Goal: Task Accomplishment & Management: Complete application form

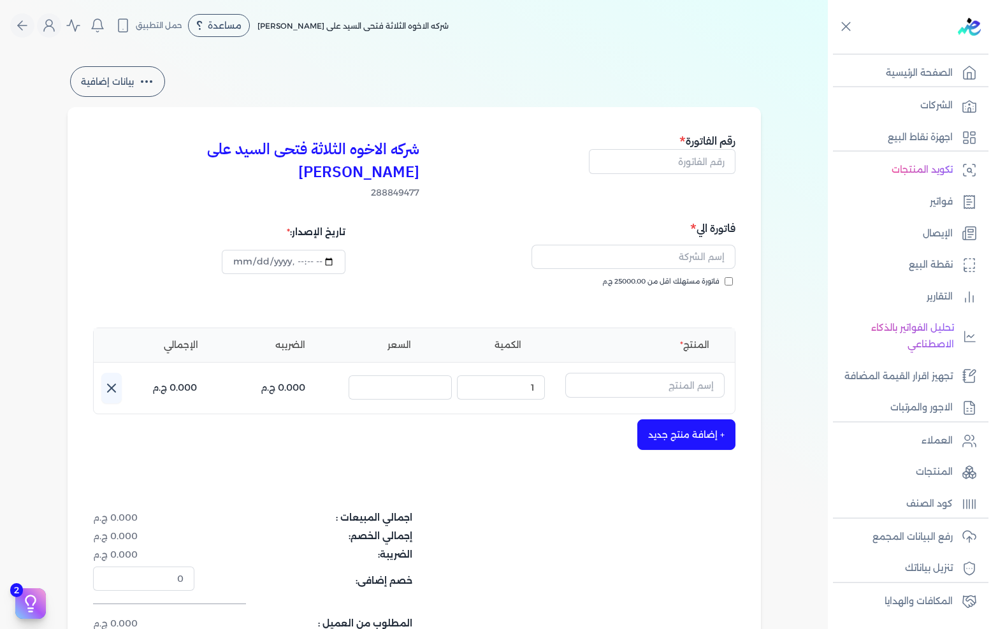
select select "EGP"
select select "B"
select select "EGS"
drag, startPoint x: 684, startPoint y: 150, endPoint x: 894, endPoint y: 150, distance: 209.7
click at [684, 150] on input "text" at bounding box center [662, 161] width 147 height 24
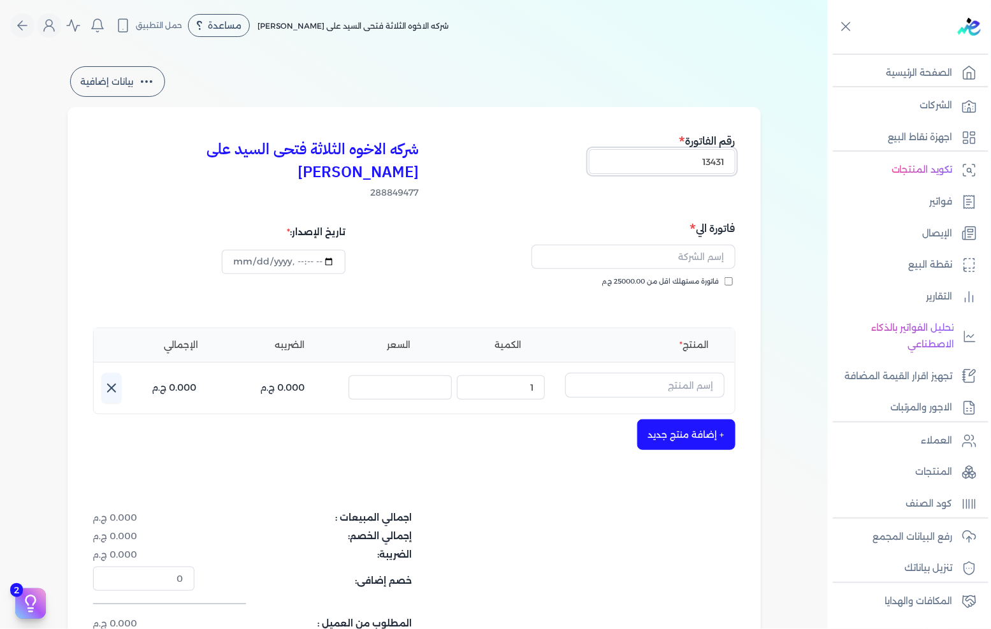
type input "13431"
click at [677, 251] on div "فاتورة الي فاتورة مستهلك اقل من 25000.00 ج.م" at bounding box center [576, 266] width 317 height 92
click at [682, 277] on span "فاتورة مستهلك اقل من 25000.00 ج.م" at bounding box center [660, 282] width 117 height 10
click at [725, 277] on input "فاتورة مستهلك اقل من 25000.00 ج.م" at bounding box center [729, 281] width 8 height 8
checkbox input "true"
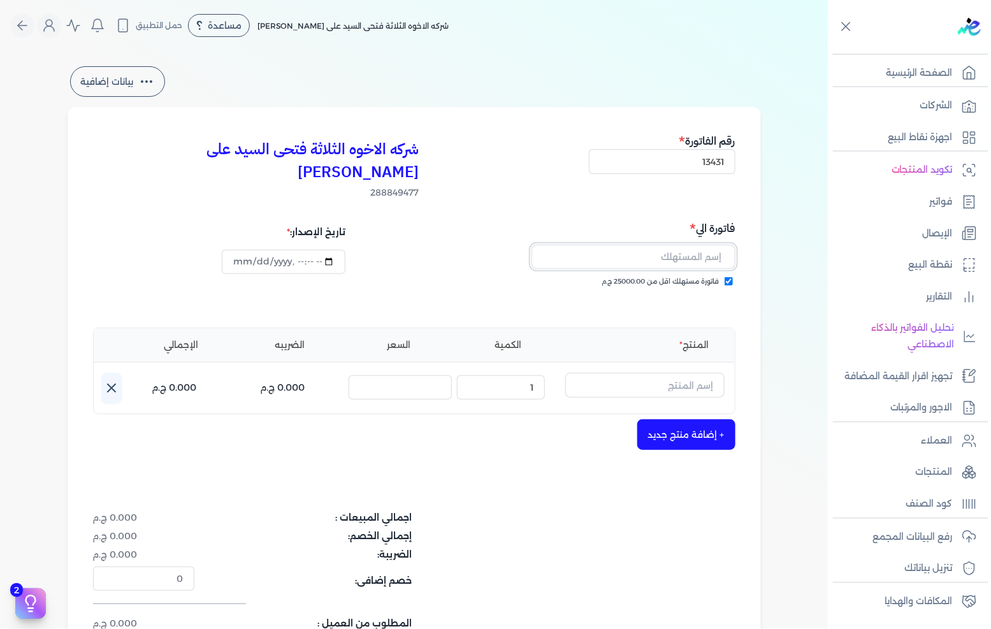
drag, startPoint x: 683, startPoint y: 255, endPoint x: 688, endPoint y: 236, distance: 20.0
click at [688, 245] on input "text" at bounding box center [634, 257] width 204 height 24
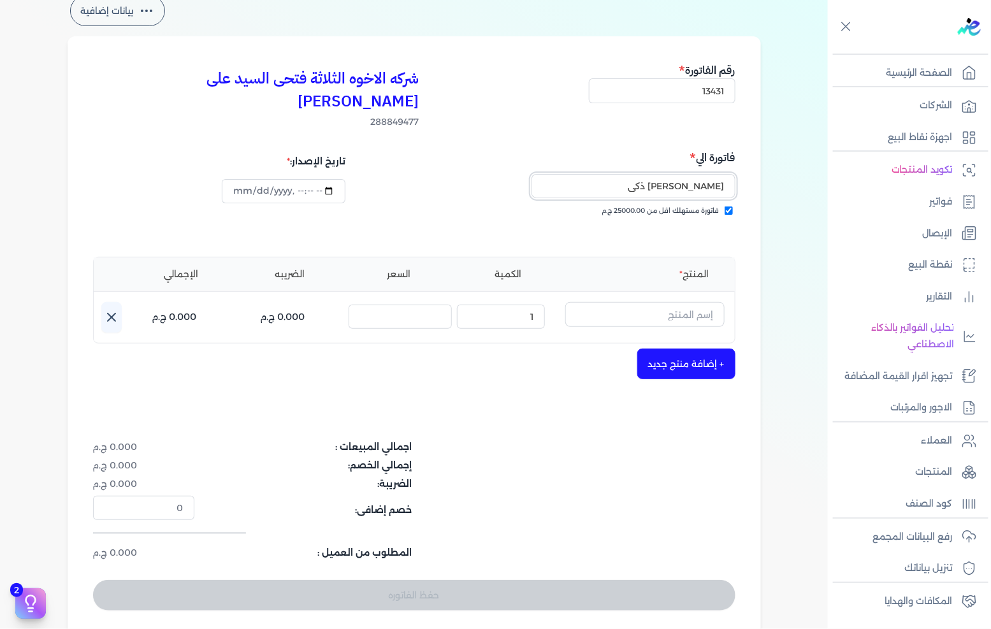
scroll to position [141, 0]
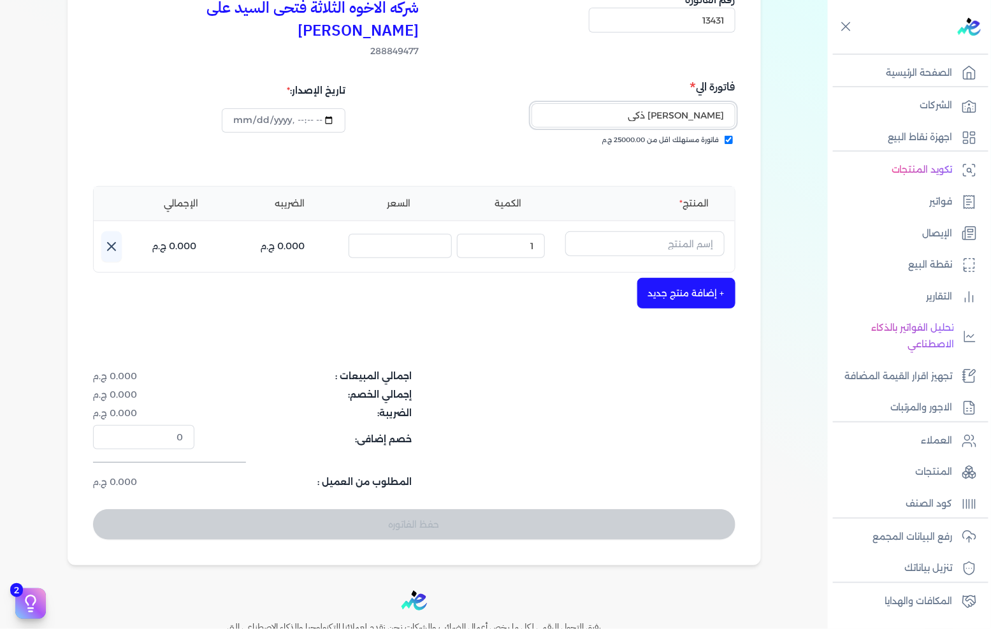
type input "[PERSON_NAME] ذكى"
click at [679, 231] on input "text" at bounding box center [644, 243] width 159 height 24
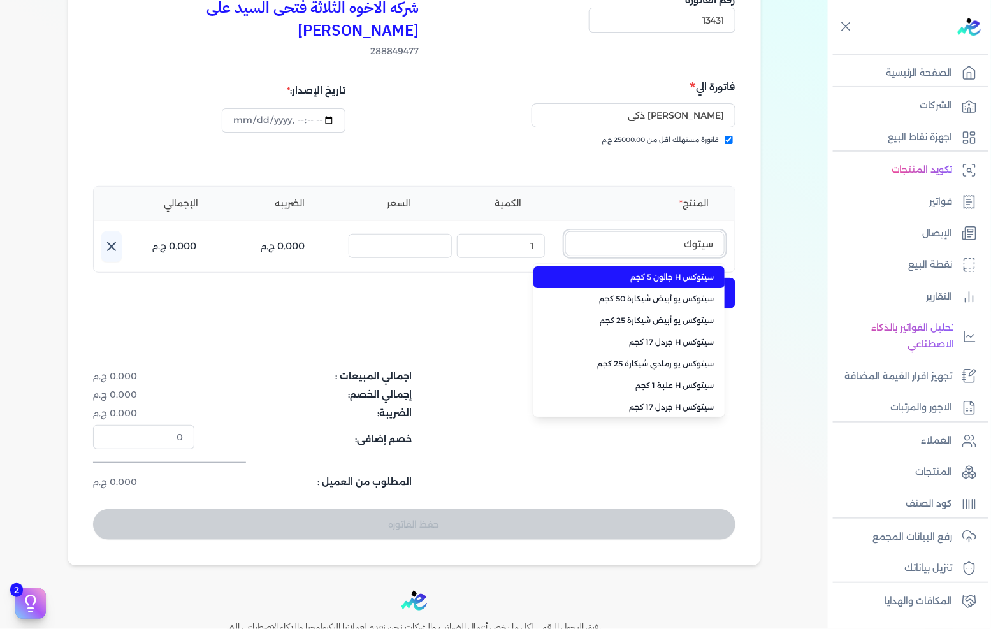
type input "سيتوك"
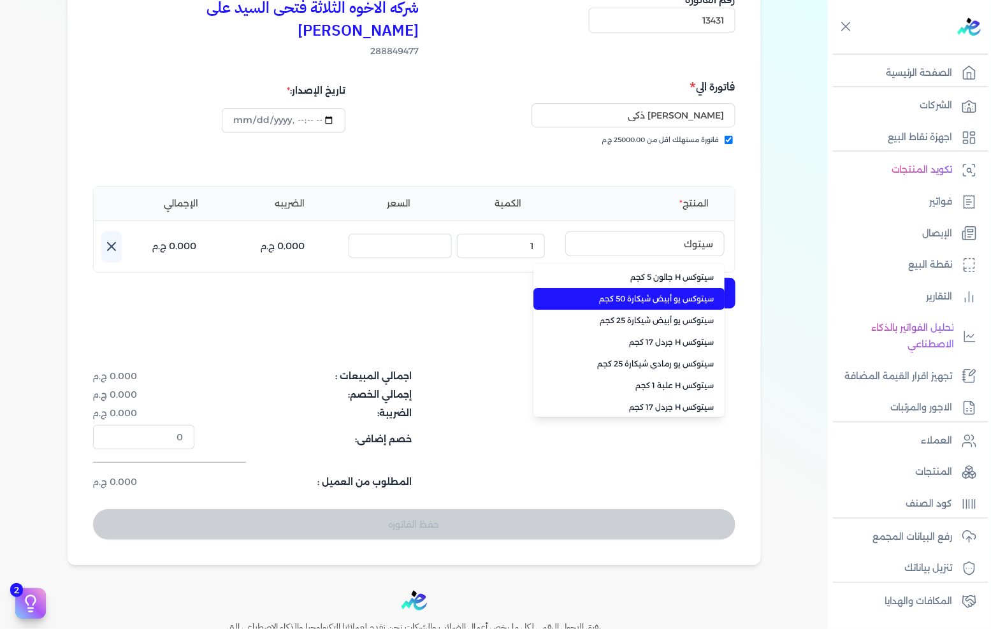
click at [666, 293] on span "سيتوكس يو أبيض شيكارة 50 كجم" at bounding box center [637, 298] width 156 height 11
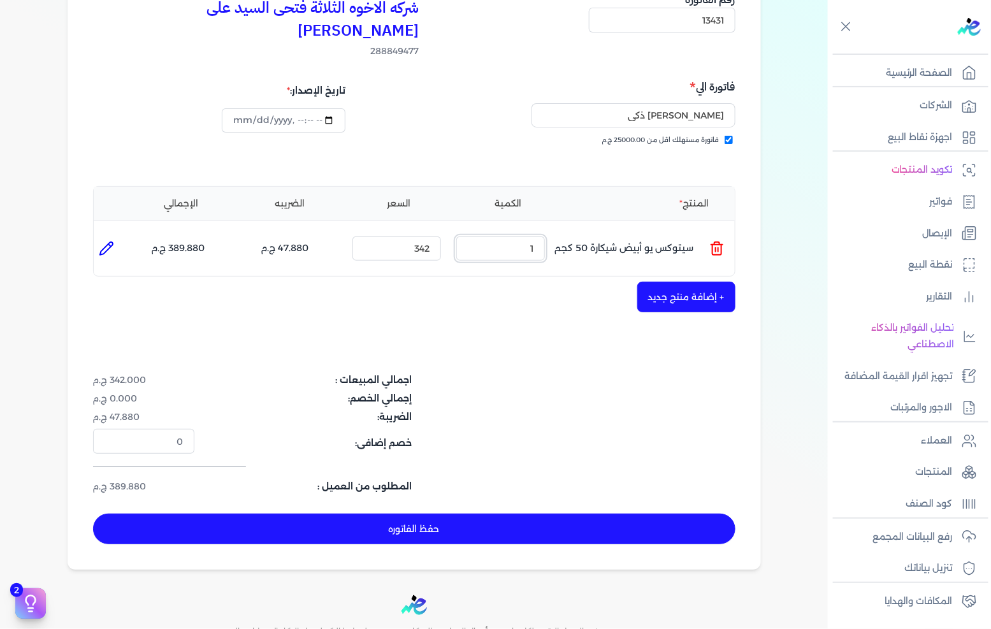
click at [519, 236] on input "1" at bounding box center [500, 248] width 89 height 24
type input "55"
click at [547, 514] on button "حفظ الفاتوره" at bounding box center [414, 529] width 642 height 31
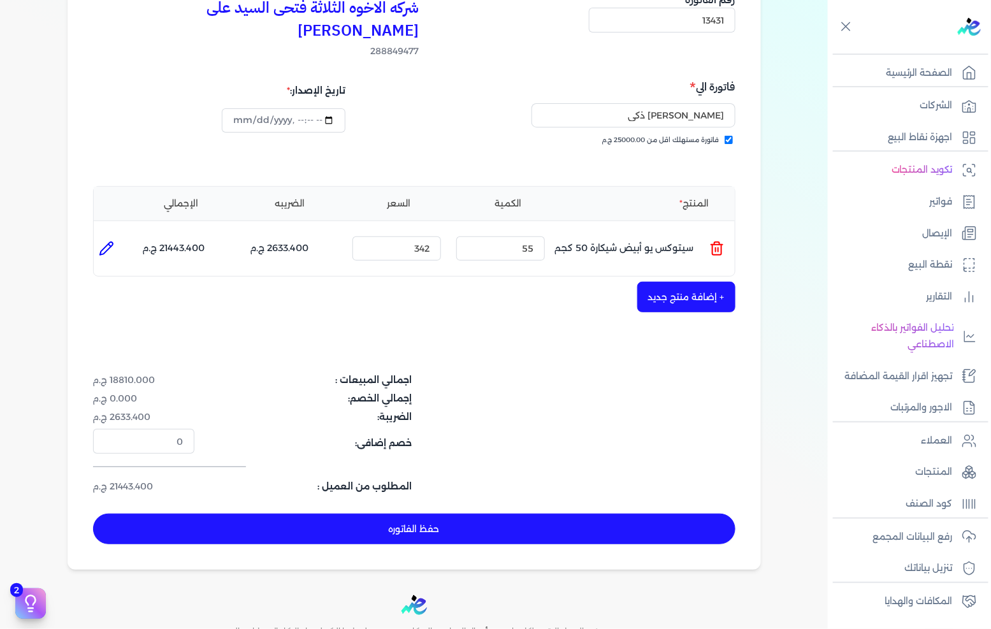
type input "[DATE]"
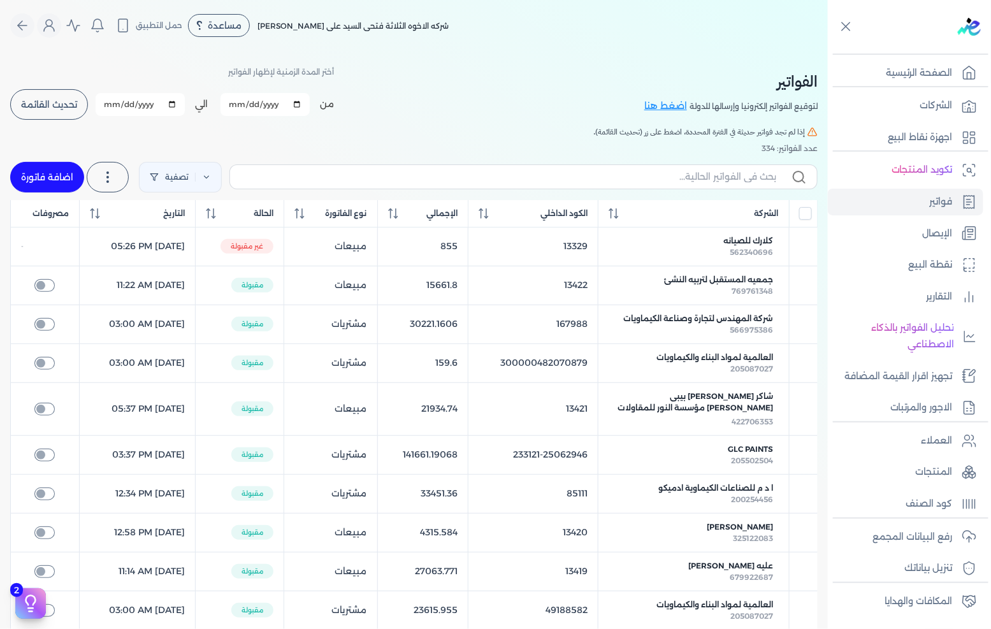
click at [54, 167] on link "اضافة فاتورة" at bounding box center [47, 177] width 74 height 31
select select "EGP"
select select "B"
select select "EGS"
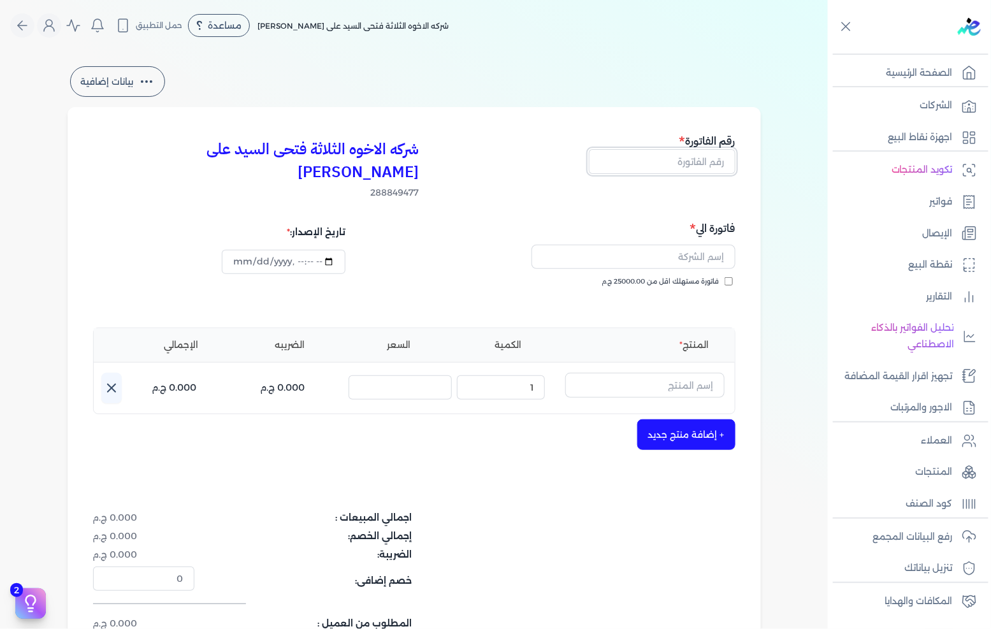
drag, startPoint x: 687, startPoint y: 160, endPoint x: 827, endPoint y: 160, distance: 140.2
click at [687, 160] on input "text" at bounding box center [662, 161] width 147 height 24
type input "13432"
click at [733, 277] on input "فاتورة مستهلك اقل من 25000.00 ج.م" at bounding box center [729, 281] width 8 height 8
checkbox input "true"
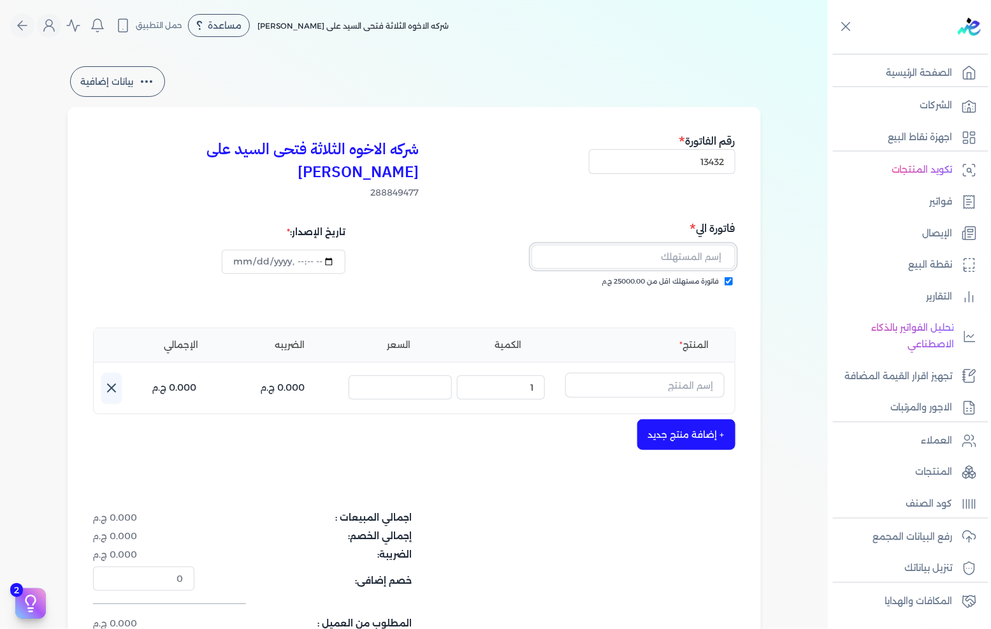
click at [721, 245] on input "text" at bounding box center [634, 257] width 204 height 24
type input "[PERSON_NAME]"
click at [665, 373] on div "اسم المنتج :" at bounding box center [644, 388] width 159 height 31
click at [662, 373] on input "text" at bounding box center [644, 385] width 159 height 24
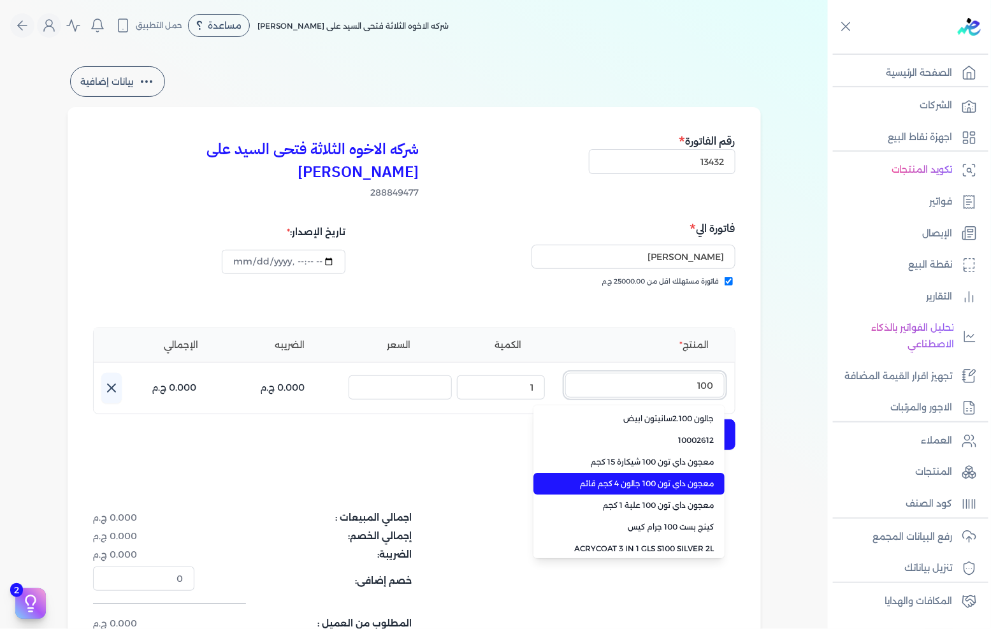
type input "100"
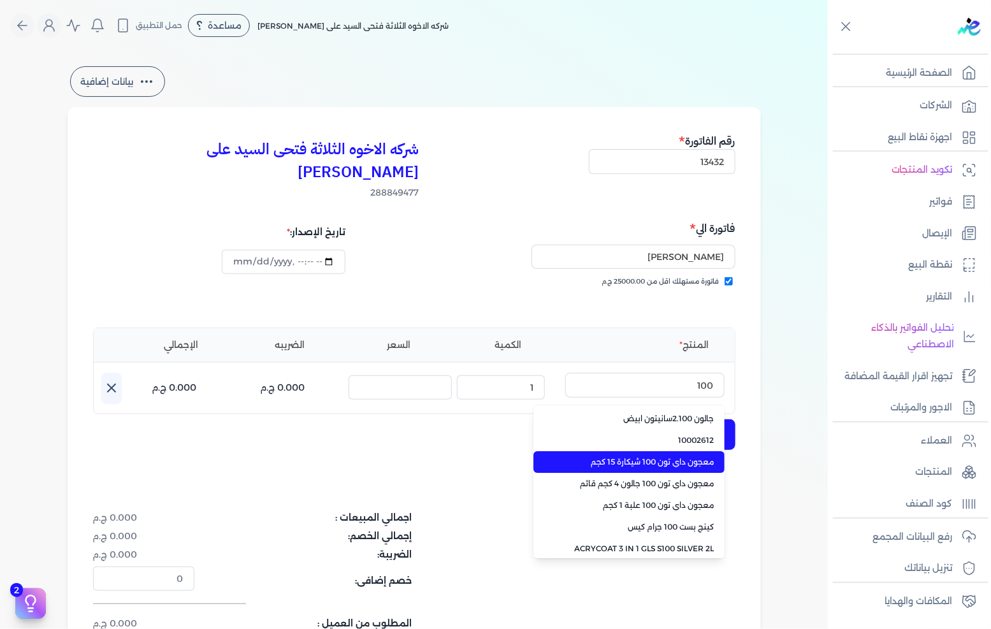
click at [633, 456] on span "معجون داي تون 100 شيكارة 15 كجم" at bounding box center [637, 461] width 156 height 11
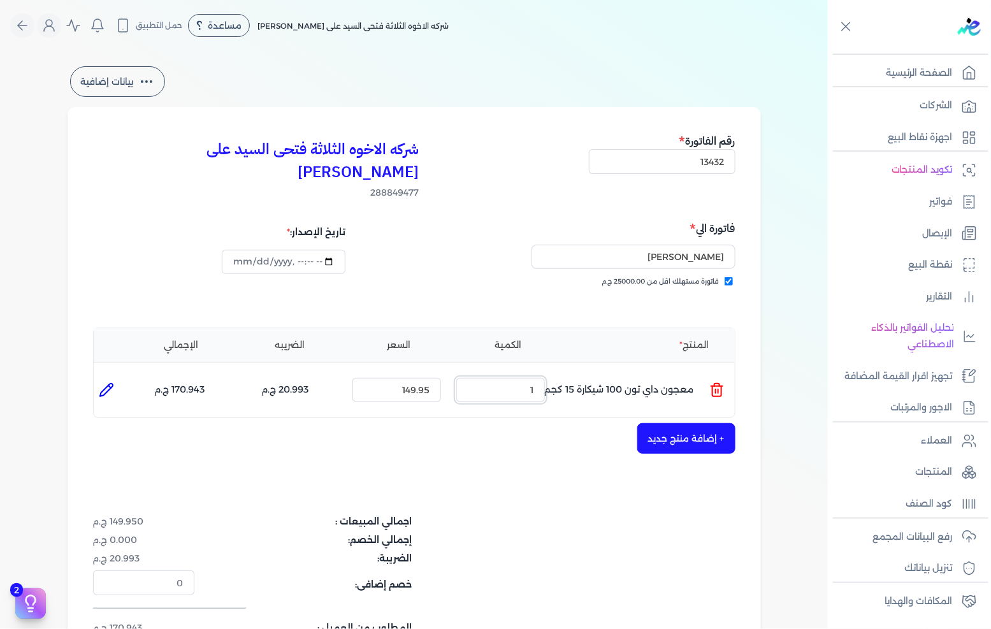
click at [514, 378] on input "1" at bounding box center [500, 390] width 89 height 24
drag, startPoint x: 514, startPoint y: 359, endPoint x: 990, endPoint y: 481, distance: 491.6
click at [517, 378] on input "1" at bounding box center [500, 390] width 89 height 24
type input "5"
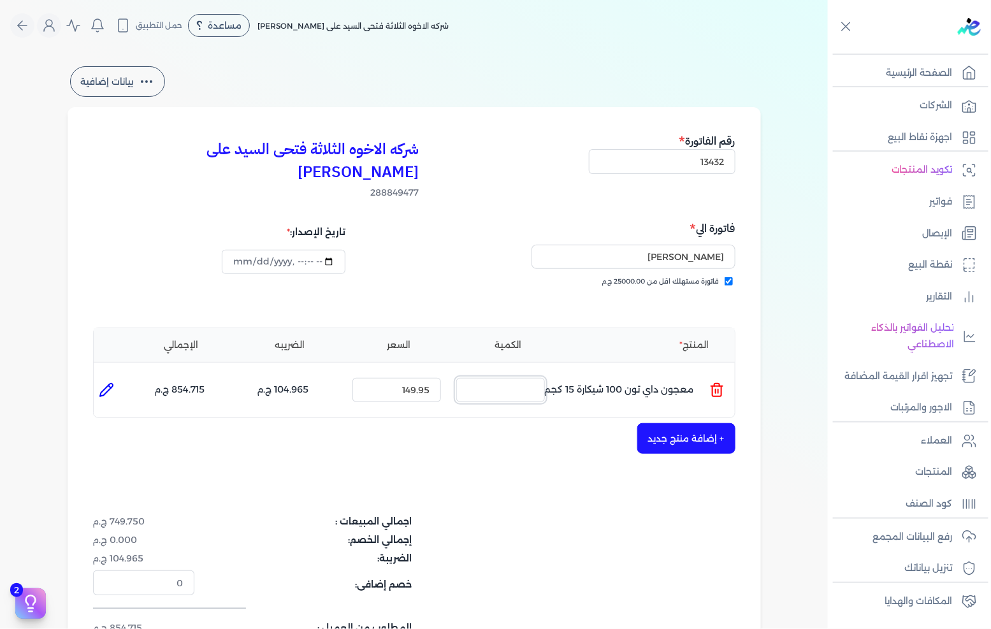
type input "0"
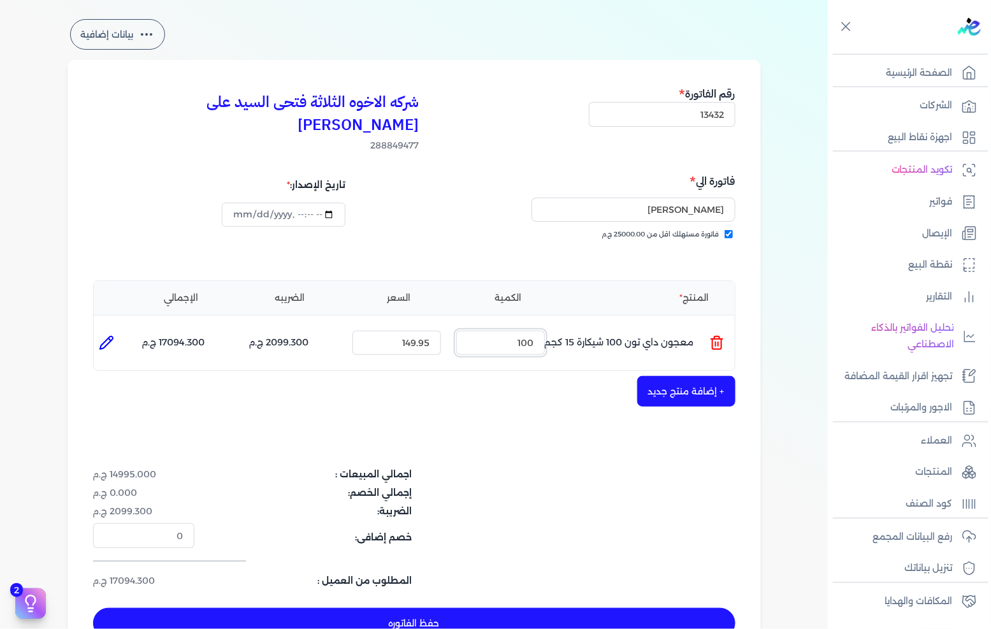
scroll to position [71, 0]
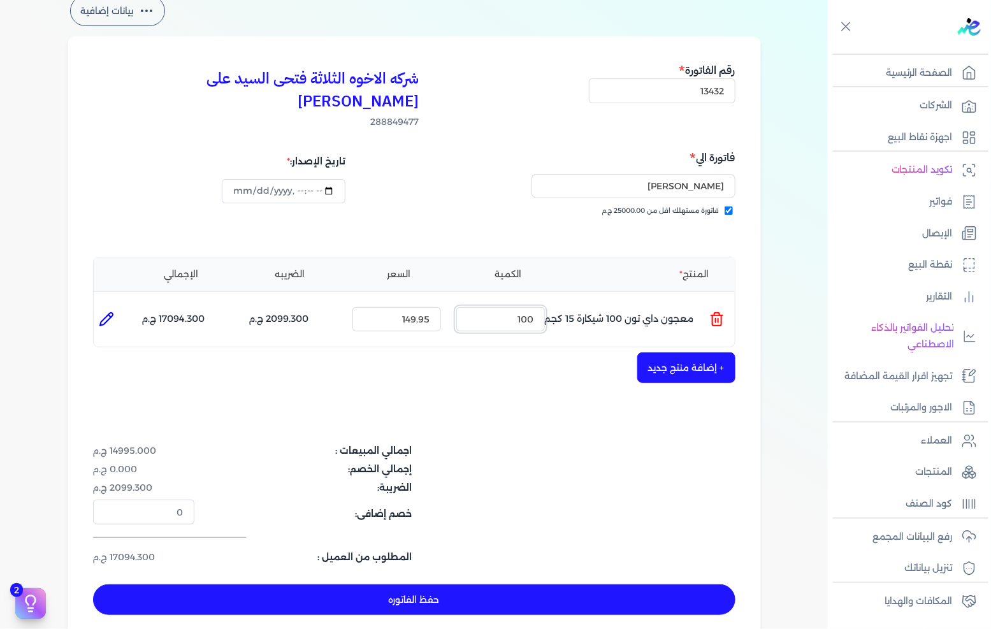
type input "100"
click at [672, 352] on button "+ إضافة منتج جديد" at bounding box center [686, 367] width 98 height 31
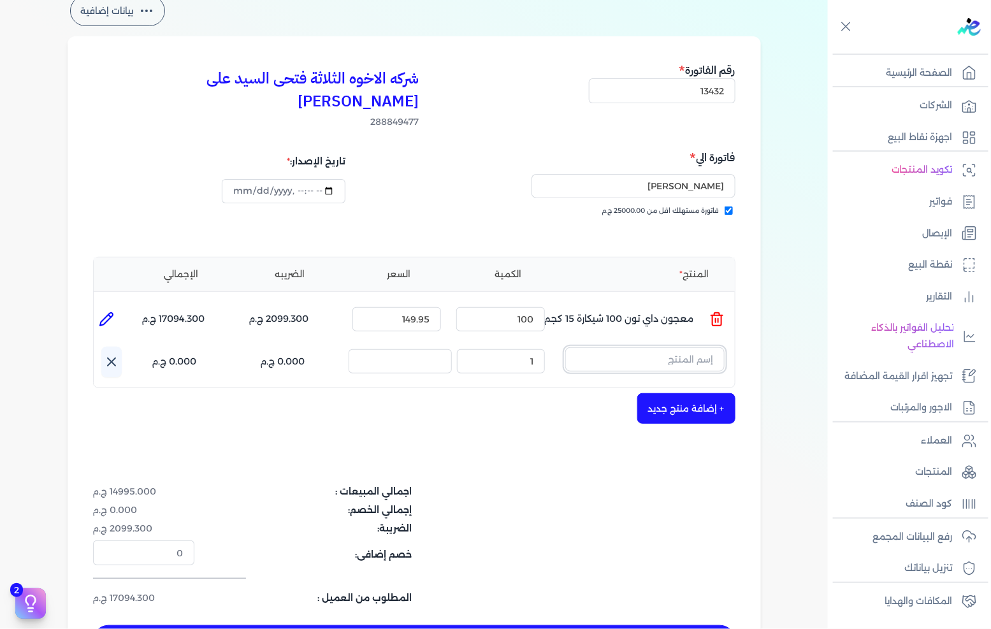
click at [674, 347] on input "text" at bounding box center [644, 359] width 159 height 24
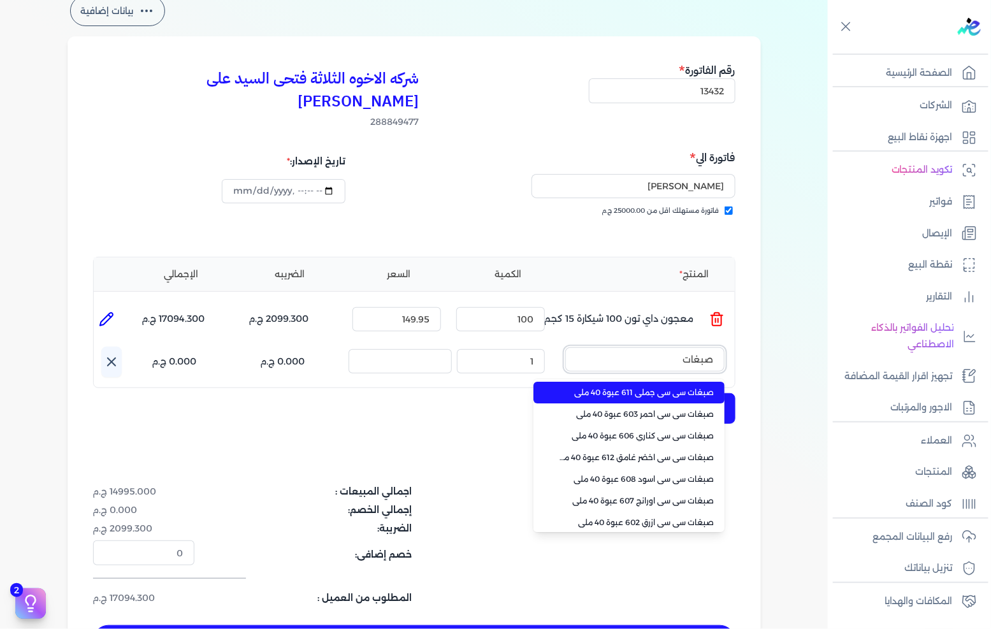
type input "صبغات"
click at [646, 387] on span "صبغات سي سي جملي 611 عبوة 40 ملي" at bounding box center [637, 392] width 156 height 11
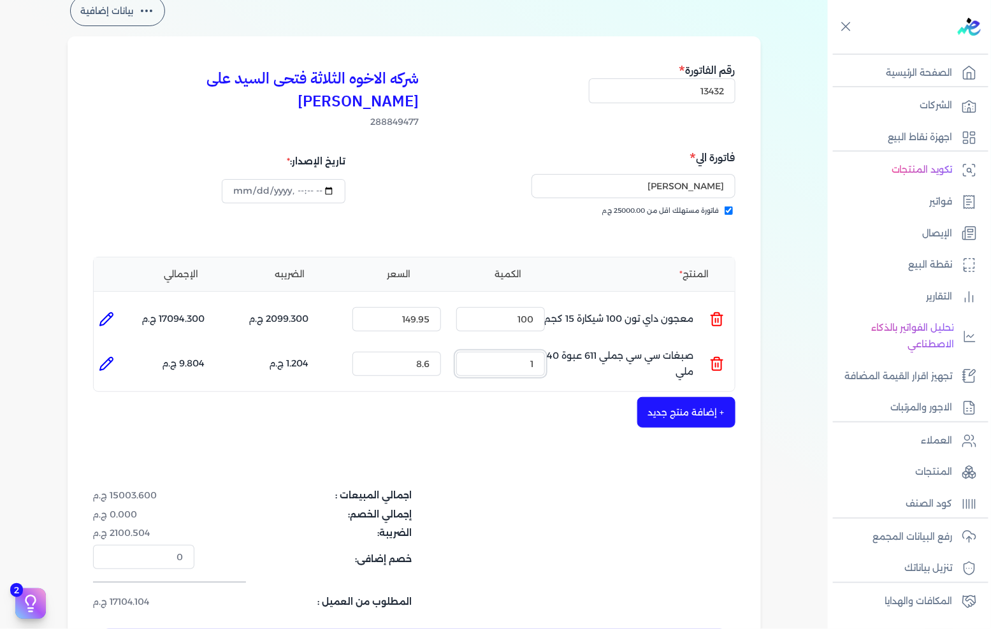
click at [536, 352] on input "1" at bounding box center [500, 364] width 89 height 24
type input "88"
click at [707, 397] on button "+ إضافة منتج جديد" at bounding box center [686, 412] width 98 height 31
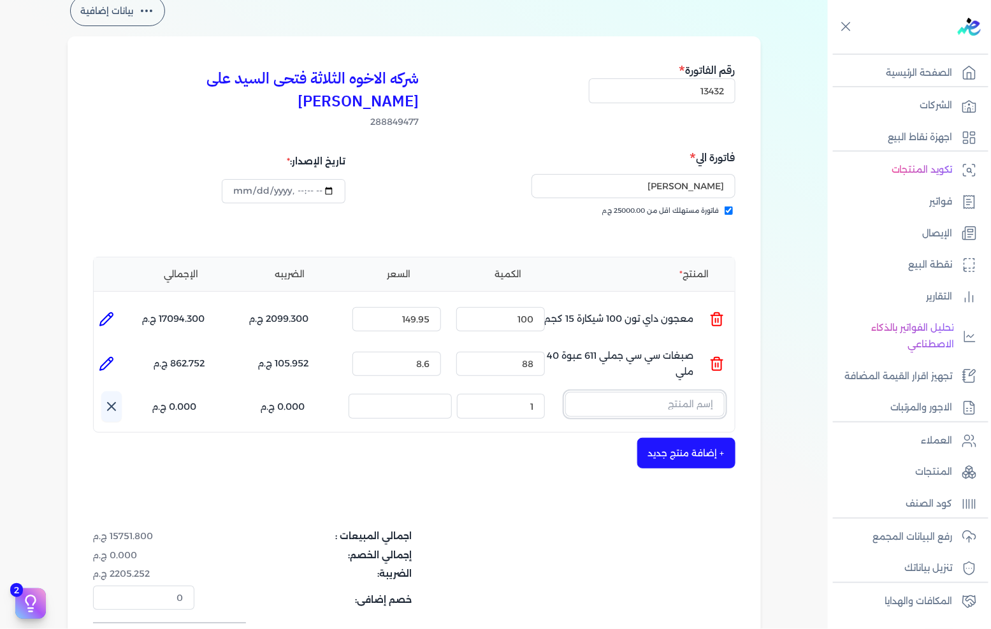
click at [707, 392] on input "text" at bounding box center [644, 404] width 159 height 24
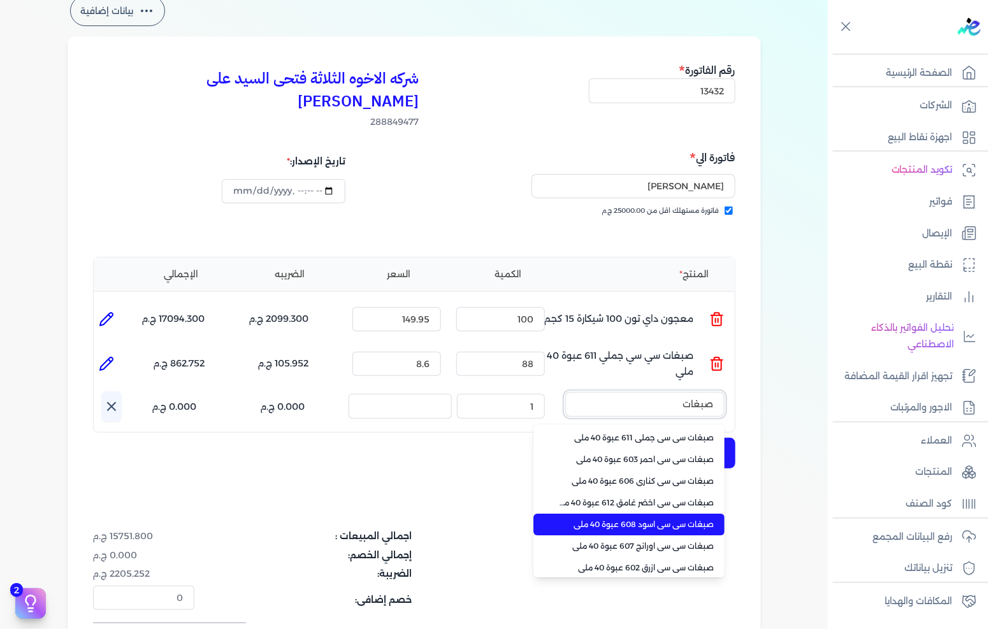
type input "صبغات"
click at [665, 519] on span "صبغات سي سي اسود 608 عبوة 40 ملي" at bounding box center [637, 524] width 156 height 11
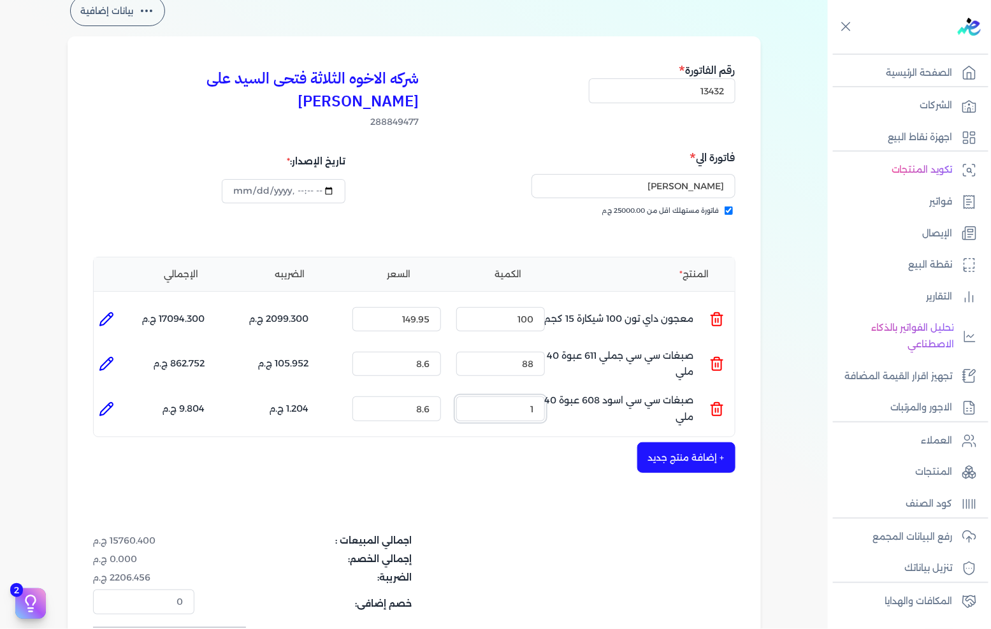
click at [539, 396] on input "1" at bounding box center [500, 408] width 89 height 24
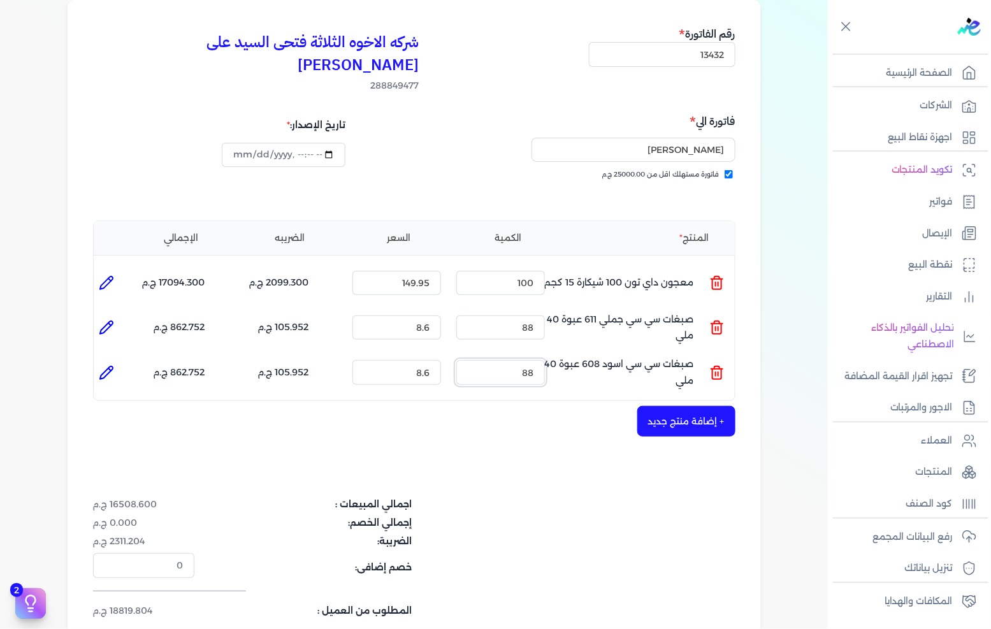
scroll to position [141, 0]
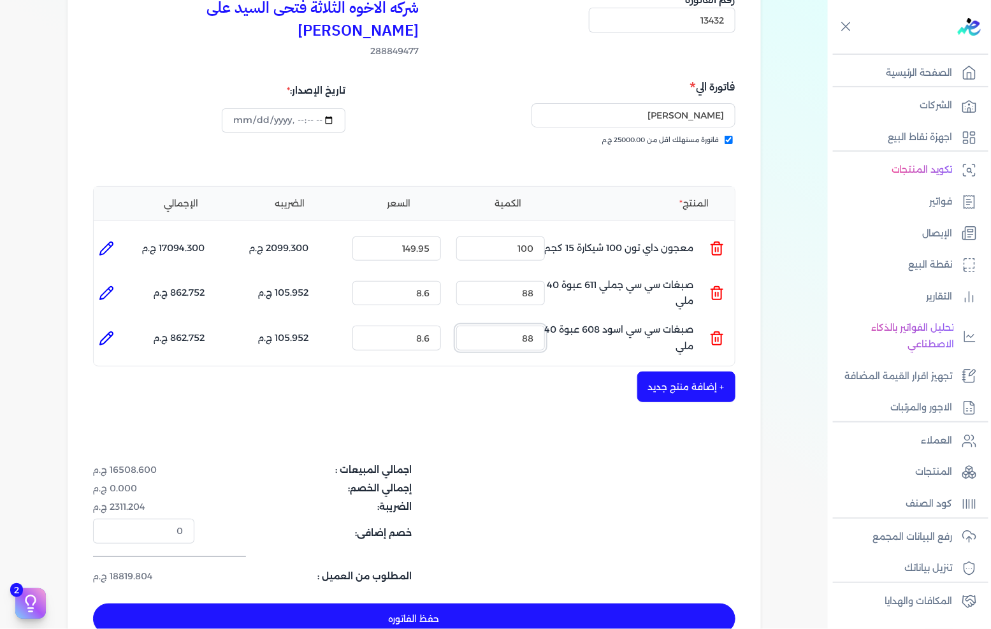
type input "88"
click at [670, 347] on div "شركه الاخوه الثلاثة فتحى السيد على [PERSON_NAME] 288849477 رقم الفاتورة 13432 ف…" at bounding box center [414, 313] width 693 height 694
click at [665, 372] on button "+ إضافة منتج جديد" at bounding box center [686, 387] width 98 height 31
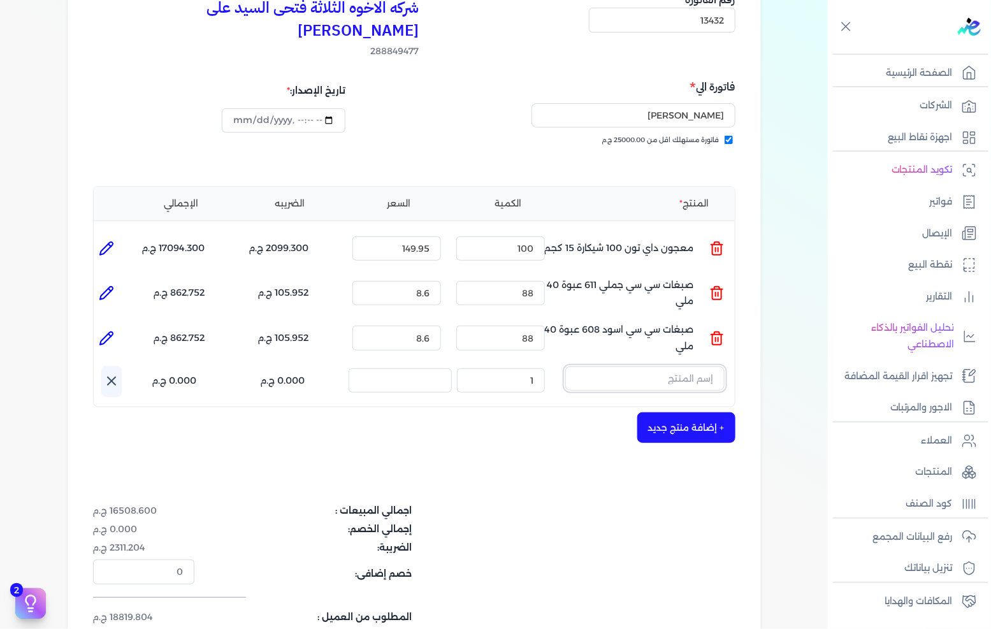
click at [667, 366] on input "text" at bounding box center [644, 378] width 159 height 24
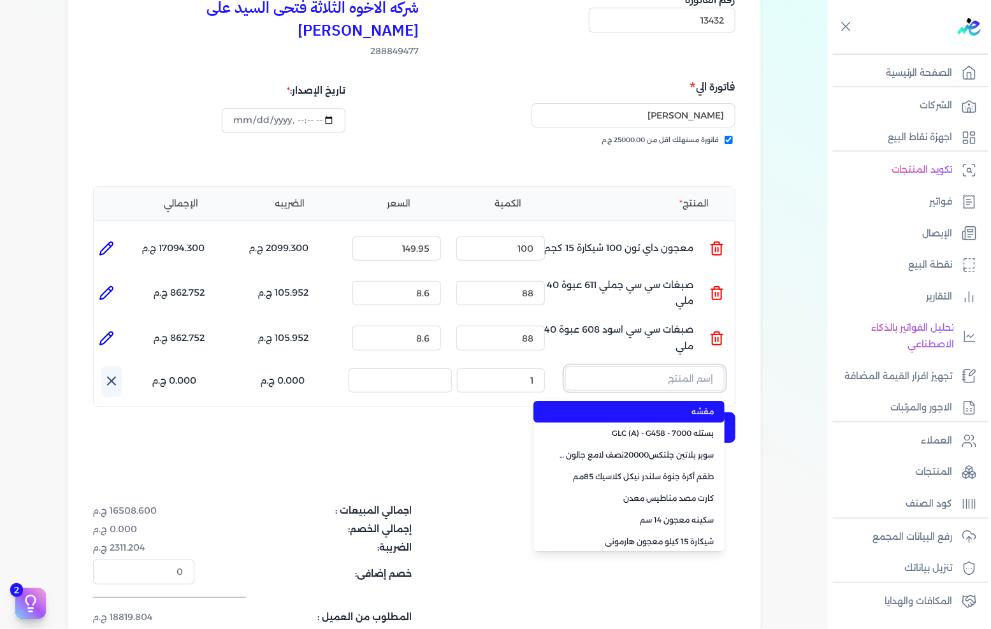
paste input "سوبر داي تون 3030 علبة 1 كجم"
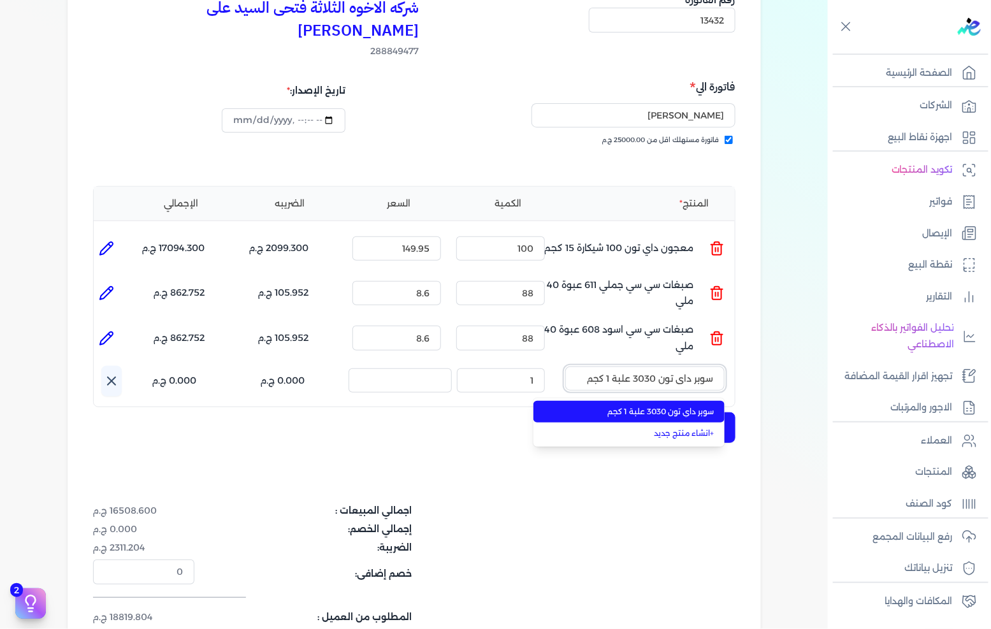
type input "سوبر داي تون 3030 علبة 1 كجم"
click at [653, 401] on li "سوبر داي تون 3030 علبة 1 كجم" at bounding box center [628, 412] width 191 height 22
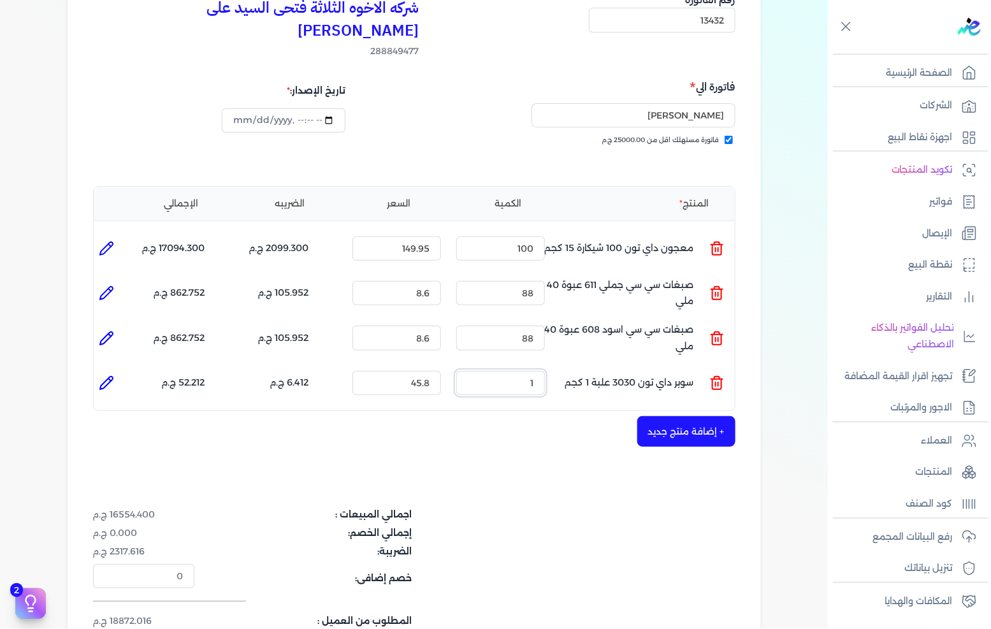
click at [532, 371] on input "1" at bounding box center [500, 383] width 89 height 24
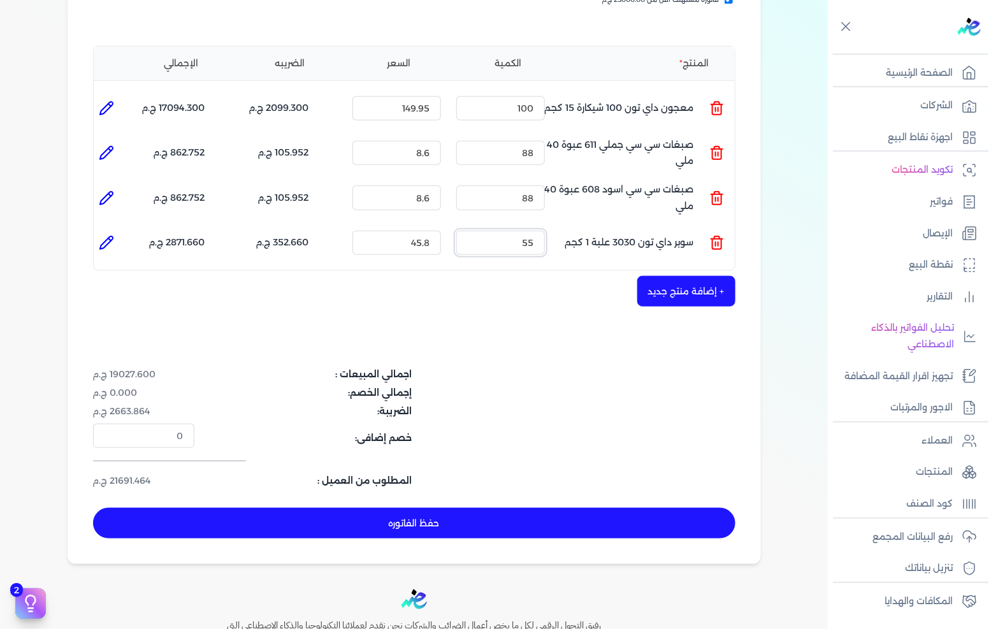
scroll to position [283, 0]
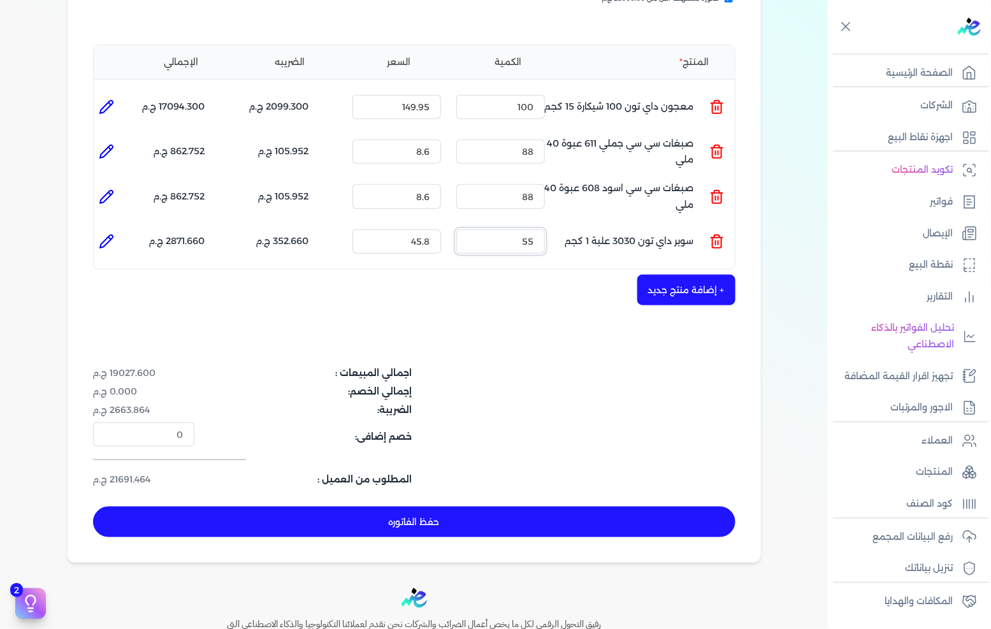
type input "55"
click at [500, 507] on button "حفظ الفاتوره" at bounding box center [414, 522] width 642 height 31
type input "[DATE]"
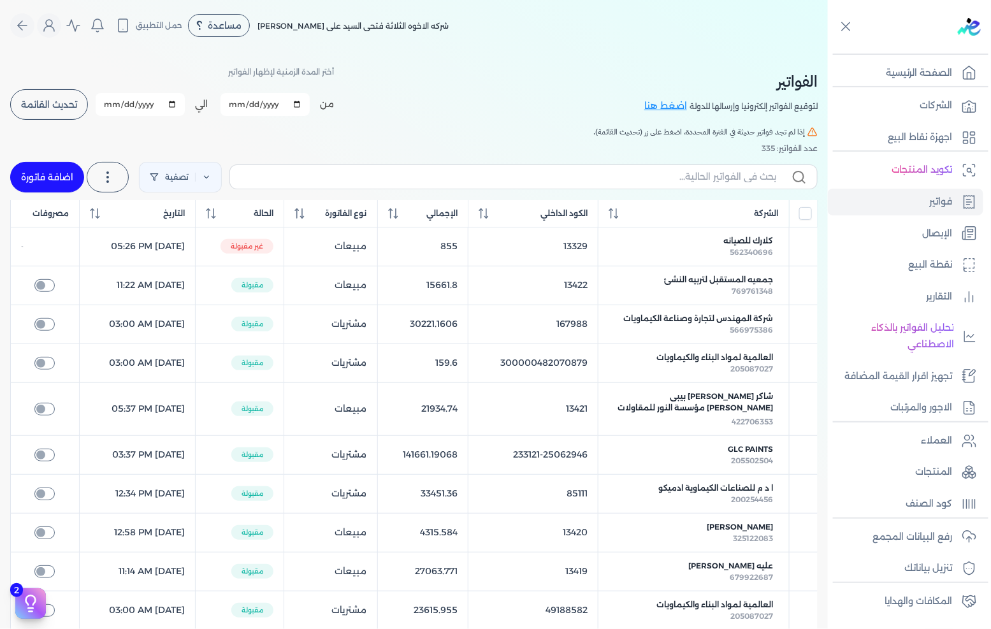
click at [66, 185] on link "اضافة فاتورة" at bounding box center [47, 177] width 74 height 31
select select "EGP"
select select "B"
select select "EGS"
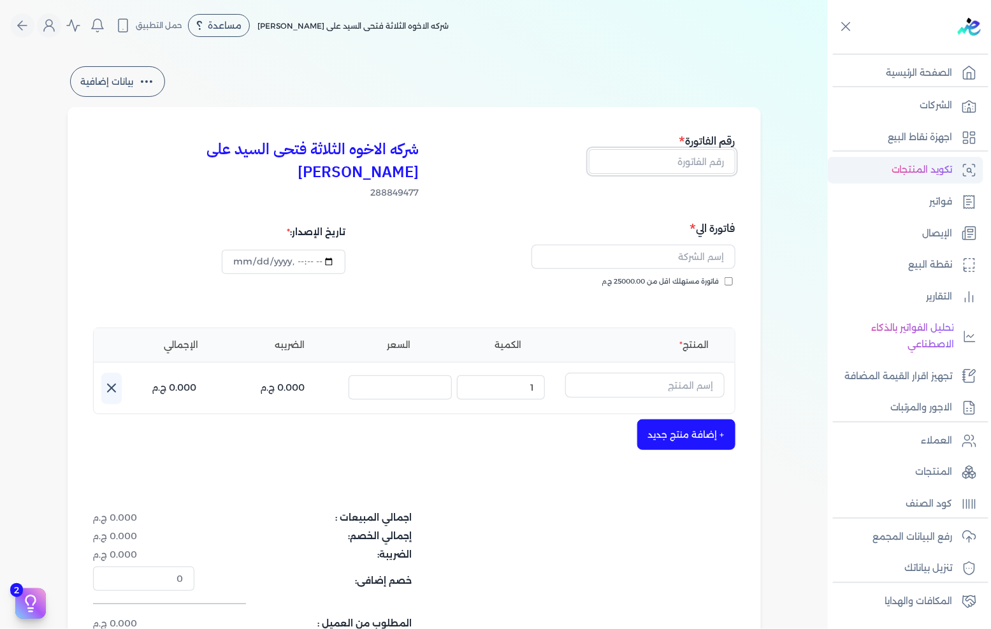
drag, startPoint x: 697, startPoint y: 163, endPoint x: 971, endPoint y: 167, distance: 273.5
click at [697, 163] on input "text" at bounding box center [662, 161] width 147 height 24
type input "13433"
click at [699, 277] on span "فاتورة مستهلك اقل من 25000.00 ج.م" at bounding box center [660, 282] width 117 height 10
click at [725, 277] on input "فاتورة مستهلك اقل من 25000.00 ج.م" at bounding box center [729, 281] width 8 height 8
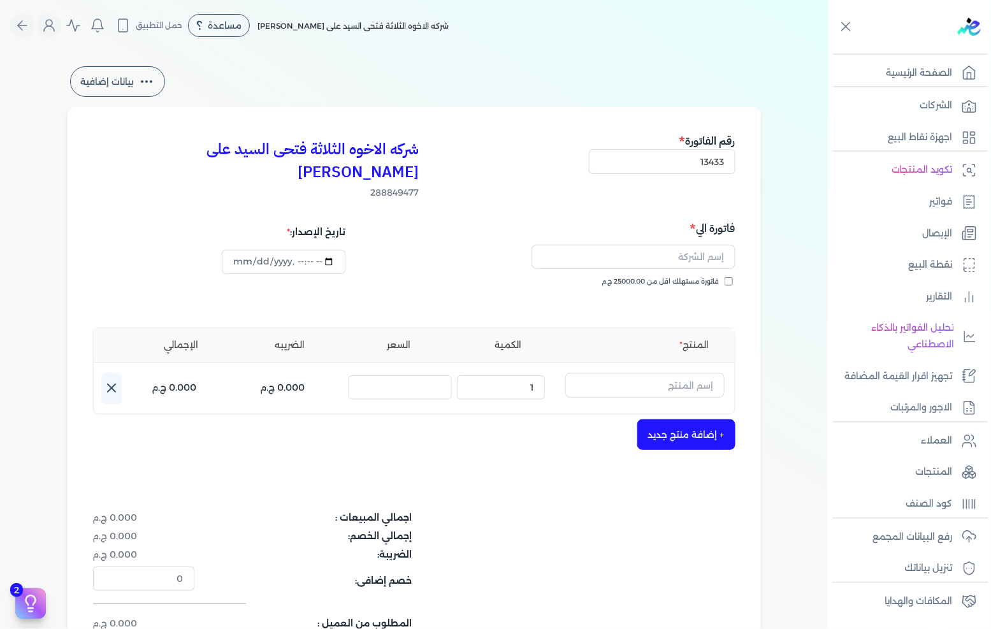
checkbox input "true"
click at [702, 245] on input "text" at bounding box center [634, 257] width 204 height 24
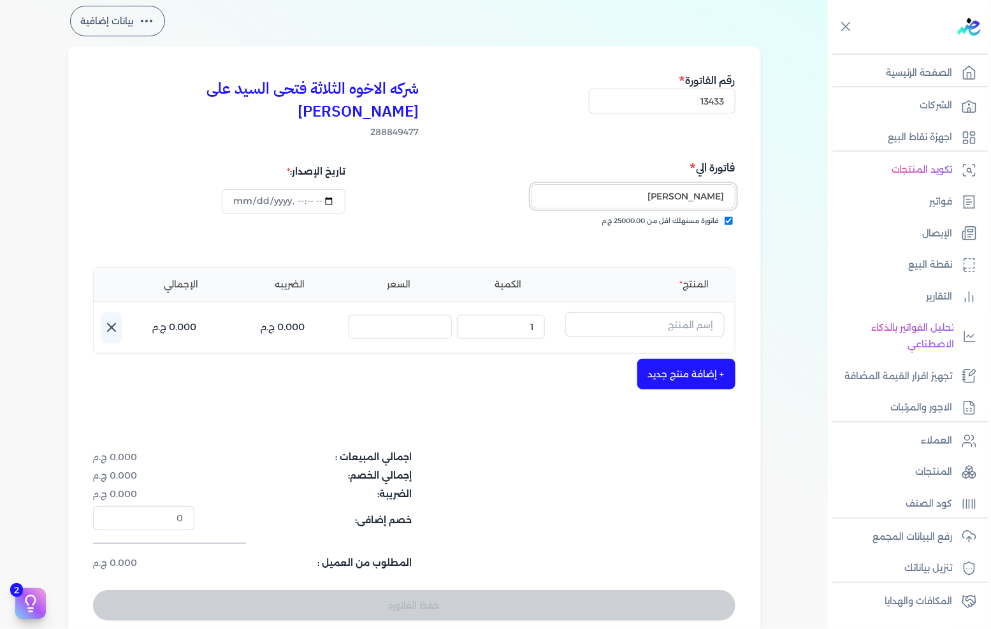
scroll to position [141, 0]
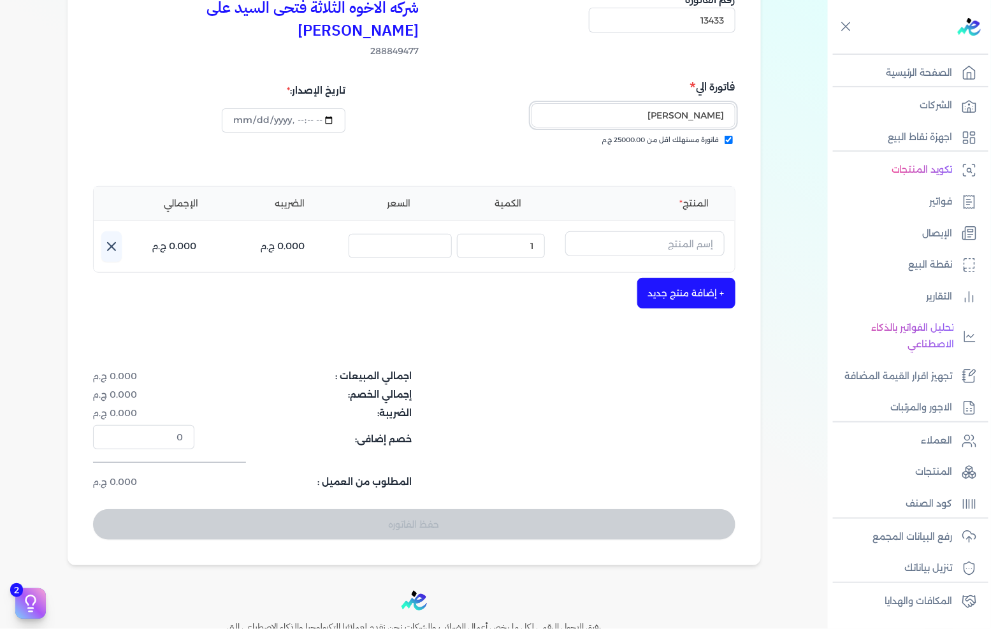
type input "[PERSON_NAME]"
click at [648, 231] on input "text" at bounding box center [644, 243] width 159 height 24
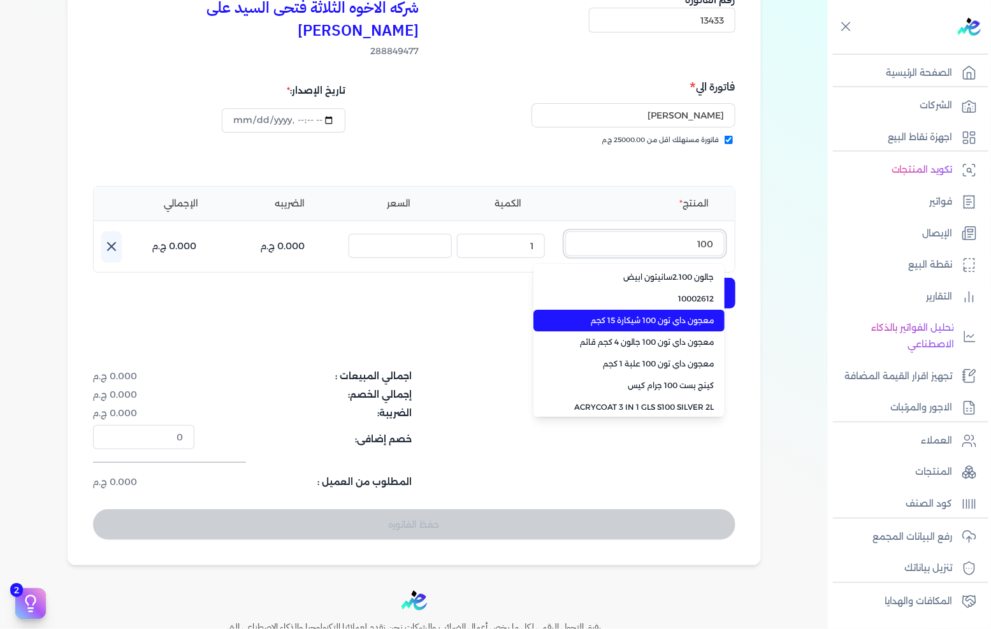
type input "100"
click at [609, 310] on li "معجون داي تون 100 شيكارة 15 كجم" at bounding box center [628, 321] width 191 height 22
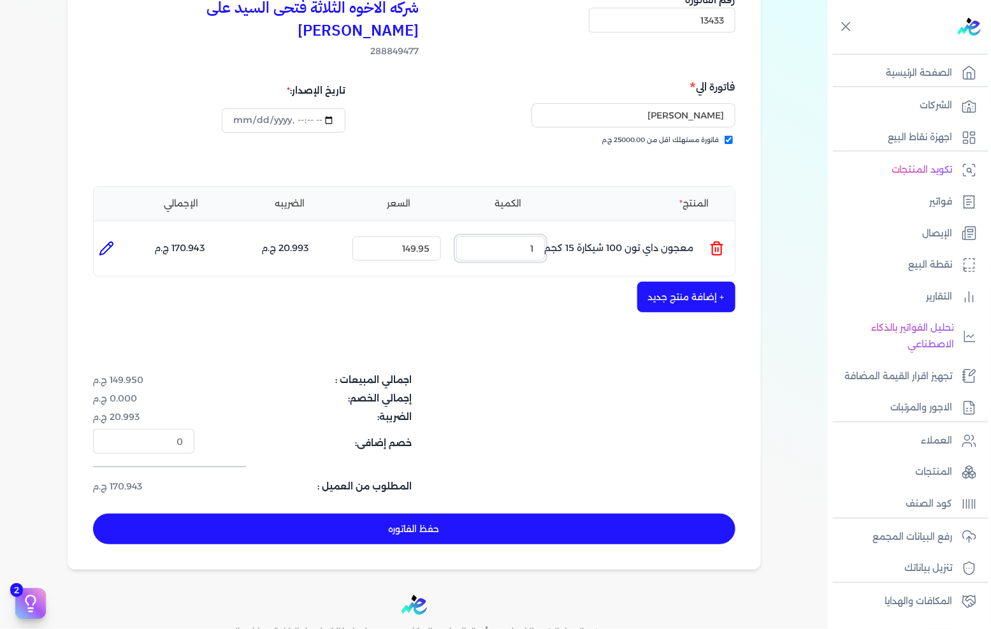
click at [539, 236] on input "1" at bounding box center [500, 248] width 89 height 24
type input "140"
click at [519, 514] on button "حفظ الفاتوره" at bounding box center [414, 529] width 642 height 31
type input "[DATE]"
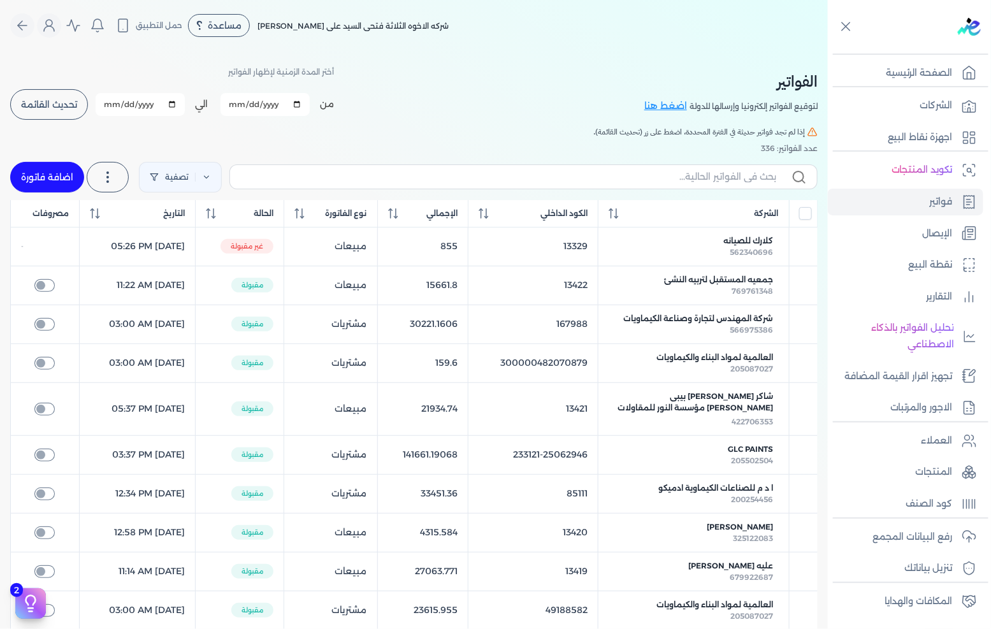
click at [41, 162] on link "اضافة فاتورة" at bounding box center [47, 177] width 74 height 31
select select "EGP"
select select "B"
select select "EGS"
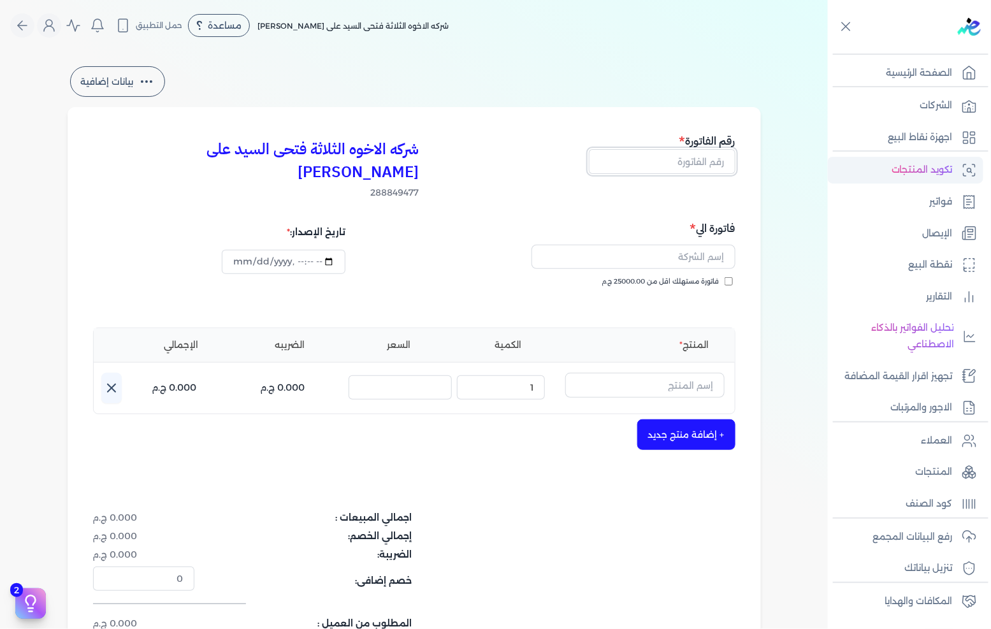
drag, startPoint x: 645, startPoint y: 166, endPoint x: 974, endPoint y: 157, distance: 329.0
click at [645, 166] on input "text" at bounding box center [662, 161] width 147 height 24
type input "13435"
drag, startPoint x: 725, startPoint y: 263, endPoint x: 730, endPoint y: 254, distance: 10.8
click at [725, 277] on label "فاتورة مستهلك اقل من 25000.00 ج.م" at bounding box center [667, 282] width 131 height 10
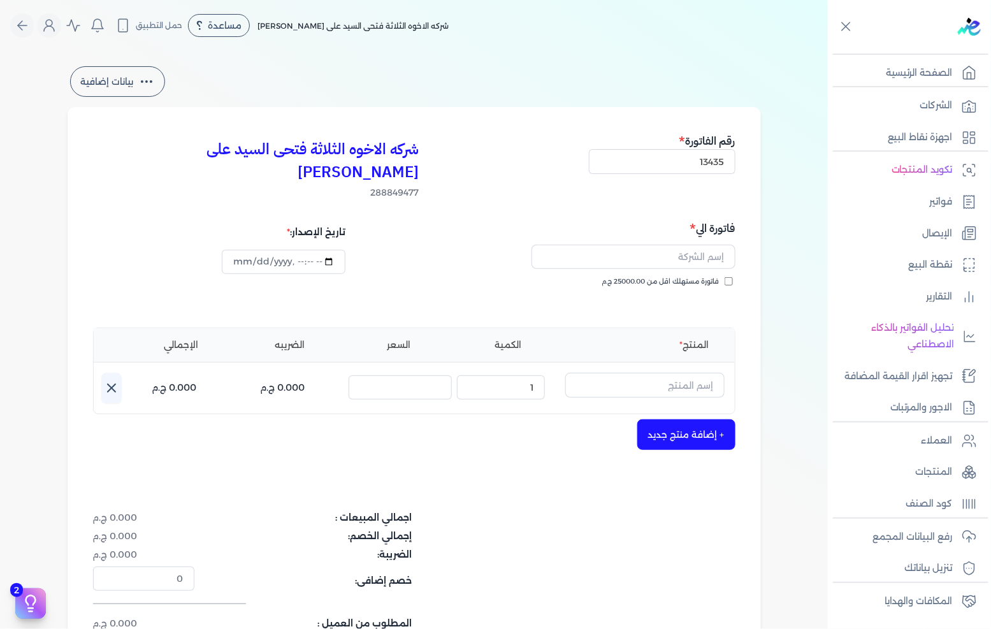
click at [725, 277] on input "فاتورة مستهلك اقل من 25000.00 ج.م" at bounding box center [729, 281] width 8 height 8
checkbox input "true"
click at [704, 245] on input "text" at bounding box center [634, 257] width 204 height 24
click at [676, 156] on input "13435" at bounding box center [662, 161] width 147 height 24
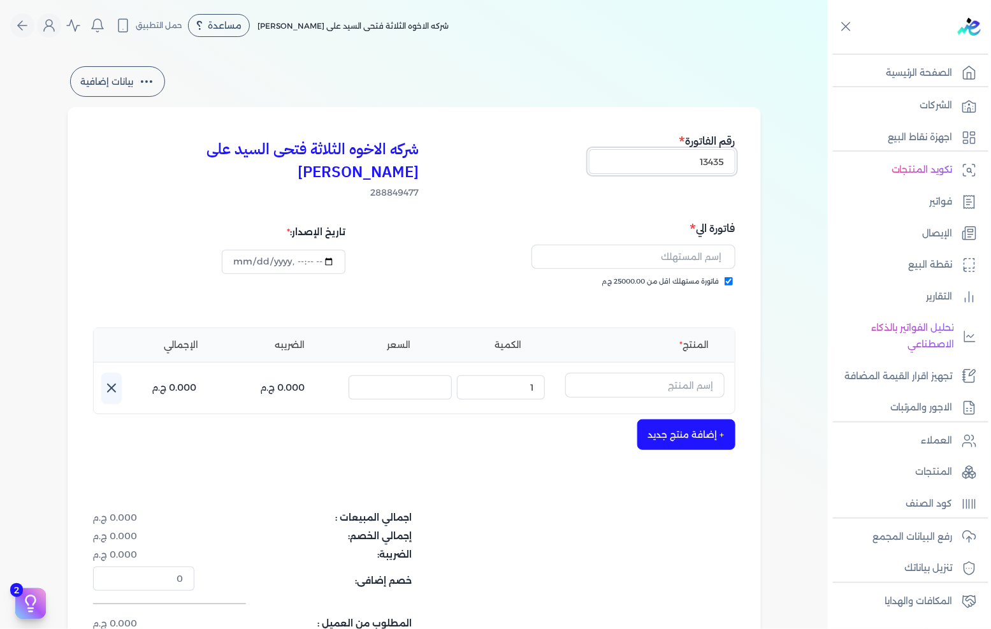
click at [676, 156] on input "13435" at bounding box center [662, 161] width 147 height 24
type input "13434"
click at [685, 245] on input "text" at bounding box center [634, 257] width 204 height 24
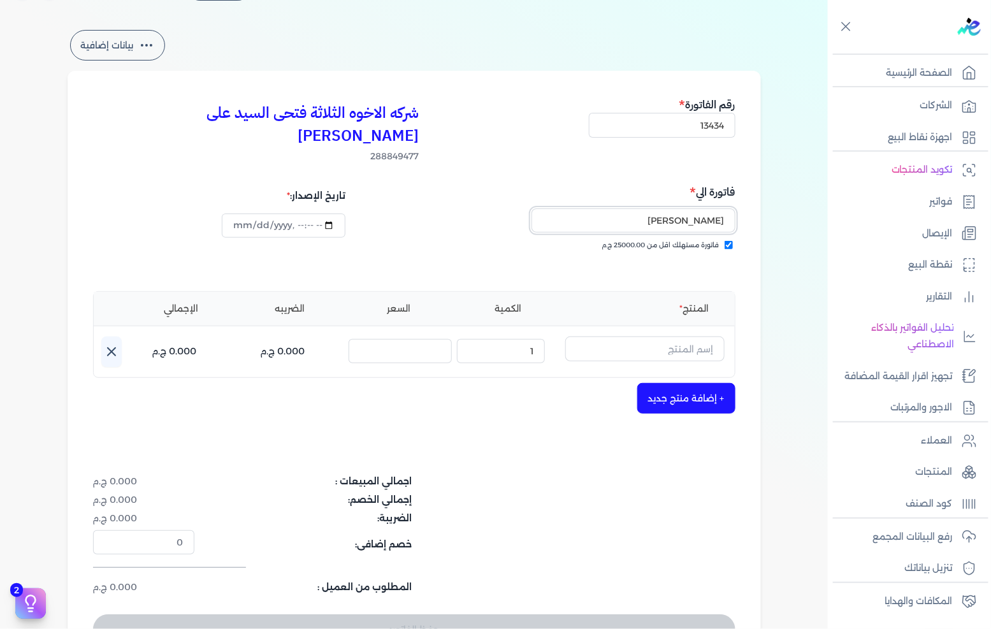
scroll to position [71, 0]
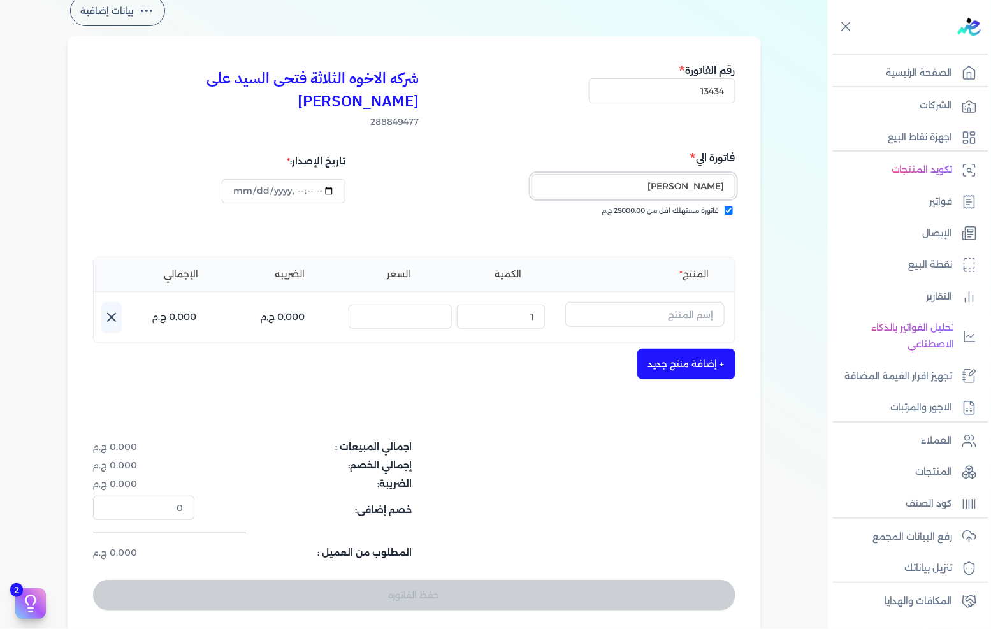
type input "[PERSON_NAME]"
click at [648, 302] on input "text" at bounding box center [644, 314] width 159 height 24
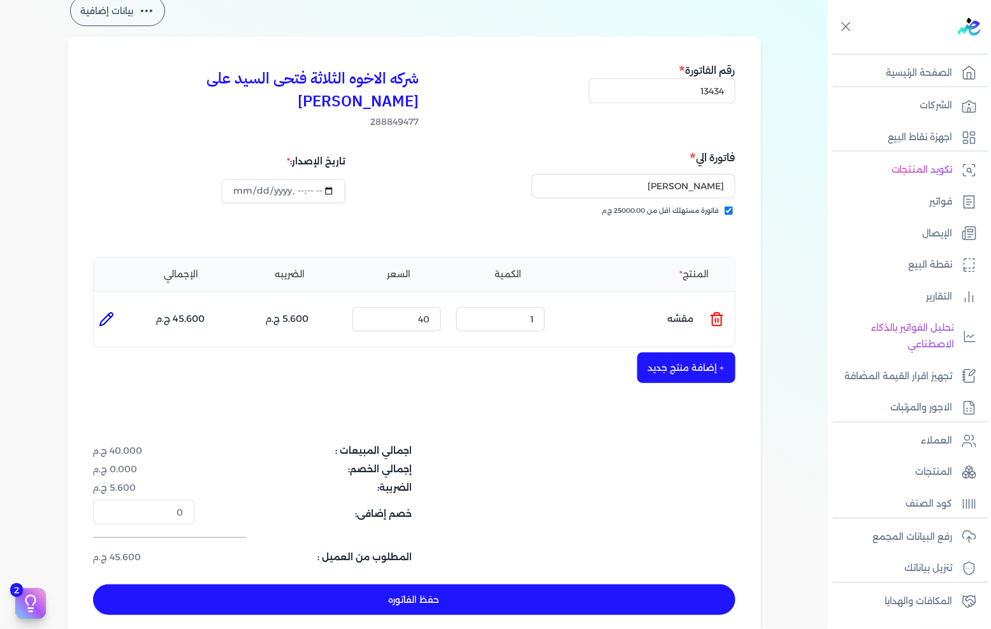
click at [731, 306] on ul "المنتج : مقشه الكمية : 1 السعر : 40 الضريبه : 5.600 ج.م الإجمالي : 45.600 ج.م" at bounding box center [414, 319] width 641 height 34
click at [725, 312] on icon at bounding box center [716, 319] width 15 height 15
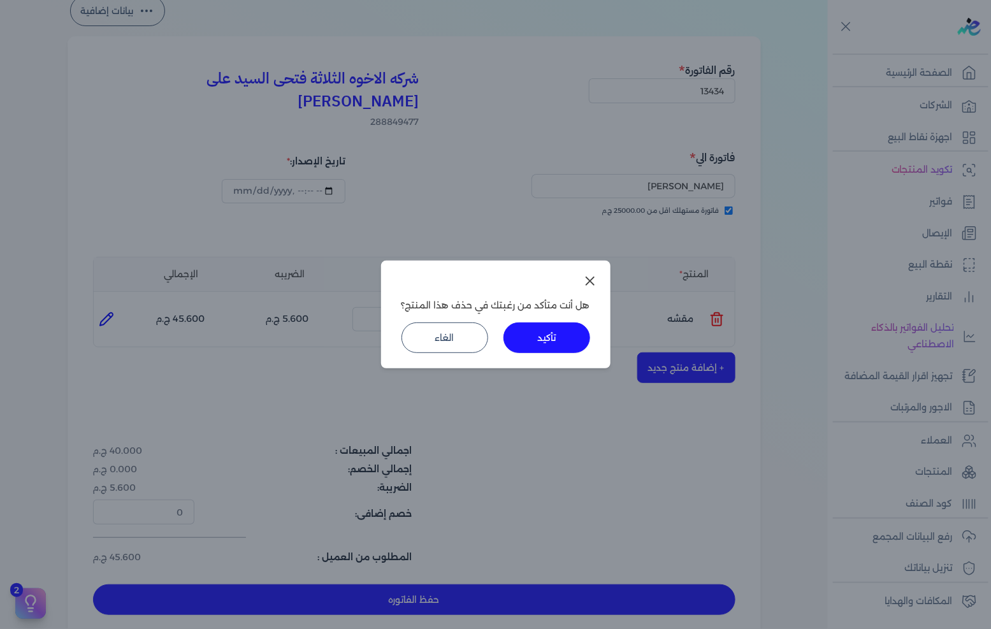
click at [595, 342] on div "هل أنت متأكد من رغبتك في حذف هذا المنتج؟ تأكيد الغاء" at bounding box center [495, 315] width 229 height 108
click at [559, 342] on button "تأكيد" at bounding box center [547, 337] width 87 height 31
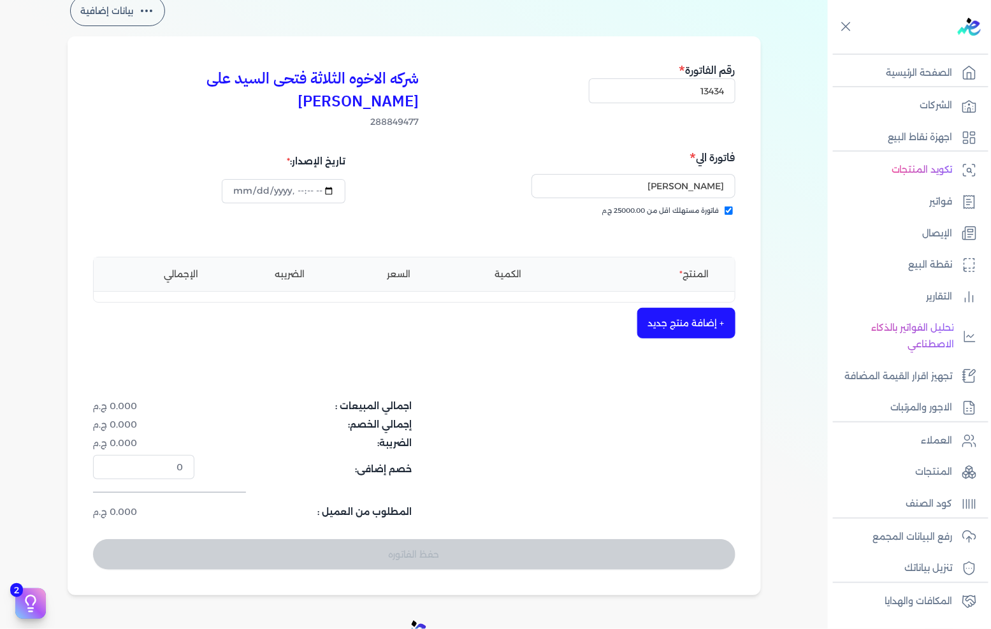
click at [677, 308] on button "+ إضافة منتج جديد" at bounding box center [686, 323] width 98 height 31
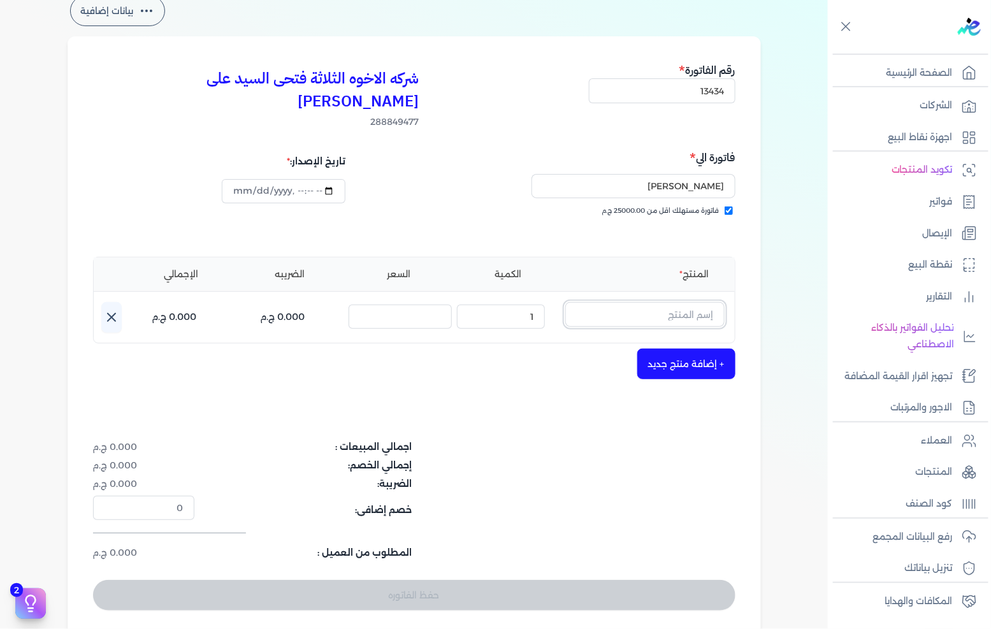
click at [677, 302] on input "text" at bounding box center [644, 314] width 159 height 24
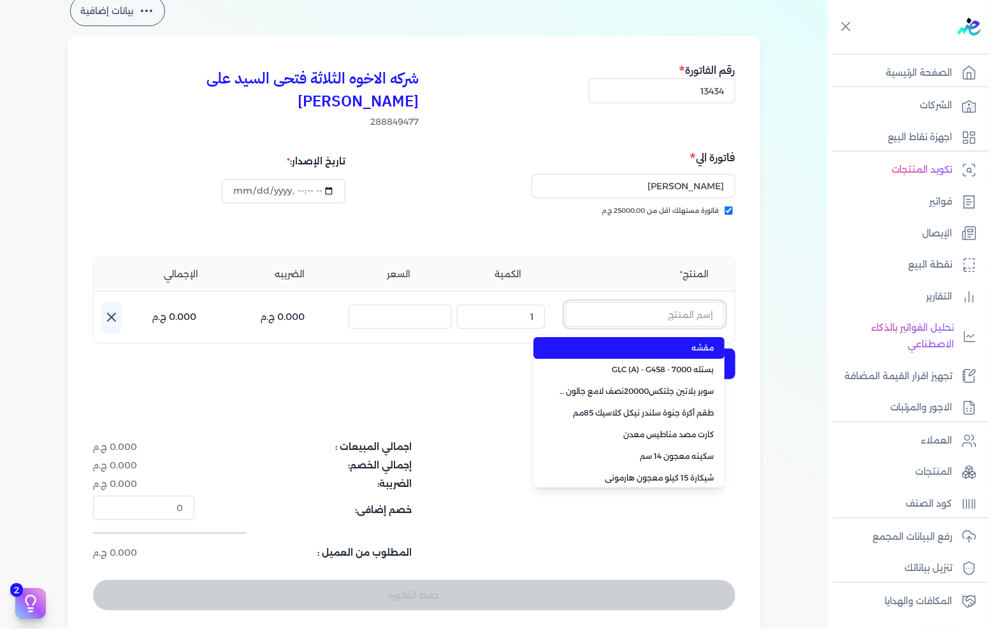
paste input "سيلر المقاوم 0017 جالون 2,400 لتر"
type input "سيلر المقاوم 0017 جالون 2,400 لتر"
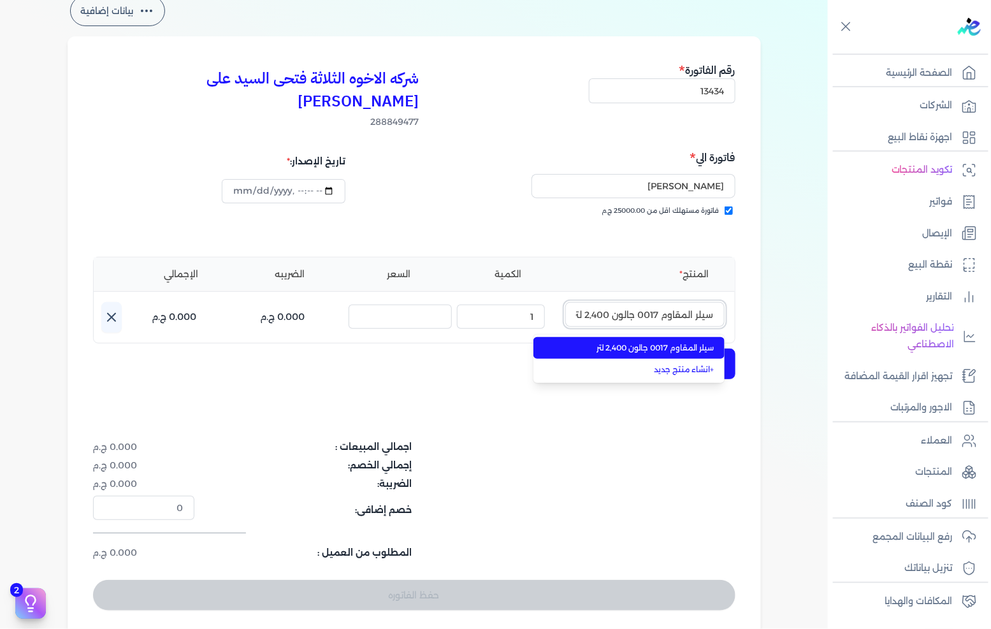
scroll to position [0, -1]
click at [676, 337] on li "سيلر المقاوم 0017 جالون 2,400 لتر" at bounding box center [628, 348] width 191 height 22
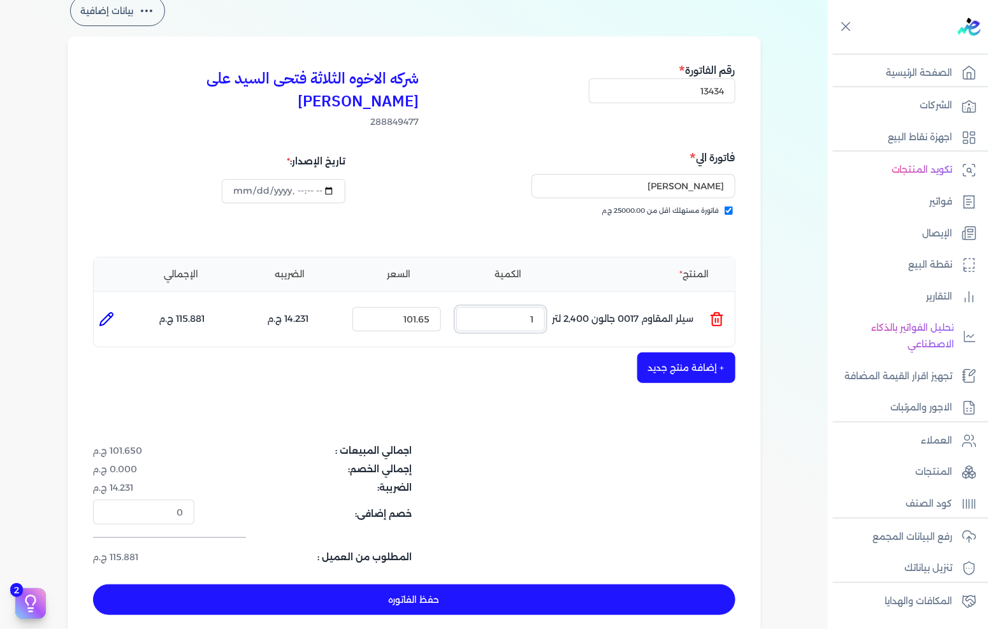
click at [530, 307] on input "1" at bounding box center [500, 319] width 89 height 24
click at [523, 307] on input "45" at bounding box center [500, 319] width 89 height 24
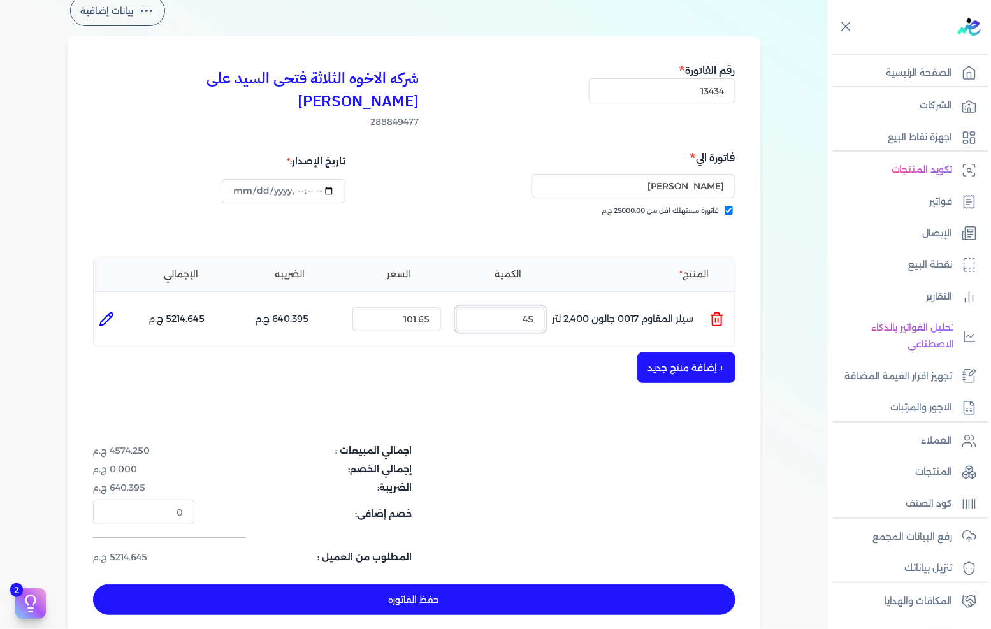
click at [523, 307] on input "45" at bounding box center [500, 319] width 89 height 24
type input "80"
click at [701, 352] on button "+ إضافة منتج جديد" at bounding box center [686, 367] width 98 height 31
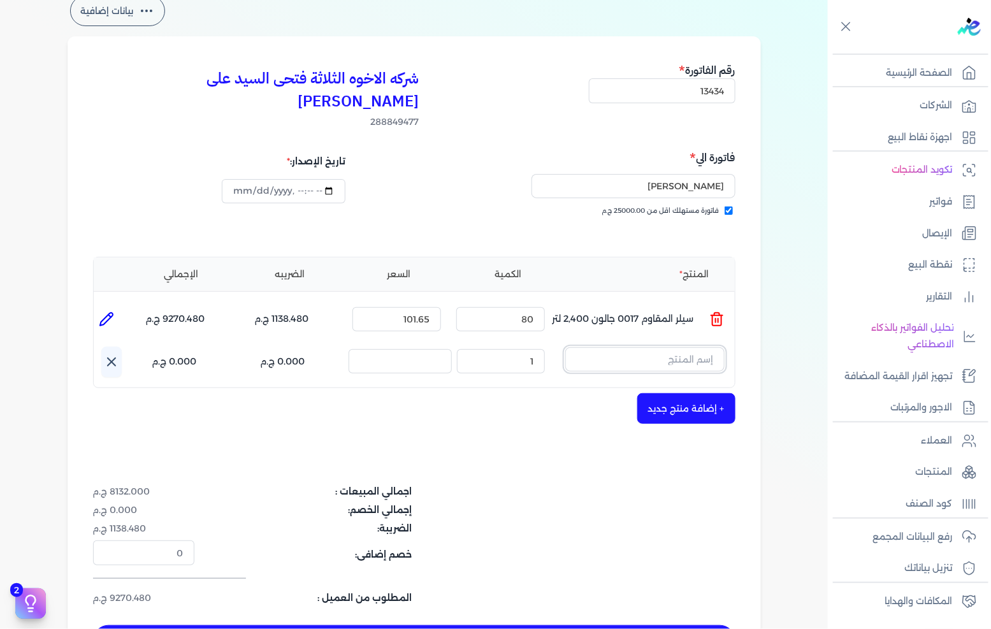
click at [698, 347] on input "text" at bounding box center [644, 359] width 159 height 24
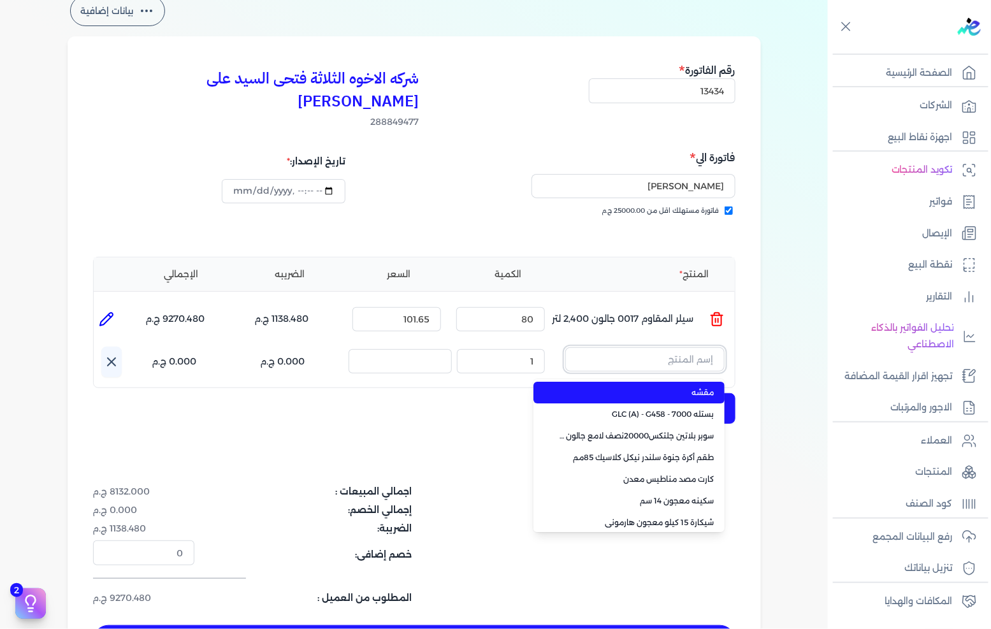
paste input "معجون اكريليك 900 شيكارة 15 كجم"
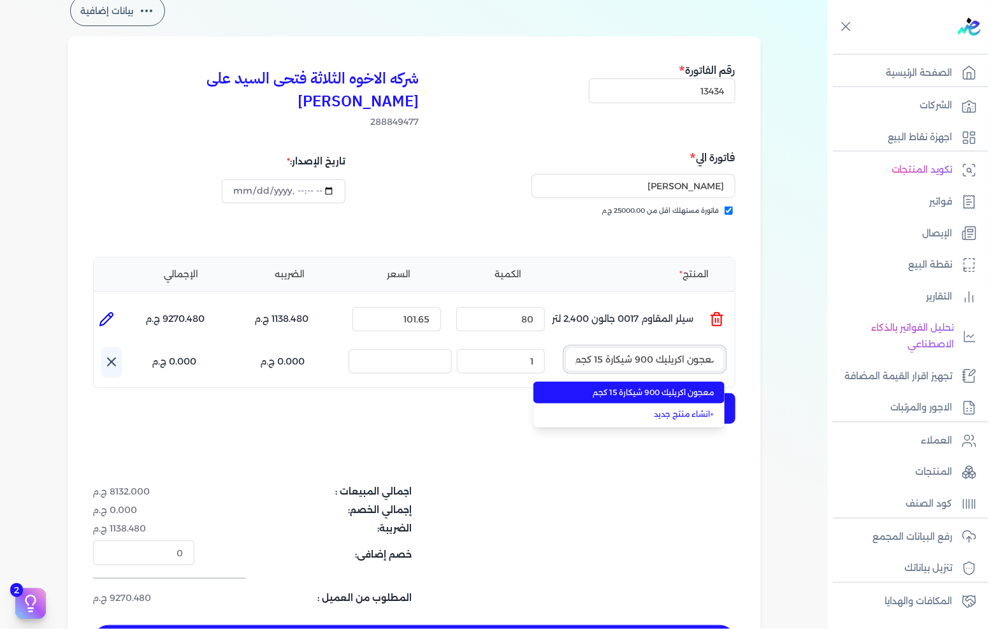
type input "معجون اكريليك 900 شيكارة 15 كجم"
click at [676, 387] on span "معجون اكريليك 900 شيكارة 15 كجم" at bounding box center [637, 392] width 156 height 11
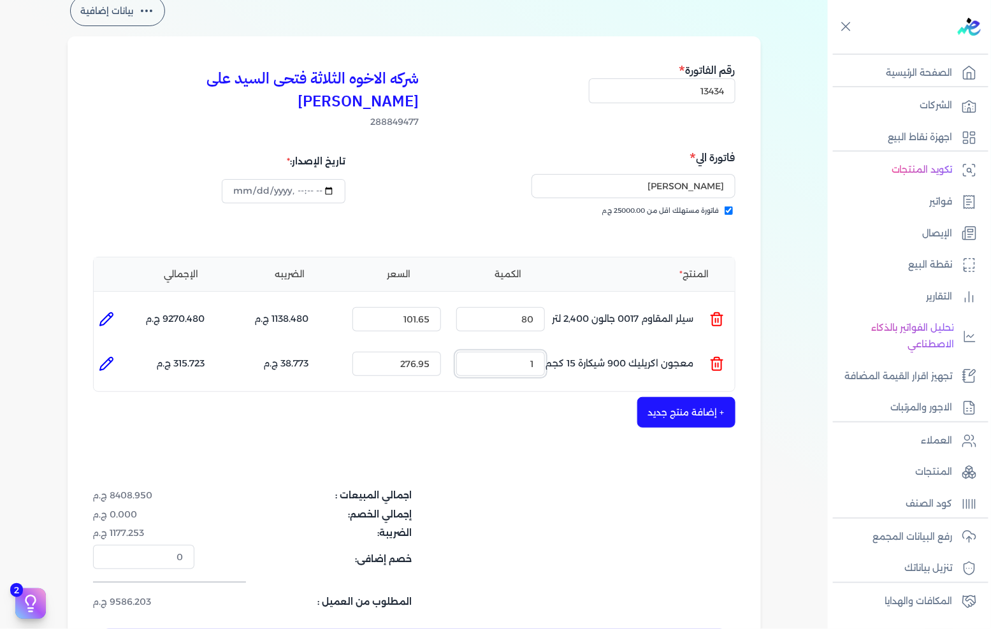
click at [521, 352] on input "1" at bounding box center [500, 364] width 89 height 24
type input "8"
type input "0"
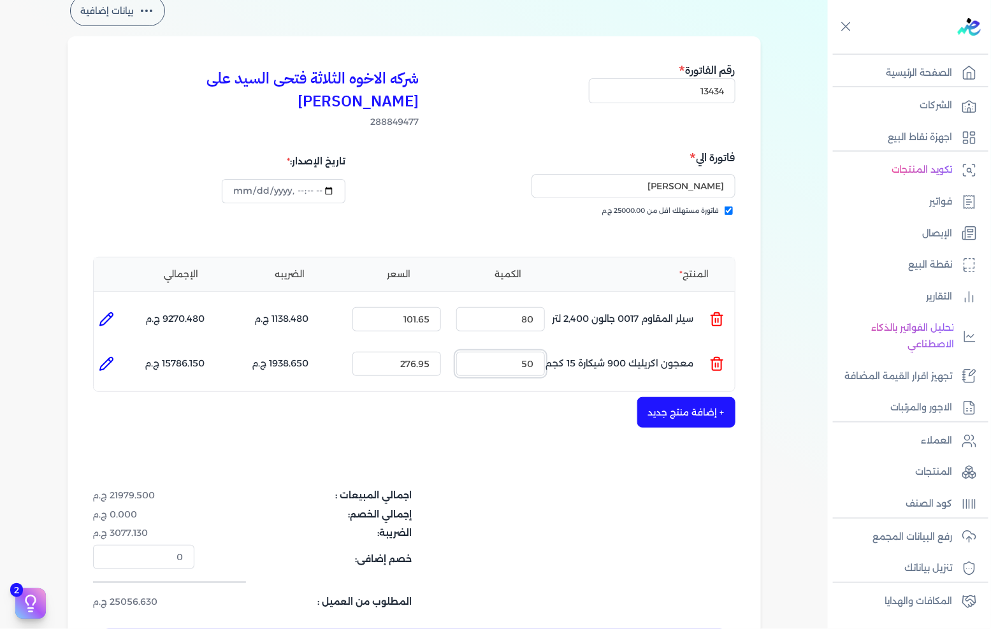
type input "5"
type input "0"
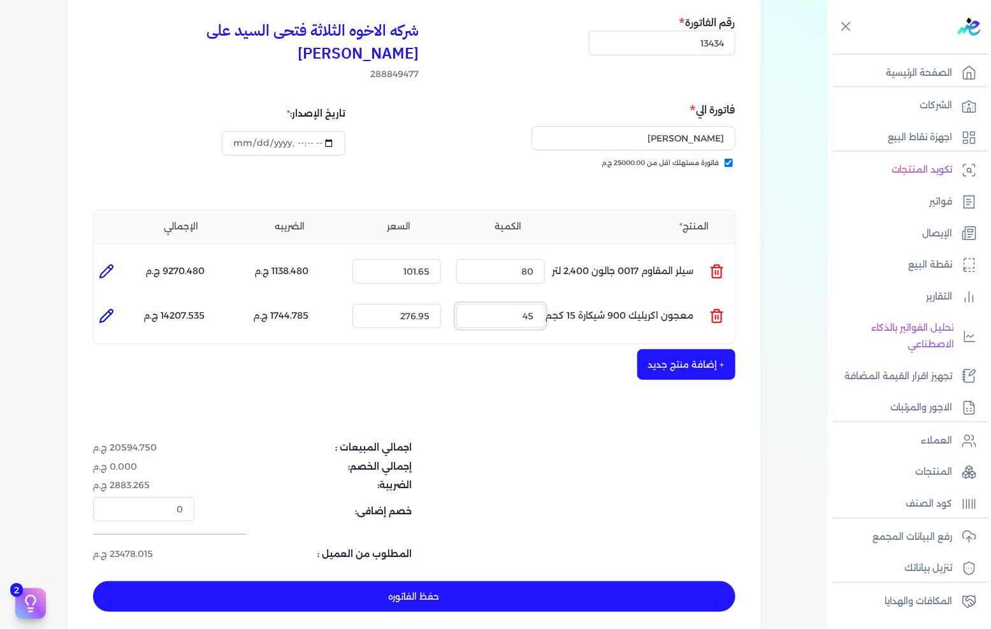
scroll to position [141, 0]
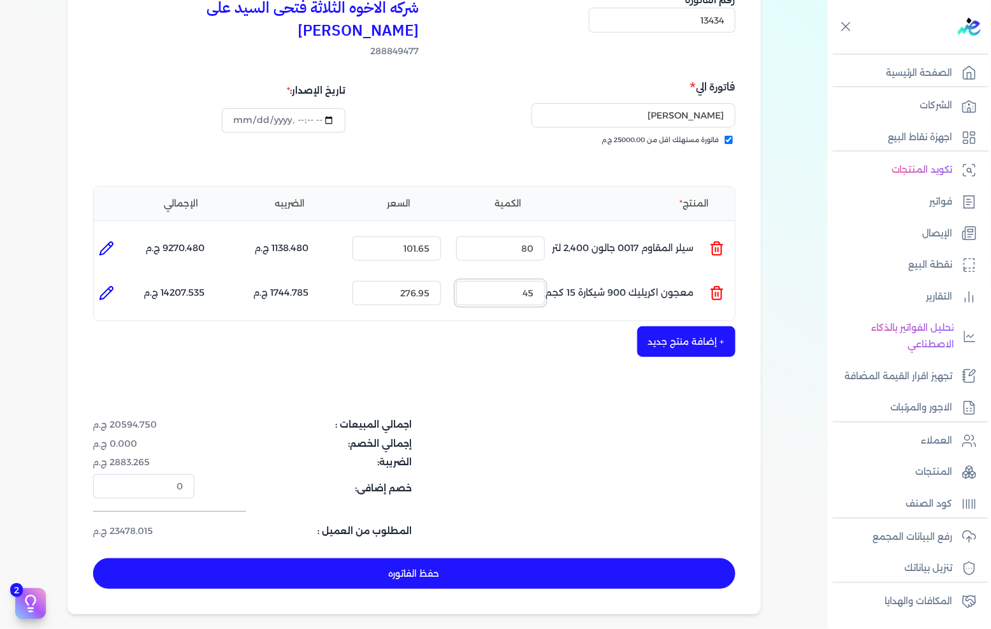
type input "45"
click at [417, 558] on button "حفظ الفاتوره" at bounding box center [414, 573] width 642 height 31
type input "[DATE]"
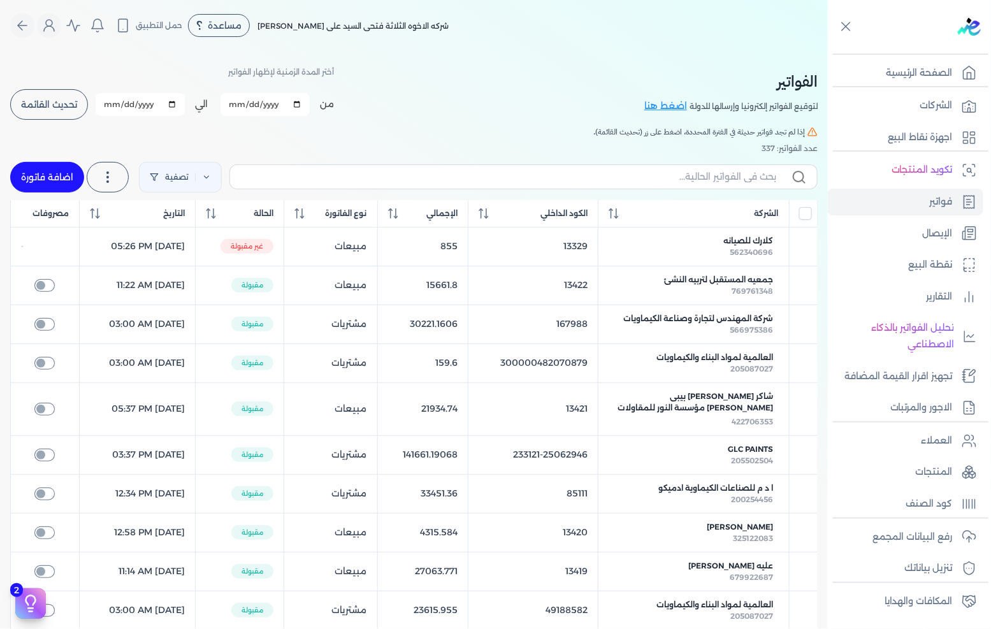
click at [52, 177] on link "اضافة فاتورة" at bounding box center [47, 177] width 74 height 31
select select "EGP"
select select "B"
select select "EGS"
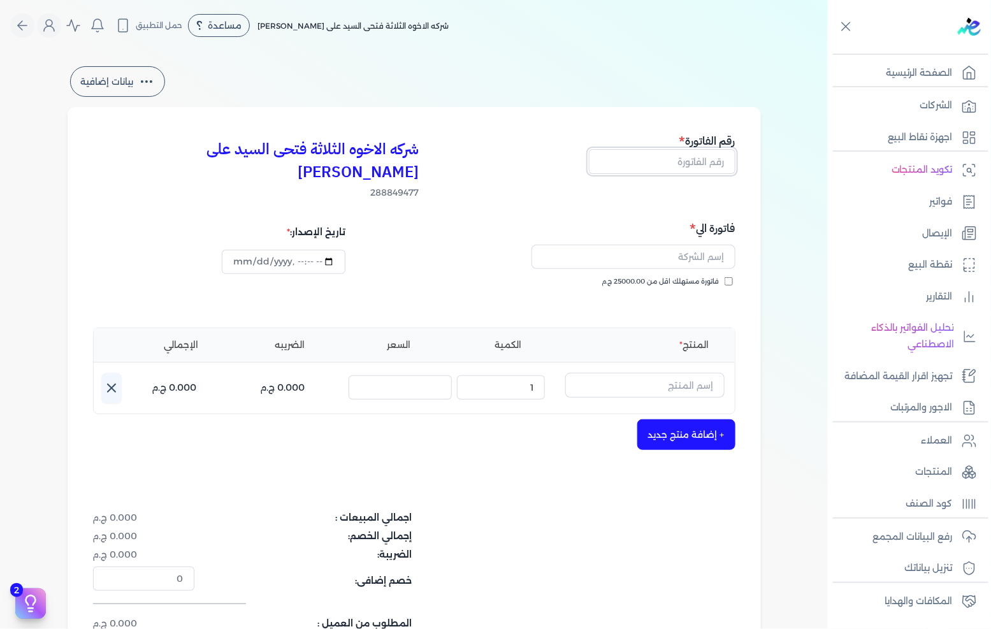
drag, startPoint x: 647, startPoint y: 154, endPoint x: 799, endPoint y: 177, distance: 153.4
click at [647, 154] on input "text" at bounding box center [662, 161] width 147 height 24
type input "13436"
click at [695, 277] on span "فاتورة مستهلك اقل من 25000.00 ج.م" at bounding box center [660, 282] width 117 height 10
click at [725, 277] on input "فاتورة مستهلك اقل من 25000.00 ج.م" at bounding box center [729, 281] width 8 height 8
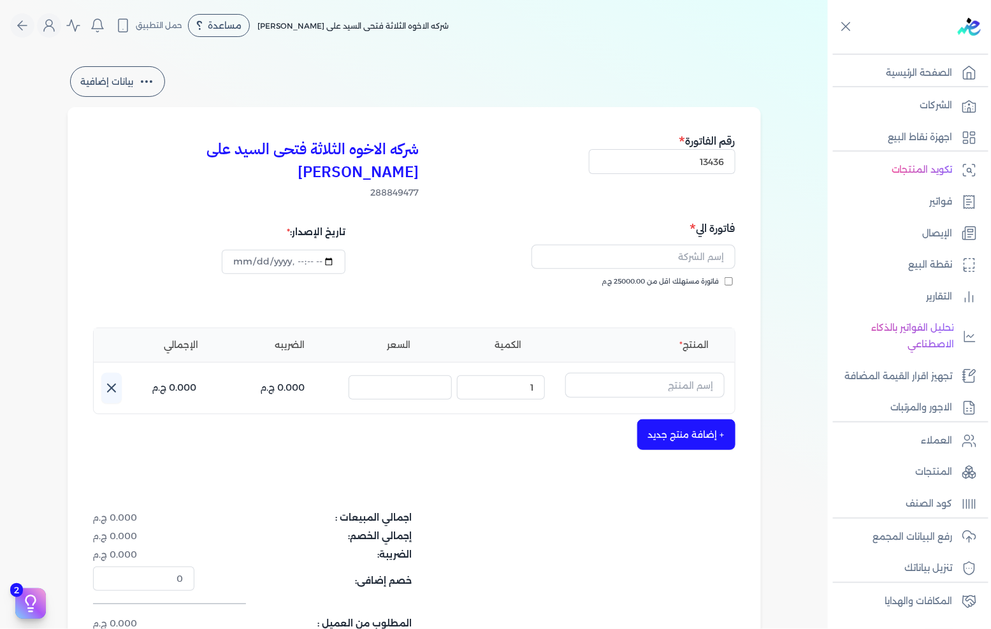
checkbox input "true"
drag, startPoint x: 695, startPoint y: 255, endPoint x: 699, endPoint y: 238, distance: 17.5
click at [699, 245] on input "text" at bounding box center [634, 257] width 204 height 24
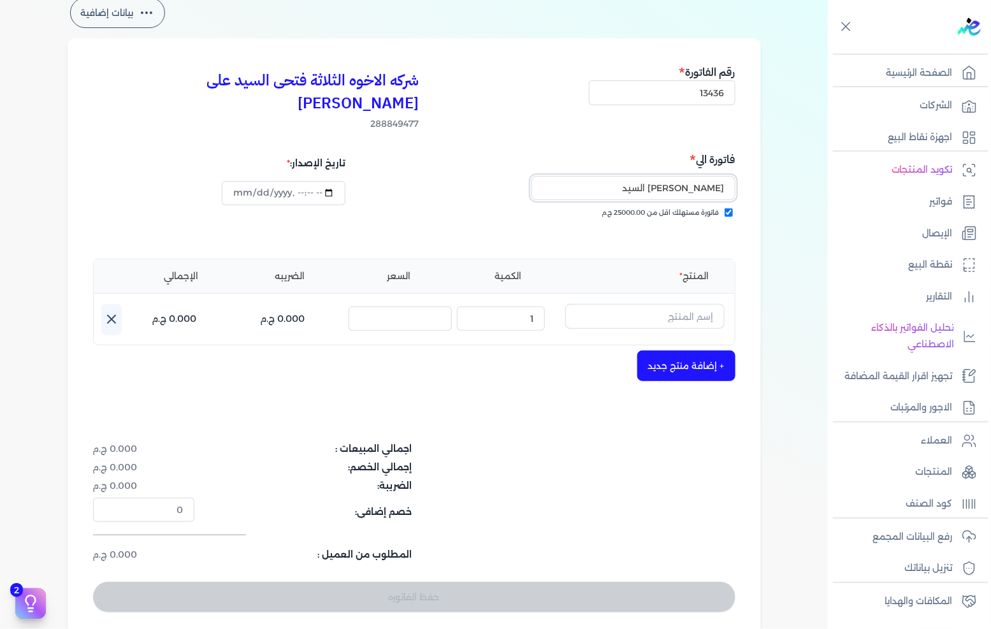
scroll to position [71, 0]
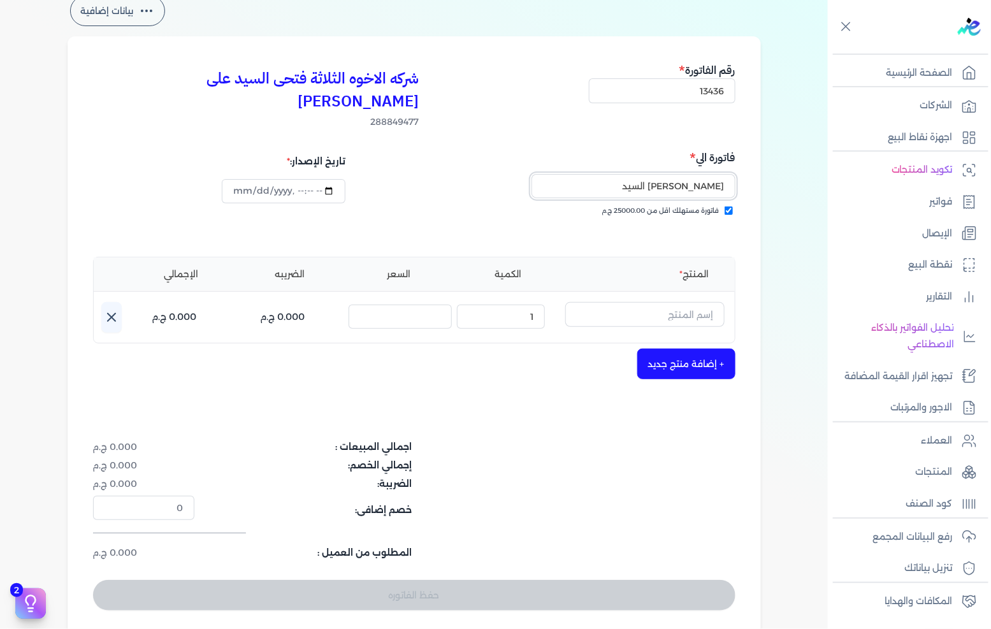
type input "[PERSON_NAME] السيد"
click at [687, 302] on input "text" at bounding box center [644, 314] width 159 height 24
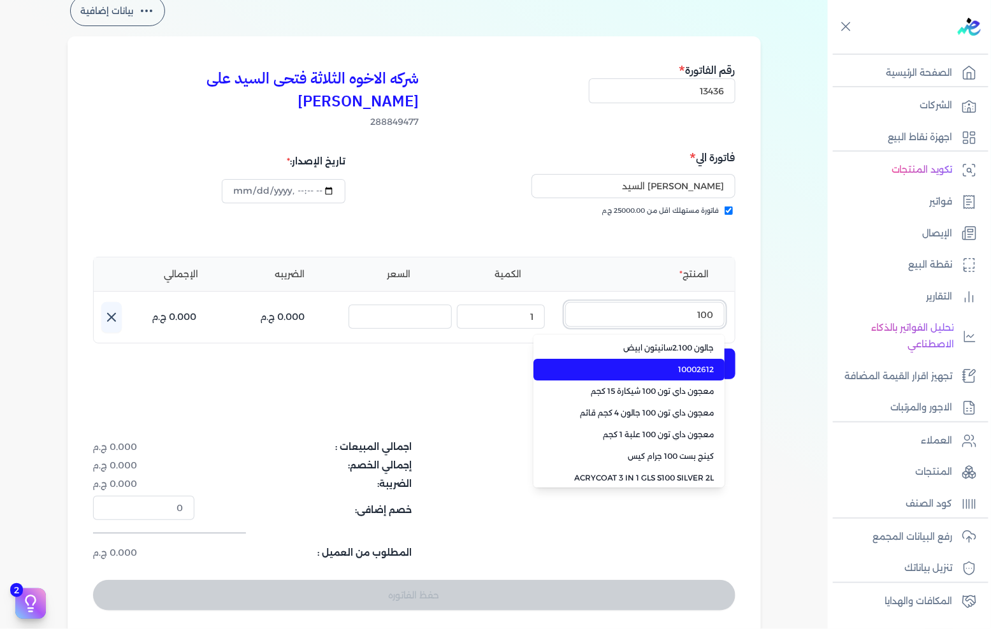
type input "100"
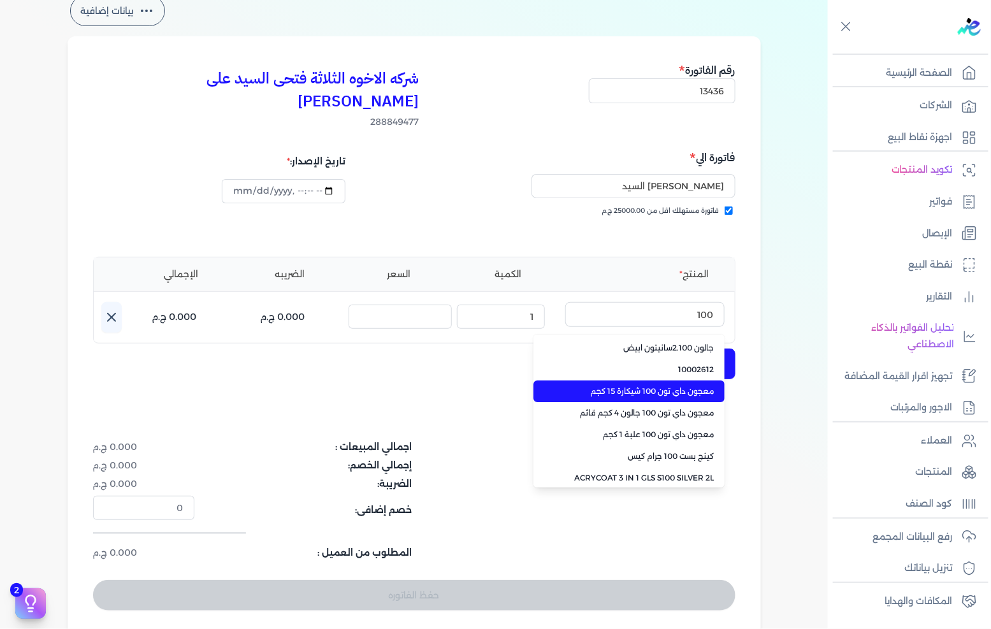
click at [651, 386] on span "معجون داي تون 100 شيكارة 15 كجم" at bounding box center [637, 391] width 156 height 11
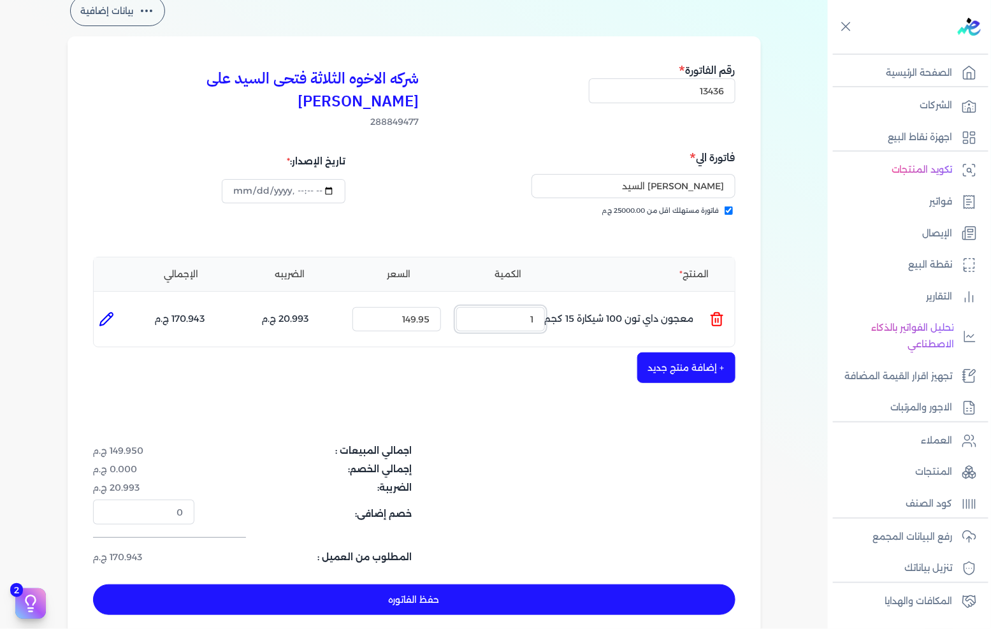
click at [482, 307] on input "1" at bounding box center [500, 319] width 89 height 24
type input "1"
type input "0"
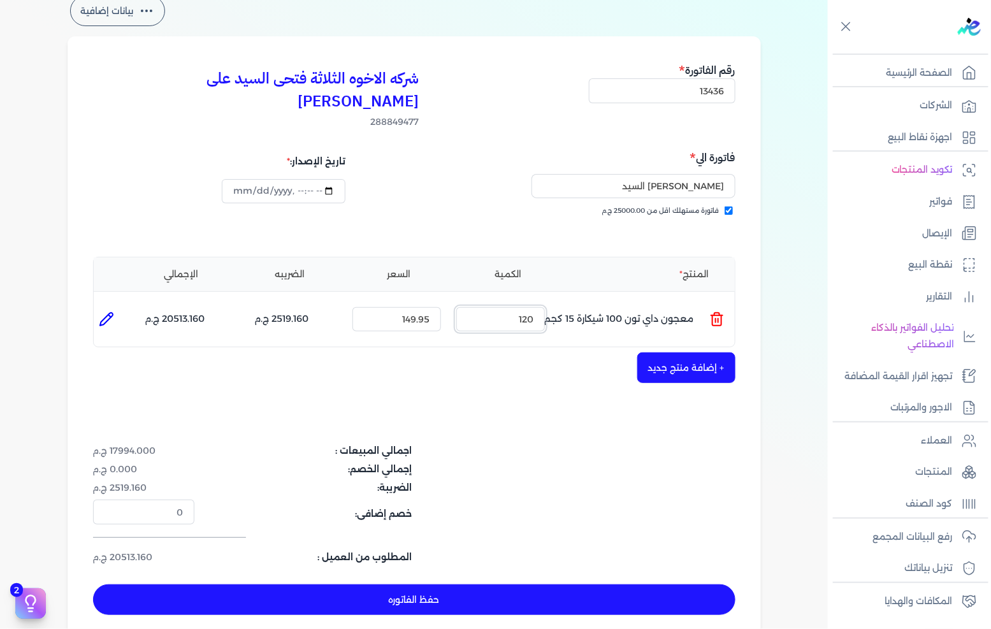
type input "120"
click at [514, 584] on button "حفظ الفاتوره" at bounding box center [414, 599] width 642 height 31
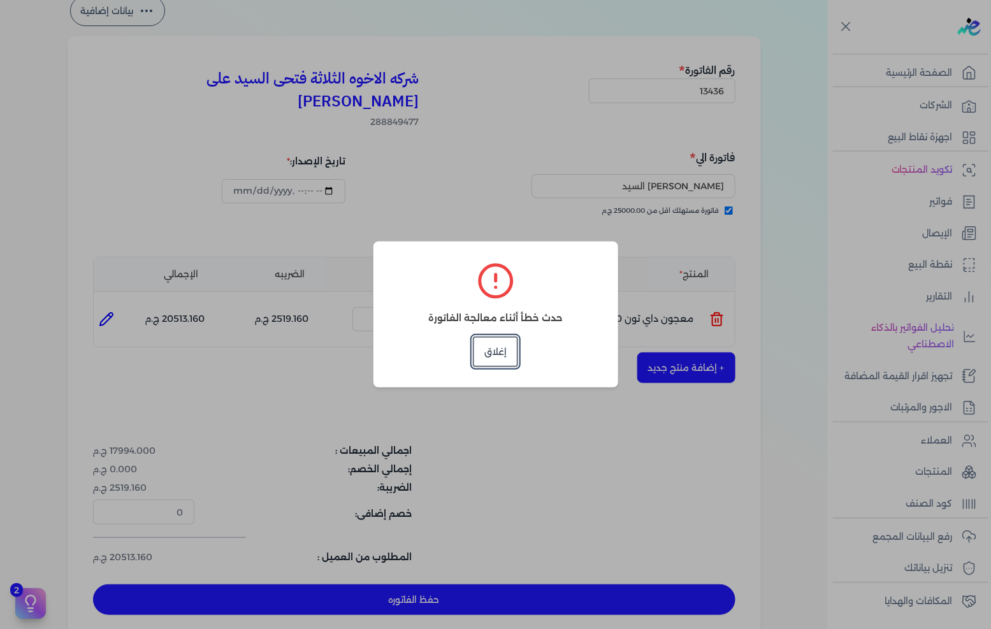
type input "[DATE]"
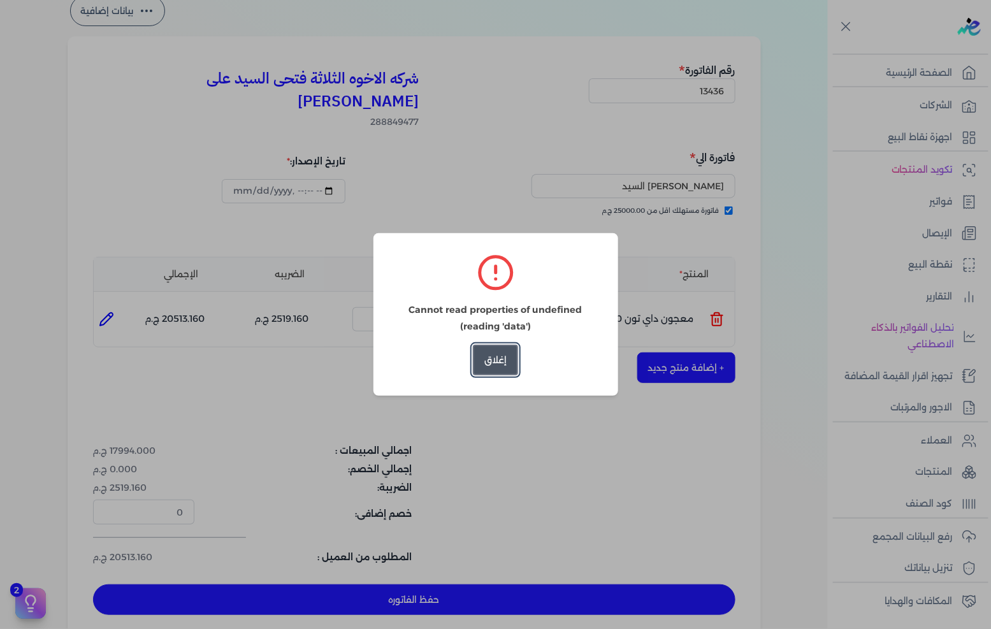
click at [502, 360] on button "إغلاق" at bounding box center [495, 360] width 45 height 31
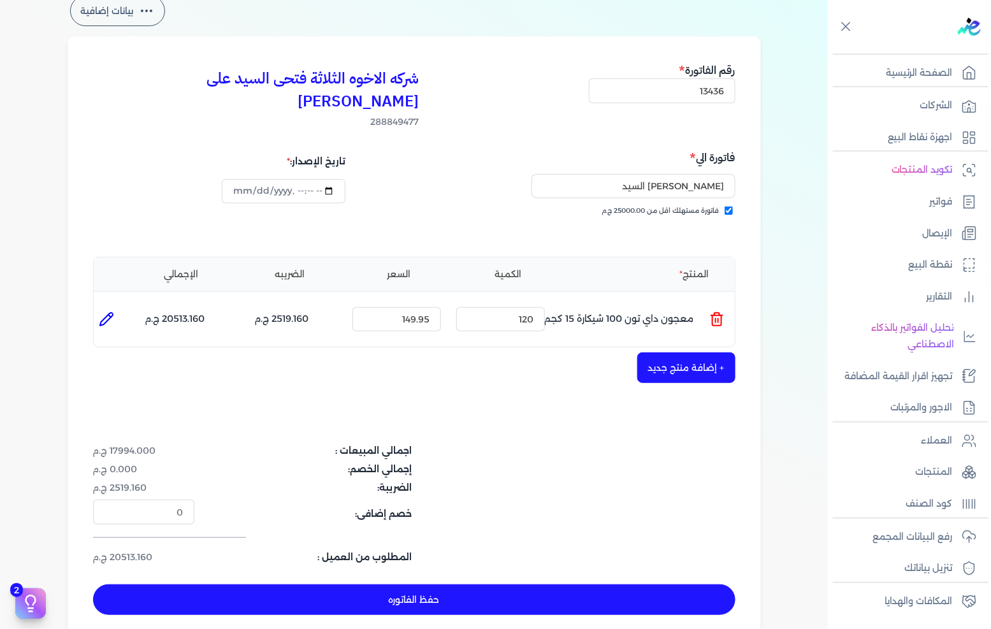
click at [412, 584] on button "حفظ الفاتوره" at bounding box center [414, 599] width 642 height 31
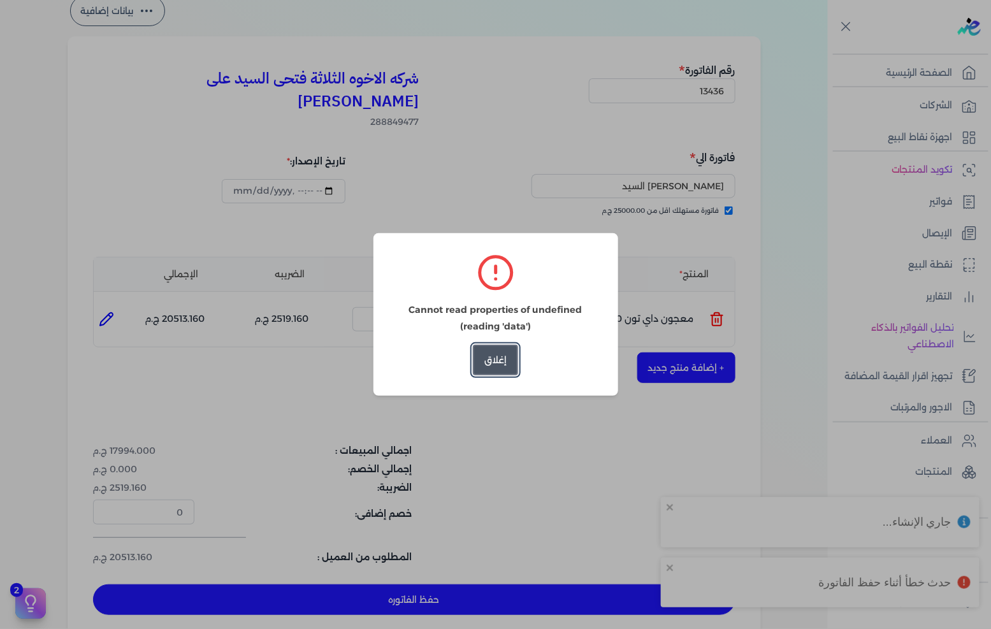
click at [511, 358] on button "إغلاق" at bounding box center [495, 360] width 45 height 31
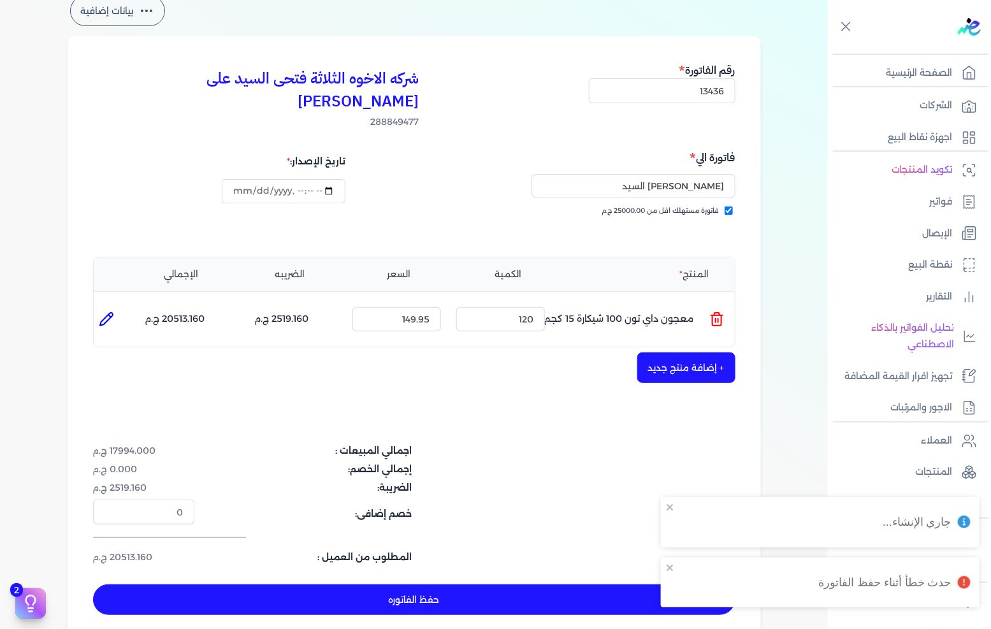
click at [721, 312] on icon at bounding box center [716, 319] width 15 height 15
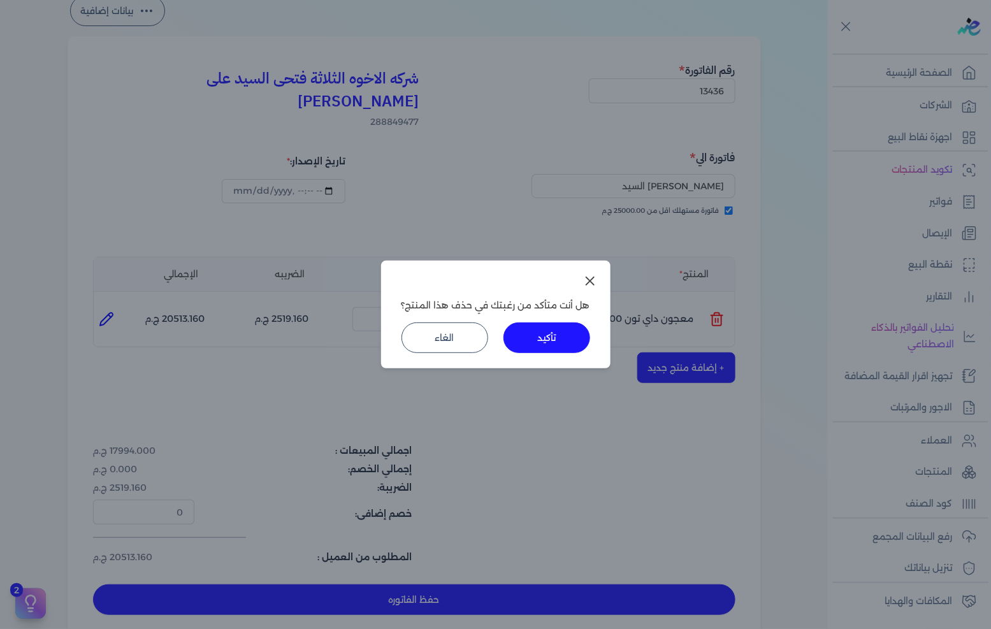
click at [558, 330] on button "تأكيد" at bounding box center [547, 337] width 87 height 31
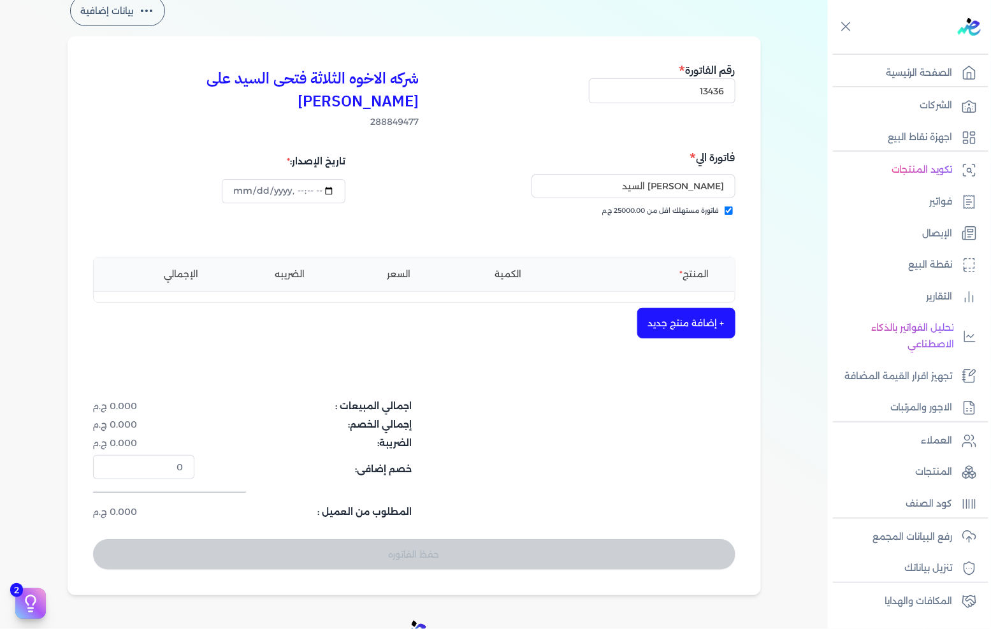
click at [690, 308] on button "+ إضافة منتج جديد" at bounding box center [686, 323] width 98 height 31
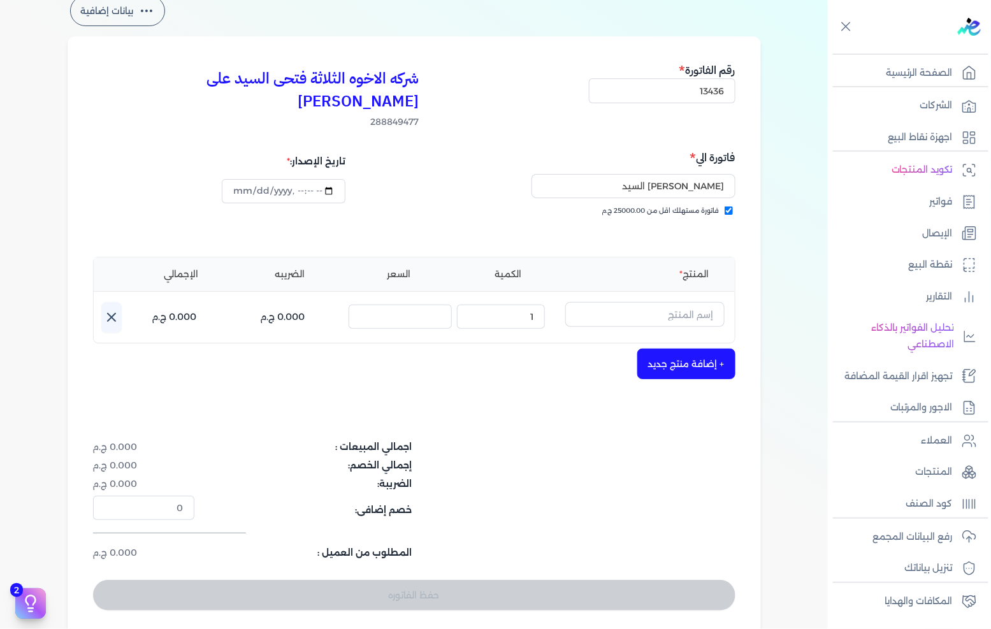
click at [690, 302] on input "text" at bounding box center [644, 314] width 159 height 24
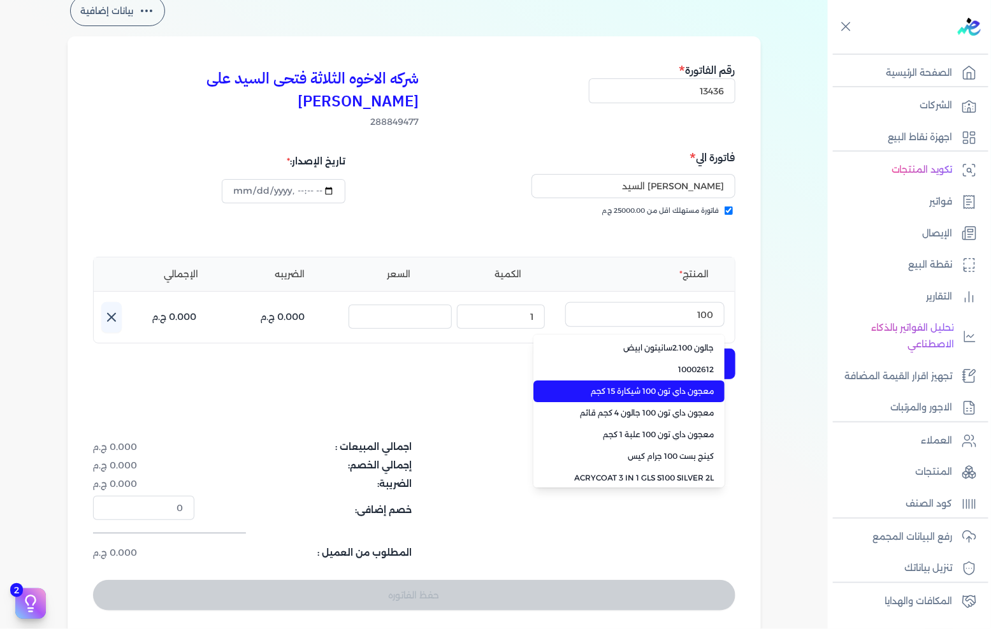
type input "100"
click at [596, 386] on span "معجون داي تون 100 شيكارة 15 كجم" at bounding box center [637, 391] width 156 height 11
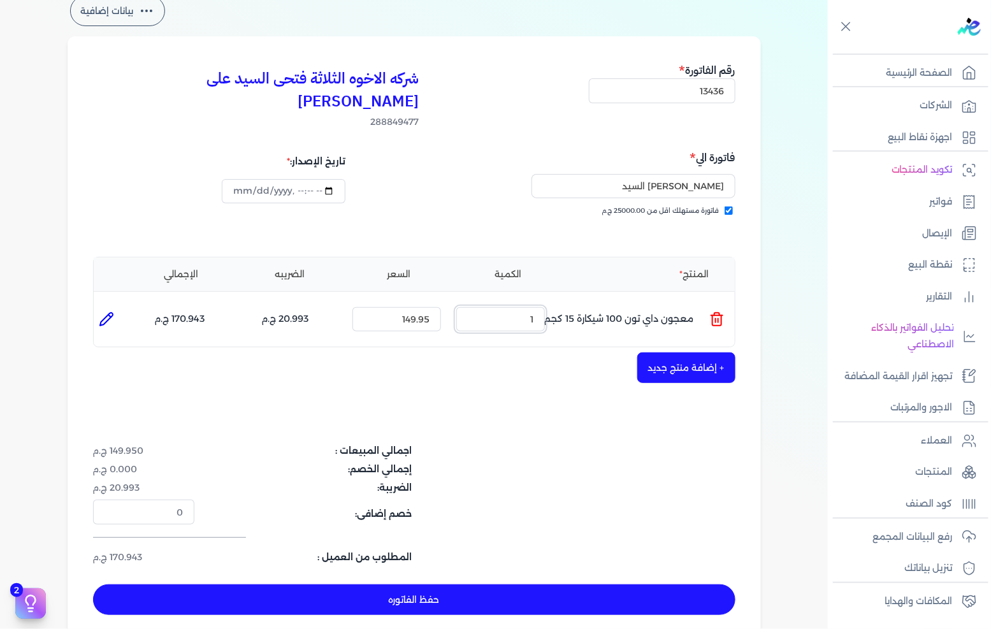
click at [518, 307] on input "1" at bounding box center [500, 319] width 89 height 24
type input "125"
click at [498, 584] on button "حفظ الفاتوره" at bounding box center [414, 599] width 642 height 31
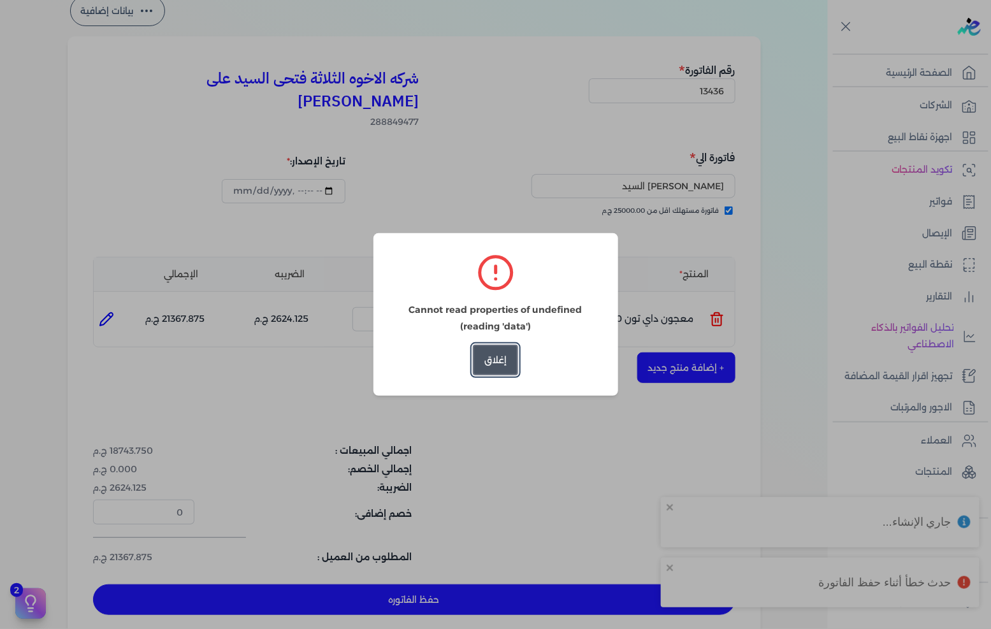
click at [510, 354] on button "إغلاق" at bounding box center [495, 360] width 45 height 31
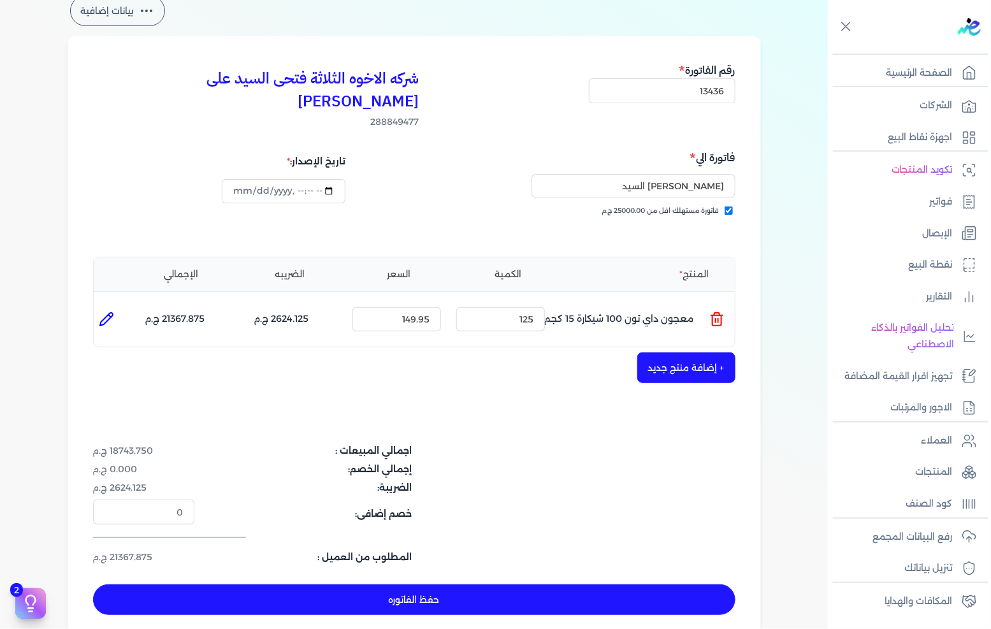
click at [475, 584] on button "حفظ الفاتوره" at bounding box center [414, 599] width 642 height 31
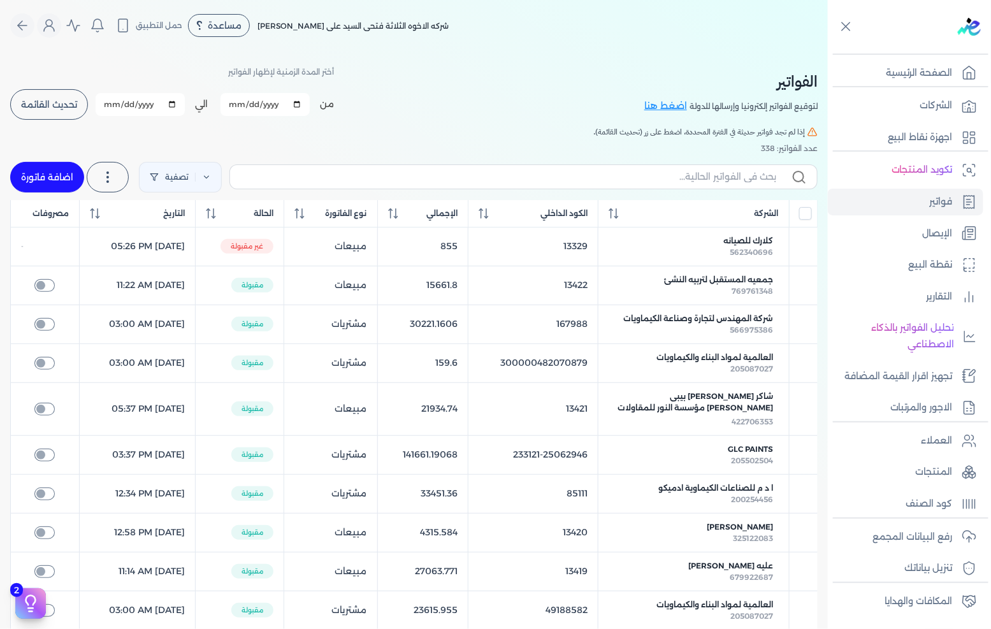
drag, startPoint x: 59, startPoint y: 174, endPoint x: 302, endPoint y: 290, distance: 269.7
click at [59, 173] on link "اضافة فاتورة" at bounding box center [47, 177] width 74 height 31
select select "EGP"
select select "B"
select select "EGS"
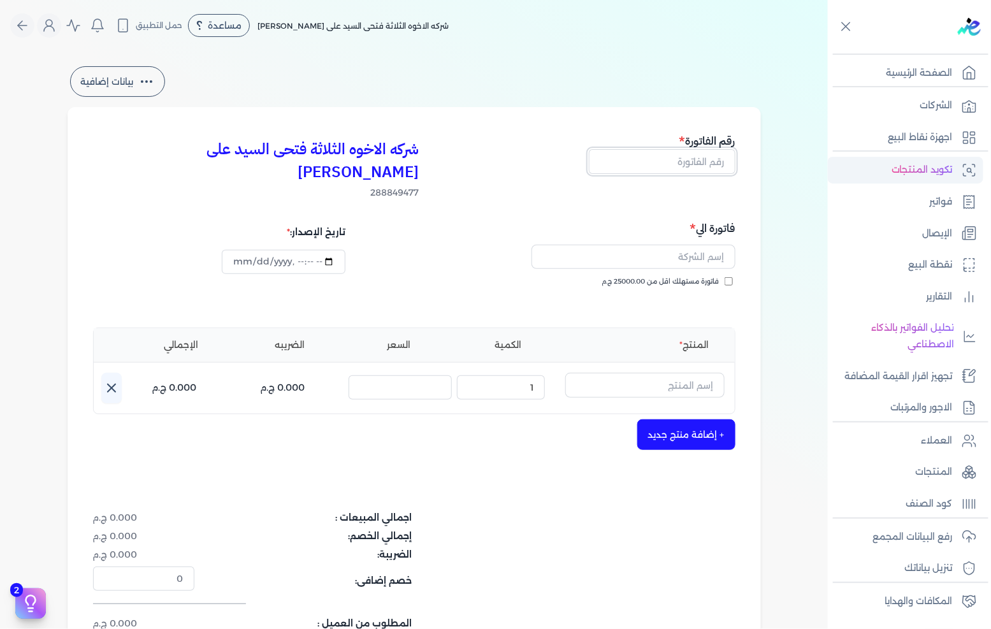
drag, startPoint x: 681, startPoint y: 168, endPoint x: 857, endPoint y: 159, distance: 176.7
click at [680, 167] on input "text" at bounding box center [662, 161] width 147 height 24
type input "13437"
click at [697, 277] on span "فاتورة مستهلك اقل من 25000.00 ج.م" at bounding box center [660, 282] width 117 height 10
click at [725, 277] on input "فاتورة مستهلك اقل من 25000.00 ج.م" at bounding box center [729, 281] width 8 height 8
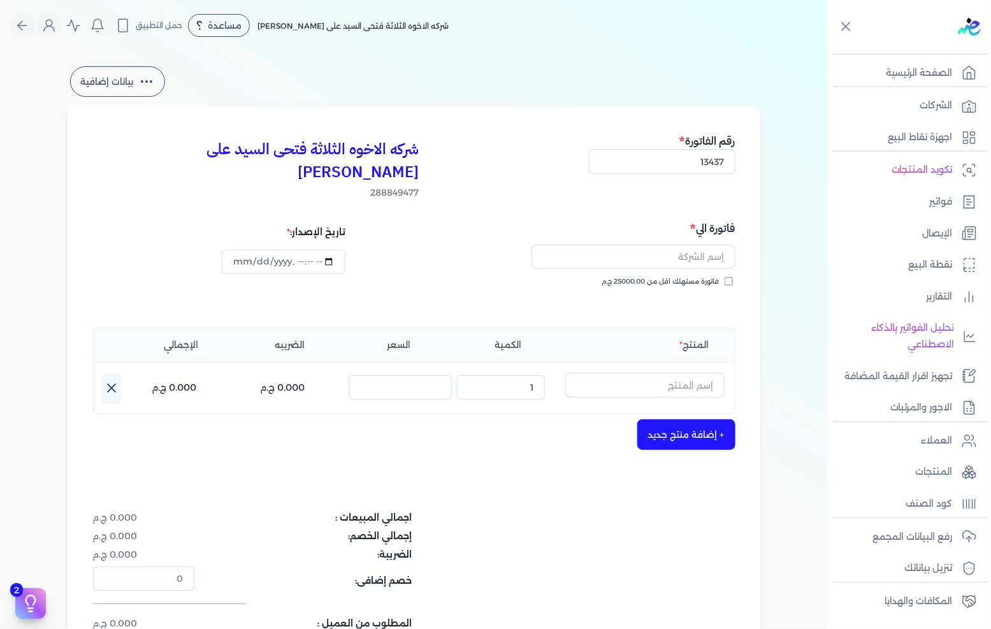
checkbox input "true"
click at [706, 245] on input "text" at bounding box center [634, 257] width 204 height 24
type input "[PERSON_NAME]"
click at [646, 373] on input "text" at bounding box center [644, 385] width 159 height 24
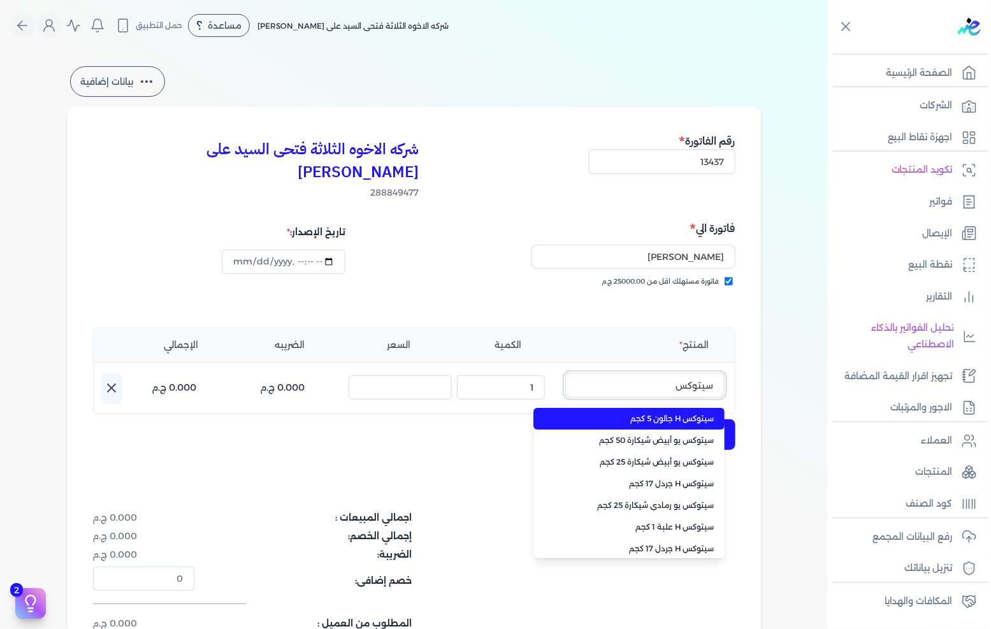
click at [565, 373] on button "سيتوكس" at bounding box center [644, 387] width 159 height 29
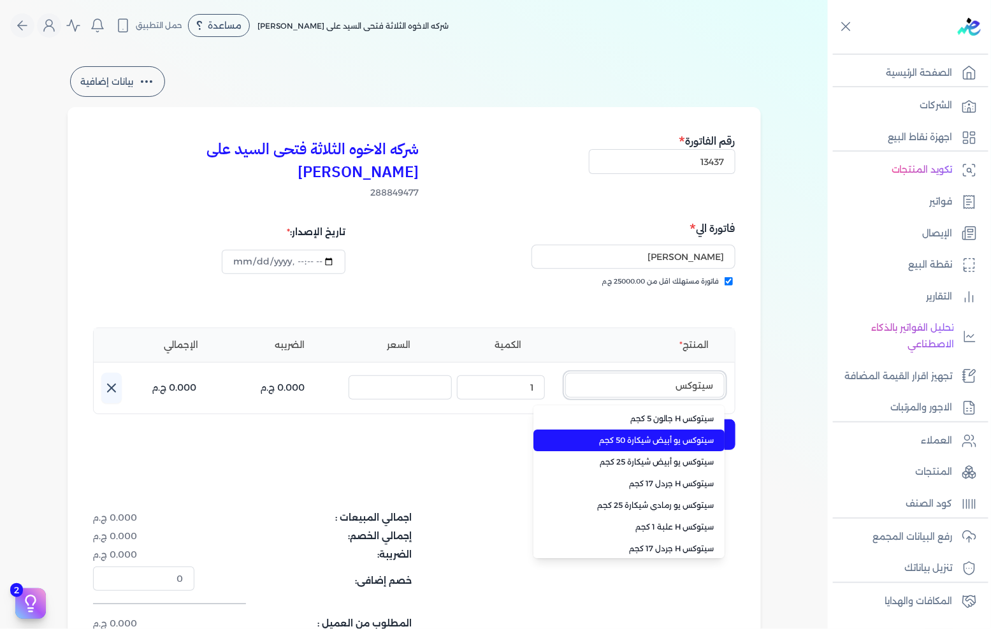
type input "سيتوكس"
click at [646, 435] on span "سيتوكس يو أبيض شيكارة 50 كجم" at bounding box center [637, 440] width 156 height 11
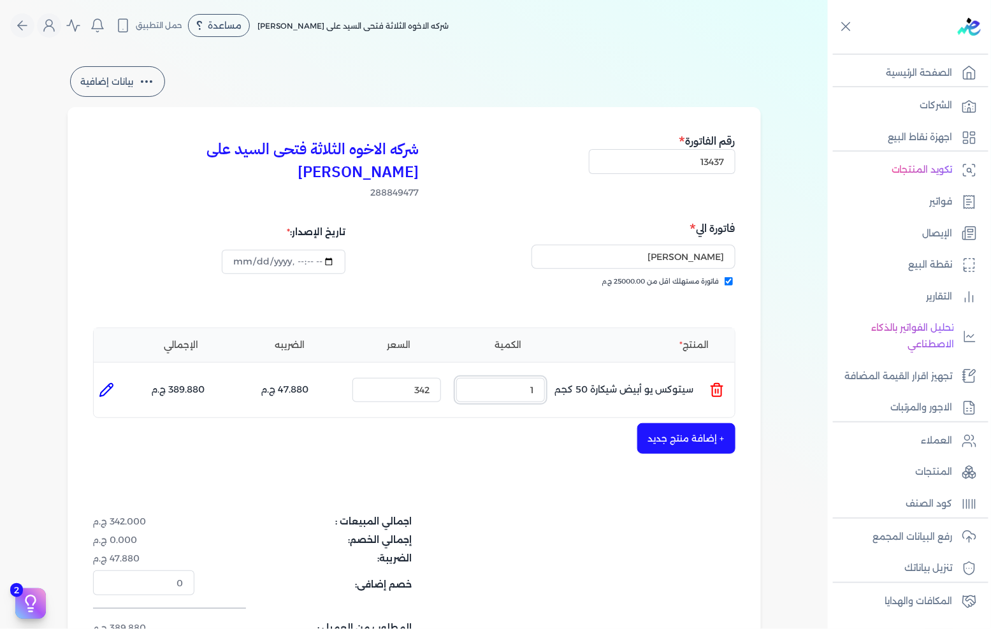
click at [504, 378] on input "1" at bounding box center [500, 390] width 89 height 24
type input "1"
type input "0"
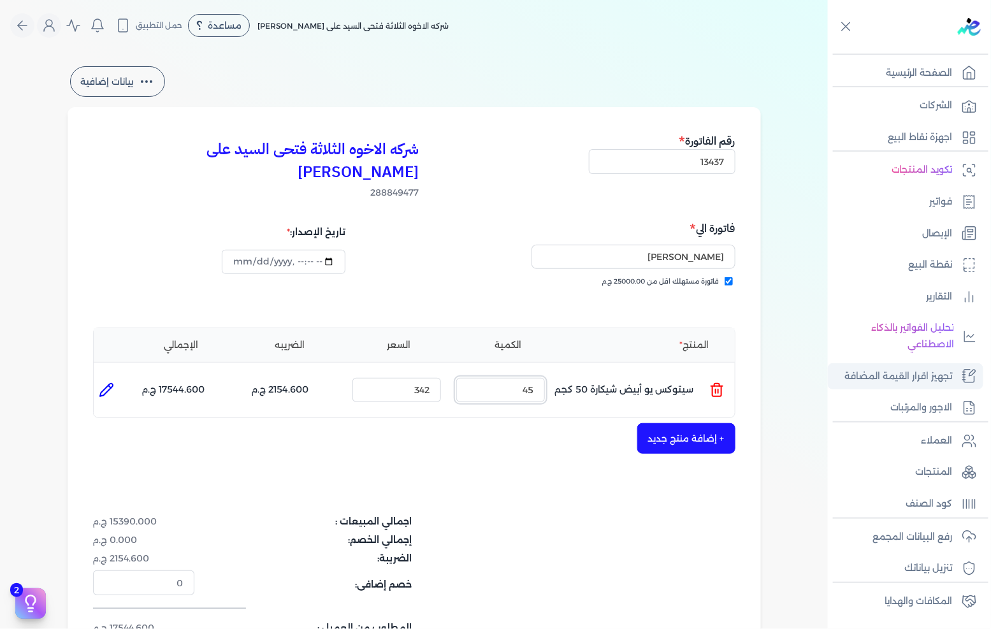
type input "4"
type input "0"
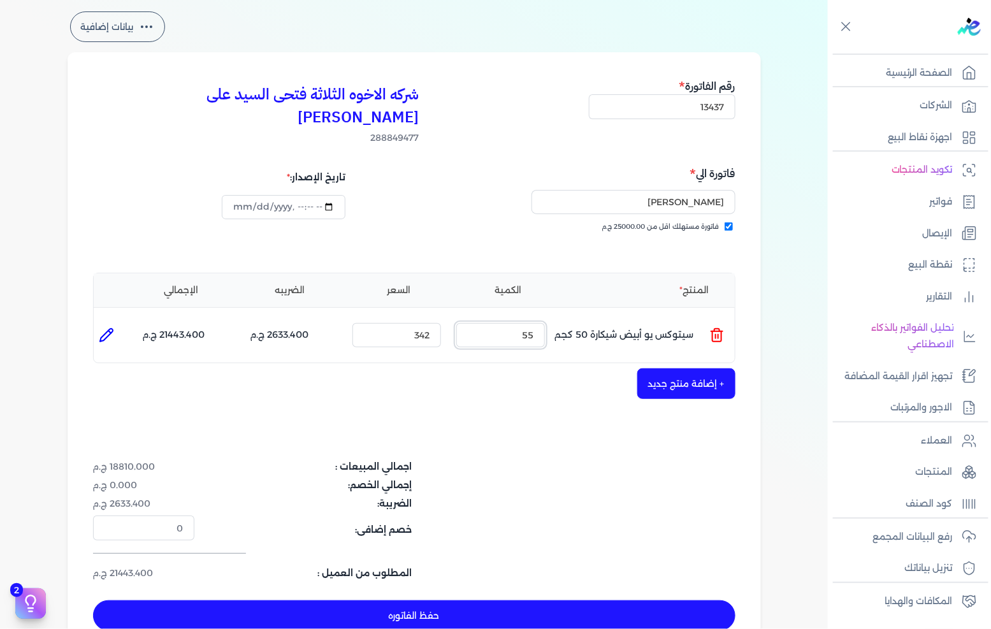
scroll to position [71, 0]
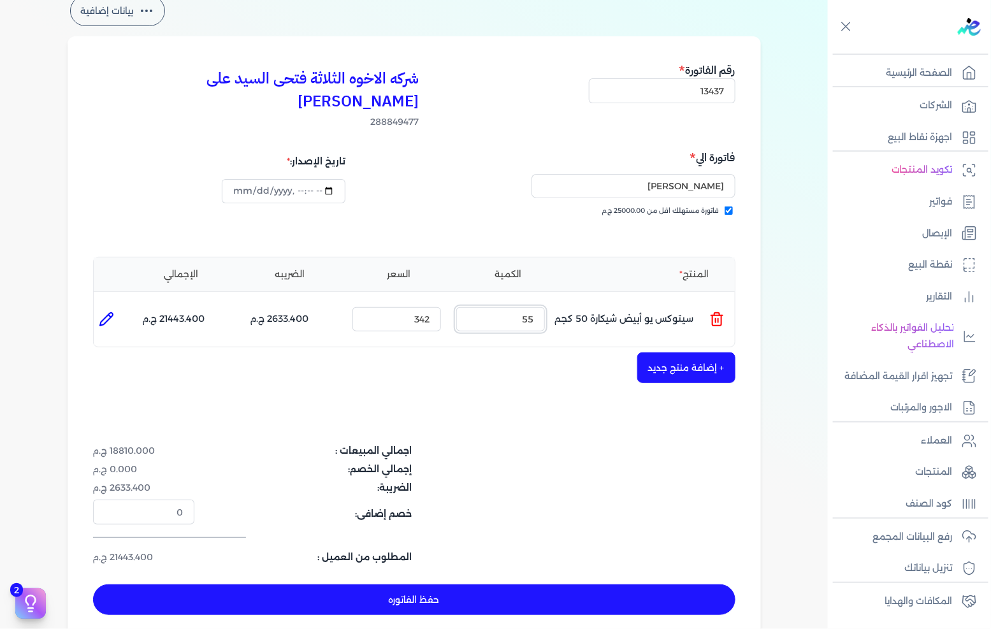
type input "55"
click at [468, 584] on button "حفظ الفاتوره" at bounding box center [414, 599] width 642 height 31
type input "[DATE]"
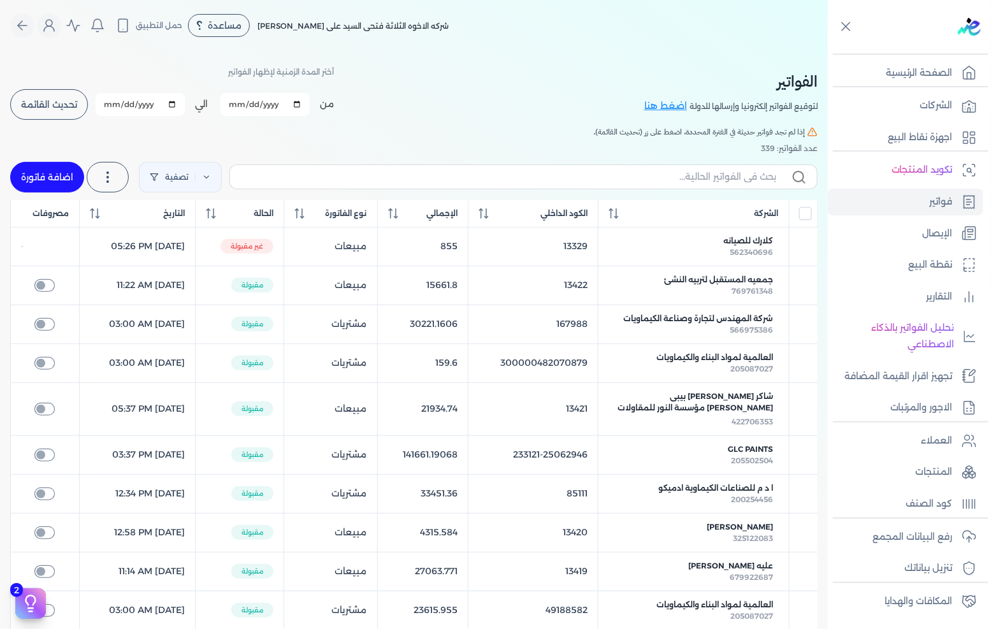
click at [65, 177] on link "اضافة فاتورة" at bounding box center [47, 177] width 74 height 31
select select "EGP"
select select "B"
select select "EGS"
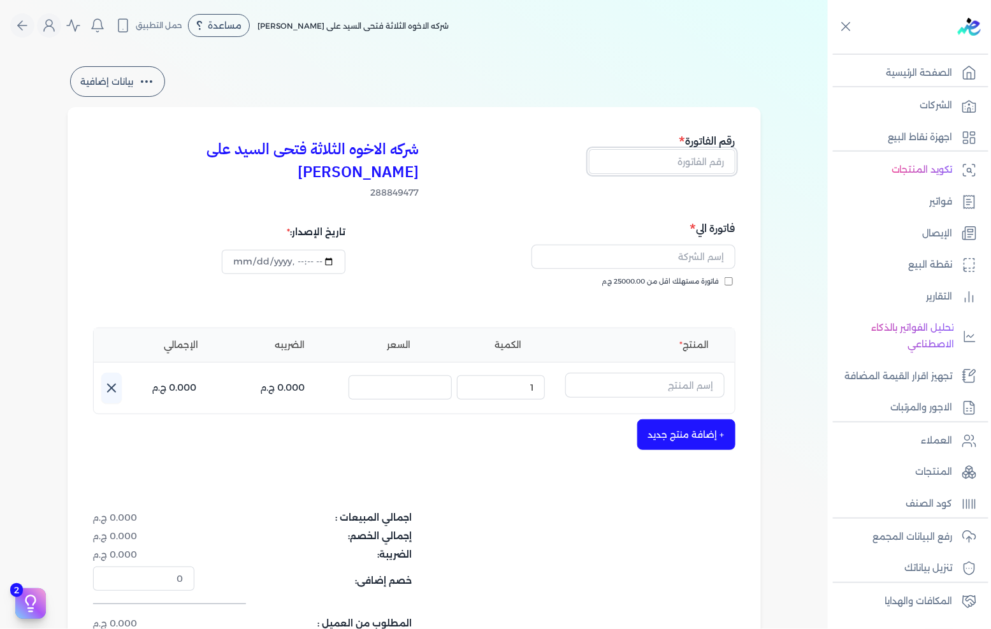
click at [639, 167] on input "text" at bounding box center [662, 161] width 147 height 24
type input "13439"
click at [658, 277] on span "فاتورة مستهلك اقل من 25000.00 ج.م" at bounding box center [660, 282] width 117 height 10
click at [725, 277] on input "فاتورة مستهلك اقل من 25000.00 ج.م" at bounding box center [729, 281] width 8 height 8
checkbox input "true"
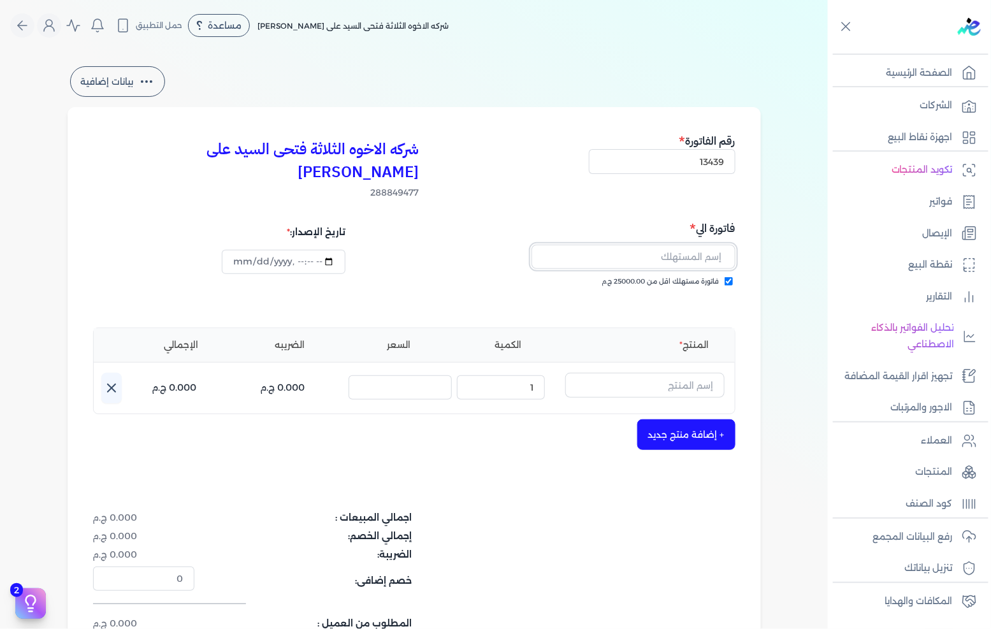
click at [680, 245] on input "text" at bounding box center [634, 257] width 204 height 24
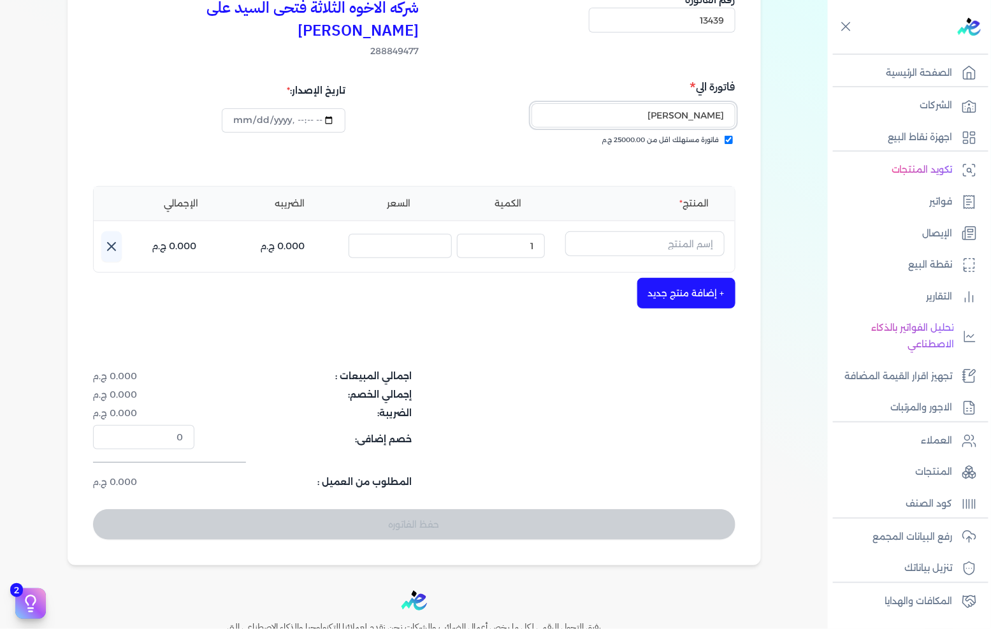
type input "[PERSON_NAME]"
drag, startPoint x: 676, startPoint y: 220, endPoint x: 938, endPoint y: 254, distance: 263.5
click at [676, 231] on input "text" at bounding box center [644, 243] width 159 height 24
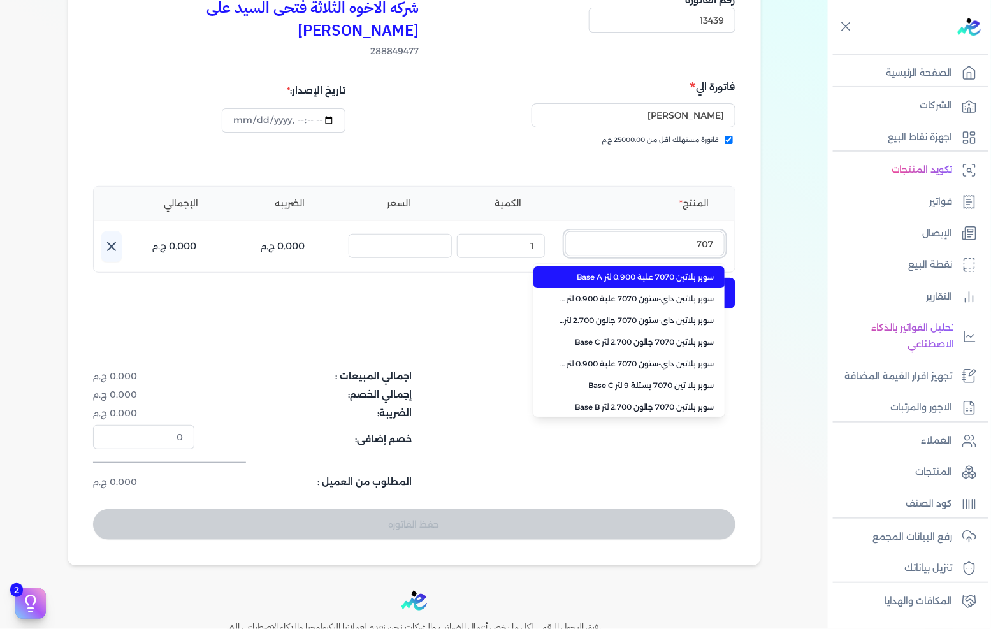
type input "7070"
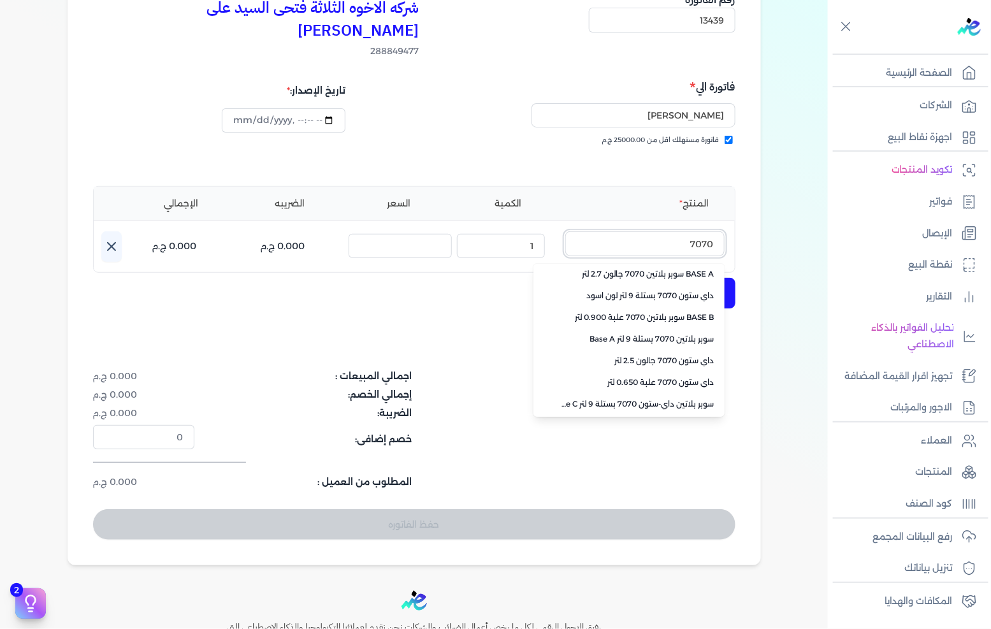
scroll to position [284, 0]
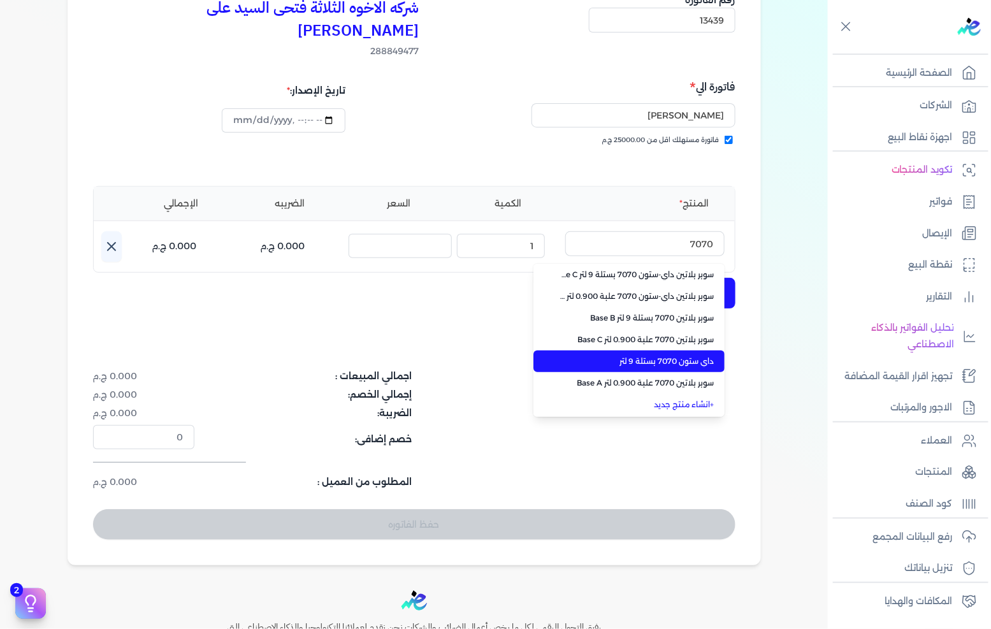
click at [666, 356] on span "داي ستون 7070 بستلة 9 لتر" at bounding box center [637, 361] width 156 height 11
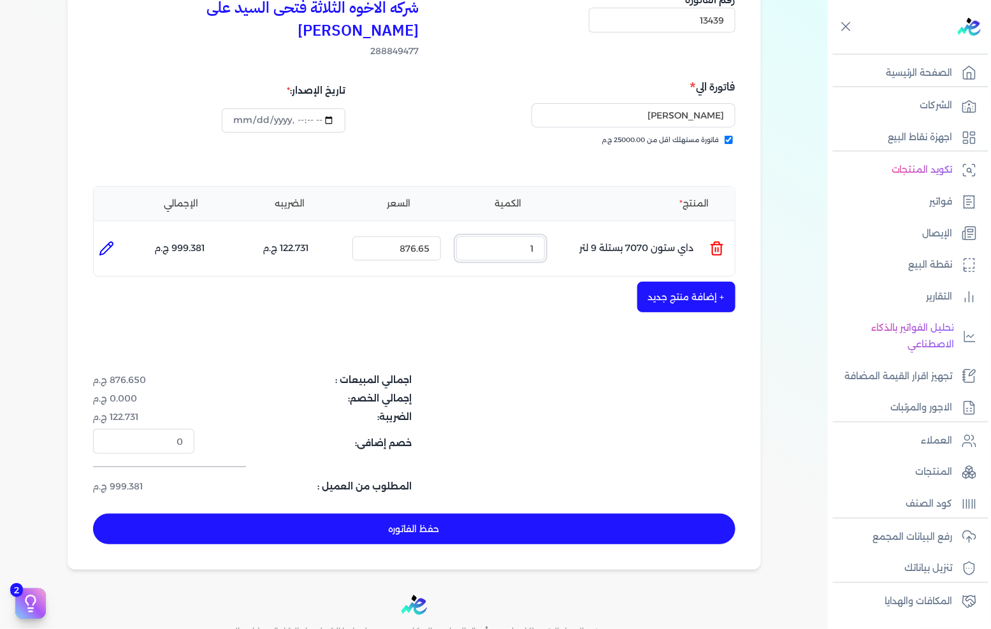
click at [519, 236] on input "1" at bounding box center [500, 248] width 89 height 24
type input "25"
click at [530, 514] on button "حفظ الفاتوره" at bounding box center [414, 529] width 642 height 31
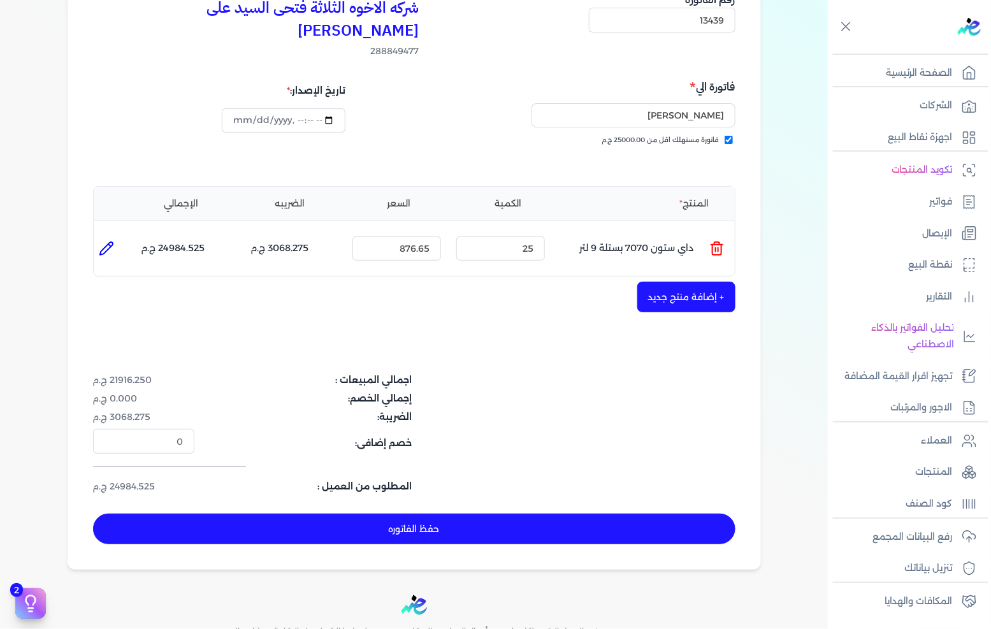
type input "[DATE]"
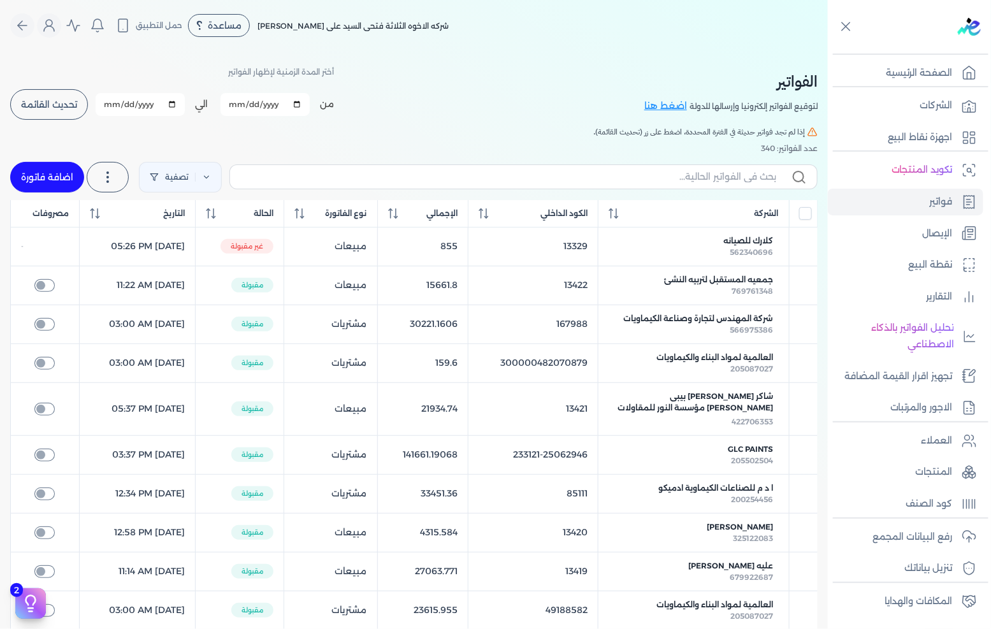
click at [59, 177] on link "اضافة فاتورة" at bounding box center [47, 177] width 74 height 31
select select "EGP"
select select "B"
select select "EGS"
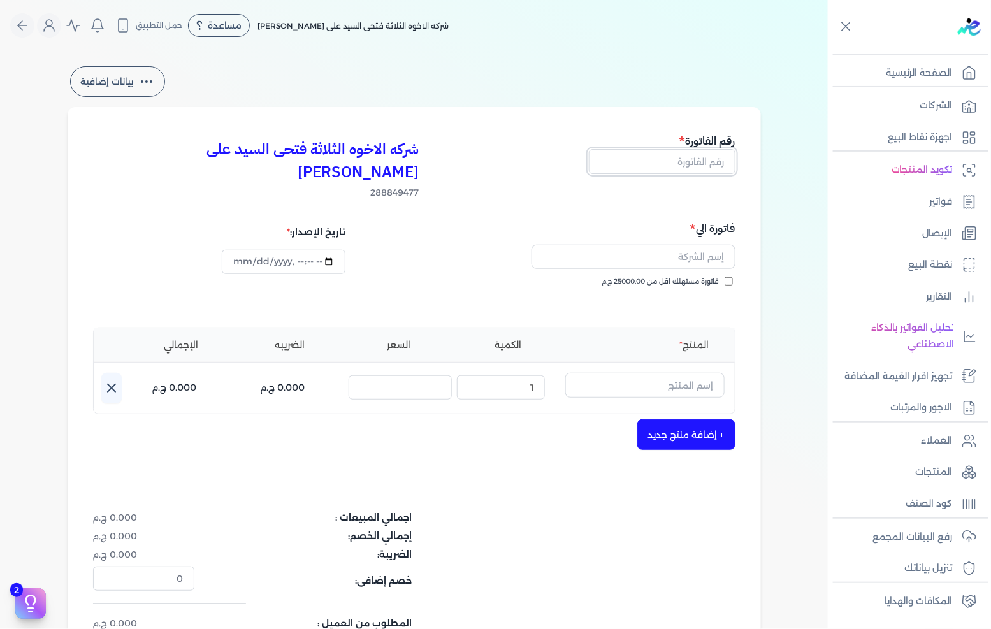
click at [677, 161] on input "text" at bounding box center [662, 161] width 147 height 24
type input "13440"
click at [697, 277] on span "فاتورة مستهلك اقل من 25000.00 ج.م" at bounding box center [660, 282] width 117 height 10
click at [725, 277] on input "فاتورة مستهلك اقل من 25000.00 ج.م" at bounding box center [729, 281] width 8 height 8
checkbox input "true"
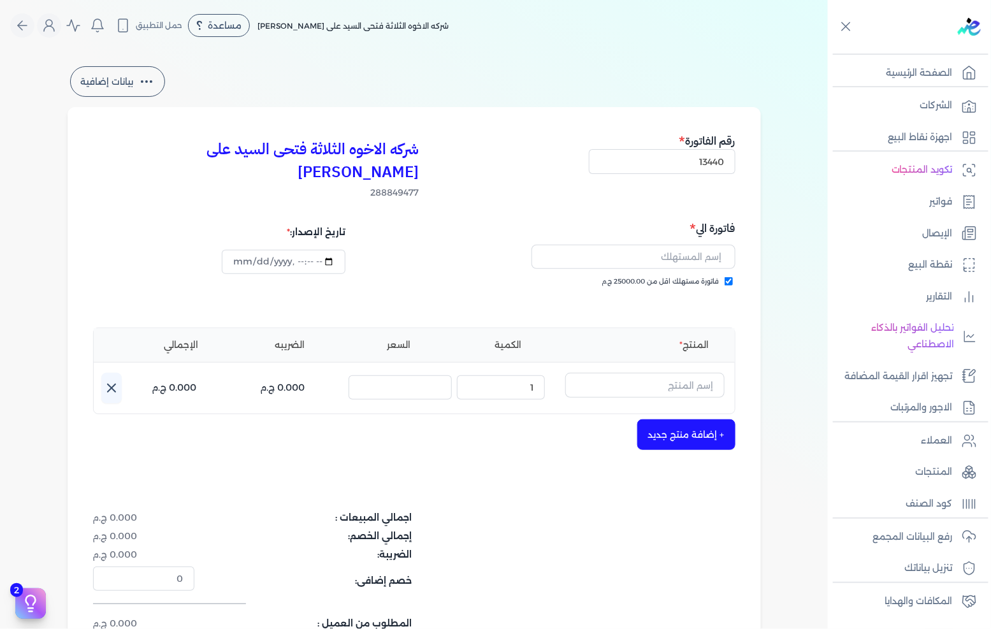
click at [699, 245] on div at bounding box center [576, 257] width 317 height 40
click at [695, 245] on input "text" at bounding box center [634, 257] width 204 height 24
click at [690, 279] on div "فاتورة مستهلك اقل من 25000.00 ج.م" at bounding box center [577, 295] width 312 height 36
click at [702, 245] on input "text" at bounding box center [634, 257] width 204 height 24
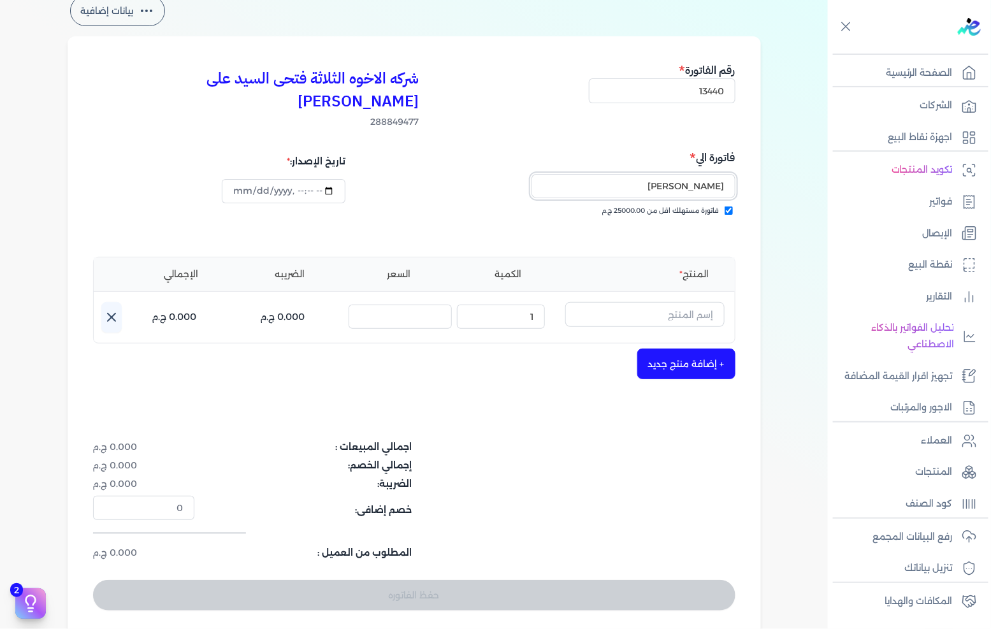
type input "[PERSON_NAME]"
click at [660, 302] on input "text" at bounding box center [644, 314] width 159 height 24
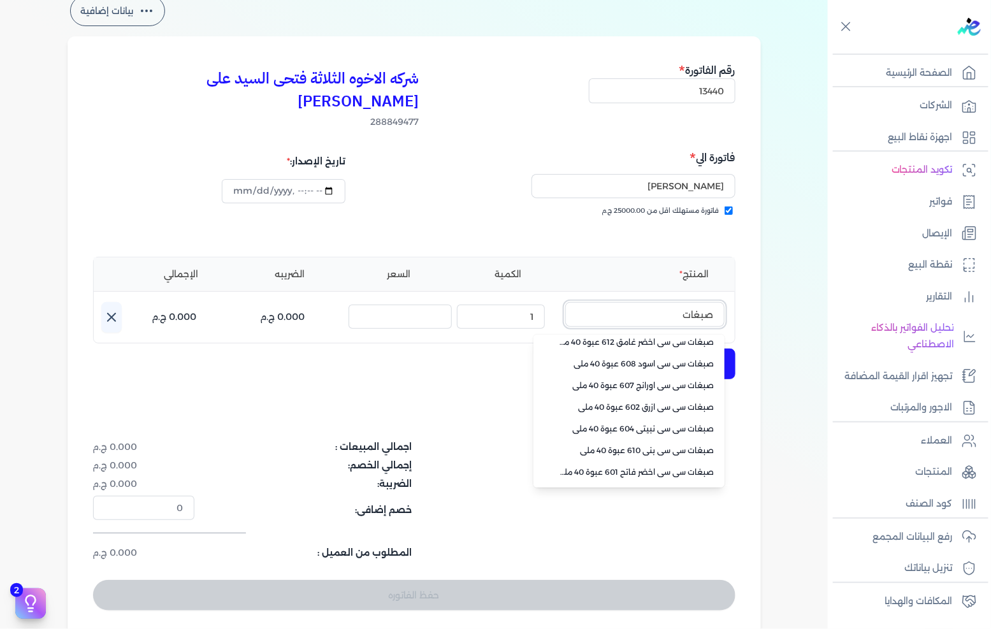
type input "صبغات"
click at [683, 440] on li "صبغات سي سي بني 610 عبوة 40 ملي" at bounding box center [628, 451] width 191 height 22
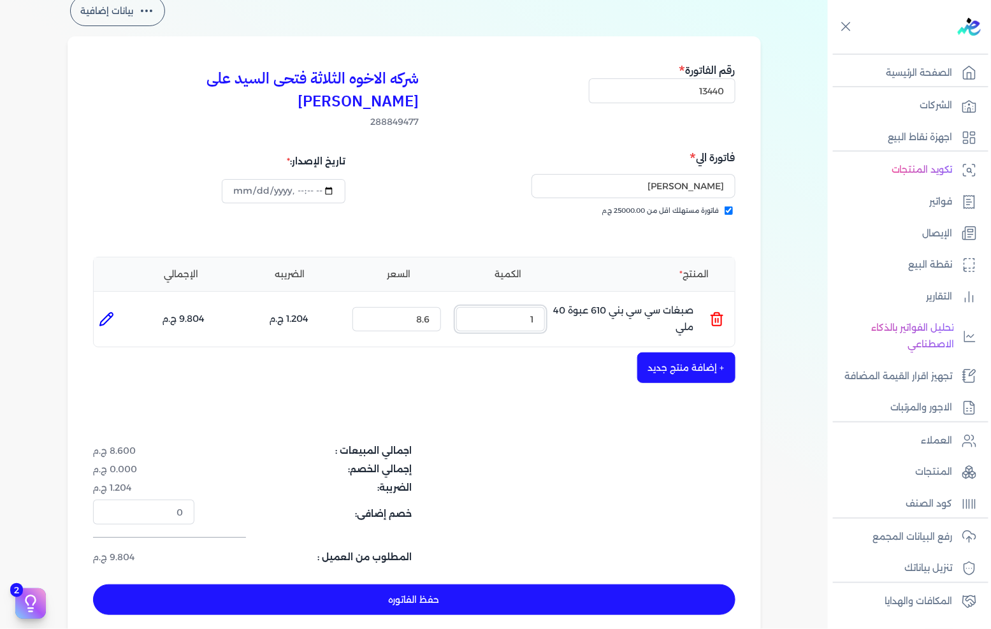
click at [542, 307] on input "1" at bounding box center [500, 319] width 89 height 24
type input "88"
click at [690, 352] on button "+ إضافة منتج جديد" at bounding box center [686, 367] width 98 height 31
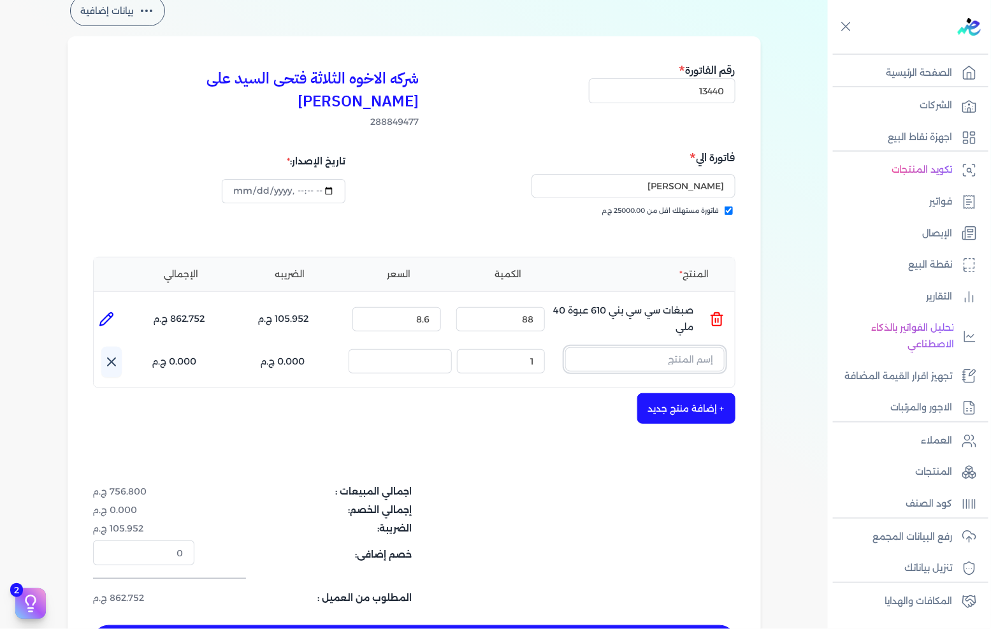
click at [695, 347] on input "text" at bounding box center [644, 359] width 159 height 24
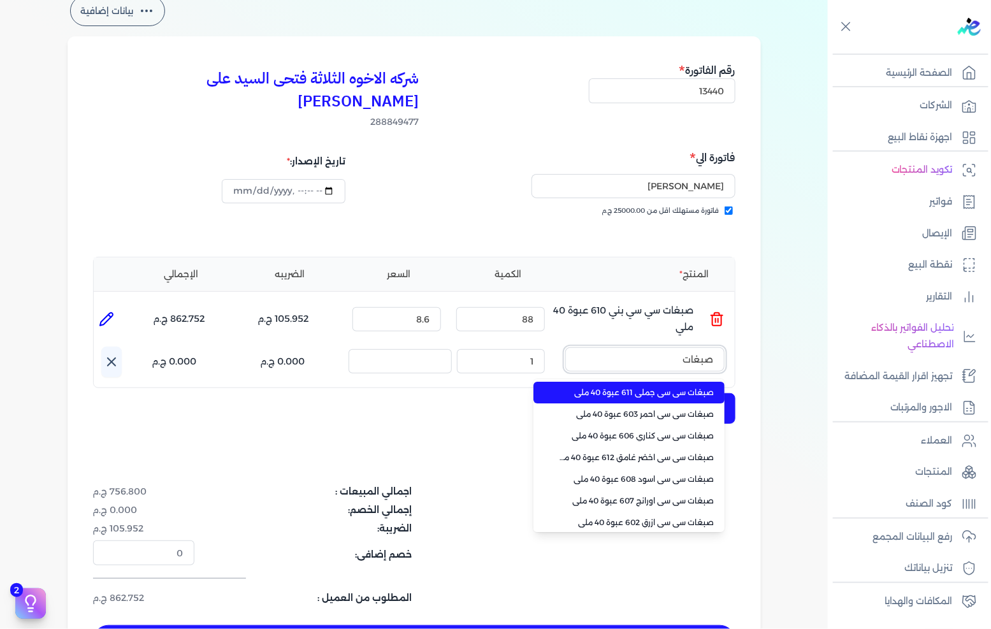
type input "صبغات"
click at [667, 382] on li "صبغات سي سي جملي 611 عبوة 40 ملي" at bounding box center [628, 393] width 191 height 22
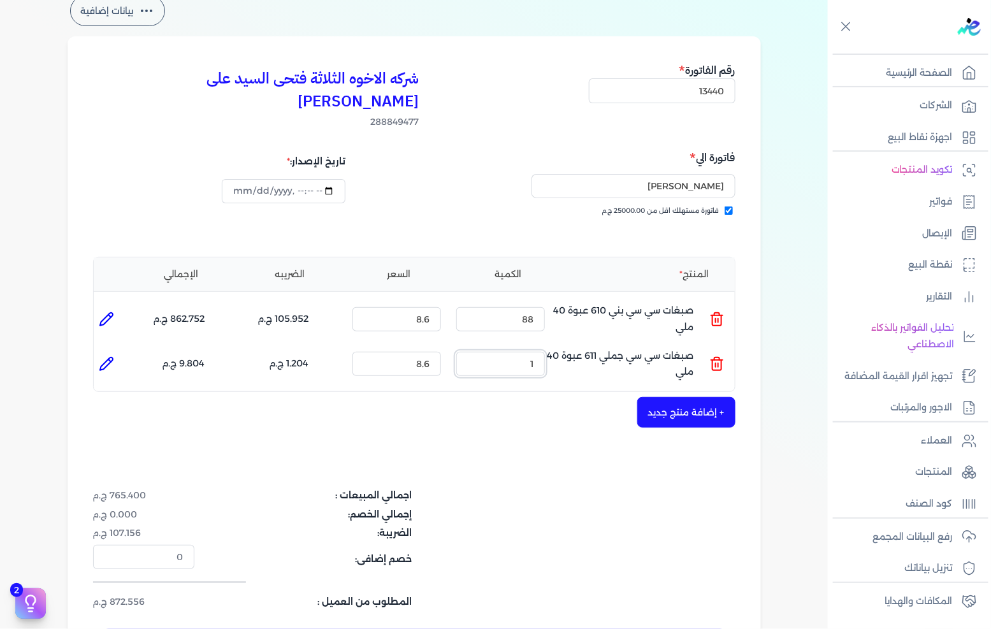
click at [535, 352] on input "1" at bounding box center [500, 364] width 89 height 24
type input "88"
click at [684, 397] on button "+ إضافة منتج جديد" at bounding box center [686, 412] width 98 height 31
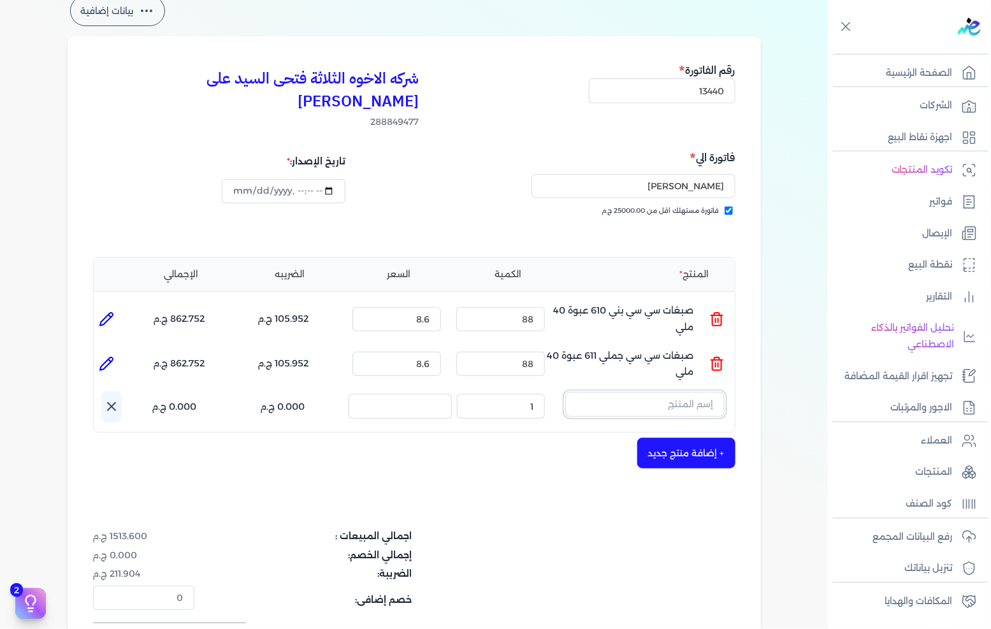
click at [683, 392] on input "text" at bounding box center [644, 404] width 159 height 24
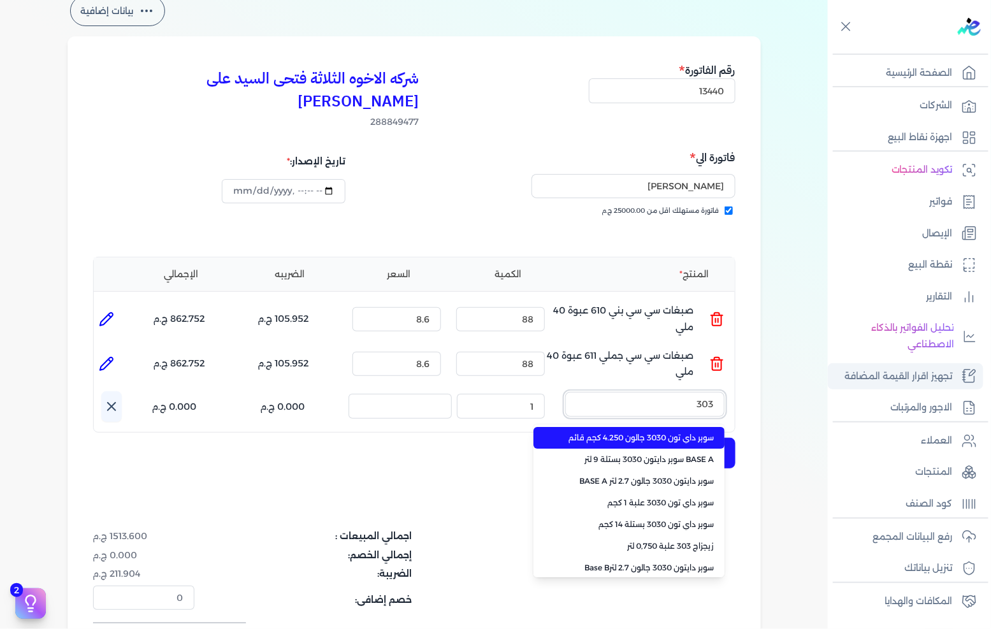
type input "3030"
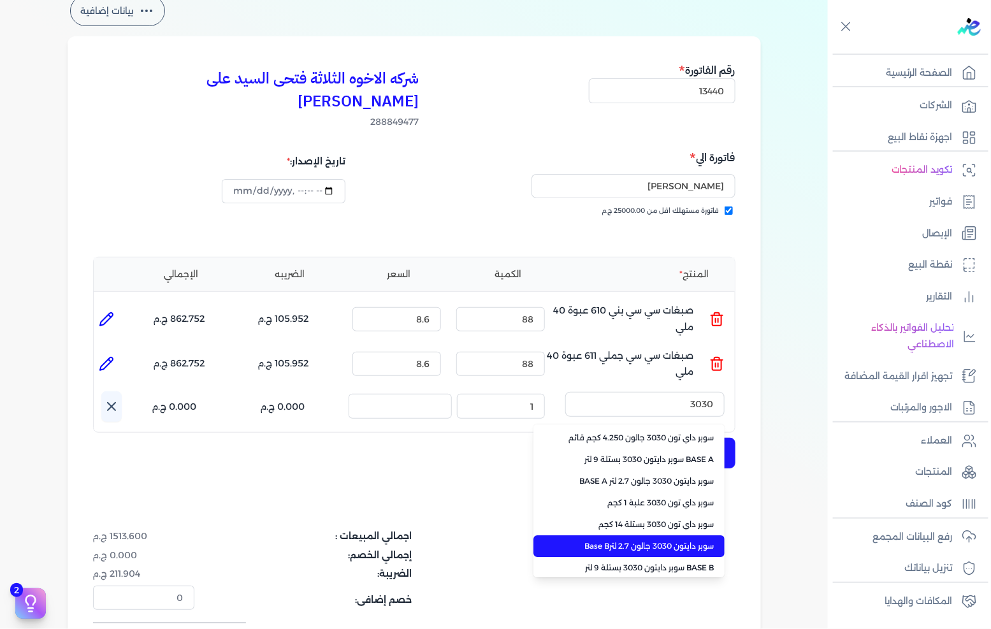
click at [676, 519] on span "سوبر داي تون 3030 بستلة 14 كجم" at bounding box center [637, 524] width 156 height 11
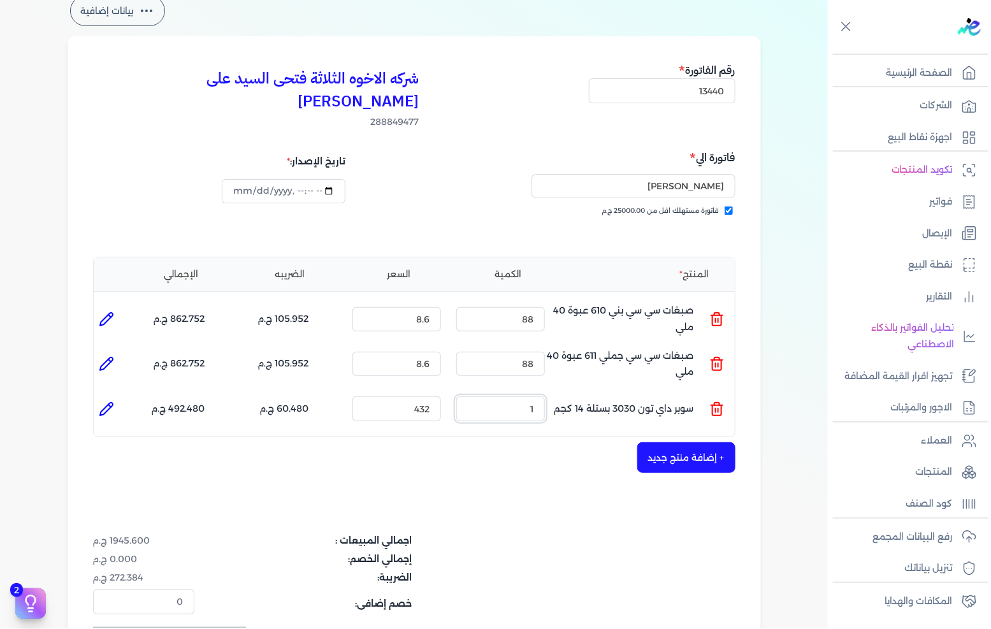
click at [514, 396] on input "1" at bounding box center [500, 408] width 89 height 24
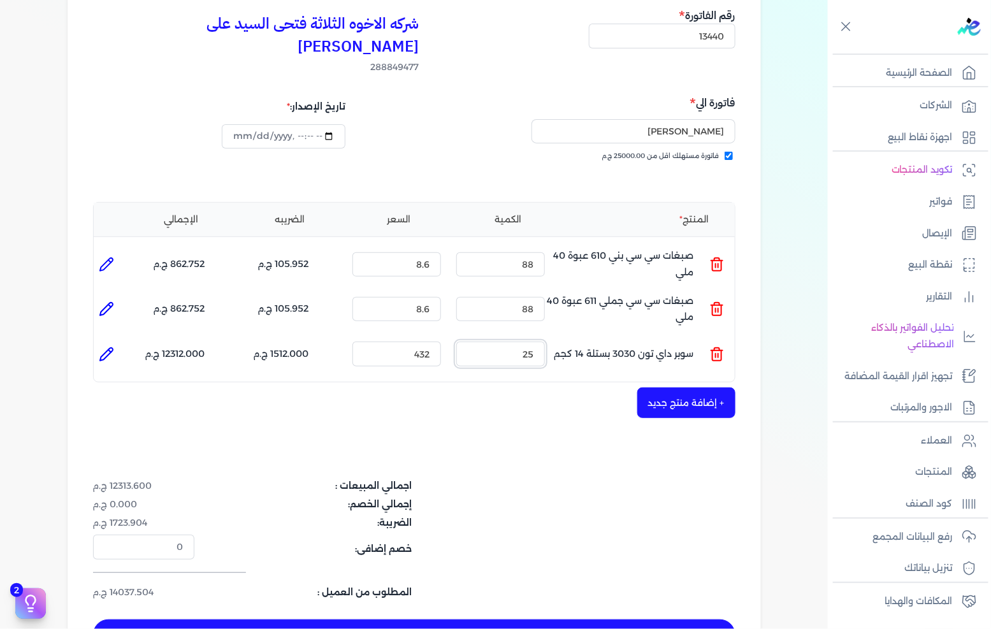
scroll to position [141, 0]
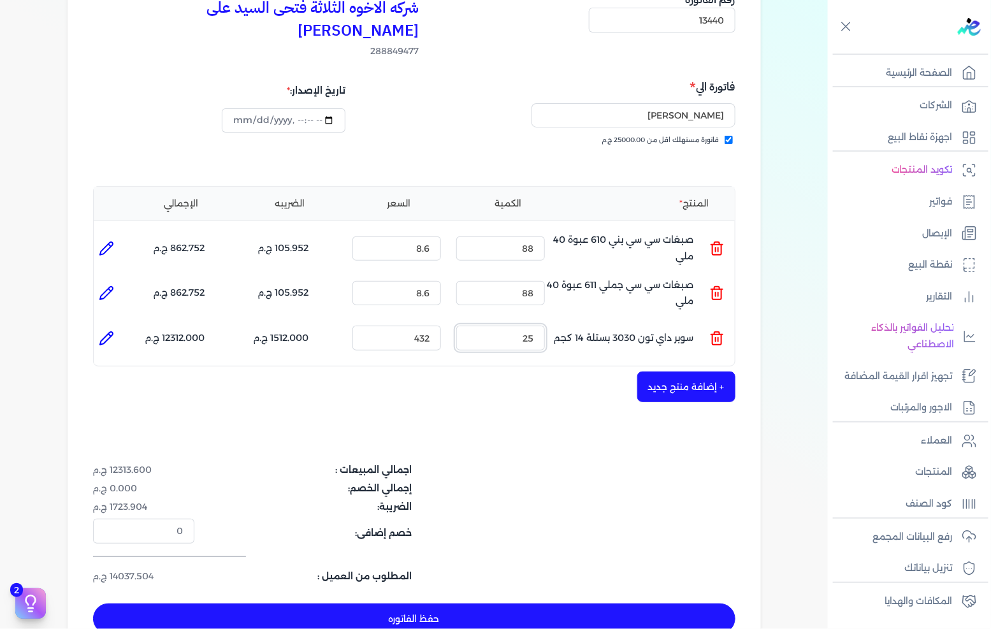
type input "25"
click at [669, 372] on button "+ إضافة منتج جديد" at bounding box center [686, 387] width 98 height 31
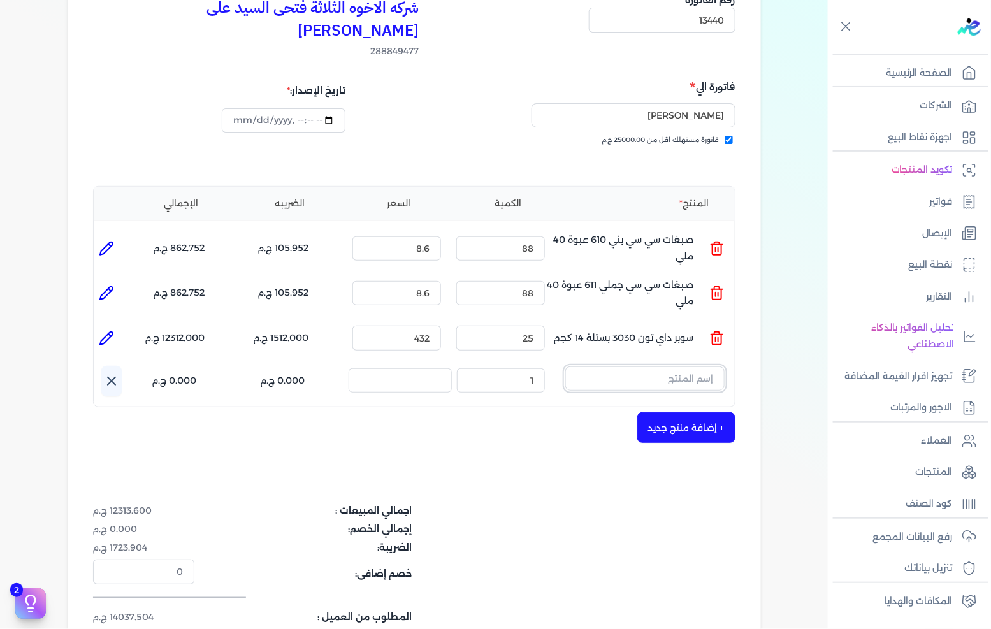
click at [618, 366] on input "text" at bounding box center [644, 378] width 159 height 24
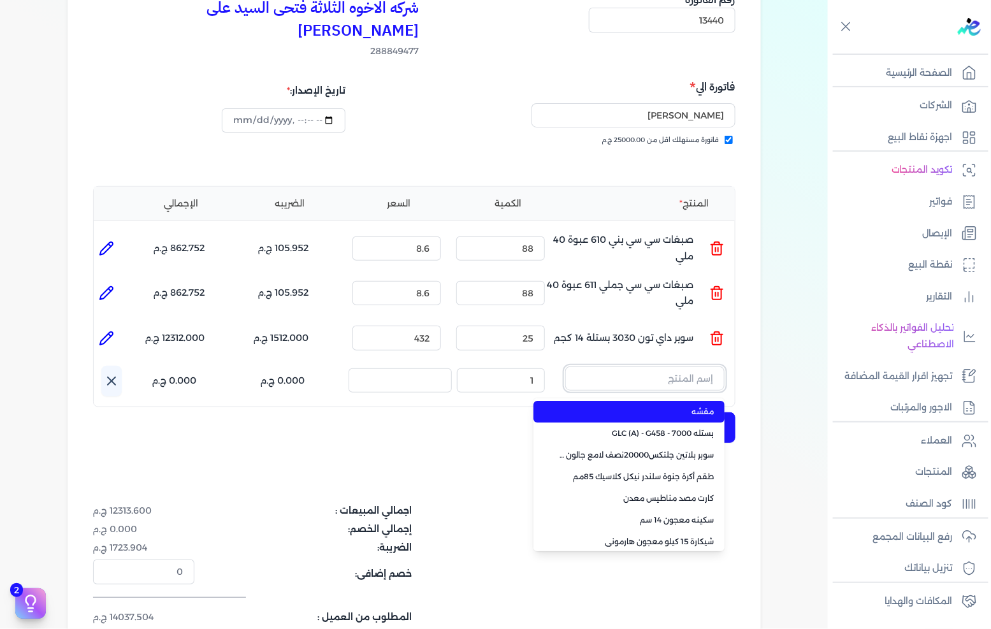
paste input "ستارت ميتاليك ذهبي علبة 0.190 لتر"
type input "ستارت ميتاليك ذهبي علبة 0.190 لتر"
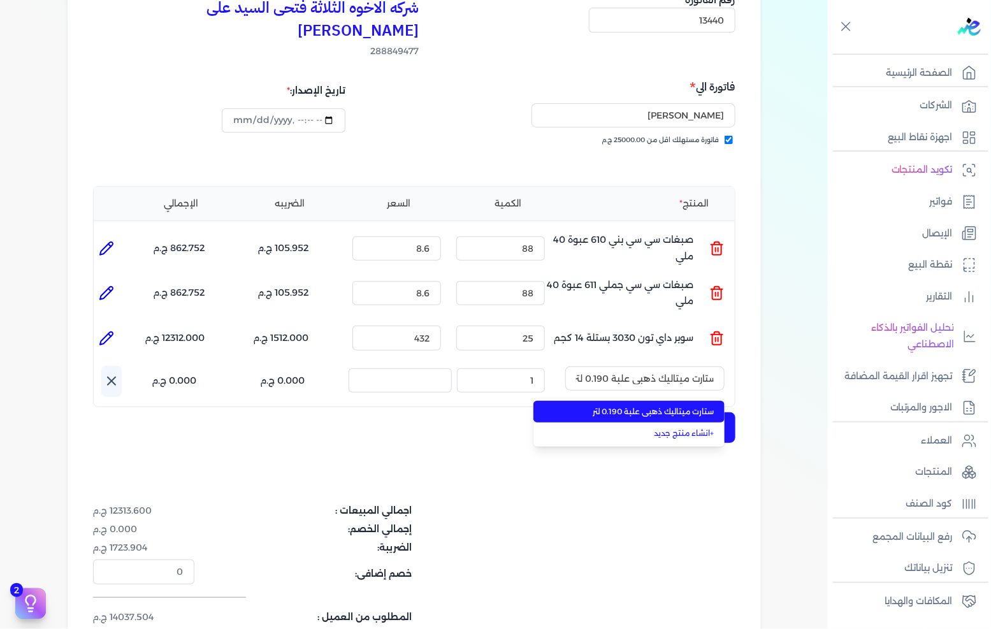
click at [601, 406] on span "ستارت ميتاليك ذهبي علبة 0.190 لتر" at bounding box center [637, 411] width 156 height 11
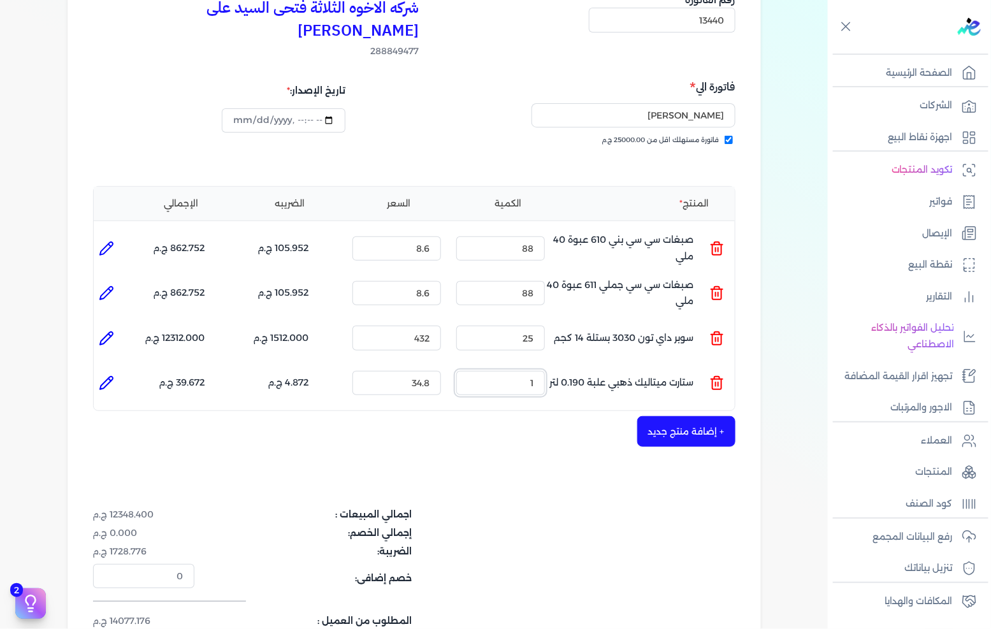
click at [499, 371] on input "1" at bounding box center [500, 383] width 89 height 24
type input "45"
click at [657, 416] on button "+ إضافة منتج جديد" at bounding box center [686, 431] width 98 height 31
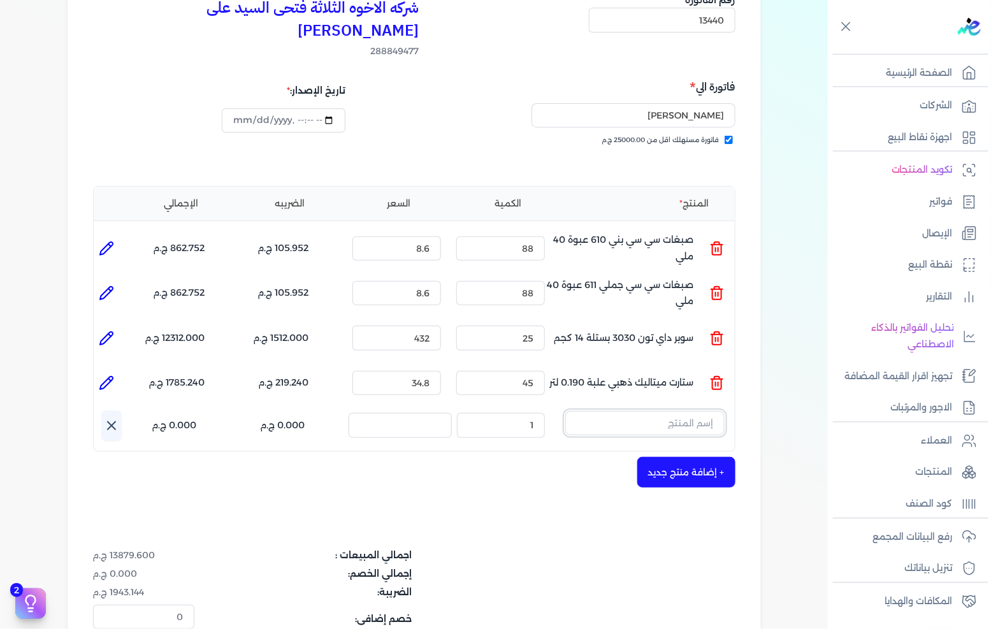
click at [672, 411] on input "text" at bounding box center [644, 423] width 159 height 24
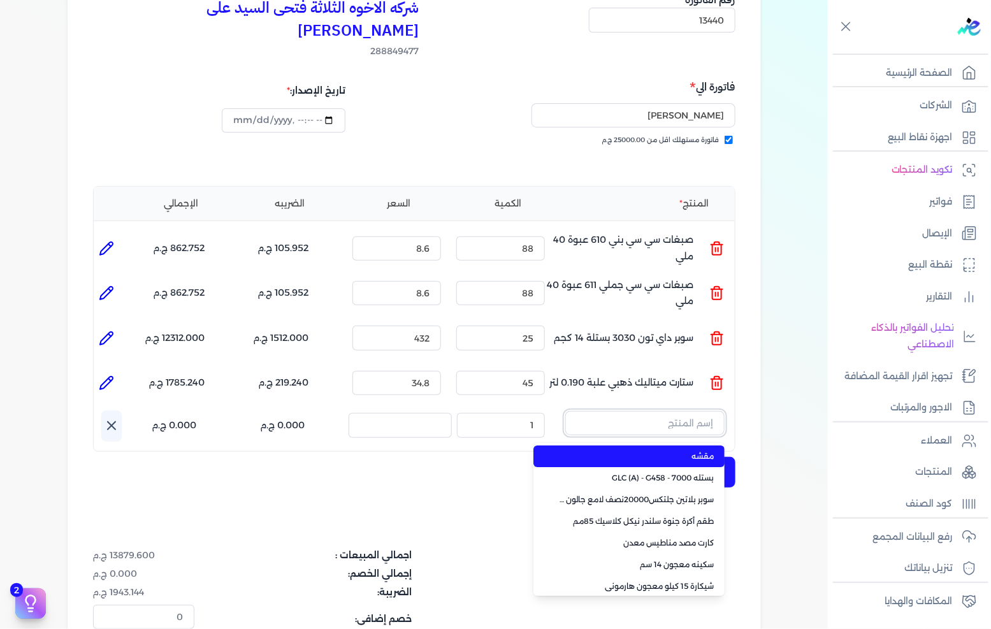
paste input "سوبر بلاتين جلتكس15000حريري بستلة 9 لتر Base A"
type input "سوبر بلاتين جلتكس15000حريري بستلة 9 لتر Base A"
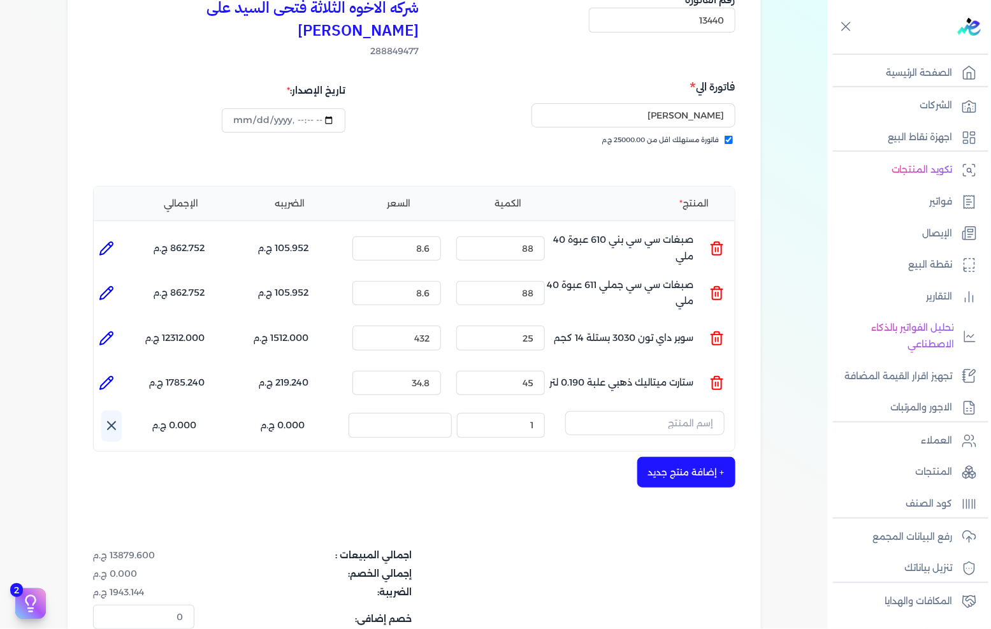
click at [582, 465] on div "شركه الاخوه الثلاثة فتحى السيد على [PERSON_NAME] 288849477 رقم الفاتورة 13440 ف…" at bounding box center [414, 355] width 693 height 779
click at [631, 411] on input "text" at bounding box center [644, 423] width 159 height 24
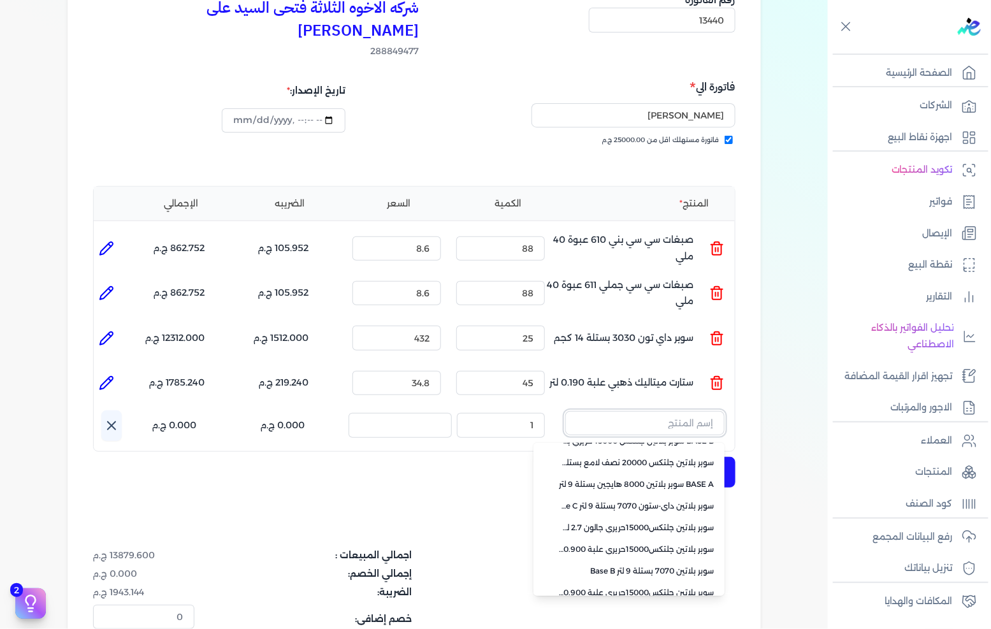
scroll to position [307, 0]
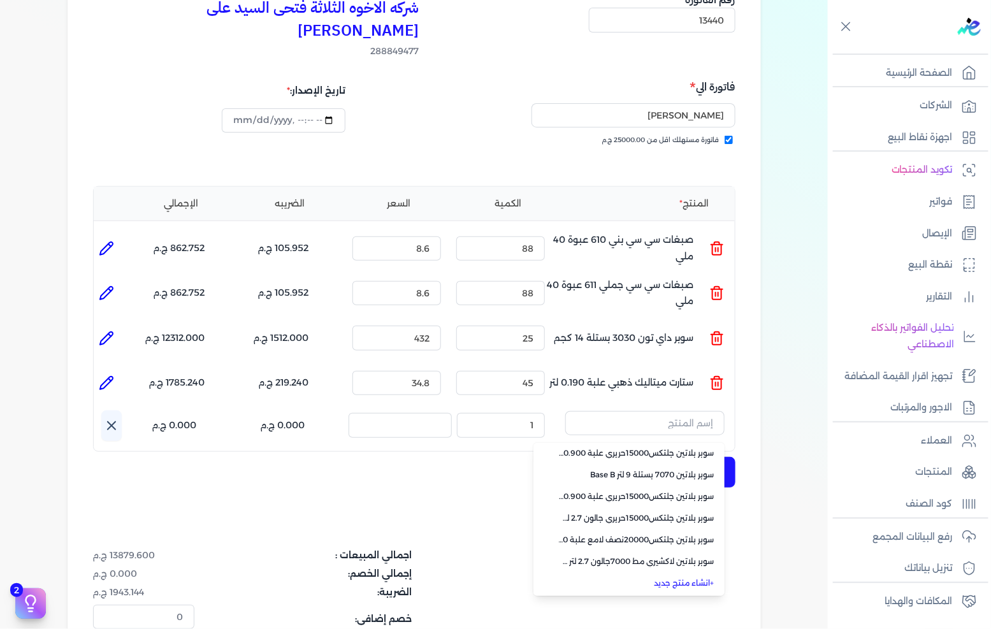
click at [683, 577] on link "+ انشاء منتج جديد" at bounding box center [637, 582] width 156 height 11
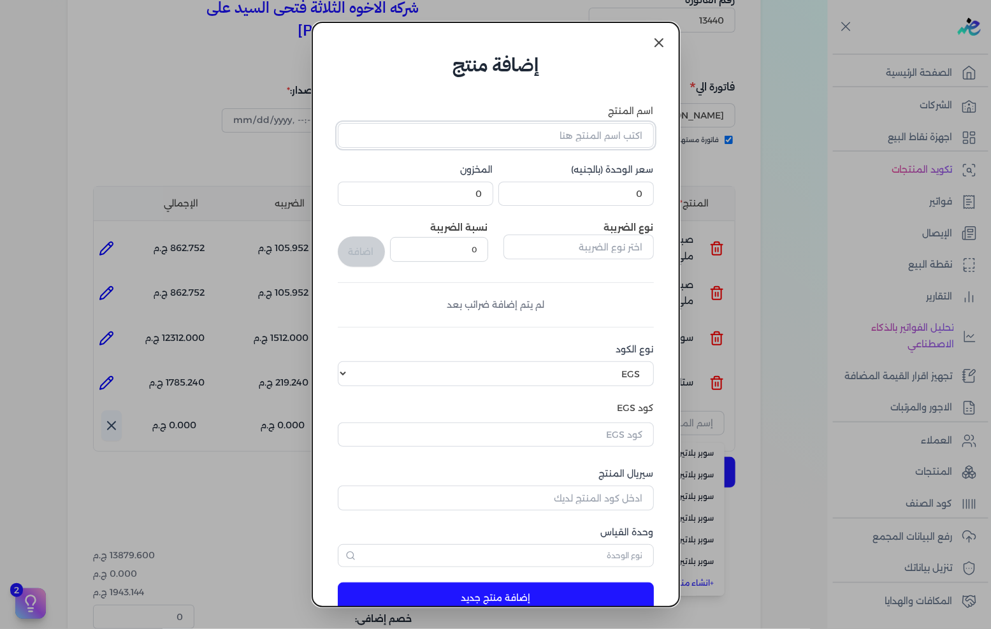
click at [588, 129] on input "اسم المنتج" at bounding box center [496, 135] width 316 height 24
paste input "سوبر بلاتين جلتكس15000حريري بستلة 9 لتر Base A"
type input "سوبر بلاتين جلتكس15000حريري بستلة 9 لتر Base A"
click at [601, 187] on input "0" at bounding box center [576, 194] width 156 height 24
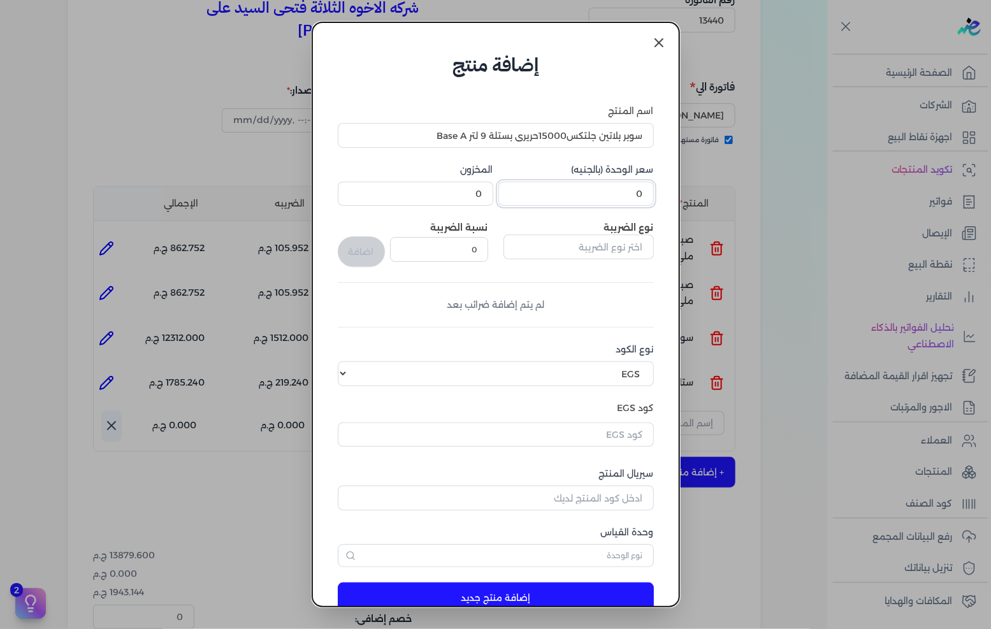
click at [601, 187] on input "0" at bounding box center [576, 194] width 156 height 24
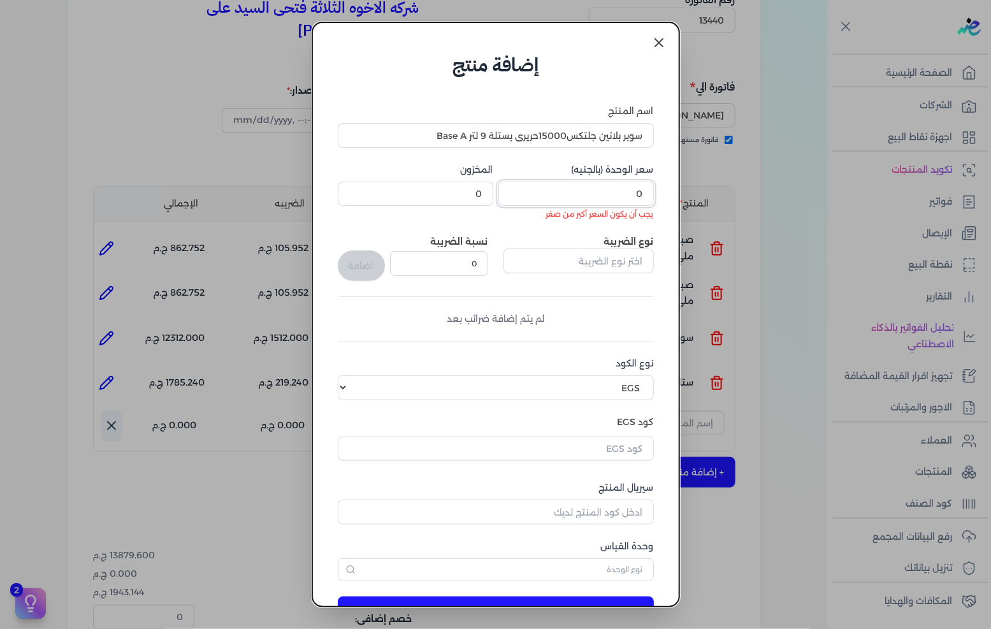
click at [616, 196] on input "0" at bounding box center [576, 194] width 156 height 24
paste input "number"
drag, startPoint x: 591, startPoint y: 194, endPoint x: 753, endPoint y: 192, distance: 161.9
click at [751, 192] on dialog "إضافة منتج اسم المنتج سوبر بلاتين جلتكس15000حريري بستلة 9 لتر Base A سعر الوحدة…" at bounding box center [495, 314] width 991 height 629
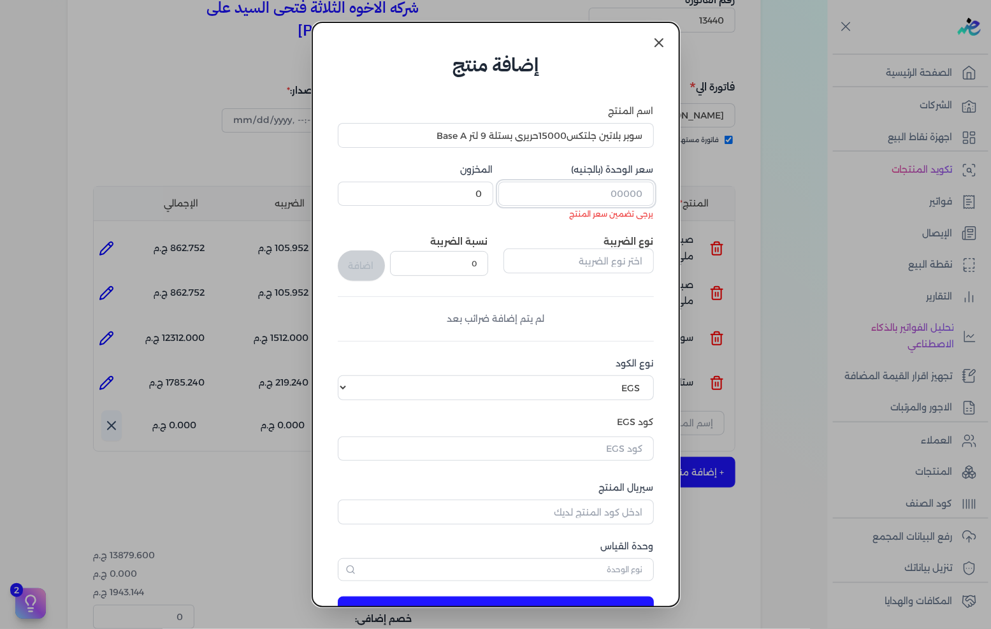
paste input "1165.74"
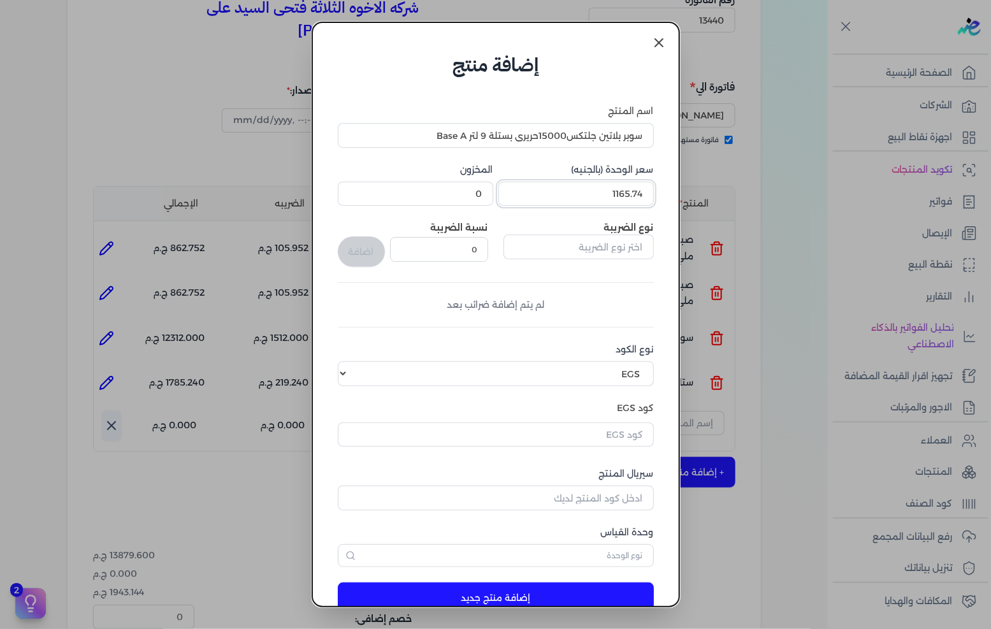
type input "1165.74"
click at [537, 242] on input "text" at bounding box center [579, 247] width 150 height 24
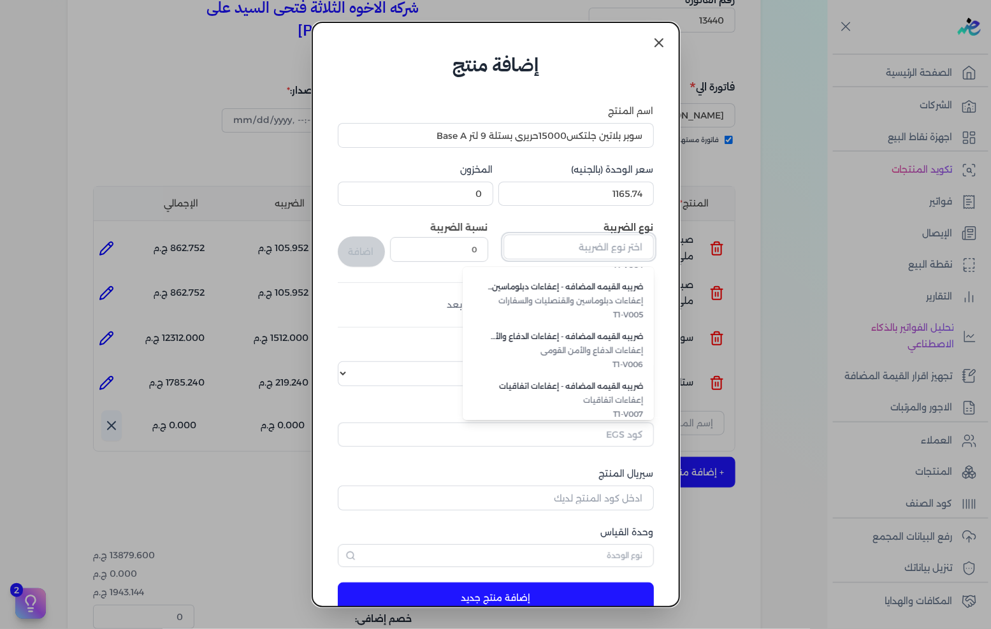
scroll to position [348, 0]
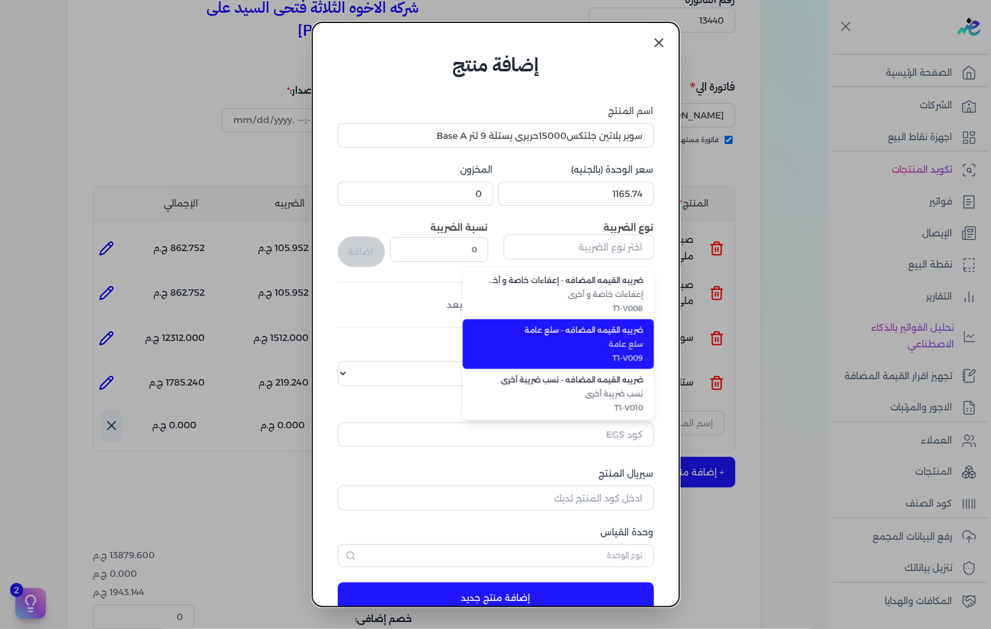
click at [606, 354] on span "T1-V009" at bounding box center [566, 357] width 156 height 11
type input "ضريبه القيمه المضافه - سلع عامة"
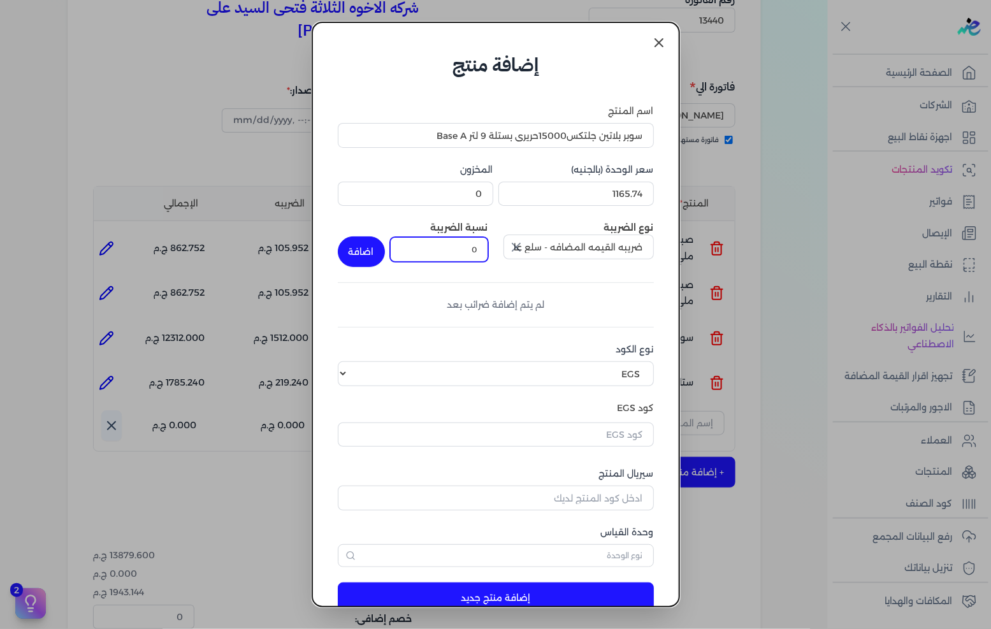
click at [472, 259] on input "0" at bounding box center [439, 249] width 98 height 24
type input "14"
click at [385, 251] on button "اضافة" at bounding box center [361, 251] width 47 height 31
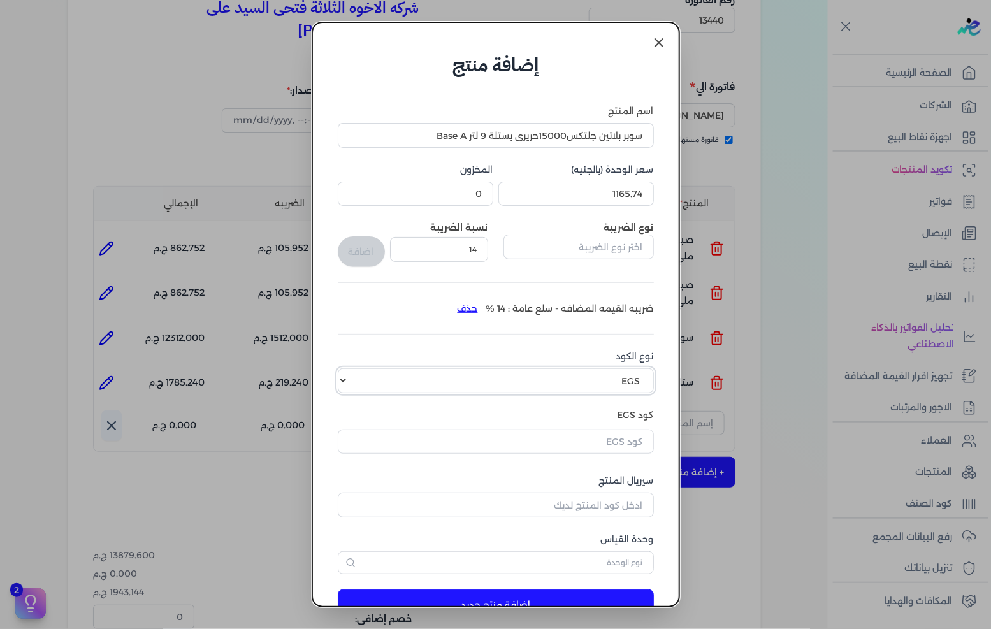
click at [576, 378] on select "اختر نوع الكود EGS GS1" at bounding box center [496, 380] width 316 height 24
select select "GS1"
click at [348, 368] on select "اختر نوع الكود EGS GS1" at bounding box center [496, 380] width 316 height 24
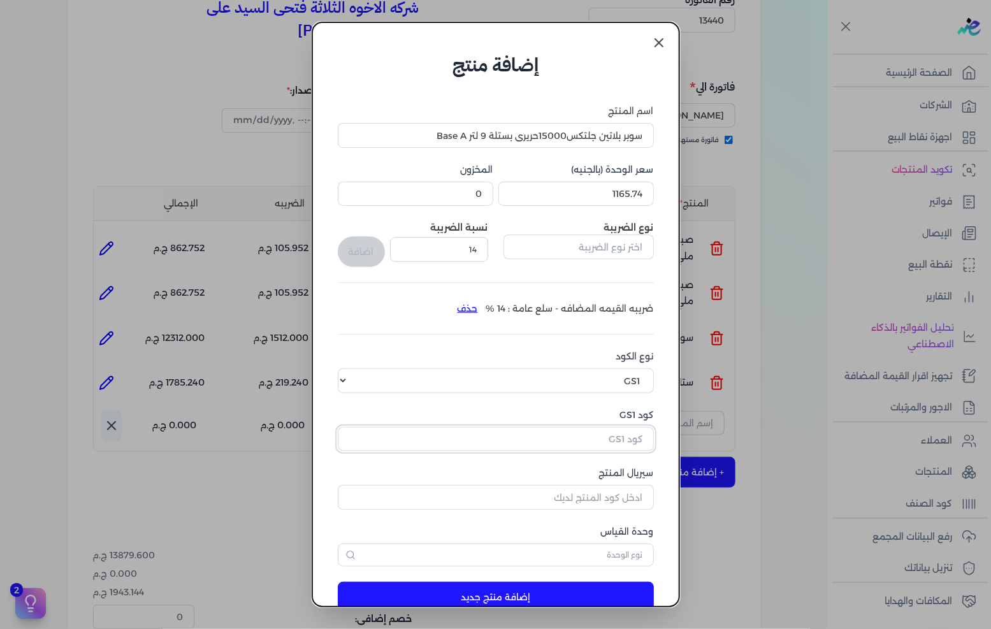
click at [603, 434] on input "كود GS1" at bounding box center [496, 439] width 316 height 24
paste input "6222024804271"
type input "6222024804271"
drag, startPoint x: 615, startPoint y: 489, endPoint x: 711, endPoint y: 467, distance: 98.8
click at [614, 489] on input "سيريال المنتج" at bounding box center [496, 497] width 316 height 24
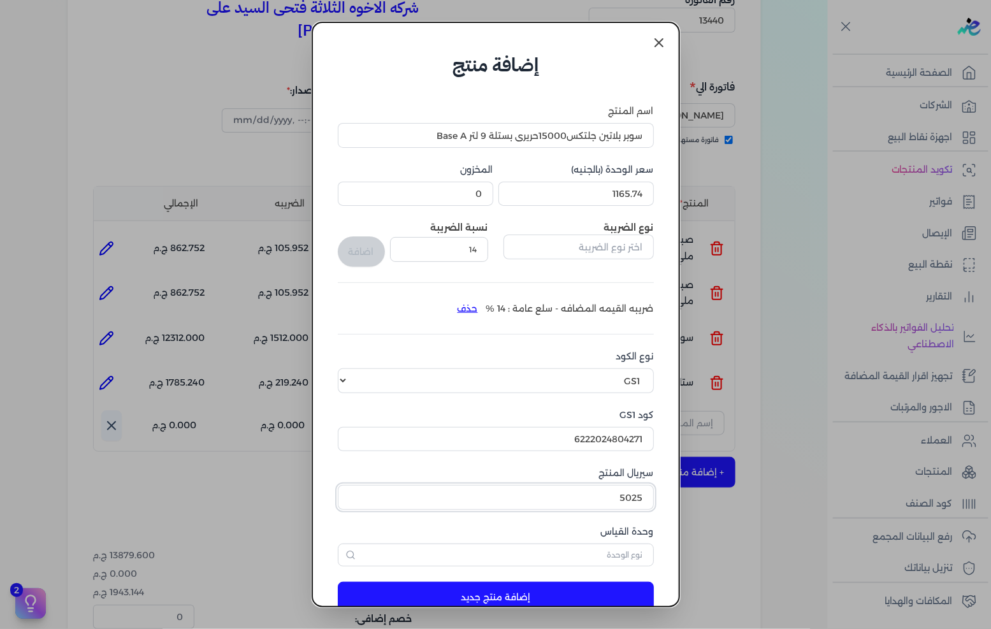
type input "5025"
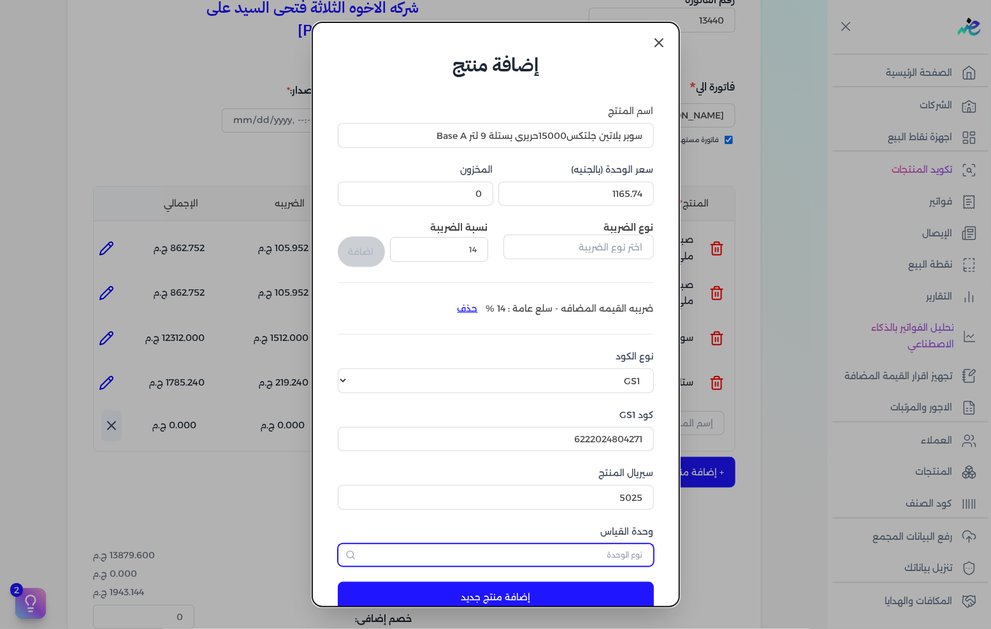
click at [623, 558] on input "text" at bounding box center [496, 555] width 316 height 23
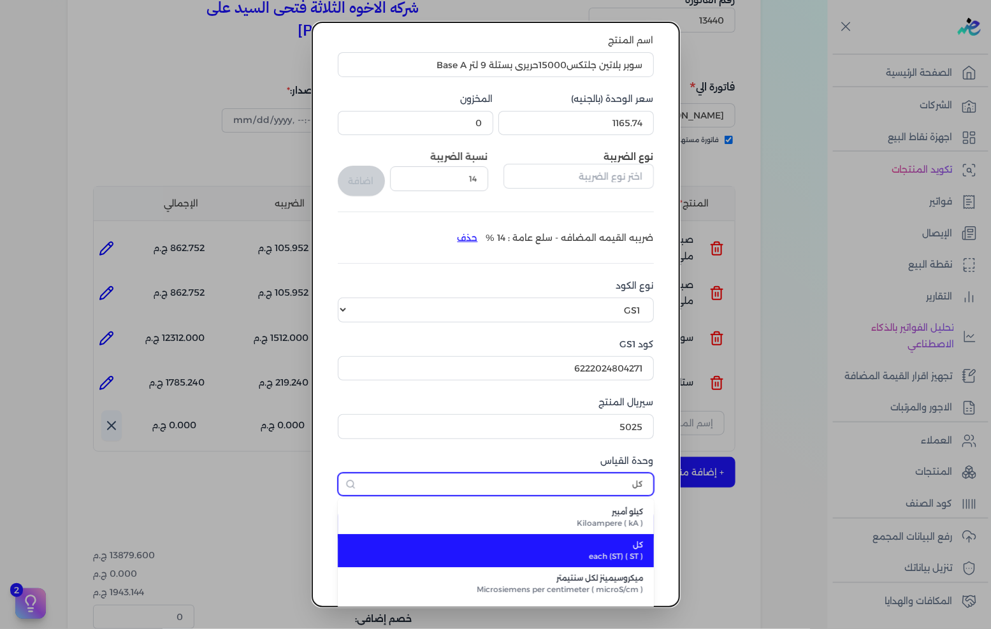
type input "كل"
click at [627, 552] on span "each (ST) ( ST )" at bounding box center [503, 556] width 280 height 11
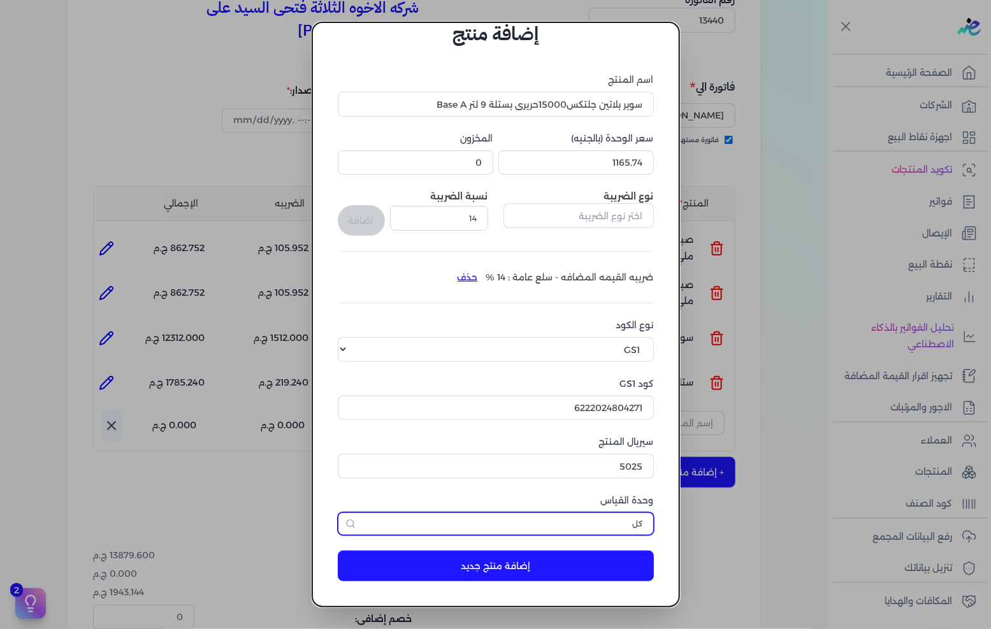
scroll to position [30, 0]
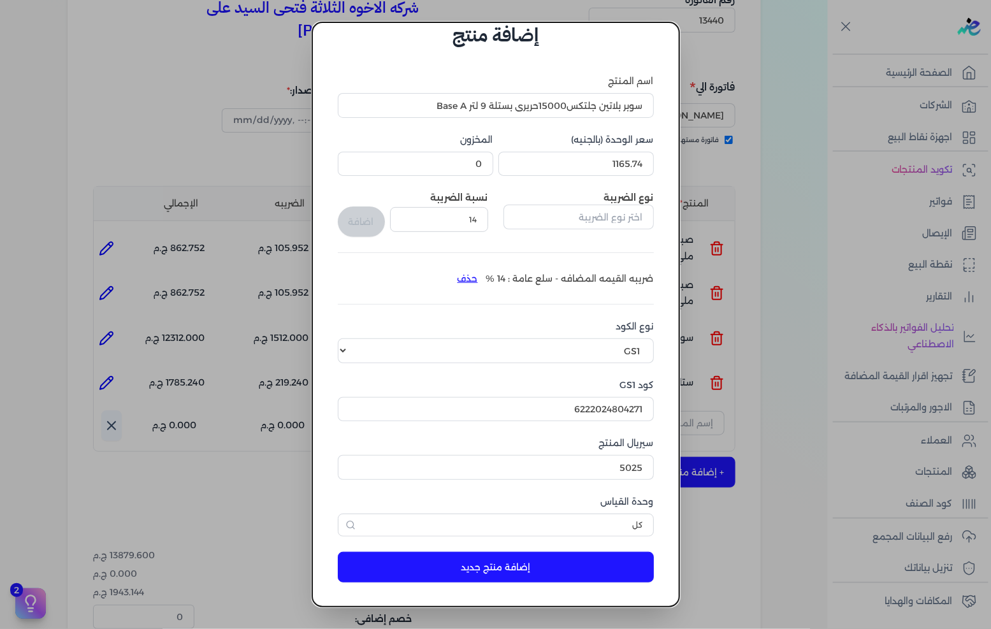
click at [597, 560] on button "إضافة منتج جديد" at bounding box center [496, 567] width 316 height 31
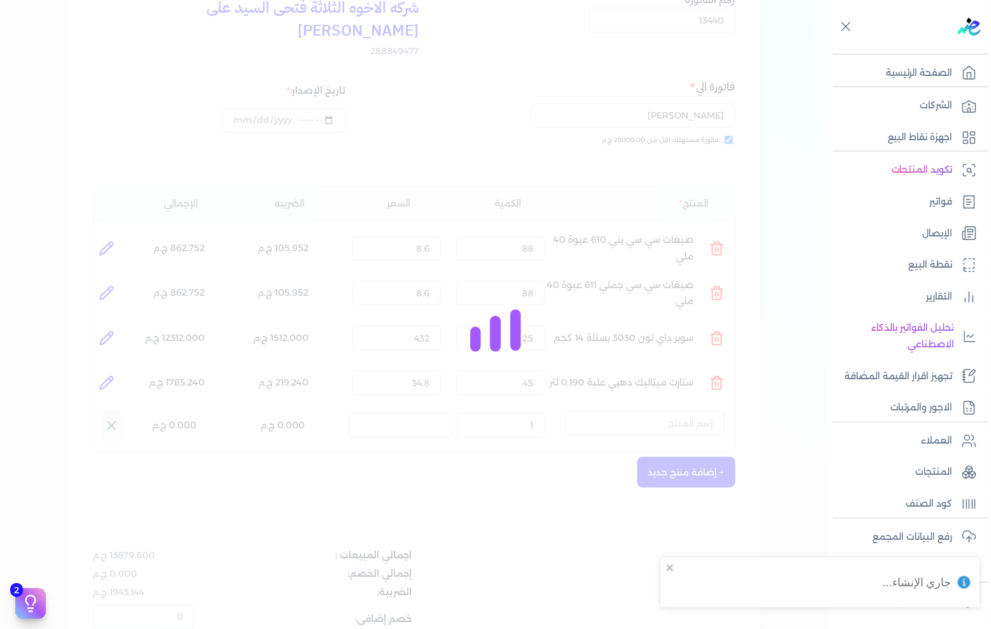
select select "EGS"
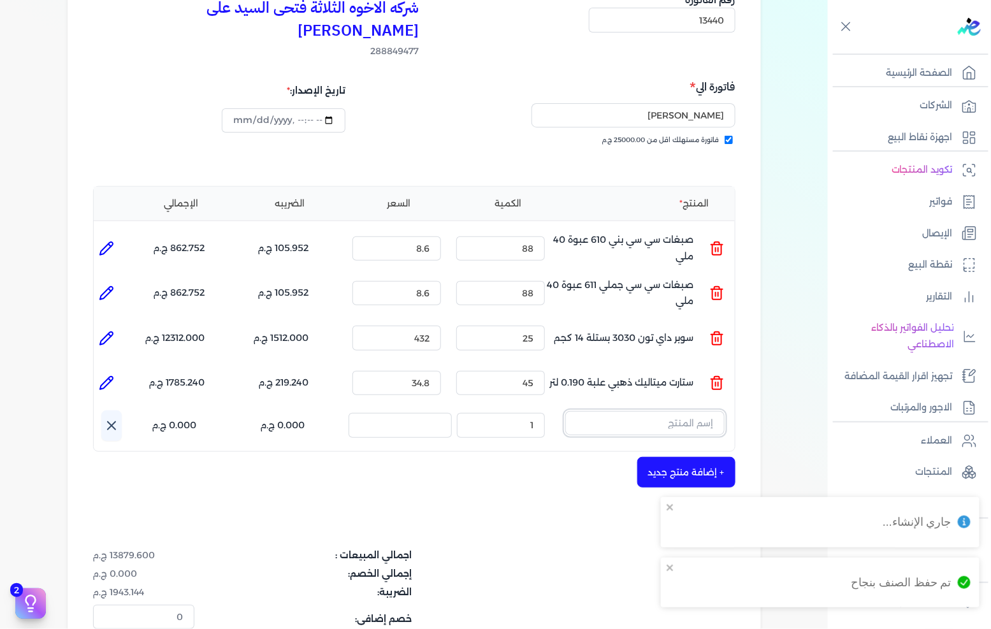
click at [671, 411] on input "text" at bounding box center [644, 423] width 159 height 24
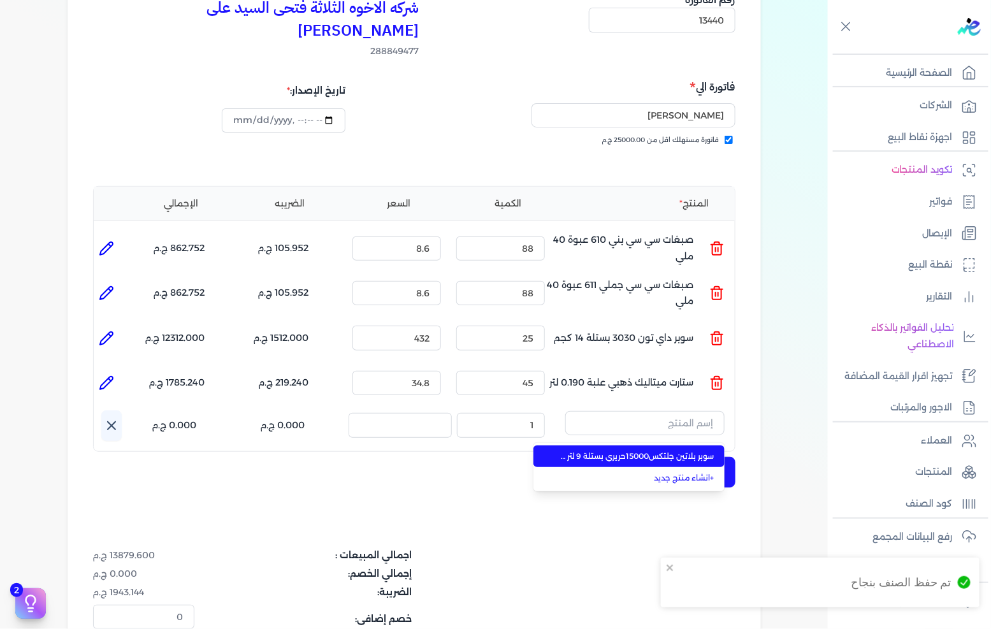
click at [664, 446] on li "سوبر بلاتين جلتكس15000حريري بستلة 9 لتر Base A" at bounding box center [628, 457] width 191 height 22
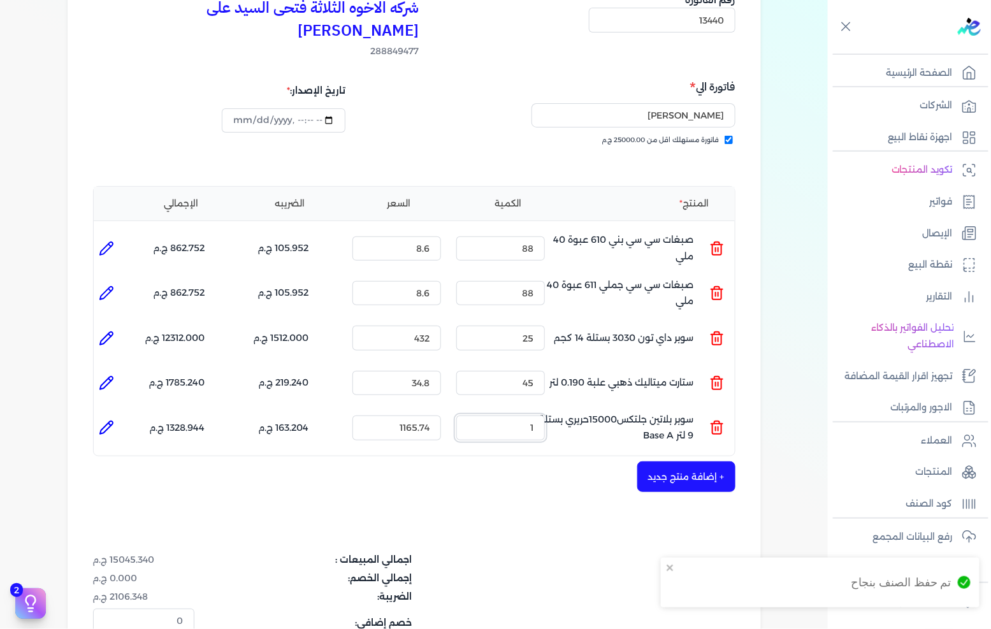
click at [520, 416] on input "1" at bounding box center [500, 428] width 89 height 24
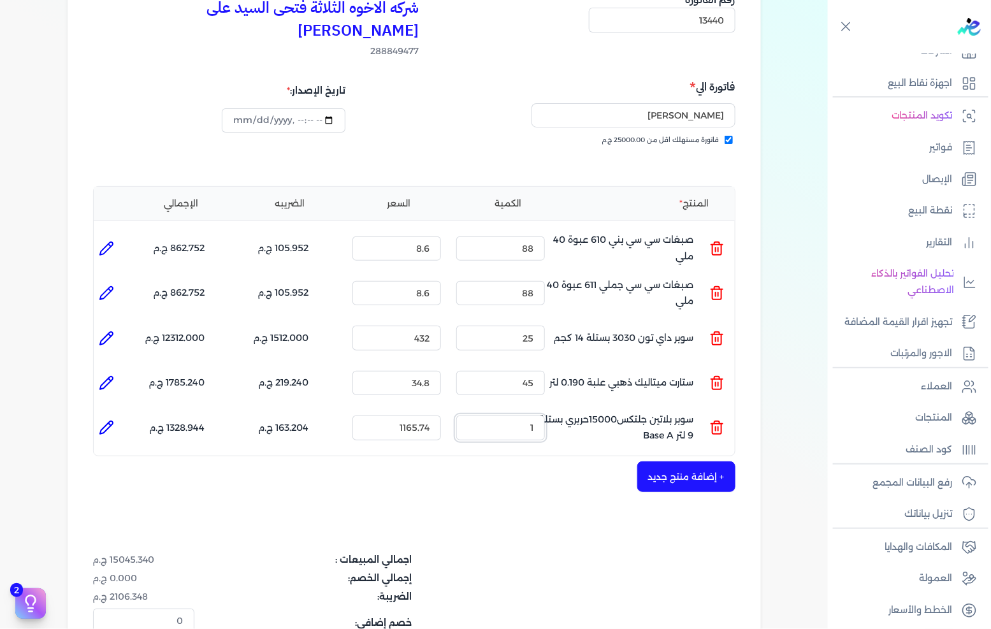
scroll to position [212, 0]
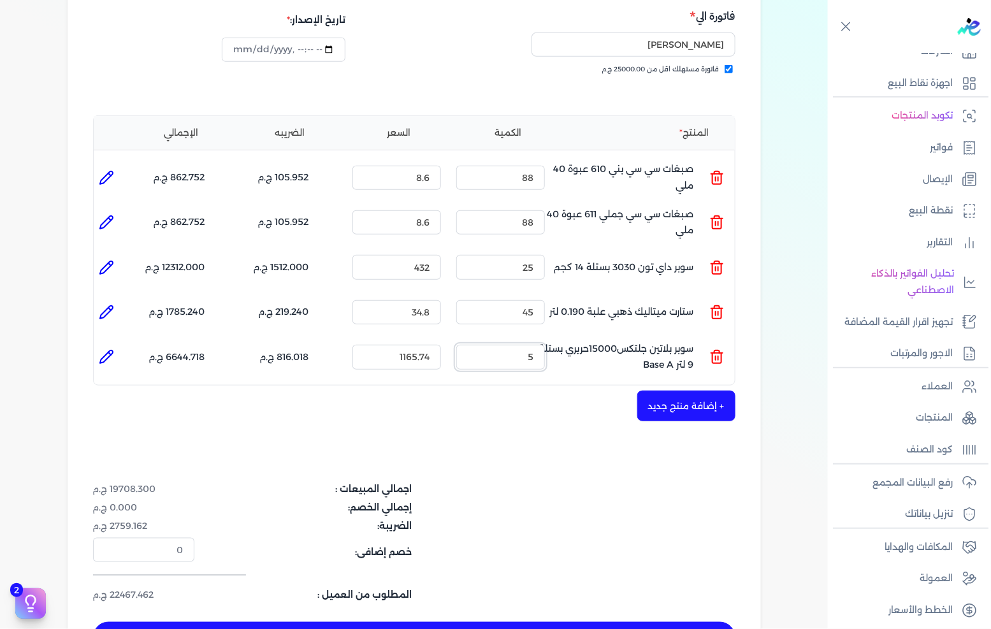
type input "5"
click at [458, 622] on button "حفظ الفاتوره" at bounding box center [414, 637] width 642 height 31
type input "[DATE]"
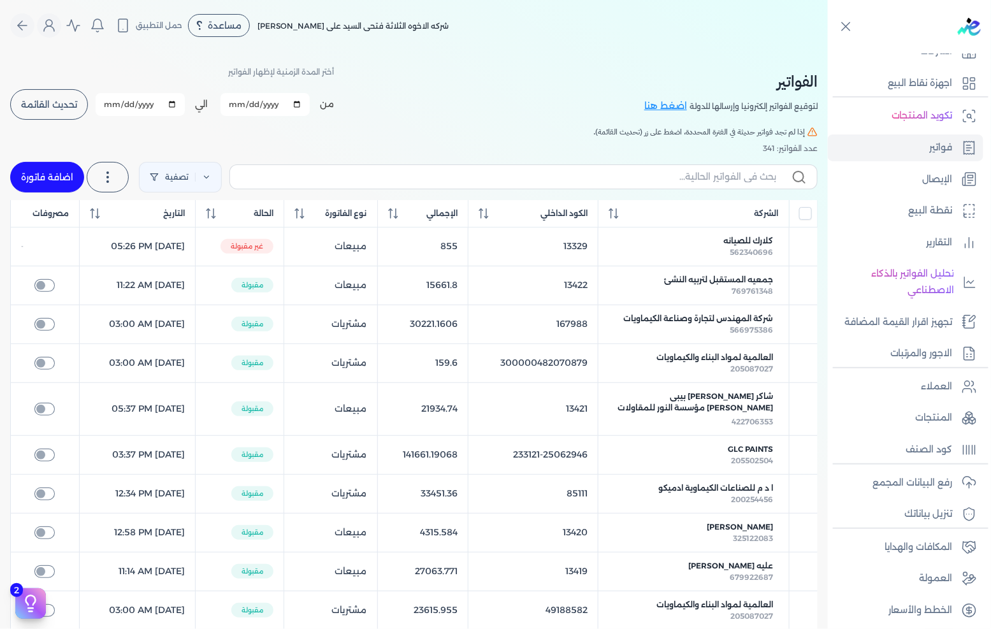
click at [67, 183] on link "اضافة فاتورة" at bounding box center [47, 177] width 74 height 31
select select "EGP"
select select "B"
select select "EGS"
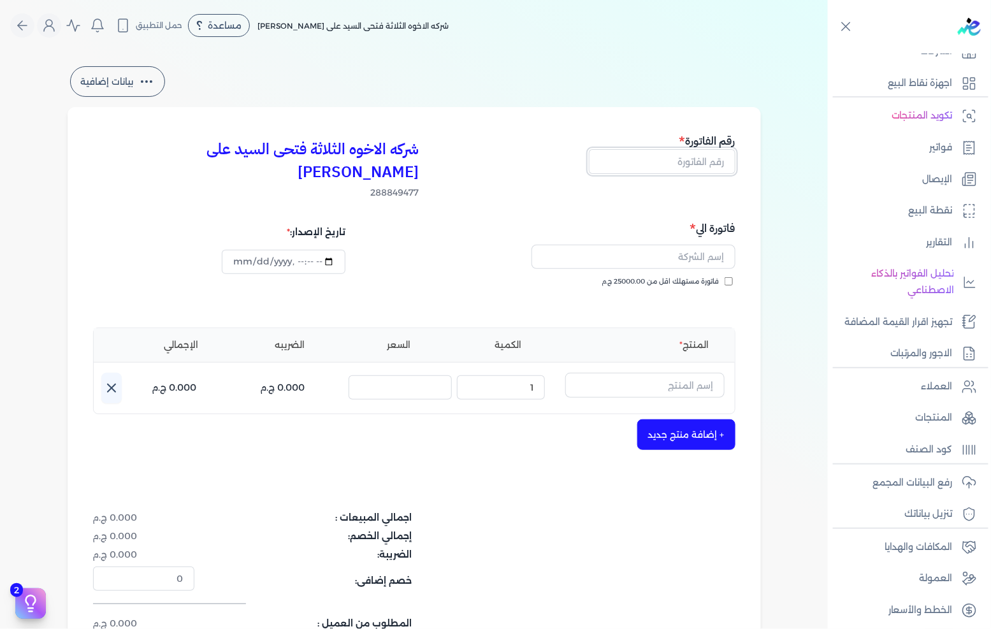
click at [711, 157] on input "text" at bounding box center [662, 161] width 147 height 24
type input "13441"
click at [649, 277] on div "فاتورة مستهلك اقل من 25000.00 ج.م" at bounding box center [577, 295] width 312 height 36
click at [655, 277] on span "فاتورة مستهلك اقل من 25000.00 ج.م" at bounding box center [660, 282] width 117 height 10
click at [725, 277] on input "فاتورة مستهلك اقل من 25000.00 ج.م" at bounding box center [729, 281] width 8 height 8
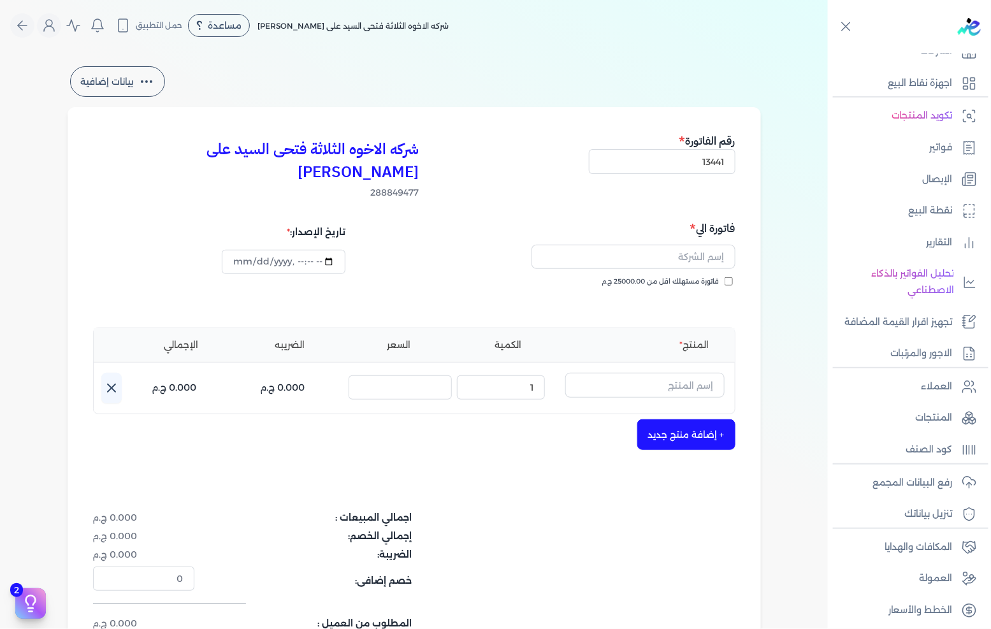
checkbox input "true"
click at [665, 245] on input "text" at bounding box center [634, 257] width 204 height 24
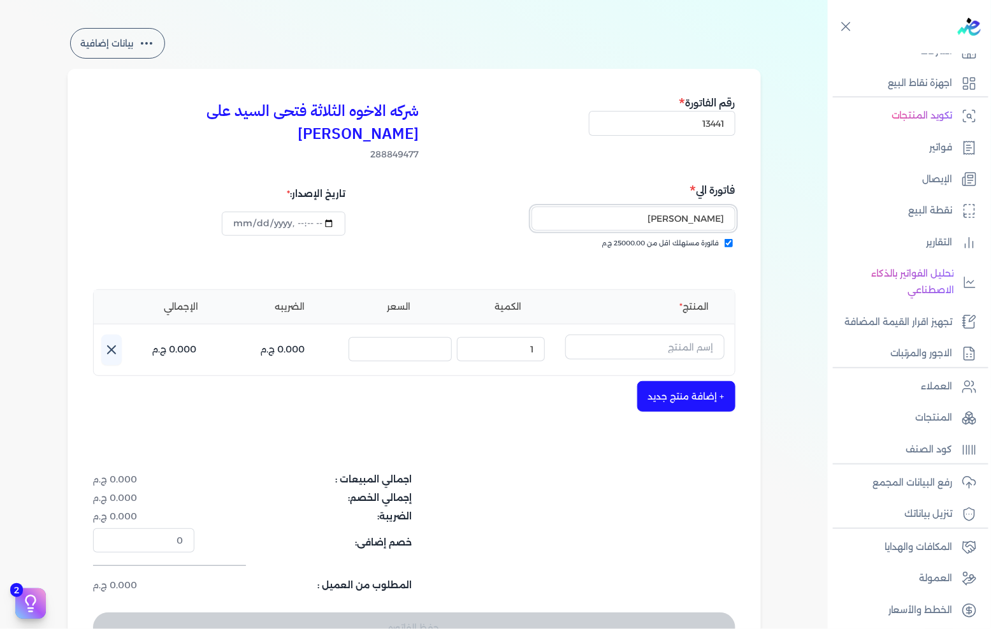
scroll to position [71, 0]
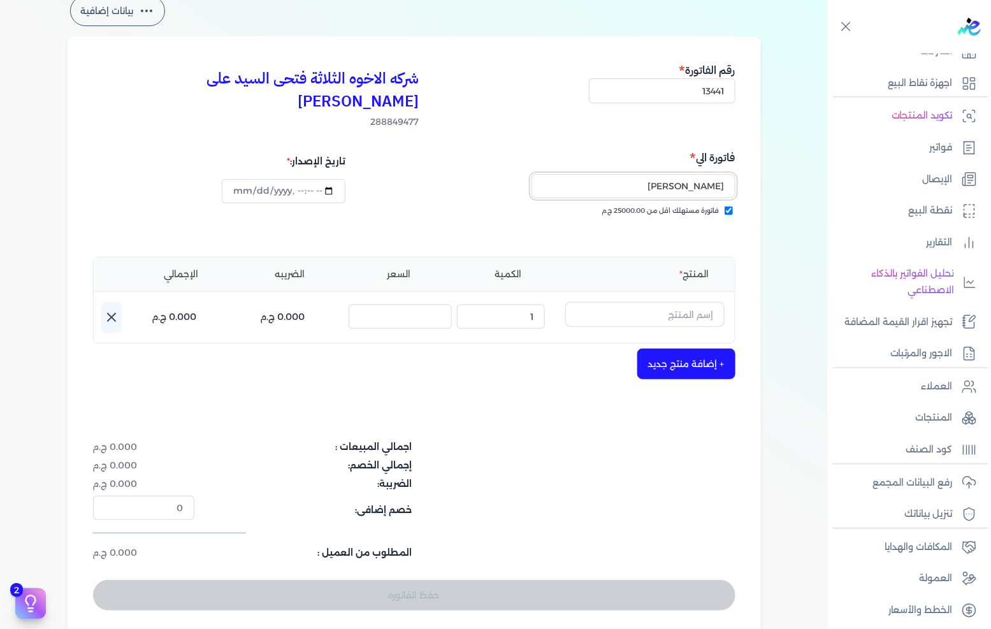
type input "[PERSON_NAME]"
click at [642, 302] on input "text" at bounding box center [644, 314] width 159 height 24
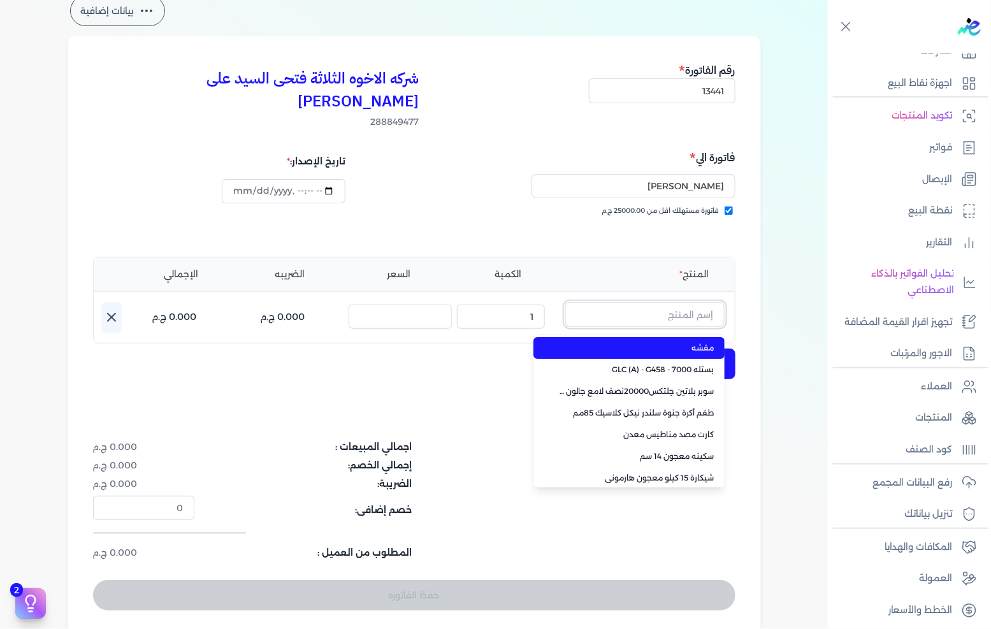
paste input "6222024804271"
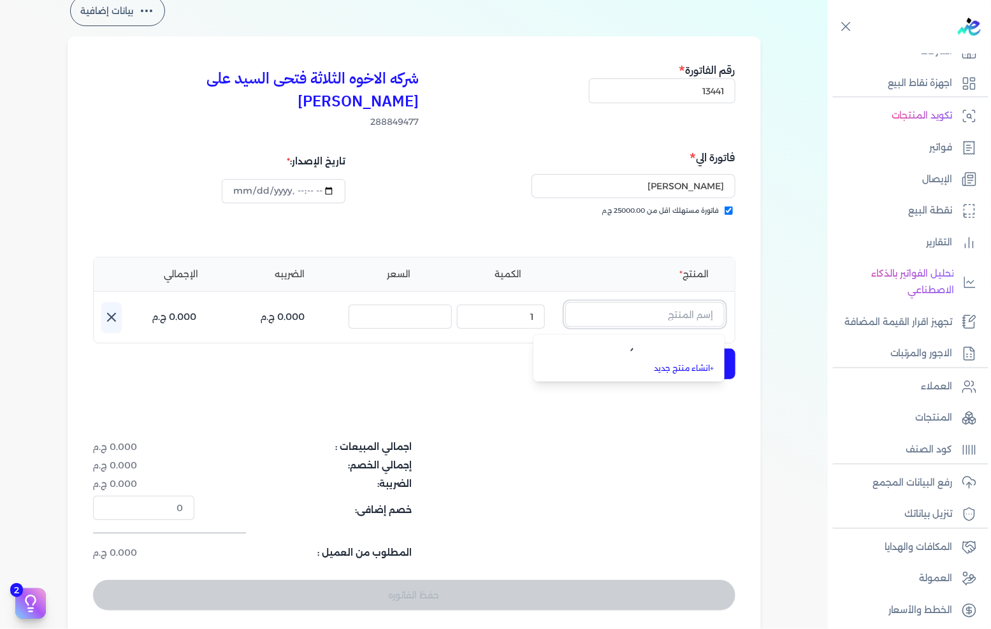
type input "6222024804271"
drag, startPoint x: 644, startPoint y: 294, endPoint x: 822, endPoint y: 292, distance: 177.8
click at [820, 294] on div "بيانات إضافية شركه الاخوه الثلاثة فتحى السيد على [PERSON_NAME] 288849477 رقم ال…" at bounding box center [414, 314] width 828 height 643
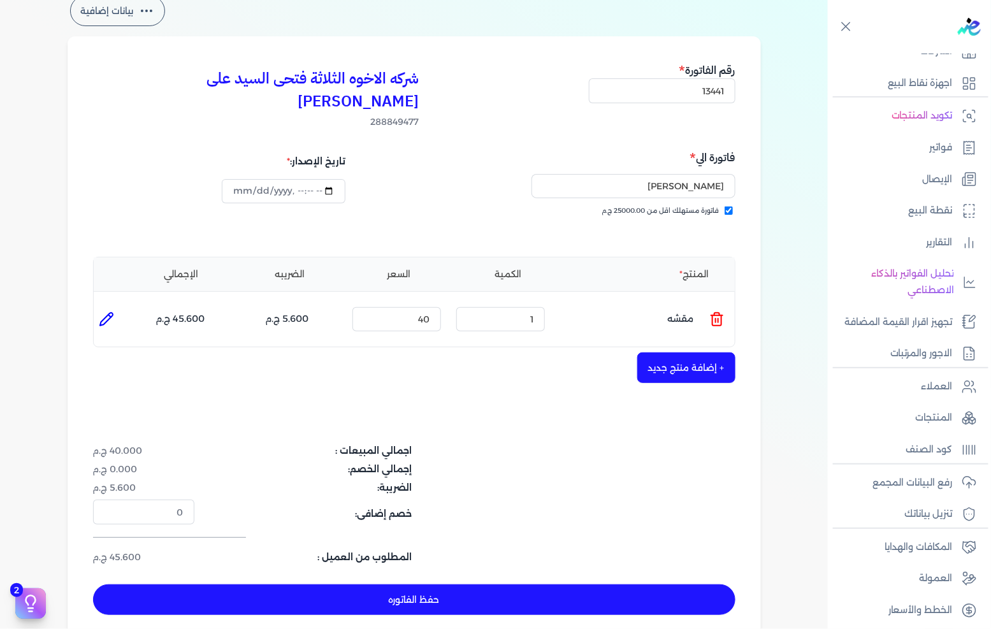
click at [725, 312] on icon at bounding box center [716, 319] width 15 height 15
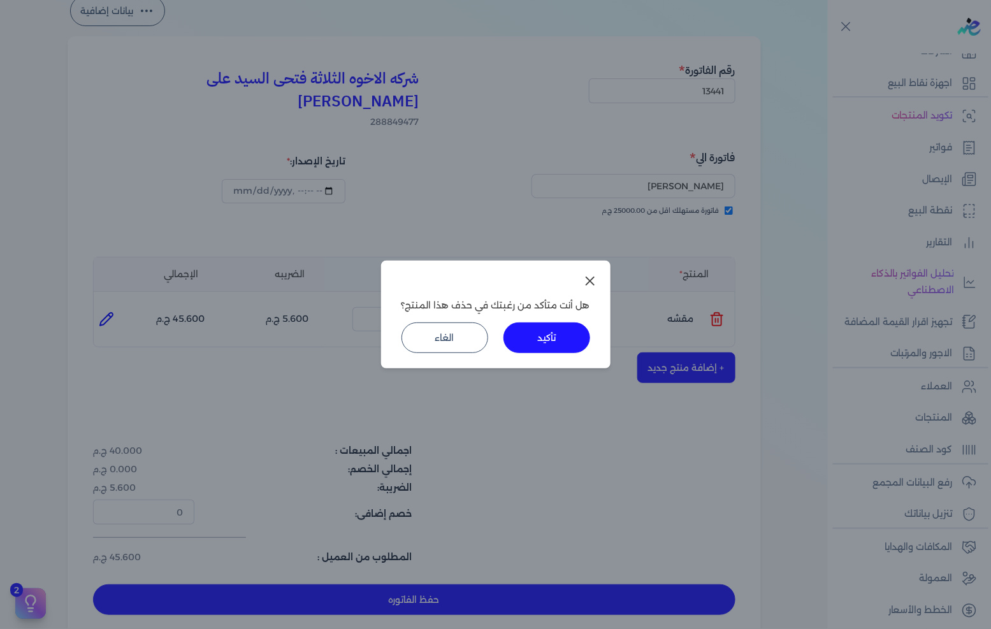
drag, startPoint x: 530, startPoint y: 352, endPoint x: 559, endPoint y: 343, distance: 30.6
click at [529, 352] on button "تأكيد" at bounding box center [547, 337] width 87 height 31
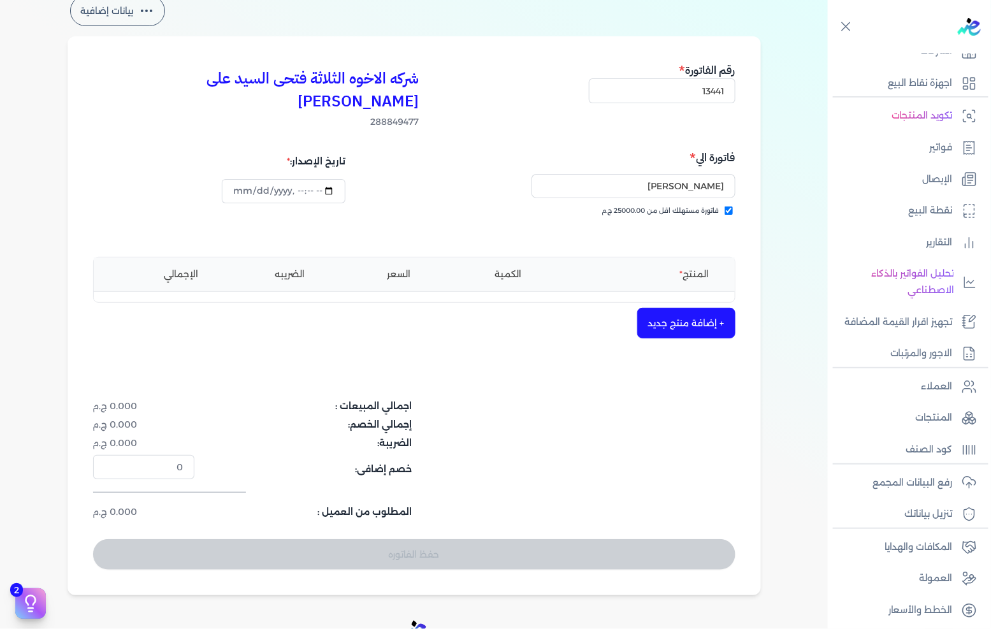
click at [644, 319] on div "شركه الاخوه الثلاثة فتحى السيد على [PERSON_NAME] 288849477 رقم الفاتورة 13441 ف…" at bounding box center [414, 315] width 693 height 559
click at [667, 308] on button "+ إضافة منتج جديد" at bounding box center [686, 323] width 98 height 31
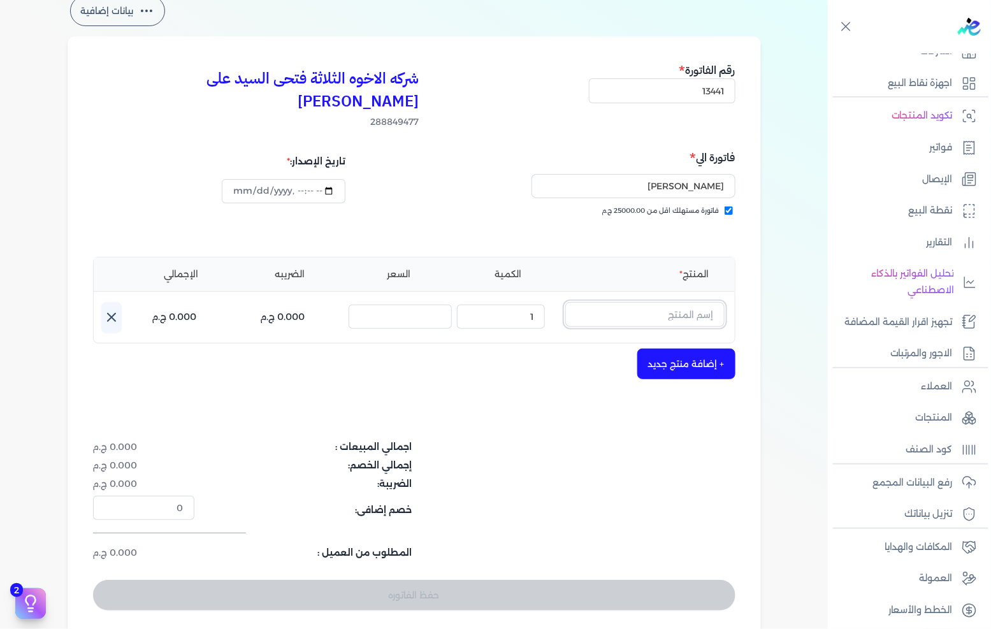
click at [670, 302] on input "text" at bounding box center [644, 314] width 159 height 24
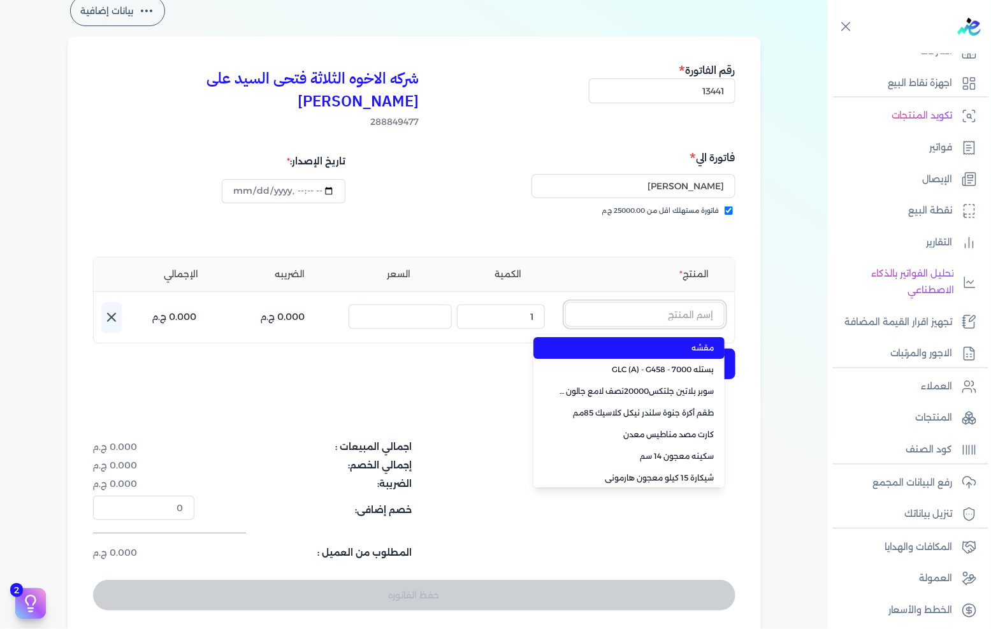
paste input "سوبر بلاتين جلتكس15000حريري بستلة 9 لتر Base A"
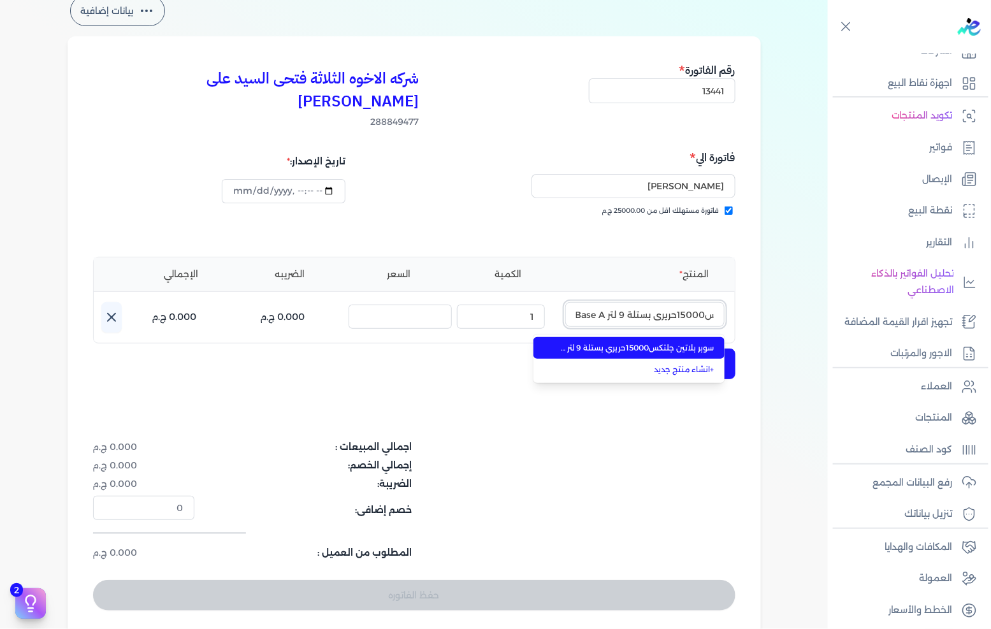
type input "سوبر بلاتين جلتكس15000حريري بستلة 9 لتر Base A"
click at [618, 342] on span "سوبر بلاتين جلتكس15000حريري بستلة 9 لتر Base A" at bounding box center [637, 347] width 156 height 11
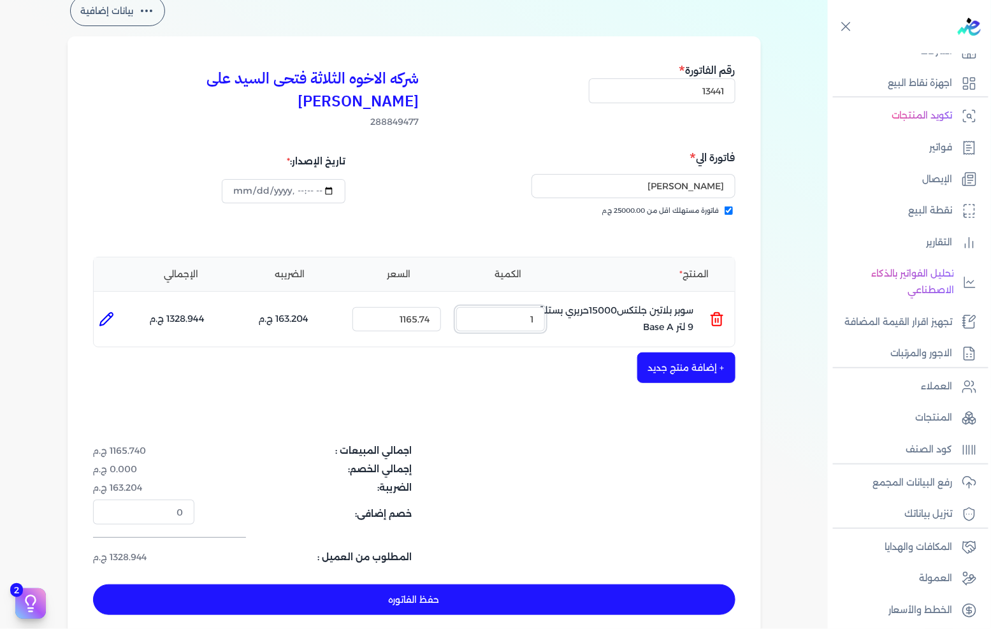
click at [511, 307] on input "1" at bounding box center [500, 319] width 89 height 24
type input "10"
click at [711, 352] on button "+ إضافة منتج جديد" at bounding box center [686, 367] width 98 height 31
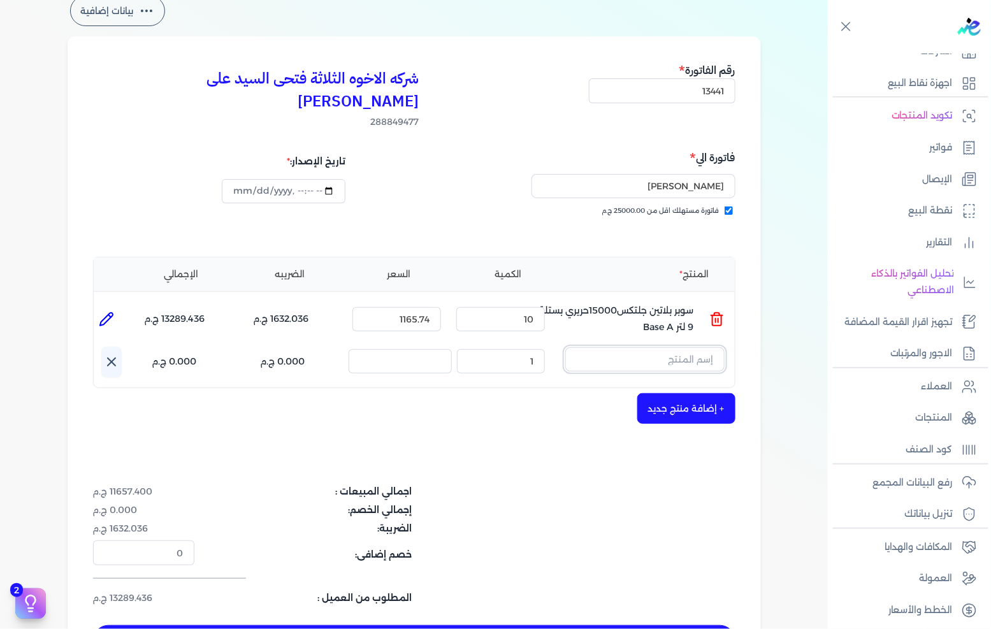
click at [711, 347] on input "text" at bounding box center [644, 359] width 159 height 24
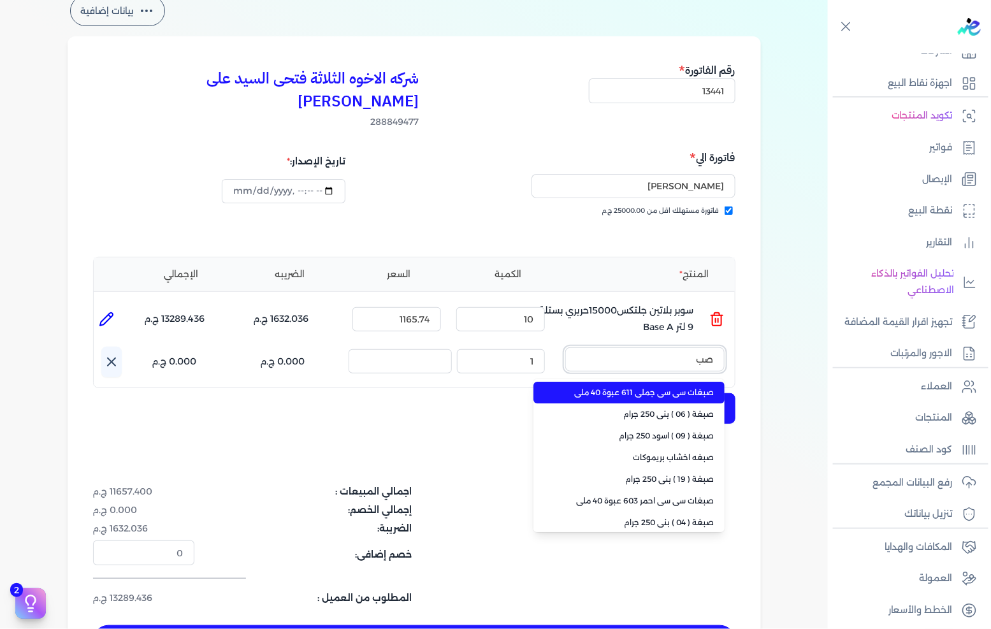
type input "صب"
click at [660, 387] on span "صبغات سي سي جملي 611 عبوة 40 ملي" at bounding box center [637, 392] width 156 height 11
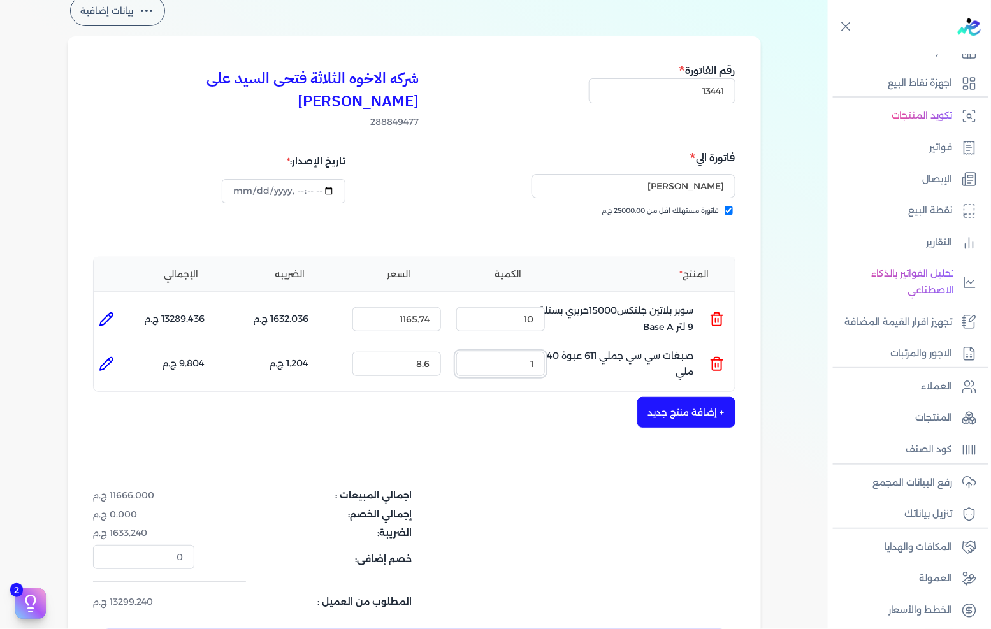
click at [523, 352] on input "1" at bounding box center [500, 364] width 89 height 24
type input "90"
click at [666, 397] on button "+ إضافة منتج جديد" at bounding box center [686, 412] width 98 height 31
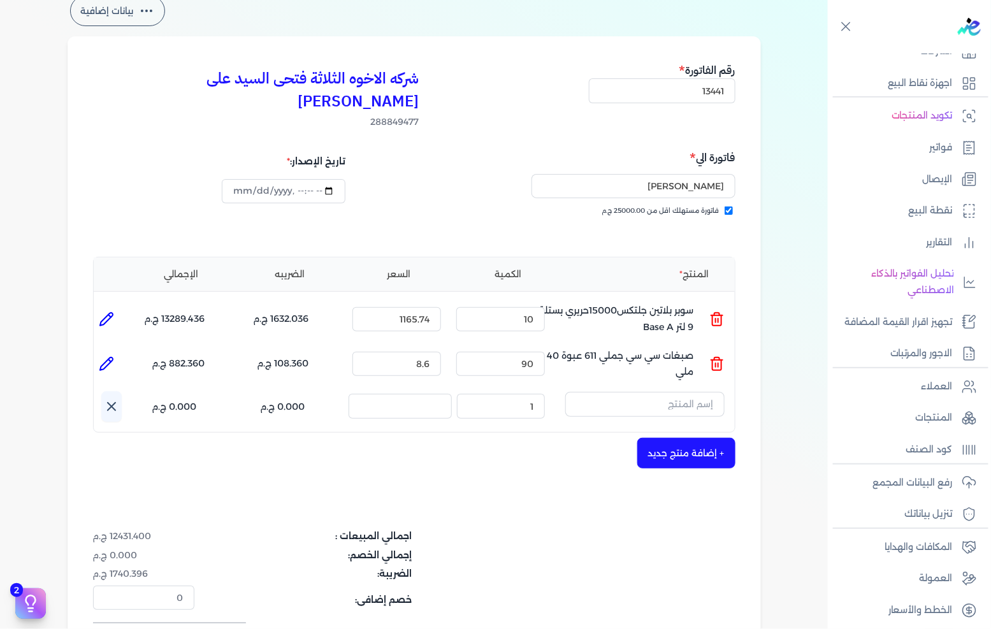
click at [656, 367] on div "المنتج الكمية السعر الضريبه الإجمالي المنتج : سوبر بلاتين جلتكس15000حريري بستلة…" at bounding box center [414, 345] width 642 height 177
click at [656, 392] on input "text" at bounding box center [644, 404] width 159 height 24
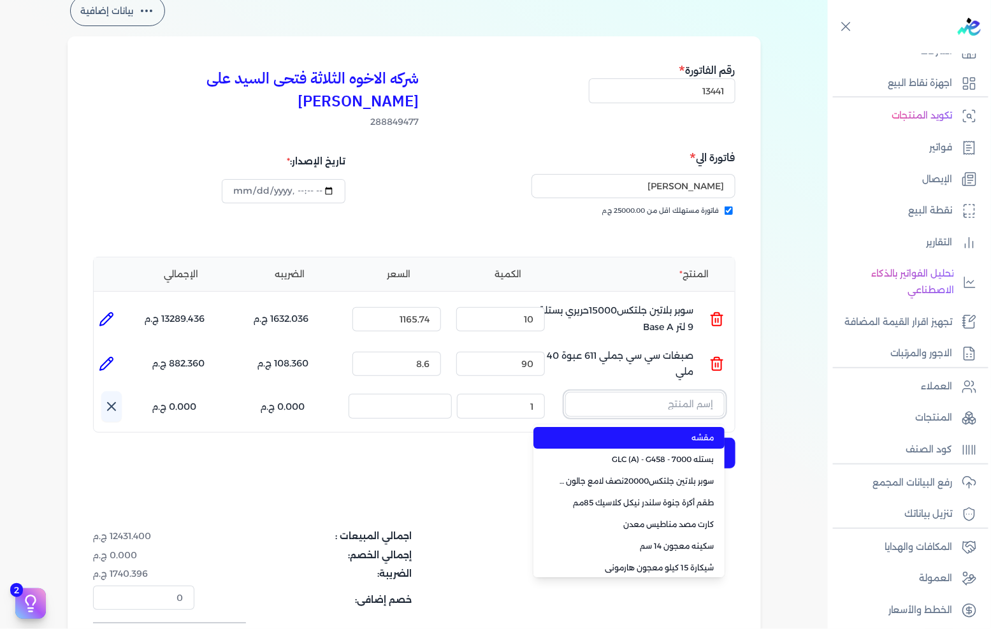
paste input "ورنيش ستاندر 690 علبة 0,700 كجم"
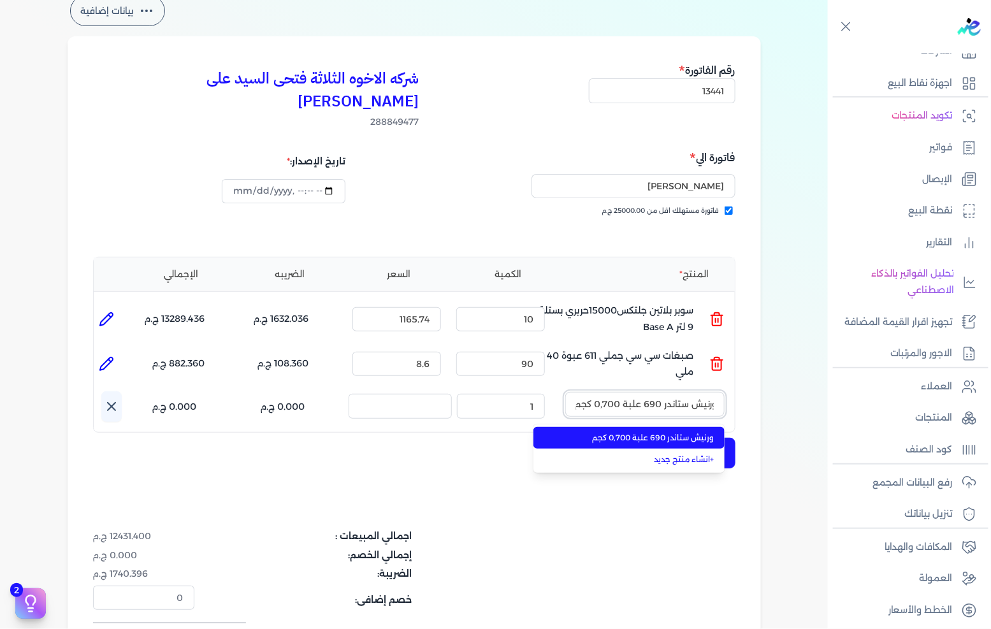
type input "ورنيش ستاندر 690 علبة 0,700 كجم"
click at [645, 432] on span "ورنيش ستاندر 690 علبة 0,700 كجم" at bounding box center [637, 437] width 156 height 11
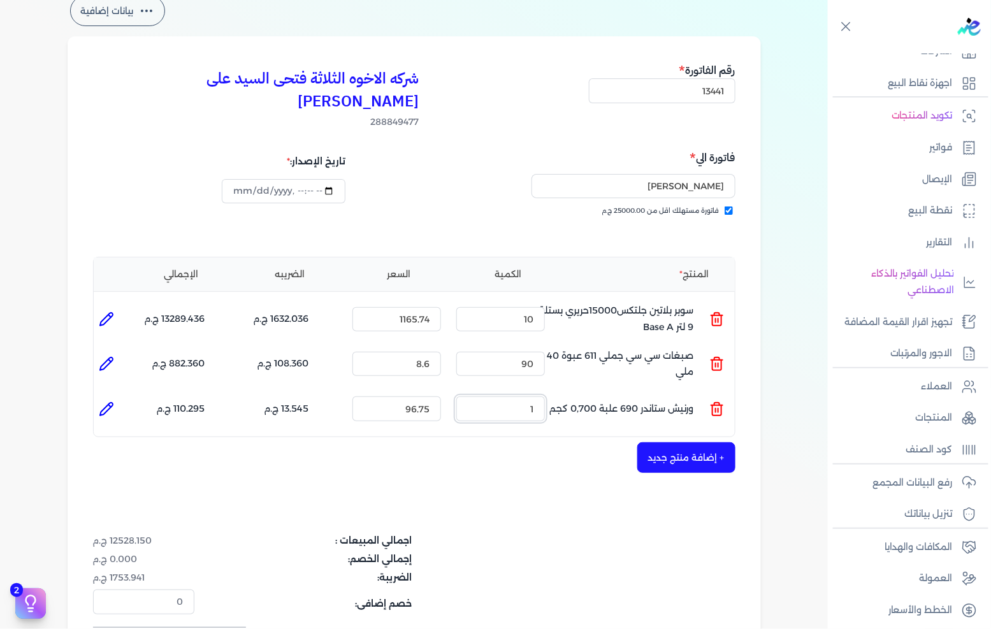
click at [520, 396] on input "1" at bounding box center [500, 408] width 89 height 24
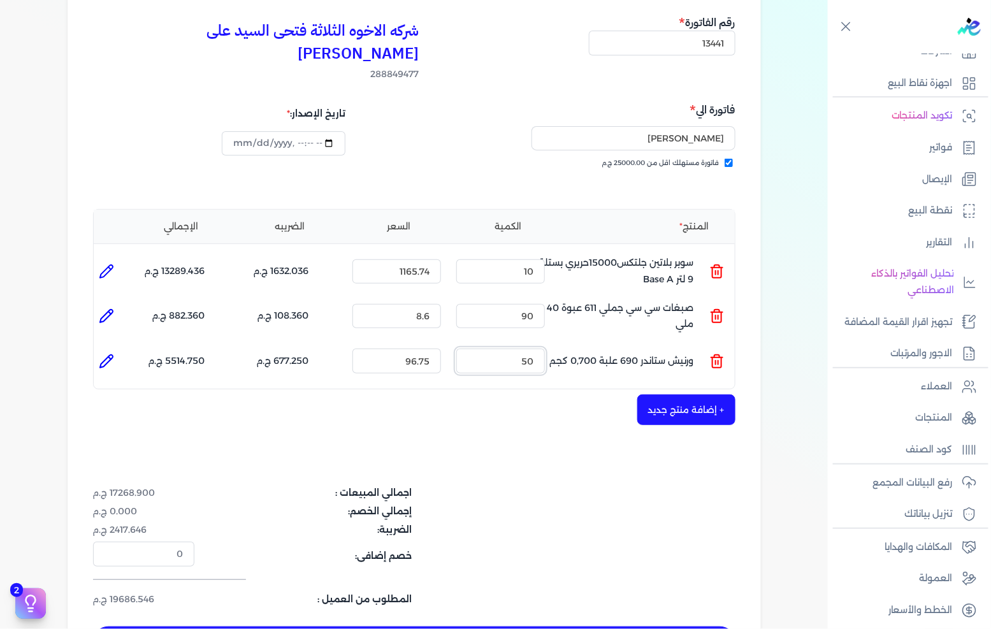
scroll to position [141, 0]
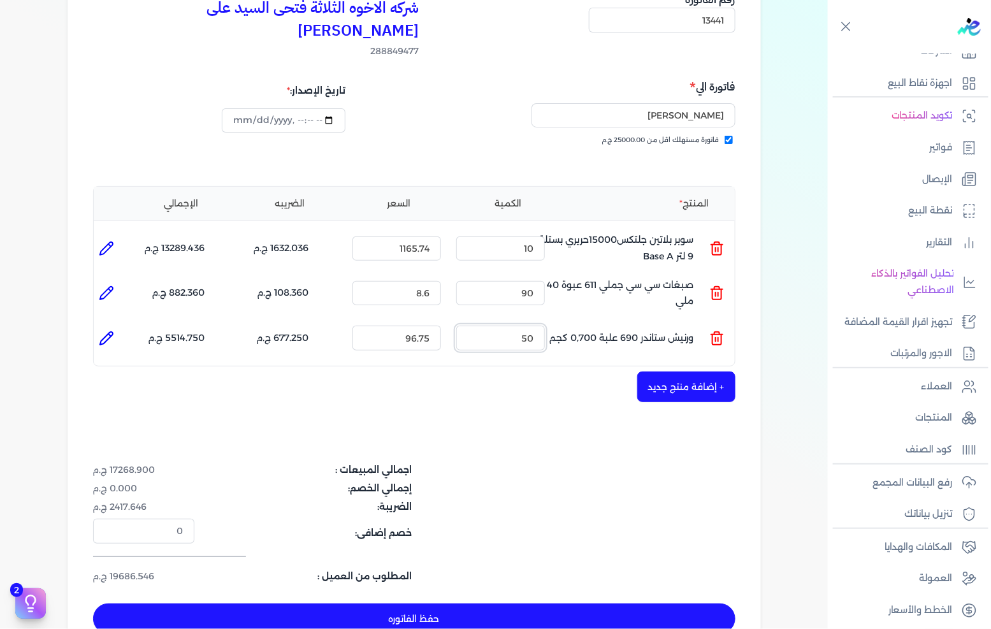
type input "50"
click at [537, 604] on button "حفظ الفاتوره" at bounding box center [414, 619] width 642 height 31
type input "[DATE]"
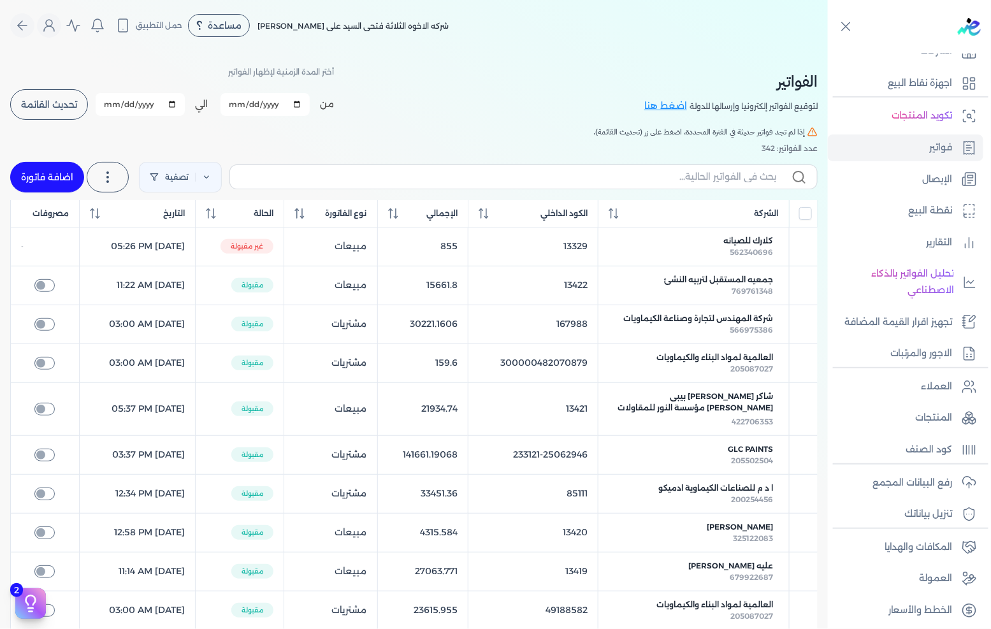
click at [62, 175] on link "اضافة فاتورة" at bounding box center [47, 177] width 74 height 31
select select "EGP"
select select "B"
select select "EGS"
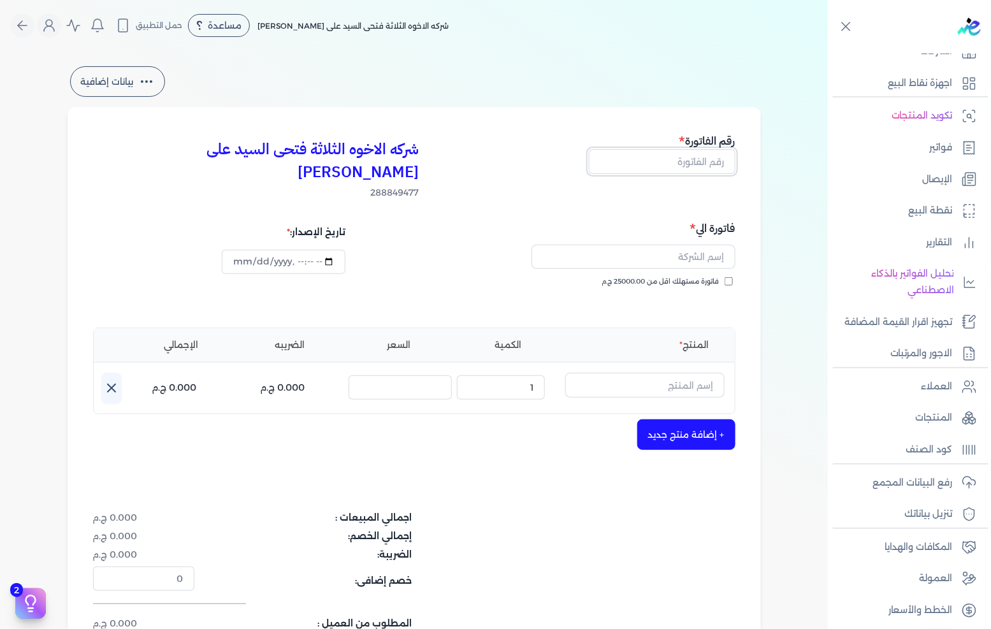
click at [658, 157] on input "text" at bounding box center [662, 161] width 147 height 24
type input "13442"
click at [665, 277] on span "فاتورة مستهلك اقل من 25000.00 ج.م" at bounding box center [660, 282] width 117 height 10
click at [725, 277] on input "فاتورة مستهلك اقل من 25000.00 ج.م" at bounding box center [729, 281] width 8 height 8
checkbox input "true"
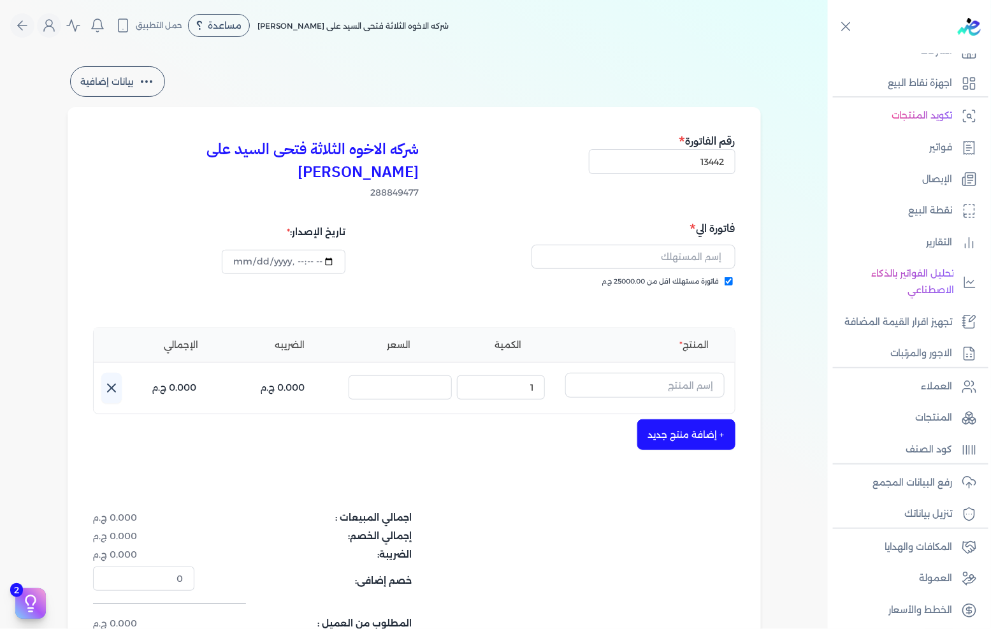
click at [678, 245] on input "text" at bounding box center [634, 257] width 204 height 24
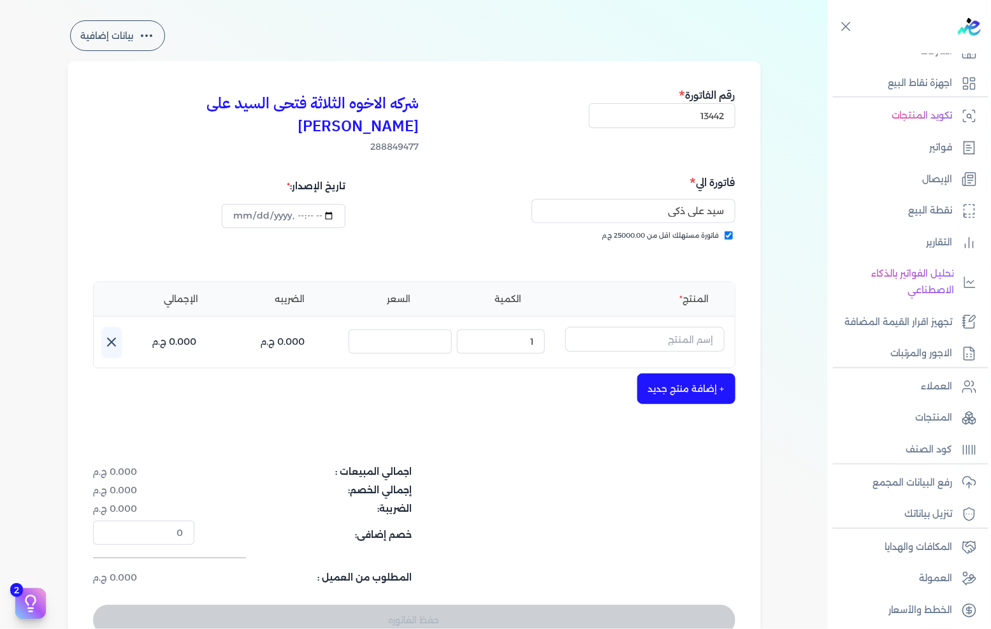
scroll to position [71, 0]
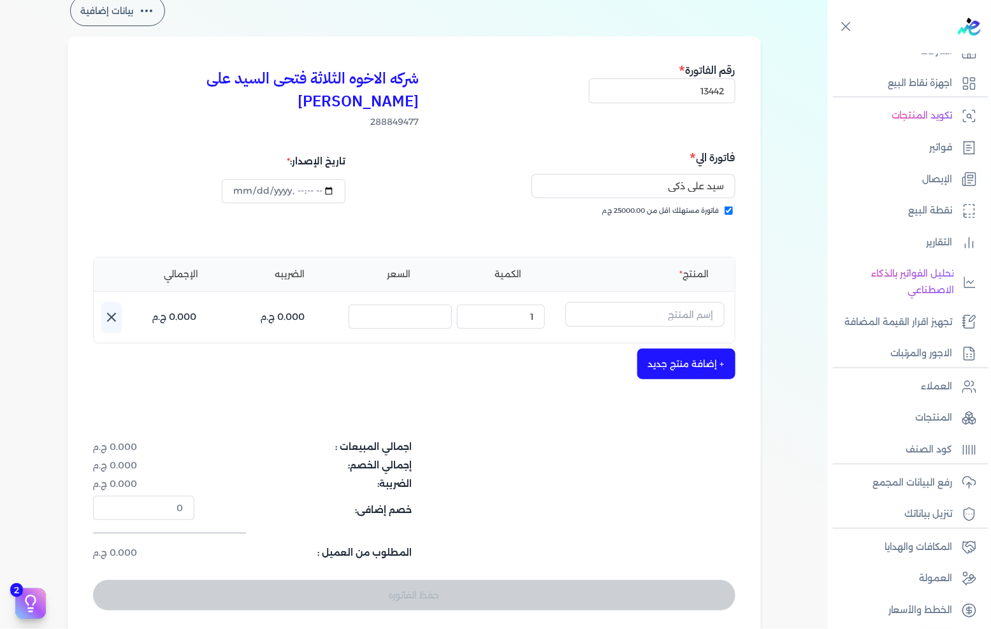
type input "سيد على ذكى"
click at [680, 302] on input "text" at bounding box center [644, 314] width 159 height 24
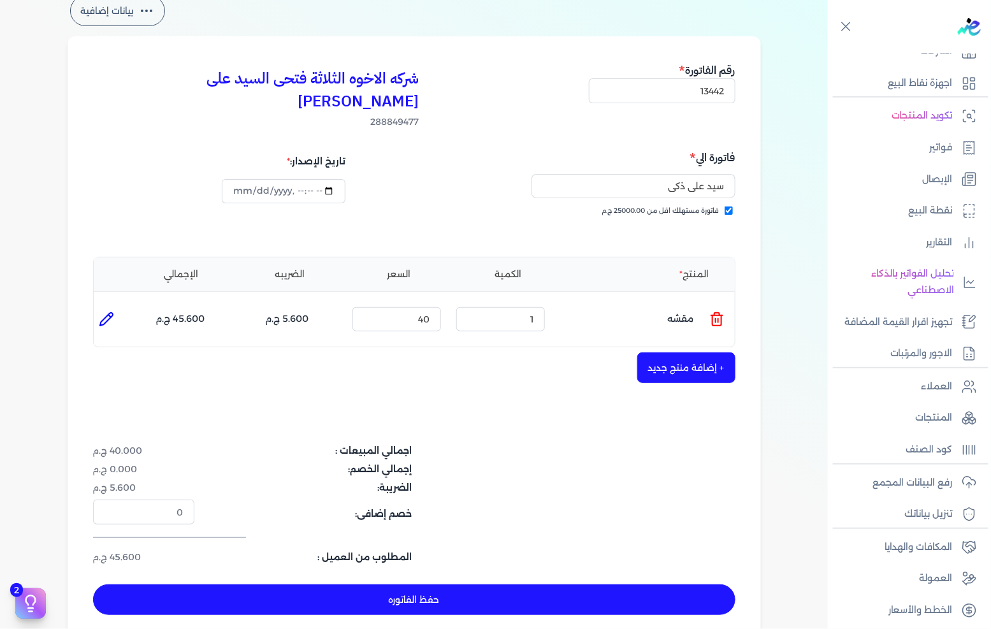
click at [721, 312] on icon at bounding box center [716, 319] width 15 height 15
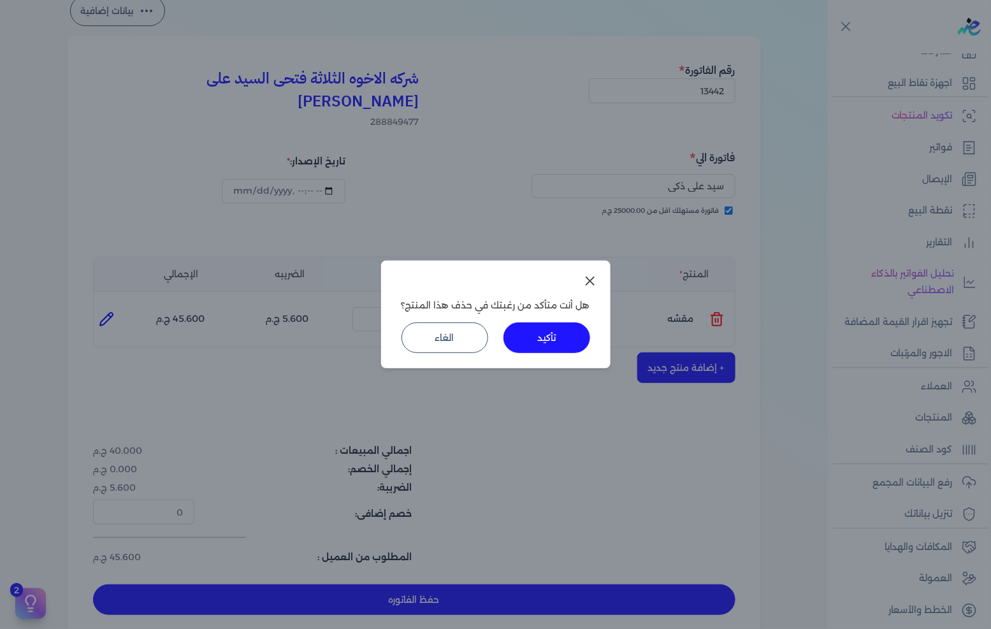
click at [562, 353] on div "هل أنت متأكد من رغبتك في حذف هذا المنتج؟ تأكيد الغاء" at bounding box center [495, 315] width 229 height 108
click at [591, 332] on div "هل أنت متأكد من رغبتك في حذف هذا المنتج؟ تأكيد الغاء" at bounding box center [495, 315] width 229 height 108
click at [560, 336] on button "تأكيد" at bounding box center [547, 337] width 87 height 31
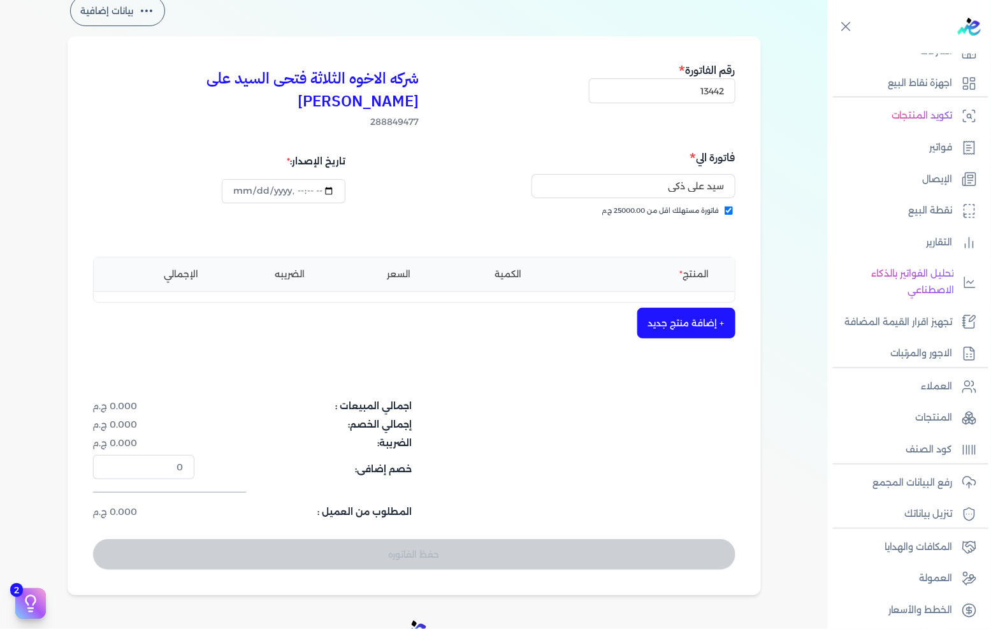
click at [642, 329] on div "شركه الاخوه الثلاثة فتحى السيد على [PERSON_NAME] 288849477 رقم الفاتورة 13442 ف…" at bounding box center [414, 315] width 693 height 559
click at [683, 308] on button "+ إضافة منتج جديد" at bounding box center [686, 323] width 98 height 31
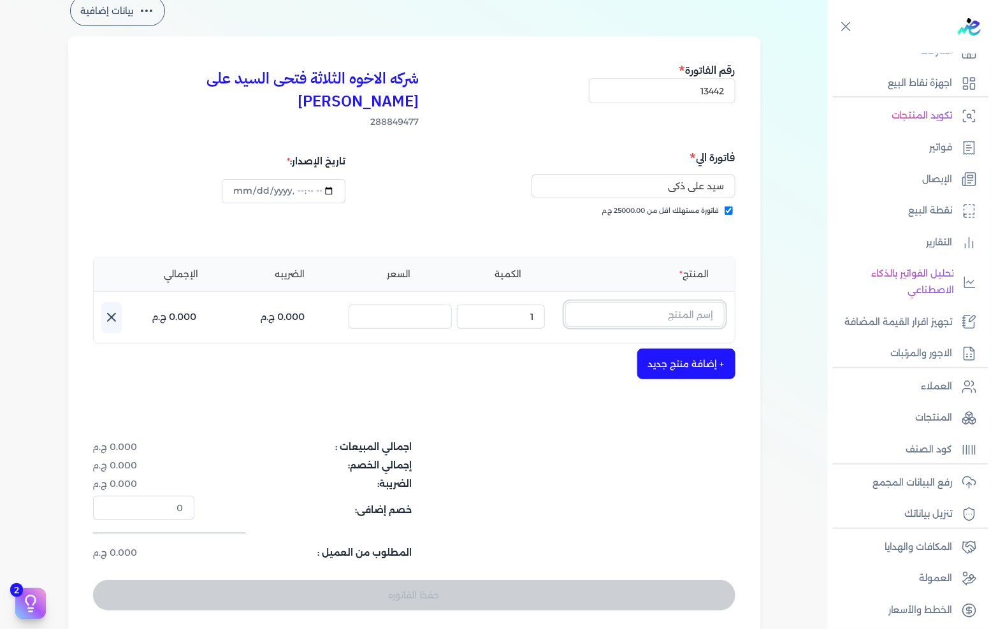
click at [680, 302] on input "text" at bounding box center [644, 314] width 159 height 24
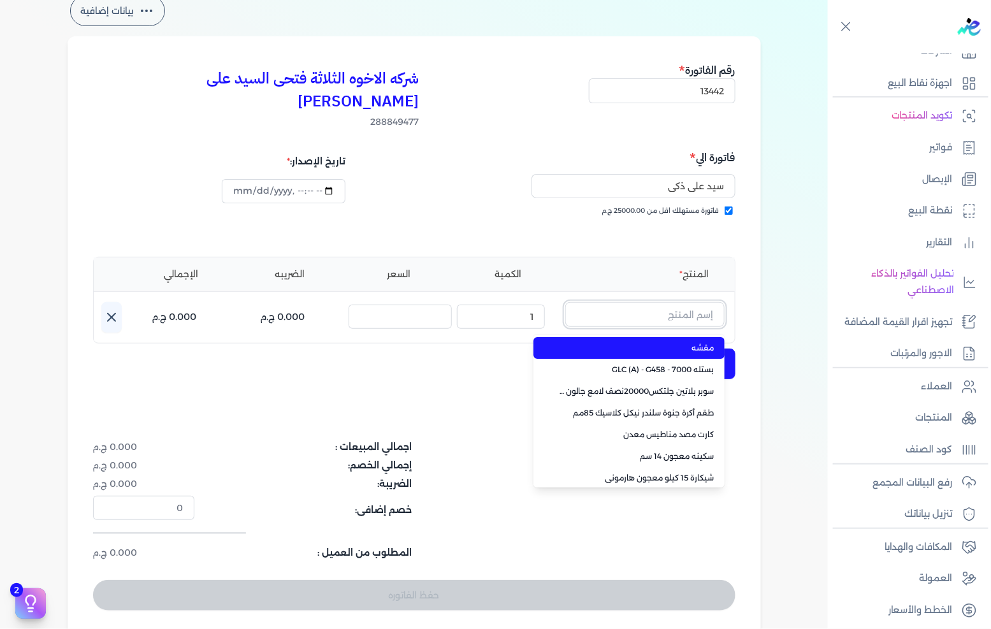
paste input "ستارت بلاستيك بستلة 8 لتر"
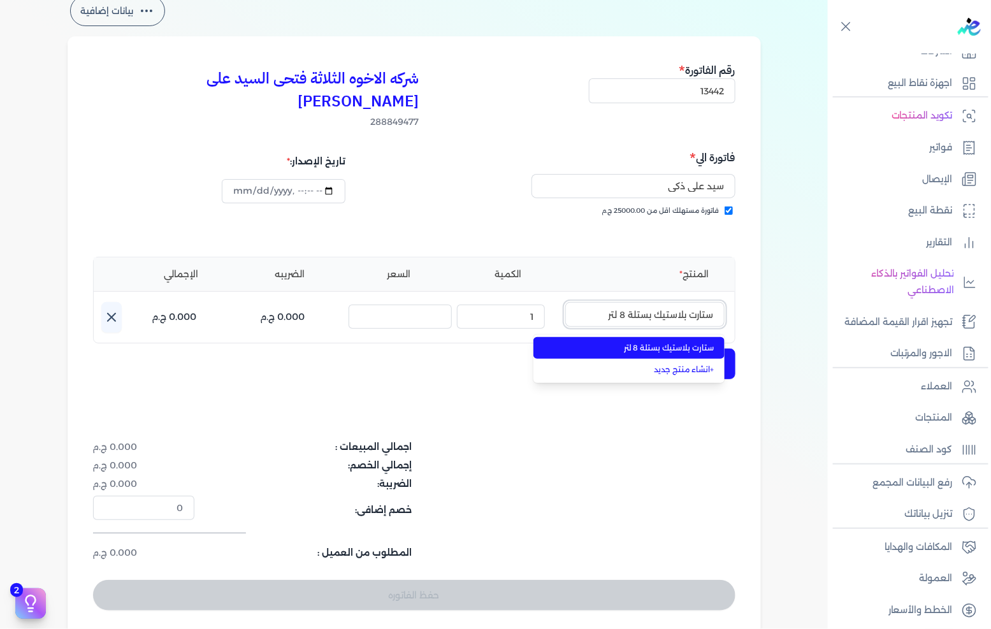
type input "ستارت بلاستيك بستلة 8 لتر"
click at [651, 335] on ul "ستارت بلاستيك بستلة 8 لتر + انشاء منتج جديد" at bounding box center [628, 359] width 191 height 48
click at [620, 342] on span "ستارت بلاستيك بستلة 8 لتر" at bounding box center [637, 347] width 156 height 11
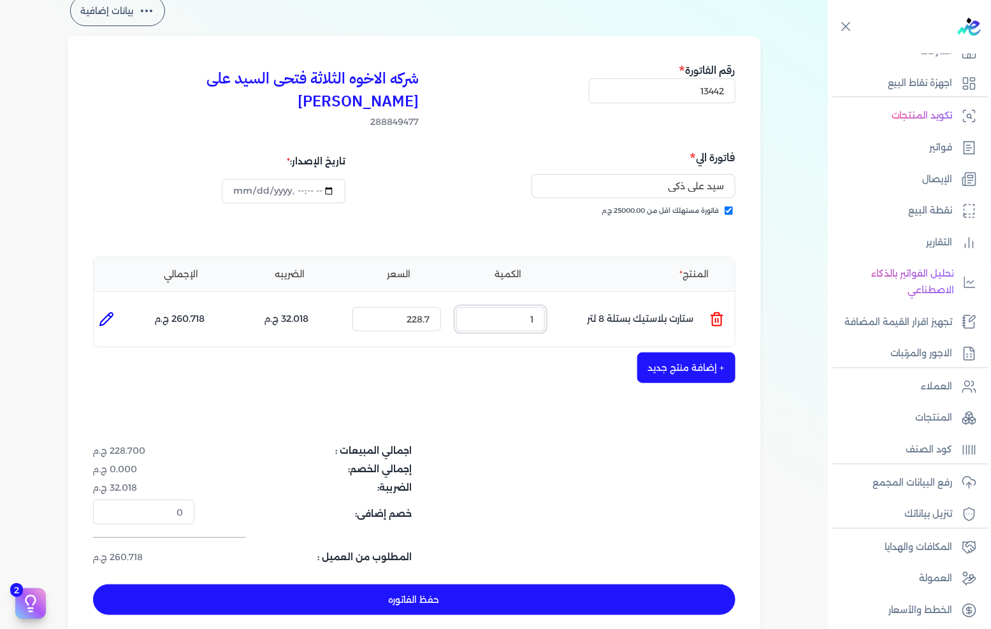
click at [504, 307] on input "1" at bounding box center [500, 319] width 89 height 24
type input "25"
click at [690, 352] on button "+ إضافة منتج جديد" at bounding box center [686, 367] width 98 height 31
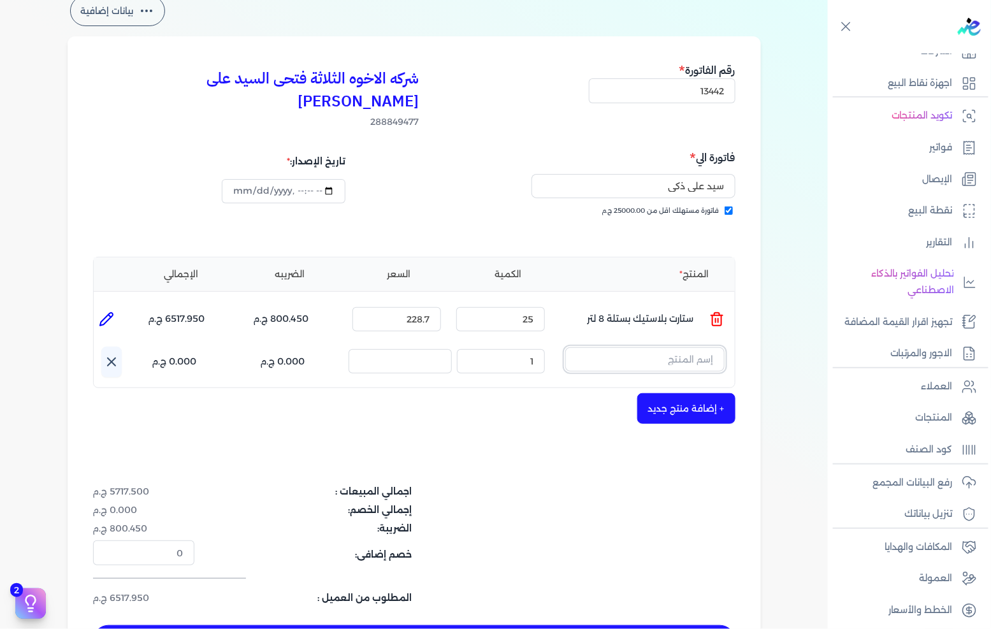
click at [670, 347] on input "text" at bounding box center [644, 359] width 159 height 24
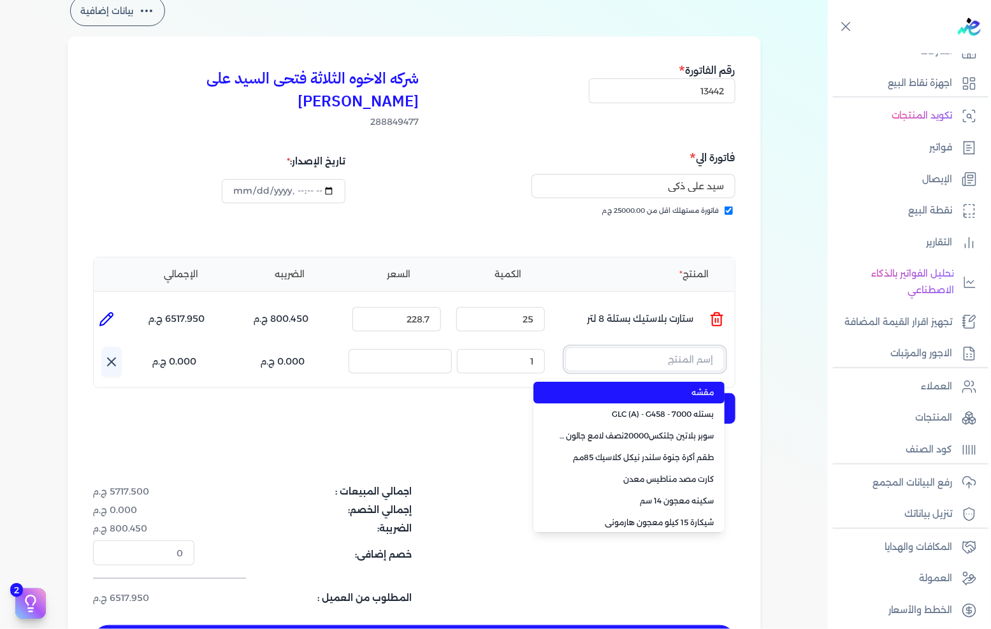
paste input "صبغات سي سي نبيتي 604 عبوة 40 ملي"
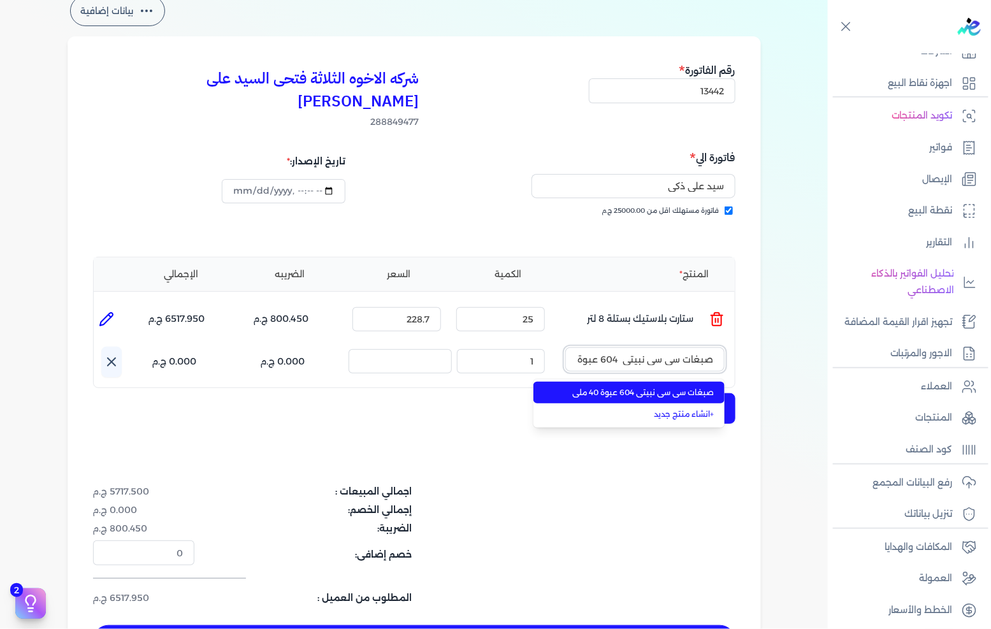
scroll to position [0, -29]
type input "صبغات سي سي نبيتي 604 عبوة 40 ملي"
click at [637, 387] on span "صبغات سي سي نبيتي 604 عبوة 40 ملي" at bounding box center [637, 392] width 156 height 11
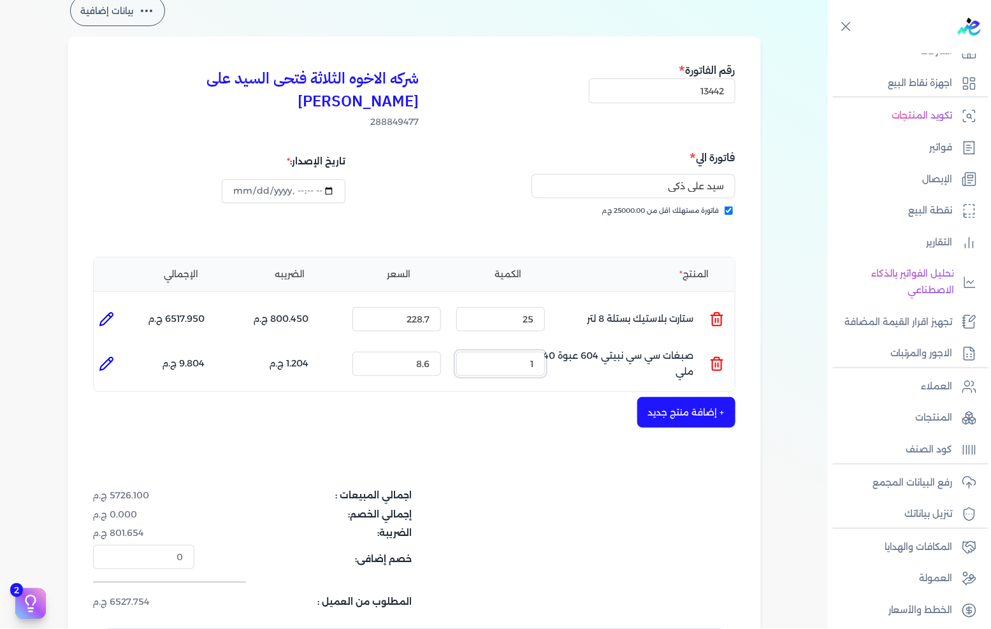
click at [508, 352] on input "1" at bounding box center [500, 364] width 89 height 24
type input "100"
click at [660, 397] on button "+ إضافة منتج جديد" at bounding box center [686, 412] width 98 height 31
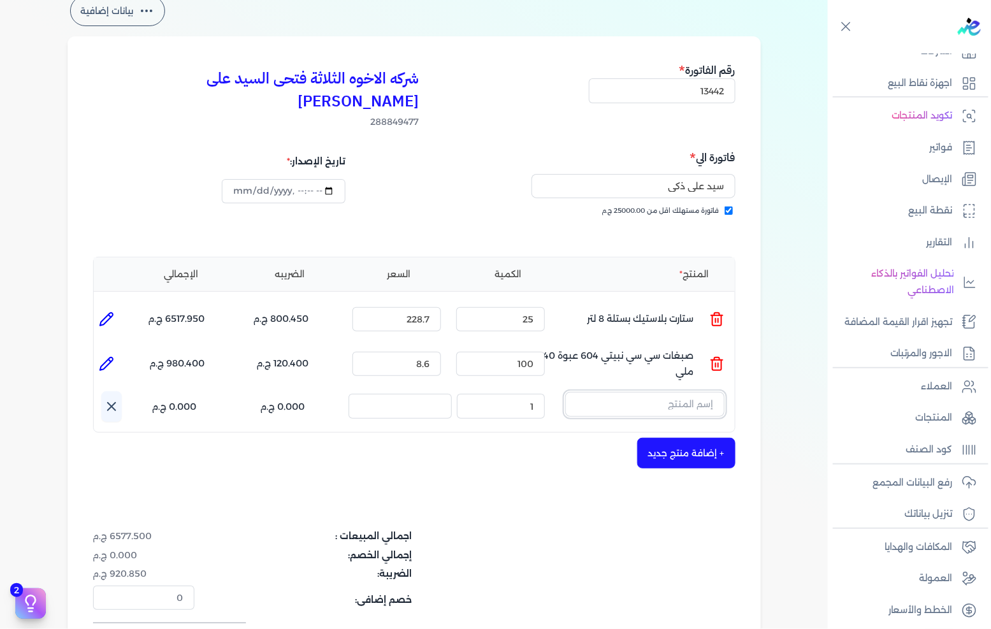
click at [679, 392] on input "text" at bounding box center [644, 404] width 159 height 24
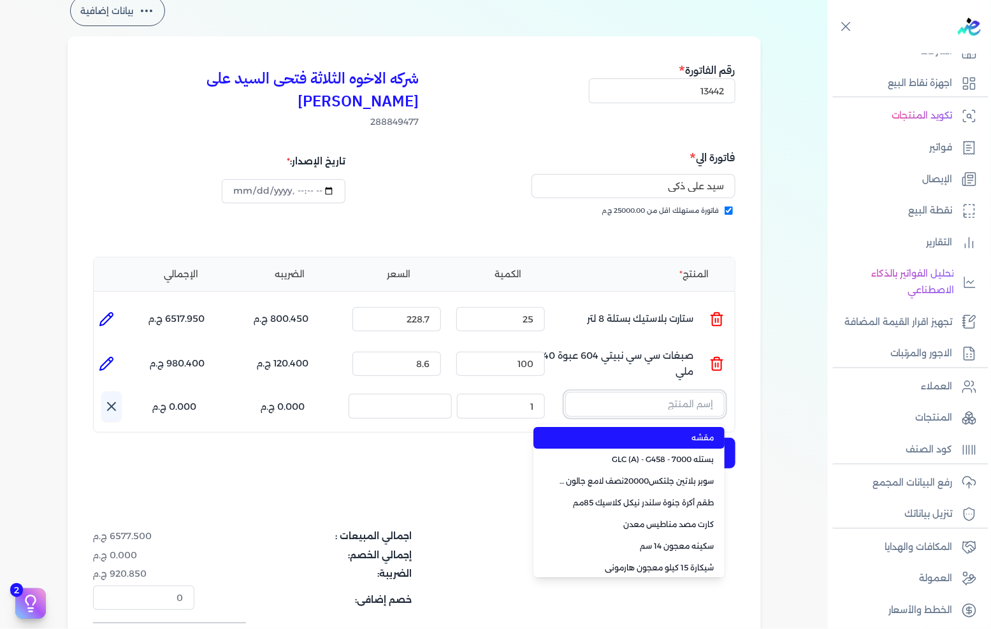
paste input "سوبرلاك الوان 708 علبة 0.700 لتر"
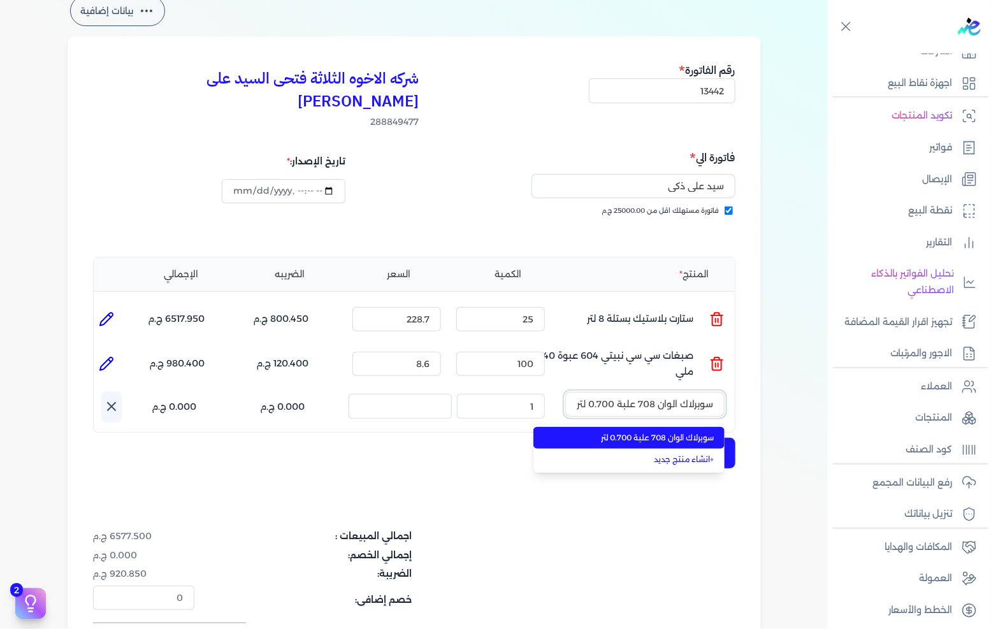
type input "سوبرلاك الوان 708 علبة 0.700 لتر"
click at [670, 432] on span "سوبرلاك الوان 708 علبة 0.700 لتر" at bounding box center [637, 437] width 156 height 11
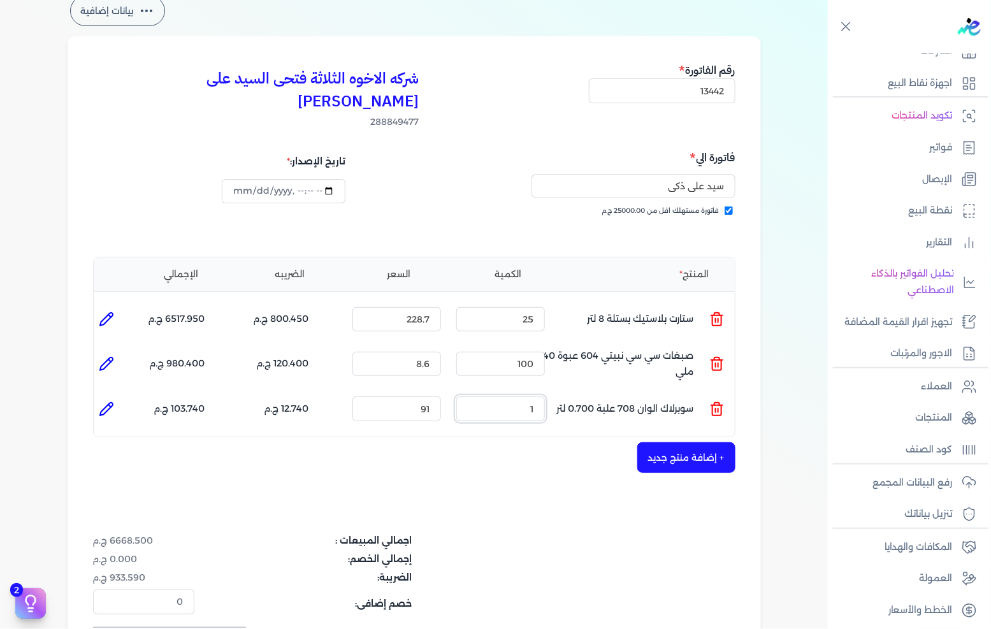
click at [526, 396] on input "1" at bounding box center [500, 408] width 89 height 24
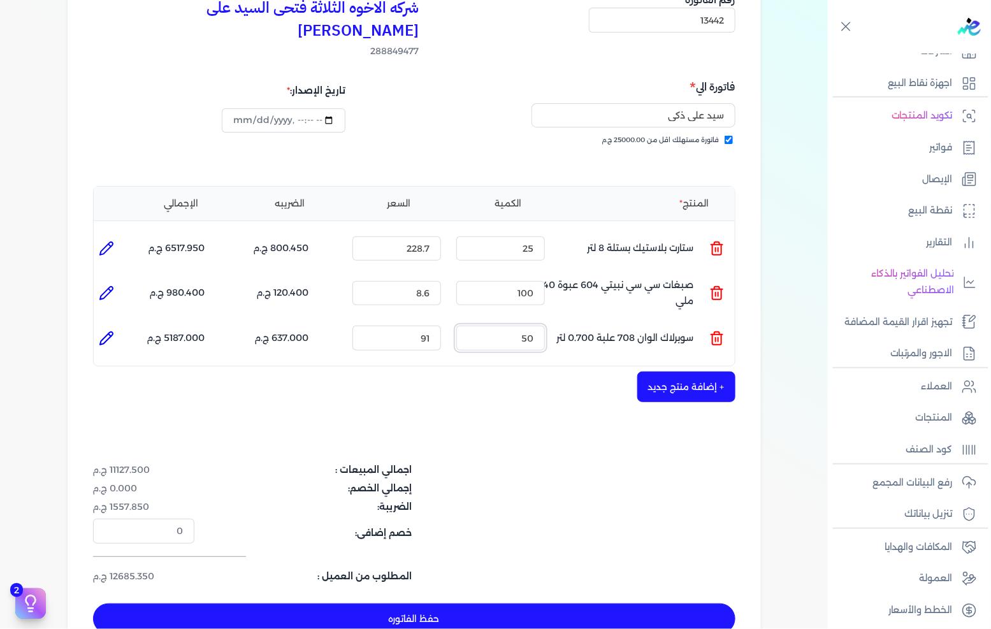
type input "50"
click at [651, 372] on button "+ إضافة منتج جديد" at bounding box center [686, 387] width 98 height 31
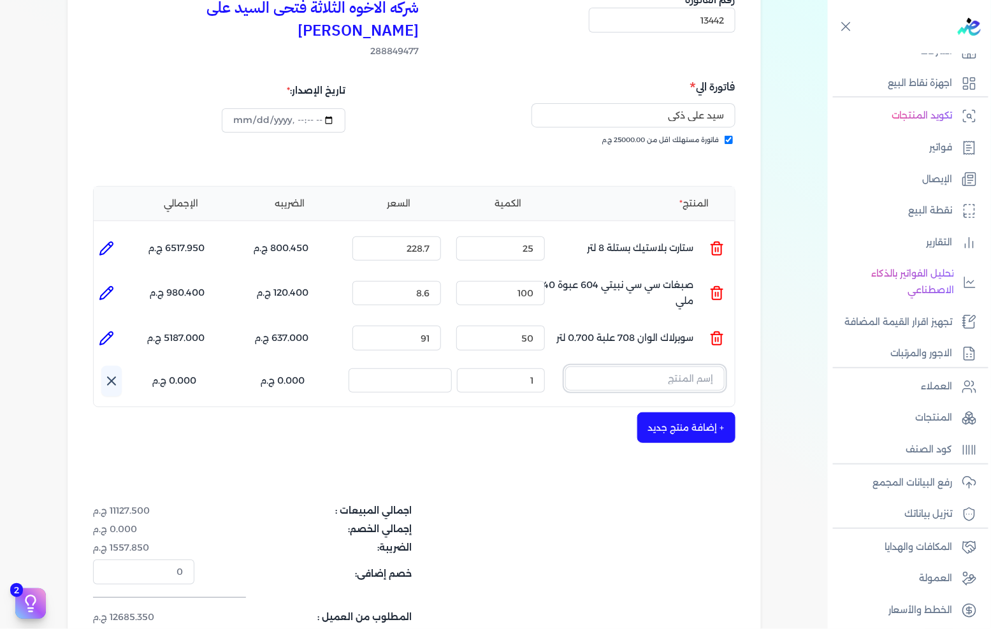
click at [690, 366] on input "text" at bounding box center [644, 378] width 159 height 24
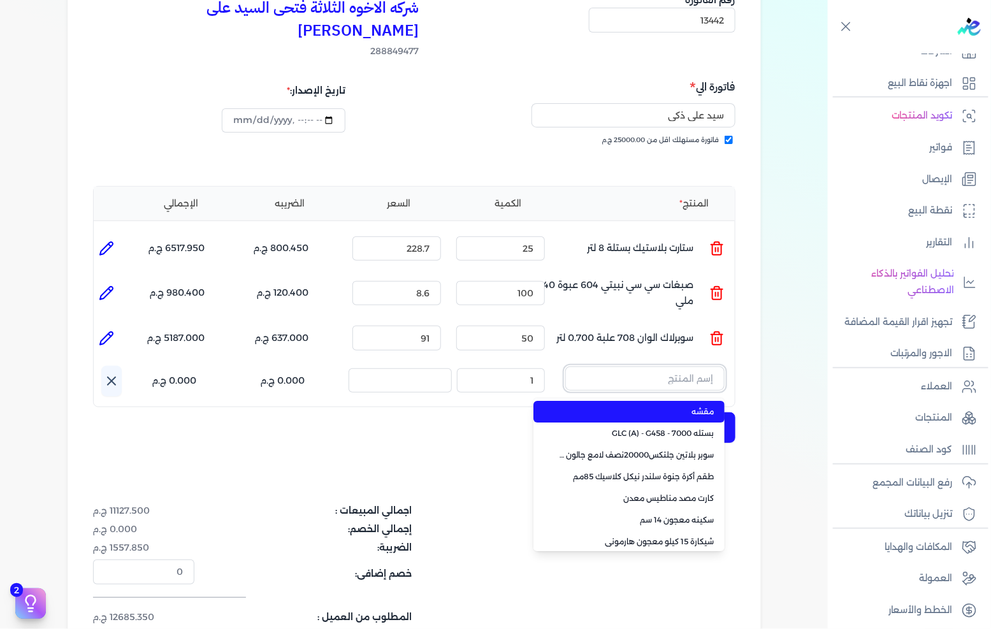
paste input "ورنيش زجاجي 901 علبة 1 كجم"
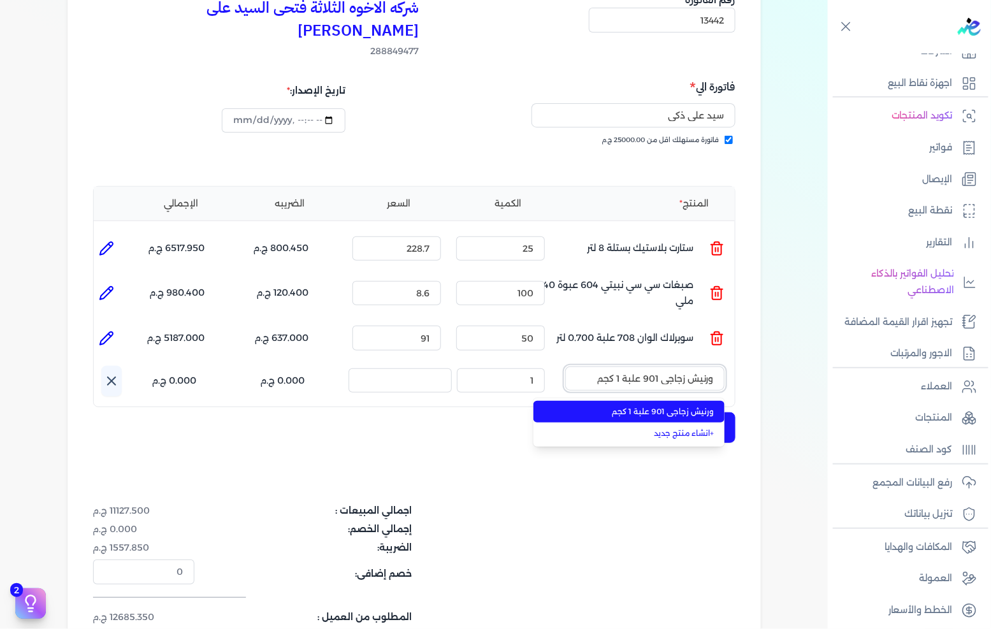
type input "ورنيش زجاجي 901 علبة 1 كجم"
click at [666, 401] on li "ورنيش زجاجي 901 علبة 1 كجم" at bounding box center [628, 412] width 191 height 22
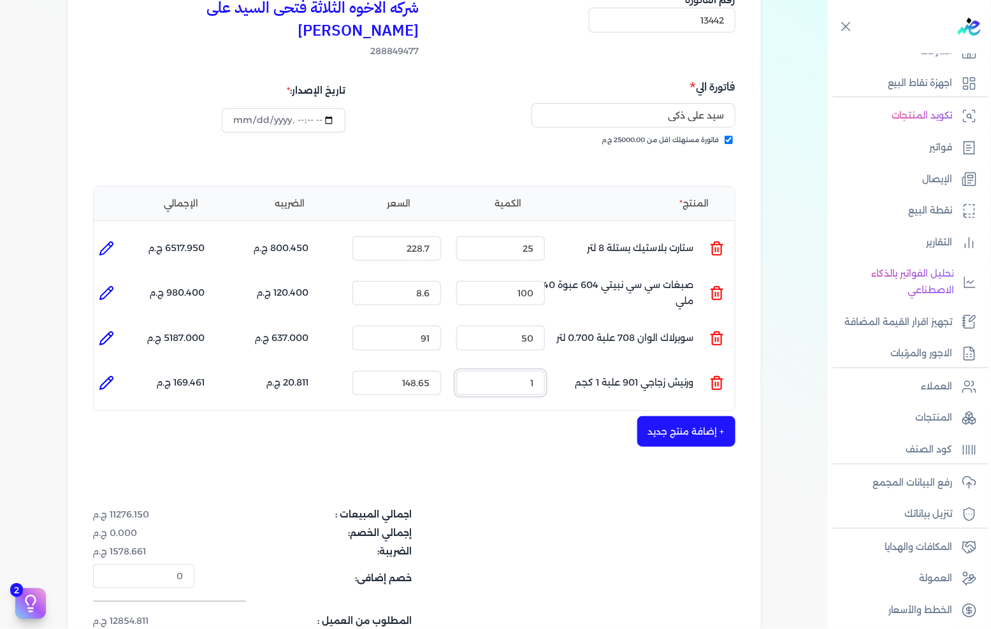
click at [527, 371] on input "1" at bounding box center [500, 383] width 89 height 24
drag, startPoint x: 527, startPoint y: 355, endPoint x: 972, endPoint y: 345, distance: 445.0
click at [526, 371] on input "1" at bounding box center [500, 383] width 89 height 24
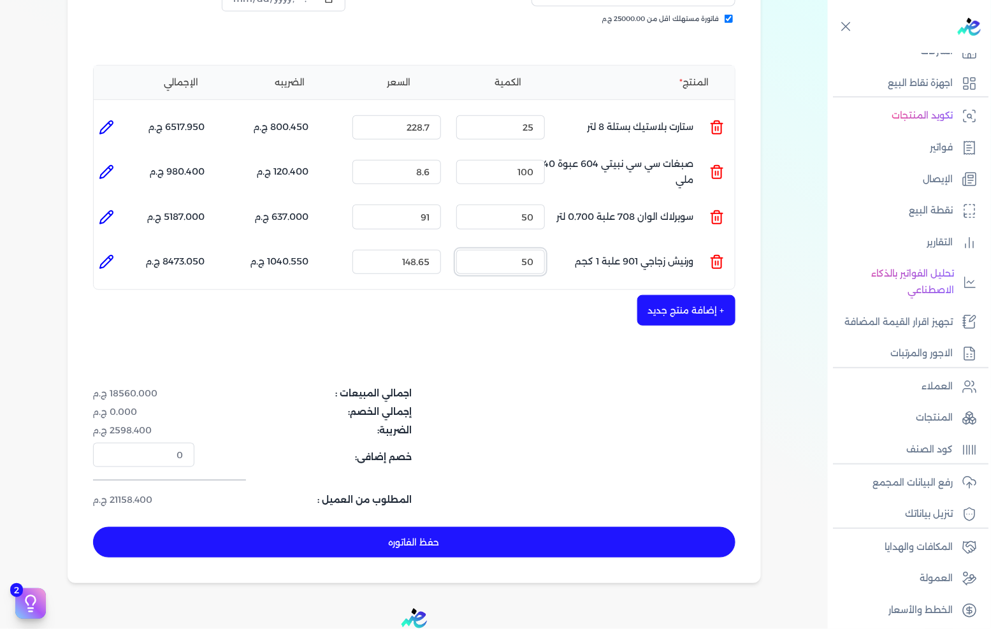
scroll to position [283, 0]
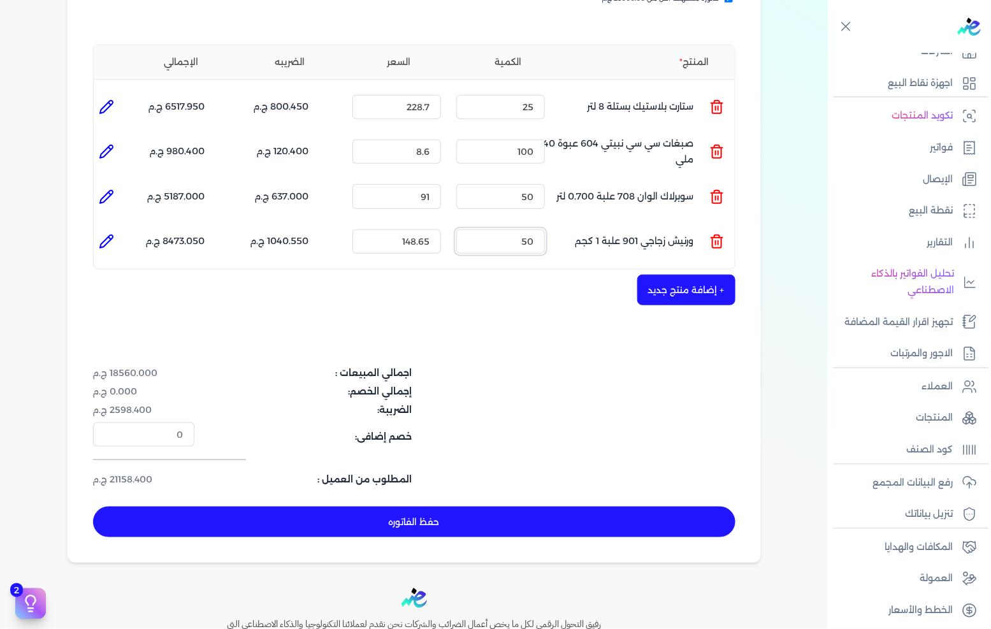
type input "50"
click at [524, 507] on button "حفظ الفاتوره" at bounding box center [414, 522] width 642 height 31
type input "[DATE]"
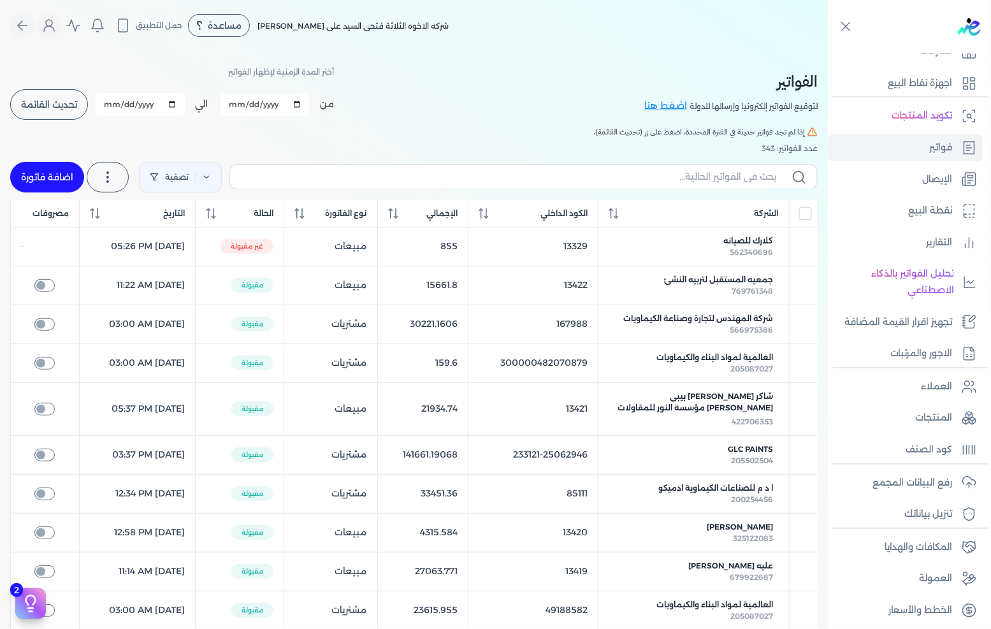
click at [36, 171] on link "اضافة فاتورة" at bounding box center [47, 177] width 74 height 31
select select "EGP"
select select "B"
select select "EGS"
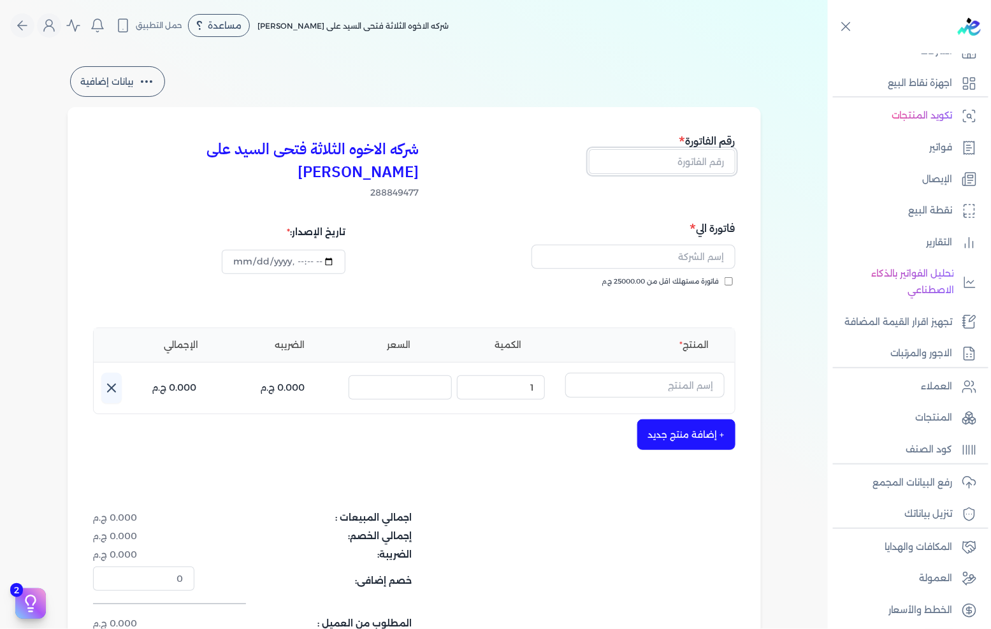
drag, startPoint x: 685, startPoint y: 163, endPoint x: 990, endPoint y: 179, distance: 305.7
click at [685, 163] on input "text" at bounding box center [662, 161] width 147 height 24
type input "13443"
click at [682, 277] on span "فاتورة مستهلك اقل من 25000.00 ج.م" at bounding box center [660, 282] width 117 height 10
click at [725, 277] on input "فاتورة مستهلك اقل من 25000.00 ج.م" at bounding box center [729, 281] width 8 height 8
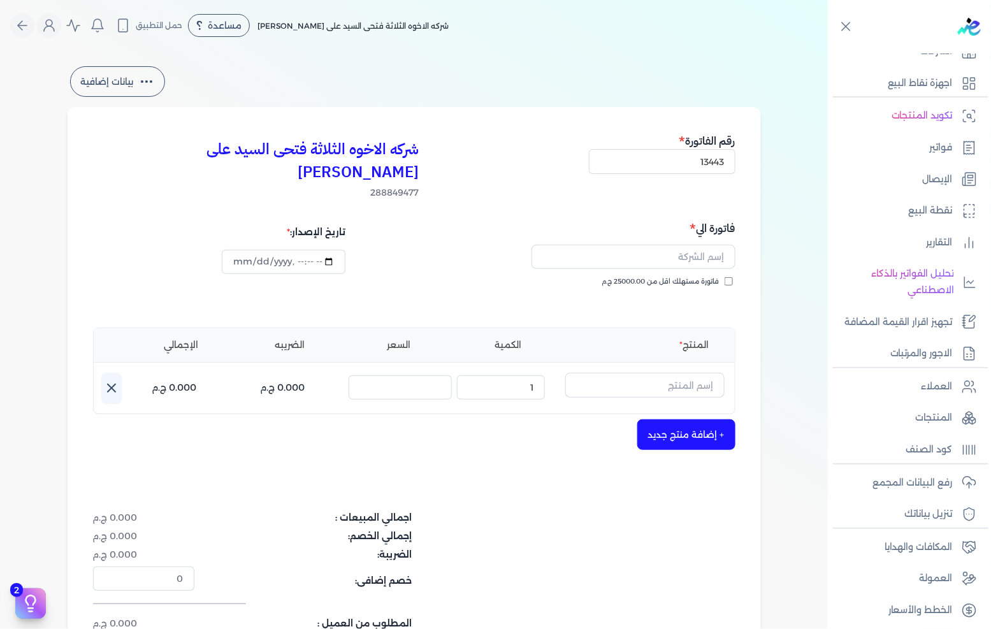
checkbox input "true"
click at [693, 245] on input "text" at bounding box center [634, 257] width 204 height 24
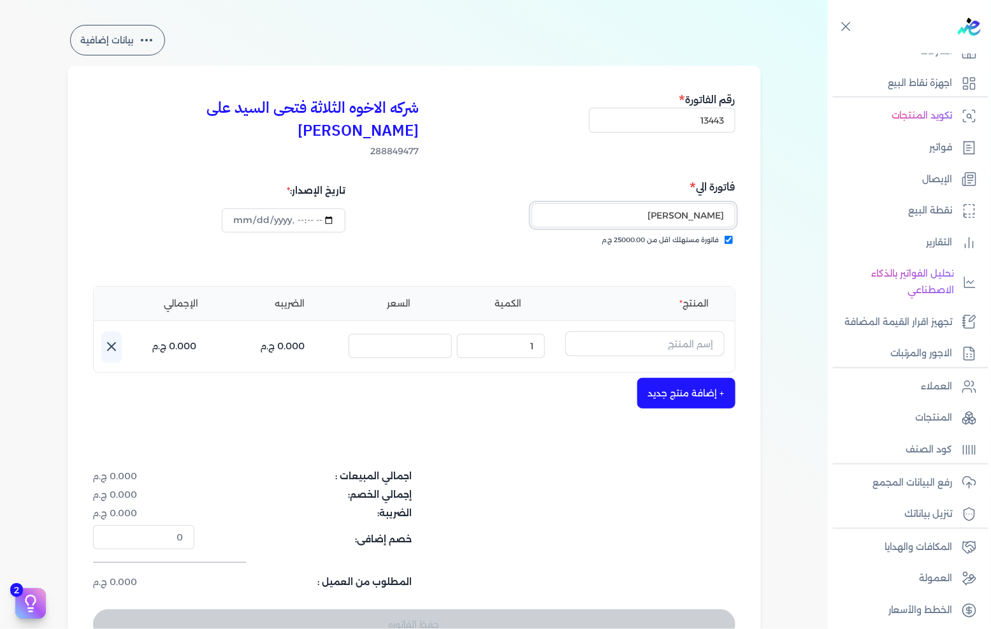
scroll to position [71, 0]
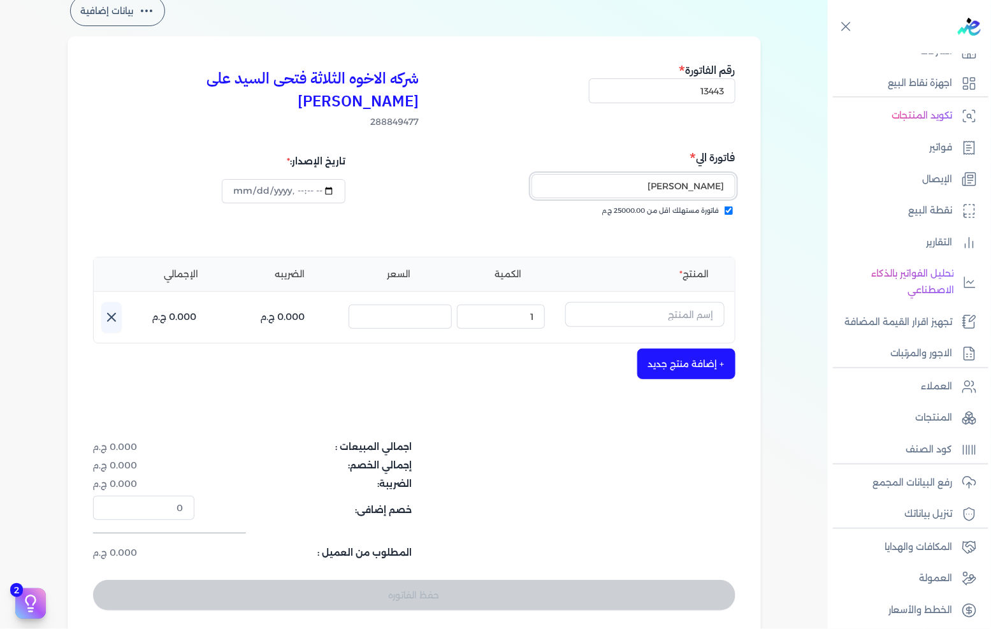
type input "[PERSON_NAME]"
click at [651, 302] on input "text" at bounding box center [644, 314] width 159 height 24
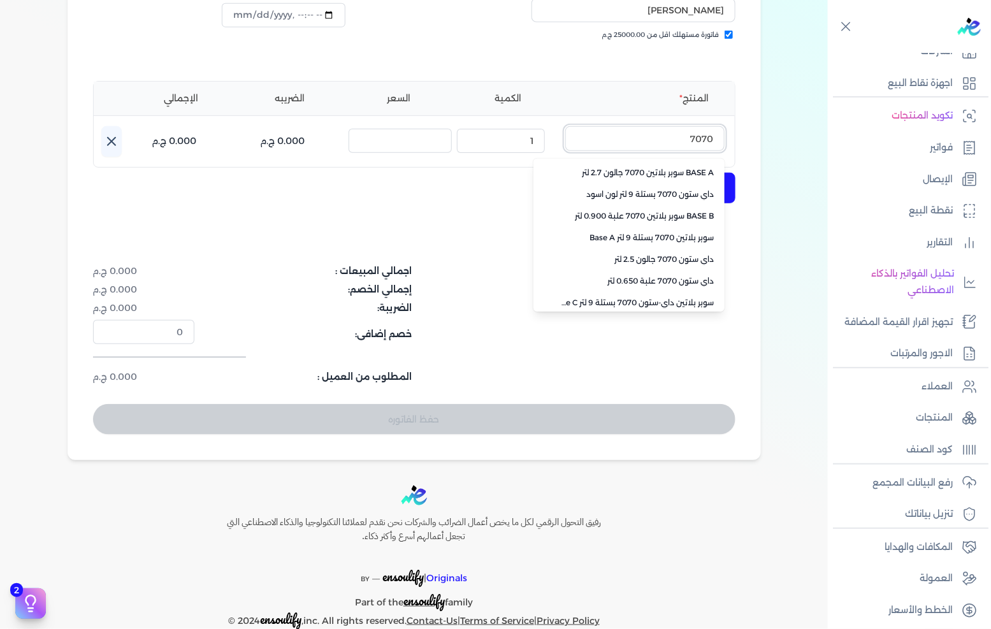
scroll to position [284, 0]
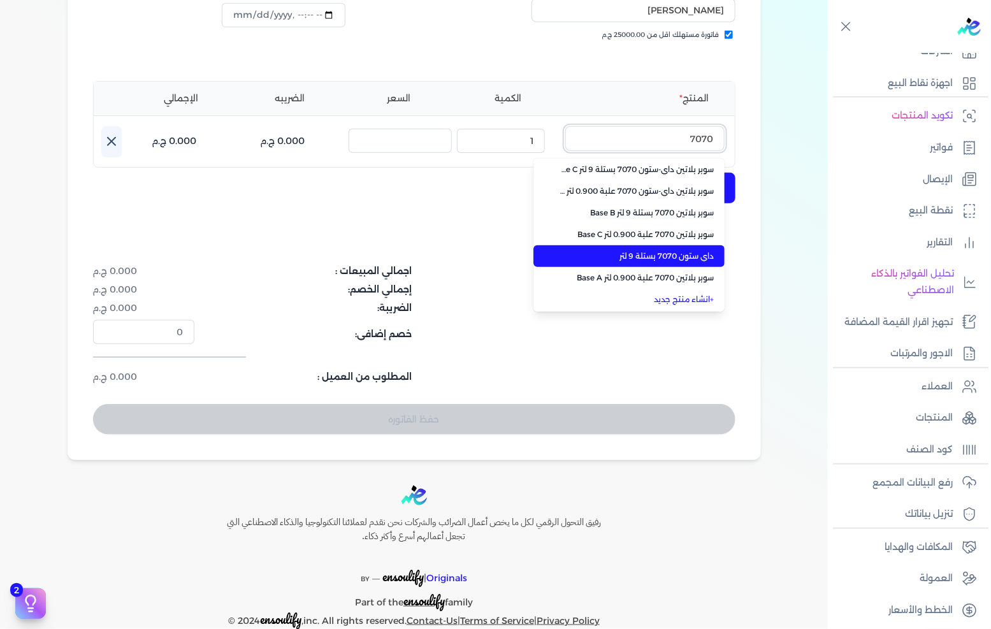
type input "7070"
click at [653, 250] on span "داي ستون 7070 بستلة 9 لتر" at bounding box center [637, 255] width 156 height 11
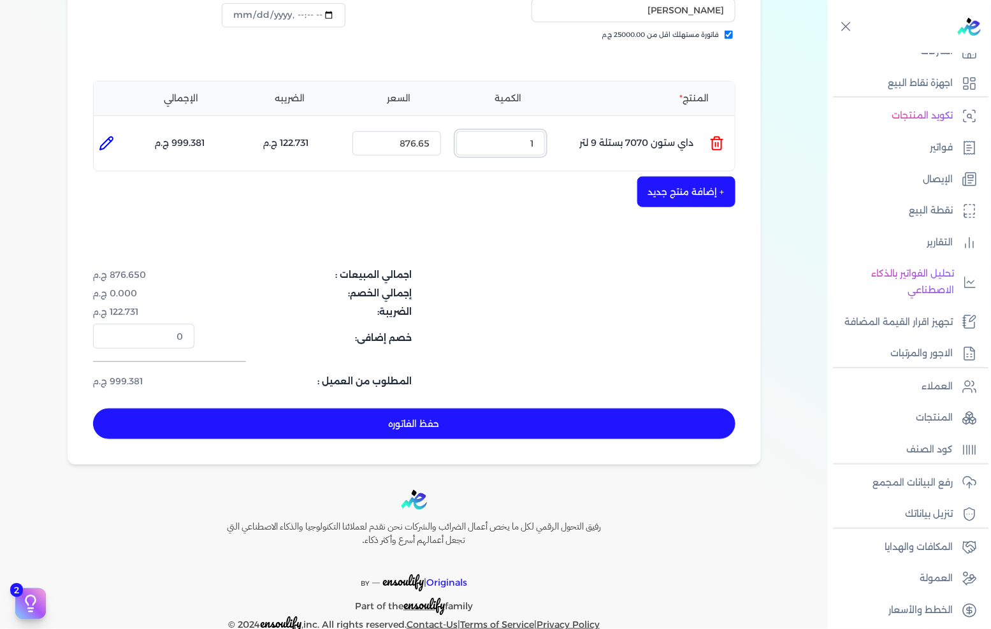
click at [530, 131] on input "1" at bounding box center [500, 143] width 89 height 24
click at [530, 126] on div "الكمية : 1" at bounding box center [500, 143] width 99 height 34
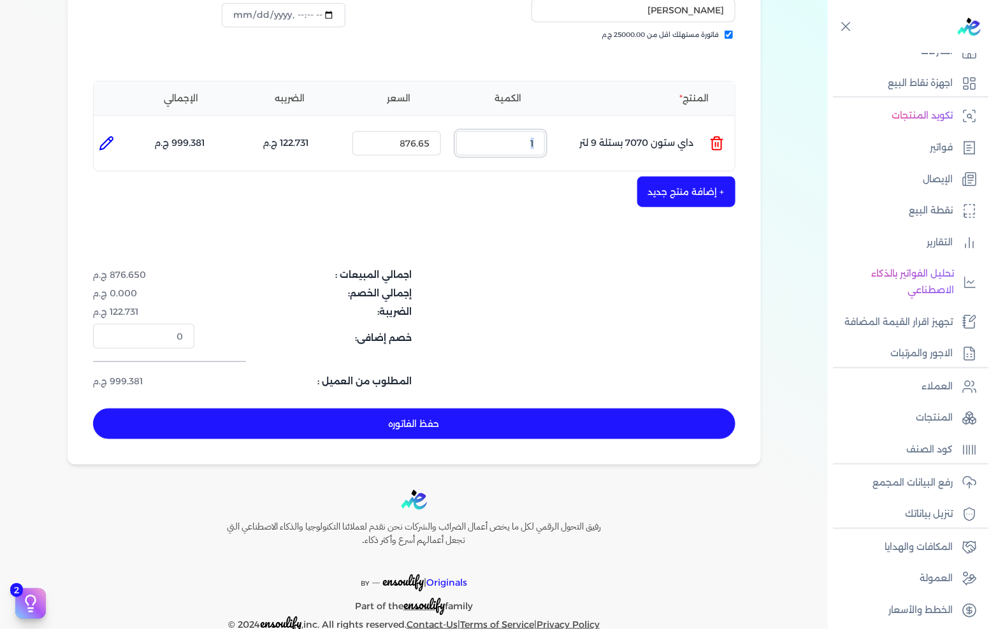
click at [530, 131] on input "1" at bounding box center [500, 143] width 89 height 24
type input "20"
click at [746, 177] on div "شركه الاخوه الثلاثة فتحى السيد على [PERSON_NAME] 288849477 رقم الفاتورة 13443 ف…" at bounding box center [414, 162] width 693 height 604
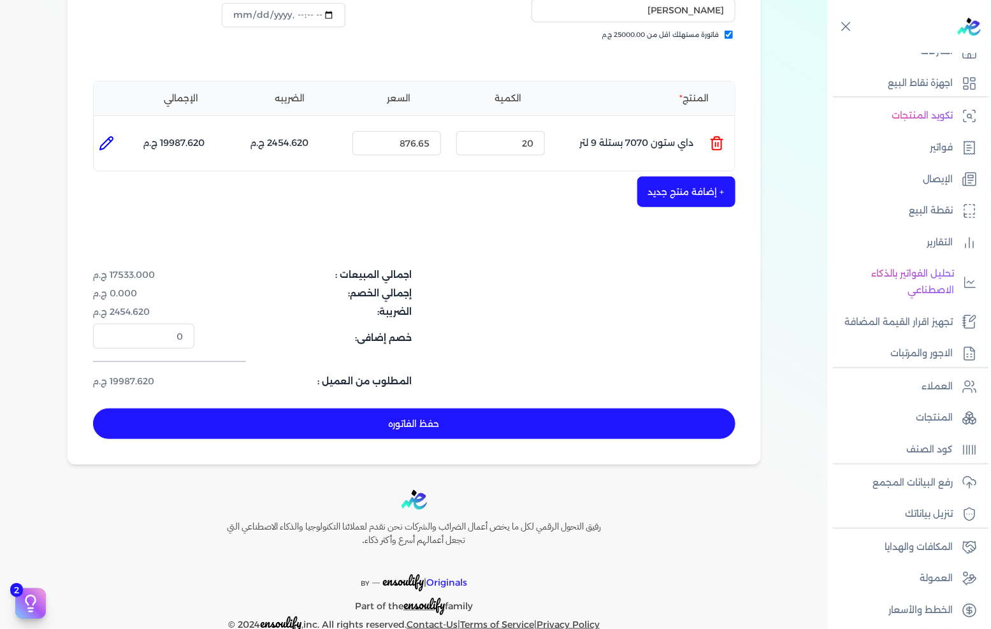
click at [716, 177] on button "+ إضافة منتج جديد" at bounding box center [686, 192] width 98 height 31
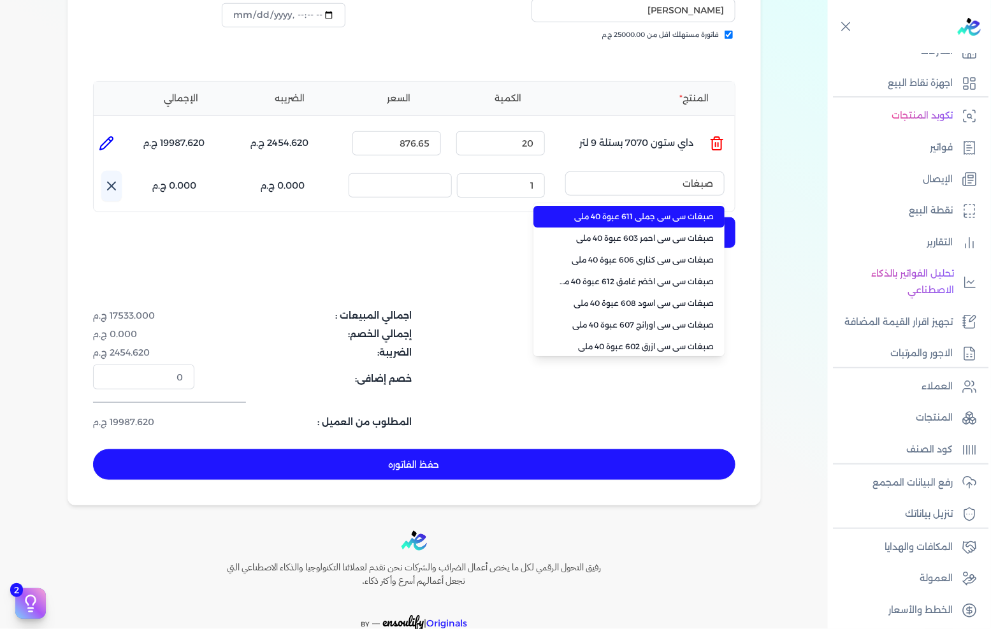
type input "صبغات"
click at [684, 211] on span "صبغات سي سي جملي 611 عبوة 40 ملي" at bounding box center [637, 216] width 156 height 11
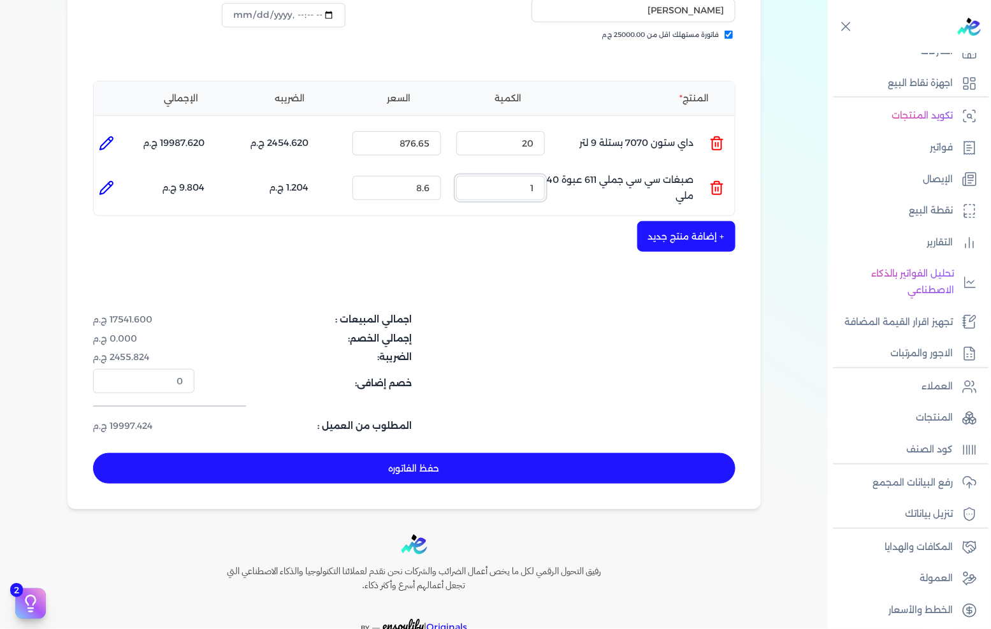
click at [505, 176] on input "1" at bounding box center [500, 188] width 89 height 24
type input "55"
click at [697, 221] on button "+ إضافة منتج جديد" at bounding box center [686, 236] width 98 height 31
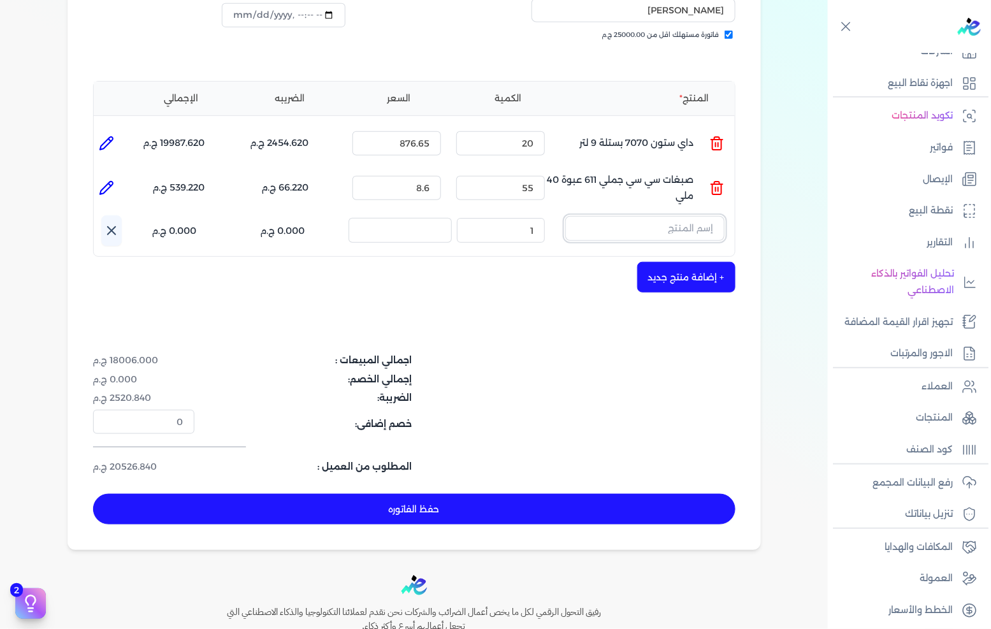
click at [697, 216] on input "text" at bounding box center [644, 228] width 159 height 24
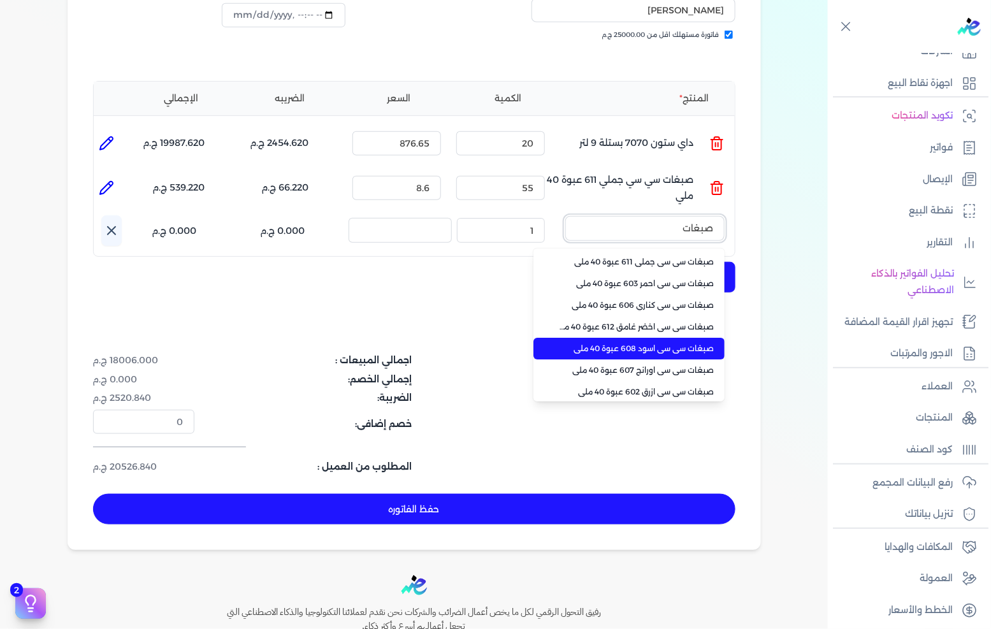
type input "صبغات"
click at [651, 338] on li "صبغات سي سي اسود 608 عبوة 40 ملي" at bounding box center [628, 349] width 191 height 22
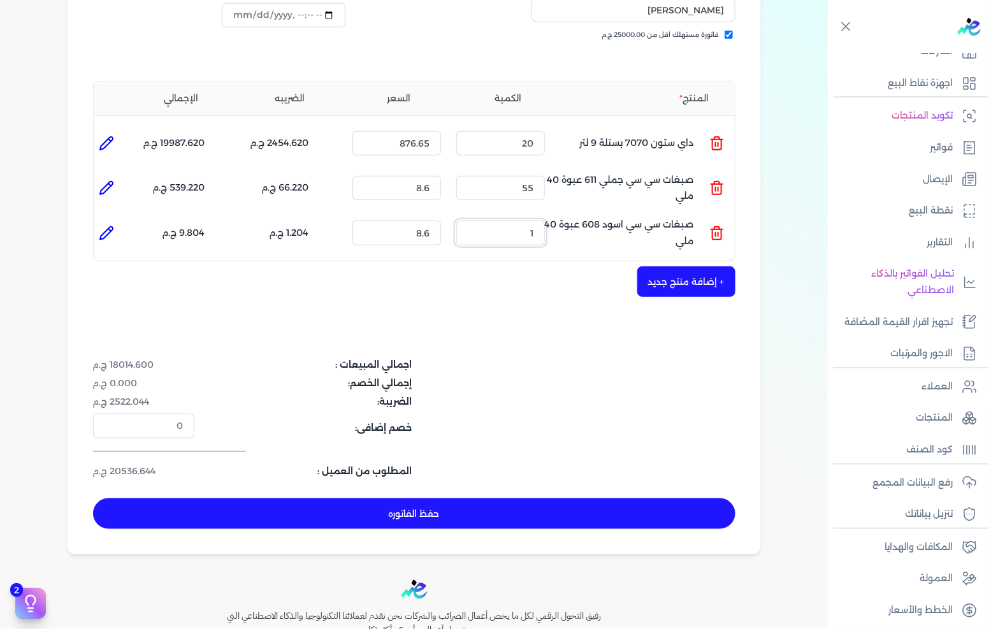
click at [523, 221] on input "1" at bounding box center [500, 233] width 89 height 24
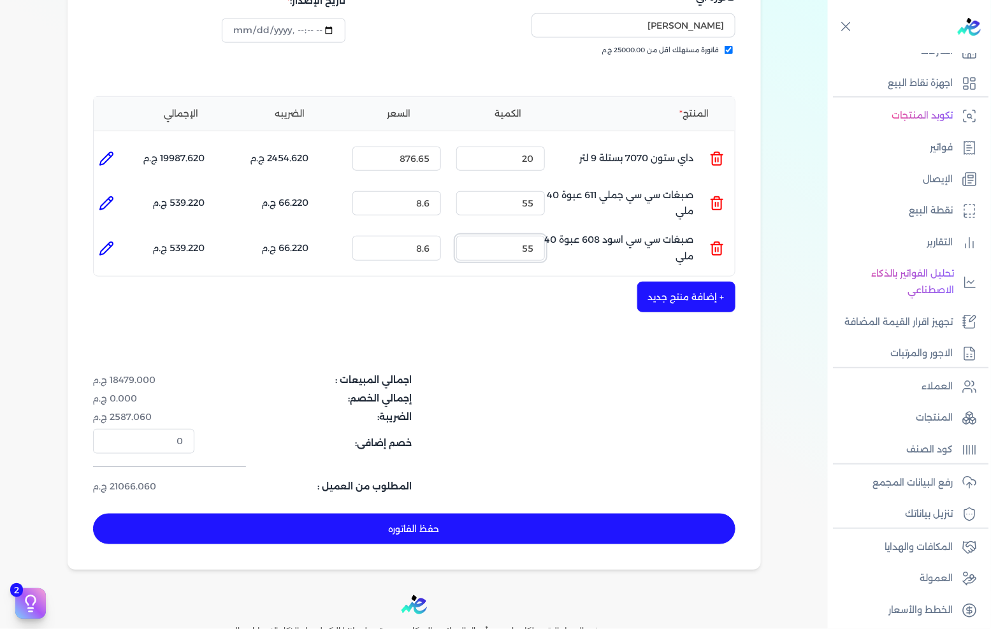
scroll to position [247, 0]
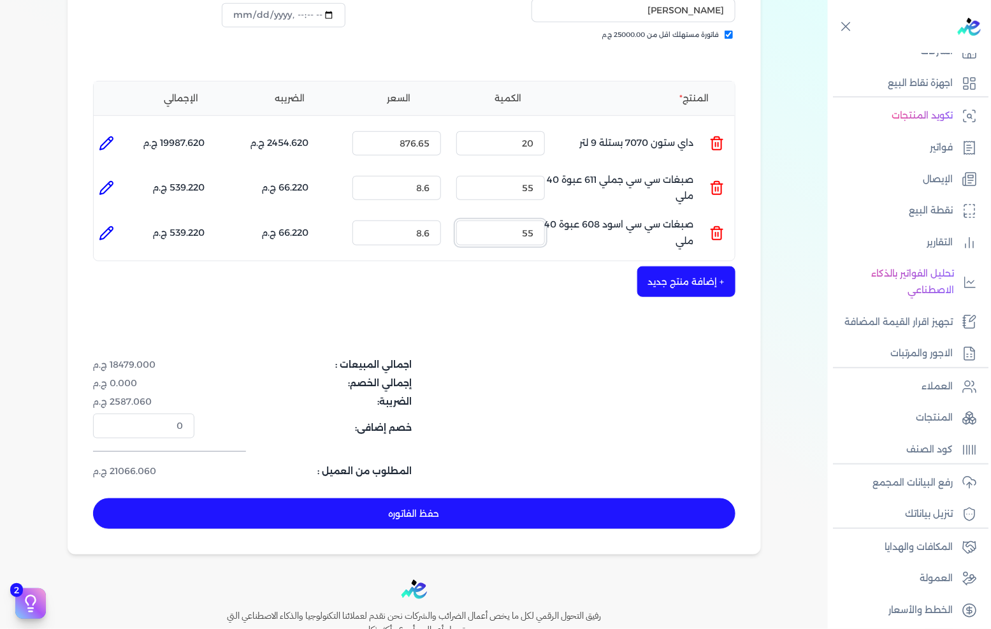
type input "55"
click at [449, 498] on button "حفظ الفاتوره" at bounding box center [414, 513] width 642 height 31
type input "[DATE]"
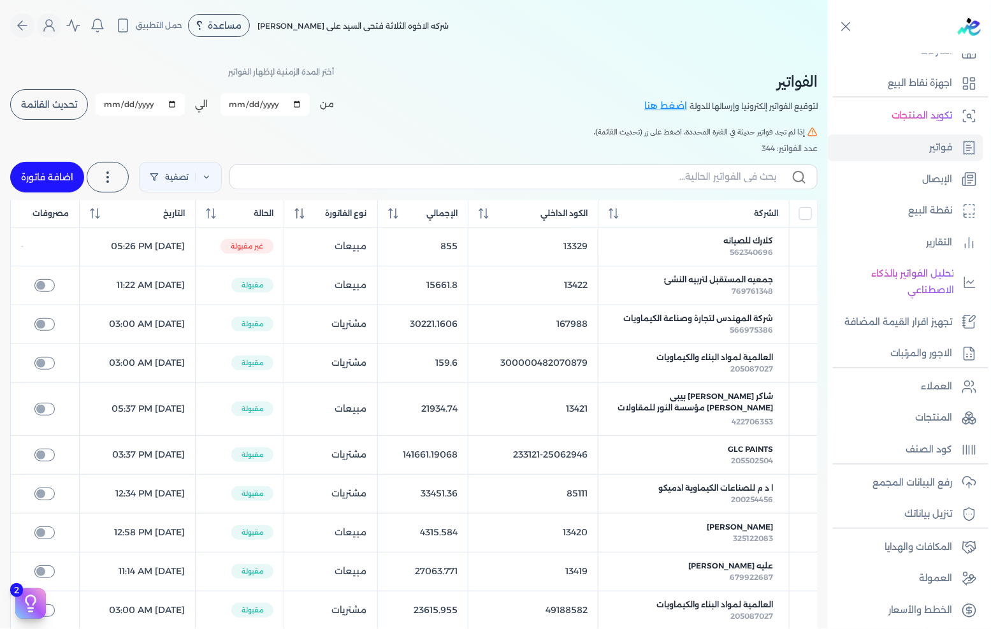
click at [64, 168] on link "اضافة فاتورة" at bounding box center [47, 177] width 74 height 31
select select "EGP"
select select "B"
select select "EGS"
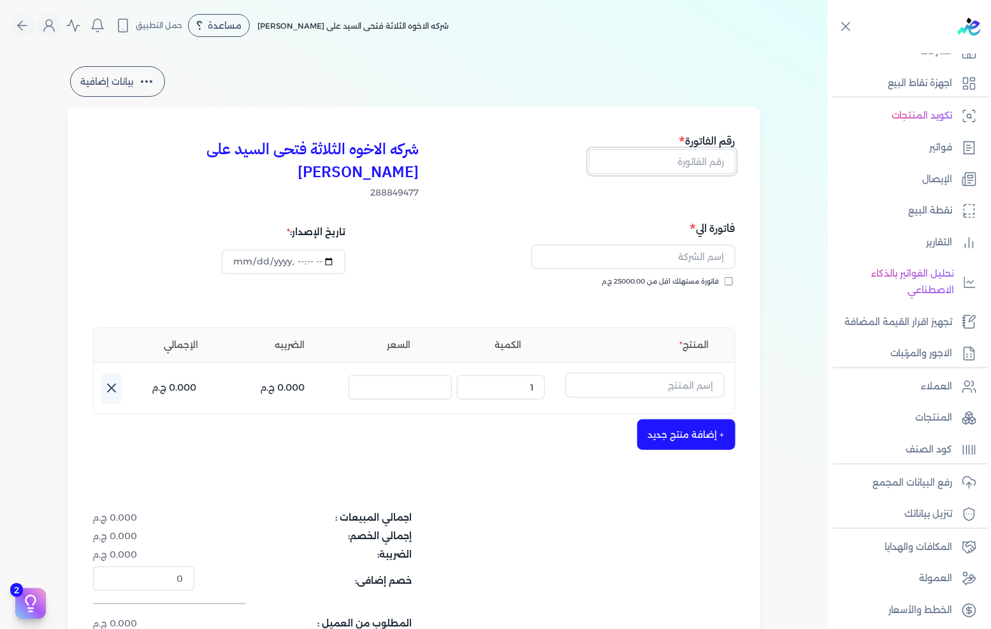
click at [712, 166] on input "text" at bounding box center [662, 161] width 147 height 24
type input "13444"
click at [693, 277] on span "فاتورة مستهلك اقل من 25000.00 ج.م" at bounding box center [660, 282] width 117 height 10
click at [725, 277] on input "فاتورة مستهلك اقل من 25000.00 ج.م" at bounding box center [729, 281] width 8 height 8
checkbox input "true"
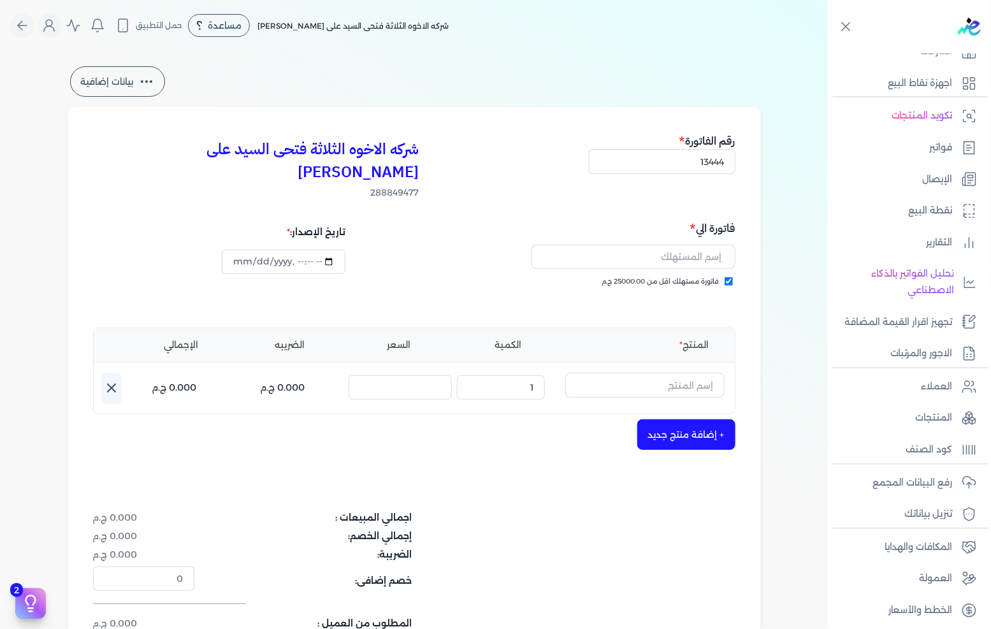
click at [699, 245] on input "text" at bounding box center [634, 257] width 204 height 24
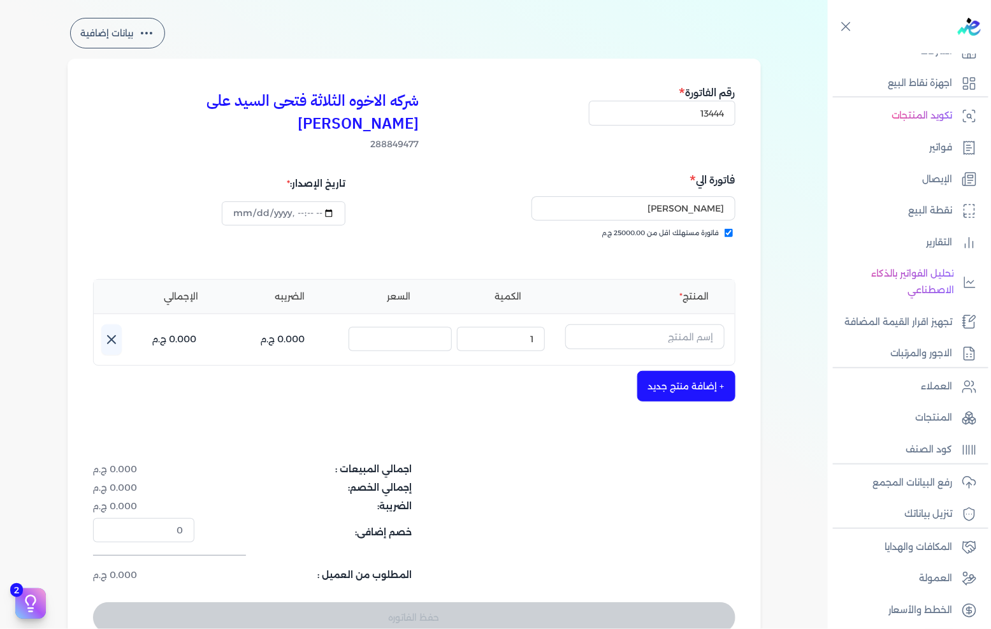
scroll to position [71, 0]
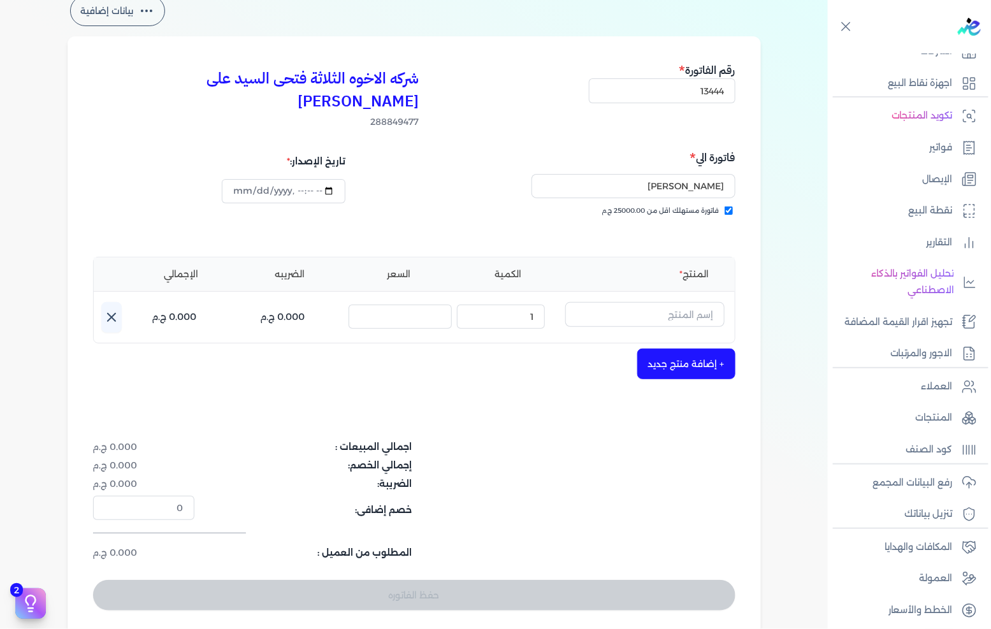
type input "[PERSON_NAME]"
click at [625, 276] on div "المنتج الكمية السعر الضريبه الإجمالي اسم المنتج : الكمية : 1 السعر : الضريبه : …" at bounding box center [414, 300] width 642 height 87
click at [627, 302] on input "text" at bounding box center [644, 314] width 159 height 24
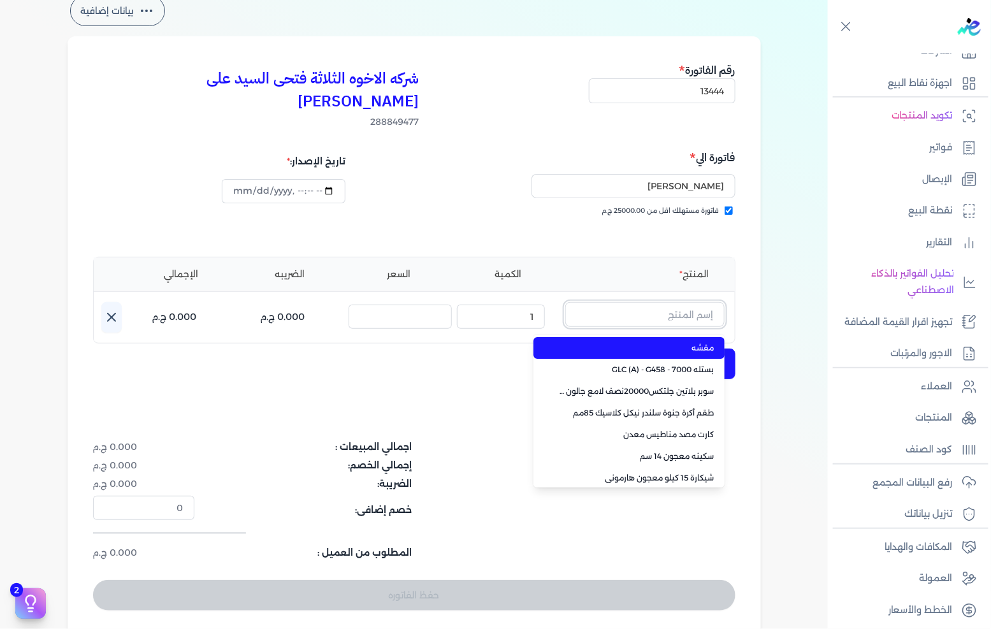
paste input "650, لتر سوبرديوتون"
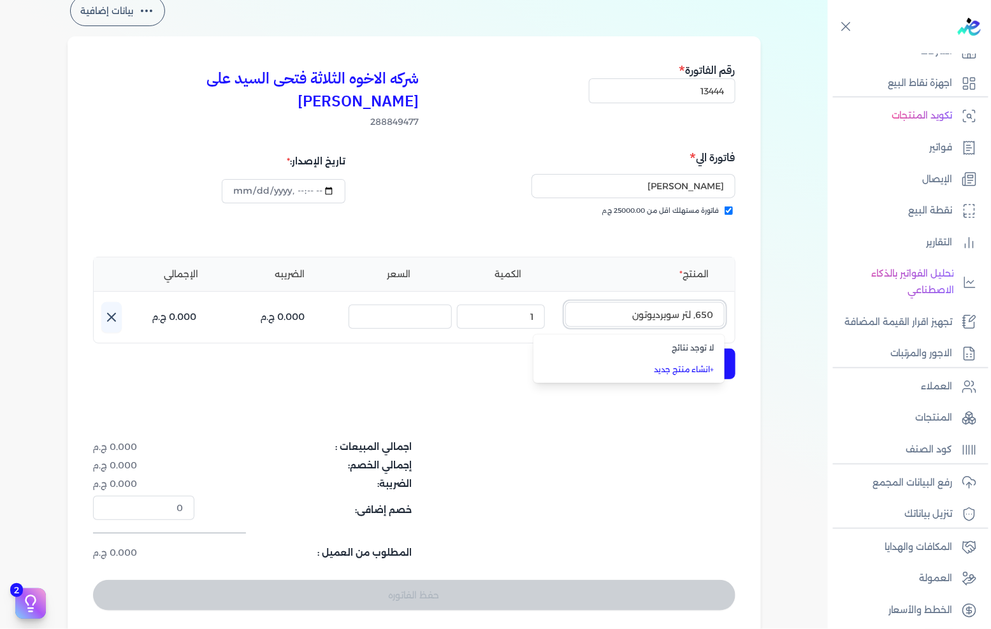
type input "650, لتر سوبرديوتون"
click at [671, 364] on link "+ انشاء منتج جديد" at bounding box center [637, 369] width 156 height 11
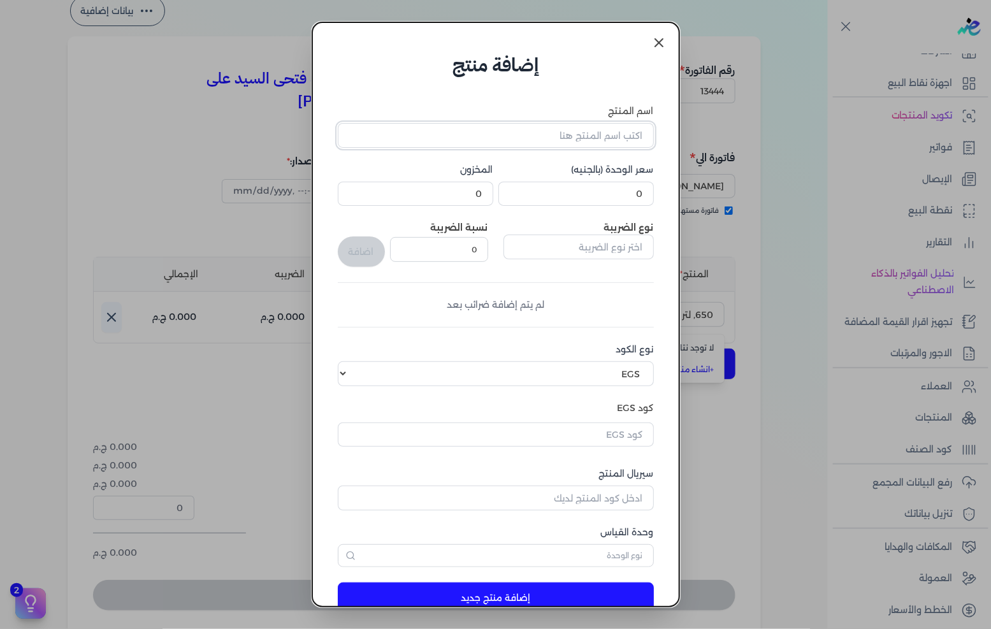
click at [593, 141] on input "اسم المنتج" at bounding box center [496, 135] width 316 height 24
paste input "650, لتر سوبرديوتون"
type input "650, لتر سوبرديوتون"
click at [606, 239] on input "text" at bounding box center [579, 247] width 150 height 24
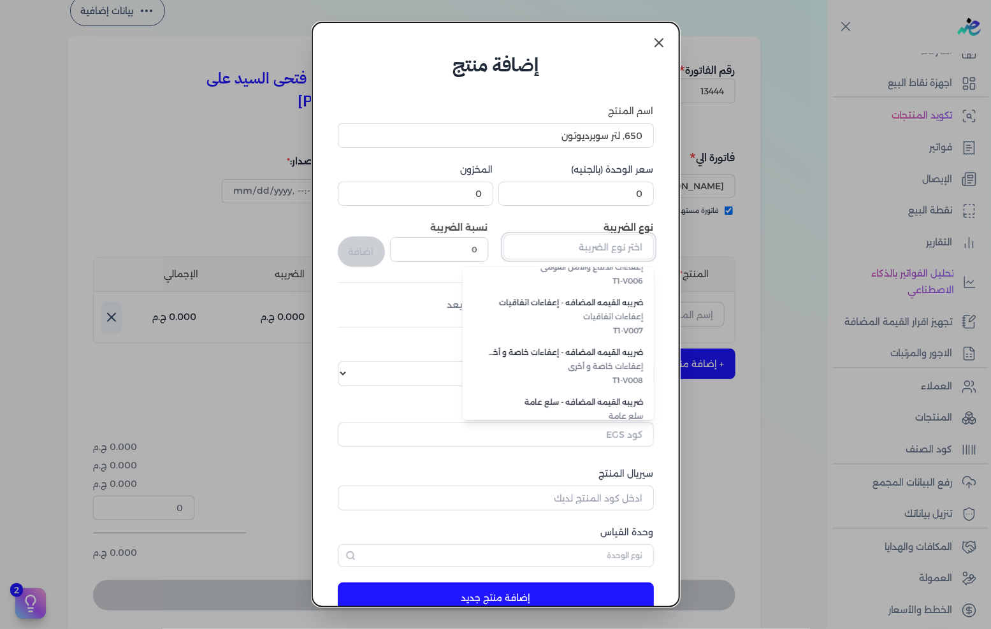
scroll to position [348, 0]
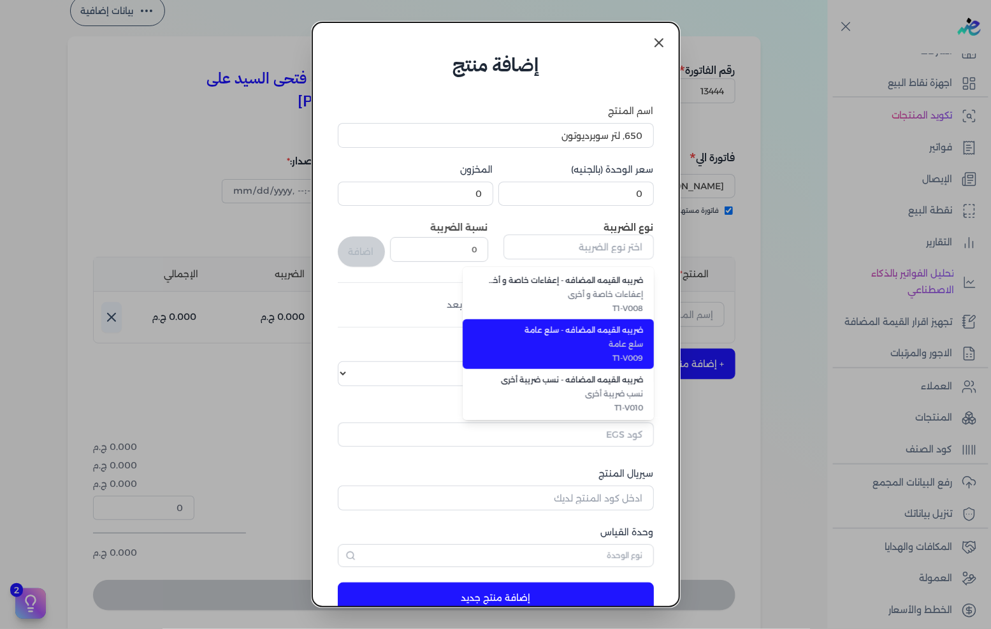
click at [598, 354] on span "T1-V009" at bounding box center [566, 357] width 156 height 11
type input "ضريبه القيمه المضافه - سلع عامة"
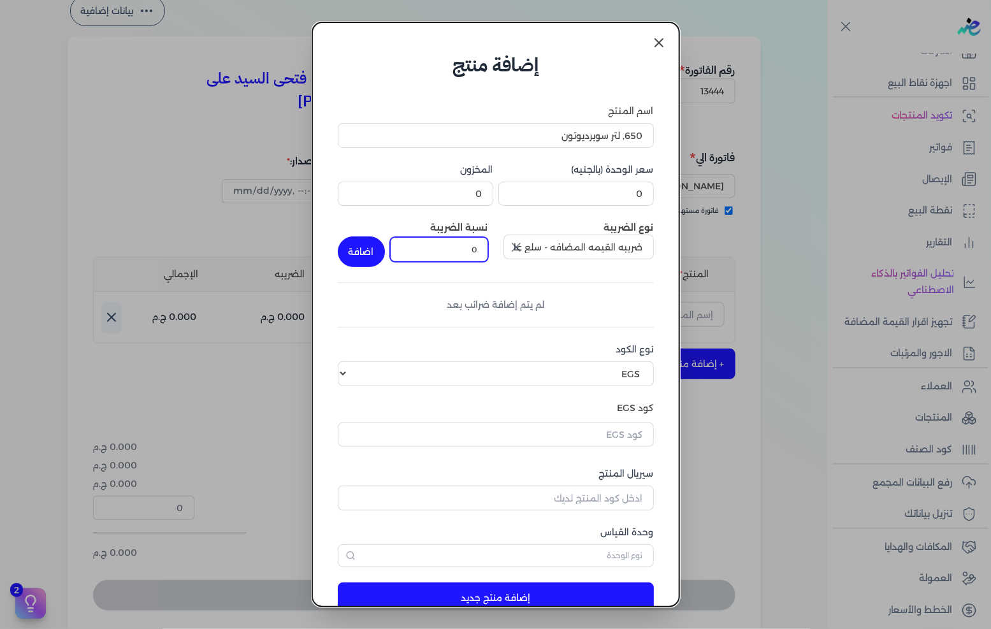
click at [460, 250] on input "0" at bounding box center [439, 249] width 98 height 24
type input "14"
click at [363, 247] on button "اضافة" at bounding box center [361, 251] width 47 height 31
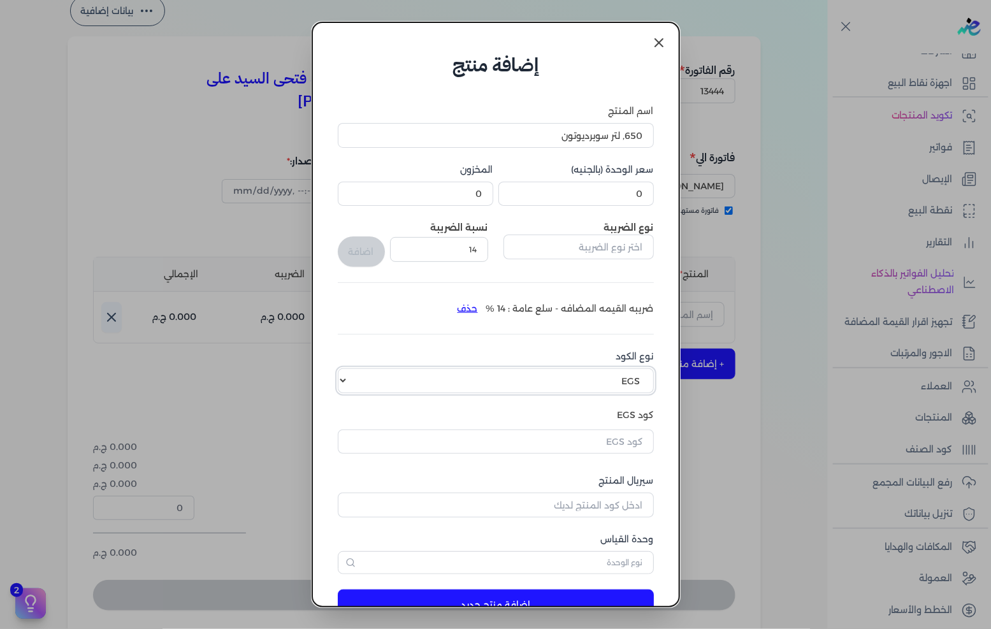
click at [609, 378] on select "اختر نوع الكود EGS GS1" at bounding box center [496, 380] width 316 height 24
click at [348, 368] on select "اختر نوع الكود EGS GS1" at bounding box center [496, 380] width 316 height 24
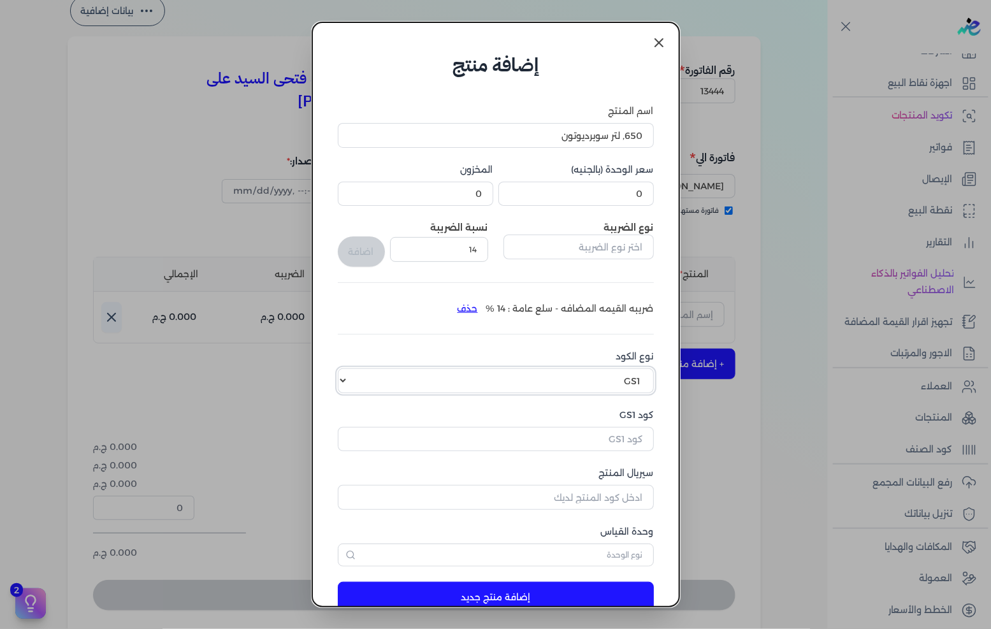
click at [609, 378] on select "اختر نوع الكود EGS GS1" at bounding box center [496, 380] width 316 height 24
click at [614, 391] on select "اختر نوع الكود EGS GS1" at bounding box center [496, 380] width 316 height 24
click at [612, 387] on select "اختر نوع الكود EGS GS1" at bounding box center [496, 380] width 316 height 24
select select "EGS"
click at [348, 368] on select "اختر نوع الكود EGS GS1" at bounding box center [496, 380] width 316 height 24
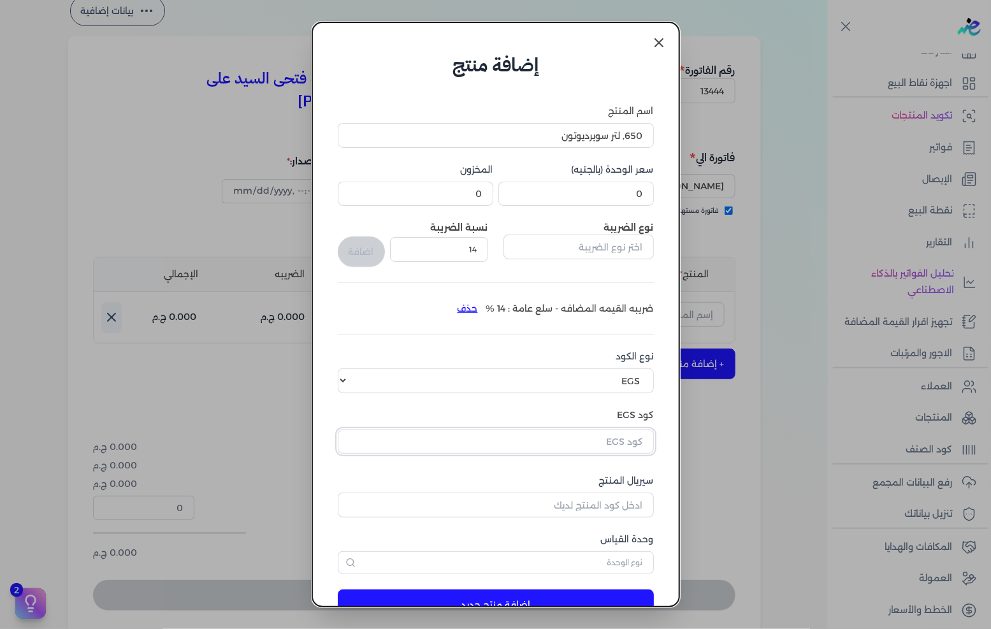
click at [598, 438] on input "text" at bounding box center [496, 442] width 316 height 24
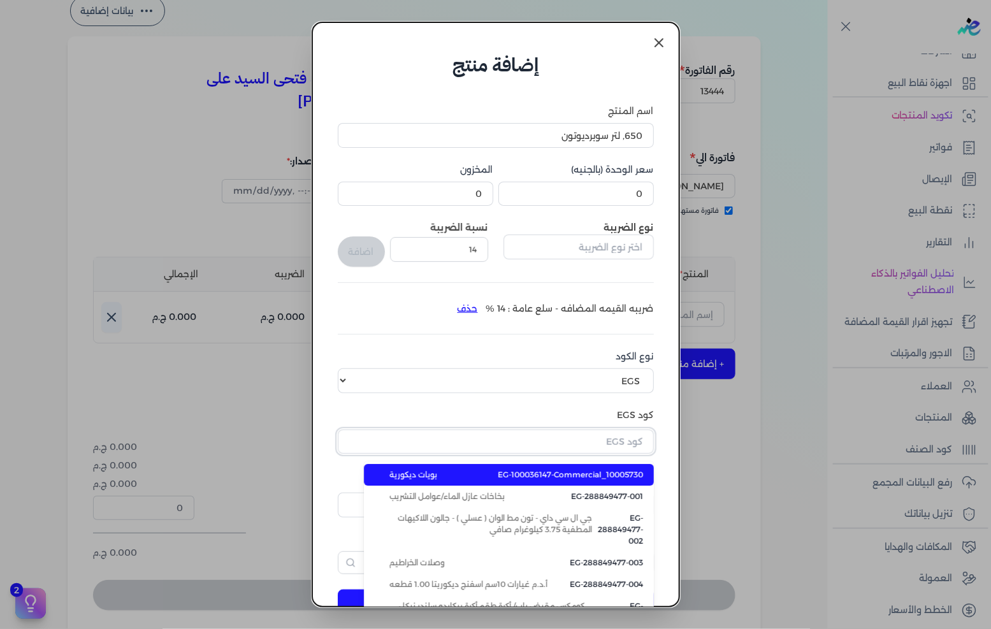
paste input "EG-205034586-Commercial_10005730"
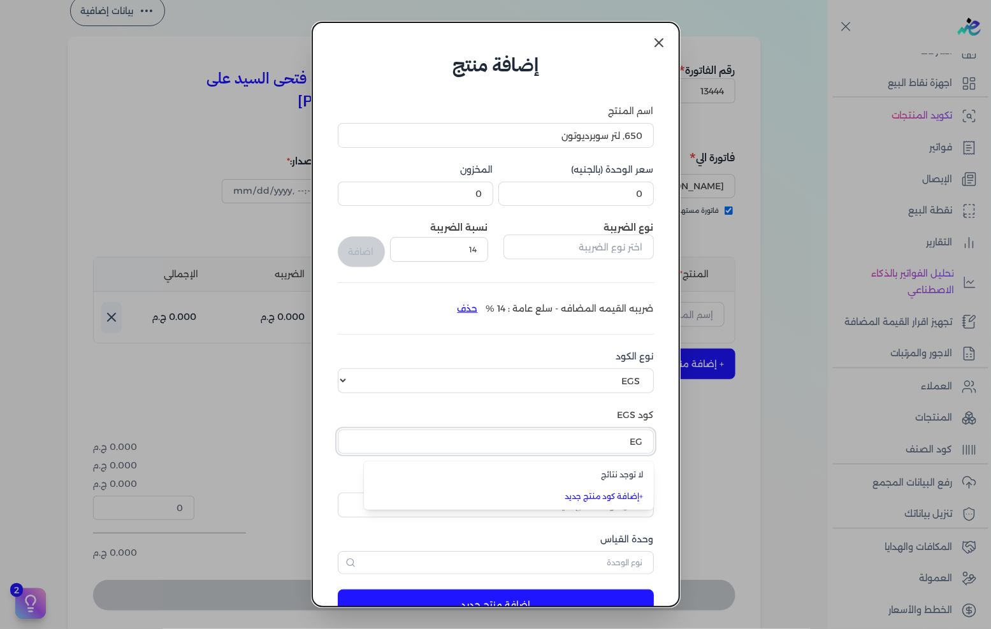
type input "E"
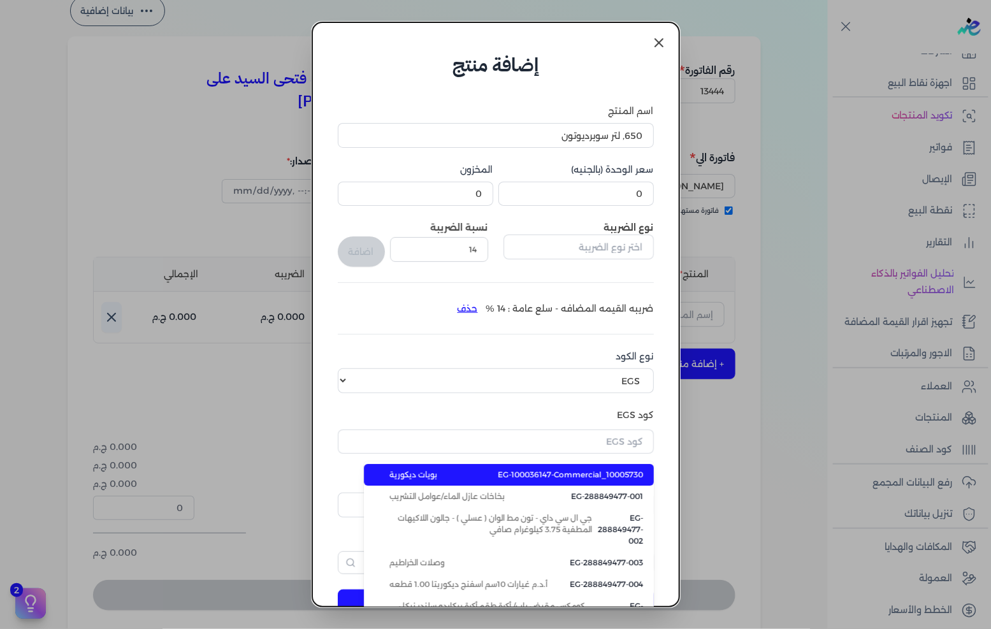
click at [557, 472] on span "EG-100036147-Commercial_10005730" at bounding box center [570, 474] width 145 height 11
type input "EG-100036147-Commercial_10005730"
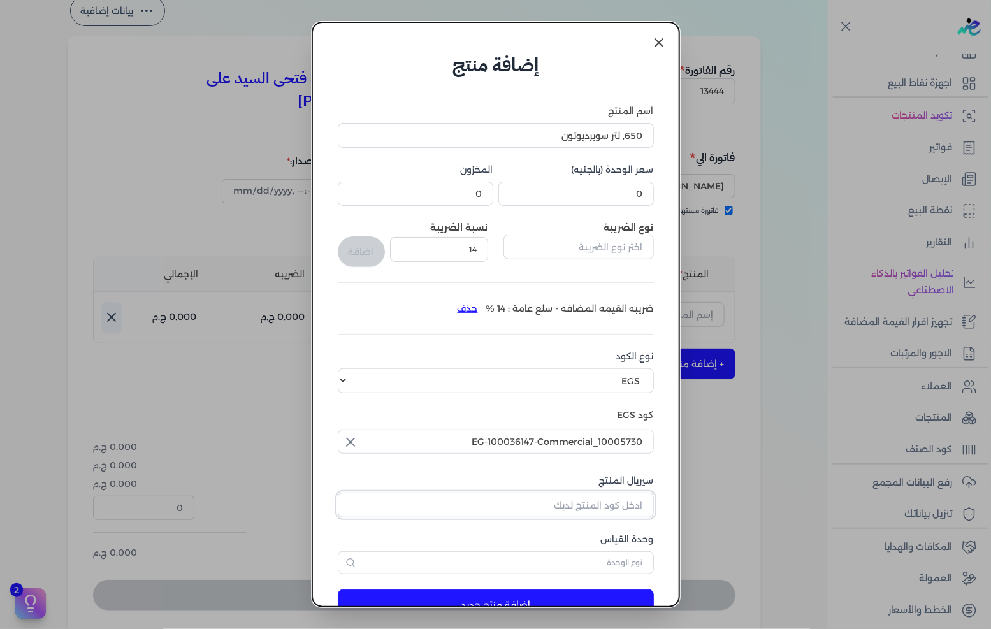
click at [566, 497] on input "سيريال المنتج" at bounding box center [496, 505] width 316 height 24
type input "5026"
click at [614, 550] on div "وحدة القياس" at bounding box center [496, 553] width 316 height 41
click at [609, 558] on input "text" at bounding box center [496, 562] width 316 height 23
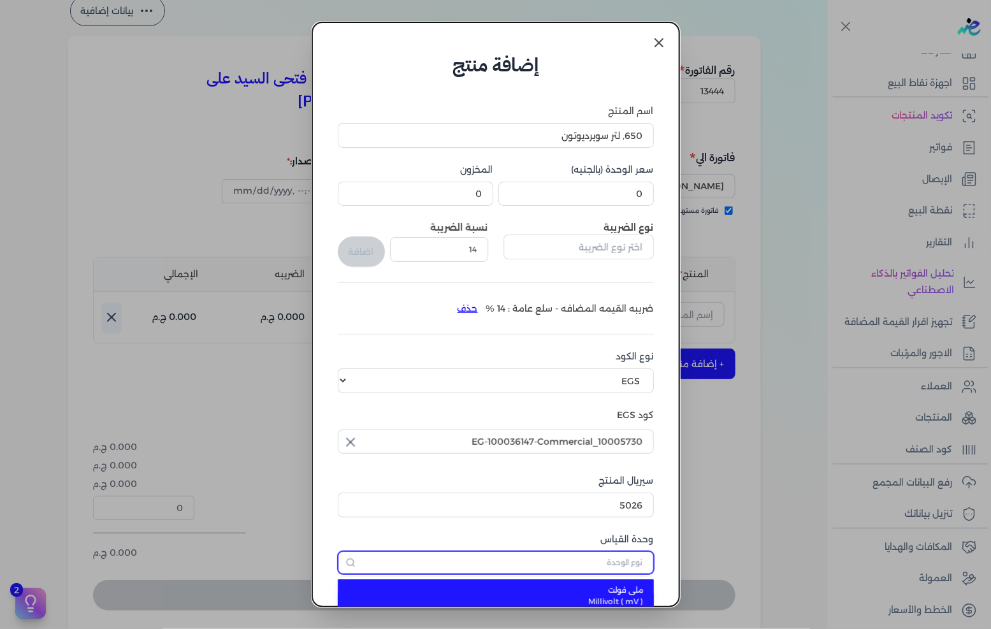
scroll to position [5, 0]
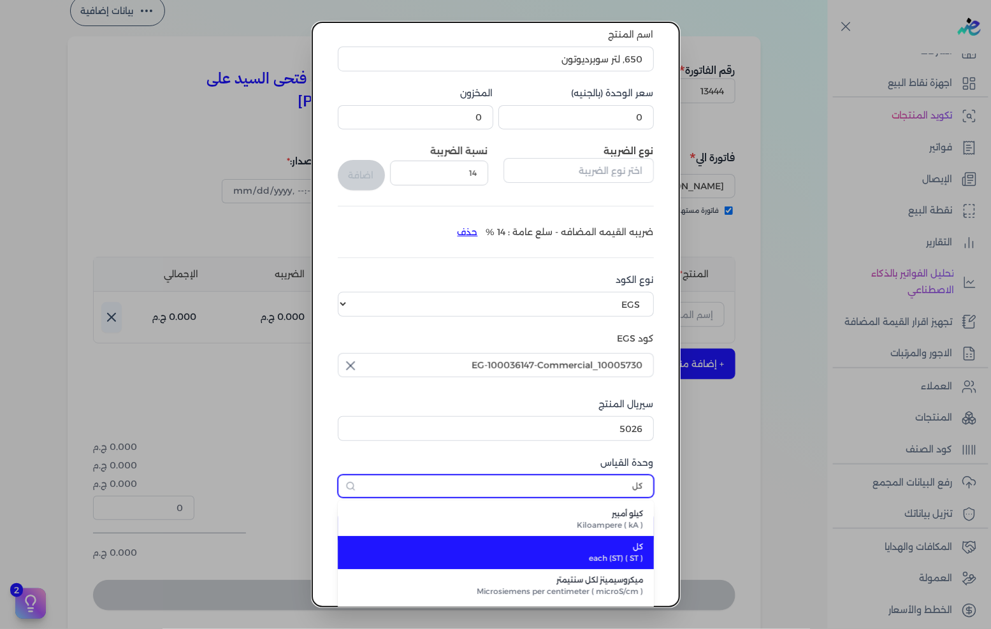
type input "كل"
click at [606, 557] on span "each (ST) ( ST )" at bounding box center [503, 558] width 280 height 11
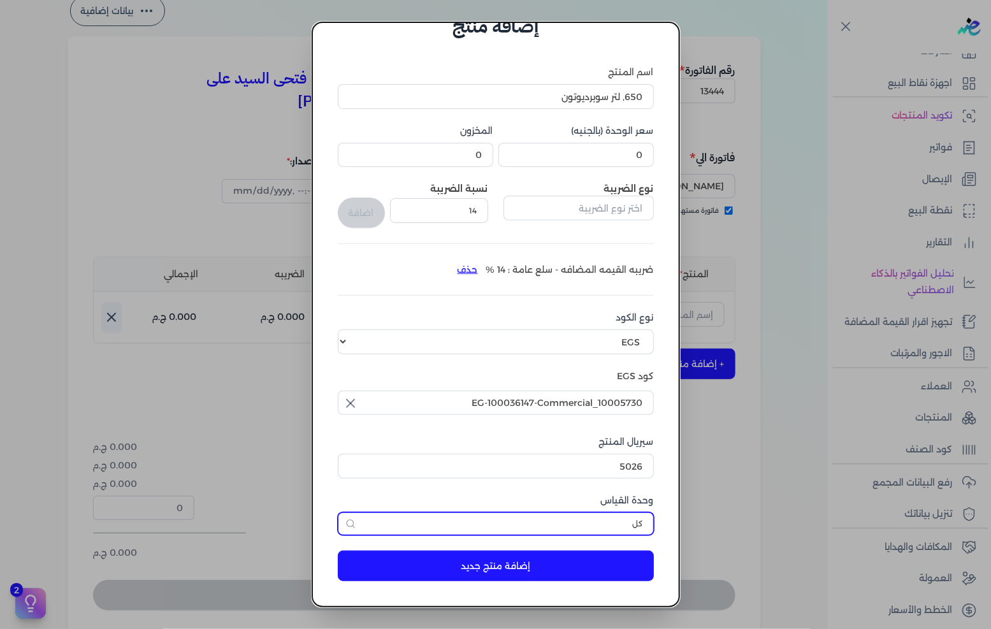
scroll to position [38, 0]
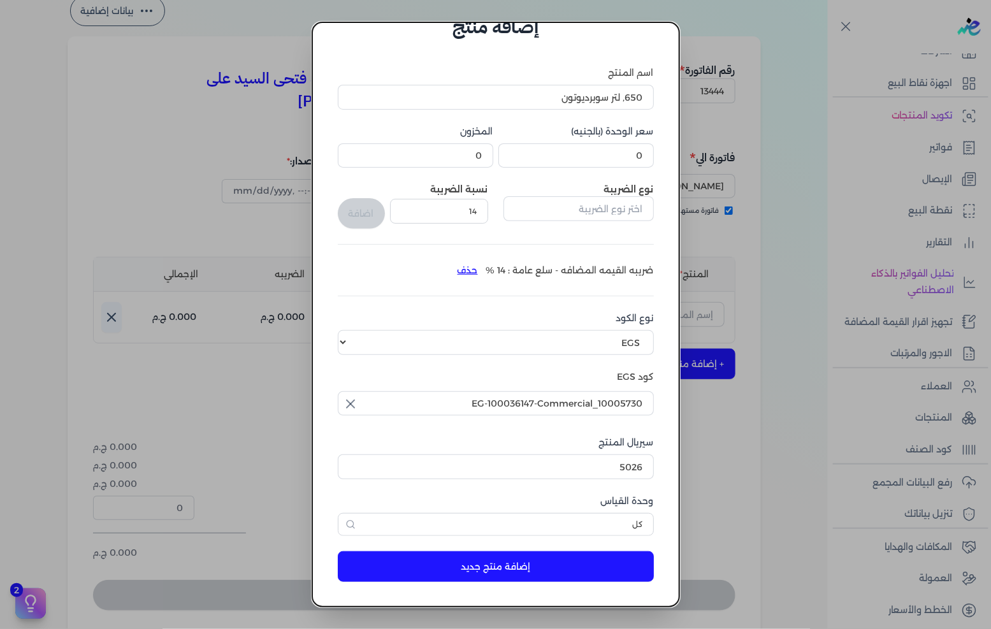
click at [607, 569] on button "إضافة منتج جديد" at bounding box center [496, 566] width 316 height 31
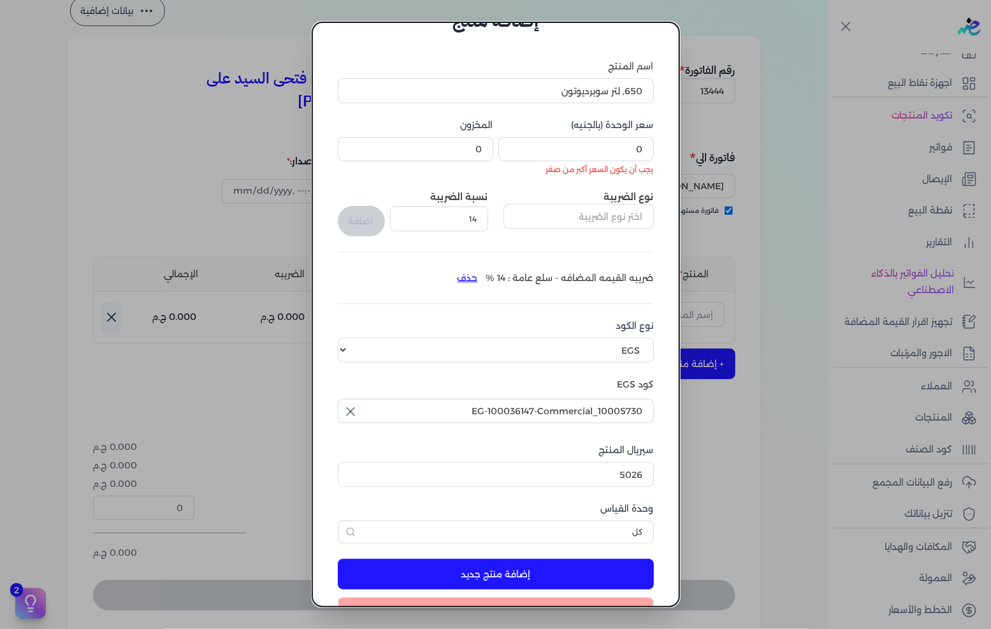
scroll to position [0, 0]
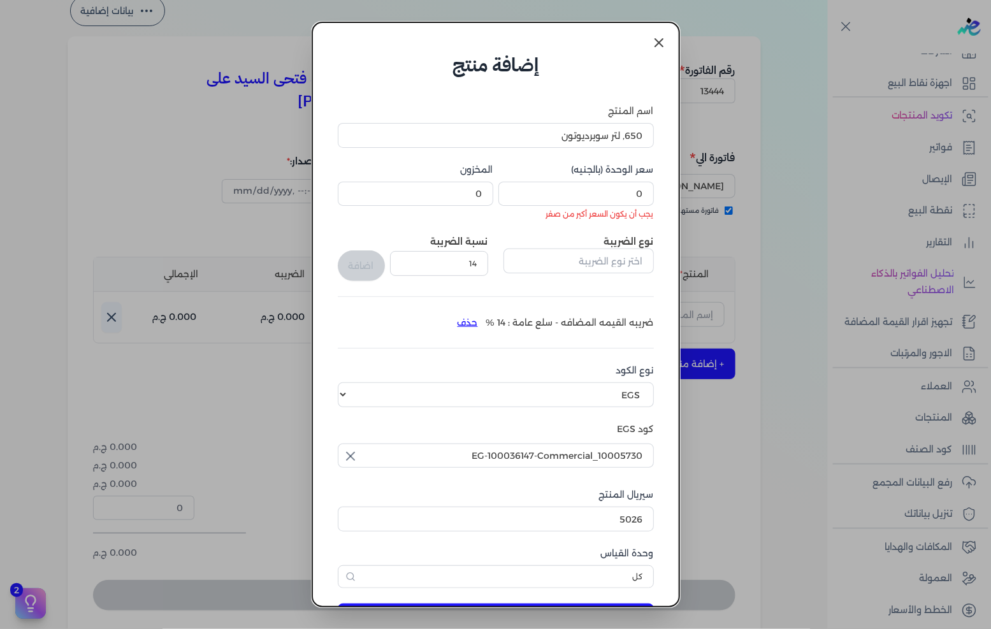
click at [622, 209] on li "يجب أن يكون السعر أكبر من صفر" at bounding box center [576, 213] width 156 height 11
click at [627, 206] on div "سعر الوحدة (بالجنيه) 0 يجب أن يكون السعر أكبر من صفر" at bounding box center [576, 191] width 156 height 57
click at [629, 195] on input "0" at bounding box center [576, 194] width 156 height 24
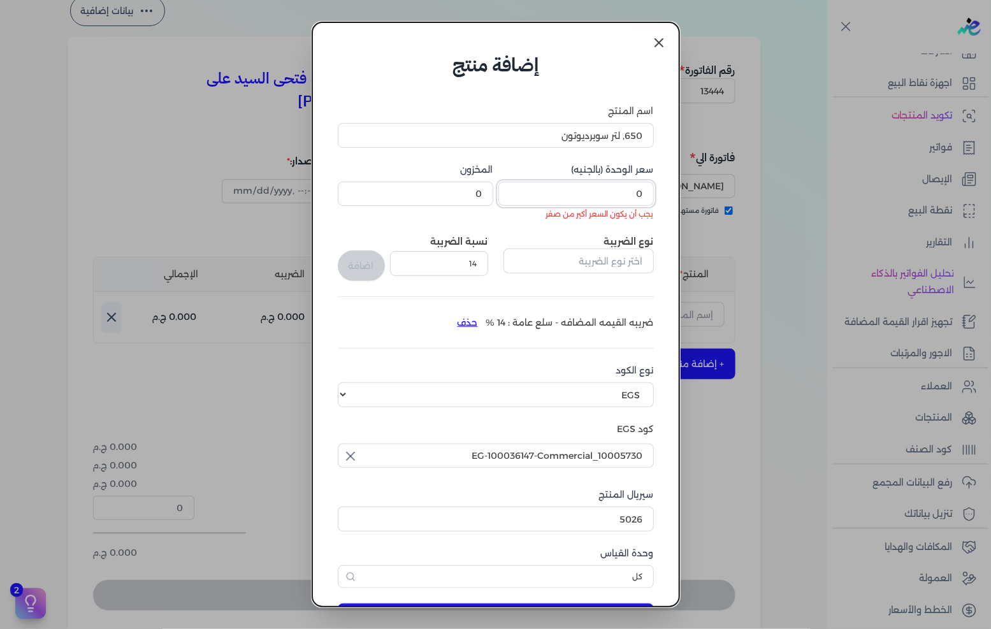
paste input "59.19"
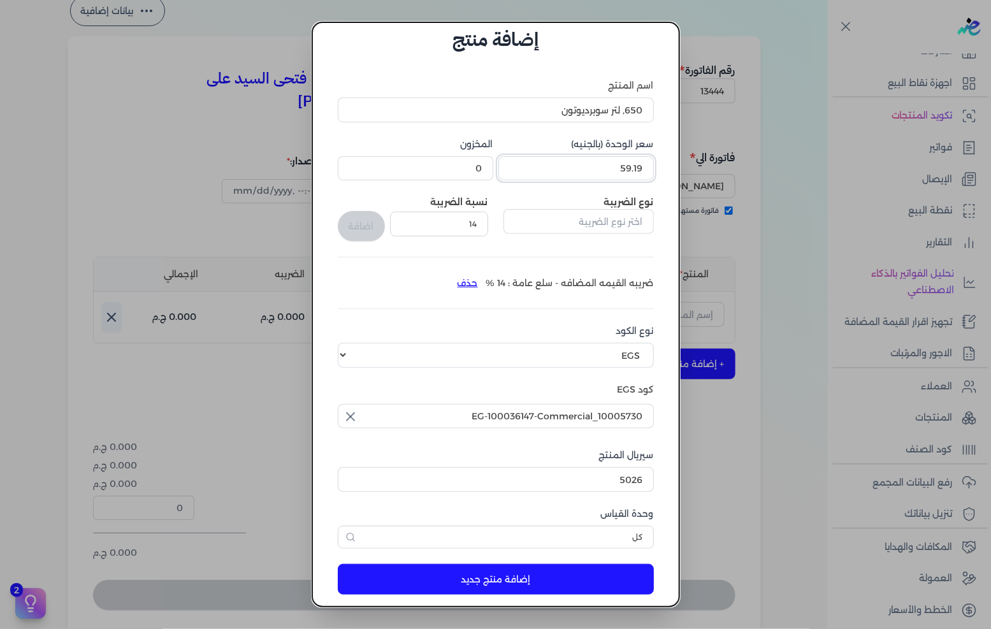
scroll to position [38, 0]
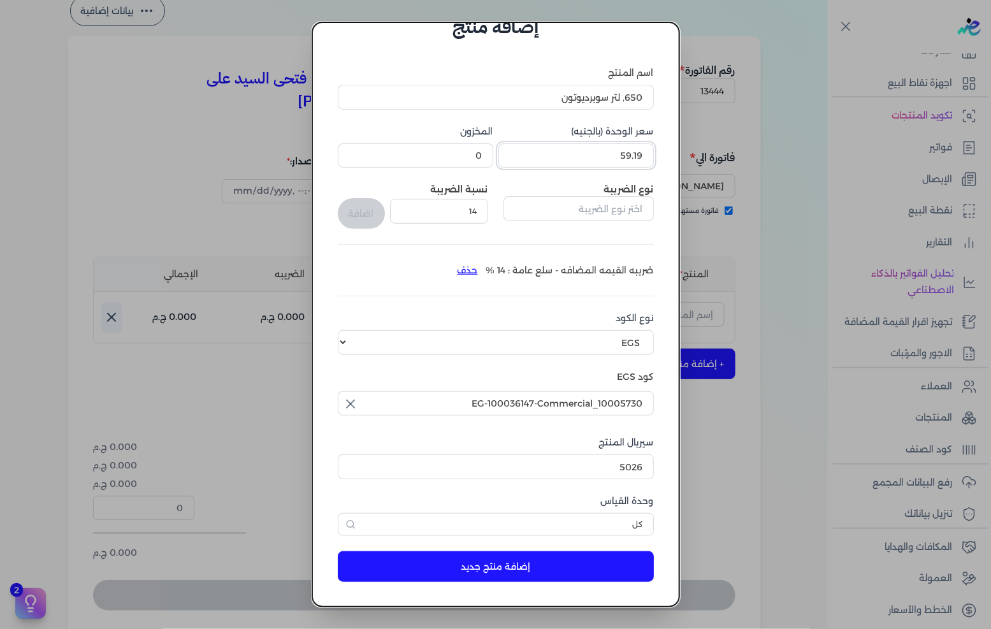
type input "59.19"
click at [549, 556] on button "إضافة منتج جديد" at bounding box center [496, 566] width 316 height 31
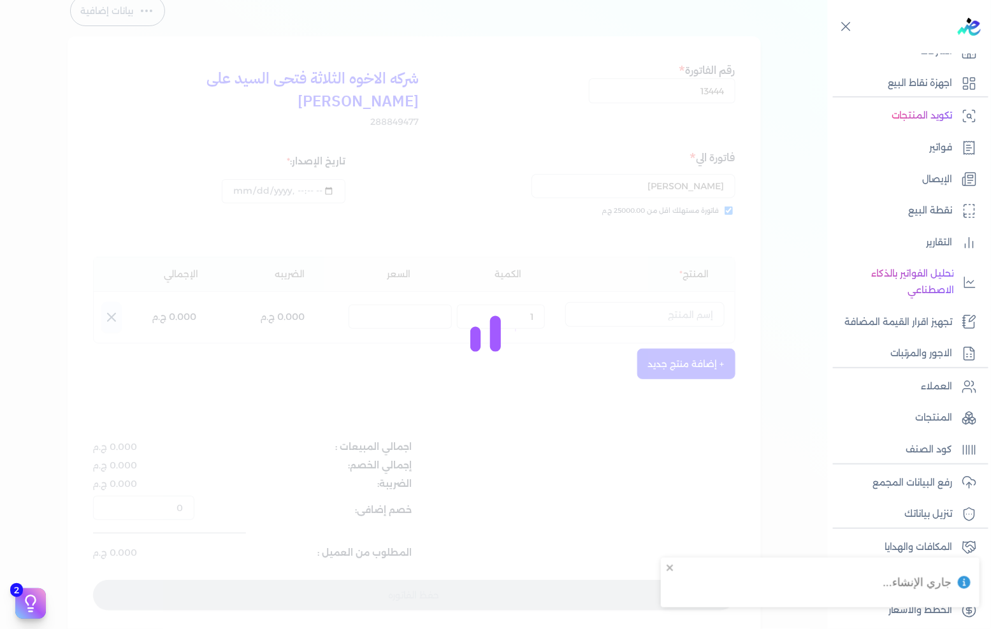
select select "EGS"
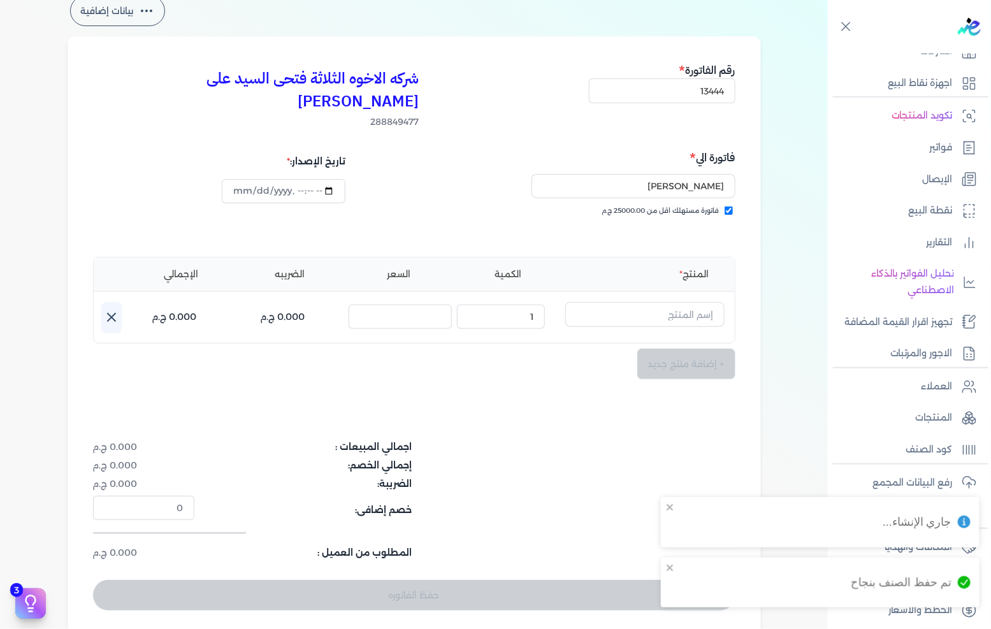
scroll to position [31, 0]
click at [665, 302] on input "text" at bounding box center [644, 314] width 159 height 24
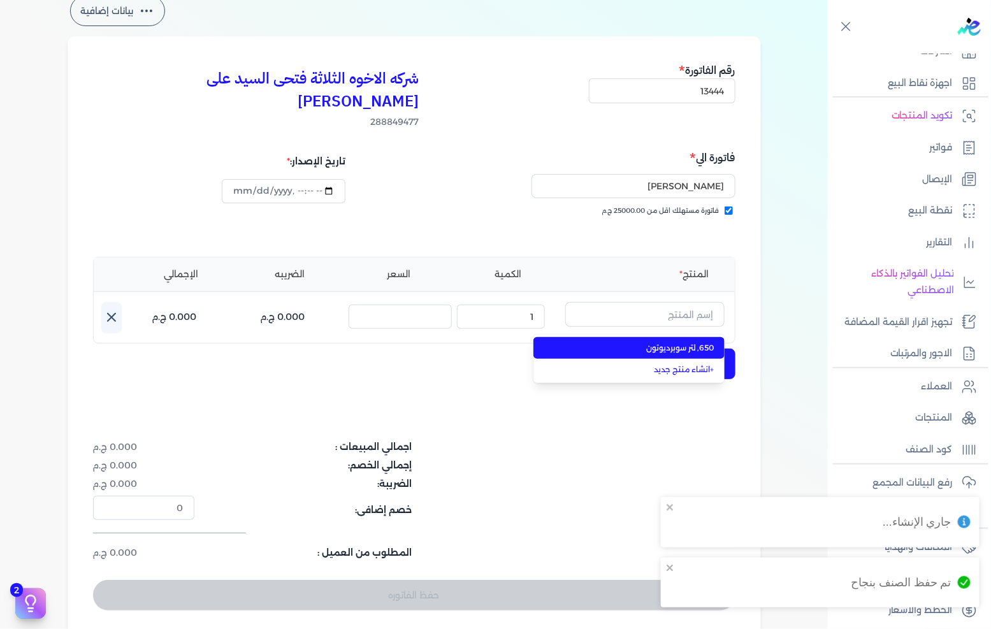
click at [670, 342] on span "650, لتر سوبرديوتون" at bounding box center [637, 347] width 156 height 11
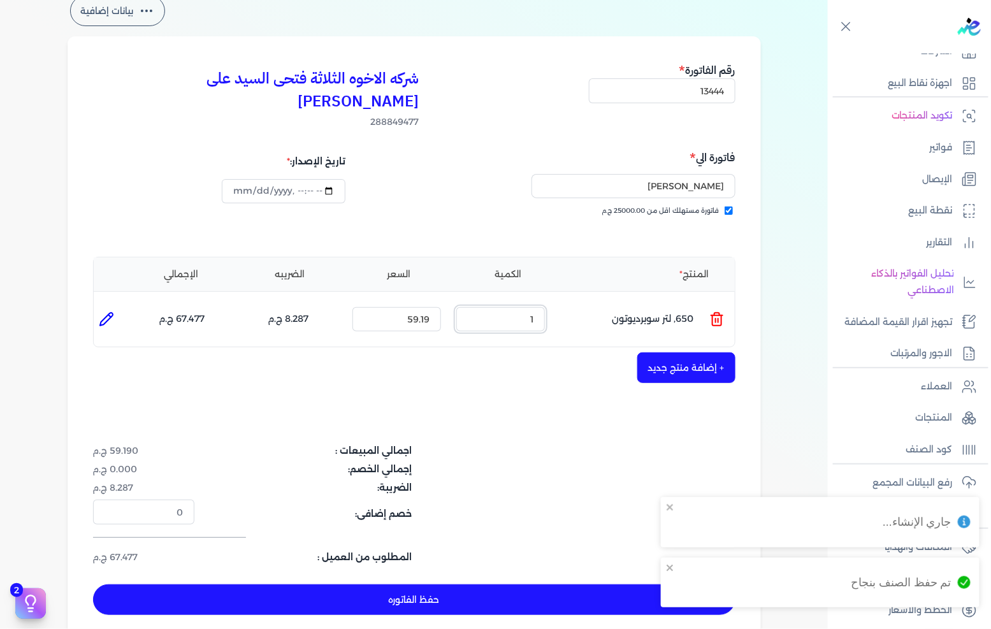
click at [527, 307] on input "1" at bounding box center [500, 319] width 89 height 24
type input "12"
click at [689, 352] on button "+ إضافة منتج جديد" at bounding box center [686, 367] width 98 height 31
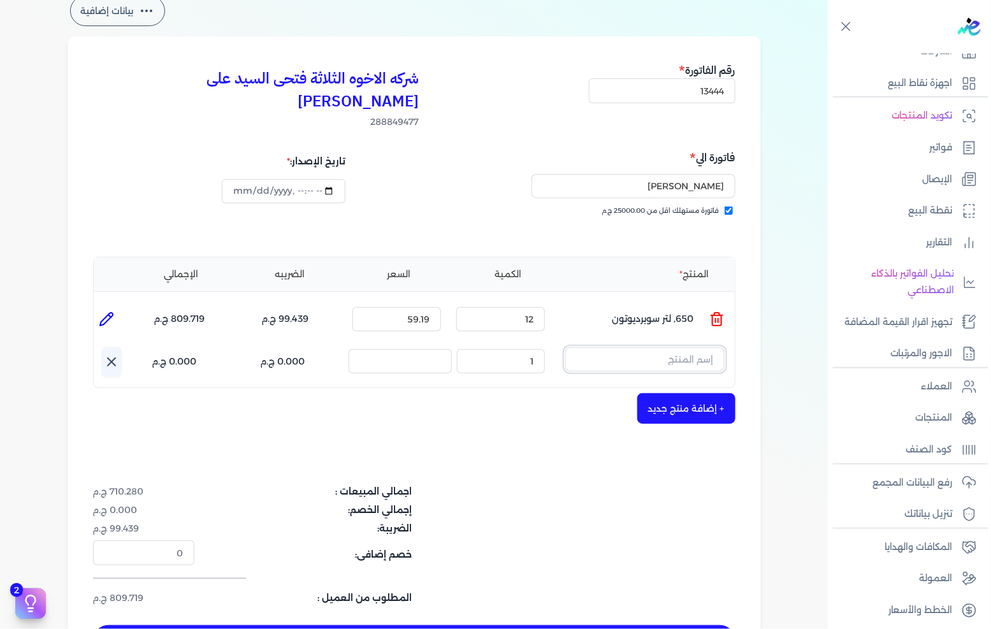
click at [667, 347] on input "text" at bounding box center [644, 359] width 159 height 24
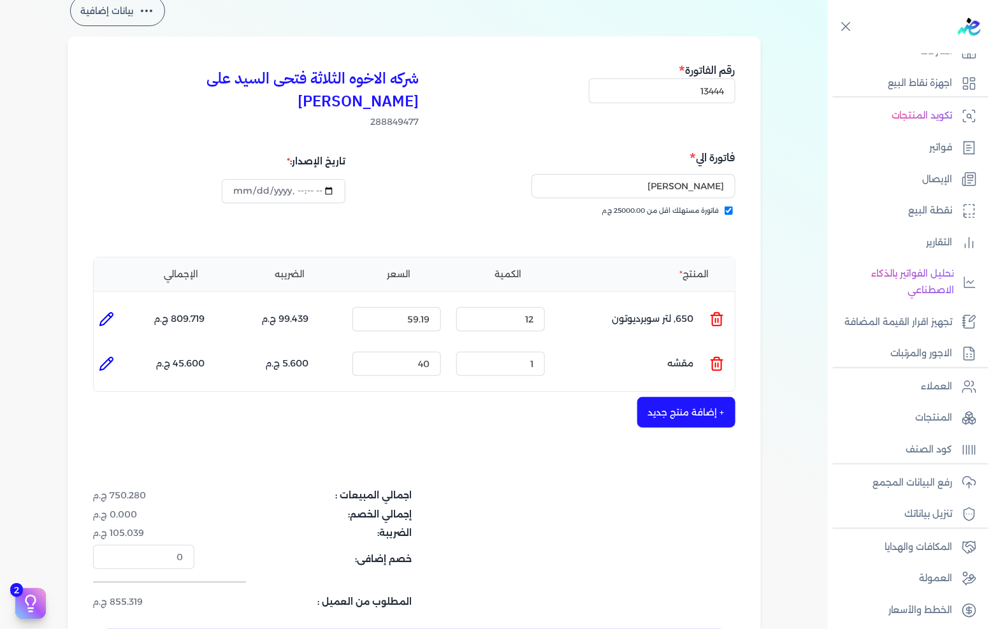
click at [733, 347] on ul "المنتج : مقشه الكمية : 1 السعر : 40 الضريبه : 5.600 ج.م الإجمالي : 45.600 ج.م" at bounding box center [414, 364] width 641 height 34
click at [723, 356] on icon at bounding box center [716, 363] width 15 height 15
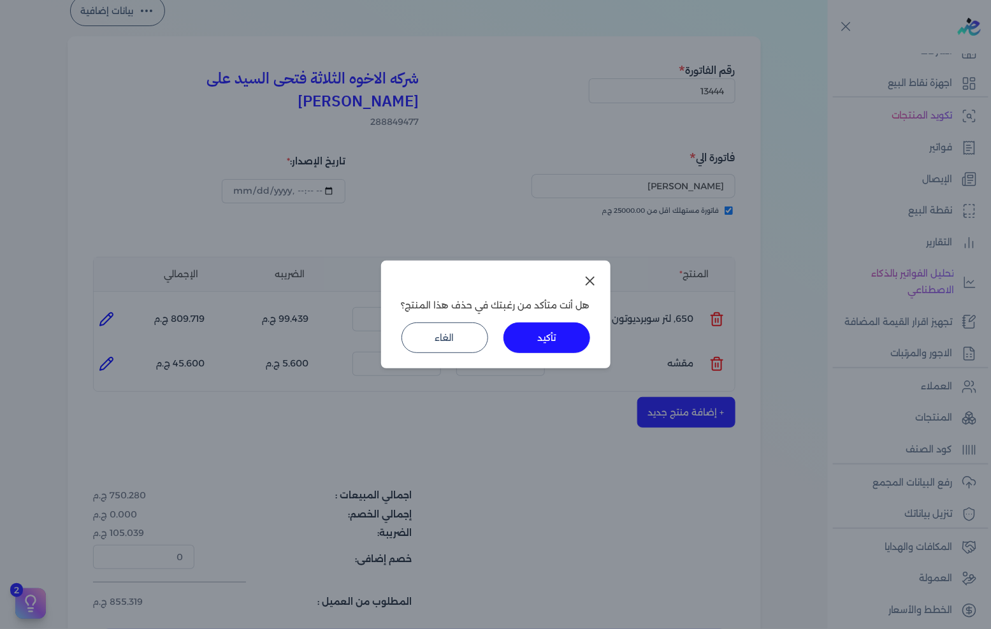
click at [580, 333] on button "تأكيد" at bounding box center [547, 337] width 87 height 31
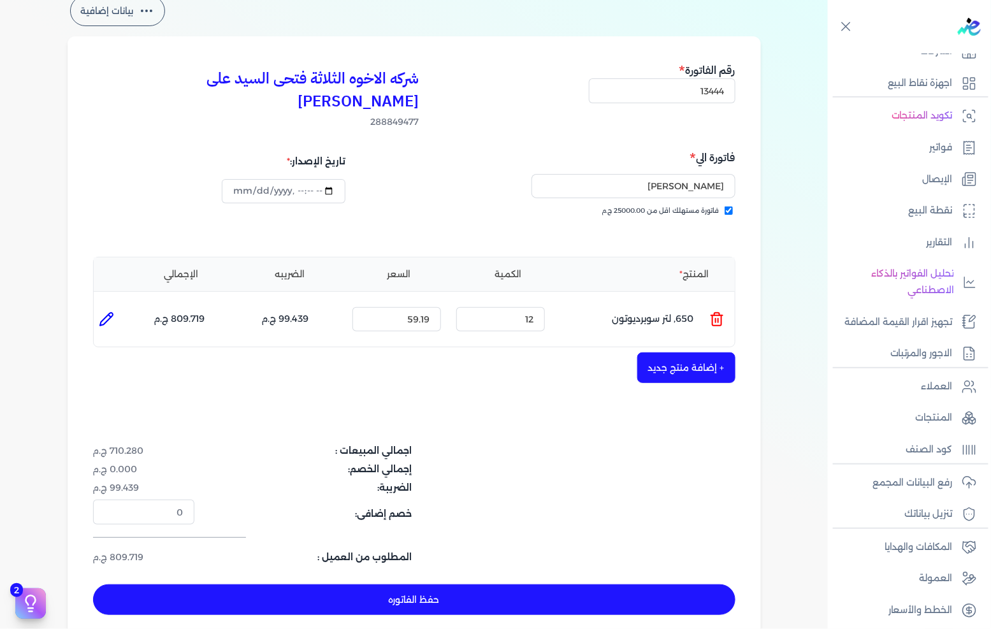
click at [697, 352] on button "+ إضافة منتج جديد" at bounding box center [686, 367] width 98 height 31
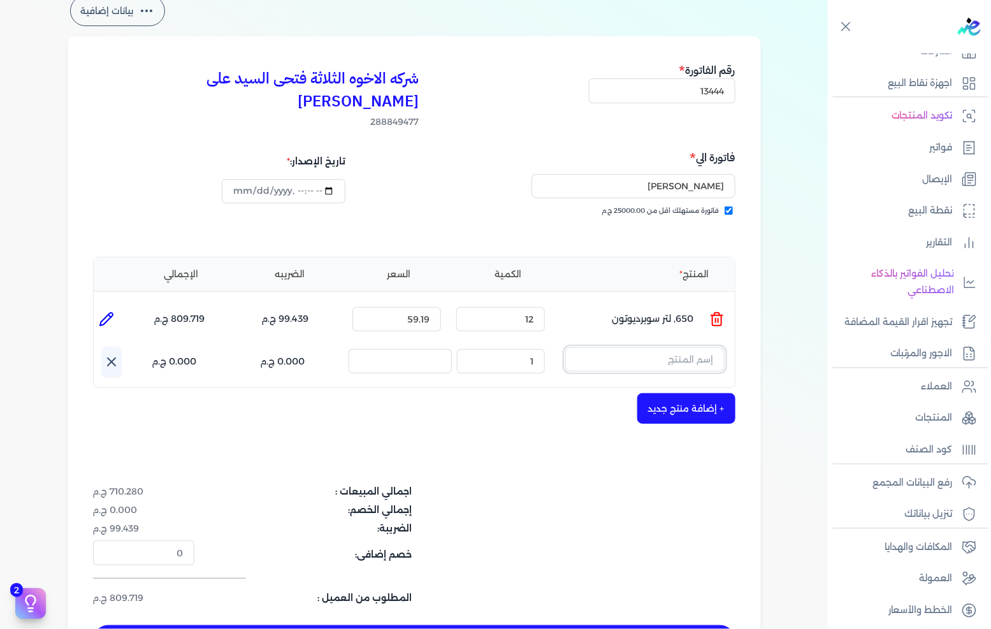
click at [693, 347] on input "text" at bounding box center [644, 359] width 159 height 24
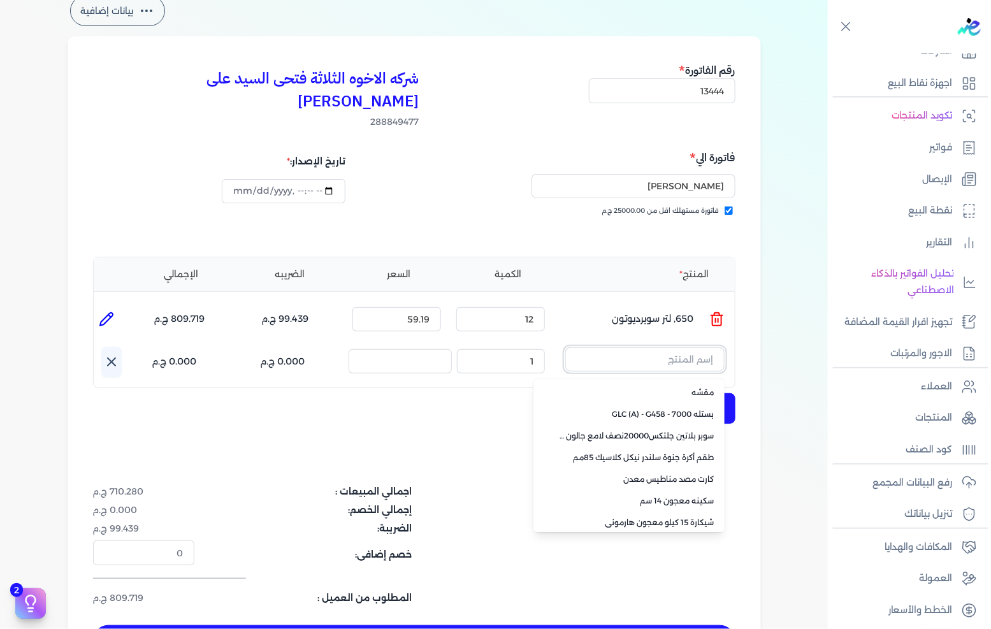
paste input "بستلة طيبة 13 كيلو قائم"
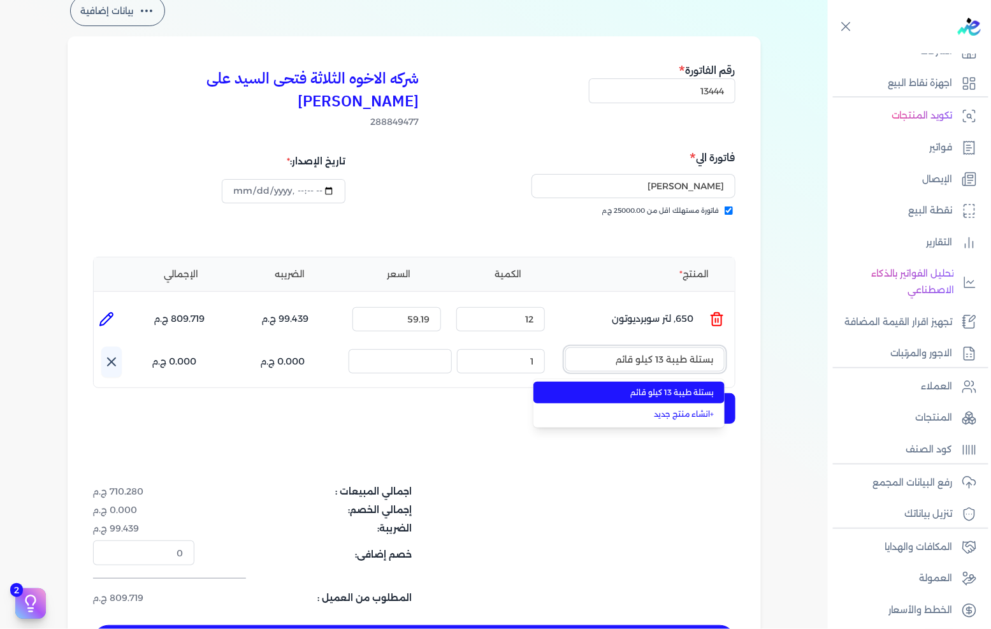
type input "بستلة طيبة 13 كيلو قائم"
click at [676, 387] on span "بستلة طيبة 13 كيلو قائم" at bounding box center [637, 392] width 156 height 11
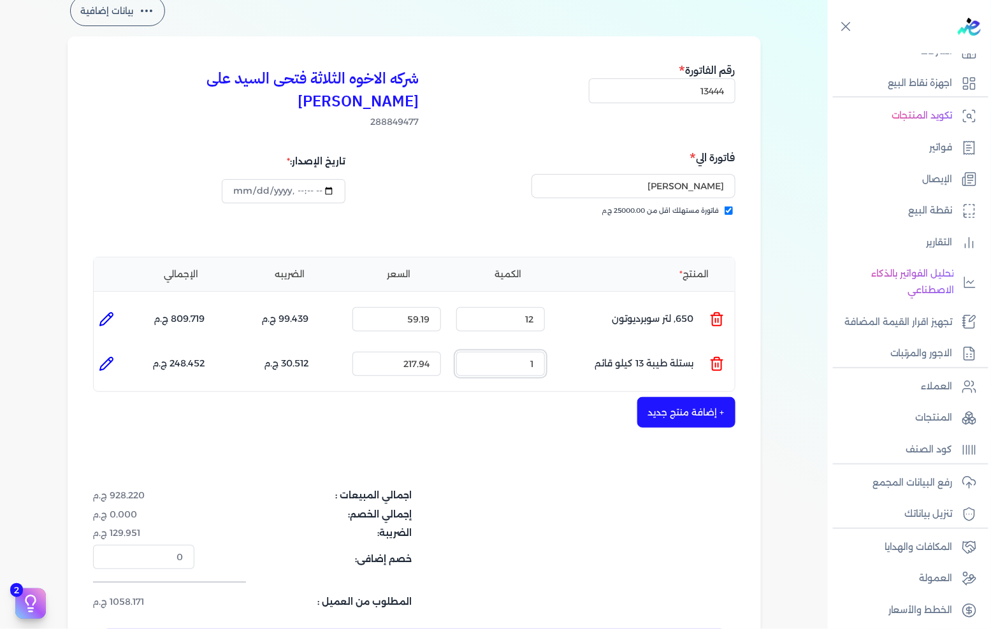
click at [518, 352] on input "1" at bounding box center [500, 364] width 89 height 24
type input "45"
click at [702, 397] on button "+ إضافة منتج جديد" at bounding box center [686, 412] width 98 height 31
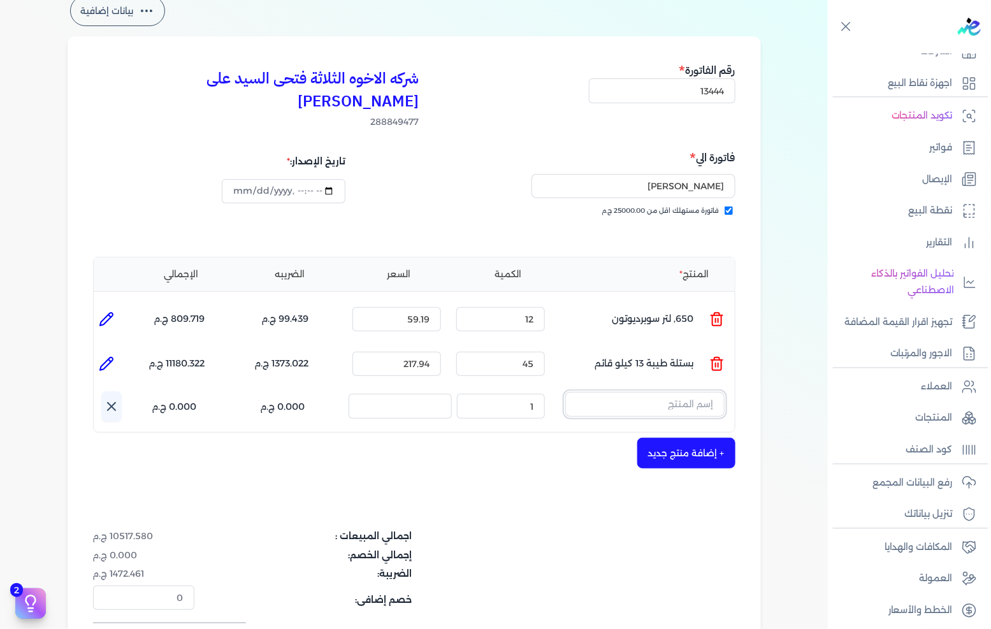
click at [665, 392] on input "text" at bounding box center [644, 404] width 159 height 24
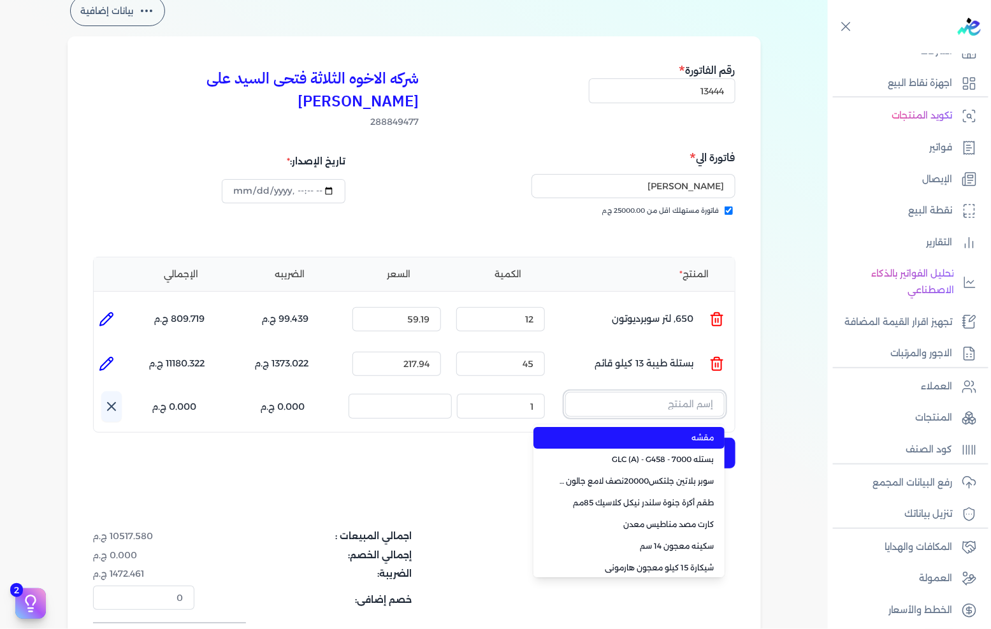
paste input "بستله 9 لتر ديرتون ابيض PP"
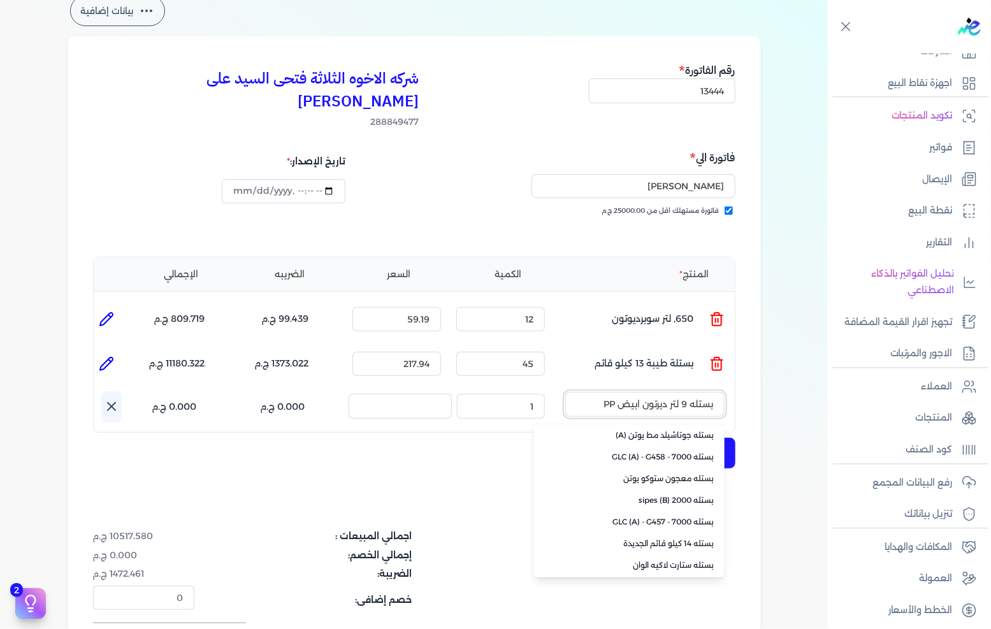
scroll to position [307, 0]
type input "بستله 9 لتر ديرتون ابيض PP"
click at [697, 559] on link "+ انشاء منتج جديد" at bounding box center [637, 564] width 156 height 11
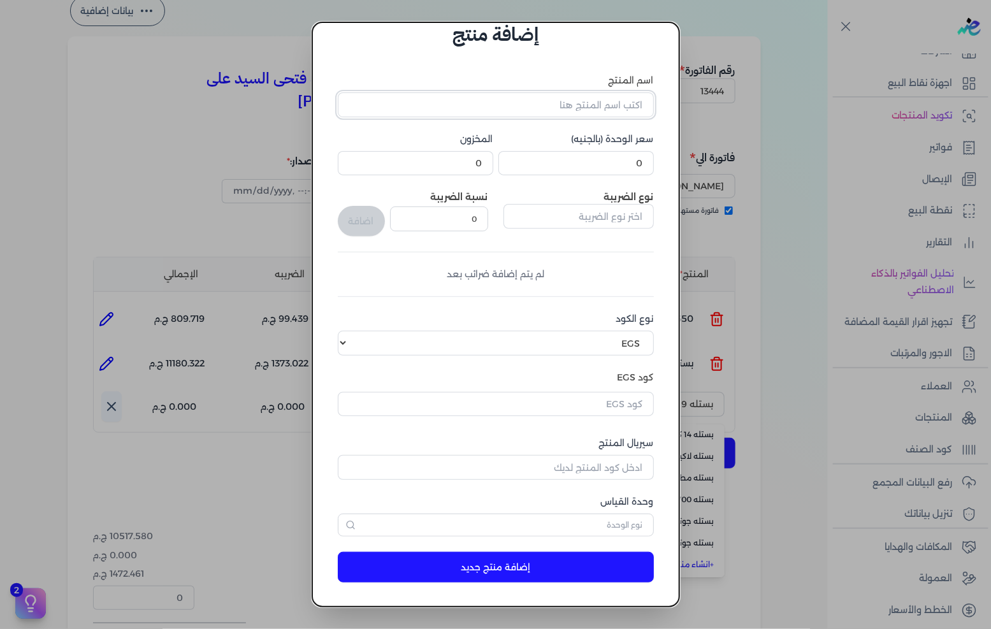
click at [581, 106] on input "اسم المنتج" at bounding box center [496, 104] width 316 height 24
paste input "بستله 9 لتر ديرتون ابيض PP"
type input "بستله 9 لتر ديرتون ابيض PP"
click at [625, 214] on input "text" at bounding box center [579, 216] width 150 height 24
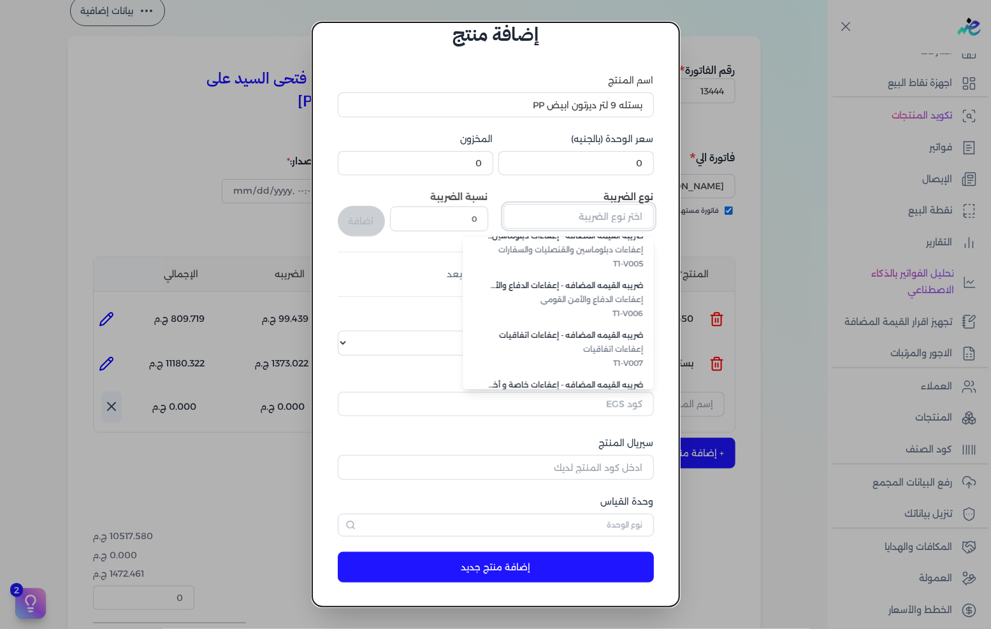
scroll to position [348, 0]
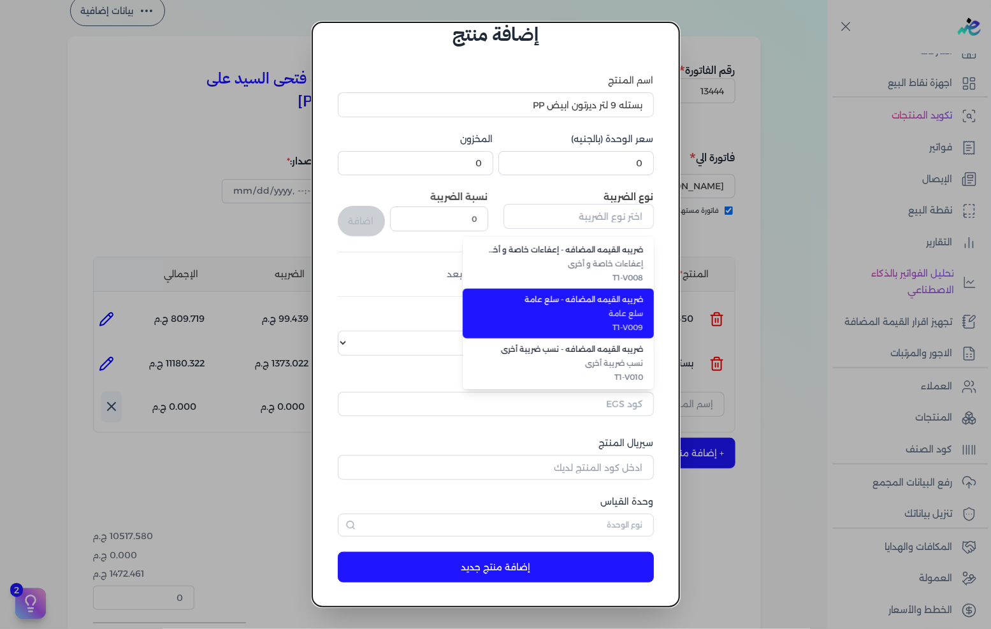
click at [612, 322] on span "T1-V009" at bounding box center [566, 327] width 156 height 11
type input "ضريبه القيمه المضافه - سلع عامة"
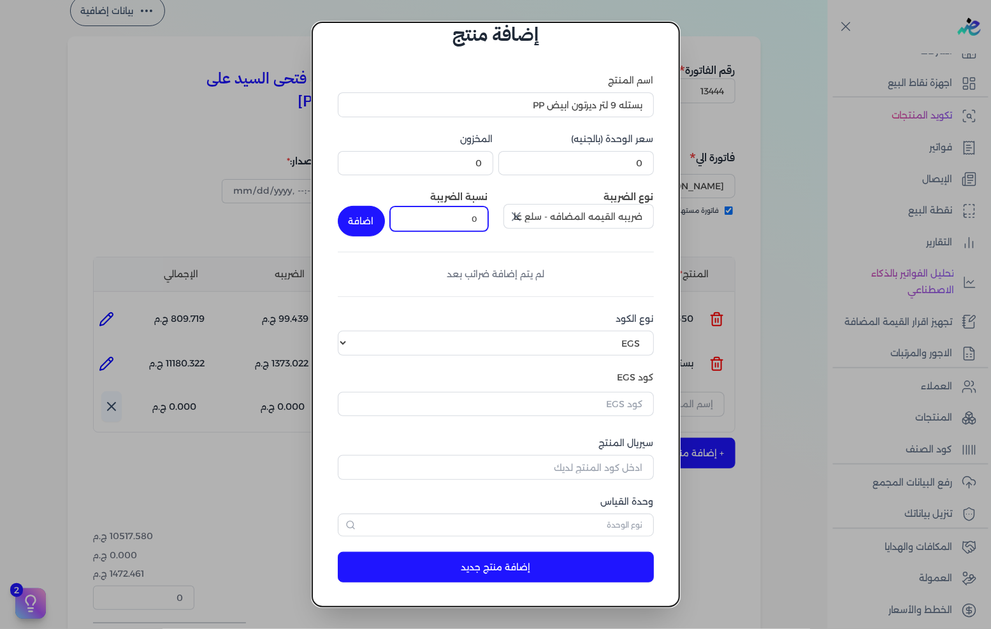
click at [480, 224] on input "0" at bounding box center [439, 218] width 98 height 24
type input "14"
click at [385, 215] on button "اضافة" at bounding box center [361, 221] width 47 height 31
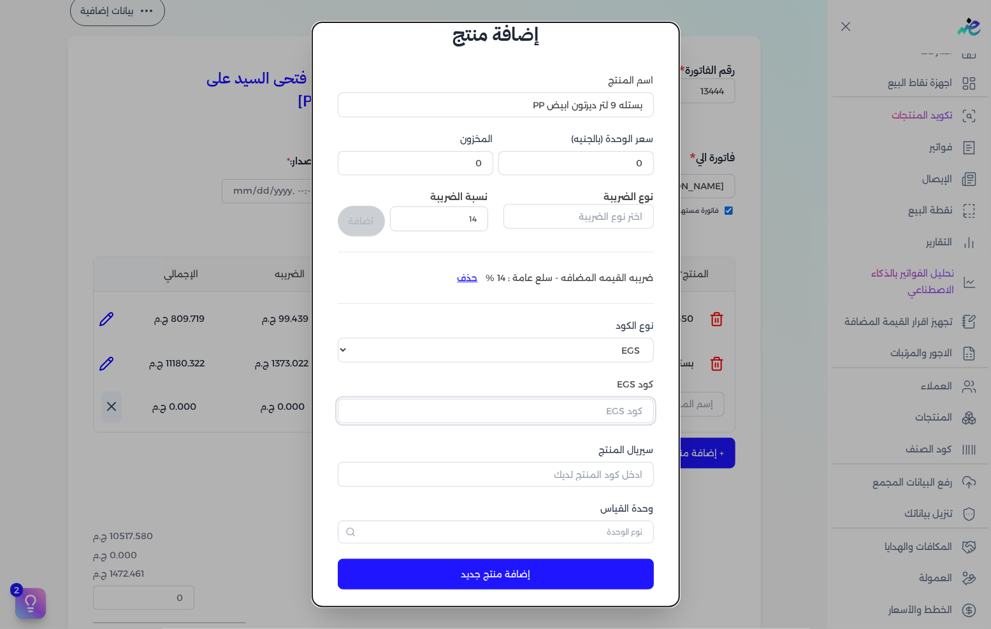
click at [602, 407] on input "text" at bounding box center [496, 411] width 316 height 24
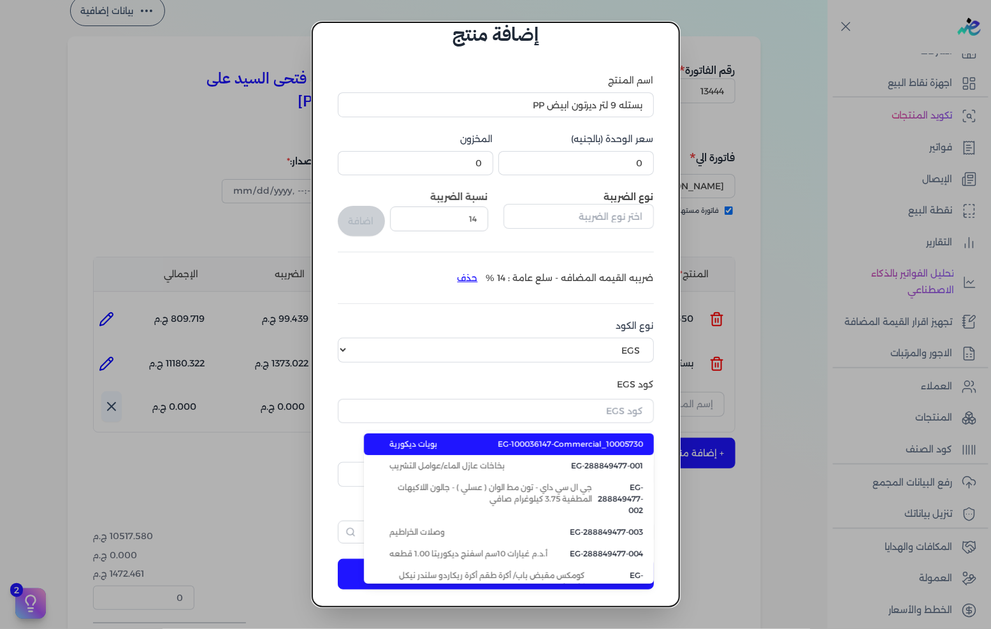
click at [560, 445] on span "EG-100036147-Commercial_10005730" at bounding box center [570, 443] width 145 height 11
type input "EG-100036147-Commercial_10005730"
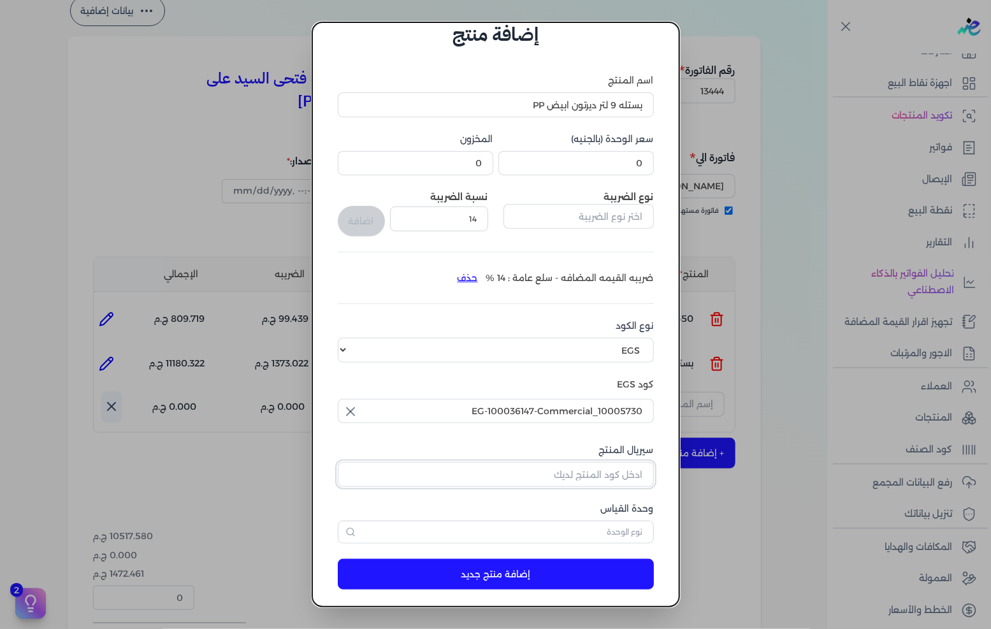
click at [569, 468] on input "سيريال المنتج" at bounding box center [496, 474] width 316 height 24
type input "5027"
click at [581, 540] on input "text" at bounding box center [496, 532] width 316 height 23
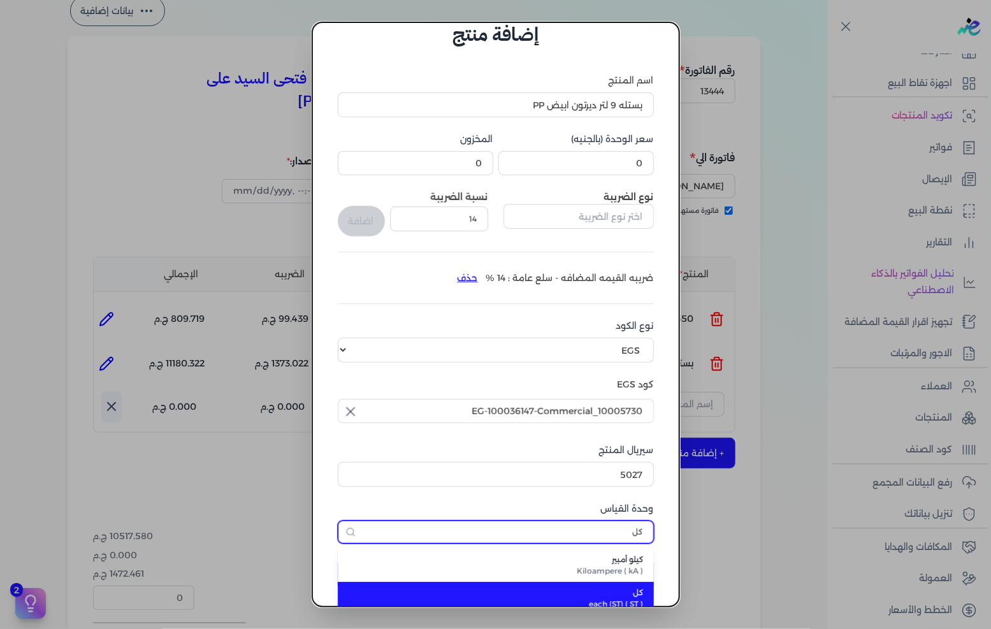
type input "كل"
click at [607, 589] on span "كل" at bounding box center [503, 592] width 280 height 11
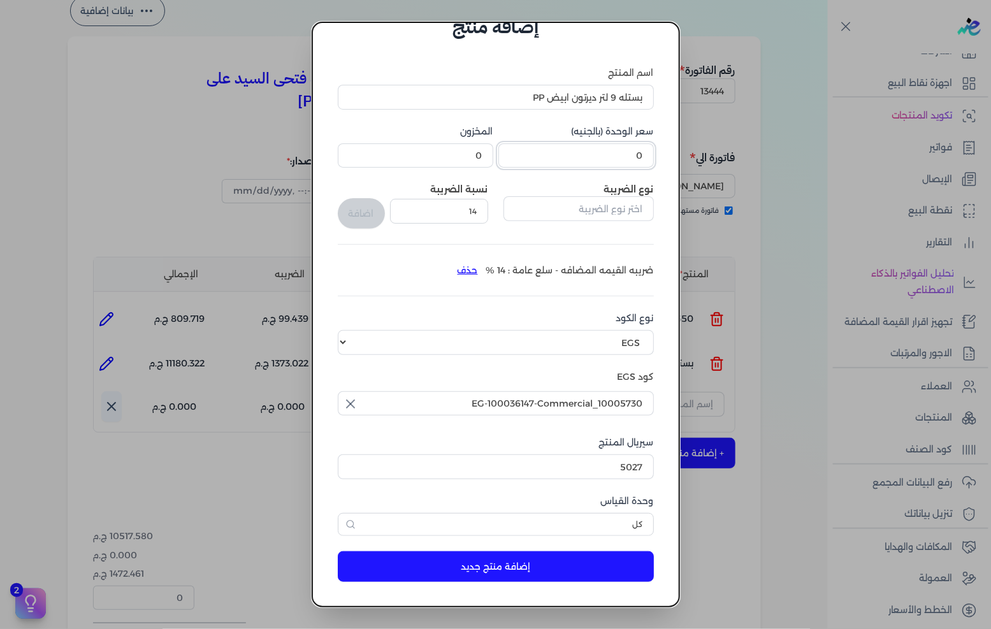
click at [618, 154] on input "0" at bounding box center [576, 155] width 156 height 24
paste input "866.86"
type input "866.86"
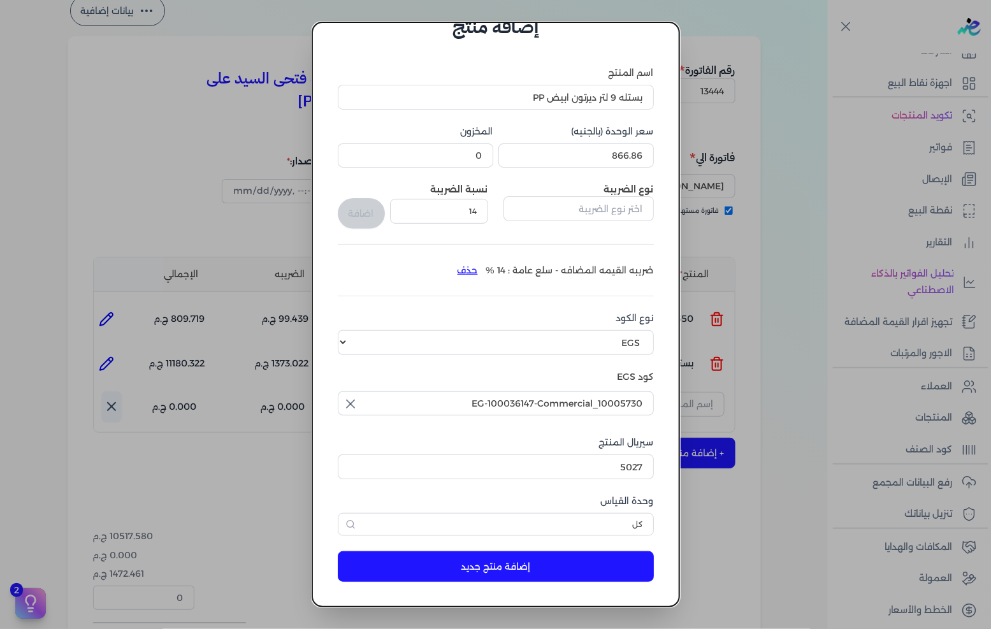
click at [501, 567] on button "إضافة منتج جديد" at bounding box center [496, 566] width 316 height 31
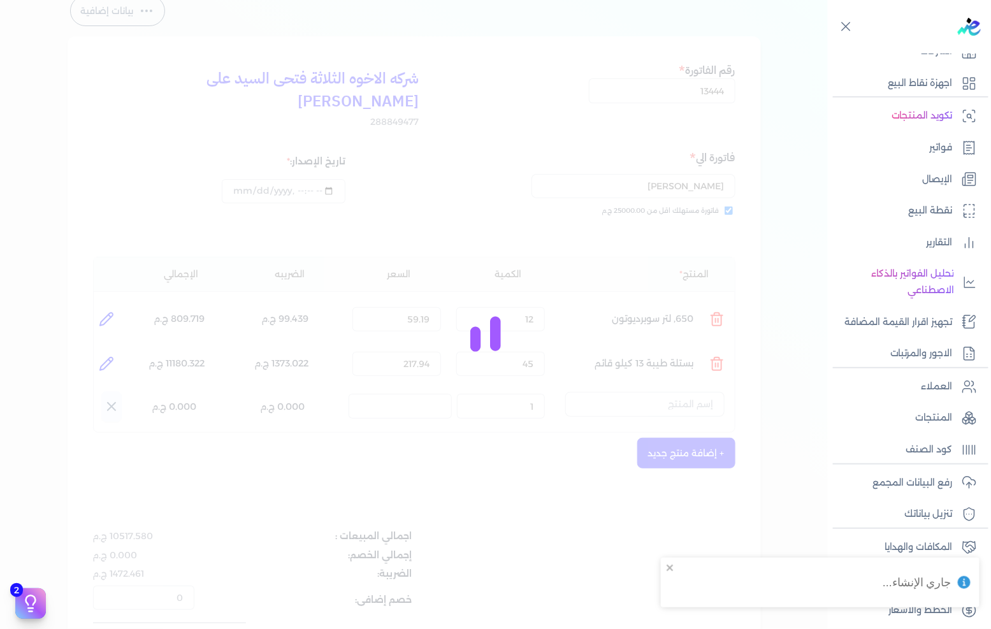
select select "EGS"
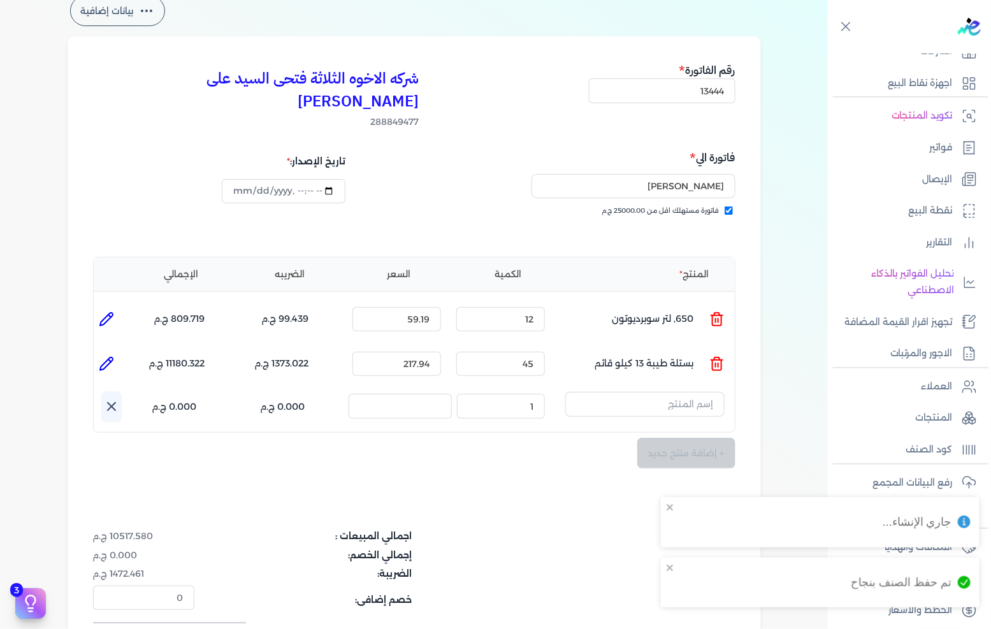
scroll to position [31, 0]
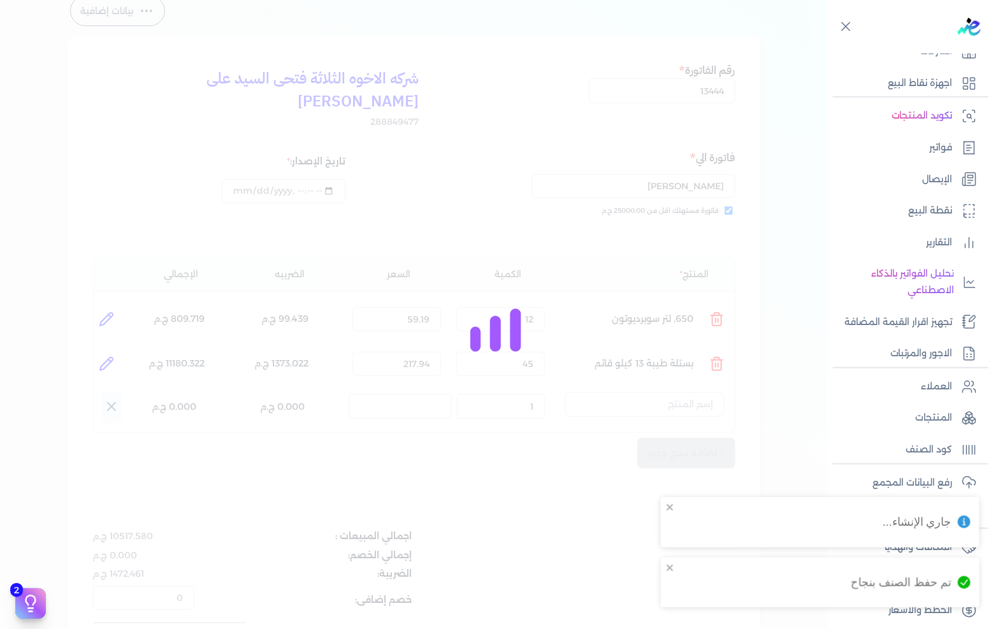
click at [672, 379] on div at bounding box center [495, 314] width 991 height 629
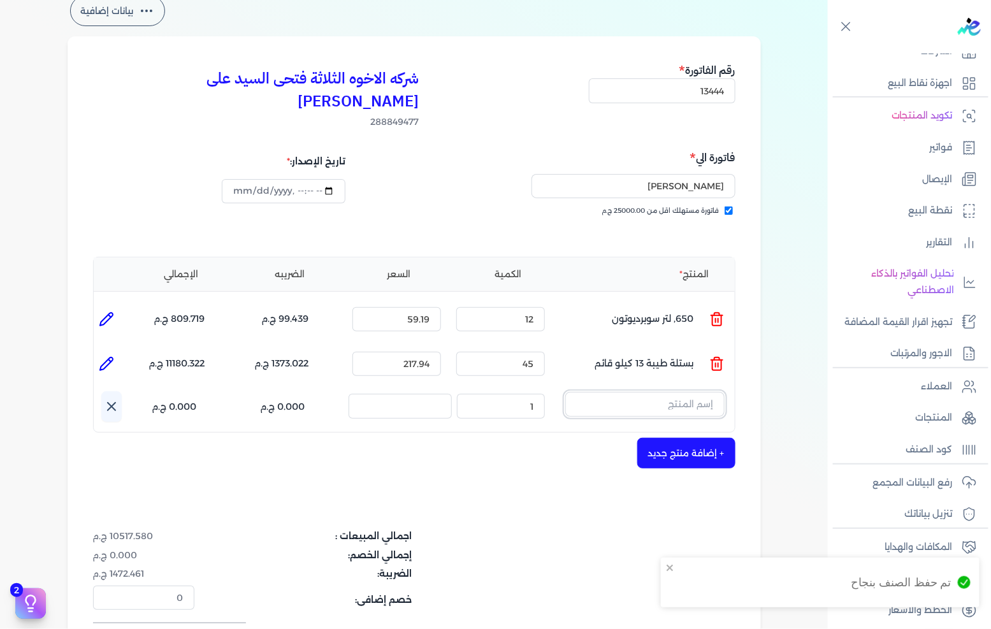
click at [669, 392] on input "text" at bounding box center [644, 404] width 159 height 24
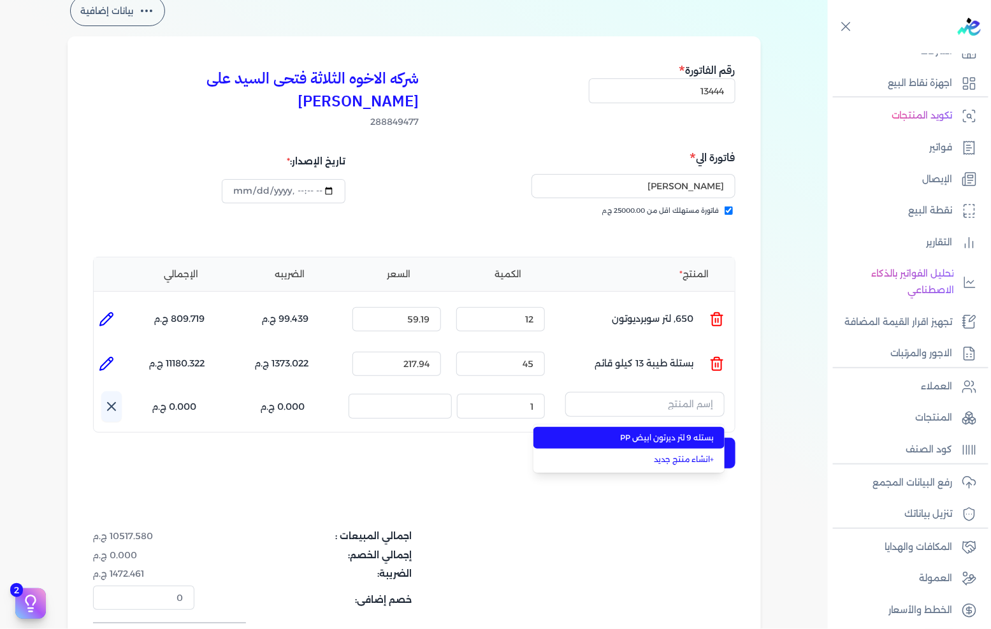
click at [660, 432] on span "بستله 9 لتر ديرتون ابيض PP" at bounding box center [637, 437] width 156 height 11
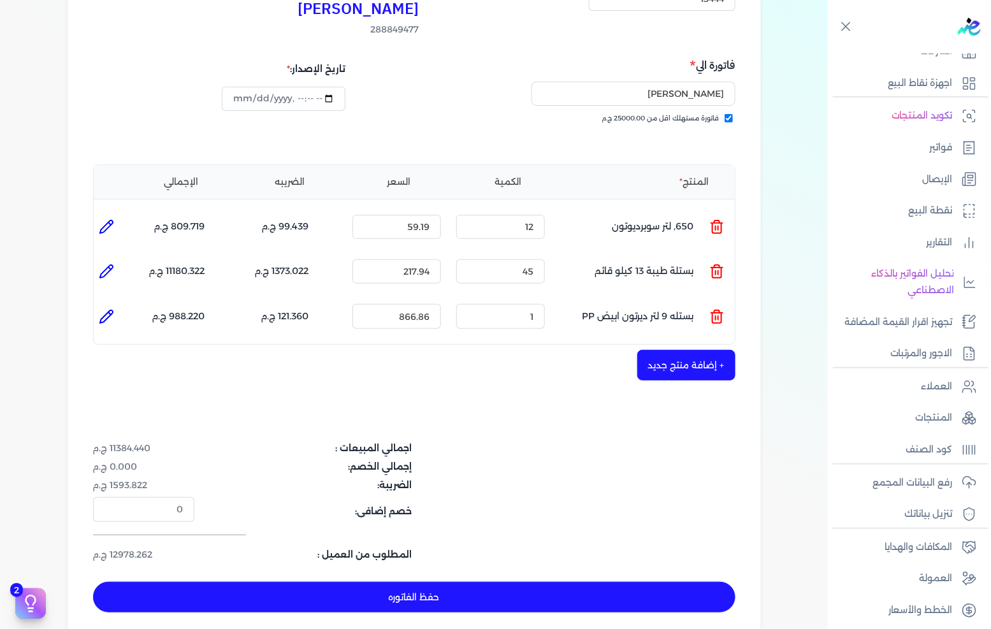
scroll to position [212, 0]
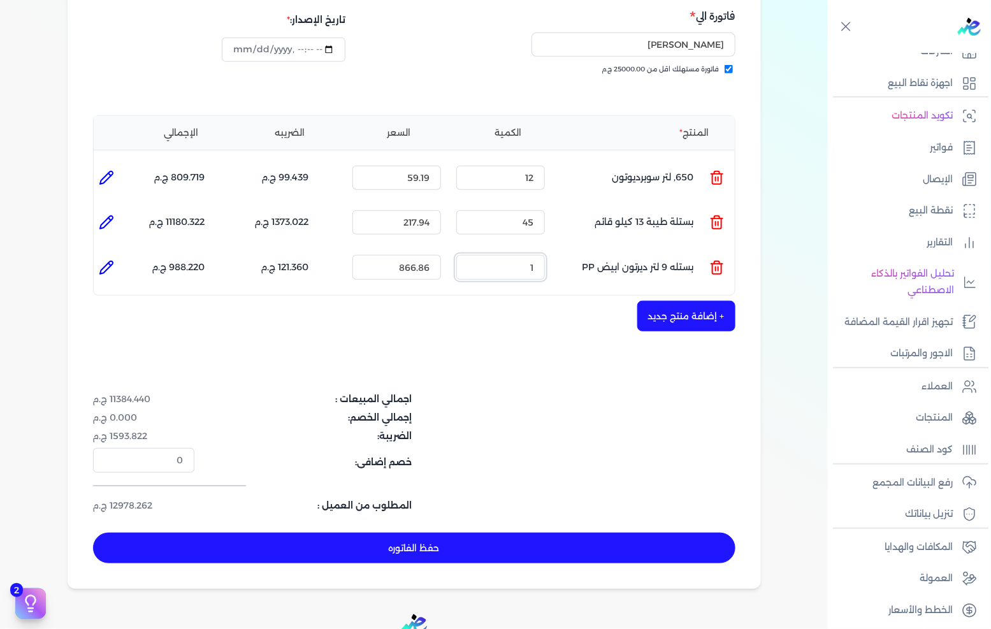
click at [520, 255] on input "1" at bounding box center [500, 267] width 89 height 24
type input "2"
type input "0"
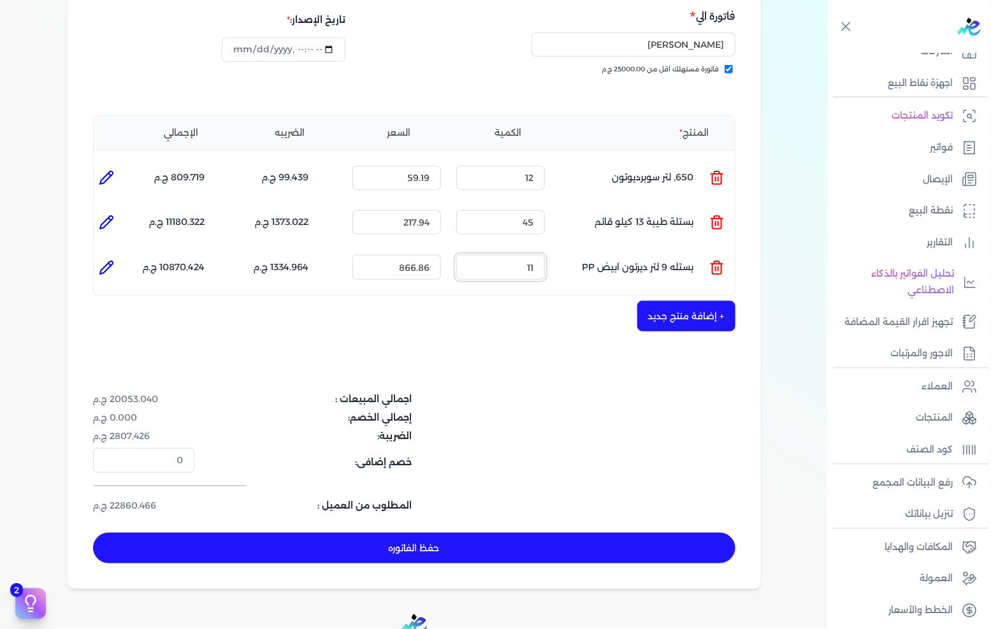
type input "11"
click at [534, 533] on button "حفظ الفاتوره" at bounding box center [414, 548] width 642 height 31
type input "[DATE]"
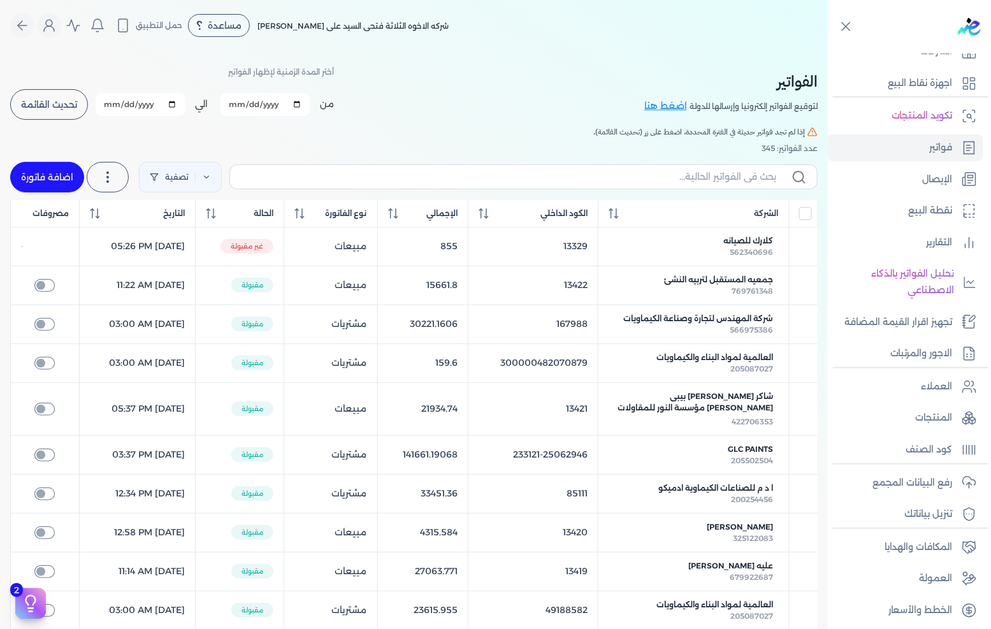
click at [54, 177] on link "اضافة فاتورة" at bounding box center [47, 177] width 74 height 31
select select "EGP"
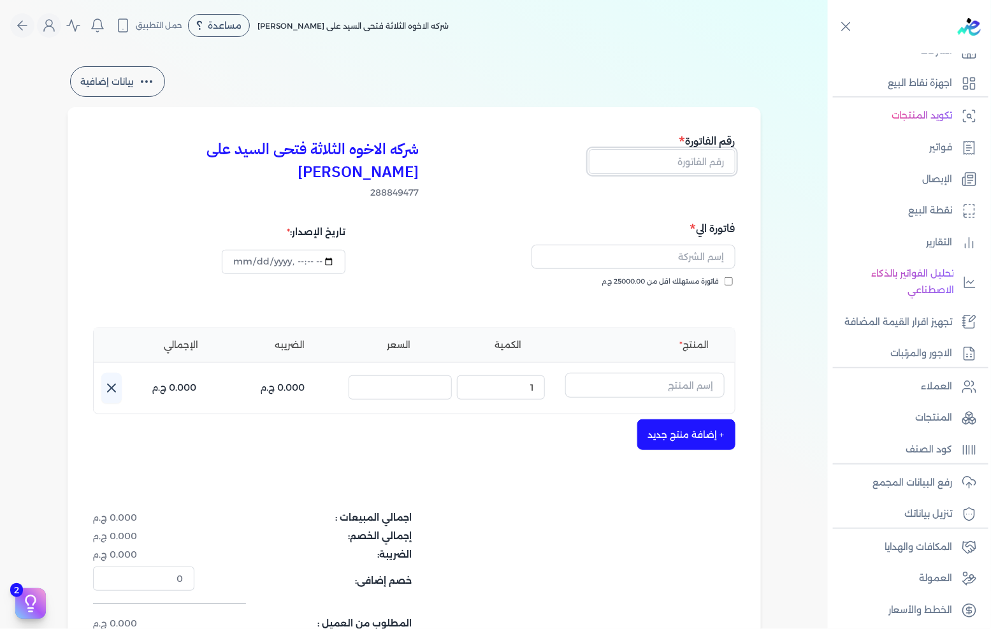
drag, startPoint x: 693, startPoint y: 164, endPoint x: 990, endPoint y: 226, distance: 303.2
click at [693, 164] on input "text" at bounding box center [662, 161] width 147 height 24
click at [701, 277] on span "فاتورة مستهلك اقل من 25000.00 ج.م" at bounding box center [660, 282] width 117 height 10
click at [725, 277] on input "فاتورة مستهلك اقل من 25000.00 ج.م" at bounding box center [729, 281] width 8 height 8
click at [706, 245] on input "text" at bounding box center [634, 257] width 204 height 24
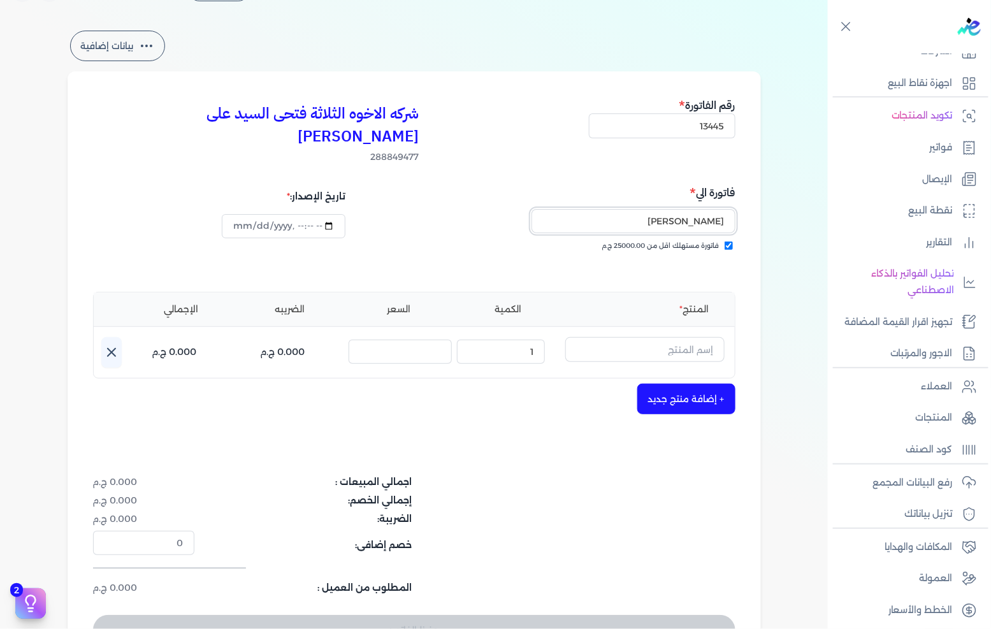
scroll to position [71, 0]
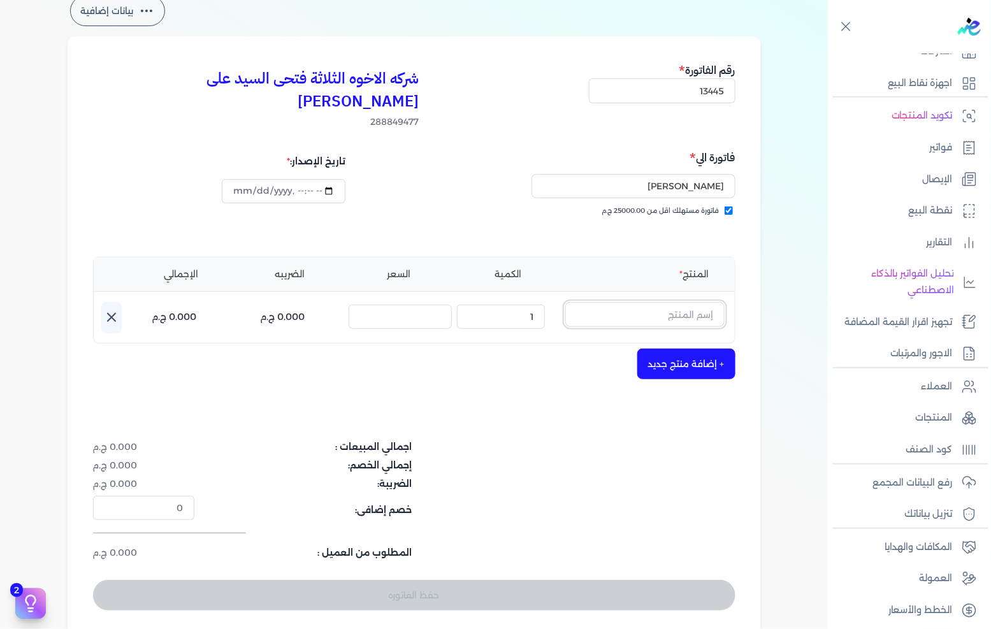
click at [663, 302] on input "text" at bounding box center [644, 314] width 159 height 24
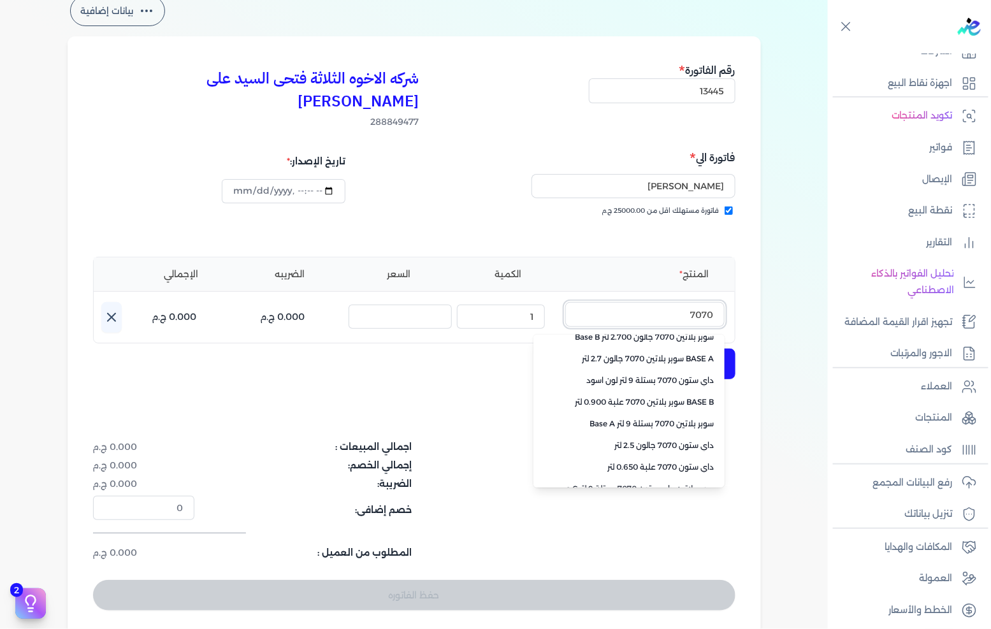
scroll to position [284, 0]
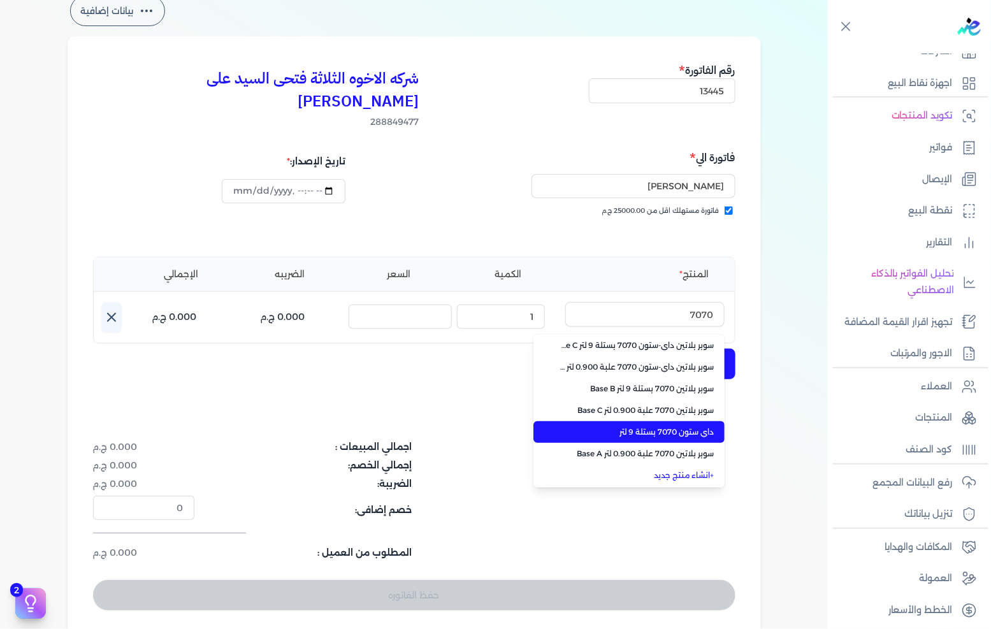
click at [659, 426] on span "داي ستون 7070 بستلة 9 لتر" at bounding box center [637, 431] width 156 height 11
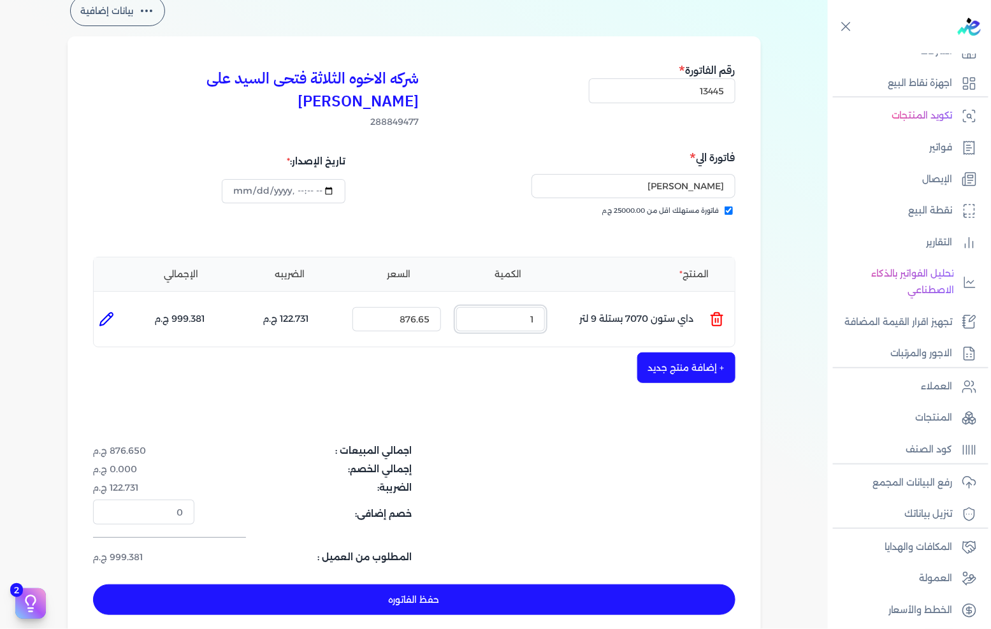
click at [540, 307] on input "1" at bounding box center [500, 319] width 89 height 24
click at [525, 584] on button "حفظ الفاتوره" at bounding box center [414, 599] width 642 height 31
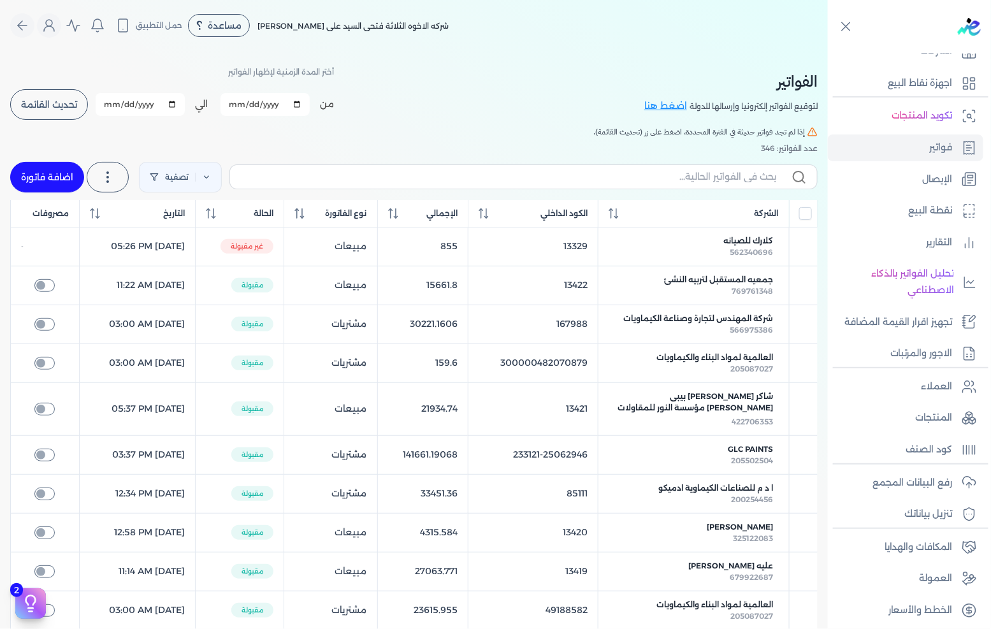
click at [34, 180] on link "اضافة فاتورة" at bounding box center [47, 177] width 74 height 31
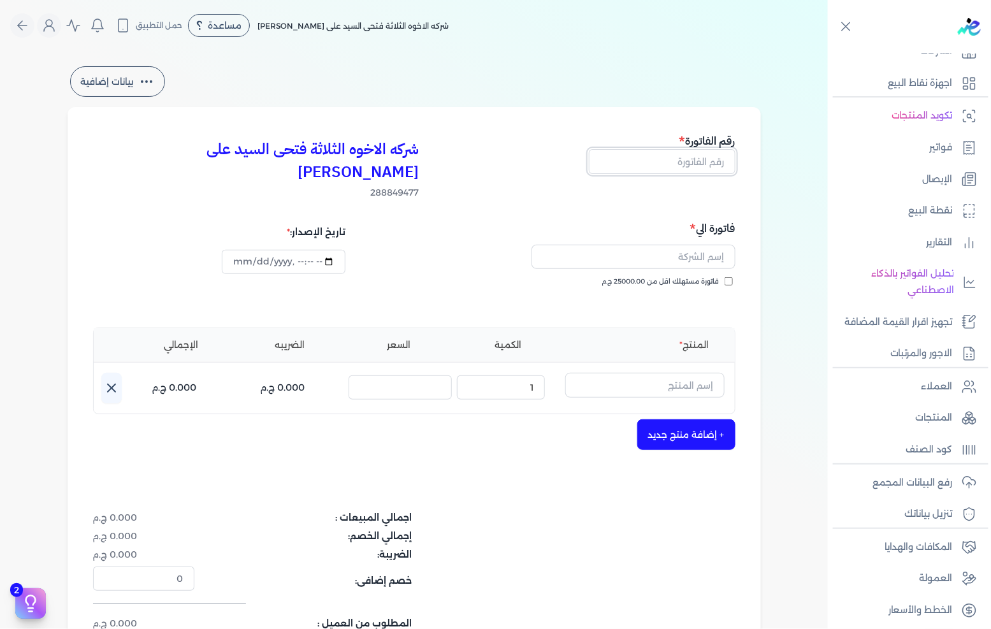
drag, startPoint x: 677, startPoint y: 166, endPoint x: 686, endPoint y: 164, distance: 8.7
click at [677, 166] on input "text" at bounding box center [662, 161] width 147 height 24
click at [715, 252] on div "فاتورة الي فاتورة مستهلك اقل من 25000.00 ج.م" at bounding box center [576, 266] width 317 height 92
click at [714, 277] on span "فاتورة مستهلك اقل من 25000.00 ج.م" at bounding box center [660, 282] width 117 height 10
click at [725, 277] on input "فاتورة مستهلك اقل من 25000.00 ج.م" at bounding box center [729, 281] width 8 height 8
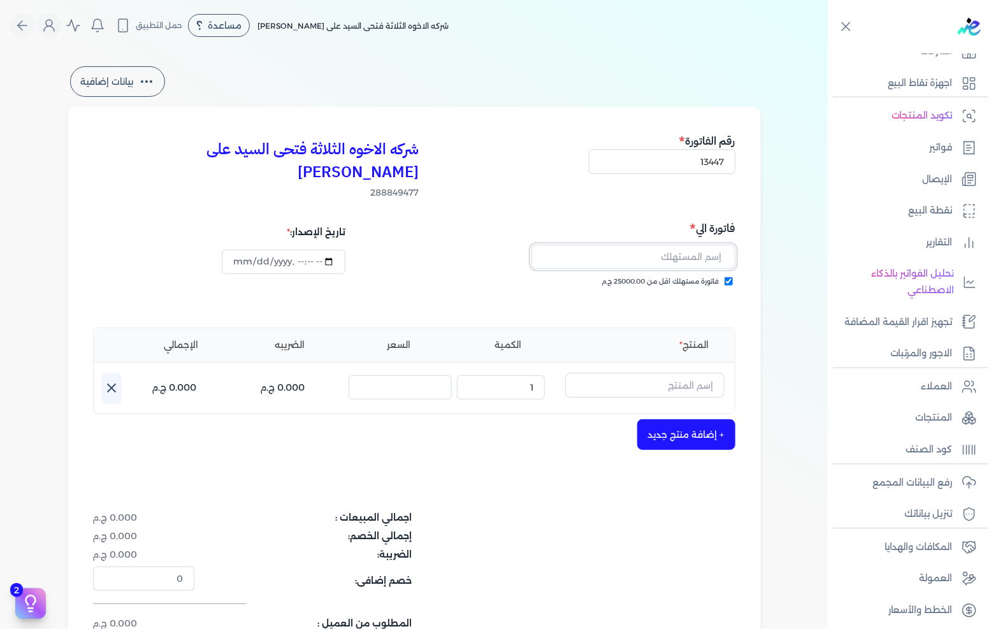
click at [716, 245] on input "text" at bounding box center [634, 257] width 204 height 24
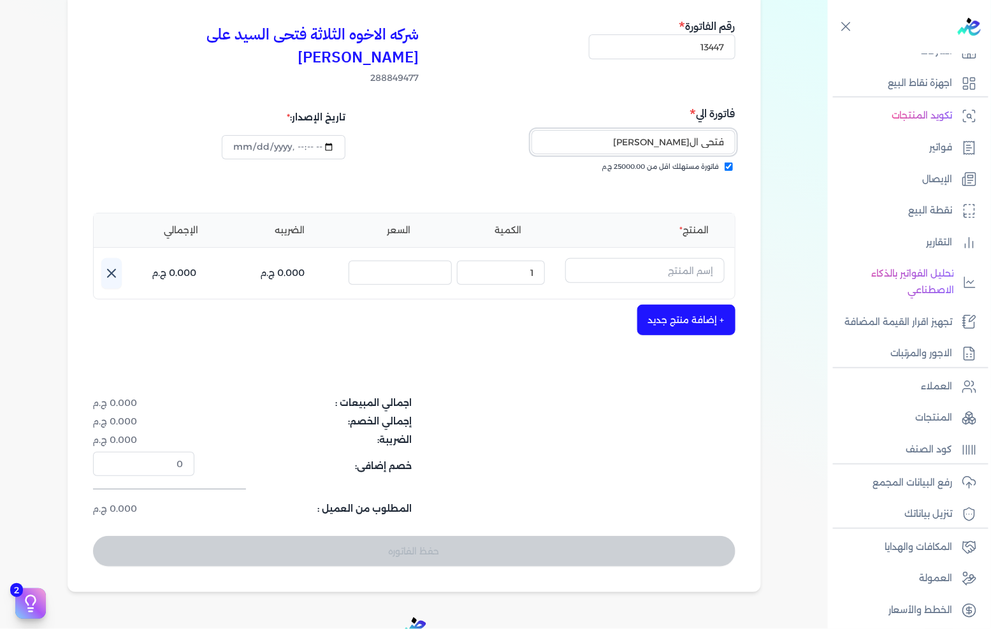
scroll to position [141, 0]
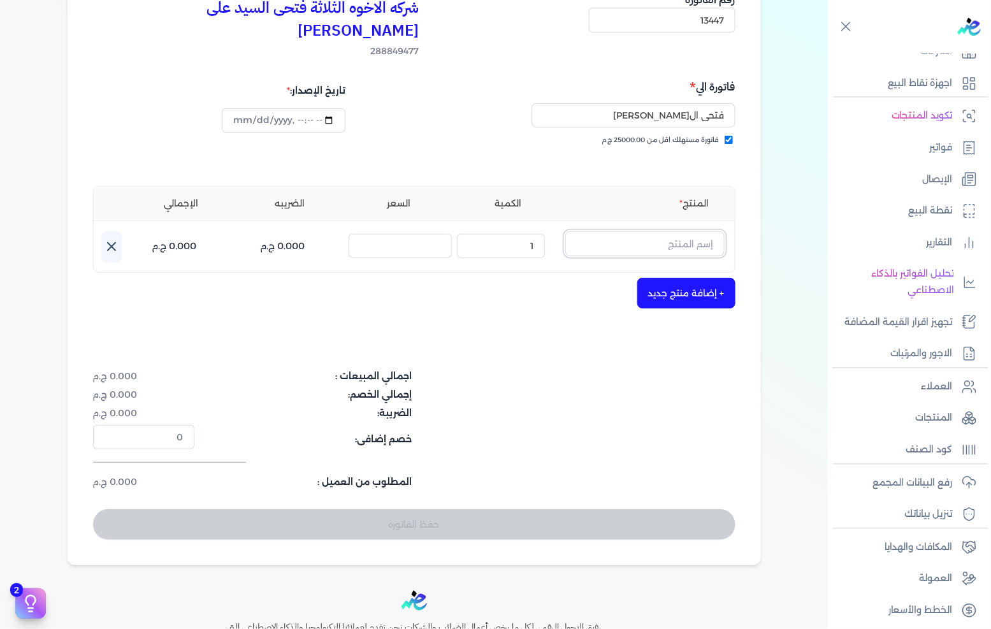
click at [695, 231] on input "text" at bounding box center [644, 243] width 159 height 24
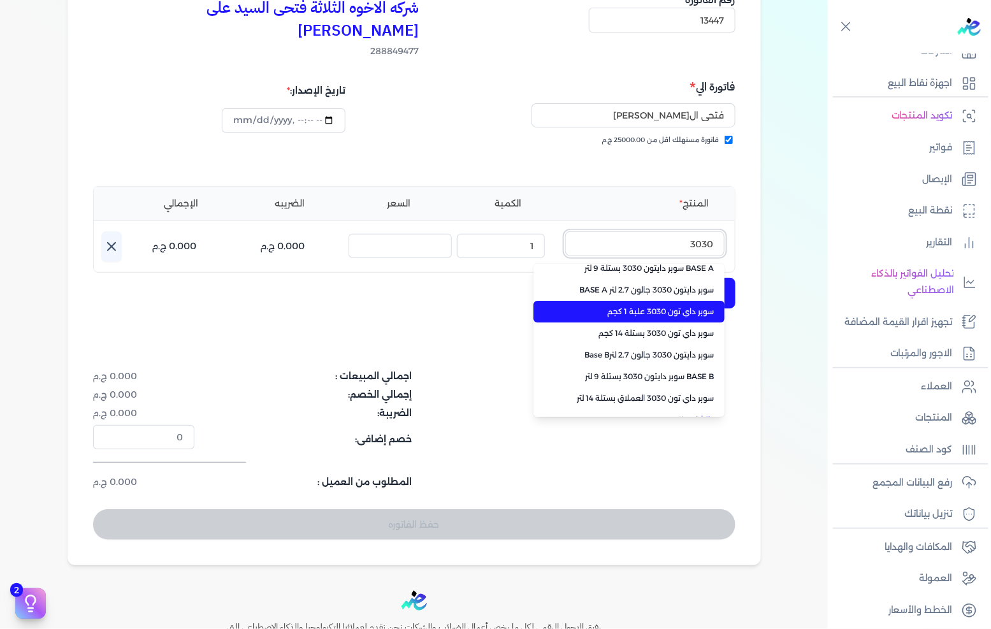
scroll to position [47, 0]
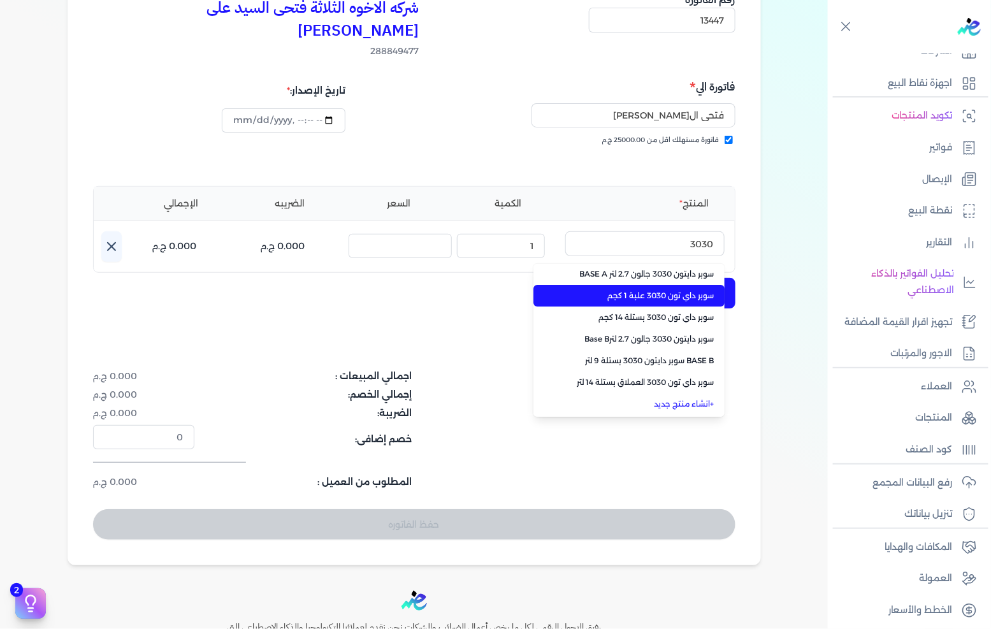
click at [689, 285] on li "سوبر داي تون 3030 علبة 1 كجم" at bounding box center [628, 296] width 191 height 22
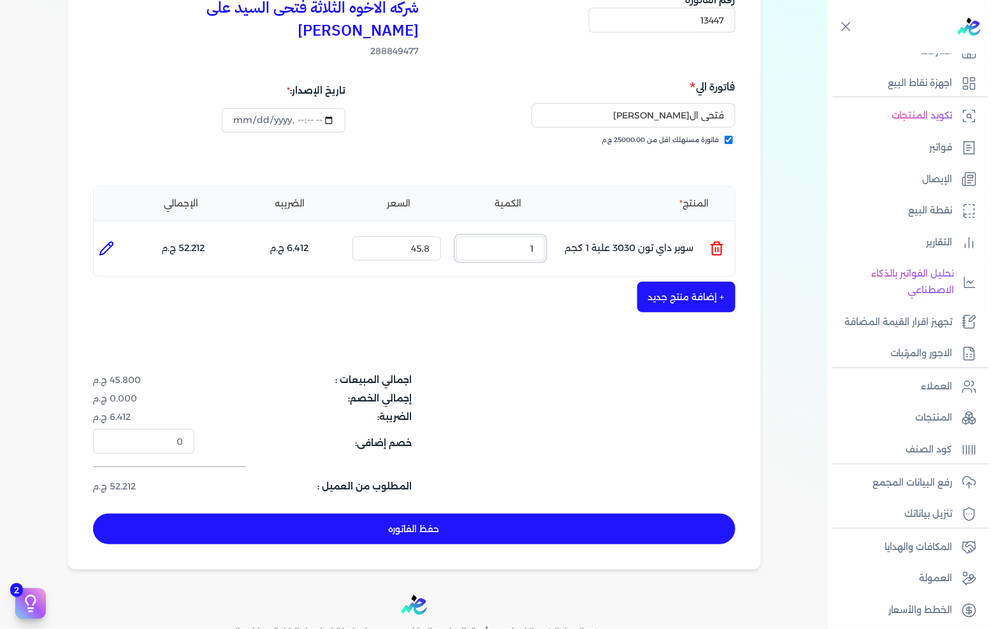
click at [514, 236] on input "1" at bounding box center [500, 248] width 89 height 24
drag, startPoint x: 514, startPoint y: 233, endPoint x: 990, endPoint y: 282, distance: 479.3
click at [514, 236] on input "1" at bounding box center [500, 248] width 89 height 24
click at [709, 282] on button "+ إضافة منتج جديد" at bounding box center [686, 297] width 98 height 31
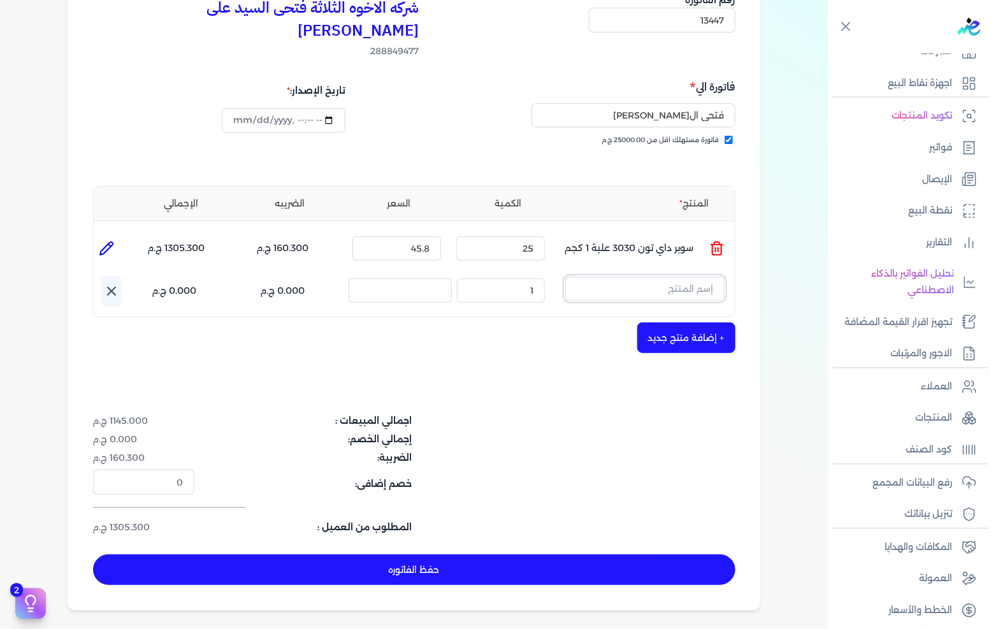
click at [706, 277] on input "text" at bounding box center [644, 289] width 159 height 24
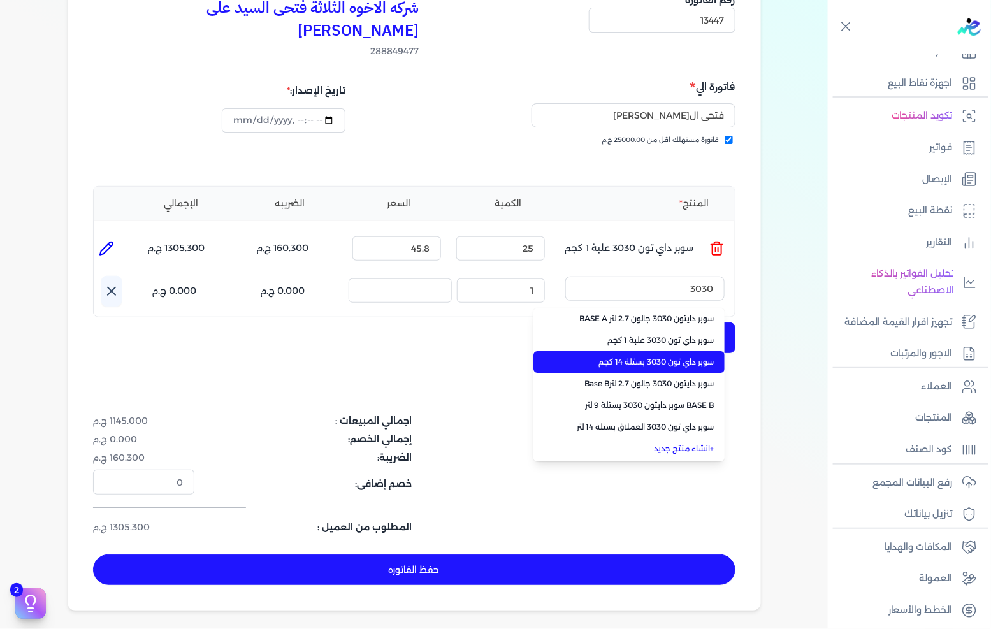
click at [660, 356] on span "سوبر داي تون 3030 بستلة 14 كجم" at bounding box center [637, 361] width 156 height 11
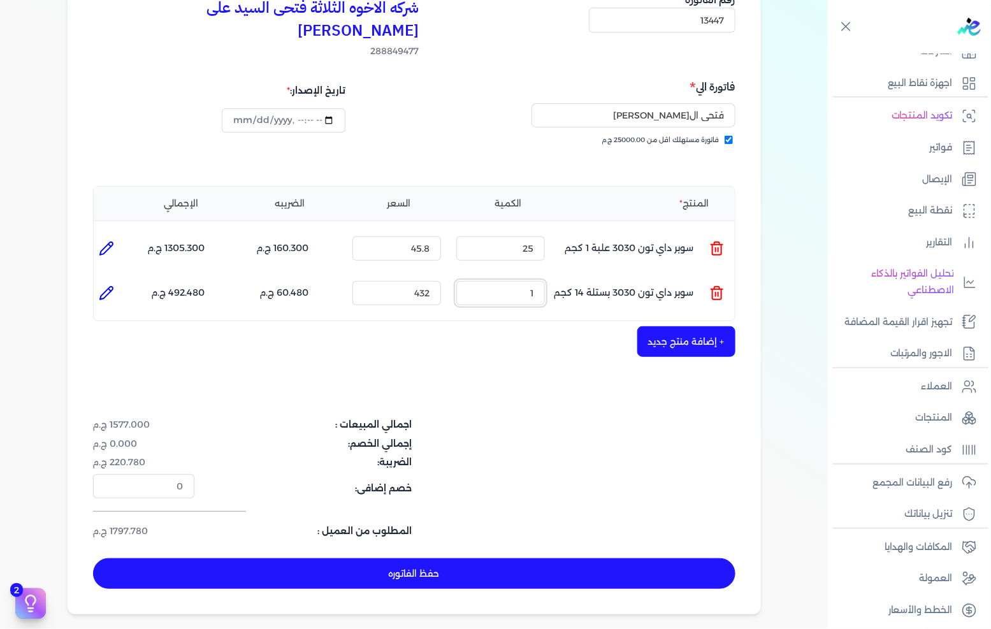
click at [535, 281] on input "1" at bounding box center [500, 293] width 89 height 24
click at [708, 326] on button "+ إضافة منتج جديد" at bounding box center [686, 341] width 98 height 31
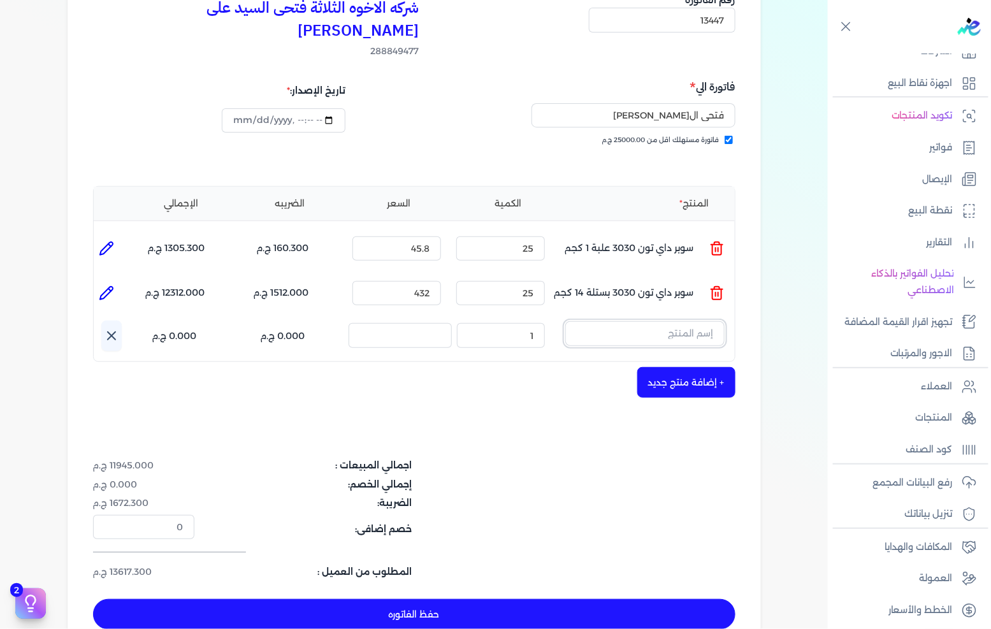
click at [704, 321] on input "text" at bounding box center [644, 333] width 159 height 24
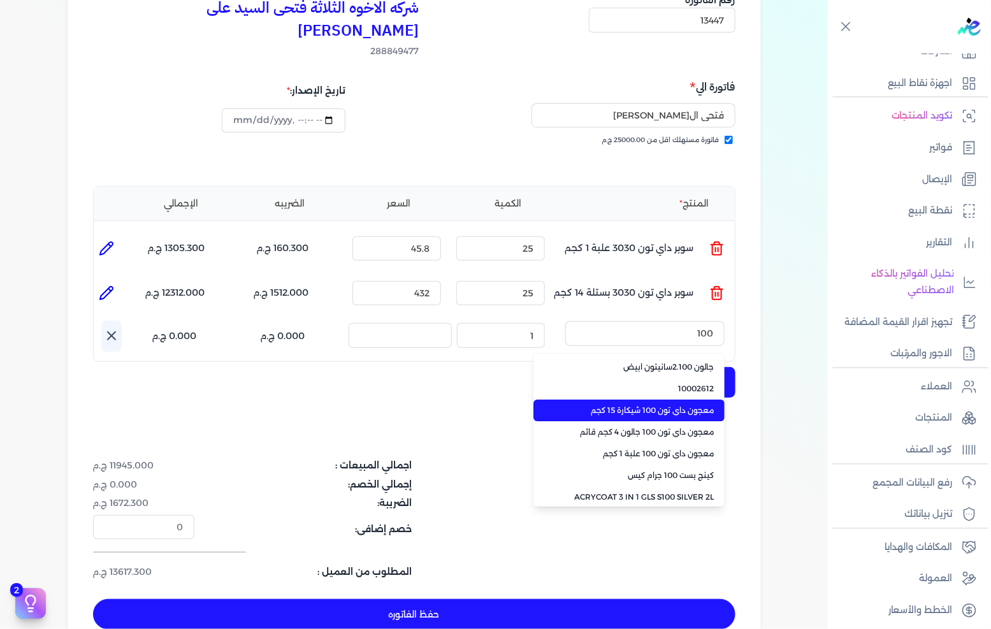
click at [647, 405] on span "معجون داي تون 100 شيكارة 15 كجم" at bounding box center [637, 410] width 156 height 11
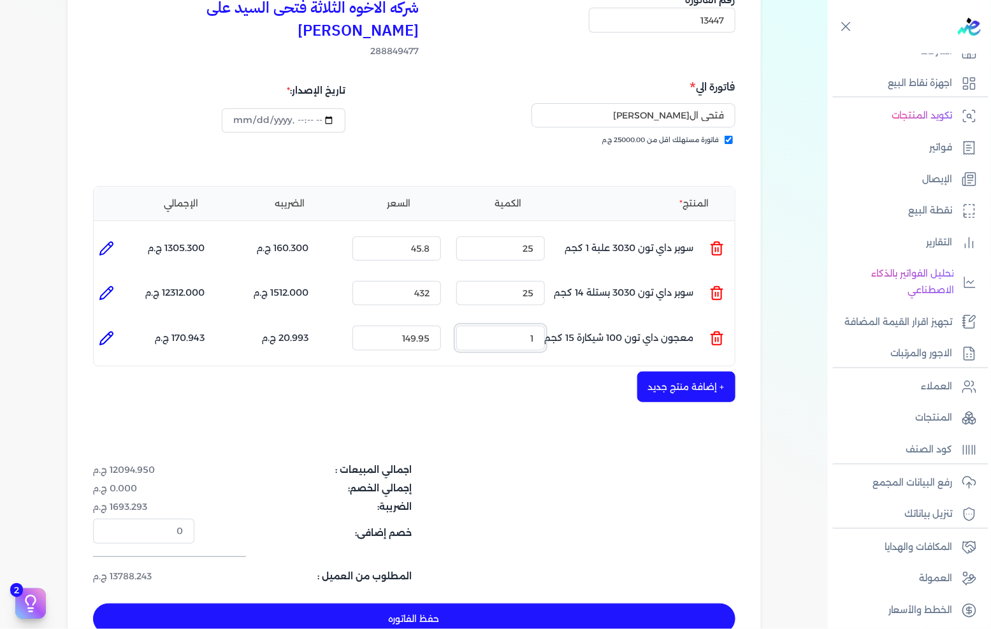
click at [528, 326] on input "1" at bounding box center [500, 338] width 89 height 24
click at [527, 326] on input "1" at bounding box center [500, 338] width 89 height 24
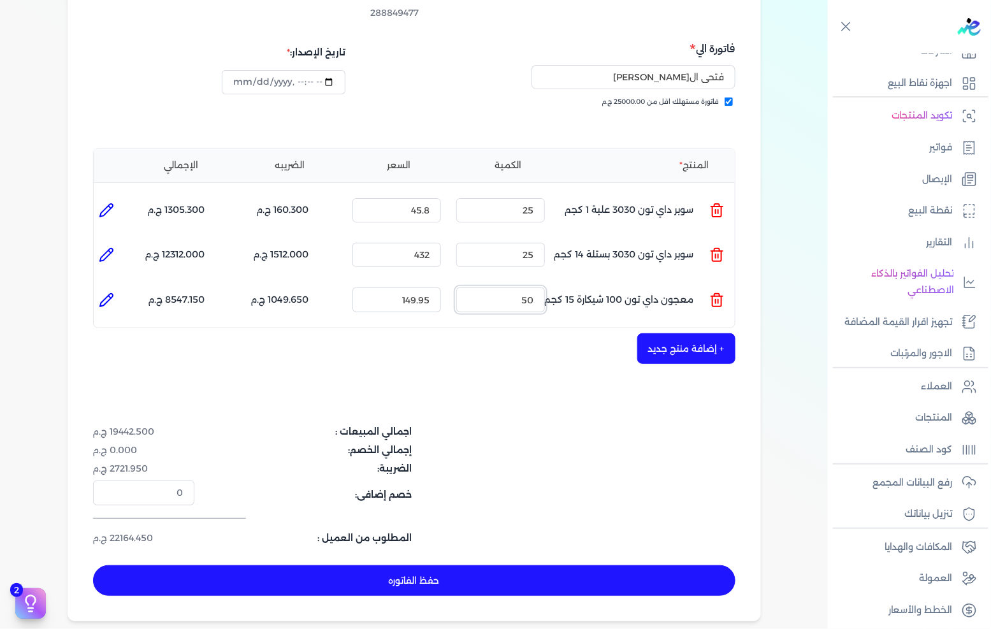
scroll to position [212, 0]
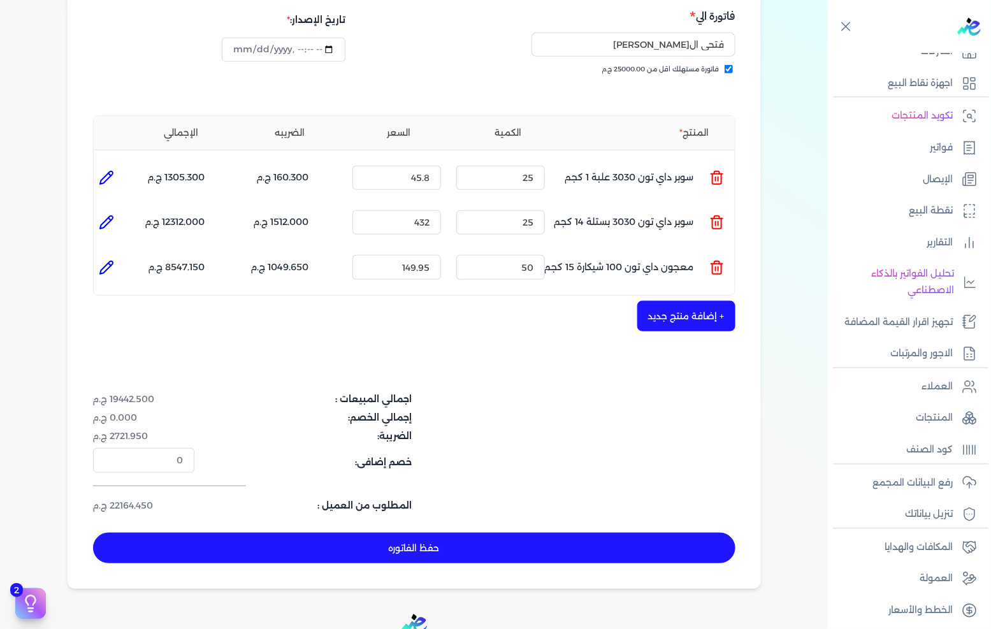
click at [571, 533] on button "حفظ الفاتوره" at bounding box center [414, 548] width 642 height 31
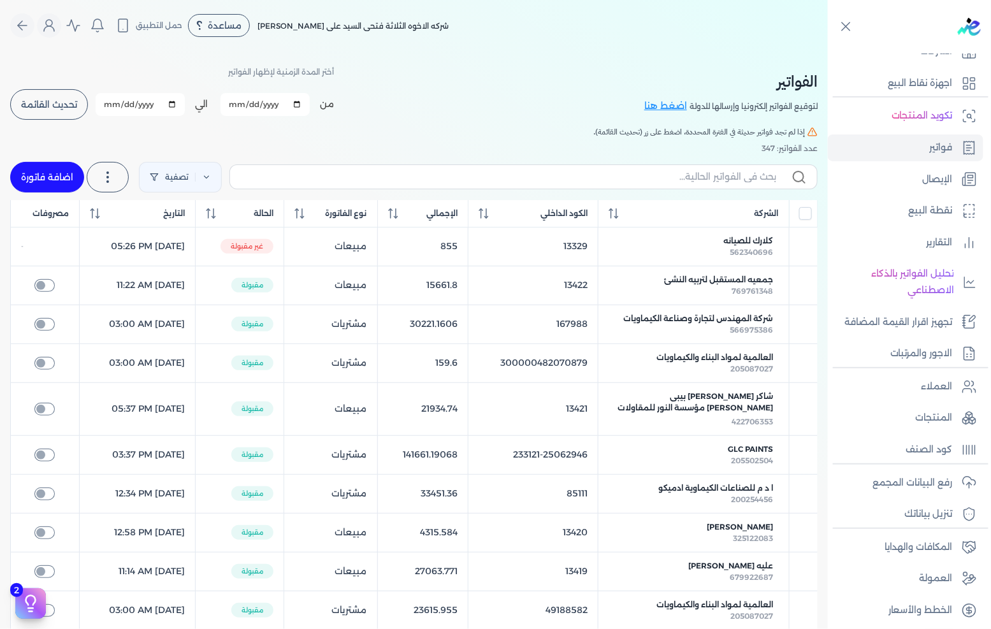
click at [71, 181] on link "اضافة فاتورة" at bounding box center [47, 177] width 74 height 31
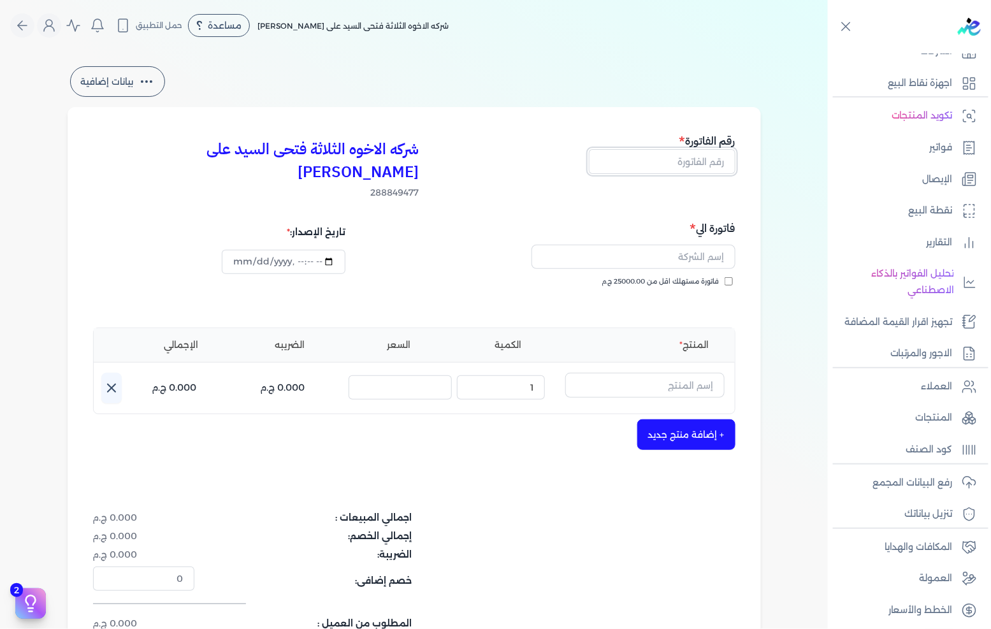
click at [710, 152] on input "text" at bounding box center [662, 161] width 147 height 24
drag, startPoint x: 701, startPoint y: 260, endPoint x: 702, endPoint y: 253, distance: 7.0
click at [701, 277] on span "فاتورة مستهلك اقل من 25000.00 ج.م" at bounding box center [660, 282] width 117 height 10
click at [725, 277] on input "فاتورة مستهلك اقل من 25000.00 ج.م" at bounding box center [729, 281] width 8 height 8
click at [711, 245] on input "text" at bounding box center [634, 257] width 204 height 24
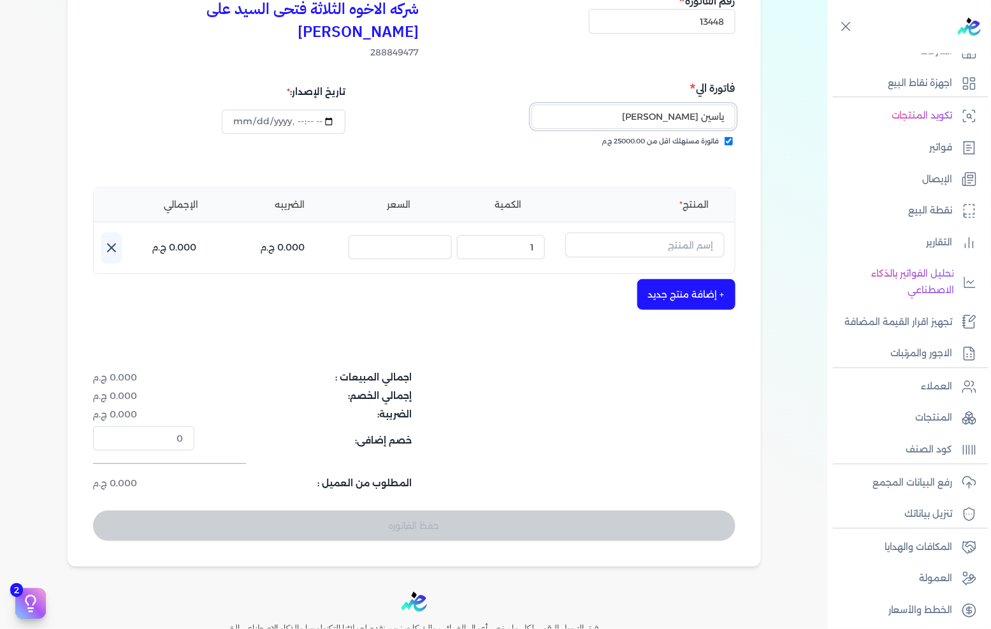
scroll to position [141, 0]
click at [682, 231] on input "text" at bounding box center [644, 243] width 159 height 24
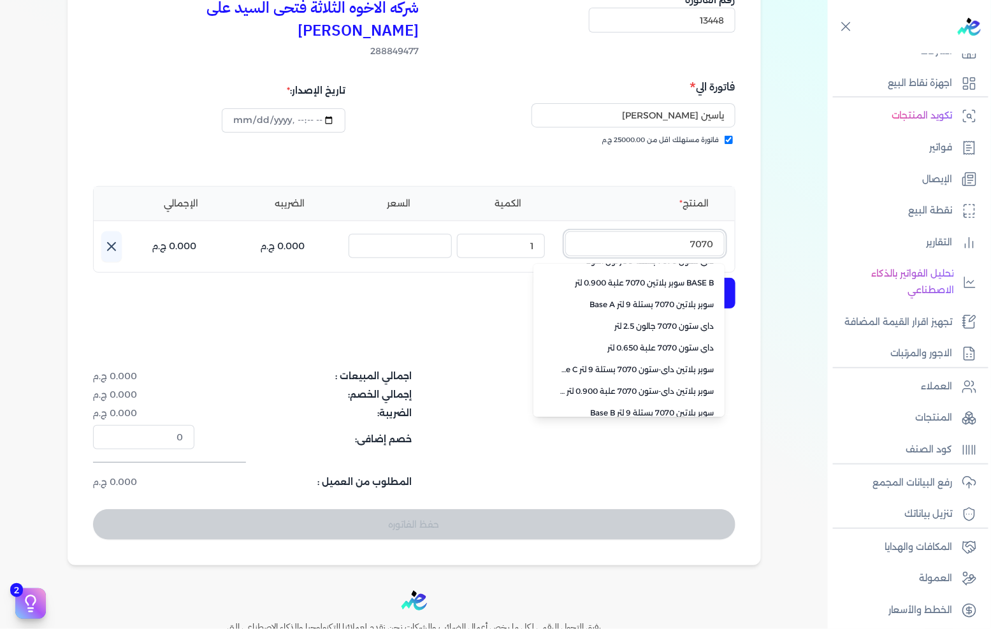
scroll to position [284, 0]
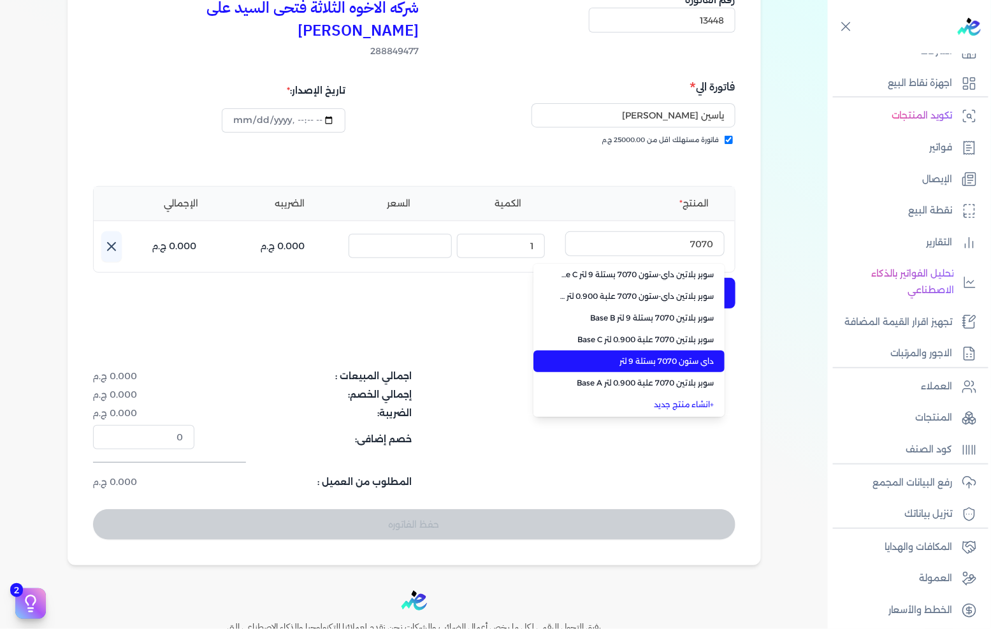
click at [655, 356] on span "داي ستون 7070 بستلة 9 لتر" at bounding box center [637, 361] width 156 height 11
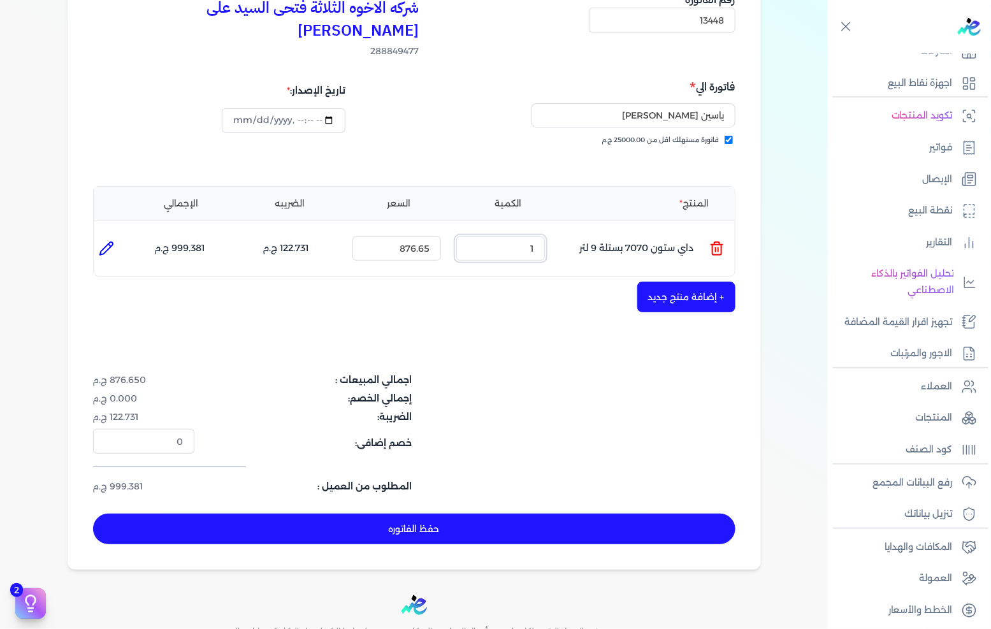
click at [519, 236] on input "1" at bounding box center [500, 248] width 89 height 24
drag, startPoint x: 519, startPoint y: 225, endPoint x: 990, endPoint y: 235, distance: 471.7
click at [521, 236] on input "1" at bounding box center [500, 248] width 89 height 24
click at [687, 282] on button "+ إضافة منتج جديد" at bounding box center [686, 297] width 98 height 31
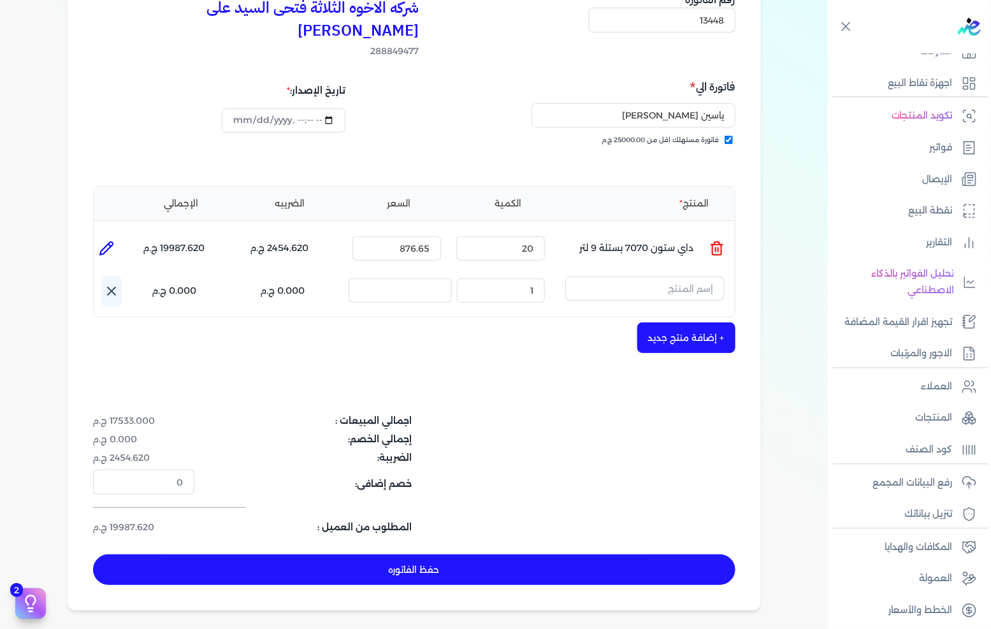
click at [687, 277] on input "text" at bounding box center [644, 289] width 159 height 24
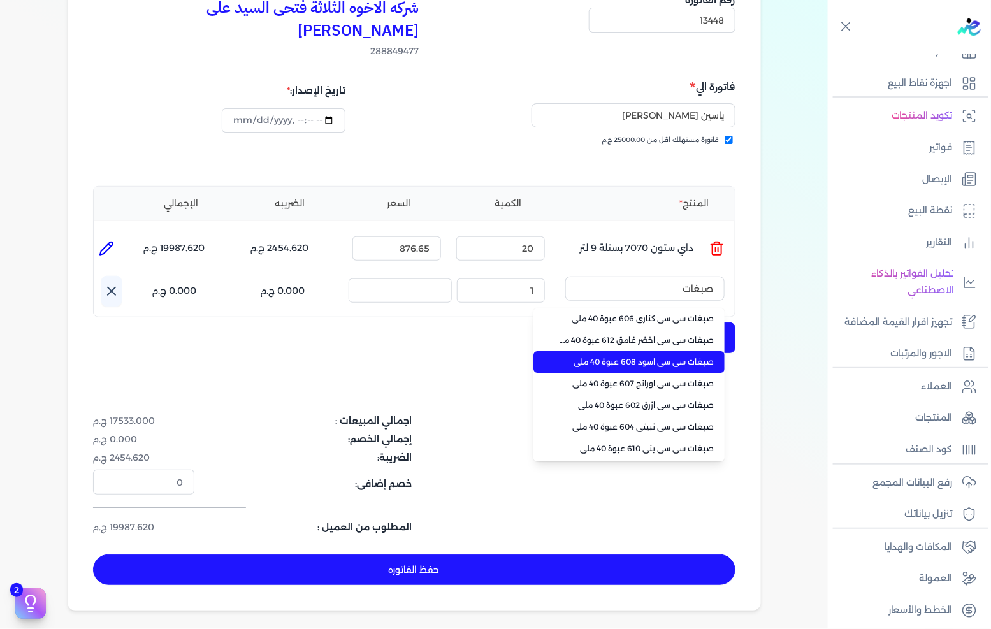
scroll to position [71, 0]
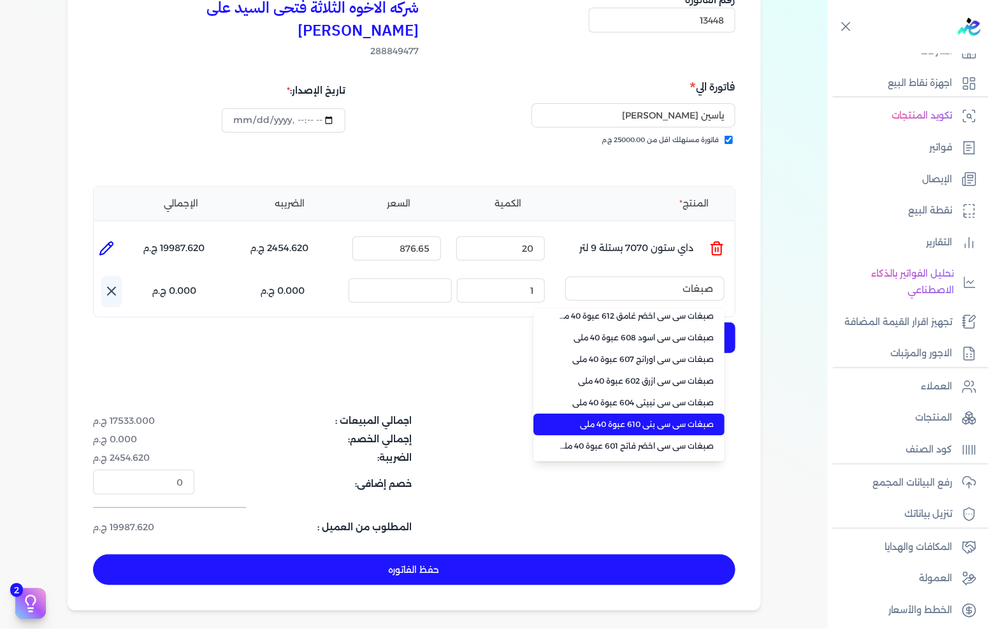
click at [677, 419] on span "صبغات سي سي بني 610 عبوة 40 ملي" at bounding box center [637, 424] width 156 height 11
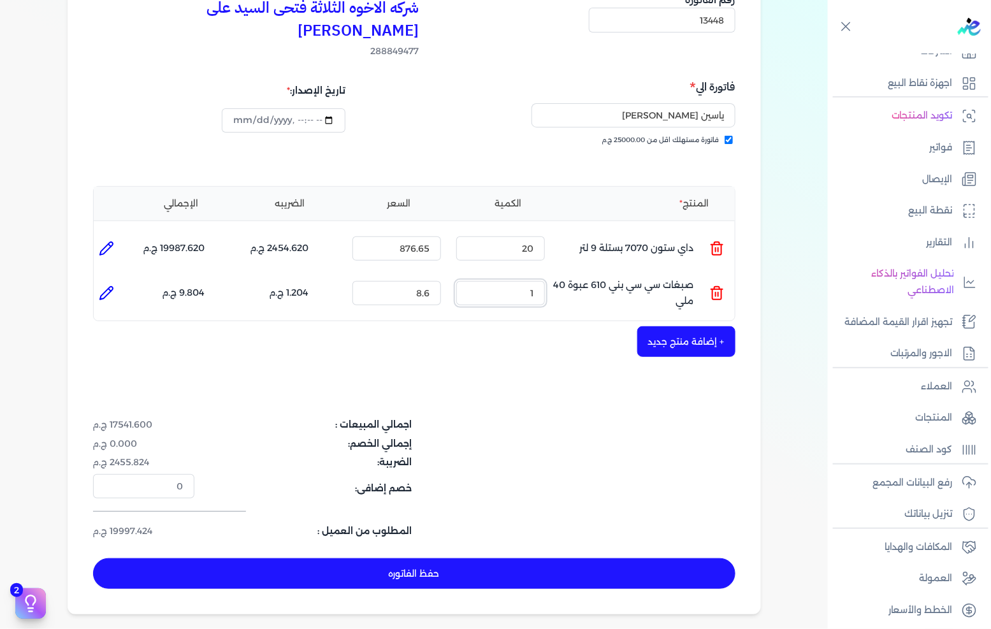
click at [532, 281] on input "1" at bounding box center [500, 293] width 89 height 24
click at [572, 558] on button "حفظ الفاتوره" at bounding box center [414, 573] width 642 height 31
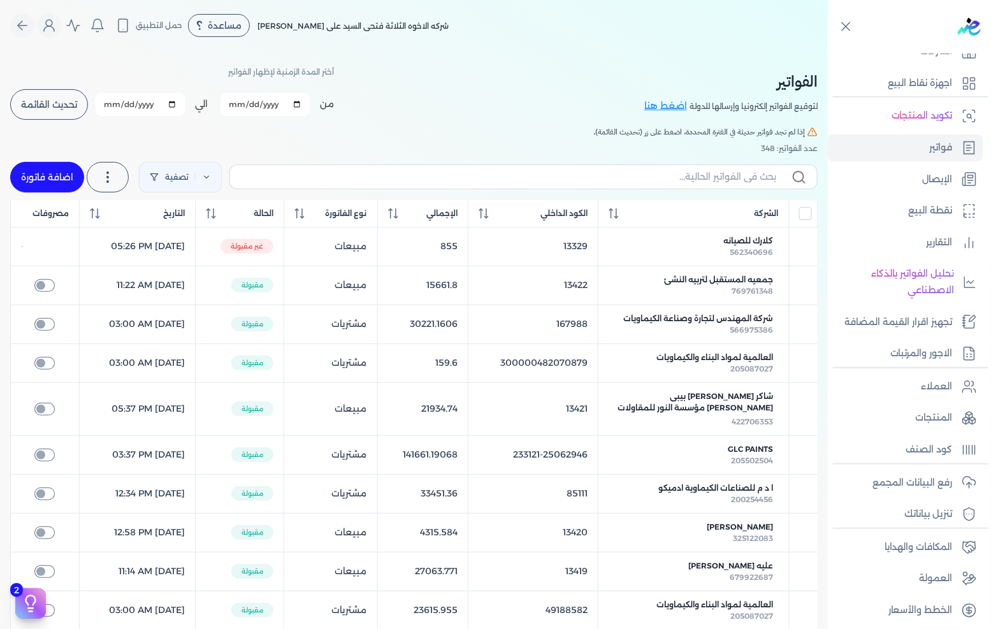
click at [58, 170] on link "اضافة فاتورة" at bounding box center [47, 177] width 74 height 31
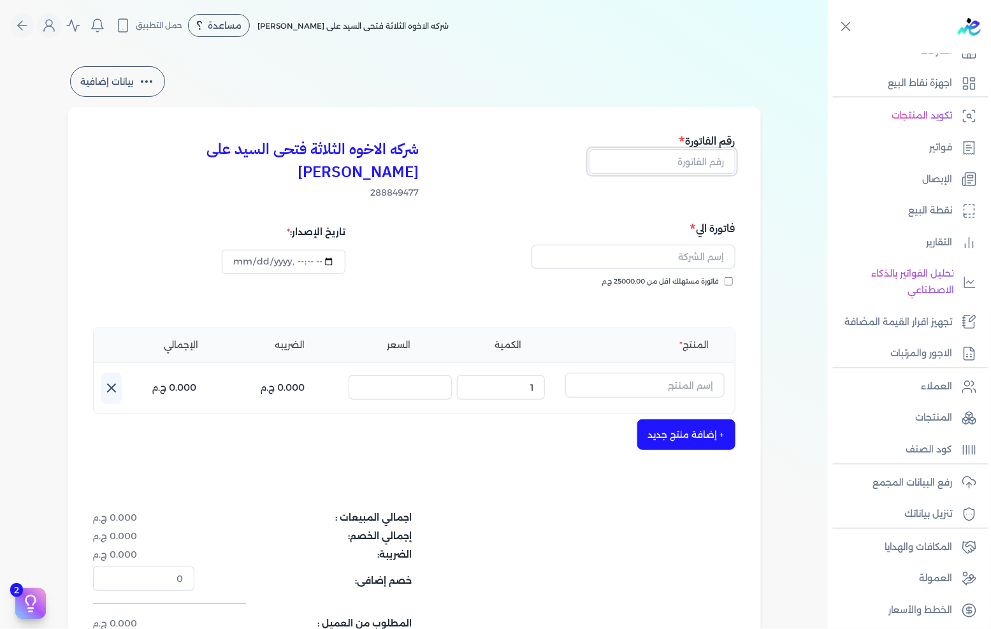
drag, startPoint x: 704, startPoint y: 162, endPoint x: 750, endPoint y: 157, distance: 46.2
click at [704, 162] on input "text" at bounding box center [662, 161] width 147 height 24
click at [690, 252] on div "فاتورة الي فاتورة مستهلك اقل من 25000.00 ج.م" at bounding box center [576, 266] width 317 height 92
click at [691, 277] on span "فاتورة مستهلك اقل من 25000.00 ج.م" at bounding box center [660, 282] width 117 height 10
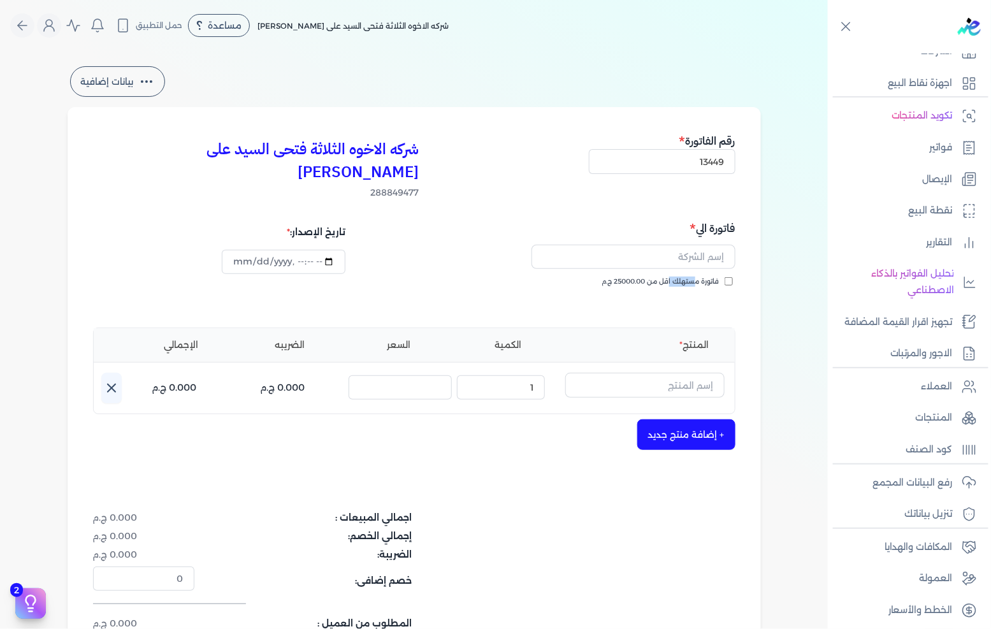
click at [725, 277] on input "فاتورة مستهلك اقل من 25000.00 ج.م" at bounding box center [729, 281] width 8 height 8
click at [697, 277] on span "فاتورة مستهلك اقل من 25000.00 ج.م" at bounding box center [660, 282] width 117 height 10
click at [725, 277] on input "فاتورة مستهلك اقل من 25000.00 ج.م" at bounding box center [729, 281] width 8 height 8
click at [700, 245] on input "text" at bounding box center [634, 257] width 204 height 24
click at [688, 277] on span "فاتورة مستهلك اقل من 25000.00 ج.م" at bounding box center [660, 282] width 117 height 10
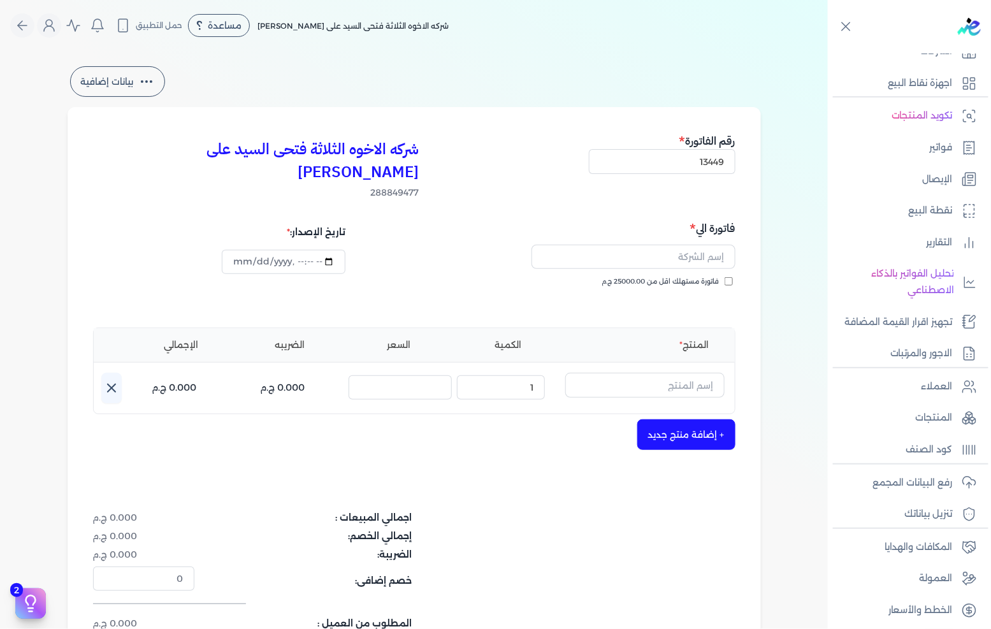
click at [725, 277] on input "فاتورة مستهلك اقل من 25000.00 ج.م" at bounding box center [729, 281] width 8 height 8
click at [700, 245] on input "text" at bounding box center [634, 257] width 204 height 24
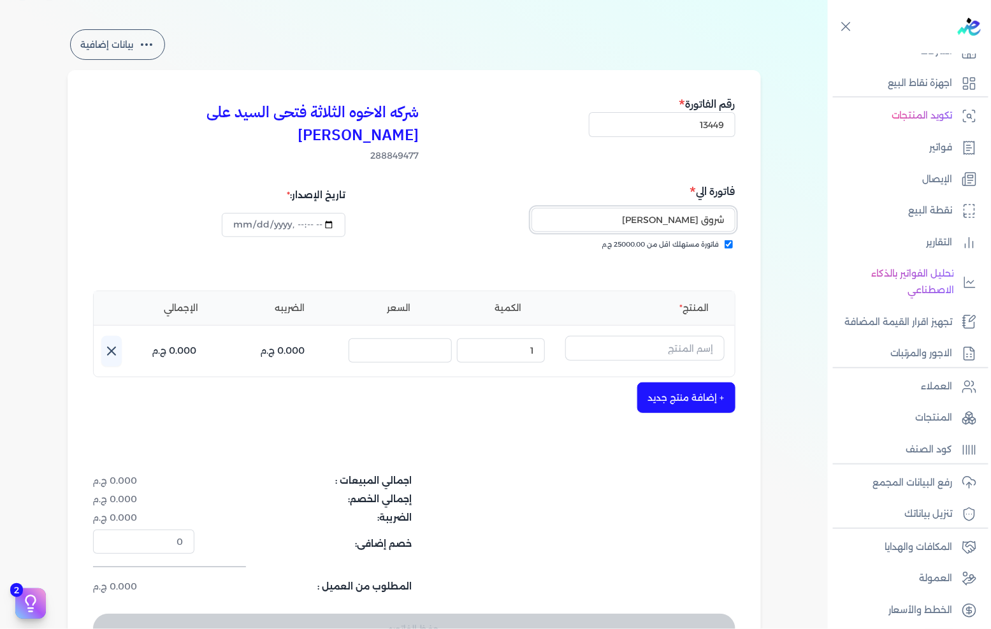
scroll to position [71, 0]
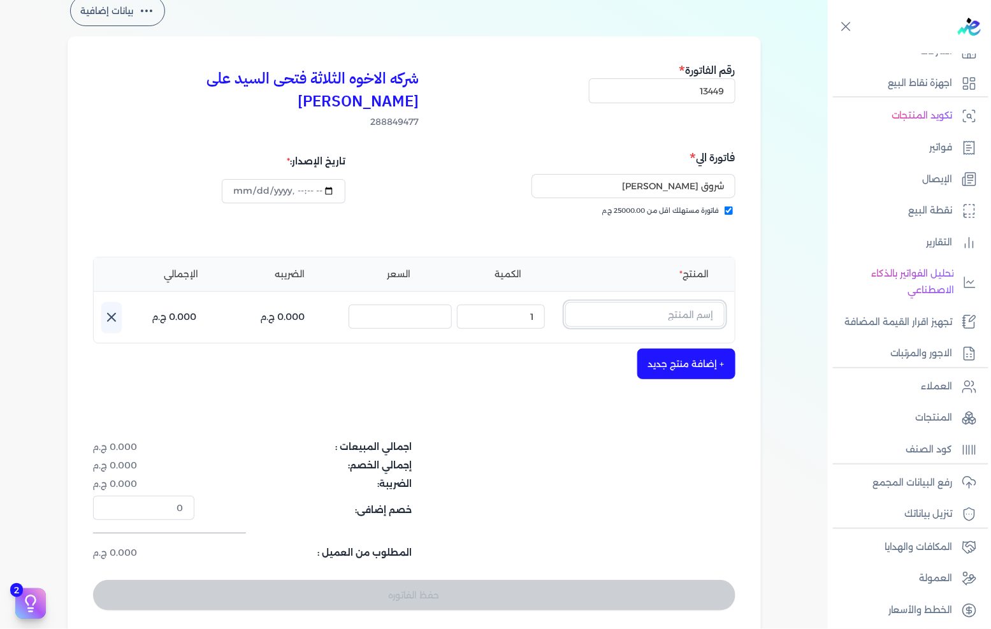
click at [673, 303] on input "text" at bounding box center [644, 314] width 159 height 24
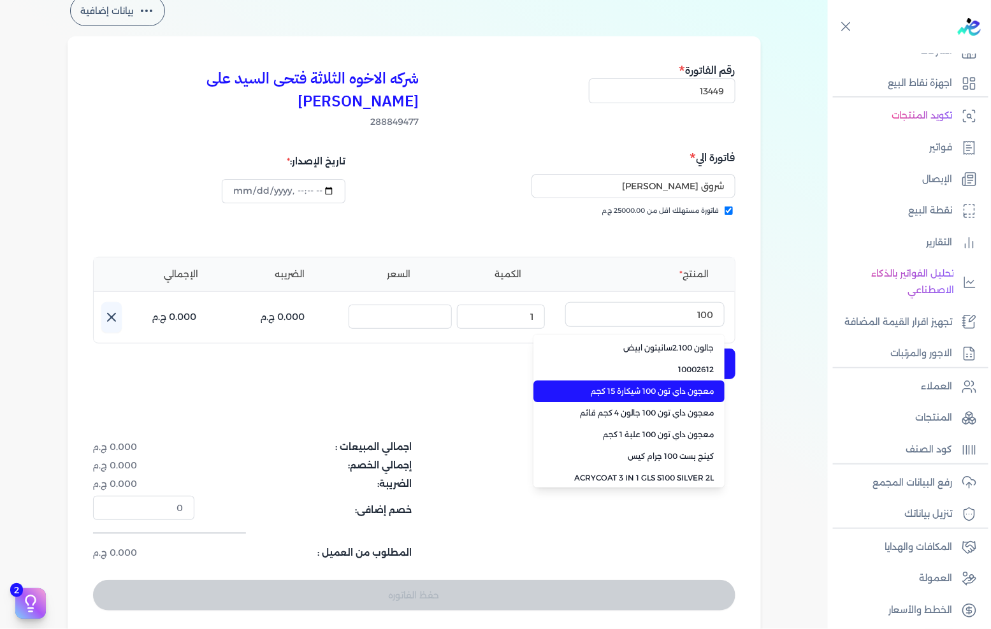
click at [633, 386] on span "معجون داي تون 100 شيكارة 15 كجم" at bounding box center [637, 391] width 156 height 11
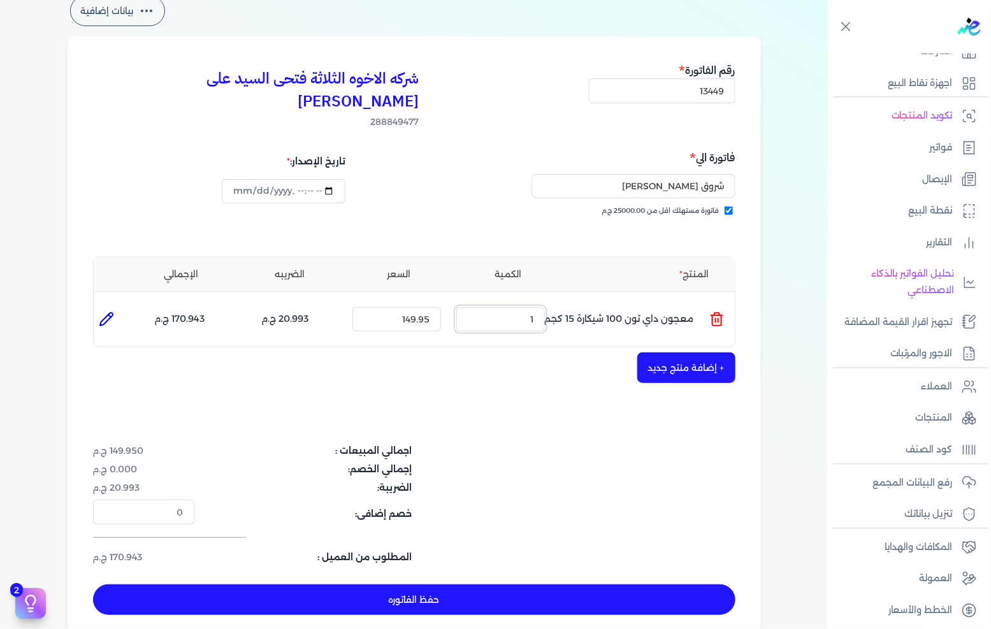
click at [537, 307] on input "1" at bounding box center [500, 319] width 89 height 24
click at [723, 352] on button "+ إضافة منتج جديد" at bounding box center [686, 367] width 98 height 31
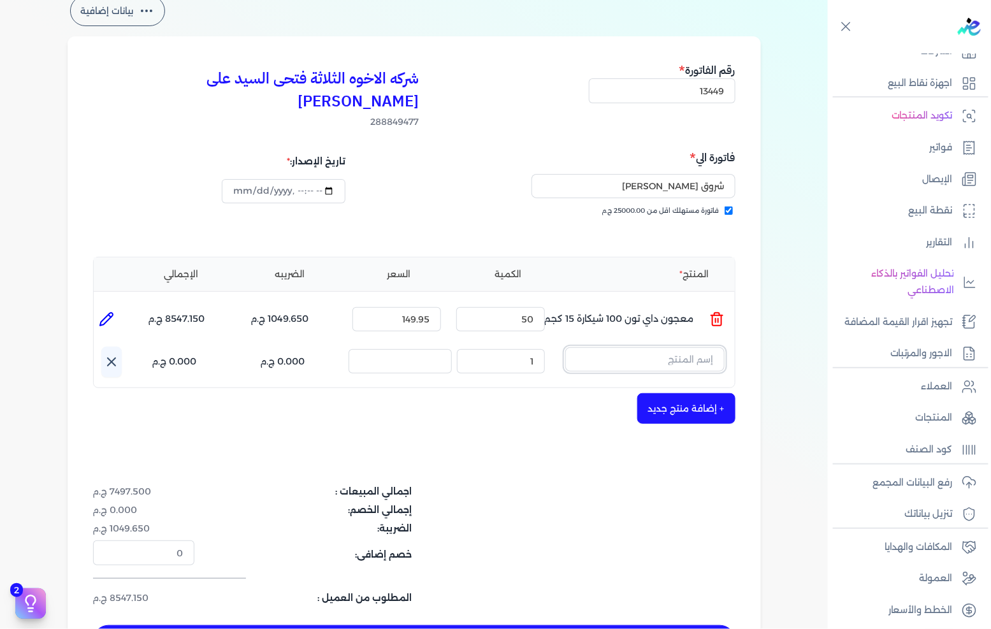
click at [709, 347] on input "text" at bounding box center [644, 359] width 159 height 24
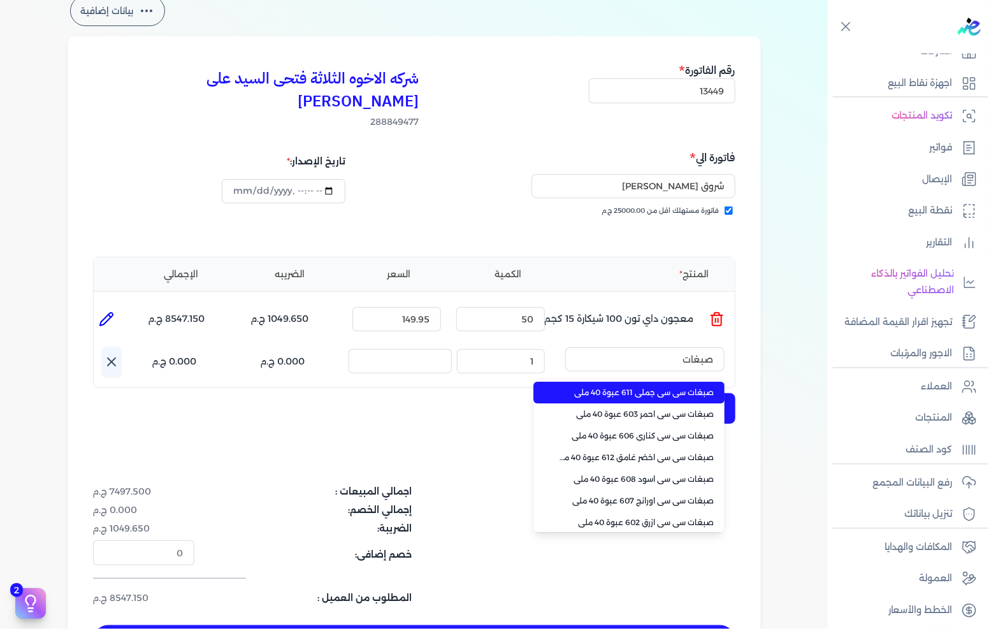
click at [671, 387] on span "صبغات سي سي جملي 611 عبوة 40 ملي" at bounding box center [637, 392] width 156 height 11
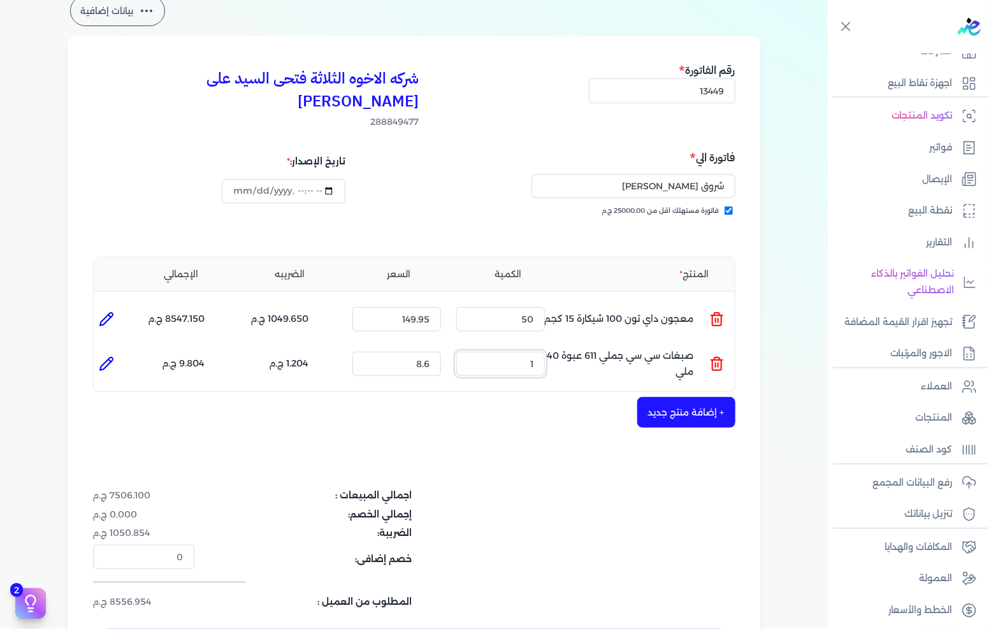
click at [528, 352] on input "1" at bounding box center [500, 364] width 89 height 24
click at [711, 397] on button "+ إضافة منتج جديد" at bounding box center [686, 412] width 98 height 31
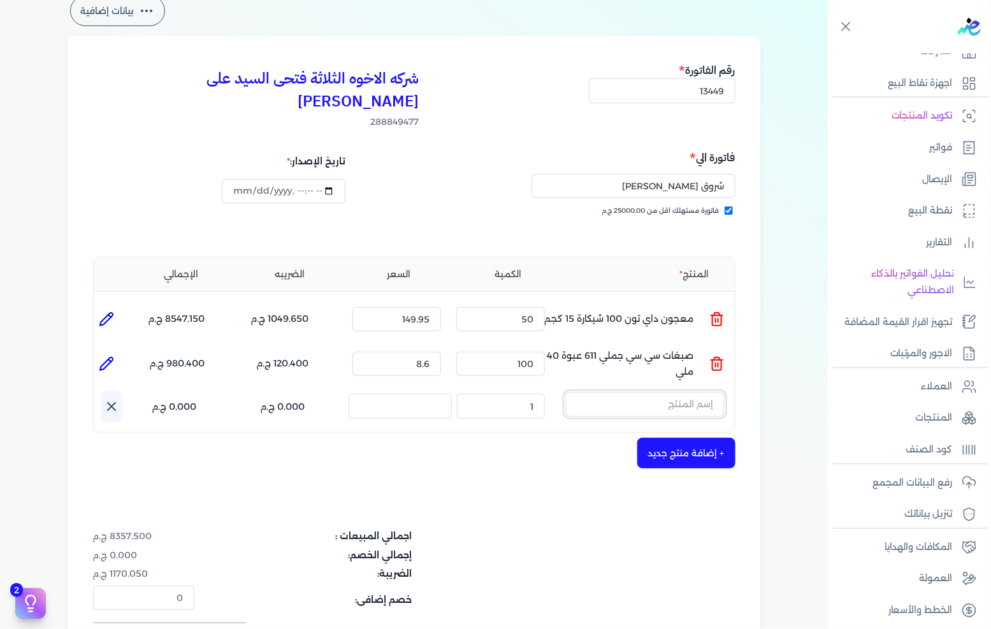
click at [702, 392] on input "text" at bounding box center [644, 404] width 159 height 24
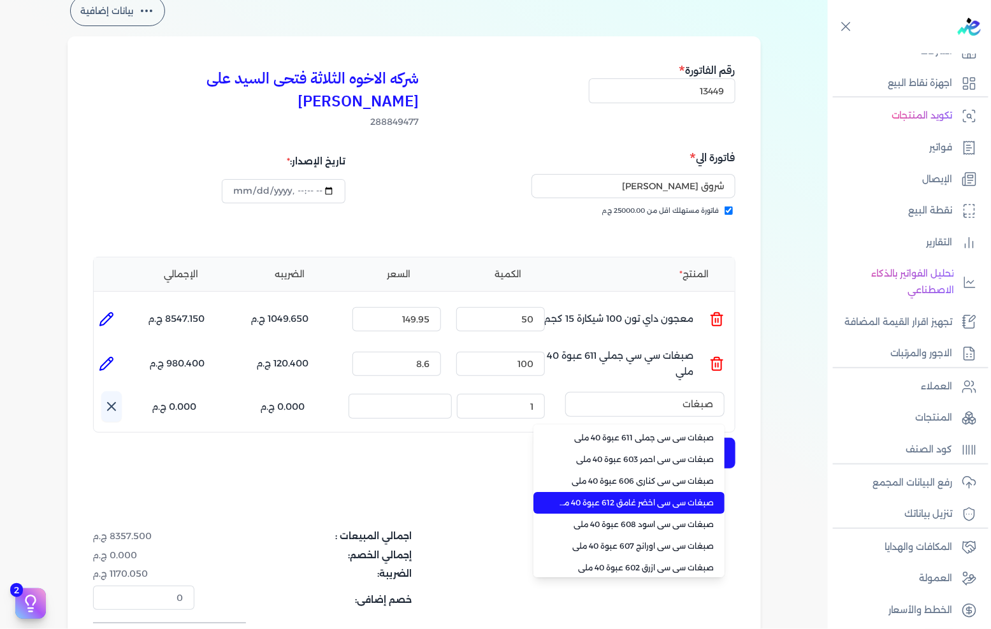
click at [664, 519] on span "صبغات سي سي اسود 608 عبوة 40 ملي" at bounding box center [637, 524] width 156 height 11
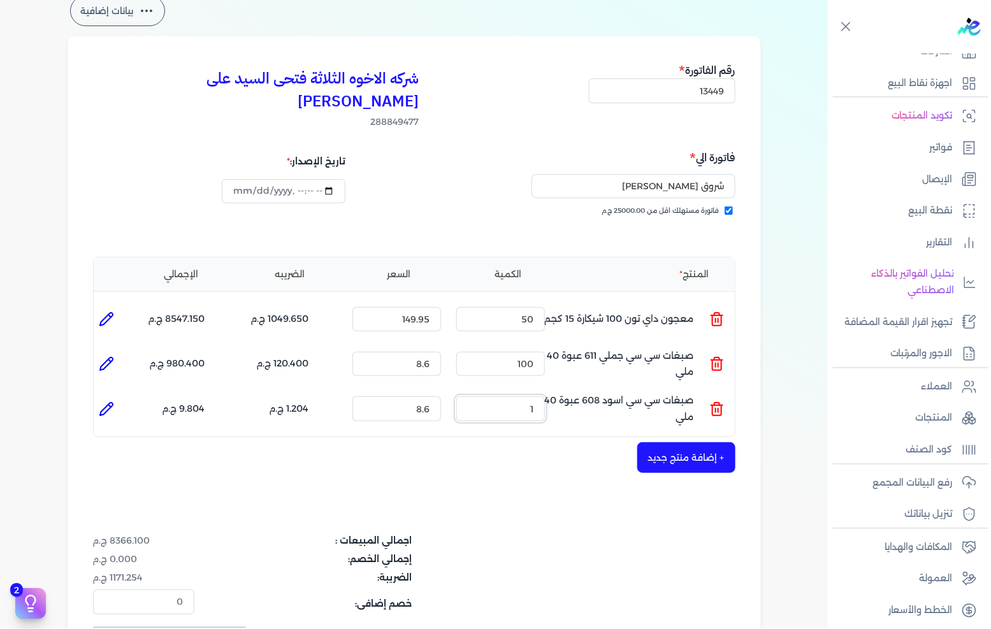
click at [518, 396] on input "1" at bounding box center [500, 408] width 89 height 24
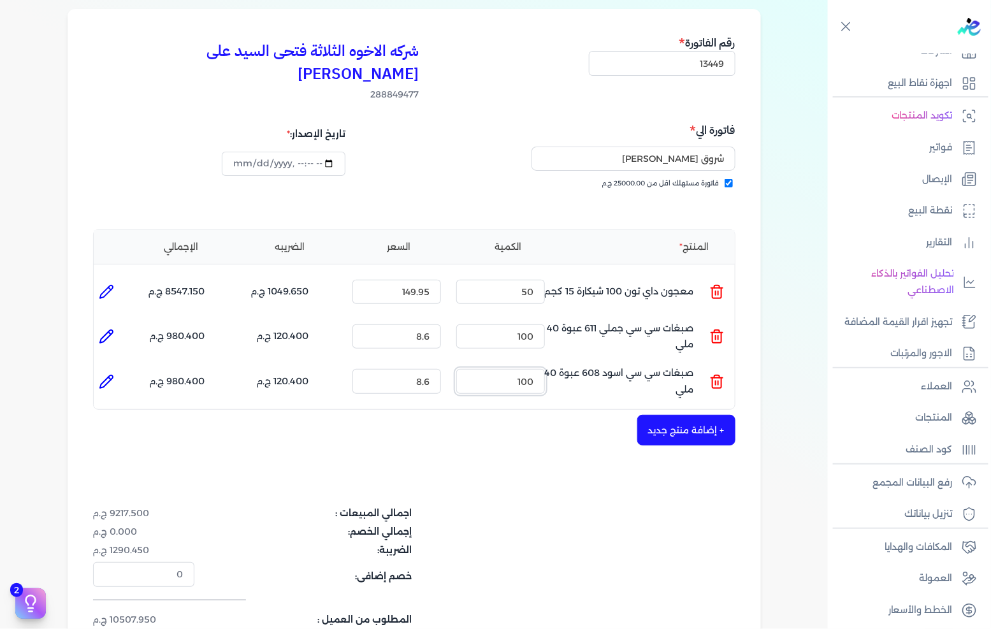
scroll to position [141, 0]
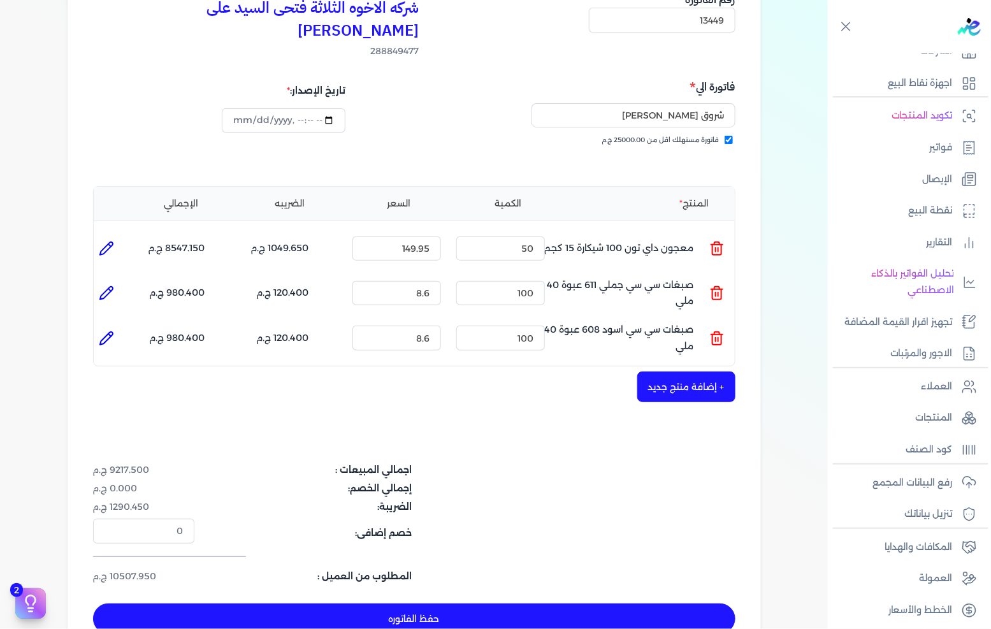
click at [646, 380] on div "شركه الاخوه الثلاثة فتحى السيد على [PERSON_NAME] 288849477 رقم الفاتورة 13449 ف…" at bounding box center [414, 313] width 693 height 694
click at [656, 372] on button "+ إضافة منتج جديد" at bounding box center [686, 387] width 98 height 31
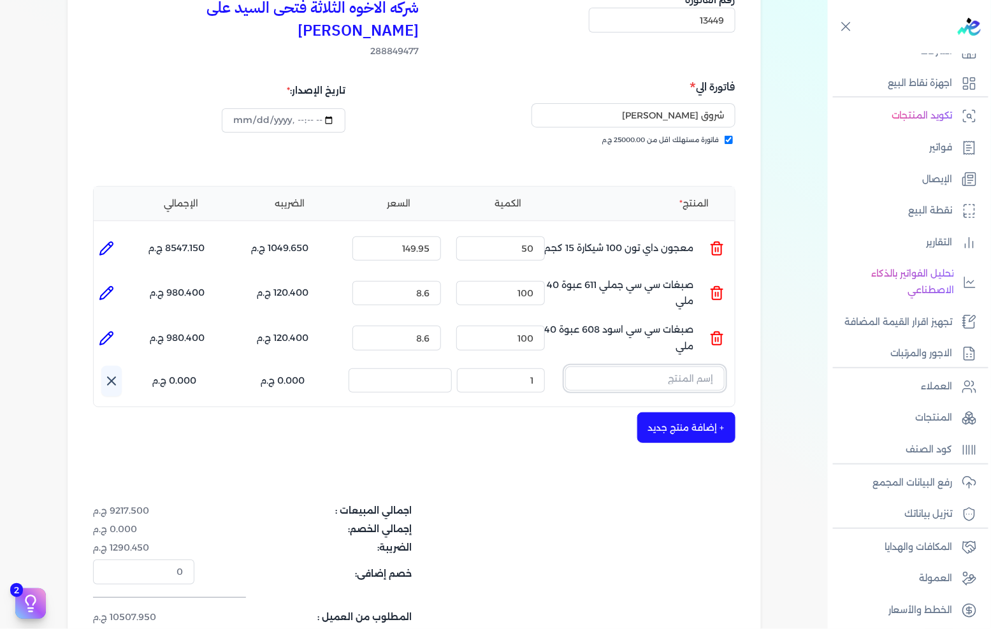
click at [666, 366] on input "text" at bounding box center [644, 378] width 159 height 24
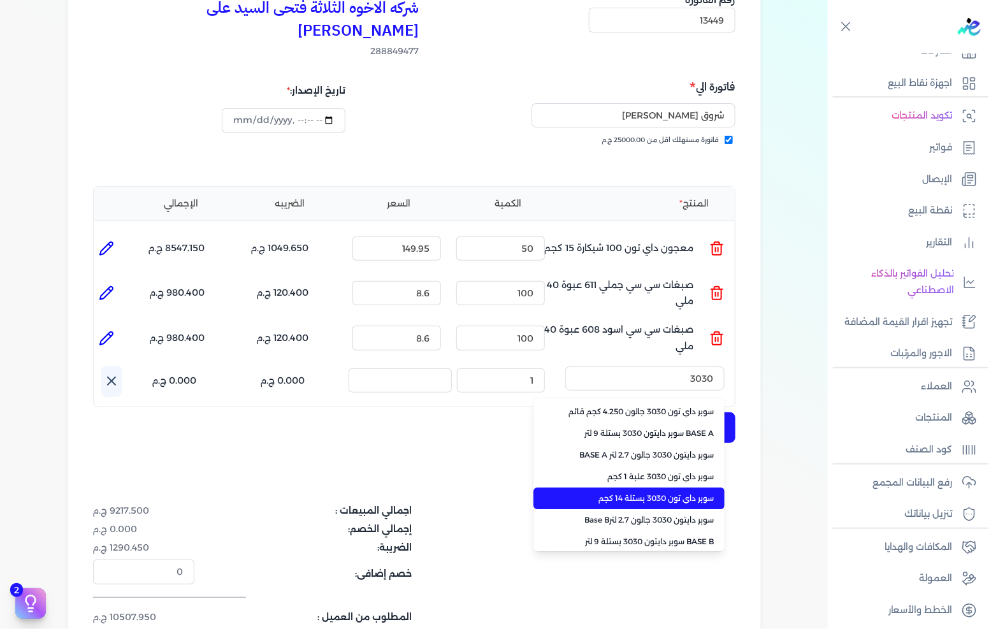
click at [619, 493] on span "سوبر داي تون 3030 بستلة 14 كجم" at bounding box center [637, 498] width 156 height 11
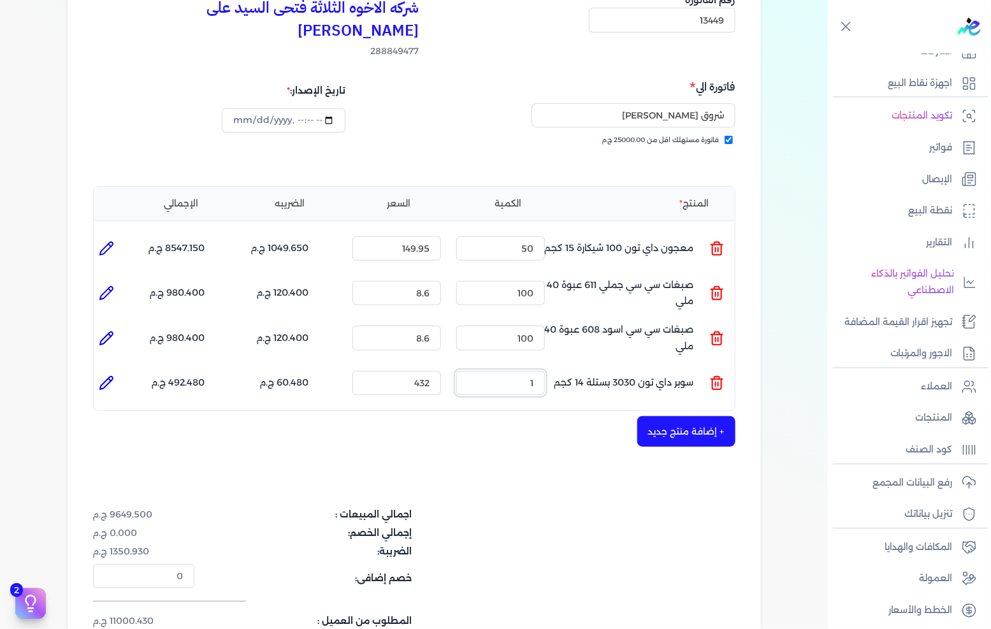
click at [521, 371] on input "1" at bounding box center [500, 383] width 89 height 24
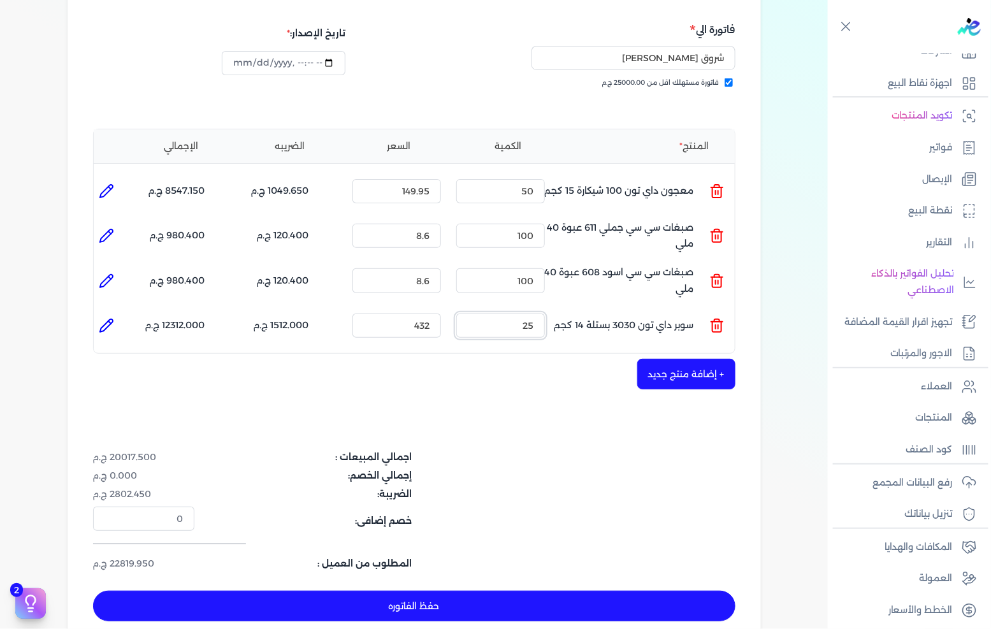
scroll to position [283, 0]
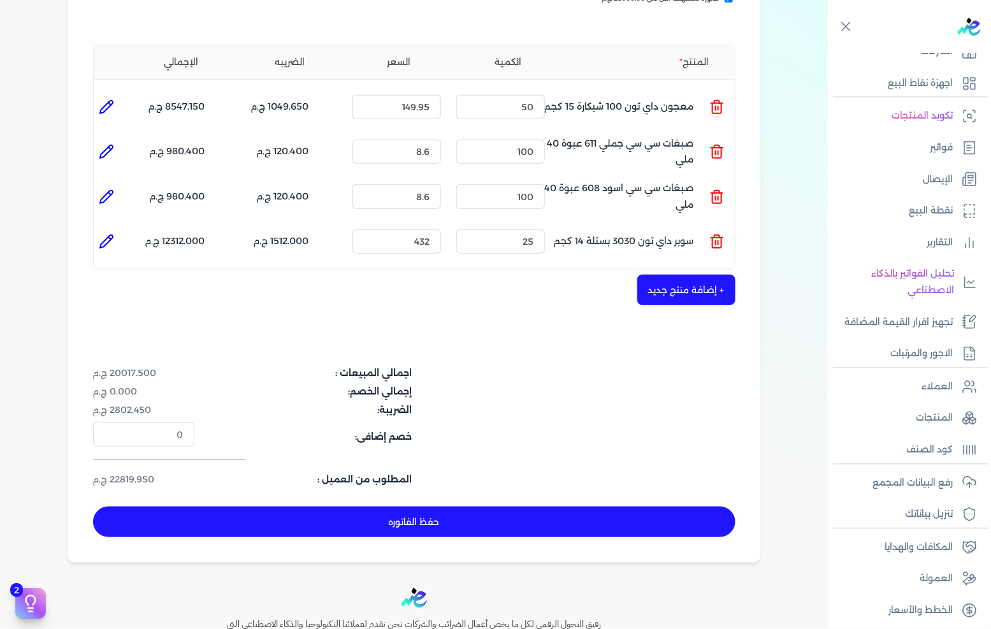
click at [548, 507] on button "حفظ الفاتوره" at bounding box center [414, 522] width 642 height 31
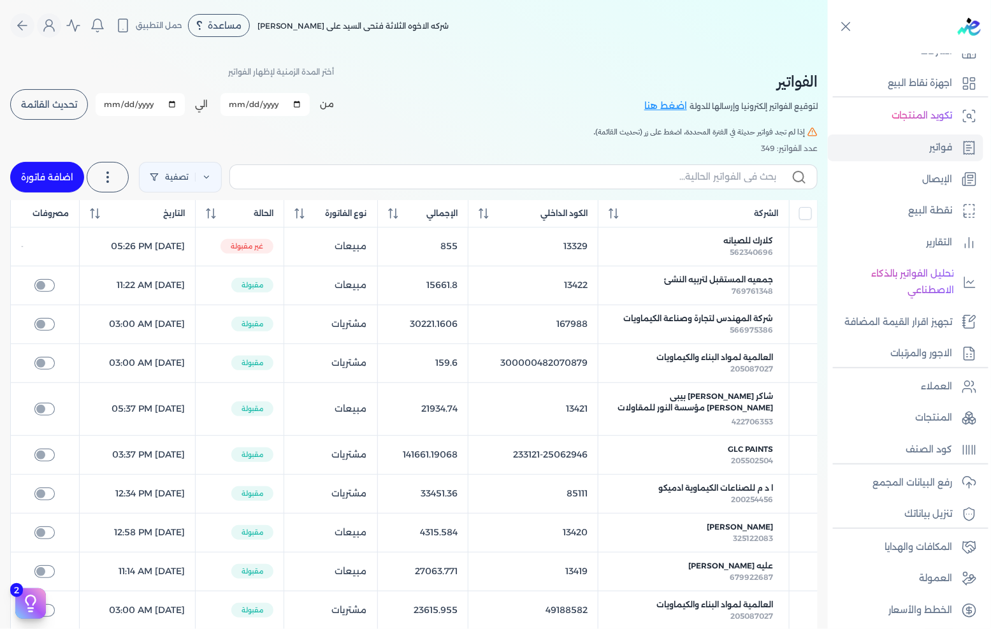
click at [46, 171] on link "اضافة فاتورة" at bounding box center [47, 177] width 74 height 31
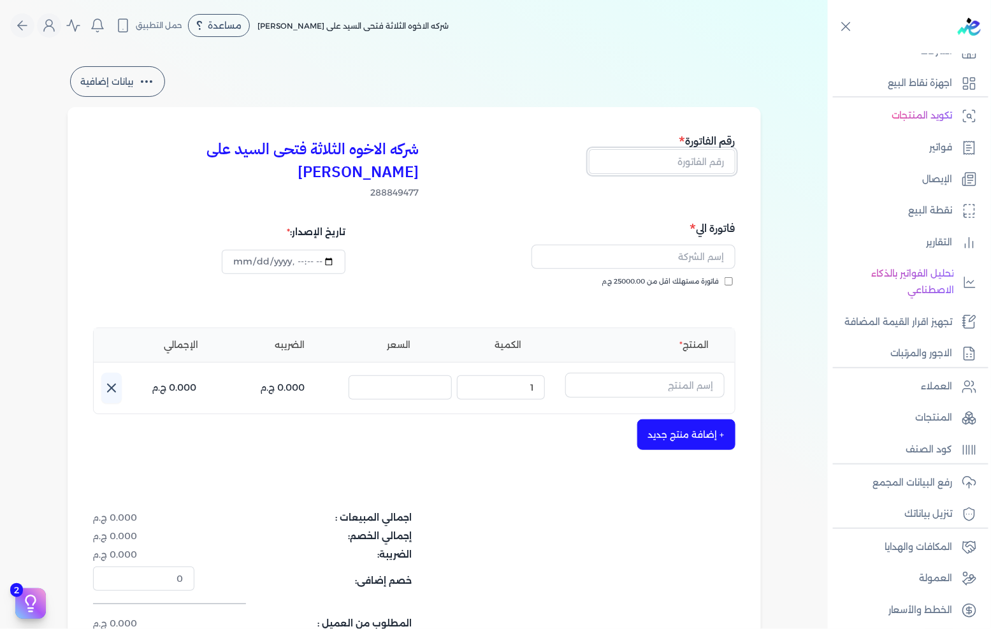
click at [652, 163] on input "text" at bounding box center [662, 161] width 147 height 24
click at [715, 277] on div "فاتورة مستهلك اقل من 25000.00 ج.م" at bounding box center [577, 295] width 312 height 36
click at [715, 277] on span "فاتورة مستهلك اقل من 25000.00 ج.م" at bounding box center [660, 282] width 117 height 10
click at [725, 277] on input "فاتورة مستهلك اقل من 25000.00 ج.م" at bounding box center [729, 281] width 8 height 8
click at [704, 245] on input "text" at bounding box center [634, 257] width 204 height 24
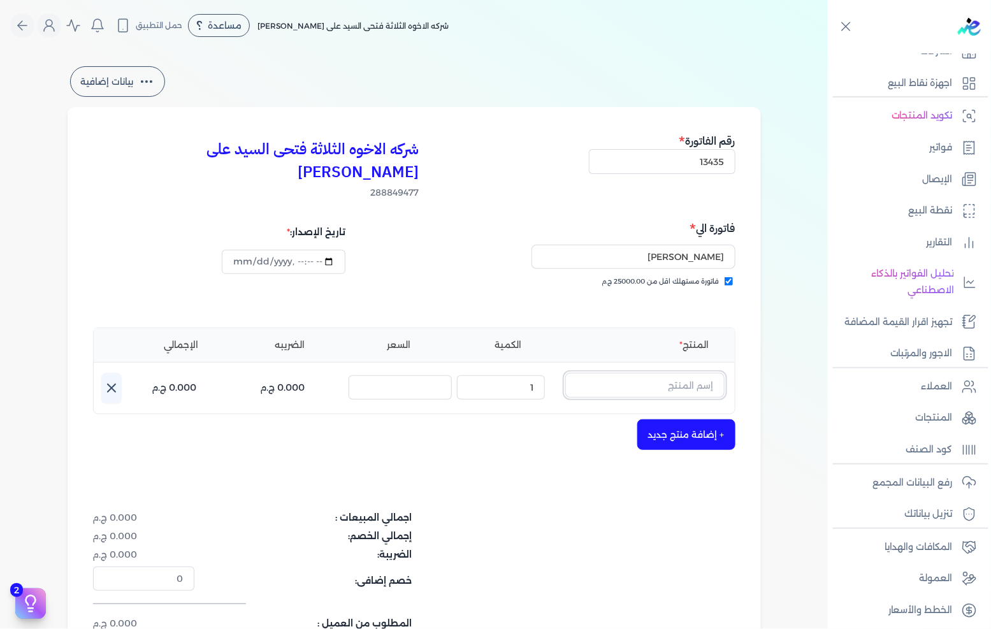
click at [644, 373] on input "text" at bounding box center [644, 385] width 159 height 24
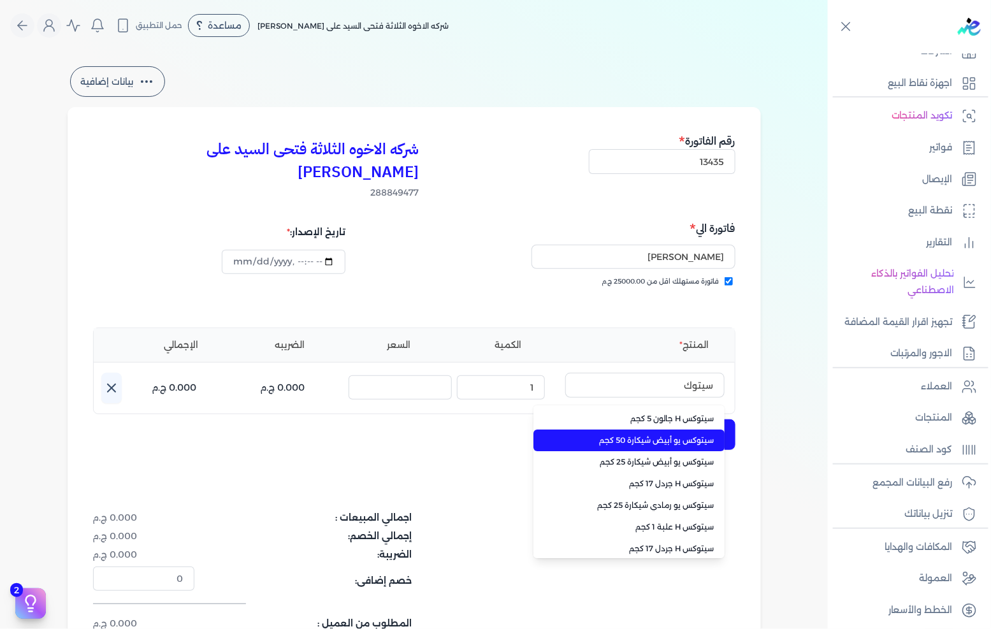
click at [623, 435] on span "سيتوكس يو أبيض شيكارة 50 كجم" at bounding box center [637, 440] width 156 height 11
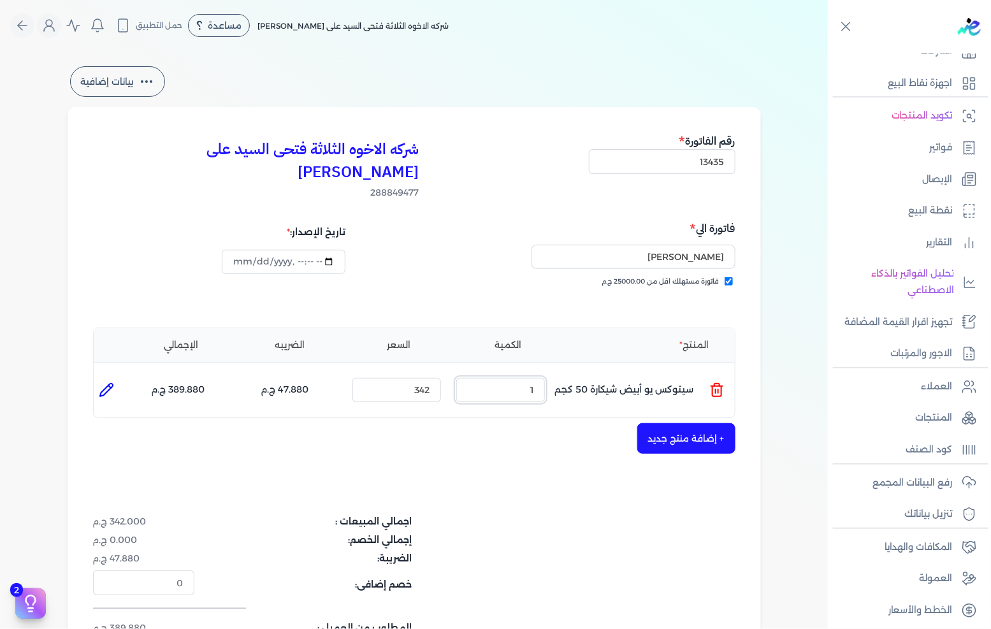
click at [533, 378] on input "1" at bounding box center [500, 390] width 89 height 24
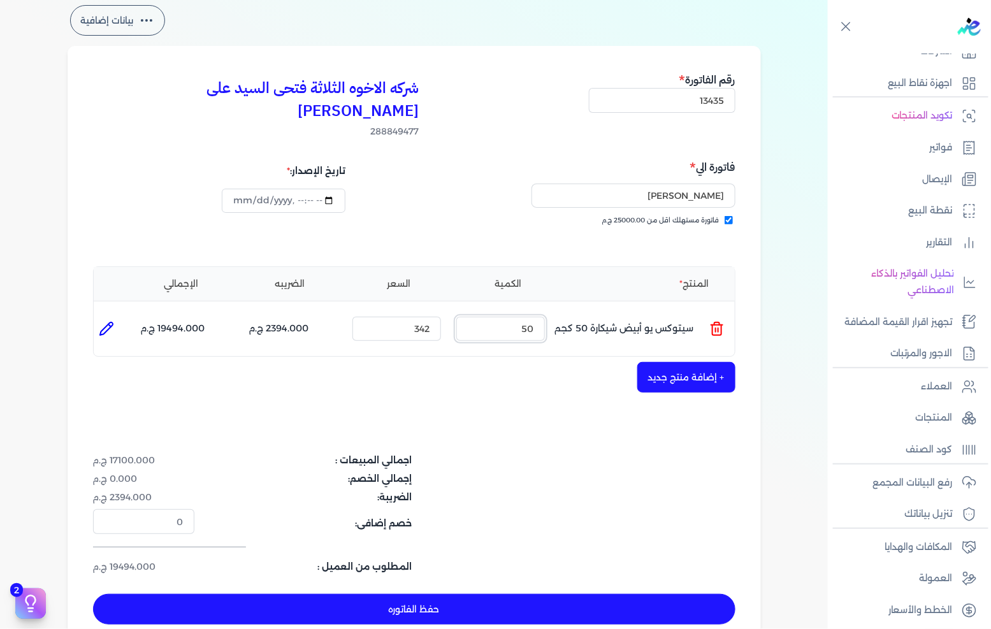
scroll to position [141, 0]
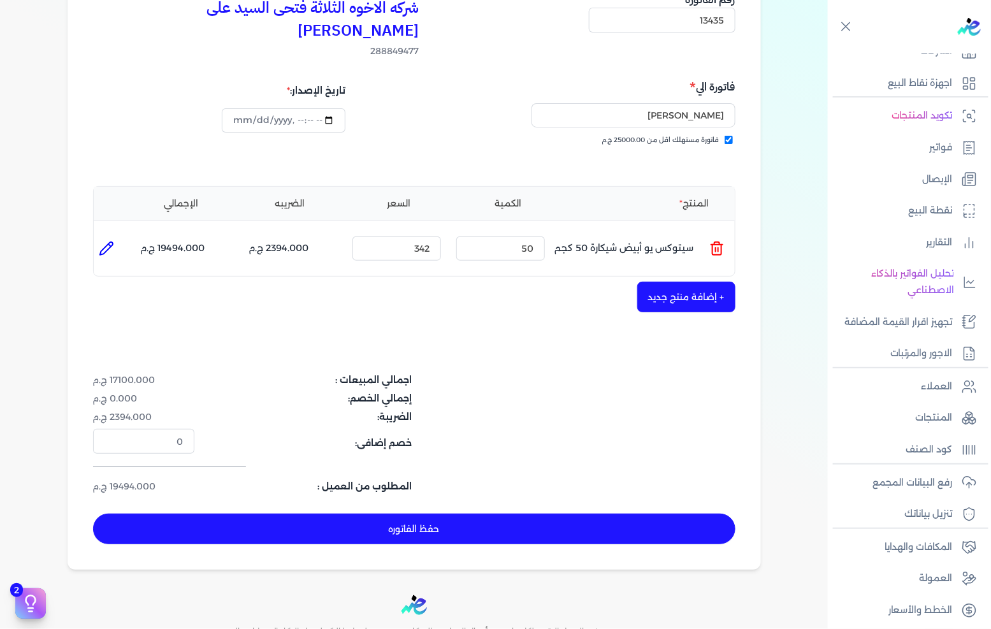
click at [377, 514] on button "حفظ الفاتوره" at bounding box center [414, 529] width 642 height 31
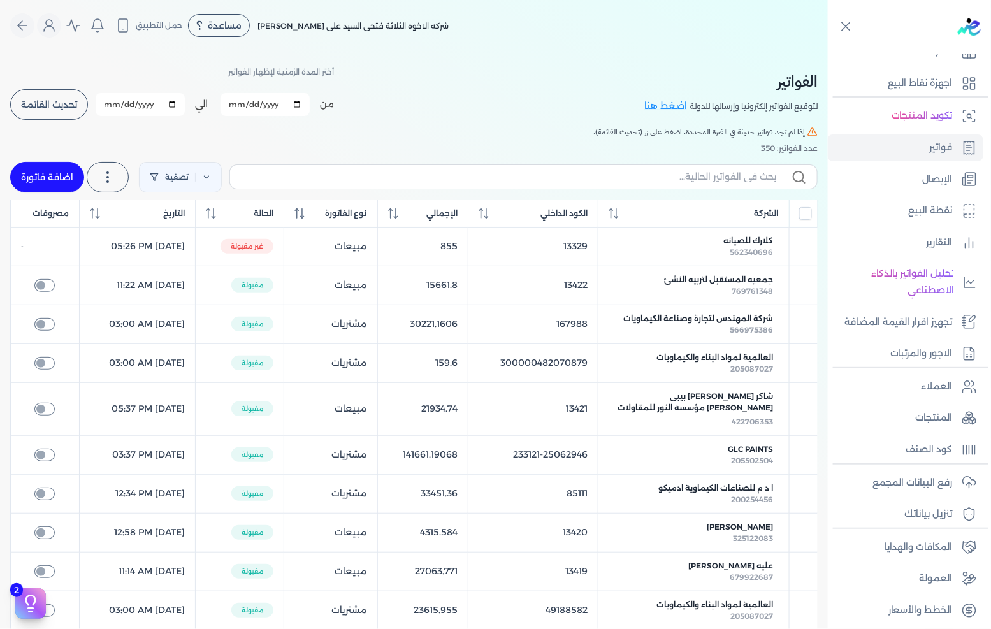
drag, startPoint x: 78, startPoint y: 179, endPoint x: 148, endPoint y: 220, distance: 80.6
click at [78, 178] on link "اضافة فاتورة" at bounding box center [47, 177] width 74 height 31
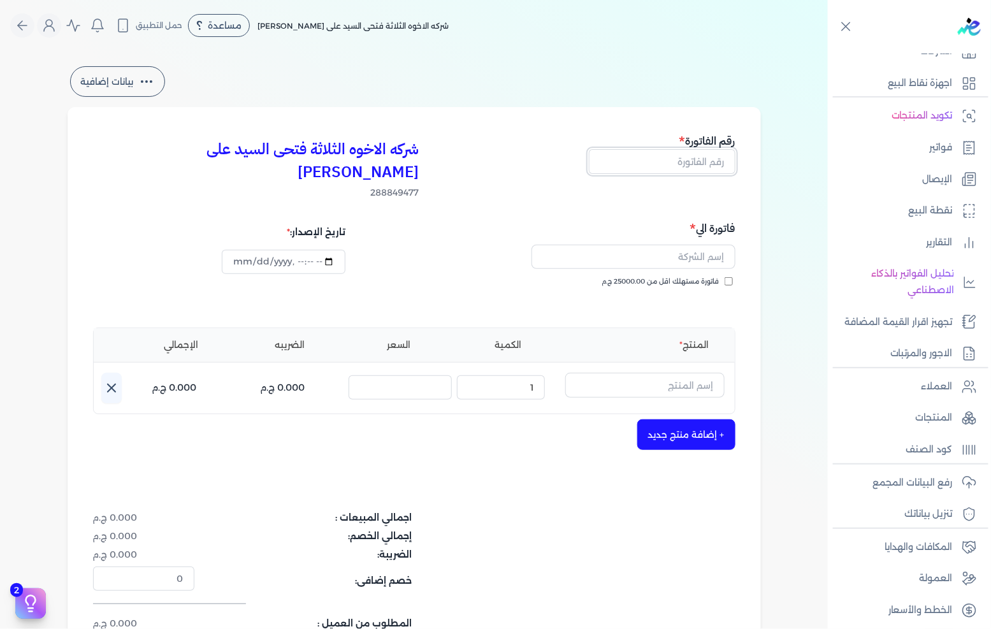
click at [686, 173] on input "text" at bounding box center [662, 161] width 147 height 24
click at [697, 277] on span "فاتورة مستهلك اقل من 25000.00 ج.م" at bounding box center [660, 282] width 117 height 10
click at [725, 277] on input "فاتورة مستهلك اقل من 25000.00 ج.م" at bounding box center [729, 281] width 8 height 8
click at [703, 245] on input "text" at bounding box center [634, 257] width 204 height 24
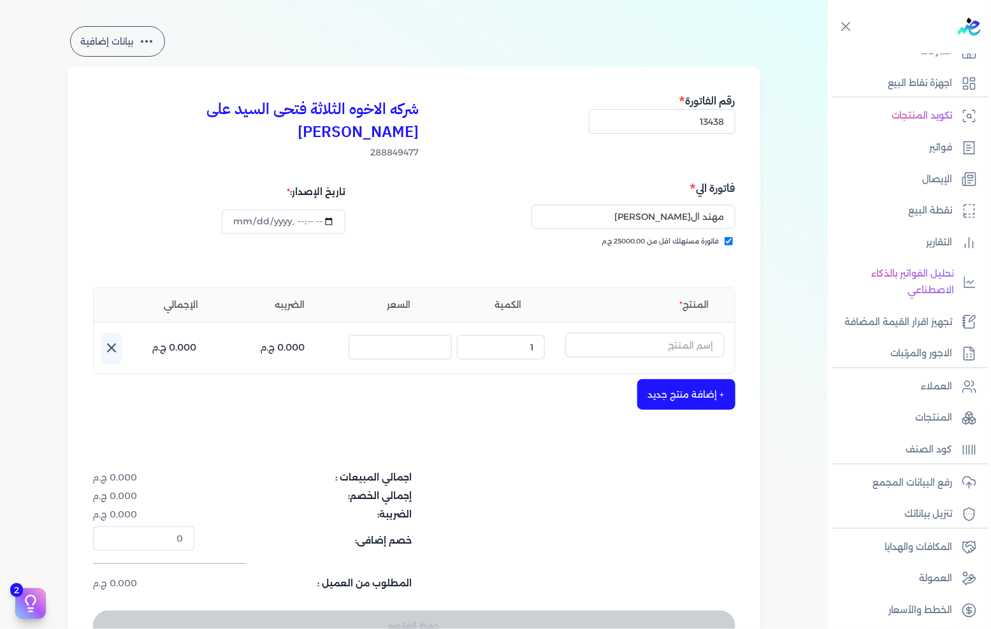
scroll to position [71, 0]
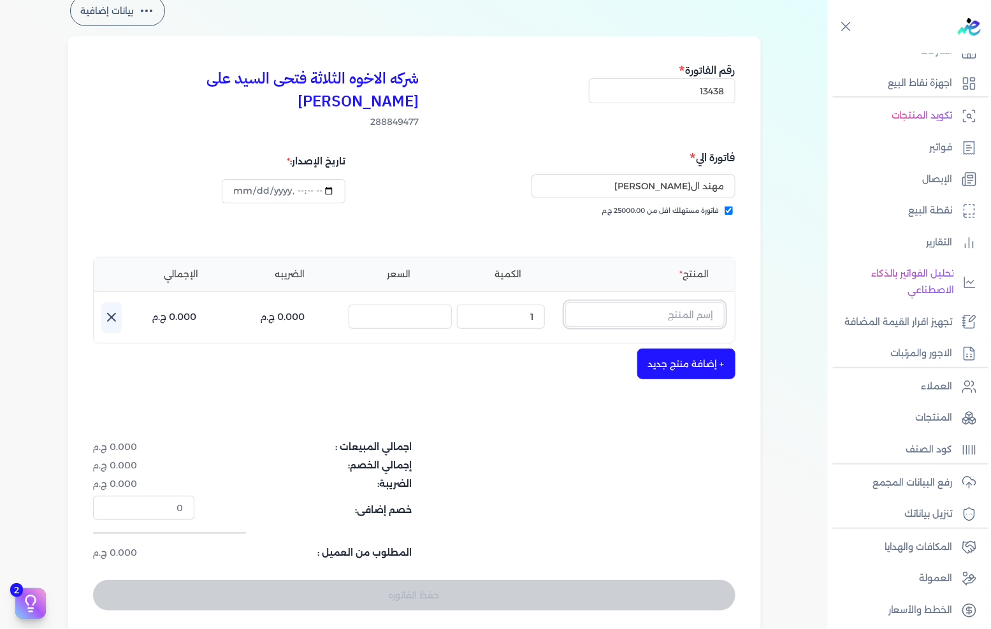
drag, startPoint x: 682, startPoint y: 294, endPoint x: 787, endPoint y: 284, distance: 105.7
click at [682, 302] on input "text" at bounding box center [644, 314] width 159 height 24
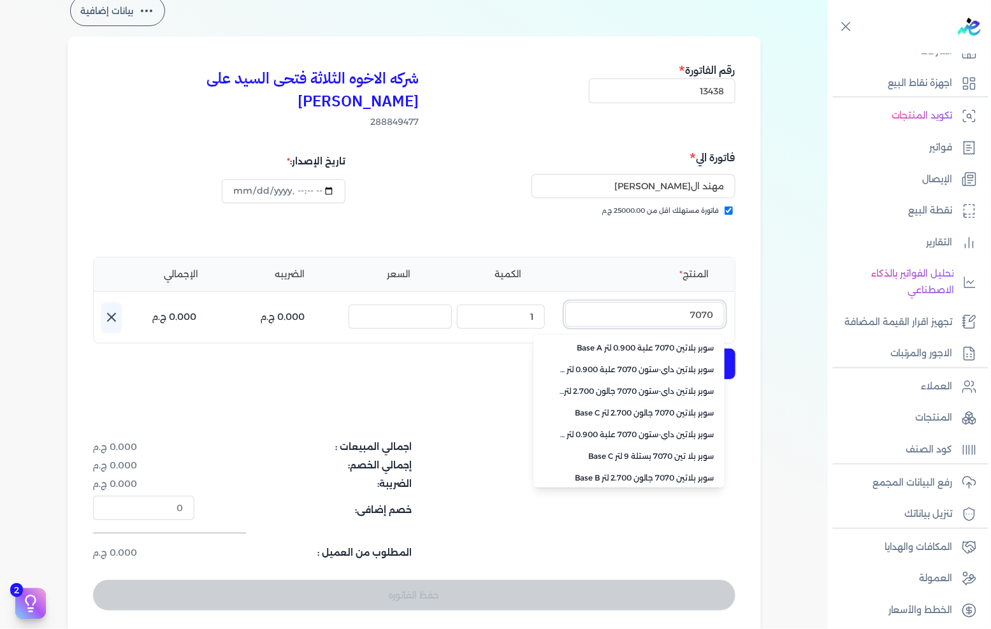
scroll to position [284, 0]
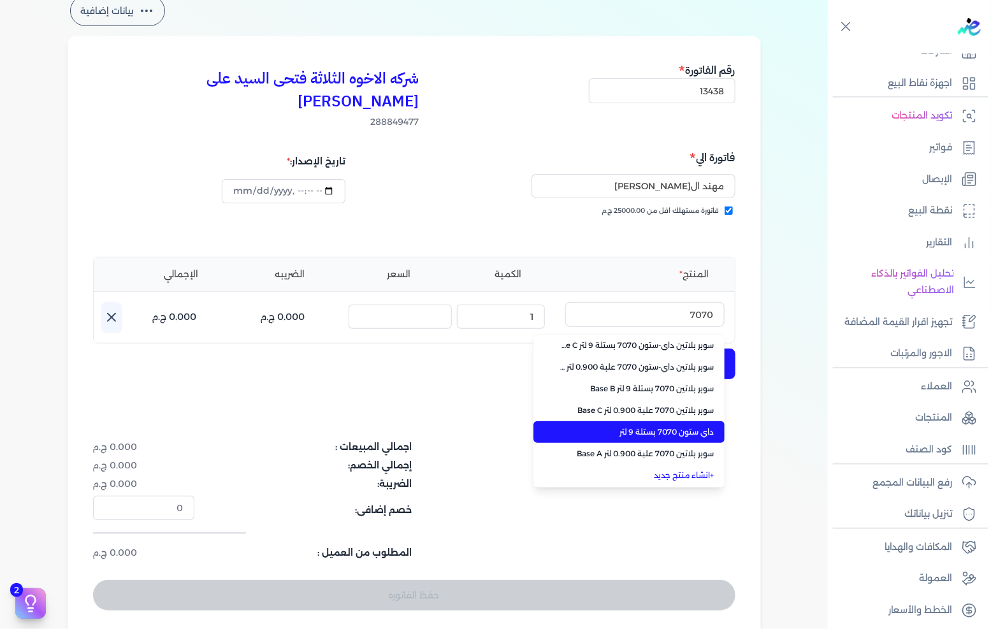
click at [667, 426] on span "داي ستون 7070 بستلة 9 لتر" at bounding box center [637, 431] width 156 height 11
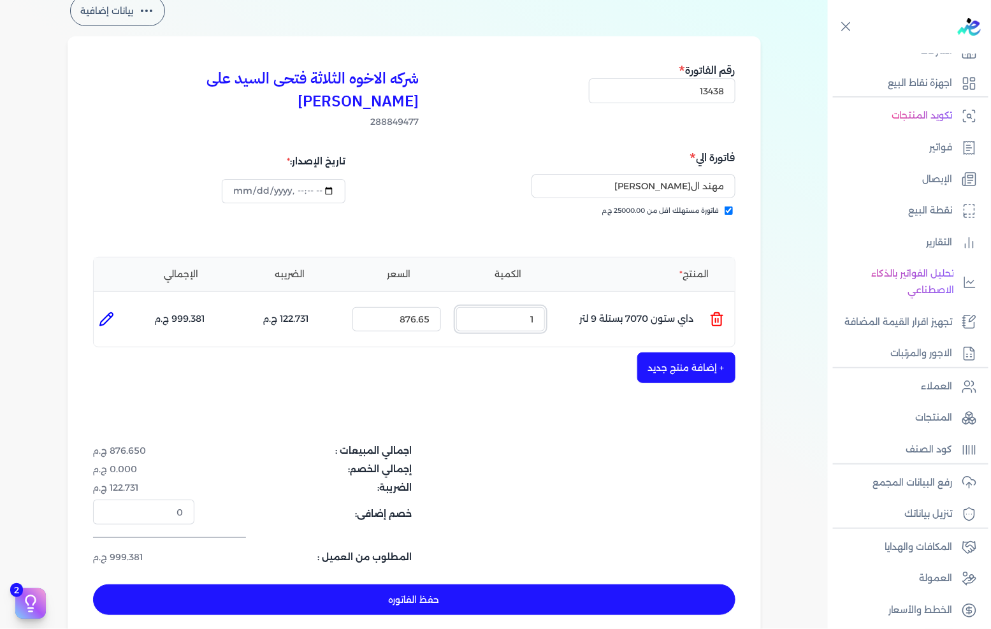
click at [520, 307] on input "1" at bounding box center [500, 319] width 89 height 24
click at [561, 584] on button "حفظ الفاتوره" at bounding box center [414, 599] width 642 height 31
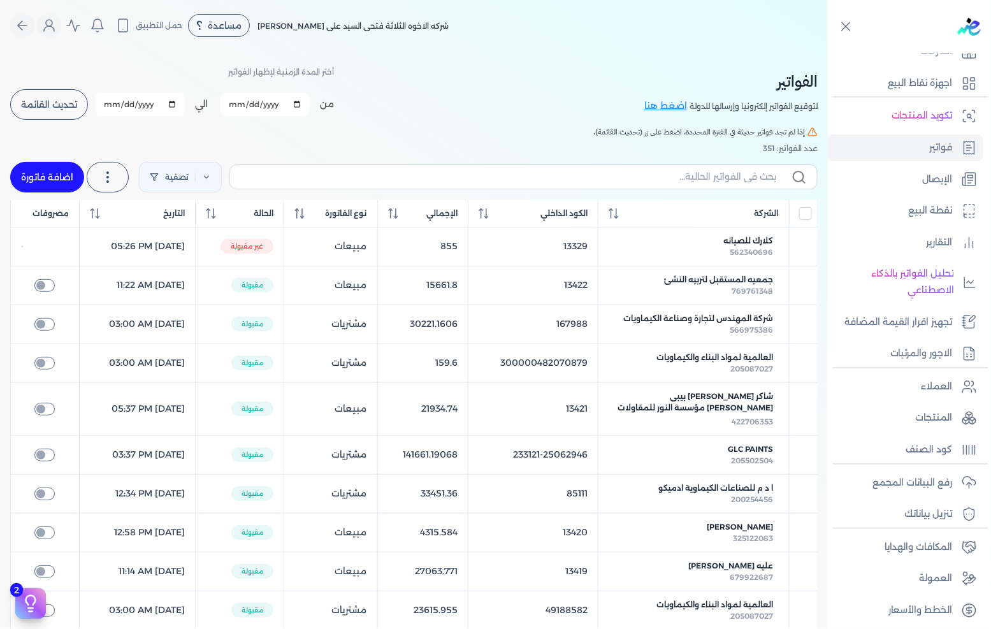
click at [62, 172] on link "اضافة فاتورة" at bounding box center [47, 177] width 74 height 31
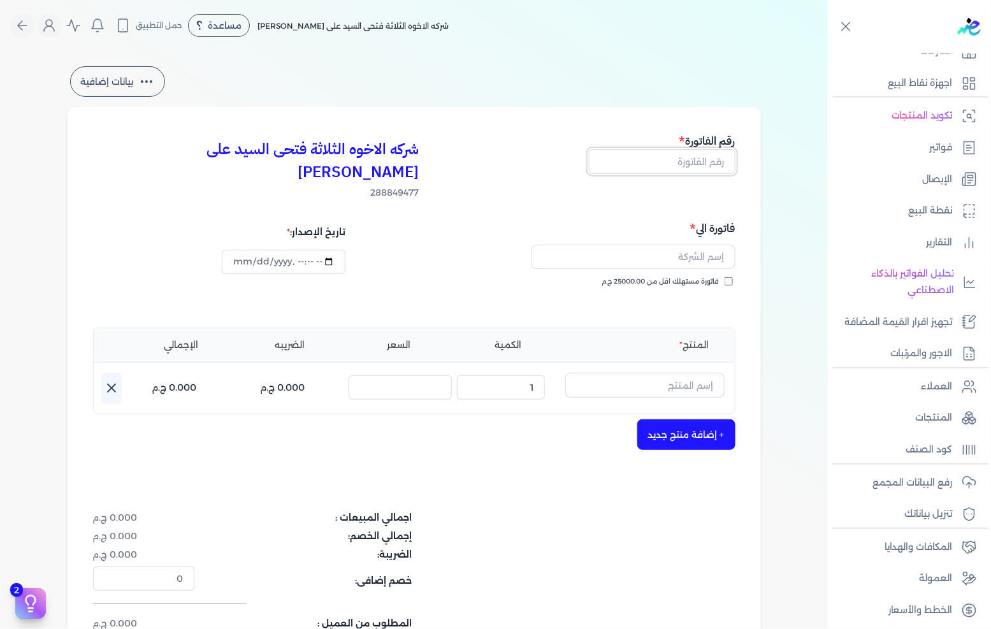
click at [669, 163] on input "text" at bounding box center [662, 161] width 147 height 24
click at [733, 277] on input "فاتورة مستهلك اقل من 25000.00 ج.م" at bounding box center [729, 281] width 8 height 8
click at [728, 277] on input "فاتورة مستهلك اقل من 25000.00 ج.م" at bounding box center [729, 281] width 8 height 8
click at [727, 245] on input "text" at bounding box center [634, 257] width 204 height 24
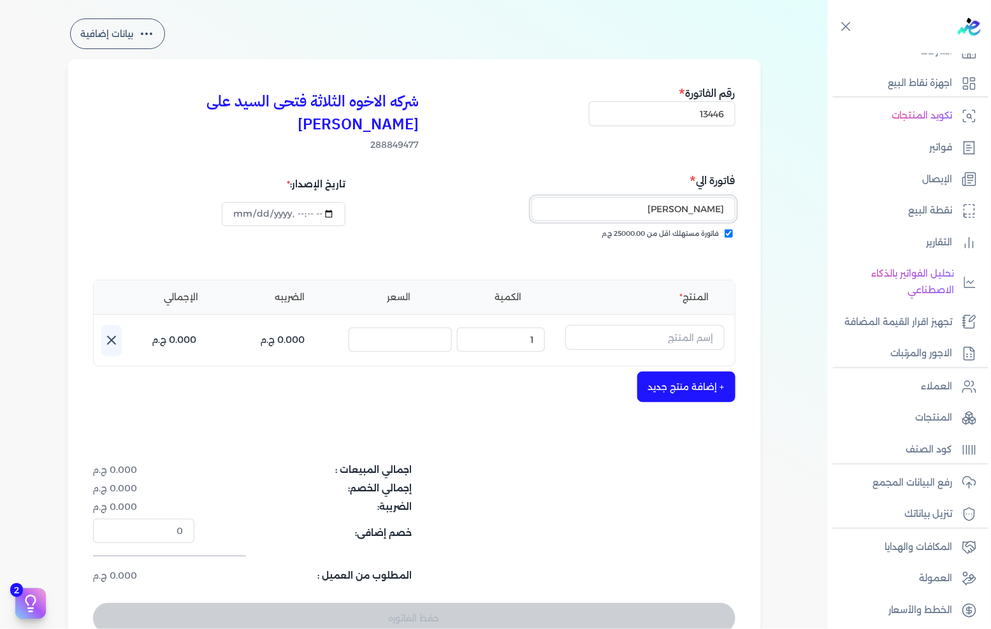
scroll to position [71, 0]
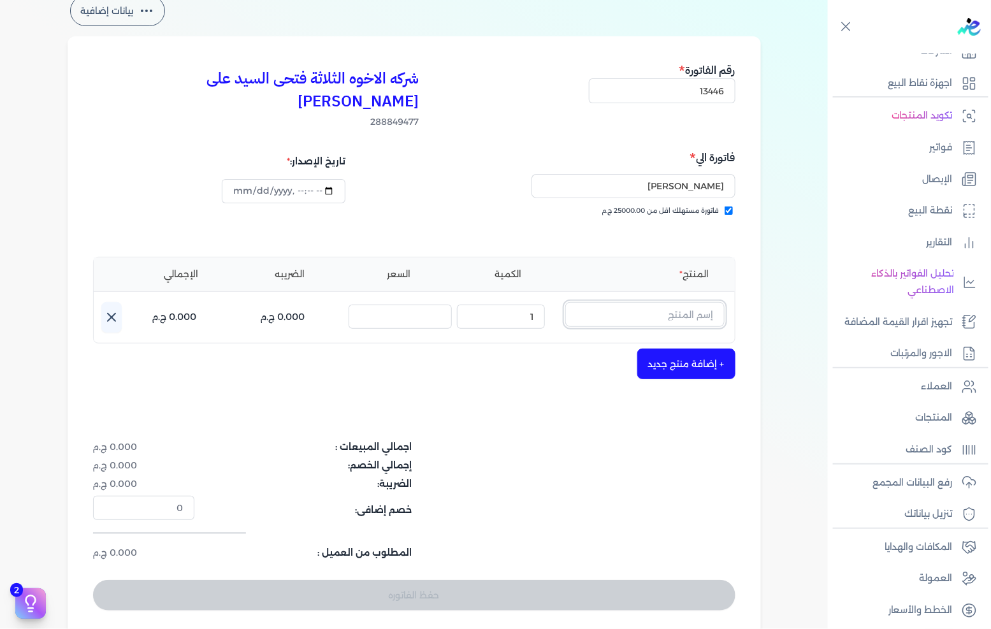
click at [676, 302] on input "text" at bounding box center [644, 314] width 159 height 24
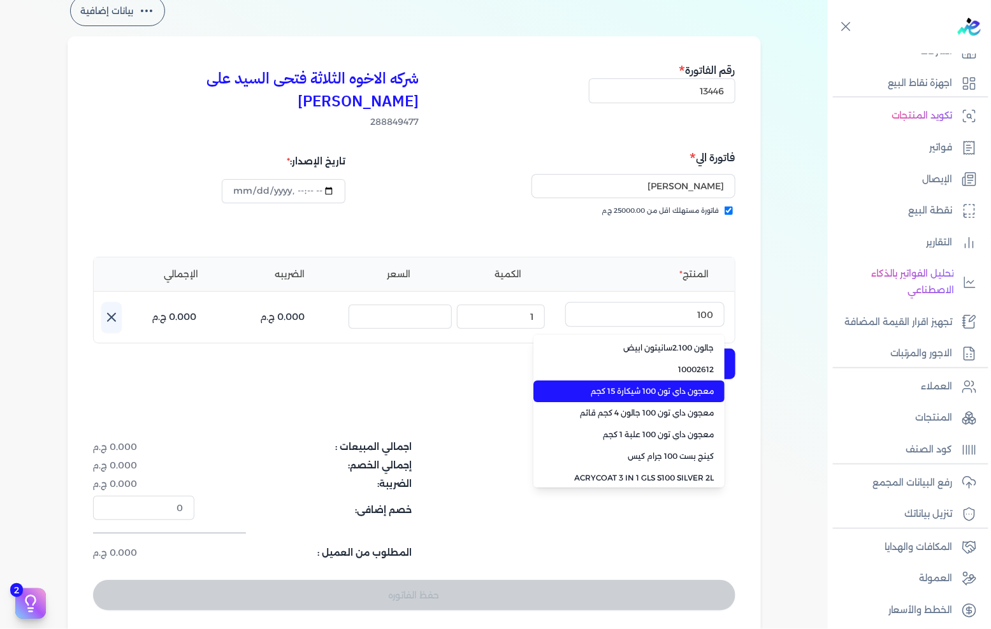
click at [681, 386] on span "معجون داي تون 100 شيكارة 15 كجم" at bounding box center [637, 391] width 156 height 11
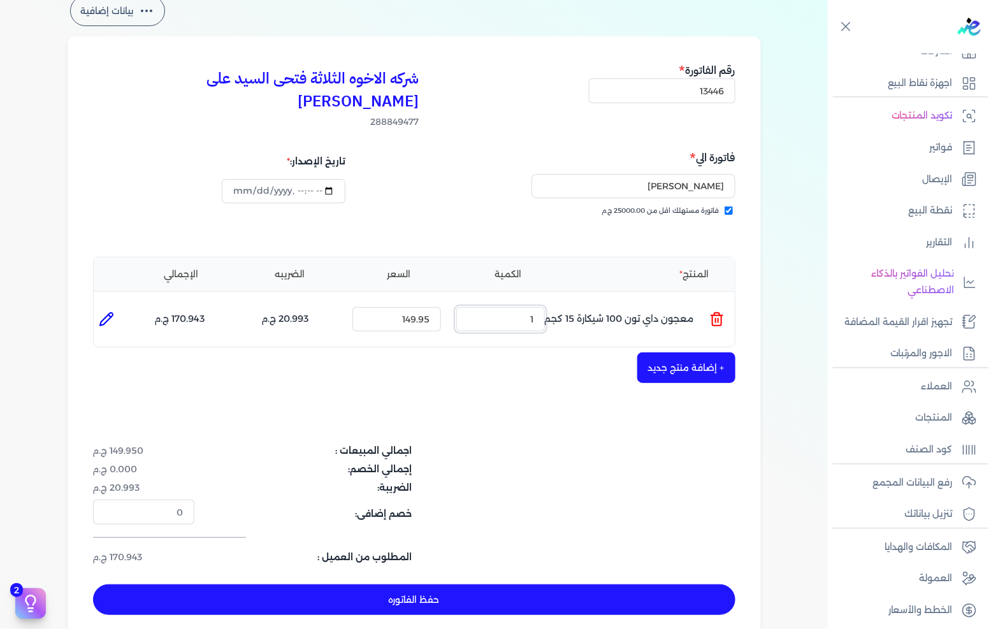
click at [533, 307] on input "1" at bounding box center [500, 319] width 89 height 24
click at [708, 352] on button "+ إضافة منتج جديد" at bounding box center [686, 367] width 98 height 31
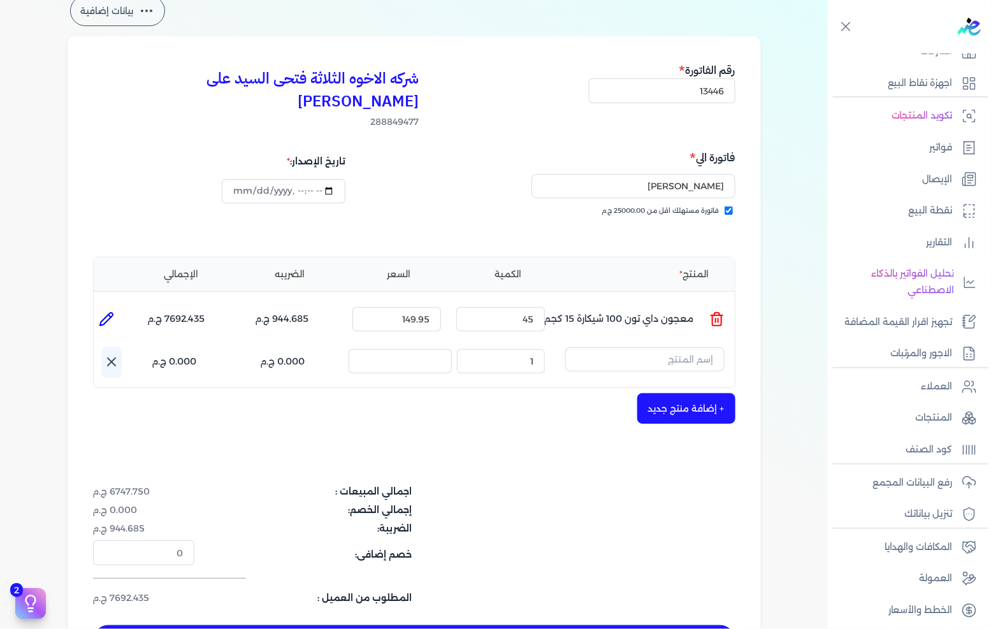
click at [670, 320] on div "المنتج الكمية السعر الضريبه الإجمالي المنتج : معجون داي تون 100 شيكارة 15 كجم ا…" at bounding box center [414, 323] width 642 height 132
click at [681, 347] on input "text" at bounding box center [644, 359] width 159 height 24
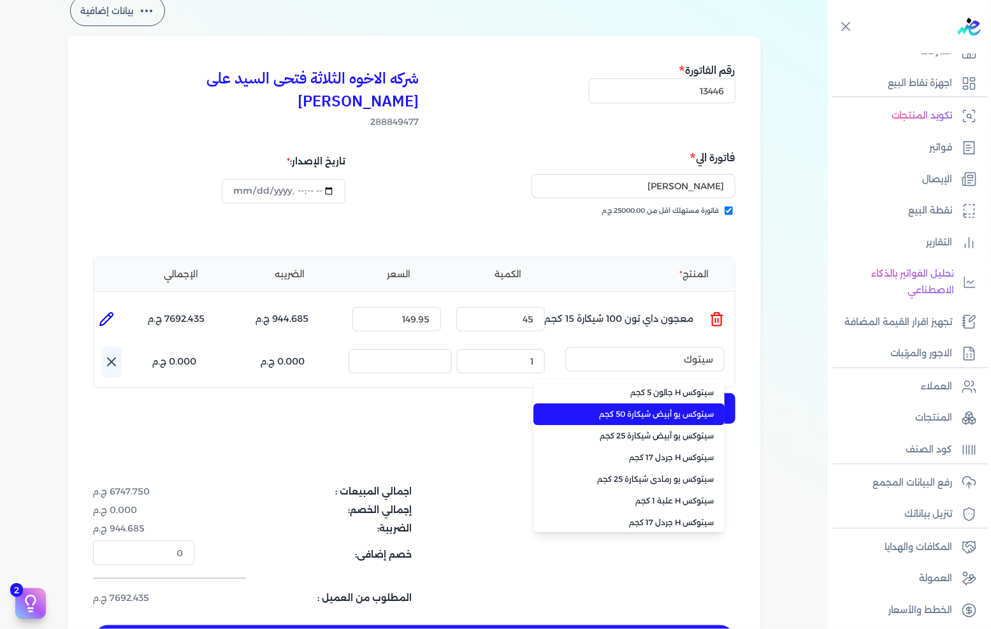
click at [644, 403] on li "سيتوكس يو أبيض شيكارة 50 كجم" at bounding box center [628, 414] width 191 height 22
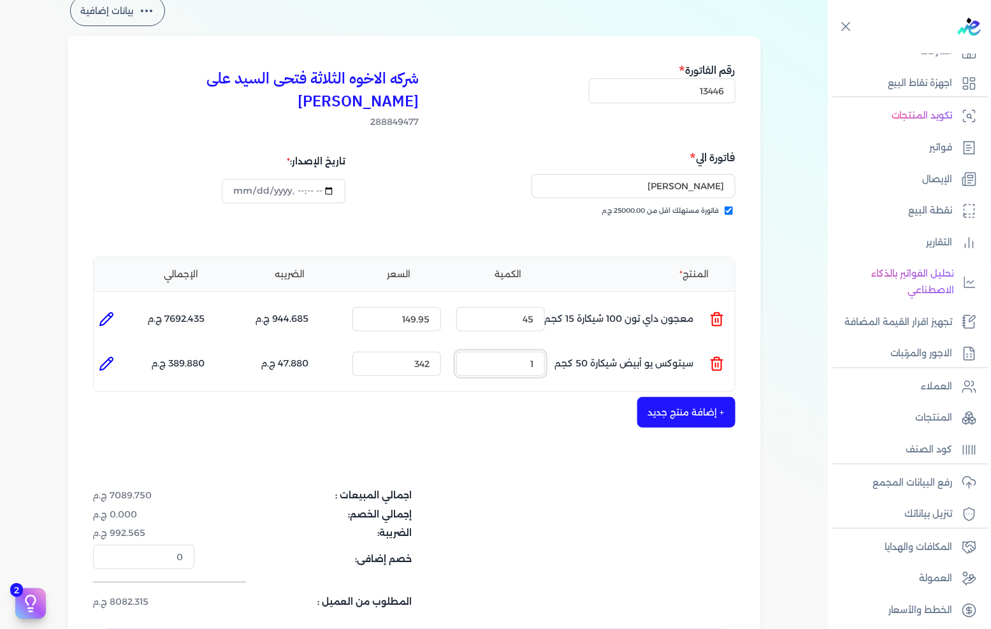
click at [524, 352] on input "1" at bounding box center [500, 364] width 89 height 24
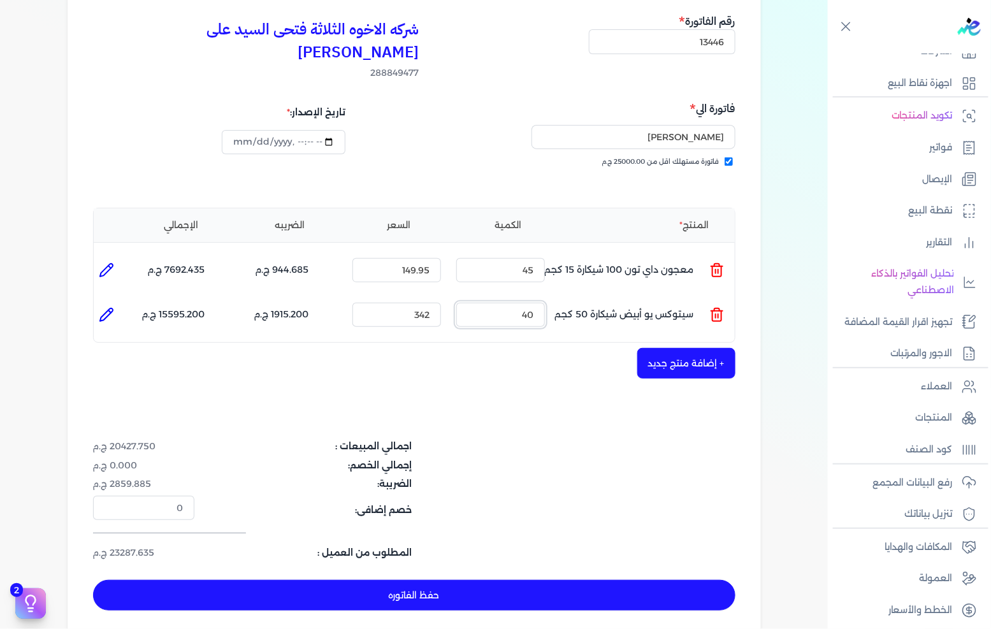
scroll to position [141, 0]
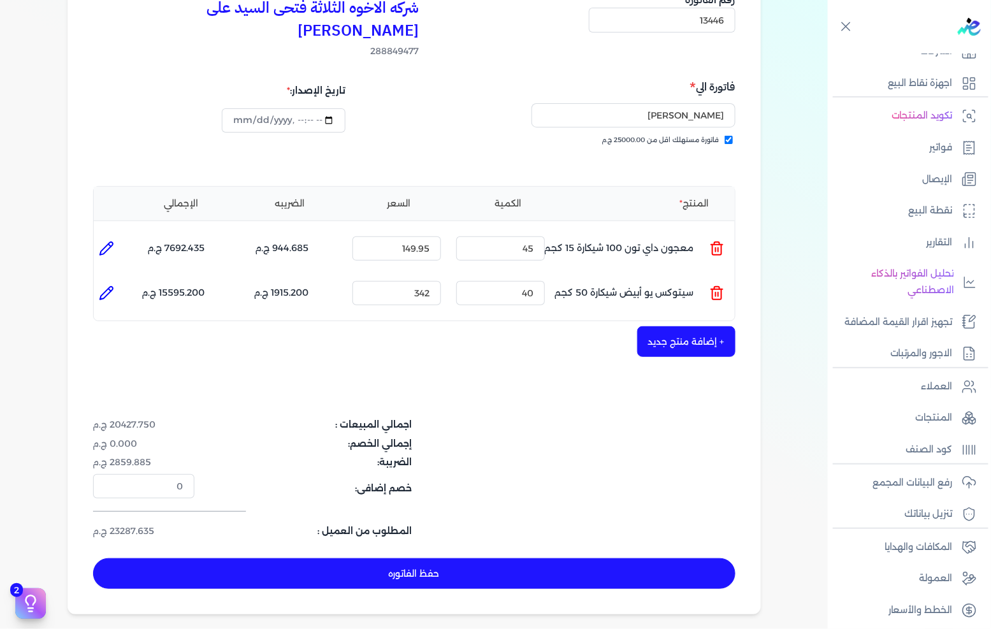
click at [493, 558] on button "حفظ الفاتوره" at bounding box center [414, 573] width 642 height 31
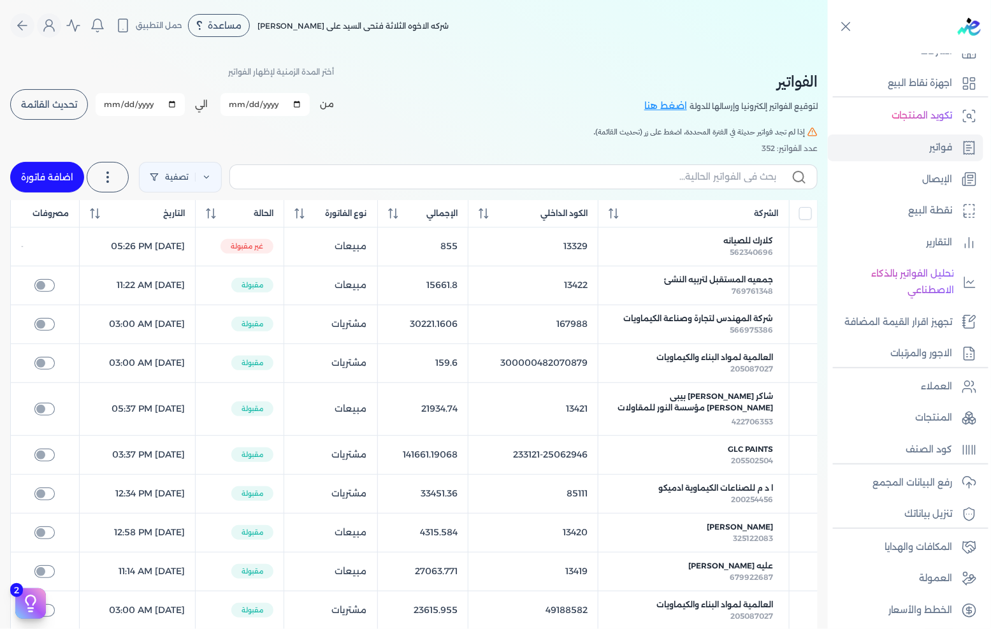
click at [27, 172] on link "اضافة فاتورة" at bounding box center [47, 177] width 74 height 31
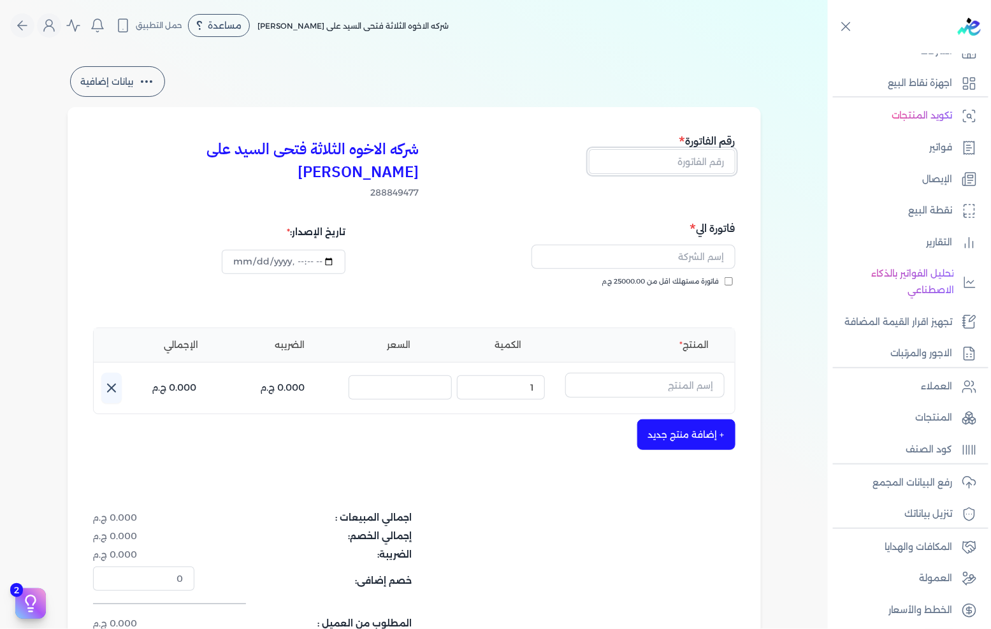
click at [659, 155] on input "text" at bounding box center [662, 161] width 147 height 24
click at [720, 277] on span "فاتورة مستهلك اقل من 25000.00 ج.م" at bounding box center [660, 282] width 117 height 10
click at [725, 277] on input "فاتورة مستهلك اقل من 25000.00 ج.م" at bounding box center [729, 281] width 8 height 8
click at [712, 245] on input "text" at bounding box center [634, 257] width 204 height 24
click at [674, 373] on input "text" at bounding box center [644, 385] width 159 height 24
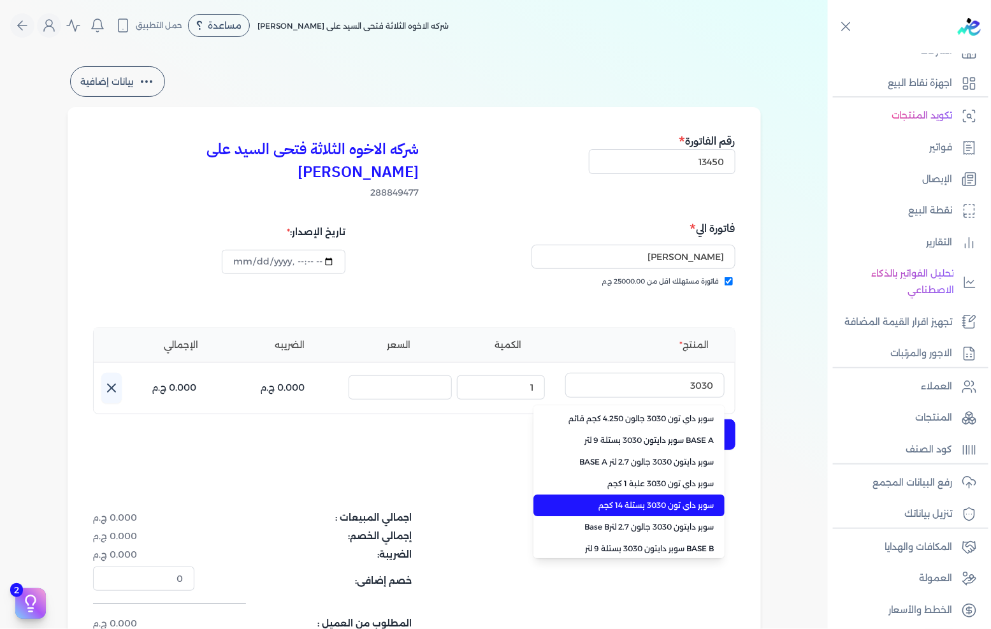
drag, startPoint x: 656, startPoint y: 475, endPoint x: 648, endPoint y: 473, distance: 8.7
click at [655, 500] on span "سوبر داي تون 3030 بستلة 14 كجم" at bounding box center [637, 505] width 156 height 11
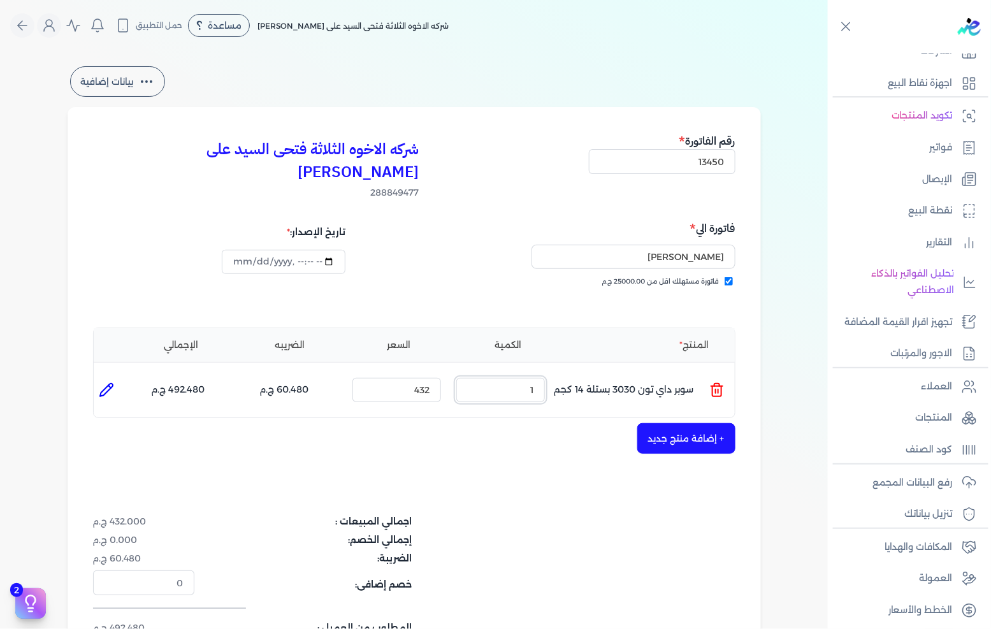
click at [501, 378] on input "1" at bounding box center [500, 390] width 89 height 24
click at [659, 423] on button "+ إضافة منتج جديد" at bounding box center [686, 438] width 98 height 31
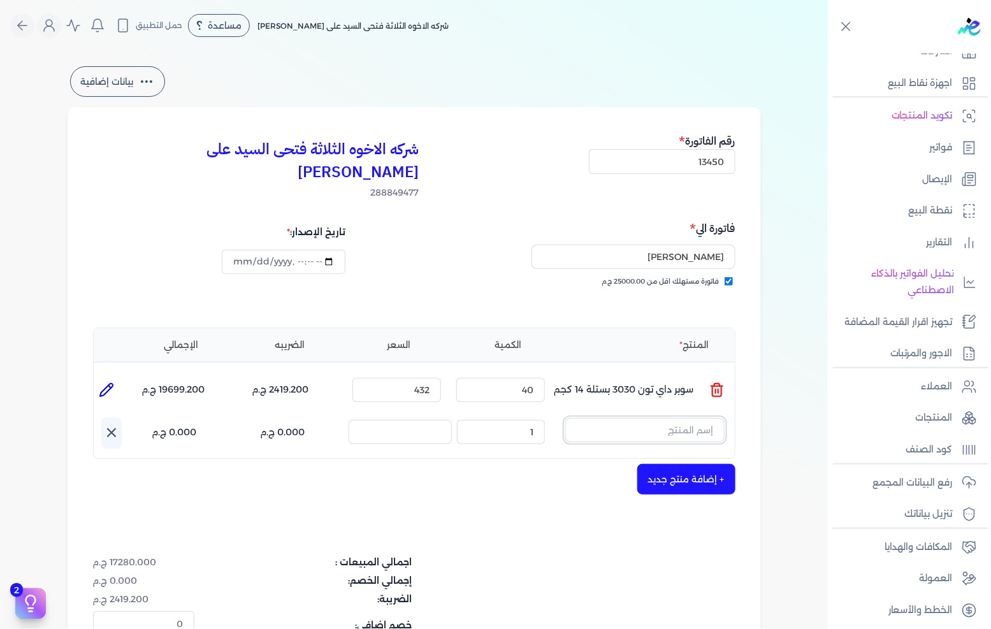
click at [659, 418] on input "text" at bounding box center [644, 430] width 159 height 24
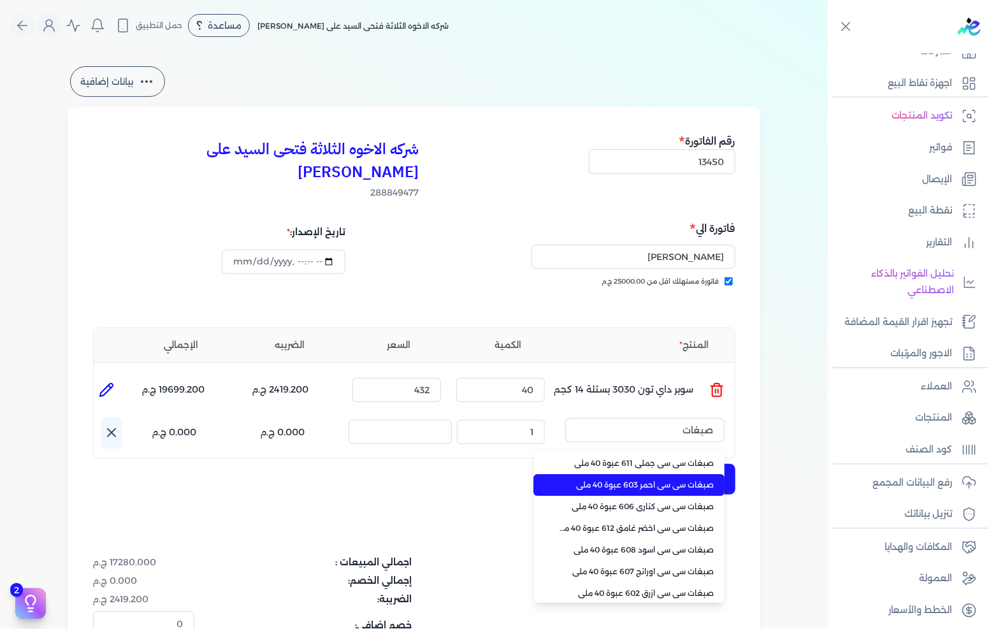
click at [621, 479] on span "صبغات سي سي احمر 603 عبوة 40 ملي" at bounding box center [637, 484] width 156 height 11
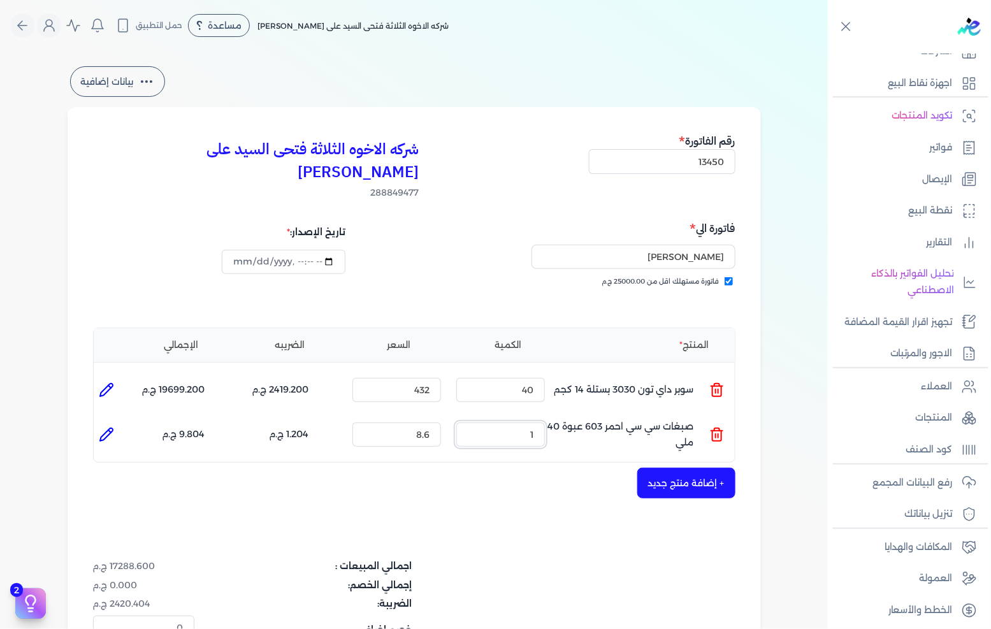
click at [521, 423] on input "1" at bounding box center [500, 435] width 89 height 24
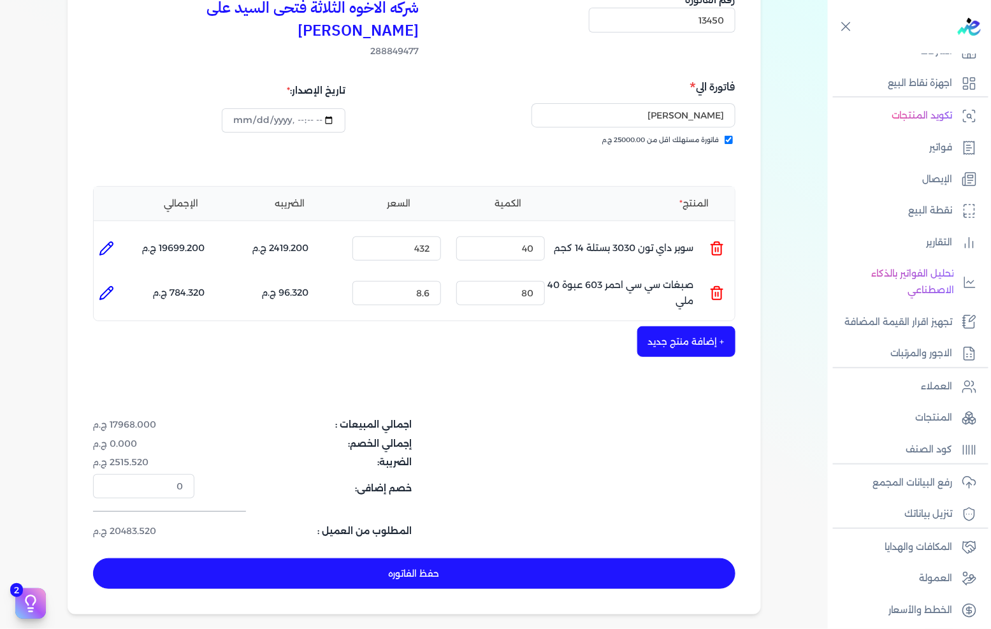
click at [436, 558] on button "حفظ الفاتوره" at bounding box center [414, 573] width 642 height 31
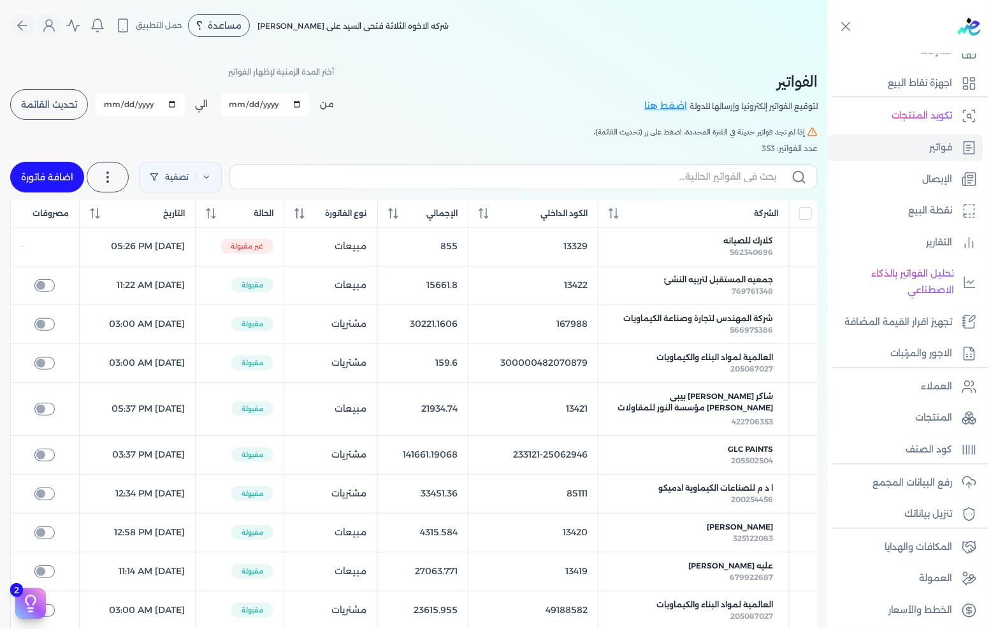
click at [50, 186] on link "اضافة فاتورة" at bounding box center [47, 177] width 74 height 31
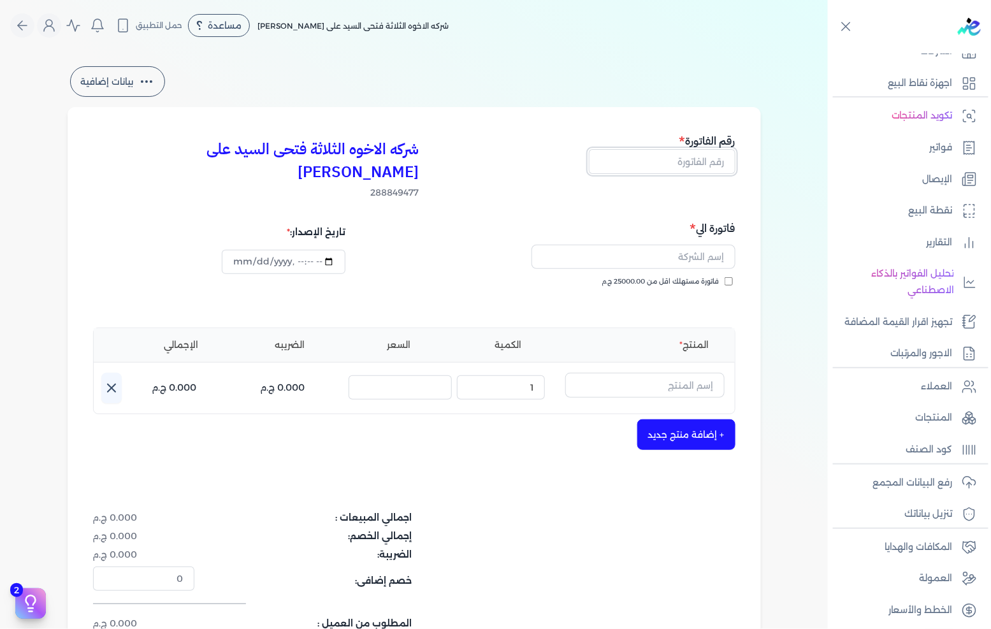
click at [677, 161] on input "text" at bounding box center [662, 161] width 147 height 24
click at [667, 277] on span "فاتورة مستهلك اقل من 25000.00 ج.م" at bounding box center [660, 282] width 117 height 10
click at [725, 277] on input "فاتورة مستهلك اقل من 25000.00 ج.م" at bounding box center [729, 281] width 8 height 8
click at [685, 245] on input "text" at bounding box center [634, 257] width 204 height 24
click at [686, 373] on input "text" at bounding box center [644, 385] width 159 height 24
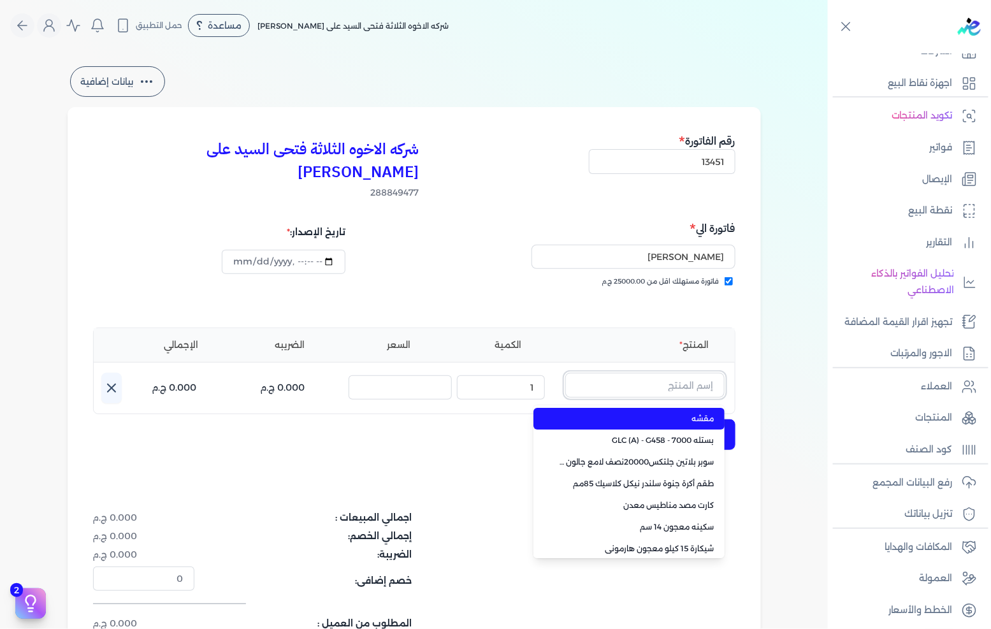
paste input "جالون 2.100سانيتون ابيض"
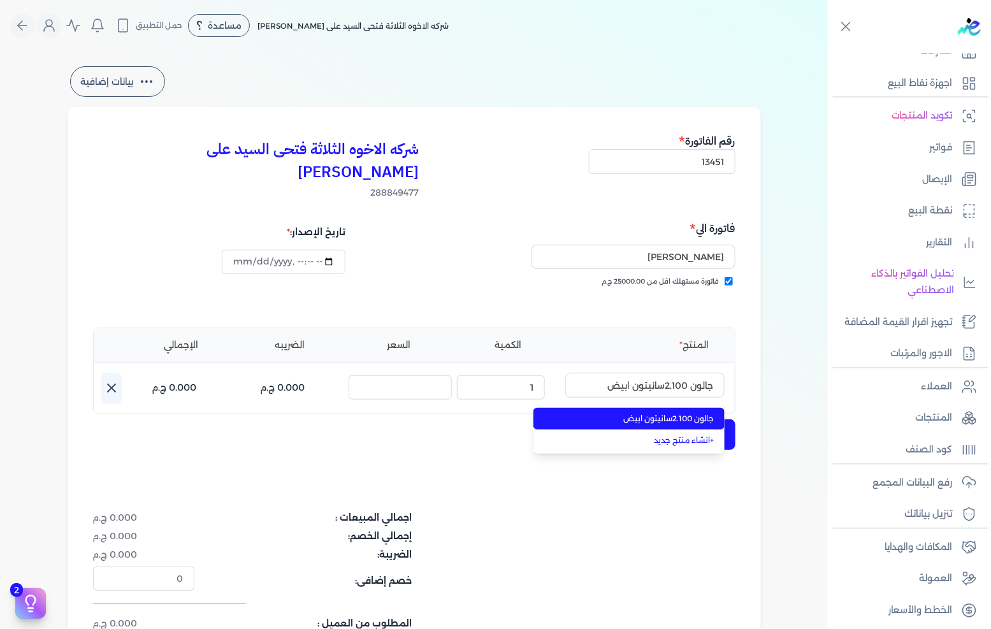
drag, startPoint x: 653, startPoint y: 394, endPoint x: 612, endPoint y: 386, distance: 41.6
click at [652, 413] on span "جالون 2.100سانيتون ابيض" at bounding box center [637, 418] width 156 height 11
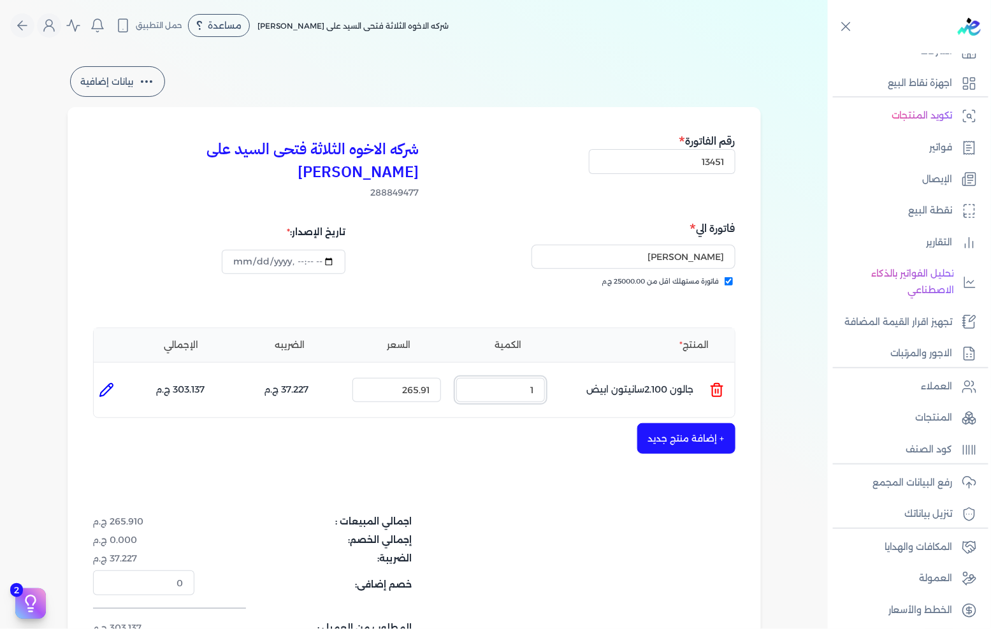
click at [518, 378] on input "1" at bounding box center [500, 390] width 89 height 24
drag, startPoint x: 518, startPoint y: 361, endPoint x: 737, endPoint y: 359, distance: 219.9
click at [518, 378] on input "1" at bounding box center [500, 390] width 89 height 24
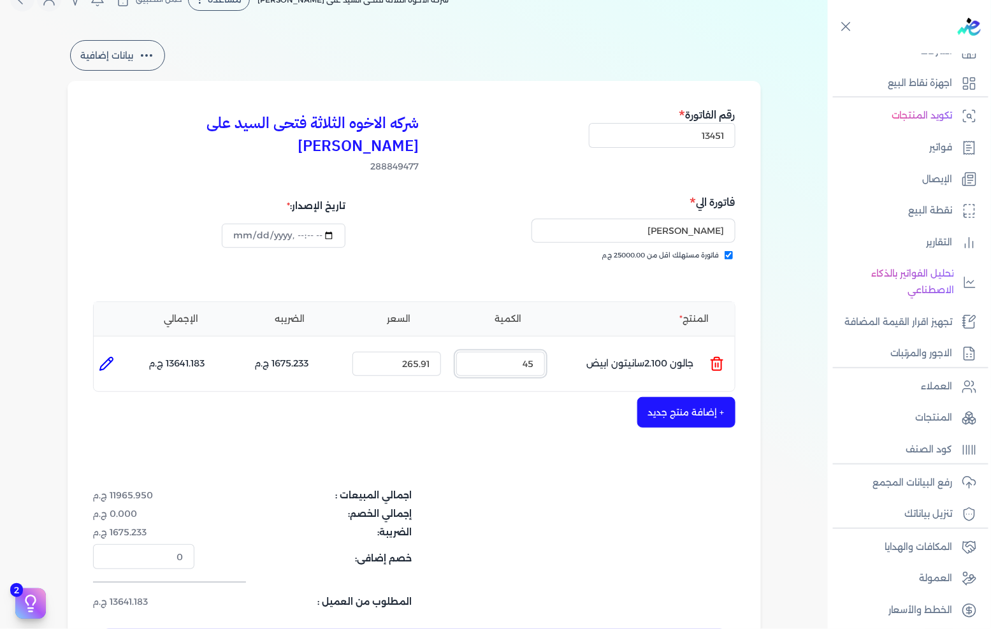
scroll to position [71, 0]
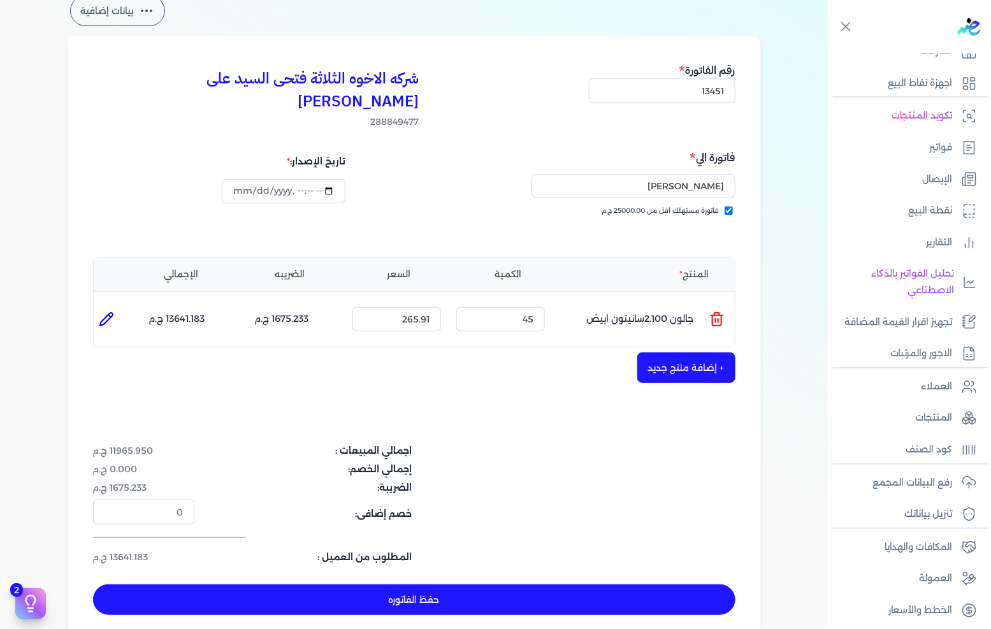
click at [645, 352] on button "+ إضافة منتج جديد" at bounding box center [686, 367] width 98 height 31
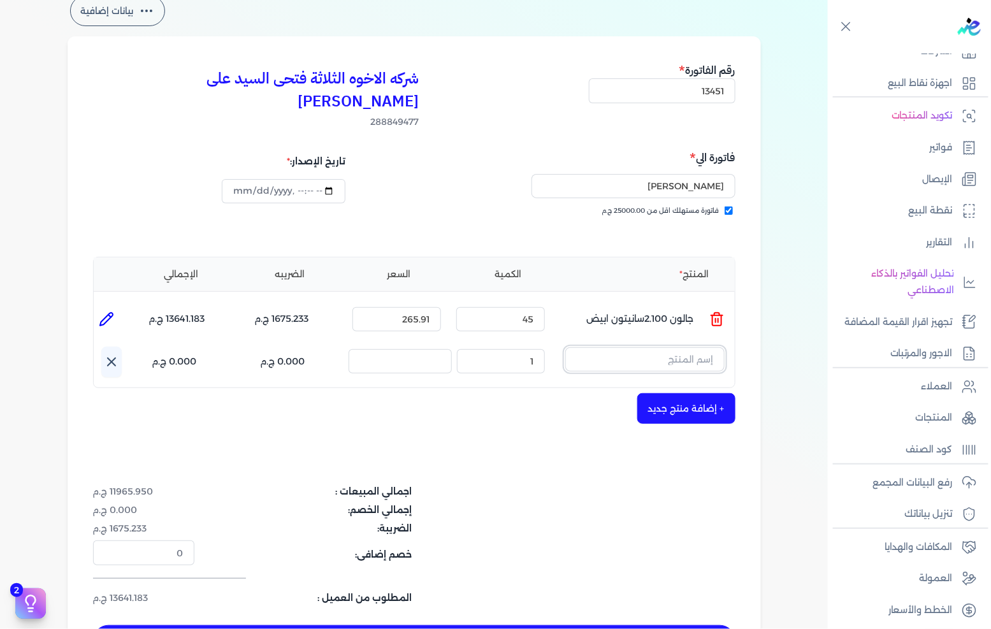
click at [644, 347] on input "text" at bounding box center [644, 359] width 159 height 24
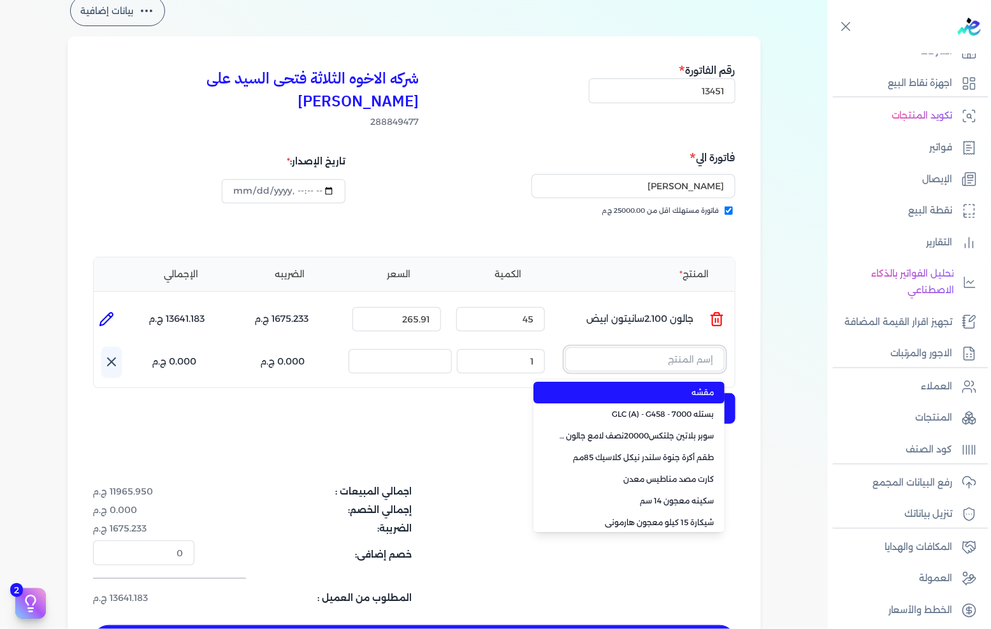
paste input "جالون طيبه 4 كيلو قائم"
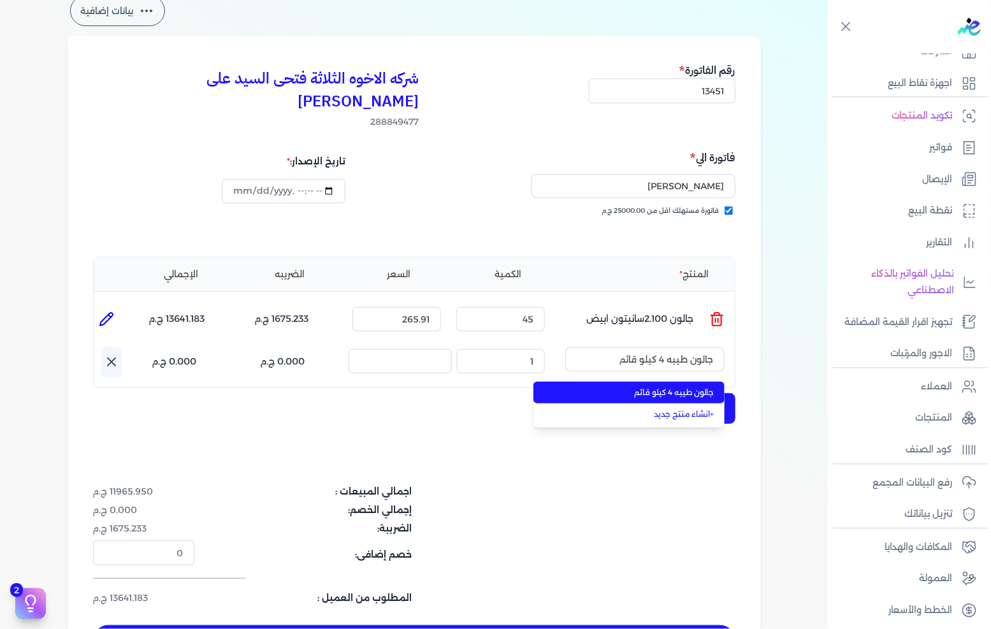
click at [622, 387] on span "جالون طيبه 4 كيلو قائم" at bounding box center [637, 392] width 156 height 11
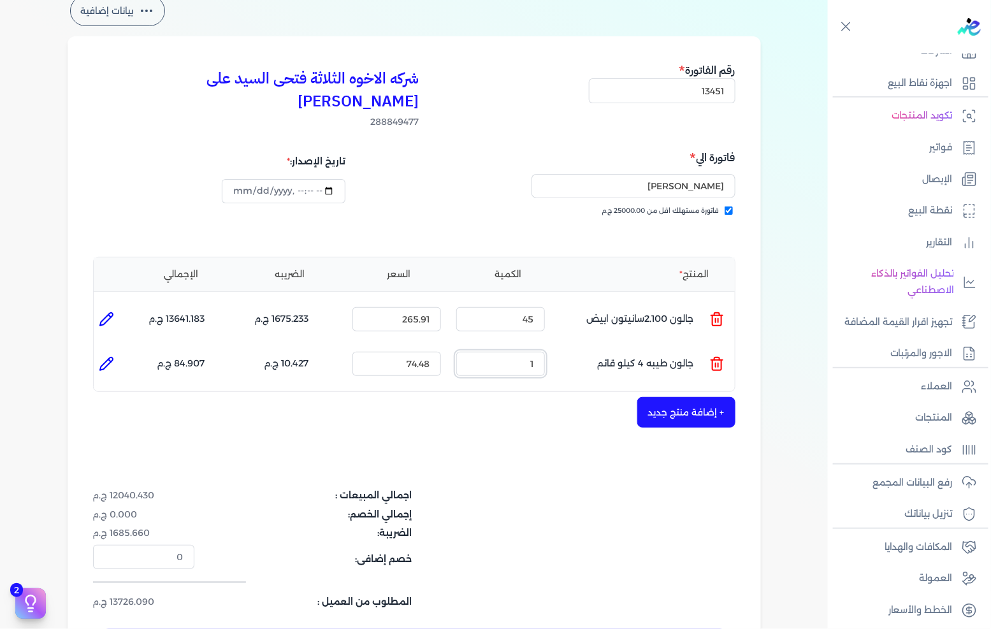
click at [527, 352] on input "1" at bounding box center [500, 364] width 89 height 24
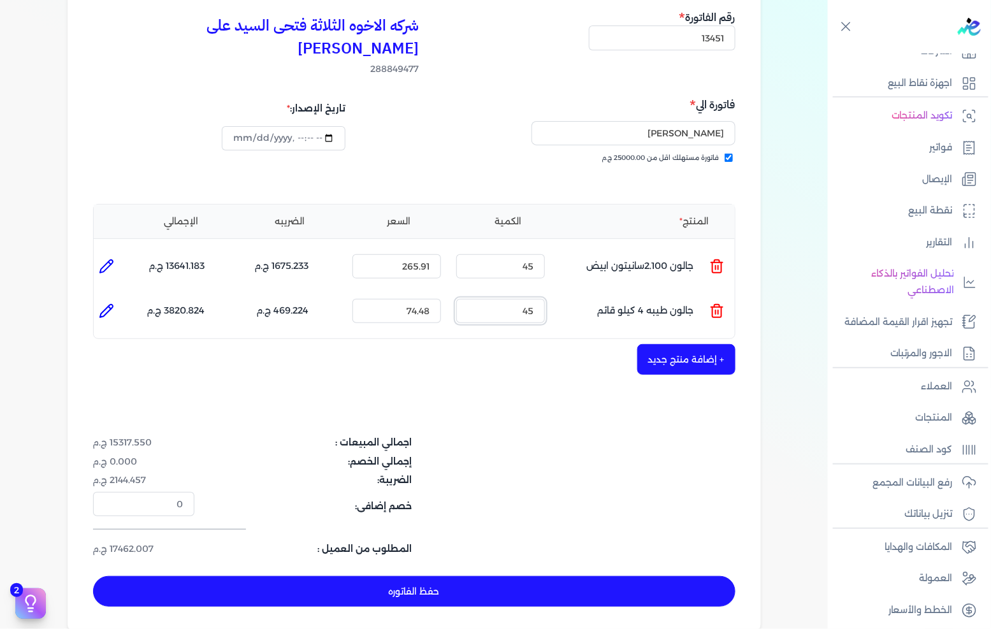
scroll to position [212, 0]
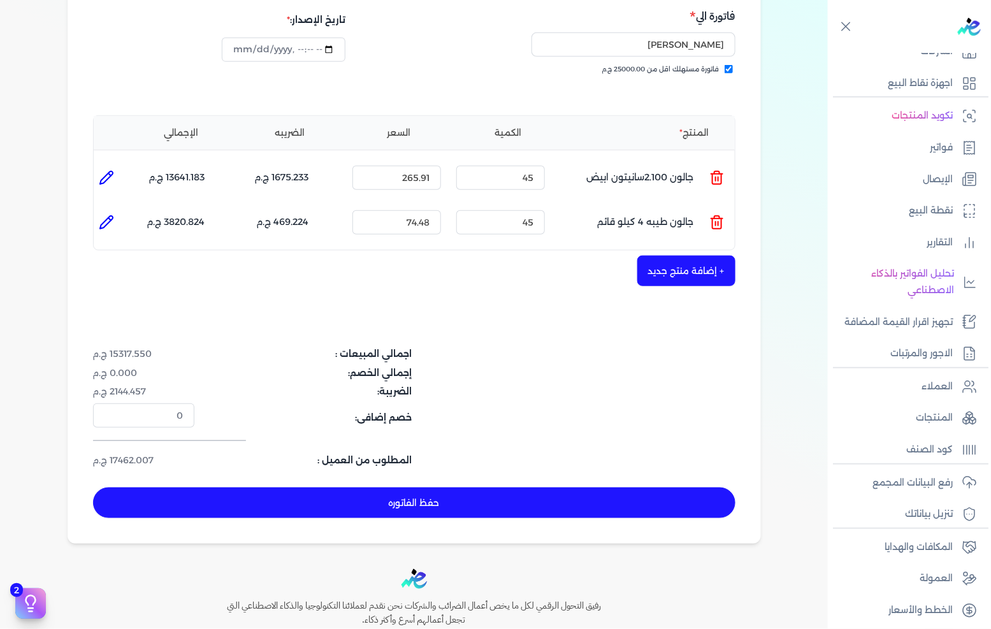
click at [484, 489] on button "حفظ الفاتوره" at bounding box center [414, 503] width 642 height 31
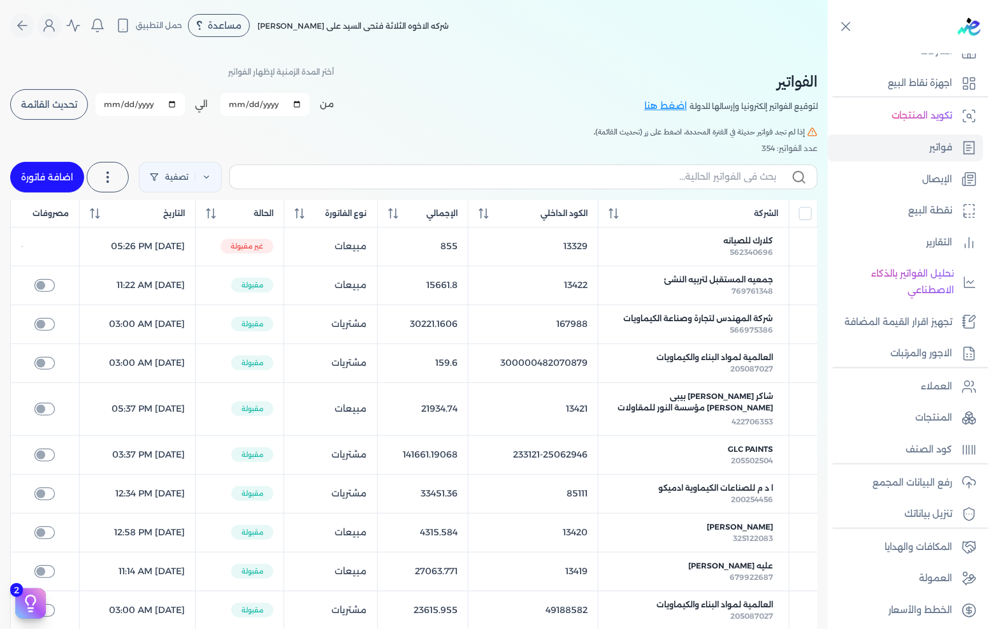
click at [35, 166] on link "اضافة فاتورة" at bounding box center [47, 177] width 74 height 31
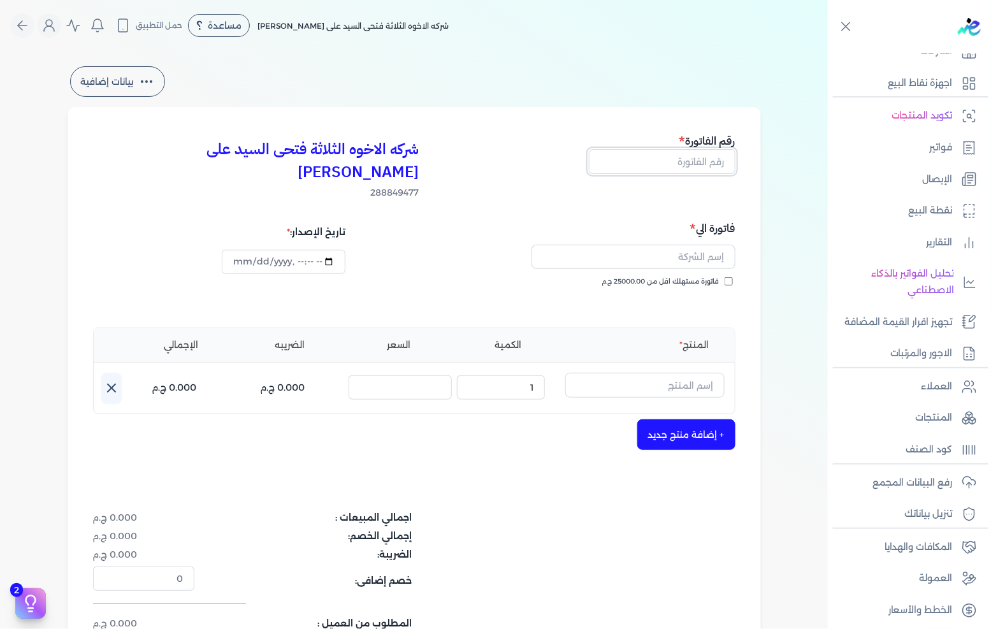
click at [695, 159] on input "text" at bounding box center [662, 161] width 147 height 24
click at [684, 277] on span "فاتورة مستهلك اقل من 25000.00 ج.م" at bounding box center [660, 282] width 117 height 10
click at [725, 277] on input "فاتورة مستهلك اقل من 25000.00 ج.م" at bounding box center [729, 281] width 8 height 8
click at [695, 245] on input "text" at bounding box center [634, 257] width 204 height 24
click at [666, 373] on input "text" at bounding box center [644, 385] width 159 height 24
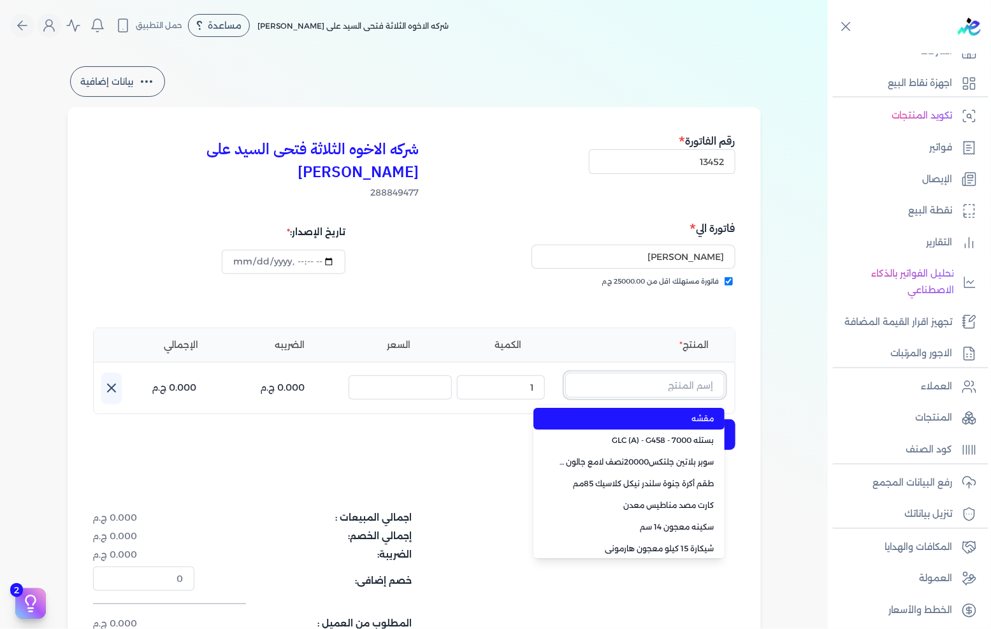
paste input ""FENOMASTIC MYHOME SMT SK BS A 9L ""
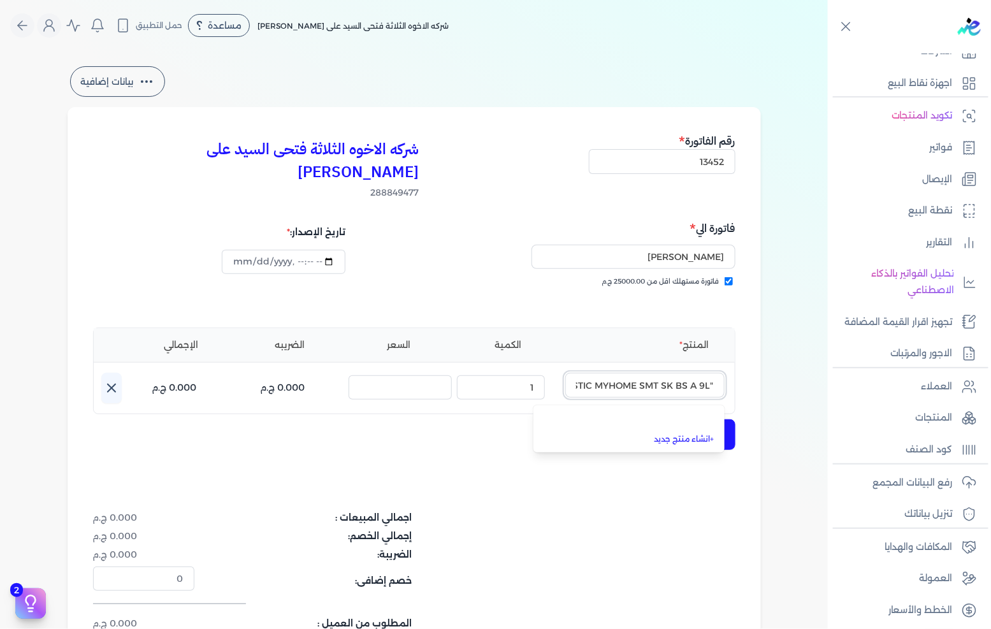
scroll to position [0, -48]
click at [625, 413] on span "FENOMASTIC MYHOME SMT SK BS A 9L" at bounding box center [637, 418] width 156 height 11
click at [579, 382] on icon "button" at bounding box center [578, 386] width 8 height 8
click at [704, 373] on input "text" at bounding box center [644, 385] width 159 height 24
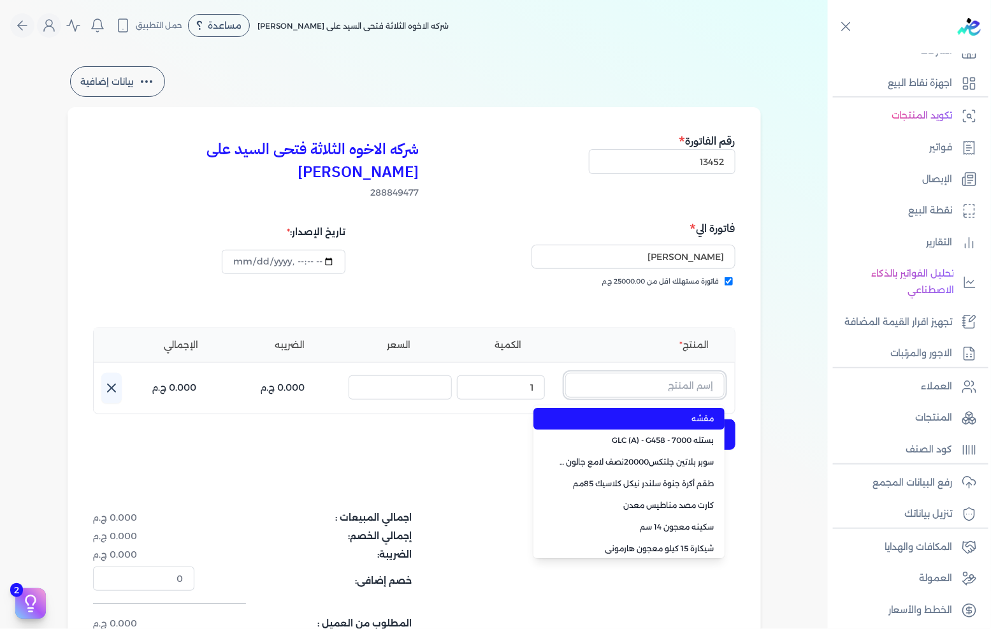
paste input ""JOTUN PENETRATING SEALER 3L ""
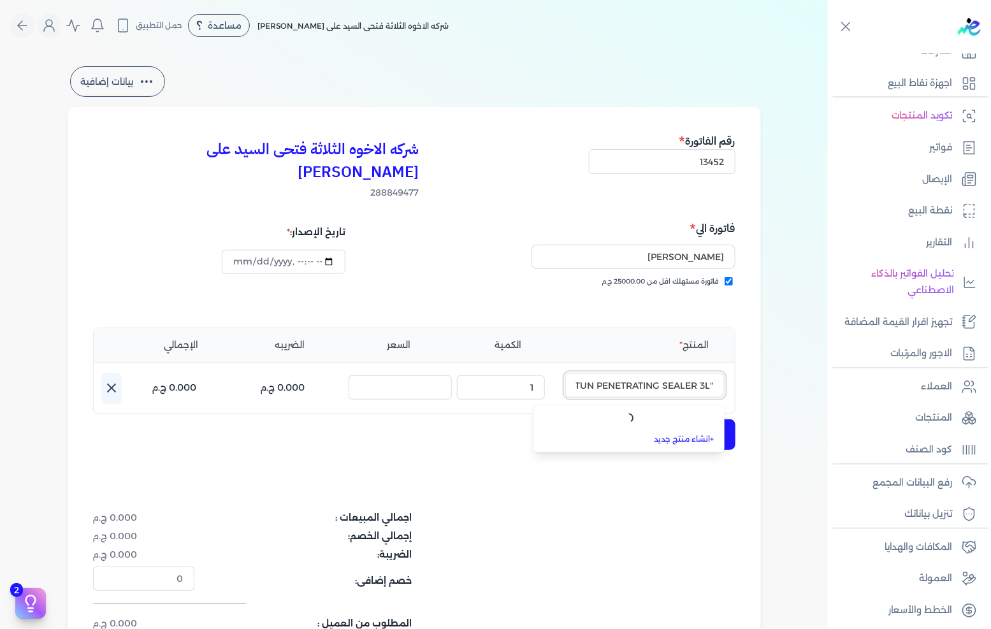
scroll to position [0, -18]
click at [616, 413] on span "JOTUN PENETRATING SEALER 3L" at bounding box center [637, 418] width 156 height 11
click at [585, 378] on icon "button" at bounding box center [577, 385] width 15 height 15
click at [619, 373] on input "text" at bounding box center [644, 385] width 159 height 24
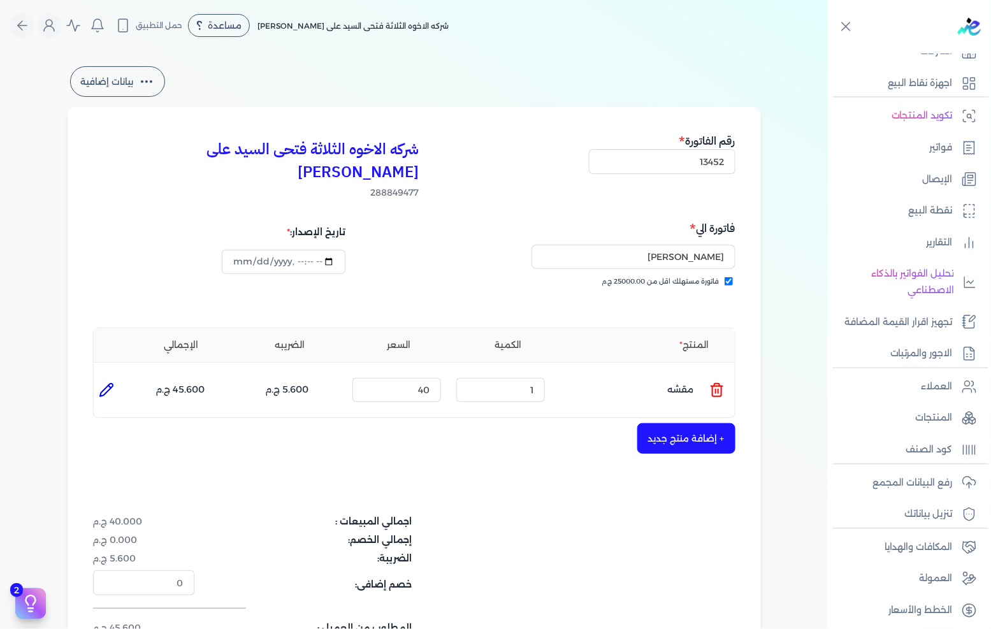
click at [716, 382] on icon at bounding box center [716, 389] width 15 height 15
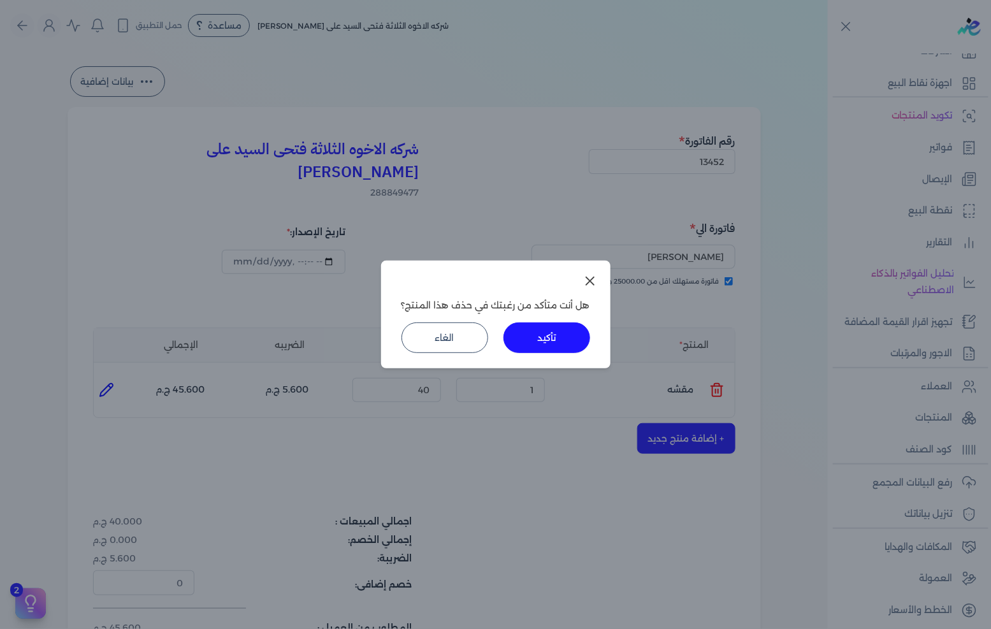
click at [562, 340] on button "تأكيد" at bounding box center [547, 337] width 87 height 31
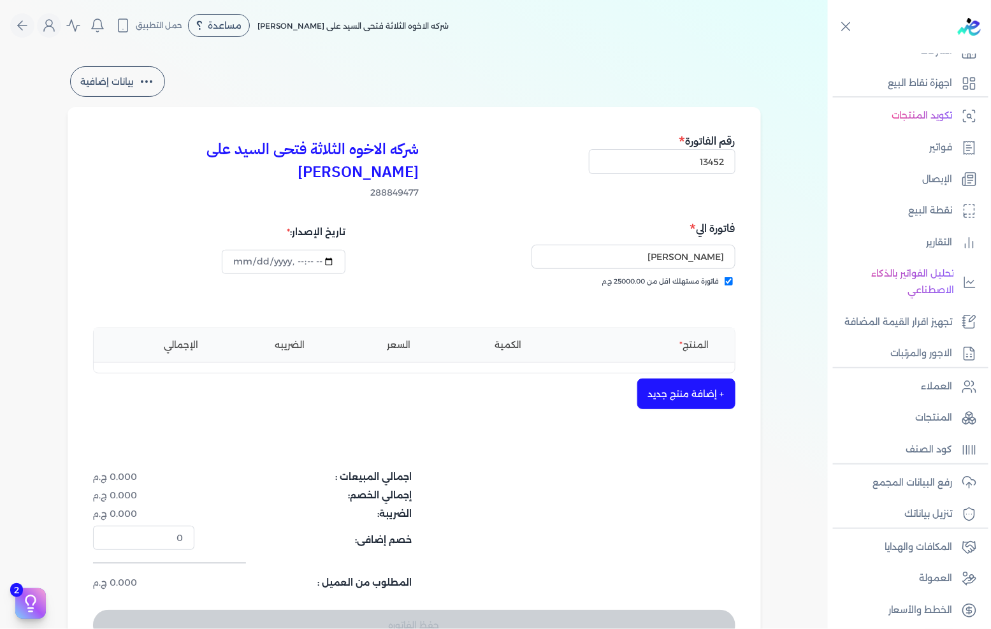
click at [664, 379] on button "+ إضافة منتج جديد" at bounding box center [686, 394] width 98 height 31
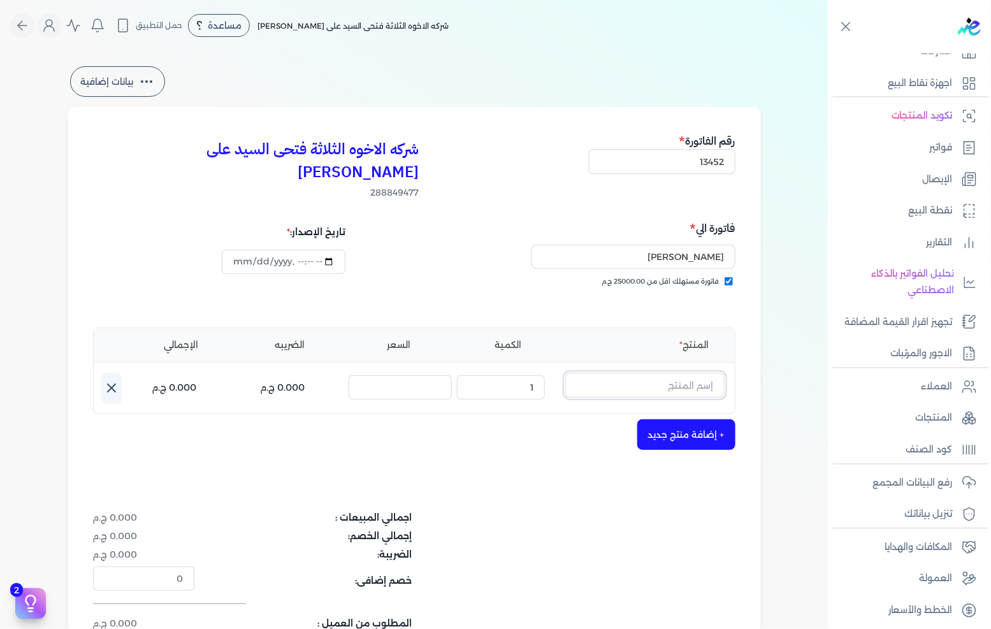
click at [662, 373] on input "text" at bounding box center [644, 385] width 159 height 24
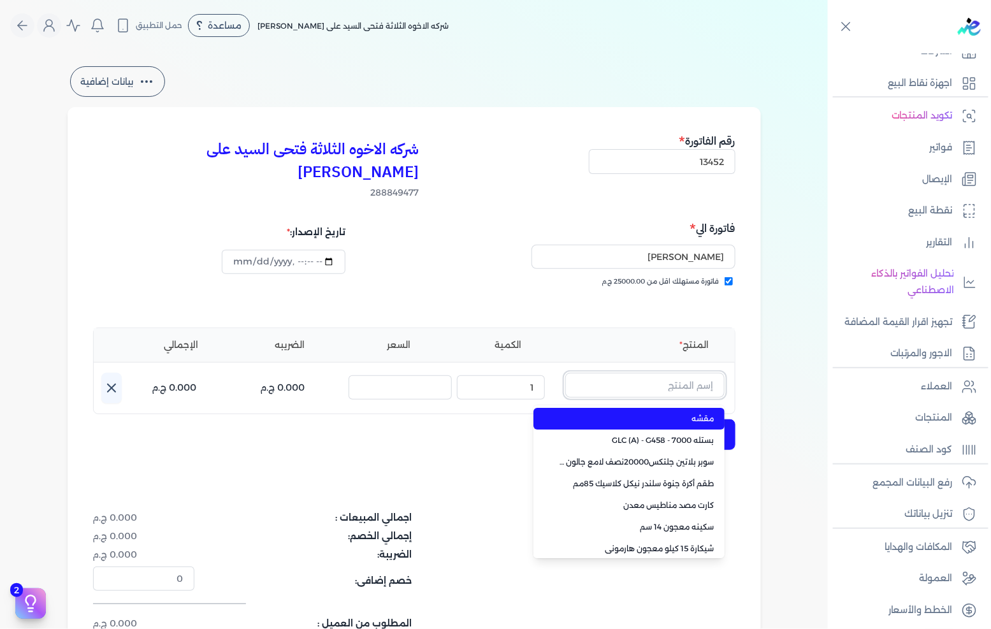
paste input ""FENOMASTIC MYHOME SMT SK BS A 0.9L ""
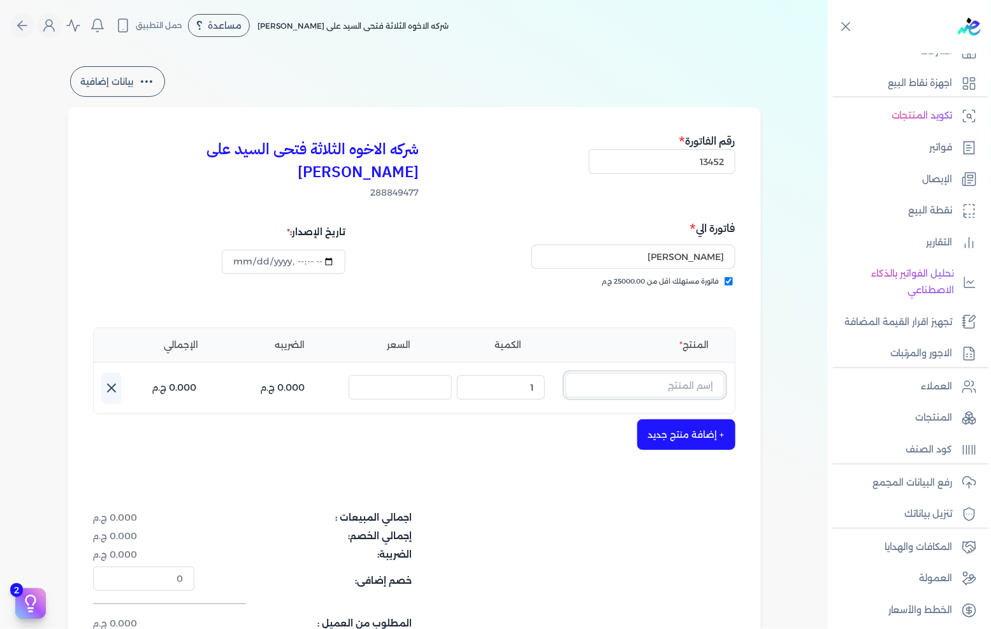
click at [616, 373] on input "text" at bounding box center [644, 385] width 159 height 24
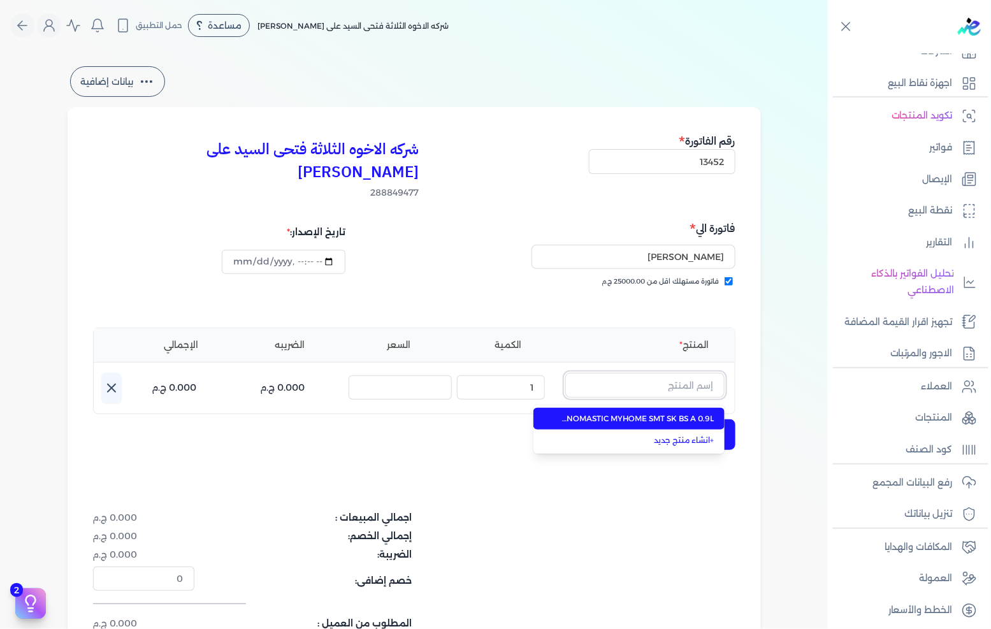
paste input ""STUCCO PUTTY 15K ""
click at [623, 413] on span "STUCCO PUTTY 15K" at bounding box center [637, 418] width 156 height 11
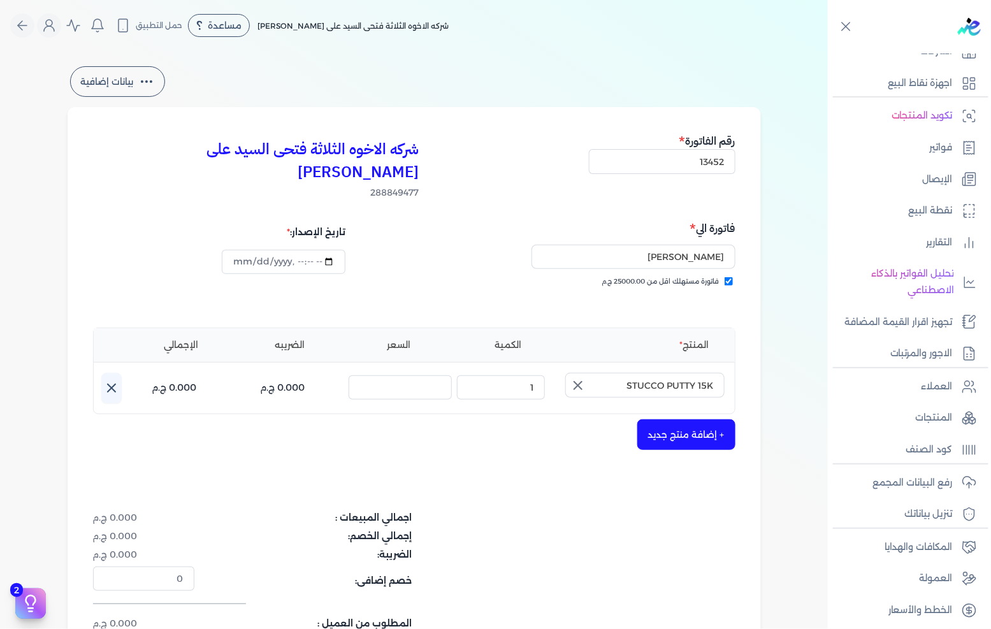
click at [574, 378] on icon "button" at bounding box center [577, 385] width 15 height 15
click at [641, 373] on input "text" at bounding box center [644, 385] width 159 height 24
click at [627, 373] on input "text" at bounding box center [644, 385] width 159 height 24
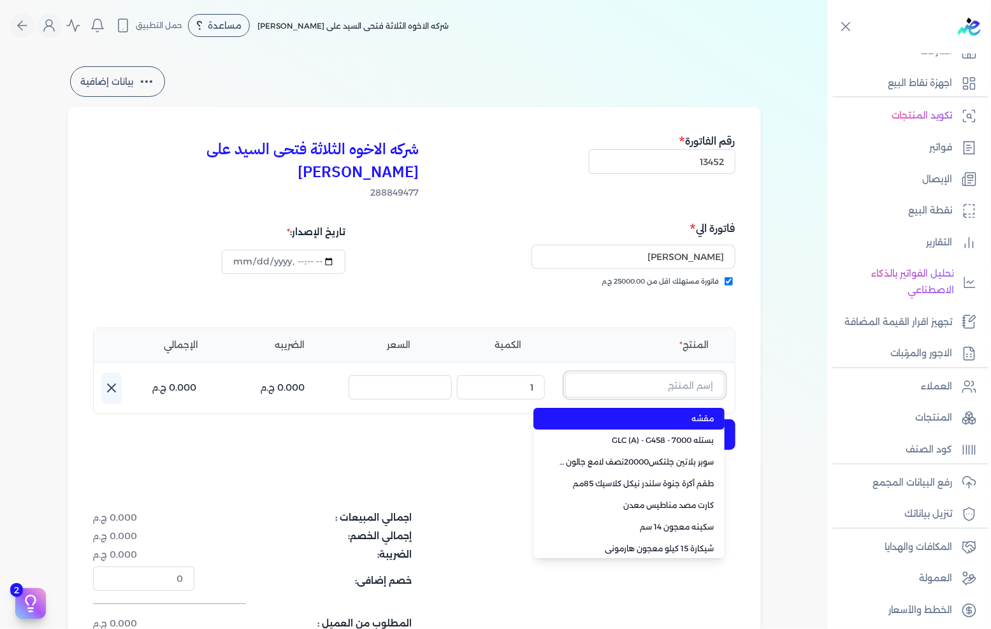
paste input ""FENOMASTIC MYHOME SMT SK BS C 2.7L ""
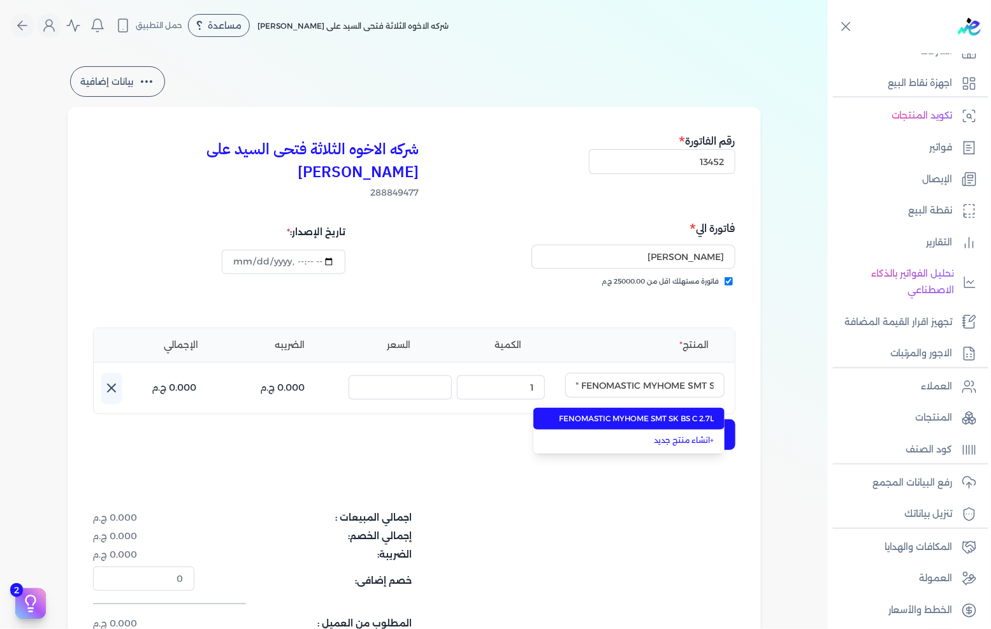
click at [613, 413] on span "FENOMASTIC MYHOME SMT SK BS C 2.7L" at bounding box center [637, 418] width 156 height 11
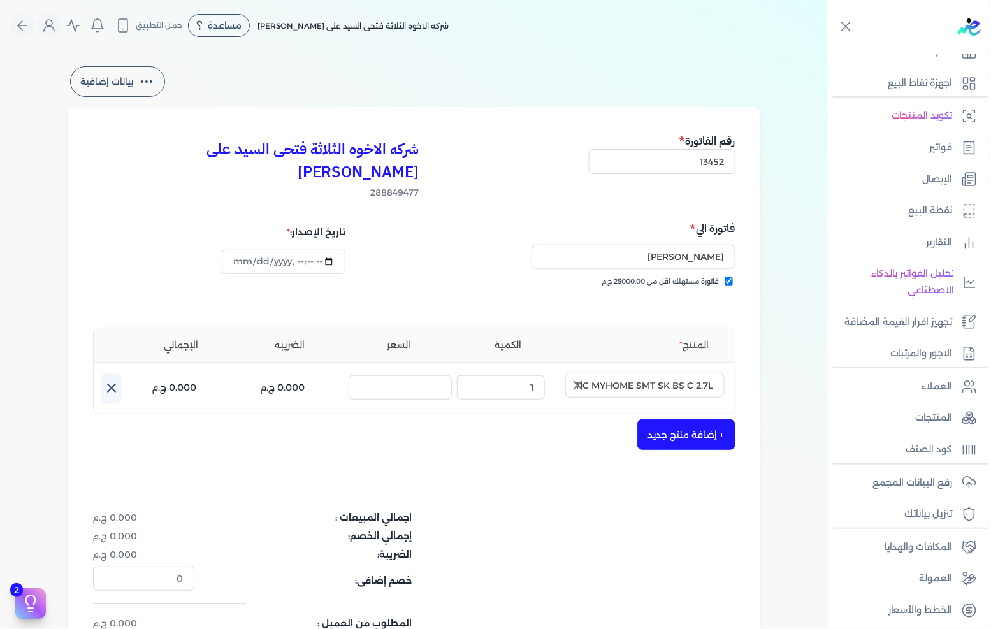
click at [574, 378] on icon "button" at bounding box center [577, 385] width 15 height 15
click at [616, 373] on input "text" at bounding box center [644, 385] width 159 height 24
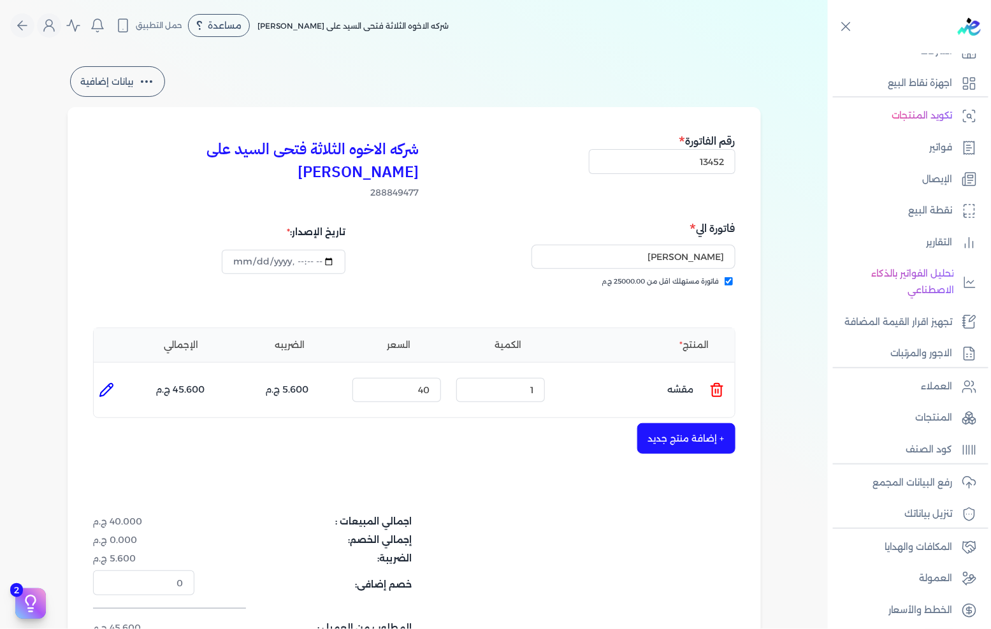
click at [716, 382] on icon at bounding box center [716, 389] width 15 height 15
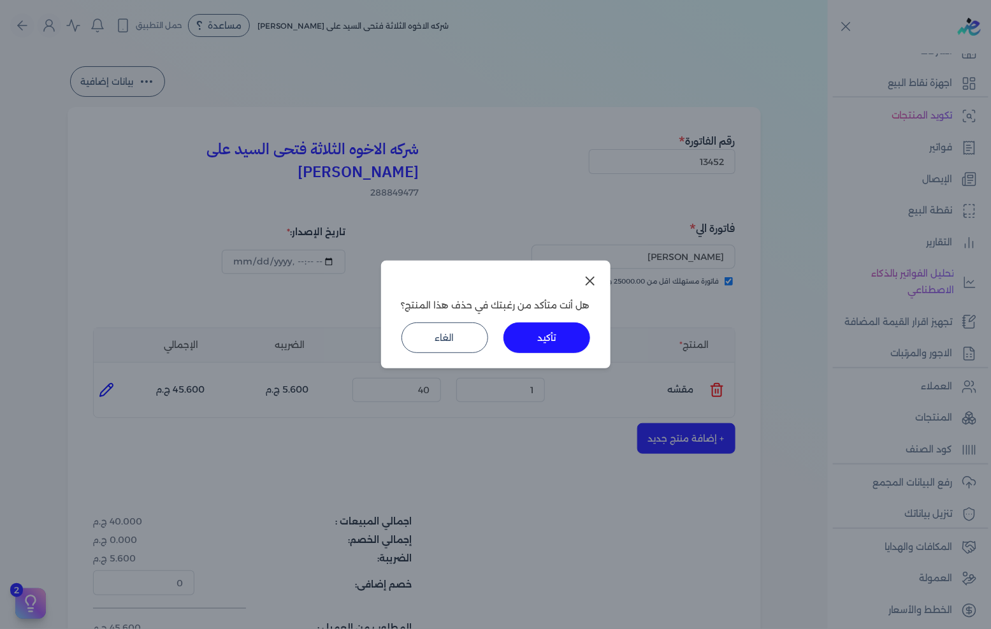
click at [572, 347] on button "تأكيد" at bounding box center [547, 337] width 87 height 31
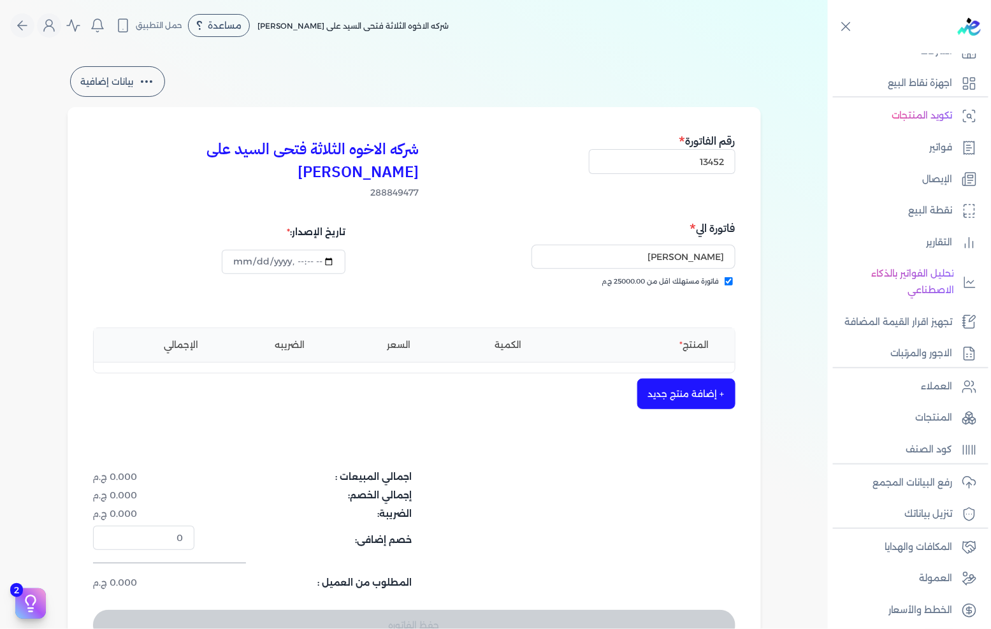
click at [704, 379] on button "+ إضافة منتج جديد" at bounding box center [686, 394] width 98 height 31
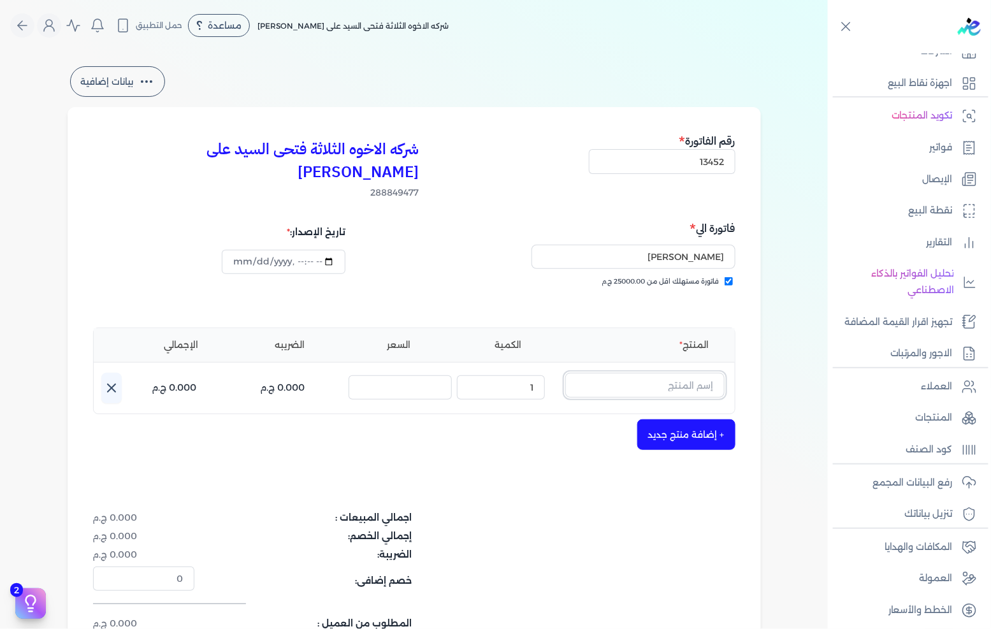
click at [686, 373] on input "text" at bounding box center [644, 385] width 159 height 24
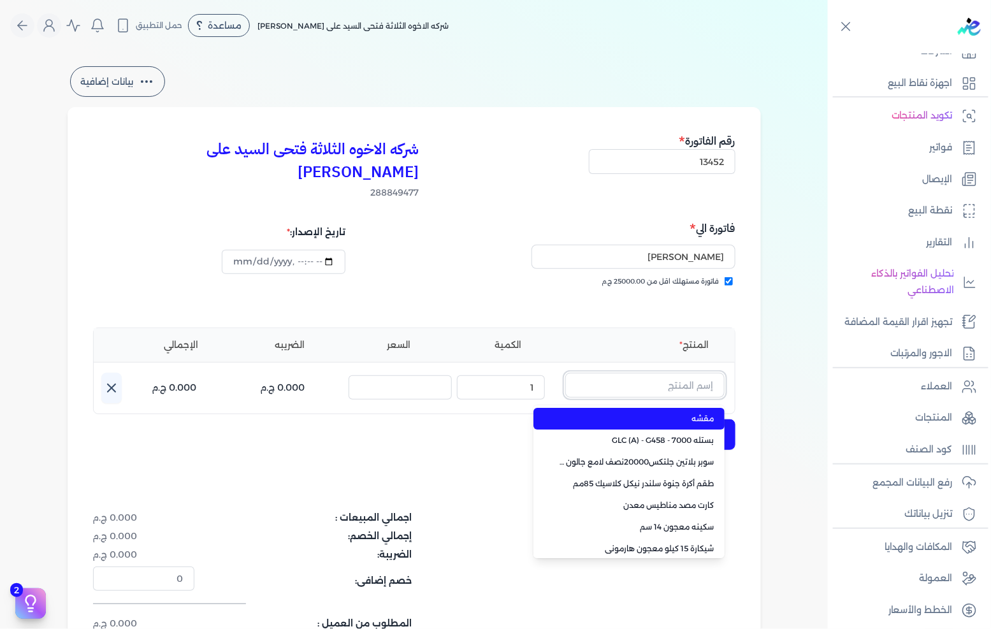
paste input ""FENOMASTIC MYHOME SMT SK BS B 2.7L ""
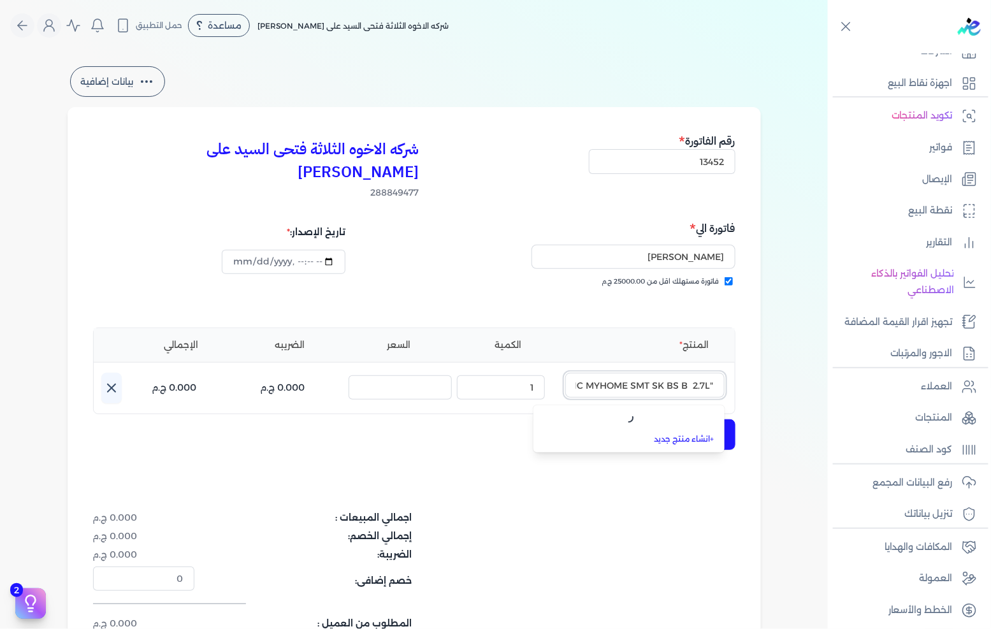
scroll to position [0, -57]
click at [630, 413] on span "FENOMASTIC MYHOME SMT SK BS B 2.7L" at bounding box center [637, 418] width 156 height 11
click at [586, 378] on icon "button" at bounding box center [577, 385] width 15 height 15
click at [608, 373] on input "text" at bounding box center [644, 385] width 159 height 24
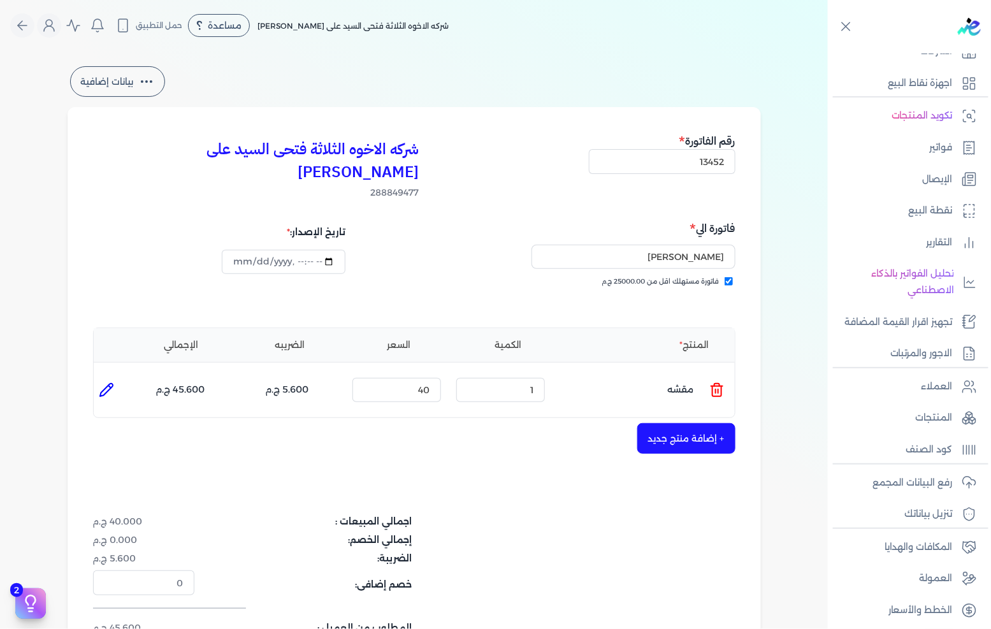
click at [697, 373] on ul "المنتج : مقشه الكمية : 1 السعر : 40 الضريبه : 5.600 ج.م الإجمالي : 45.600 ج.م" at bounding box center [414, 390] width 641 height 34
click at [704, 373] on ul "المنتج : مقشه الكمية : 1 السعر : 40 الضريبه : 5.600 ج.م الإجمالي : 45.600 ج.م" at bounding box center [414, 390] width 641 height 34
click at [711, 382] on icon at bounding box center [716, 389] width 15 height 15
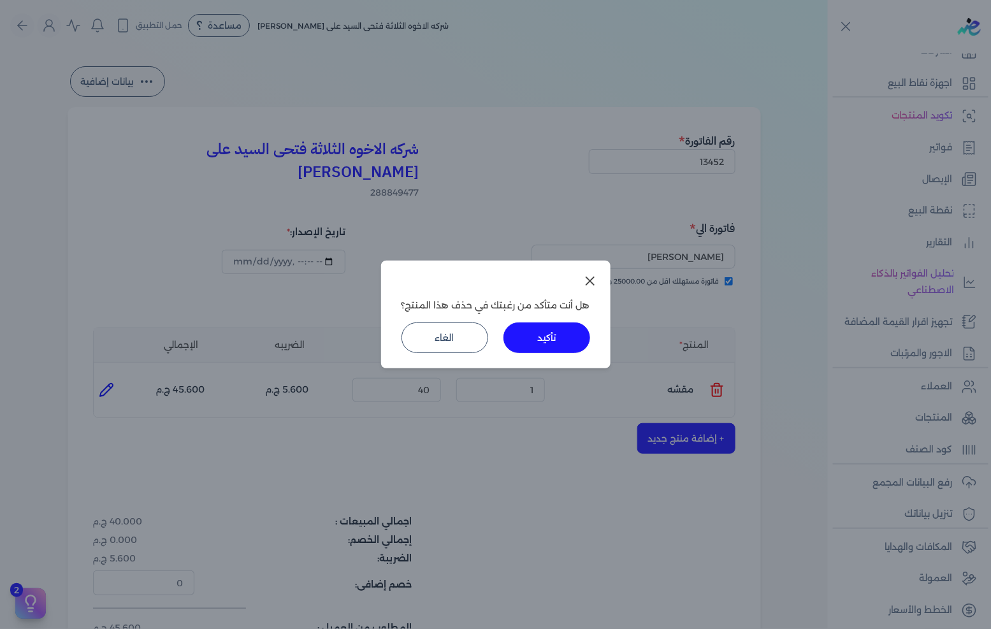
click at [551, 341] on button "تأكيد" at bounding box center [547, 337] width 87 height 31
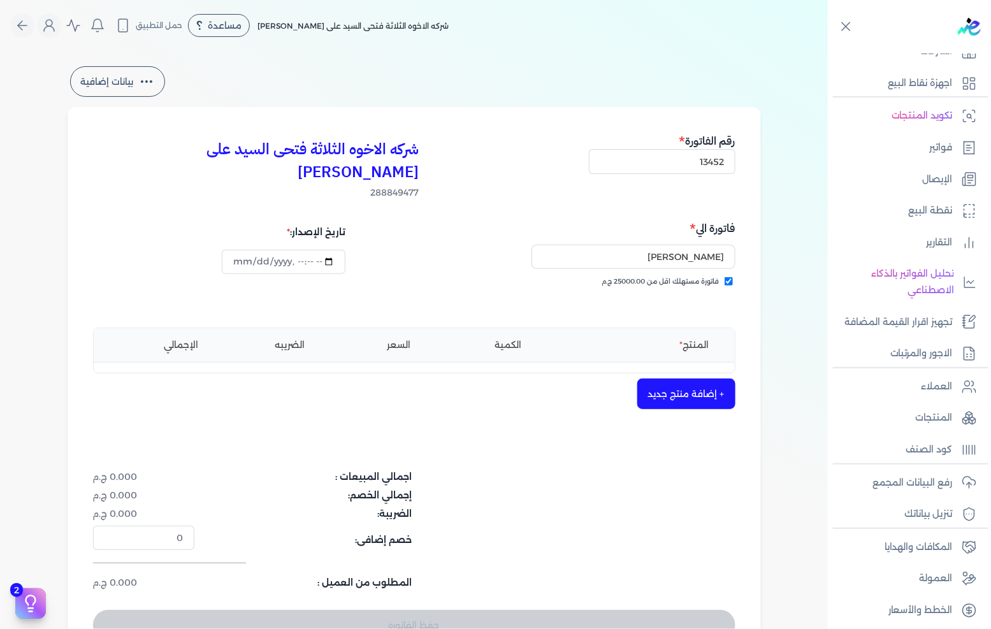
click at [651, 379] on button "+ إضافة منتج جديد" at bounding box center [686, 394] width 98 height 31
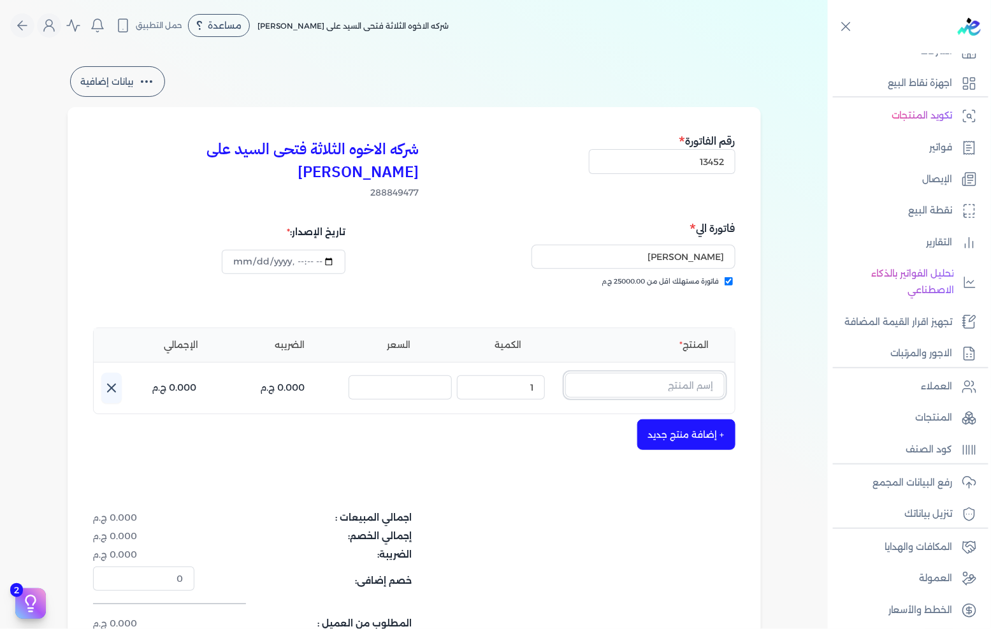
click at [663, 373] on input "text" at bounding box center [644, 385] width 159 height 24
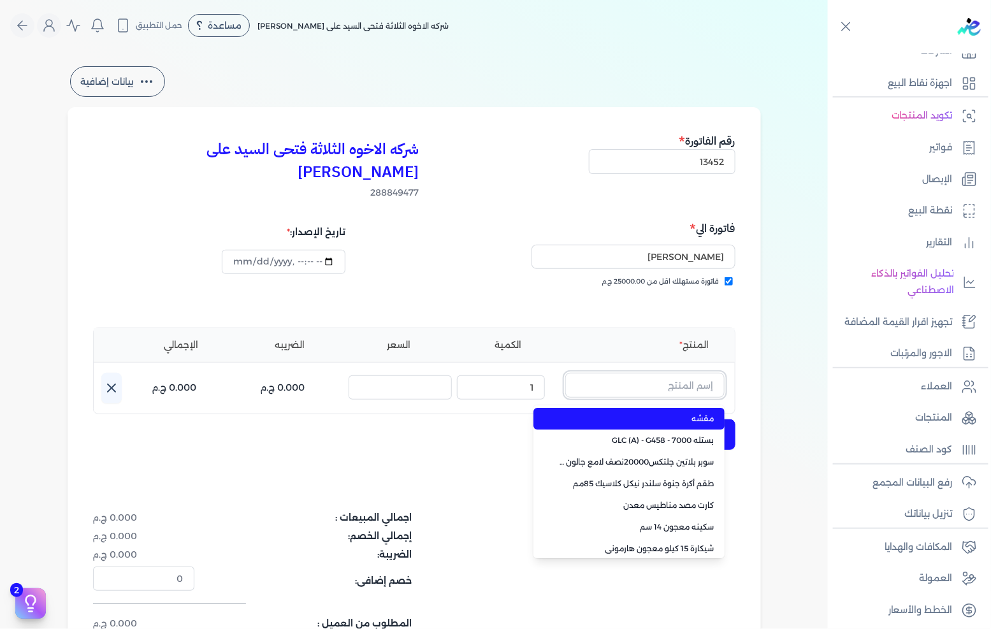
paste input ""FENOMASTIC MYHOME SMT SK BS A 2.7L ""
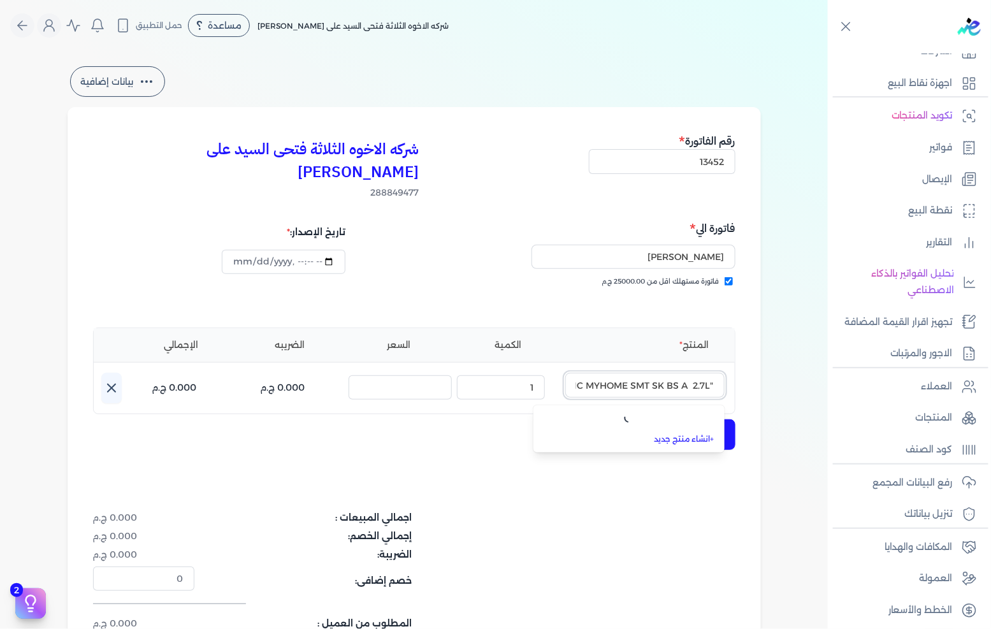
scroll to position [0, -58]
click at [611, 413] on span "FENOMASTIC MYHOME SMT SK BS A 2.7L" at bounding box center [637, 418] width 156 height 11
click at [583, 378] on icon "button" at bounding box center [577, 385] width 15 height 15
click at [667, 373] on input "text" at bounding box center [644, 385] width 159 height 24
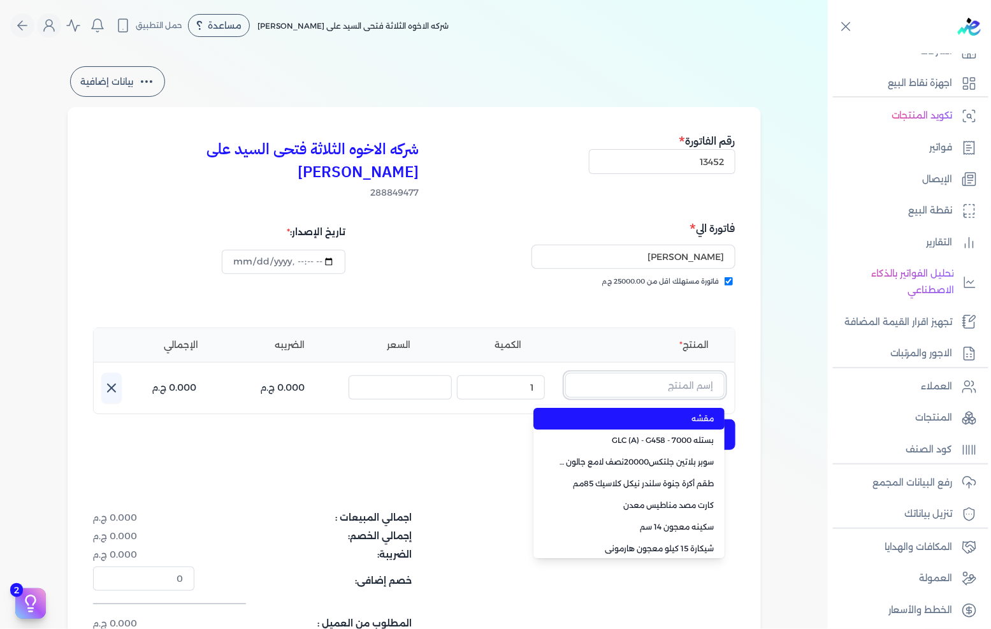
paste input ""FENOMASTIC MYHOME SMT SK WHITE 3L ""
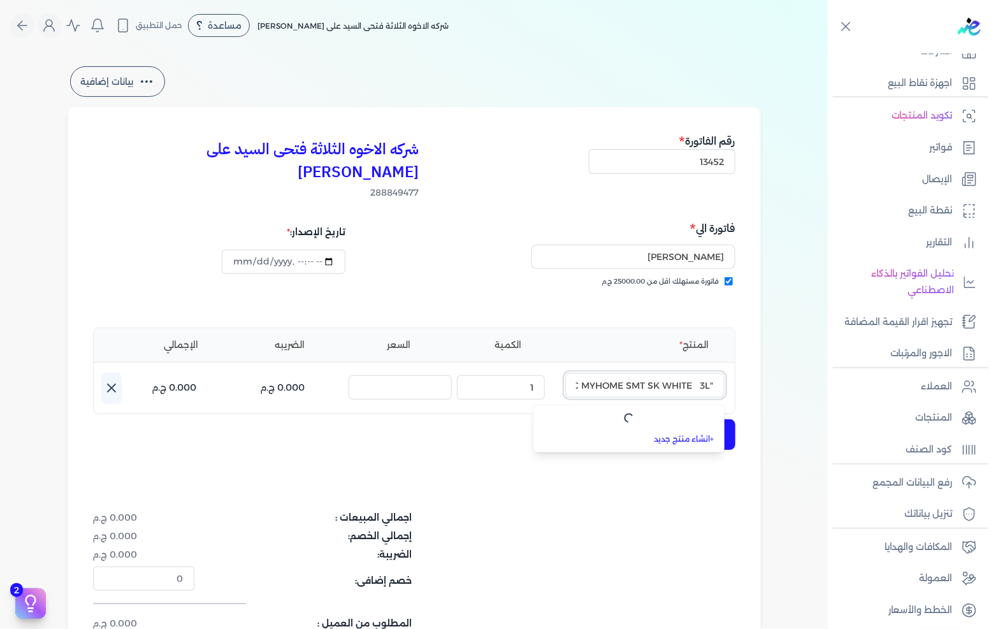
scroll to position [0, -62]
click at [610, 413] on span "FENOMASTIC MYHOME SMT SK WHITE 3L" at bounding box center [637, 418] width 156 height 11
click at [577, 378] on icon "button" at bounding box center [577, 385] width 15 height 15
click at [641, 373] on input "text" at bounding box center [644, 385] width 159 height 24
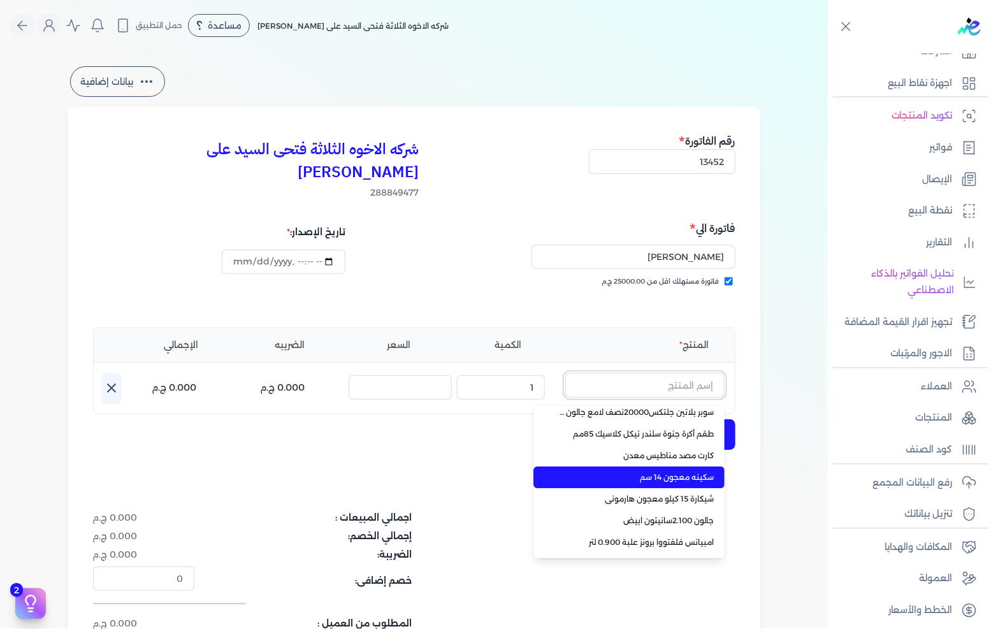
scroll to position [90, 0]
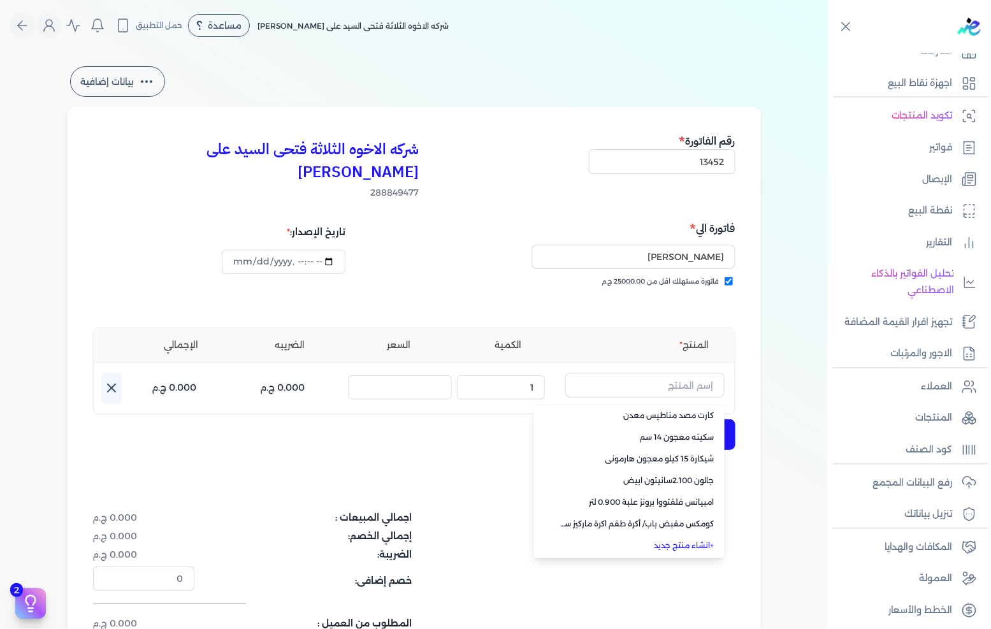
click at [676, 535] on li "+ انشاء منتج جديد" at bounding box center [628, 546] width 191 height 22
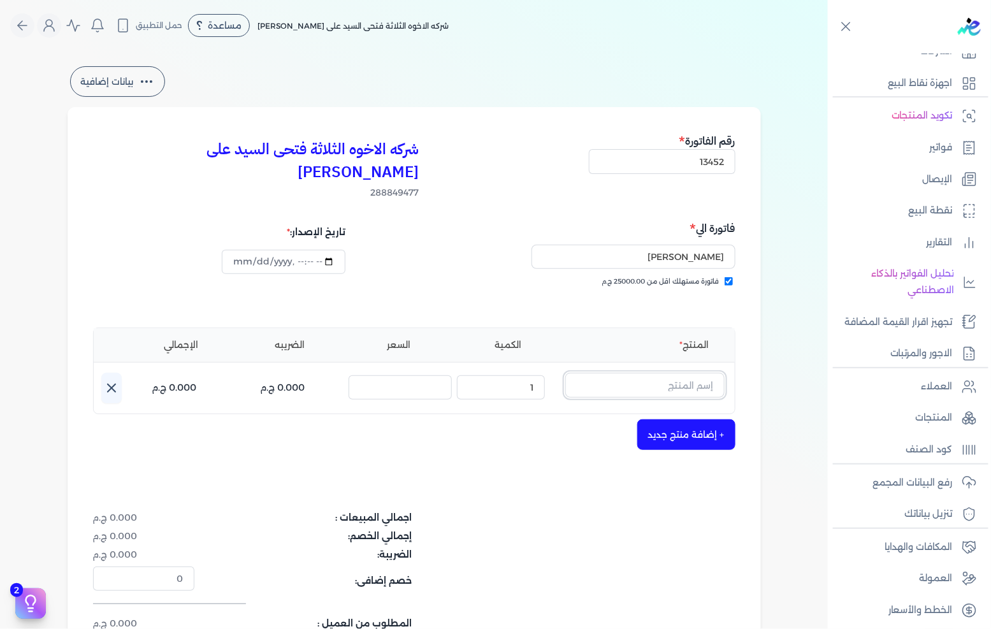
click at [663, 373] on input "text" at bounding box center [644, 385] width 159 height 24
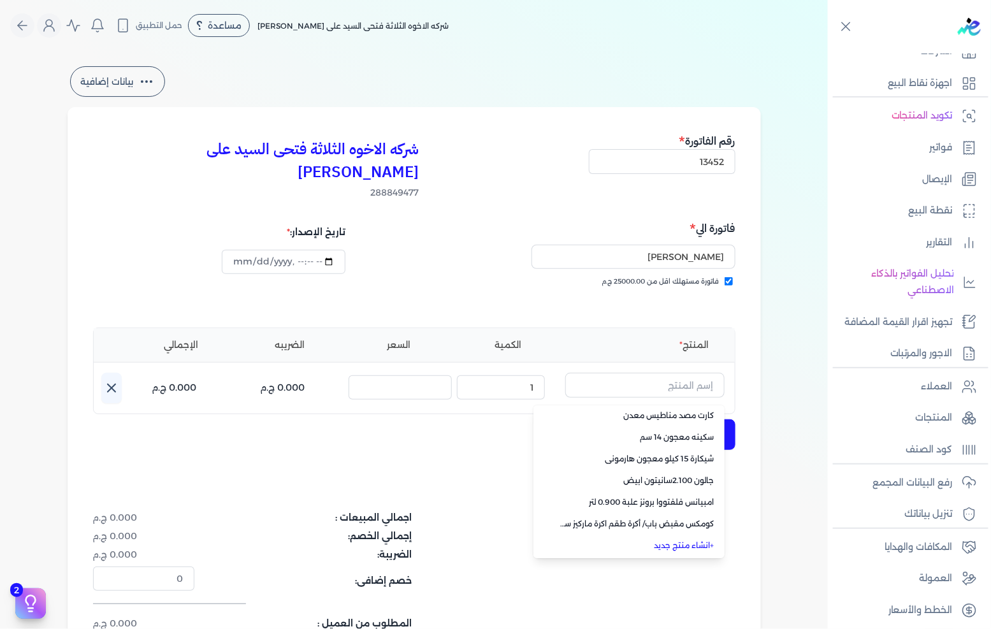
click at [690, 540] on link "+ انشاء منتج جديد" at bounding box center [637, 545] width 156 height 11
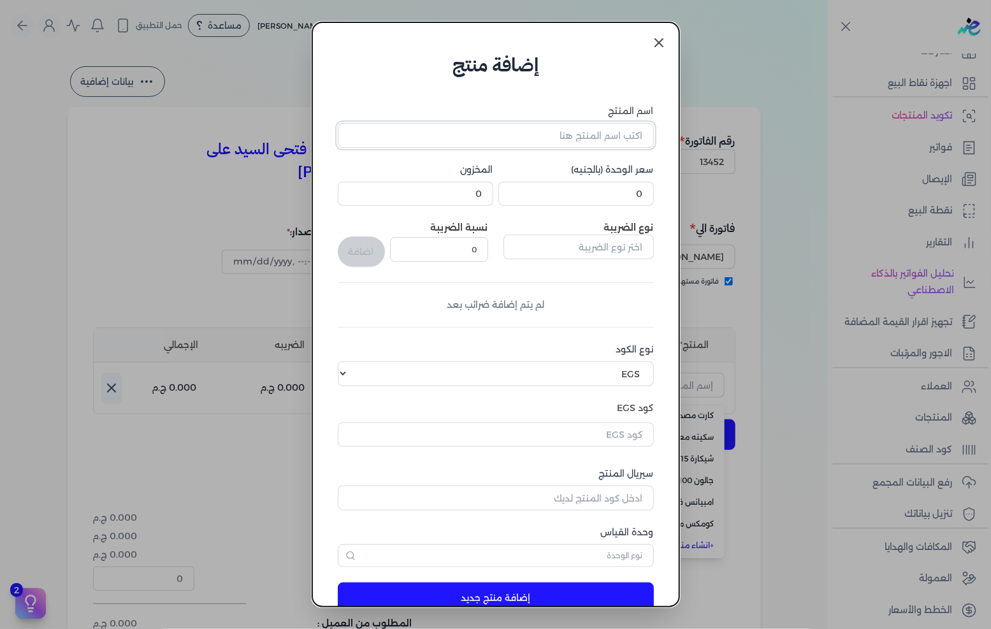
click at [544, 124] on input "اسم المنتج" at bounding box center [496, 135] width 316 height 24
paste input ""FENOMASTIC MYHOME SMT SK BS A 9L ""
click at [579, 194] on input "0" at bounding box center [576, 194] width 156 height 24
click at [580, 194] on input "0" at bounding box center [576, 194] width 156 height 24
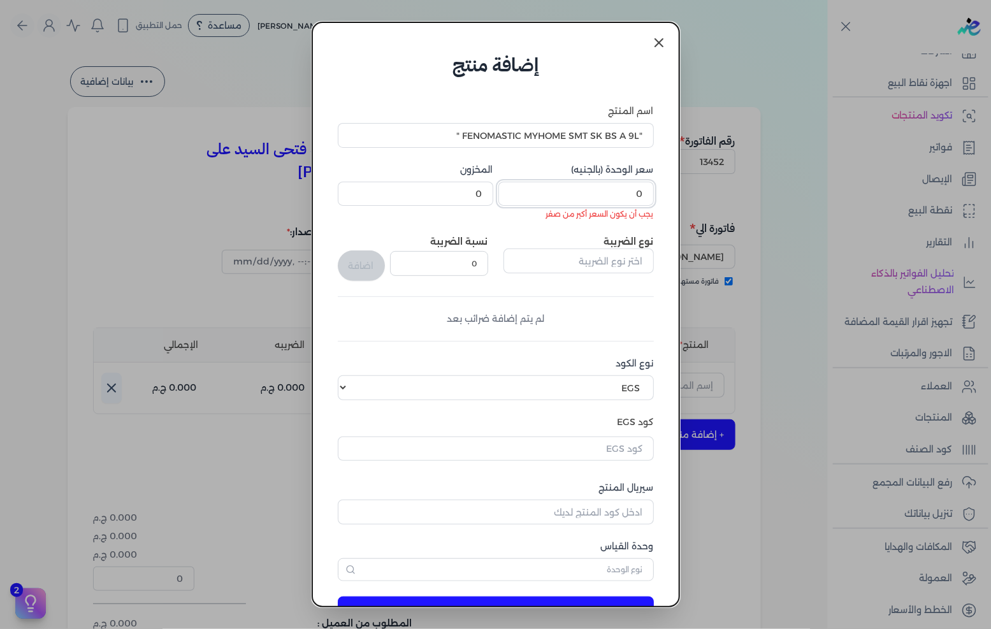
click at [620, 195] on input "0" at bounding box center [576, 194] width 156 height 24
paste input "1469."
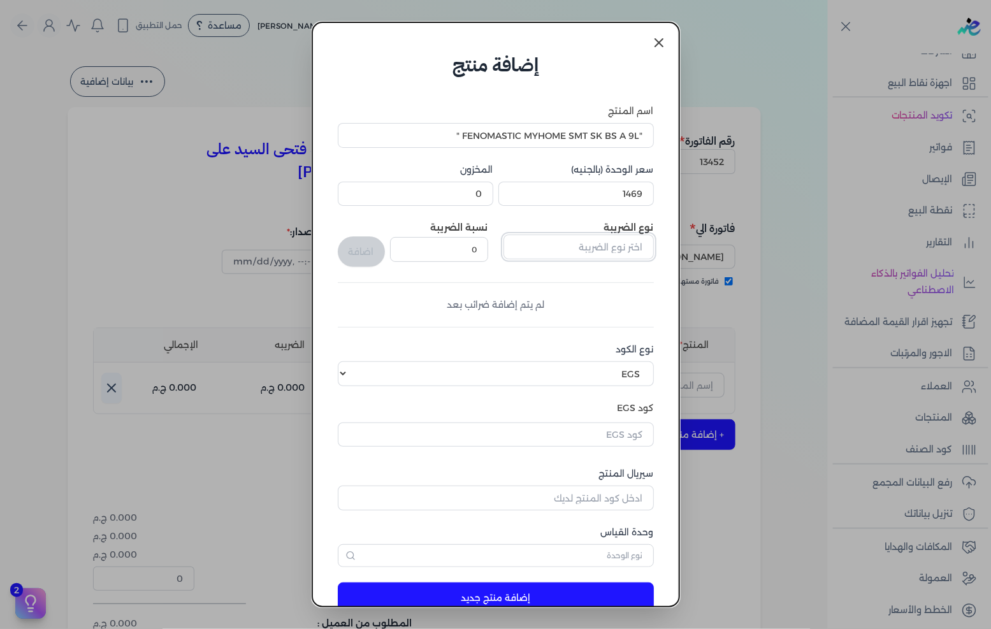
click at [616, 235] on input "text" at bounding box center [579, 247] width 150 height 24
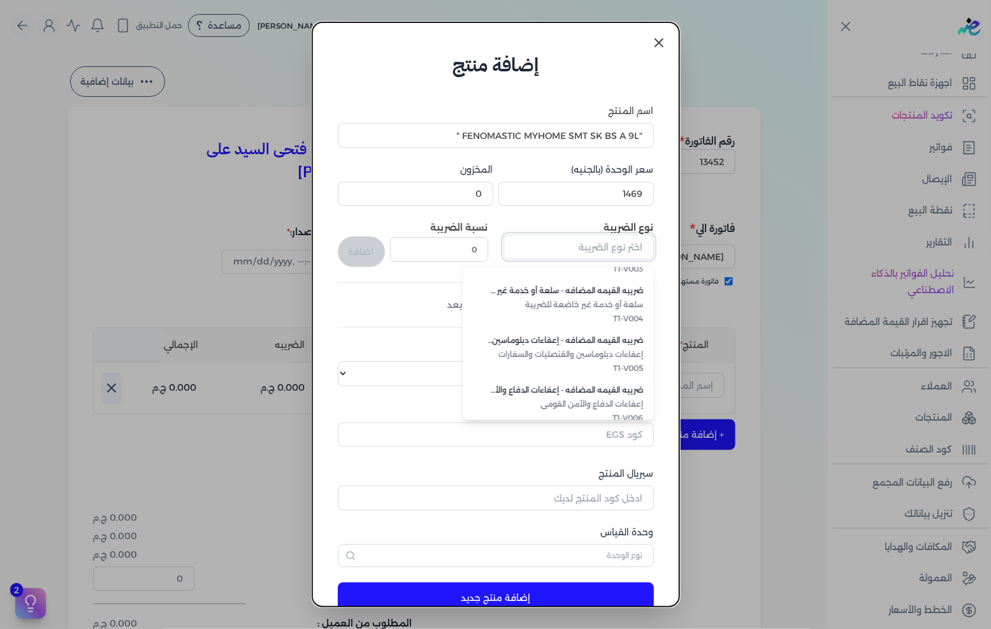
scroll to position [348, 0]
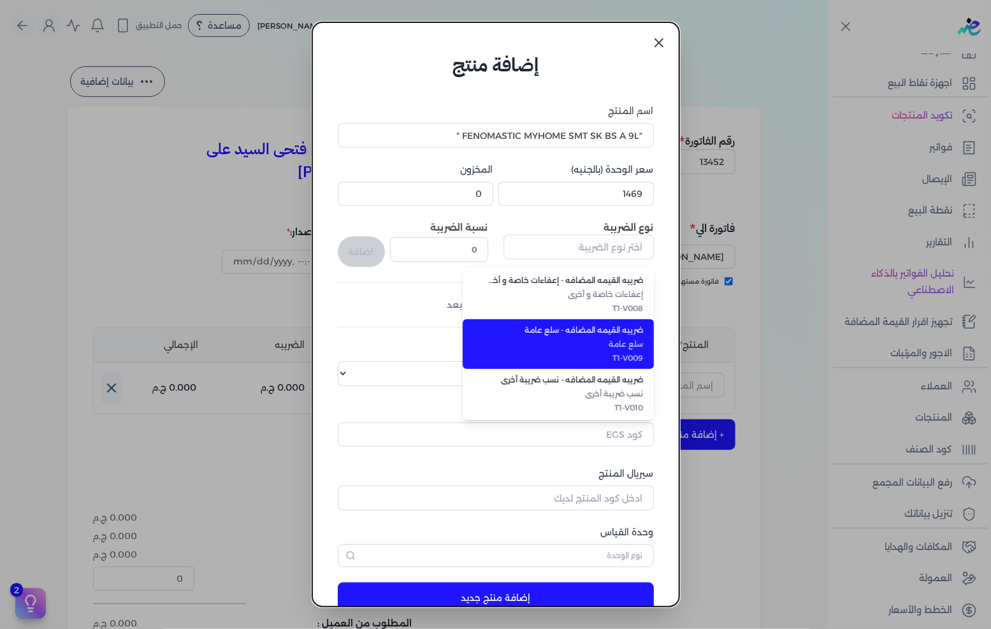
click at [590, 352] on span "T1-V009" at bounding box center [566, 357] width 156 height 11
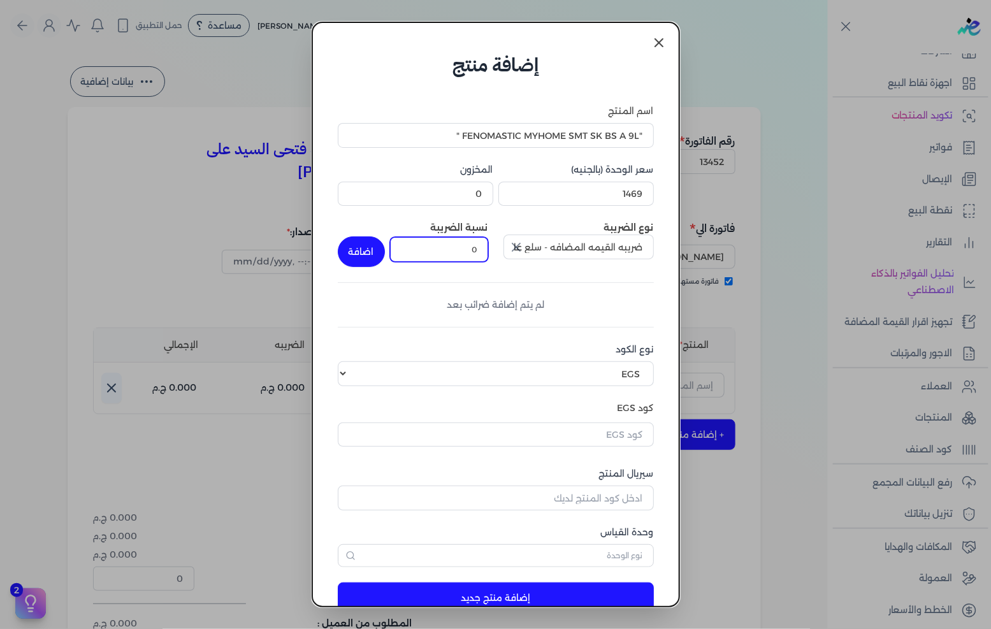
click at [479, 258] on input "0" at bounding box center [439, 249] width 98 height 24
click at [379, 251] on button "اضافة" at bounding box center [361, 251] width 47 height 31
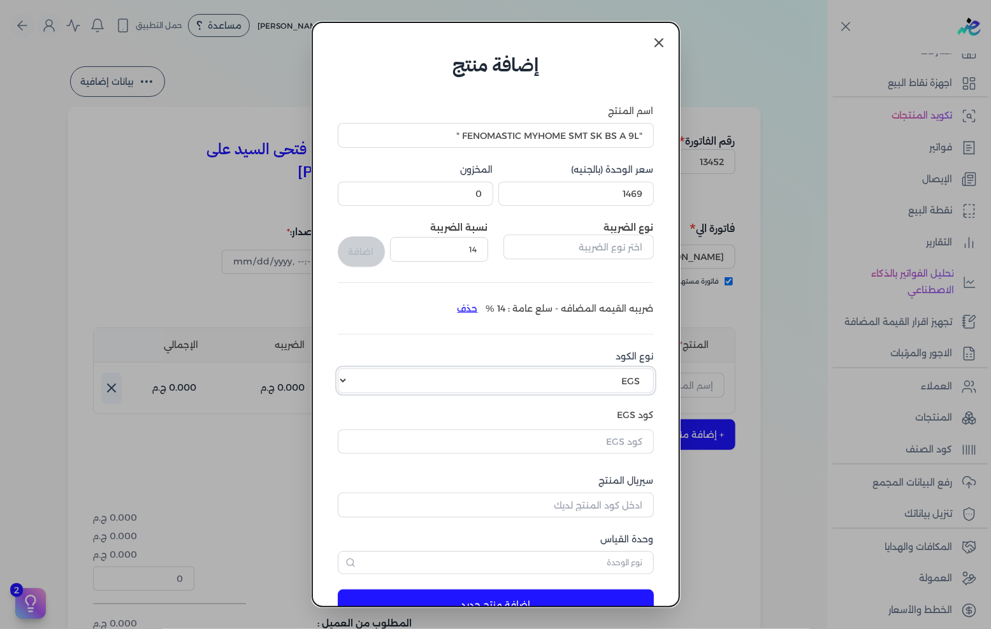
click at [631, 383] on select "اختر نوع الكود EGS GS1" at bounding box center [496, 380] width 316 height 24
click at [348, 368] on select "اختر نوع الكود EGS GS1" at bounding box center [496, 380] width 316 height 24
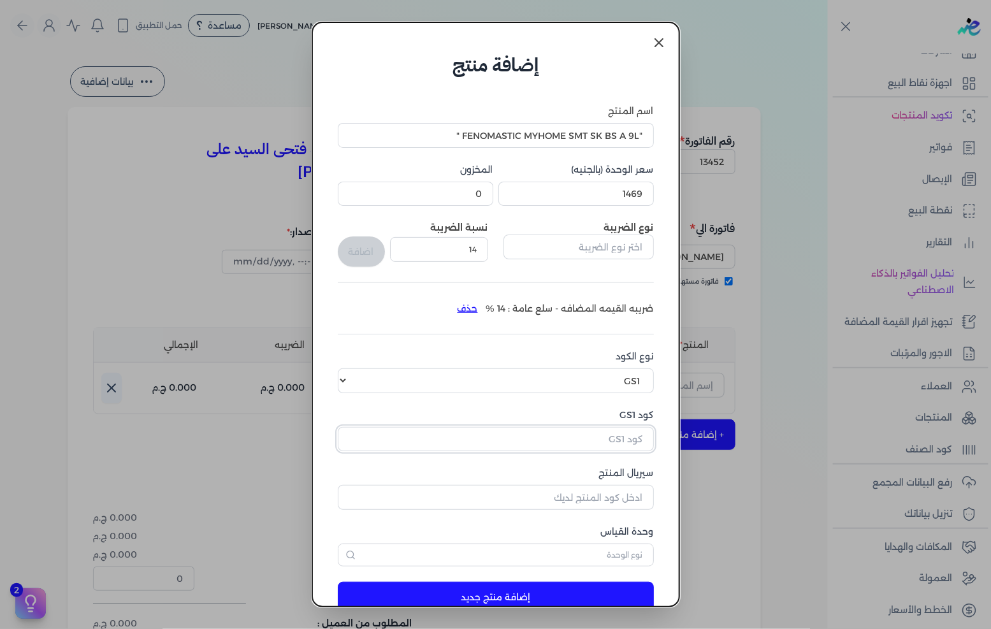
click at [584, 432] on input "كود GS1" at bounding box center [496, 439] width 316 height 24
paste input "10002462"
click at [614, 504] on input "سيريال المنتج" at bounding box center [496, 497] width 316 height 24
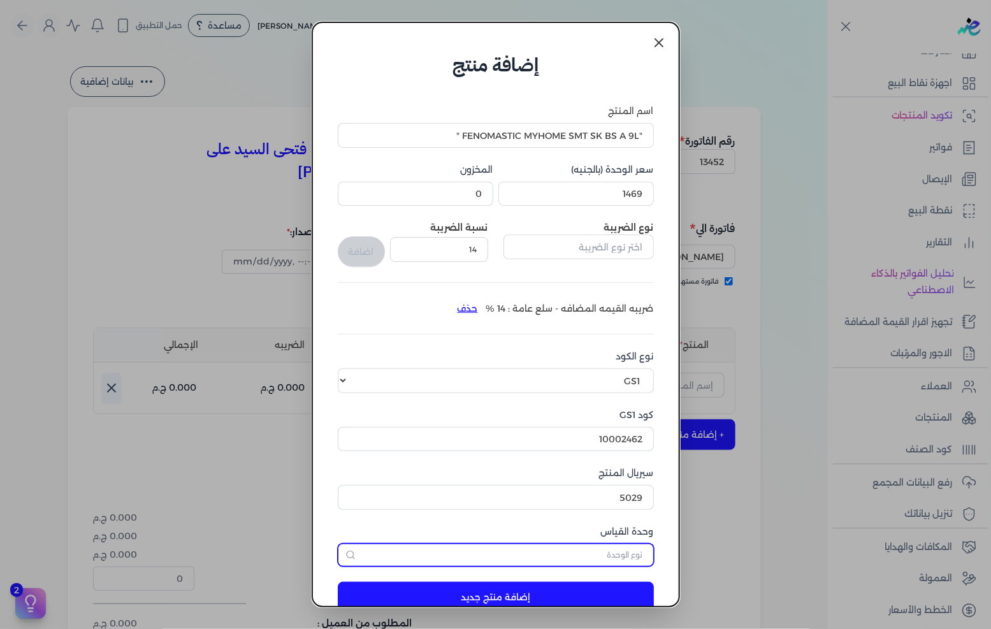
click at [617, 544] on input "text" at bounding box center [496, 555] width 316 height 23
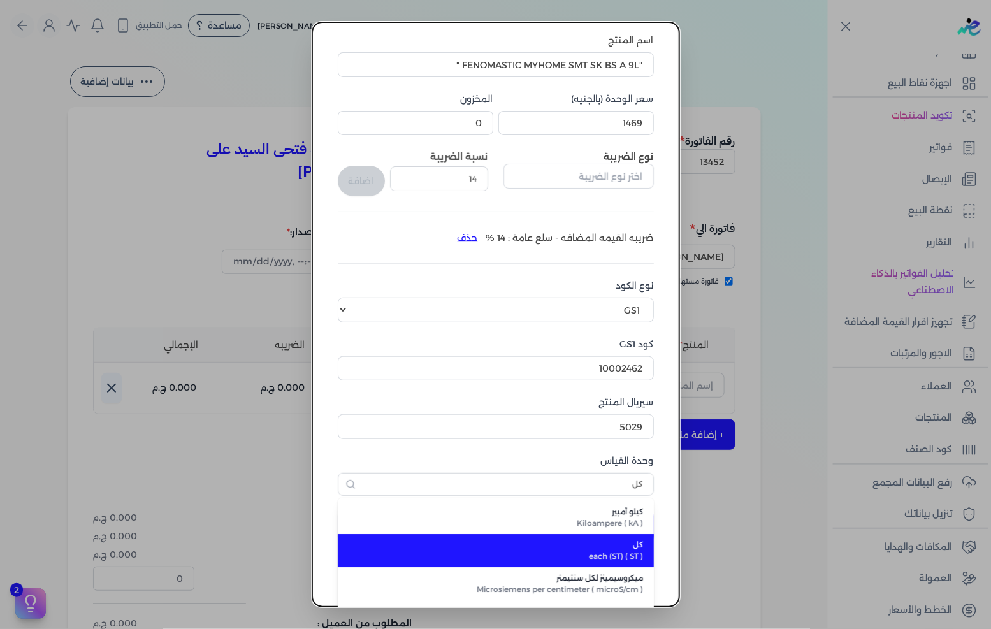
click at [604, 553] on span "each (ST) ( ST )" at bounding box center [503, 556] width 280 height 11
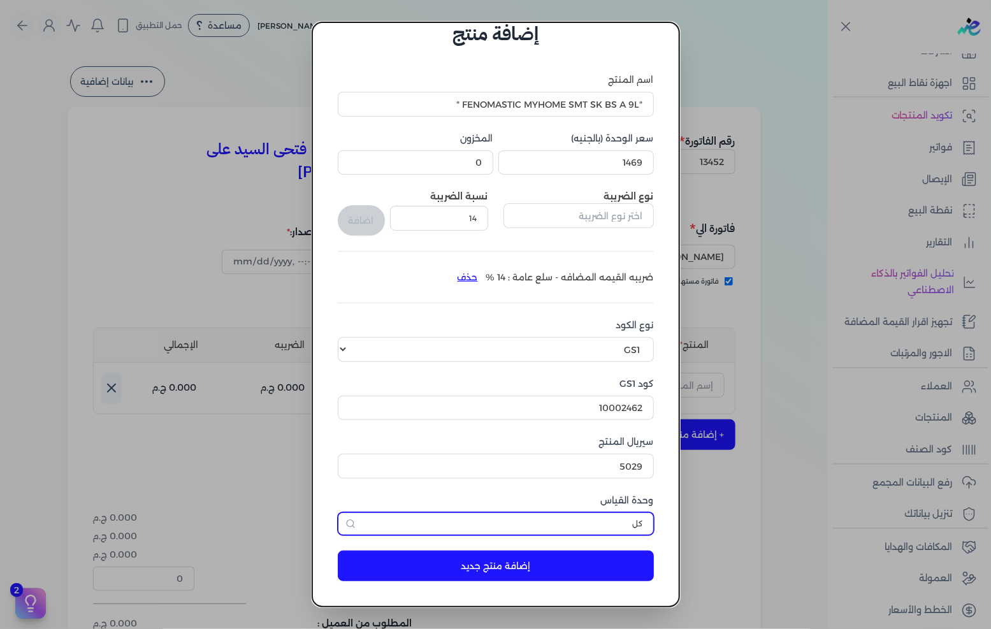
scroll to position [30, 0]
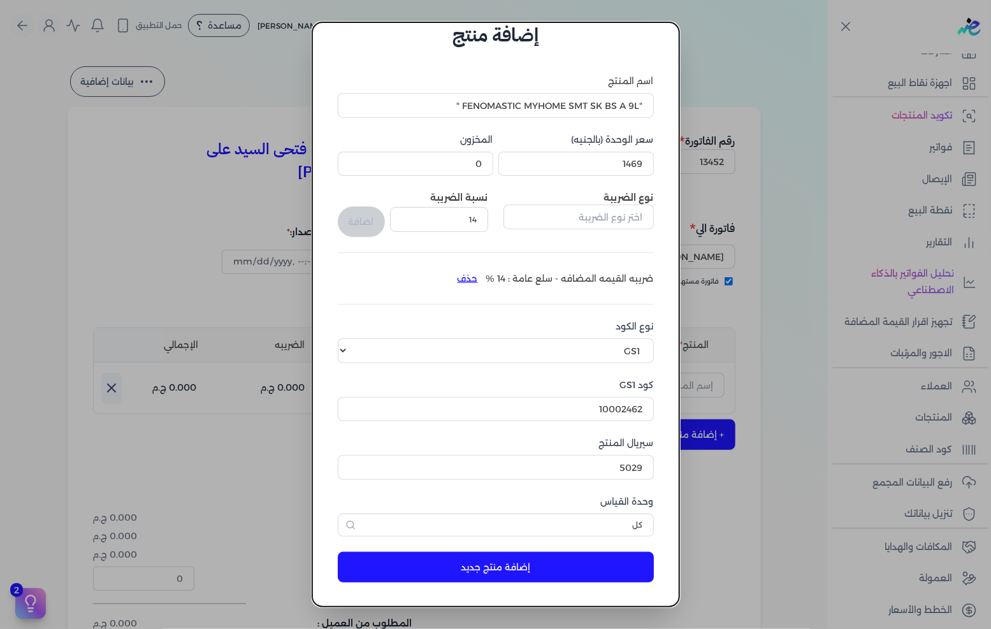
click at [582, 566] on button "إضافة منتج جديد" at bounding box center [496, 567] width 316 height 31
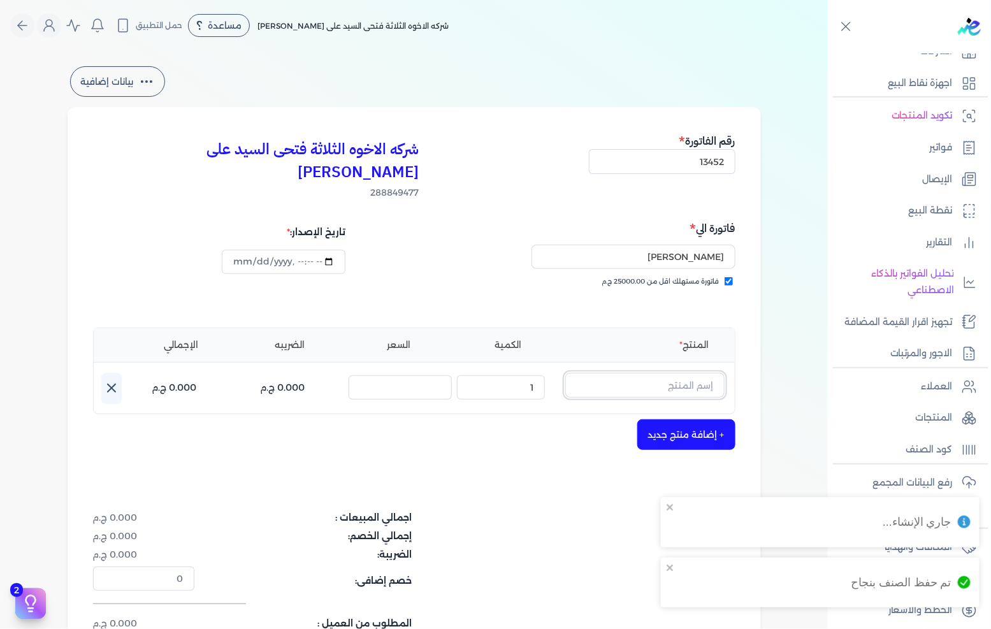
click at [665, 373] on input "text" at bounding box center [644, 385] width 159 height 24
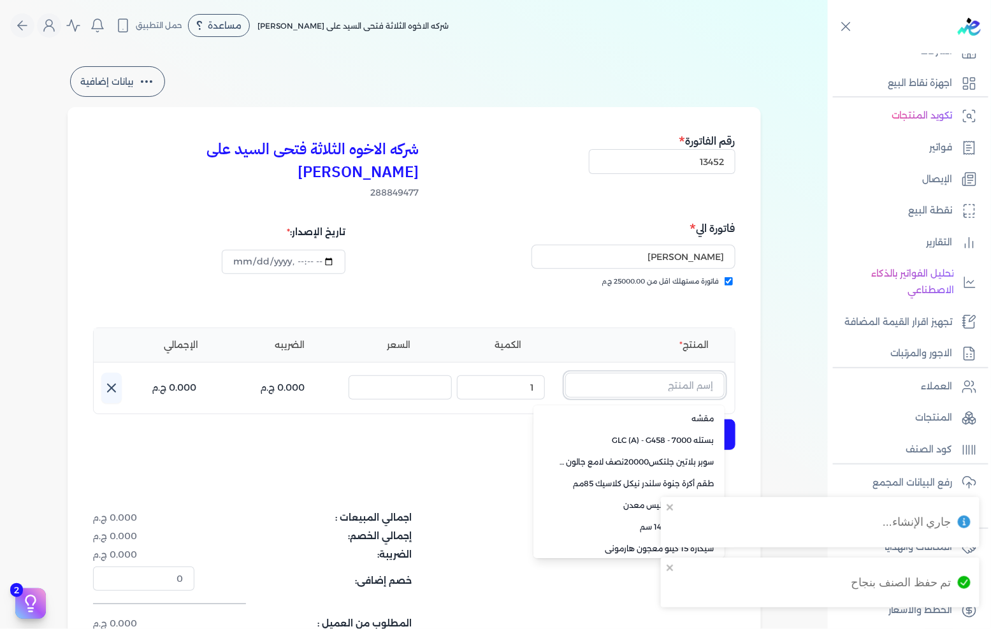
scroll to position [87, 0]
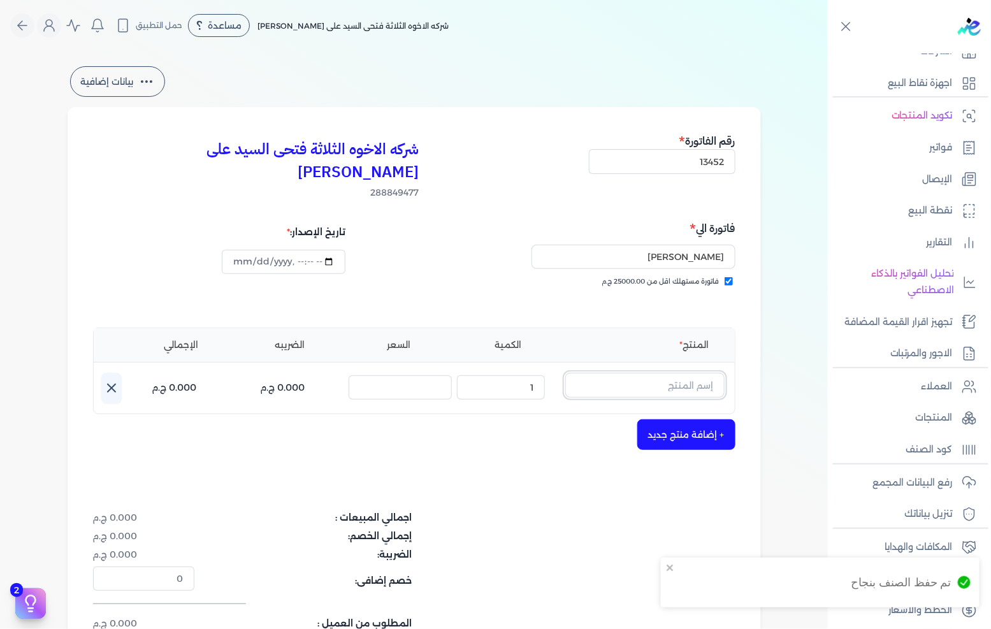
click at [626, 373] on input "text" at bounding box center [644, 385] width 159 height 24
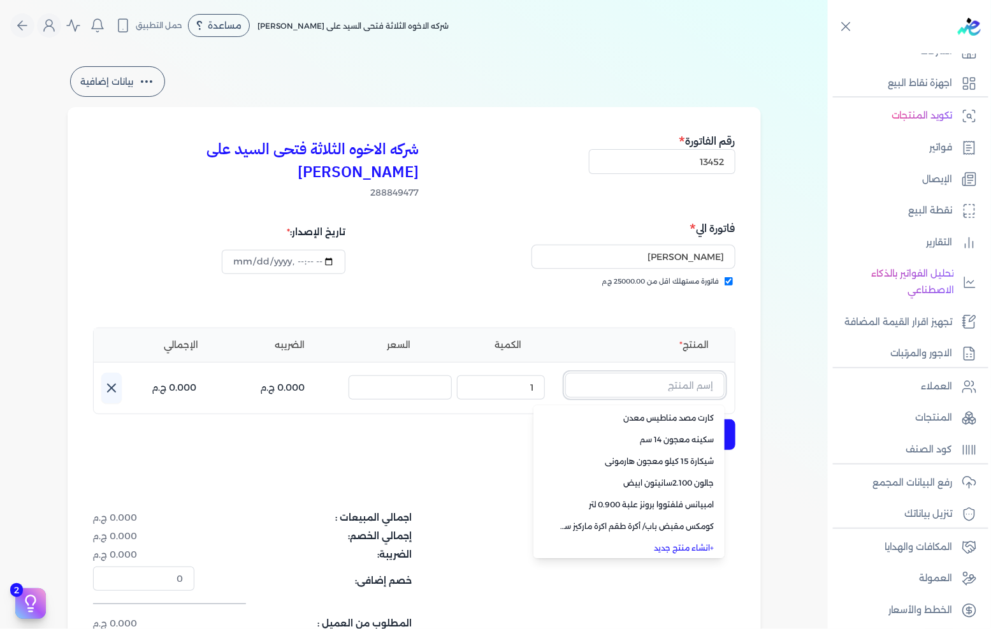
paste input ""FENOMASTIC MYHOME SMT SK BS A 9L ""
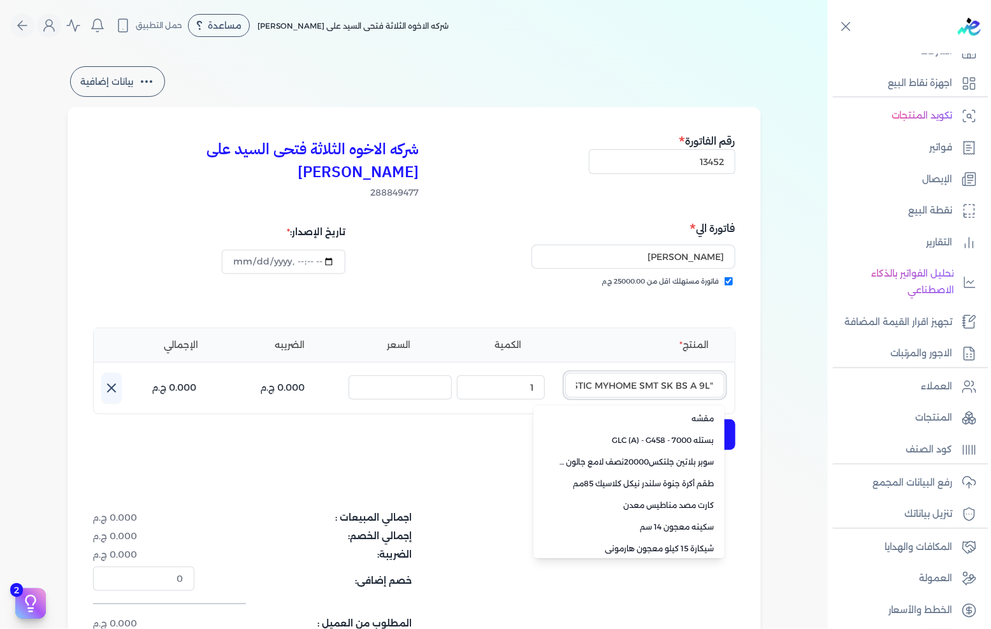
scroll to position [0, -48]
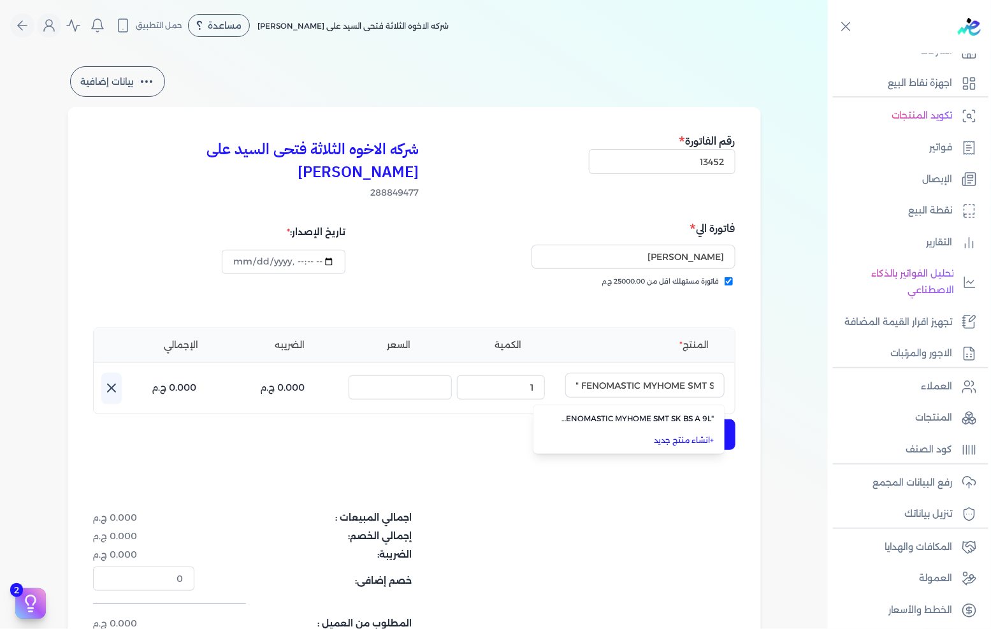
click at [617, 413] on span ""FENOMASTIC MYHOME SMT SK BS A 9L "" at bounding box center [637, 418] width 156 height 11
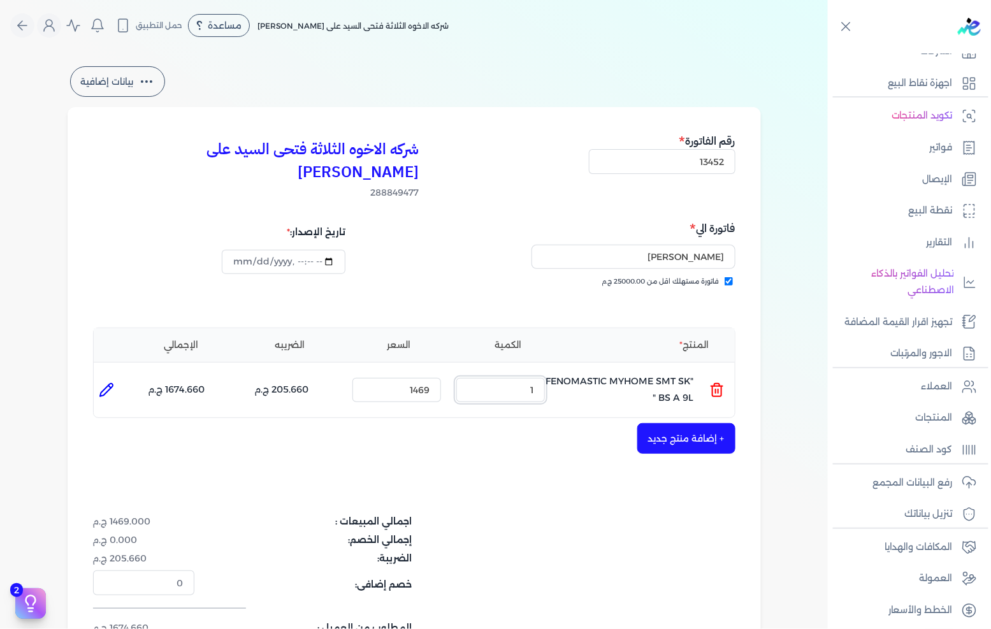
click at [498, 378] on input "1" at bounding box center [500, 390] width 89 height 24
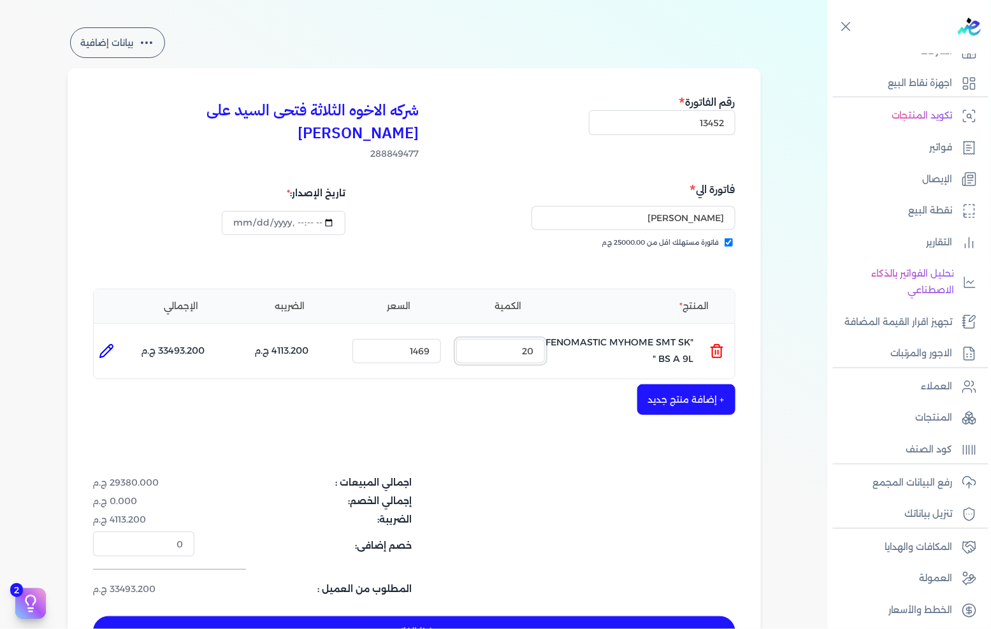
scroll to position [71, 0]
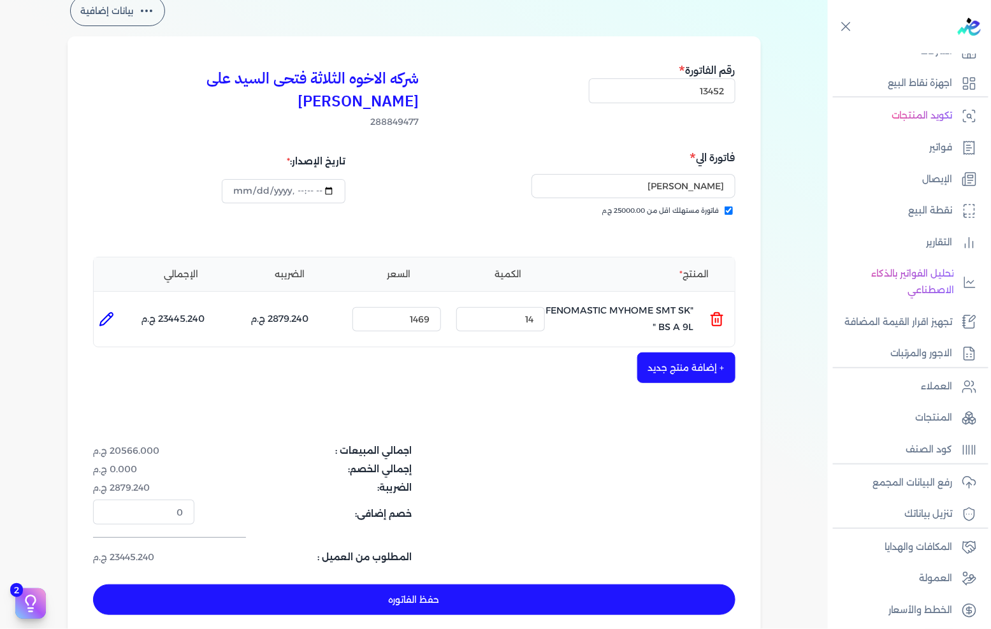
click at [381, 584] on button "حفظ الفاتوره" at bounding box center [414, 599] width 642 height 31
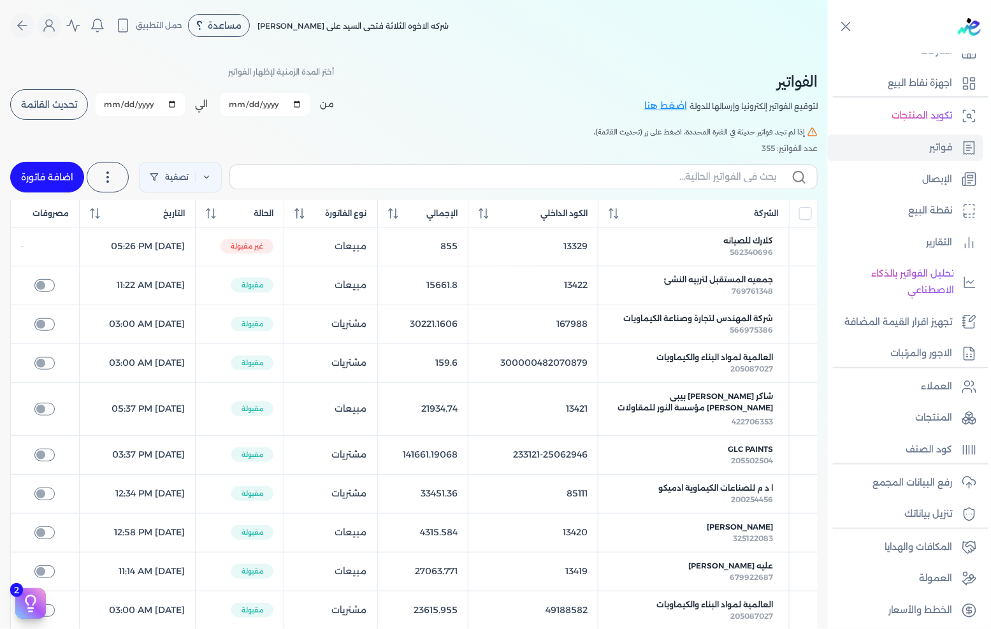
click at [27, 176] on link "اضافة فاتورة" at bounding box center [47, 177] width 74 height 31
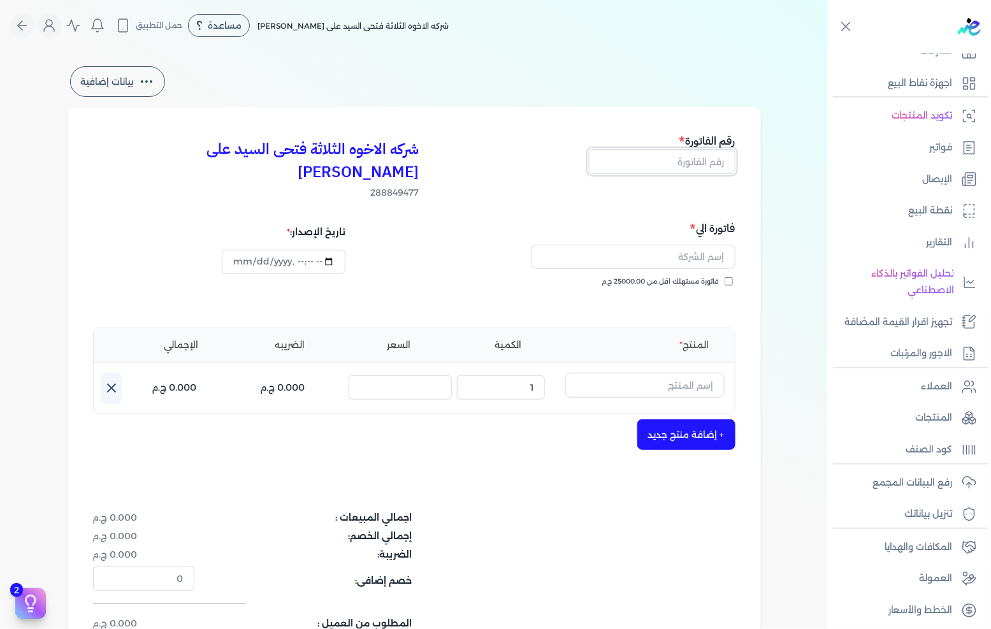
click at [712, 163] on input "text" at bounding box center [662, 161] width 147 height 24
click at [692, 277] on span "فاتورة مستهلك اقل من 25000.00 ج.م" at bounding box center [660, 282] width 117 height 10
click at [725, 277] on input "فاتورة مستهلك اقل من 25000.00 ج.م" at bounding box center [729, 281] width 8 height 8
click at [693, 245] on input "text" at bounding box center [634, 257] width 204 height 24
click at [663, 373] on input "text" at bounding box center [644, 385] width 159 height 24
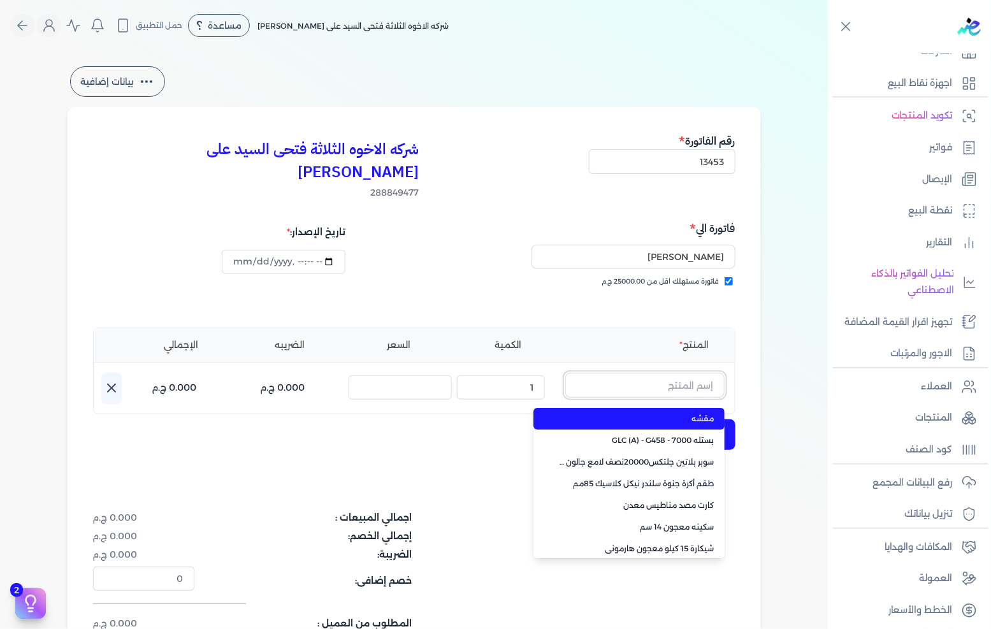
paste input ""JOTUN PENETRATING SEALER 3L ""
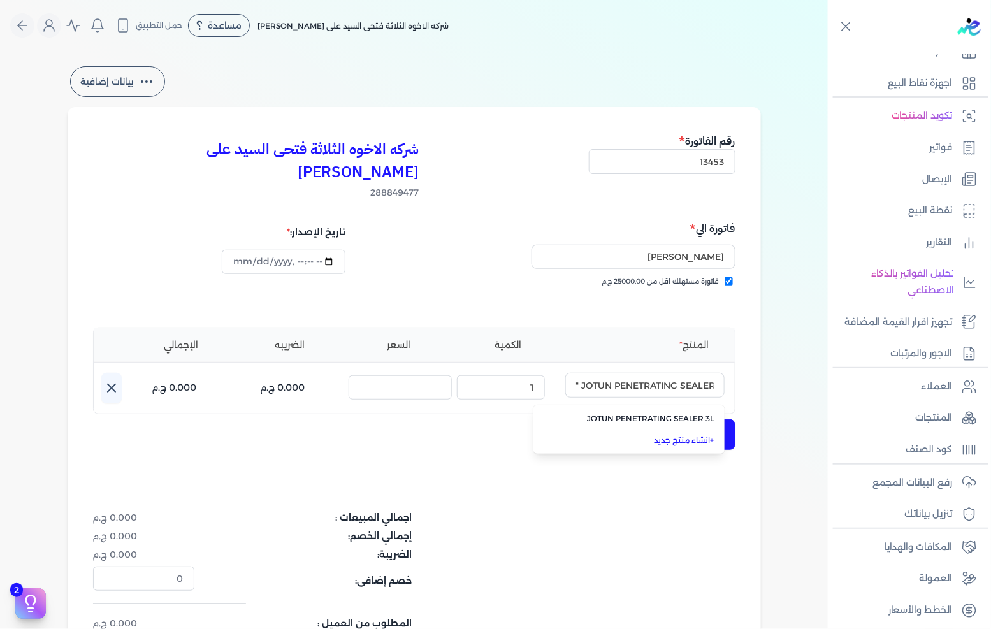
click at [669, 430] on li "+ انشاء منتج جديد" at bounding box center [628, 441] width 191 height 22
click at [673, 373] on input "text" at bounding box center [644, 385] width 159 height 24
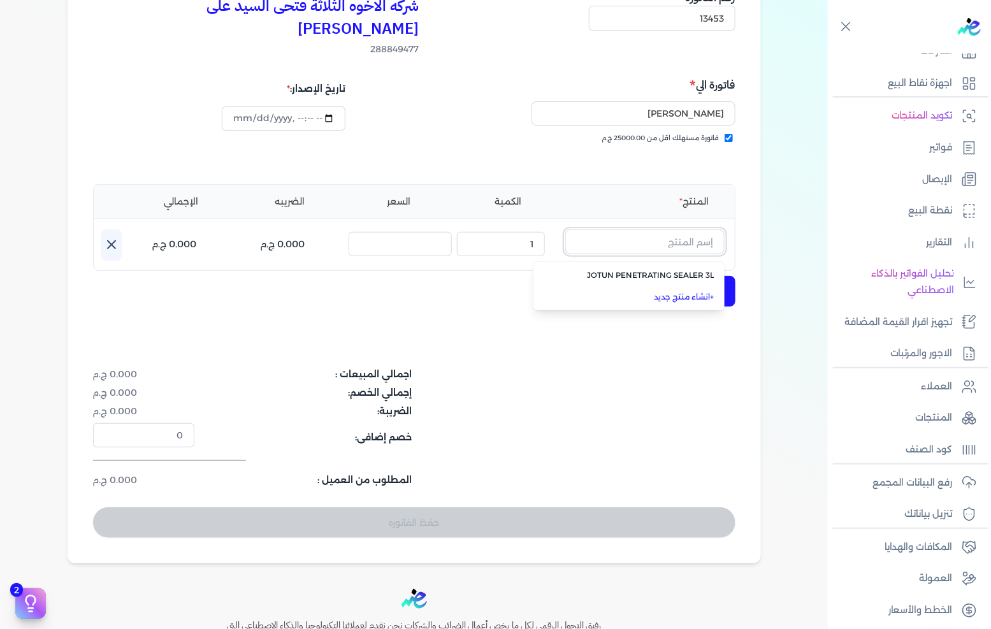
scroll to position [212, 0]
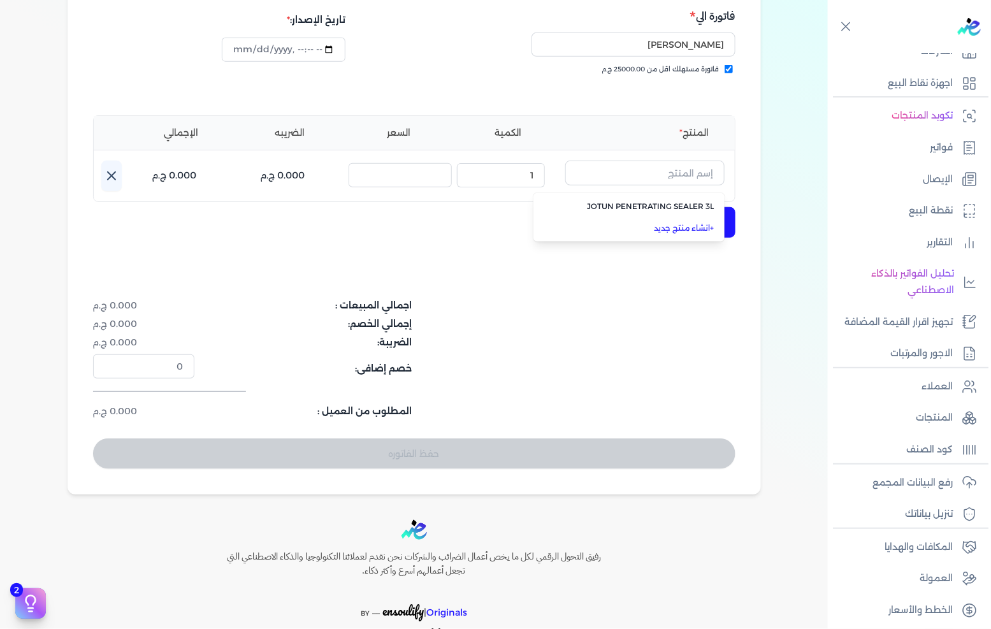
click at [686, 222] on link "+ انشاء منتج جديد" at bounding box center [637, 227] width 156 height 11
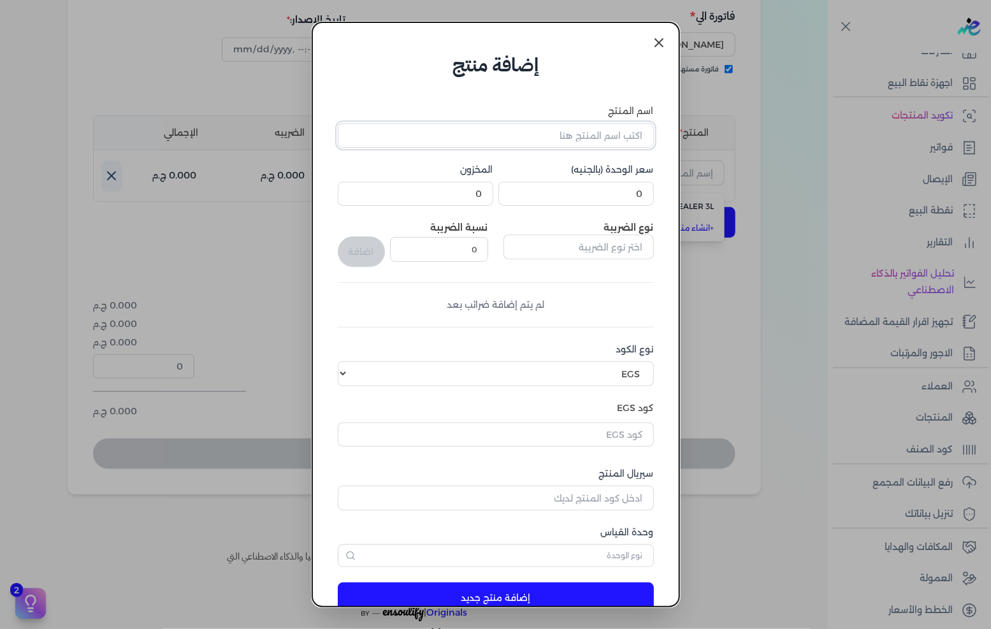
click at [590, 141] on input "اسم المنتج" at bounding box center [496, 135] width 316 height 24
paste input ""JOTUN PENETRATING SEALER 3L ""
click at [616, 193] on input "0" at bounding box center [576, 194] width 156 height 24
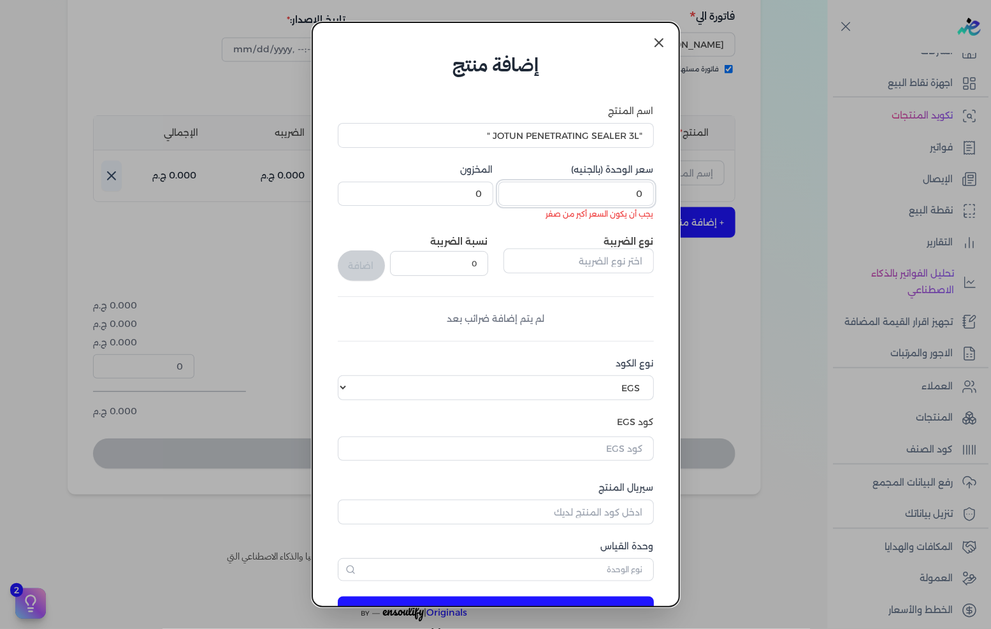
click at [625, 192] on input "0" at bounding box center [576, 194] width 156 height 24
paste input "655."
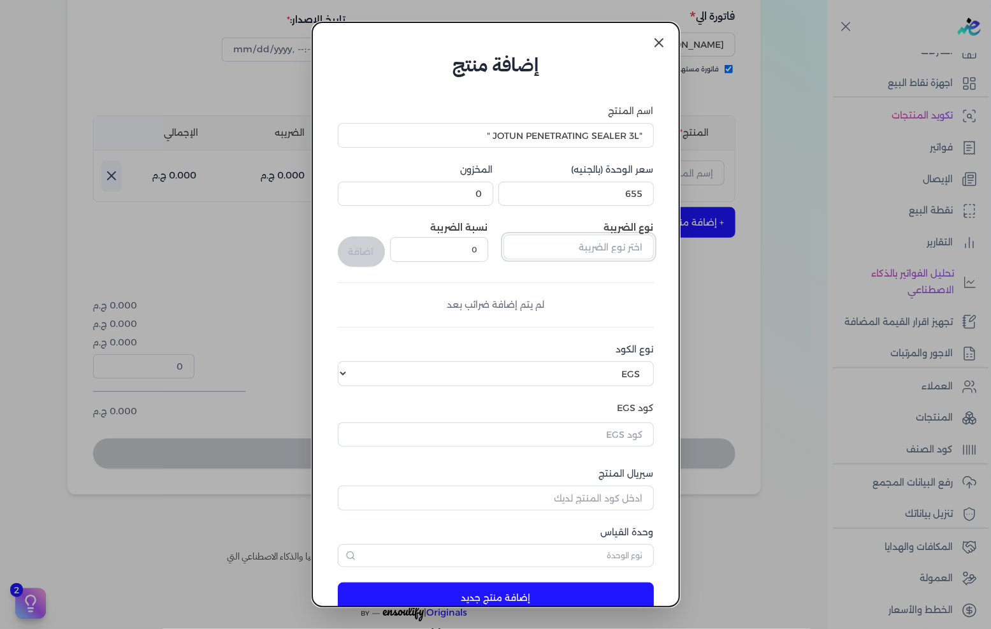
click at [583, 250] on input "text" at bounding box center [579, 247] width 150 height 24
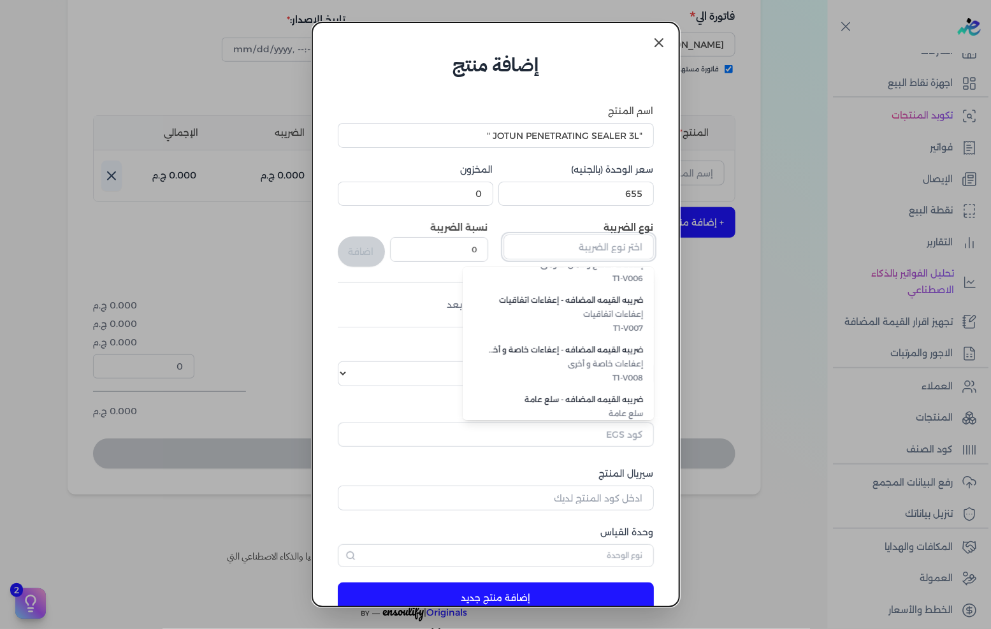
scroll to position [348, 0]
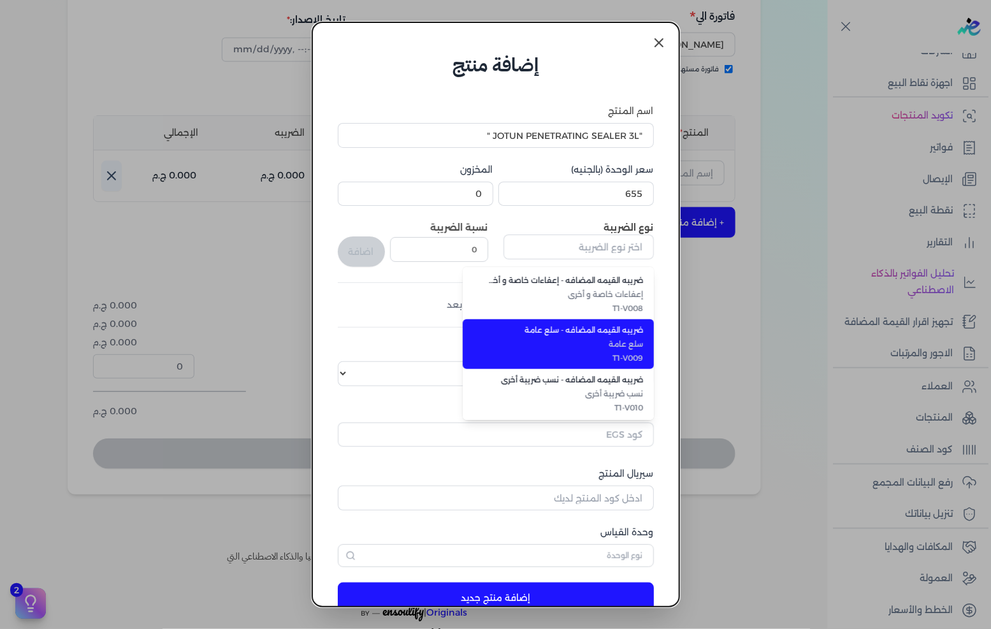
click at [622, 359] on span "T1-V009" at bounding box center [566, 357] width 156 height 11
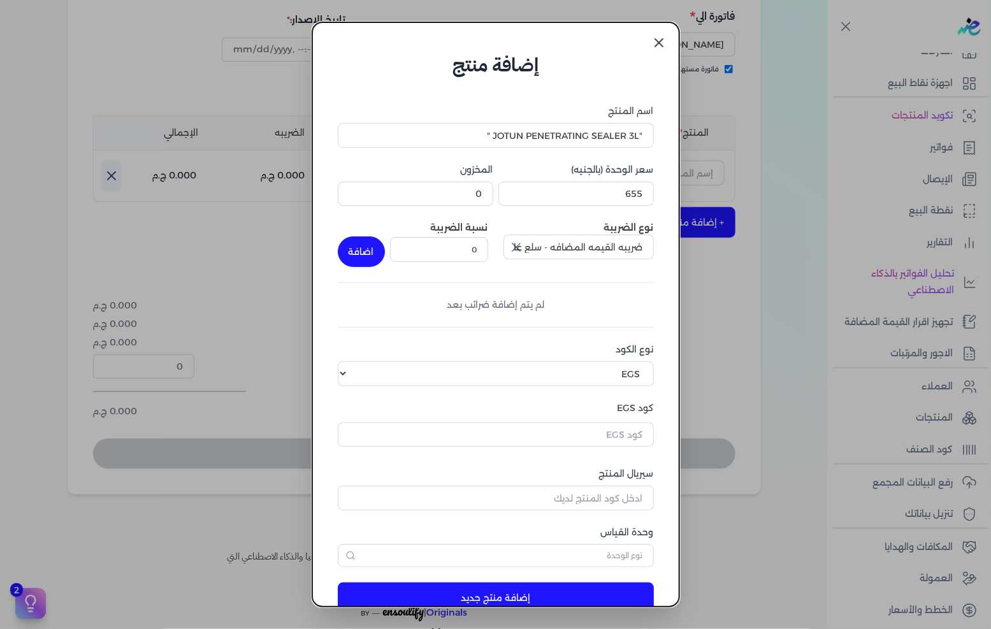
click at [467, 262] on div "نسبة الضريبة 0" at bounding box center [439, 244] width 98 height 46
click at [468, 254] on input "0" at bounding box center [439, 249] width 98 height 24
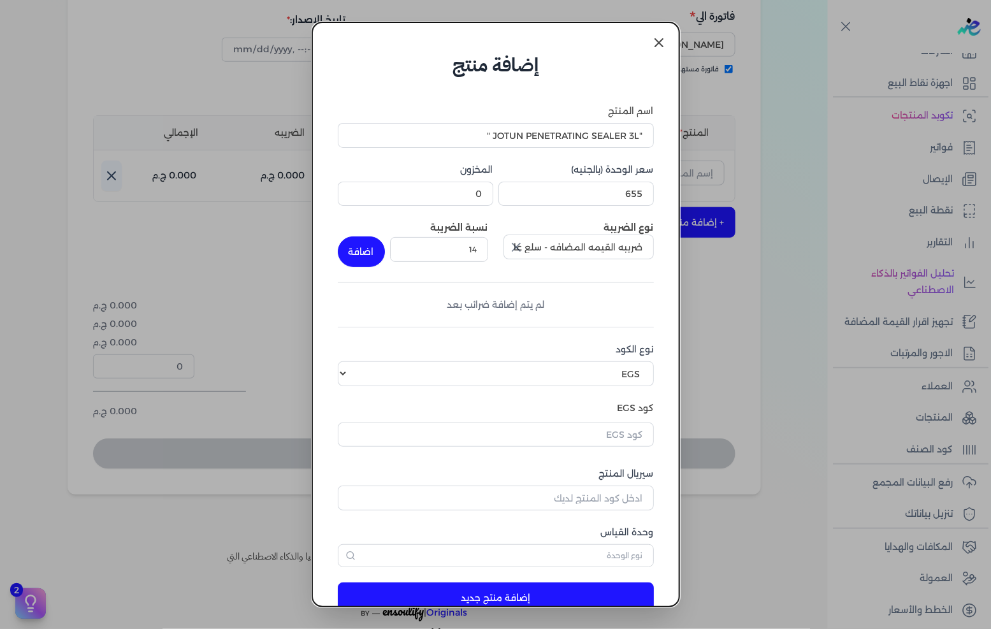
click at [380, 254] on button "اضافة" at bounding box center [361, 251] width 47 height 31
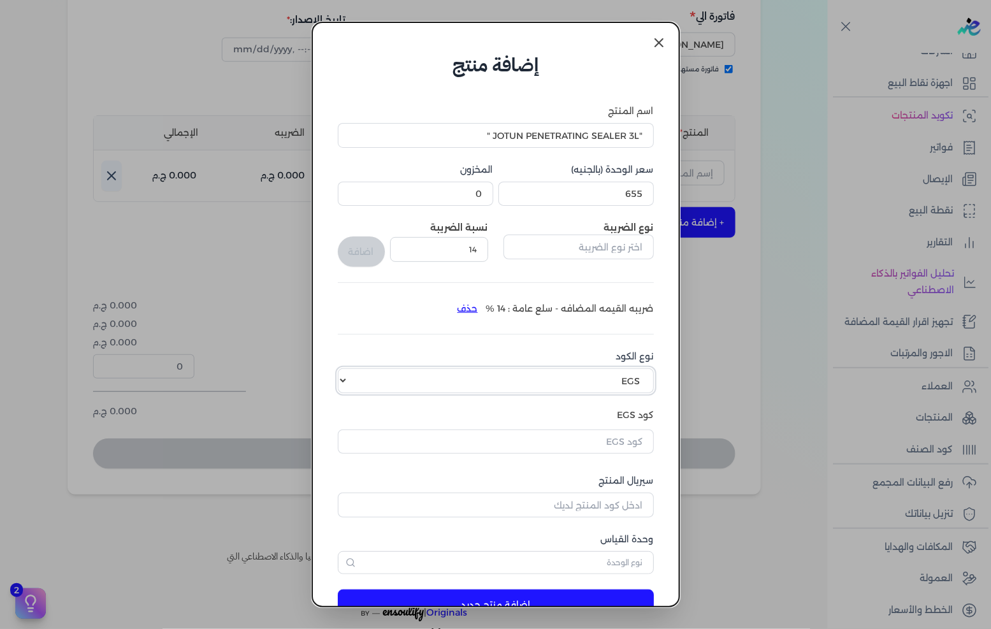
click at [620, 376] on select "اختر نوع الكود EGS GS1" at bounding box center [496, 380] width 316 height 24
click at [348, 368] on select "اختر نوع الكود EGS GS1" at bounding box center [496, 380] width 316 height 24
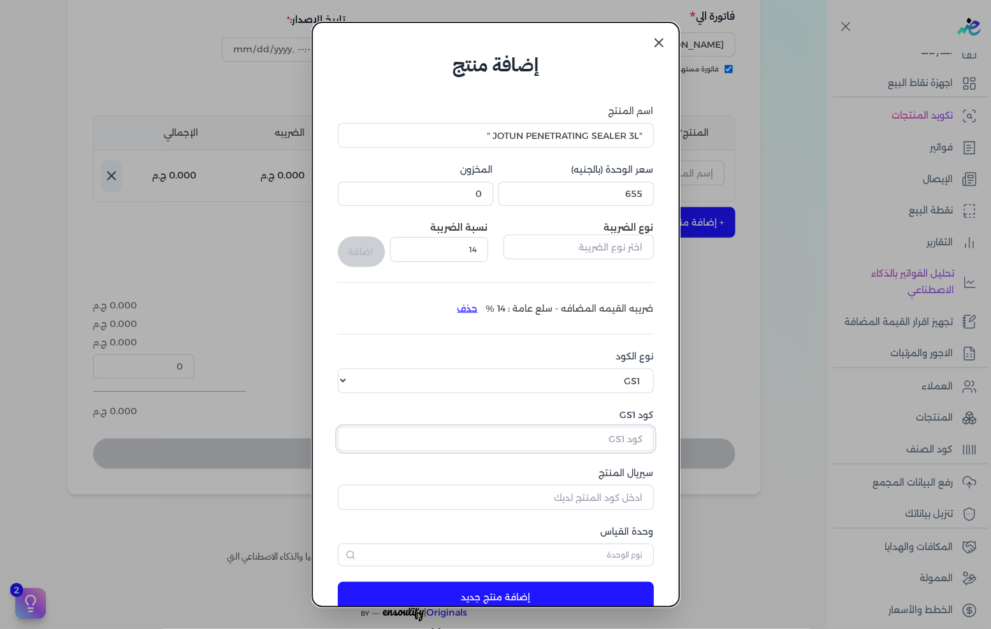
click at [609, 430] on input "كود GS1" at bounding box center [496, 439] width 316 height 24
paste input "10002462"
click at [588, 489] on input "سيريال المنتج" at bounding box center [496, 497] width 316 height 24
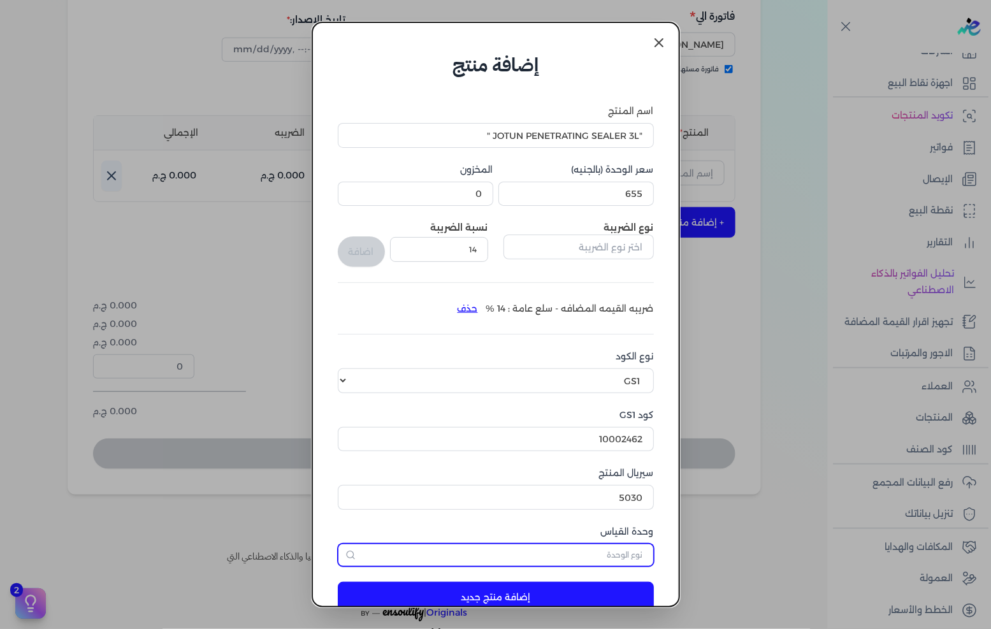
click at [602, 556] on input "text" at bounding box center [496, 555] width 316 height 23
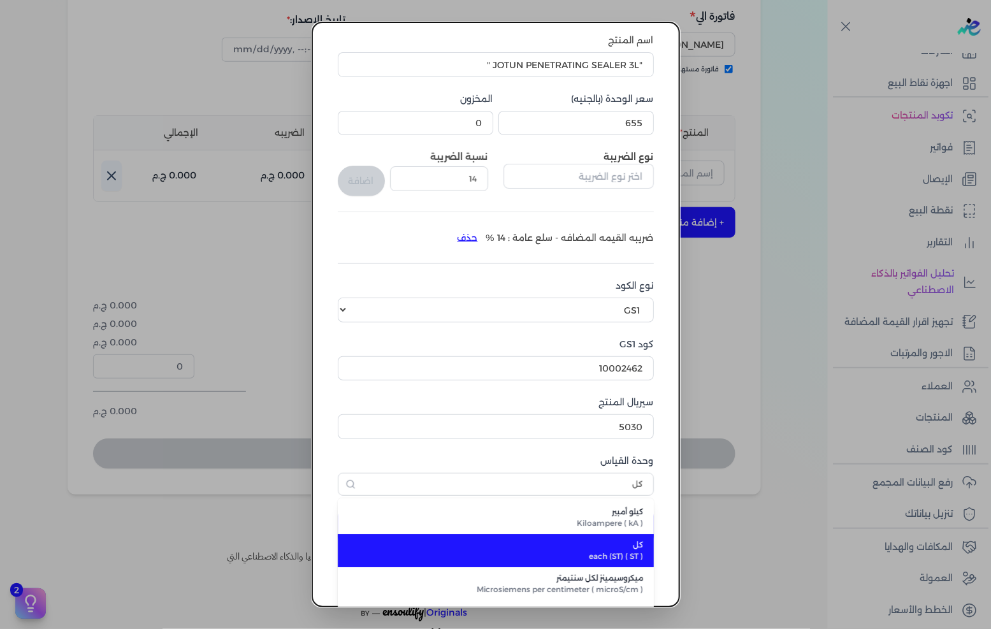
click at [609, 552] on span "each (ST) ( ST )" at bounding box center [503, 556] width 280 height 11
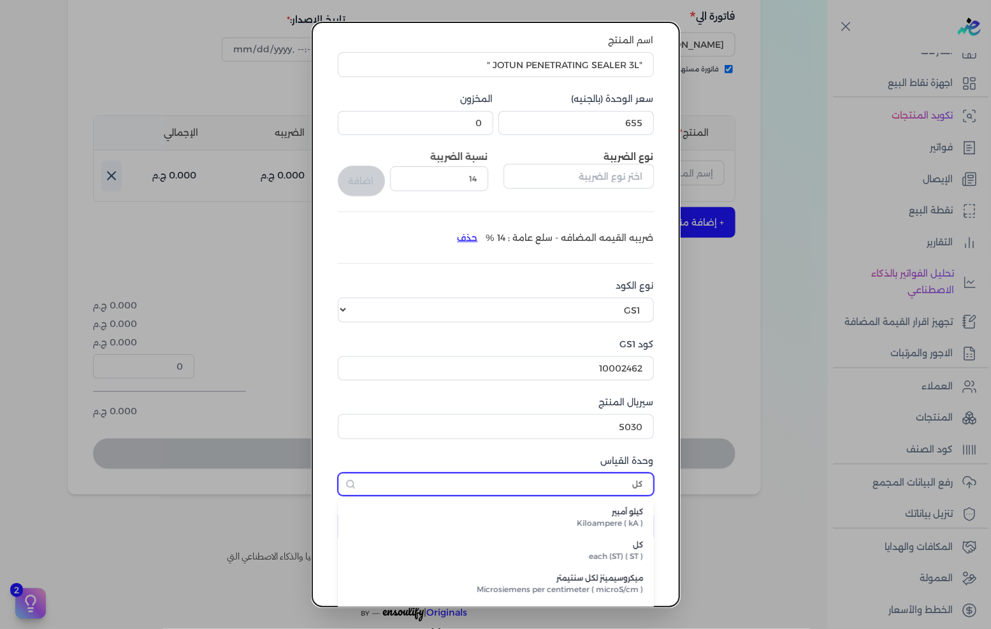
scroll to position [30, 0]
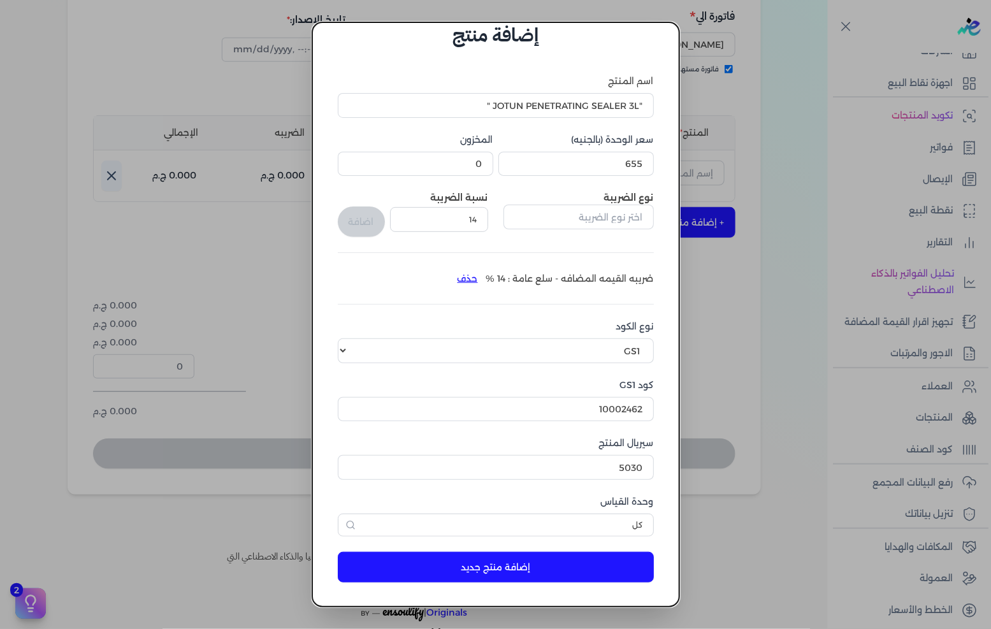
click at [574, 575] on button "إضافة منتج جديد" at bounding box center [496, 567] width 316 height 31
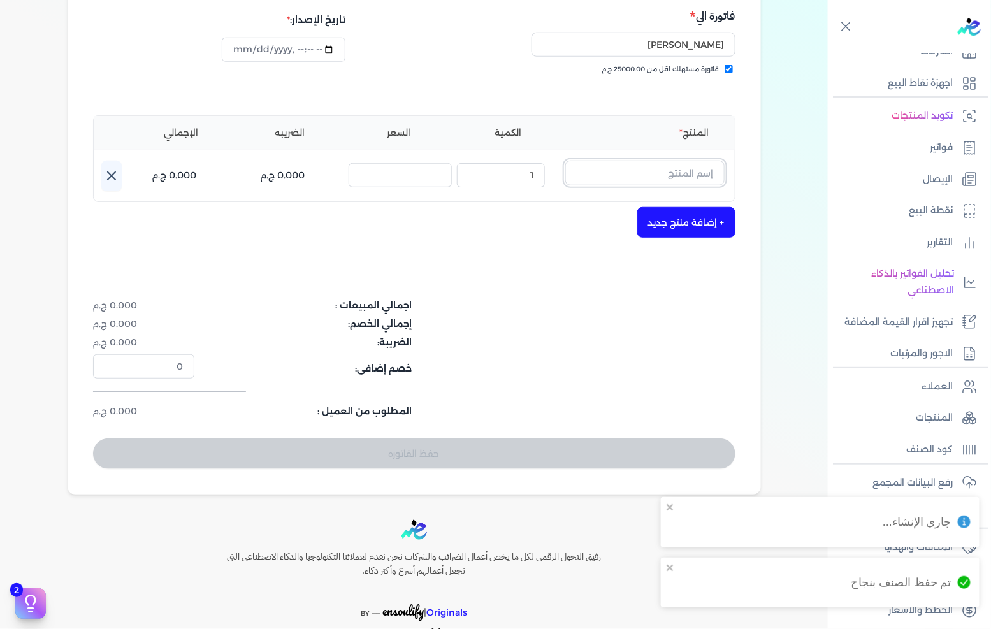
click at [682, 161] on input "text" at bounding box center [644, 173] width 159 height 24
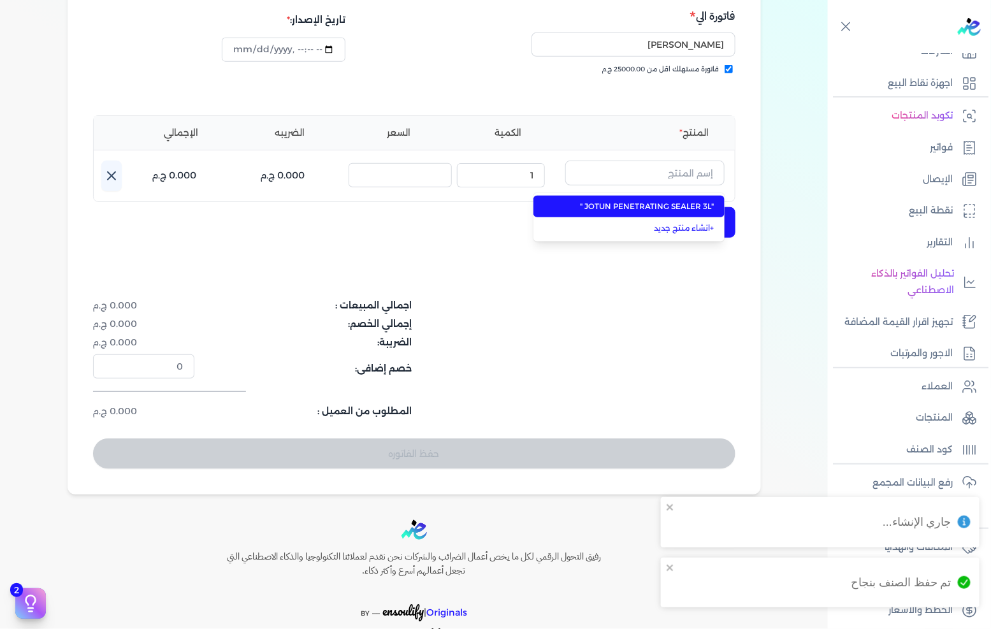
drag, startPoint x: 700, startPoint y: 189, endPoint x: 680, endPoint y: 189, distance: 19.8
click at [699, 196] on li ""JOTUN PENETRATING SEALER 3L "" at bounding box center [628, 207] width 191 height 22
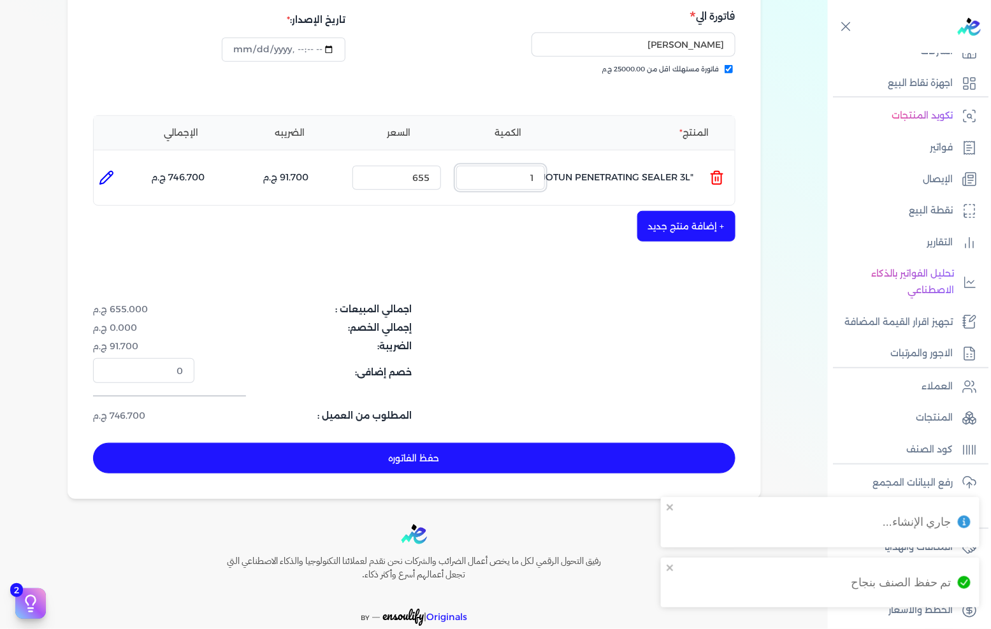
click at [513, 166] on input "1" at bounding box center [500, 178] width 89 height 24
drag, startPoint x: 513, startPoint y: 145, endPoint x: 757, endPoint y: 145, distance: 244.1
click at [514, 166] on input "1" at bounding box center [500, 178] width 89 height 24
click at [734, 211] on button "+ إضافة منتج جديد" at bounding box center [686, 226] width 98 height 31
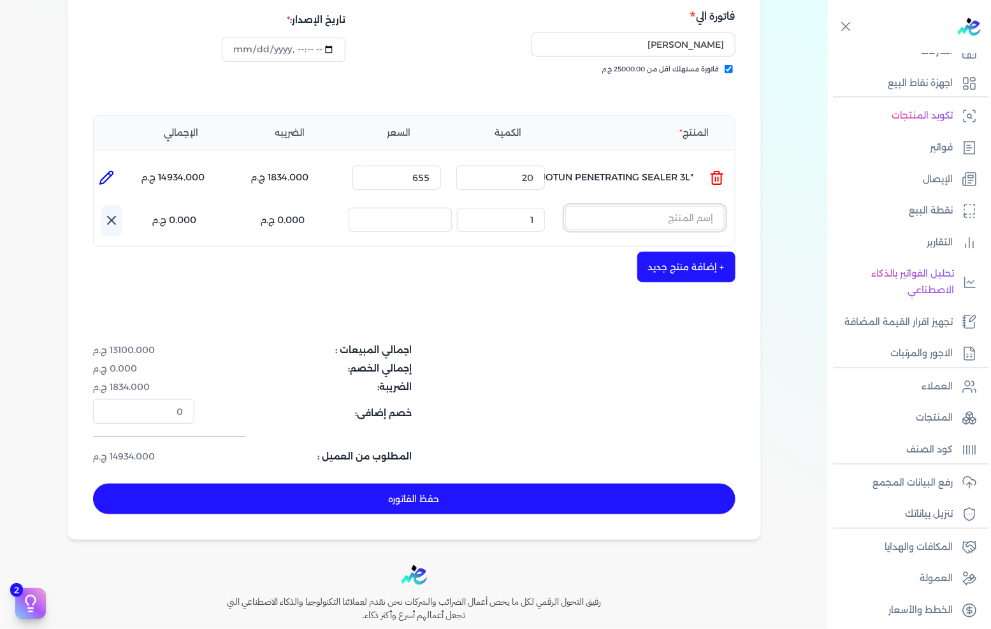
click at [617, 206] on input "text" at bounding box center [644, 218] width 159 height 24
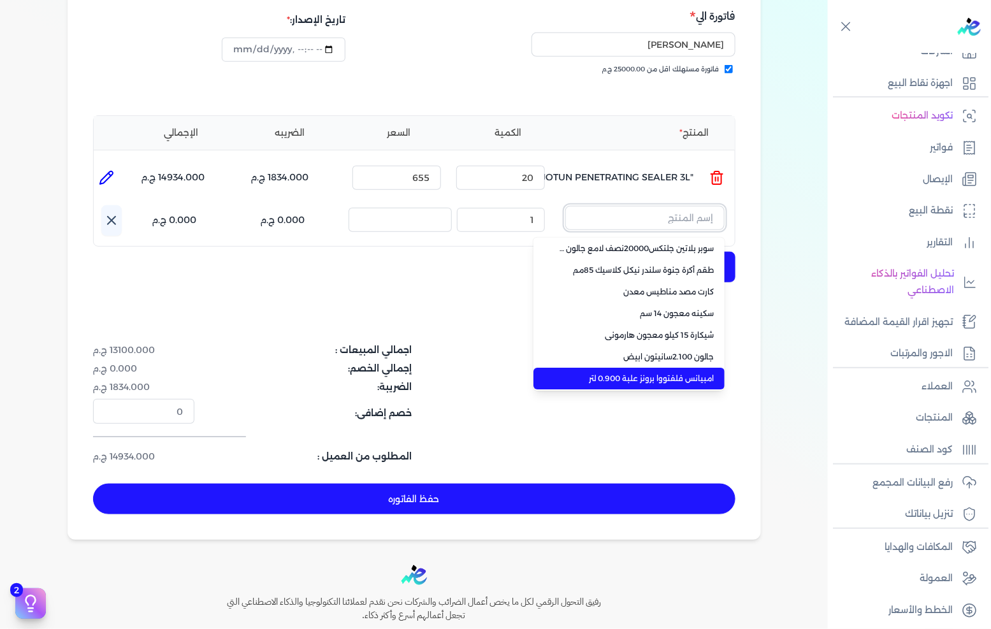
scroll to position [90, 0]
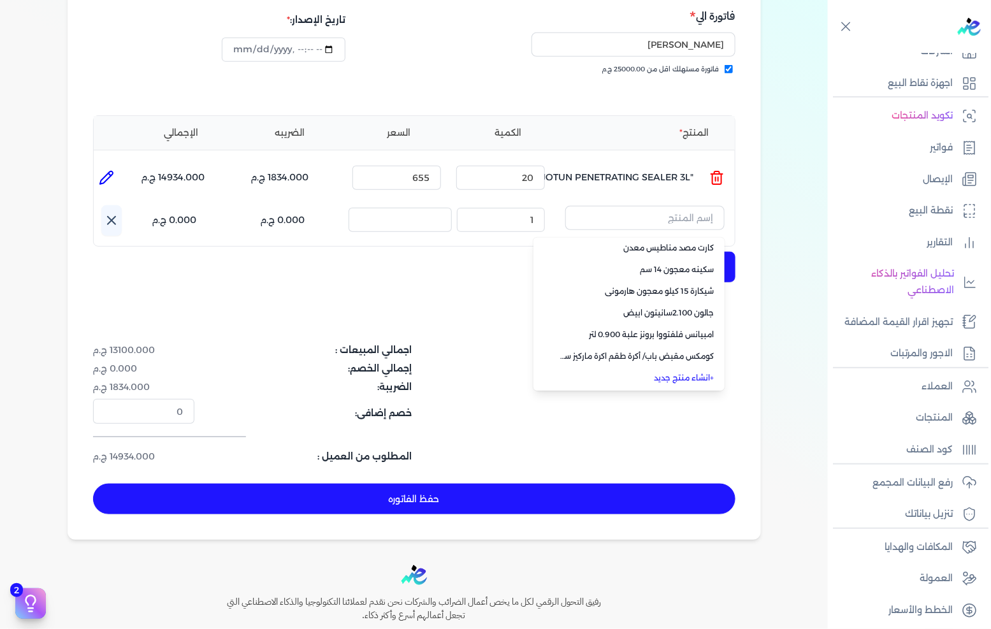
click at [680, 372] on link "+ انشاء منتج جديد" at bounding box center [637, 377] width 156 height 11
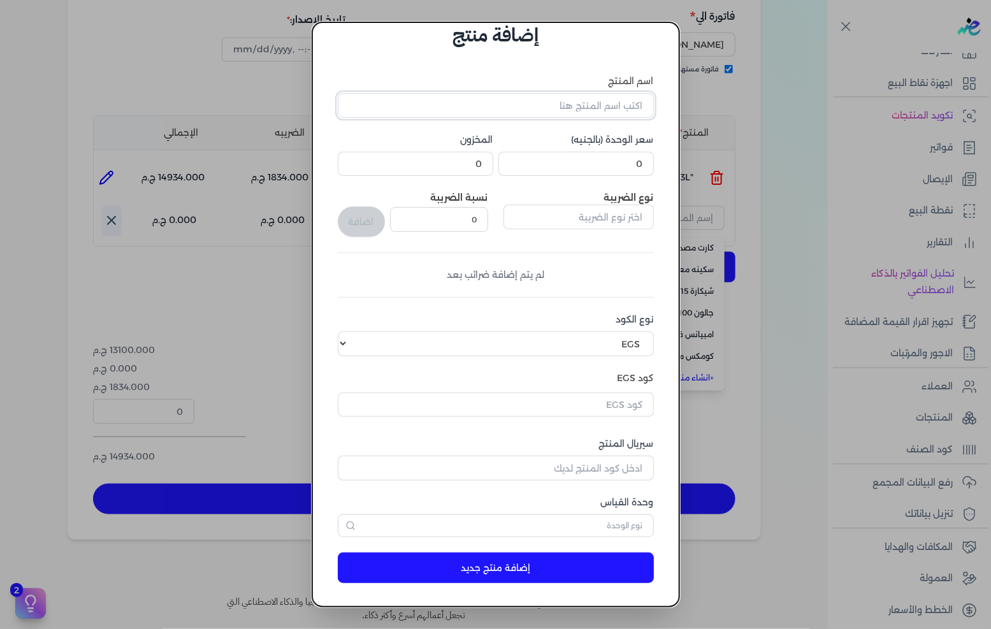
click at [586, 98] on input "اسم المنتج" at bounding box center [496, 105] width 316 height 24
paste input ""FENOMASTIC MYHOME SMT SK BS A 0.9L ""
click at [607, 160] on input "0" at bounding box center [576, 164] width 156 height 24
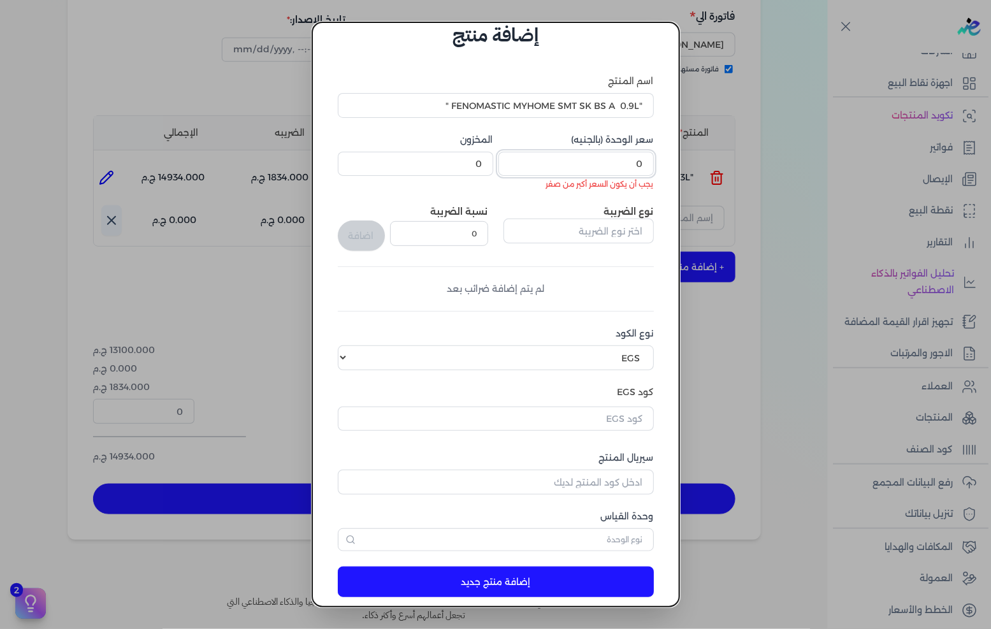
click at [635, 163] on input "0" at bounding box center [576, 164] width 156 height 24
paste input "130."
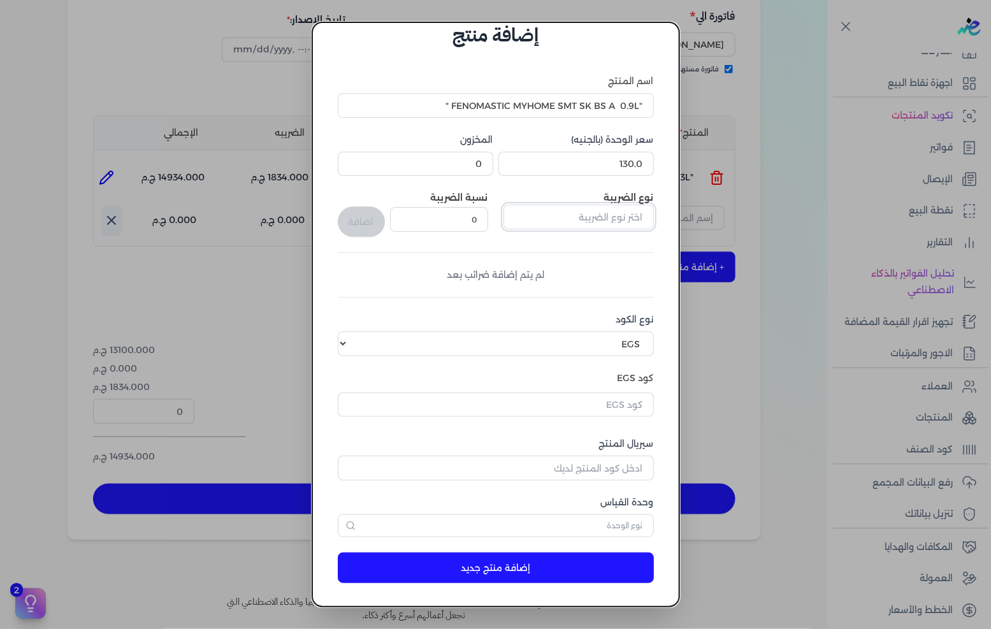
click at [608, 214] on input "text" at bounding box center [579, 217] width 150 height 24
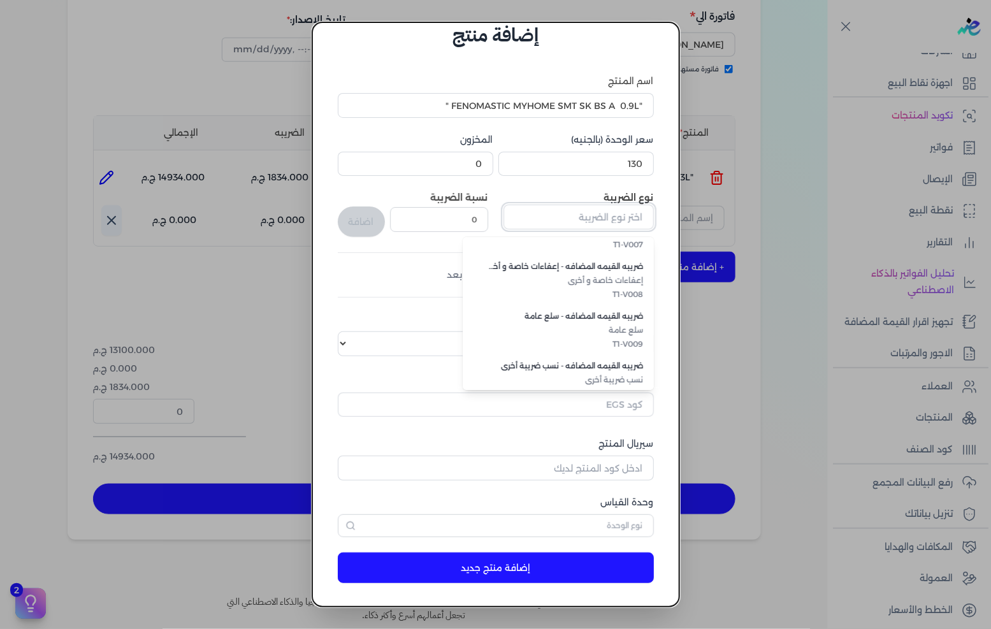
scroll to position [348, 0]
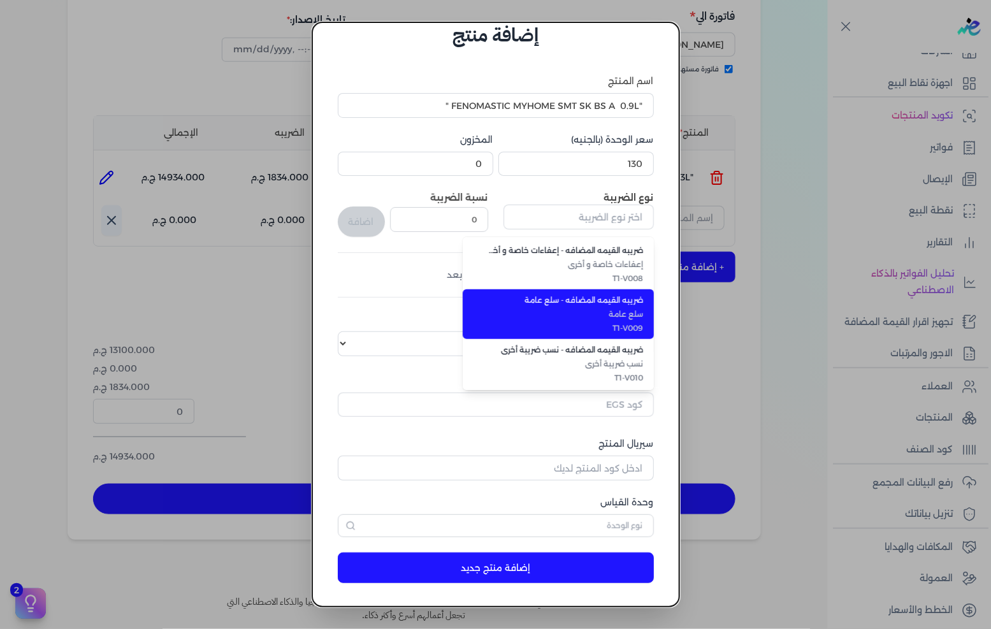
click at [608, 333] on li "ضريبه القيمه المضافه - سلع عامة سلع عامة T1-V009" at bounding box center [558, 314] width 191 height 50
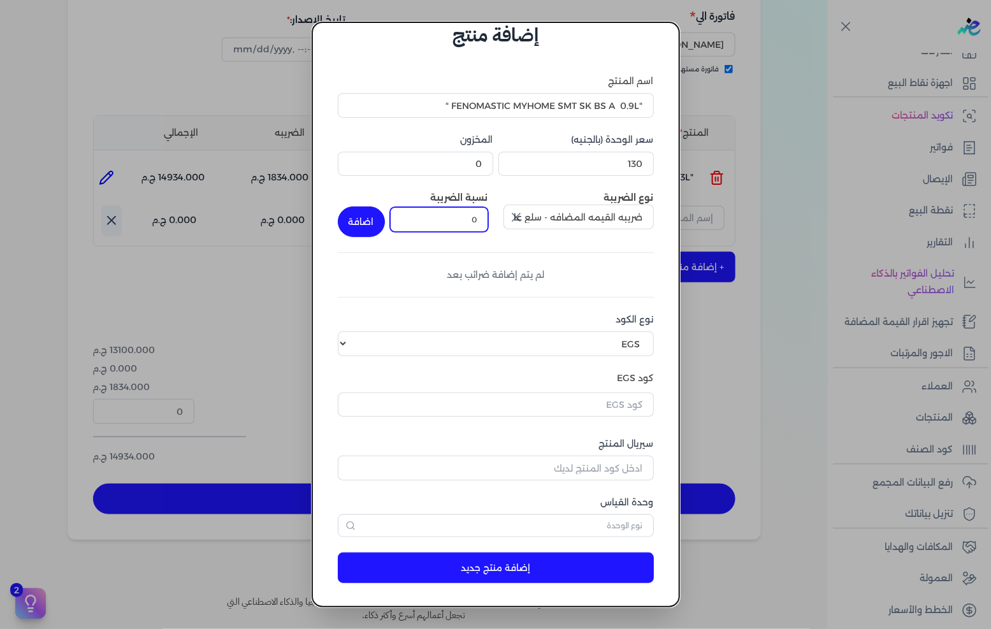
click at [480, 221] on input "0" at bounding box center [439, 219] width 98 height 24
click at [381, 217] on button "اضافة" at bounding box center [361, 221] width 47 height 31
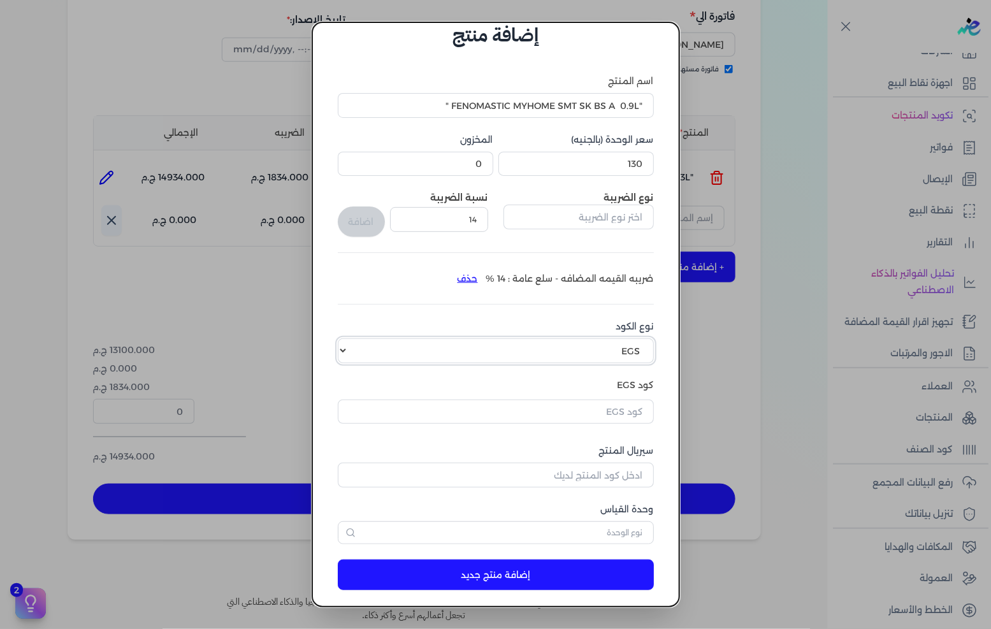
click at [616, 354] on select "اختر نوع الكود EGS GS1" at bounding box center [496, 350] width 316 height 24
click at [348, 338] on select "اختر نوع الكود EGS GS1" at bounding box center [496, 350] width 316 height 24
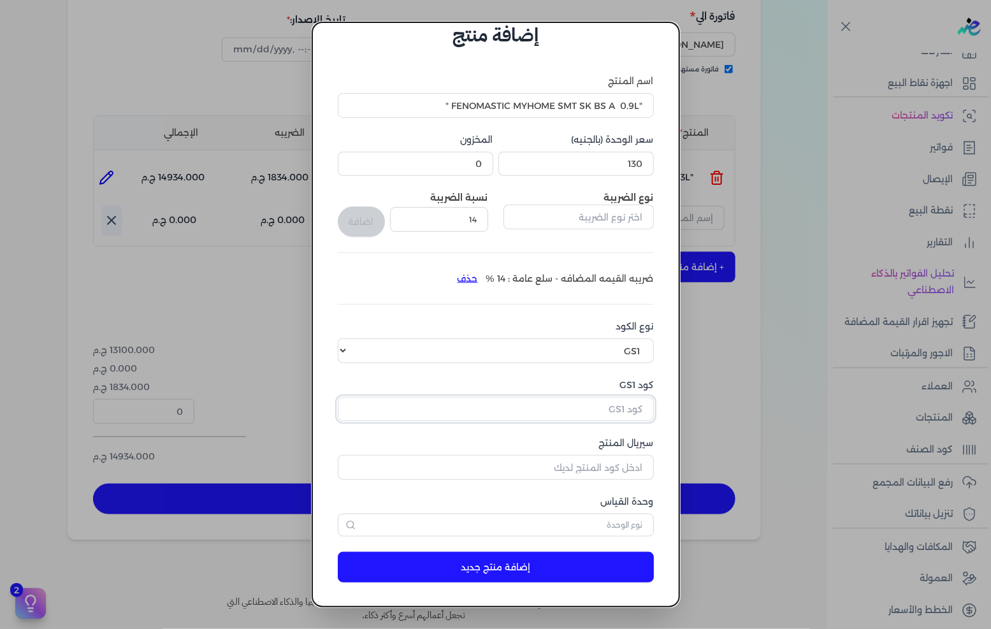
click at [599, 409] on input "كود GS1" at bounding box center [496, 409] width 316 height 24
paste input "10002462"
click at [611, 456] on input "سيريال المنتج" at bounding box center [496, 467] width 316 height 24
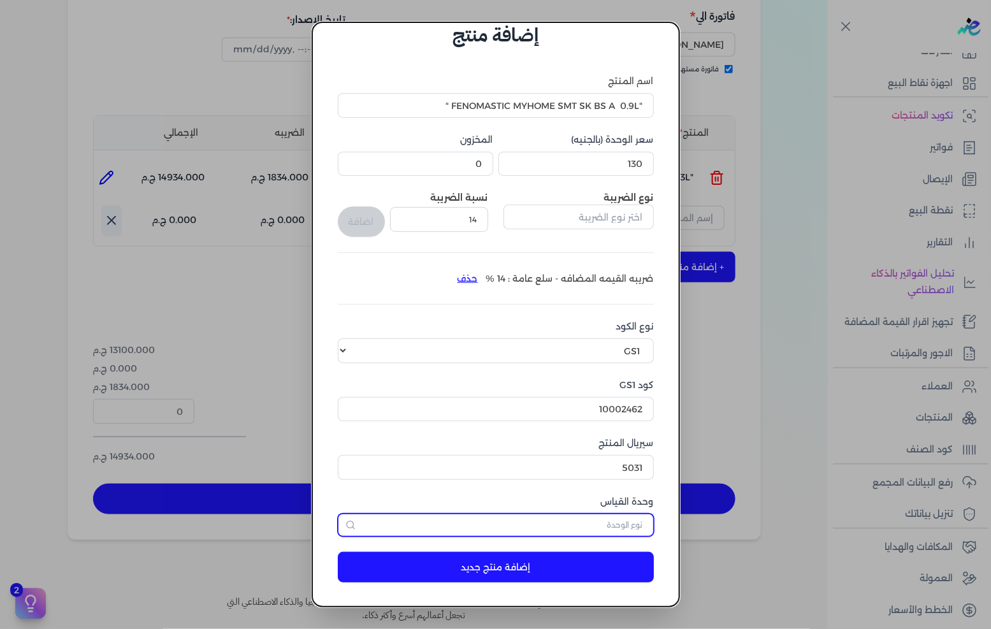
click at [628, 514] on input "text" at bounding box center [496, 525] width 316 height 23
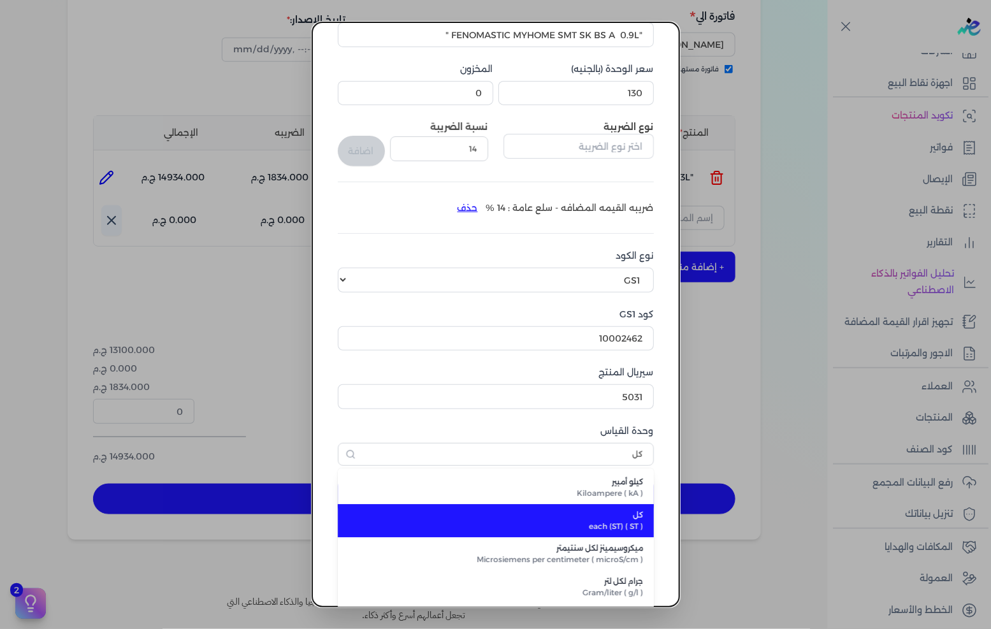
click at [620, 523] on span "each (ST) ( ST )" at bounding box center [503, 526] width 280 height 11
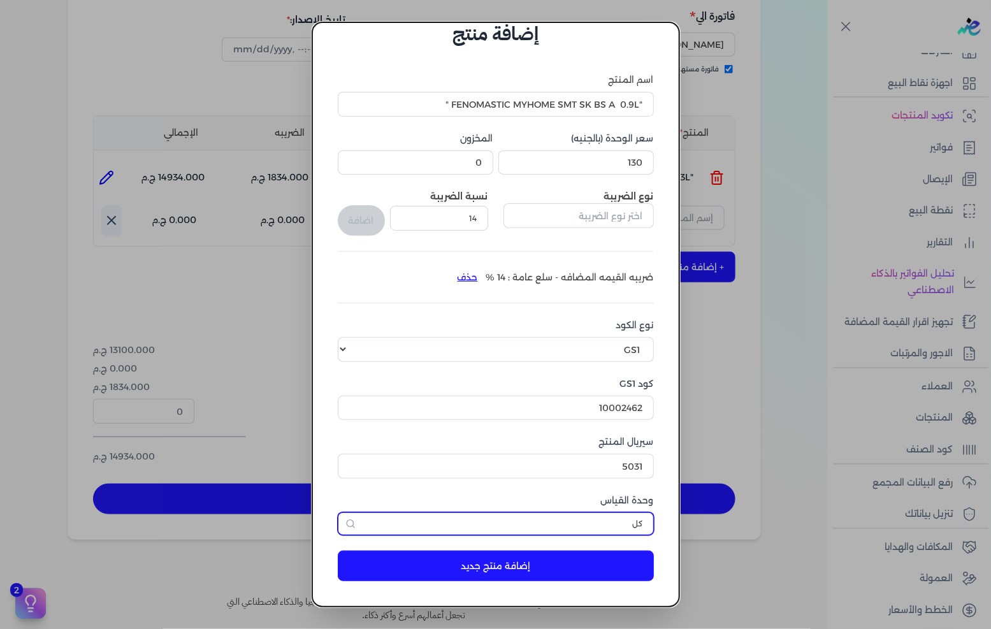
scroll to position [30, 0]
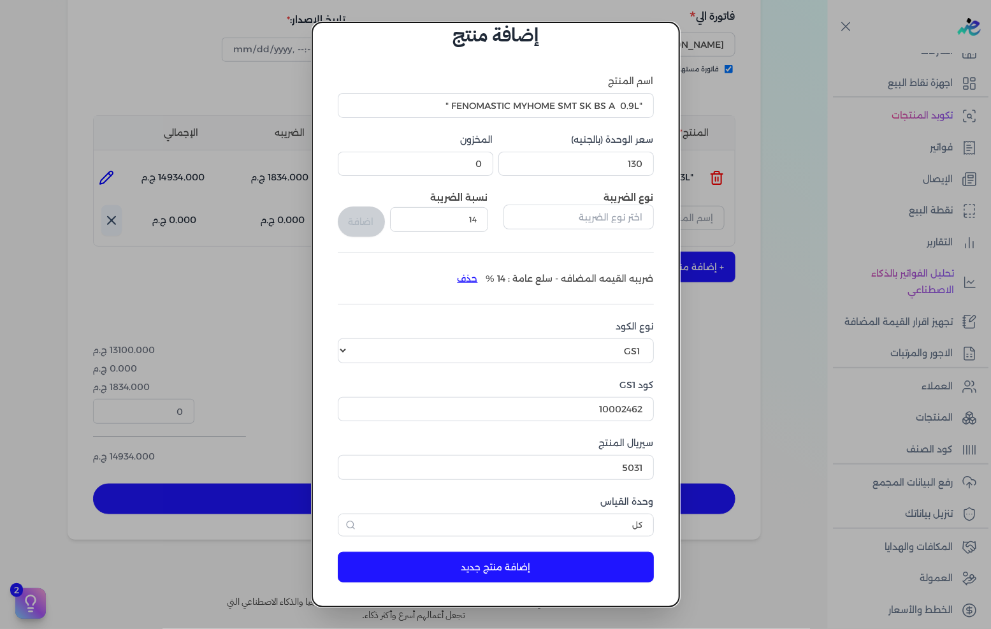
click at [572, 562] on button "إضافة منتج جديد" at bounding box center [496, 567] width 316 height 31
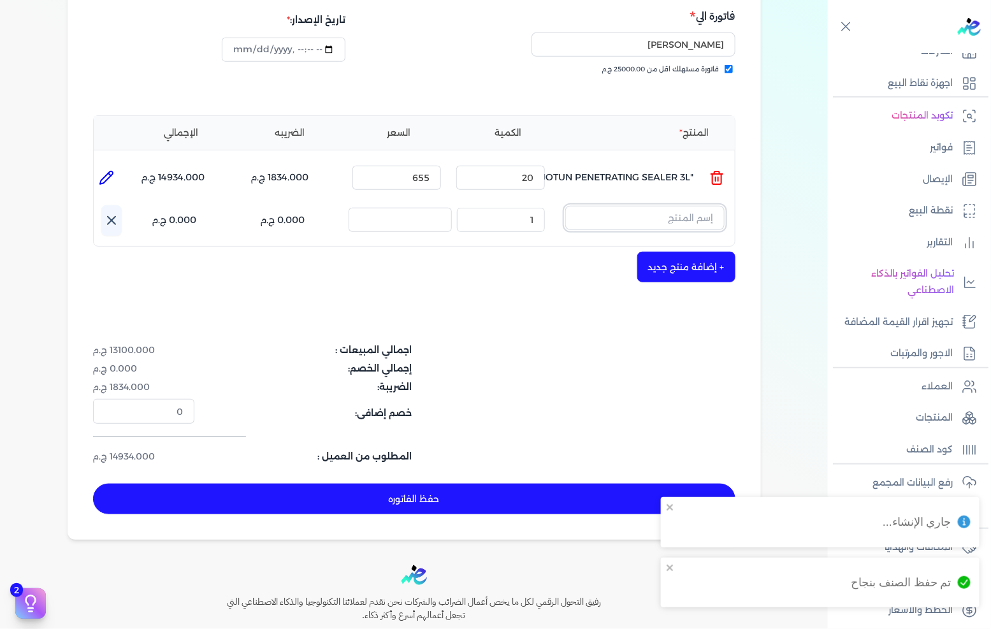
click at [688, 206] on input "text" at bounding box center [644, 218] width 159 height 24
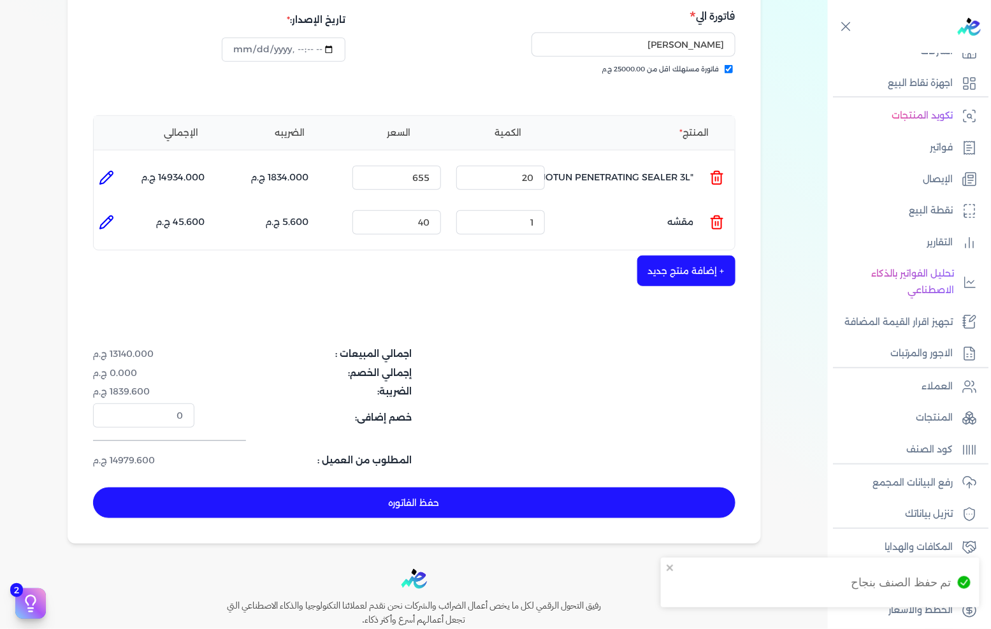
click at [722, 215] on icon at bounding box center [716, 222] width 15 height 15
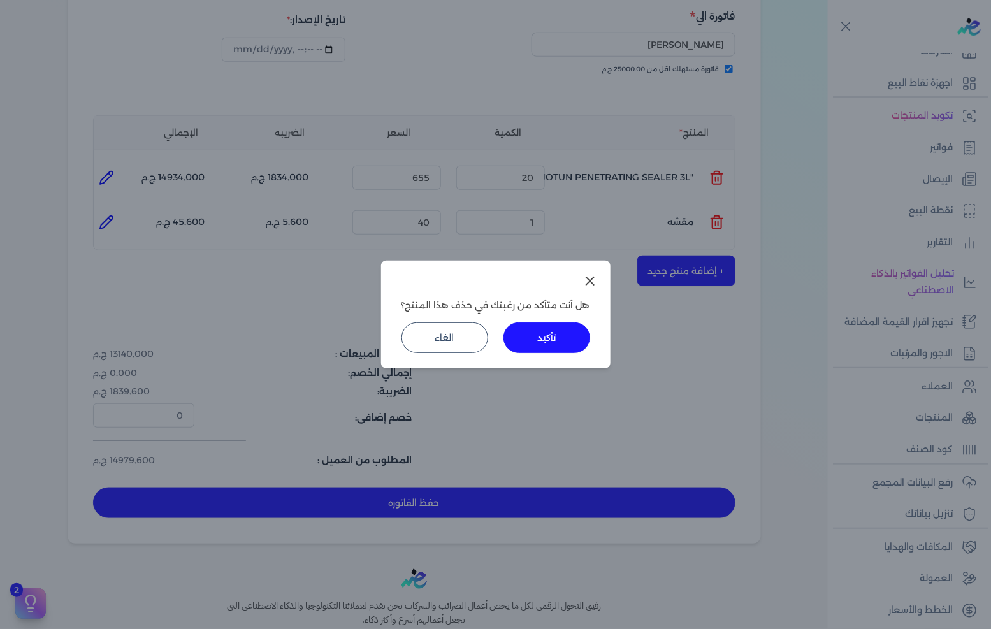
click at [556, 314] on div "هل أنت متأكد من رغبتك في حذف هذا المنتج؟ تأكيد الغاء" at bounding box center [495, 315] width 229 height 108
drag, startPoint x: 553, startPoint y: 331, endPoint x: 614, endPoint y: 294, distance: 71.5
click at [552, 331] on button "تأكيد" at bounding box center [547, 337] width 87 height 31
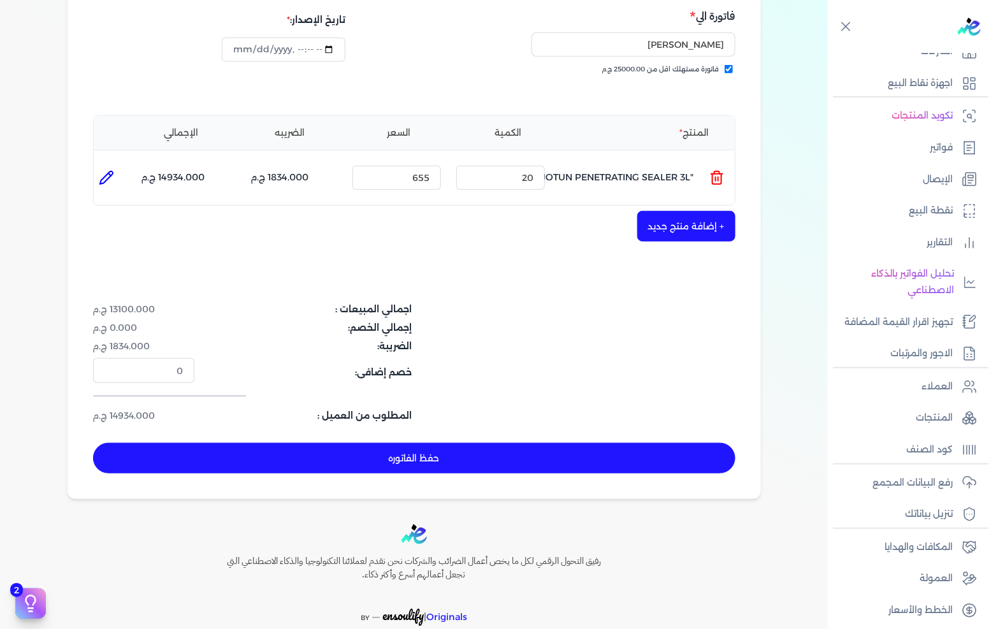
click at [714, 224] on div "شركه الاخوه الثلاثة فتحى السيد على [PERSON_NAME] 288849477 رقم الفاتورة 13453 ف…" at bounding box center [414, 197] width 693 height 604
click at [710, 211] on button "+ إضافة منتج جديد" at bounding box center [686, 226] width 98 height 31
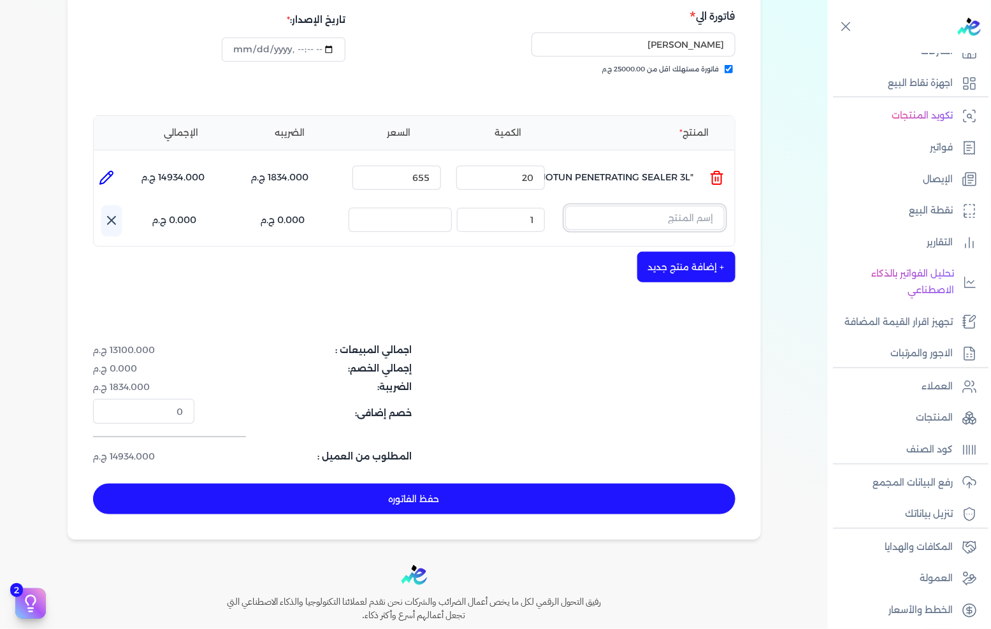
click at [707, 206] on input "text" at bounding box center [644, 218] width 159 height 24
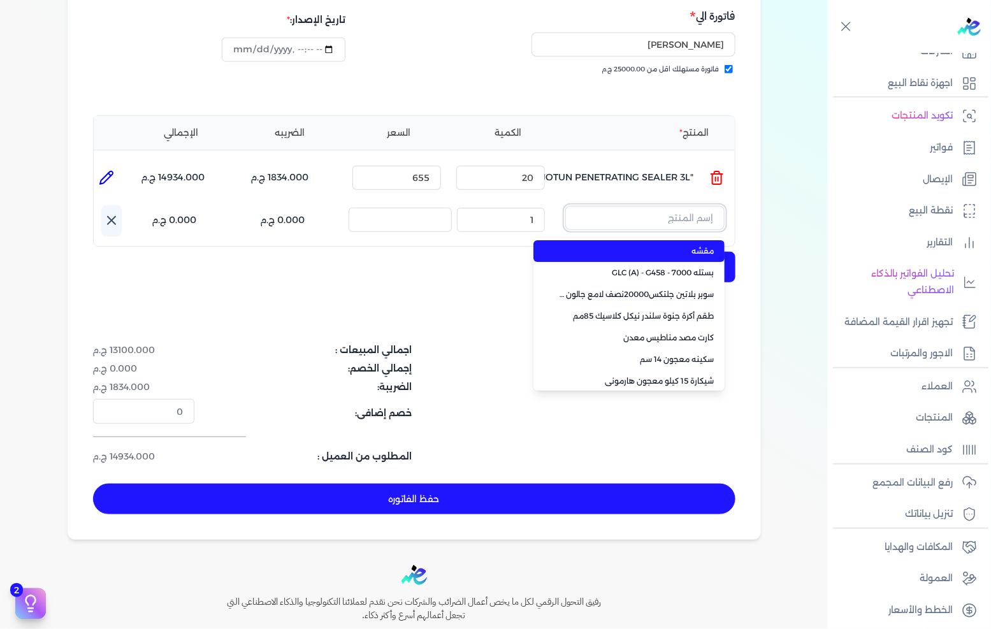
paste input ""FENOMASTIC MYHOME SMT SK BS A 0.9L ""
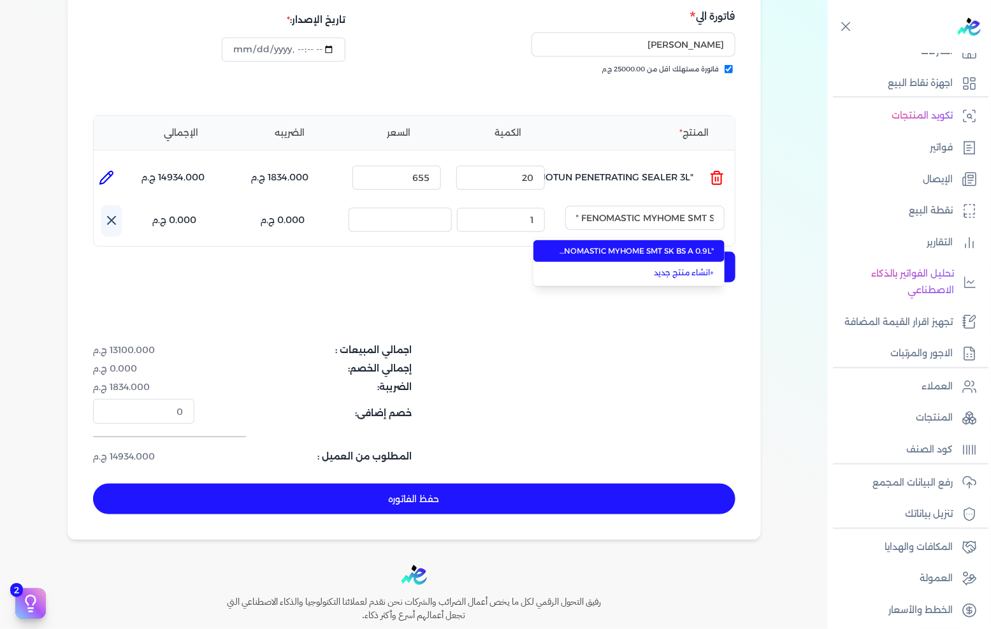
click at [660, 240] on li ""FENOMASTIC MYHOME SMT SK BS A 0.9L "" at bounding box center [628, 251] width 191 height 22
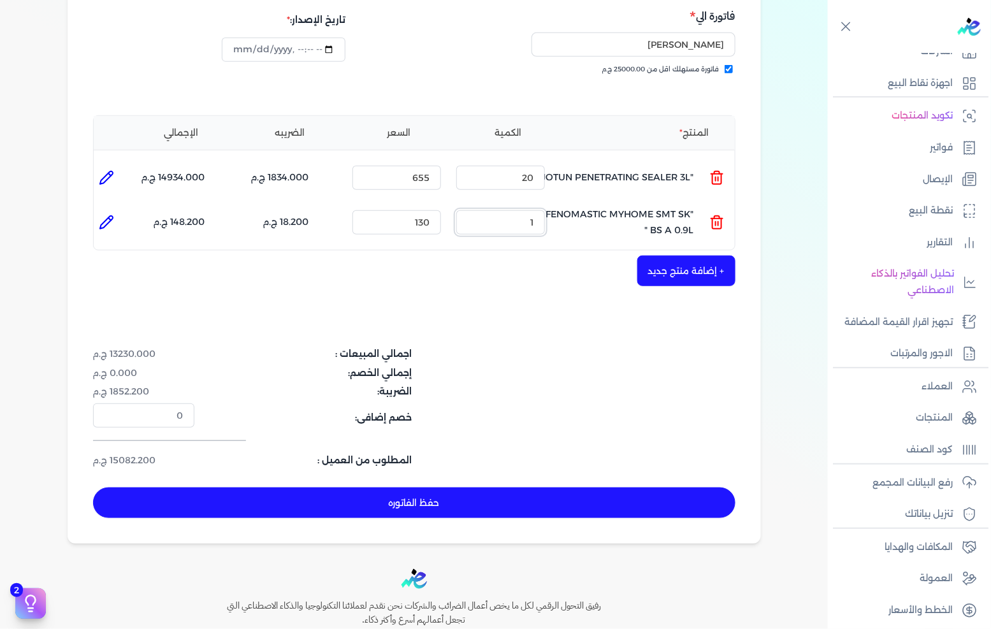
click at [523, 210] on input "1" at bounding box center [500, 222] width 89 height 24
click at [689, 256] on button "+ إضافة منتج جديد" at bounding box center [686, 271] width 98 height 31
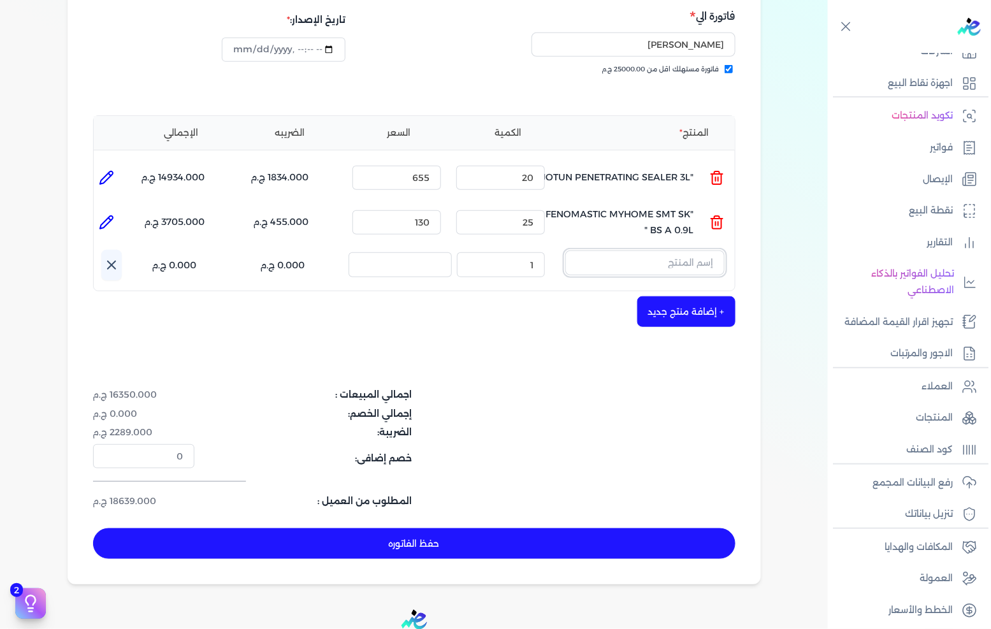
click at [685, 250] on input "text" at bounding box center [644, 262] width 159 height 24
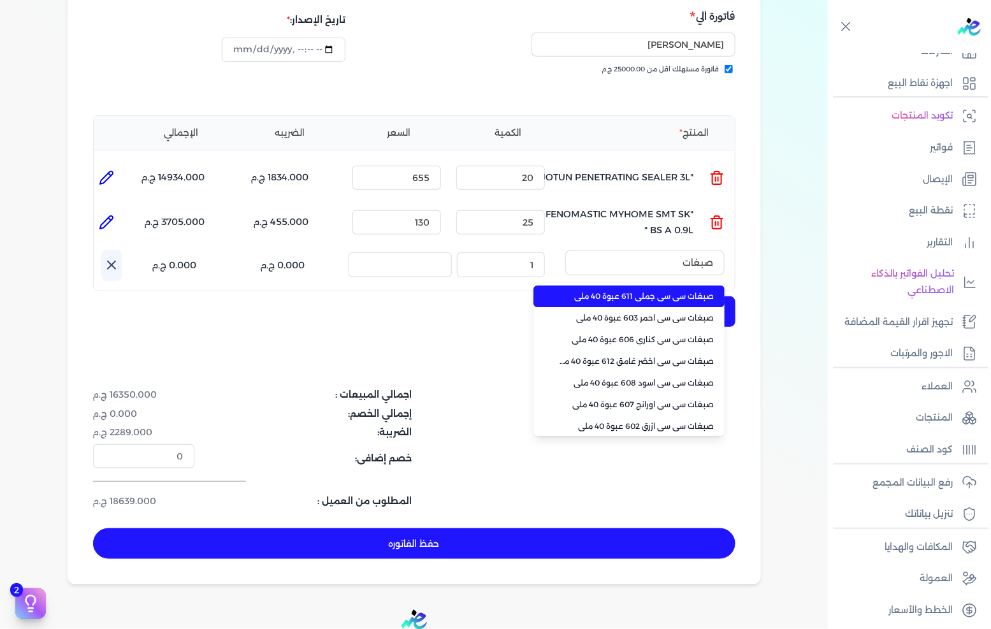
click at [667, 291] on span "صبغات سي سي جملي 611 عبوة 40 ملي" at bounding box center [637, 296] width 156 height 11
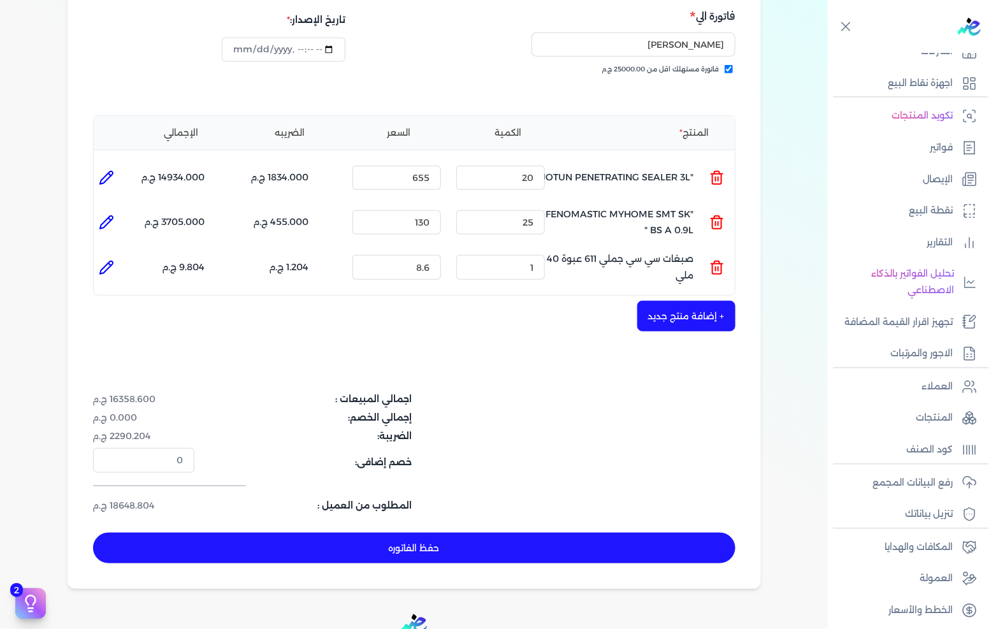
click at [547, 250] on div "الكمية : 1" at bounding box center [500, 267] width 99 height 34
click at [544, 255] on input "1" at bounding box center [500, 267] width 89 height 24
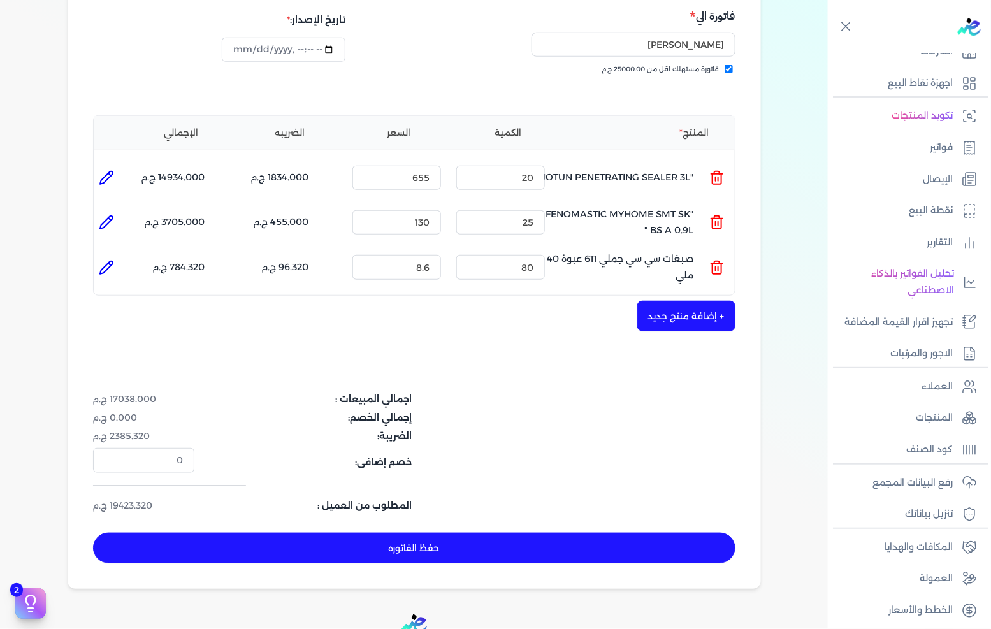
click at [518, 533] on button "حفظ الفاتوره" at bounding box center [414, 548] width 642 height 31
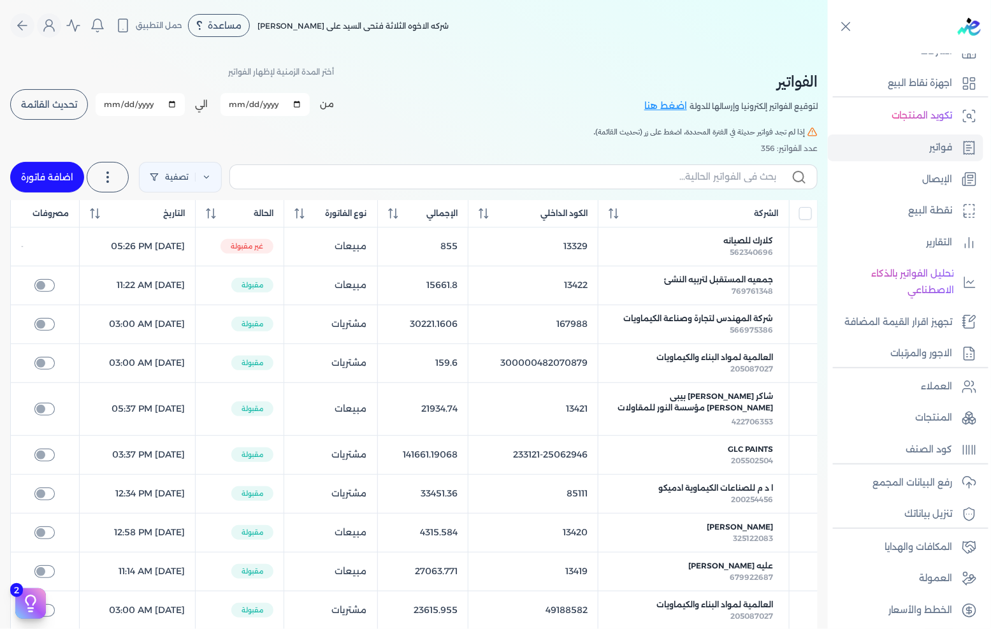
click at [78, 183] on link "اضافة فاتورة" at bounding box center [47, 177] width 74 height 31
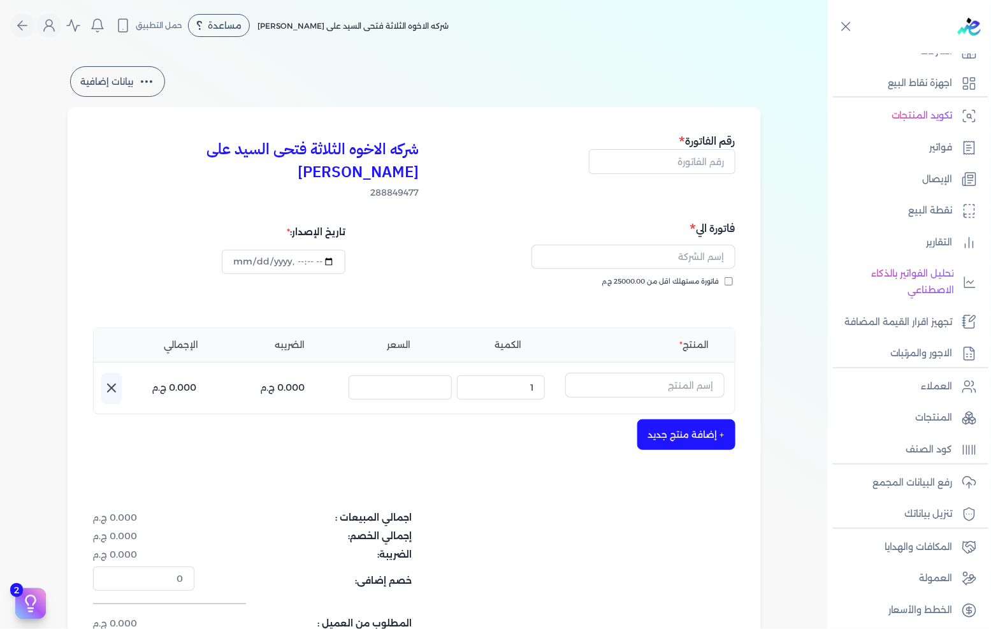
click at [720, 174] on div "رقم الفاتورة" at bounding box center [662, 166] width 147 height 67
click at [720, 166] on input "text" at bounding box center [662, 161] width 147 height 24
click at [711, 167] on input "text" at bounding box center [662, 161] width 147 height 24
click at [720, 277] on span "فاتورة مستهلك اقل من 25000.00 ج.م" at bounding box center [660, 282] width 117 height 10
click at [725, 277] on input "فاتورة مستهلك اقل من 25000.00 ج.م" at bounding box center [729, 281] width 8 height 8
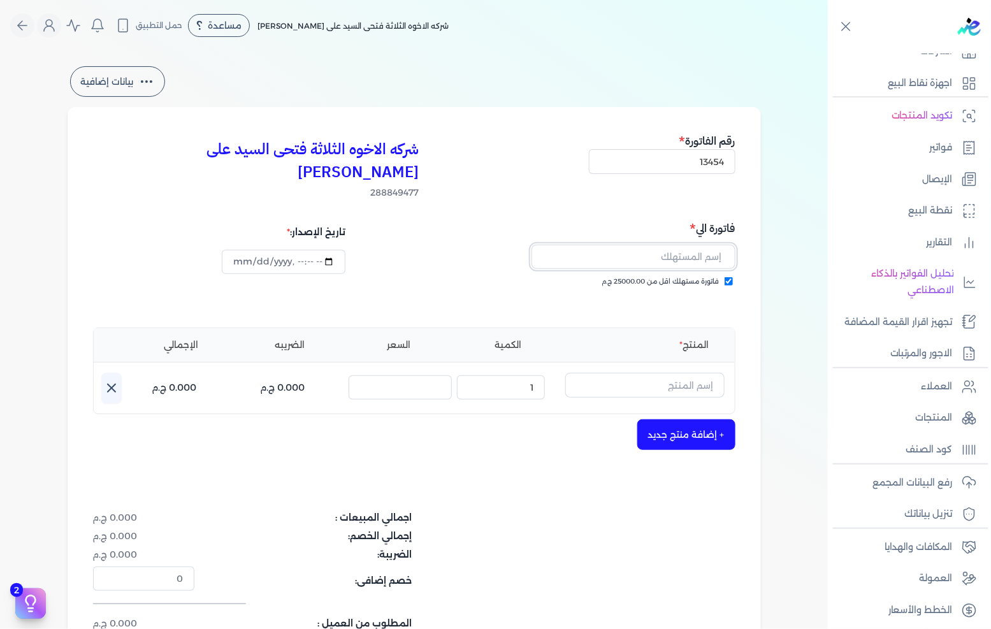
click at [721, 245] on input "text" at bounding box center [634, 257] width 204 height 24
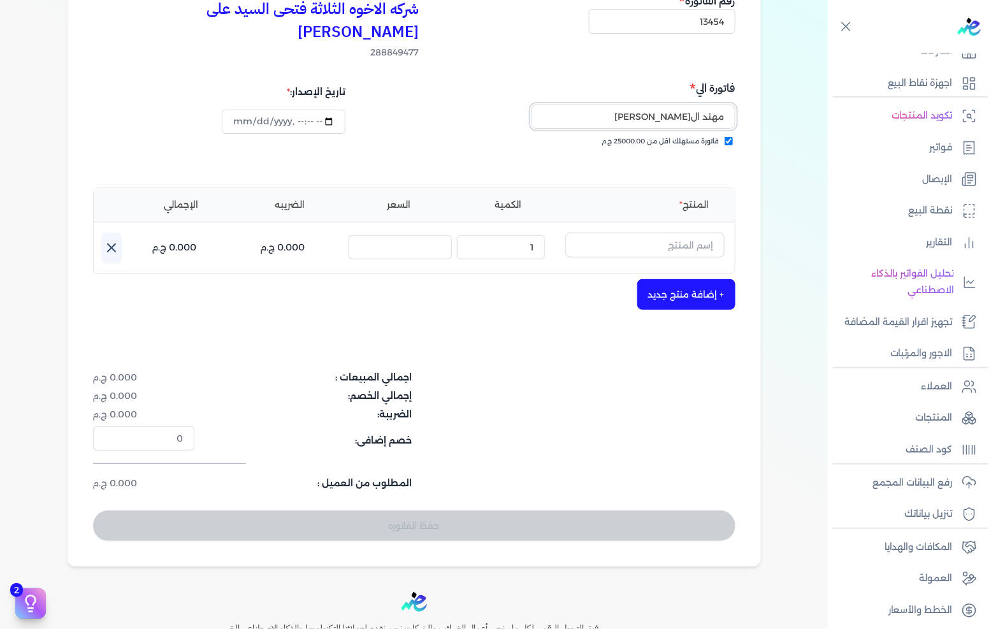
scroll to position [141, 0]
click at [697, 231] on input "text" at bounding box center [644, 243] width 159 height 24
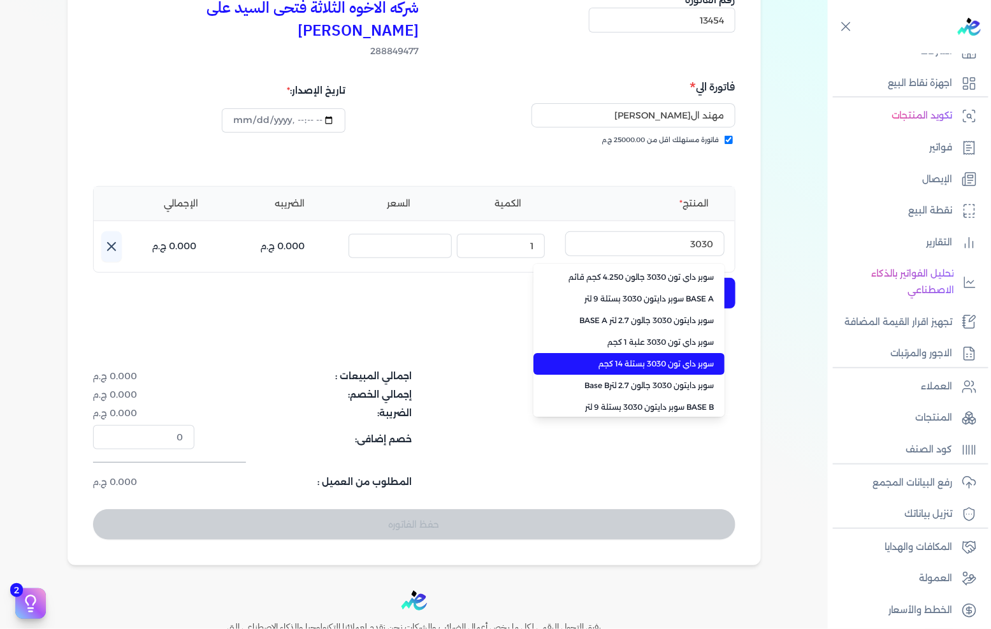
drag, startPoint x: 703, startPoint y: 341, endPoint x: 585, endPoint y: 271, distance: 137.2
click at [702, 358] on span "سوبر داي تون 3030 بستلة 14 كجم" at bounding box center [637, 363] width 156 height 11
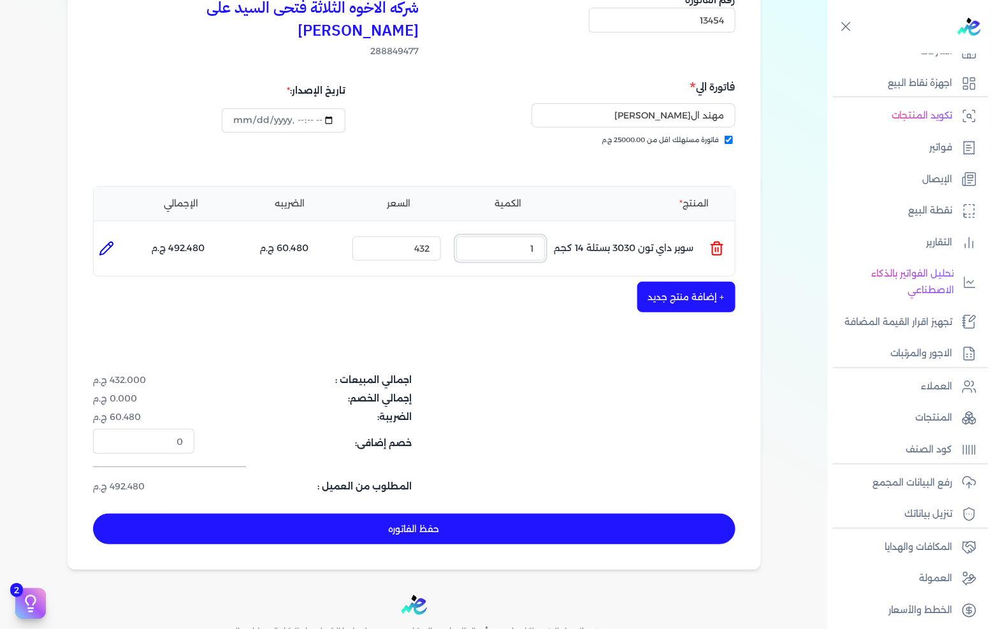
click at [511, 236] on input "1" at bounding box center [500, 248] width 89 height 24
drag, startPoint x: 693, startPoint y: 253, endPoint x: 691, endPoint y: 263, distance: 10.4
click at [693, 253] on div "المنتج الكمية السعر الضريبه الإجمالي المنتج : سوبر داي تون 3030 بستلة 14 كجم ال…" at bounding box center [414, 231] width 642 height 91
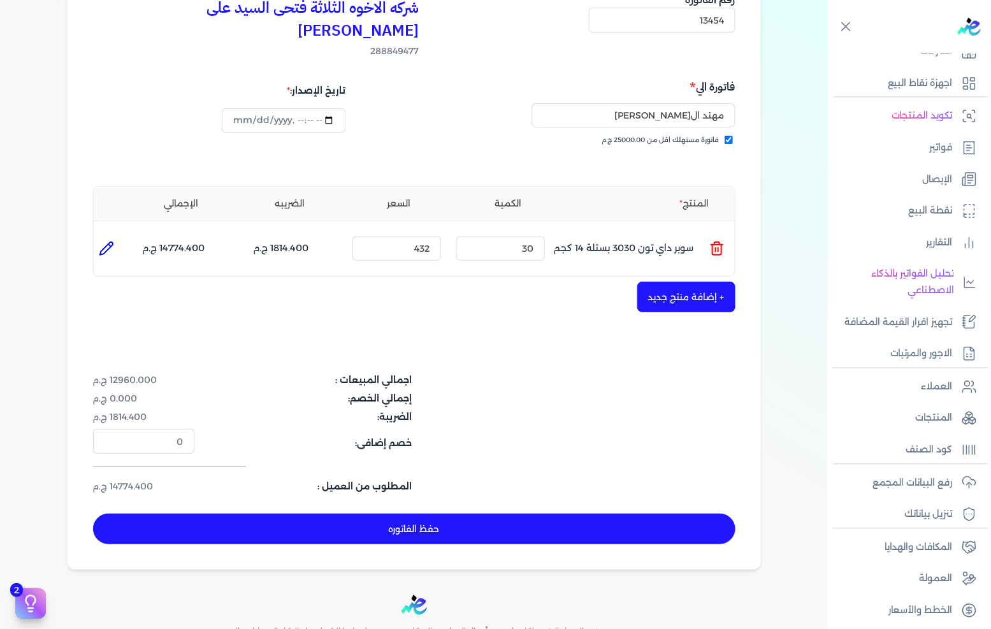
click at [691, 282] on button "+ إضافة منتج جديد" at bounding box center [686, 297] width 98 height 31
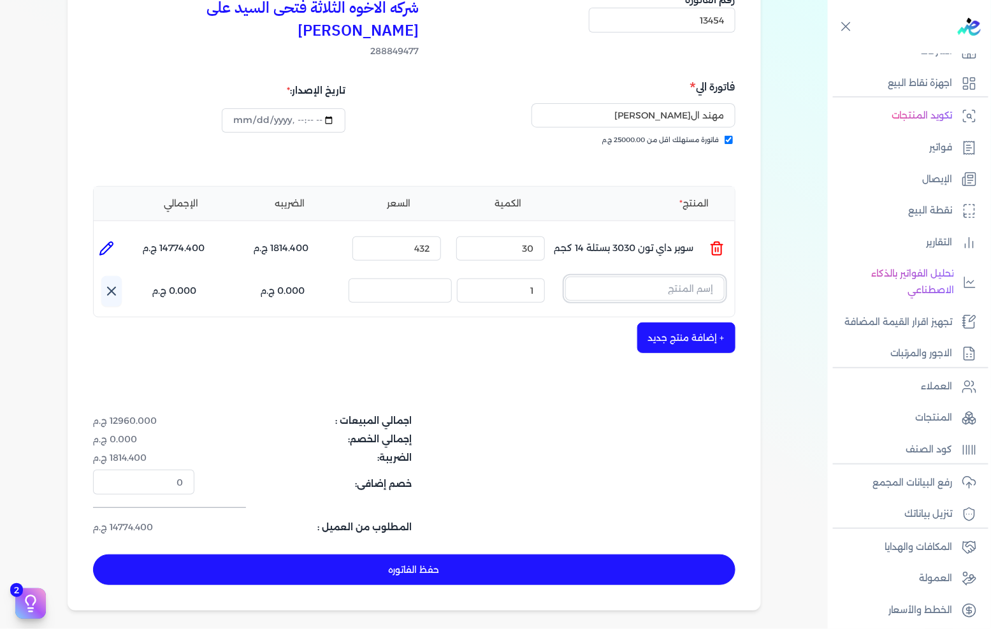
click at [691, 277] on input "text" at bounding box center [644, 289] width 159 height 24
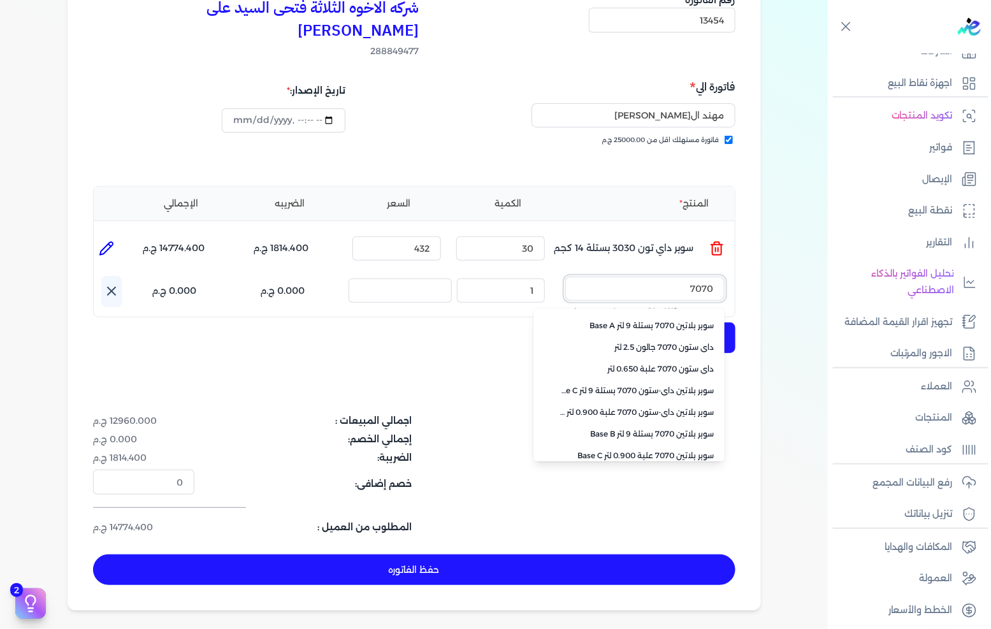
scroll to position [284, 0]
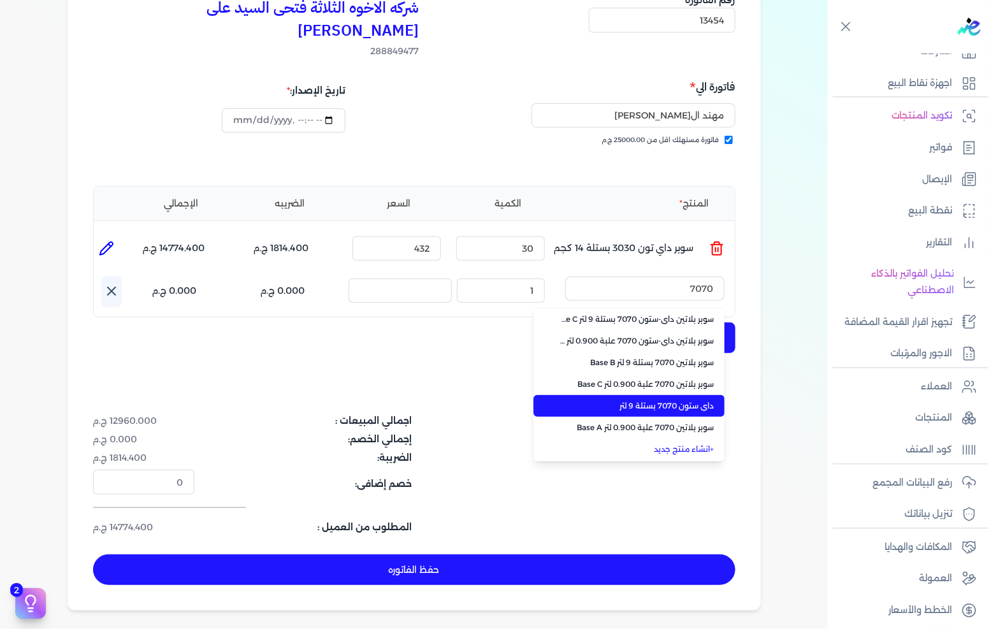
click at [634, 400] on span "داي ستون 7070 بستلة 9 لتر" at bounding box center [637, 405] width 156 height 11
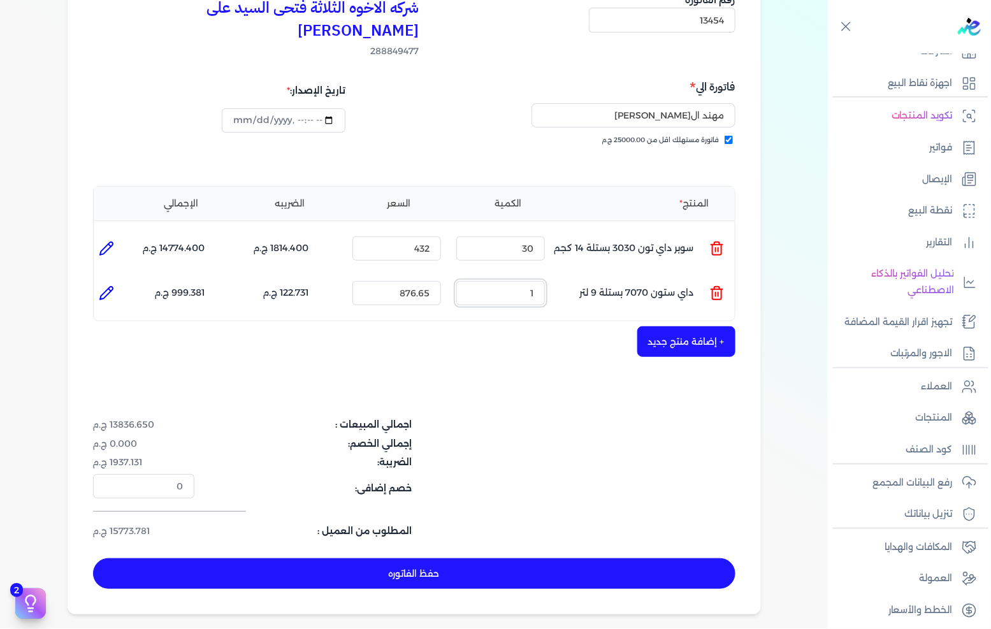
click at [536, 282] on input "1" at bounding box center [500, 293] width 89 height 24
click at [542, 558] on button "حفظ الفاتوره" at bounding box center [414, 573] width 642 height 31
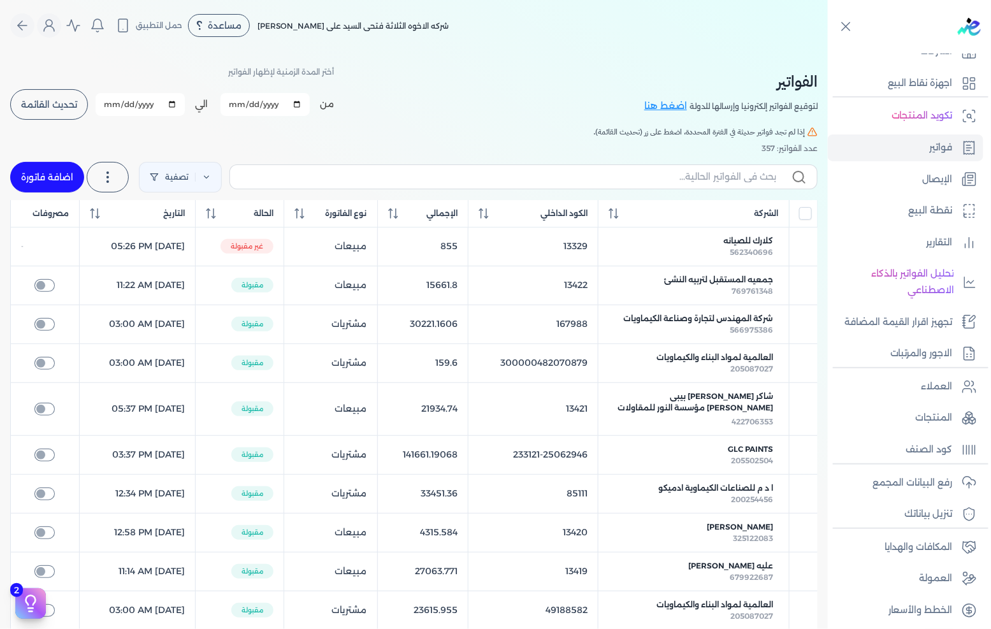
click at [43, 172] on link "اضافة فاتورة" at bounding box center [47, 177] width 74 height 31
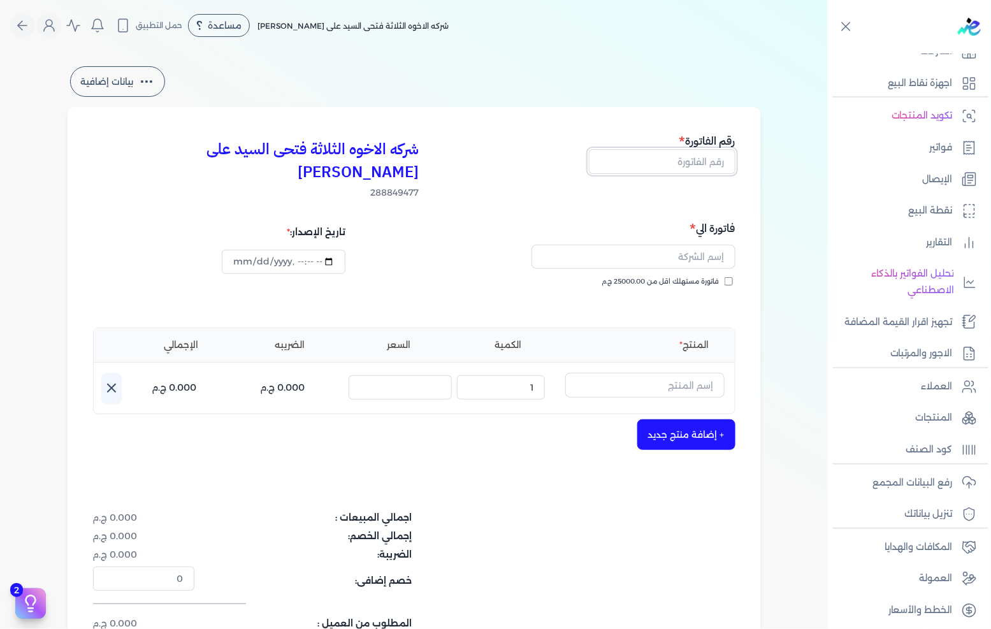
click at [660, 170] on input "text" at bounding box center [662, 161] width 147 height 24
click at [706, 277] on span "فاتورة مستهلك اقل من 25000.00 ج.م" at bounding box center [660, 282] width 117 height 10
click at [725, 277] on input "فاتورة مستهلك اقل من 25000.00 ج.م" at bounding box center [729, 281] width 8 height 8
click at [702, 245] on input "text" at bounding box center [634, 257] width 204 height 24
click at [652, 373] on input "text" at bounding box center [644, 385] width 159 height 24
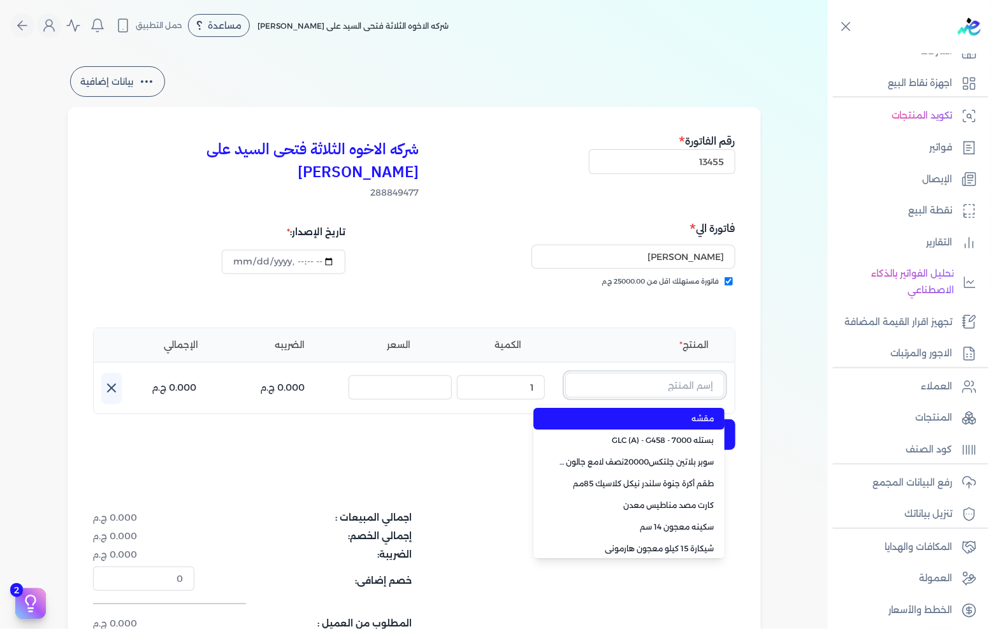
paste input ""FENOMASTIC MYHOME SMT SK BS A 9L ""
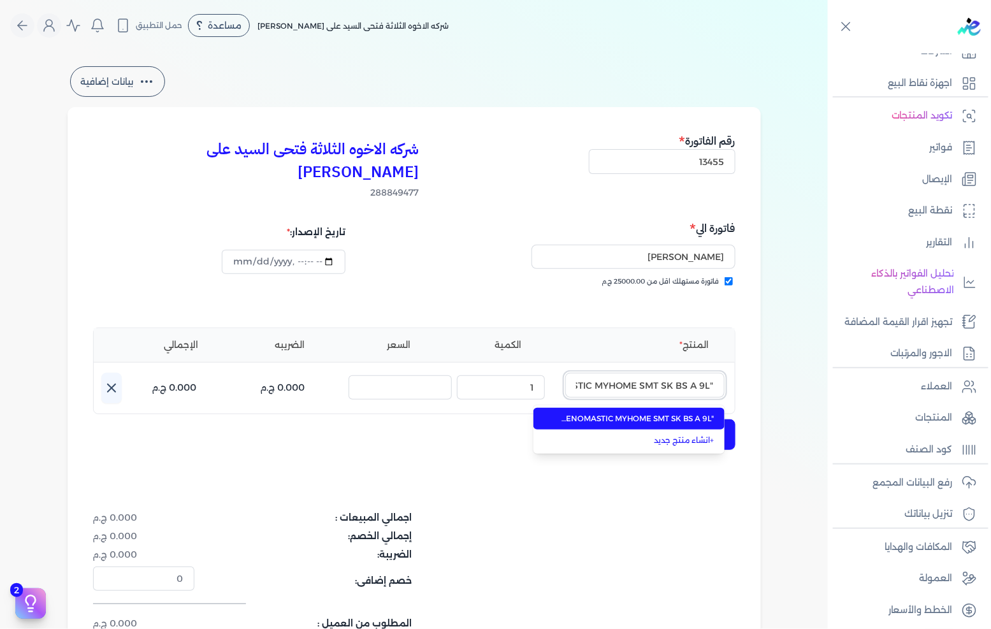
scroll to position [0, -48]
click at [640, 413] on span ""FENOMASTIC MYHOME SMT SK BS A 9L "" at bounding box center [637, 418] width 156 height 11
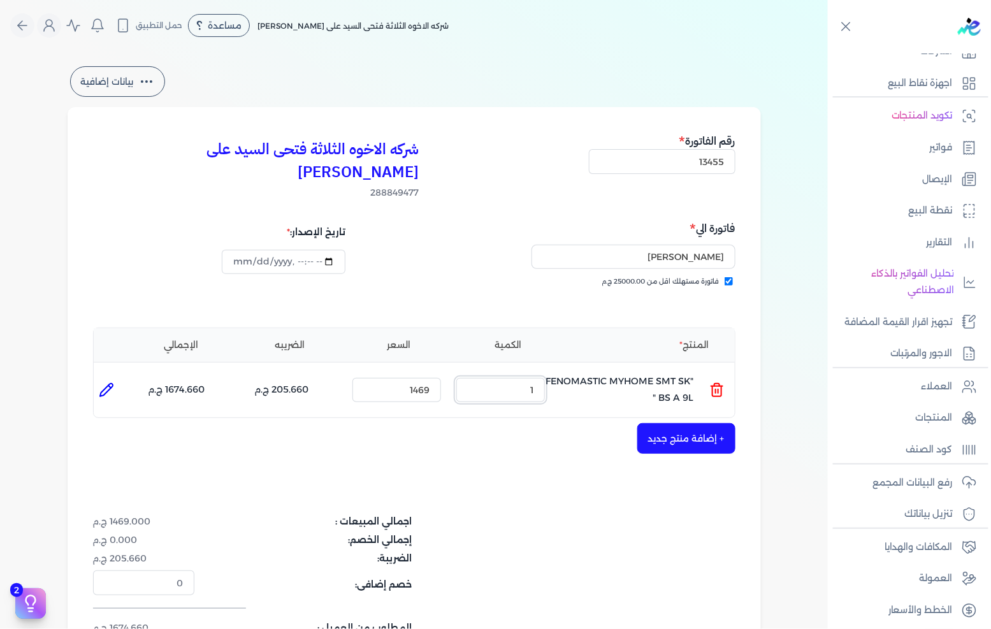
click at [525, 378] on input "1" at bounding box center [500, 390] width 89 height 24
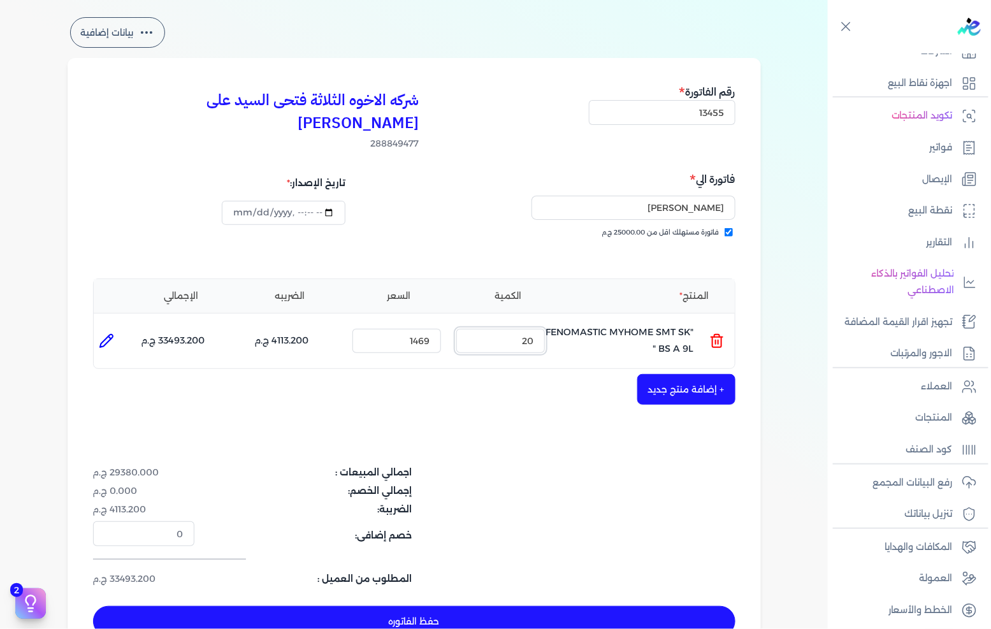
scroll to position [71, 0]
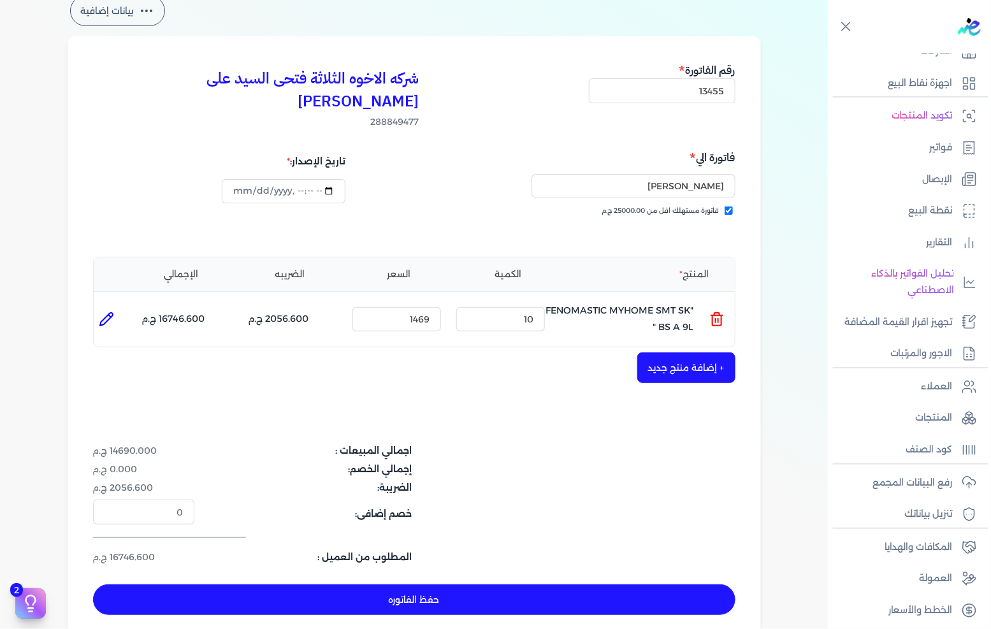
click at [664, 352] on button "+ إضافة منتج جديد" at bounding box center [686, 367] width 98 height 31
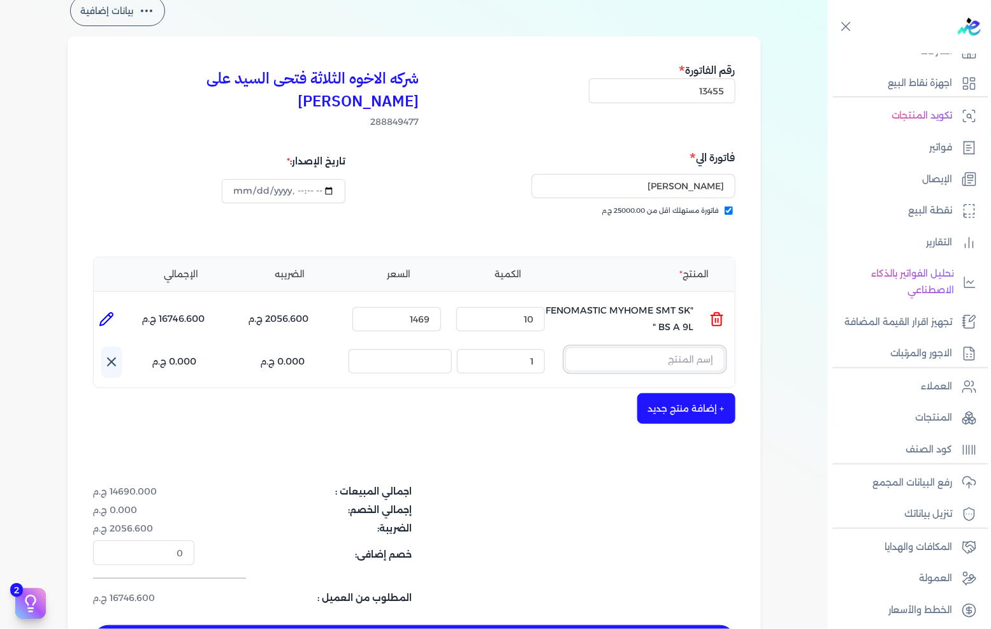
click at [671, 347] on input "text" at bounding box center [644, 359] width 159 height 24
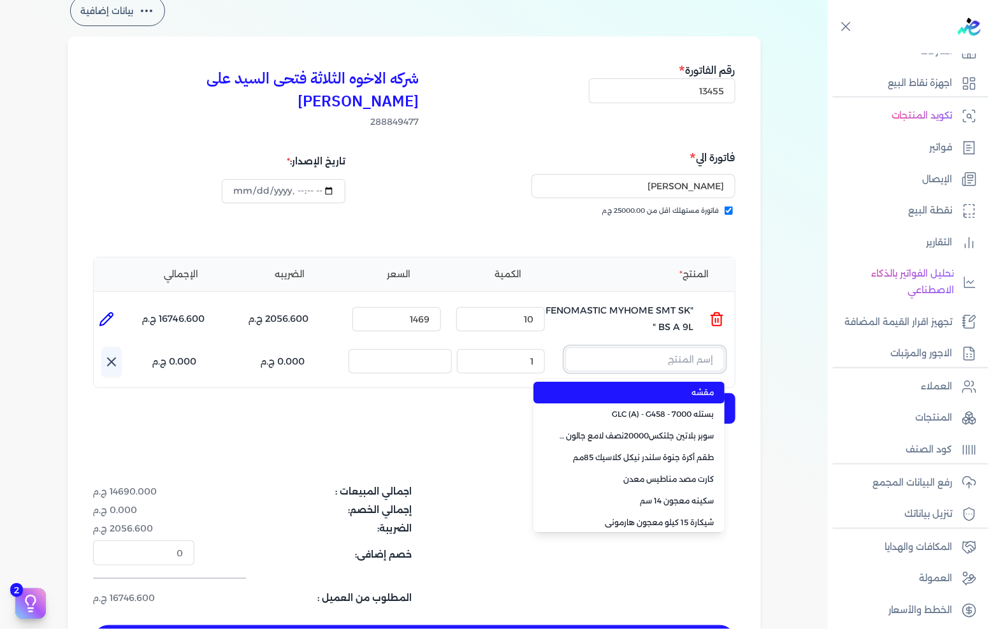
paste input "FENOMASTIC MYHOME SMT SK BS B 9L"
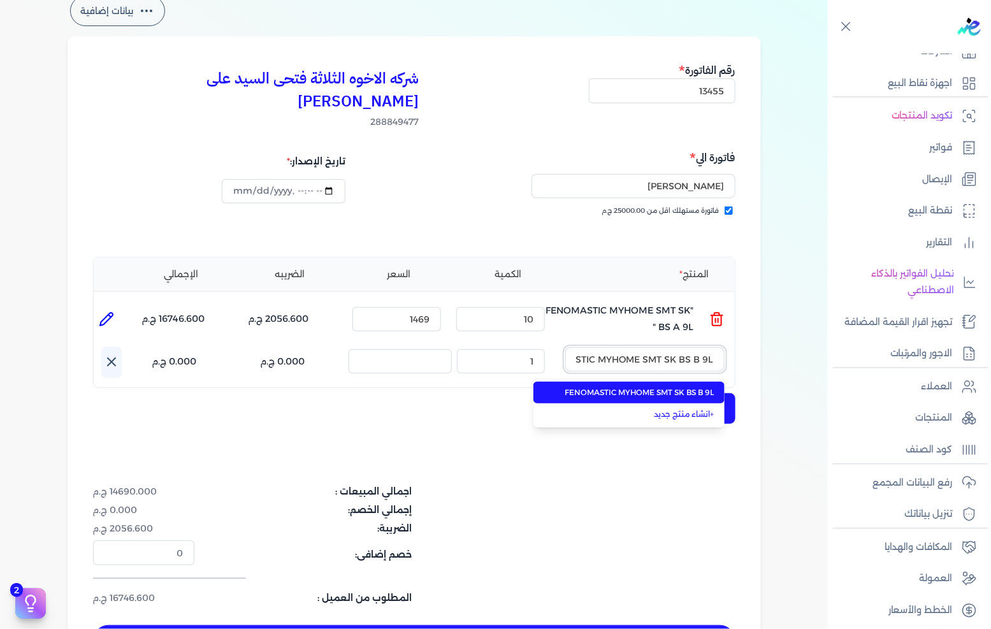
scroll to position [0, -40]
click at [676, 387] on span "FENOMASTIC MYHOME SMT SK BS B 9L" at bounding box center [637, 392] width 156 height 11
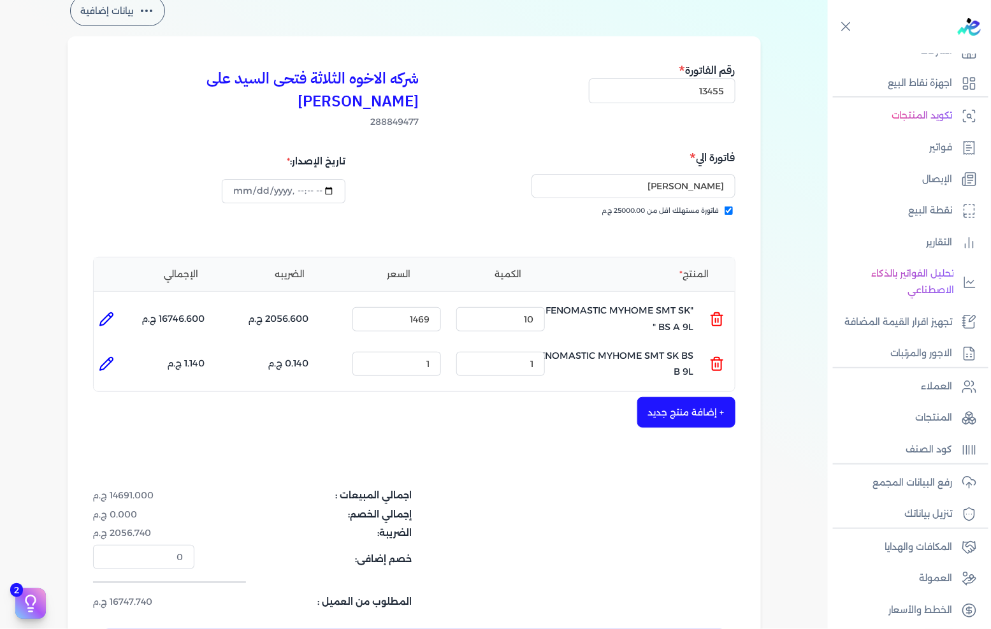
click at [708, 347] on ul "المنتج : FENOMASTIC MYHOME SMT SK BS B 9L الكمية : 1 السعر : 1 الضريبه : 0.140 …" at bounding box center [414, 364] width 641 height 34
click at [716, 360] on icon at bounding box center [716, 360] width 11 height 0
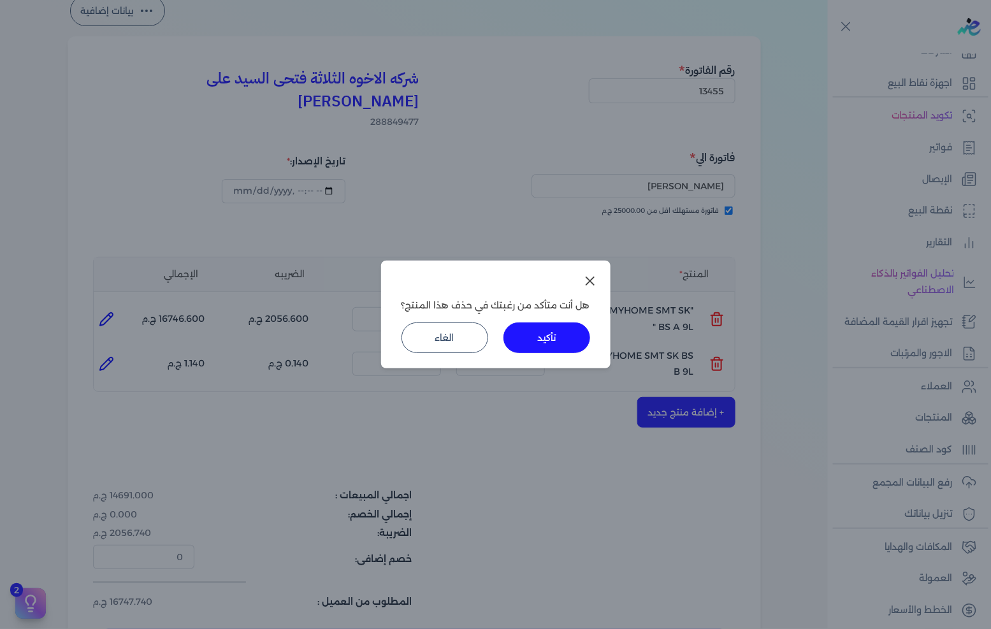
click at [567, 338] on button "تأكيد" at bounding box center [547, 337] width 87 height 31
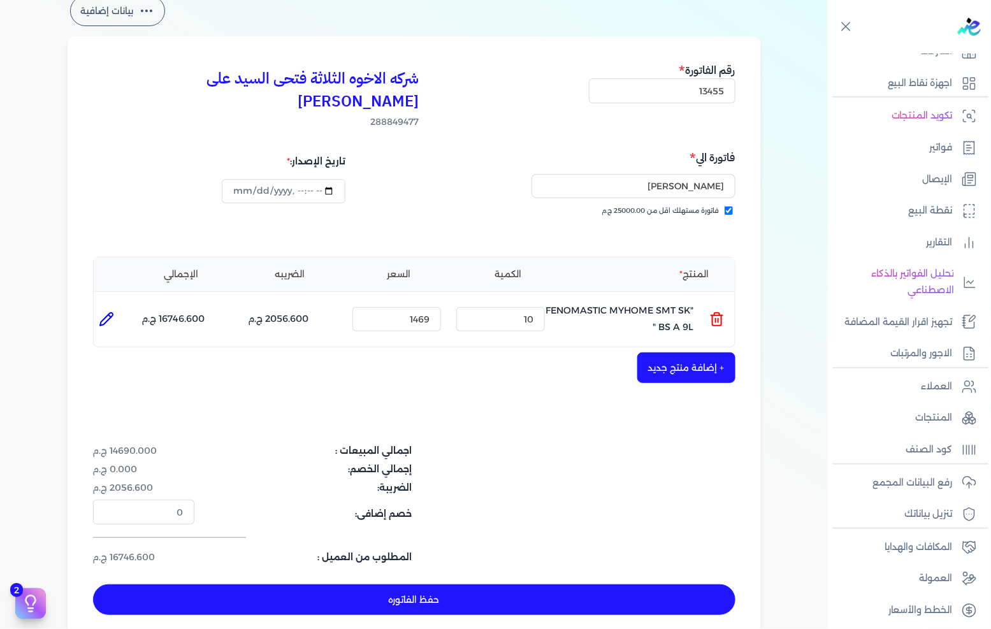
click at [705, 352] on button "+ إضافة منتج جديد" at bounding box center [686, 367] width 98 height 31
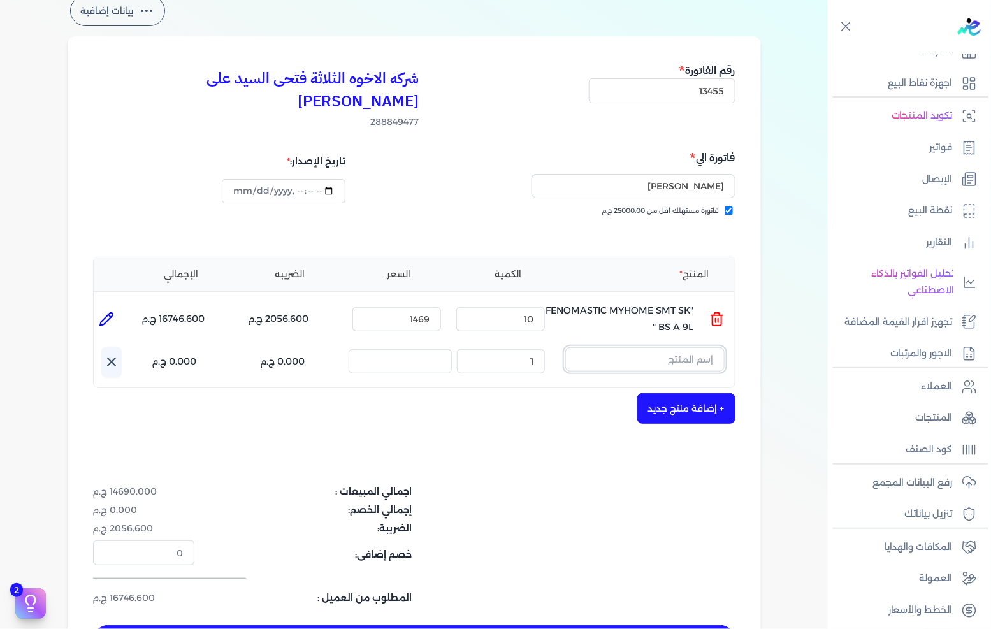
click at [699, 347] on input "text" at bounding box center [644, 359] width 159 height 24
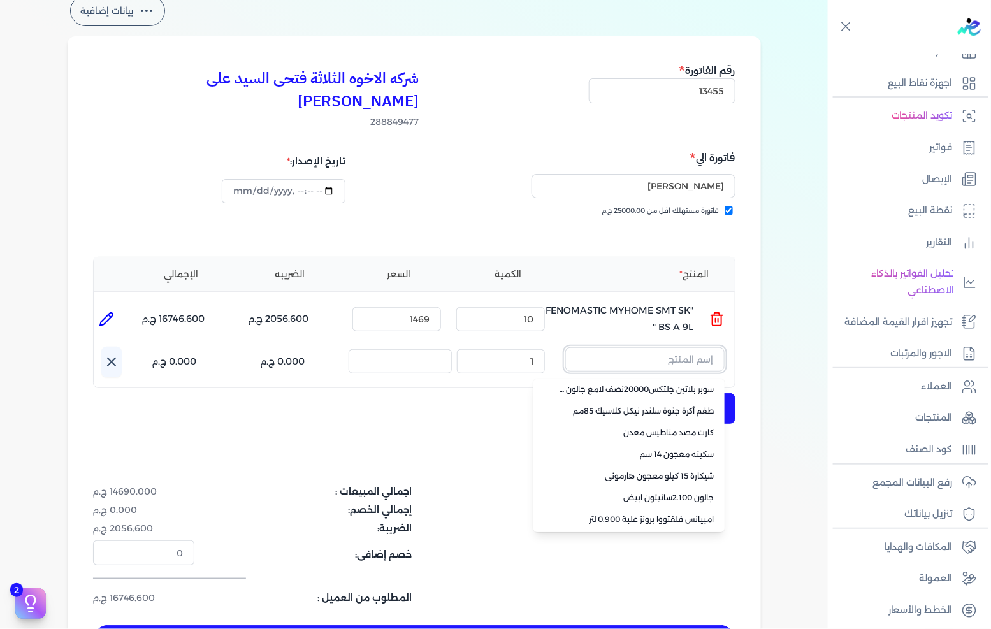
scroll to position [90, 0]
click at [679, 514] on link "+ انشاء منتج جديد" at bounding box center [637, 519] width 156 height 11
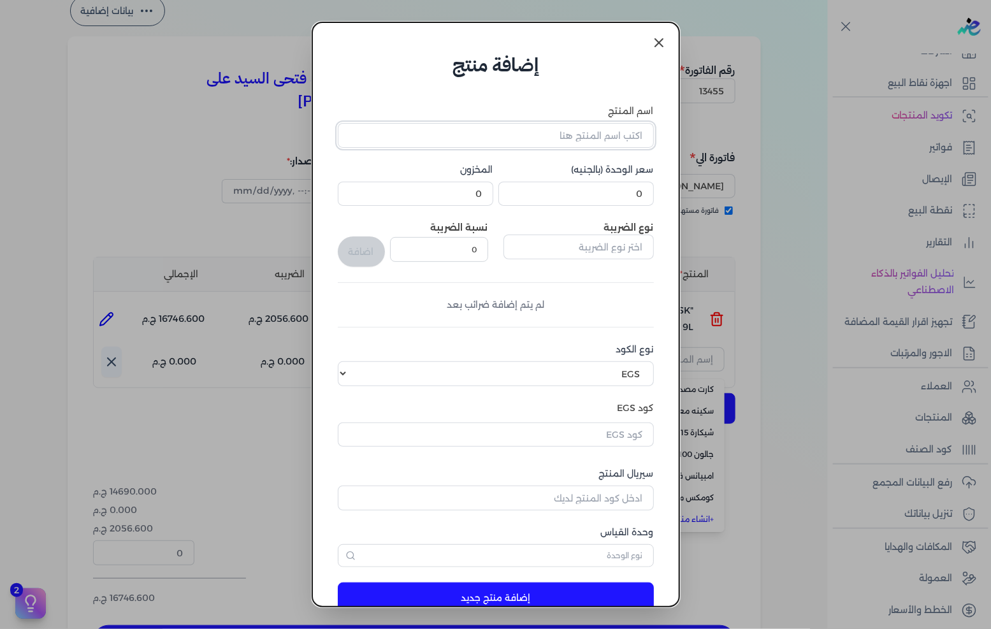
click at [602, 133] on input "اسم المنتج" at bounding box center [496, 135] width 316 height 24
paste input "FENOMASTIC MYHOME SMT SK BS B 9L"
click at [600, 191] on input "0" at bounding box center [576, 194] width 156 height 24
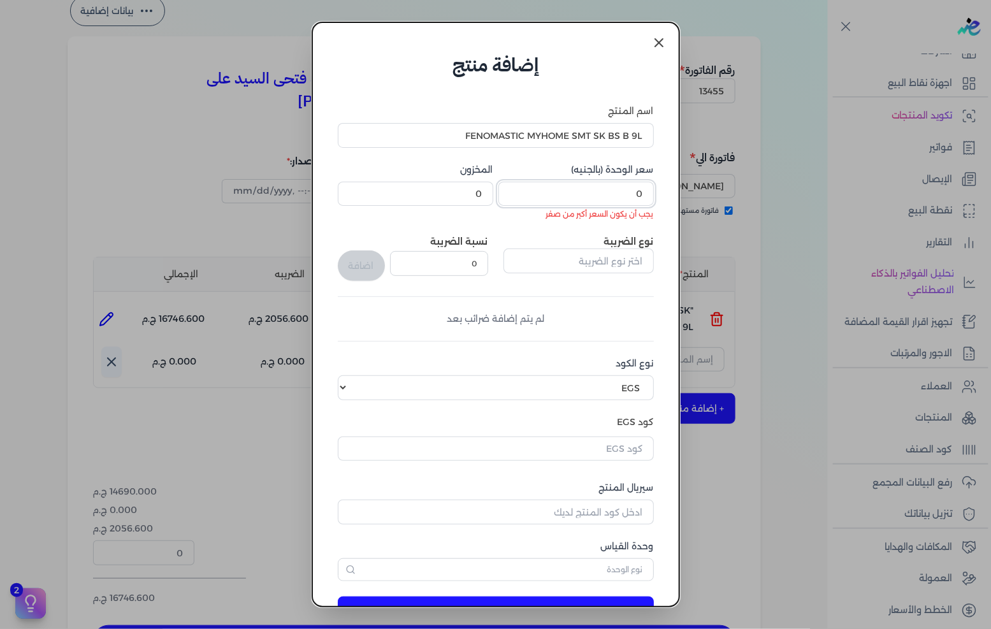
paste input "1412."
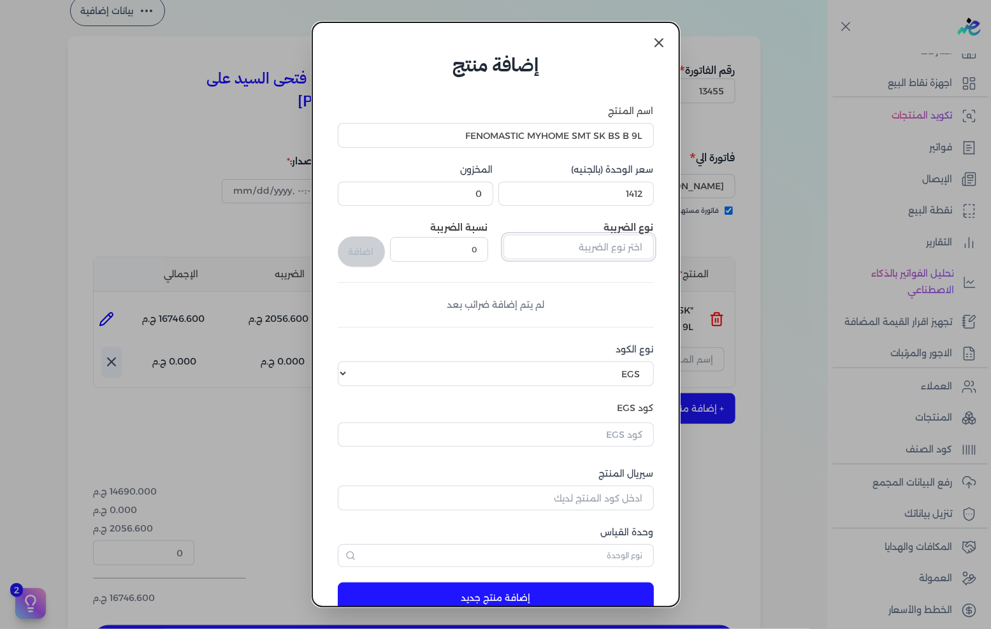
click at [604, 240] on input "text" at bounding box center [579, 247] width 150 height 24
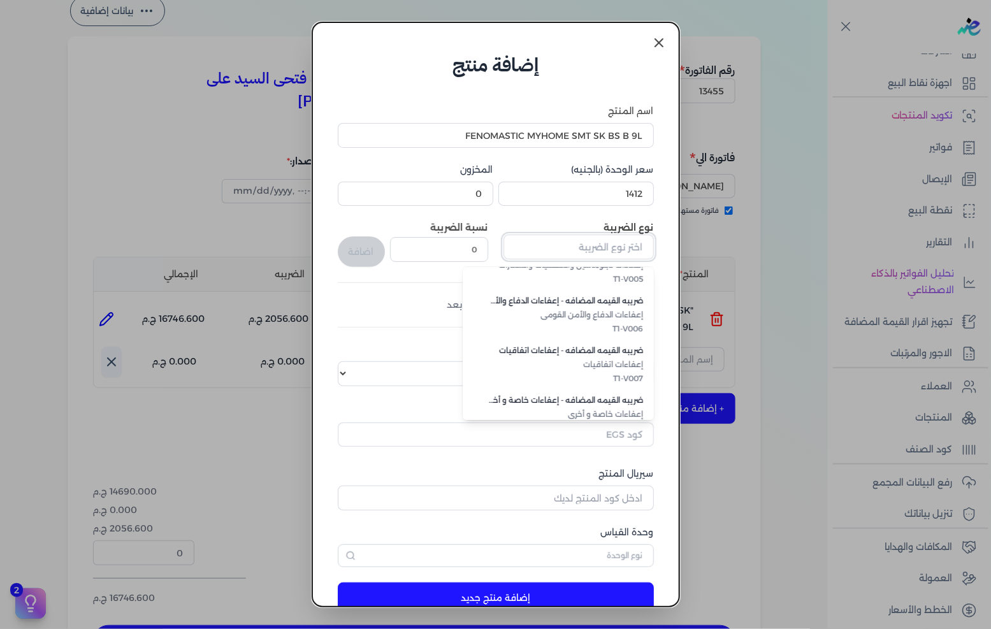
scroll to position [348, 0]
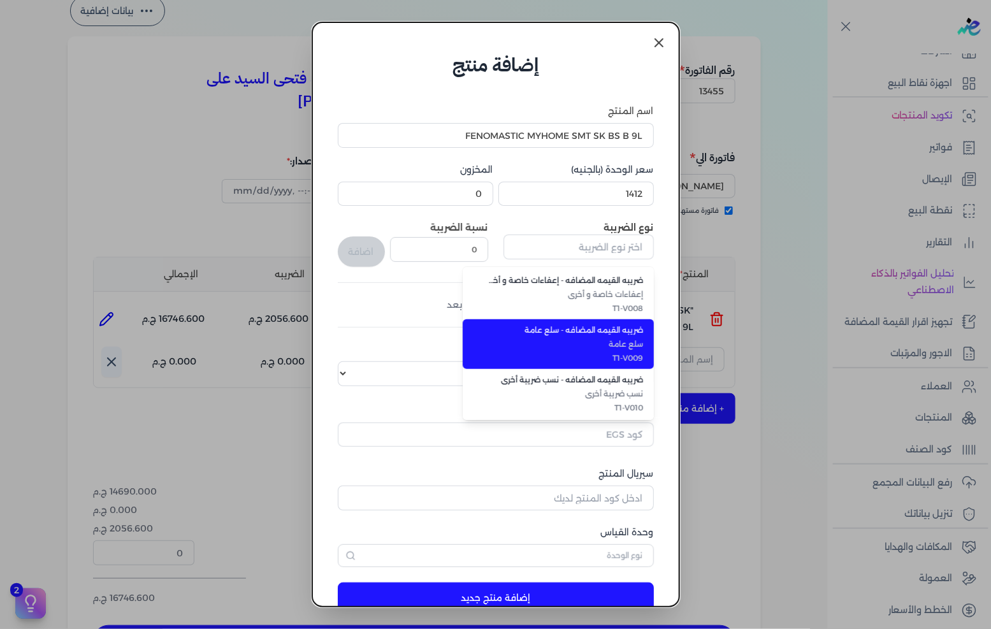
click at [623, 359] on span "T1-V009" at bounding box center [566, 357] width 156 height 11
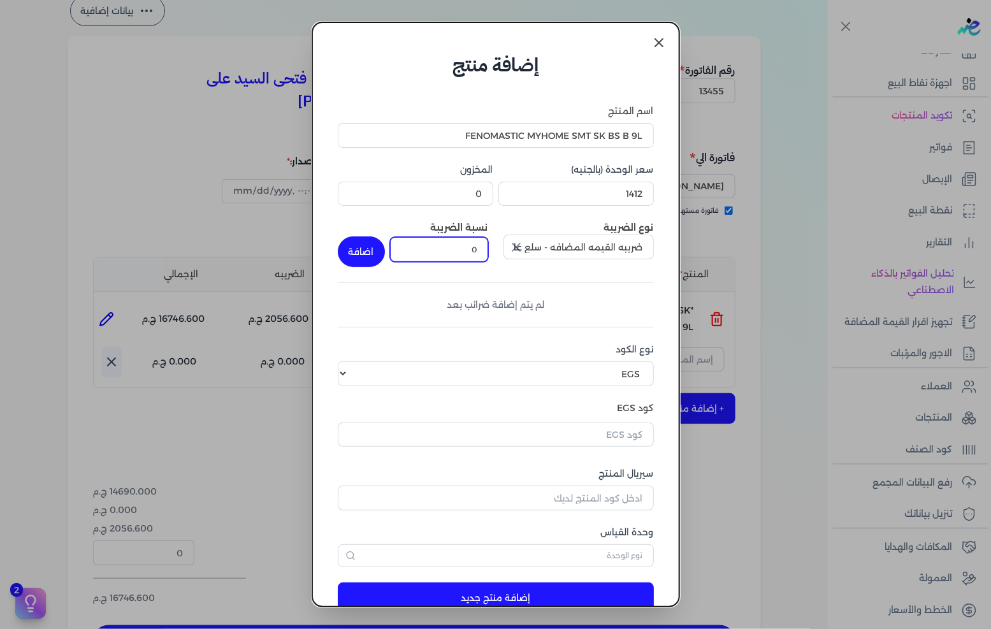
click at [463, 252] on input "0" at bounding box center [439, 249] width 98 height 24
click at [361, 253] on button "اضافة" at bounding box center [361, 251] width 47 height 31
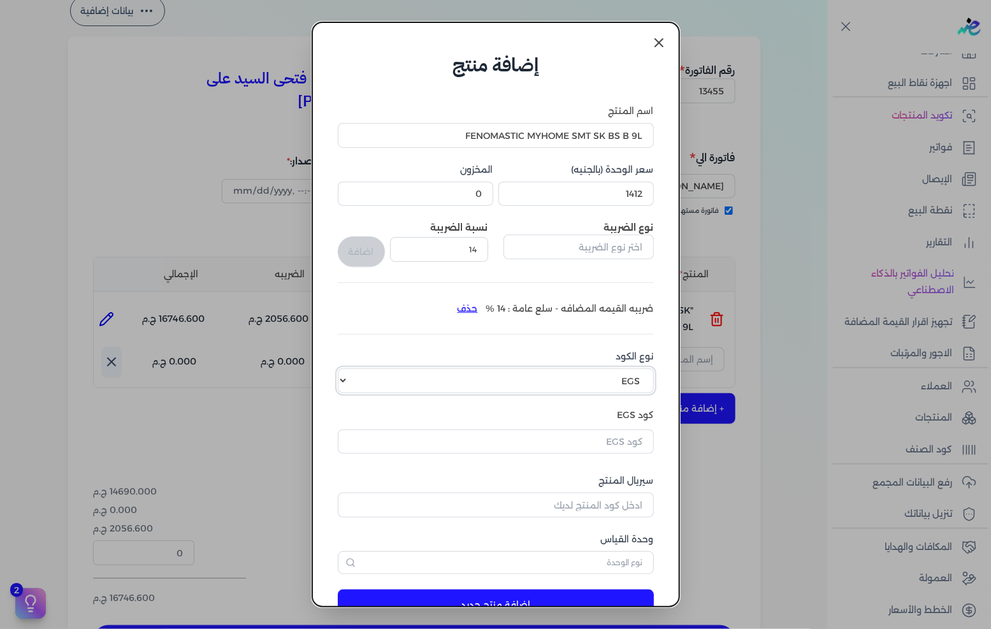
click at [606, 381] on select "اختر نوع الكود EGS GS1" at bounding box center [496, 380] width 316 height 24
click at [348, 368] on select "اختر نوع الكود EGS GS1" at bounding box center [496, 380] width 316 height 24
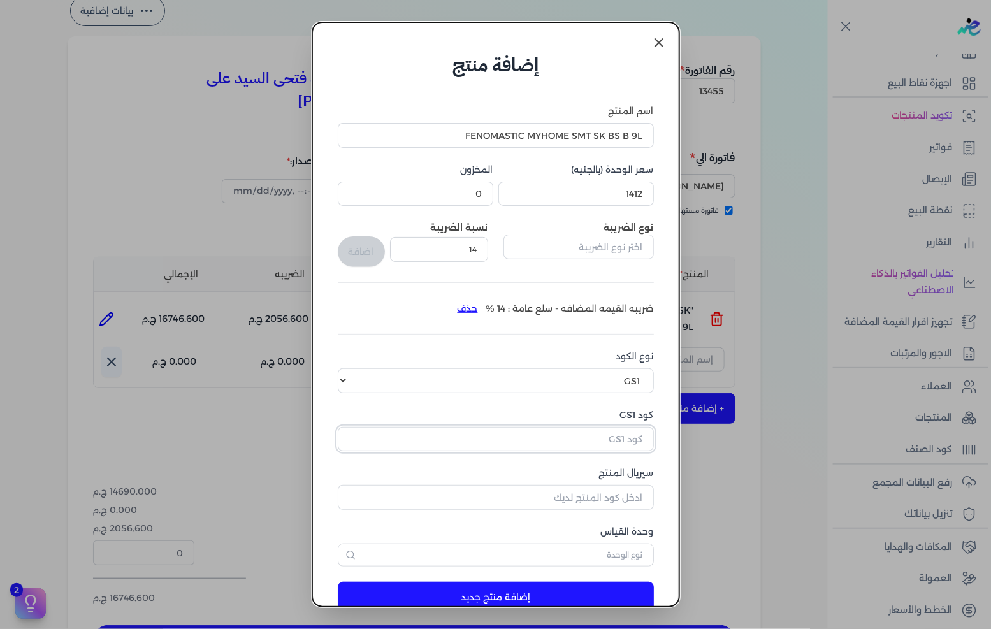
click at [578, 430] on input "كود GS1" at bounding box center [496, 439] width 316 height 24
paste input "10002462"
click at [603, 500] on input "سيريال المنتج" at bounding box center [496, 497] width 316 height 24
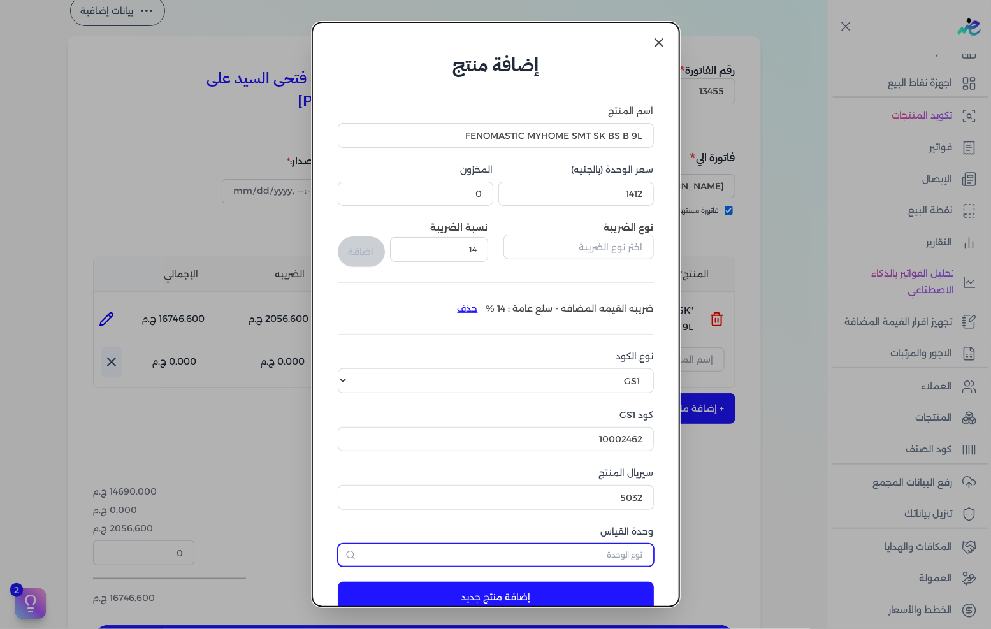
click at [632, 561] on input "text" at bounding box center [496, 555] width 316 height 23
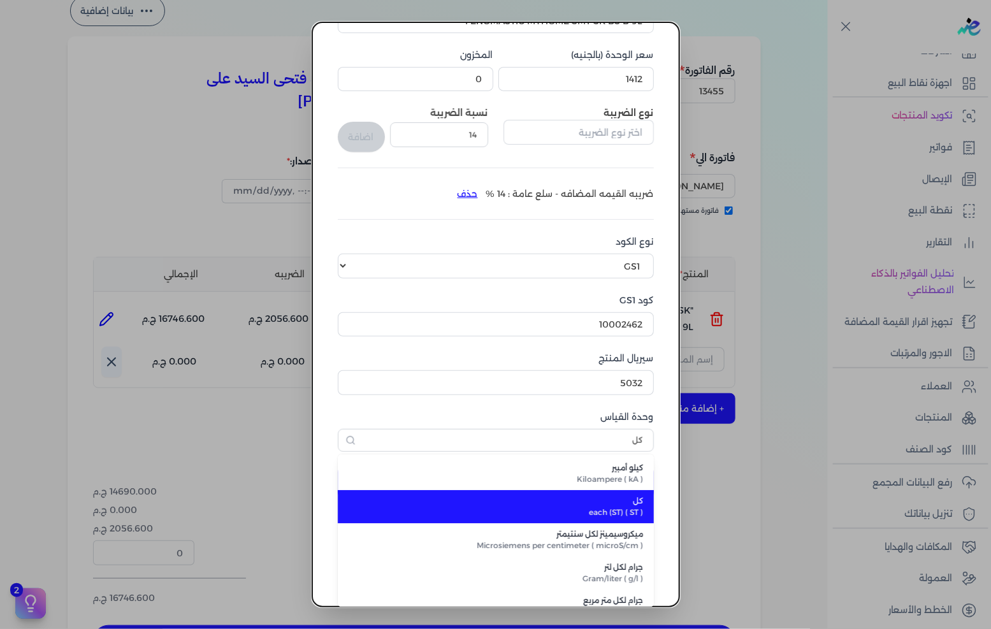
click at [634, 507] on span "each (ST) ( ST )" at bounding box center [503, 512] width 280 height 11
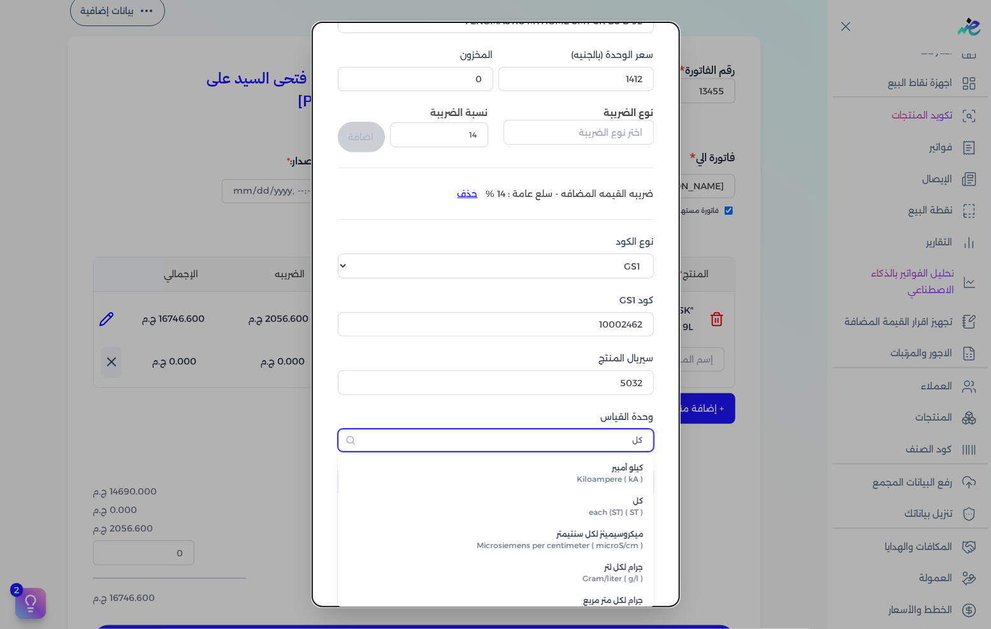
scroll to position [30, 0]
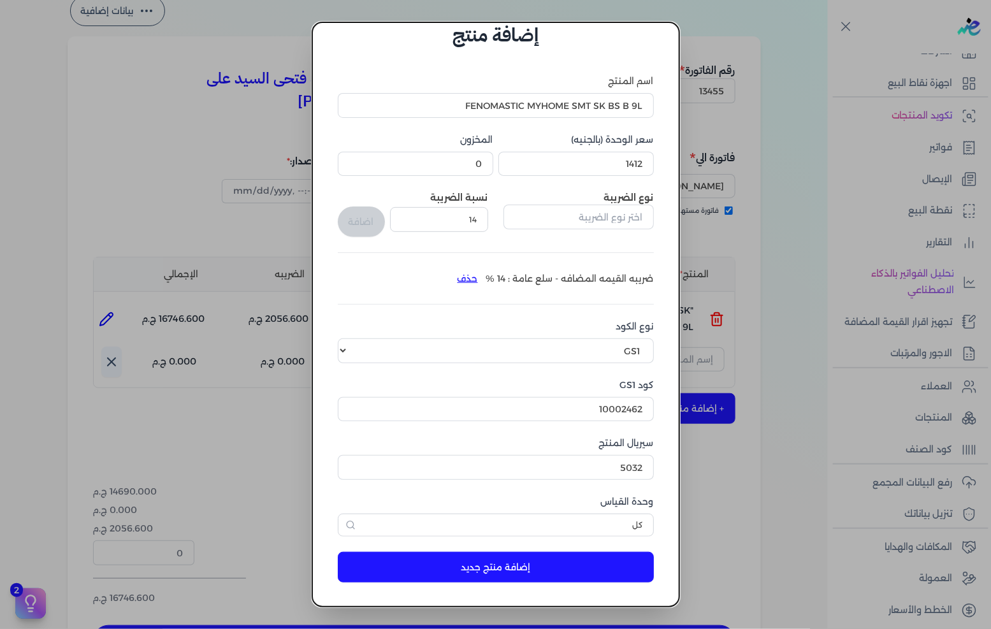
click at [569, 571] on button "إضافة منتج جديد" at bounding box center [496, 567] width 316 height 31
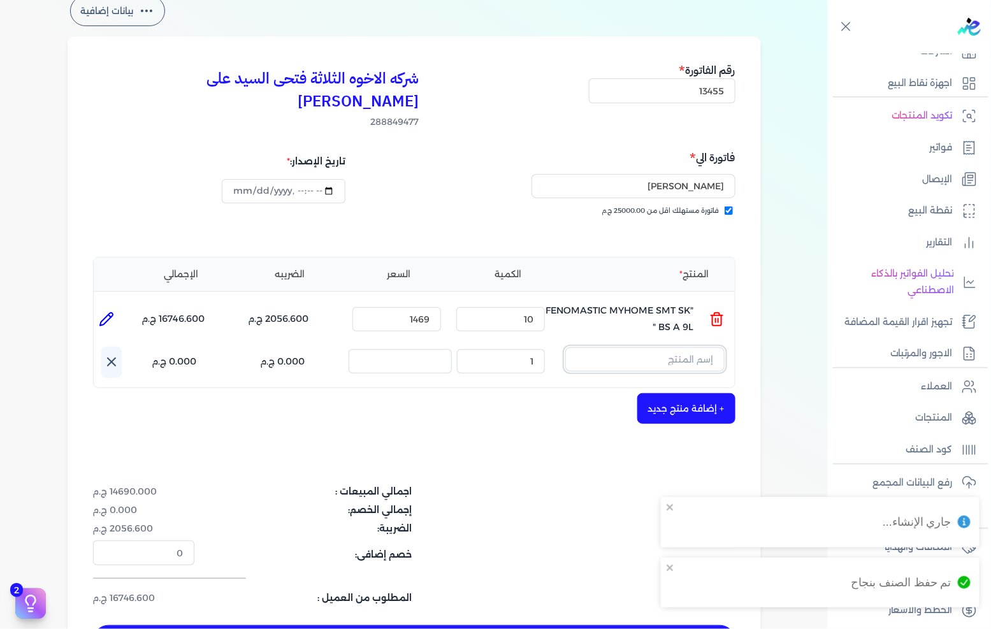
click at [658, 347] on input "text" at bounding box center [644, 359] width 159 height 24
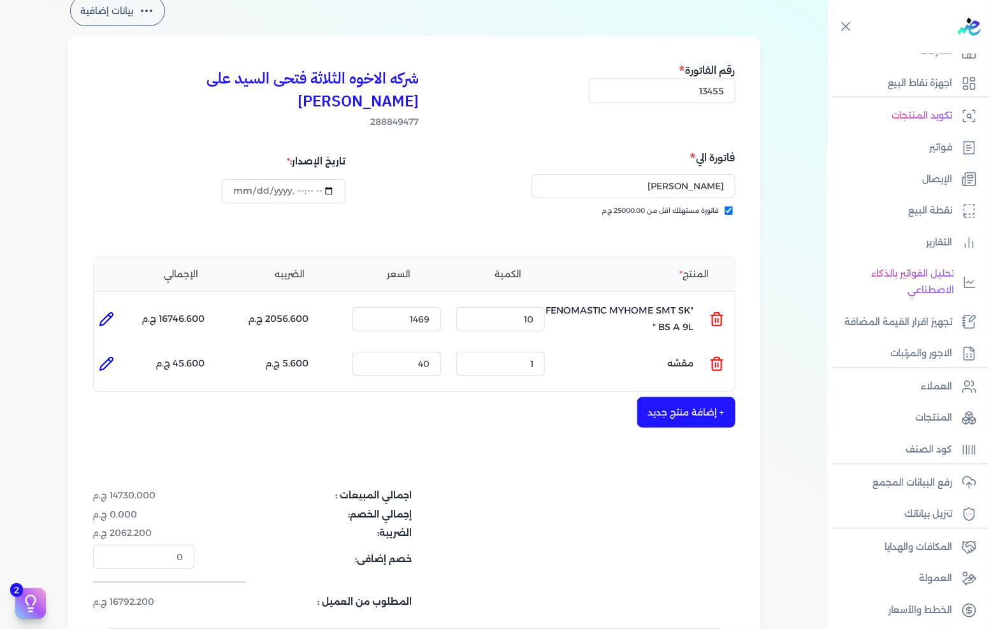
click at [727, 347] on ul "المنتج : مقشه الكمية : 1 السعر : 40 الضريبه : 5.600 ج.م الإجمالي : 45.600 ج.م" at bounding box center [414, 364] width 641 height 34
click at [723, 356] on icon at bounding box center [716, 363] width 15 height 15
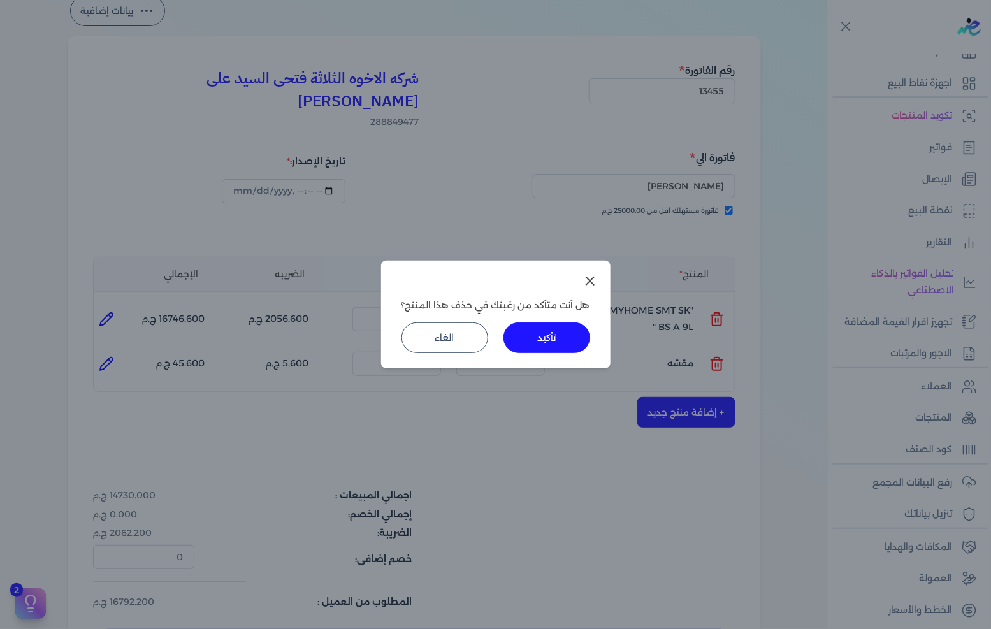
click at [553, 347] on button "تأكيد" at bounding box center [547, 337] width 87 height 31
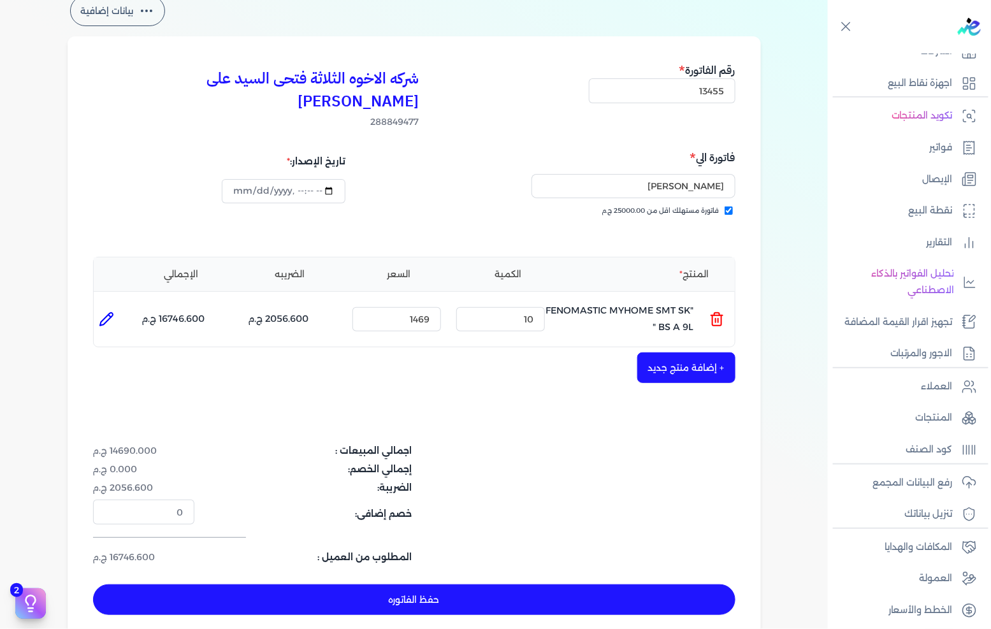
click at [711, 358] on button "+ إضافة منتج جديد" at bounding box center [686, 367] width 98 height 31
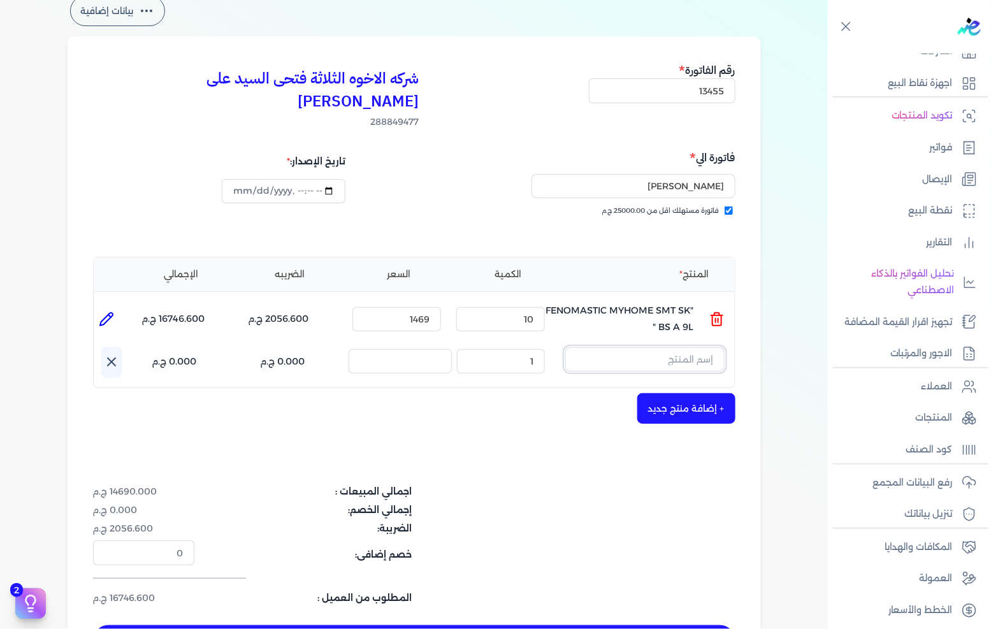
click at [706, 347] on input "text" at bounding box center [644, 359] width 159 height 24
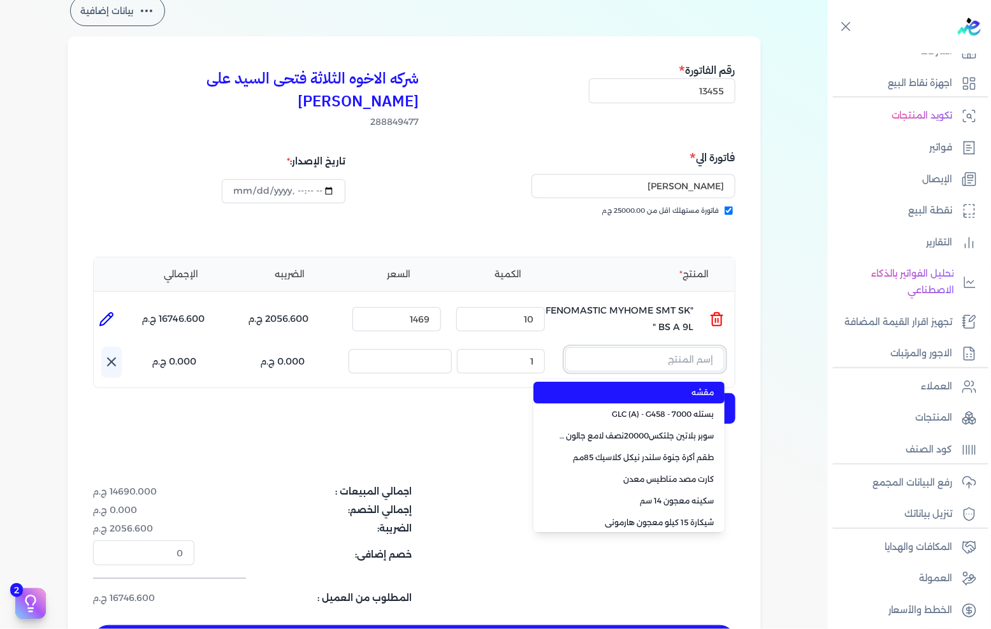
paste input "FENOMASTIC MYHOME SMT SK BS B 9L"
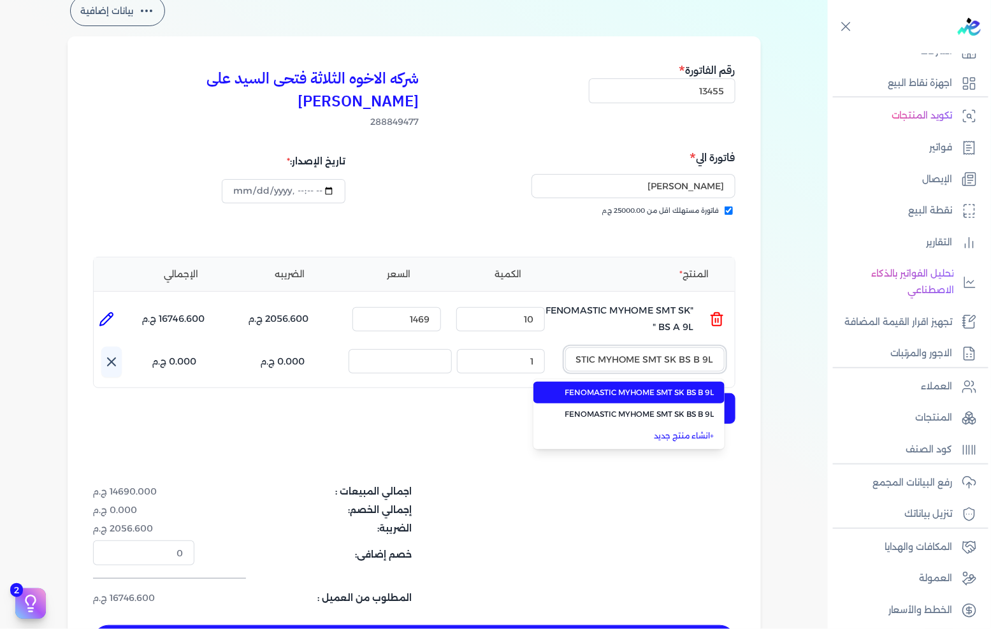
scroll to position [0, -40]
click at [618, 382] on li "FENOMASTIC MYHOME SMT SK BS B 9L" at bounding box center [628, 393] width 191 height 22
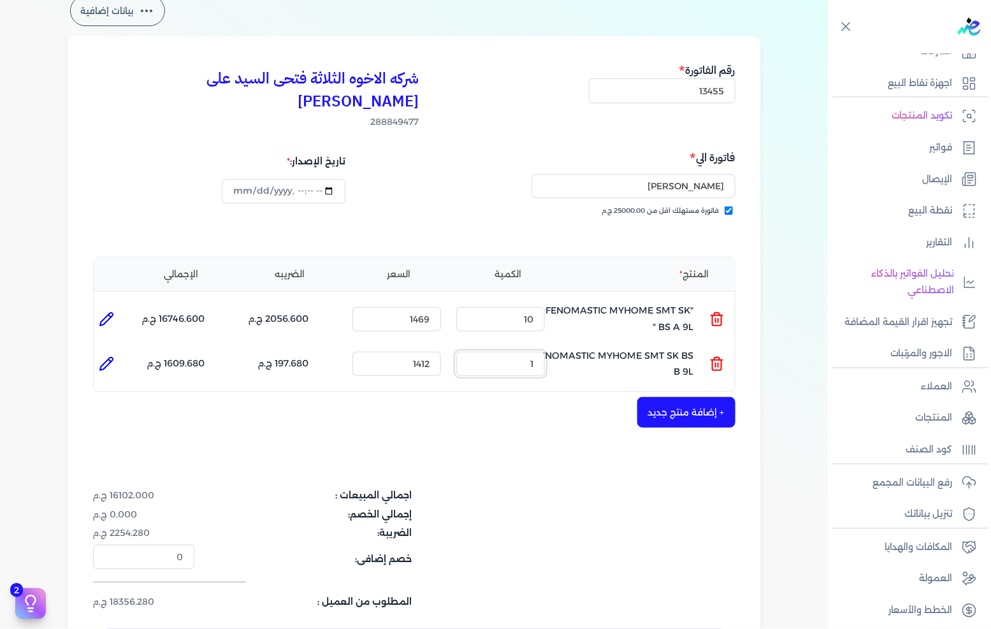
click at [523, 352] on input "1" at bounding box center [500, 364] width 89 height 24
click at [498, 436] on div "شركه الاخوه الثلاثة فتحى السيد على [PERSON_NAME] 288849477 رقم الفاتورة 13455 ف…" at bounding box center [414, 360] width 693 height 649
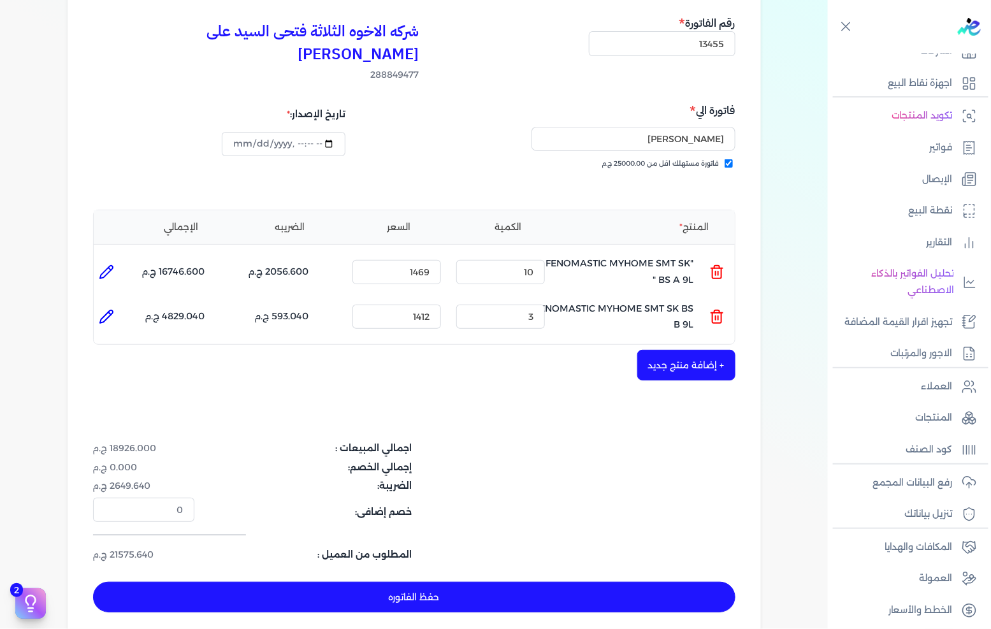
scroll to position [141, 0]
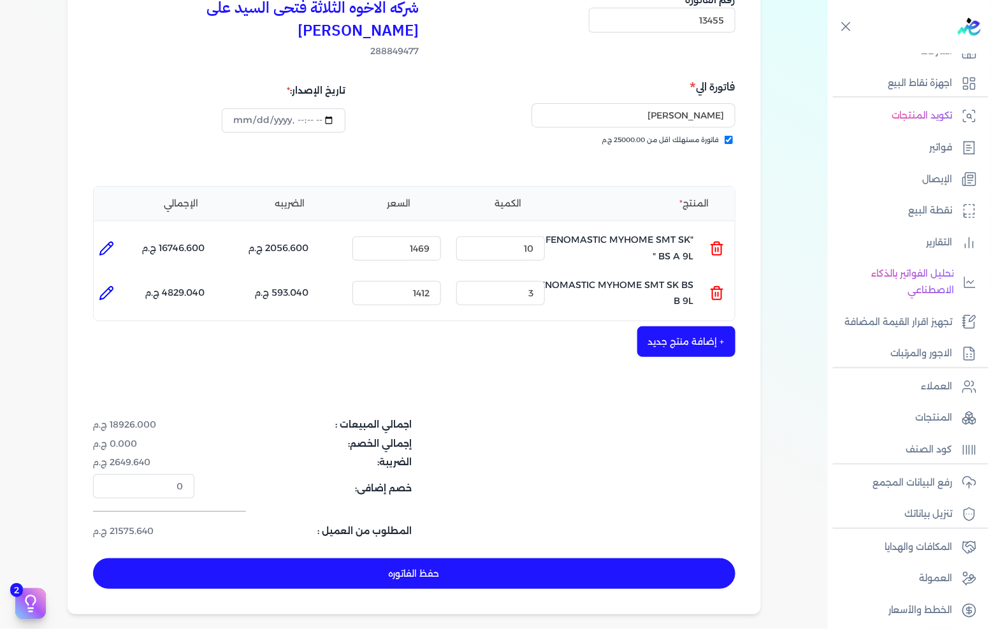
click at [712, 326] on button "+ إضافة منتج جديد" at bounding box center [686, 341] width 98 height 31
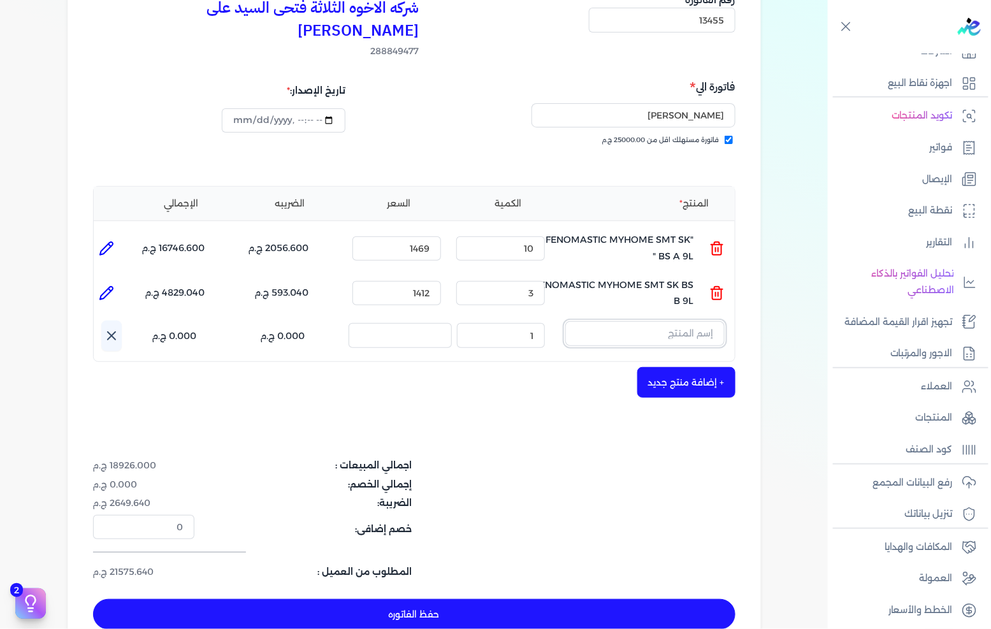
click at [697, 321] on input "text" at bounding box center [644, 333] width 159 height 24
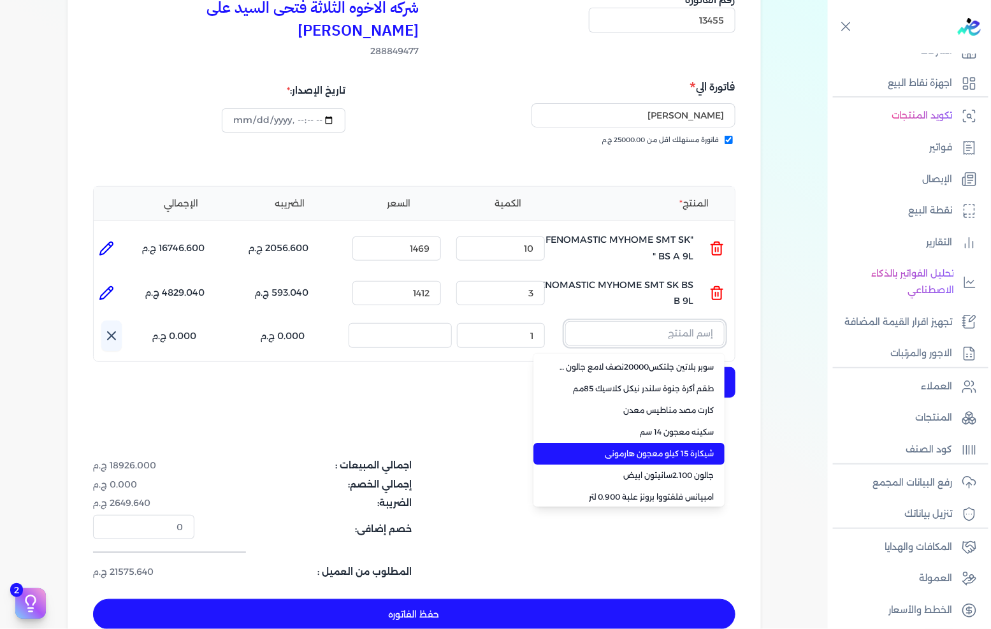
scroll to position [90, 0]
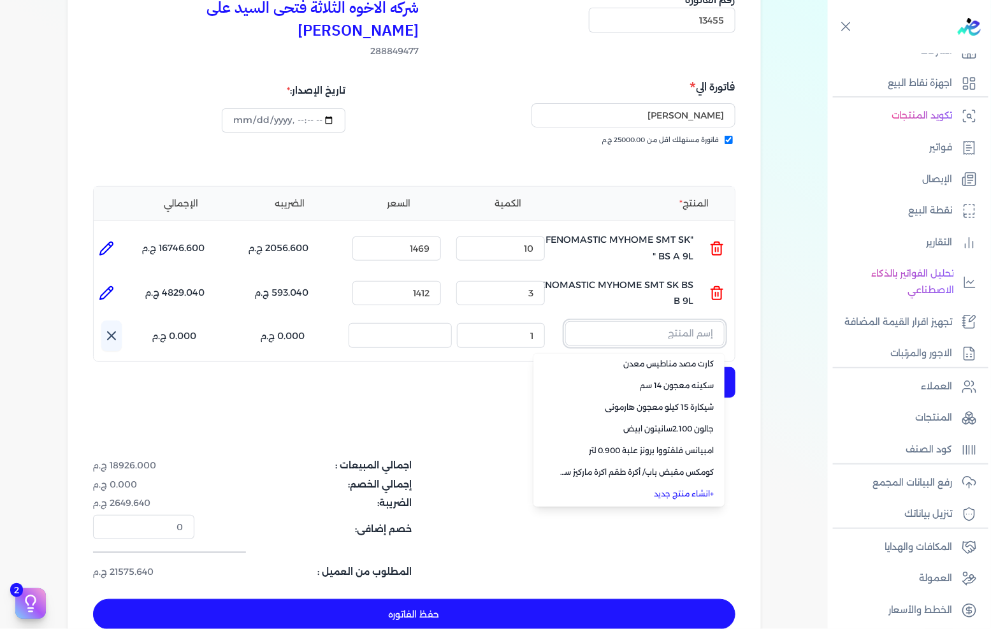
click at [690, 321] on input "text" at bounding box center [644, 333] width 159 height 24
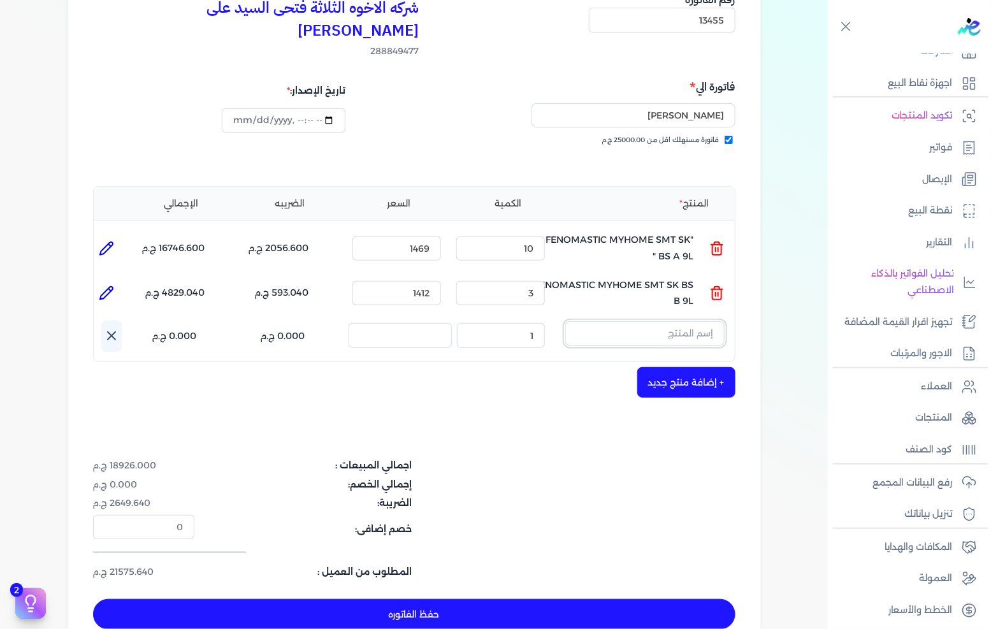
paste input ""FENOMASTIC MYHOME SMT SK WHITE 3L ""
click at [676, 383] on link "+ انشاء منتج جديد" at bounding box center [637, 388] width 156 height 11
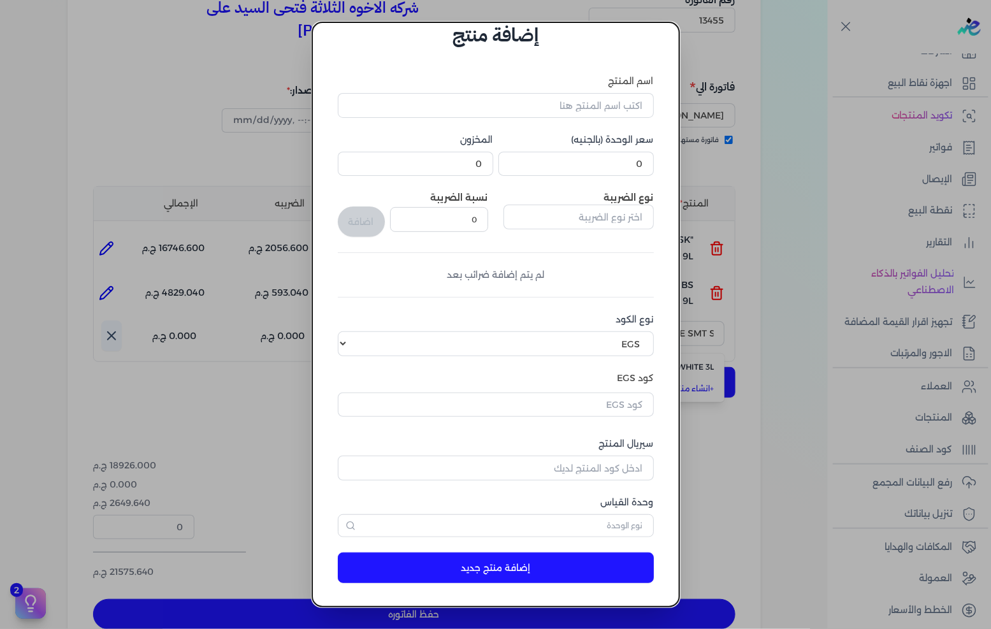
scroll to position [0, 0]
click at [619, 111] on input "اسم المنتج" at bounding box center [496, 105] width 316 height 24
paste input ""FENOMASTIC MYHOME SMT SK WHITE 3L ""
click at [611, 167] on input "0" at bounding box center [576, 164] width 156 height 24
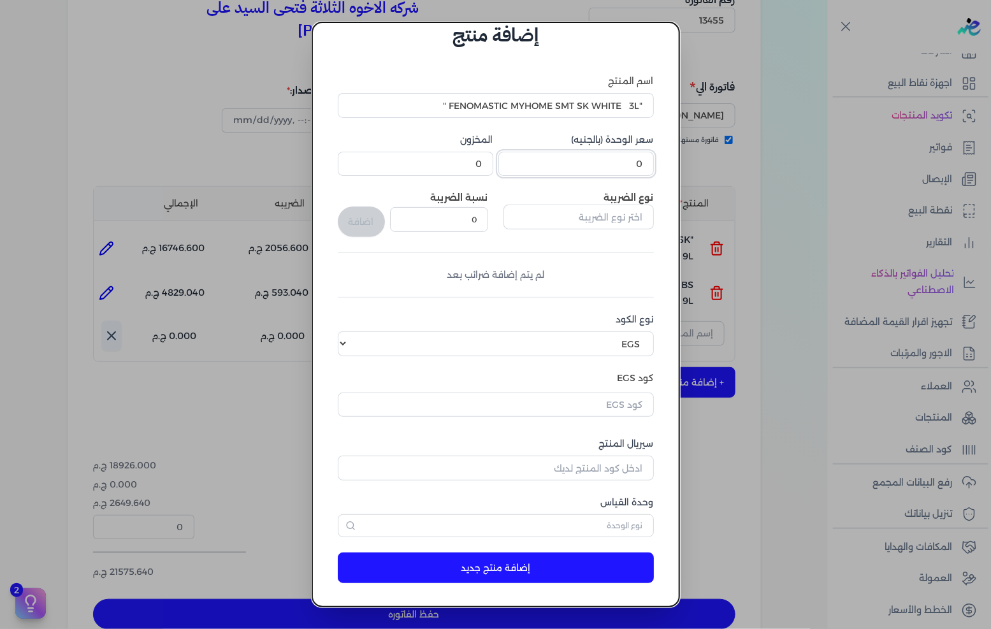
click at [612, 167] on input "0" at bounding box center [576, 164] width 156 height 24
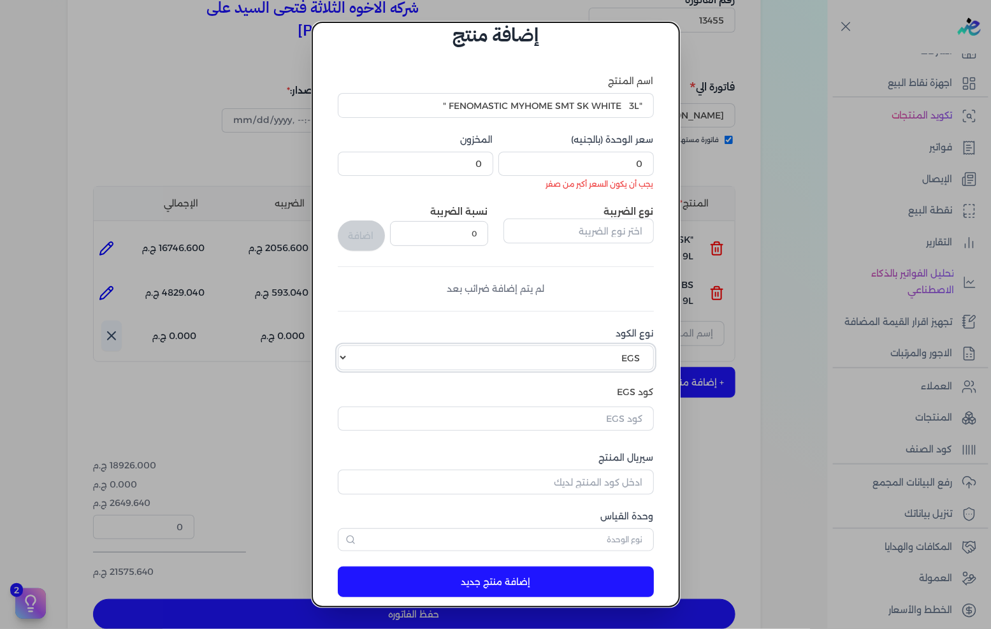
click at [611, 349] on select "اختر نوع الكود EGS GS1" at bounding box center [496, 357] width 316 height 24
click at [348, 345] on select "اختر نوع الكود EGS GS1" at bounding box center [496, 357] width 316 height 24
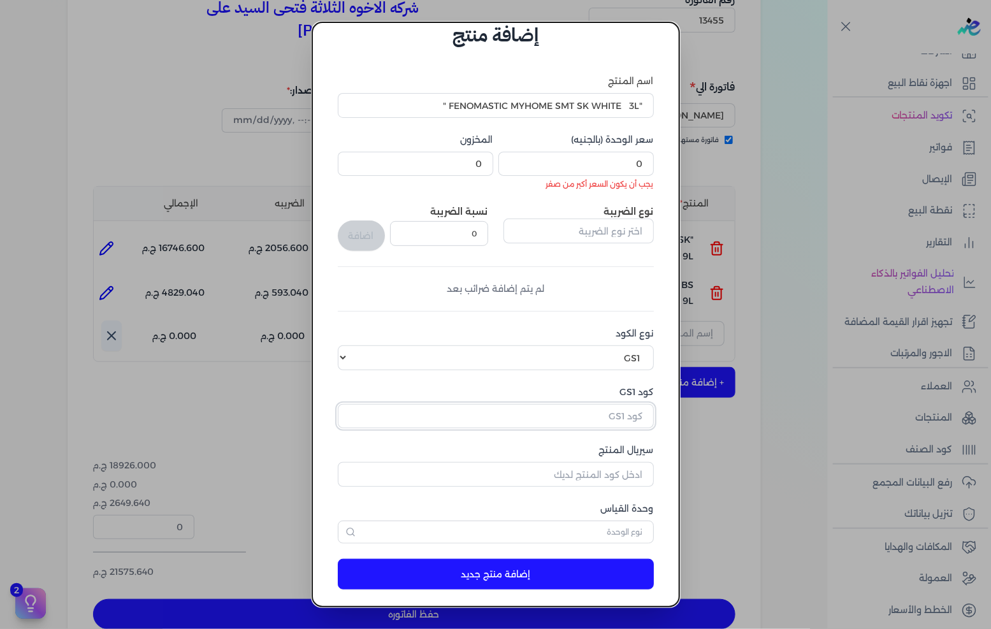
click at [581, 409] on input "كود GS1" at bounding box center [496, 416] width 316 height 24
paste input "10002462"
click at [635, 167] on input "0" at bounding box center [576, 164] width 156 height 24
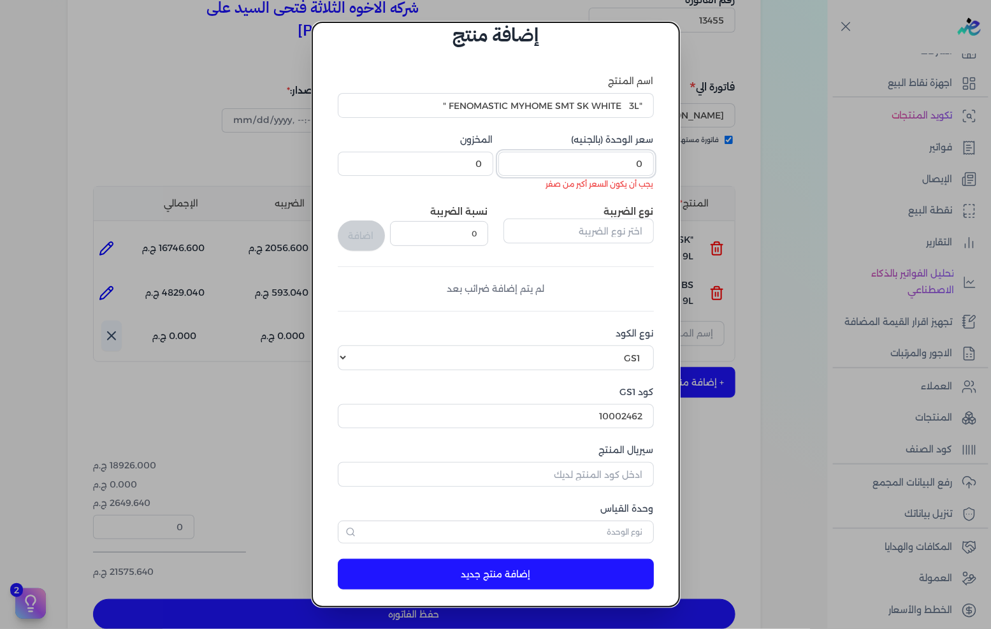
paste input "425."
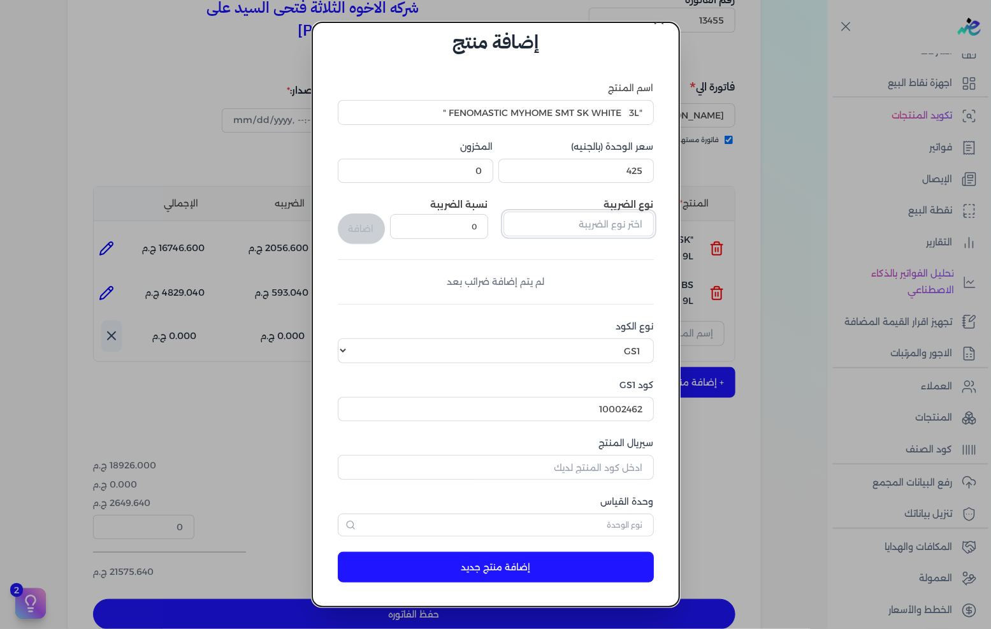
click at [623, 215] on input "text" at bounding box center [579, 224] width 150 height 24
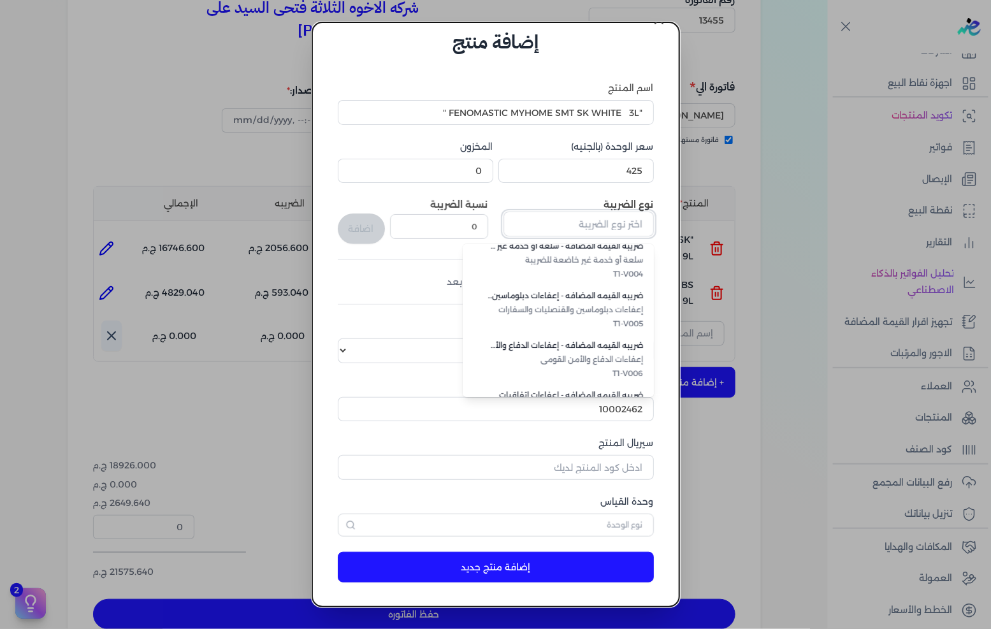
scroll to position [348, 0]
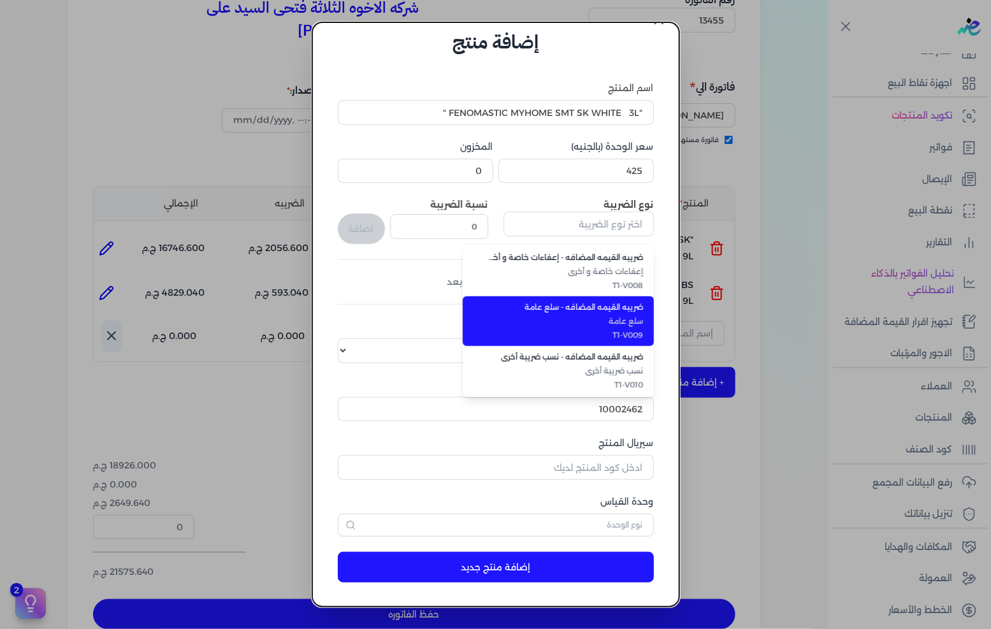
click at [607, 317] on span "سلع عامة" at bounding box center [566, 320] width 156 height 11
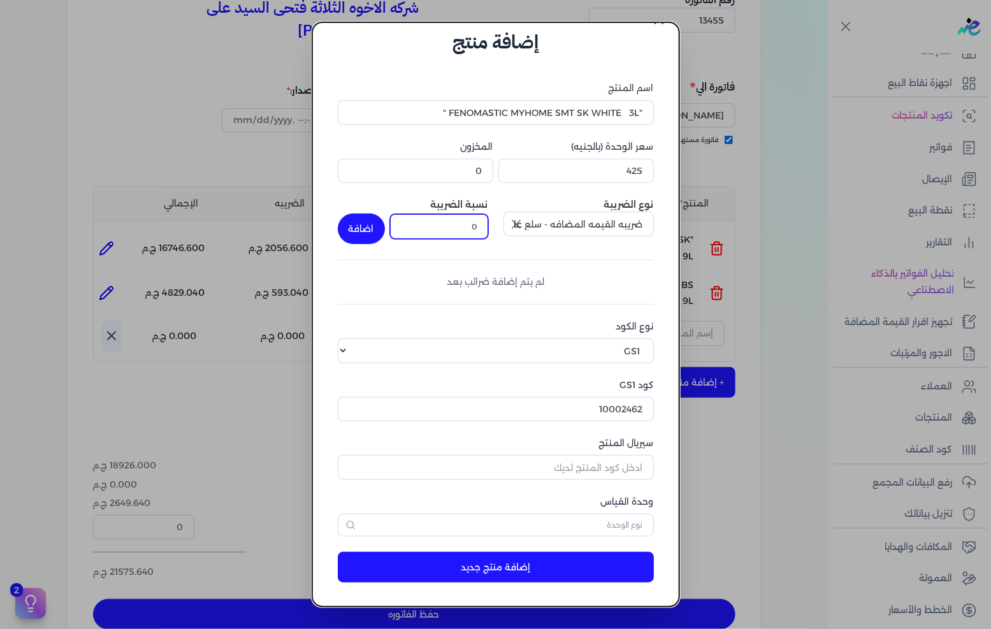
click at [480, 231] on input "0" at bounding box center [439, 226] width 98 height 24
click at [380, 221] on button "اضافة" at bounding box center [361, 229] width 47 height 31
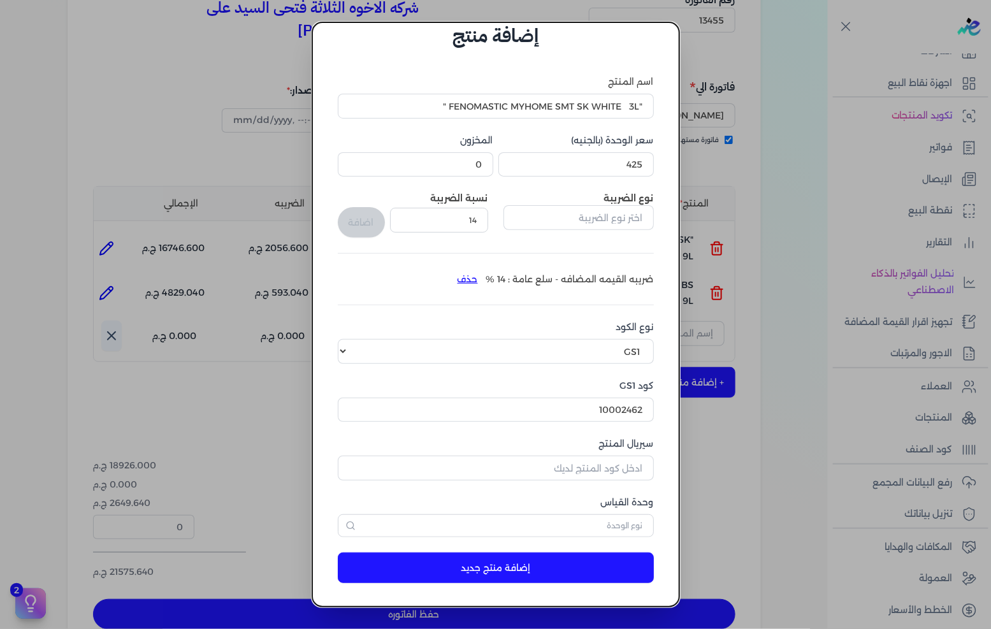
scroll to position [30, 0]
drag, startPoint x: 604, startPoint y: 468, endPoint x: 906, endPoint y: 456, distance: 303.0
click at [604, 468] on input "سيريال المنتج" at bounding box center [496, 467] width 316 height 24
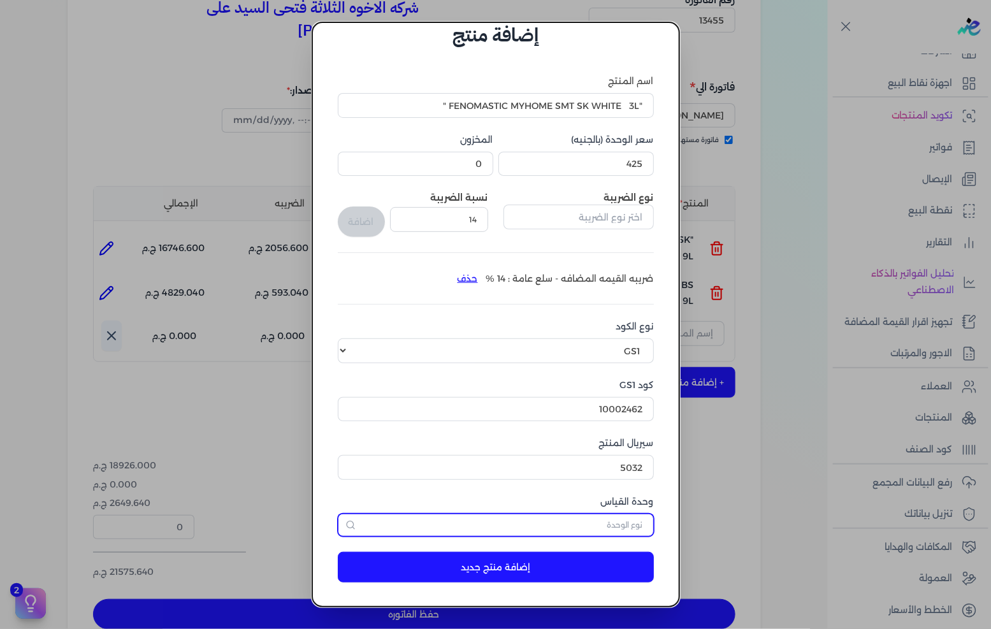
click at [634, 514] on input "text" at bounding box center [496, 525] width 316 height 23
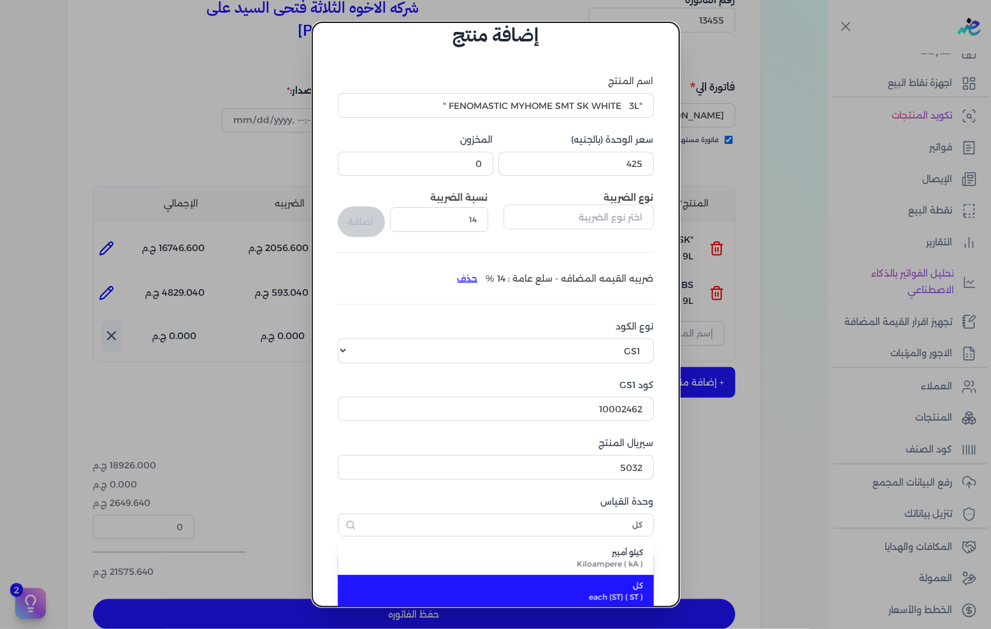
click at [618, 584] on span "كل" at bounding box center [503, 585] width 280 height 11
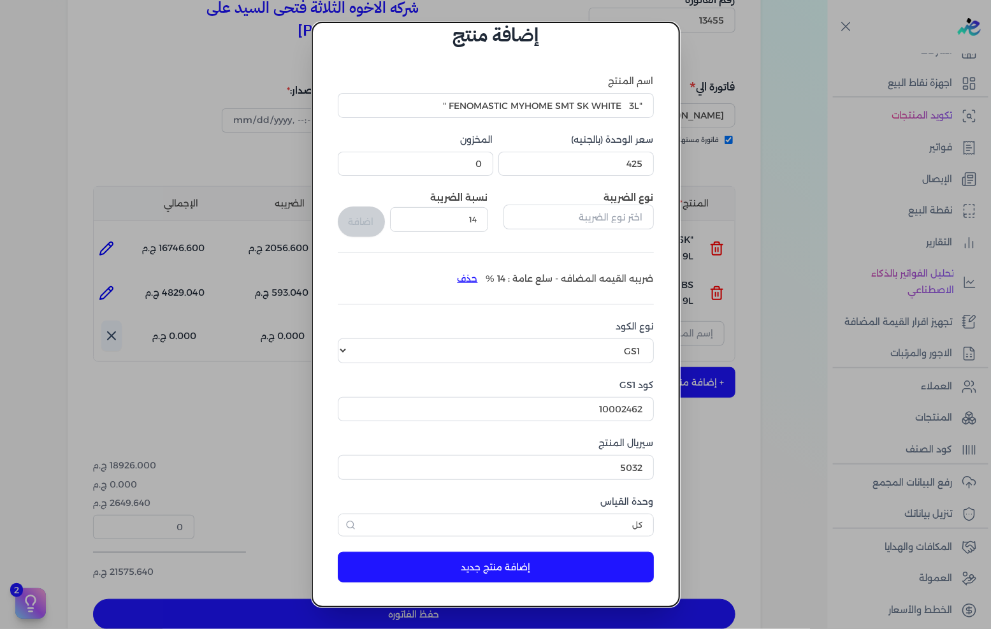
click at [614, 569] on button "إضافة منتج جديد" at bounding box center [496, 567] width 316 height 31
click at [594, 470] on input "5032" at bounding box center [496, 467] width 316 height 24
click at [600, 571] on button "إضافة منتج جديد" at bounding box center [496, 567] width 316 height 31
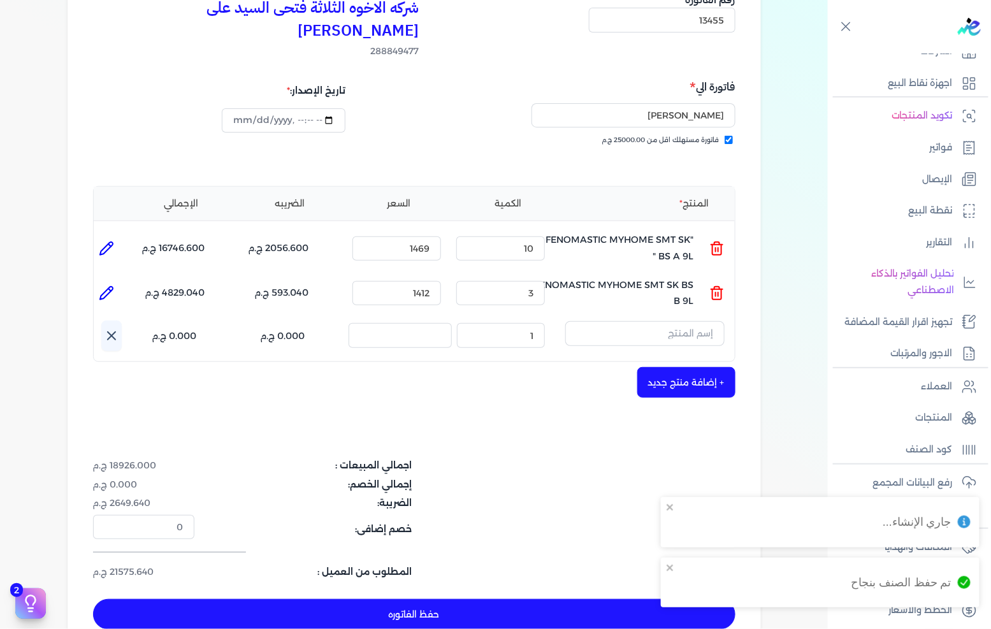
click at [122, 321] on button at bounding box center [111, 336] width 20 height 31
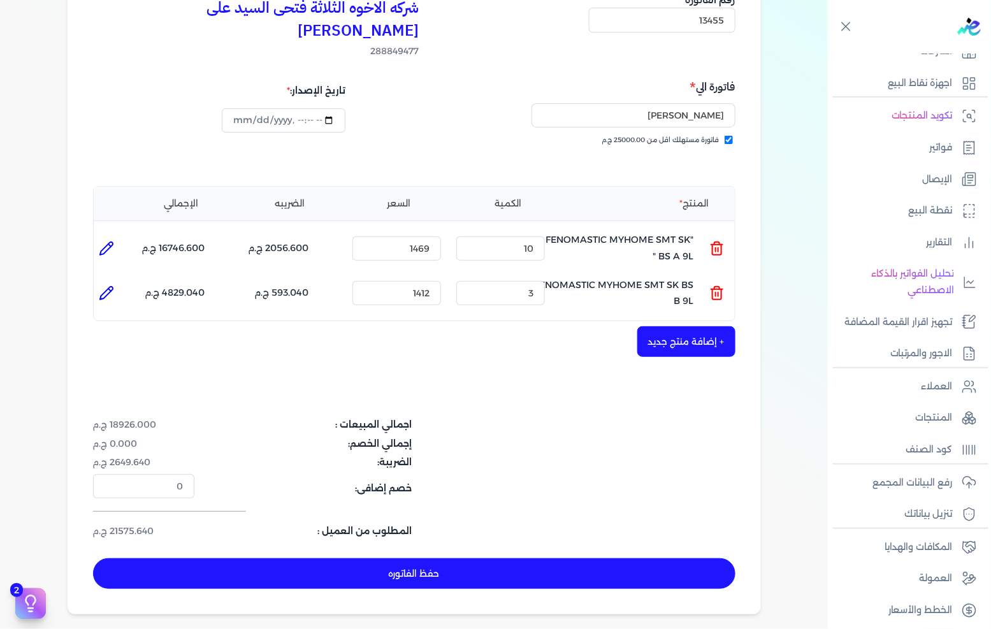
click at [444, 558] on button "حفظ الفاتوره" at bounding box center [414, 573] width 642 height 31
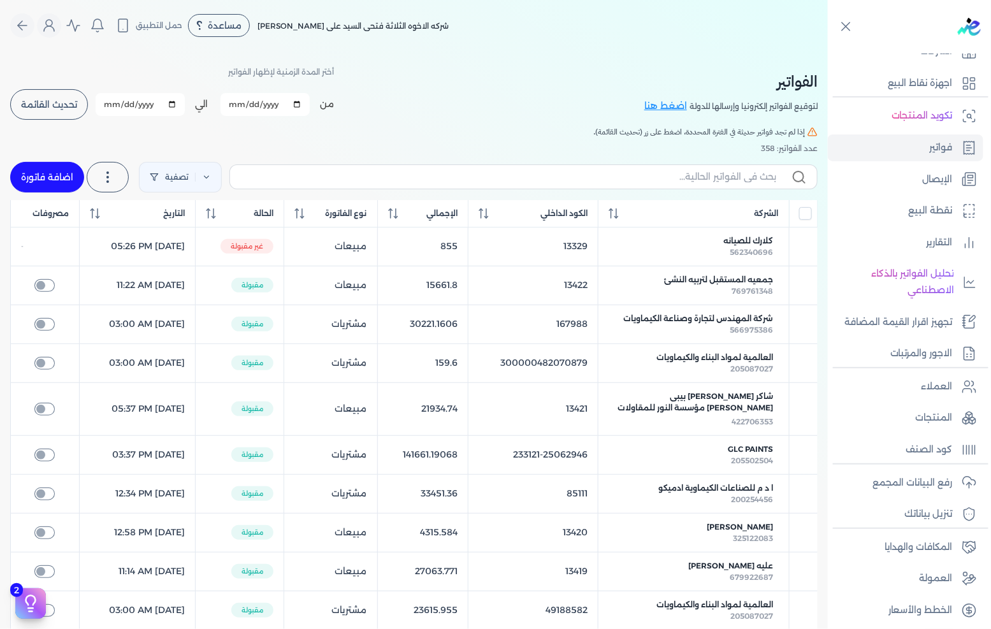
click at [55, 176] on link "اضافة فاتورة" at bounding box center [47, 177] width 74 height 31
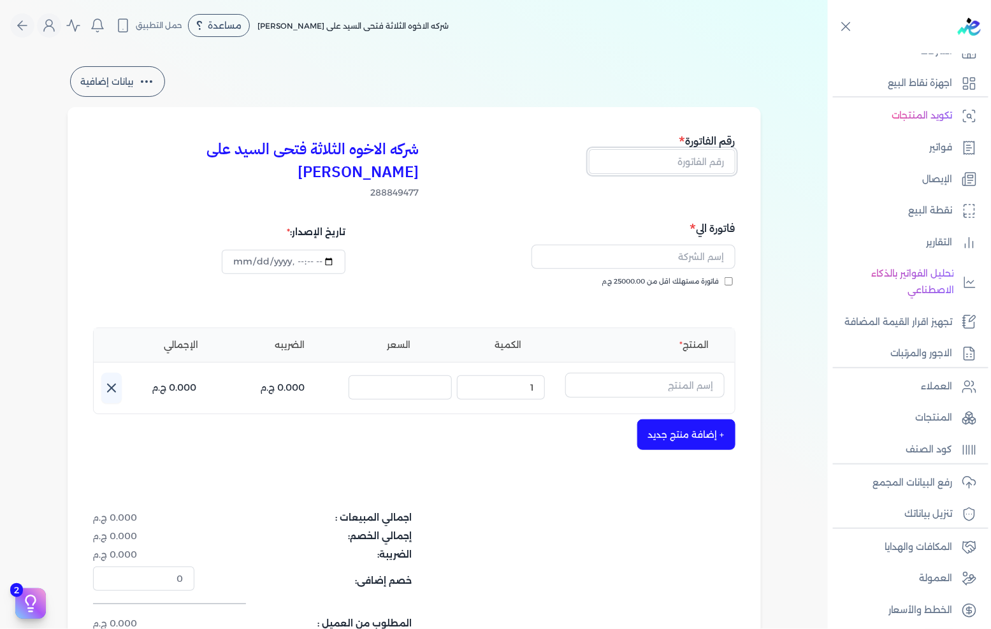
click at [662, 156] on input "text" at bounding box center [662, 161] width 147 height 24
click at [651, 252] on div "فاتورة الي فاتورة مستهلك اقل من 25000.00 ج.م" at bounding box center [576, 266] width 317 height 92
click at [651, 277] on span "فاتورة مستهلك اقل من 25000.00 ج.م" at bounding box center [660, 282] width 117 height 10
click at [725, 277] on input "فاتورة مستهلك اقل من 25000.00 ج.م" at bounding box center [729, 281] width 8 height 8
click at [665, 245] on input "text" at bounding box center [634, 257] width 204 height 24
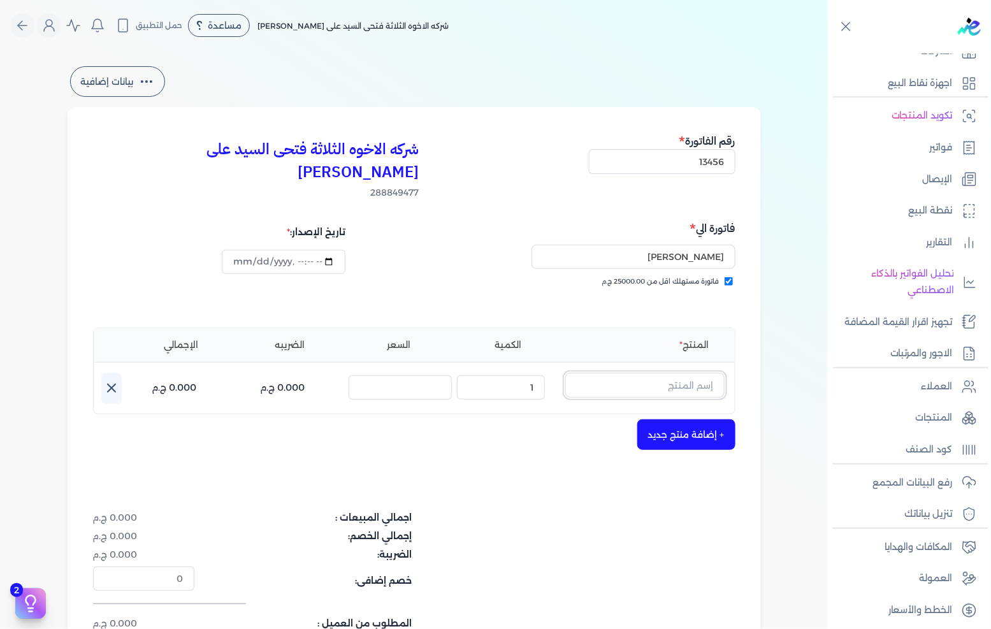
click at [647, 373] on input "text" at bounding box center [644, 385] width 159 height 24
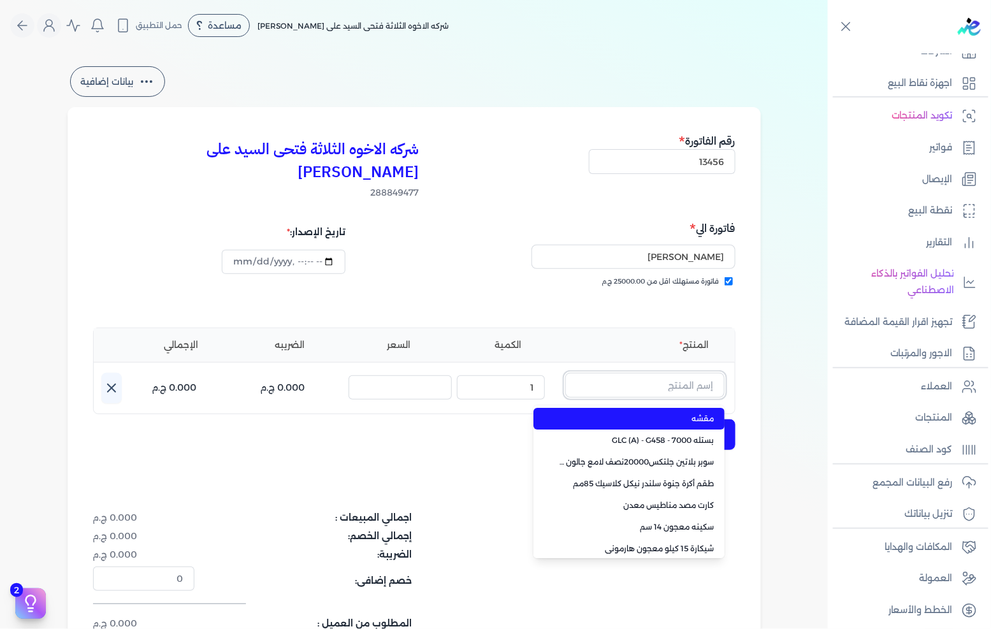
paste input ""FENOMASTIC MYHOME SMT SK WHITE 3L ""
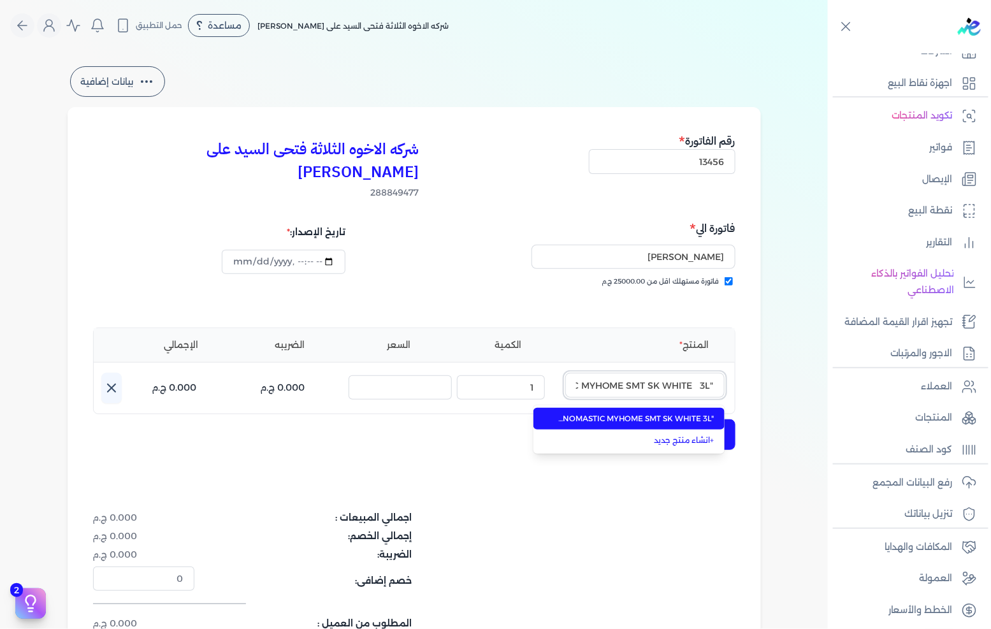
scroll to position [0, -62]
click at [637, 408] on li ""FENOMASTIC MYHOME SMT SK WHITE 3L "" at bounding box center [628, 419] width 191 height 22
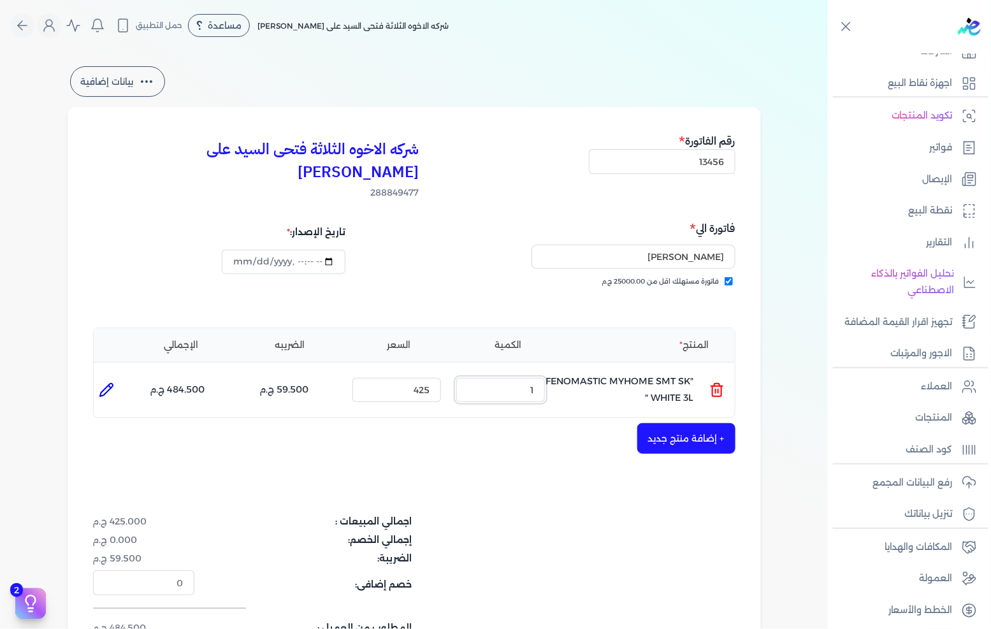
click at [505, 378] on input "1" at bounding box center [500, 390] width 89 height 24
click at [677, 423] on button "+ إضافة منتج جديد" at bounding box center [686, 438] width 98 height 31
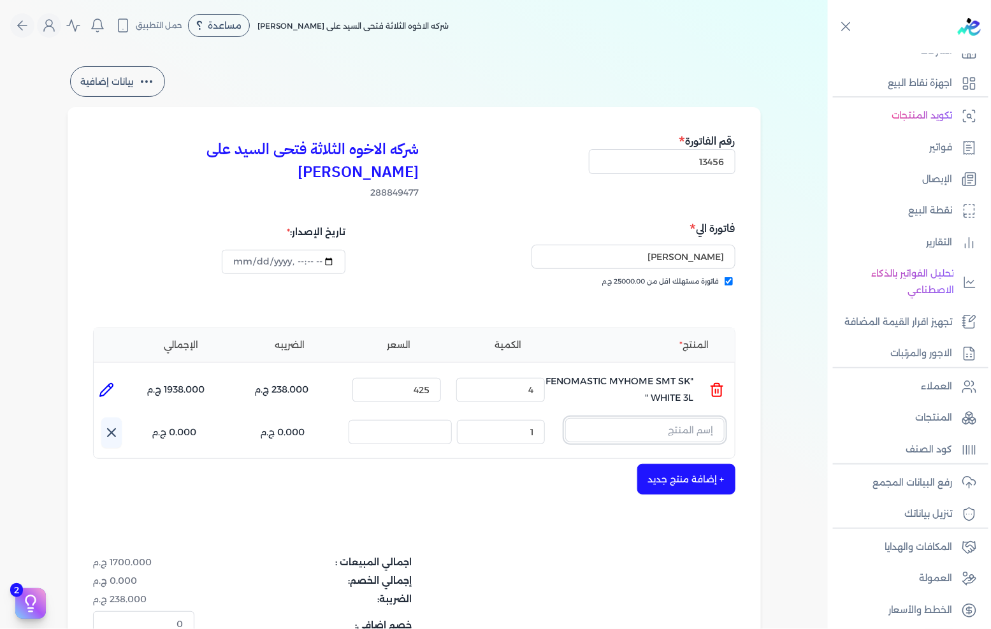
click at [705, 418] on input "text" at bounding box center [644, 430] width 159 height 24
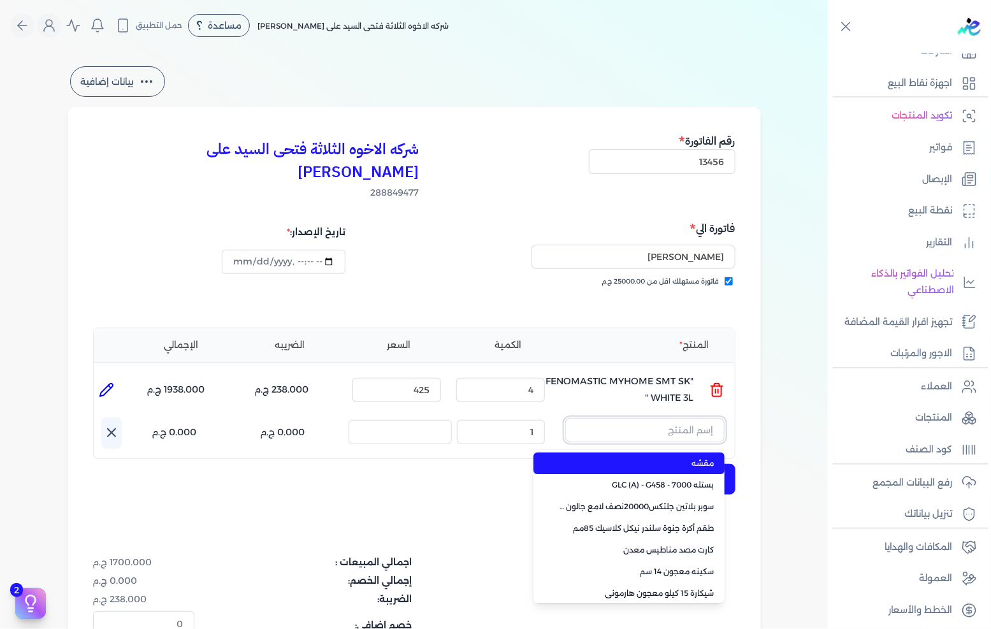
paste input ""JOTUN PENETRATING SEALER 20L ""
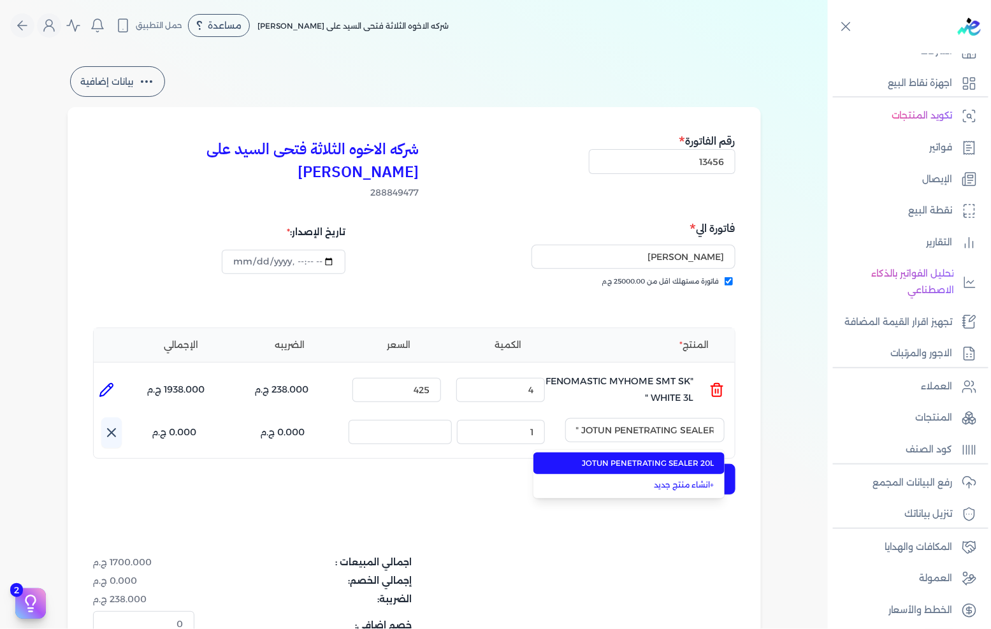
click at [687, 458] on span "JOTUN PENETRATING SEALER 20L" at bounding box center [637, 463] width 156 height 11
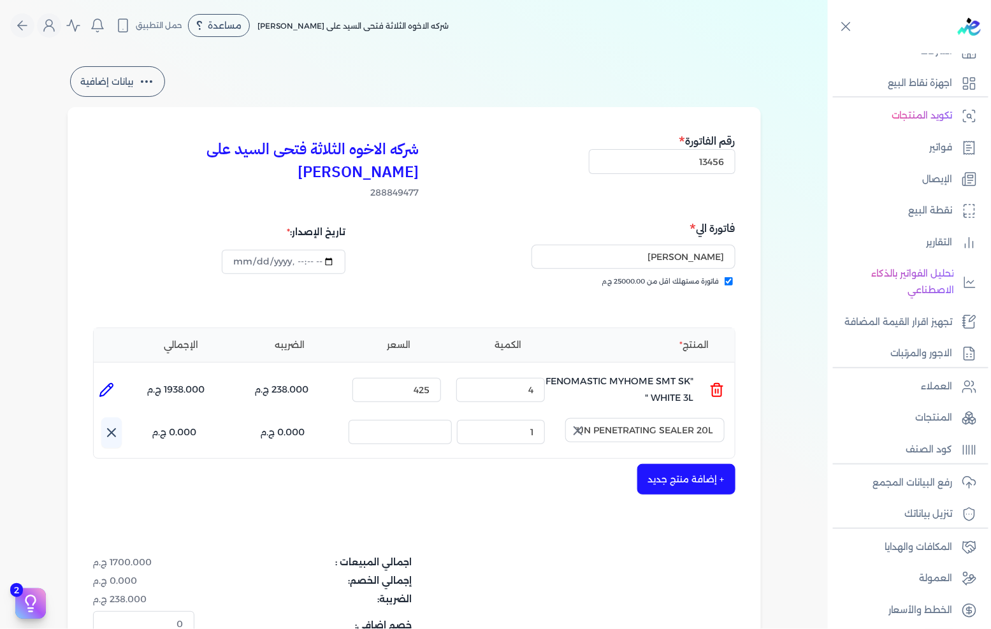
click at [588, 418] on button "button" at bounding box center [576, 430] width 23 height 25
click at [625, 418] on input "text" at bounding box center [644, 430] width 159 height 24
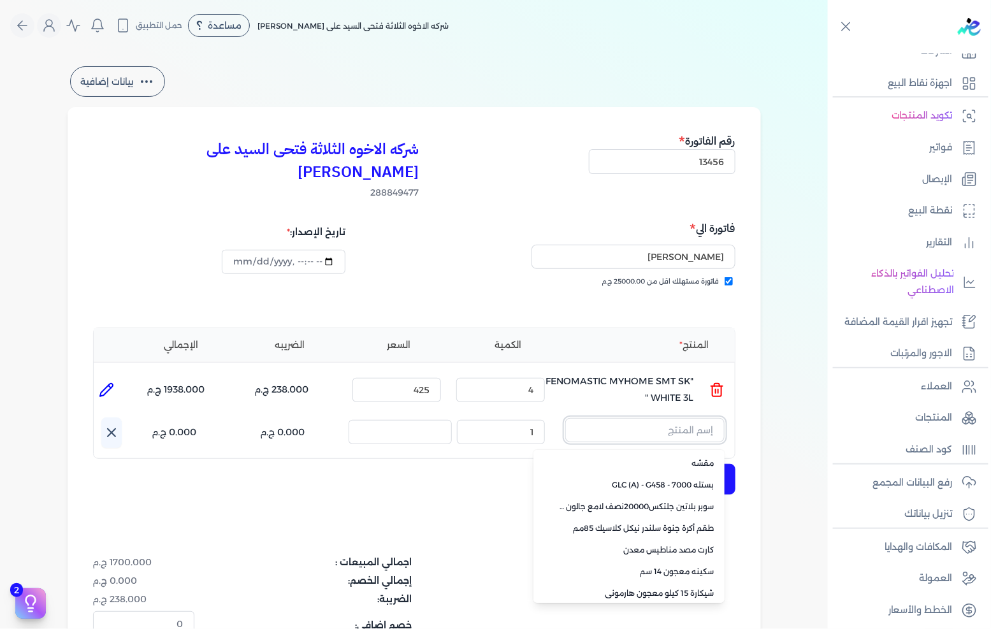
scroll to position [90, 0]
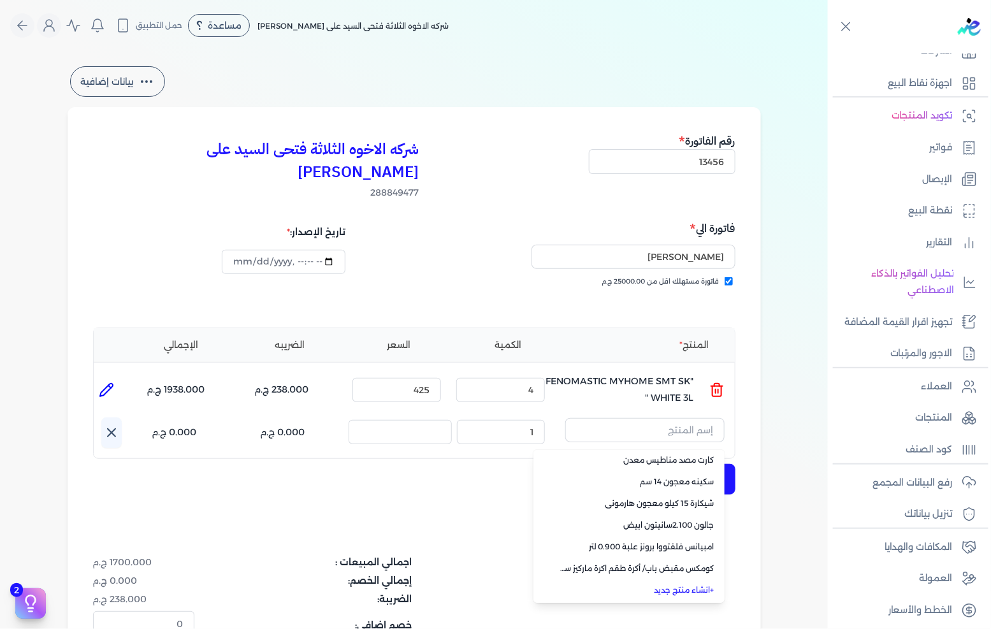
click at [688, 584] on link "+ انشاء منتج جديد" at bounding box center [637, 589] width 156 height 11
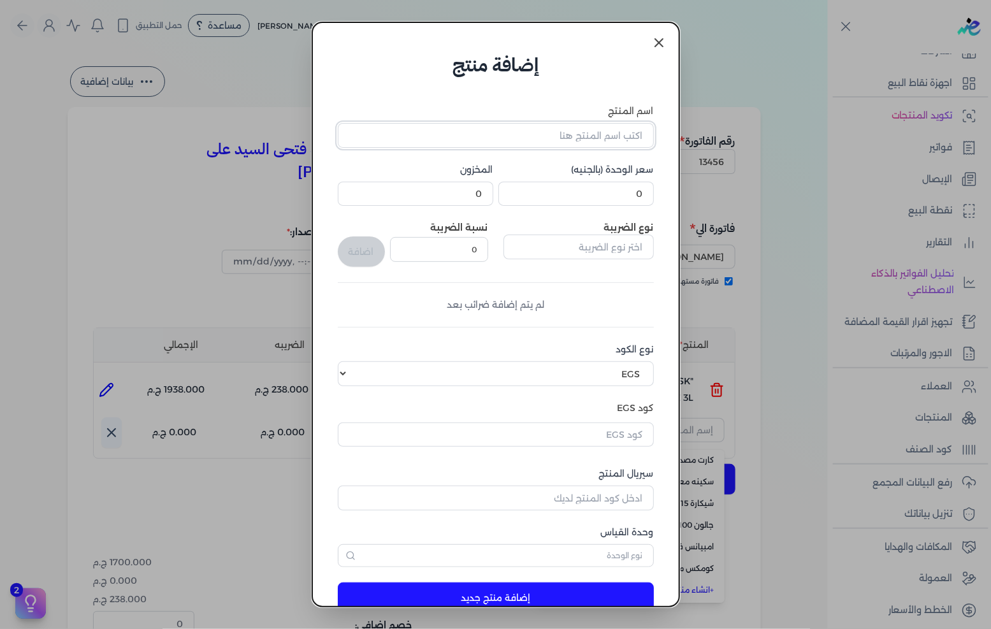
click at [571, 131] on input "اسم المنتج" at bounding box center [496, 135] width 316 height 24
paste input ""JOTUN PENETRATING SEALER 20L ""
click at [619, 188] on input "0" at bounding box center [576, 194] width 156 height 24
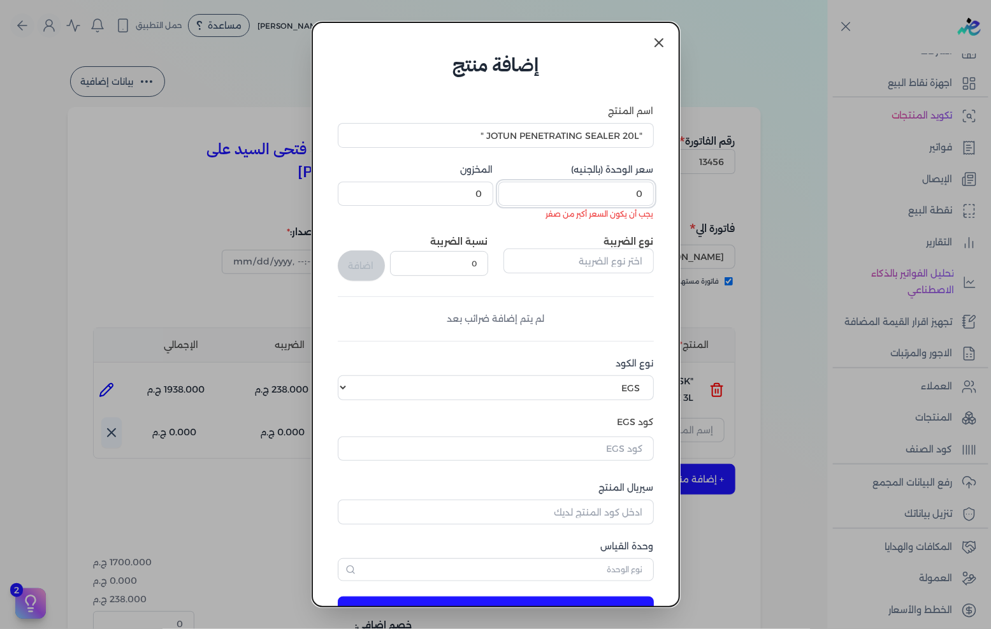
paste input "2408."
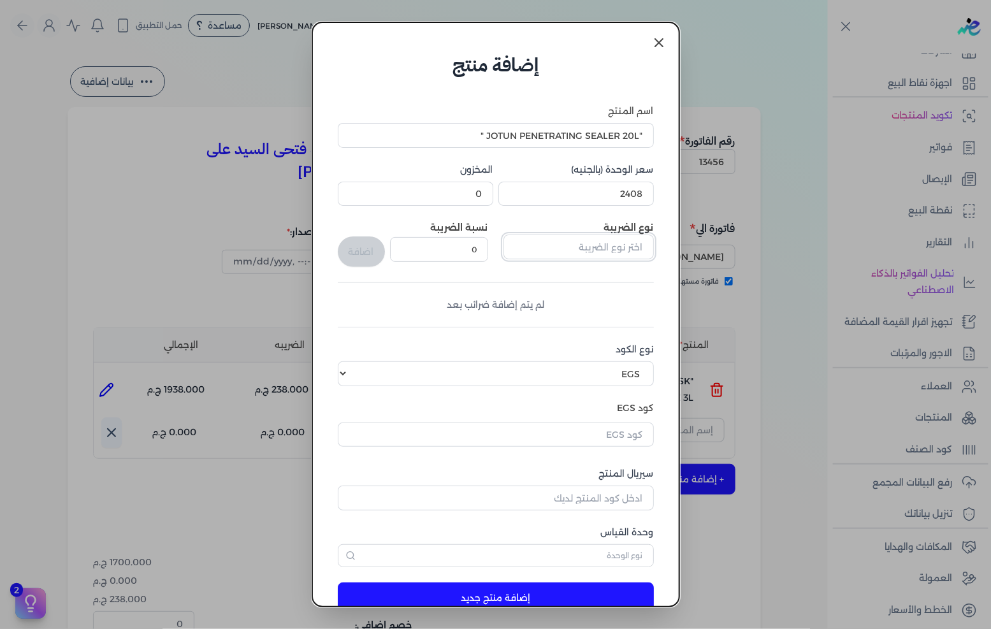
click at [616, 250] on input "text" at bounding box center [579, 247] width 150 height 24
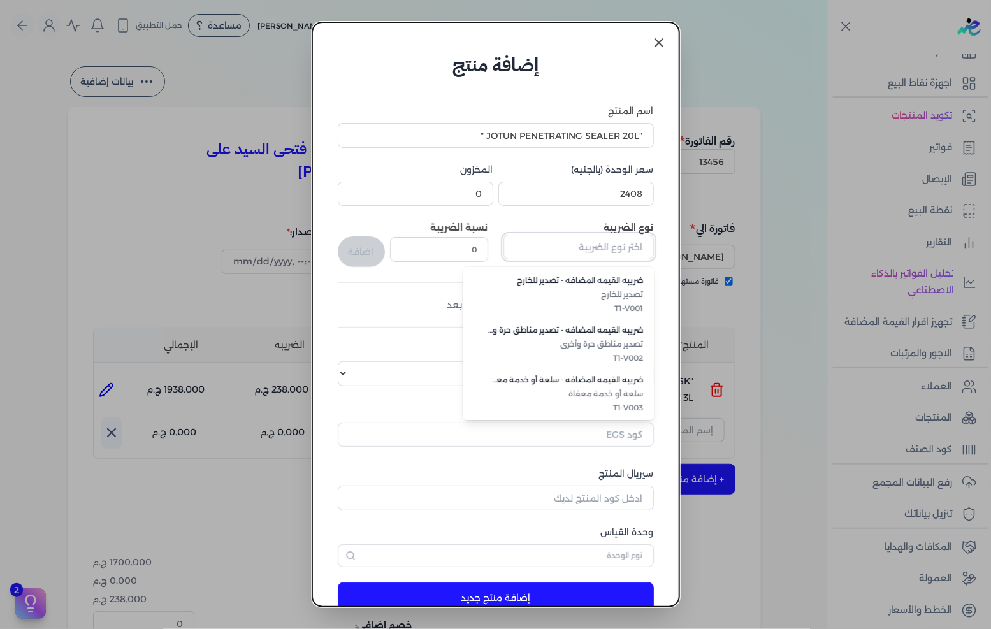
scroll to position [348, 0]
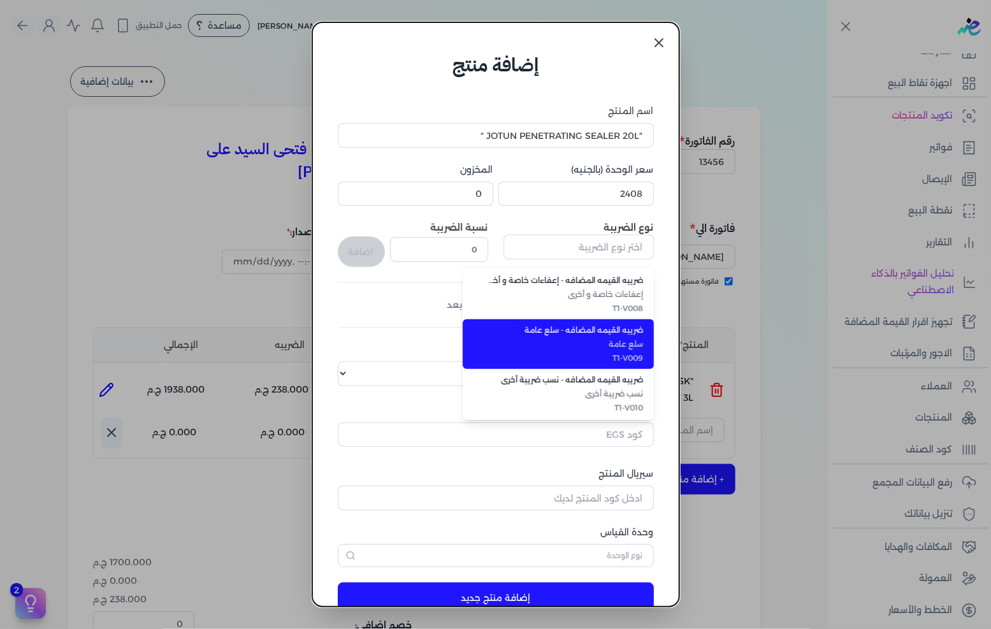
click at [612, 353] on span "T1-V009" at bounding box center [566, 357] width 156 height 11
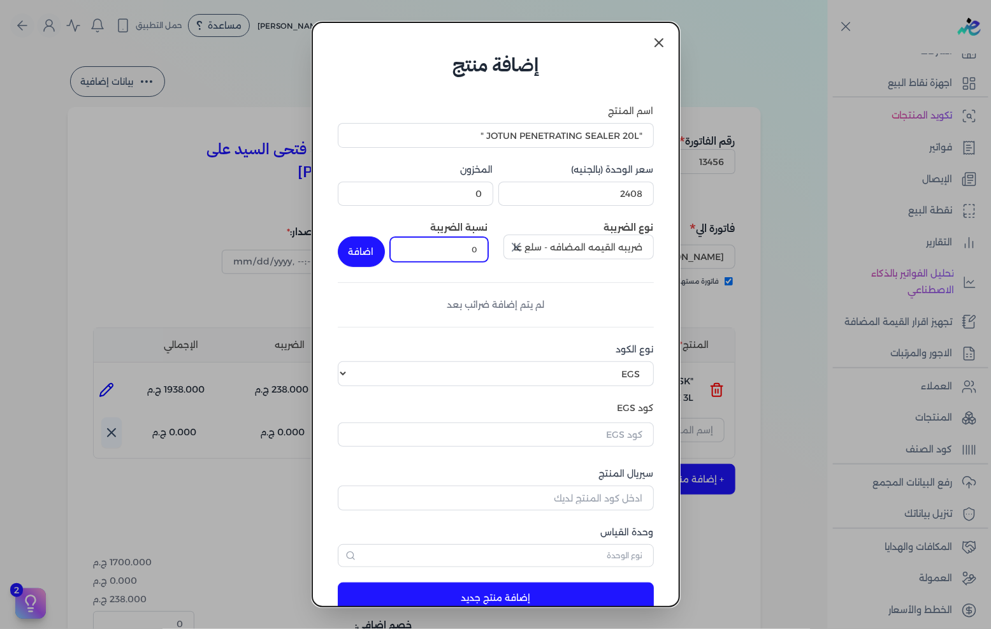
click at [484, 256] on input "0" at bounding box center [439, 249] width 98 height 24
click at [379, 245] on button "اضافة" at bounding box center [361, 251] width 47 height 31
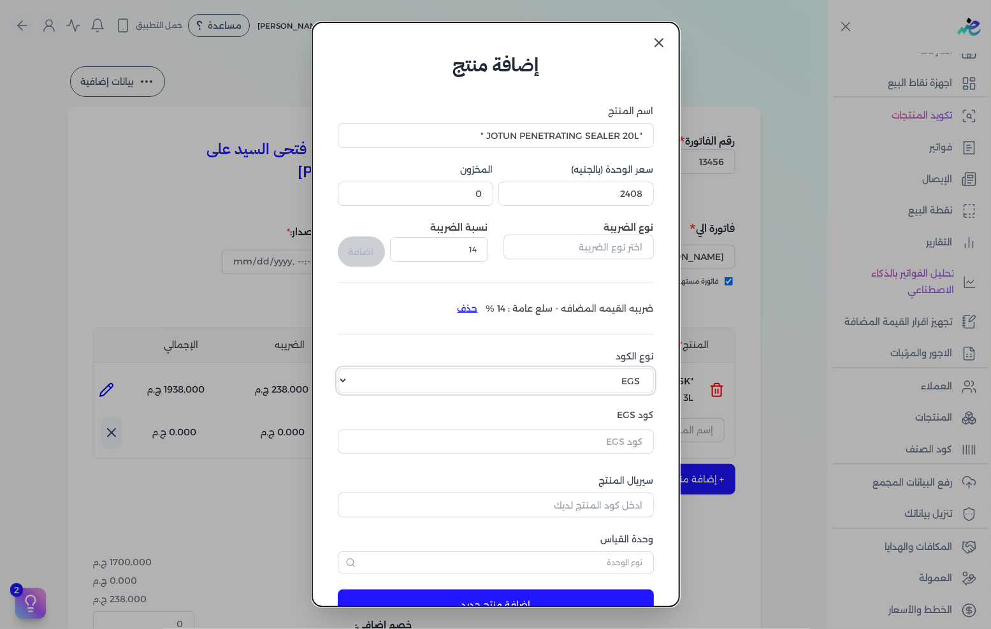
click at [640, 386] on select "اختر نوع الكود EGS GS1" at bounding box center [496, 380] width 316 height 24
click at [348, 368] on select "اختر نوع الكود EGS GS1" at bounding box center [496, 380] width 316 height 24
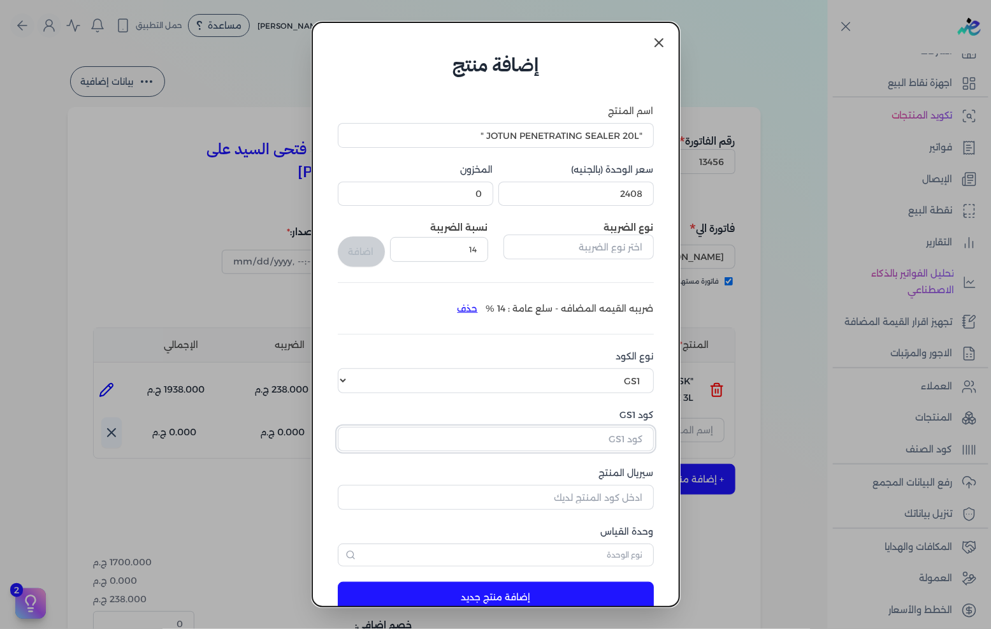
click at [609, 435] on input "كود GS1" at bounding box center [496, 439] width 316 height 24
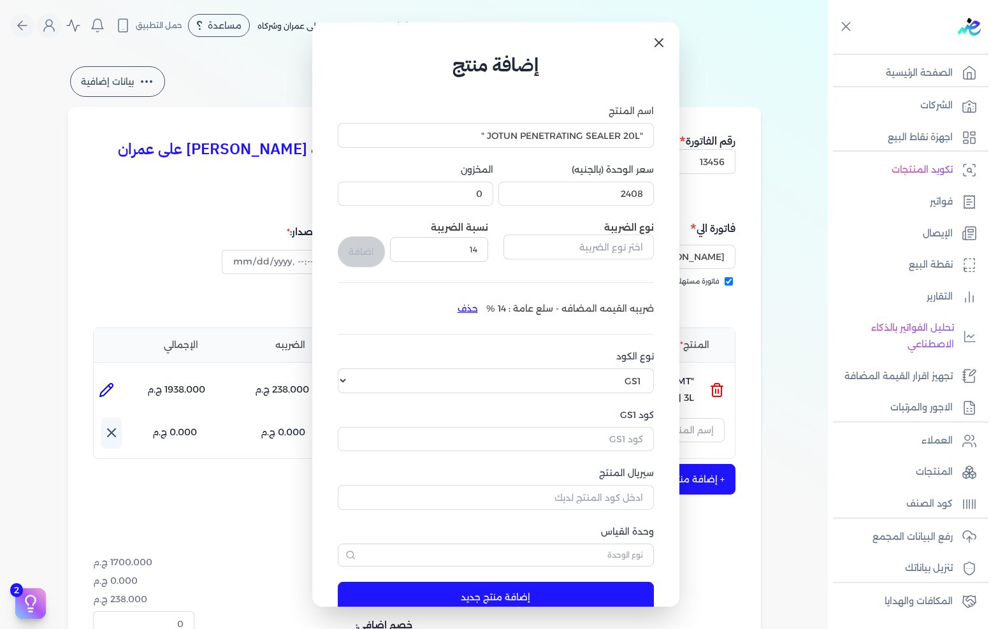
select select "EGP"
select select "B"
select select "GS1"
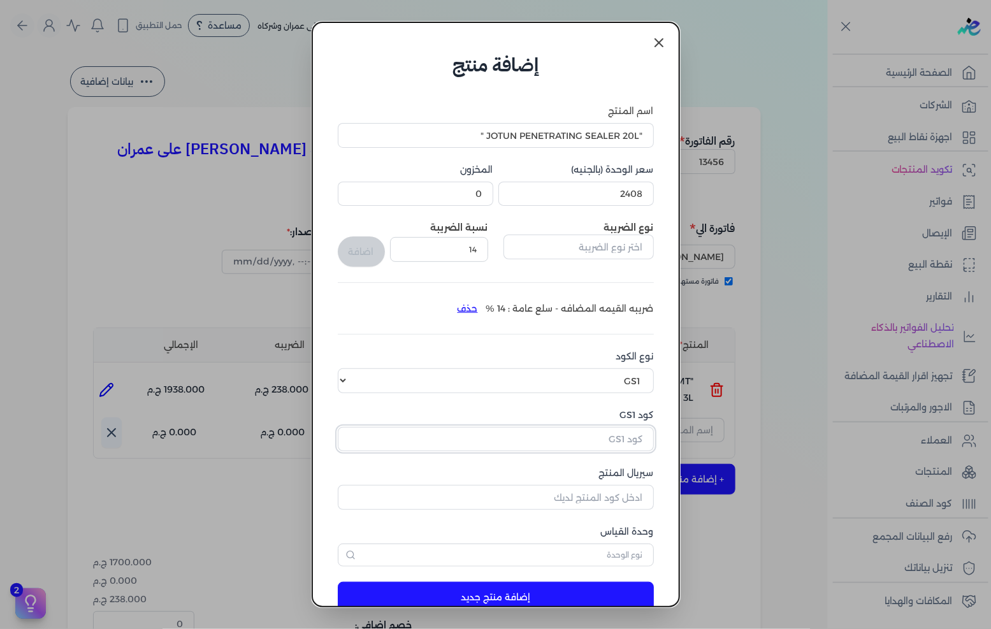
scroll to position [54, 0]
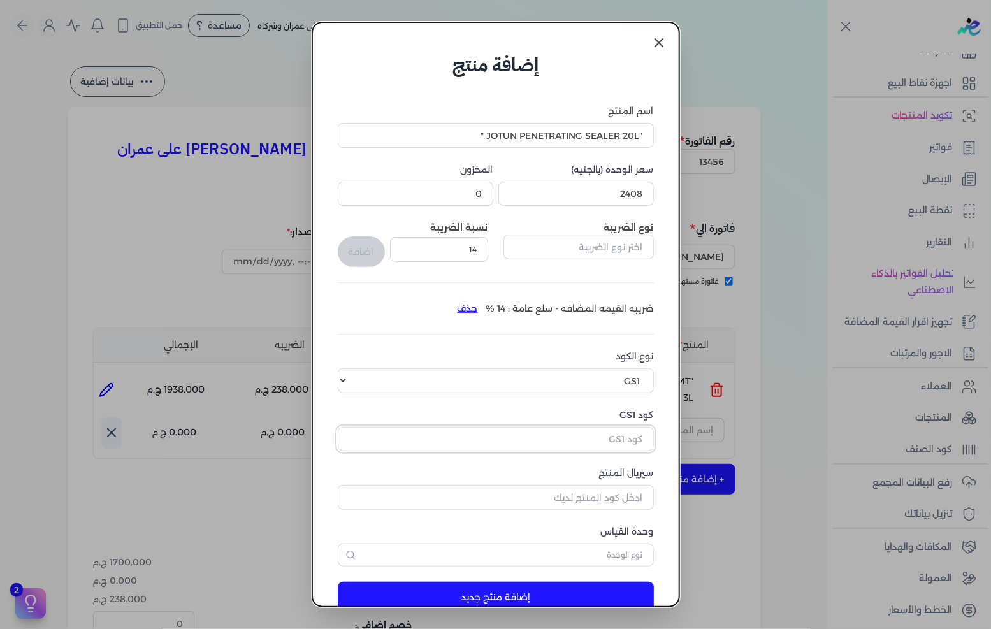
paste input "10002462"
type input "10002462"
click at [612, 493] on input "سيريال المنتج" at bounding box center [496, 497] width 316 height 24
type input "5035"
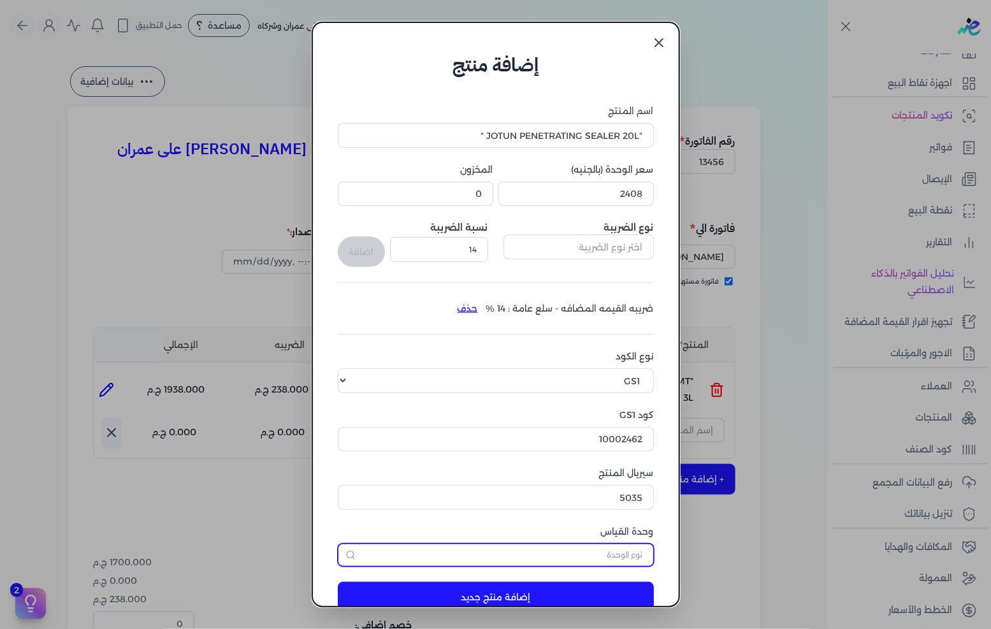
click at [618, 548] on input "text" at bounding box center [496, 555] width 316 height 23
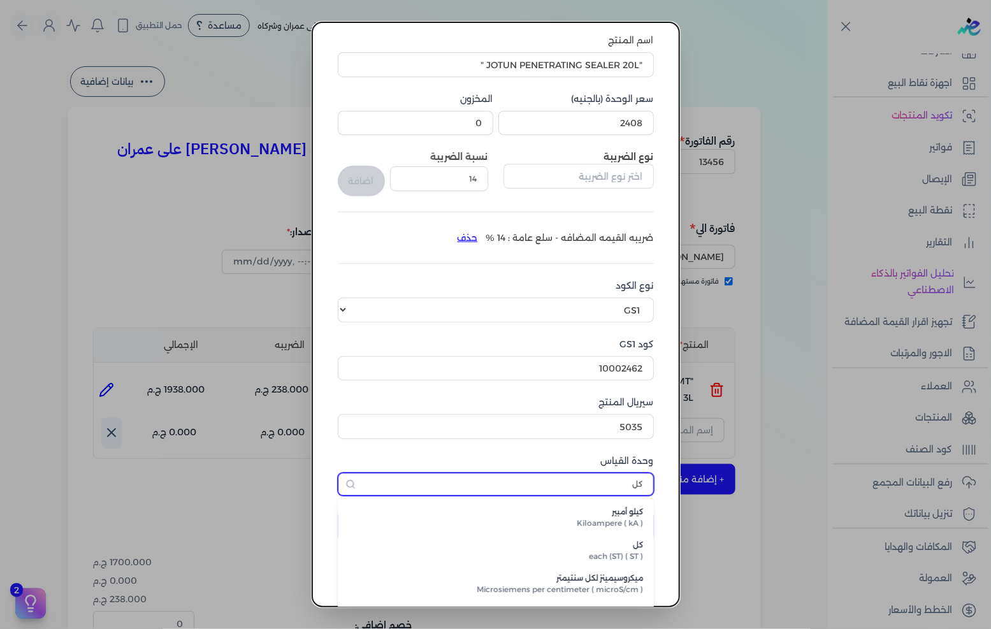
type input "كل"
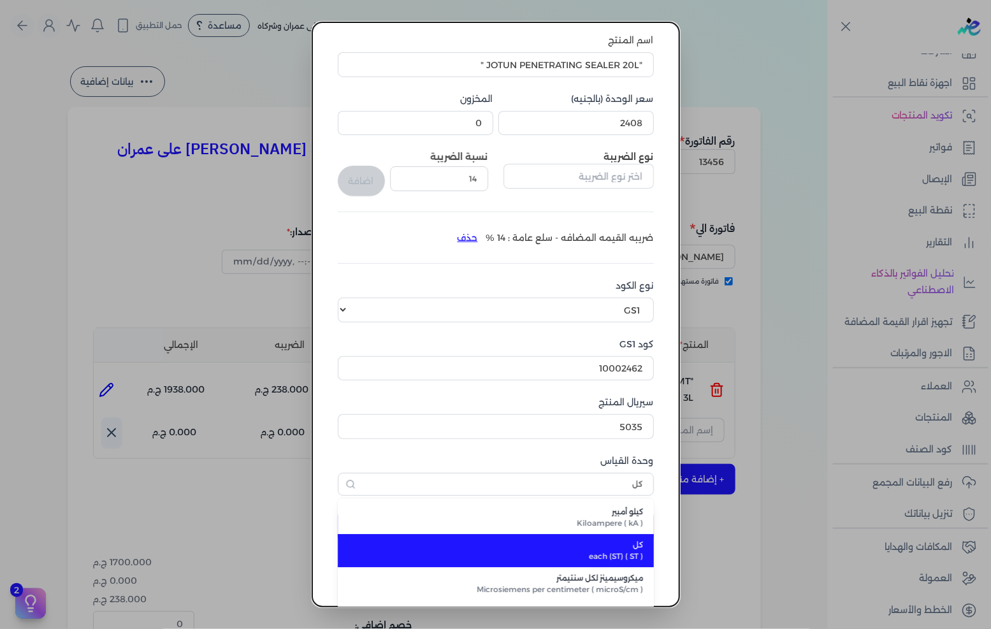
click at [619, 549] on span "كل" at bounding box center [503, 544] width 280 height 11
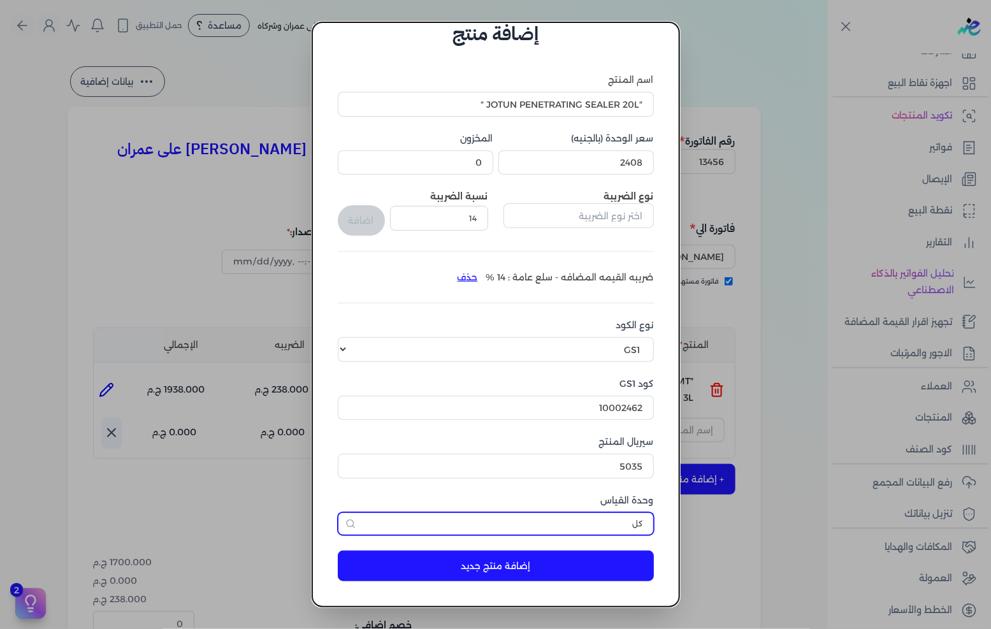
scroll to position [30, 0]
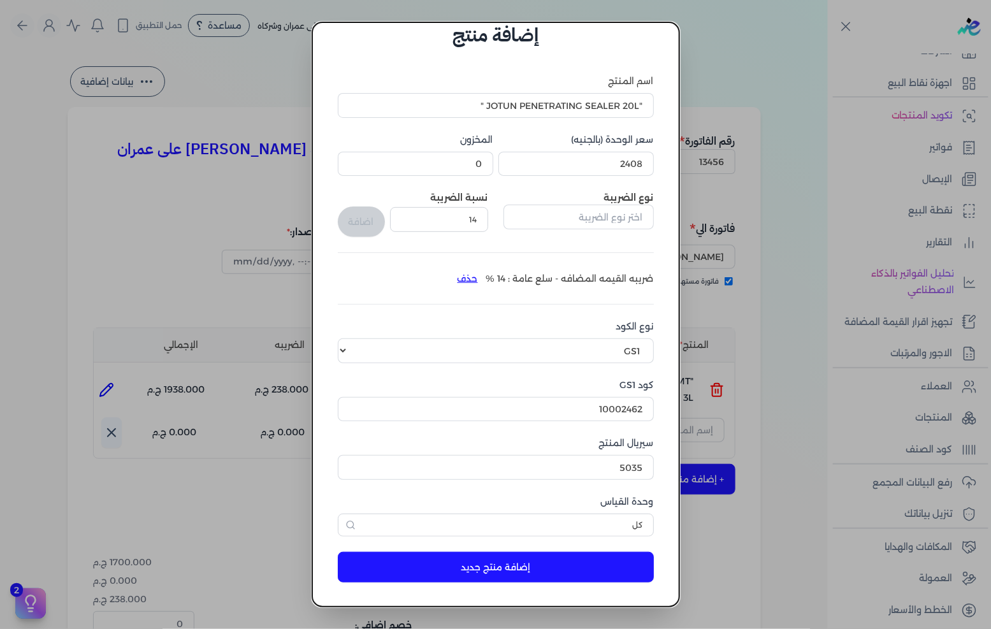
click at [581, 561] on button "إضافة منتج جديد" at bounding box center [496, 567] width 316 height 31
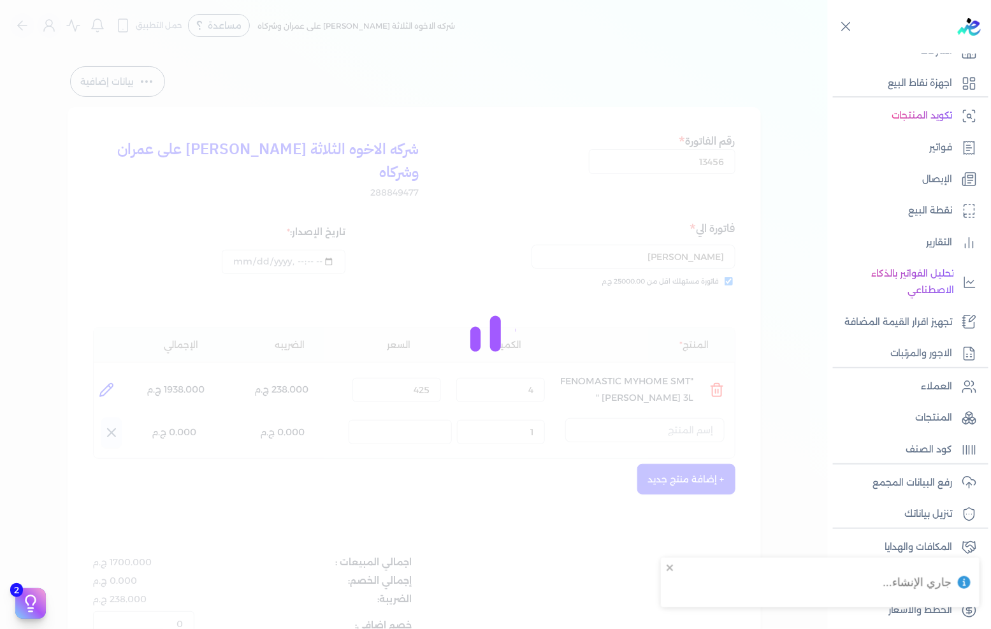
select select "EGS"
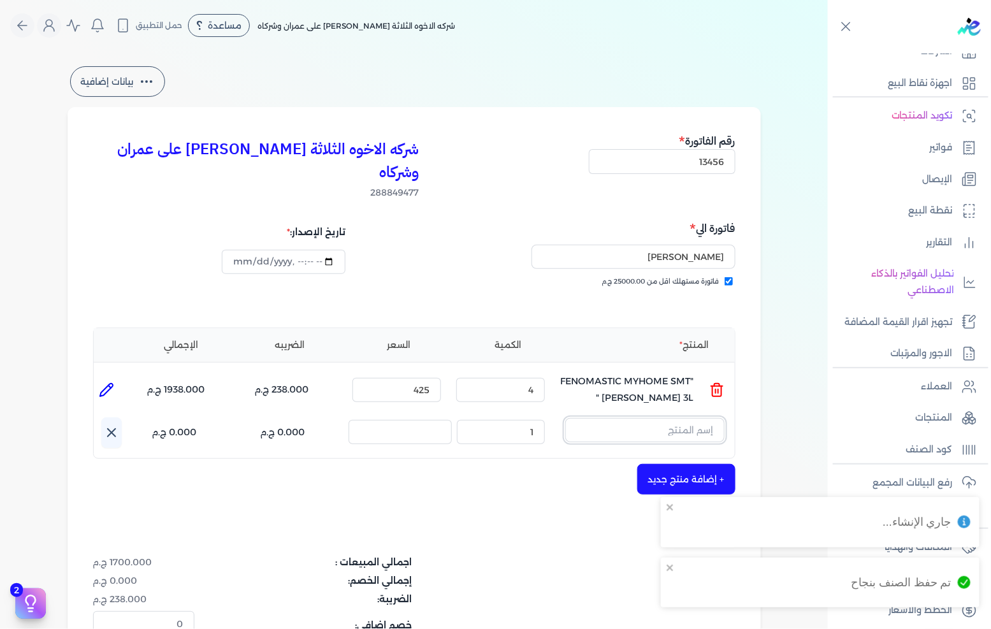
click at [663, 418] on input "text" at bounding box center [644, 430] width 159 height 24
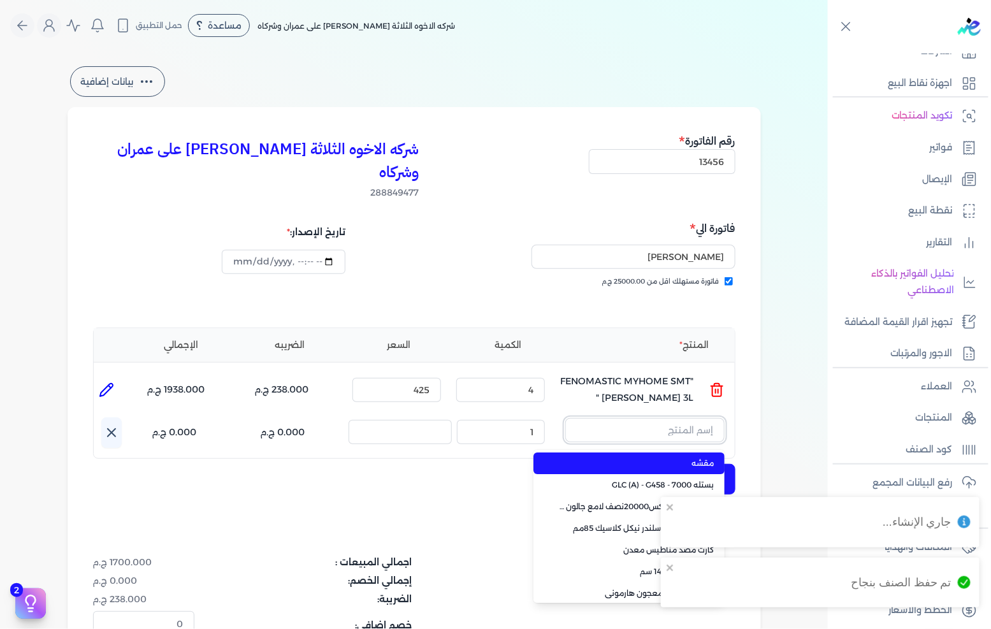
paste input ""JOTUN PENETRATING SEALER 20L ""
type input ""JOTUN PENETRATING SEALER 20L ""
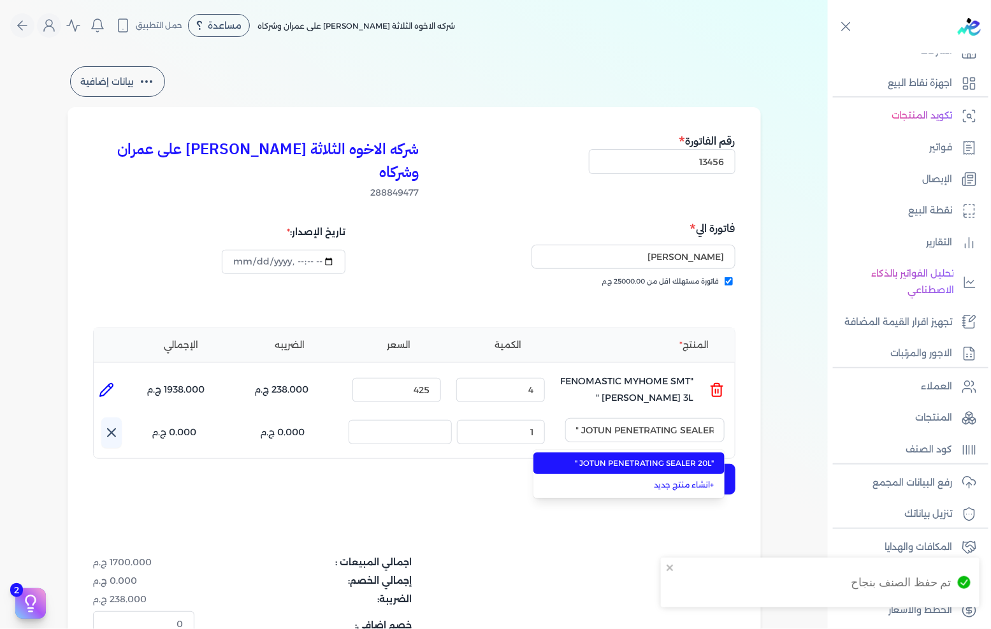
click at [636, 458] on span ""JOTUN PENETRATING SEALER 20L "" at bounding box center [637, 463] width 156 height 11
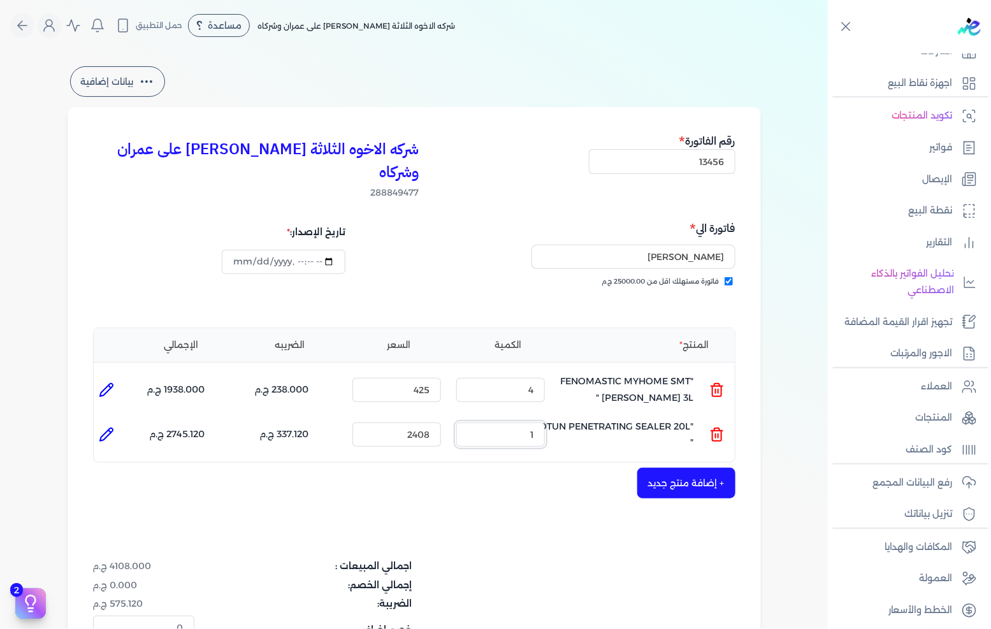
click at [519, 423] on input "1" at bounding box center [500, 435] width 89 height 24
type input "10"
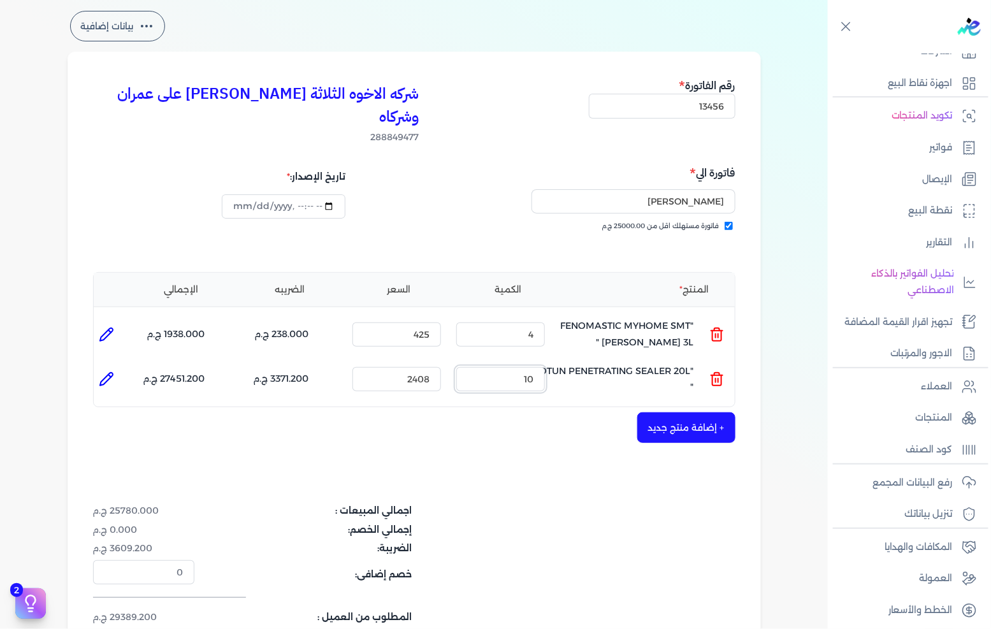
scroll to position [71, 0]
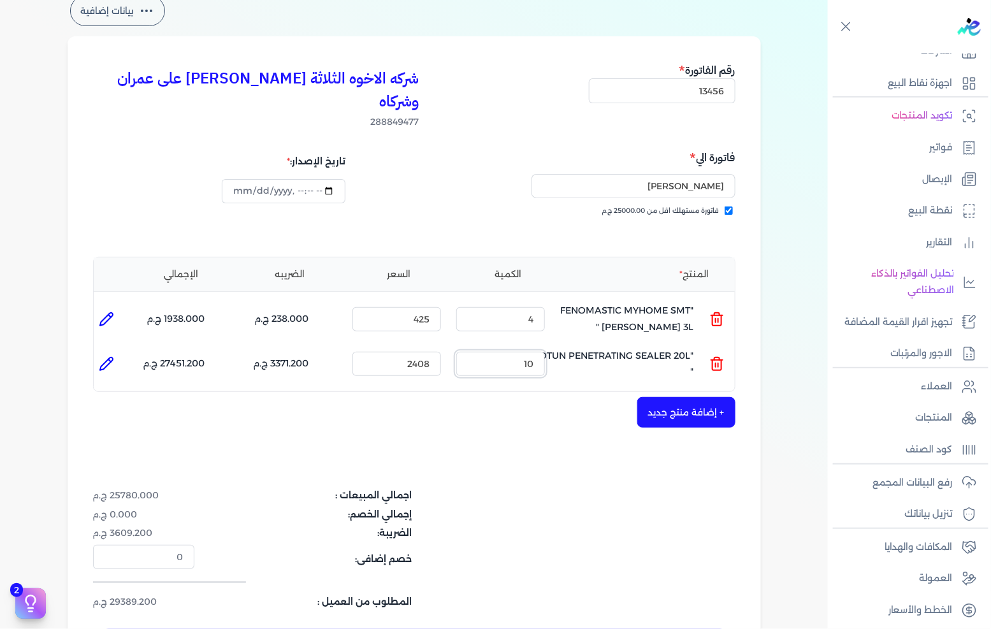
click at [520, 352] on input "10" at bounding box center [500, 364] width 89 height 24
type input "0"
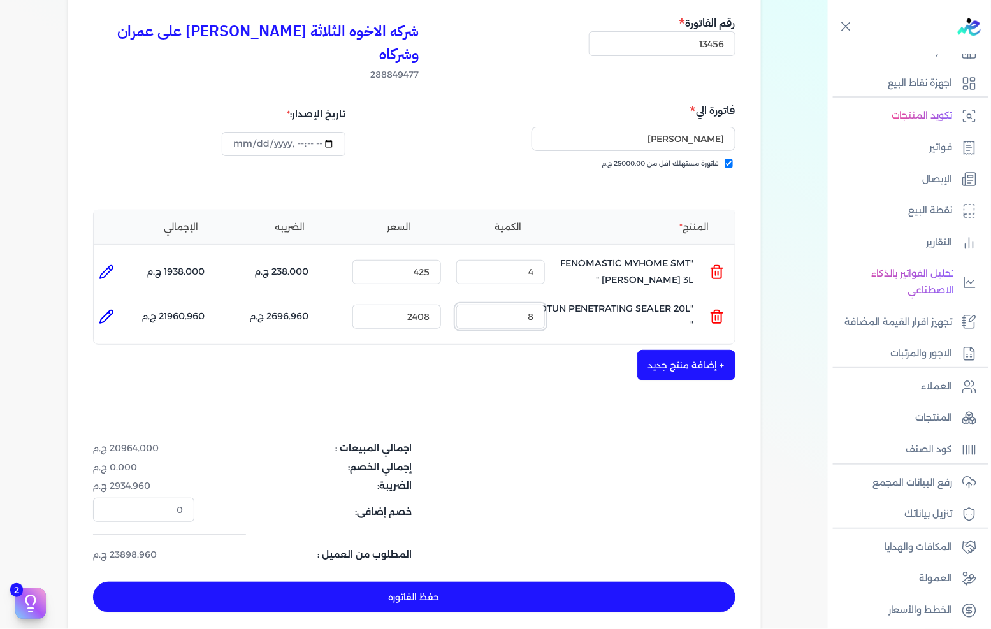
scroll to position [141, 0]
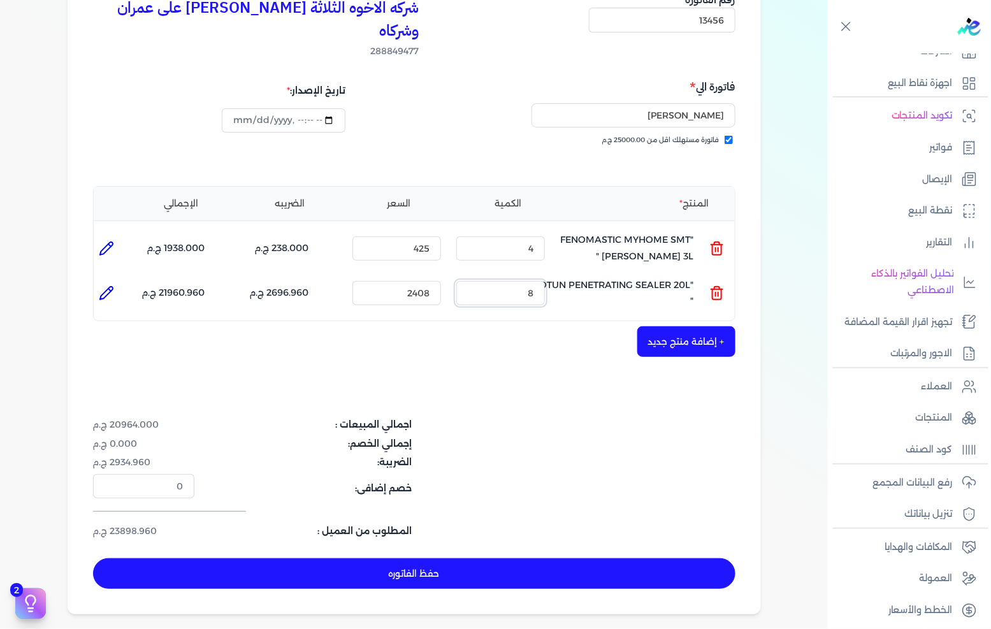
type input "8"
click at [453, 558] on button "حفظ الفاتوره" at bounding box center [414, 573] width 642 height 31
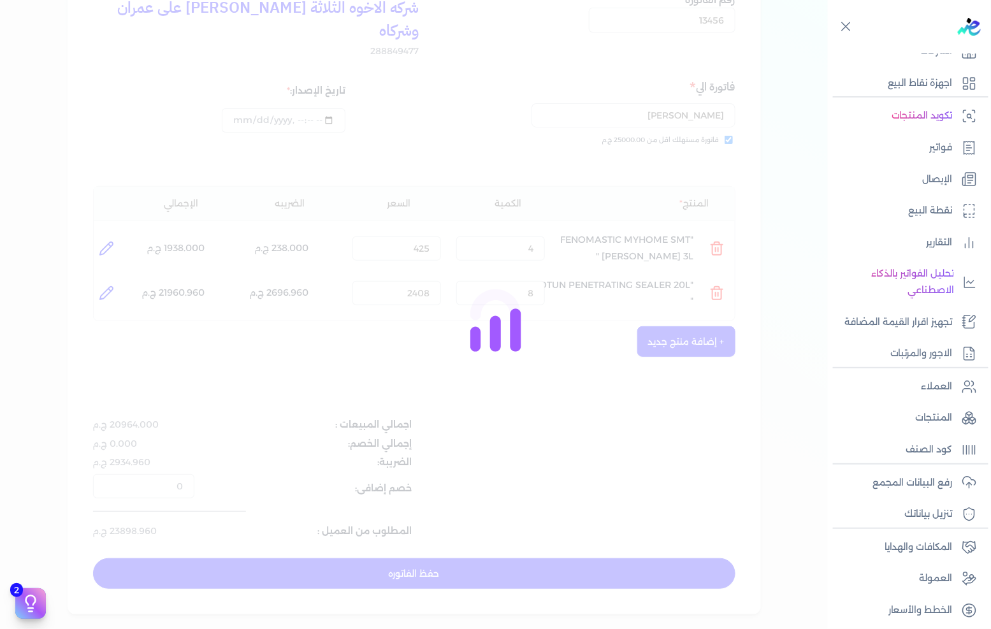
type input "[DATE]"
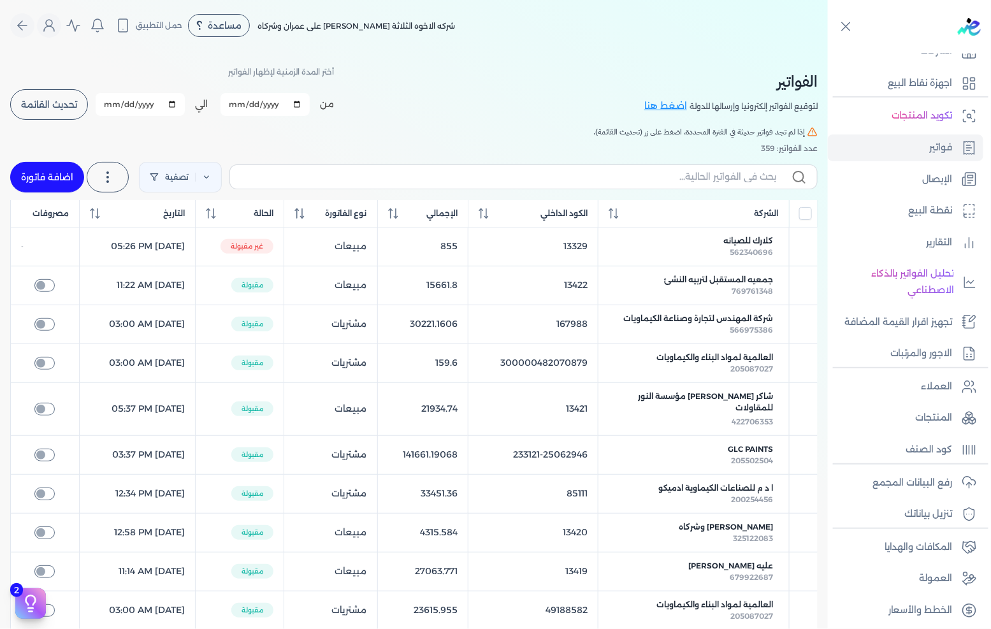
click at [34, 181] on link "اضافة فاتورة" at bounding box center [47, 177] width 74 height 31
select select "EGP"
select select "B"
select select "EGS"
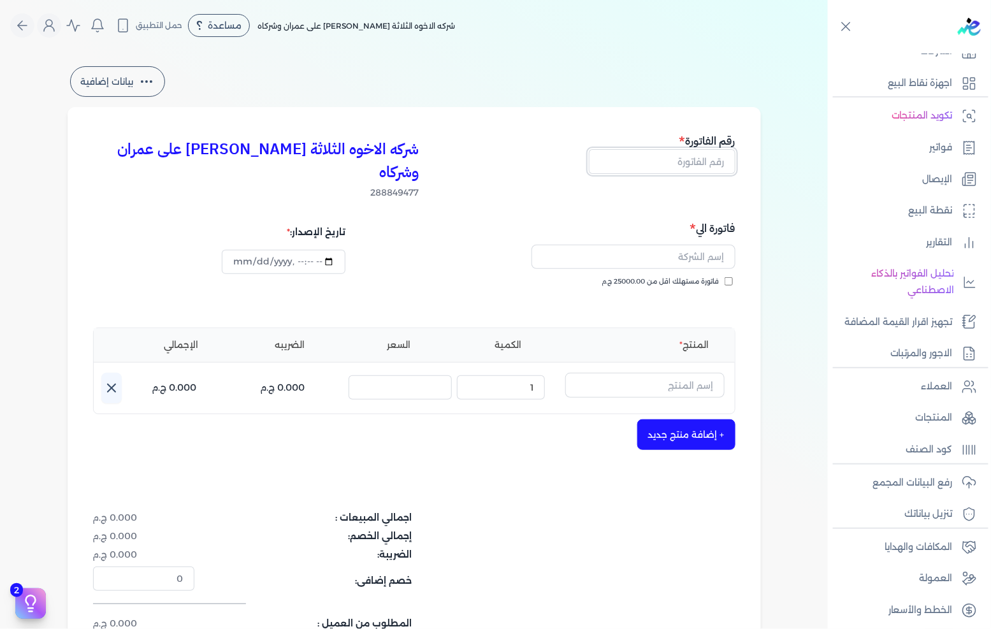
click at [683, 164] on input "text" at bounding box center [662, 161] width 147 height 24
type input "13457"
click at [690, 277] on div "فاتورة مستهلك اقل من 25000.00 ج.م" at bounding box center [577, 295] width 312 height 36
click at [693, 277] on span "فاتورة مستهلك اقل من 25000.00 ج.م" at bounding box center [660, 282] width 117 height 10
click at [725, 277] on input "فاتورة مستهلك اقل من 25000.00 ج.م" at bounding box center [729, 281] width 8 height 8
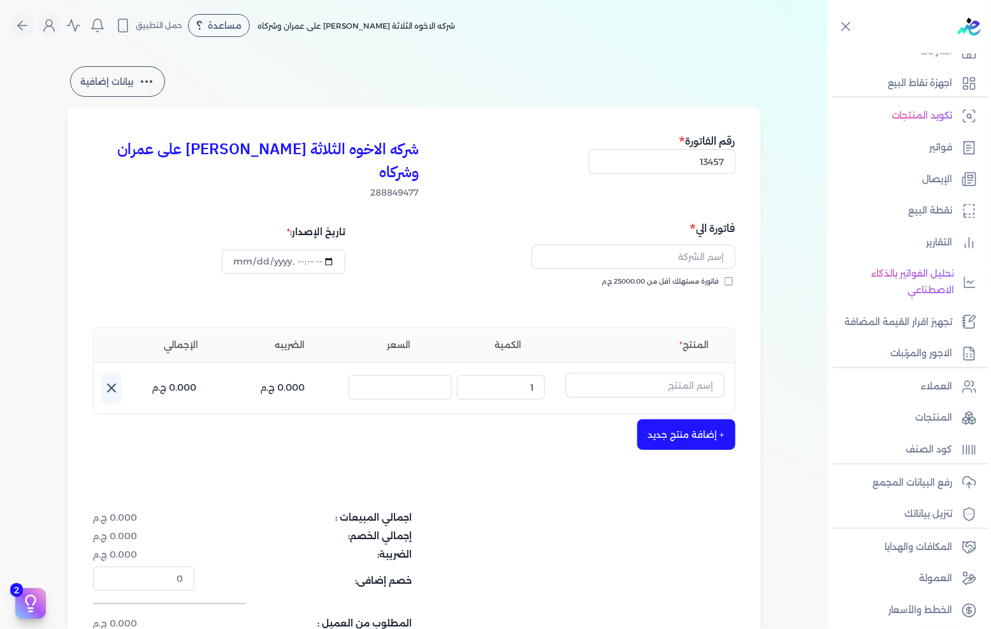
checkbox input "true"
click at [695, 245] on input "text" at bounding box center [634, 257] width 204 height 24
type input "محمد حسن السيد"
click at [670, 373] on input "text" at bounding box center [644, 385] width 159 height 24
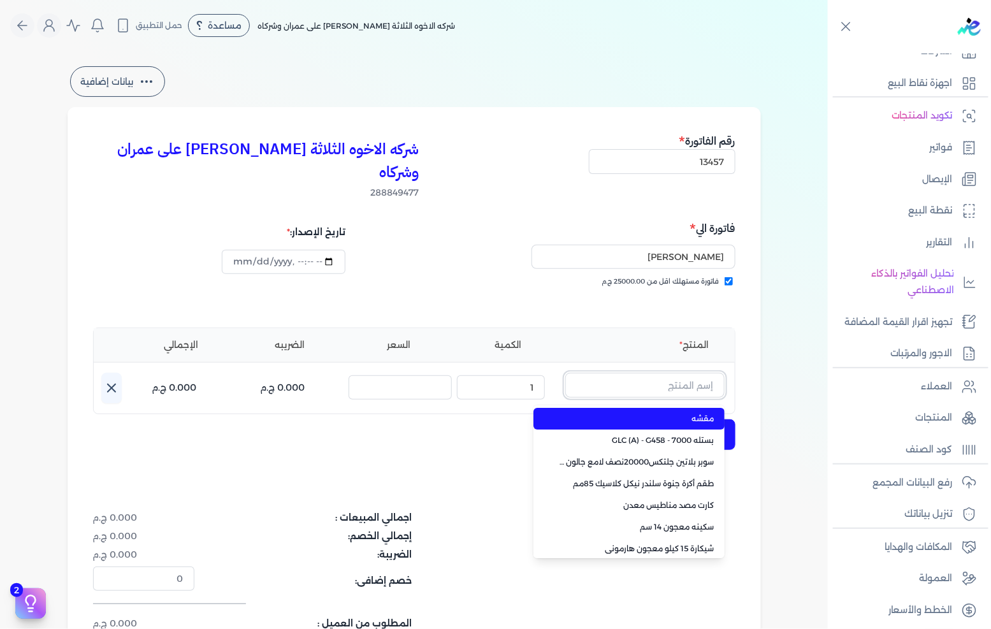
paste input ""FENOMASTIC MYHOME SMT SK BS A 9L ""
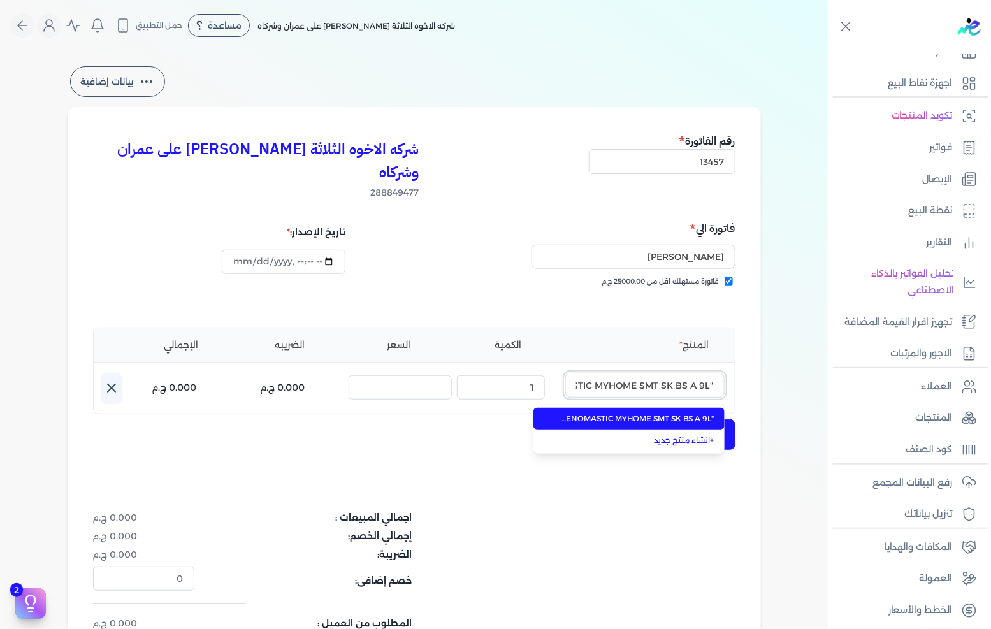
scroll to position [0, -48]
type input ""FENOMASTIC MYHOME SMT SK BS A 9L ""
click at [644, 413] on span ""FENOMASTIC MYHOME SMT SK BS A 9L "" at bounding box center [637, 418] width 156 height 11
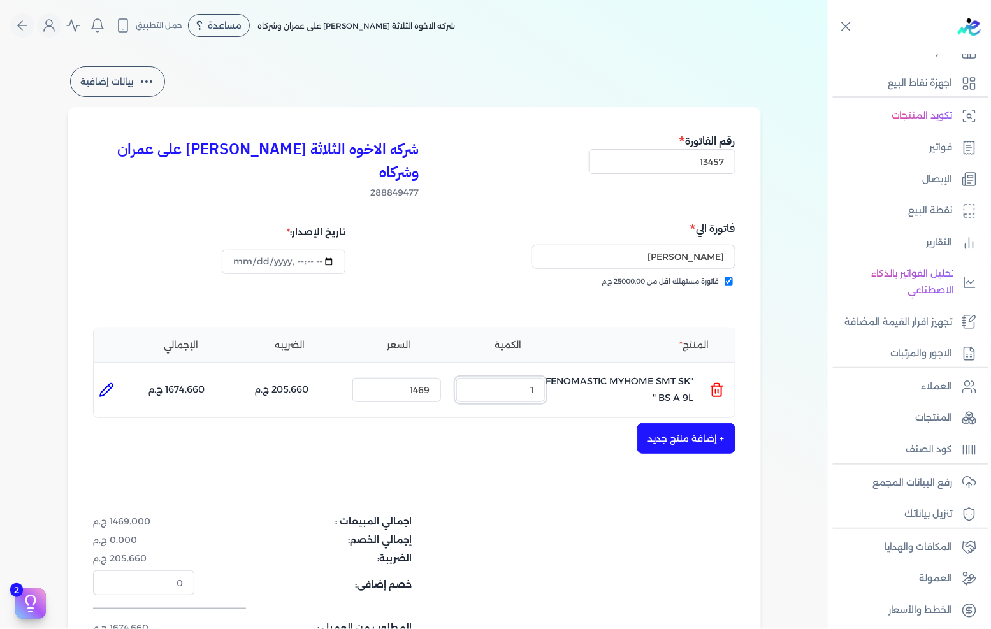
click at [526, 378] on input "1" at bounding box center [500, 390] width 89 height 24
type input "2"
type input "0"
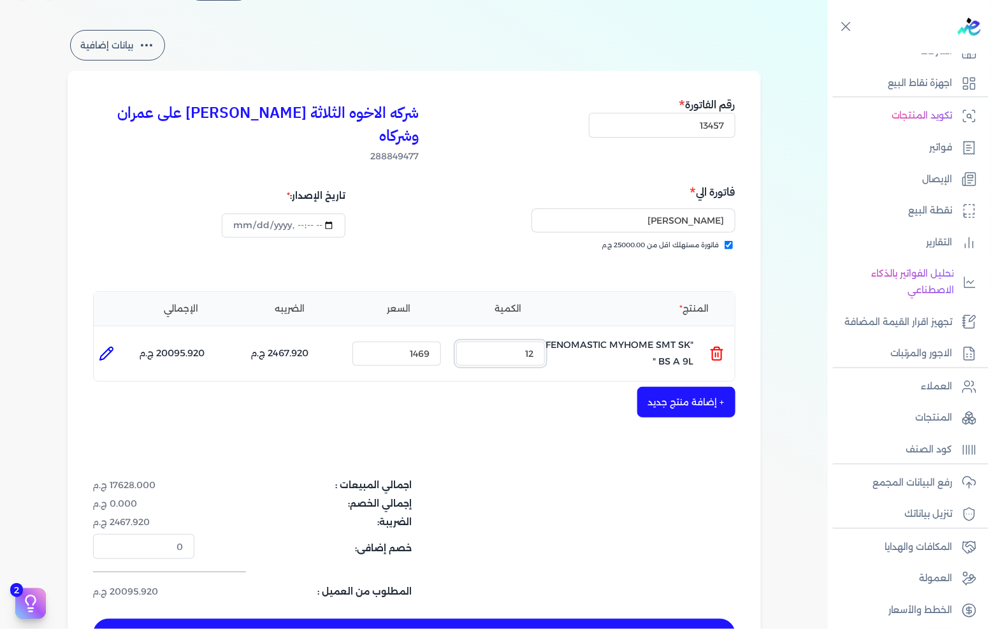
scroll to position [71, 0]
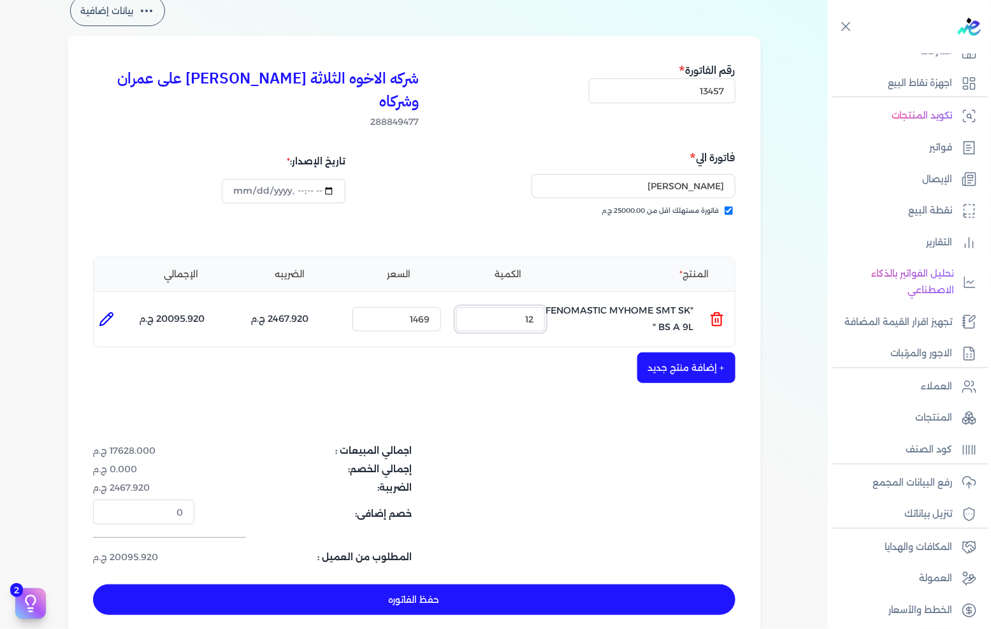
type input "12"
click at [482, 584] on button "حفظ الفاتوره" at bounding box center [414, 599] width 642 height 31
type input "[DATE]"
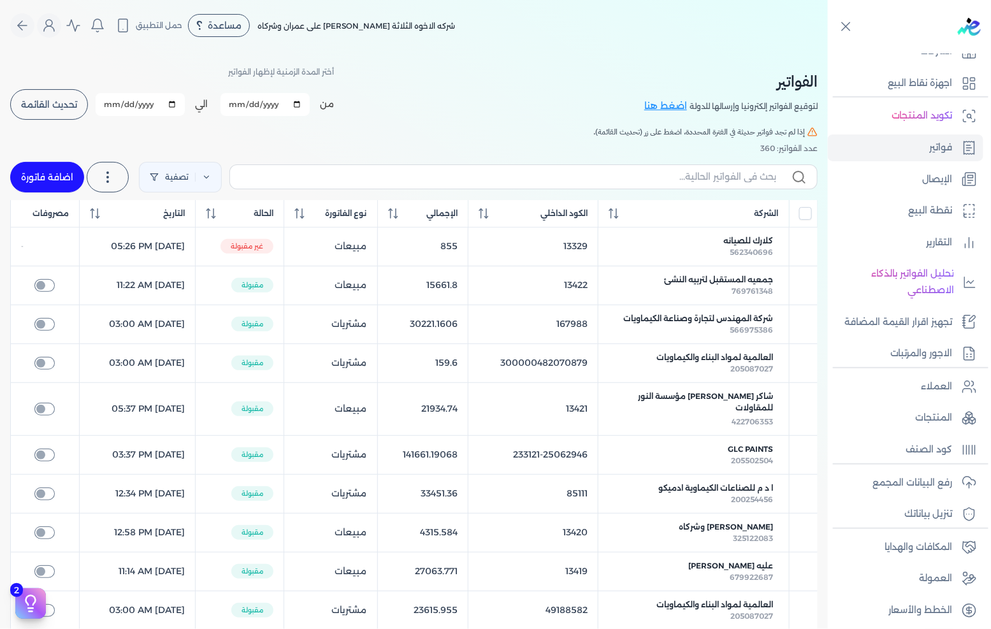
click at [41, 184] on link "اضافة فاتورة" at bounding box center [47, 177] width 74 height 31
select select "EGP"
select select "B"
select select "EGS"
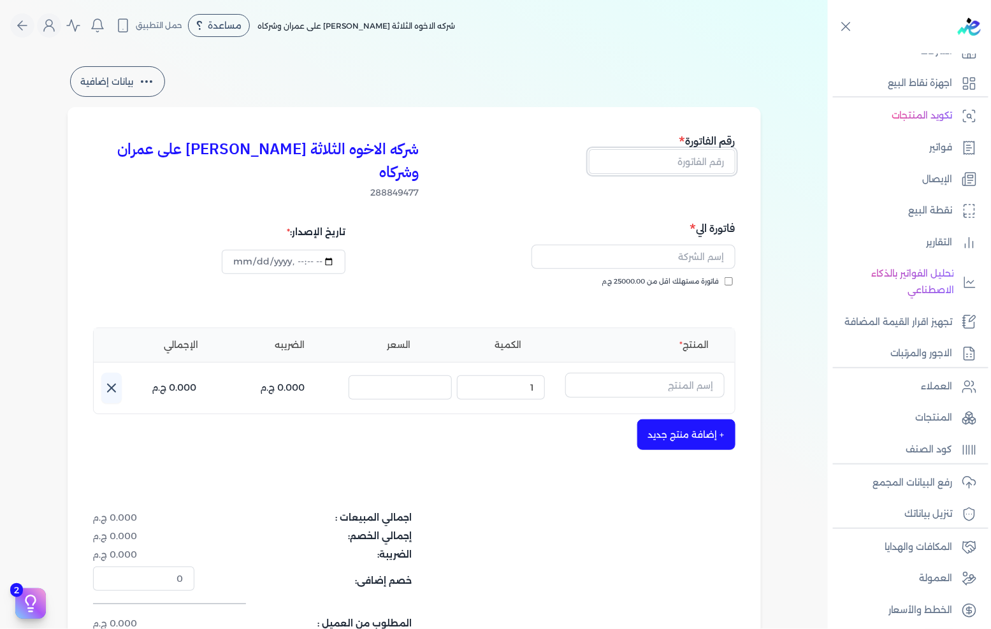
click at [693, 167] on input "text" at bounding box center [662, 161] width 147 height 24
type input "13458"
click at [689, 277] on span "فاتورة مستهلك اقل من 25000.00 ج.م" at bounding box center [660, 282] width 117 height 10
click at [725, 277] on input "فاتورة مستهلك اقل من 25000.00 ج.م" at bounding box center [729, 281] width 8 height 8
checkbox input "true"
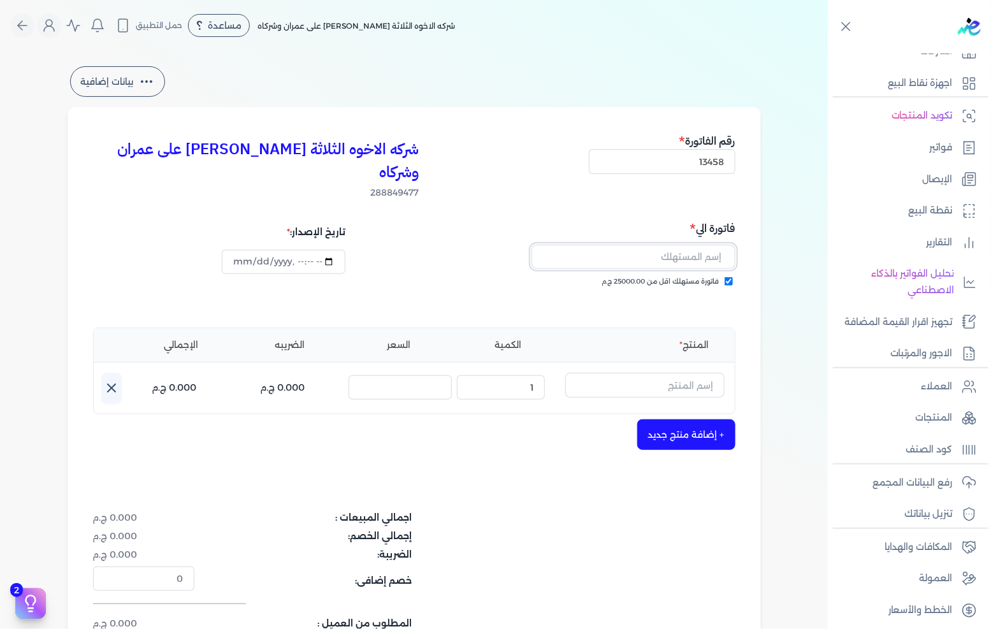
click at [690, 245] on input "text" at bounding box center [634, 257] width 204 height 24
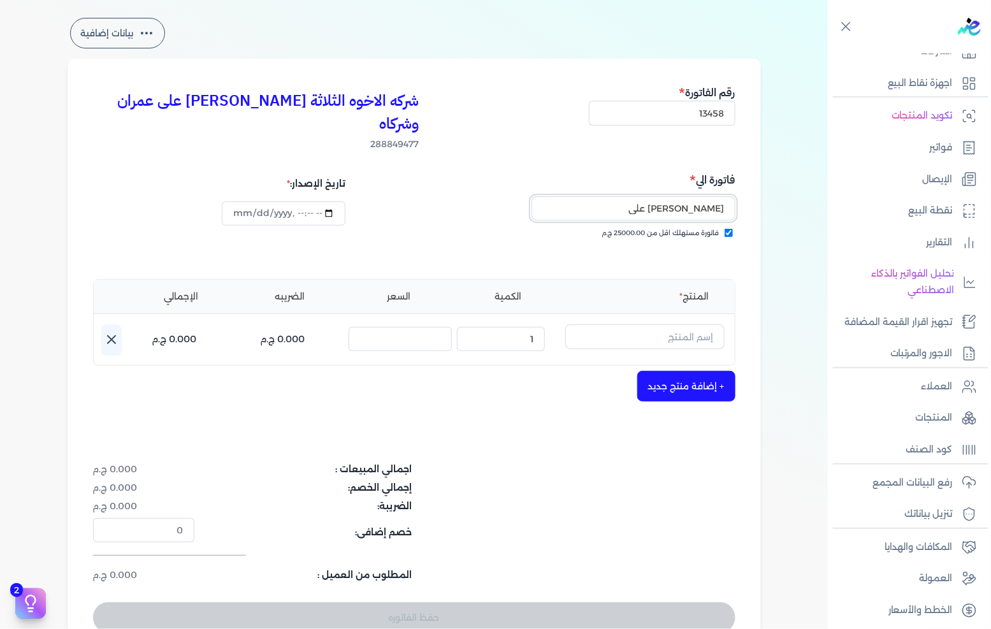
scroll to position [141, 0]
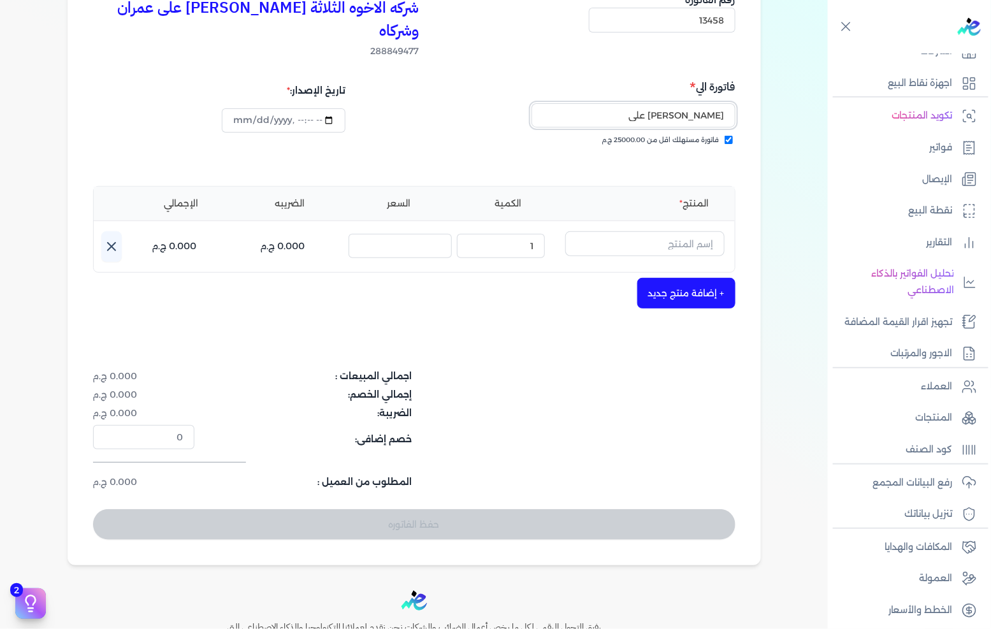
type input "ابراهيم فوزى على"
click at [680, 231] on input "text" at bounding box center [644, 243] width 159 height 24
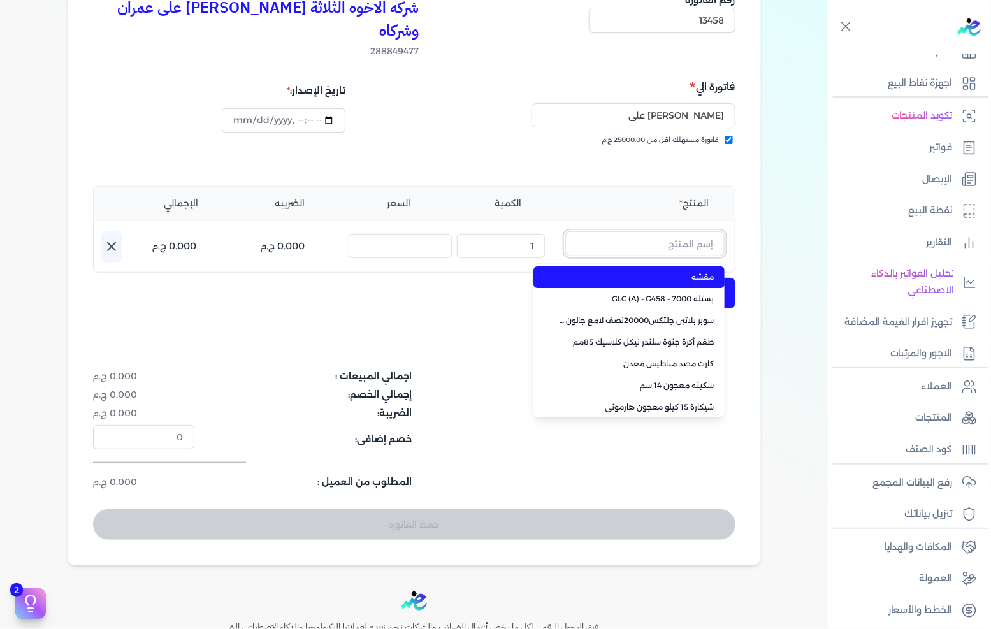
paste input ""JOTUN PENETRATING SEALER 3L ""
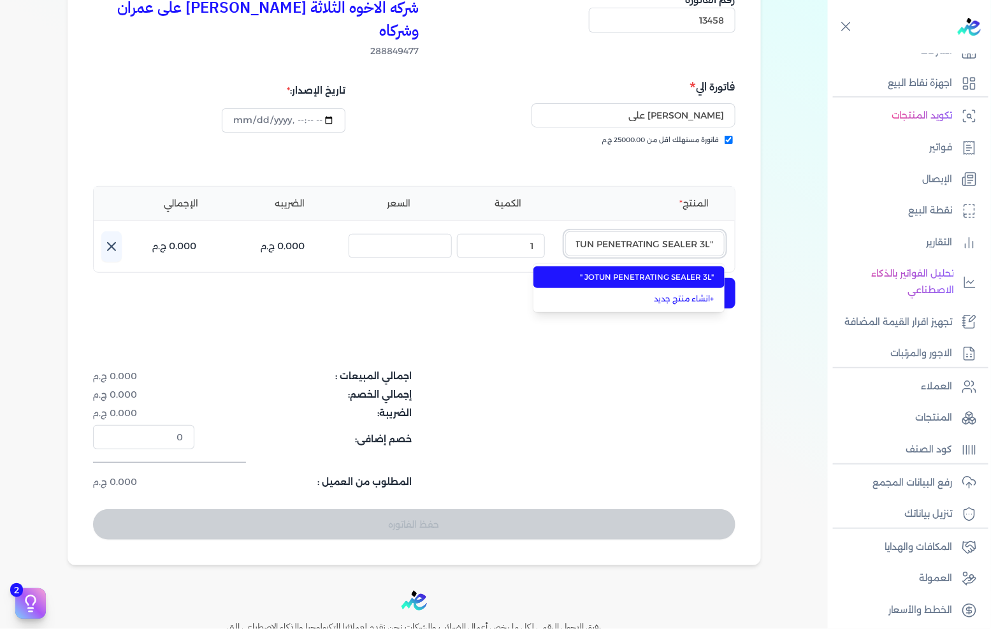
scroll to position [0, -18]
type input ""JOTUN PENETRATING SEALER 3L ""
click at [655, 272] on span ""JOTUN PENETRATING SEALER 3L "" at bounding box center [637, 277] width 156 height 11
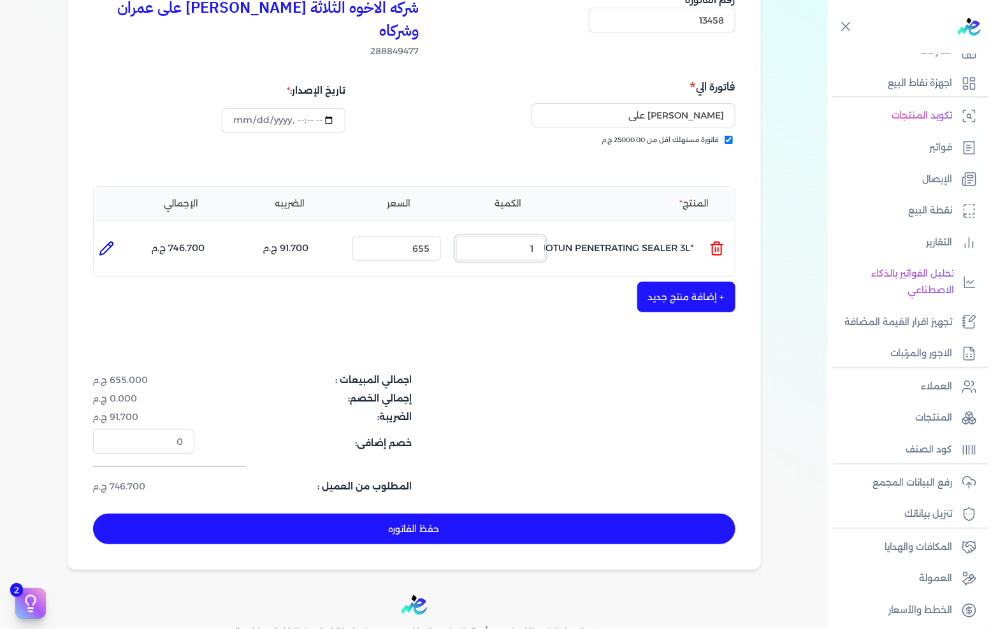
click at [514, 236] on input "1" at bounding box center [500, 248] width 89 height 24
type input "20"
click at [680, 282] on button "+ إضافة منتج جديد" at bounding box center [686, 297] width 98 height 31
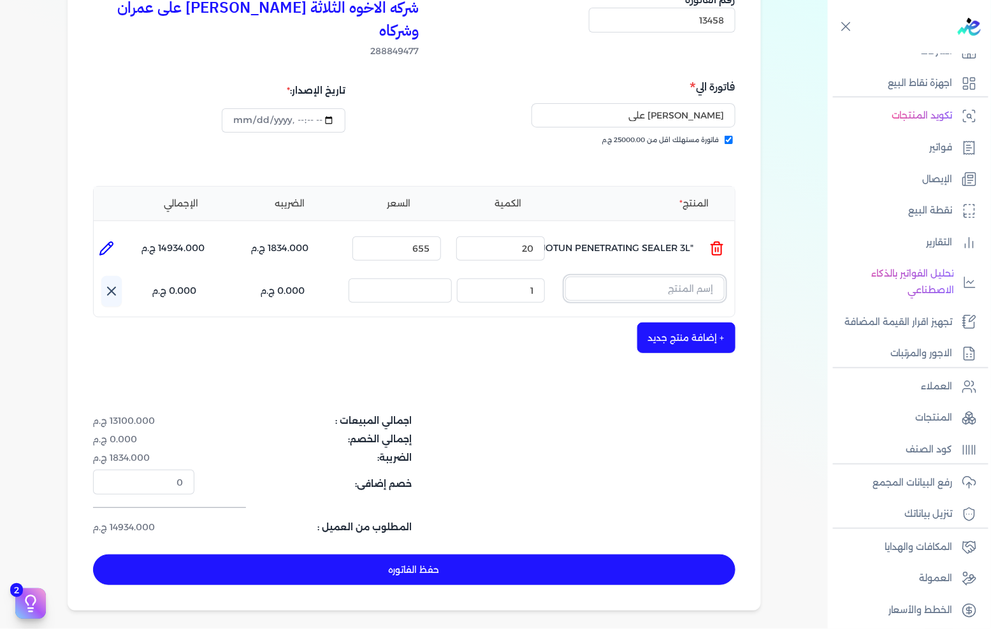
click at [680, 277] on input "text" at bounding box center [644, 289] width 159 height 24
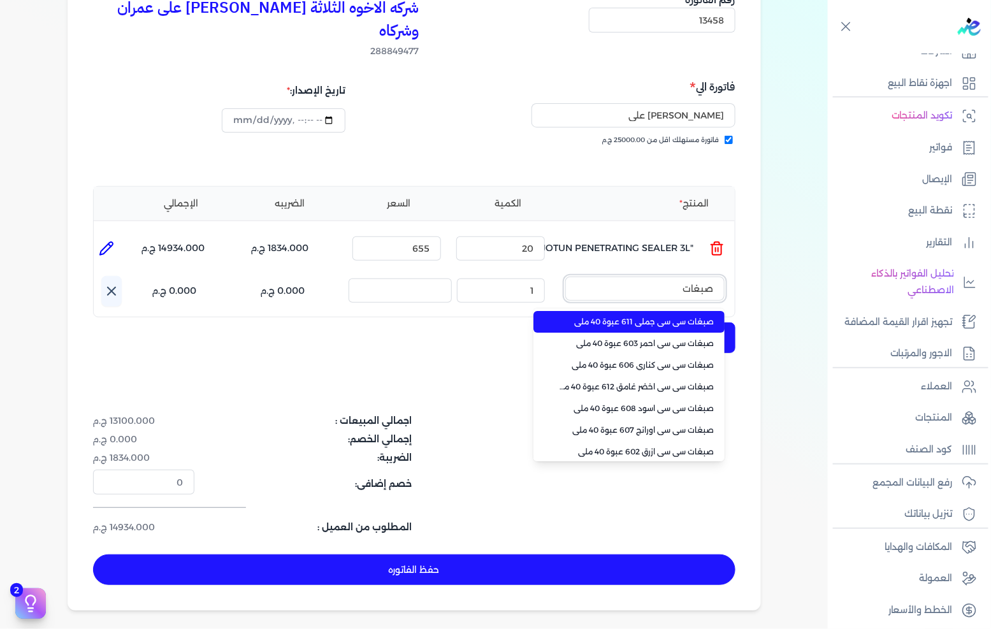
type input "صبغات"
click at [673, 316] on span "صبغات سي سي جملي 611 عبوة 40 ملي" at bounding box center [637, 321] width 156 height 11
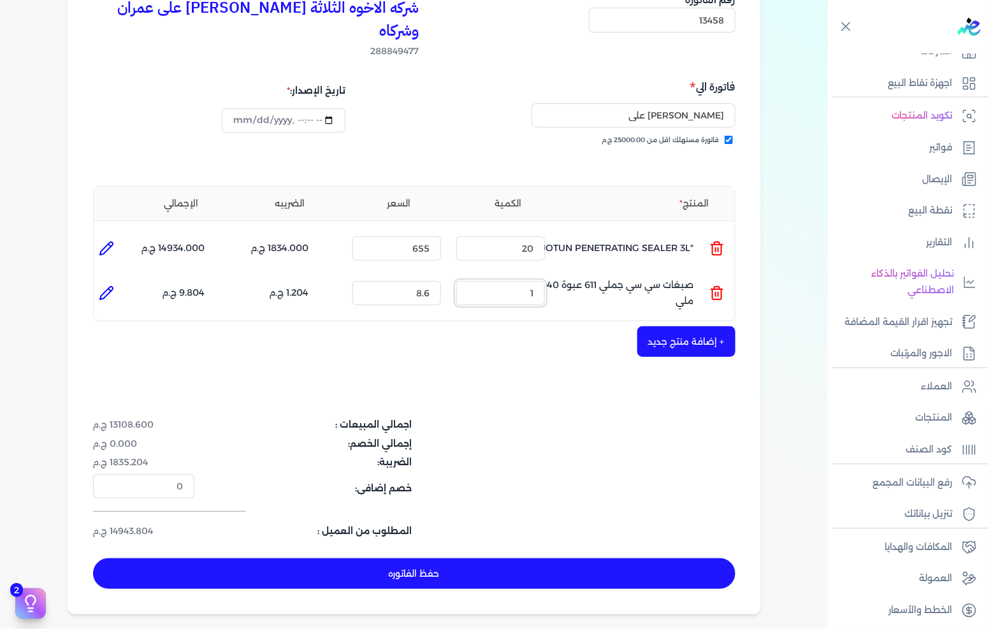
click at [532, 281] on input "1" at bounding box center [500, 293] width 89 height 24
type input "88"
click at [665, 326] on button "+ إضافة منتج جديد" at bounding box center [686, 341] width 98 height 31
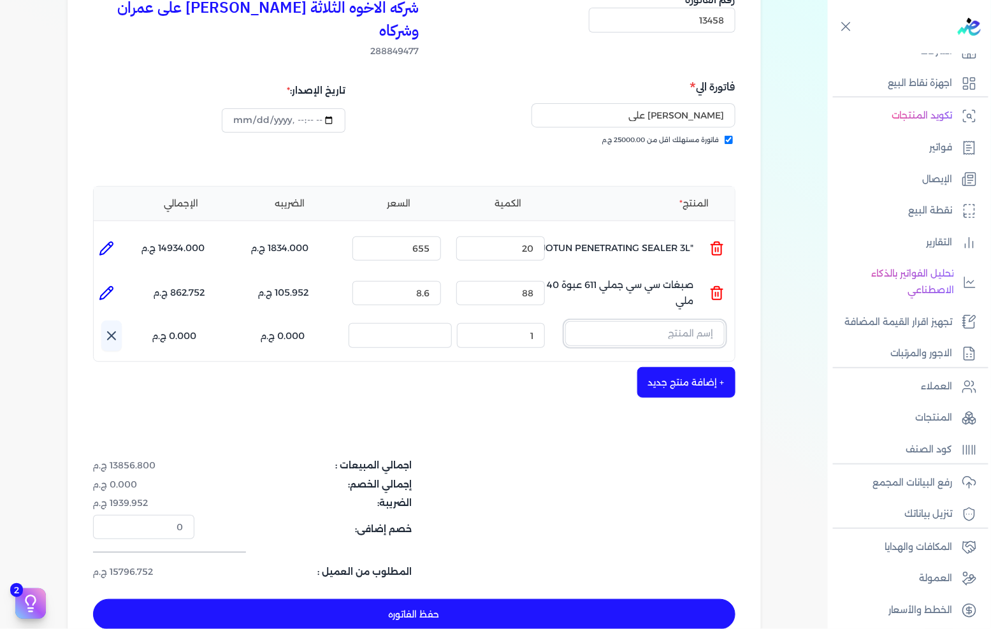
click at [665, 321] on input "text" at bounding box center [644, 333] width 159 height 24
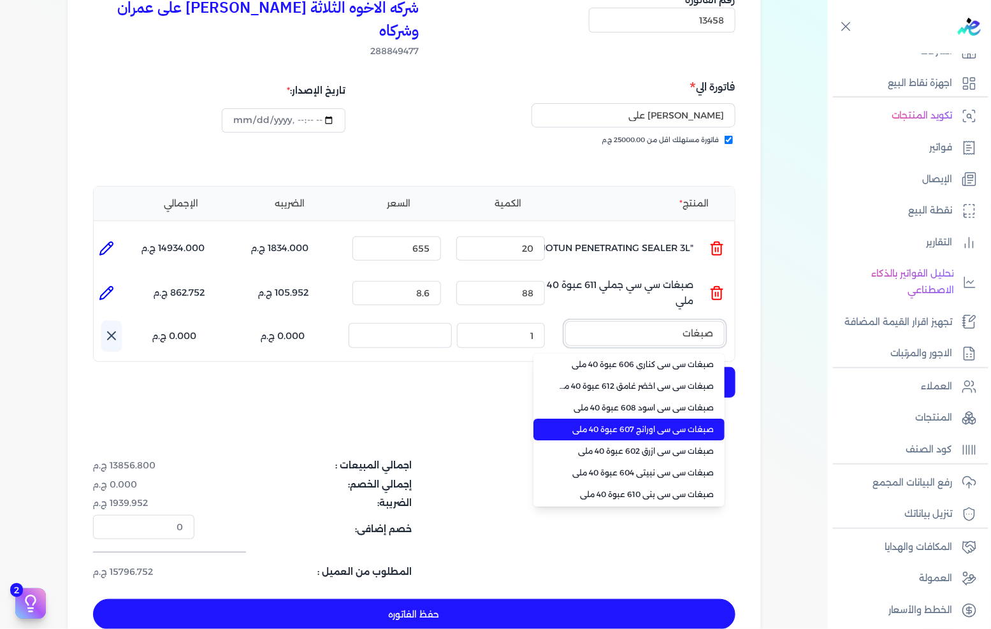
scroll to position [71, 0]
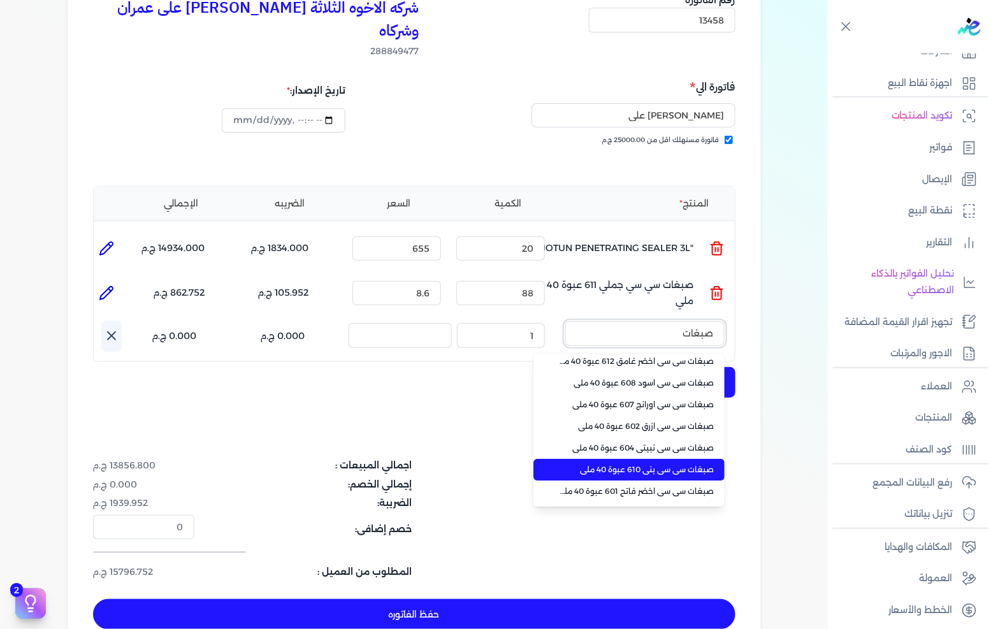
type input "صبغات"
click at [672, 464] on span "صبغات سي سي بني 610 عبوة 40 ملي" at bounding box center [637, 469] width 156 height 11
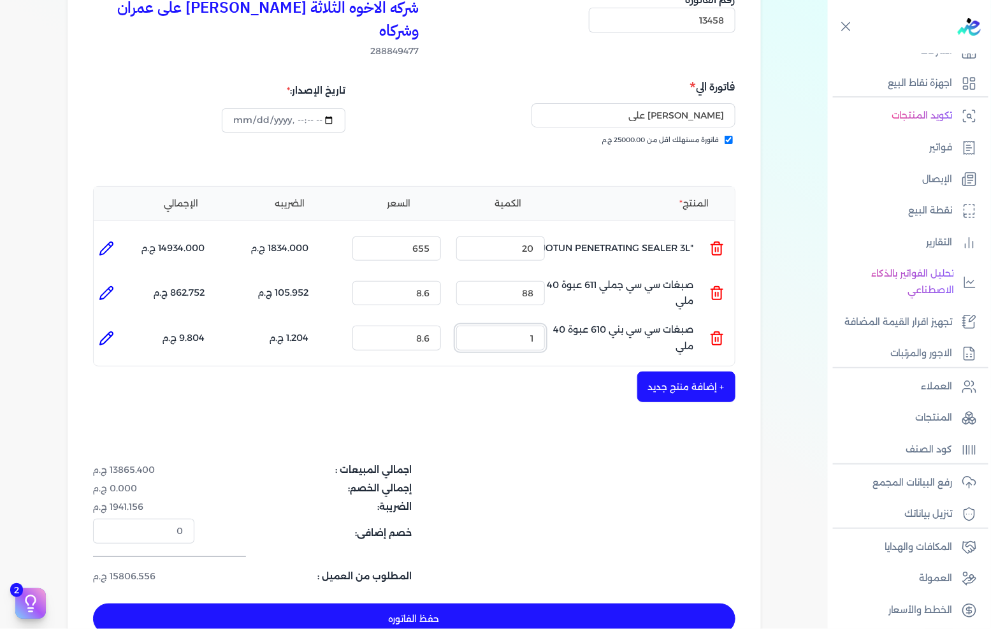
click at [530, 326] on input "1" at bounding box center [500, 338] width 89 height 24
type input "150"
click at [532, 604] on button "حفظ الفاتوره" at bounding box center [414, 619] width 642 height 31
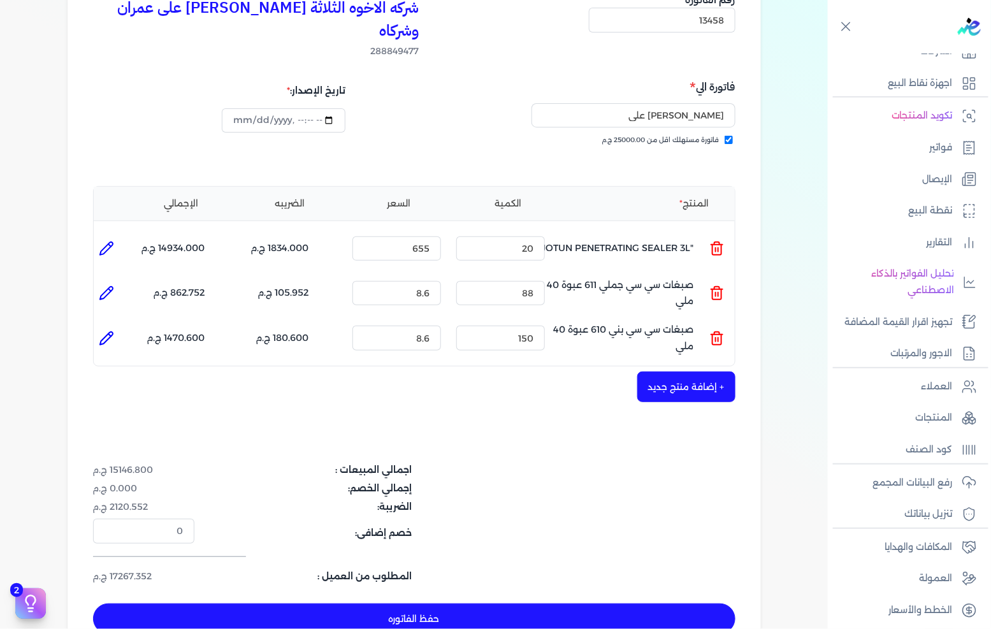
type input "[DATE]"
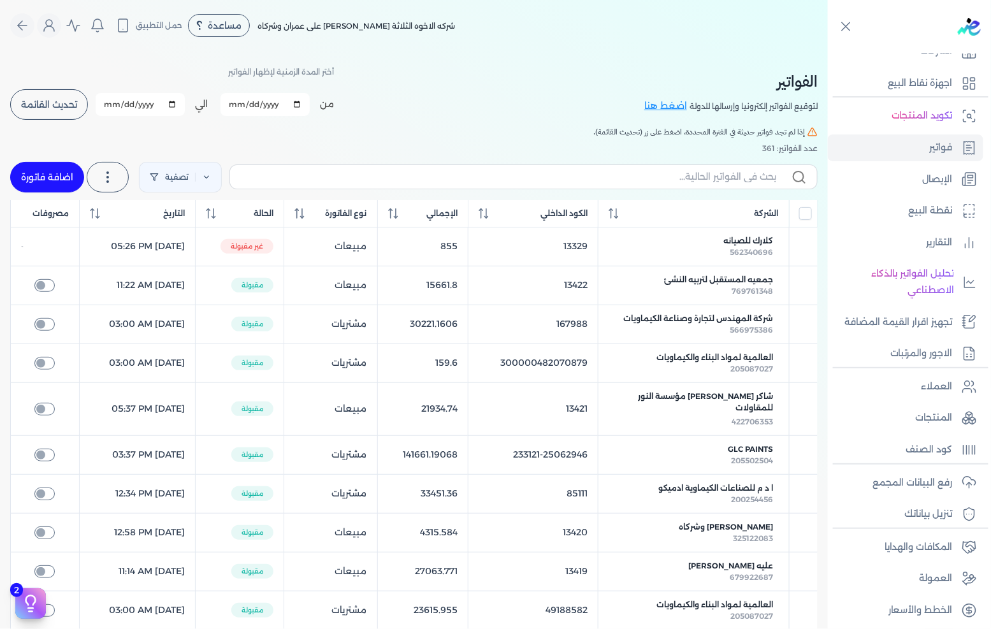
click at [59, 173] on link "اضافة فاتورة" at bounding box center [47, 177] width 74 height 31
select select "EGP"
select select "B"
select select "EGS"
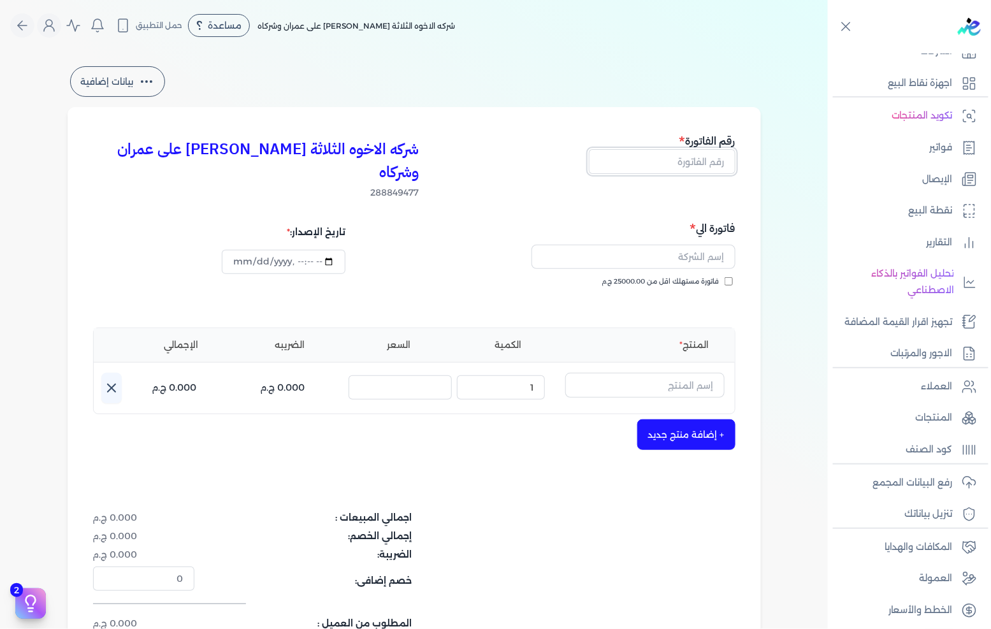
click at [653, 158] on input "text" at bounding box center [662, 161] width 147 height 24
type input "13459"
click at [685, 277] on span "فاتورة مستهلك اقل من 25000.00 ج.م" at bounding box center [660, 282] width 117 height 10
click at [725, 277] on input "فاتورة مستهلك اقل من 25000.00 ج.م" at bounding box center [729, 281] width 8 height 8
checkbox input "true"
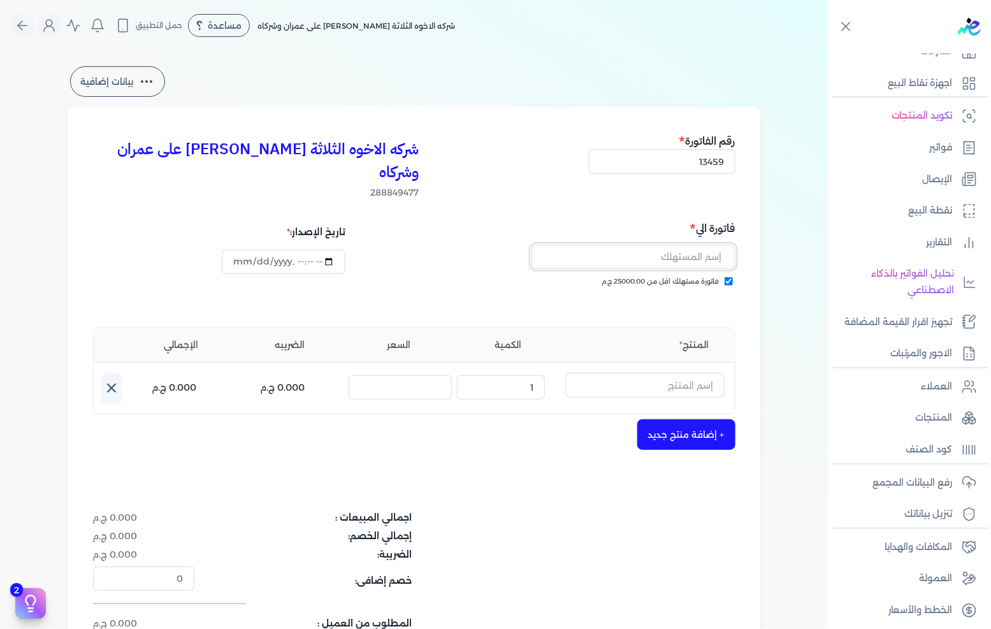
click at [699, 245] on input "text" at bounding box center [634, 257] width 204 height 24
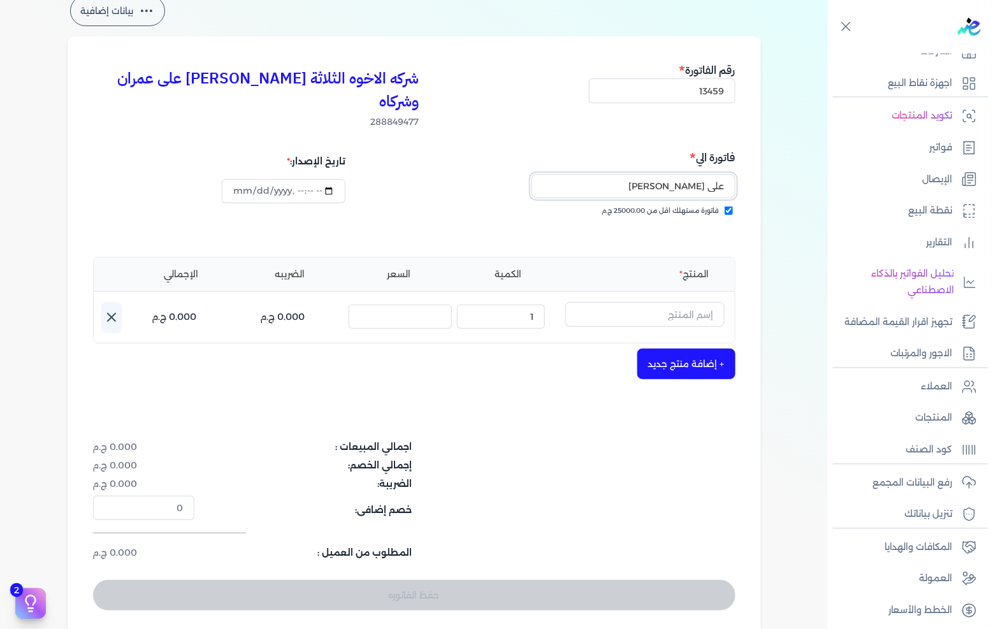
type input "على ابراهيم محمد"
click at [648, 302] on input "text" at bounding box center [644, 314] width 159 height 24
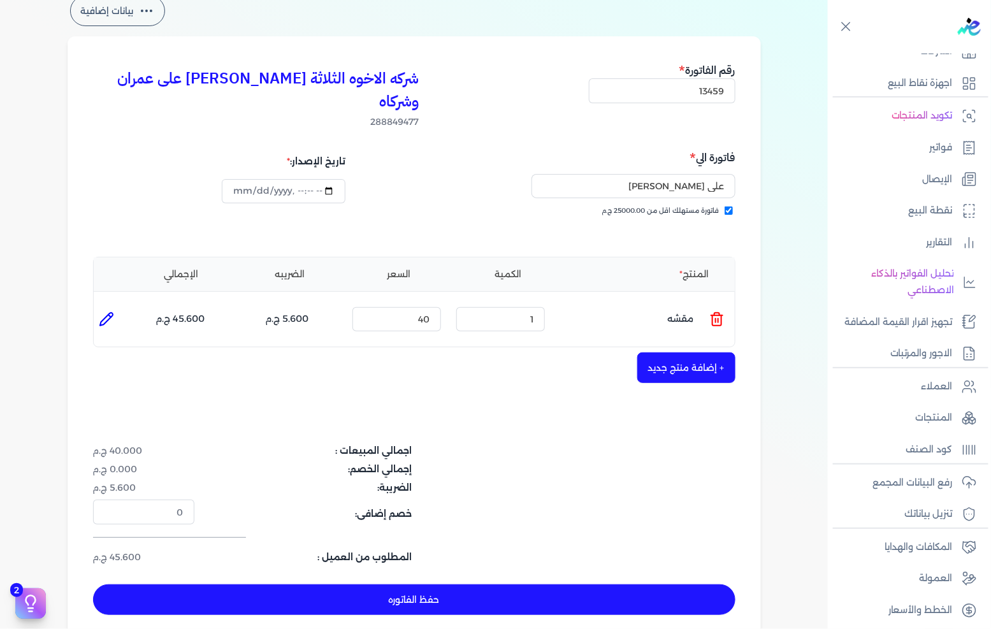
click at [704, 302] on ul "المنتج : مقشه الكمية : 1 السعر : 40 الضريبه : 5.600 ج.م الإجمالي : 45.600 ج.م" at bounding box center [414, 319] width 641 height 34
click at [730, 302] on ul "المنتج : مقشه الكمية : 1 السعر : 40 الضريبه : 5.600 ج.م الإجمالي : 45.600 ج.م" at bounding box center [414, 319] width 641 height 34
click at [718, 319] on line at bounding box center [718, 321] width 0 height 4
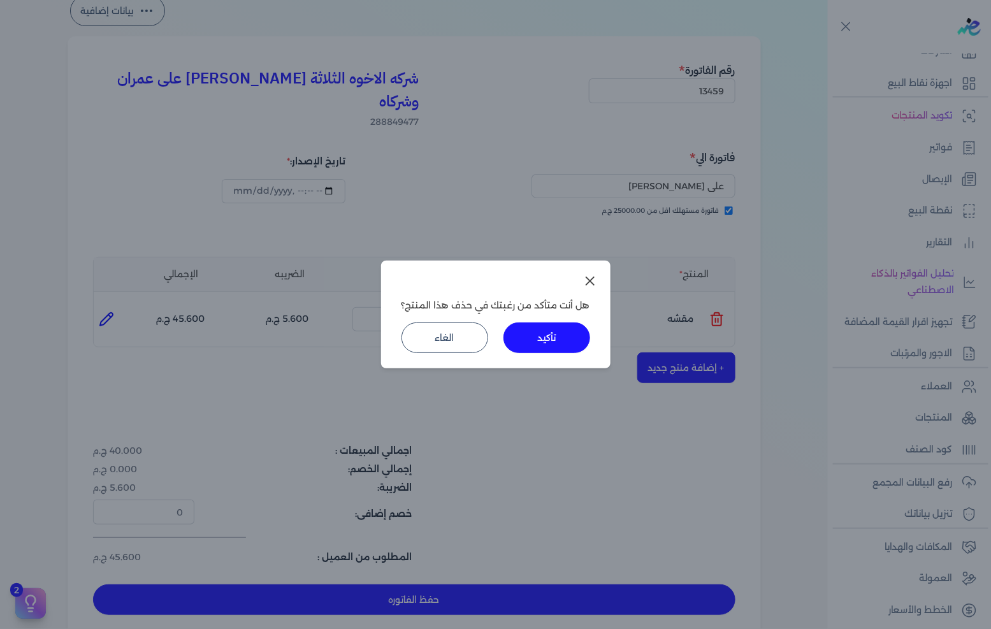
click at [570, 332] on button "تأكيد" at bounding box center [547, 337] width 87 height 31
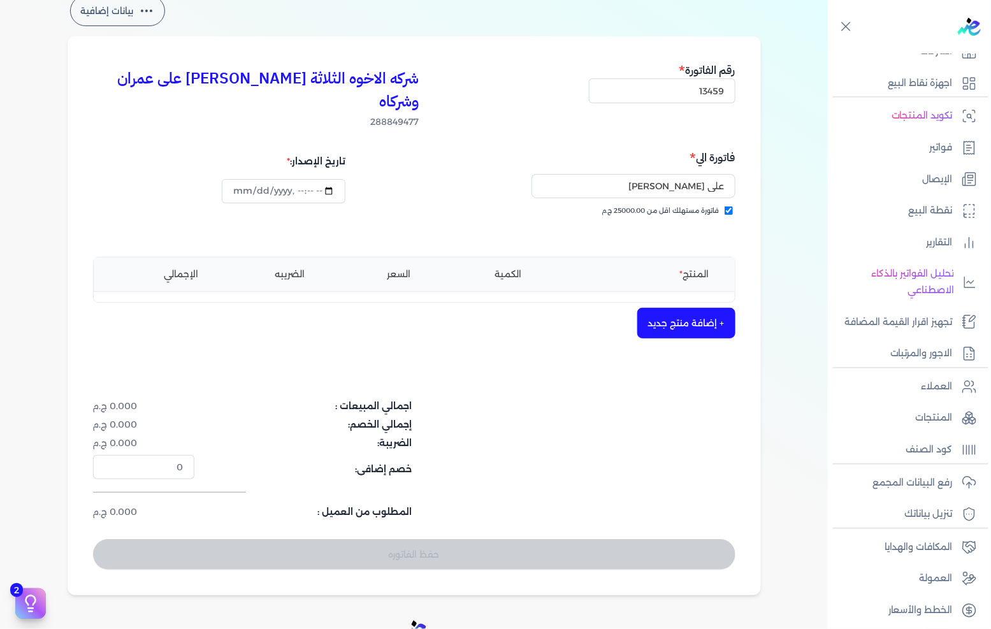
click at [686, 321] on div "شركه الاخوه الثلاثة فتحى السيد على عمران وشركاه 288849477 رقم الفاتورة 13459 فا…" at bounding box center [414, 315] width 693 height 559
click at [693, 308] on button "+ إضافة منتج جديد" at bounding box center [686, 323] width 98 height 31
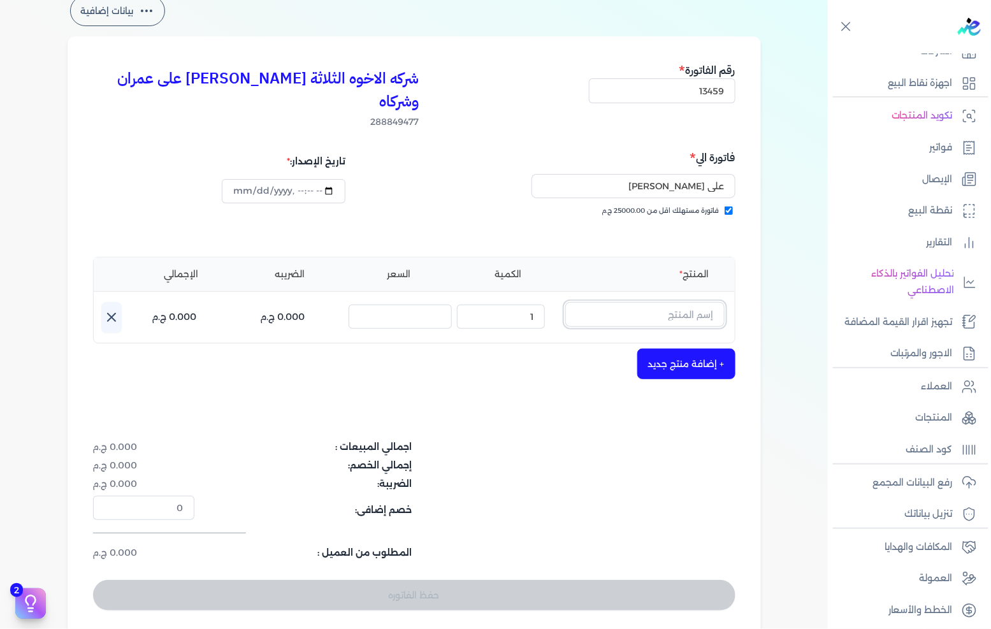
click at [701, 302] on input "text" at bounding box center [644, 314] width 159 height 24
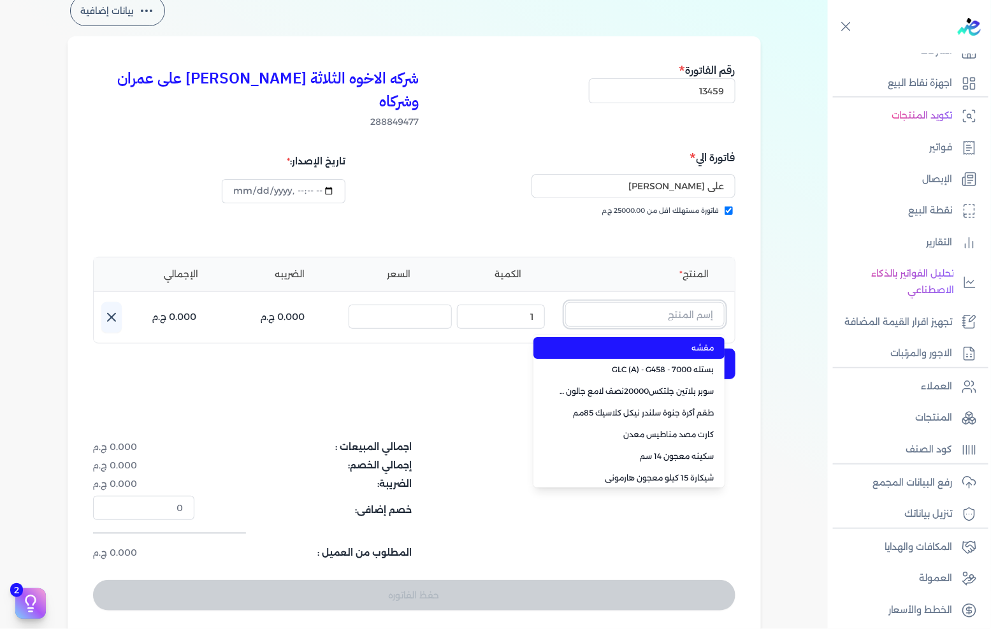
paste input ""FENOMASTIC MYHOME SMT SK BS A 0.9L ""
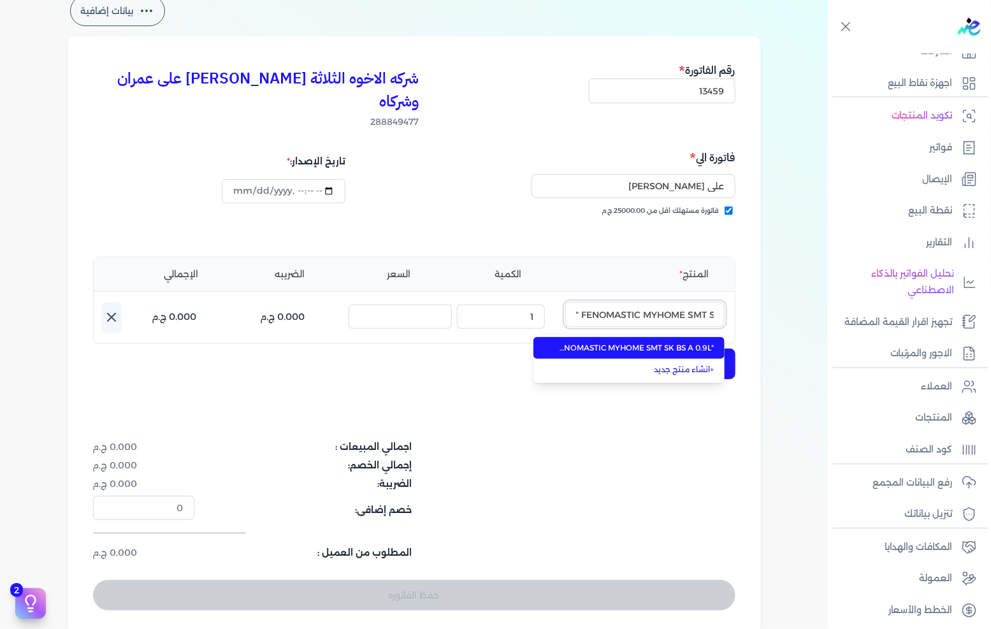
type input ""FENOMASTIC MYHOME SMT SK BS A 0.9L ""
click at [667, 342] on span ""FENOMASTIC MYHOME SMT SK BS A 0.9L "" at bounding box center [637, 347] width 156 height 11
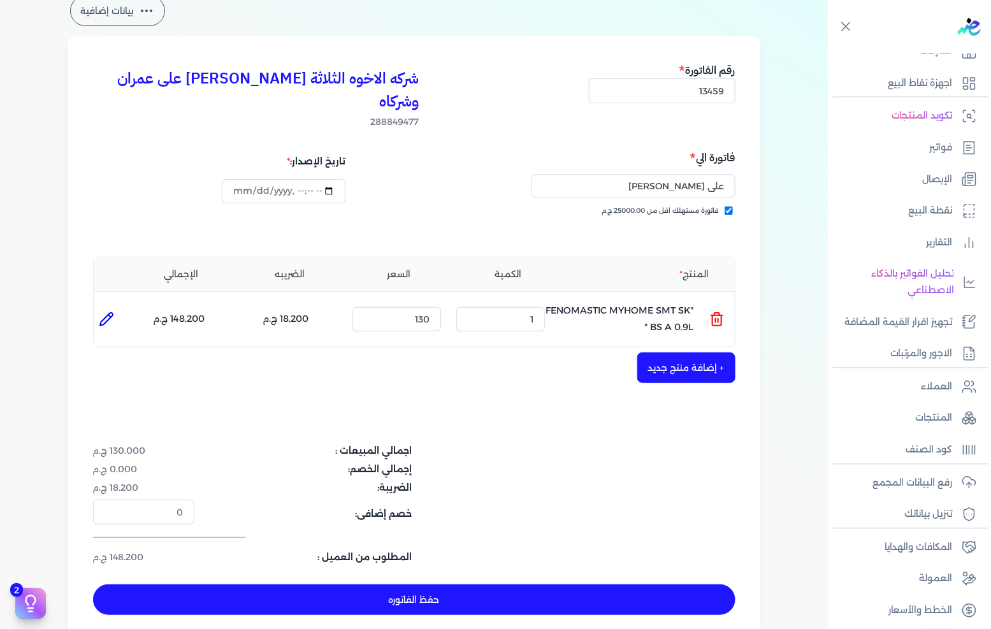
click at [549, 302] on div "الكمية : 1" at bounding box center [500, 319] width 99 height 34
click at [526, 307] on input "1" at bounding box center [500, 319] width 89 height 24
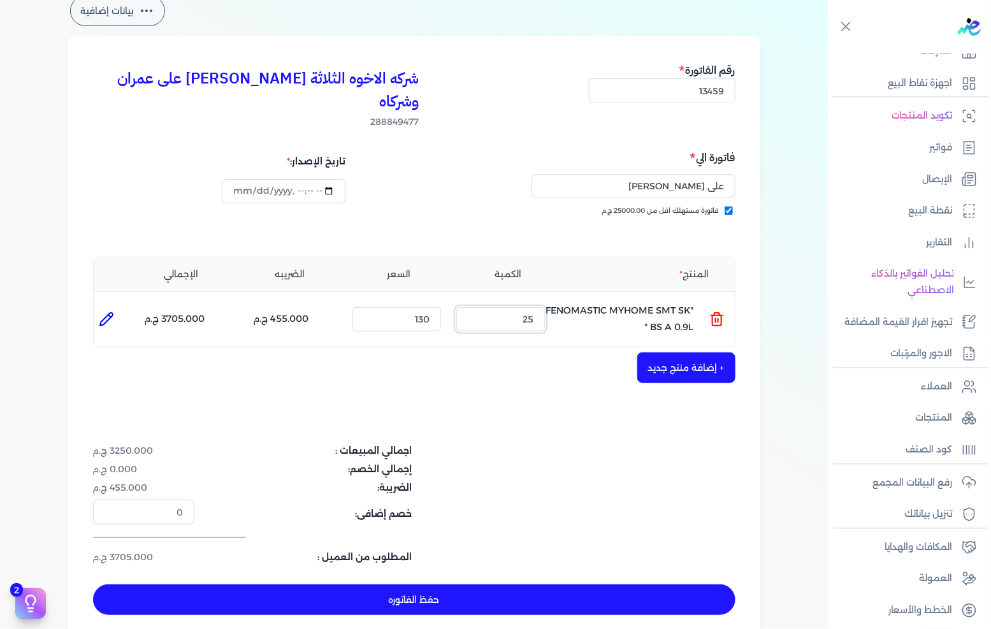
type input "25"
click at [709, 352] on button "+ إضافة منتج جديد" at bounding box center [686, 367] width 98 height 31
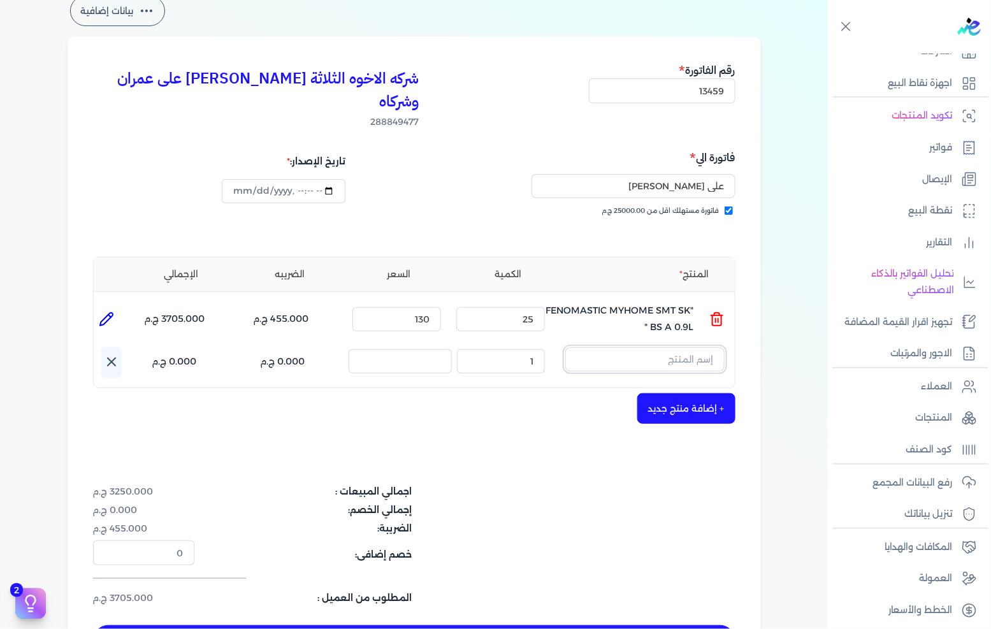
click at [677, 347] on input "text" at bounding box center [644, 359] width 159 height 24
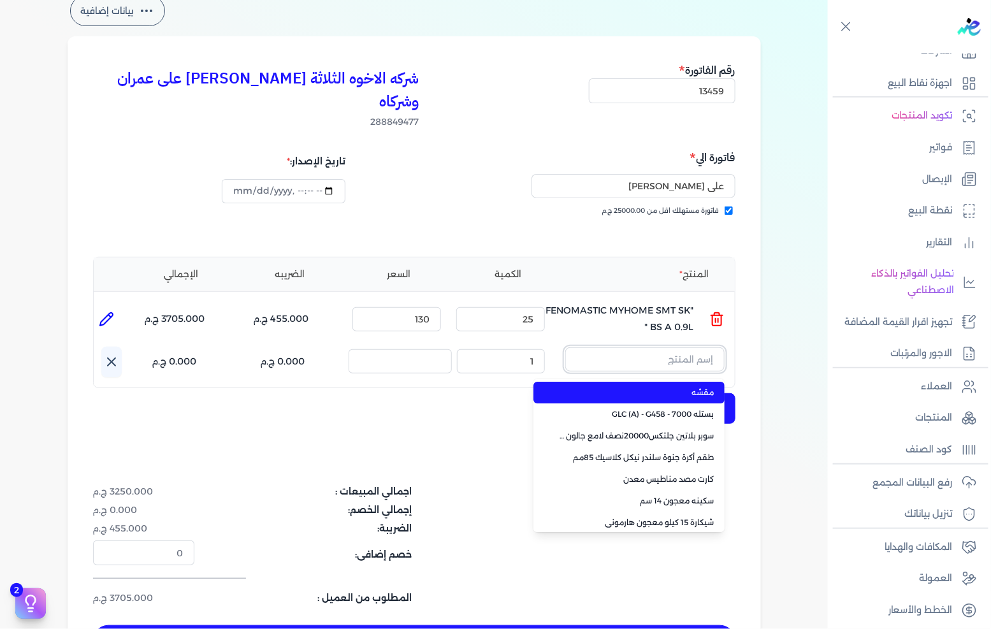
paste input ""STUCCO PUTTY 15K ""
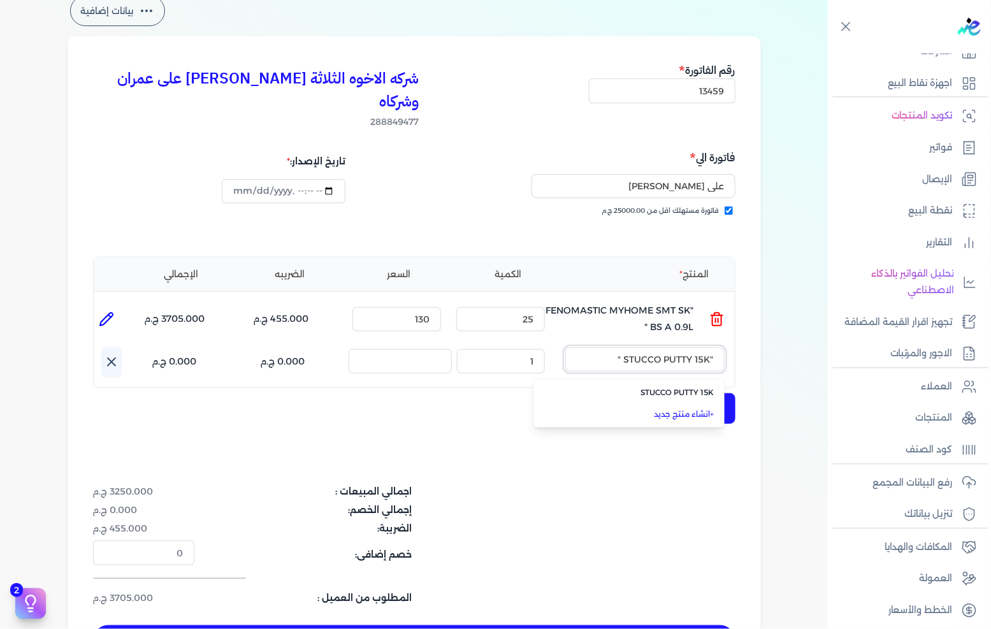
type input ""STUCCO PUTTY 15K ""
click at [668, 409] on link "+ انشاء منتج جديد" at bounding box center [637, 414] width 156 height 11
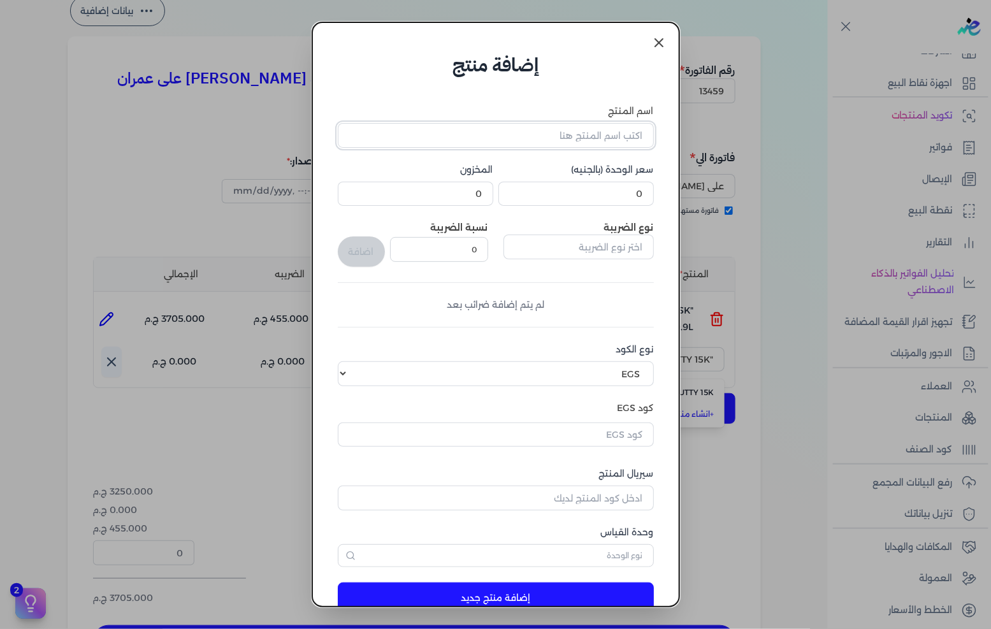
click at [587, 145] on input "اسم المنتج" at bounding box center [496, 135] width 316 height 24
paste input ""STUCCO PUTTY 15K ""
type input ""STUCCO PUTTY 15K ""
click at [612, 185] on input "0" at bounding box center [576, 194] width 156 height 24
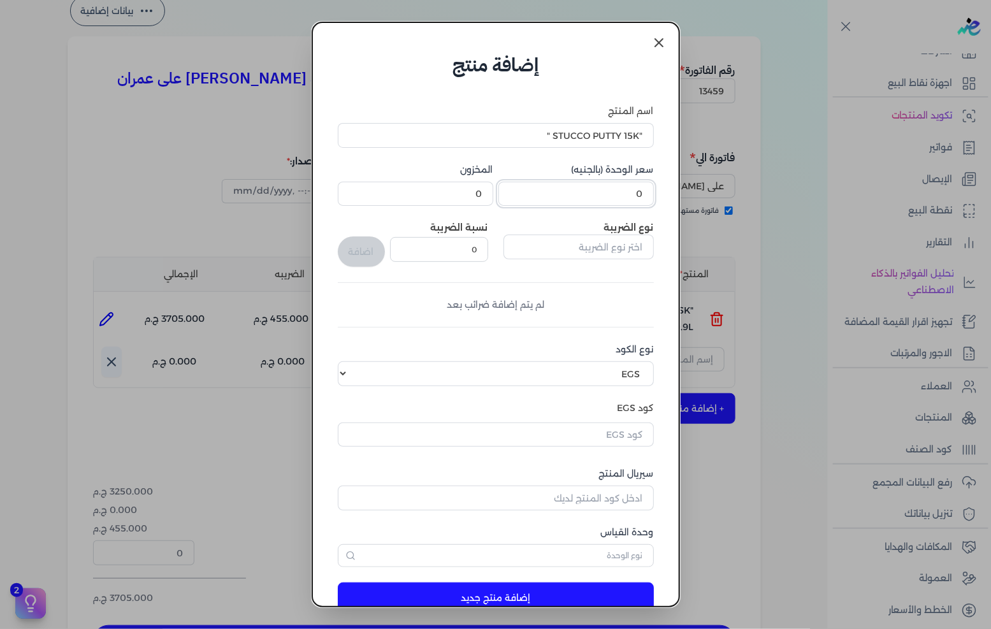
click at [612, 185] on input "0" at bounding box center [576, 194] width 156 height 24
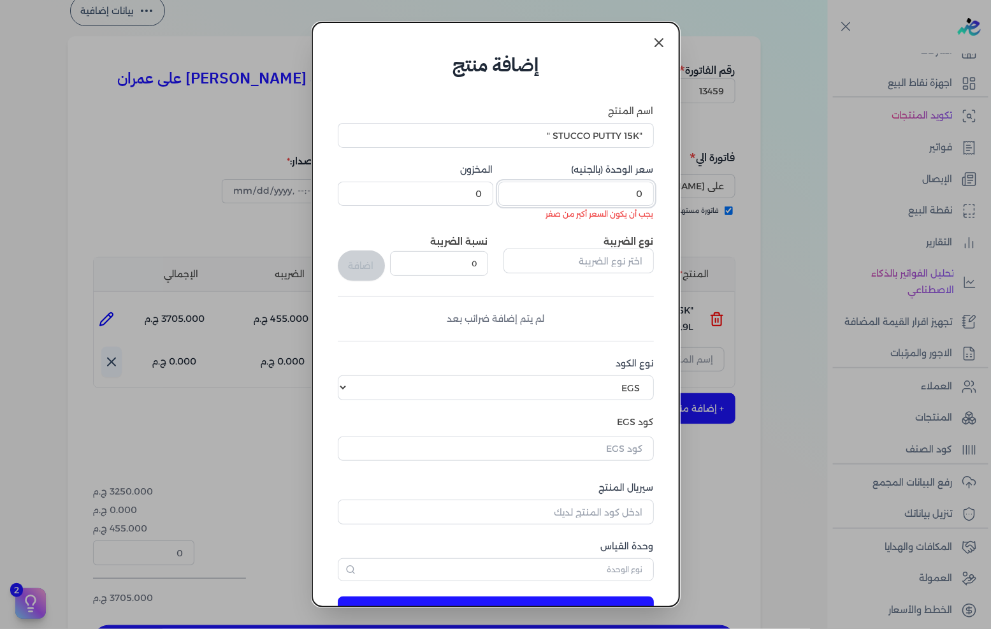
paste input "216."
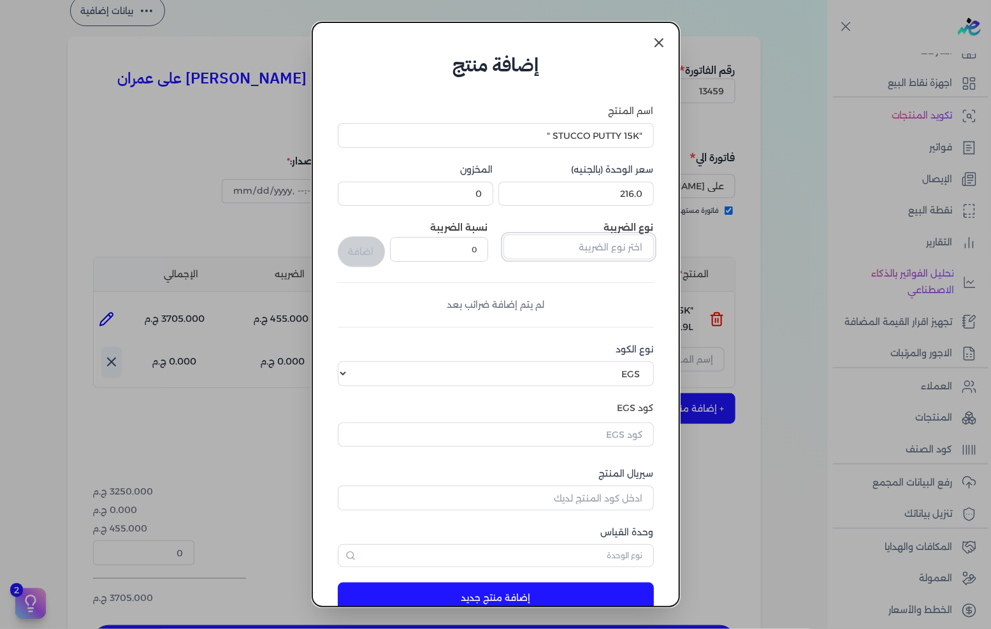
type input "216"
click at [599, 243] on input "text" at bounding box center [579, 247] width 150 height 24
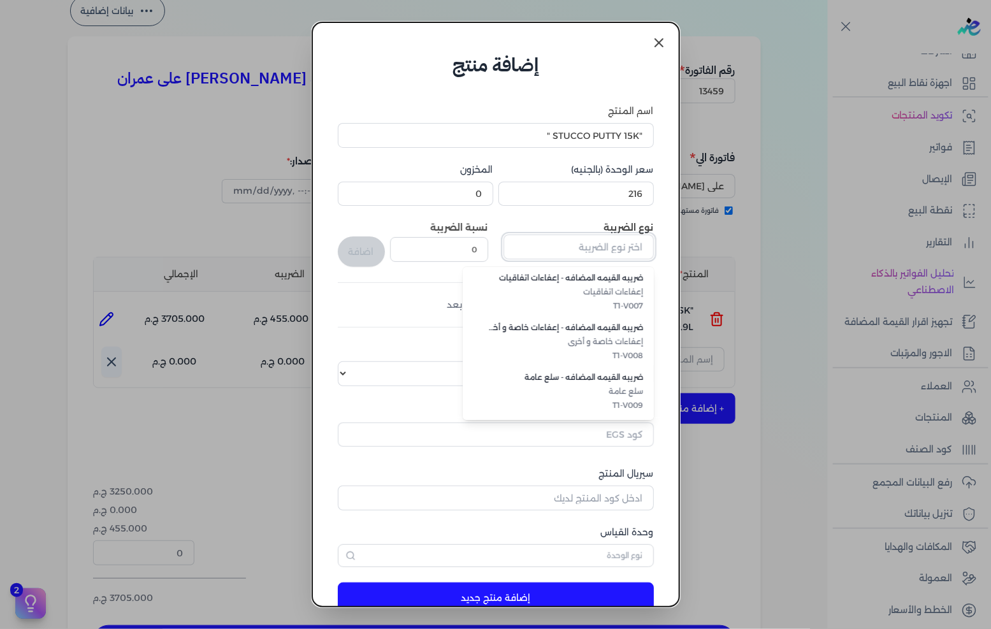
scroll to position [348, 0]
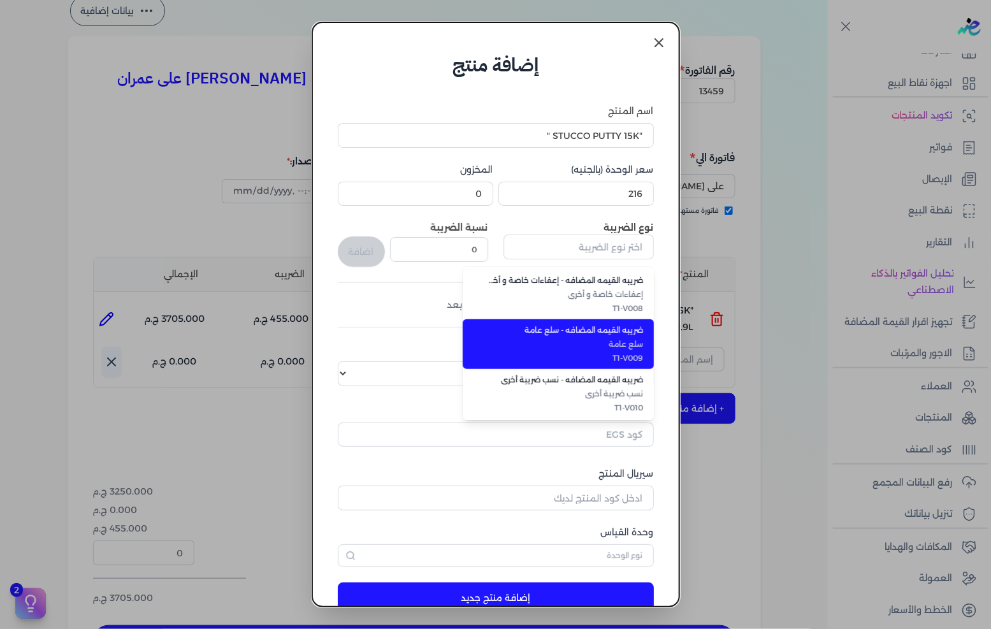
click at [604, 352] on span "T1-V009" at bounding box center [566, 357] width 156 height 11
type input "ضريبه القيمه المضافه - سلع عامة"
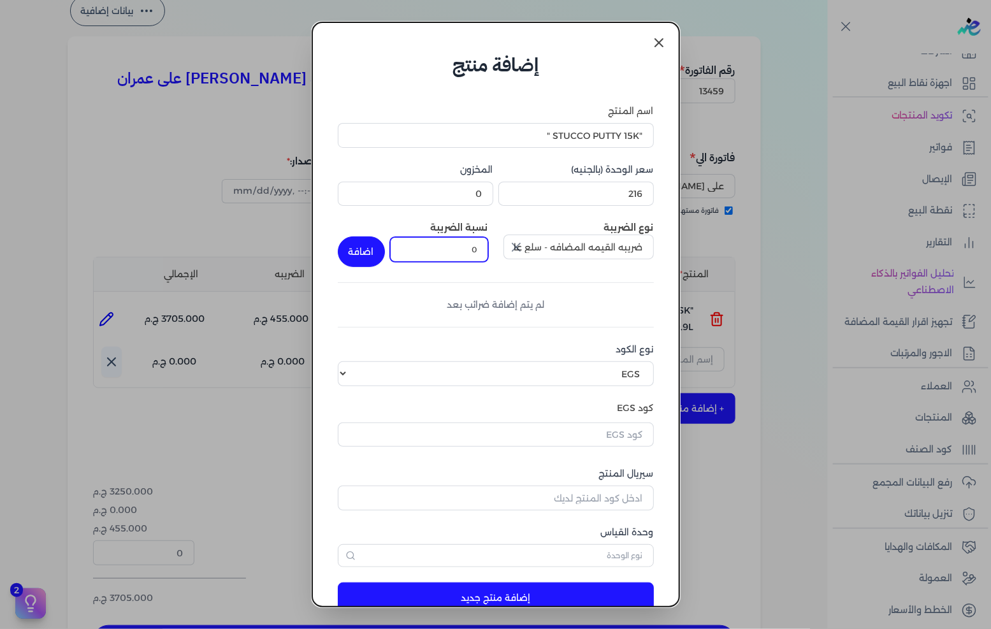
click at [481, 257] on input "0" at bounding box center [439, 249] width 98 height 24
type input "14"
click at [375, 250] on button "اضافة" at bounding box center [361, 251] width 47 height 31
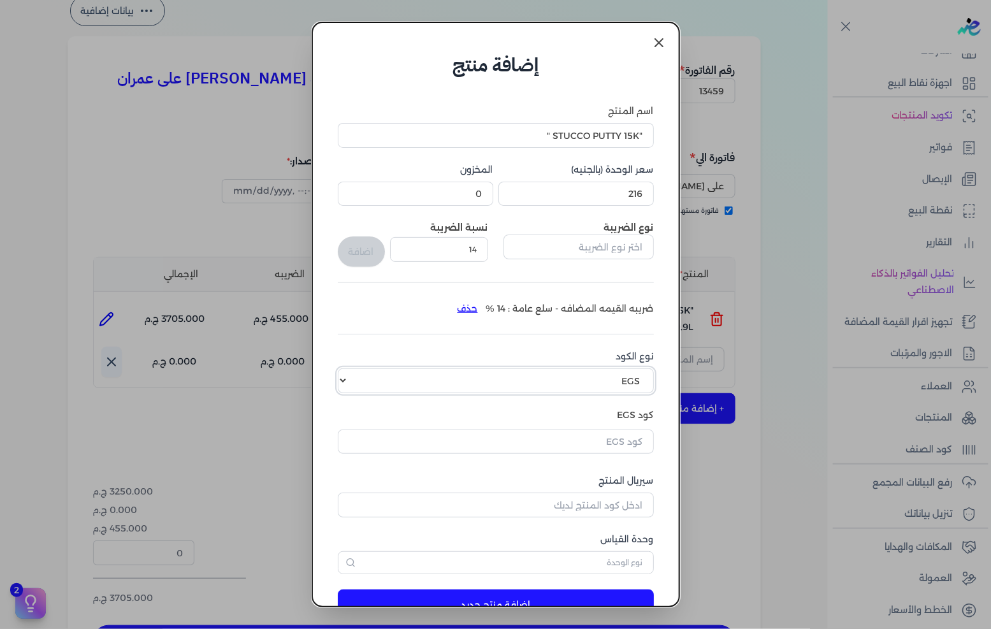
click at [612, 373] on select "اختر نوع الكود EGS GS1" at bounding box center [496, 380] width 316 height 24
select select "GS1"
click at [348, 368] on select "اختر نوع الكود EGS GS1" at bounding box center [496, 380] width 316 height 24
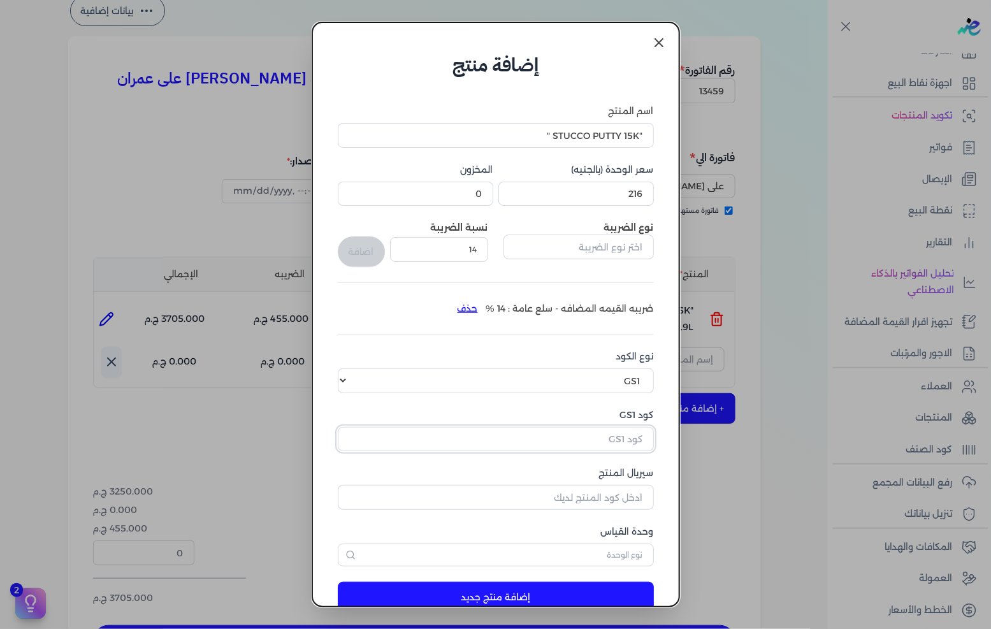
click at [591, 438] on input "كود GS1" at bounding box center [496, 439] width 316 height 24
paste input "10002462"
type input "10002462"
click at [601, 498] on input "سيريال المنتج" at bounding box center [496, 497] width 316 height 24
type input "5038"
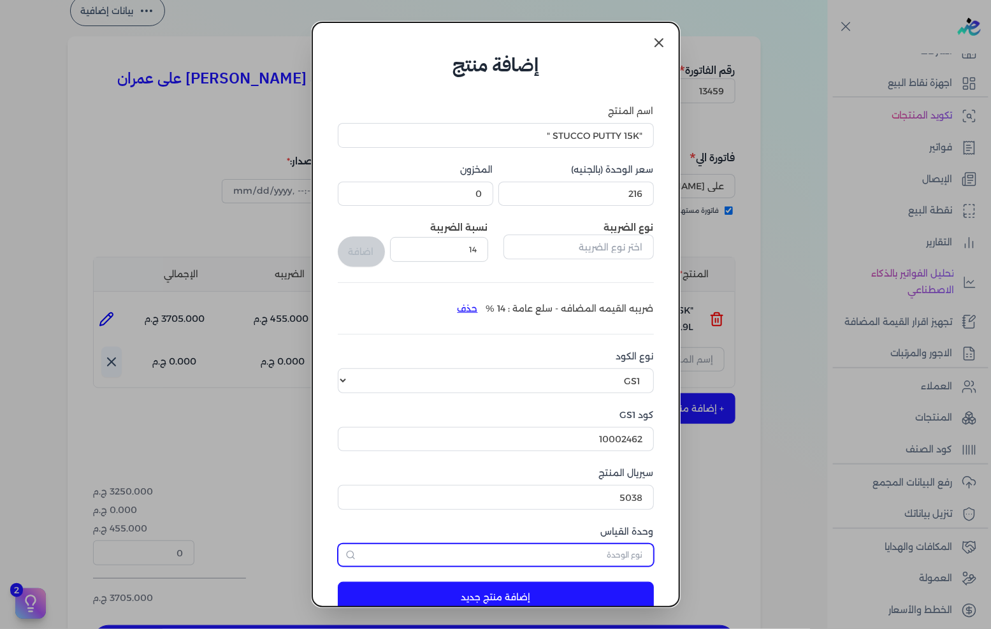
click at [588, 553] on input "text" at bounding box center [496, 555] width 316 height 23
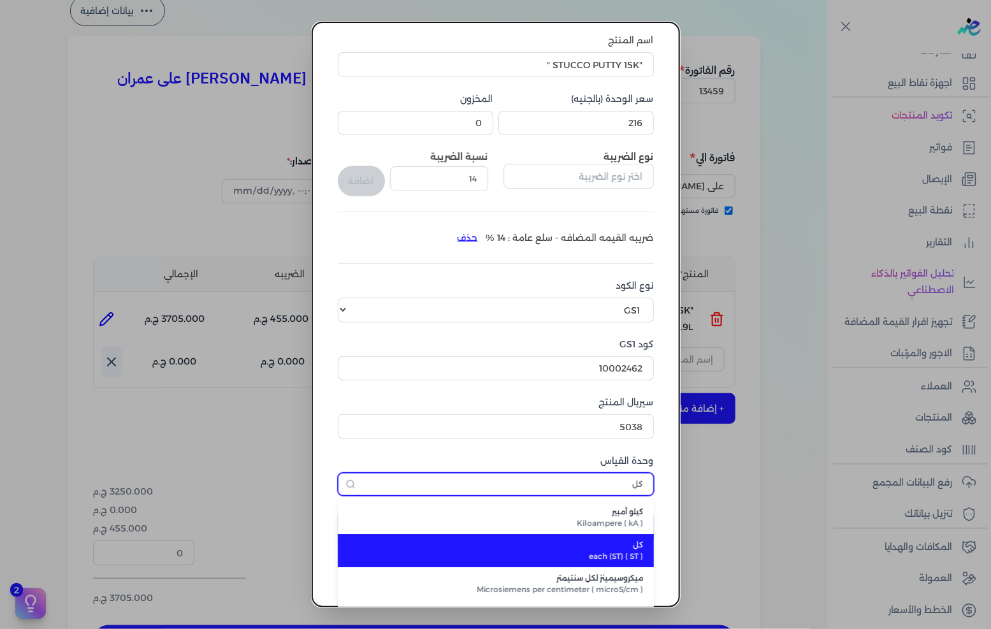
type input "كل"
click at [595, 544] on span "كل" at bounding box center [503, 544] width 280 height 11
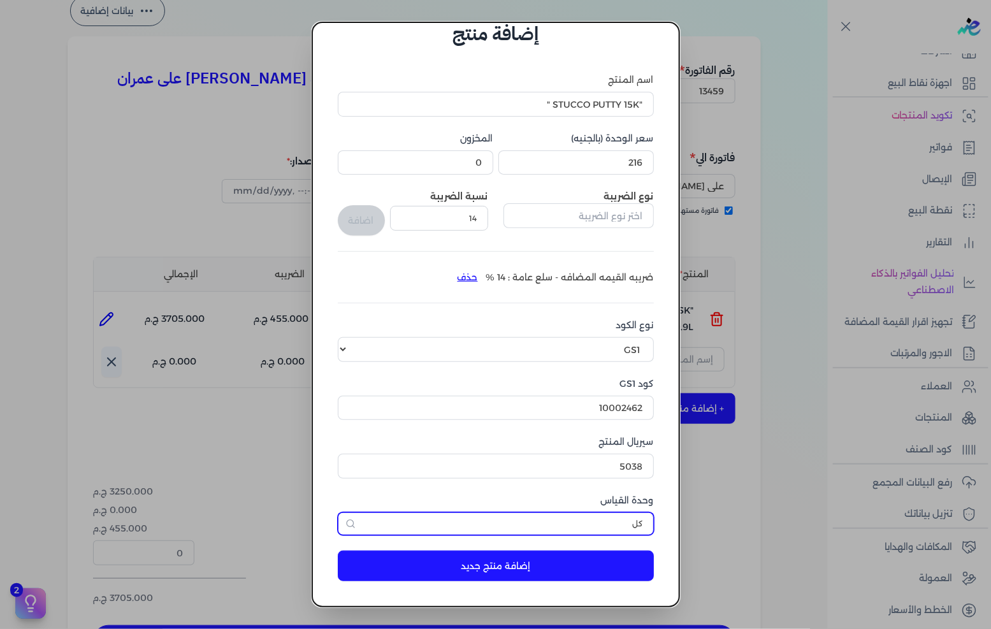
scroll to position [30, 0]
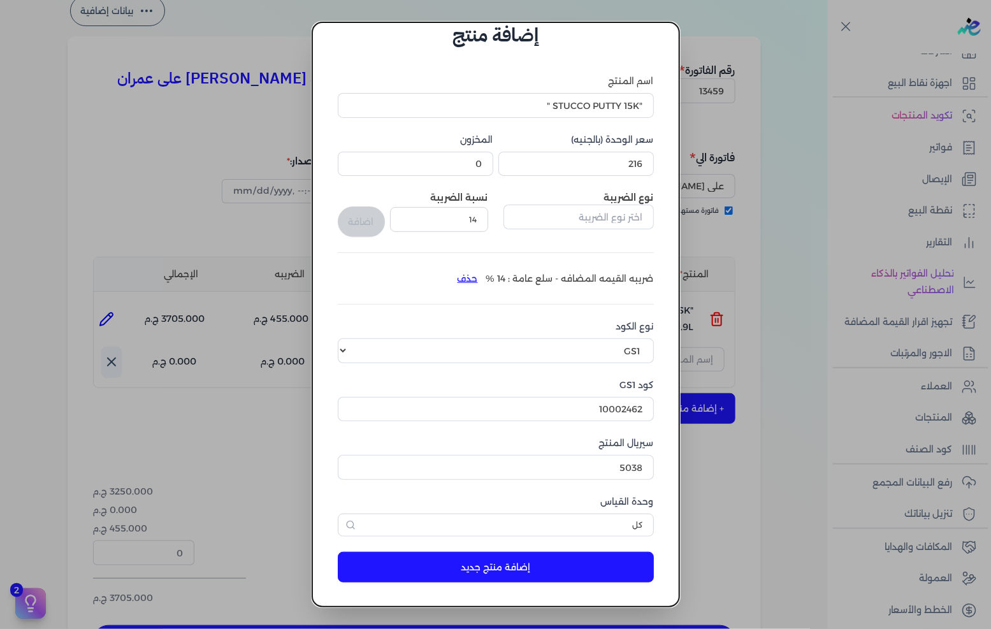
click at [572, 568] on button "إضافة منتج جديد" at bounding box center [496, 567] width 316 height 31
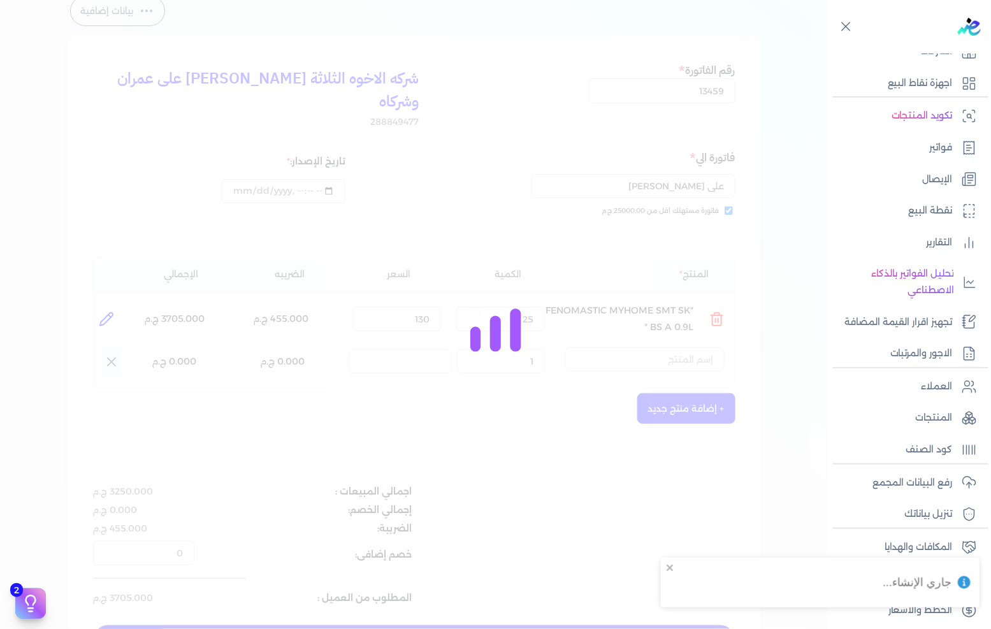
select select "EGS"
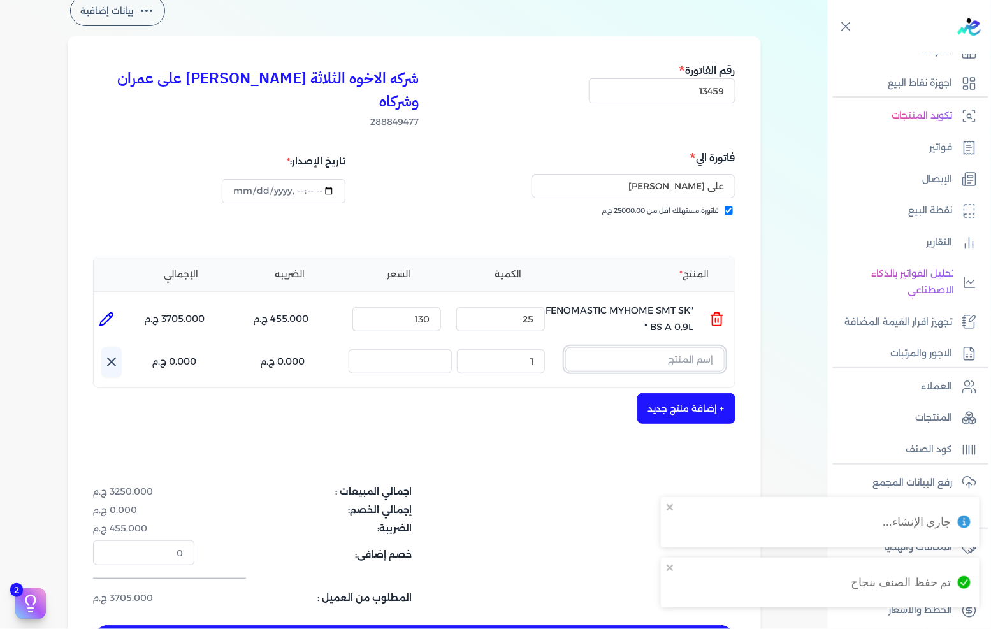
click at [644, 347] on input "text" at bounding box center [644, 359] width 159 height 24
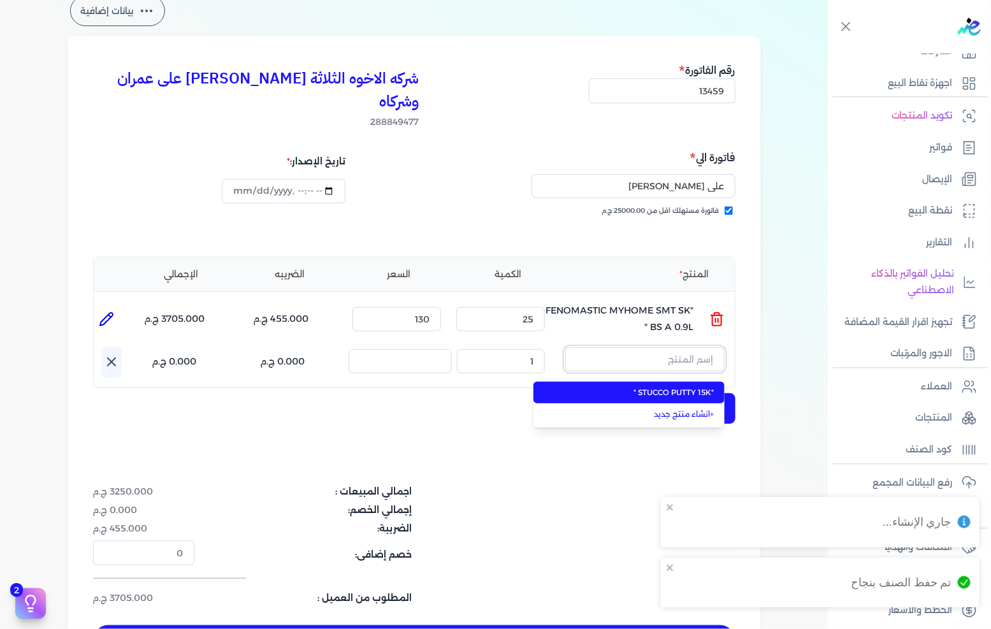
paste input ""STUCCO PUTTY 15K ""
type input ""STUCCO PUTTY 15K ""
click at [637, 382] on li ""STUCCO PUTTY 15K "" at bounding box center [628, 393] width 191 height 22
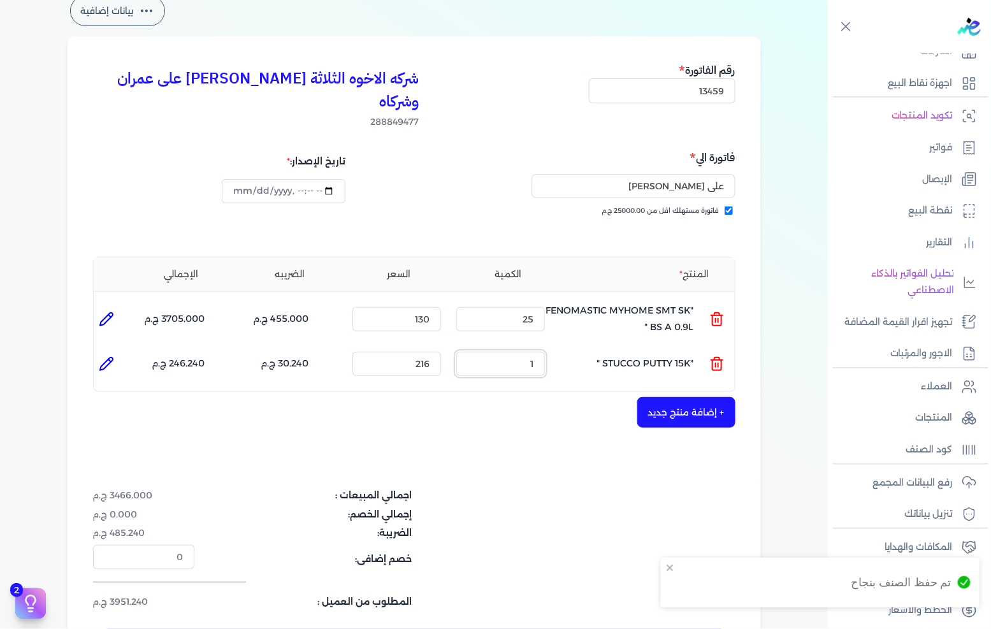
click at [520, 352] on input "1" at bounding box center [500, 364] width 89 height 24
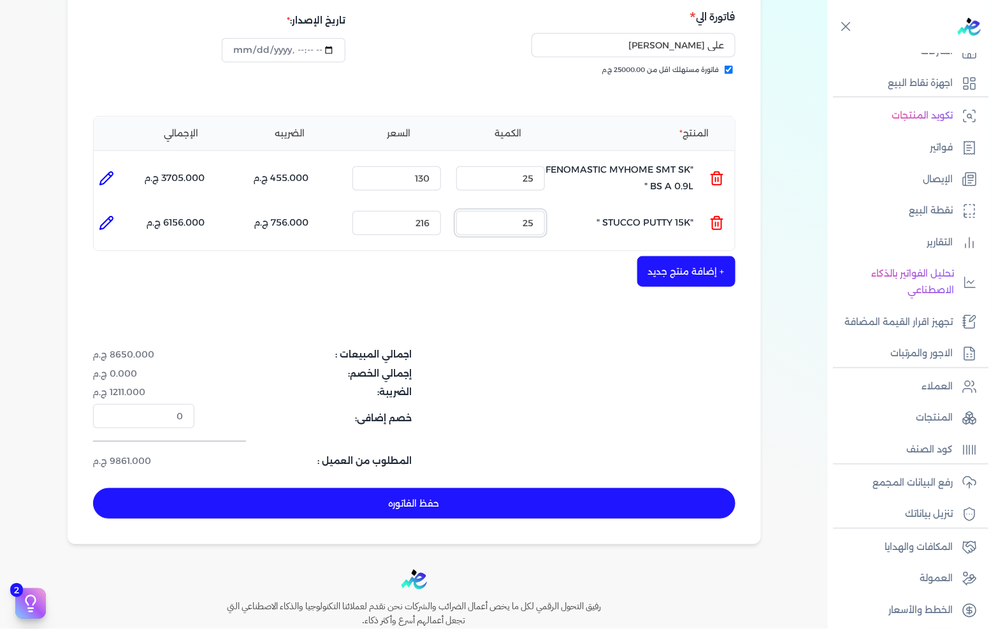
scroll to position [212, 0]
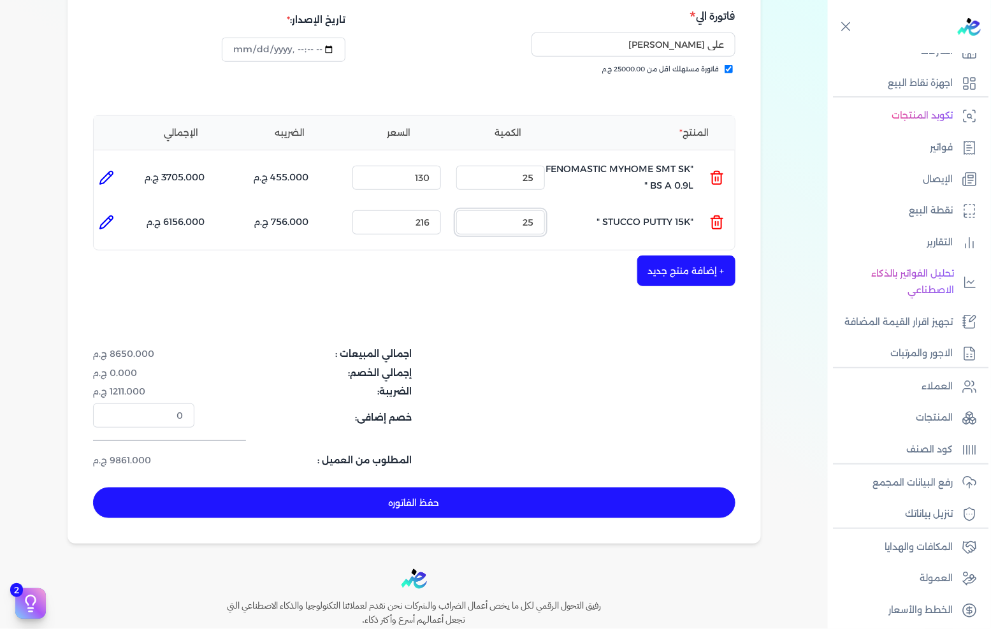
type input "25"
click at [678, 256] on button "+ إضافة منتج جديد" at bounding box center [686, 271] width 98 height 31
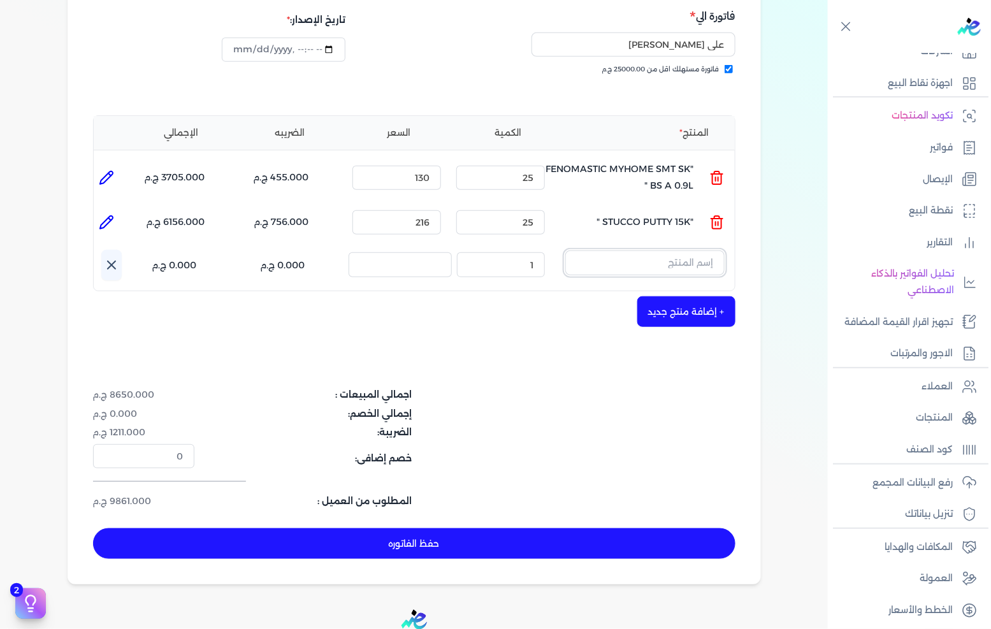
click at [678, 250] on input "text" at bounding box center [644, 262] width 159 height 24
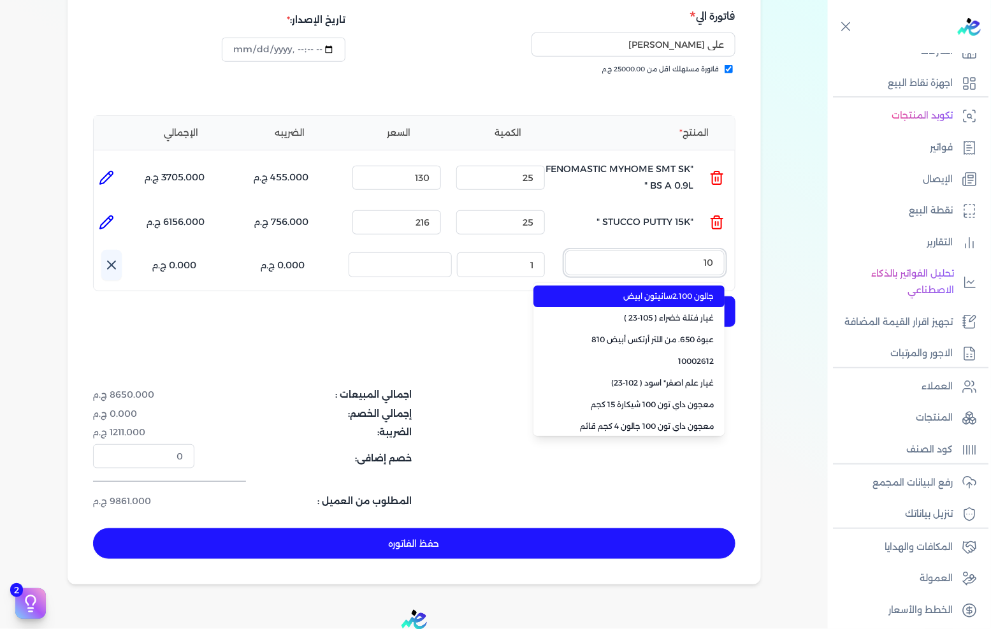
type input "100"
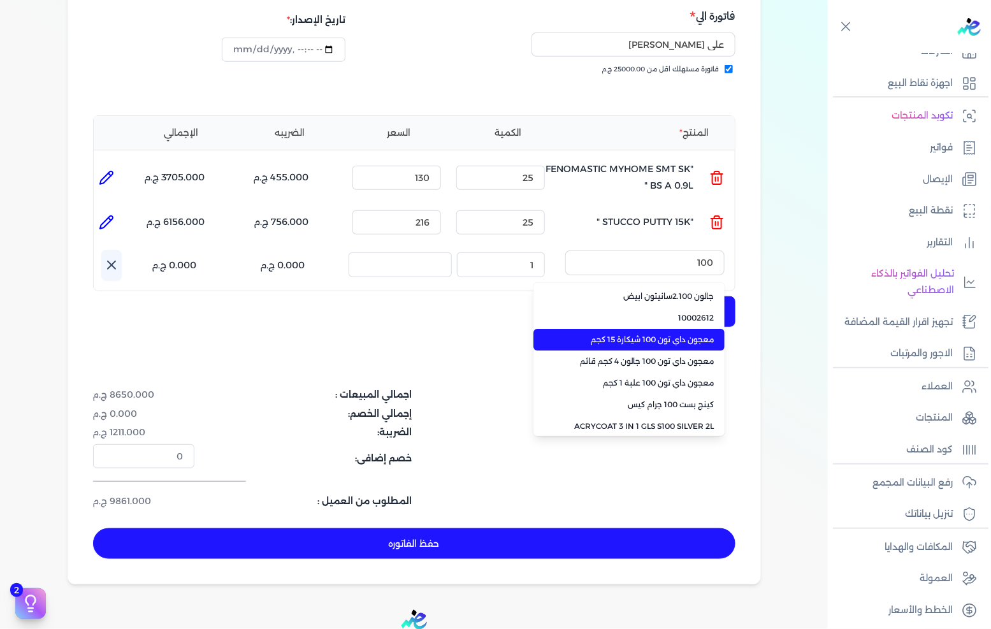
click at [637, 334] on span "معجون داي تون 100 شيكارة 15 كجم" at bounding box center [637, 339] width 156 height 11
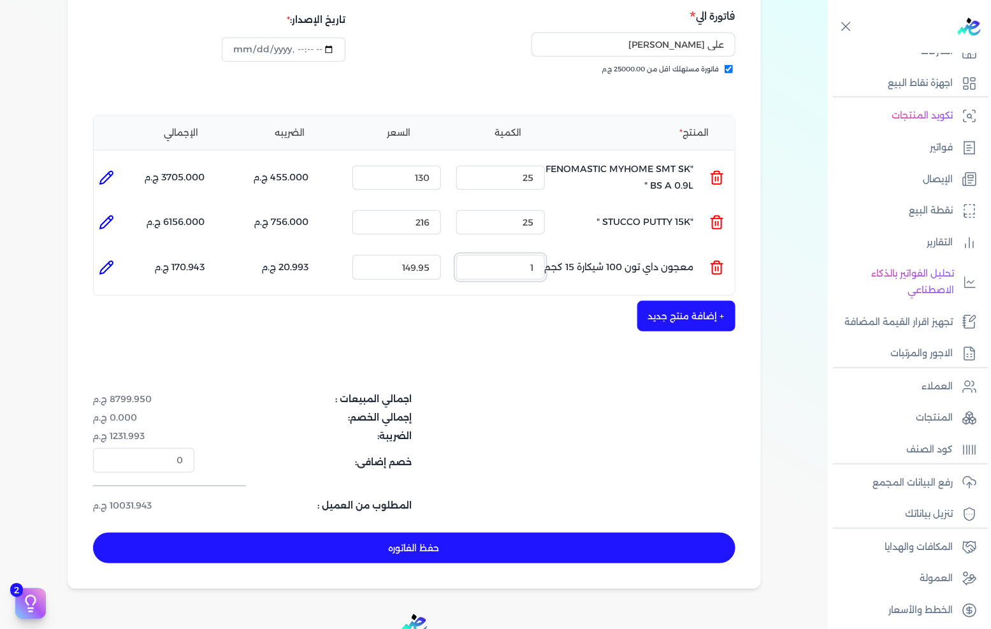
click at [515, 255] on input "1" at bounding box center [500, 267] width 89 height 24
type input "35"
click at [664, 301] on button "+ إضافة منتج جديد" at bounding box center [686, 316] width 98 height 31
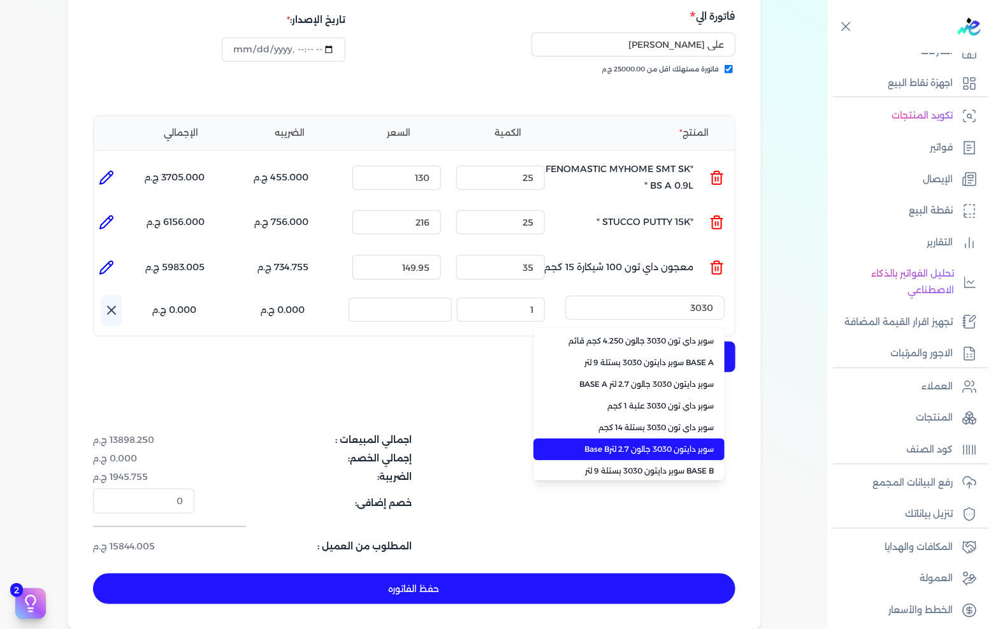
type input "3030"
click at [654, 422] on span "سوبر داي تون 3030 بستلة 14 كجم" at bounding box center [637, 427] width 156 height 11
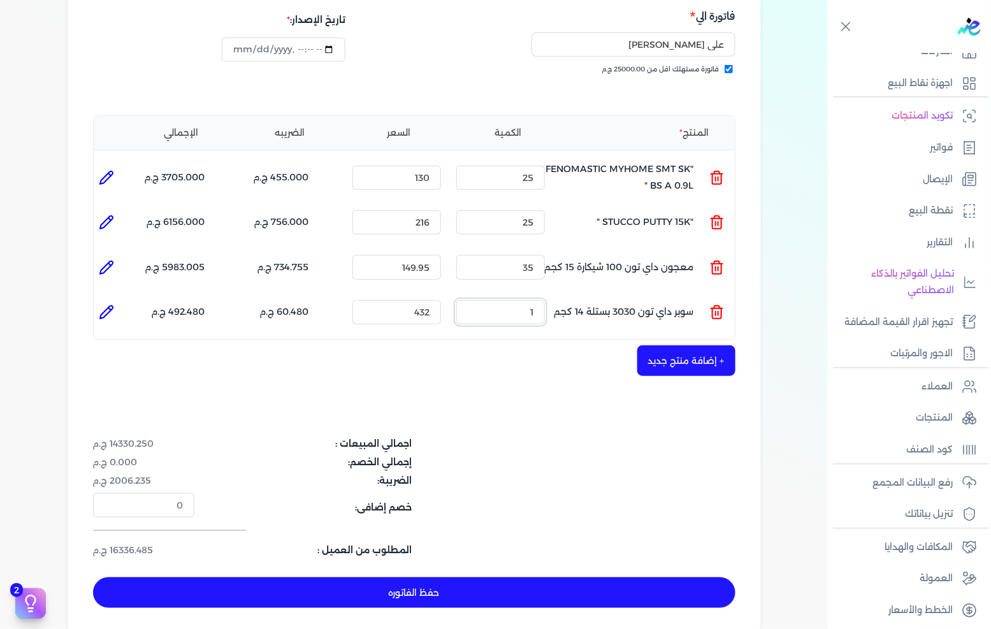
click at [508, 300] on input "1" at bounding box center [500, 312] width 89 height 24
type input "15"
click at [521, 577] on button "حفظ الفاتوره" at bounding box center [414, 592] width 642 height 31
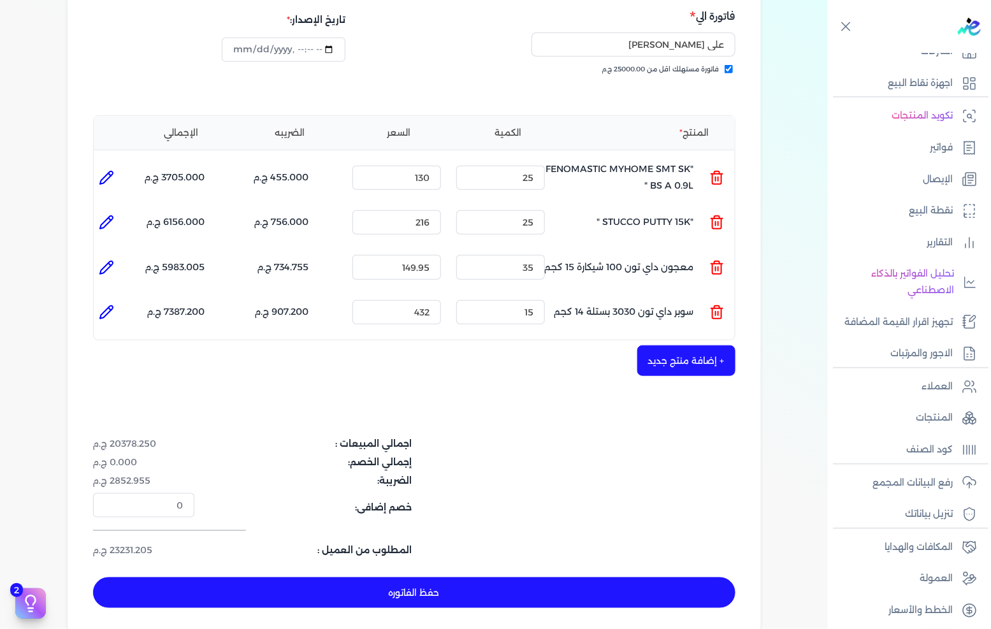
type input "[DATE]"
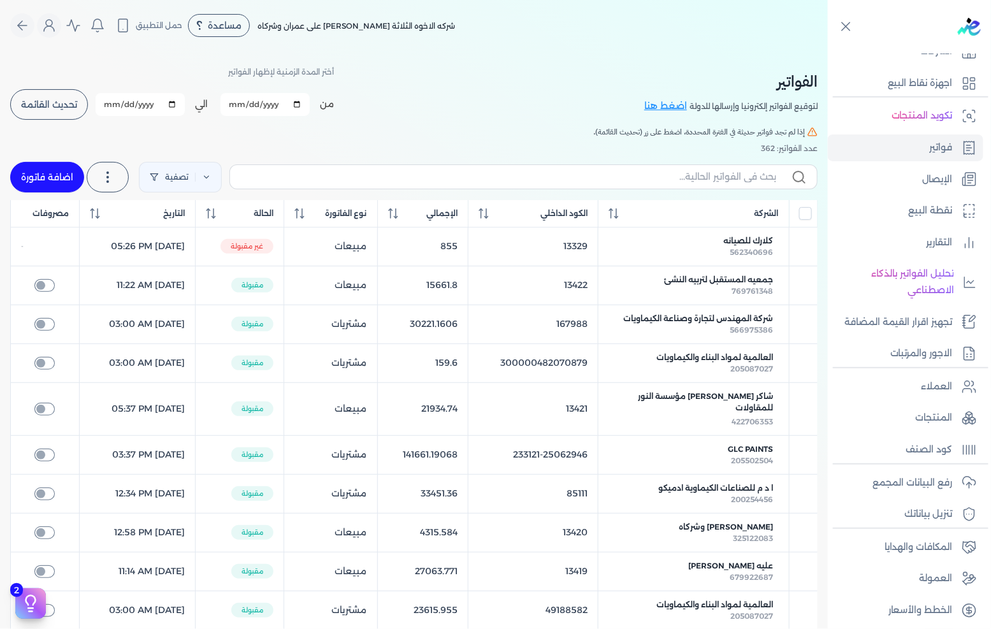
click at [51, 174] on link "اضافة فاتورة" at bounding box center [47, 177] width 74 height 31
select select "EGP"
select select "B"
select select "EGS"
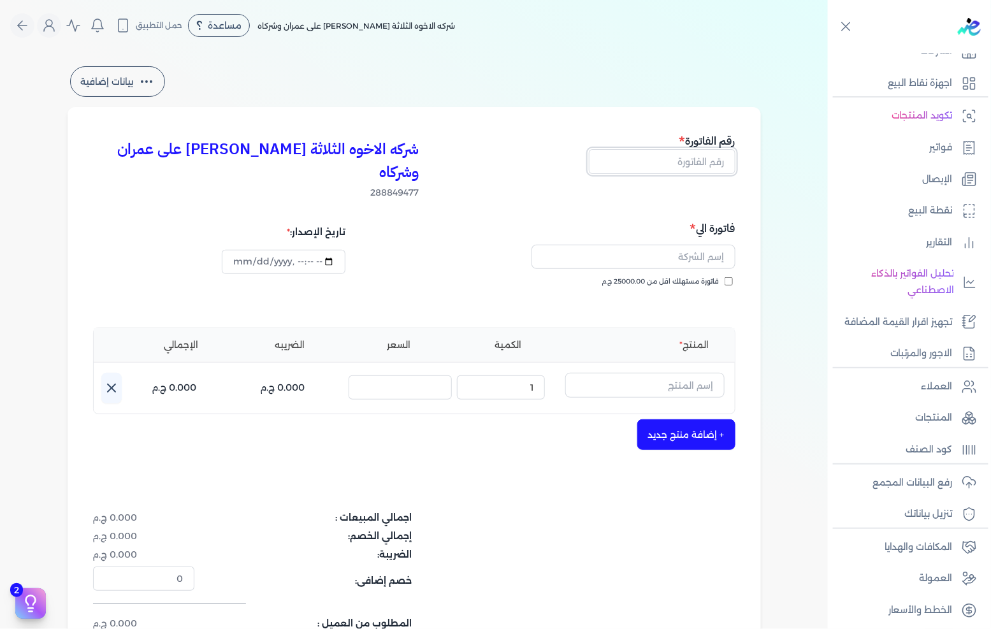
click at [691, 156] on input "text" at bounding box center [662, 161] width 147 height 24
type input "13460"
click at [703, 277] on span "فاتورة مستهلك اقل من 25000.00 ج.م" at bounding box center [660, 282] width 117 height 10
click at [725, 277] on input "فاتورة مستهلك اقل من 25000.00 ج.م" at bounding box center [729, 281] width 8 height 8
checkbox input "true"
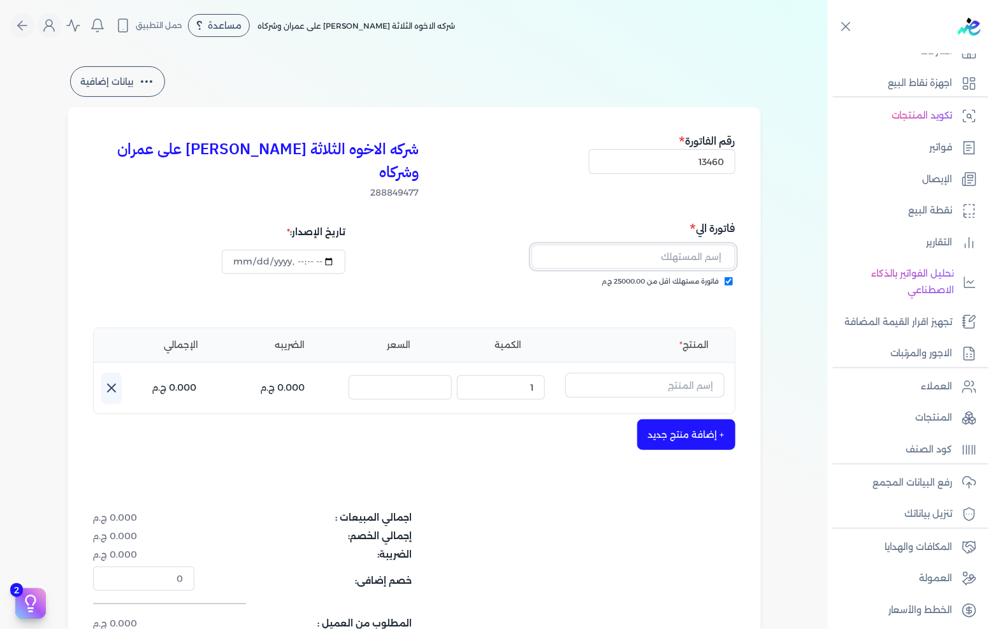
click at [706, 245] on input "text" at bounding box center [634, 257] width 204 height 24
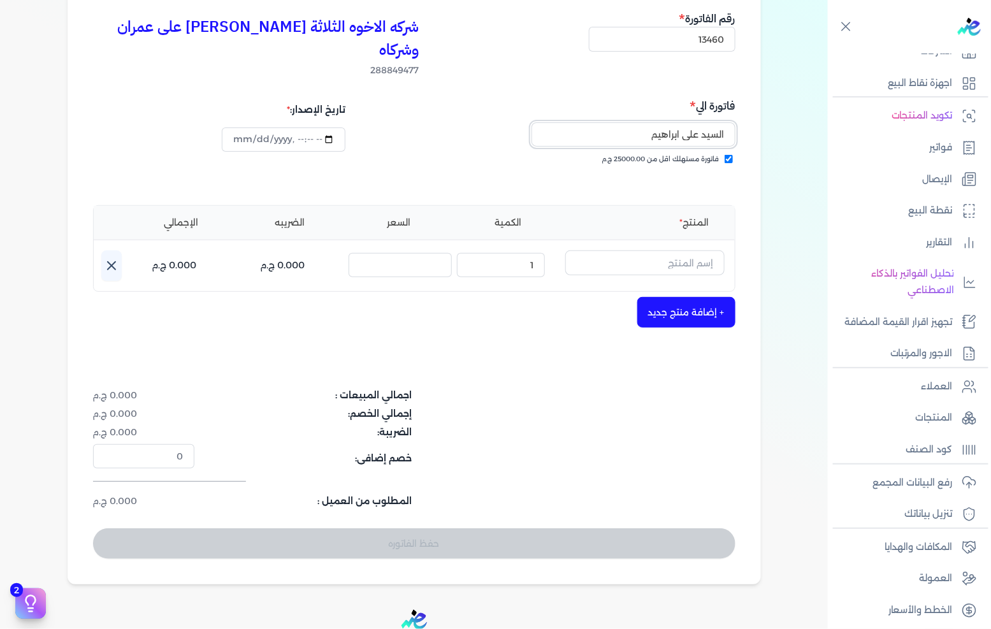
scroll to position [141, 0]
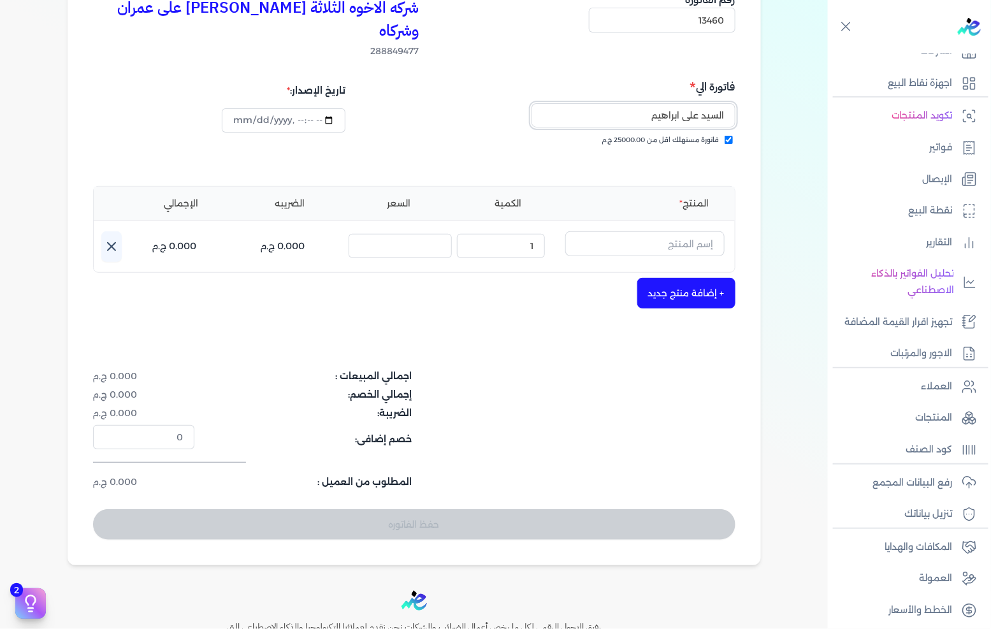
type input "السيد على ابراهيم"
click at [683, 231] on input "text" at bounding box center [644, 243] width 159 height 24
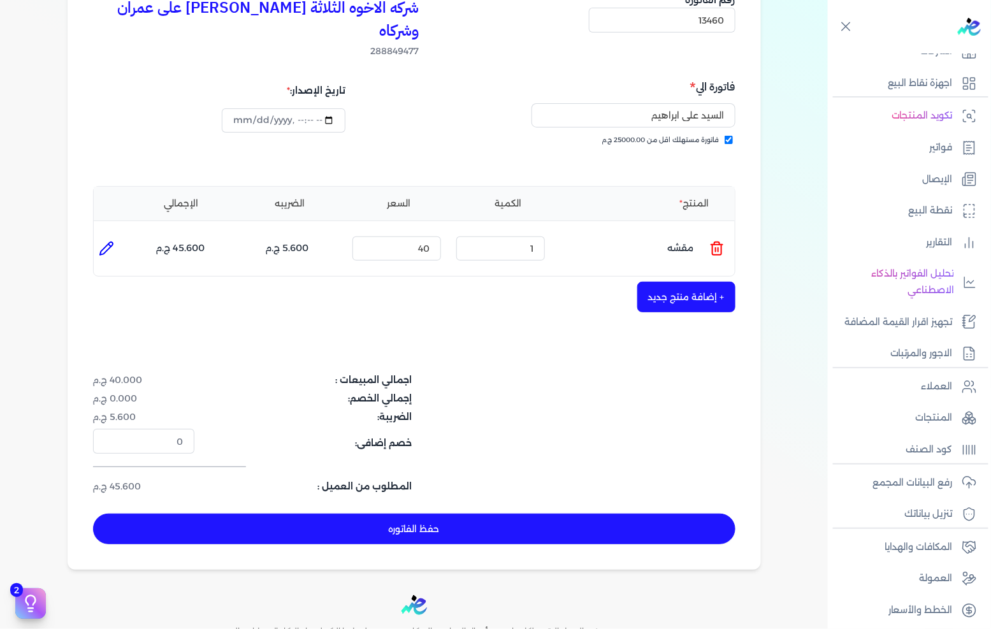
click at [720, 245] on icon at bounding box center [717, 250] width 9 height 10
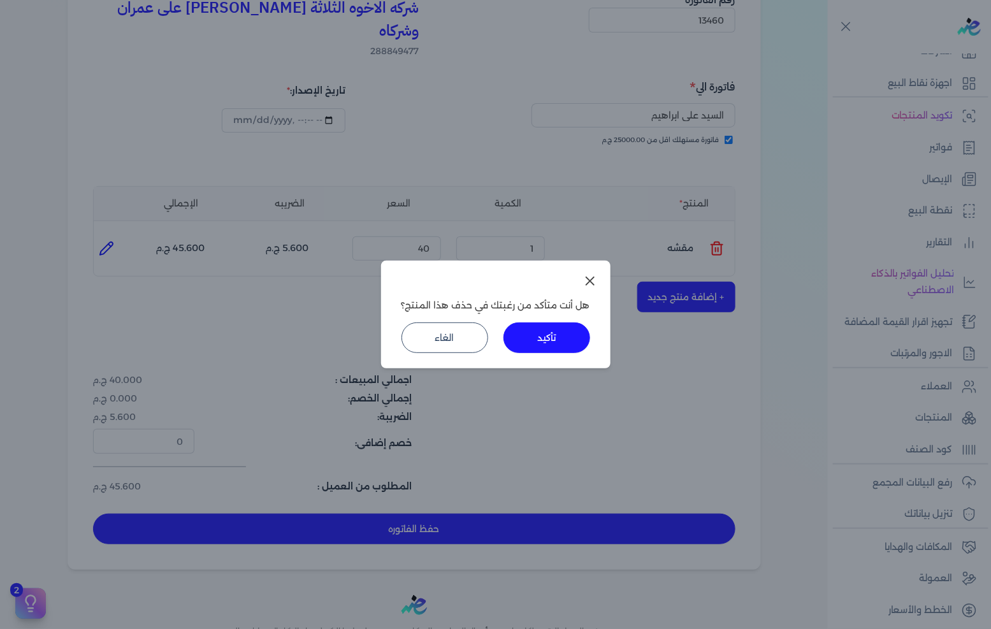
click at [571, 328] on button "تأكيد" at bounding box center [547, 337] width 87 height 31
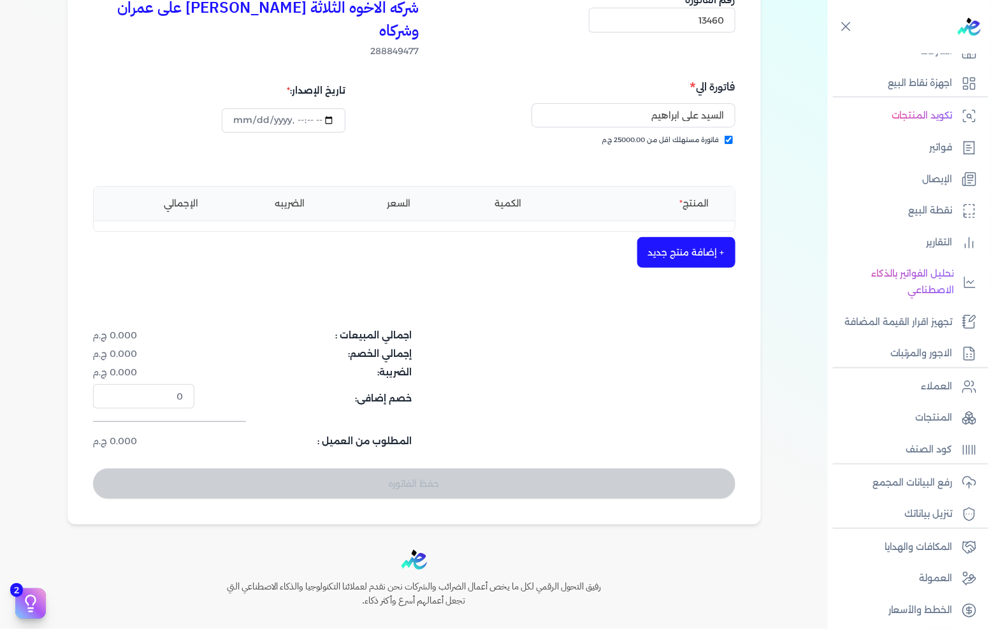
click at [679, 239] on button "+ إضافة منتج جديد" at bounding box center [686, 252] width 98 height 31
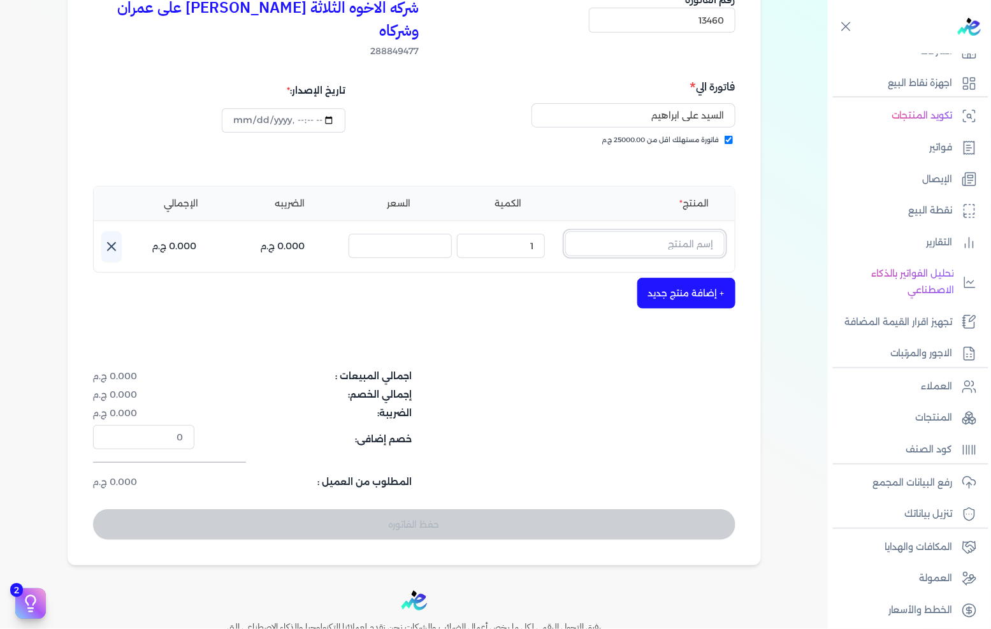
click at [686, 231] on input "text" at bounding box center [644, 243] width 159 height 24
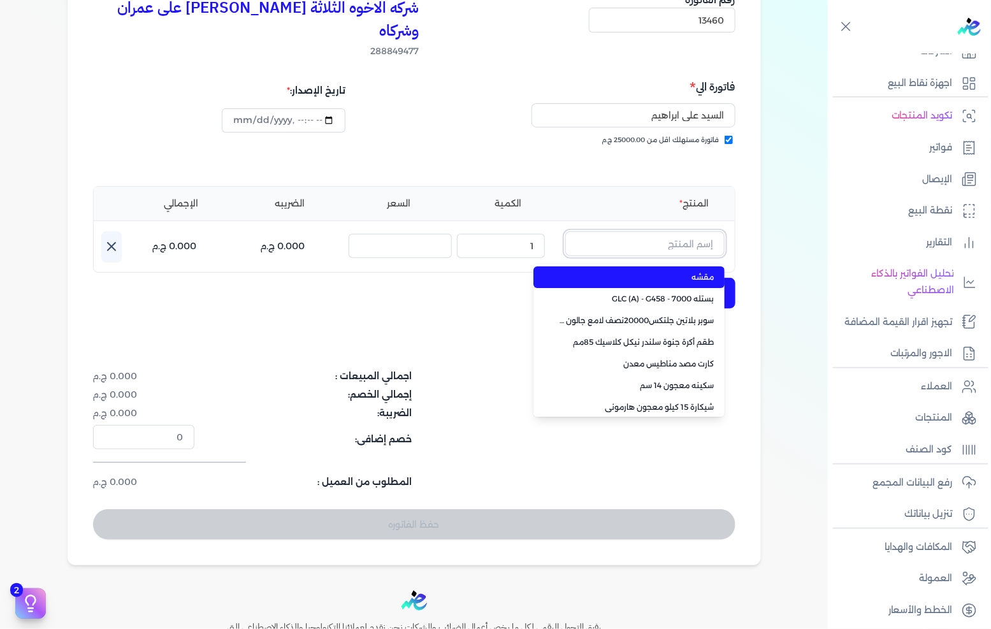
paste input ""STUCCO PUTTY 15K ""
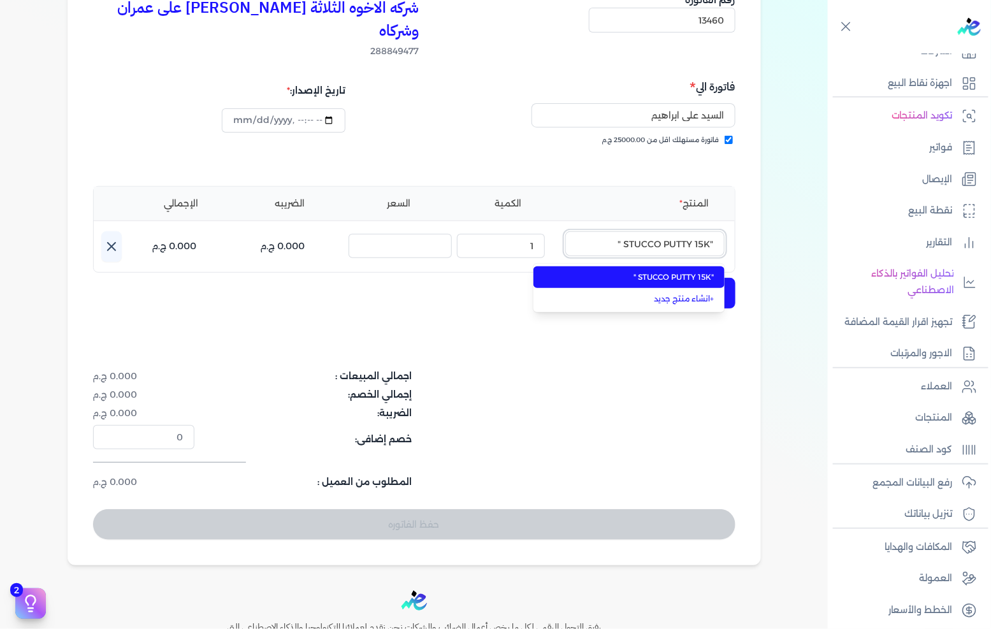
type input ""STUCCO PUTTY 15K ""
click at [645, 272] on span ""STUCCO PUTTY 15K "" at bounding box center [637, 277] width 156 height 11
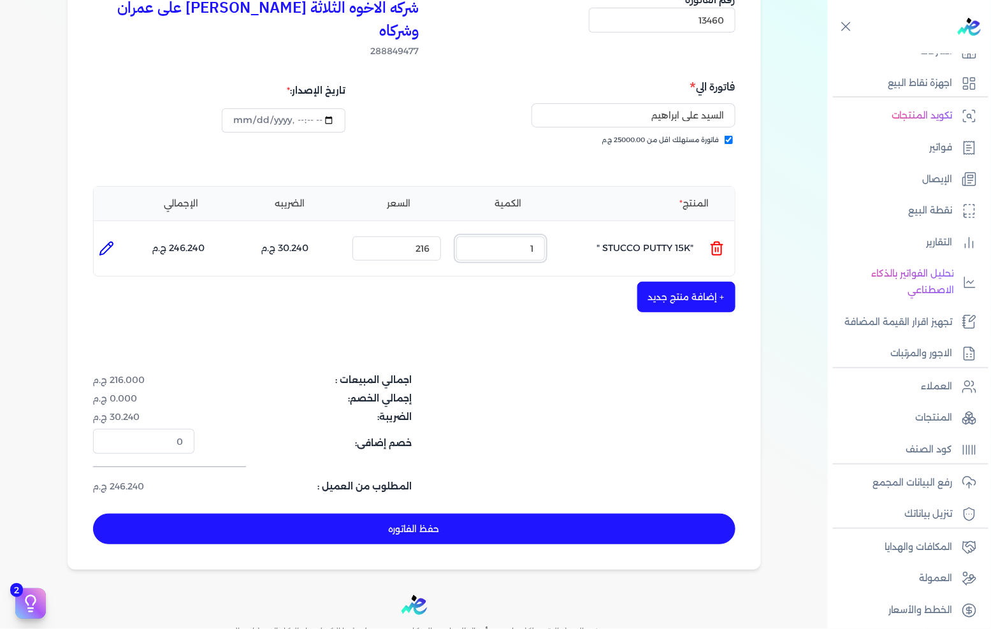
click at [500, 236] on input "1" at bounding box center [500, 248] width 89 height 24
type input "45"
click at [702, 282] on button "+ إضافة منتج جديد" at bounding box center [686, 297] width 98 height 31
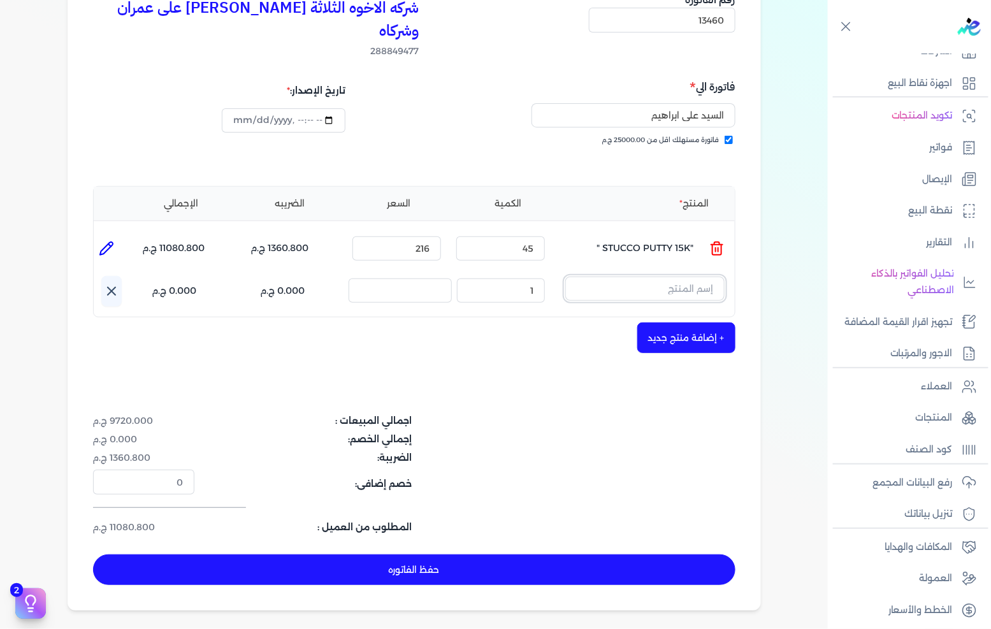
click at [692, 277] on input "text" at bounding box center [644, 289] width 159 height 24
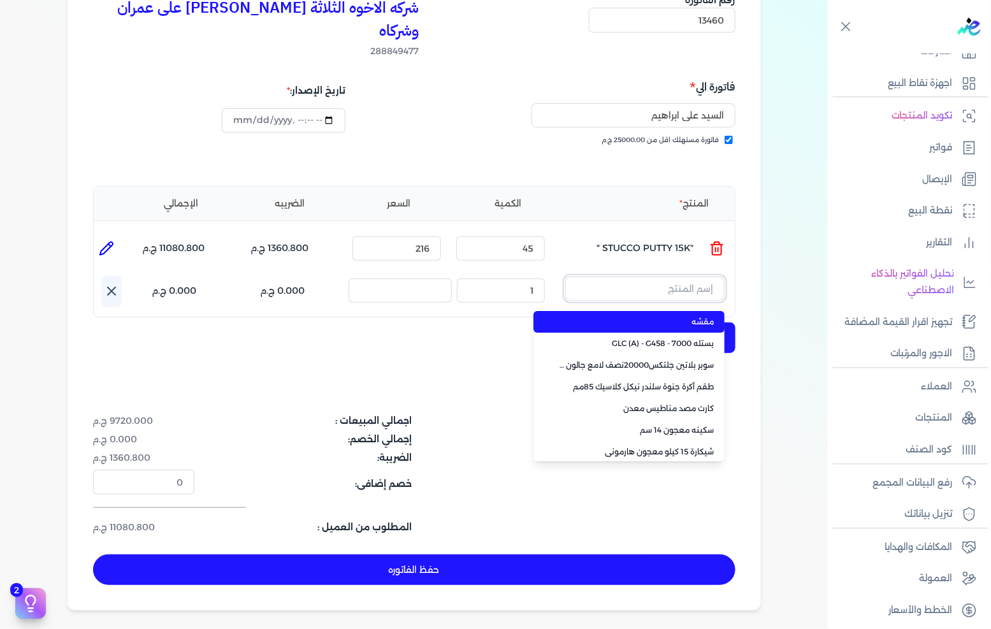
paste input ""FENOMASTIC MYHOME SMT SK BS A 9L ""
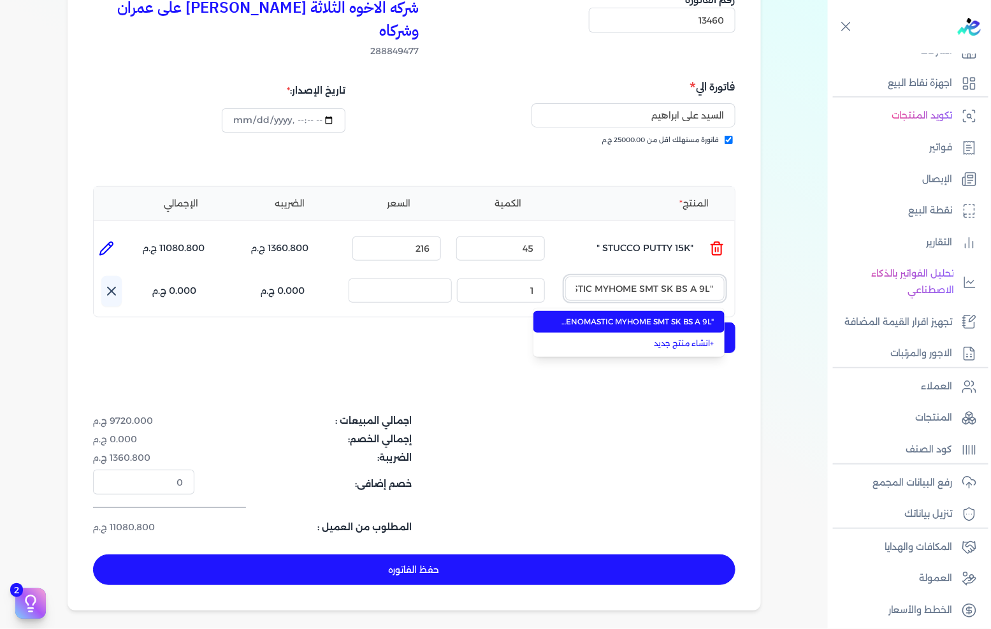
scroll to position [0, -48]
type input ""FENOMASTIC MYHOME SMT SK BS A 9L ""
click at [659, 316] on span ""FENOMASTIC MYHOME SMT SK BS A 9L "" at bounding box center [637, 321] width 156 height 11
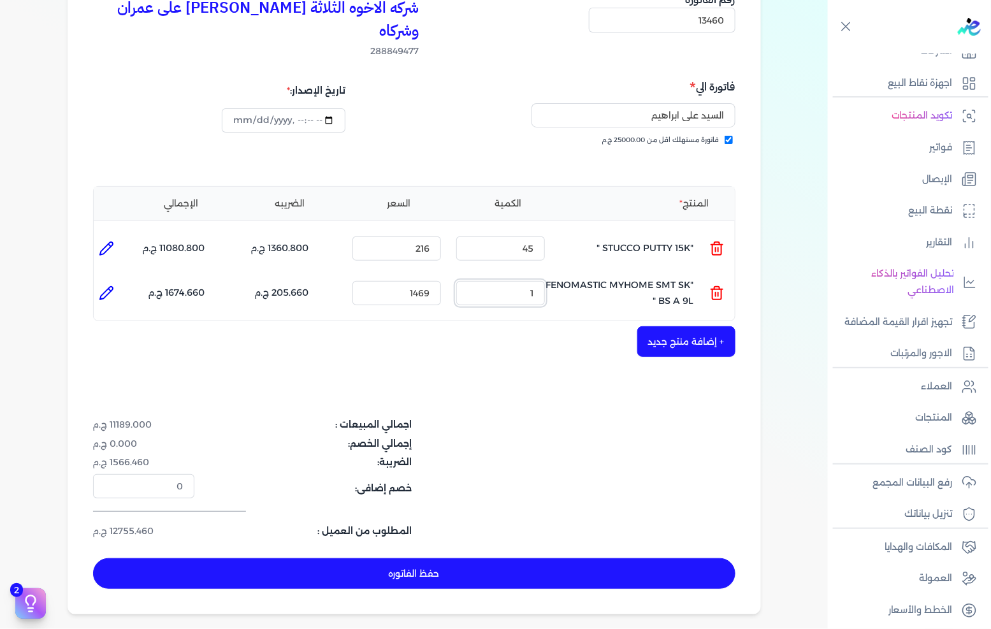
click at [521, 281] on input "1" at bounding box center [500, 293] width 89 height 24
type input "1"
type input "0"
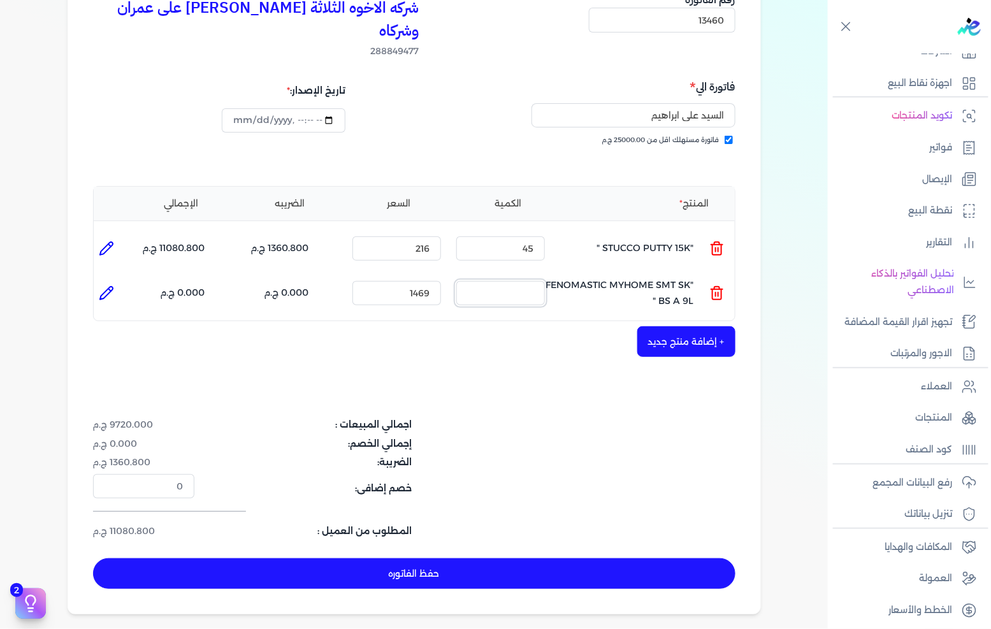
type input "5"
type input "0"
type input "8"
click at [404, 558] on button "حفظ الفاتوره" at bounding box center [414, 573] width 642 height 31
type input "[DATE]"
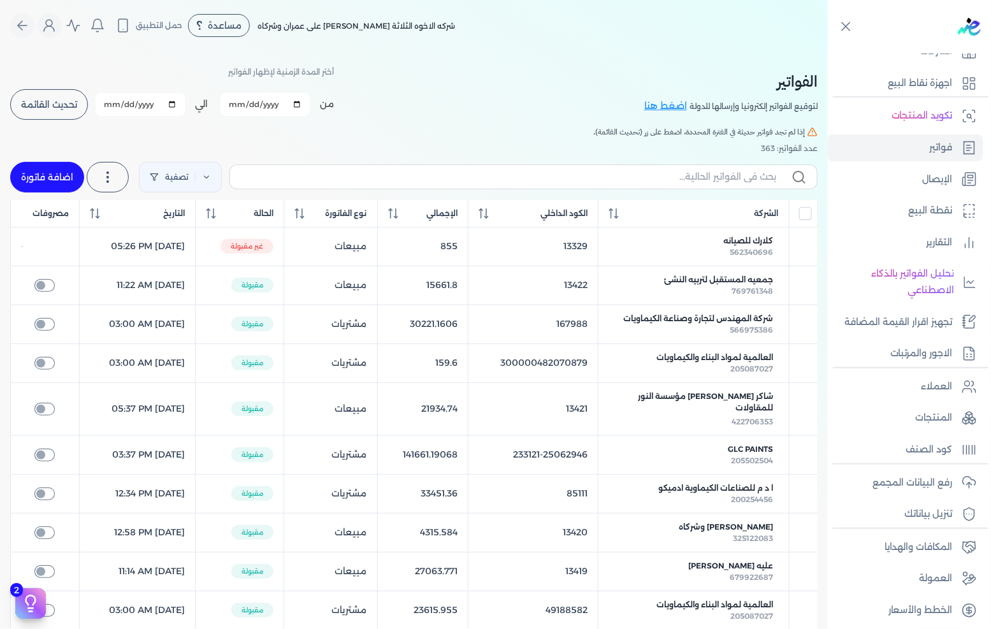
click at [71, 180] on link "اضافة فاتورة" at bounding box center [47, 177] width 74 height 31
select select "EGP"
select select "B"
select select "EGS"
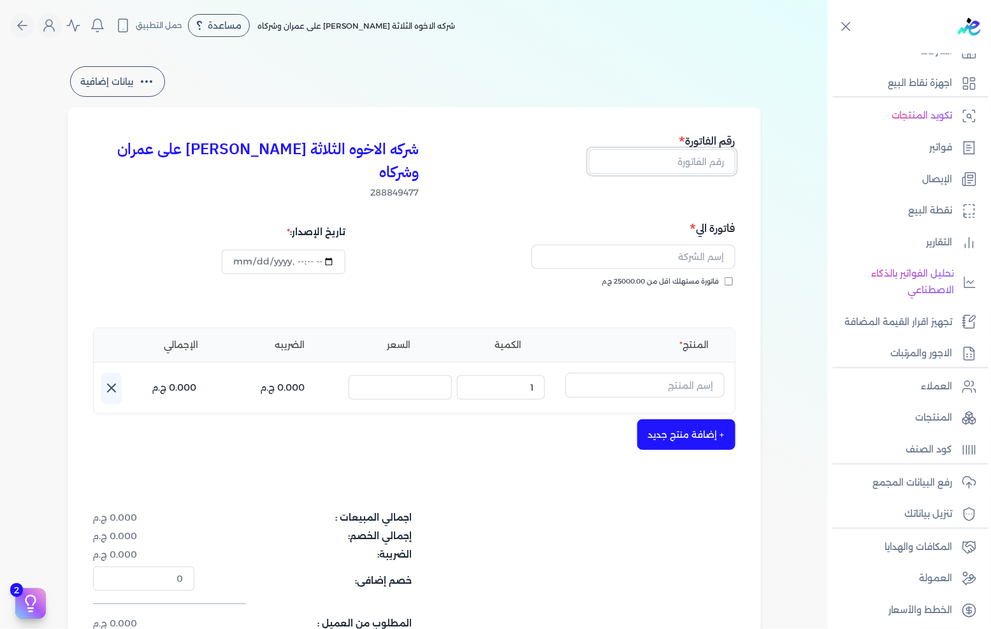
click at [653, 166] on input "text" at bounding box center [662, 161] width 147 height 24
type input "13461"
click at [711, 277] on span "فاتورة مستهلك اقل من 25000.00 ج.م" at bounding box center [660, 282] width 117 height 10
click at [725, 277] on input "فاتورة مستهلك اقل من 25000.00 ج.م" at bounding box center [729, 281] width 8 height 8
checkbox input "true"
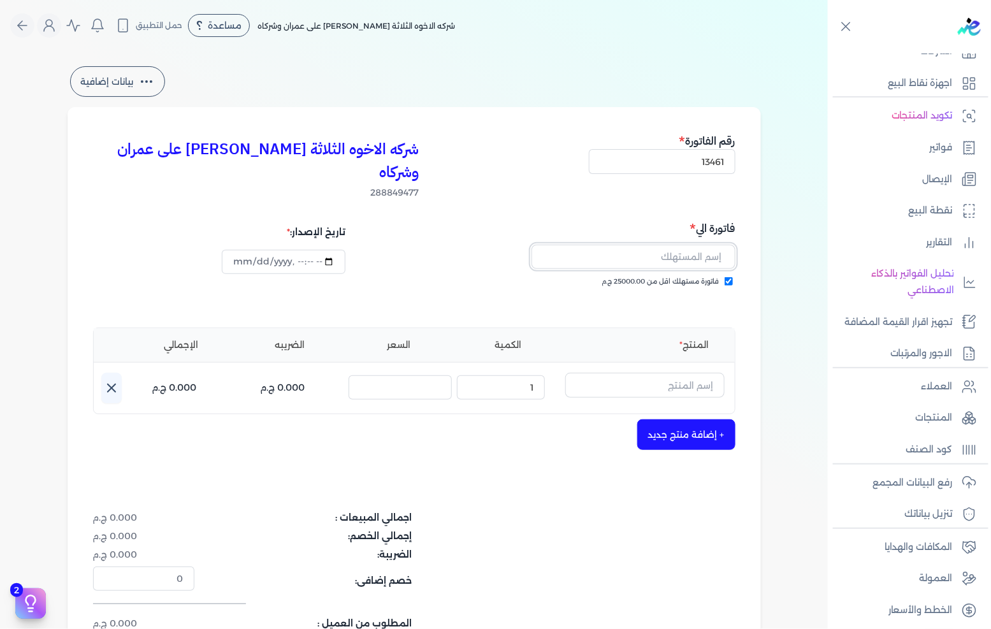
click at [714, 245] on input "text" at bounding box center [634, 257] width 204 height 24
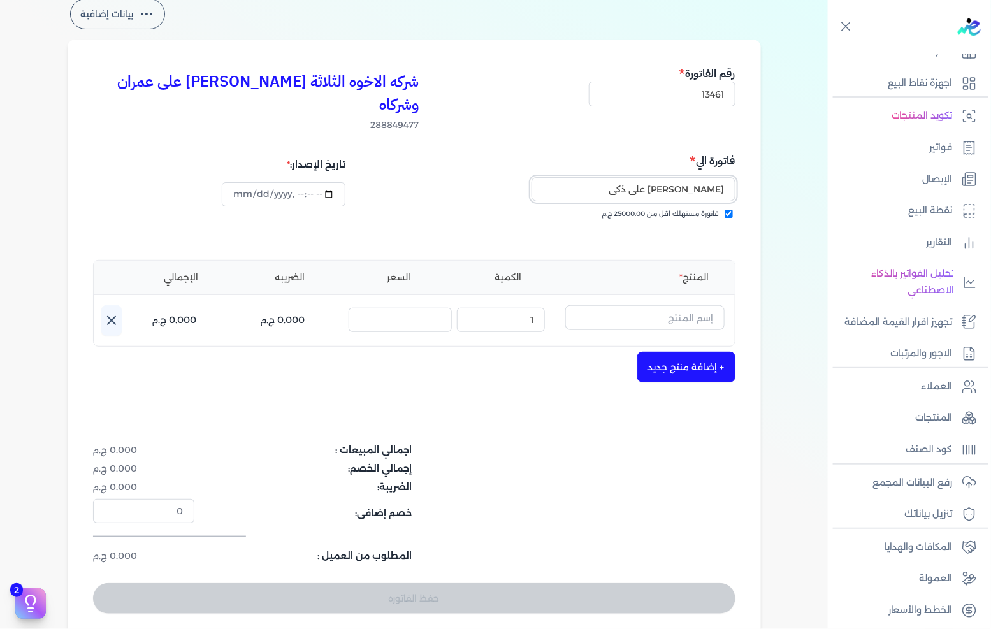
scroll to position [71, 0]
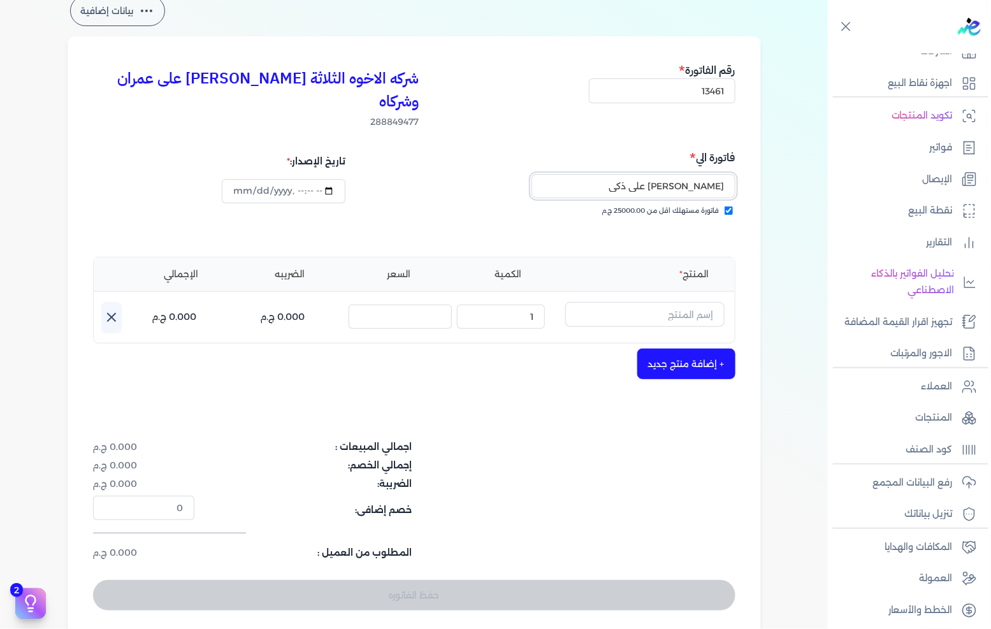
type input "[PERSON_NAME] ذكى"
click at [650, 277] on div "المنتج الكمية السعر الضريبه الإجمالي اسم المنتج : الكمية : 1 السعر : الضريبه : …" at bounding box center [414, 300] width 642 height 87
click at [650, 302] on div "اسم المنتج :" at bounding box center [644, 317] width 159 height 31
click at [639, 302] on input "text" at bounding box center [644, 314] width 159 height 24
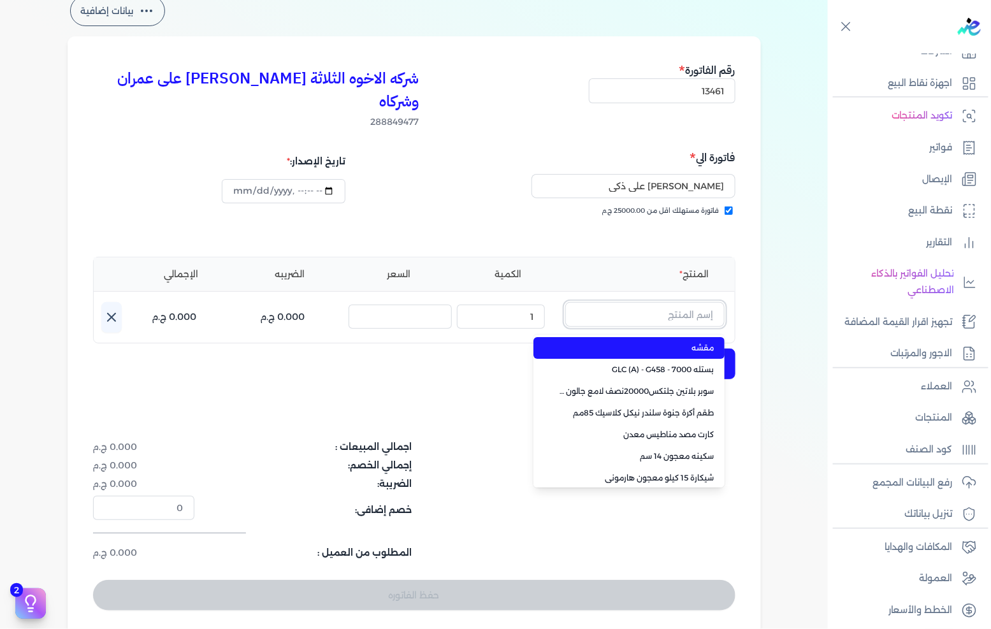
paste input ""FENOMASTIC MYHOME SMT SK BS A 0.9L ""
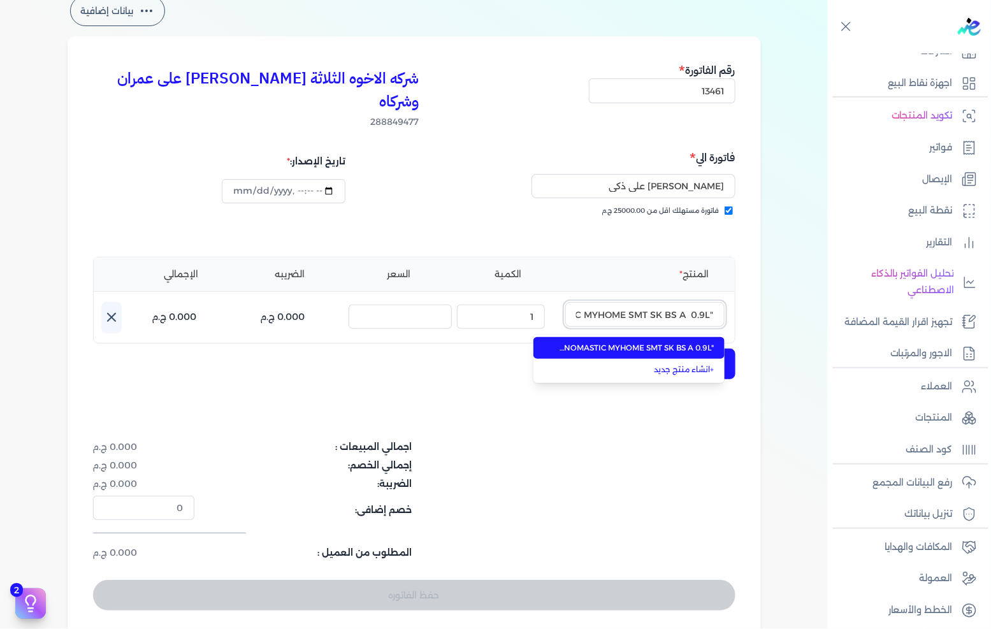
scroll to position [0, -59]
type input ""FENOMASTIC MYHOME SMT SK BS A 0.9L ""
click at [641, 342] on span ""FENOMASTIC MYHOME SMT SK BS A 0.9L "" at bounding box center [637, 347] width 156 height 11
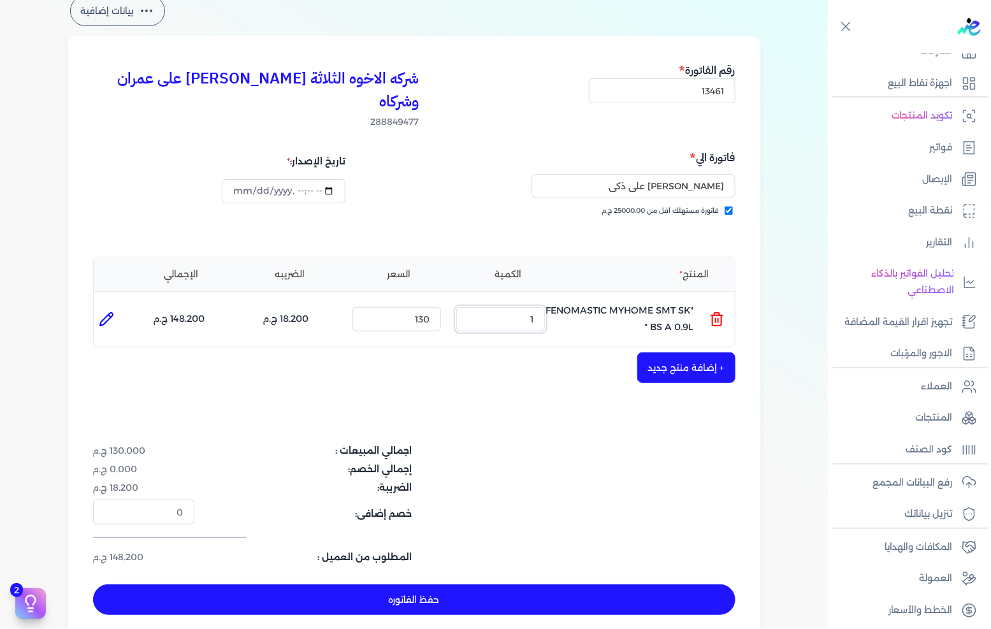
click at [526, 307] on input "1" at bounding box center [500, 319] width 89 height 24
drag, startPoint x: 526, startPoint y: 289, endPoint x: 867, endPoint y: 263, distance: 342.0
click at [526, 307] on input "1" at bounding box center [500, 319] width 89 height 24
type input "35"
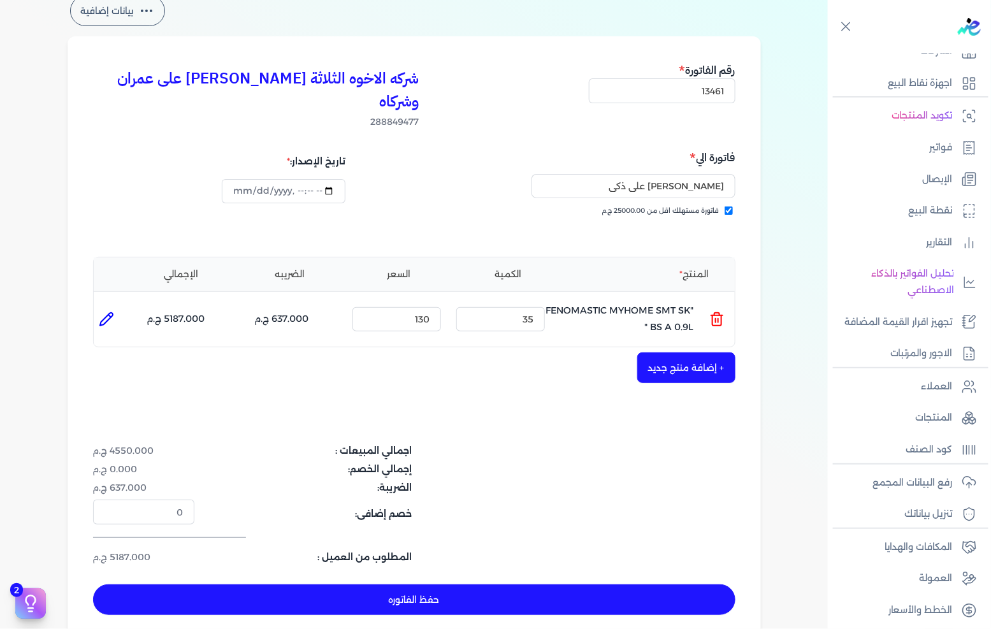
click at [702, 352] on button "+ إضافة منتج جديد" at bounding box center [686, 367] width 98 height 31
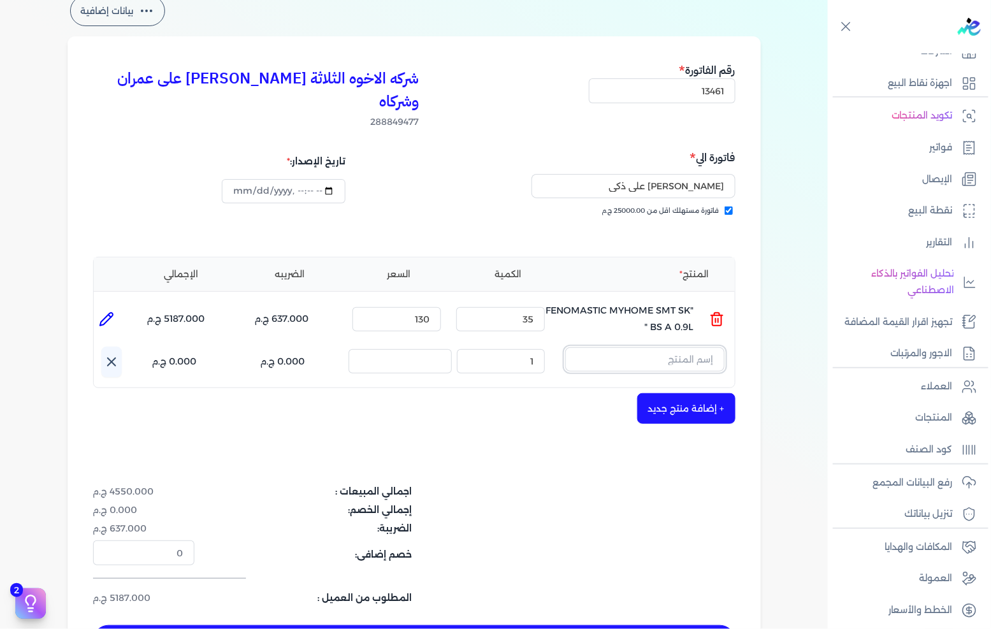
click at [702, 347] on input "text" at bounding box center [644, 359] width 159 height 24
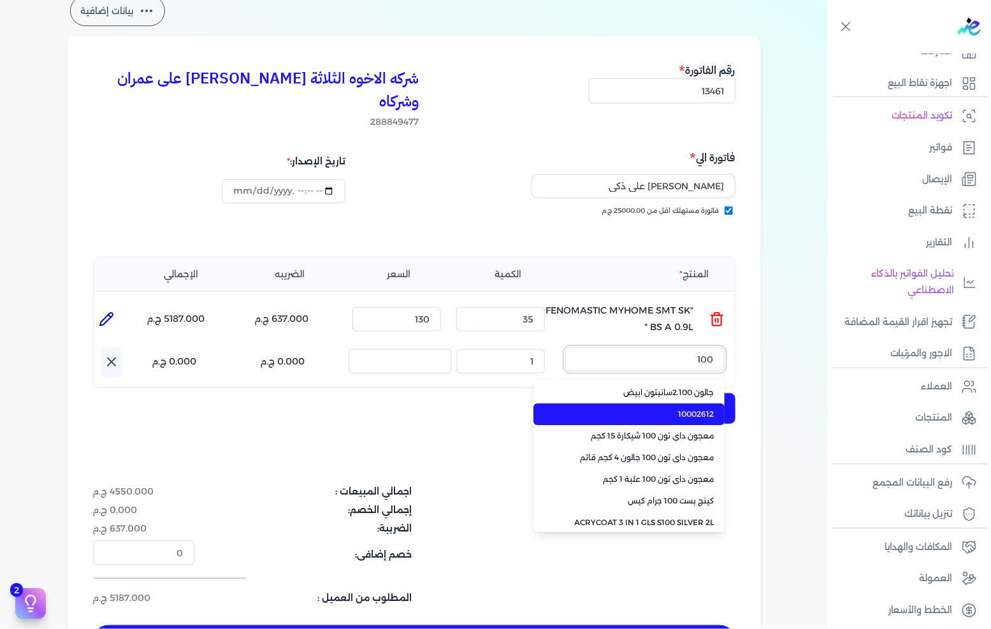
type input "100"
click at [583, 430] on span "معجون داي تون 100 شيكارة 15 كجم" at bounding box center [637, 435] width 156 height 11
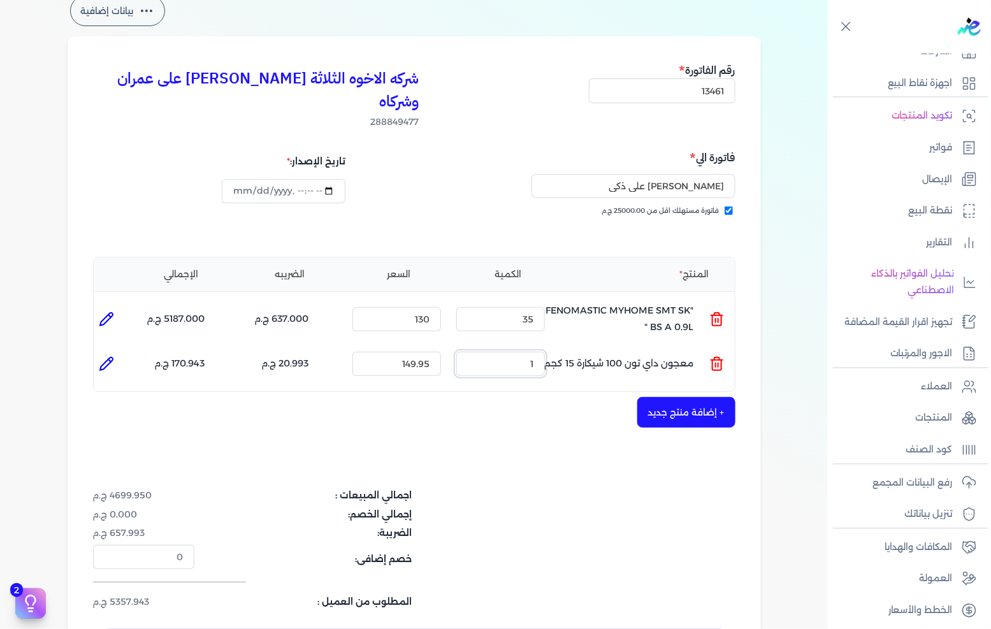
click at [530, 352] on input "1" at bounding box center [500, 364] width 89 height 24
type input "80"
click at [696, 397] on button "+ إضافة منتج جديد" at bounding box center [686, 412] width 98 height 31
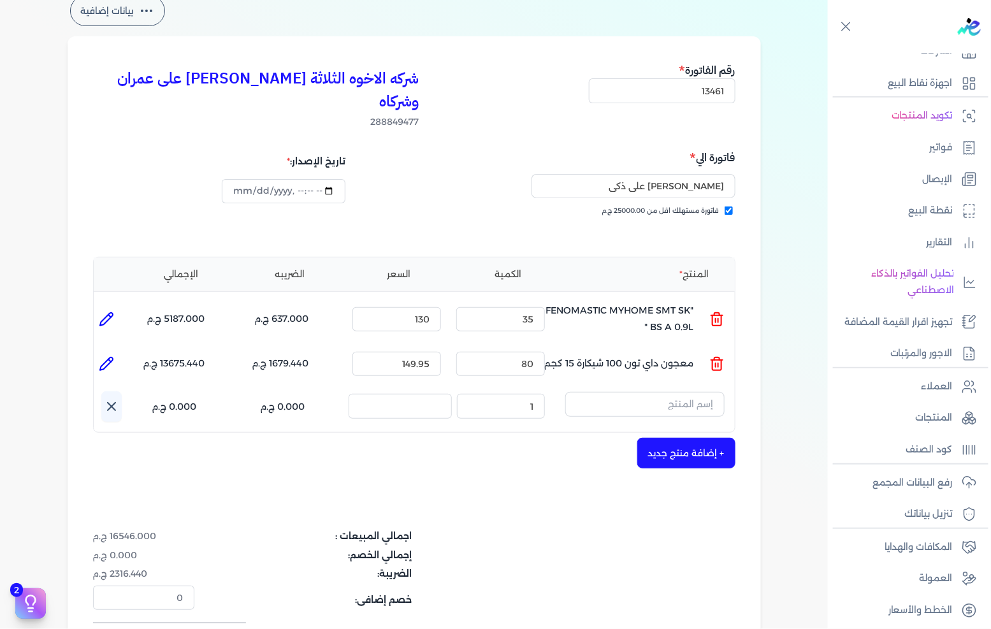
click at [696, 392] on input "text" at bounding box center [644, 404] width 159 height 24
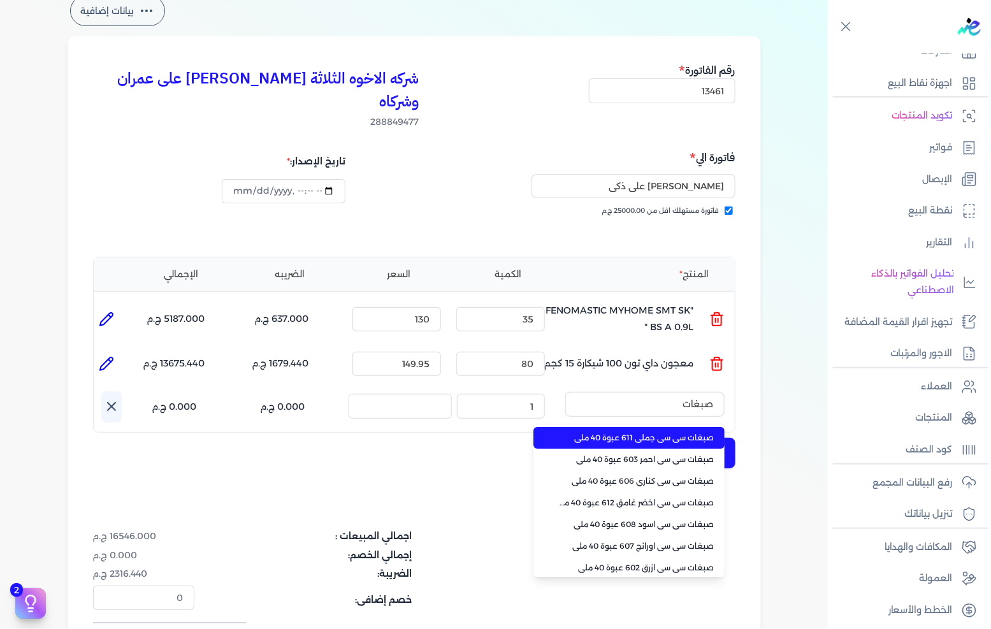
type input "صبغات"
click at [671, 432] on span "صبغات سي سي جملي 611 عبوة 40 ملي" at bounding box center [637, 437] width 156 height 11
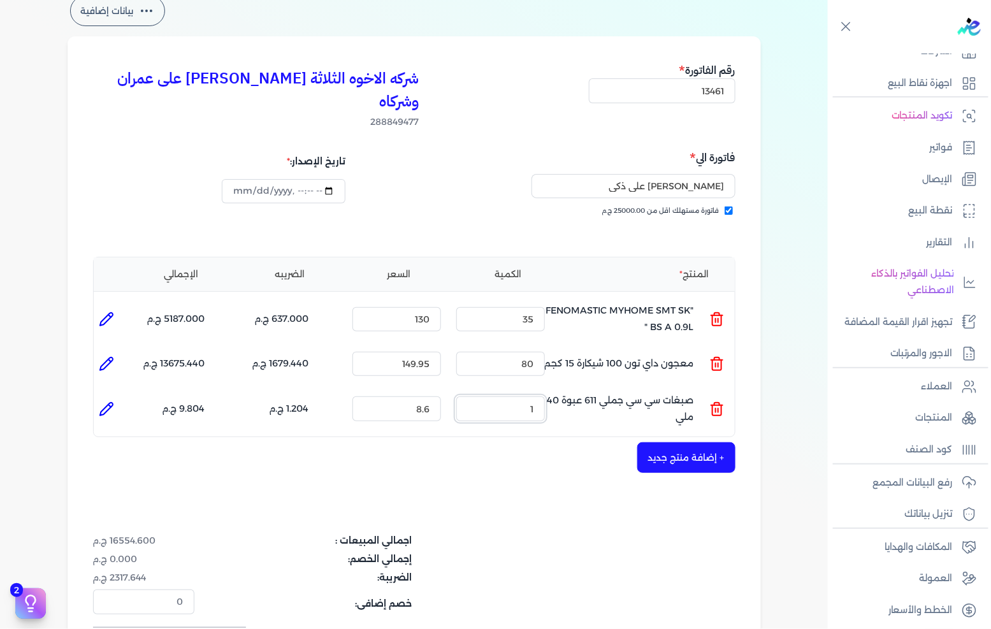
click at [516, 396] on input "1" at bounding box center [500, 408] width 89 height 24
click at [517, 396] on input "1" at bounding box center [500, 408] width 89 height 24
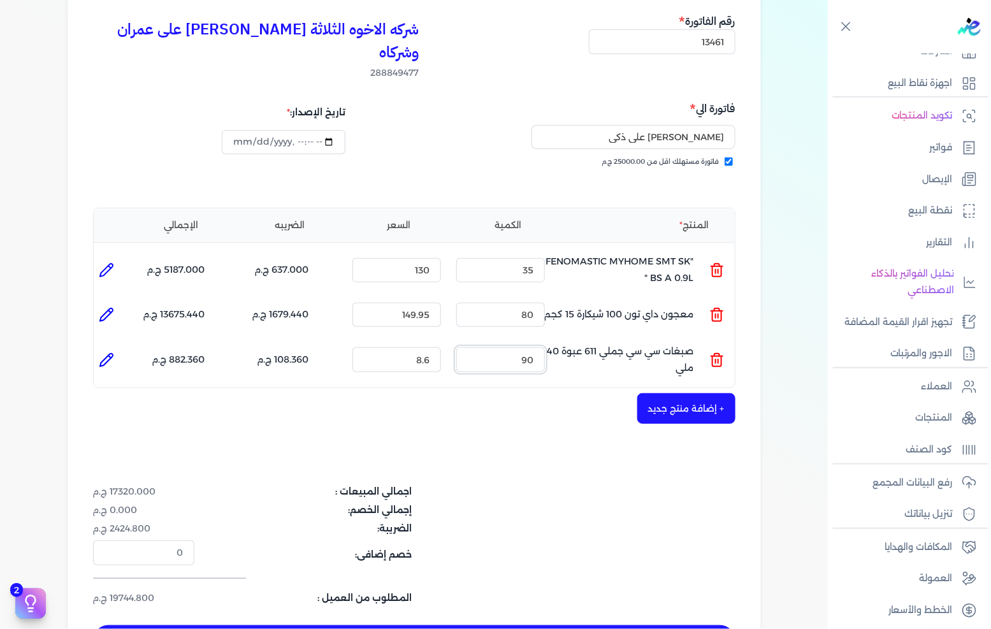
scroll to position [141, 0]
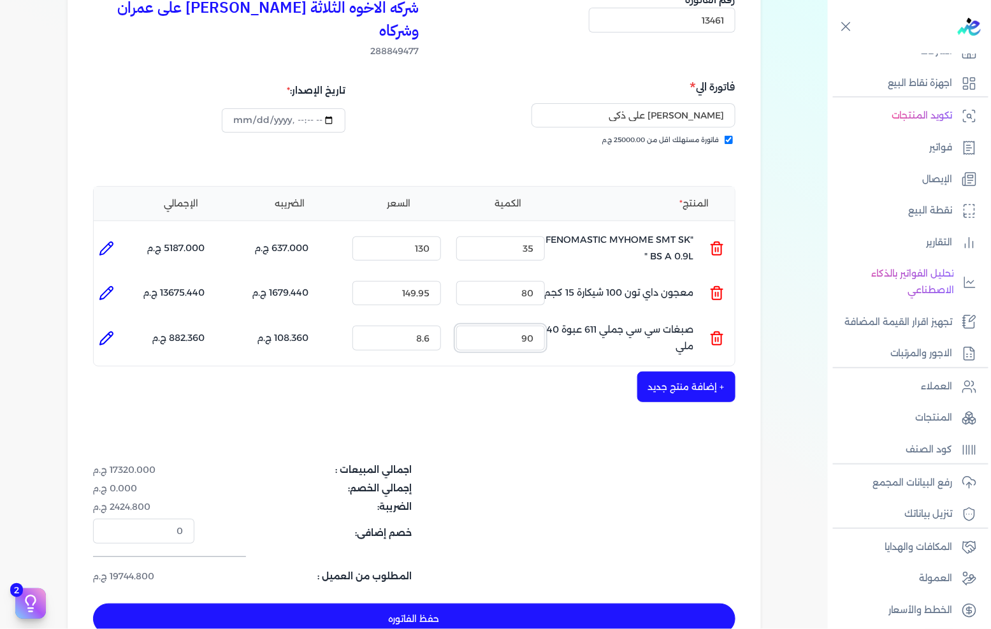
type input "90"
click at [697, 340] on div "المنتج الكمية السعر الضريبه الإجمالي المنتج : "FENOMASTIC MYHOME SMT SK BS A 0.…" at bounding box center [414, 276] width 642 height 180
click at [679, 372] on button "+ إضافة منتج جديد" at bounding box center [686, 387] width 98 height 31
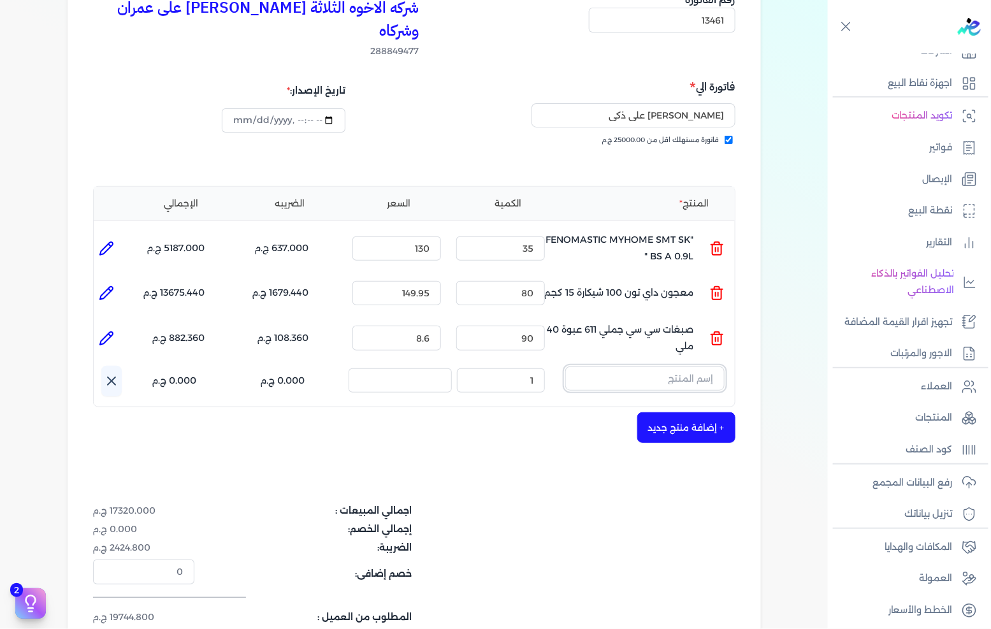
click at [684, 366] on input "text" at bounding box center [644, 378] width 159 height 24
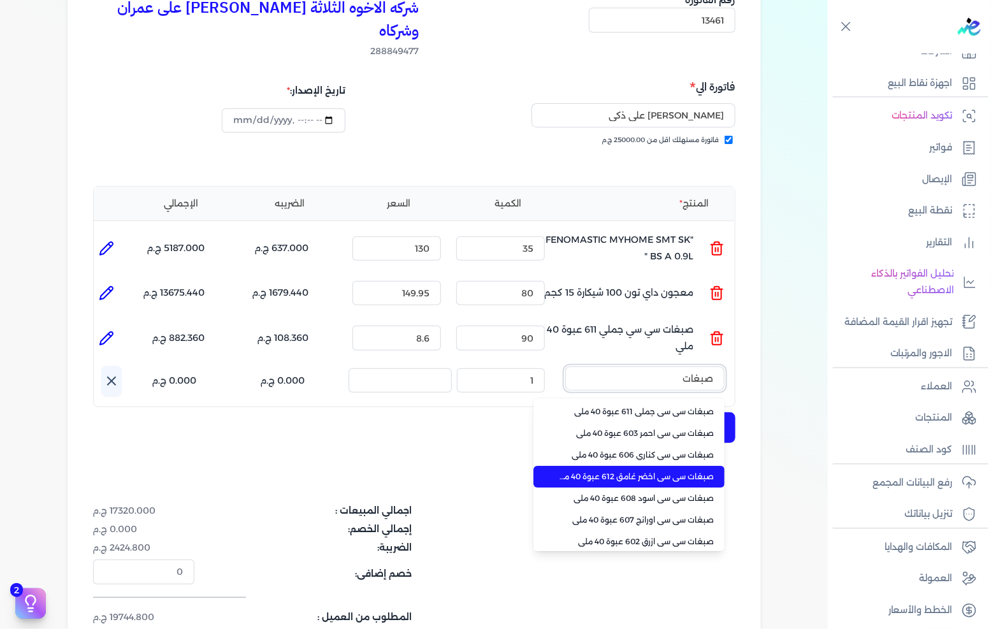
type input "صبغات"
click at [642, 466] on li "صبغات سي سي اخضر غامق 612 عبوة 40 ملي" at bounding box center [628, 477] width 191 height 22
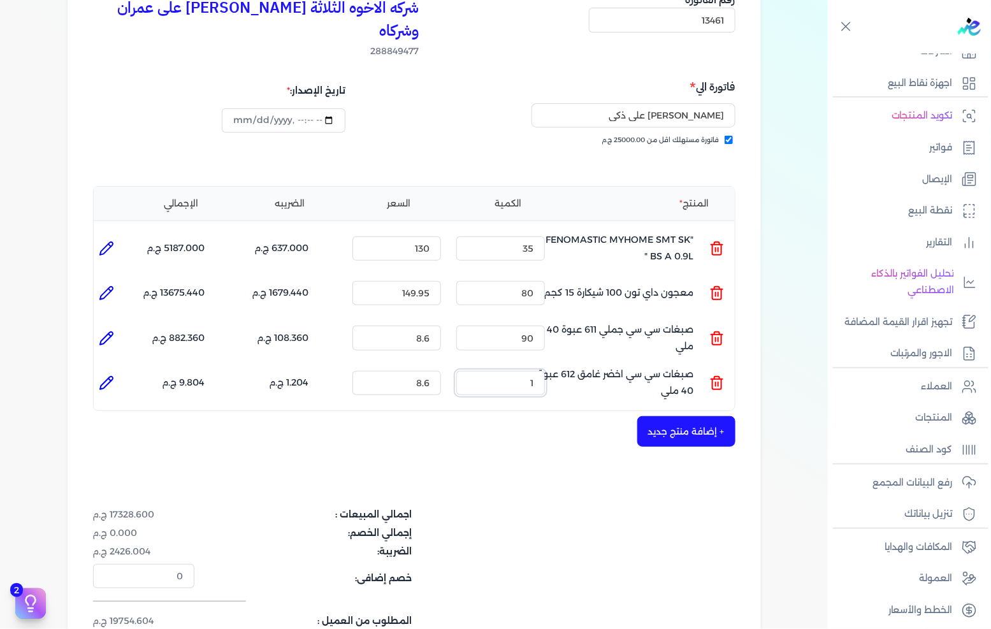
click at [514, 371] on input "1" at bounding box center [500, 383] width 89 height 24
drag, startPoint x: 514, startPoint y: 361, endPoint x: 562, endPoint y: 356, distance: 48.8
click at [514, 371] on input "1" at bounding box center [500, 383] width 89 height 24
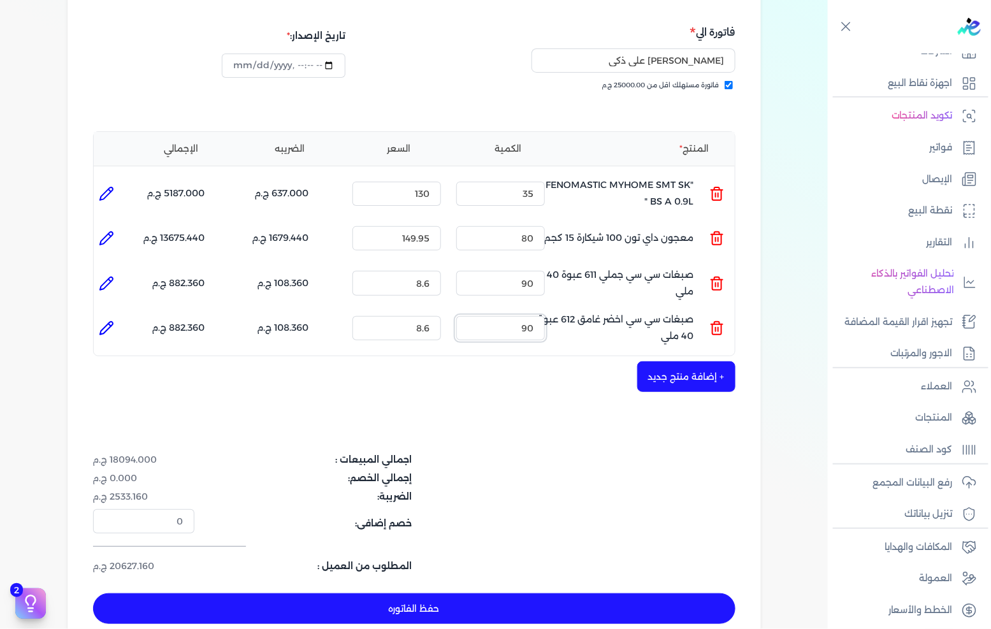
scroll to position [212, 0]
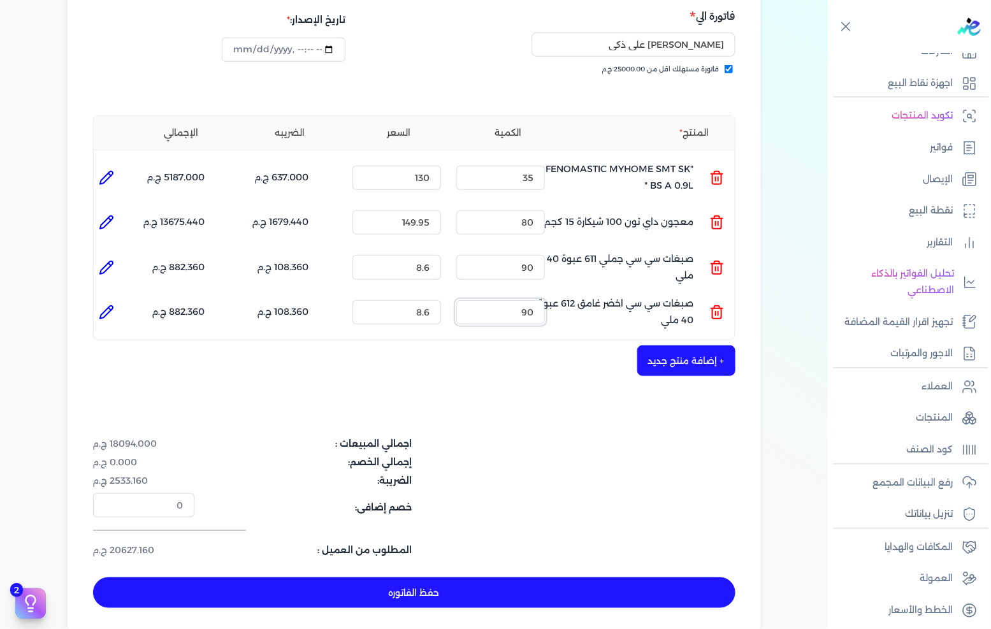
type input "90"
click at [403, 577] on button "حفظ الفاتوره" at bounding box center [414, 592] width 642 height 31
type input "[DATE]"
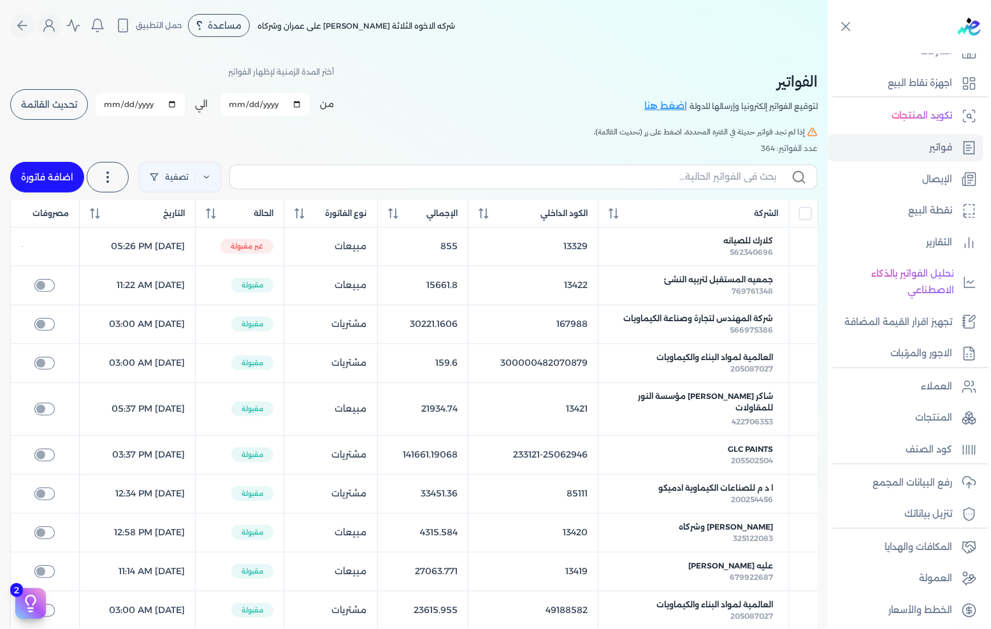
click at [54, 169] on link "اضافة فاتورة" at bounding box center [47, 177] width 74 height 31
select select "EGP"
select select "B"
select select "EGS"
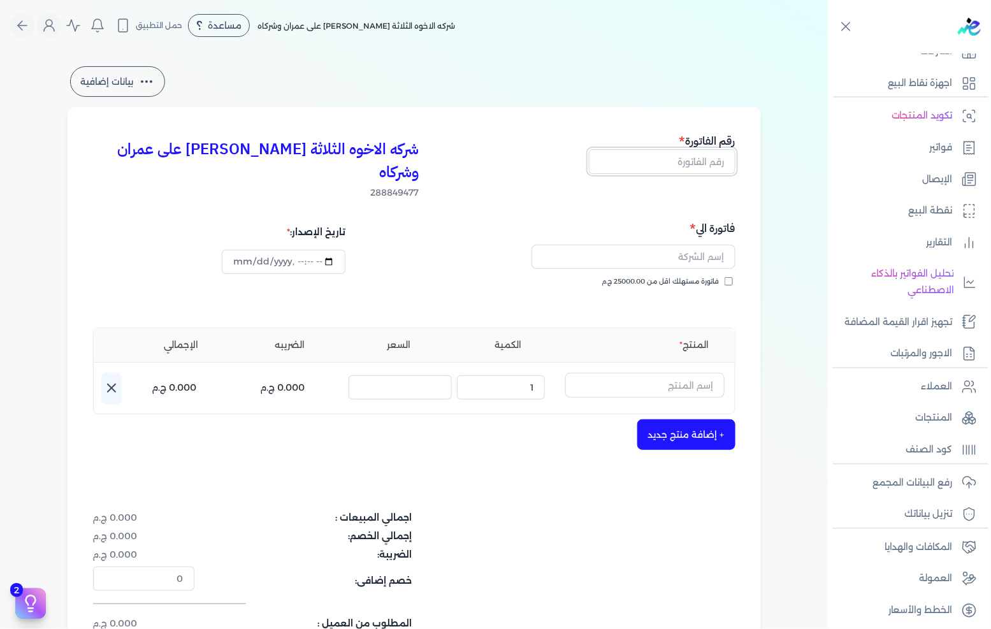
drag, startPoint x: 672, startPoint y: 161, endPoint x: 990, endPoint y: 80, distance: 328.3
click at [672, 161] on input "text" at bounding box center [662, 161] width 147 height 24
type input "13462"
click at [670, 277] on div "فاتورة مستهلك اقل من 25000.00 ج.م" at bounding box center [577, 295] width 312 height 36
click at [676, 277] on span "فاتورة مستهلك اقل من 25000.00 ج.م" at bounding box center [660, 282] width 117 height 10
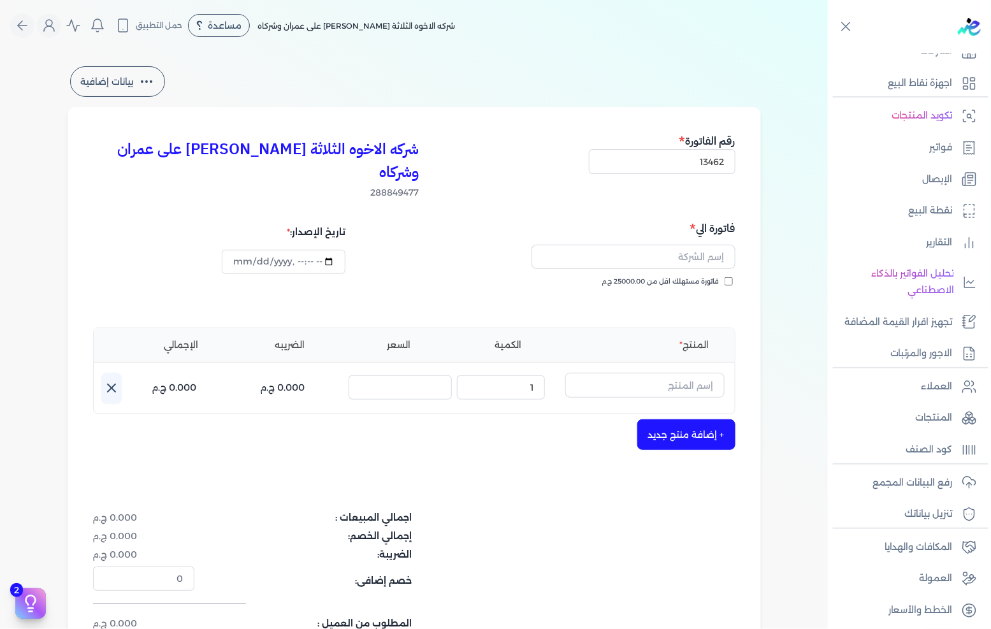
click at [725, 277] on input "فاتورة مستهلك اقل من 25000.00 ج.م" at bounding box center [729, 281] width 8 height 8
checkbox input "true"
click at [683, 245] on input "text" at bounding box center [634, 257] width 204 height 24
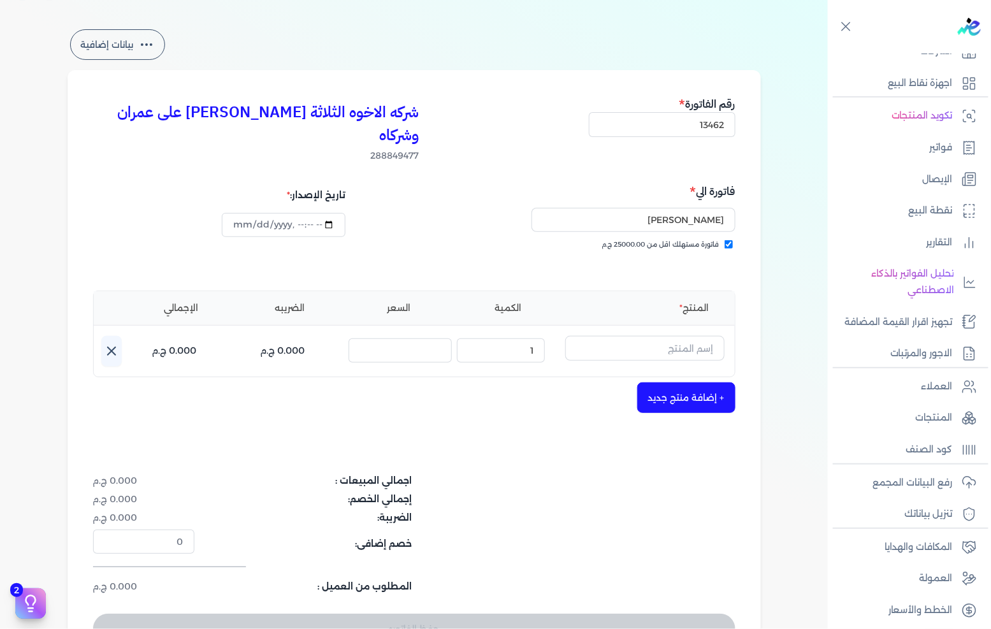
scroll to position [71, 0]
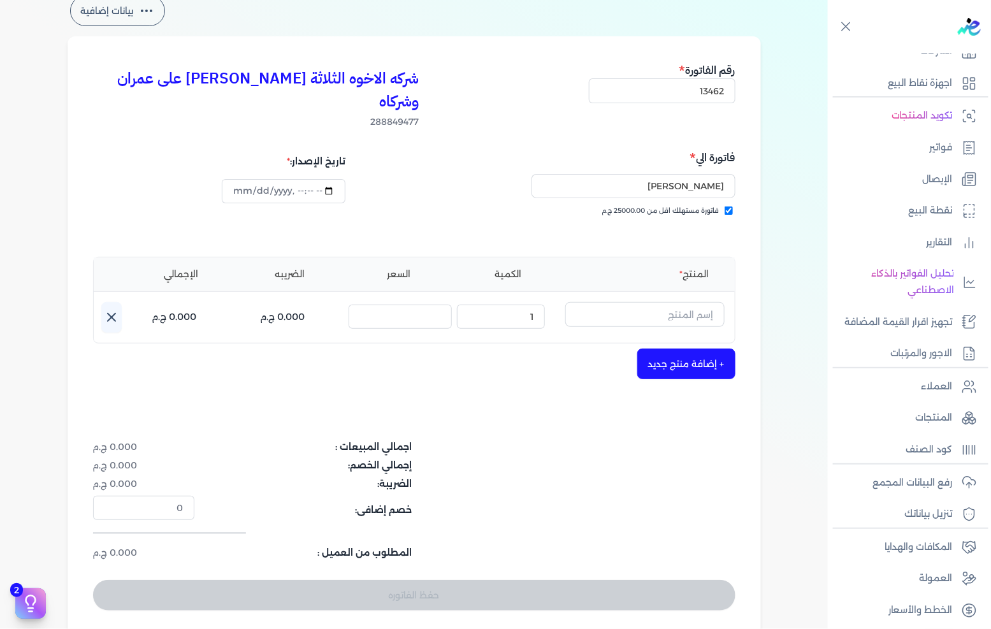
type input "عبدالباقى ابراهيم عبدالباقى"
click at [714, 302] on input "text" at bounding box center [644, 314] width 159 height 24
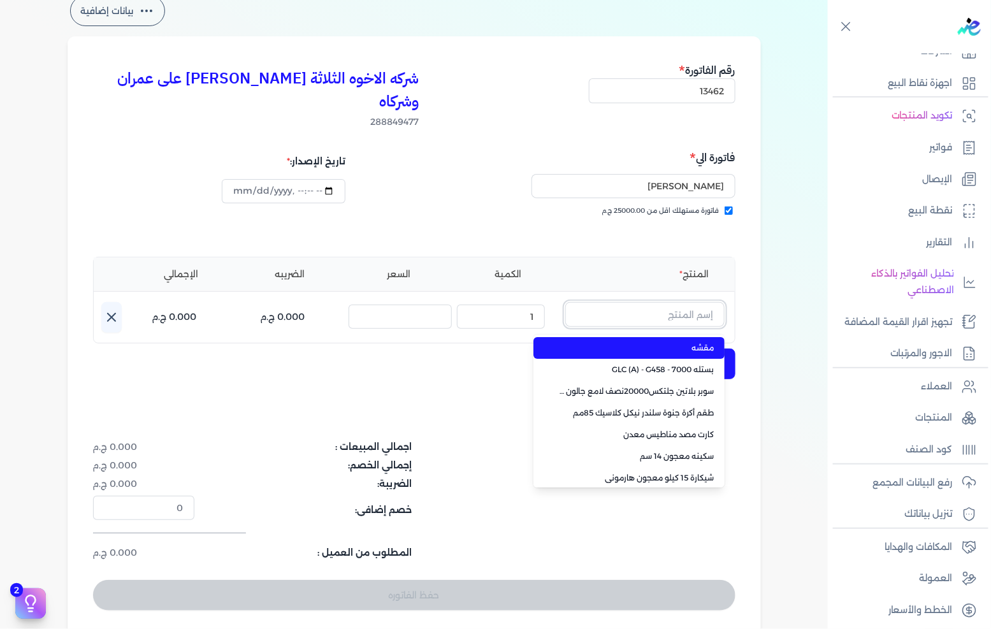
paste input "يد سيخ 10سم يد زرقاء"
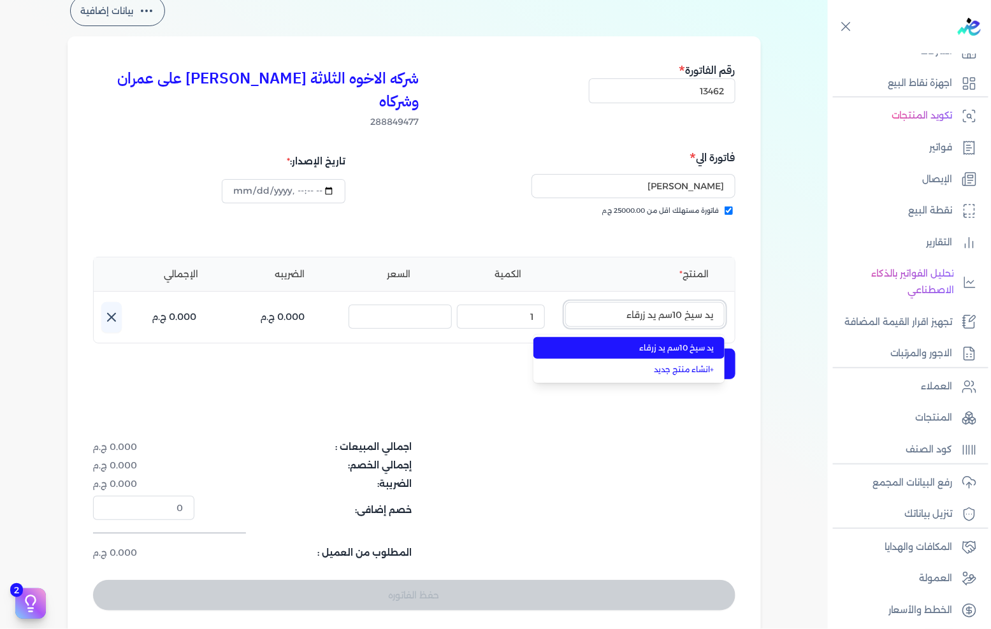
type input "يد سيخ 10سم يد زرقاء"
click at [657, 342] on span "يد سيخ 10سم يد زرقاء" at bounding box center [637, 347] width 156 height 11
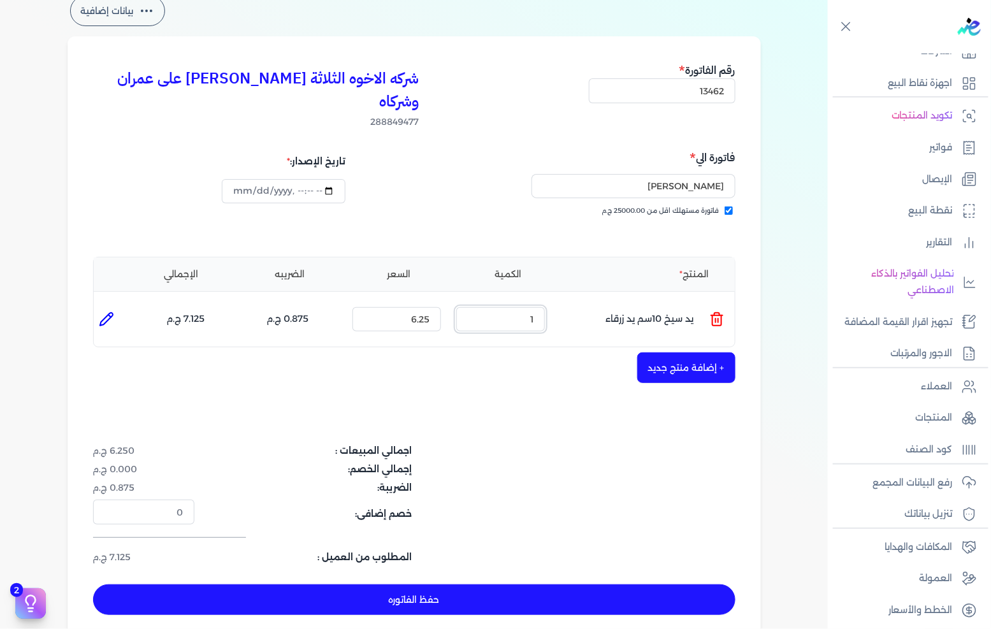
click at [512, 307] on input "1" at bounding box center [500, 319] width 89 height 24
type input "100"
click at [709, 352] on button "+ إضافة منتج جديد" at bounding box center [686, 367] width 98 height 31
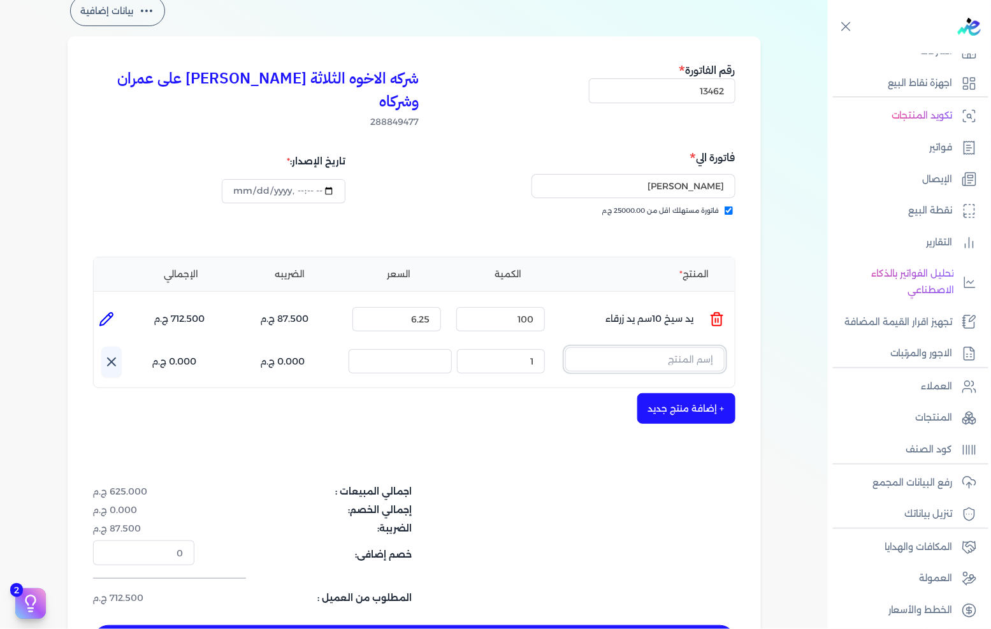
click at [635, 347] on input "text" at bounding box center [644, 359] width 159 height 24
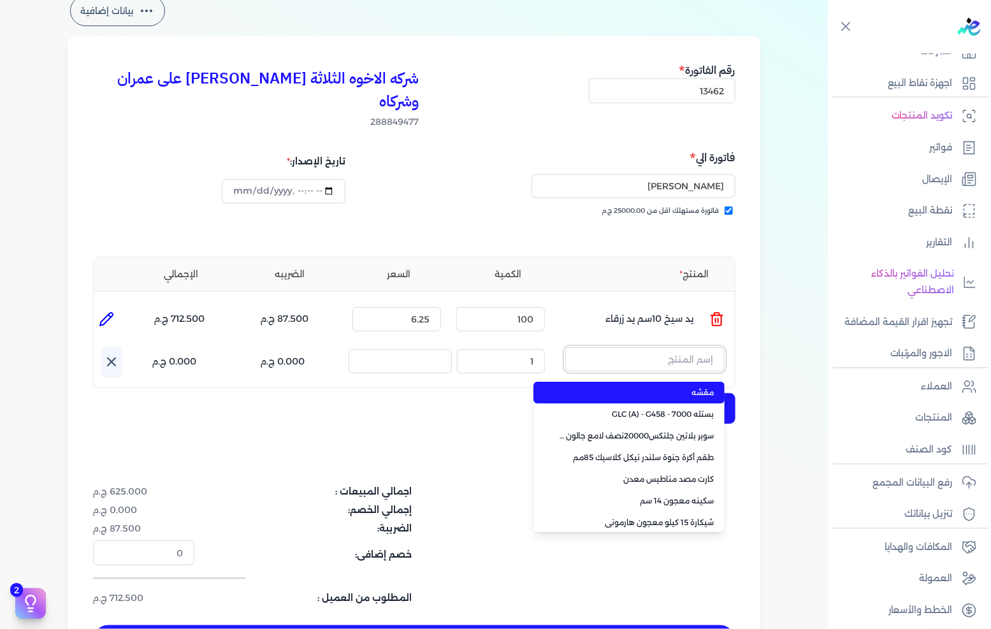
paste input "Stafloor Coating 10151 Ral 7040"
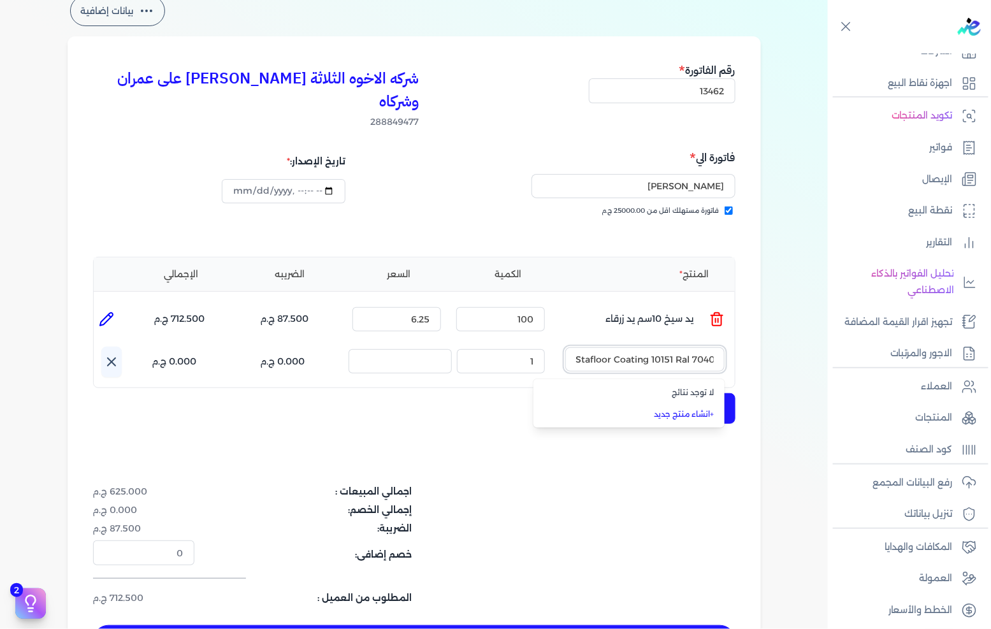
type input "Stafloor Coating 10151 Ral 7040"
click at [692, 409] on link "+ انشاء منتج جديد" at bounding box center [637, 414] width 156 height 11
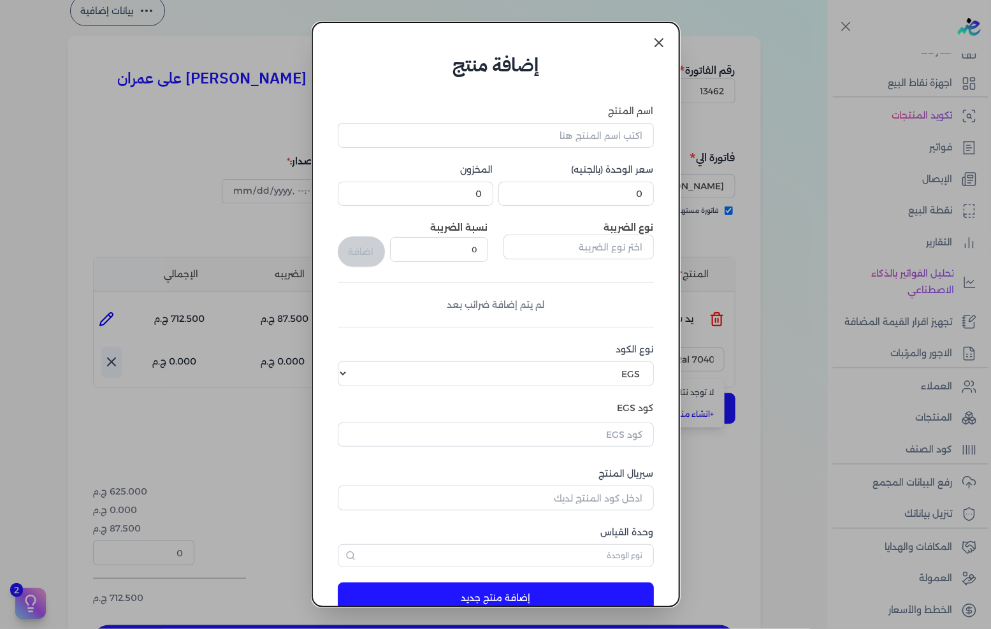
scroll to position [0, 0]
click at [607, 135] on input "اسم المنتج" at bounding box center [496, 135] width 316 height 24
paste input "Stafloor Coating 10151 Ral 7040"
type input "Stafloor Coating 10151 Ral 7040"
click at [619, 184] on input "0" at bounding box center [576, 194] width 156 height 24
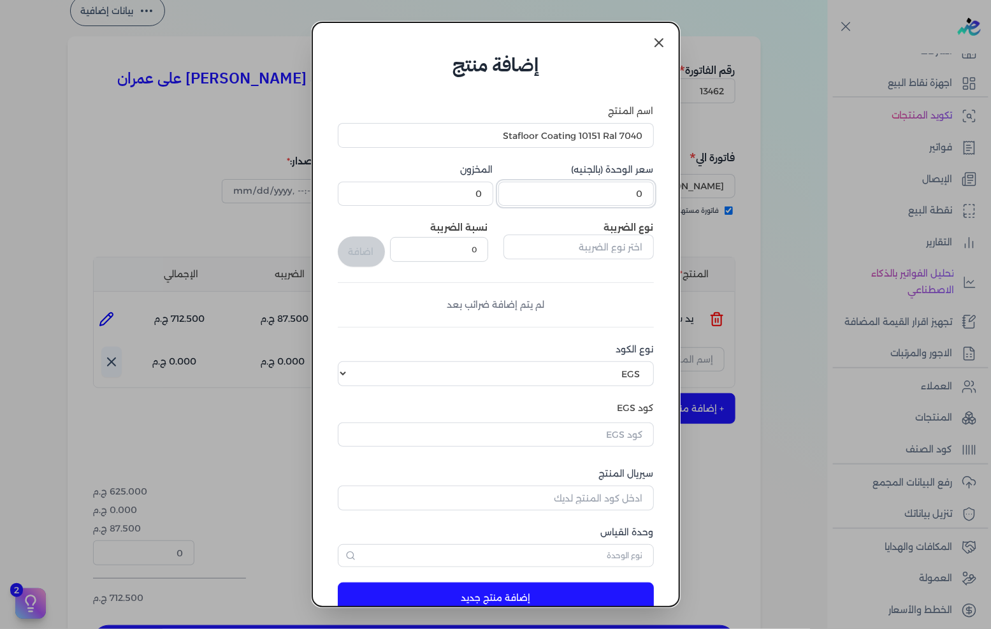
click at [619, 184] on input "0" at bounding box center [576, 194] width 156 height 24
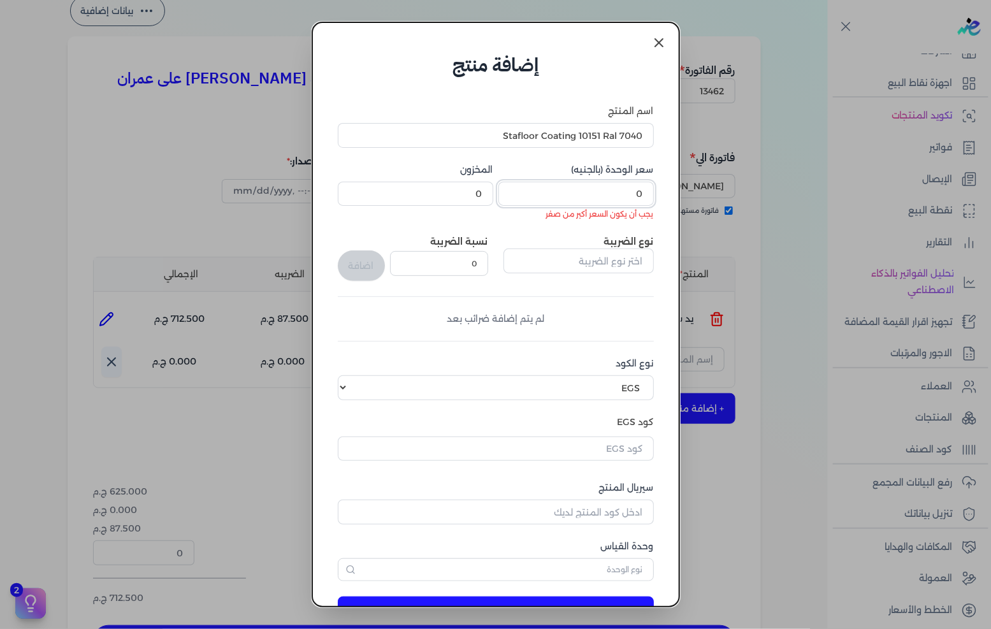
paste input "245.0"
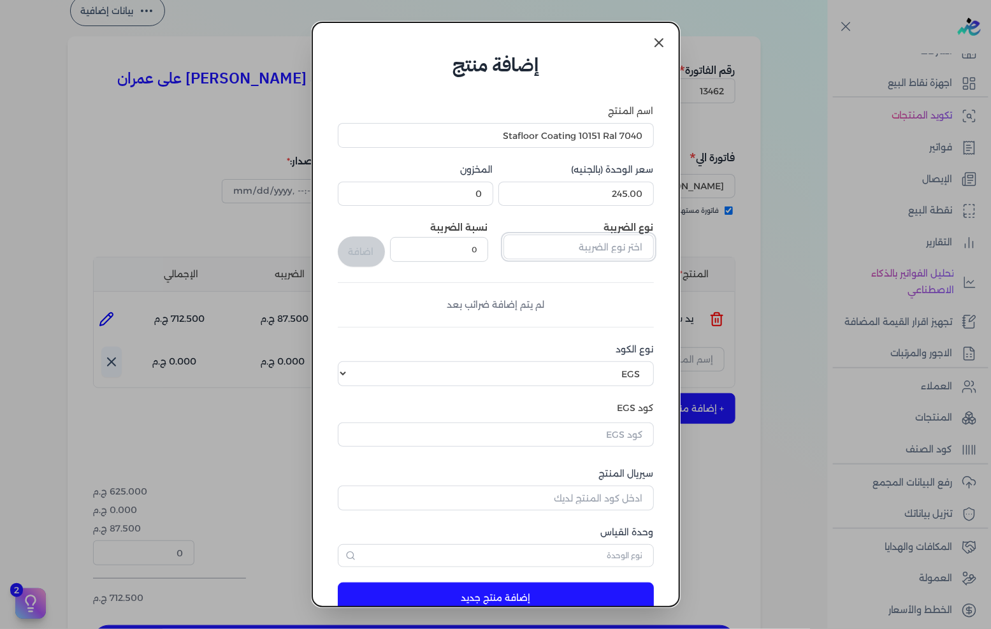
type input "245"
click at [607, 244] on input "text" at bounding box center [579, 247] width 150 height 24
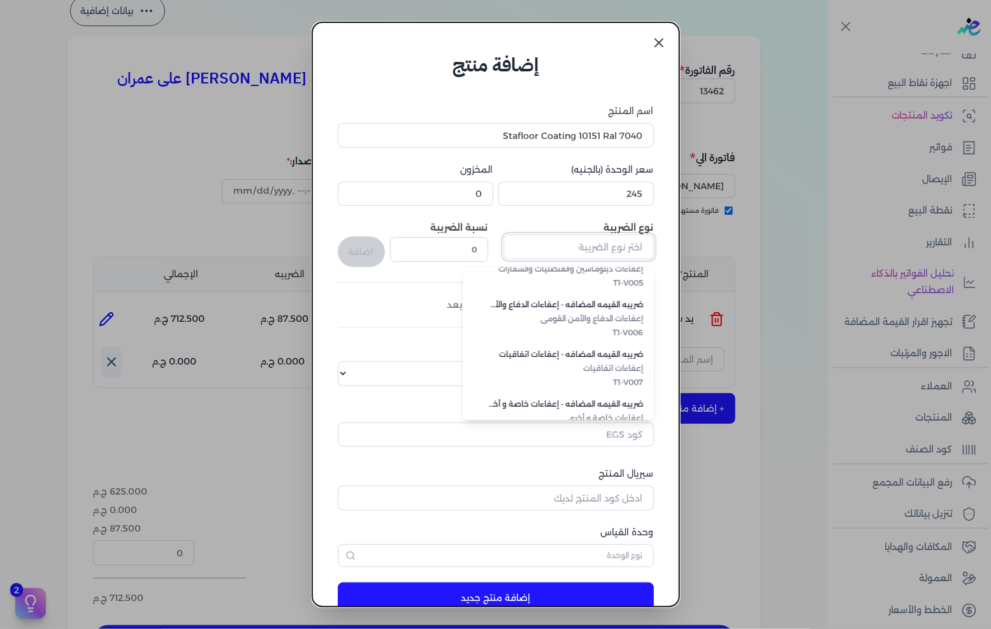
scroll to position [348, 0]
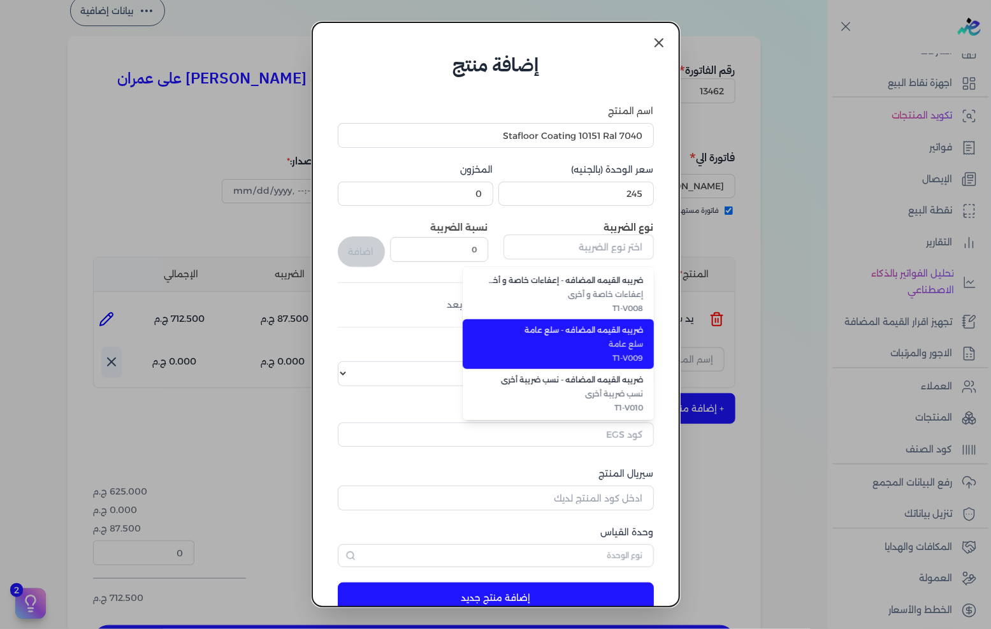
drag, startPoint x: 625, startPoint y: 359, endPoint x: 591, endPoint y: 346, distance: 36.3
click at [625, 359] on span "T1-V009" at bounding box center [566, 357] width 156 height 11
type input "ضريبه القيمه المضافه - سلع عامة"
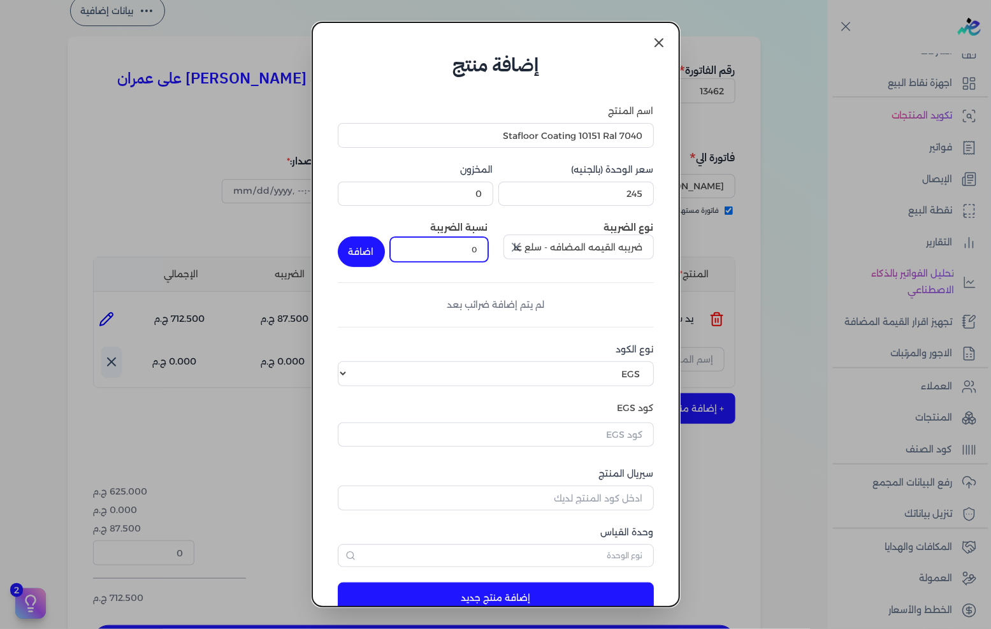
click at [475, 249] on input "0" at bounding box center [439, 249] width 98 height 24
type input "14"
click at [383, 250] on button "اضافة" at bounding box center [361, 251] width 47 height 31
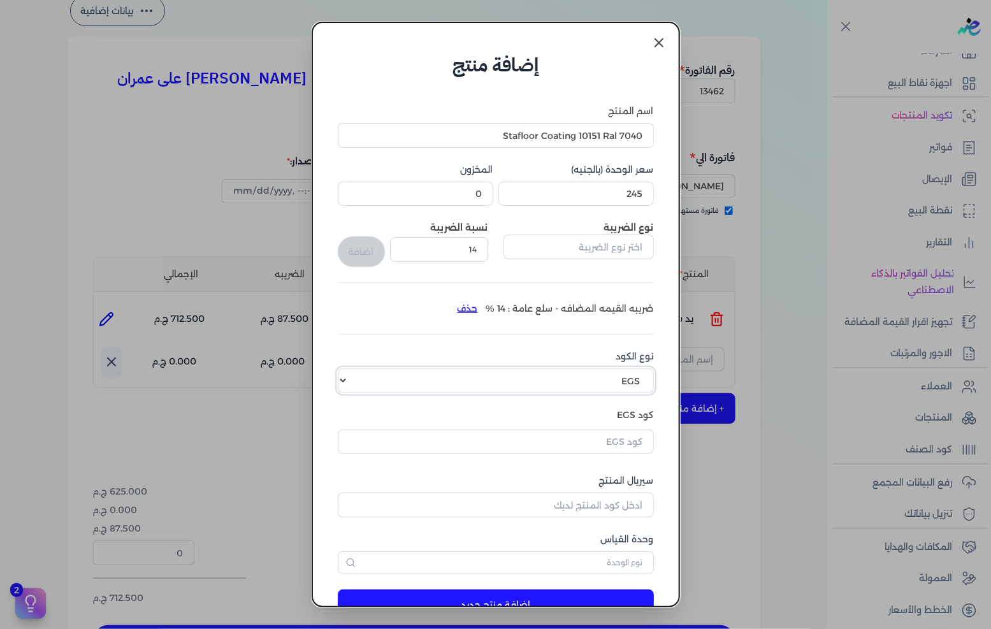
click at [577, 384] on select "اختر نوع الكود EGS GS1" at bounding box center [496, 380] width 316 height 24
click at [348, 368] on select "اختر نوع الكود EGS GS1" at bounding box center [496, 380] width 316 height 24
click at [564, 435] on input "text" at bounding box center [496, 442] width 316 height 24
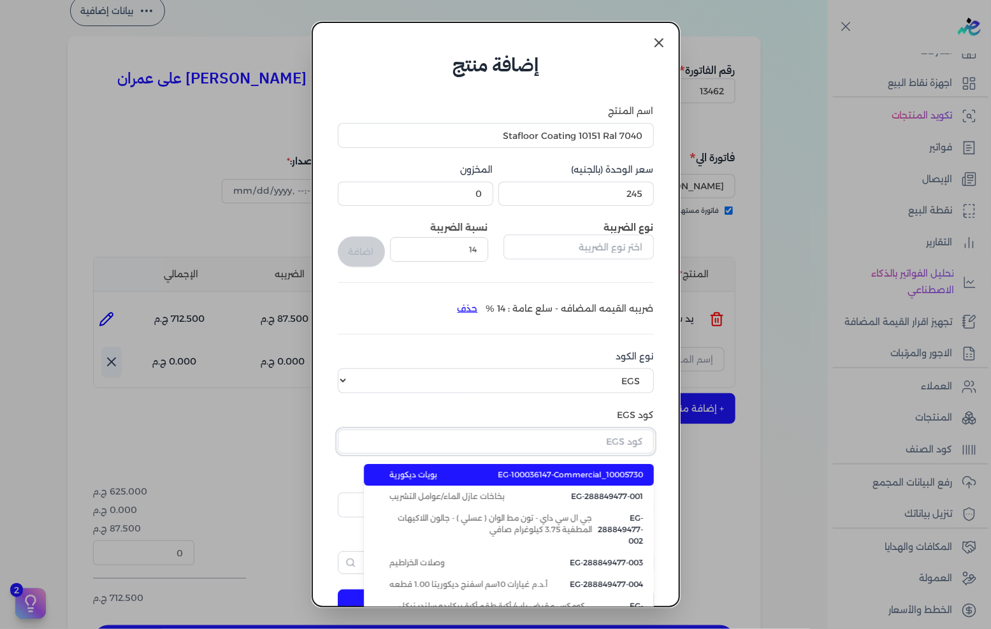
paste input "EG-516568078-1"
type input "EG-516568078-1"
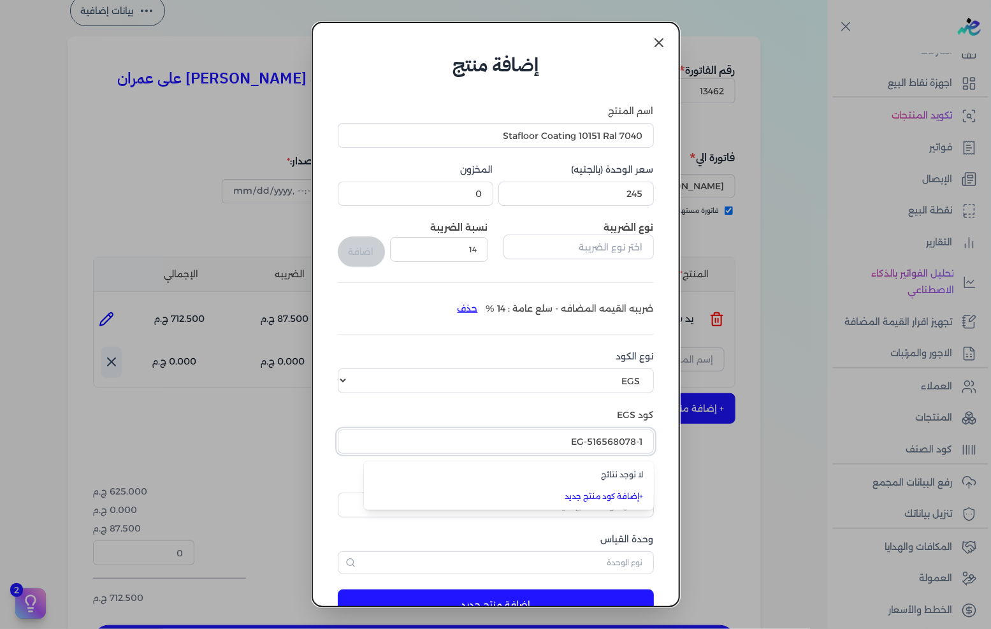
drag, startPoint x: 551, startPoint y: 434, endPoint x: 782, endPoint y: 441, distance: 230.8
click at [782, 441] on dialog "إضافة منتج اسم المنتج Stafloor Coating 10151 Ral 7040 سعر الوحدة (بالجنيه) 245 …" at bounding box center [495, 314] width 991 height 629
click at [575, 444] on input "EG-516568078-1" at bounding box center [496, 442] width 316 height 24
click at [575, 443] on input "EG-516568078-1" at bounding box center [496, 442] width 316 height 24
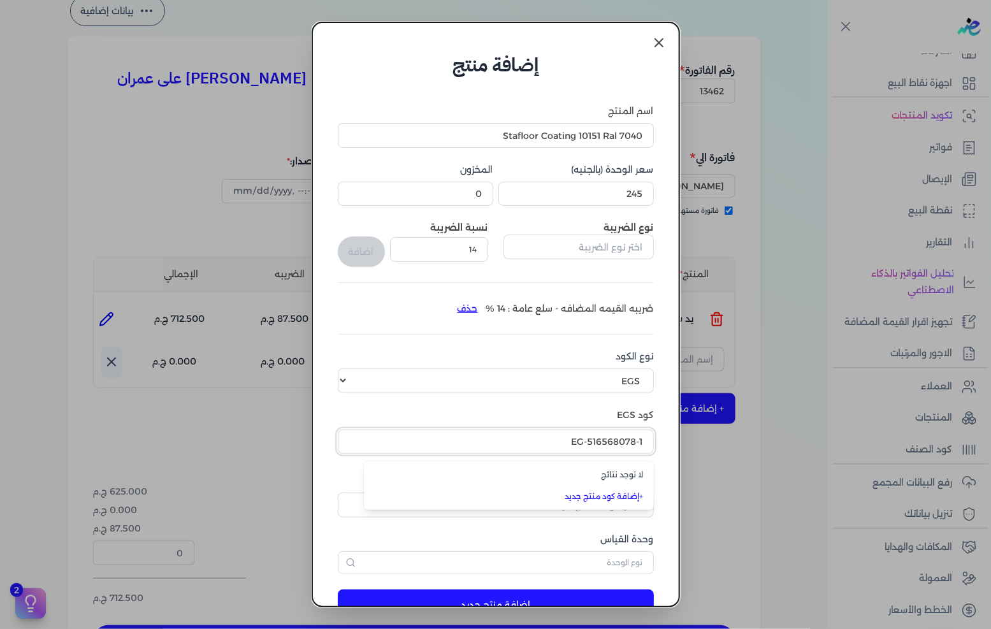
click at [575, 443] on input "EG-516568078-1" at bounding box center [496, 442] width 316 height 24
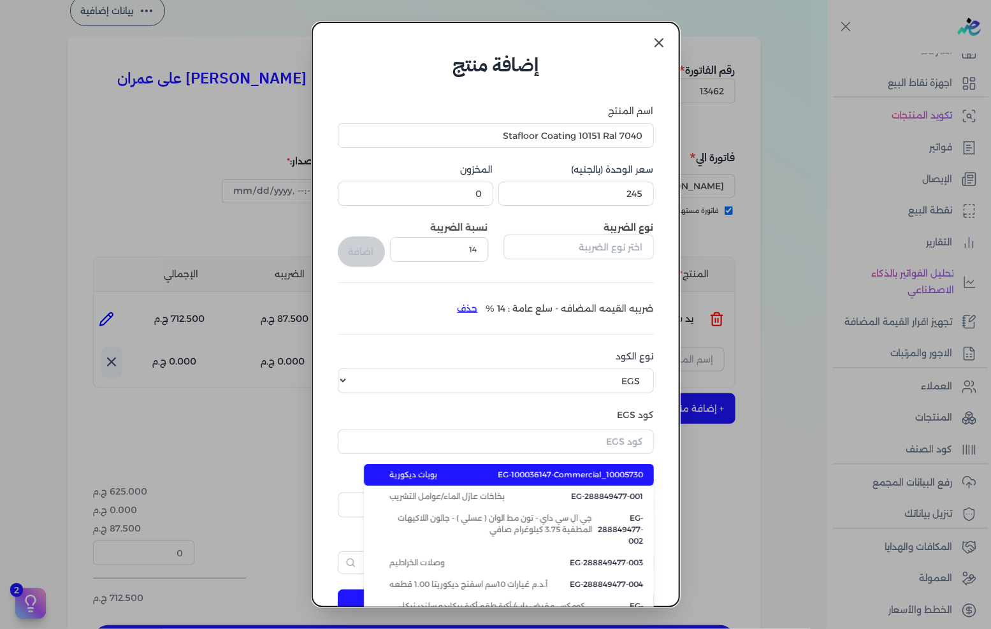
type input "EG-100036147-Commercial_10005730"
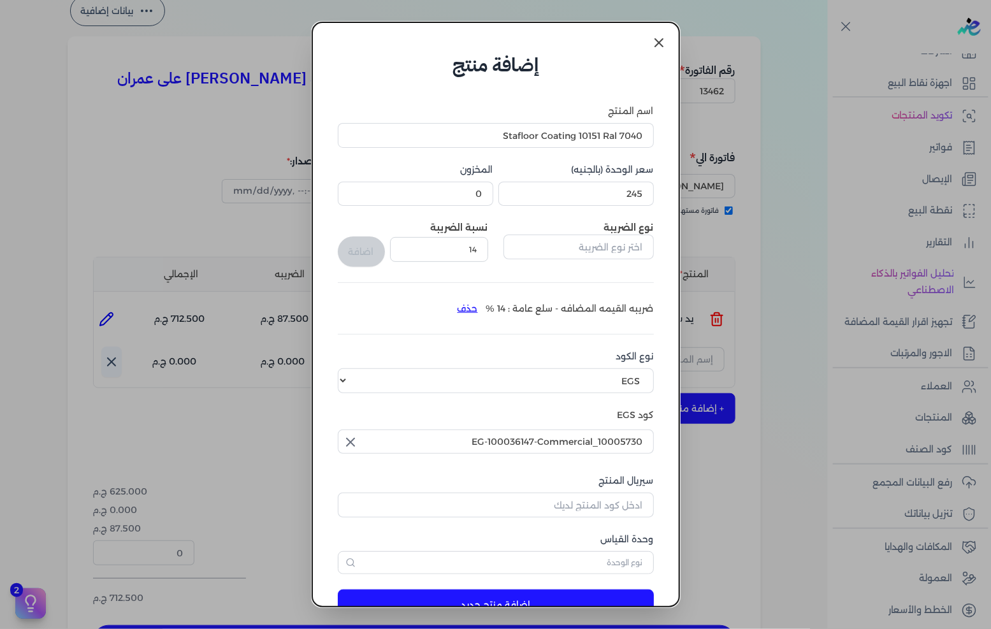
click at [358, 442] on icon "button" at bounding box center [350, 442] width 15 height 15
click at [493, 386] on select "اختر نوع الكود EGS GS1" at bounding box center [496, 380] width 316 height 24
select select "GS1"
click at [348, 368] on select "اختر نوع الكود EGS GS1" at bounding box center [496, 380] width 316 height 24
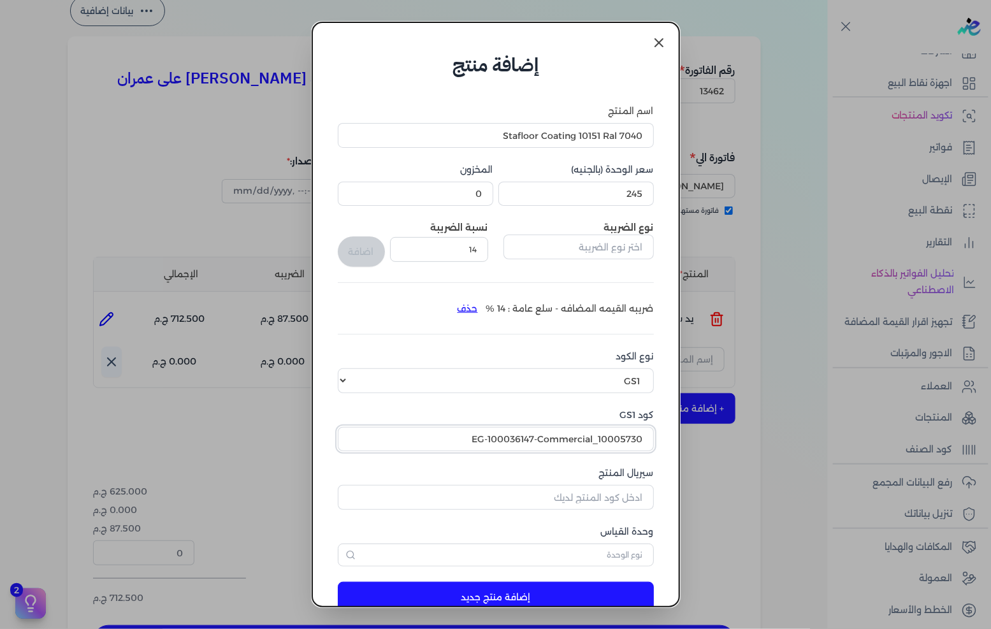
drag, startPoint x: 431, startPoint y: 444, endPoint x: 849, endPoint y: 436, distance: 417.5
click at [849, 436] on dialog "إضافة منتج اسم المنتج Stafloor Coating 10151 Ral 7040 سعر الوحدة (بالجنيه) 245 …" at bounding box center [495, 314] width 991 height 629
paste input "10002462"
type input "10002462"
click at [622, 491] on input "سيريال المنتج" at bounding box center [496, 497] width 316 height 24
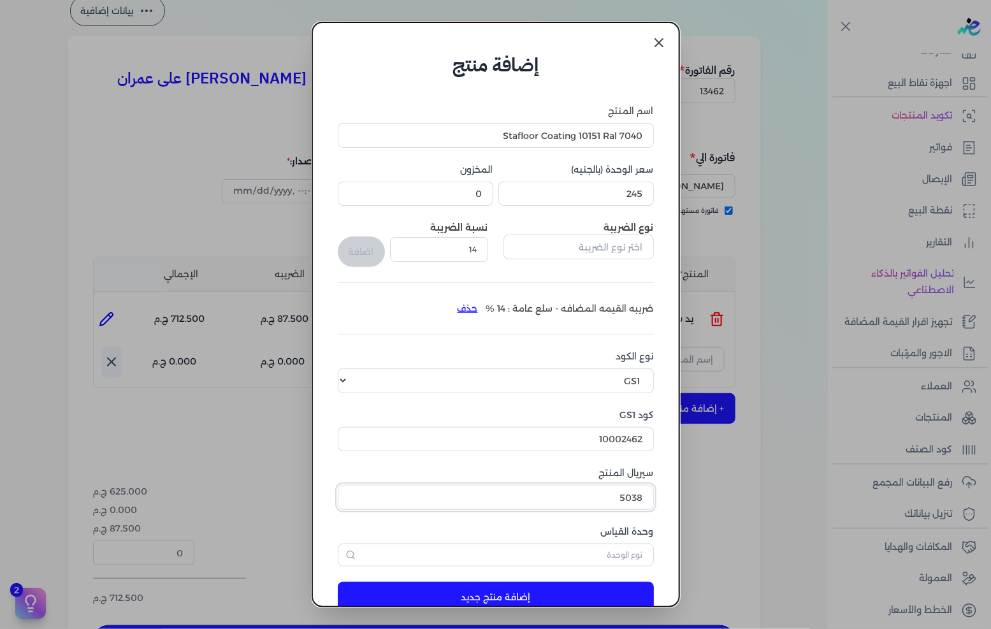
type input "5038"
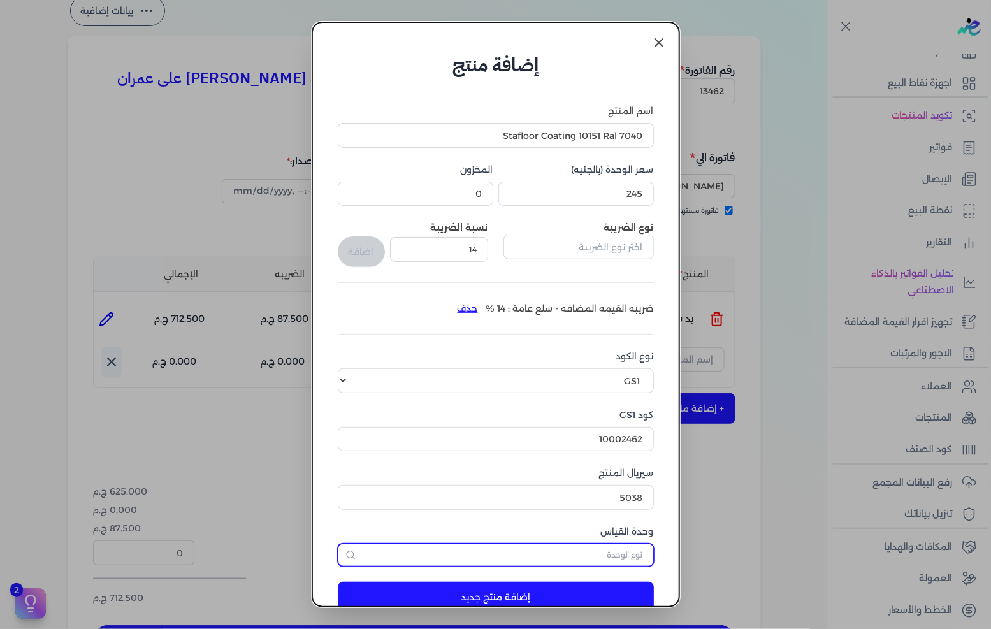
click at [609, 558] on input "text" at bounding box center [496, 555] width 316 height 23
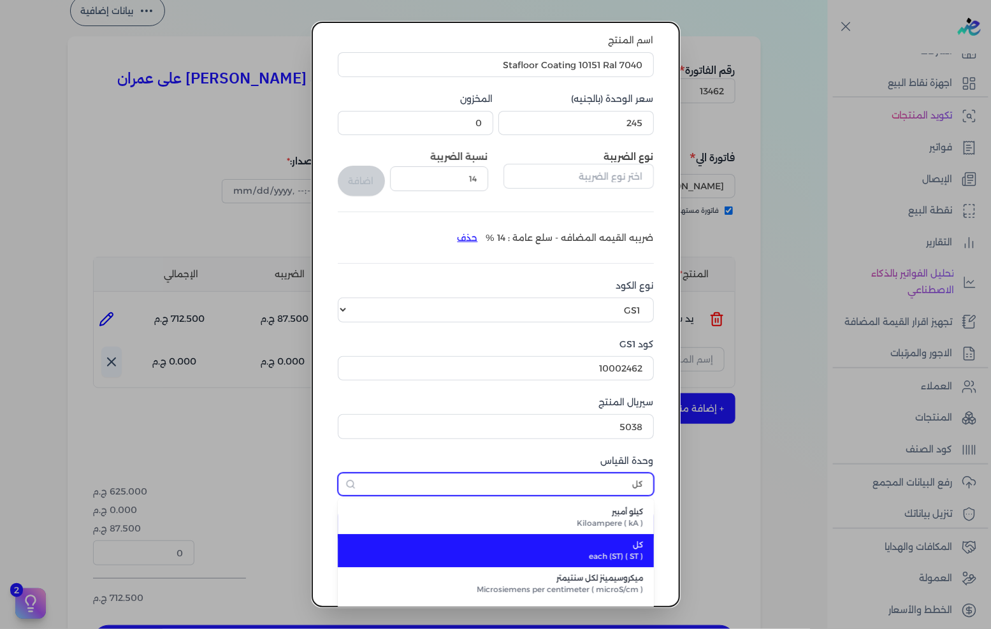
type input "كل"
click at [609, 546] on span "كل" at bounding box center [503, 544] width 280 height 11
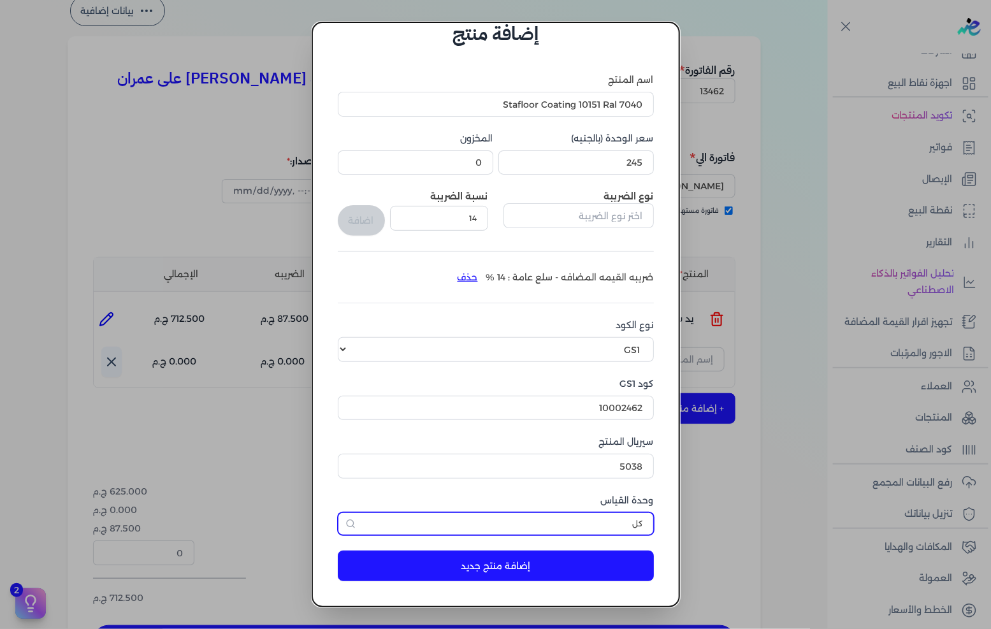
scroll to position [30, 0]
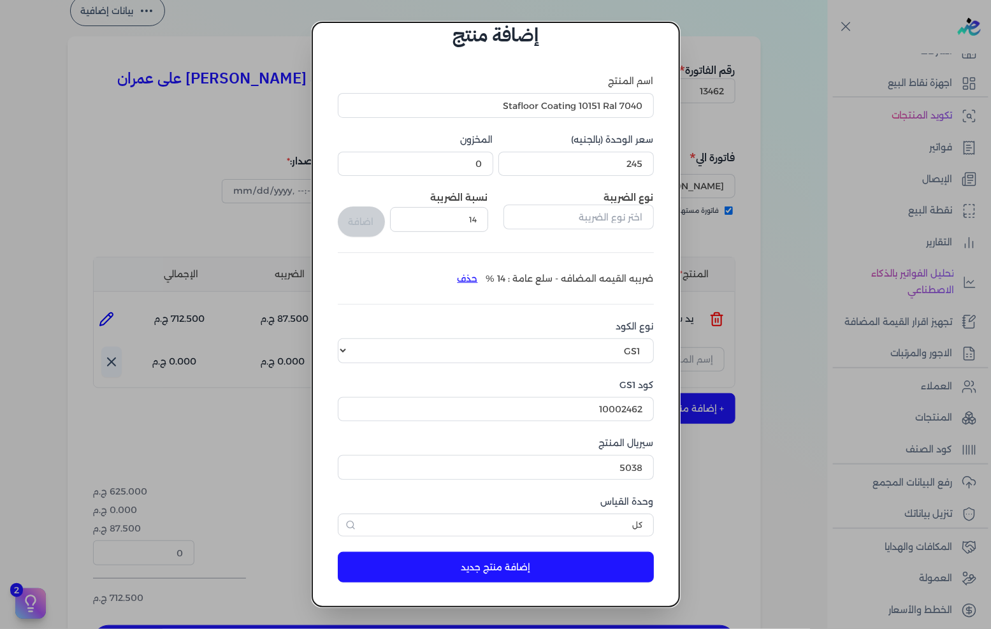
click at [578, 570] on button "إضافة منتج جديد" at bounding box center [496, 567] width 316 height 31
click at [588, 458] on input "5038" at bounding box center [496, 467] width 316 height 24
type input "5040"
click at [576, 558] on button "إضافة منتج جديد" at bounding box center [496, 567] width 316 height 31
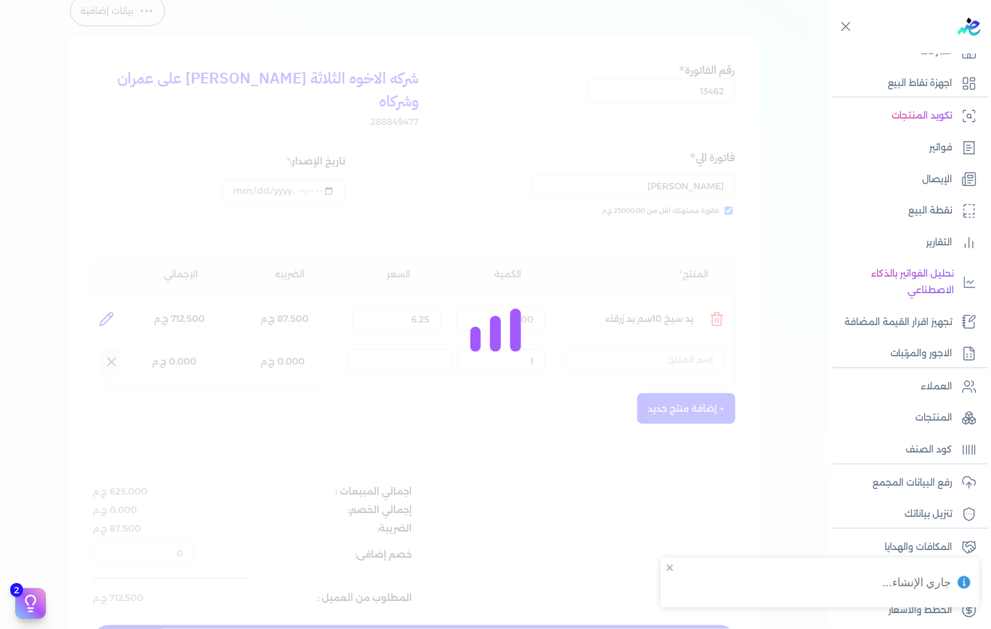
select select "EGS"
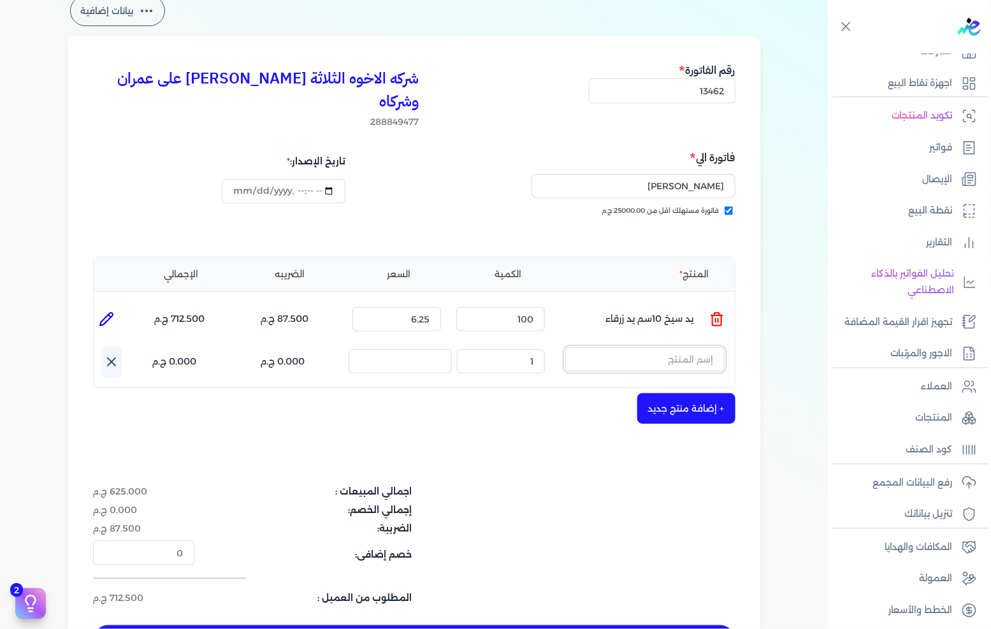
click at [621, 347] on input "text" at bounding box center [644, 359] width 159 height 24
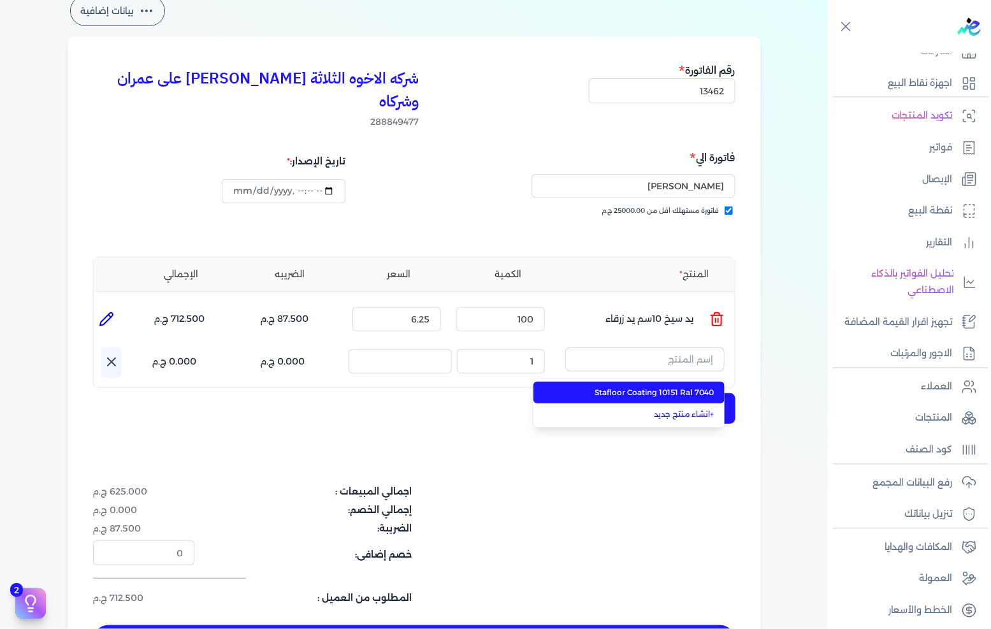
click at [620, 387] on span "Stafloor Coating 10151 Ral 7040" at bounding box center [637, 392] width 156 height 11
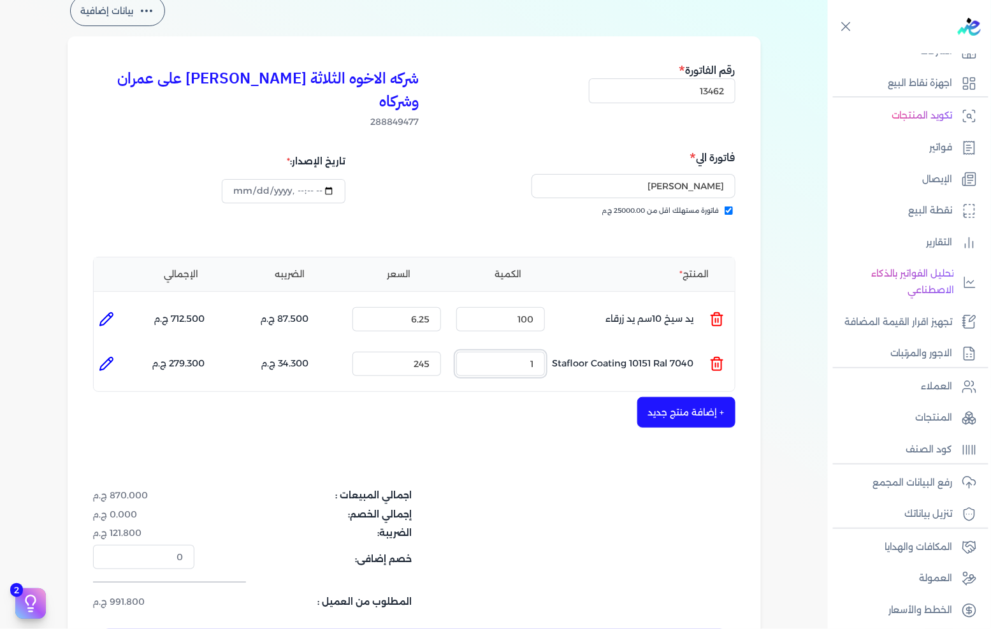
click at [542, 352] on input "1" at bounding box center [500, 364] width 89 height 24
type input "50"
click at [674, 397] on button "+ إضافة منتج جديد" at bounding box center [686, 412] width 98 height 31
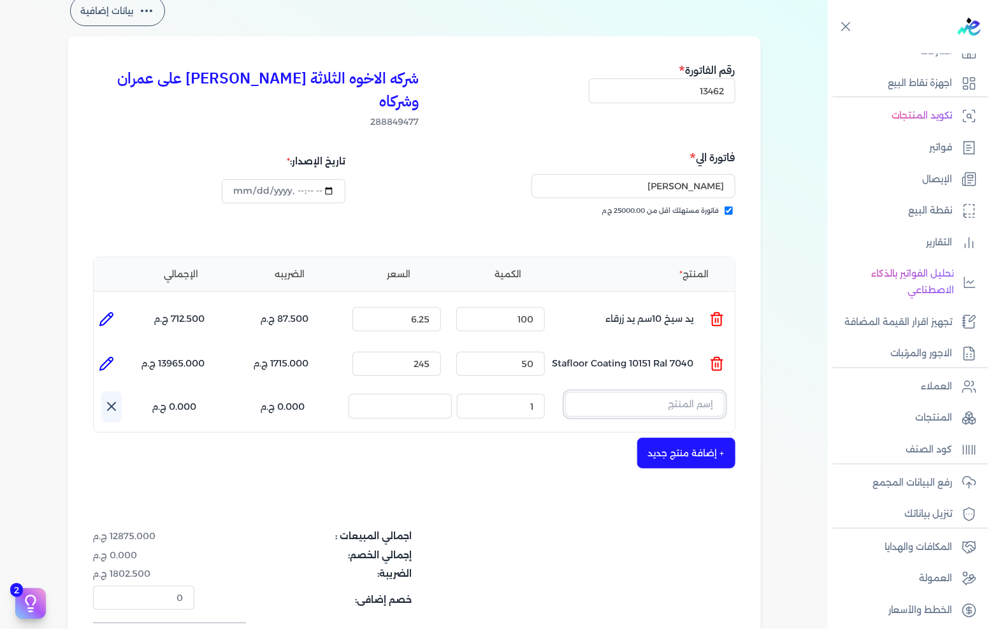
click at [644, 392] on input "text" at bounding box center [644, 404] width 159 height 24
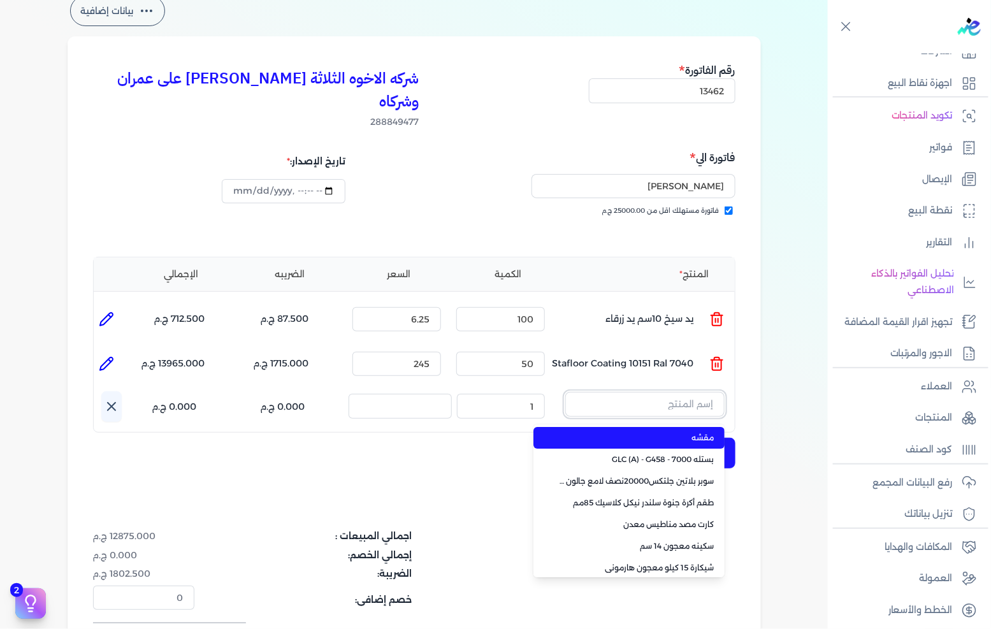
paste input "غيار فتلة ابيض* اسود ( 205-23 ) بطبه"
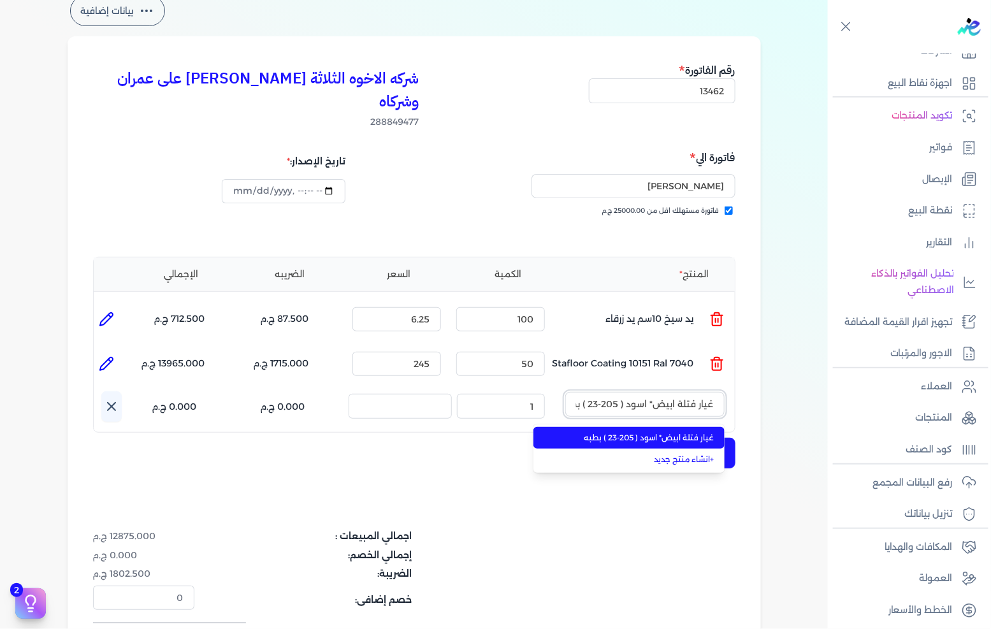
scroll to position [0, -14]
type input "غيار فتلة ابيض* اسود ( 205-23 ) بطبه"
click at [642, 427] on li "غيار فتلة ابيض* اسود ( 205-23 ) بطبه" at bounding box center [628, 438] width 191 height 22
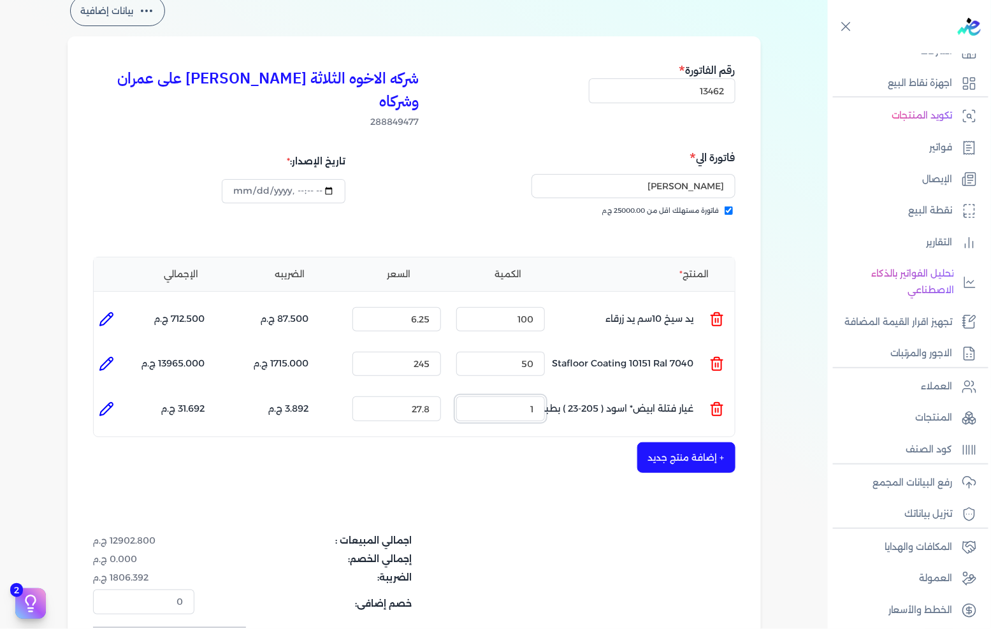
click at [521, 396] on input "1" at bounding box center [500, 408] width 89 height 24
type input "100"
click at [699, 442] on button "+ إضافة منتج جديد" at bounding box center [686, 457] width 98 height 31
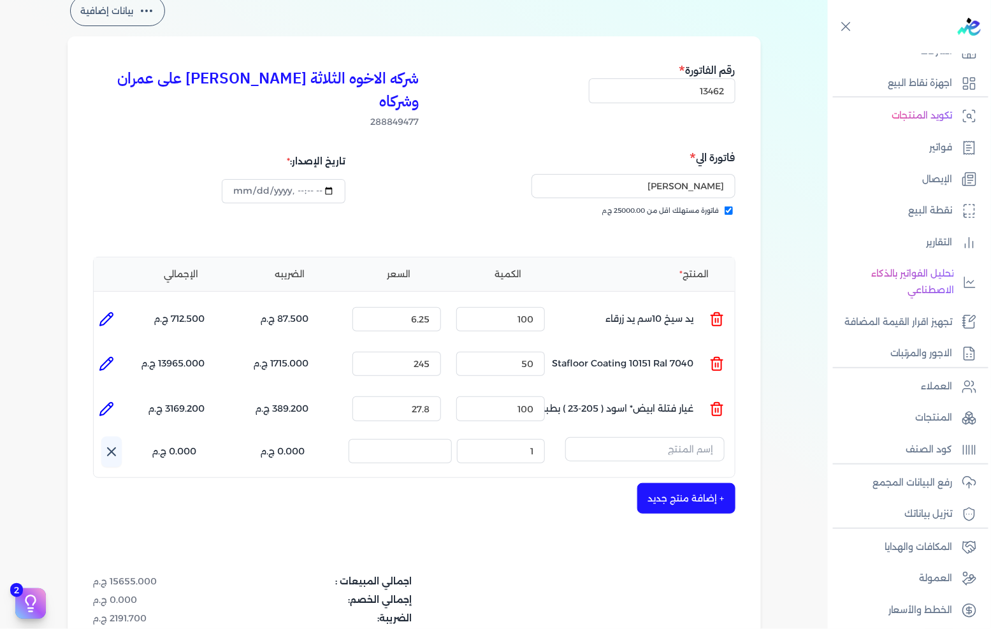
click at [642, 437] on div "اسم المنتج :" at bounding box center [644, 452] width 159 height 31
click at [644, 437] on input "text" at bounding box center [644, 449] width 159 height 24
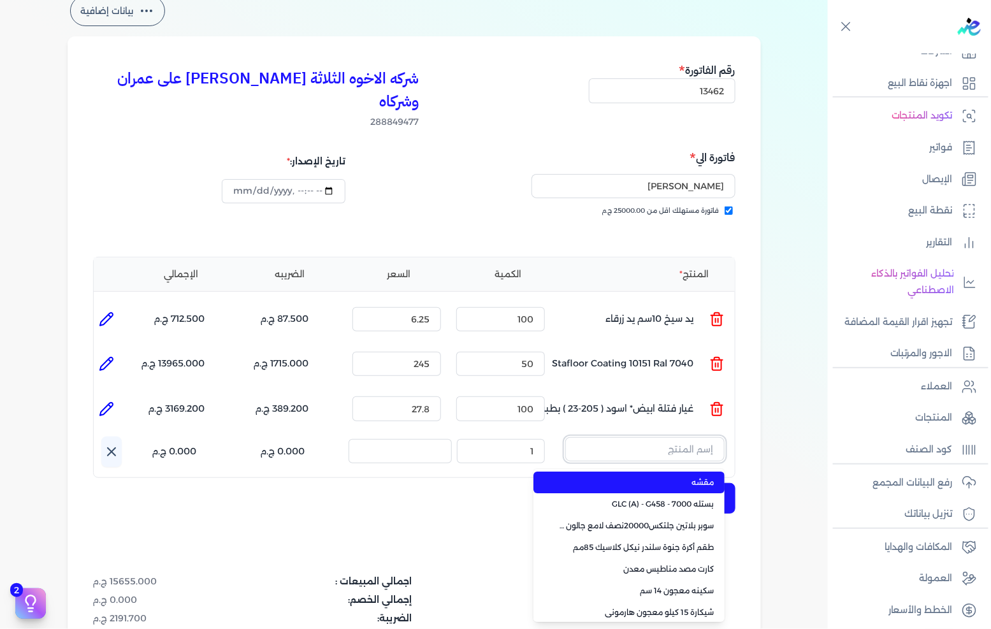
paste input "غيار فتلة 10سم ملون كيس"
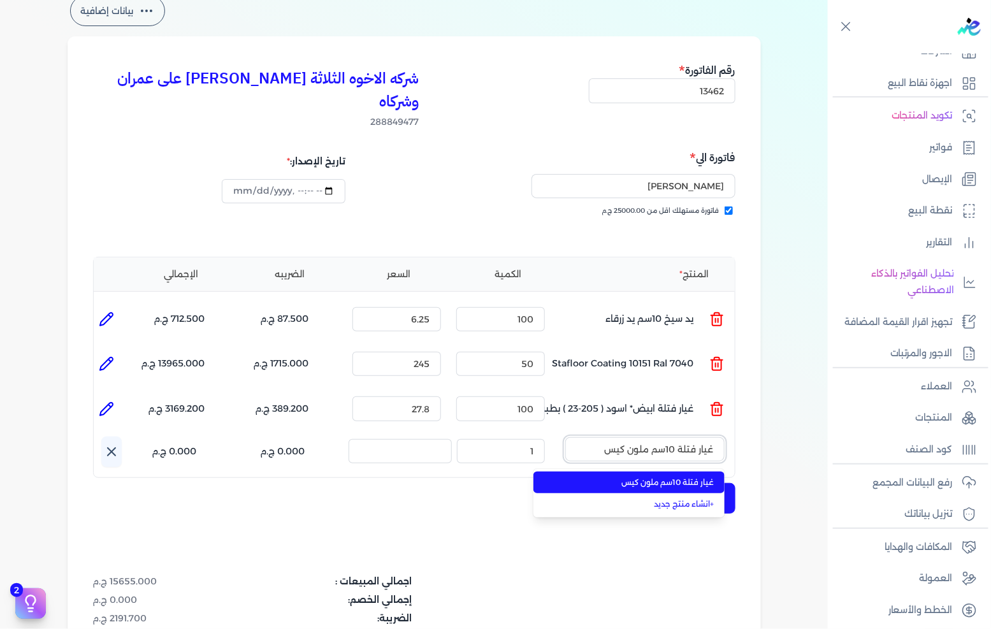
type input "غيار فتلة 10سم ملون كيس"
click at [638, 477] on span "غيار فتلة 10سم ملون كيس" at bounding box center [637, 482] width 156 height 11
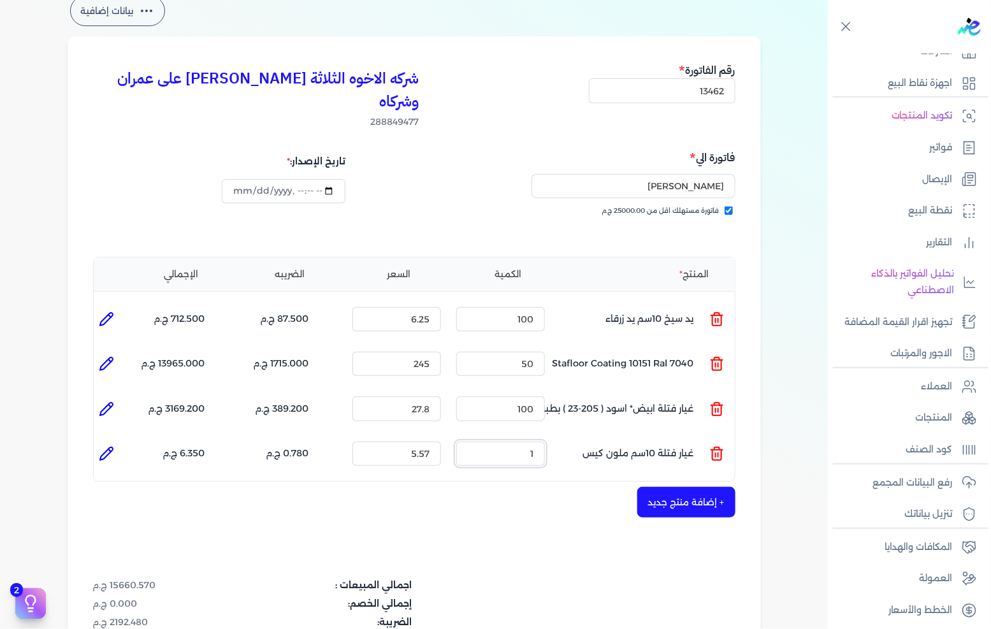
click at [526, 442] on input "1" at bounding box center [500, 454] width 89 height 24
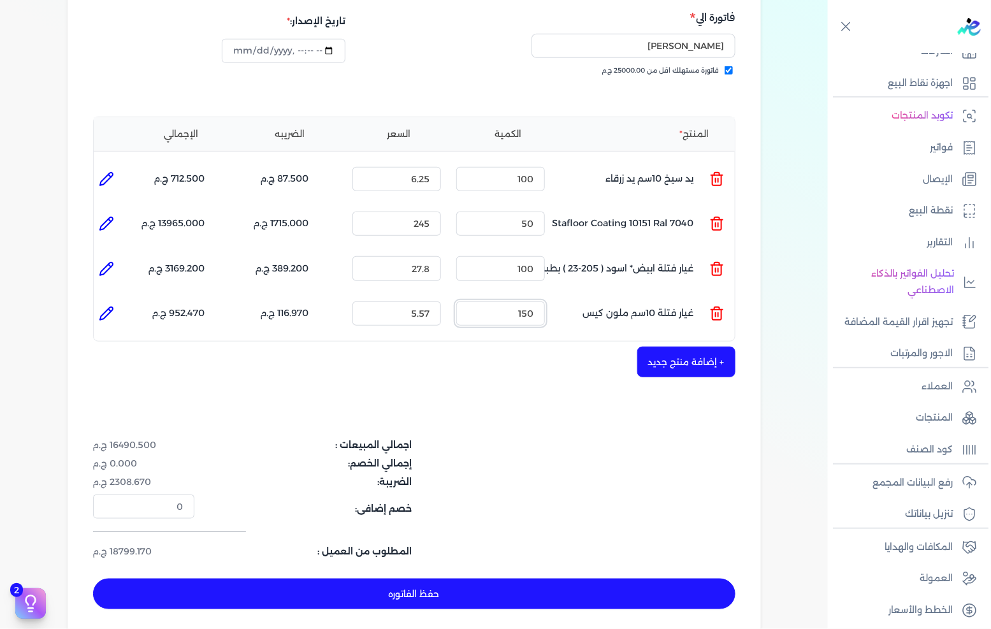
scroll to position [212, 0]
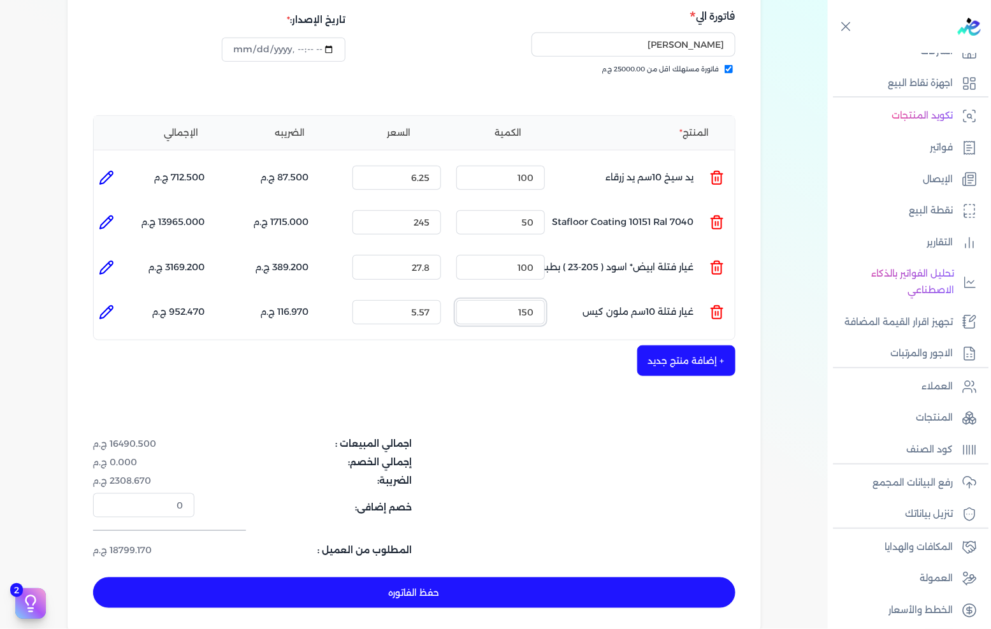
type input "150"
click at [673, 345] on button "+ إضافة منتج جديد" at bounding box center [686, 360] width 98 height 31
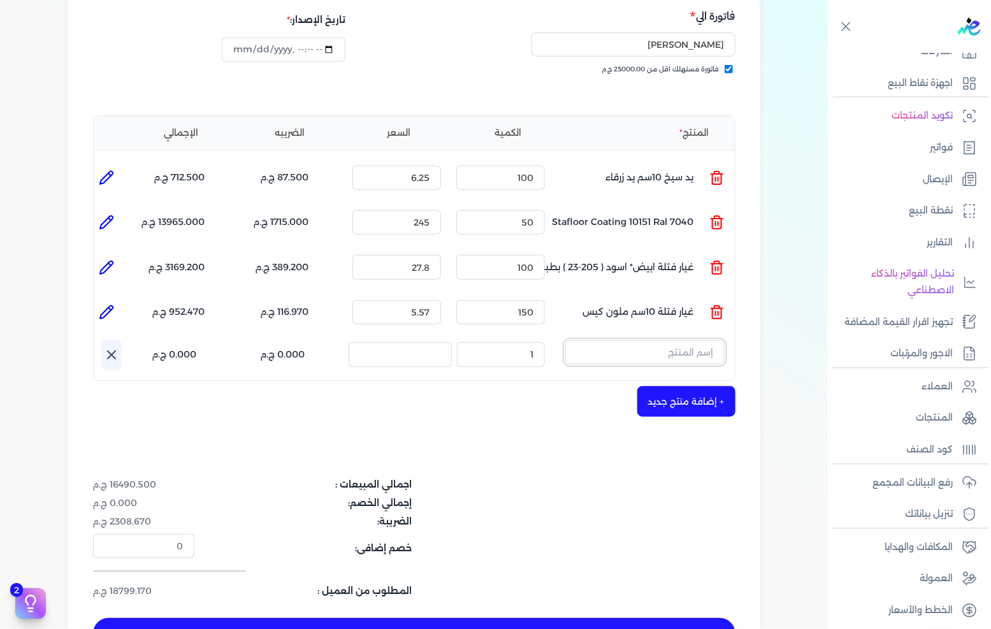
click at [669, 340] on input "text" at bounding box center [644, 352] width 159 height 24
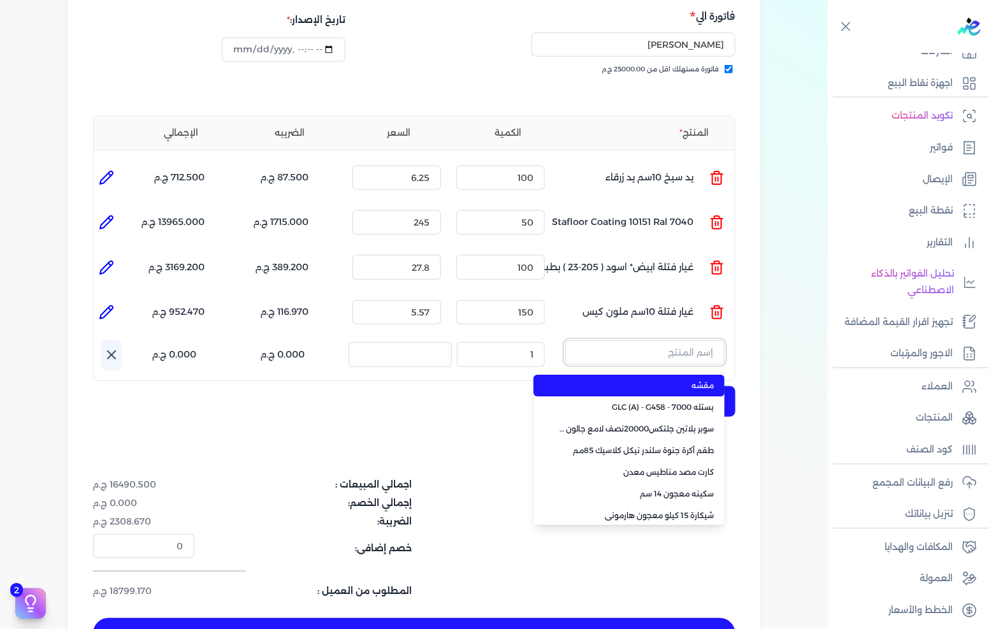
paste input "سيلكون 2000 شفاف انبوبة"
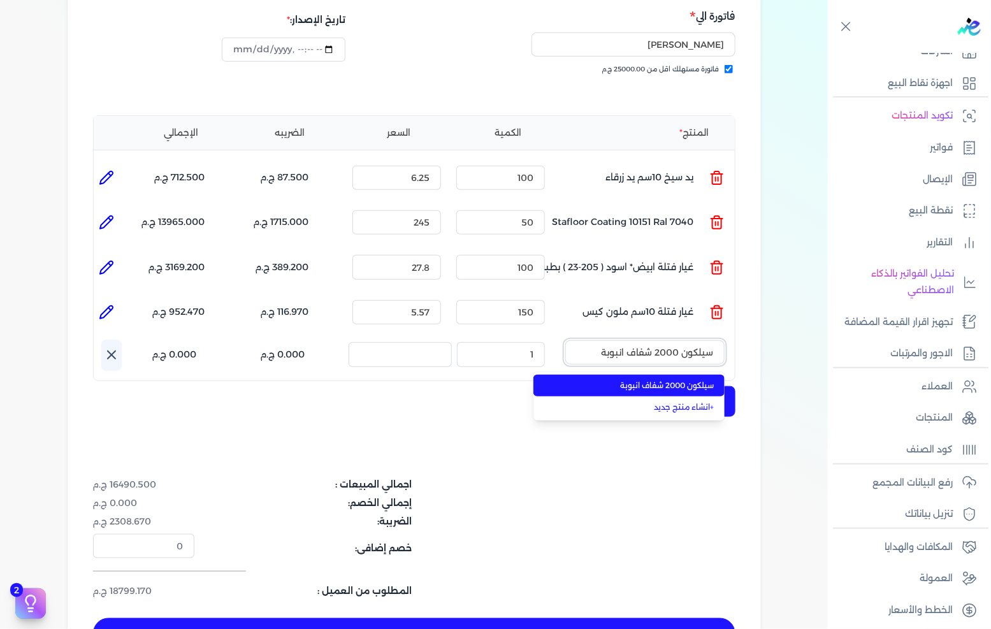
type input "سيلكون 2000 شفاف انبوبة"
click at [660, 380] on span "سيلكون 2000 شفاف انبوبة" at bounding box center [637, 385] width 156 height 11
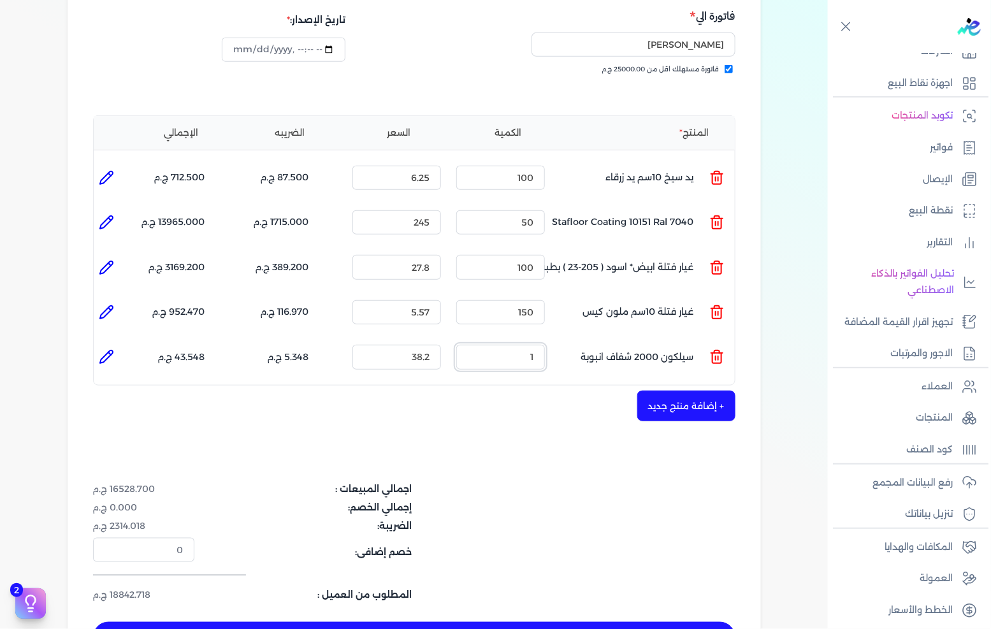
click at [533, 345] on input "1" at bounding box center [500, 357] width 89 height 24
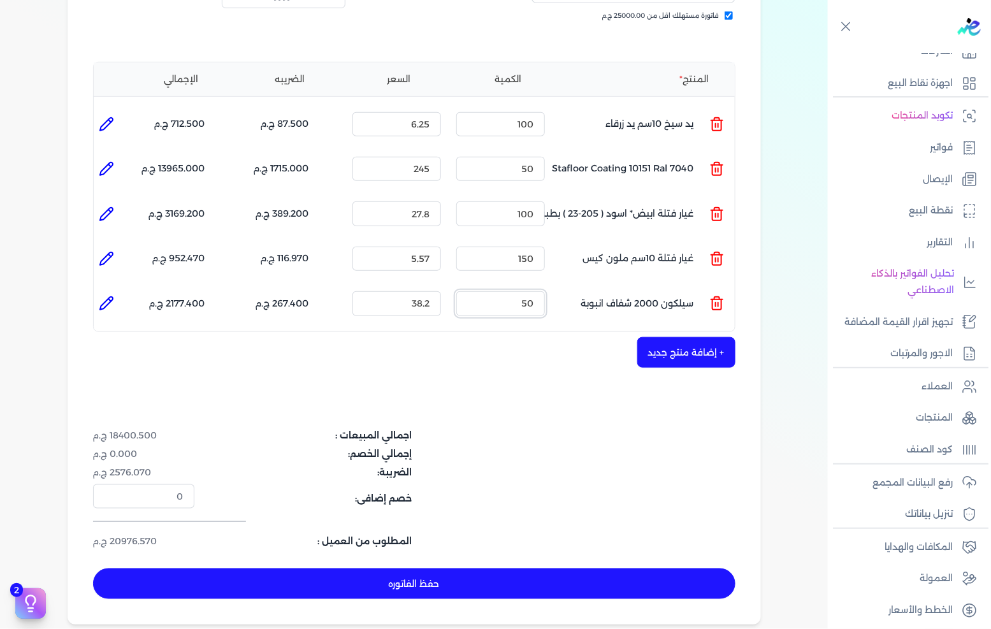
scroll to position [354, 0]
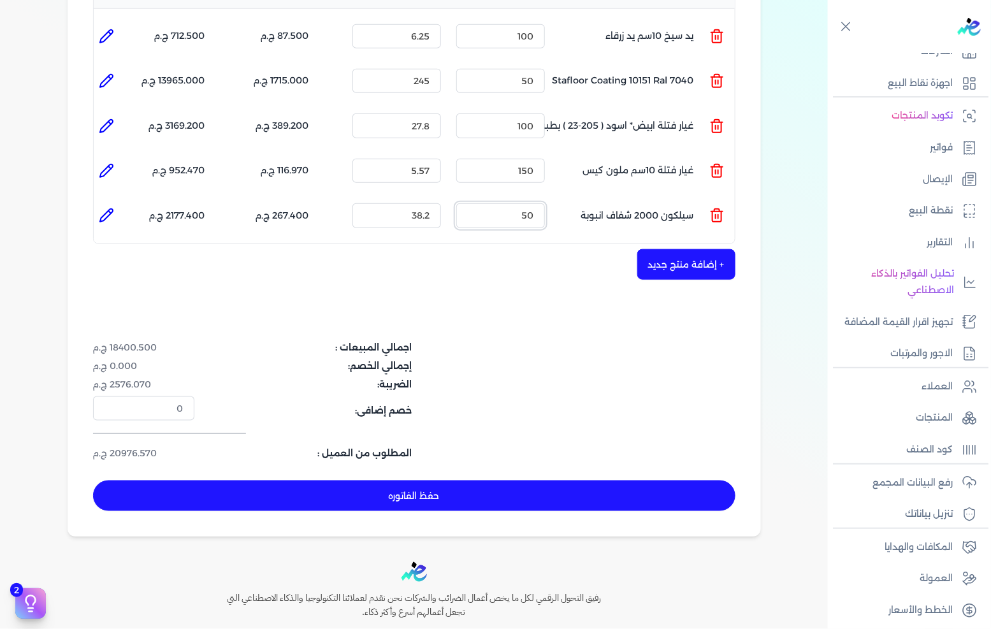
type input "50"
click at [496, 481] on button "حفظ الفاتوره" at bounding box center [414, 496] width 642 height 31
type input "[DATE]"
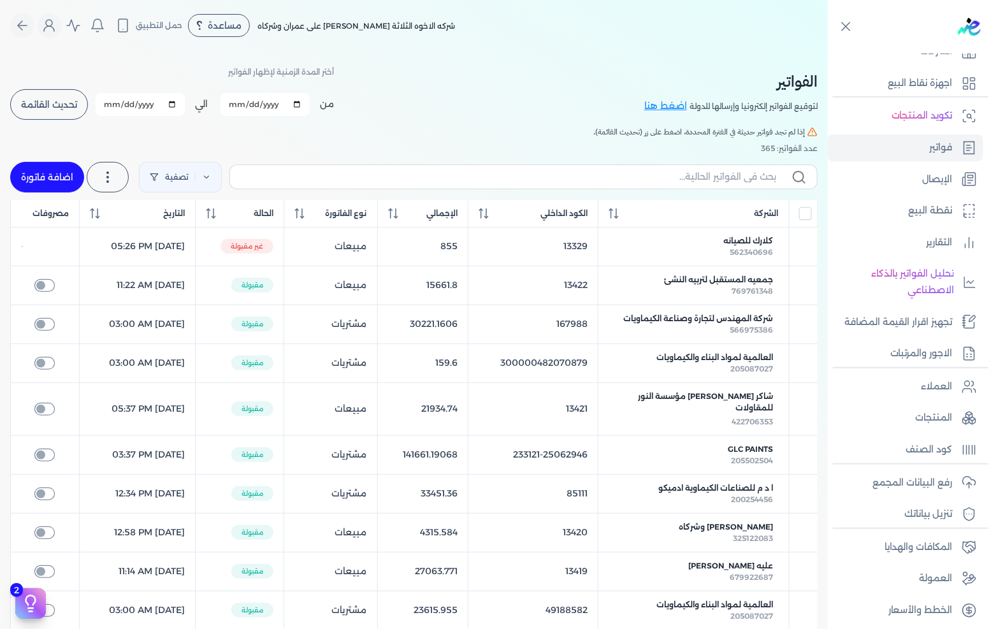
click at [59, 170] on link "اضافة فاتورة" at bounding box center [47, 177] width 74 height 31
select select "EGP"
select select "B"
select select "EGS"
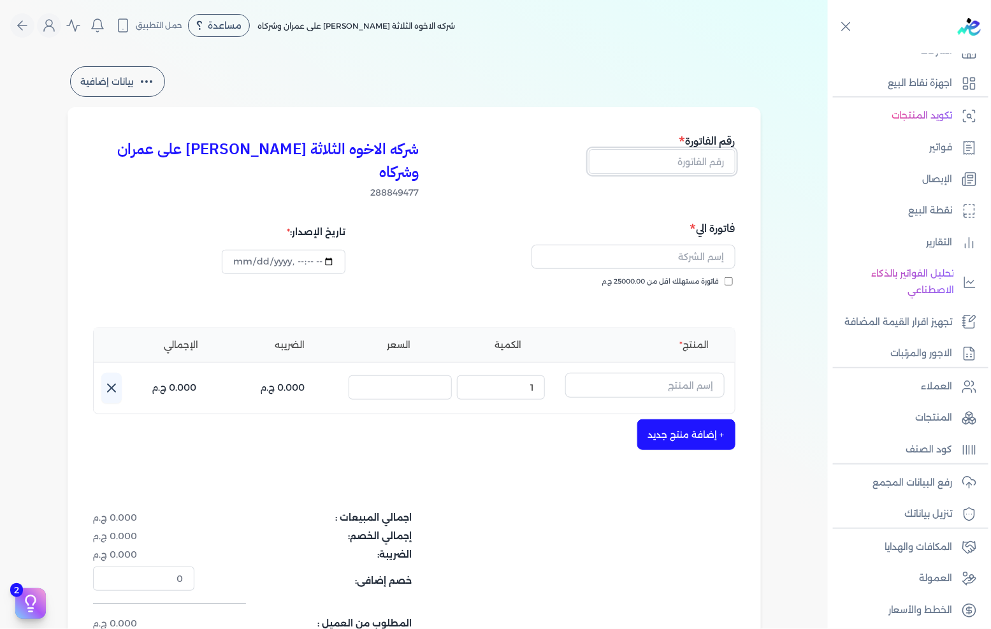
drag, startPoint x: 668, startPoint y: 160, endPoint x: 990, endPoint y: 62, distance: 336.9
click at [670, 159] on input "text" at bounding box center [662, 161] width 147 height 24
type input "13463"
click at [685, 277] on div "فاتورة مستهلك اقل من 25000.00 ج.م" at bounding box center [577, 295] width 312 height 36
click at [690, 277] on span "فاتورة مستهلك اقل من 25000.00 ج.م" at bounding box center [660, 282] width 117 height 10
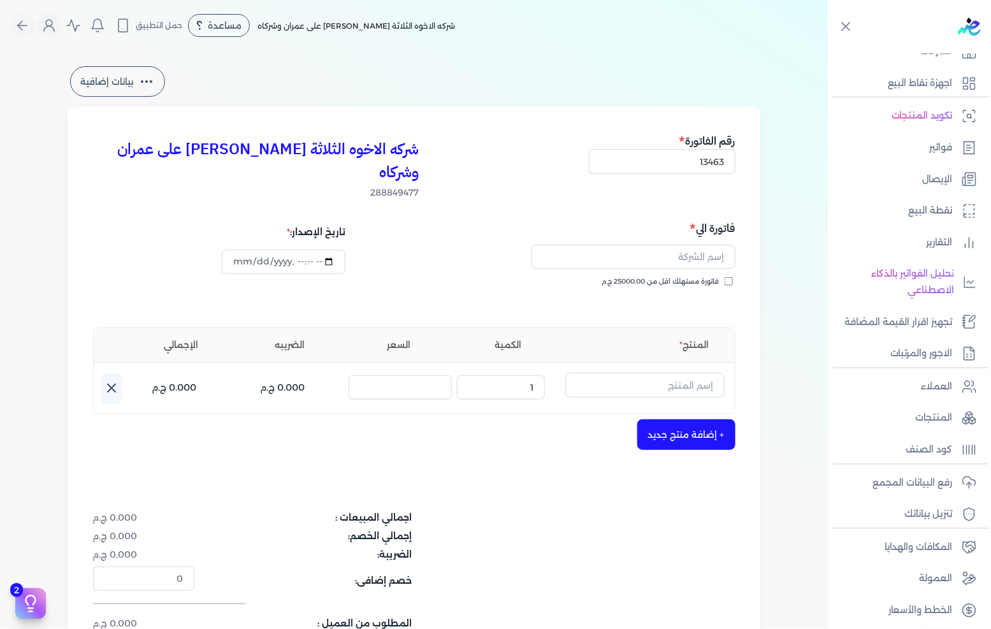
click at [725, 277] on input "فاتورة مستهلك اقل من 25000.00 ج.م" at bounding box center [729, 281] width 8 height 8
checkbox input "true"
click at [687, 245] on input "text" at bounding box center [634, 257] width 204 height 24
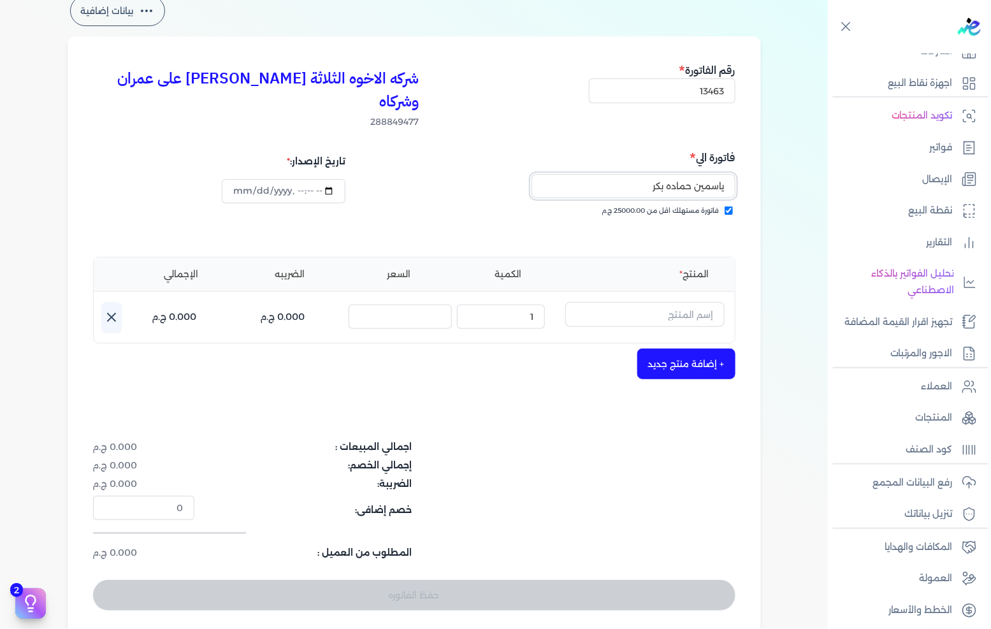
type input "ياسمين حماده بكر"
click at [644, 302] on input "text" at bounding box center [644, 314] width 159 height 24
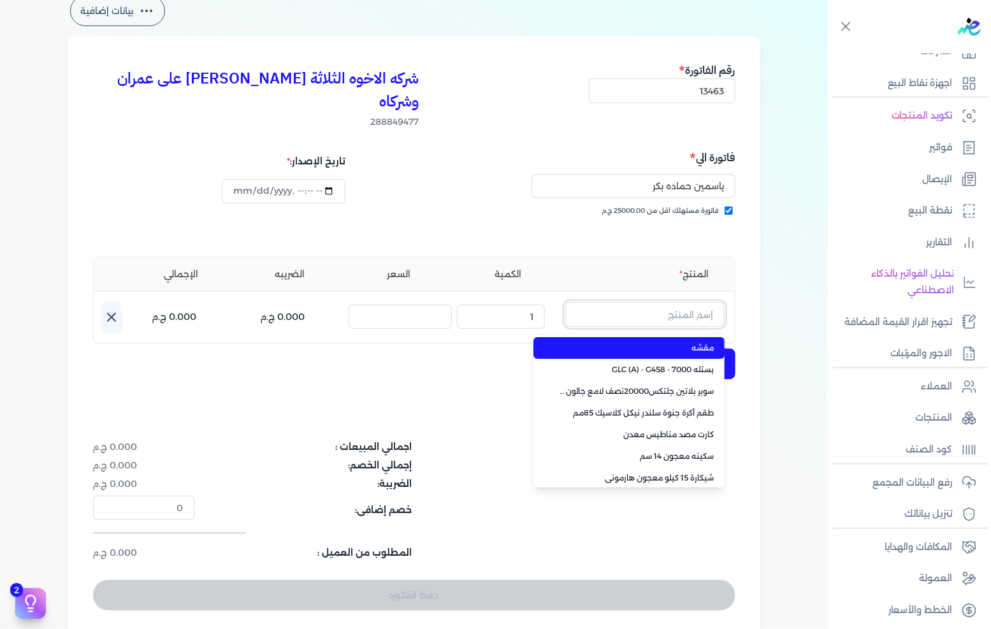
paste input "سيلكون كينج بست ابيض"
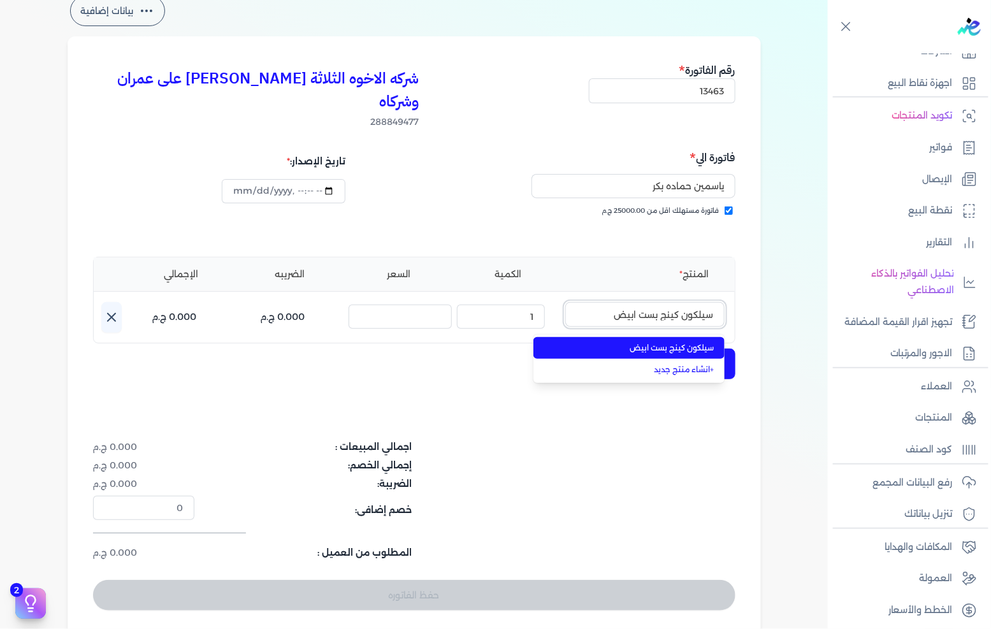
type input "سيلكون كينج بست ابيض"
click at [640, 342] on span "سيلكون كينج بست ابيض" at bounding box center [637, 347] width 156 height 11
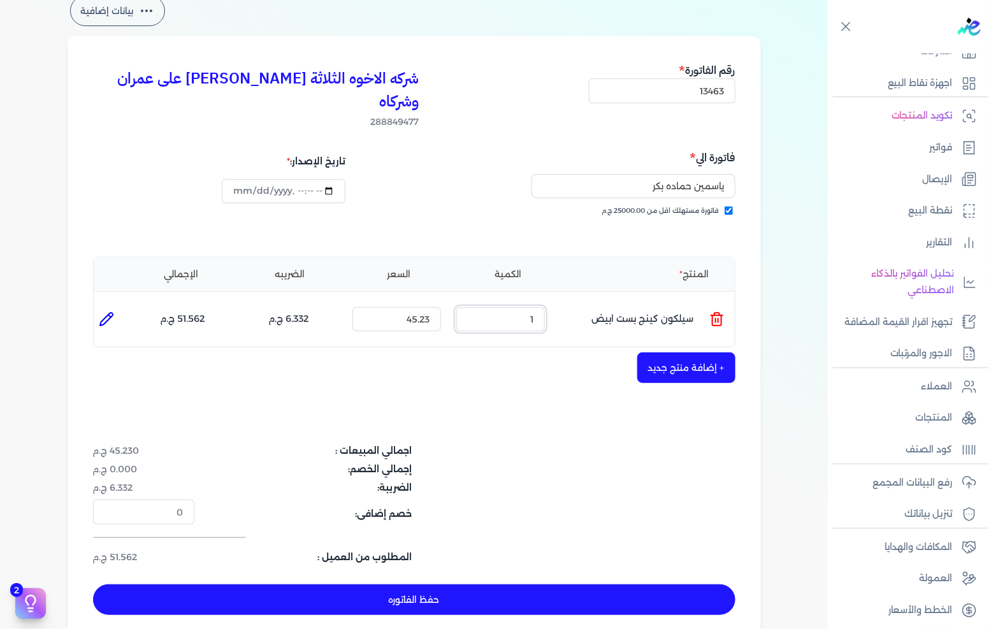
click at [530, 307] on input "1" at bounding box center [500, 319] width 89 height 24
type input "60"
click at [663, 352] on button "+ إضافة منتج جديد" at bounding box center [686, 367] width 98 height 31
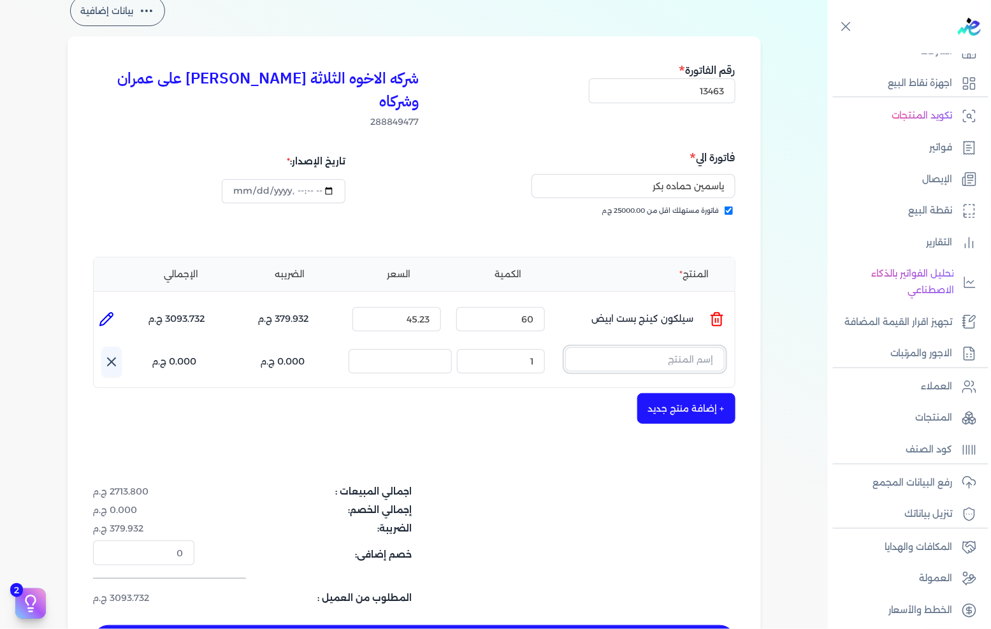
click at [632, 347] on input "text" at bounding box center [644, 359] width 159 height 24
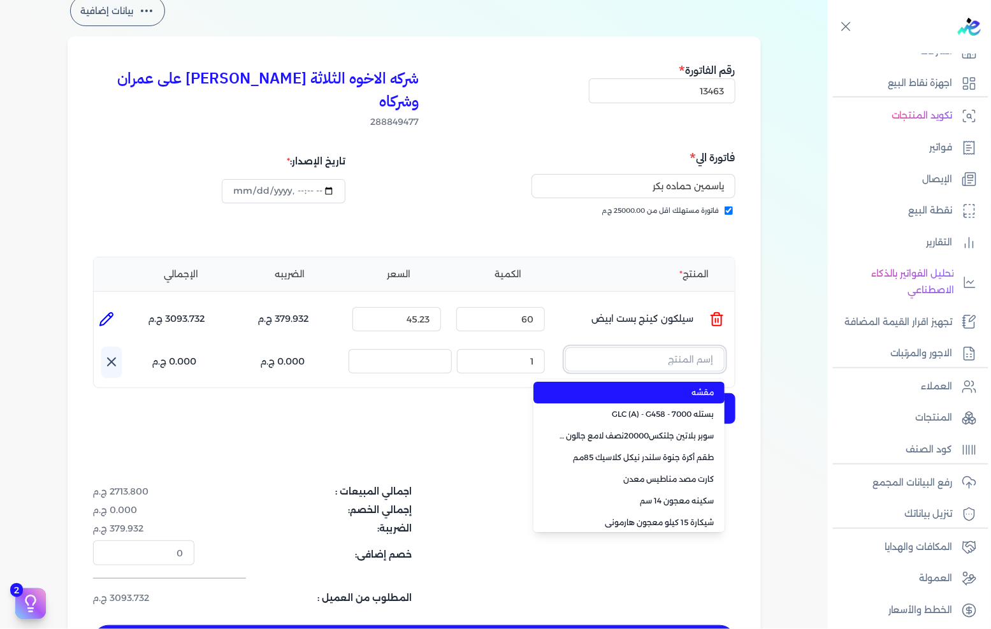
paste input "تكسى زيتى داخلى 107 (125 جرام)"
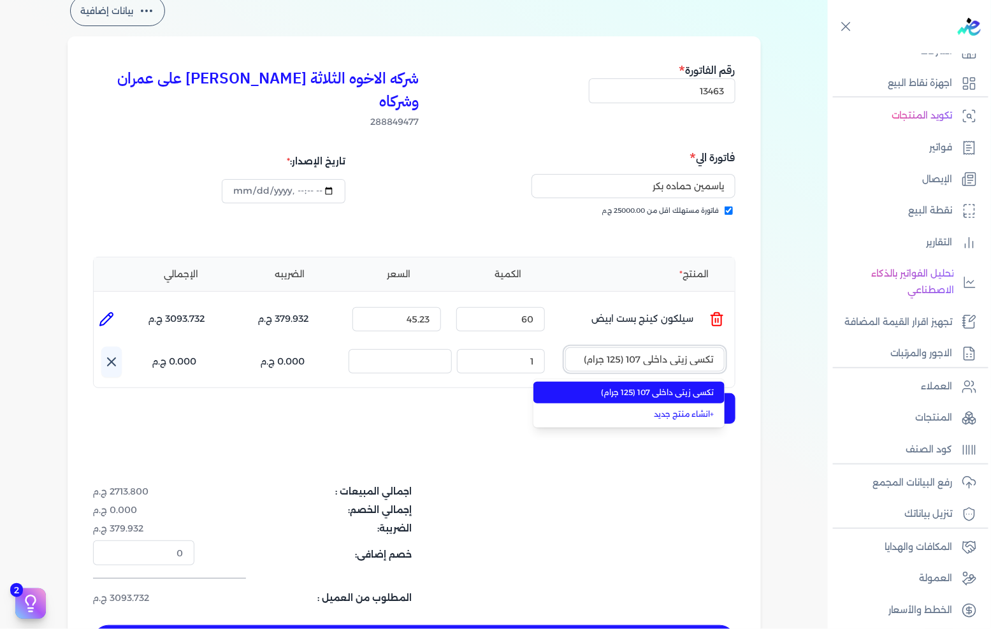
type input "تكسى زيتى داخلى 107 (125 جرام)"
click at [619, 387] on span "تكسى زيتى داخلى 107 (125 جرام)" at bounding box center [637, 392] width 156 height 11
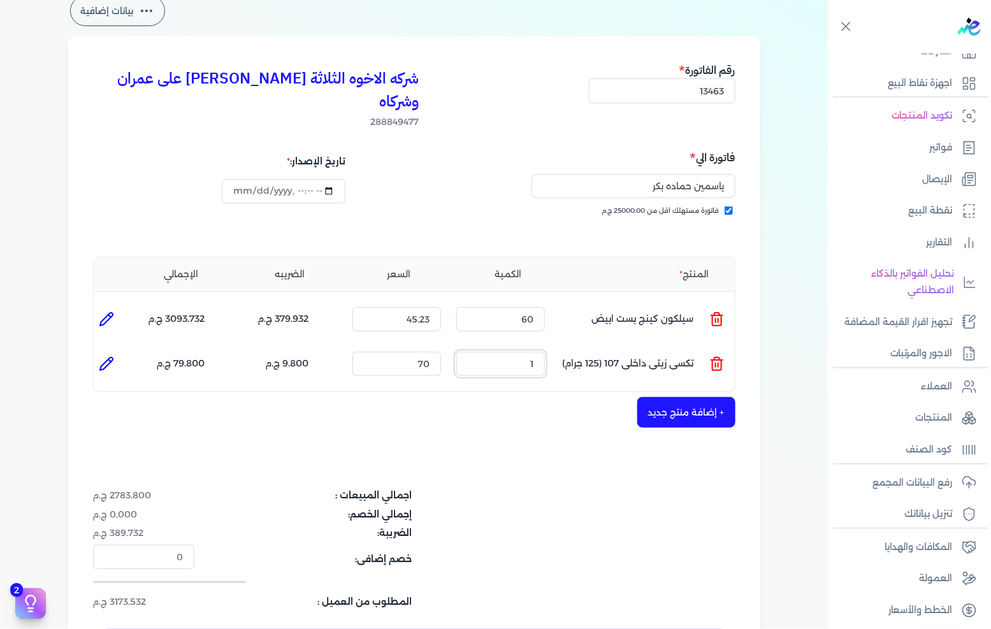
click at [498, 352] on input "1" at bounding box center [500, 364] width 89 height 24
click at [501, 352] on input "1" at bounding box center [500, 364] width 89 height 24
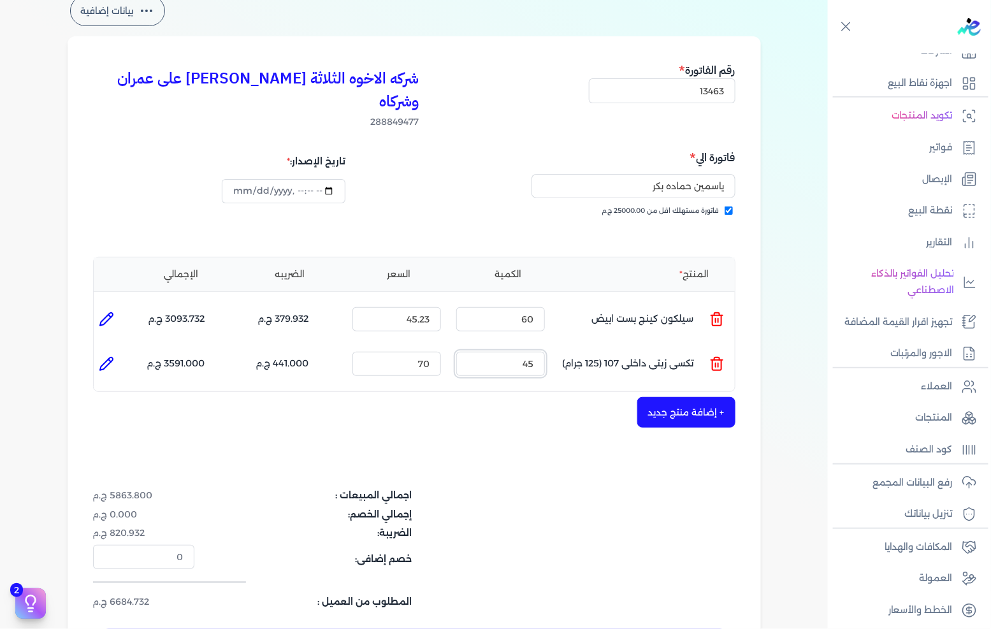
type input "45"
click at [718, 403] on button "+ إضافة منتج جديد" at bounding box center [686, 412] width 98 height 31
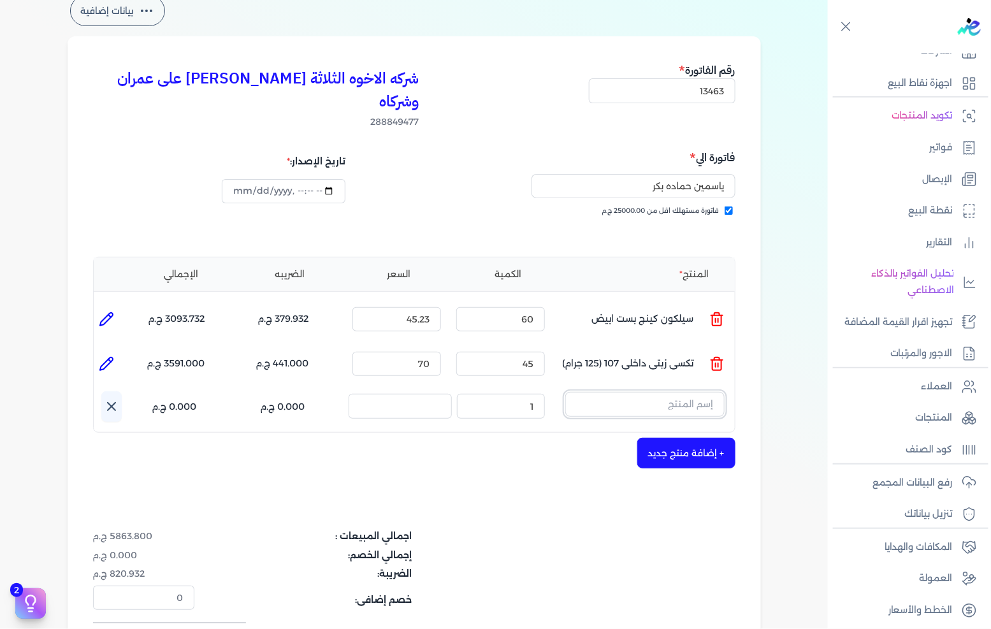
click at [708, 392] on input "text" at bounding box center [644, 404] width 159 height 24
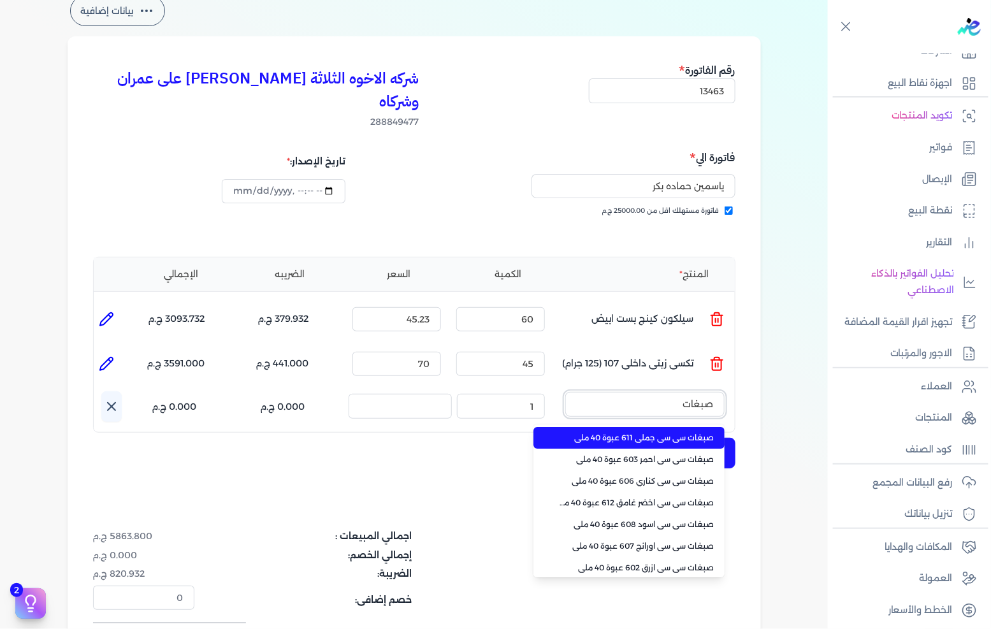
type input "صبغات"
click at [680, 427] on li "صبغات سي سي جملي 611 عبوة 40 ملي" at bounding box center [628, 438] width 191 height 22
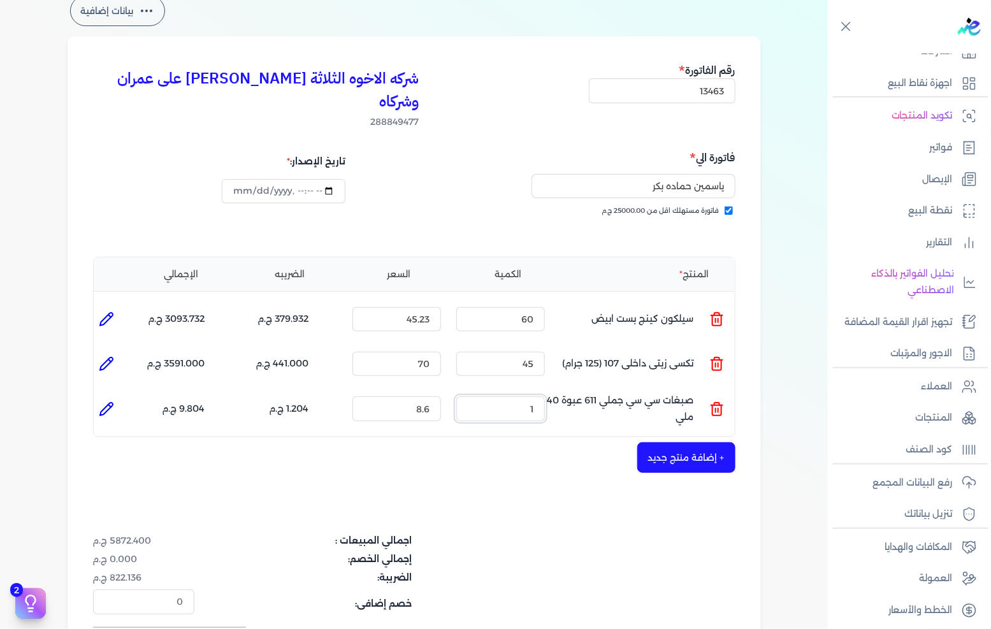
click at [524, 396] on input "1" at bounding box center [500, 408] width 89 height 24
type input "95"
click at [670, 442] on button "+ إضافة منتج جديد" at bounding box center [686, 457] width 98 height 31
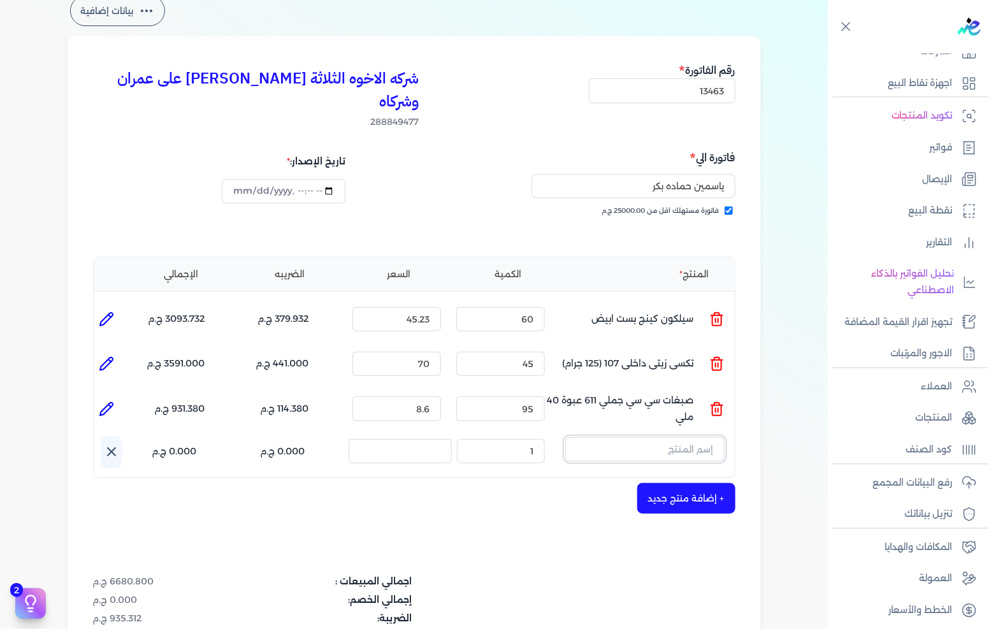
click at [674, 437] on input "text" at bounding box center [644, 449] width 159 height 24
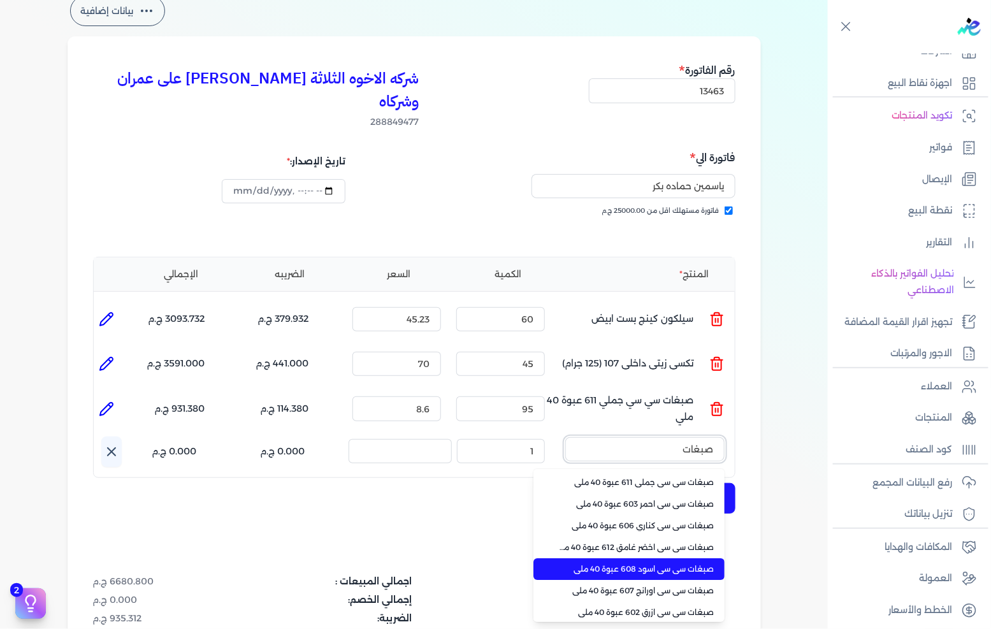
type input "صبغات"
click at [661, 558] on li "صبغات سي سي اسود 608 عبوة 40 ملي" at bounding box center [628, 569] width 191 height 22
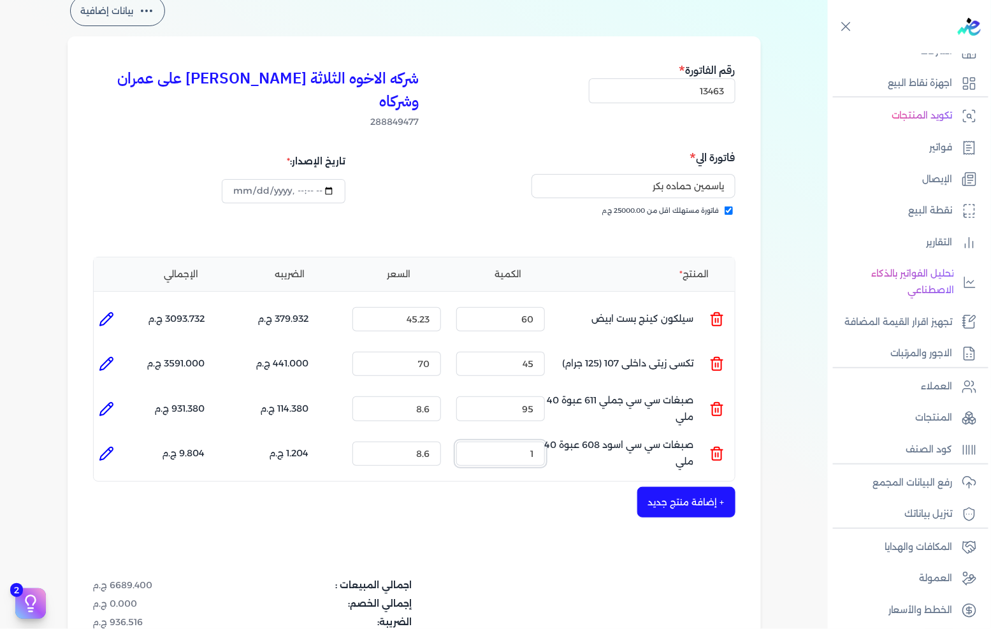
click at [536, 442] on input "1" at bounding box center [500, 454] width 89 height 24
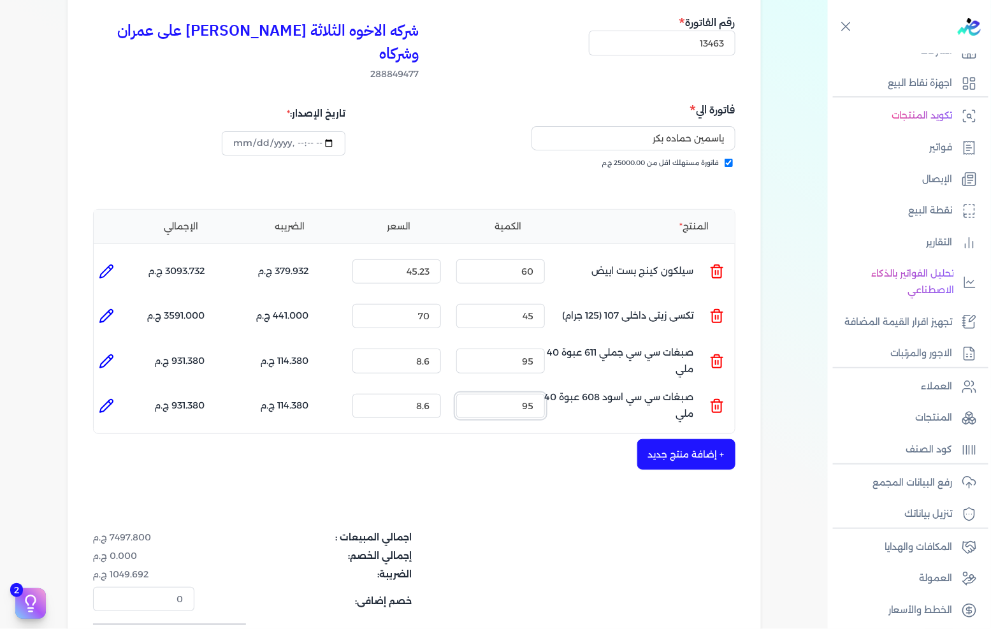
scroll to position [141, 0]
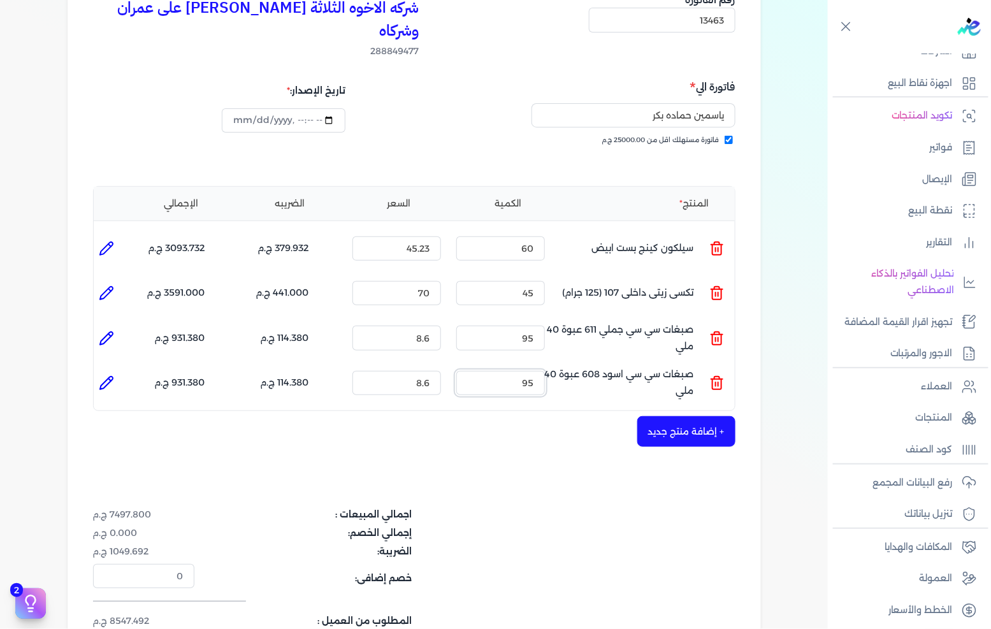
type input "95"
click at [658, 416] on button "+ إضافة منتج جديد" at bounding box center [686, 431] width 98 height 31
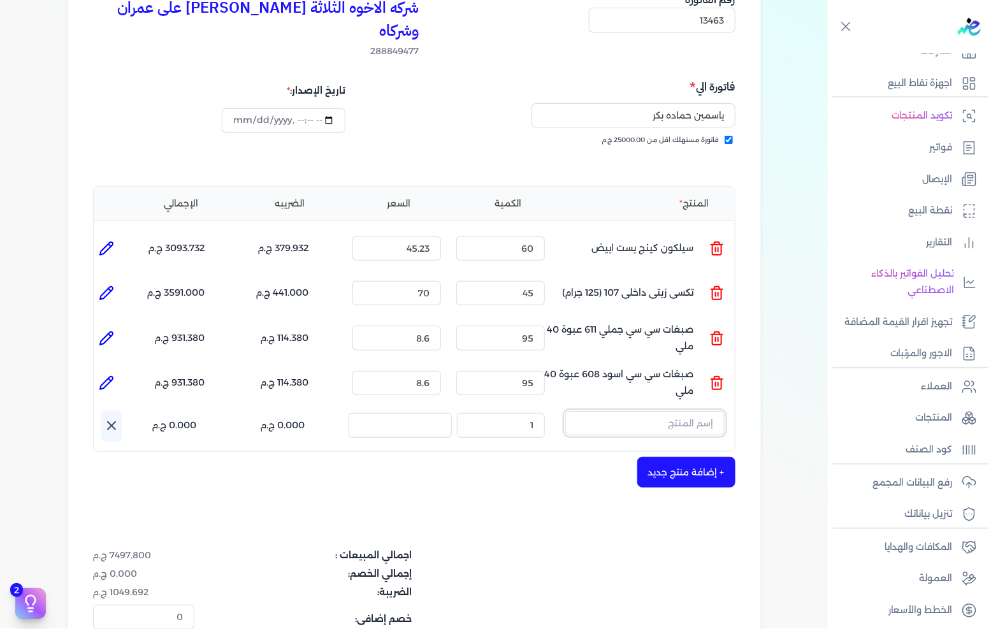
click at [667, 411] on input "text" at bounding box center [644, 423] width 159 height 24
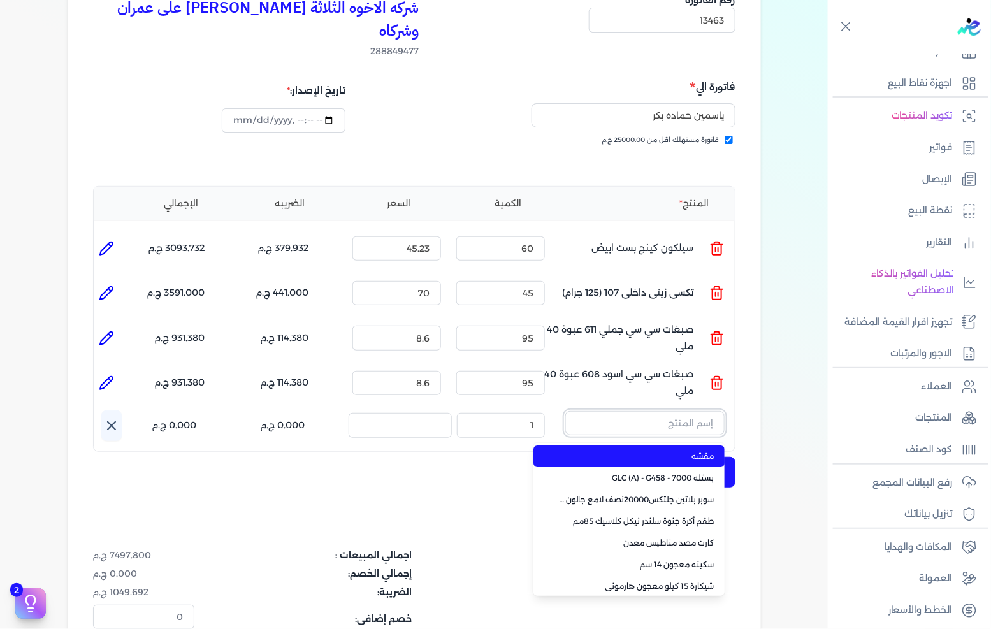
paste input "فرشة 620 حمراء 3 بوصة"
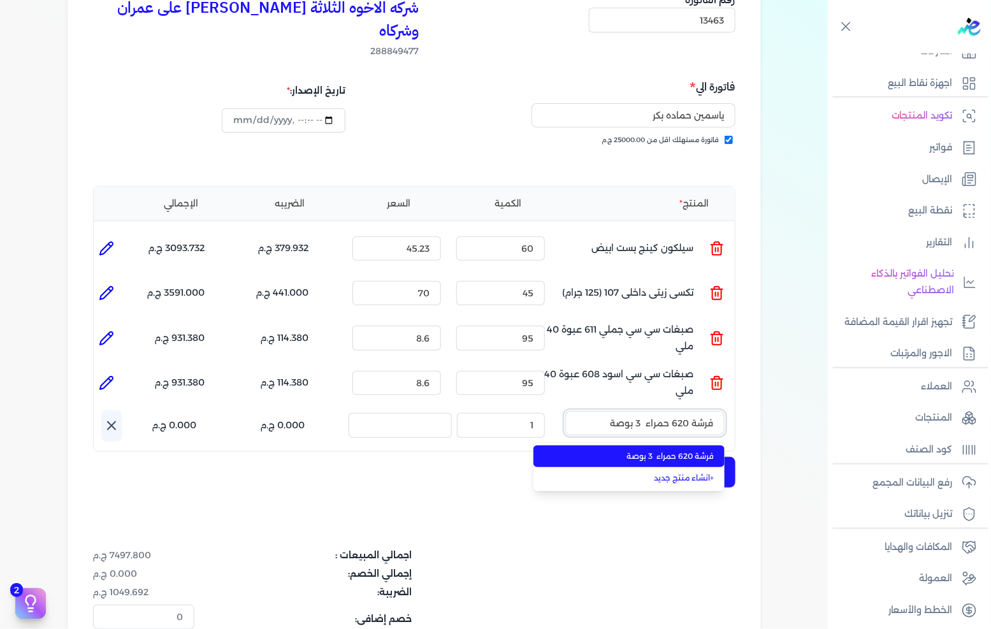
type input "فرشة 620 حمراء 3 بوصة"
click at [654, 451] on span "فرشة 620 حمراء 3 بوصة" at bounding box center [637, 456] width 156 height 11
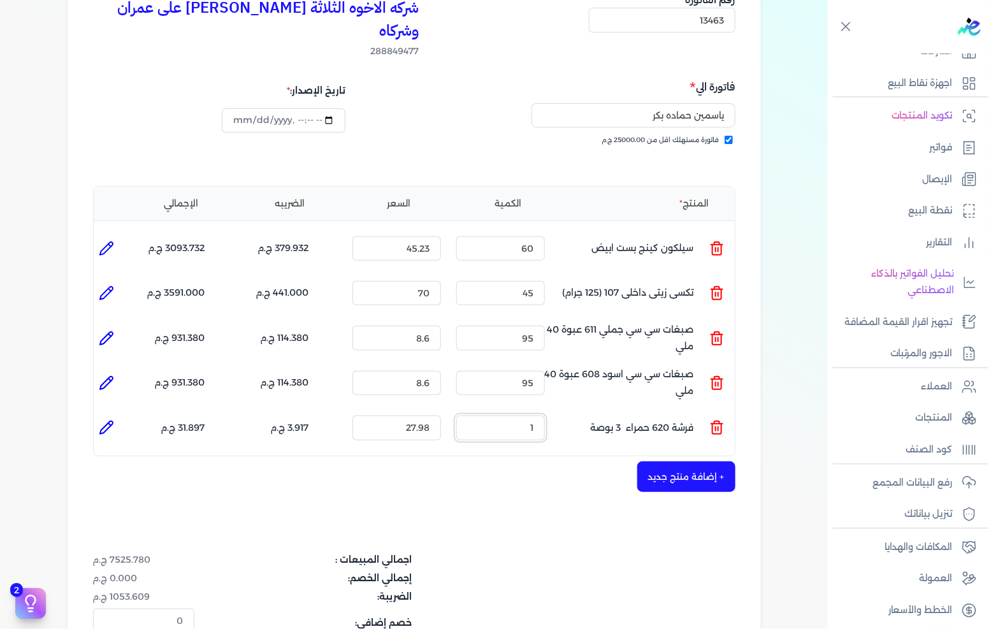
click at [497, 416] on input "1" at bounding box center [500, 428] width 89 height 24
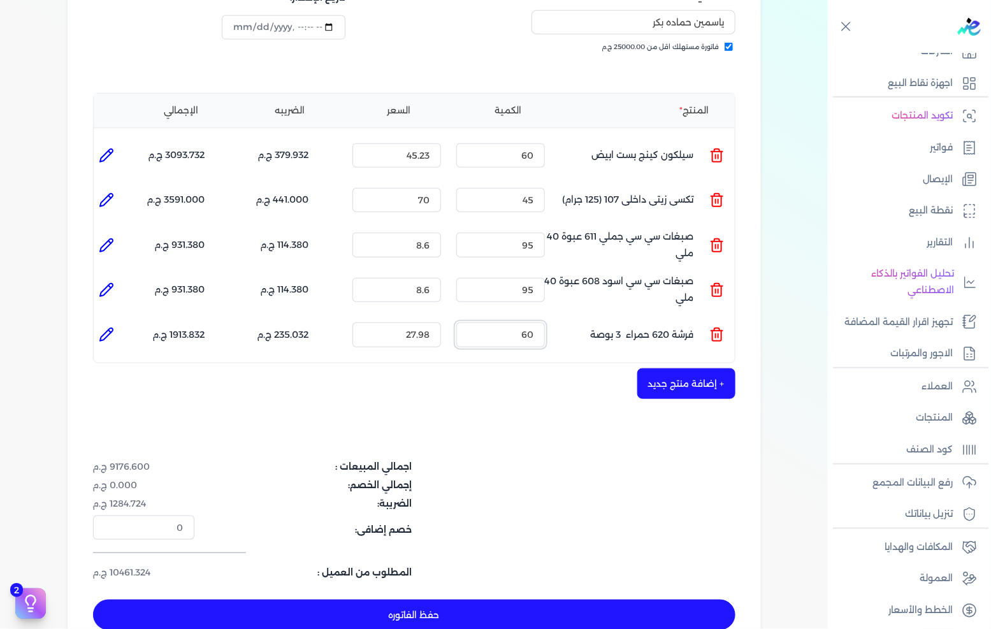
scroll to position [283, 0]
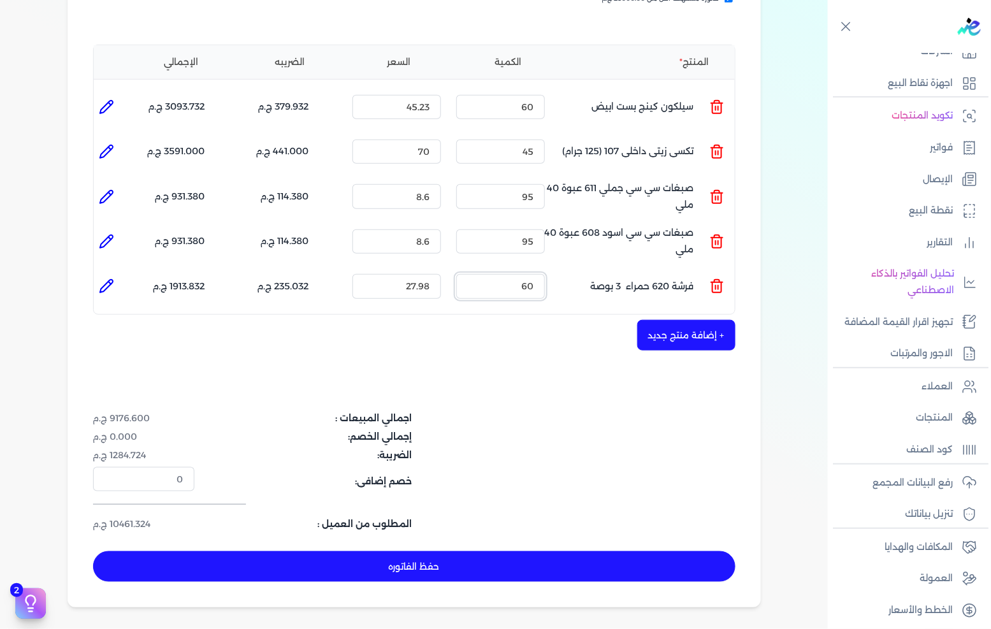
type input "60"
click at [678, 320] on button "+ إضافة منتج جديد" at bounding box center [686, 335] width 98 height 31
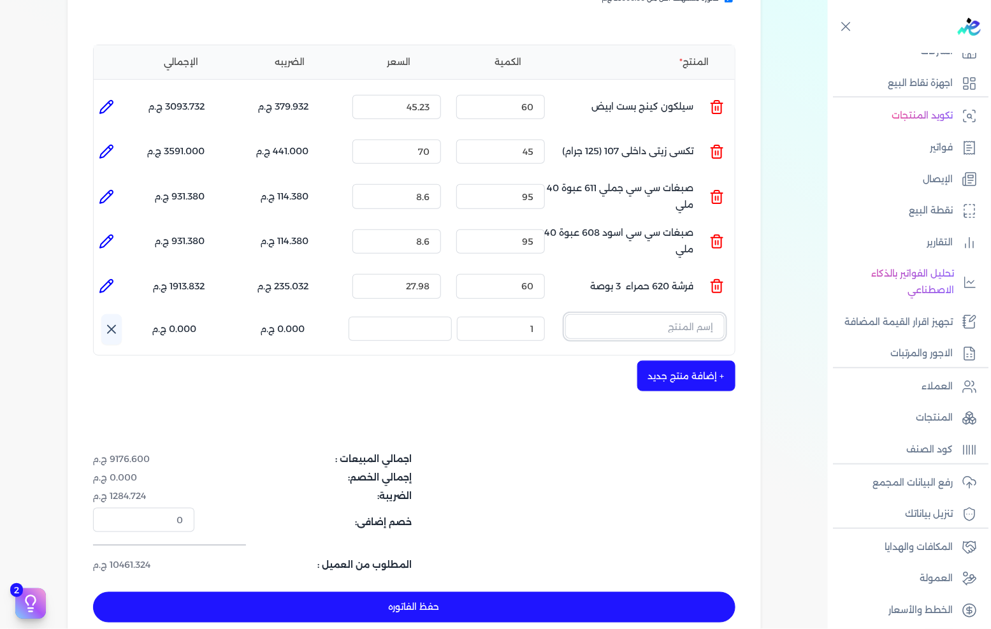
click at [691, 314] on input "text" at bounding box center [644, 326] width 159 height 24
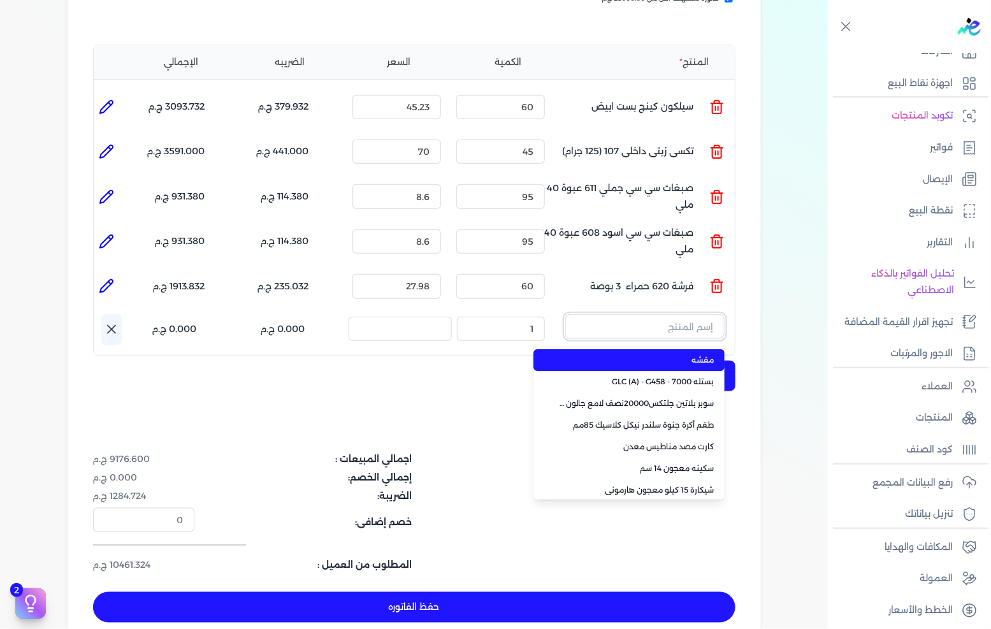
paste input "FIX-WHITE-E-20 k.g"
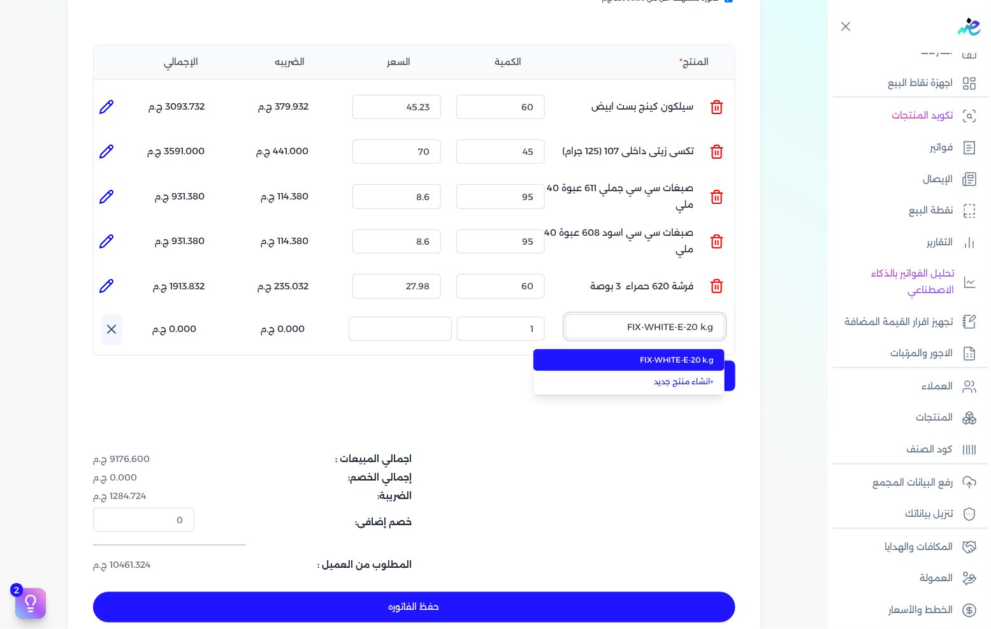
type input "FIX-WHITE-E-20 k.g"
click at [679, 354] on span "FIX-WHITE-E-20 k.g" at bounding box center [637, 359] width 156 height 11
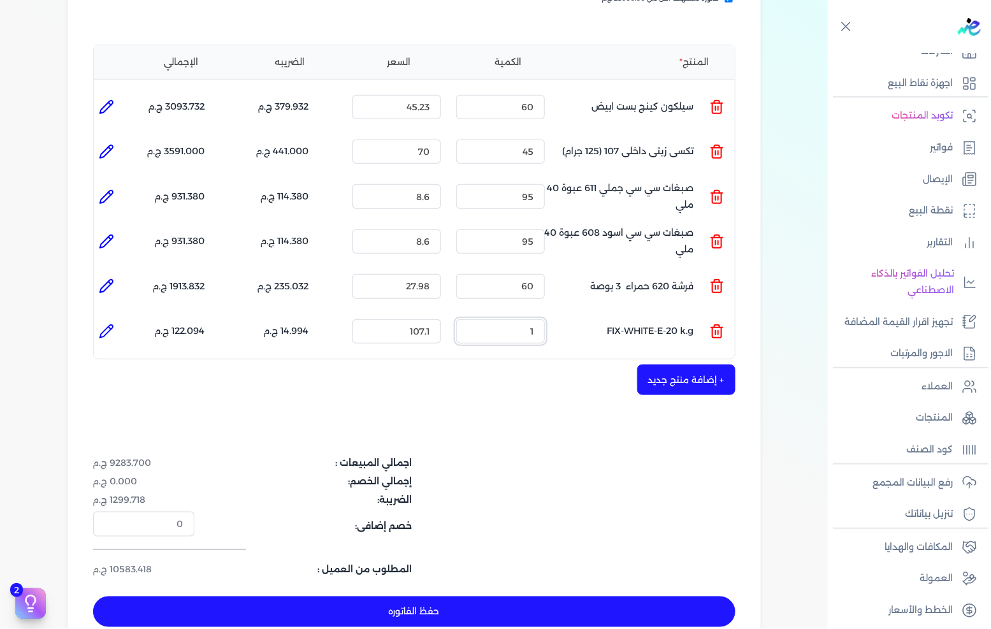
click at [518, 319] on input "1" at bounding box center [500, 331] width 89 height 24
click at [519, 319] on input "1" at bounding box center [500, 331] width 89 height 24
type input "2"
type input "0"
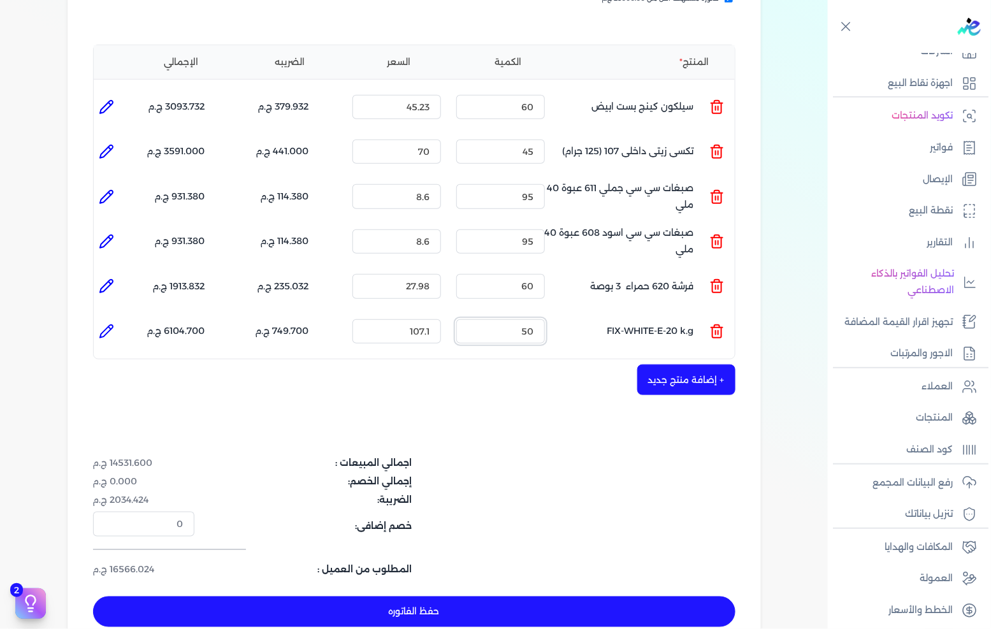
type input "50"
click at [683, 365] on button "+ إضافة منتج جديد" at bounding box center [686, 380] width 98 height 31
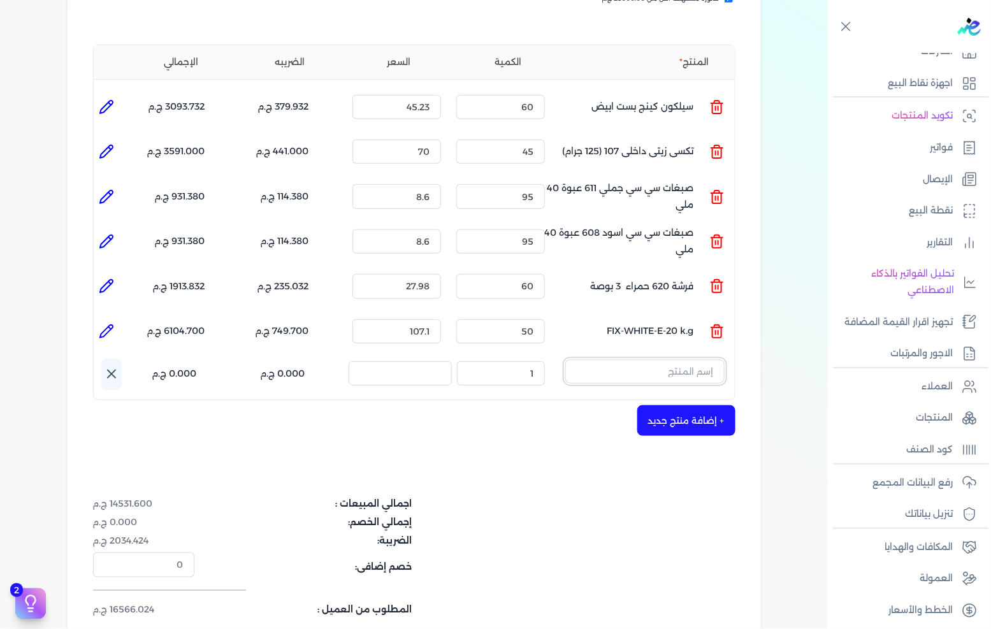
click at [655, 359] on input "text" at bounding box center [644, 371] width 159 height 24
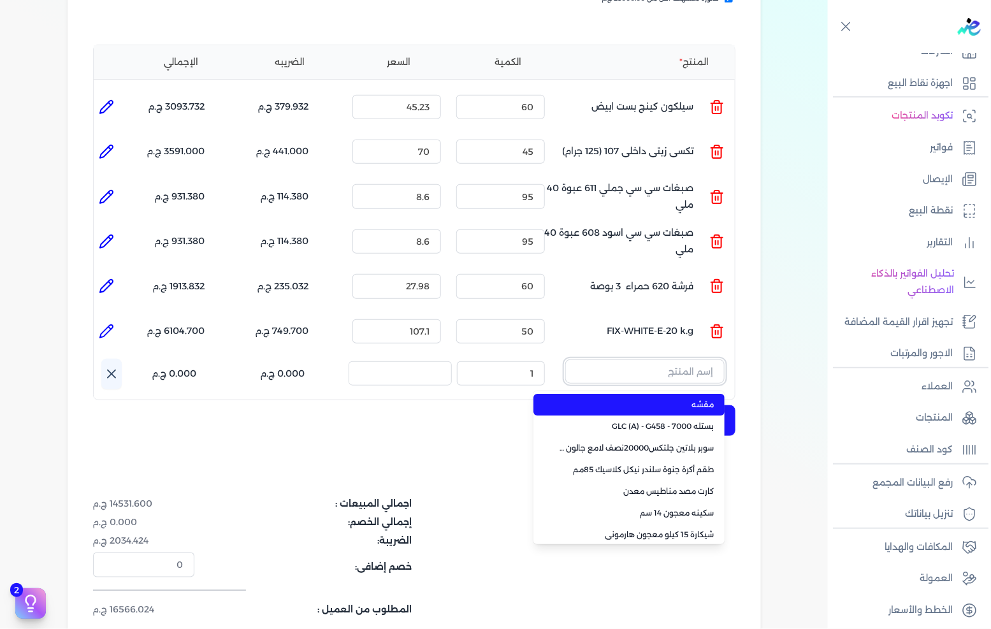
paste input "Smooth Putty - S.P100 -25 k.g"
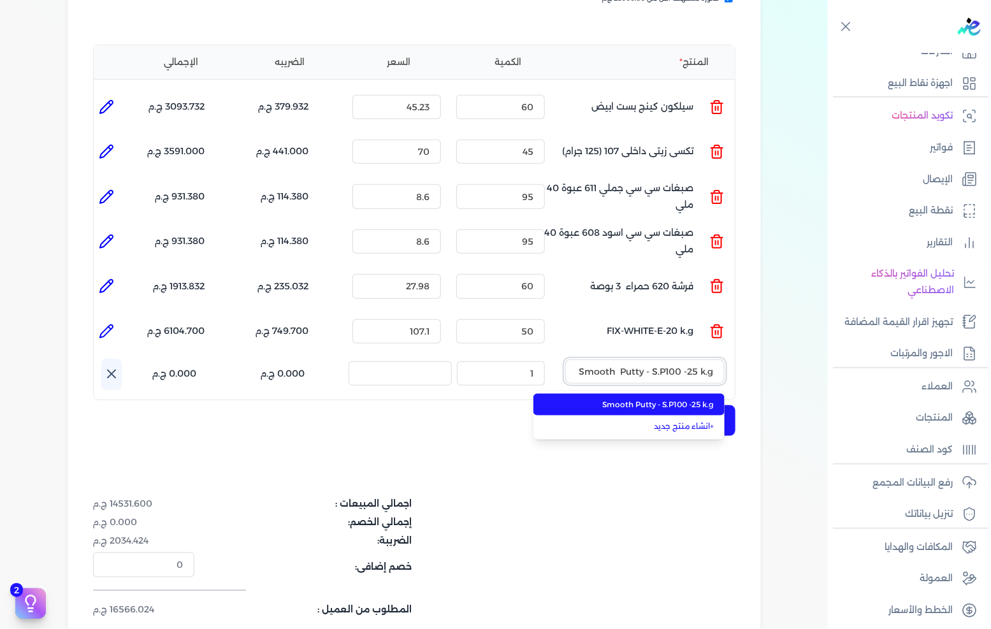
type input "Smooth Putty - S.P100 -25 k.g"
click at [641, 394] on li "Smooth Putty - S.P100 -25 k.g" at bounding box center [628, 405] width 191 height 22
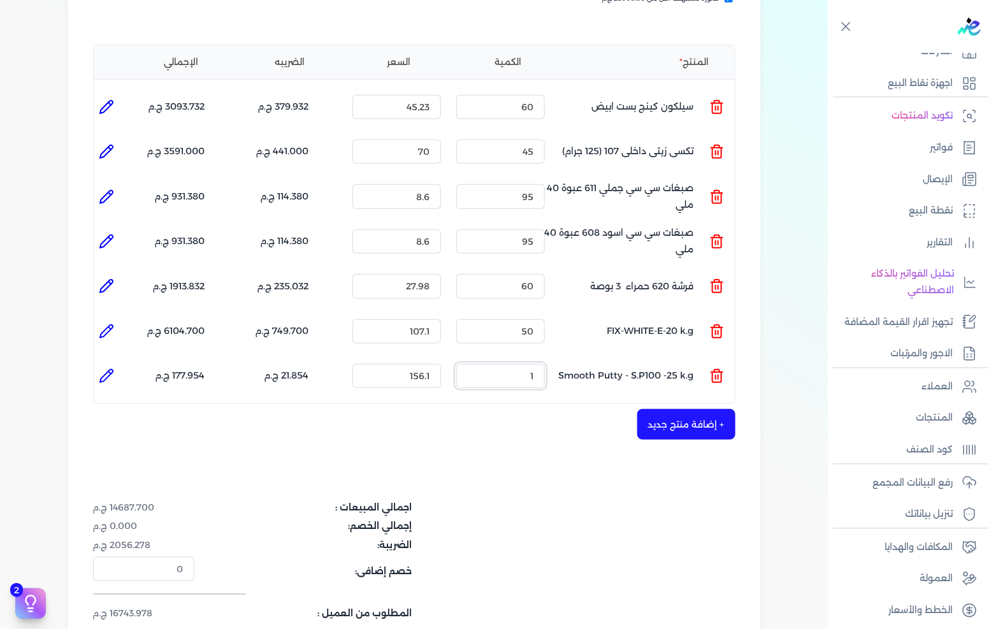
click at [525, 364] on input "1" at bounding box center [500, 376] width 89 height 24
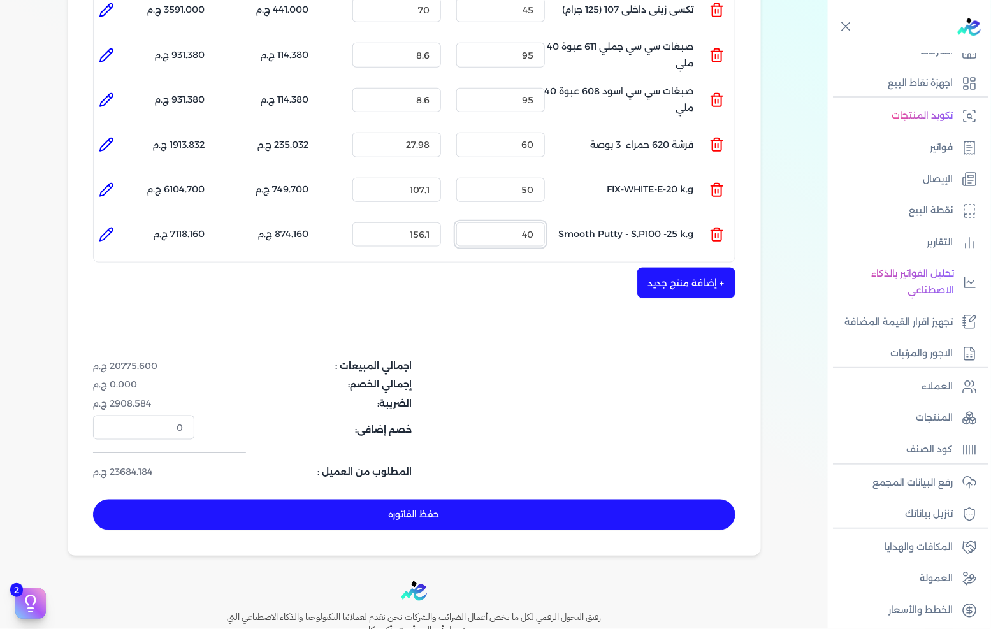
type input "40"
click at [526, 500] on button "حفظ الفاتوره" at bounding box center [414, 515] width 642 height 31
type input "[DATE]"
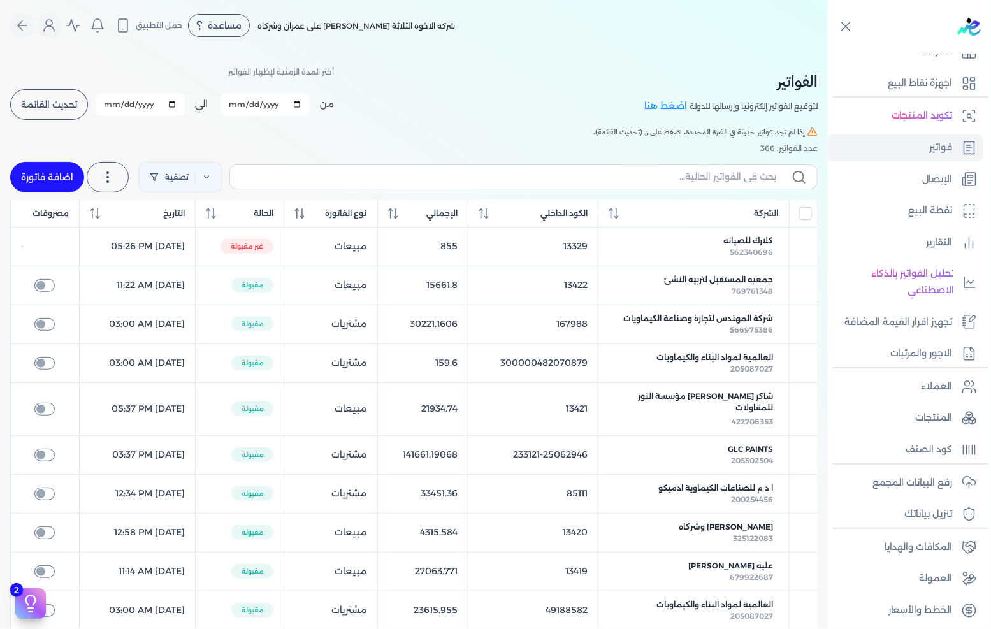
click at [60, 183] on link "اضافة فاتورة" at bounding box center [47, 177] width 74 height 31
select select "EGP"
select select "B"
select select "EGS"
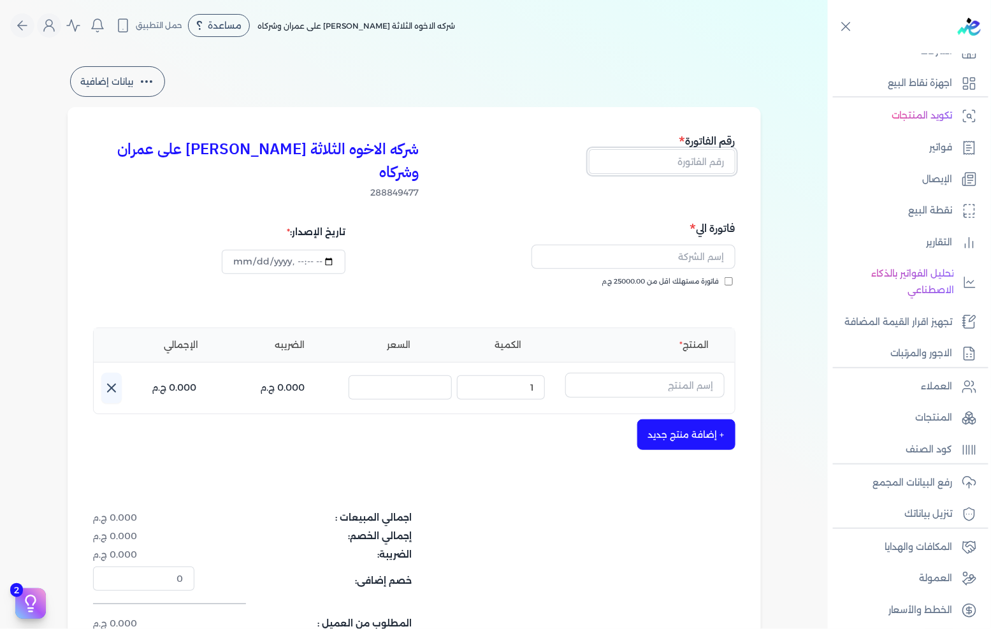
click at [648, 162] on input "text" at bounding box center [662, 161] width 147 height 24
type input "13464"
click at [705, 277] on span "فاتورة مستهلك اقل من 25000.00 ج.م" at bounding box center [660, 282] width 117 height 10
click at [725, 277] on input "فاتورة مستهلك اقل من 25000.00 ج.م" at bounding box center [729, 281] width 8 height 8
checkbox input "true"
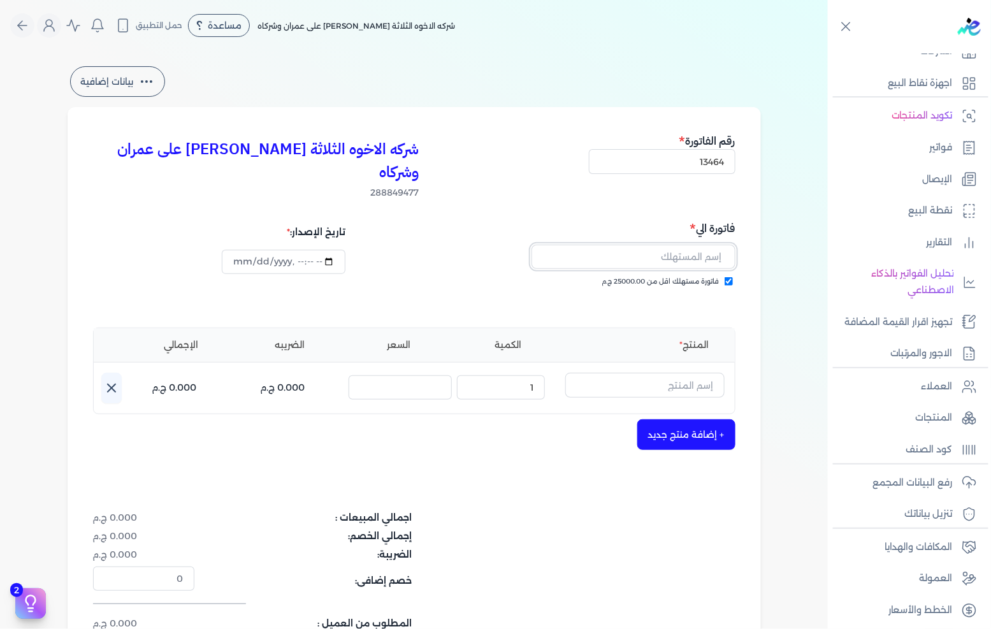
click at [710, 245] on input "text" at bounding box center [634, 257] width 204 height 24
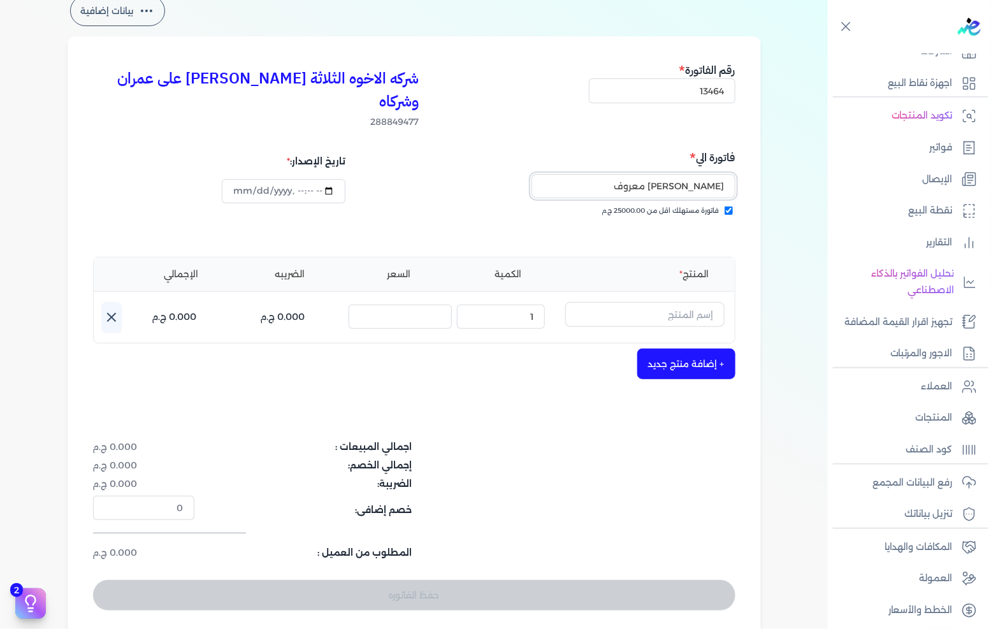
type input "يوسف احمد معروف"
click at [661, 302] on input "text" at bounding box center [644, 314] width 159 height 24
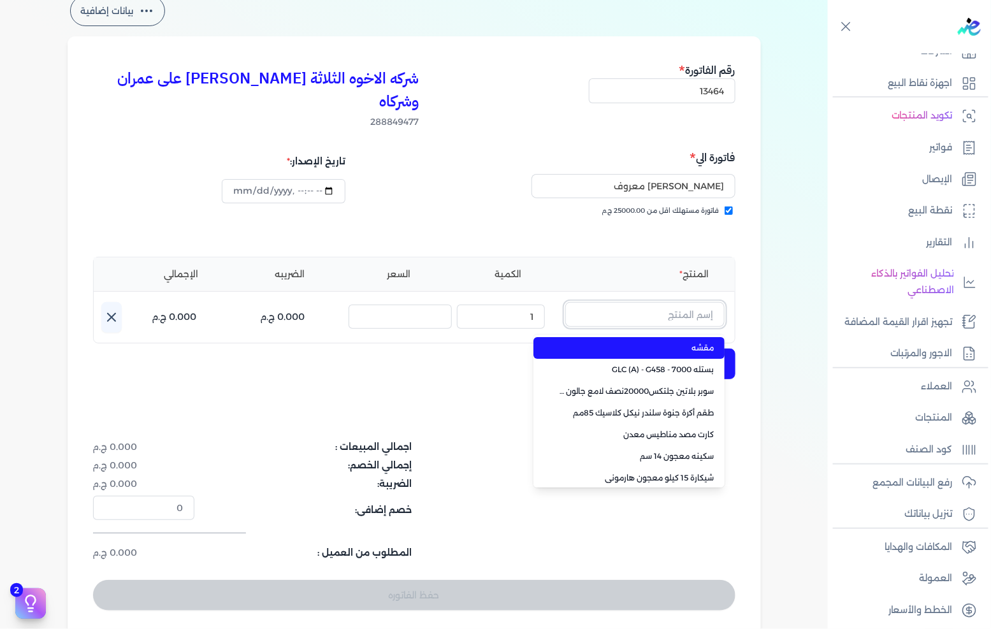
paste input "Thin Render-S058-50 k.g"
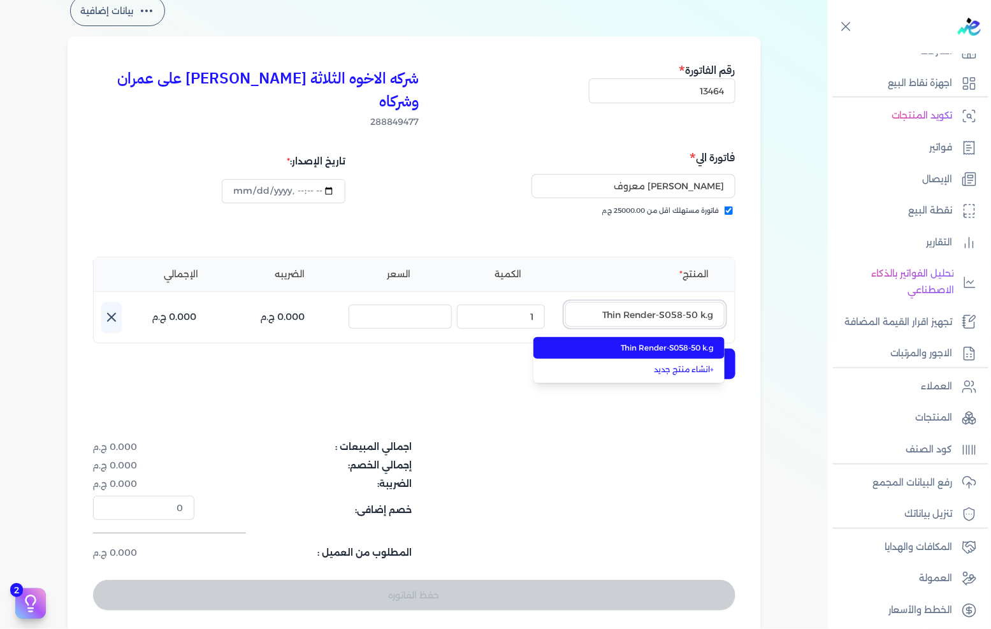
type input "Thin Render-S058-50 k.g"
click at [652, 337] on li "Thin Render-S058-50 k.g" at bounding box center [628, 348] width 191 height 22
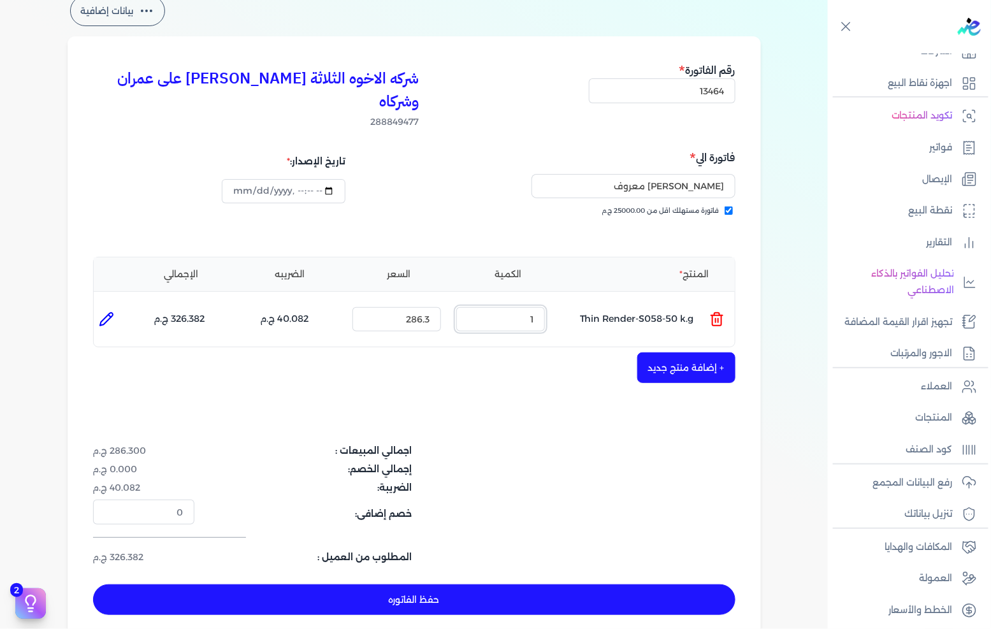
click at [510, 307] on input "1" at bounding box center [500, 319] width 89 height 24
drag, startPoint x: 510, startPoint y: 303, endPoint x: 867, endPoint y: 329, distance: 357.8
click at [511, 307] on input "1" at bounding box center [500, 319] width 89 height 24
type input "50"
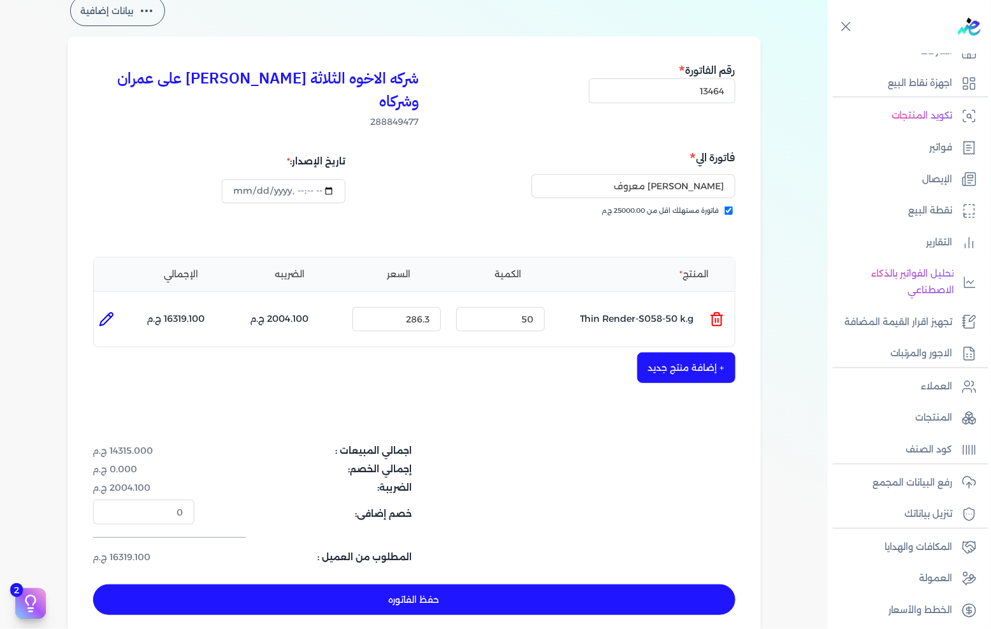
click at [707, 352] on button "+ إضافة منتج جديد" at bounding box center [686, 367] width 98 height 31
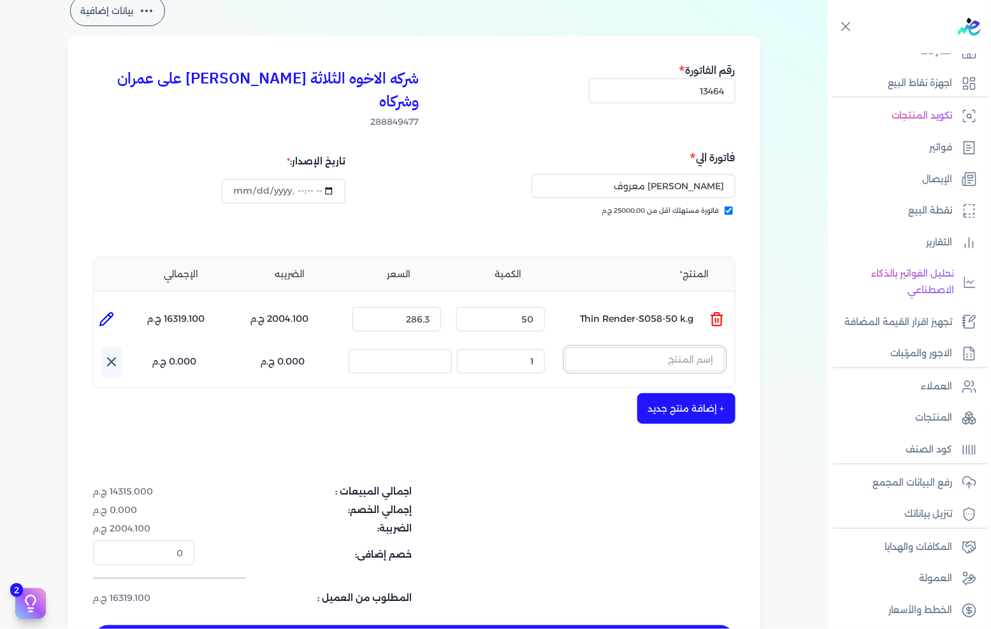
click at [654, 347] on input "text" at bounding box center [644, 359] width 159 height 24
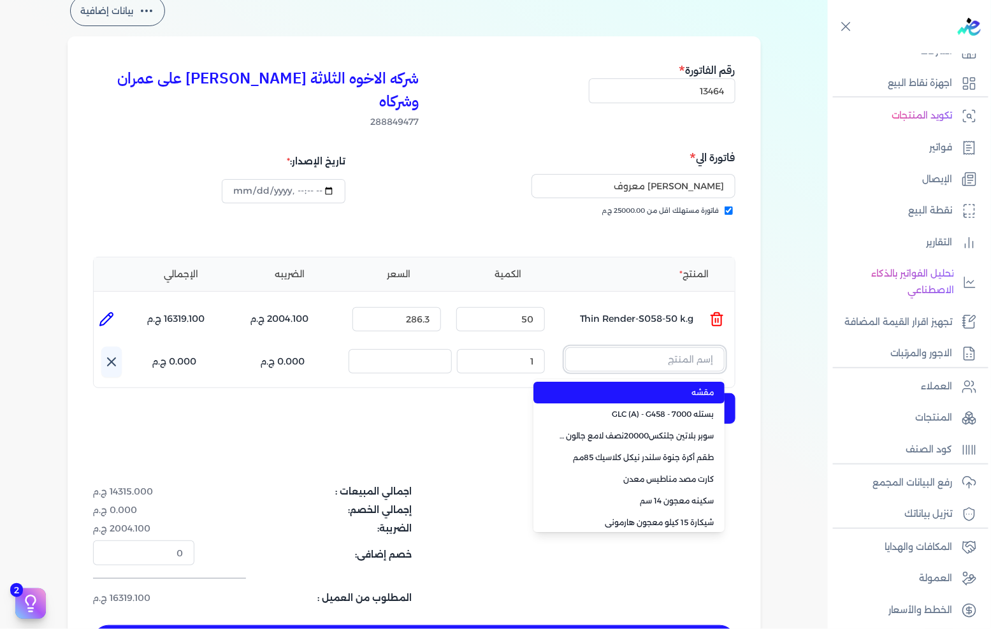
paste input "Grout- GREY-5 k.g"
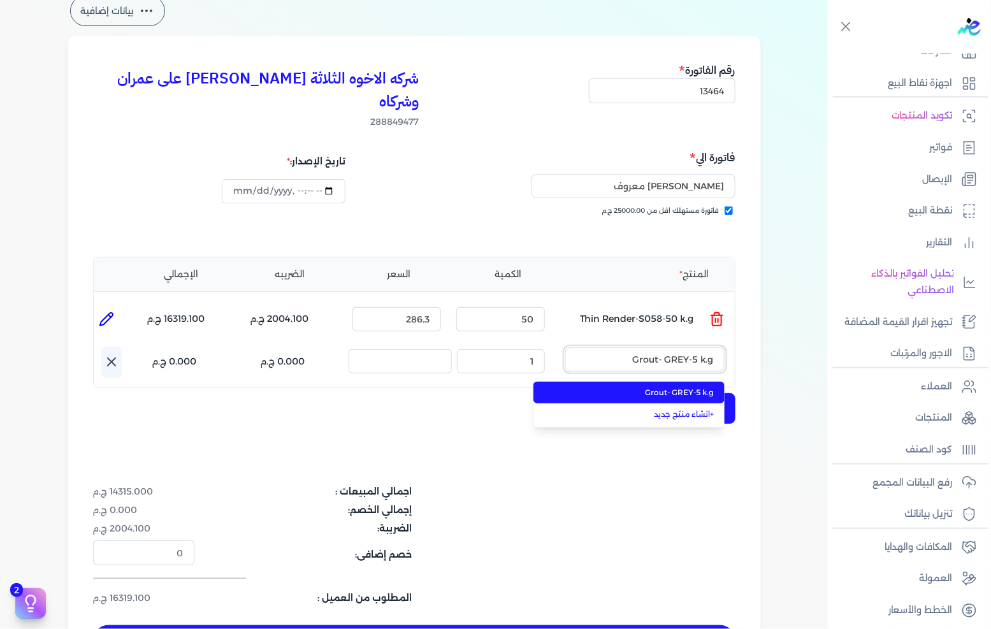
type input "Grout- GREY-5 k.g"
click at [621, 382] on li "Grout- GREY-5 k.g" at bounding box center [628, 393] width 191 height 22
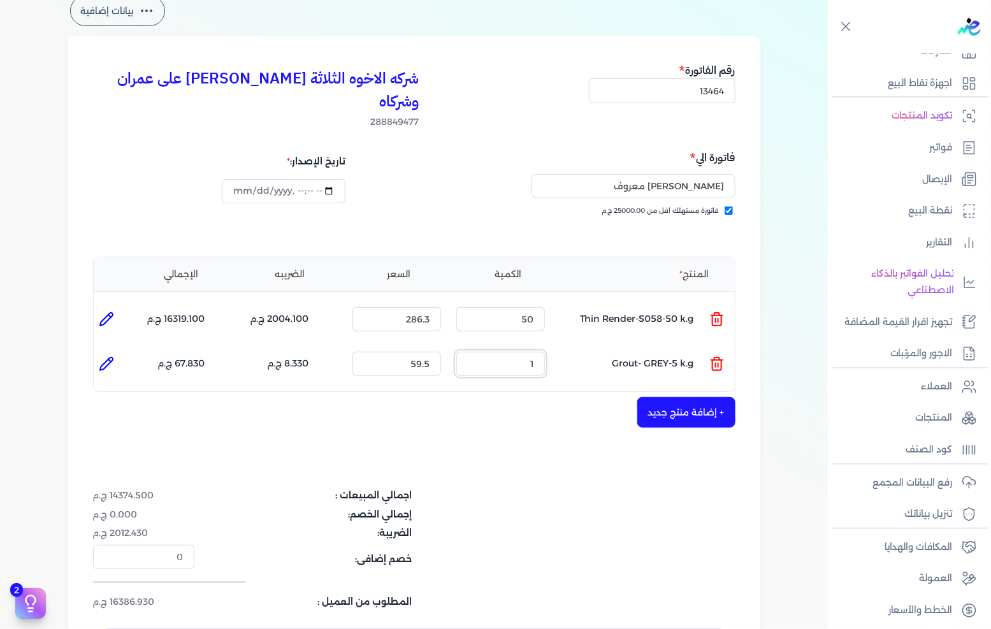
click at [511, 352] on input "1" at bounding box center [500, 364] width 89 height 24
click at [512, 352] on input "1" at bounding box center [500, 364] width 89 height 24
type input "30"
click at [683, 397] on button "+ إضافة منتج جديد" at bounding box center [686, 412] width 98 height 31
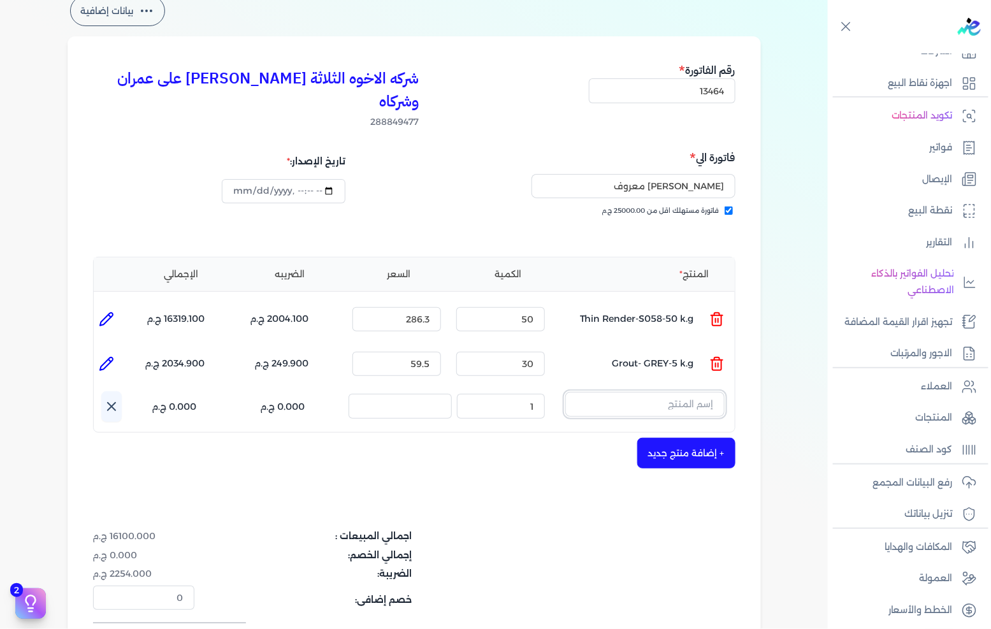
click at [654, 392] on input "text" at bounding box center [644, 404] width 159 height 24
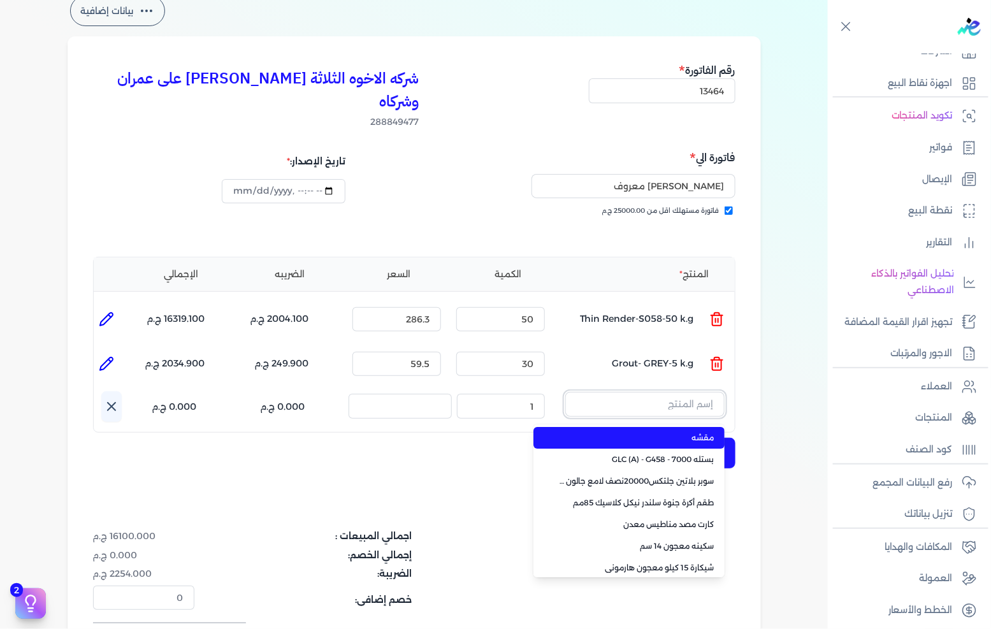
paste input "FIX-WHITE-E-25 k.g"
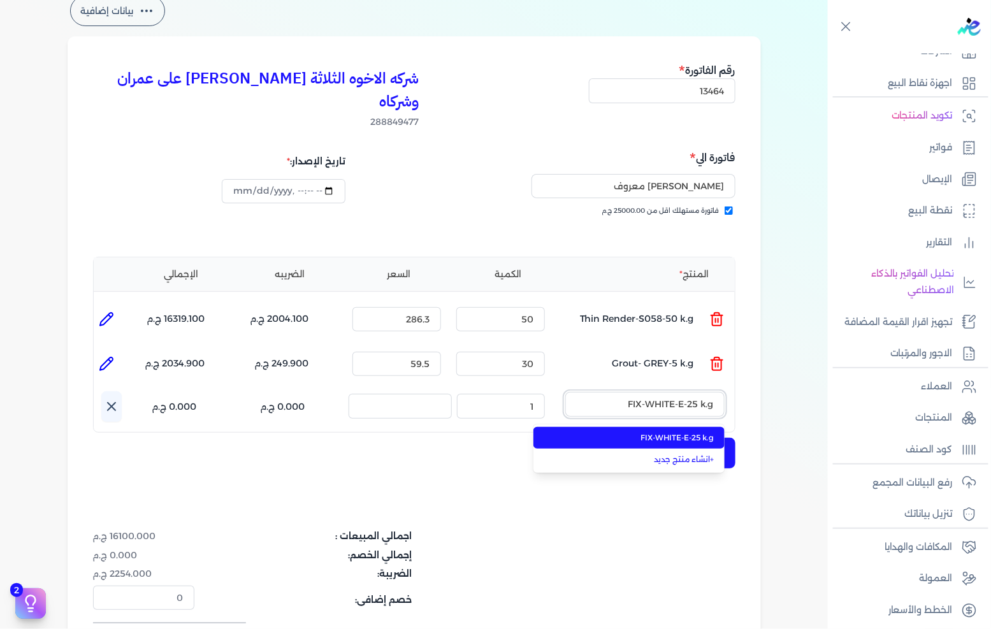
type input "FIX-WHITE-E-25 k.g"
click at [646, 432] on span "FIX-WHITE-E-25 k.g" at bounding box center [637, 437] width 156 height 11
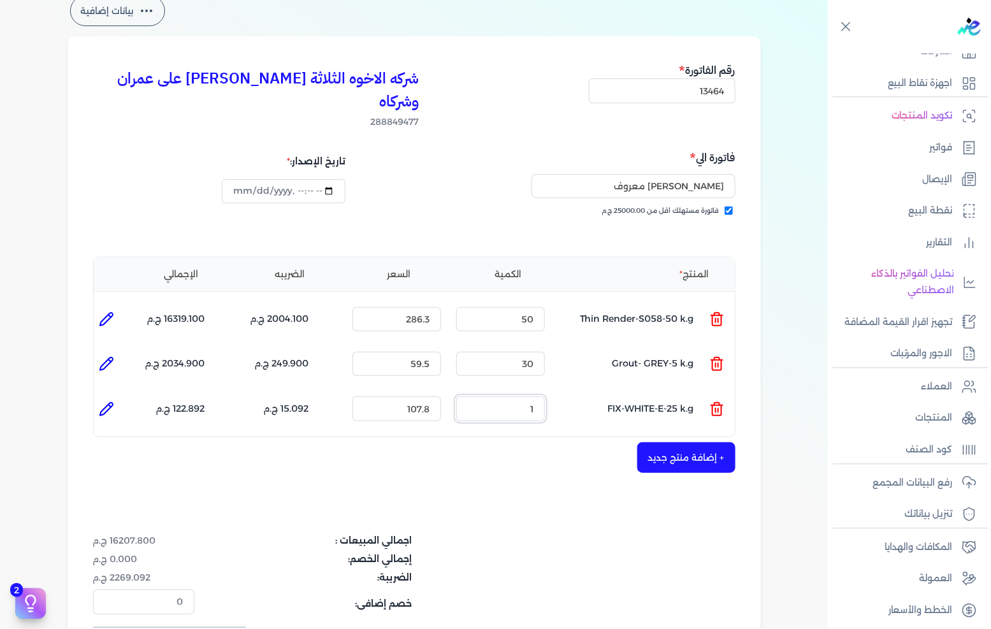
click at [519, 396] on input "1" at bounding box center [500, 408] width 89 height 24
type input "1"
type input "0"
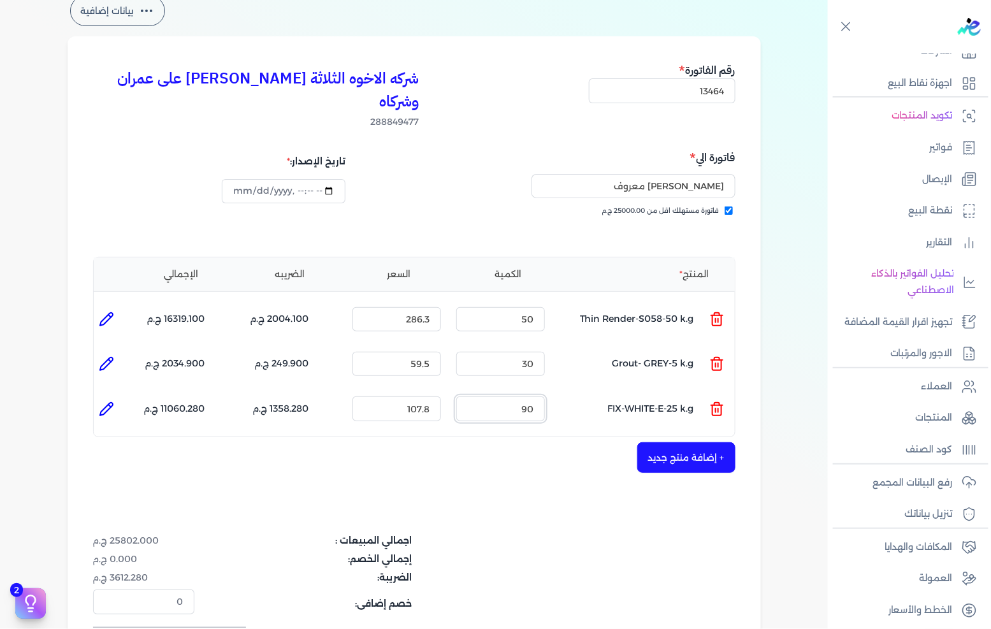
type input "9"
type input "0"
type input "7"
type input "0"
type input "9"
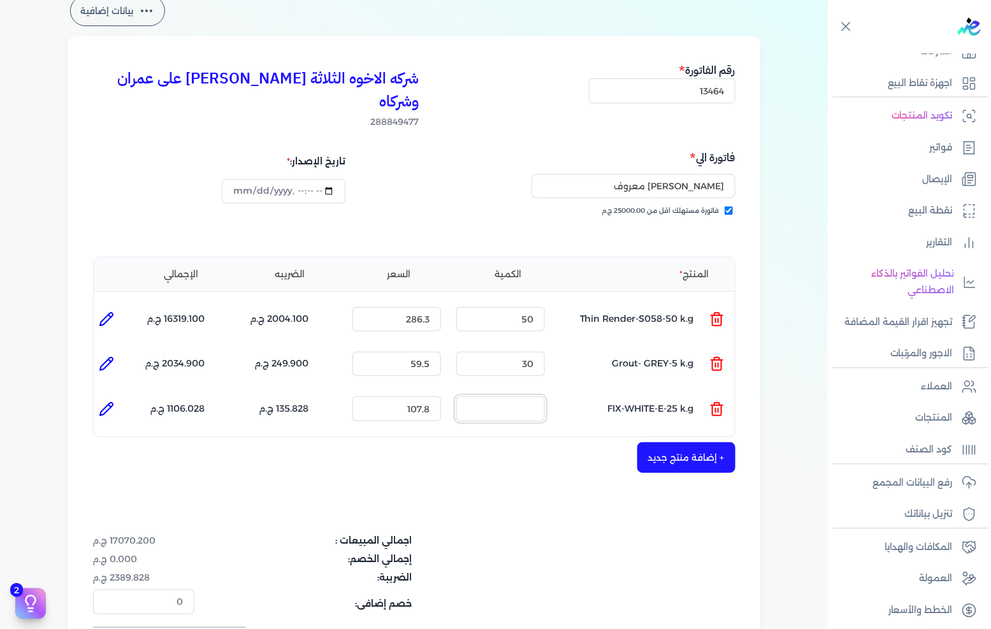
type input "0"
type input "6"
type input "0"
type input "5"
type input "0"
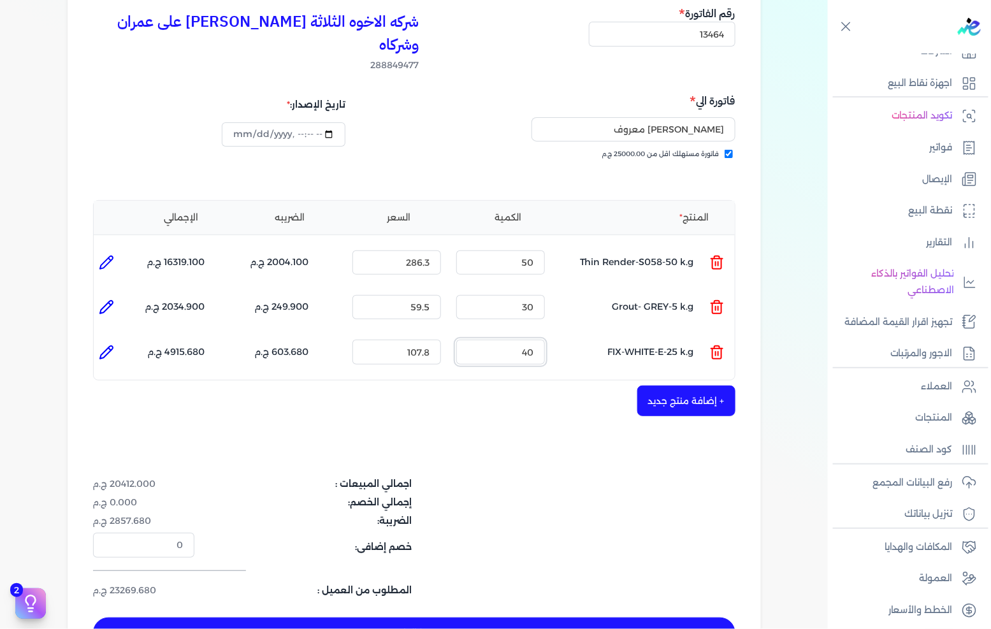
scroll to position [212, 0]
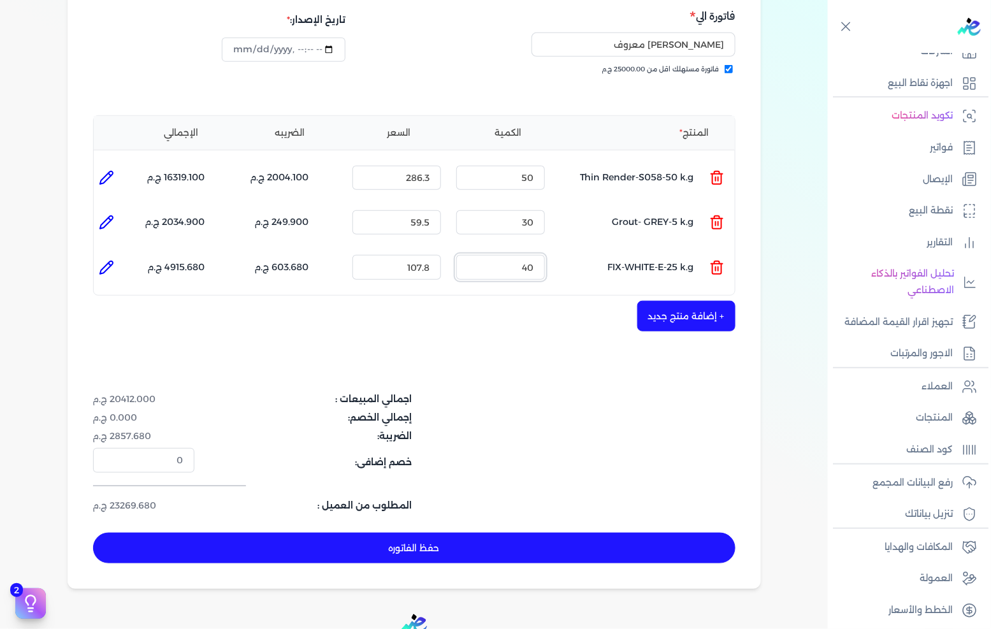
type input "40"
click at [437, 533] on button "حفظ الفاتوره" at bounding box center [414, 548] width 642 height 31
type input "[DATE]"
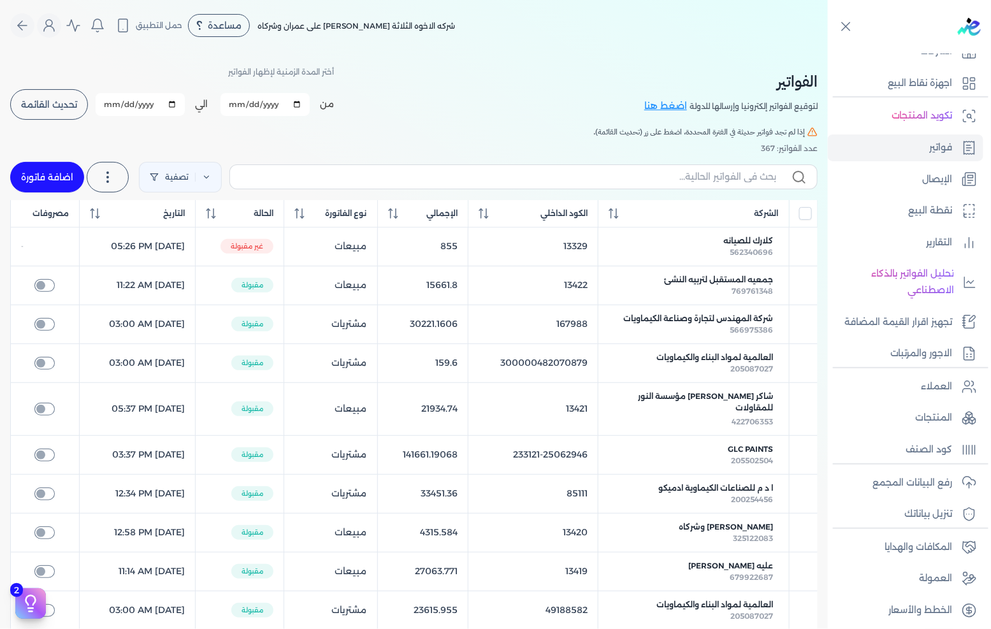
click at [62, 175] on link "اضافة فاتورة" at bounding box center [47, 177] width 74 height 31
select select "EGP"
select select "B"
select select "EGS"
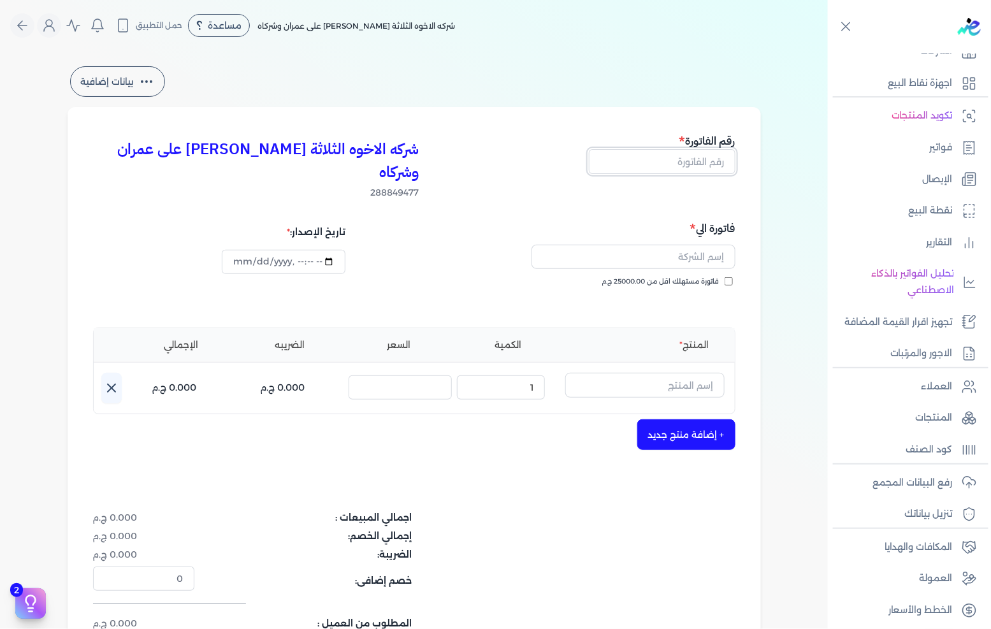
click at [686, 163] on input "text" at bounding box center [662, 161] width 147 height 24
type input "13465"
click at [686, 277] on span "فاتورة مستهلك اقل من 25000.00 ج.م" at bounding box center [660, 282] width 117 height 10
click at [725, 277] on input "فاتورة مستهلك اقل من 25000.00 ج.م" at bounding box center [729, 281] width 8 height 8
checkbox input "true"
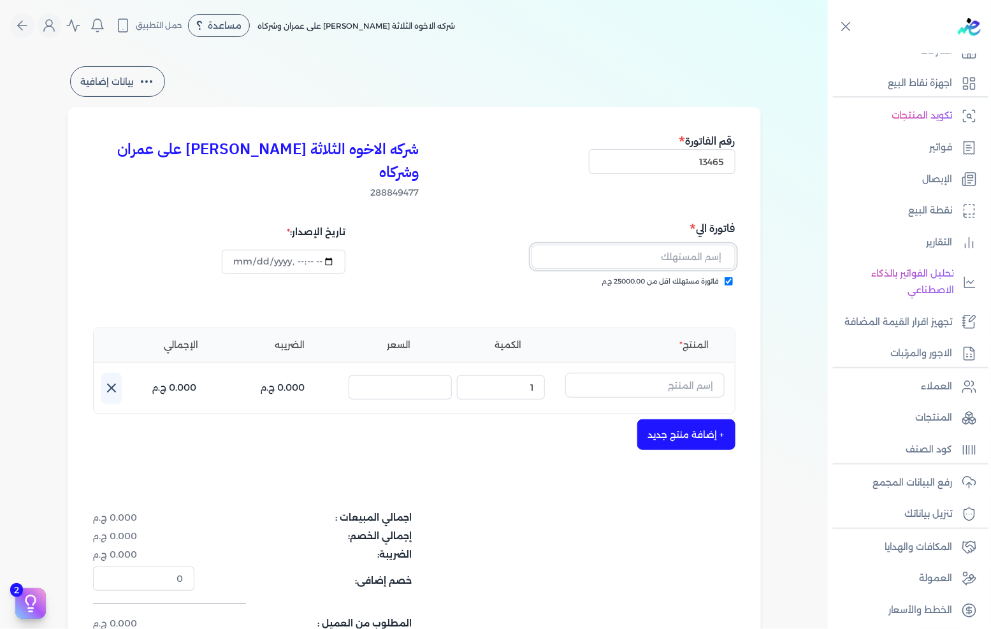
click at [697, 245] on input "text" at bounding box center [634, 257] width 204 height 24
type input "ابراهيم محمد فوزى"
click at [674, 373] on input "text" at bounding box center [644, 385] width 159 height 24
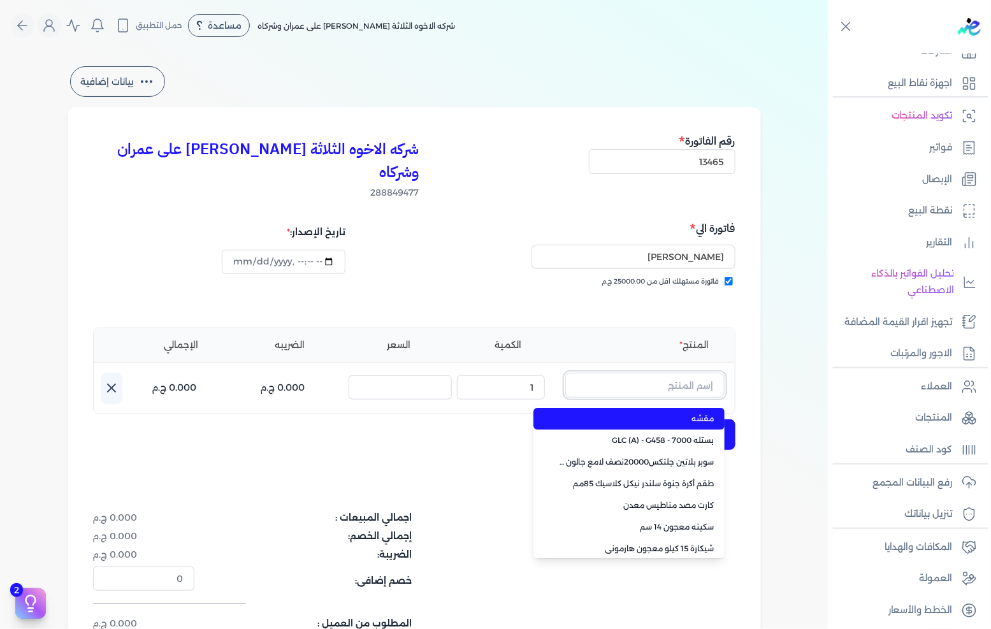
paste input "Thin Render-S 023-50 k.g"
type input "Thin Render-S 023-50 k.g"
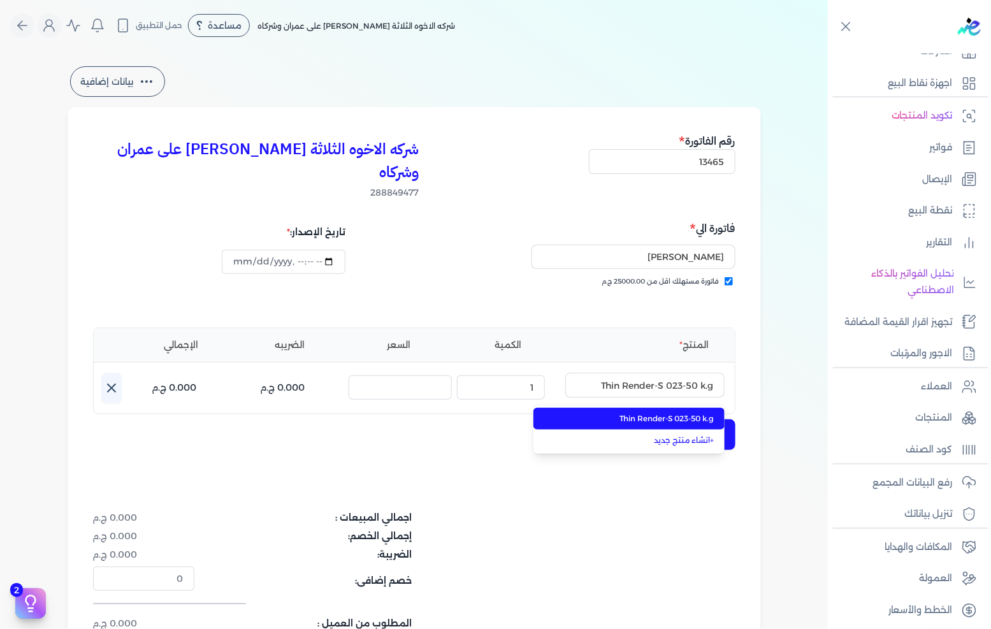
drag, startPoint x: 665, startPoint y: 389, endPoint x: 646, endPoint y: 391, distance: 19.2
click at [664, 413] on span "Thin Render-S 023-50 k.g" at bounding box center [637, 418] width 156 height 11
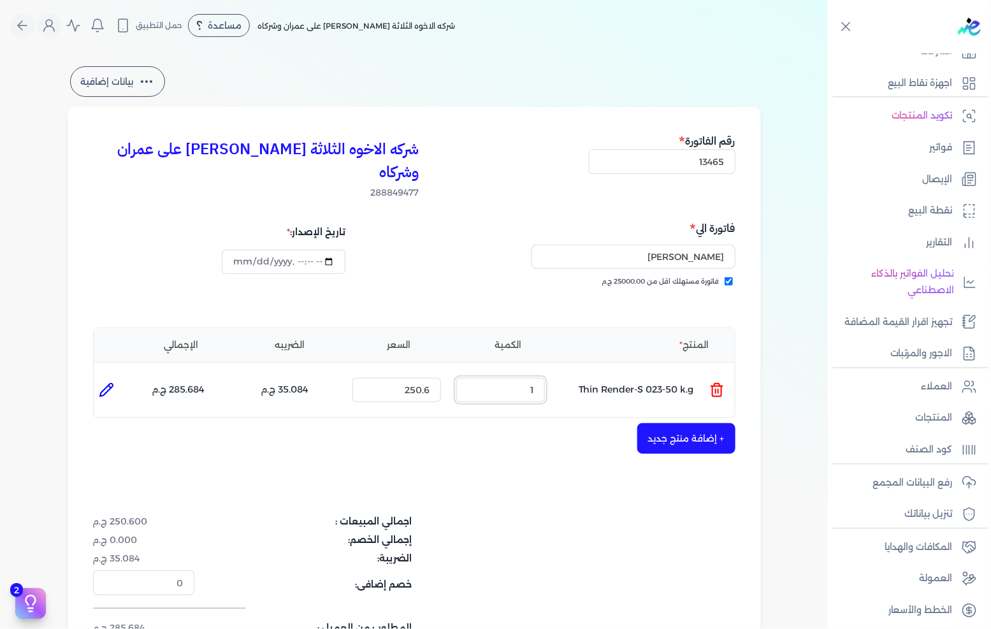
click at [531, 378] on input "1" at bounding box center [500, 390] width 89 height 24
type input "10"
click at [692, 425] on button "+ إضافة منتج جديد" at bounding box center [686, 438] width 98 height 31
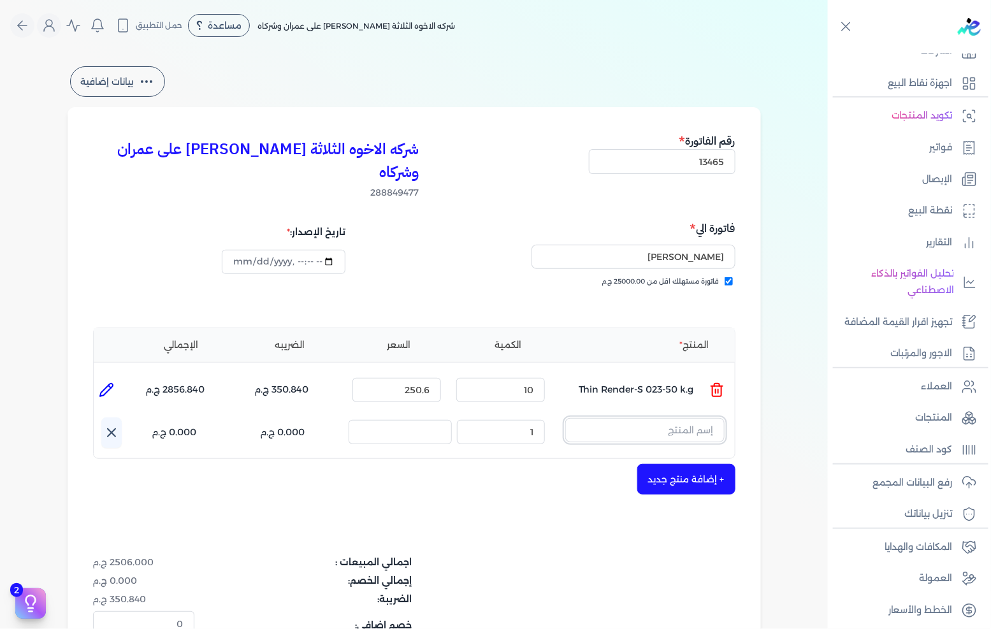
click at [676, 418] on input "text" at bounding box center [644, 430] width 159 height 24
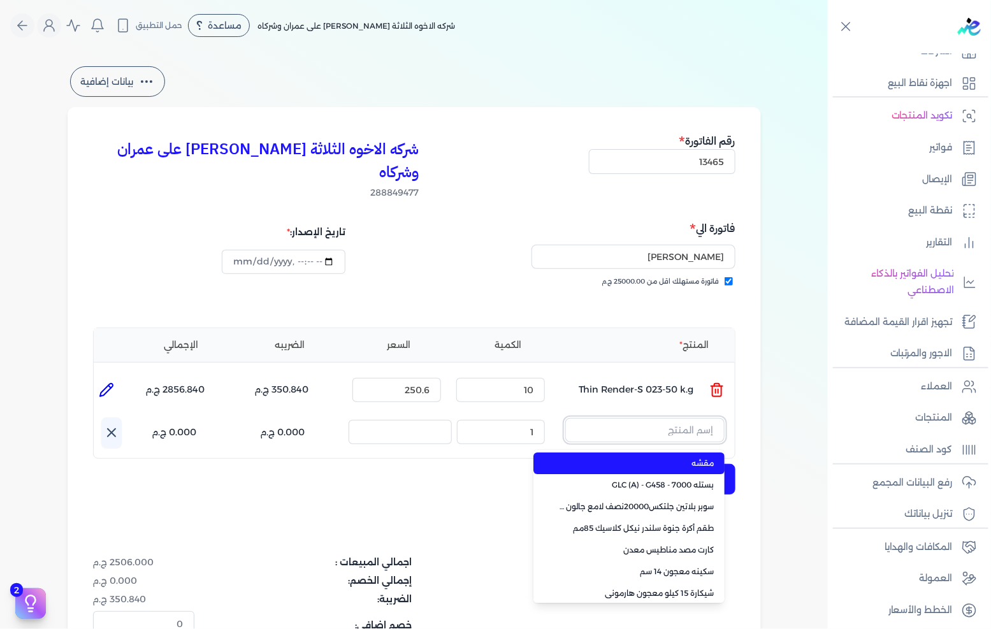
paste input "Grout-66-5 k.g"
type input "Grout-66-5 k.g"
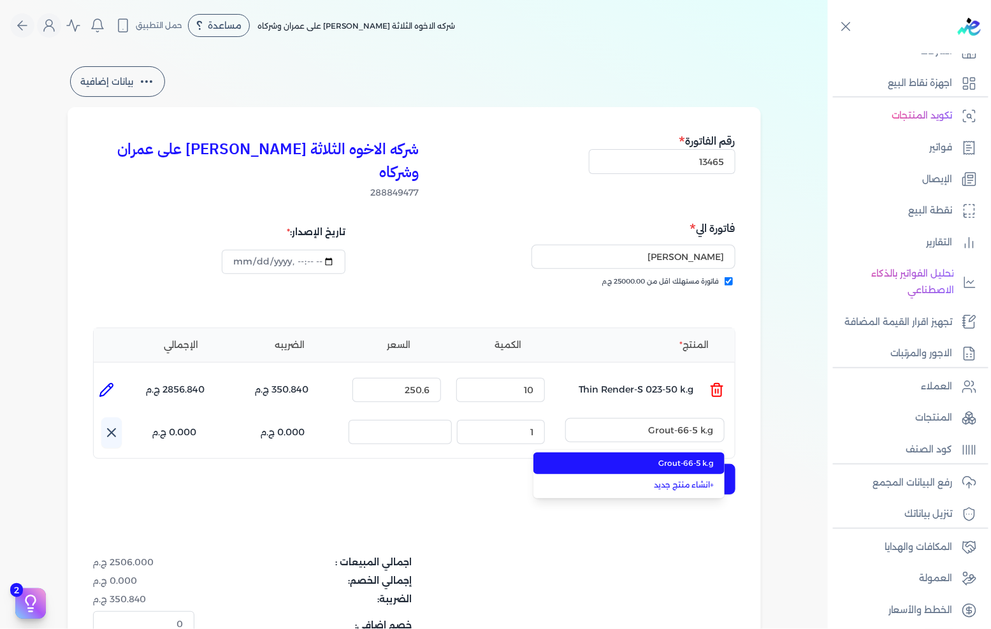
click at [670, 458] on span "Grout-66-5 k.g" at bounding box center [637, 463] width 156 height 11
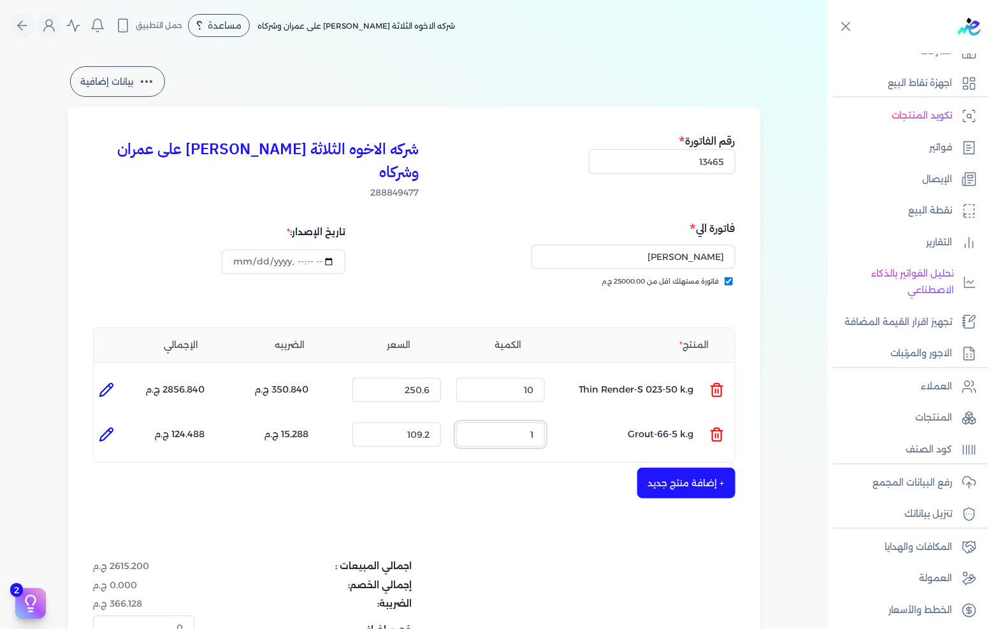
click at [523, 423] on input "1" at bounding box center [500, 435] width 89 height 24
type input "15"
click at [651, 468] on button "+ إضافة منتج جديد" at bounding box center [686, 483] width 98 height 31
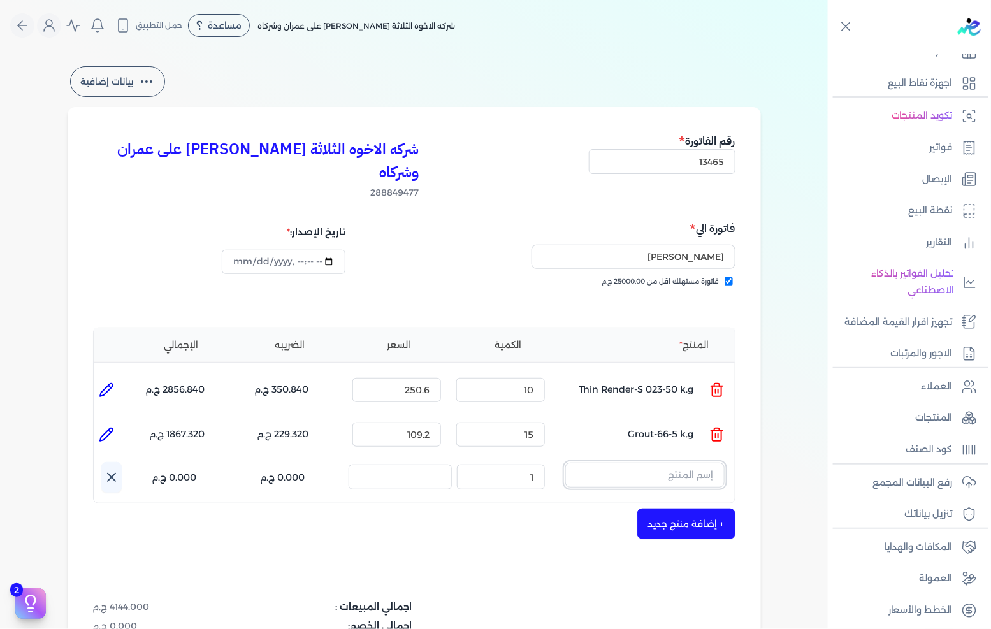
click at [679, 463] on input "text" at bounding box center [644, 475] width 159 height 24
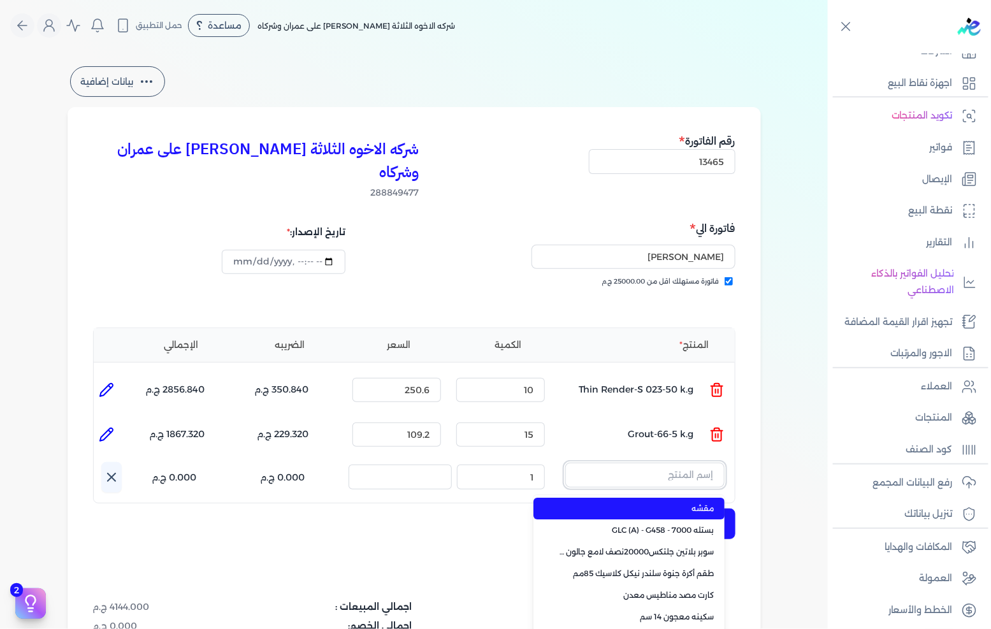
paste input "FIX-WHITE-E-25 k.g"
type input "FIX-WHITE-E-25 k.g"
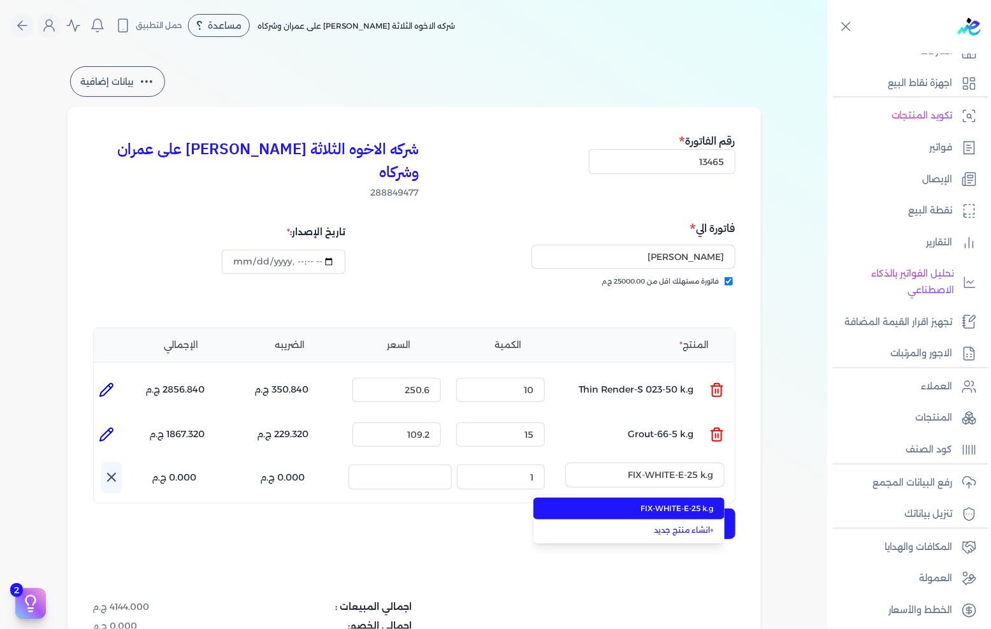
click at [666, 503] on span "FIX-WHITE-E-25 k.g" at bounding box center [637, 508] width 156 height 11
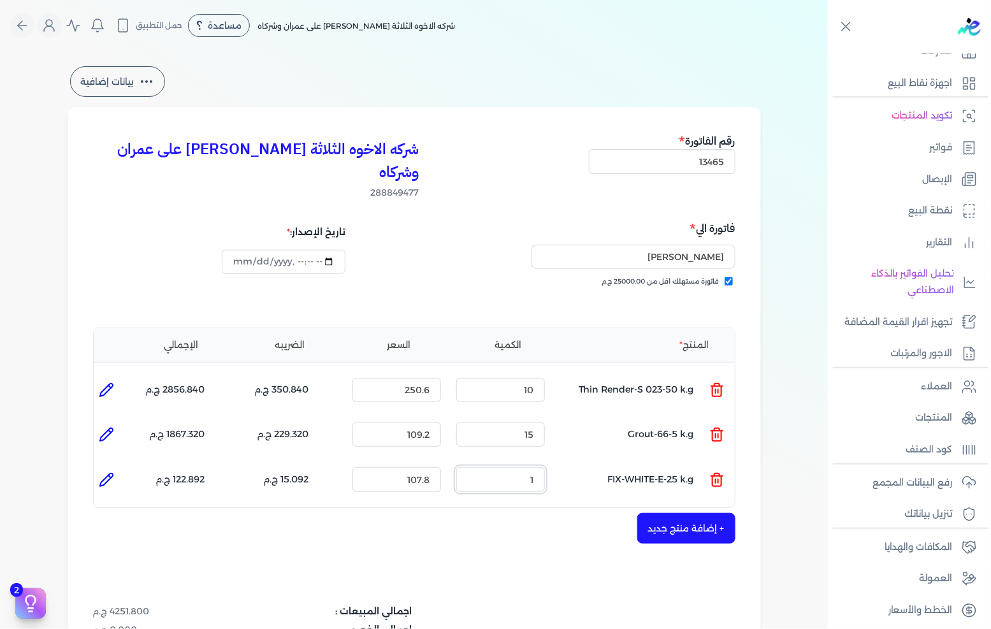
click at [524, 467] on input "1" at bounding box center [500, 479] width 89 height 24
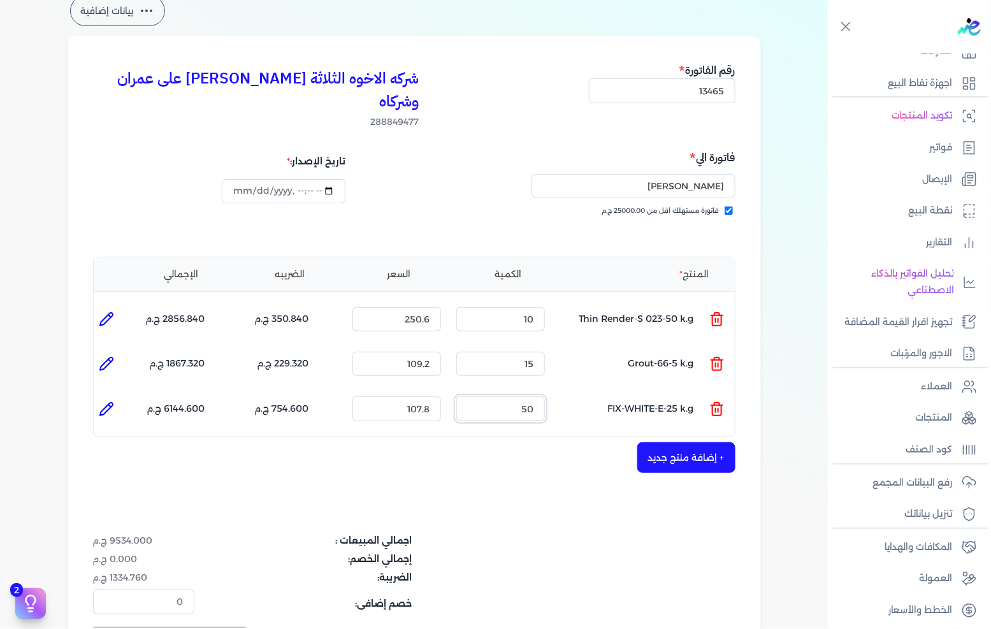
scroll to position [141, 0]
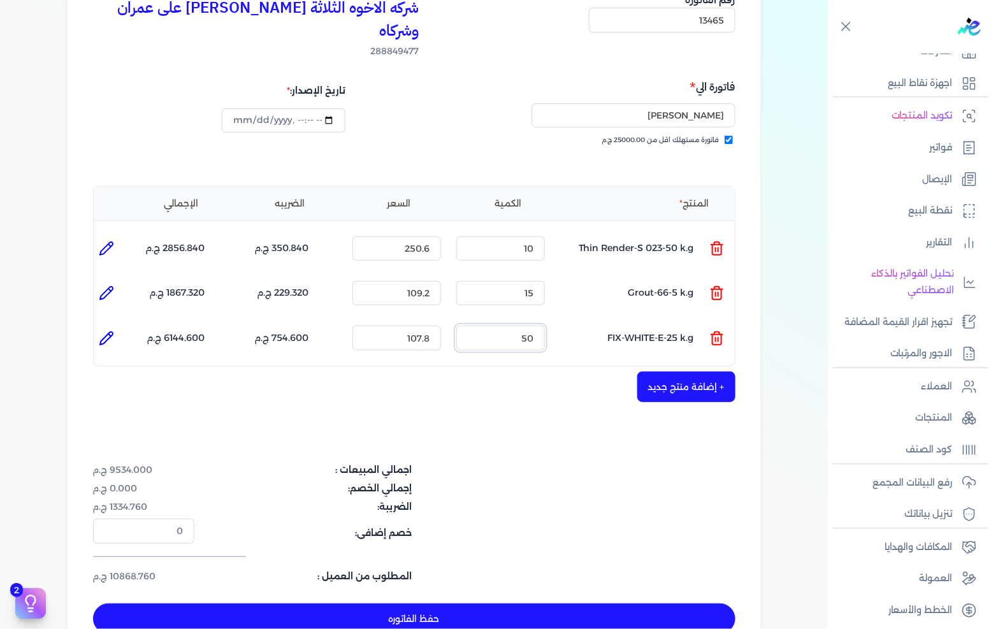
type input "5"
type input "0"
type input "6"
type input "0"
type input "8"
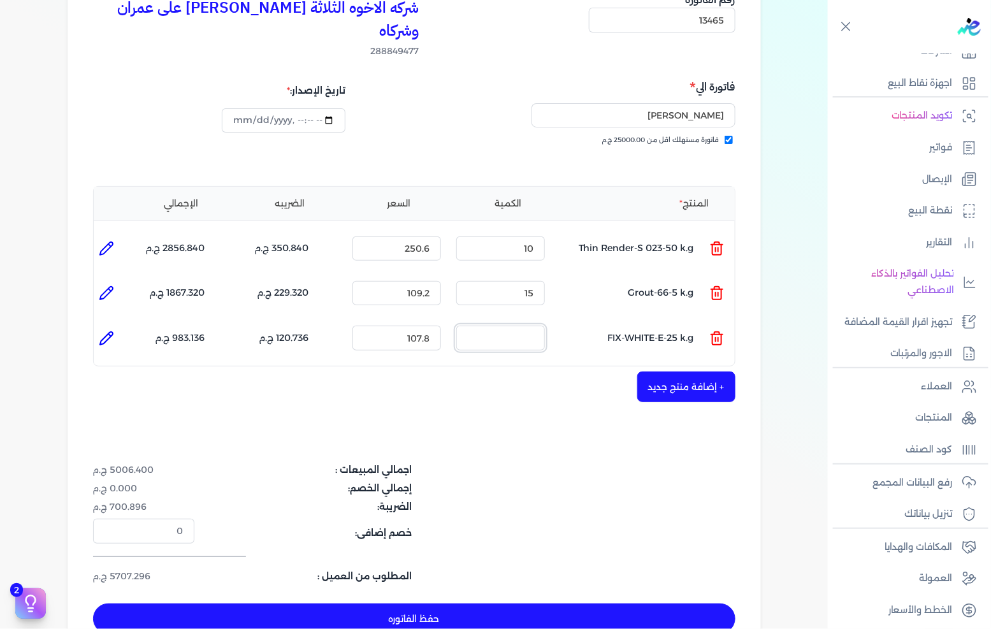
type input "0"
type input "80"
click at [713, 372] on button "+ إضافة منتج جديد" at bounding box center [686, 387] width 98 height 31
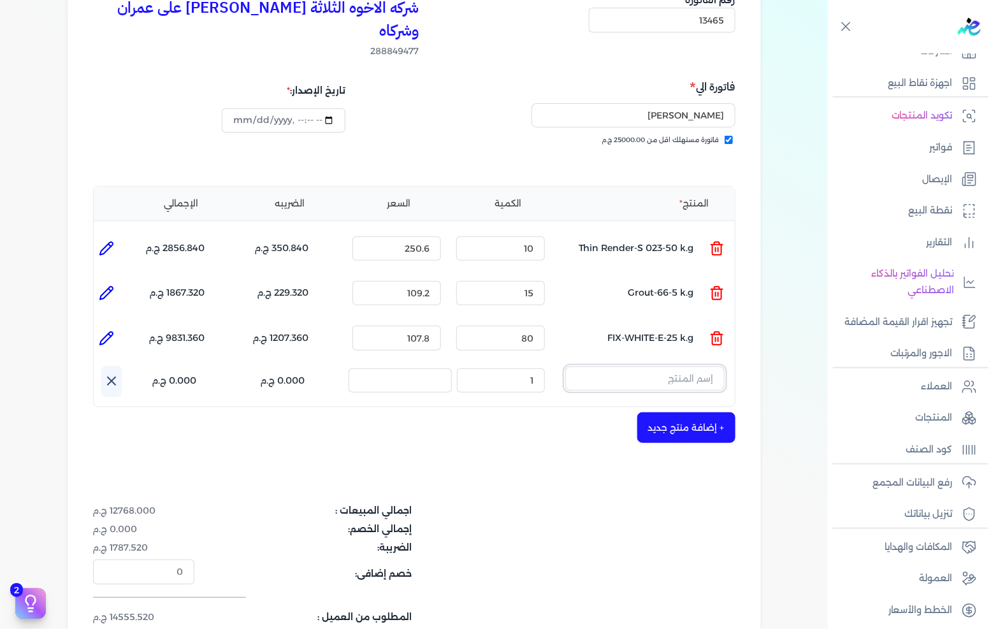
click at [676, 366] on input "text" at bounding box center [644, 378] width 159 height 24
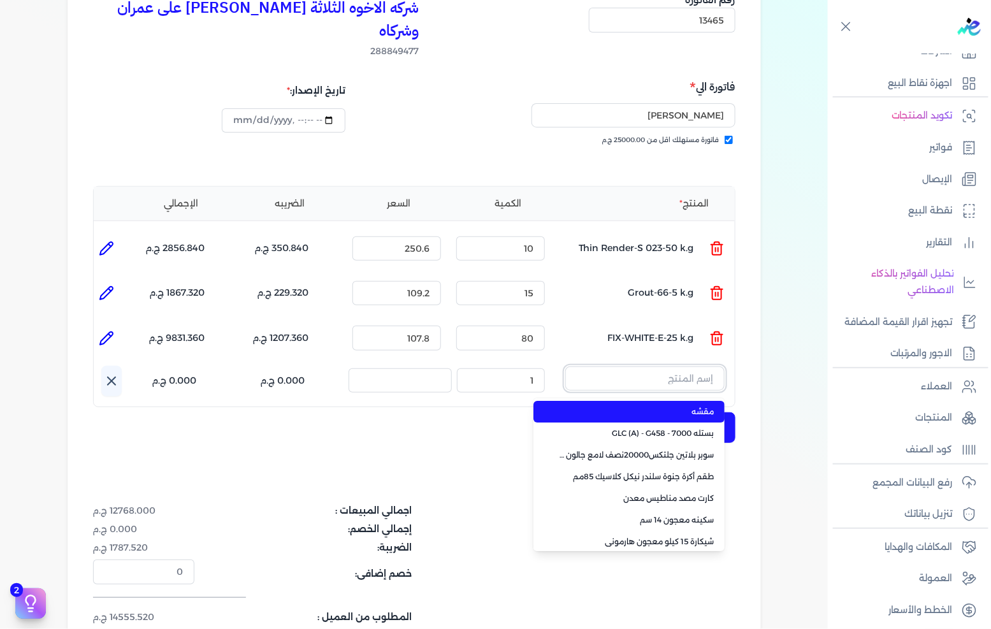
paste input "Thin Render-S065-50 k.g"
type input "Thin Render-S065-50 k.g"
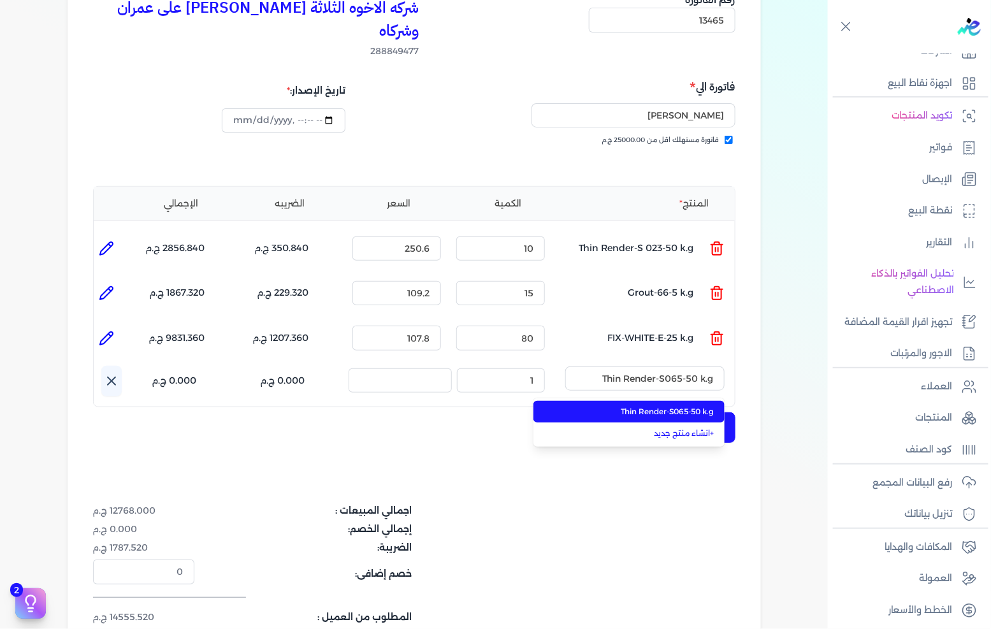
click at [659, 406] on span "Thin Render-S065-50 k.g" at bounding box center [637, 411] width 156 height 11
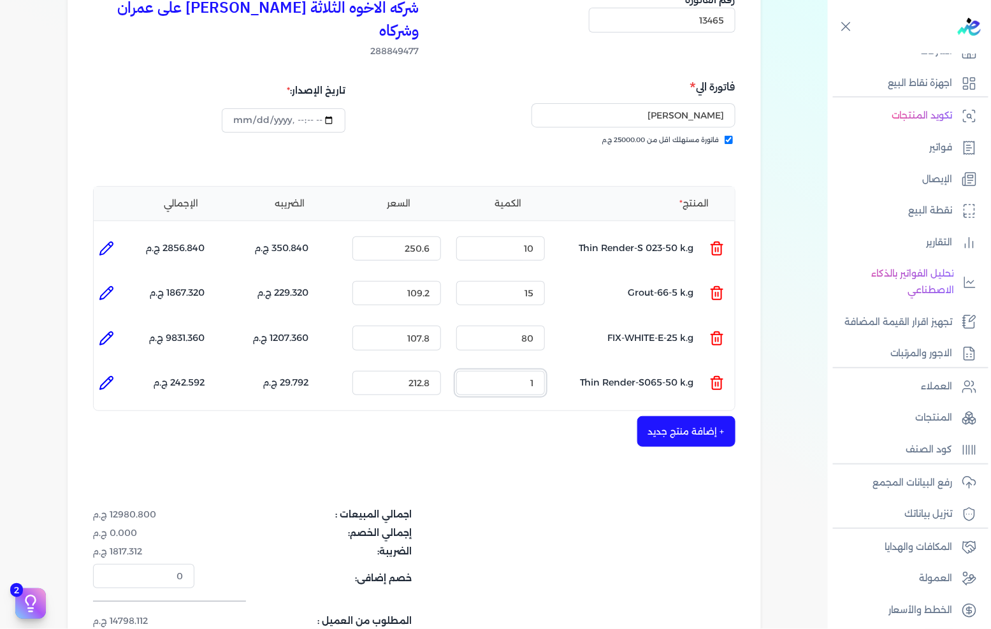
click at [512, 371] on input "1" at bounding box center [500, 383] width 89 height 24
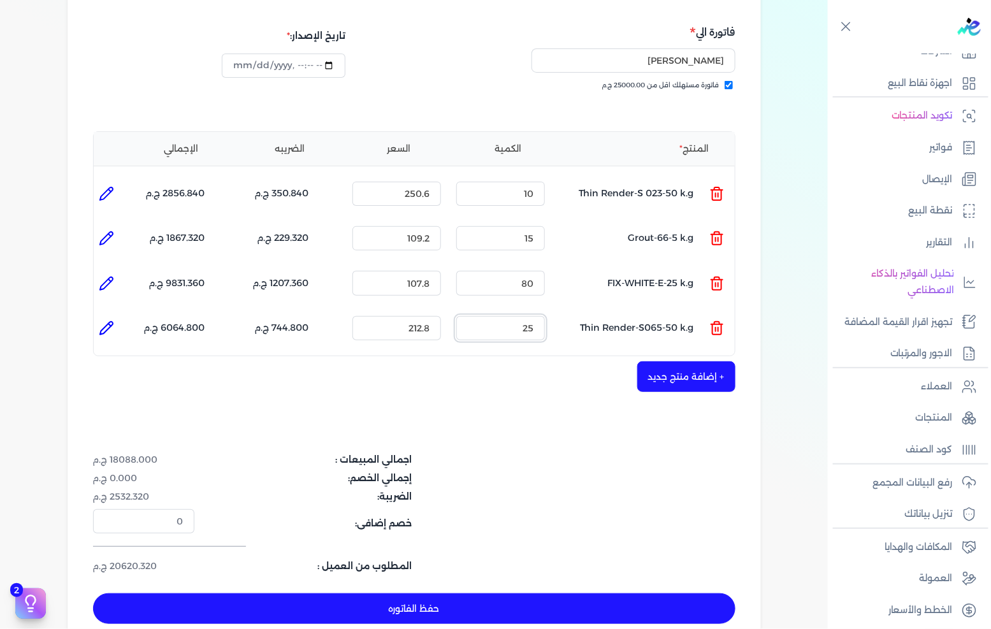
scroll to position [212, 0]
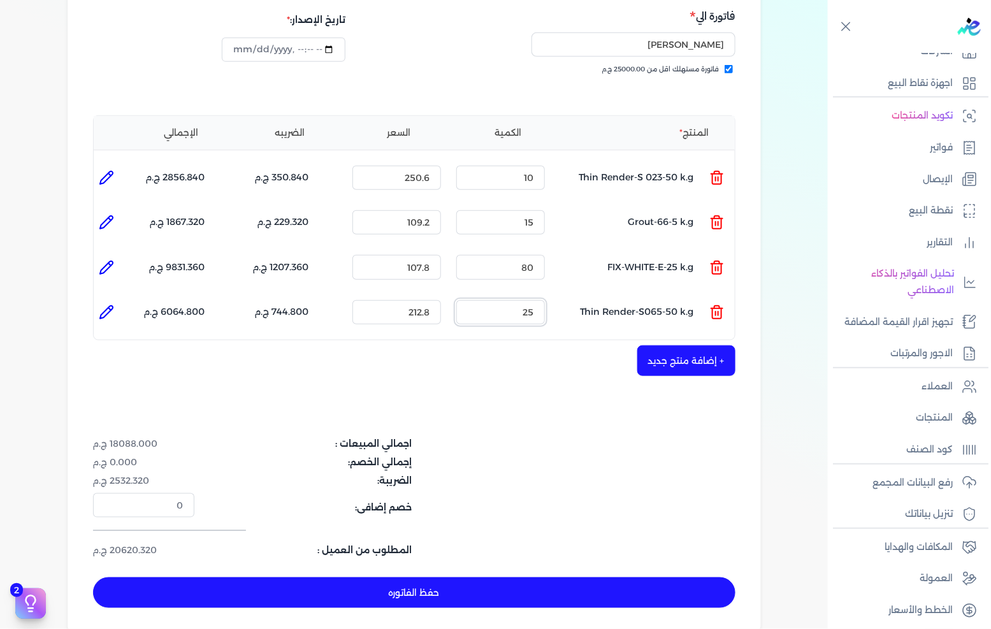
type input "25"
click at [482, 577] on button "حفظ الفاتوره" at bounding box center [414, 592] width 642 height 31
type input "[DATE]"
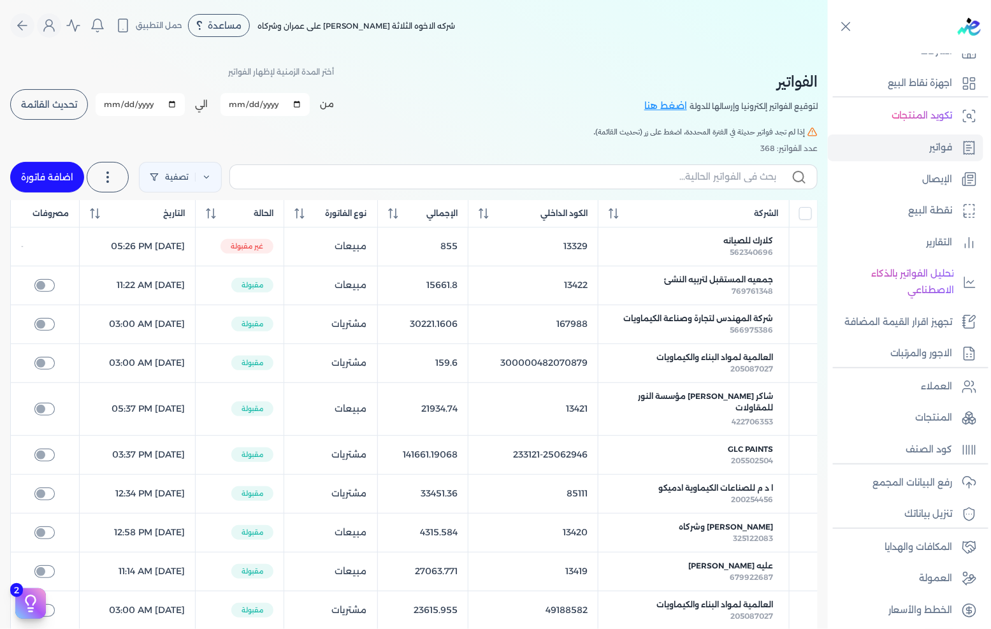
click at [40, 177] on link "اضافة فاتورة" at bounding box center [47, 177] width 74 height 31
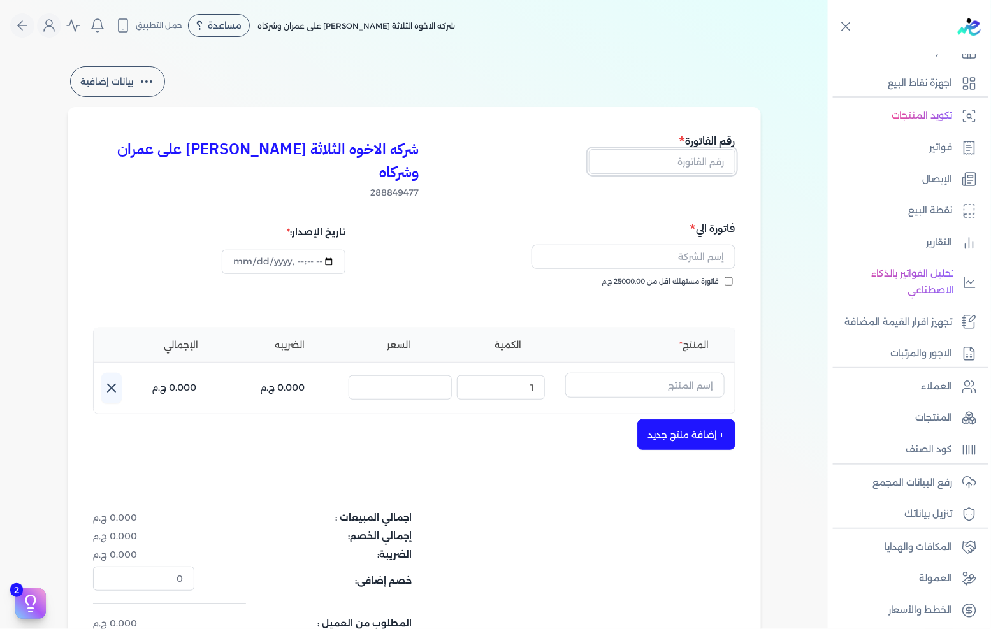
click at [671, 162] on input "text" at bounding box center [662, 161] width 147 height 24
click at [672, 277] on span "فاتورة مستهلك اقل من 25000.00 ج.م" at bounding box center [660, 282] width 117 height 10
click at [725, 277] on input "فاتورة مستهلك اقل من 25000.00 ج.م" at bounding box center [729, 281] width 8 height 8
click at [682, 245] on input "text" at bounding box center [634, 257] width 204 height 24
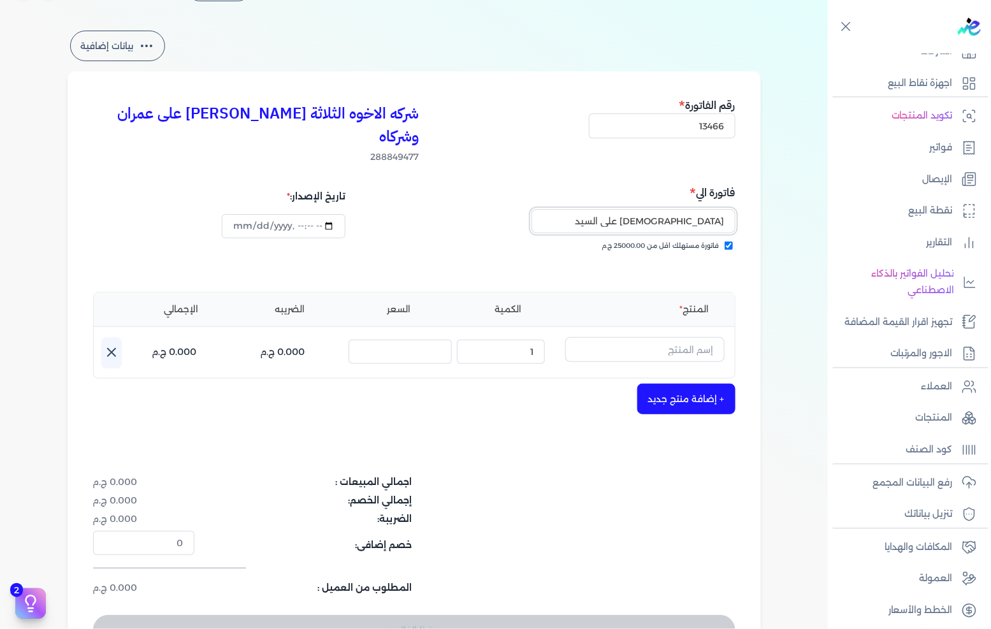
scroll to position [71, 0]
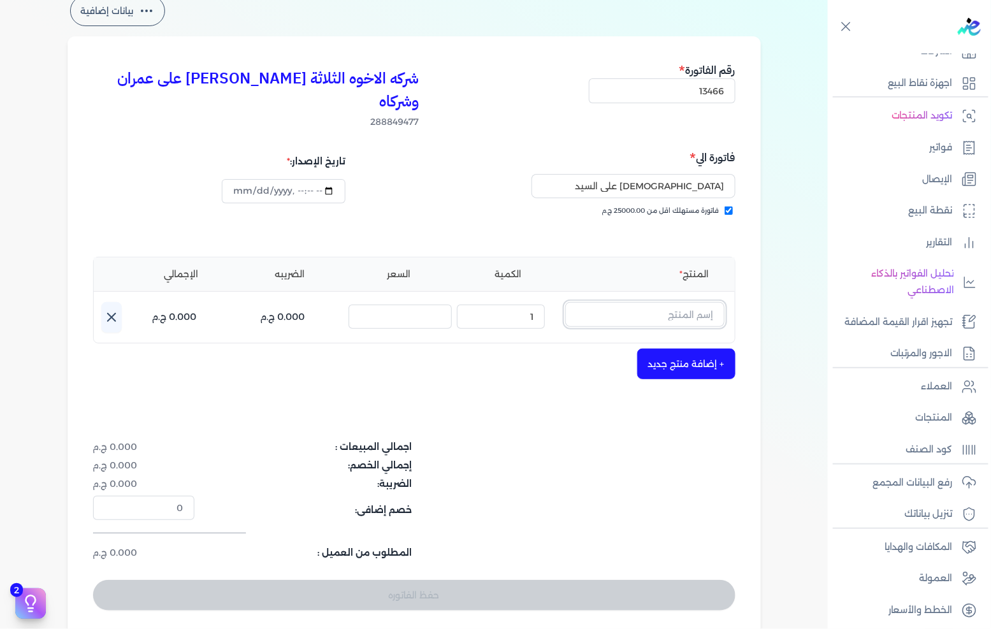
click at [651, 302] on input "text" at bounding box center [644, 314] width 159 height 24
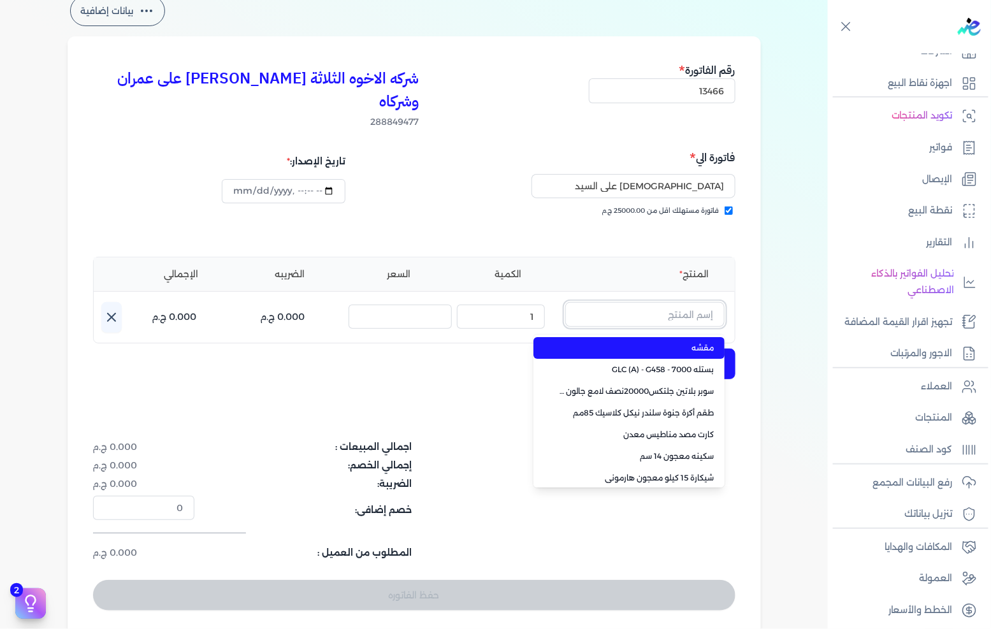
paste input "Smooth Putty - S.P100 -25 k.g"
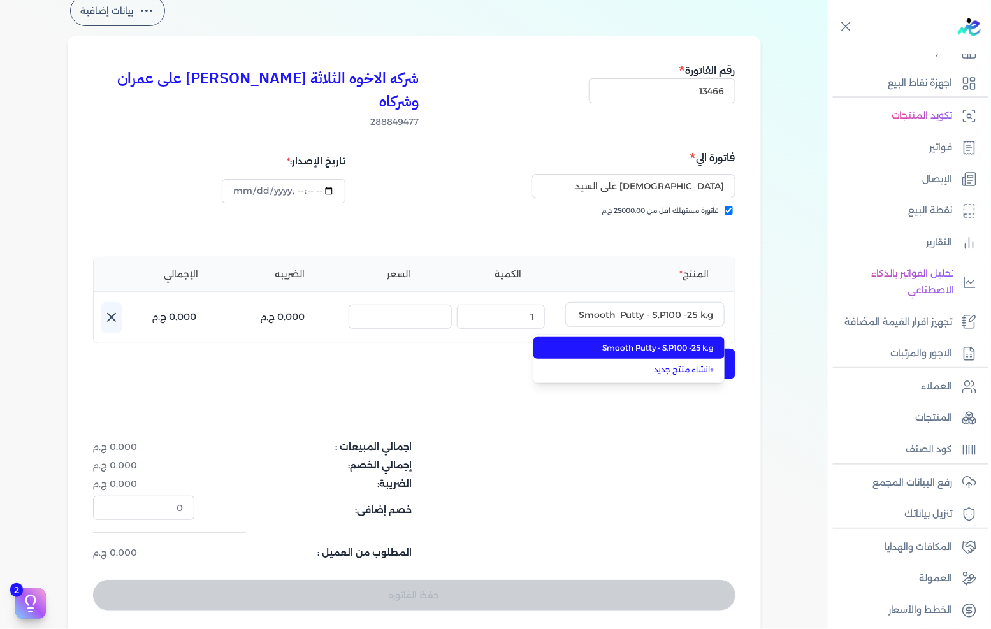
click at [628, 342] on span "Smooth Putty - S.P100 -25 k.g" at bounding box center [637, 347] width 156 height 11
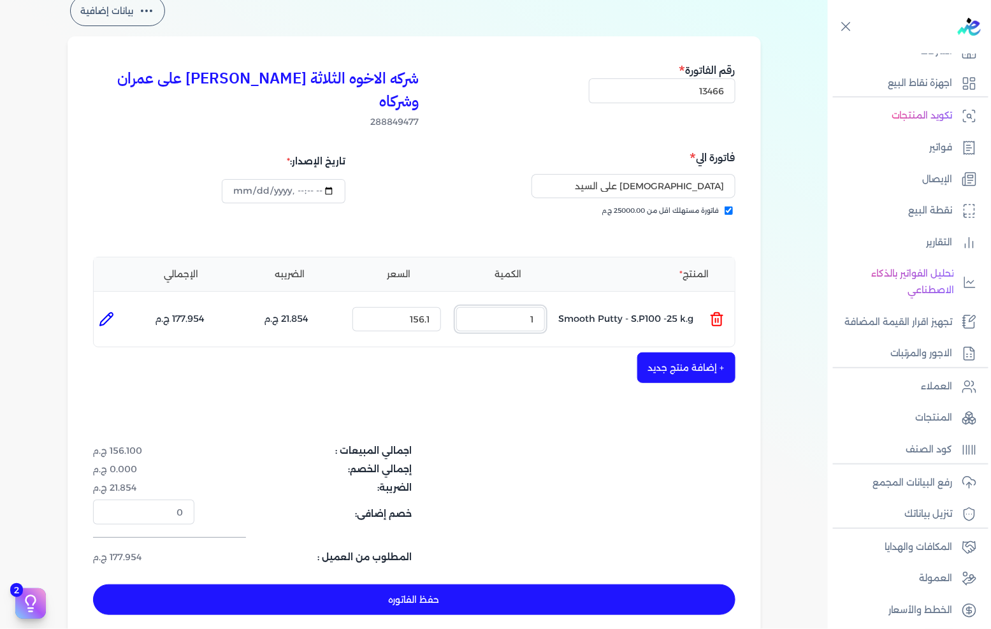
click at [504, 307] on input "1" at bounding box center [500, 319] width 89 height 24
click at [720, 352] on button "+ إضافة منتج جديد" at bounding box center [686, 367] width 98 height 31
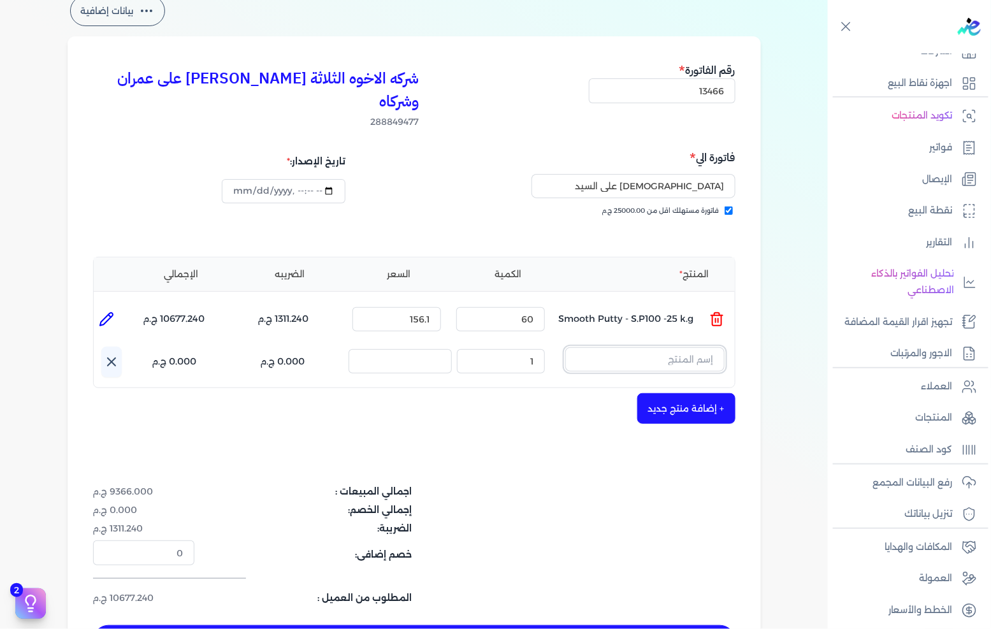
click at [718, 347] on input "text" at bounding box center [644, 359] width 159 height 24
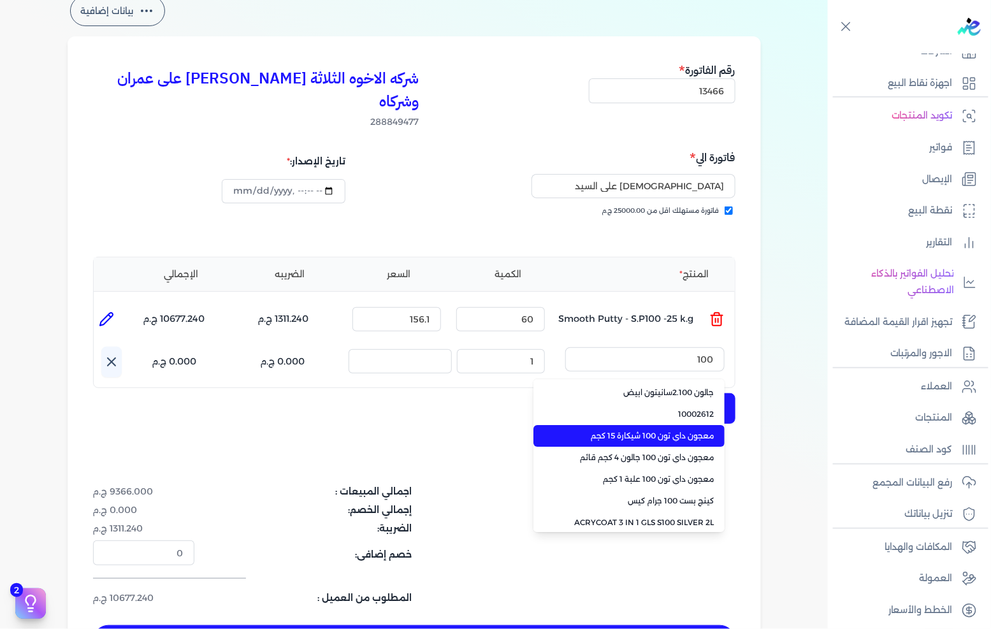
click at [632, 430] on span "معجون داي تون 100 شيكارة 15 كجم" at bounding box center [637, 435] width 156 height 11
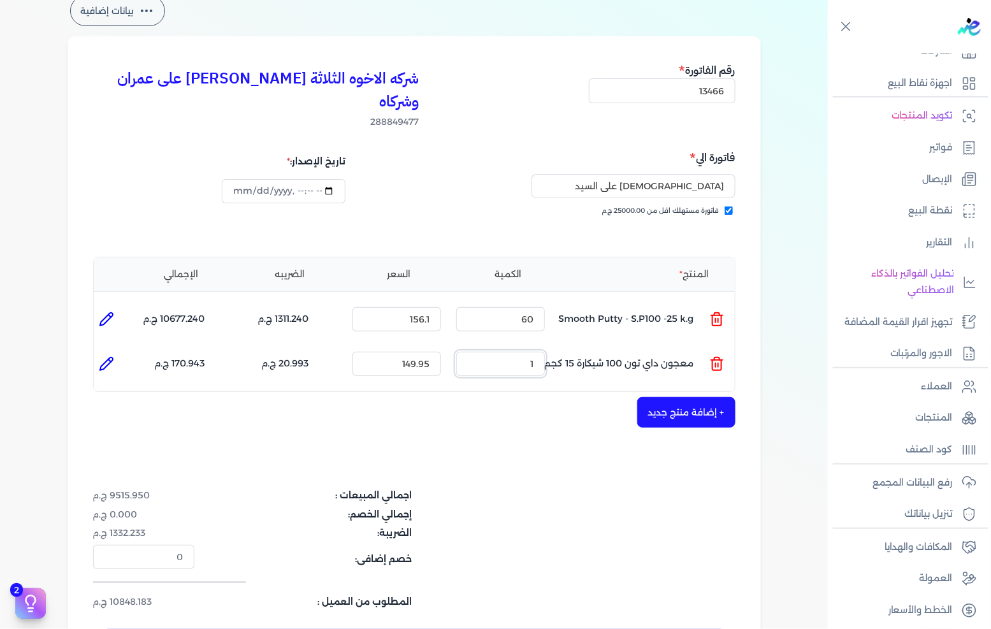
click at [534, 352] on input "1" at bounding box center [500, 364] width 89 height 24
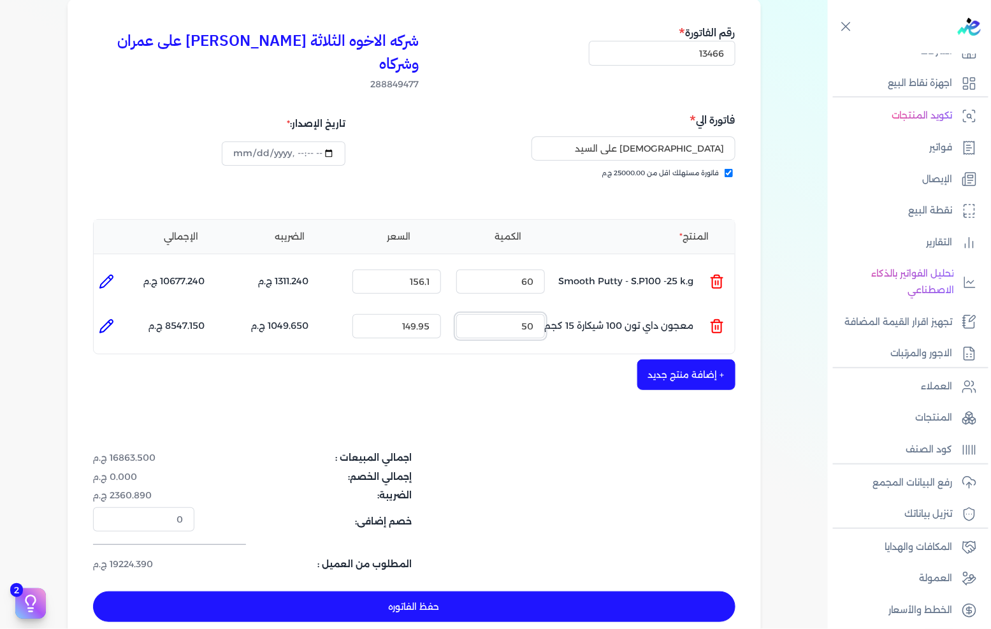
scroll to position [141, 0]
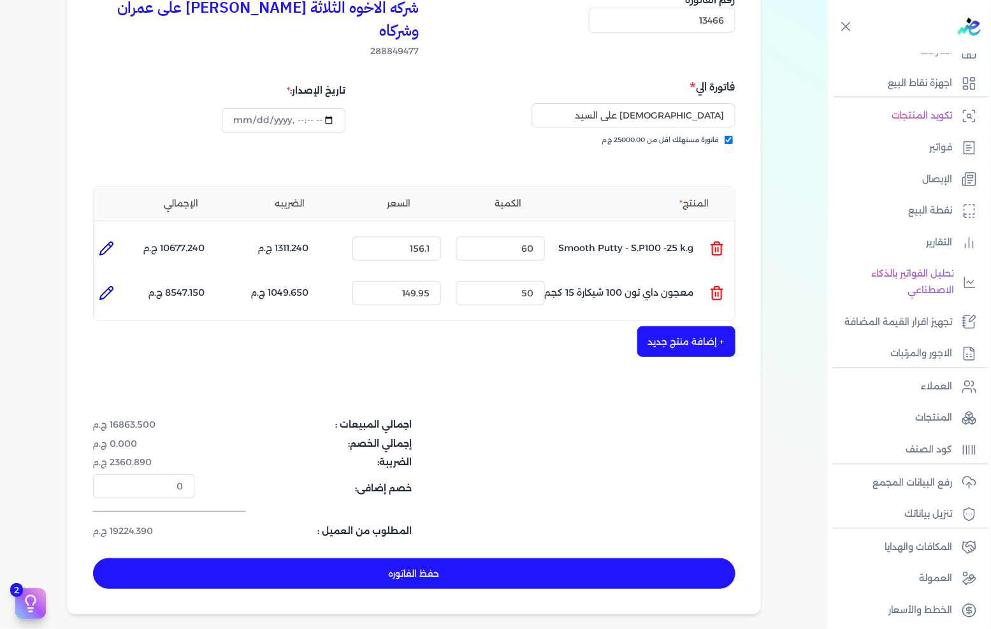
click at [529, 558] on button "حفظ الفاتوره" at bounding box center [414, 573] width 642 height 31
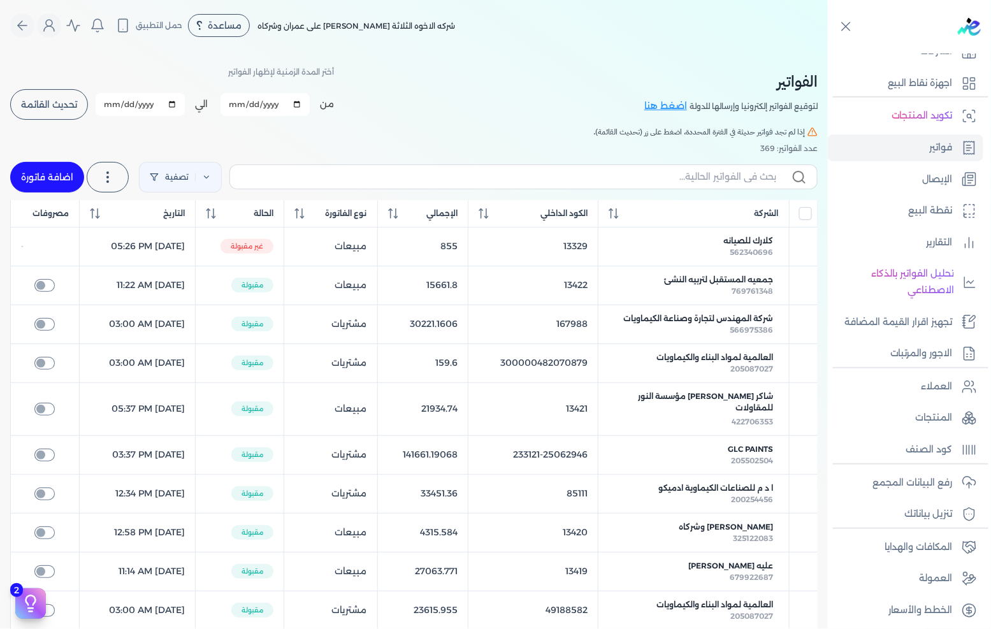
click at [62, 176] on link "اضافة فاتورة" at bounding box center [47, 177] width 74 height 31
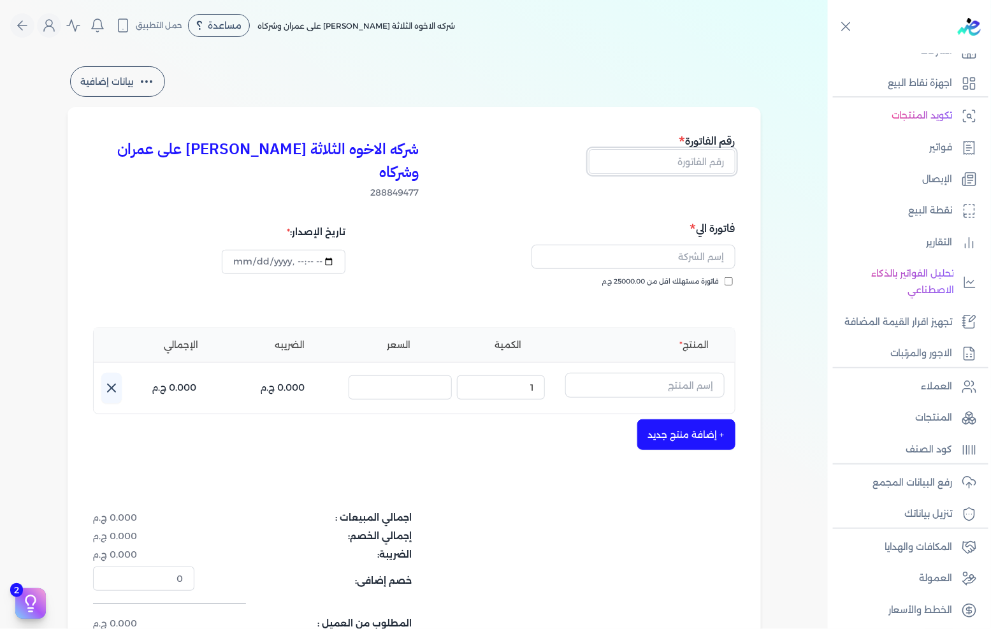
click at [635, 155] on input "text" at bounding box center [662, 161] width 147 height 24
click at [699, 277] on span "فاتورة مستهلك اقل من 25000.00 ج.م" at bounding box center [660, 282] width 117 height 10
click at [725, 277] on input "فاتورة مستهلك اقل من 25000.00 ج.م" at bounding box center [729, 281] width 8 height 8
click at [699, 245] on input "text" at bounding box center [634, 257] width 204 height 24
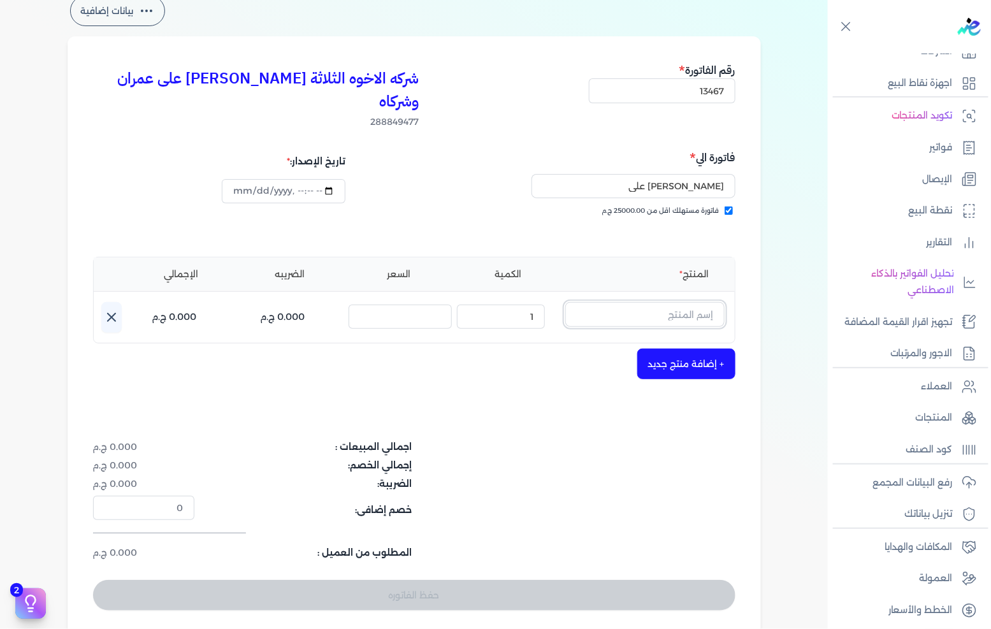
click at [635, 302] on input "text" at bounding box center [644, 314] width 159 height 24
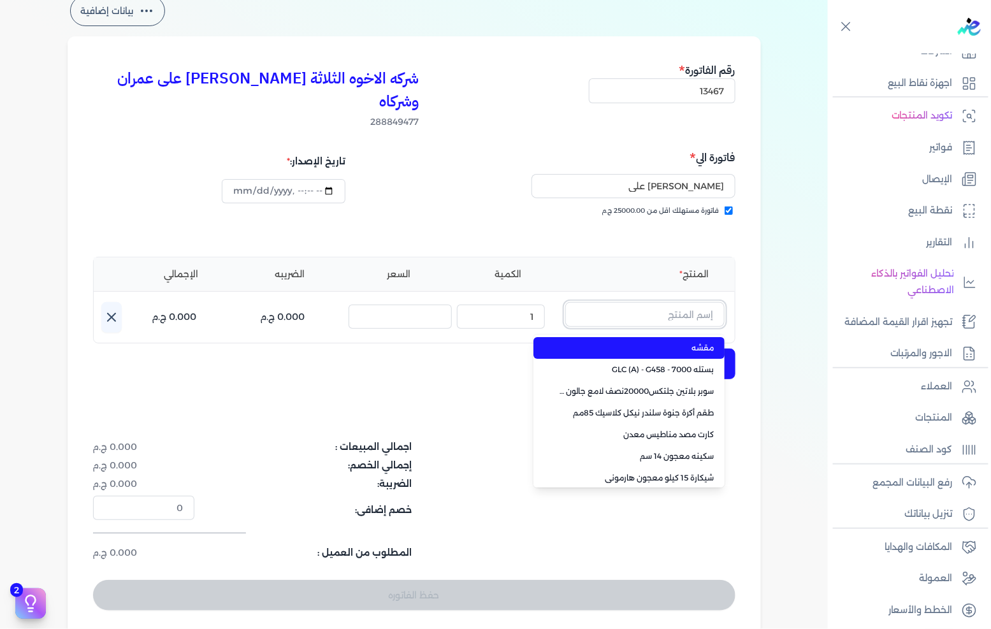
paste input "لحام رخام جيل12*0.225كجم قائم بالمشتملات"
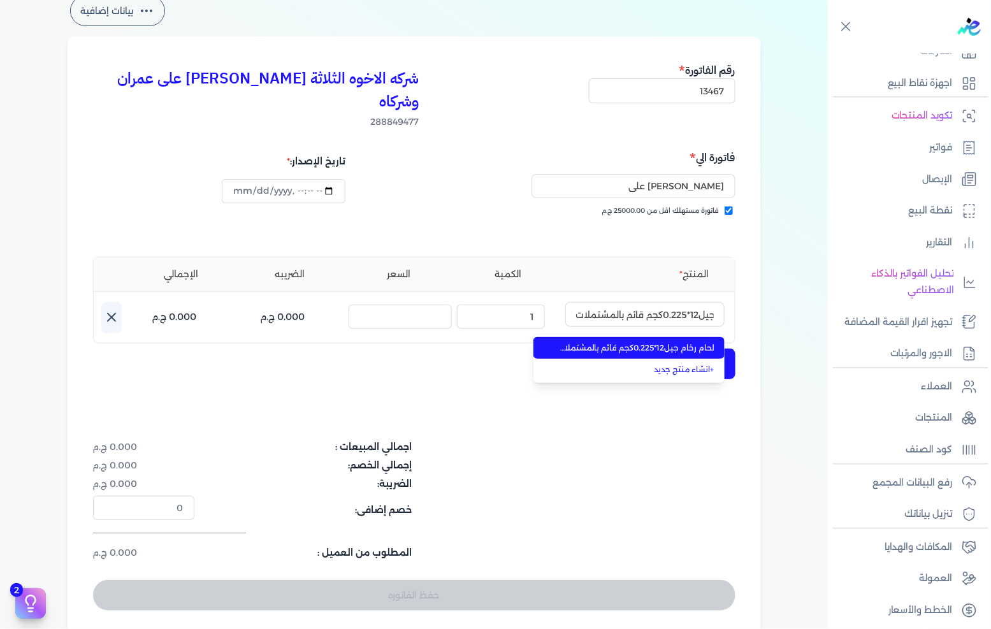
click at [633, 342] on span "لحام رخام جيل12*0.225كجم قائم بالمشتملات" at bounding box center [637, 347] width 156 height 11
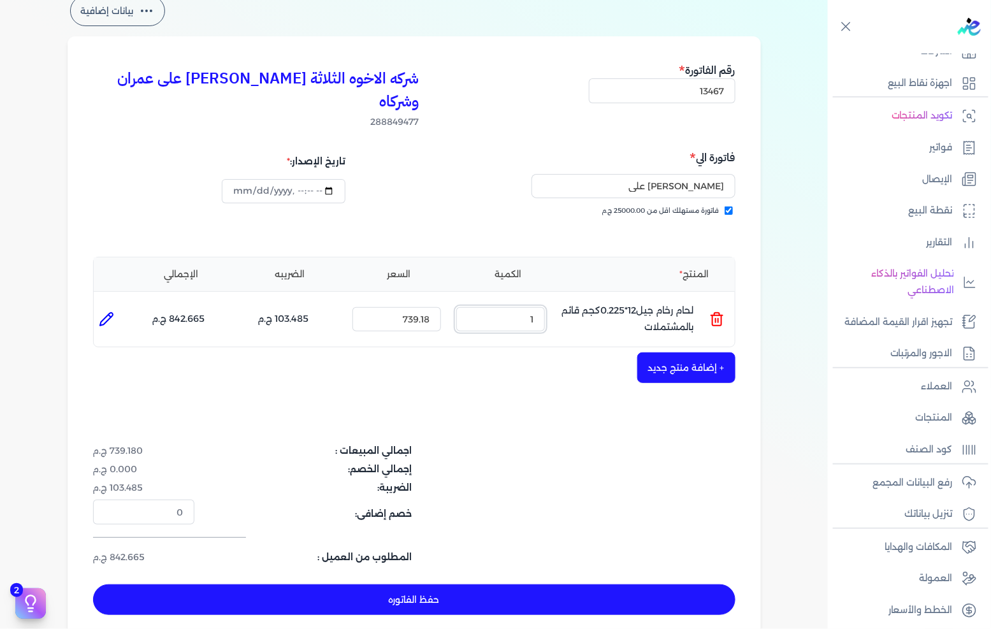
click at [521, 307] on input "1" at bounding box center [500, 319] width 89 height 24
click at [665, 353] on button "+ إضافة منتج جديد" at bounding box center [686, 367] width 98 height 31
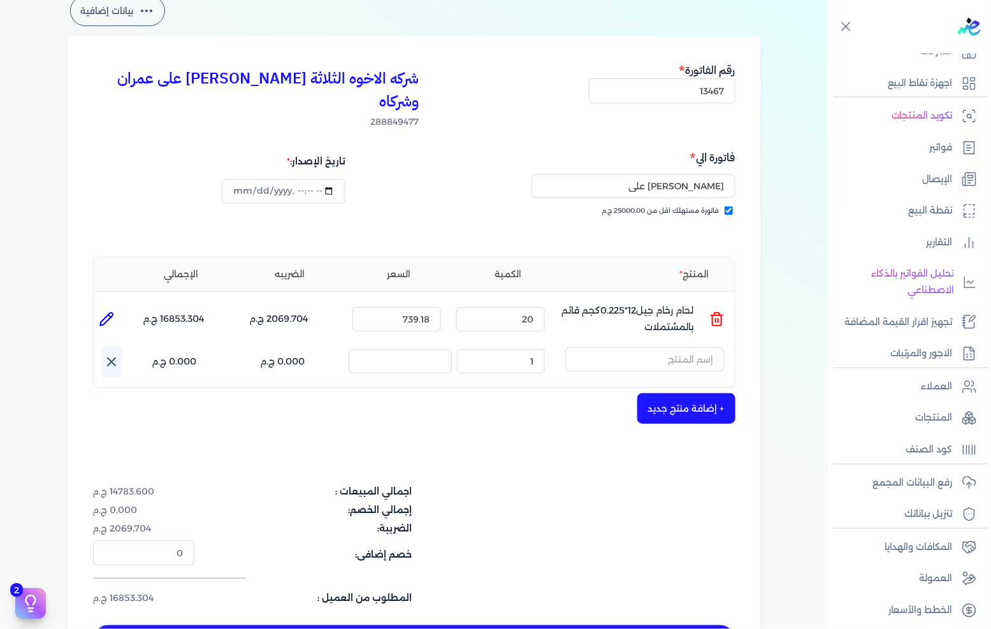
click at [670, 347] on input "text" at bounding box center [644, 359] width 159 height 24
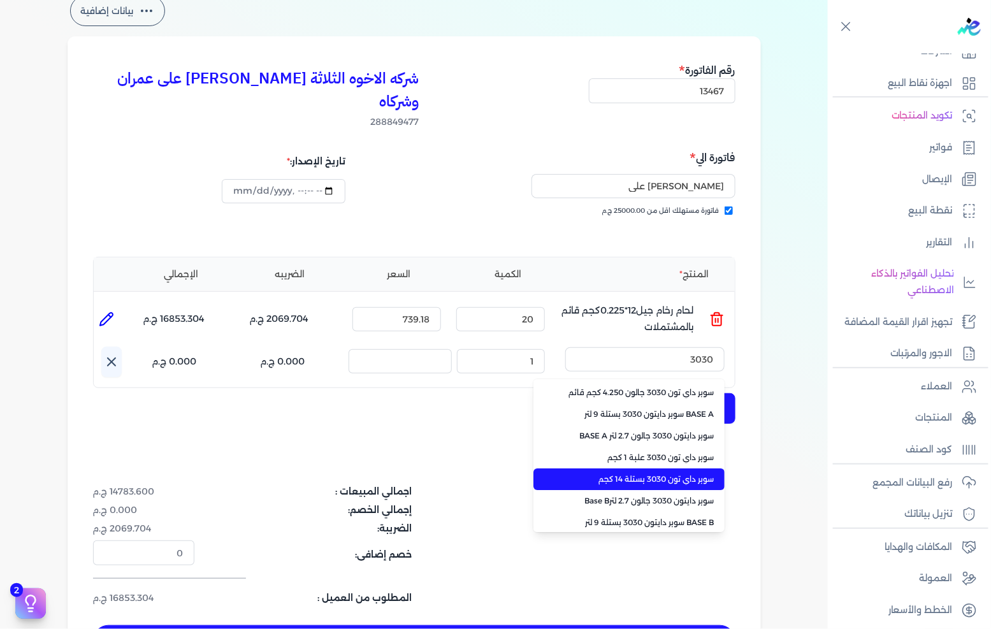
click at [665, 468] on li "سوبر داي تون 3030 بستلة 14 كجم" at bounding box center [628, 479] width 191 height 22
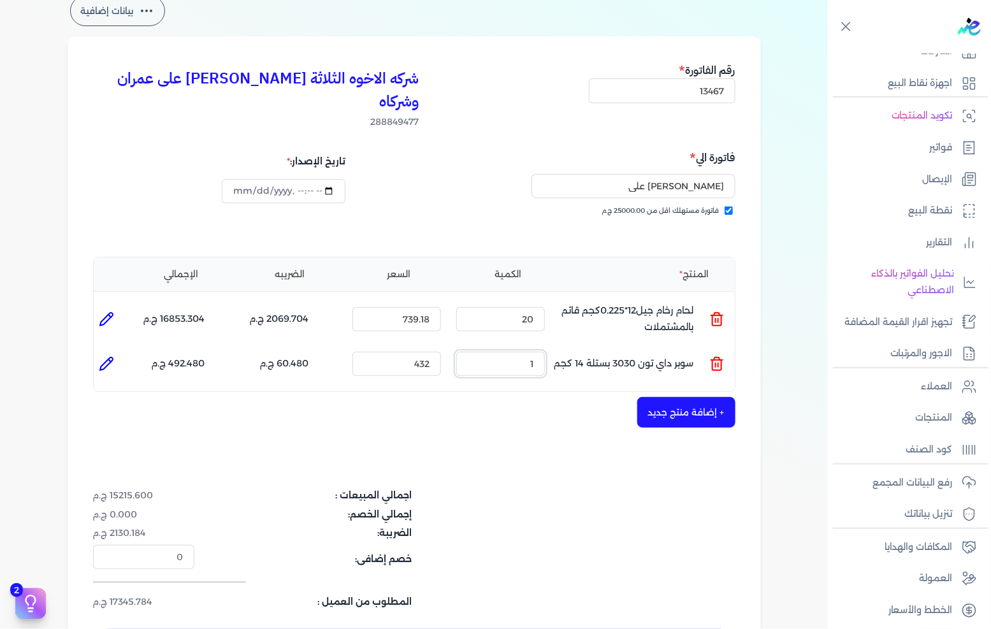
click at [537, 352] on input "1" at bounding box center [500, 364] width 89 height 24
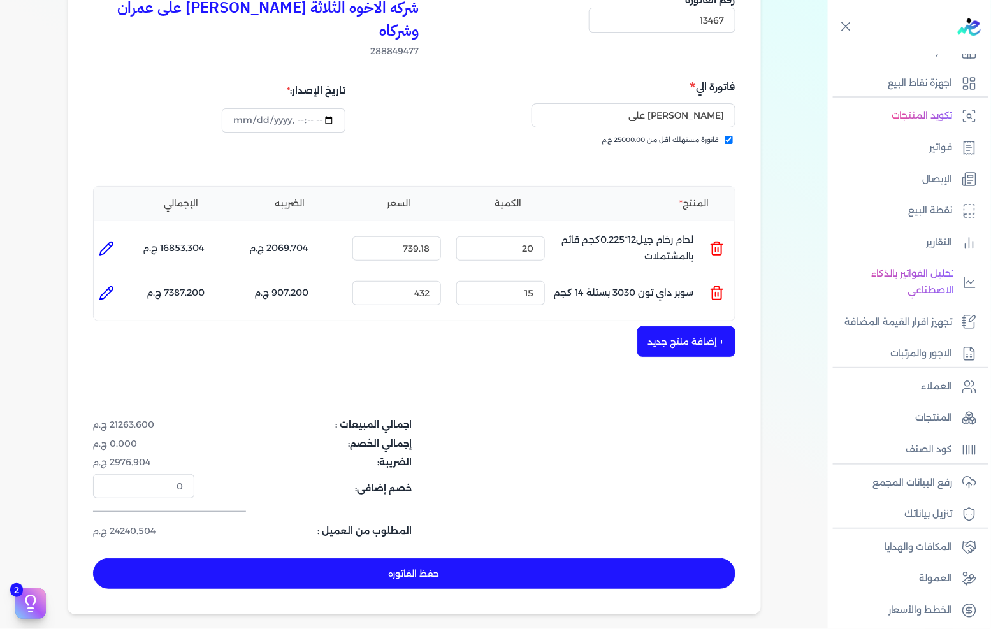
click at [508, 558] on button "حفظ الفاتوره" at bounding box center [414, 573] width 642 height 31
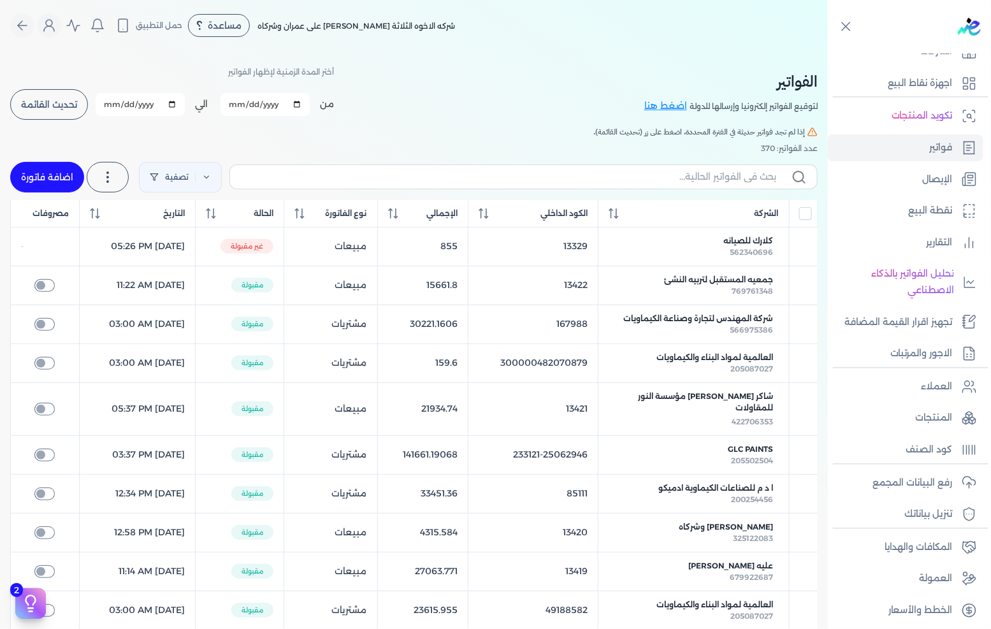
drag, startPoint x: 70, startPoint y: 177, endPoint x: 399, endPoint y: 238, distance: 334.5
click at [70, 177] on link "اضافة فاتورة" at bounding box center [47, 177] width 74 height 31
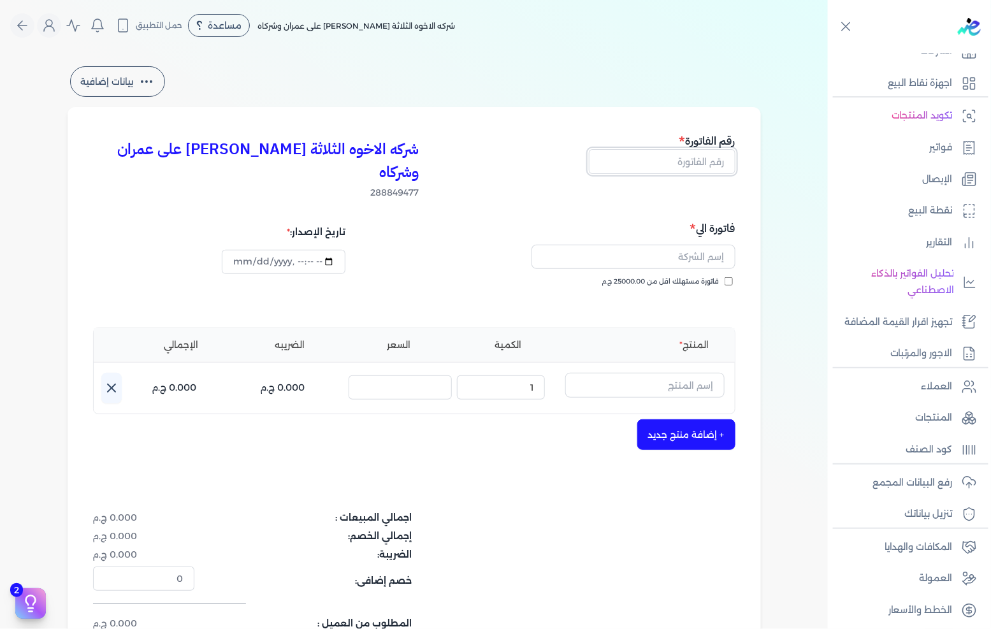
click at [703, 154] on input "text" at bounding box center [662, 161] width 147 height 24
click at [703, 277] on span "فاتورة مستهلك اقل من 25000.00 ج.م" at bounding box center [660, 282] width 117 height 10
click at [725, 277] on input "فاتورة مستهلك اقل من 25000.00 ج.م" at bounding box center [729, 281] width 8 height 8
click at [701, 245] on input "text" at bounding box center [634, 257] width 204 height 24
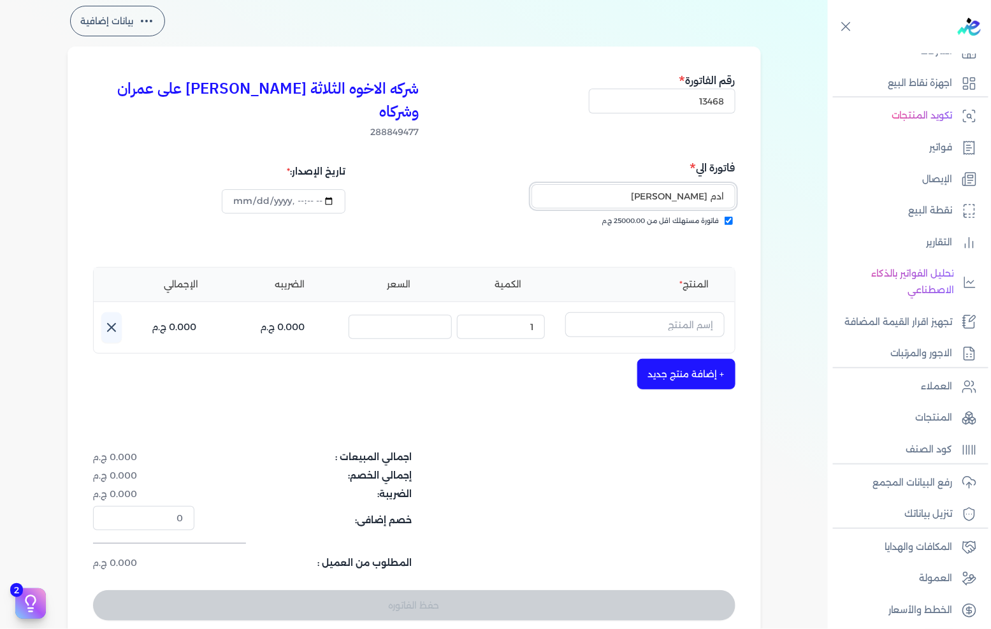
scroll to position [141, 0]
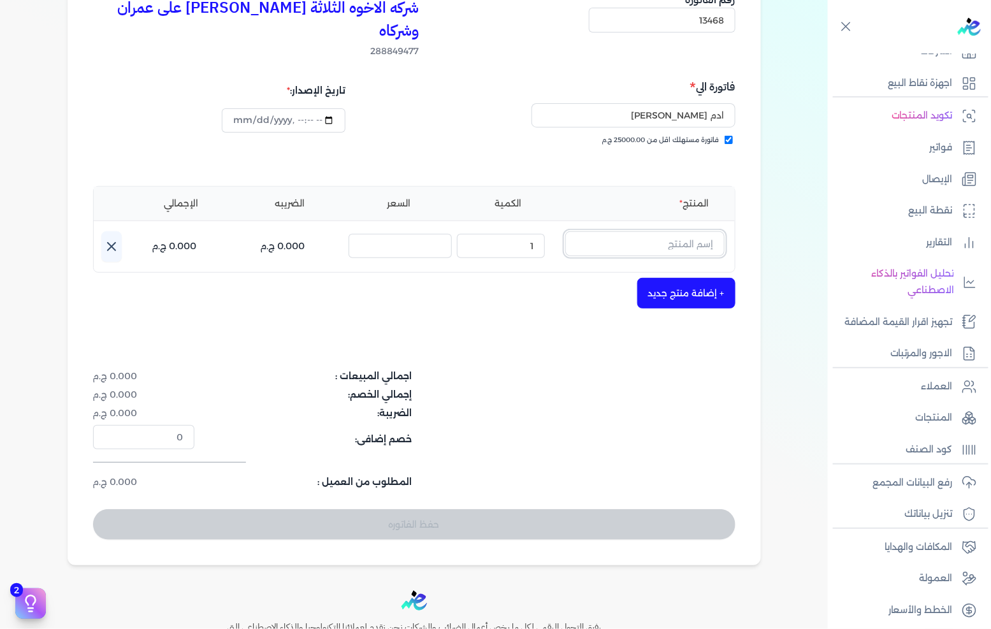
click at [685, 231] on input "text" at bounding box center [644, 243] width 159 height 24
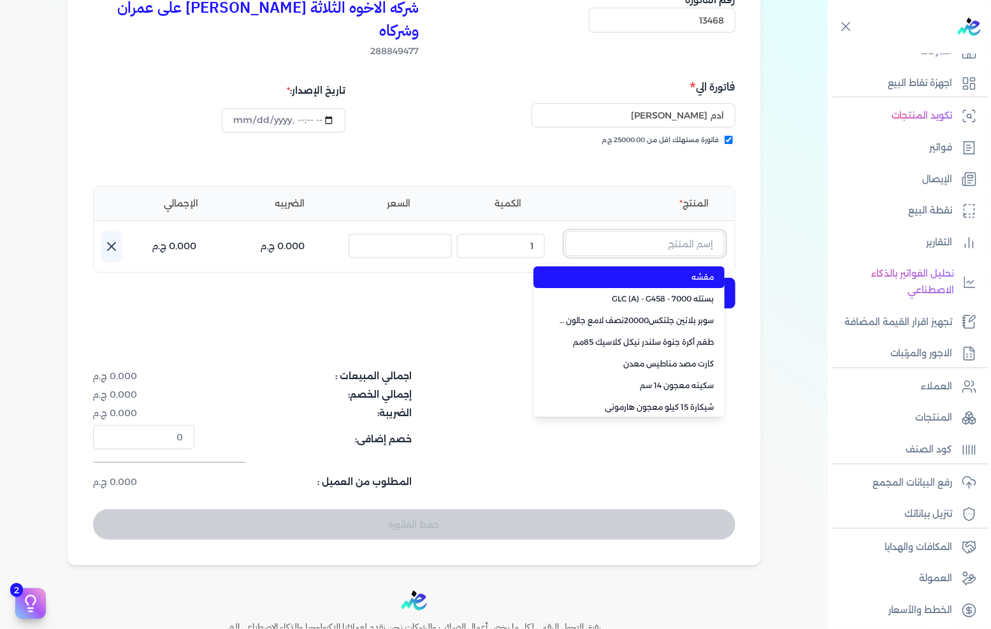
paste input "سيلر فينى وود 6 * 0.850 كجم قائم"
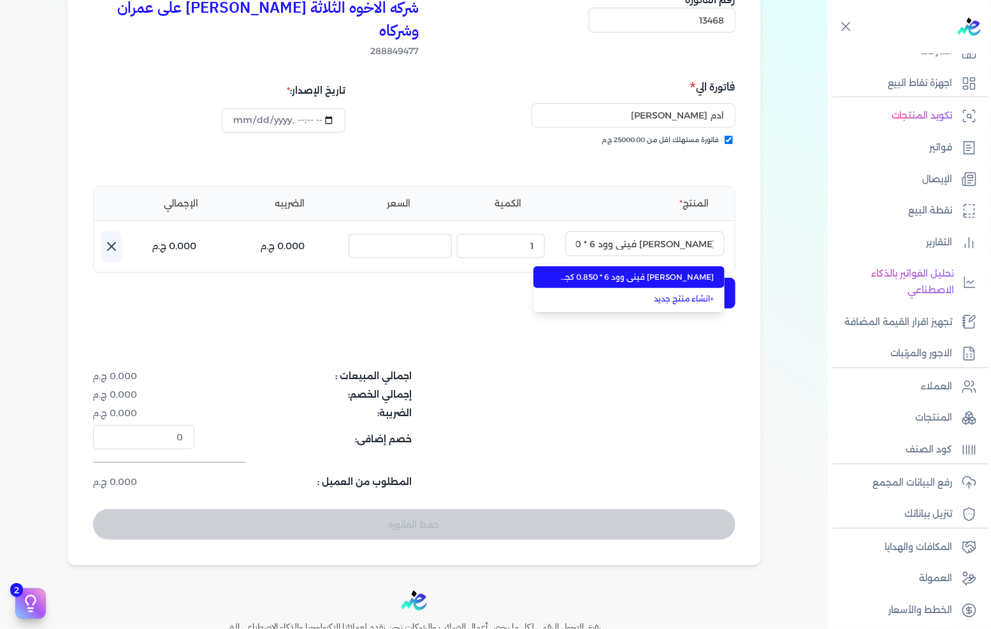
click at [668, 272] on span "سيلر فينى وود 6 * 0.850 كجم قائم" at bounding box center [637, 277] width 156 height 11
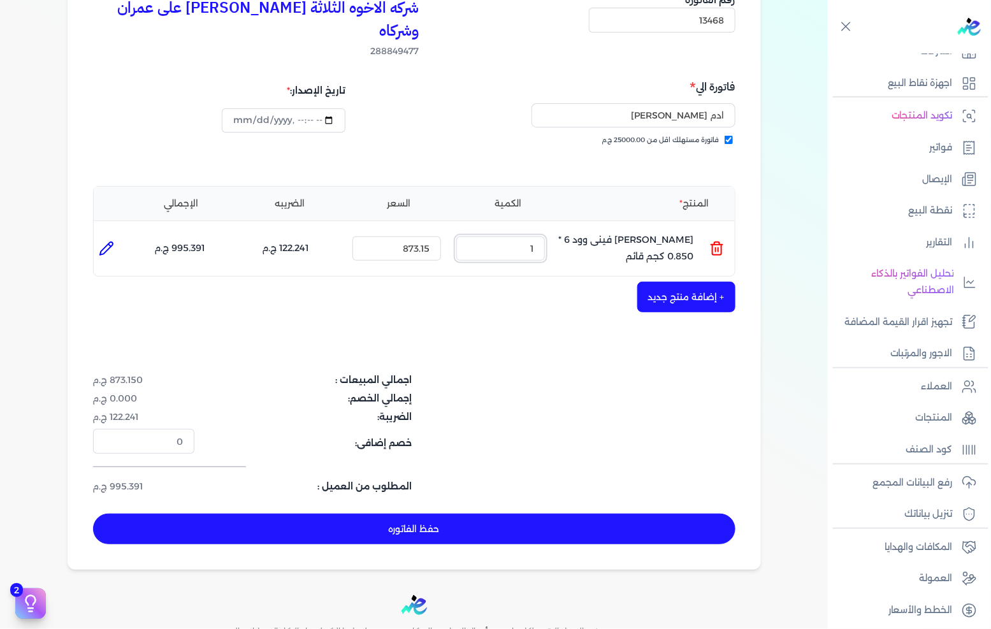
click at [537, 236] on input "1" at bounding box center [500, 248] width 89 height 24
click at [712, 282] on button "+ إضافة منتج جديد" at bounding box center [686, 297] width 98 height 31
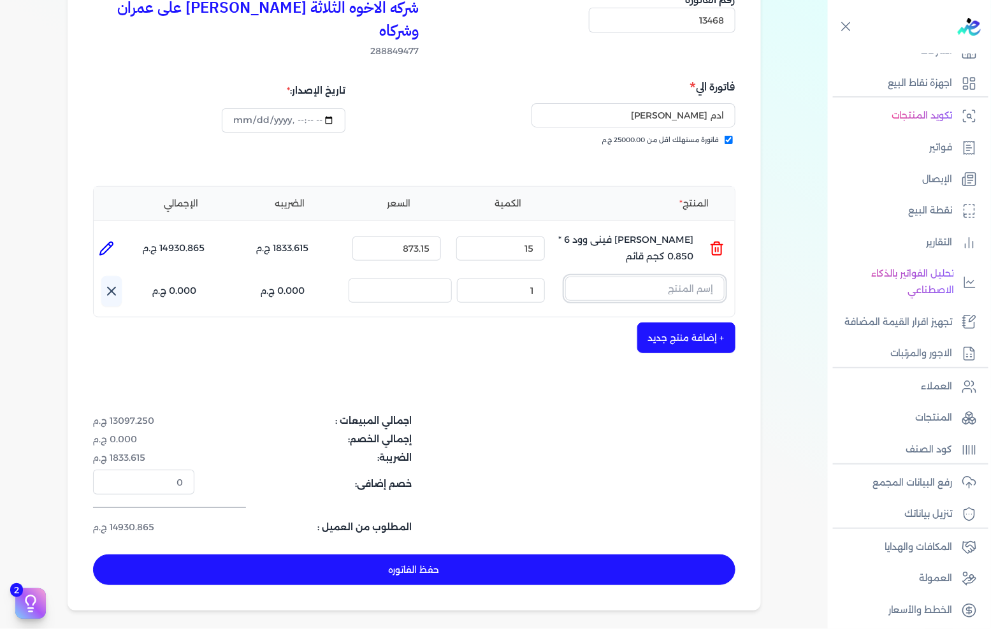
click at [710, 277] on input "text" at bounding box center [644, 289] width 159 height 24
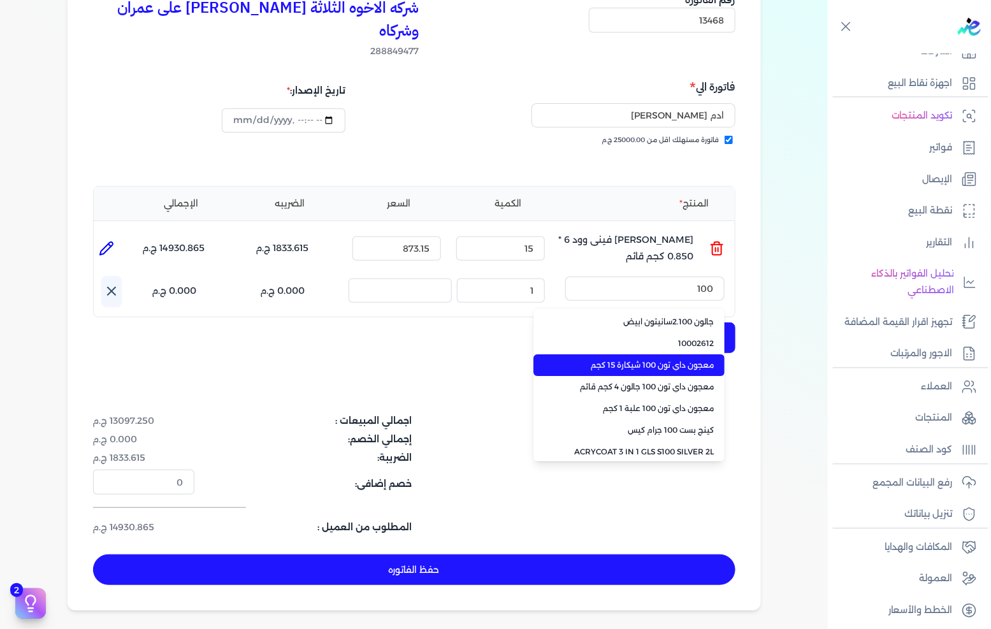
click at [648, 359] on span "معجون داي تون 100 شيكارة 15 كجم" at bounding box center [637, 364] width 156 height 11
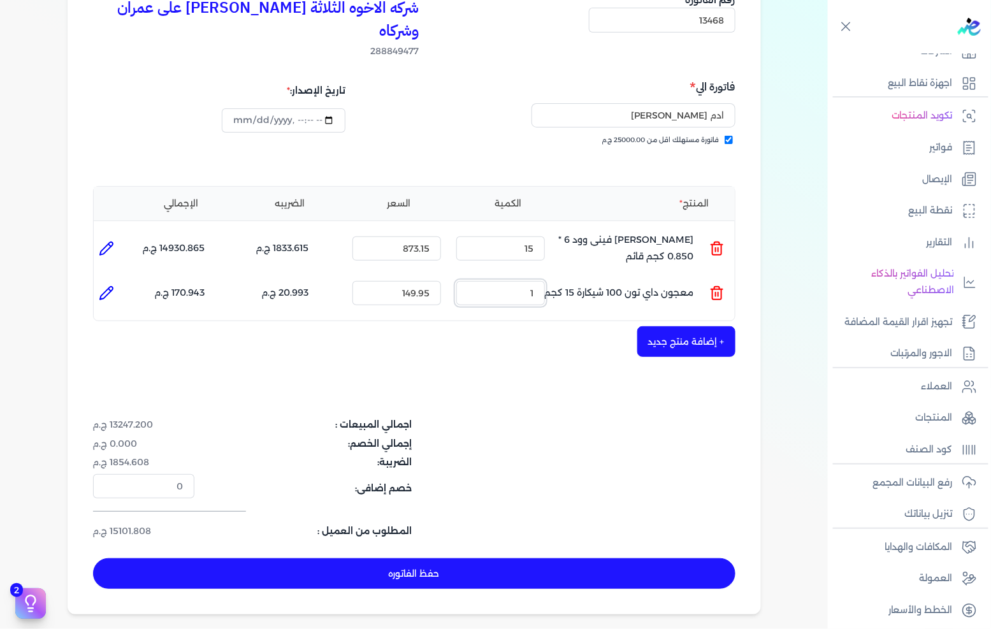
click at [529, 281] on input "1" at bounding box center [500, 293] width 89 height 24
click at [673, 327] on button "+ إضافة منتج جديد" at bounding box center [686, 341] width 98 height 31
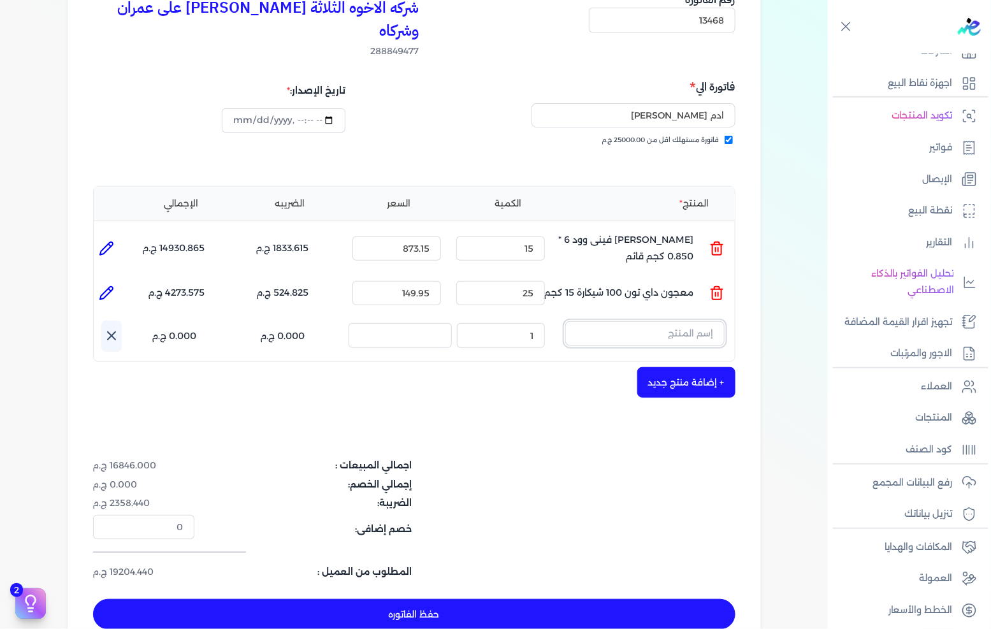
click at [683, 321] on input "text" at bounding box center [644, 333] width 159 height 24
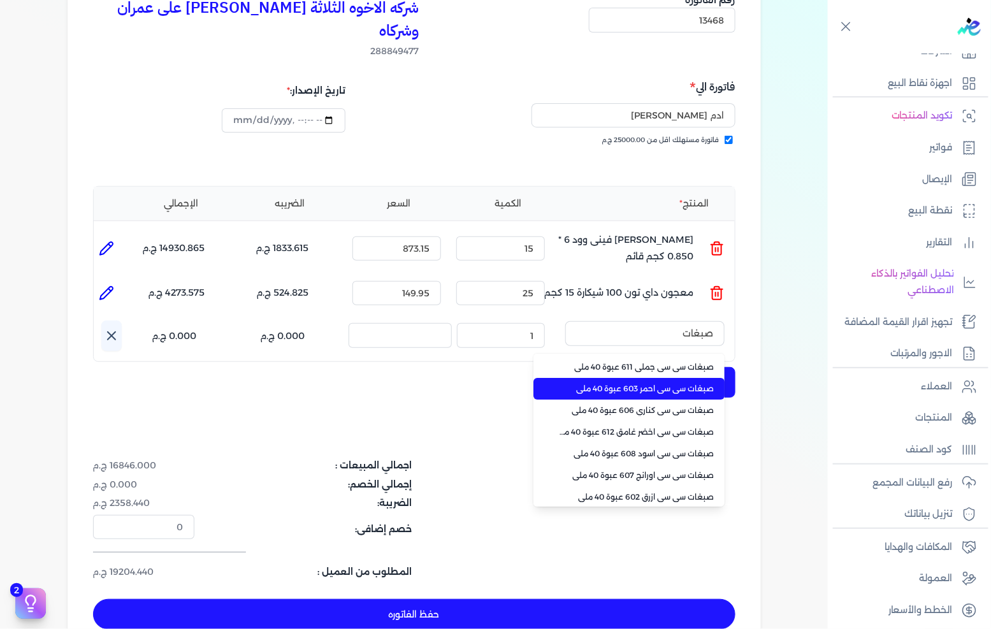
click at [655, 383] on span "صبغات سي سي احمر 603 عبوة 40 ملي" at bounding box center [637, 388] width 156 height 11
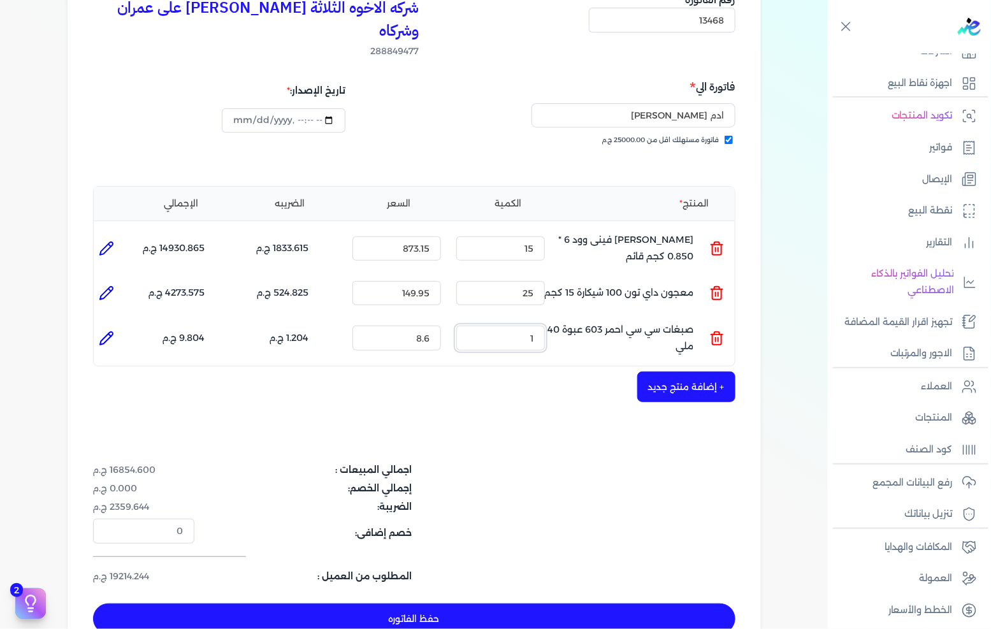
click at [524, 326] on input "1" at bounding box center [500, 338] width 89 height 24
click at [518, 604] on button "حفظ الفاتوره" at bounding box center [414, 619] width 642 height 31
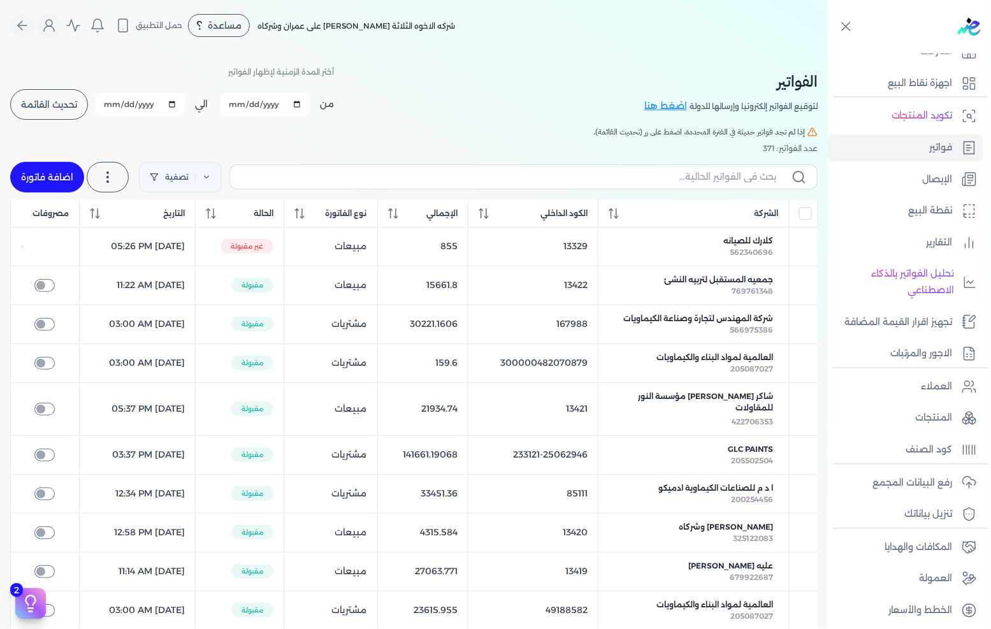
click at [59, 182] on link "اضافة فاتورة" at bounding box center [47, 177] width 74 height 31
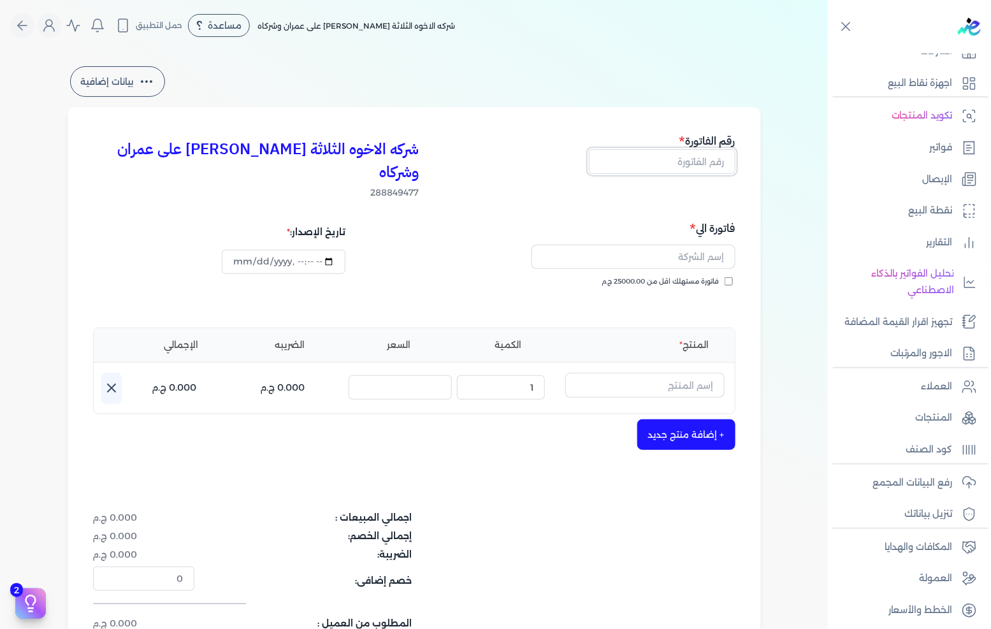
drag, startPoint x: 702, startPoint y: 167, endPoint x: 711, endPoint y: 162, distance: 10.8
click at [702, 166] on input "text" at bounding box center [662, 161] width 147 height 24
click at [695, 277] on span "فاتورة مستهلك اقل من 25000.00 ج.م" at bounding box center [660, 282] width 117 height 10
click at [725, 277] on input "فاتورة مستهلك اقل من 25000.00 ج.م" at bounding box center [729, 281] width 8 height 8
click at [698, 245] on input "text" at bounding box center [634, 257] width 204 height 24
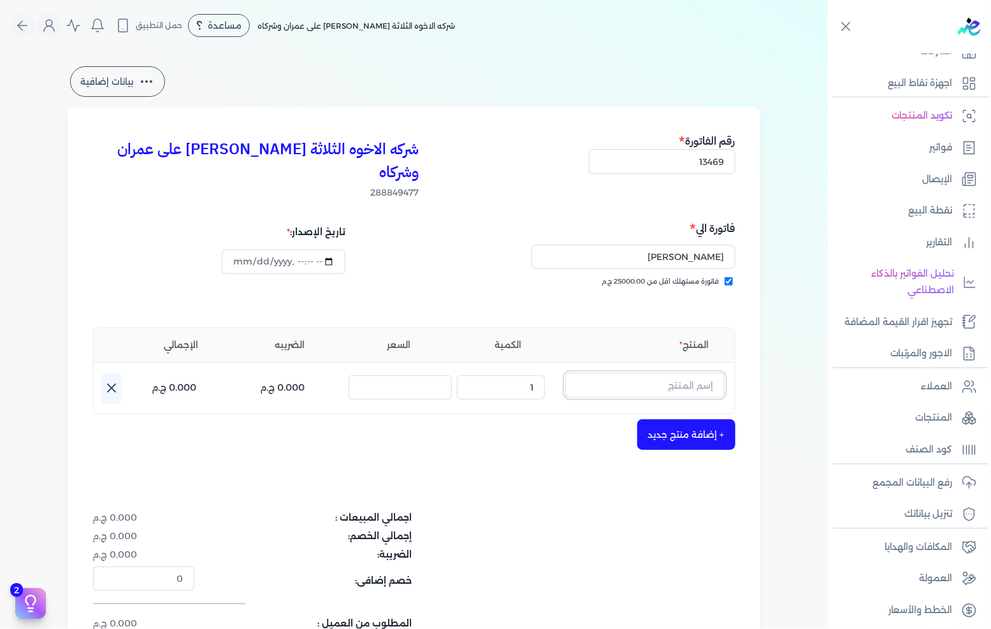
click at [653, 373] on input "text" at bounding box center [644, 385] width 159 height 24
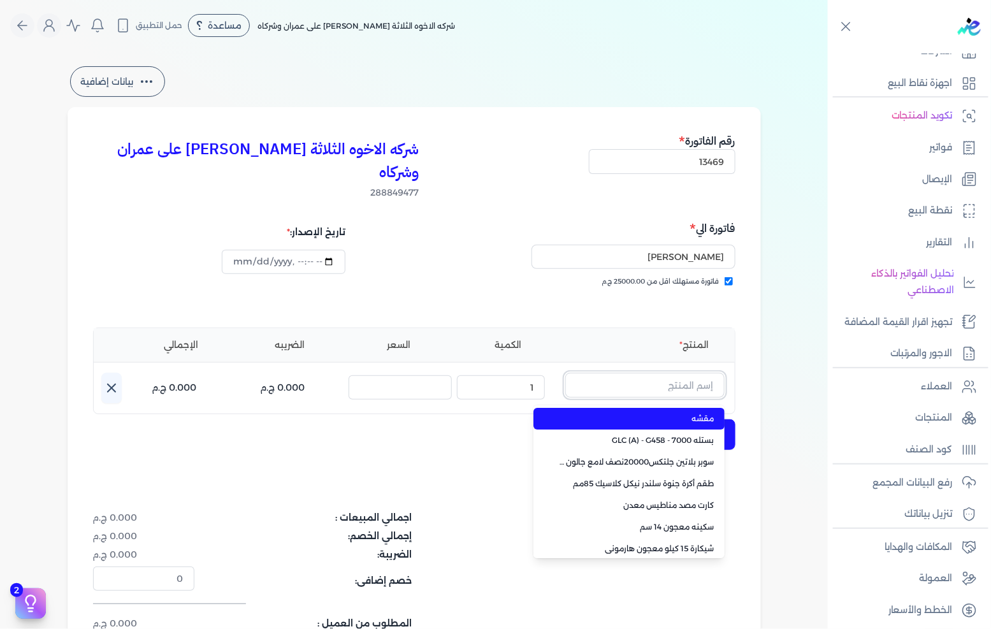
paste input "معجون توب رصاصى كرتونة12 *0.850"
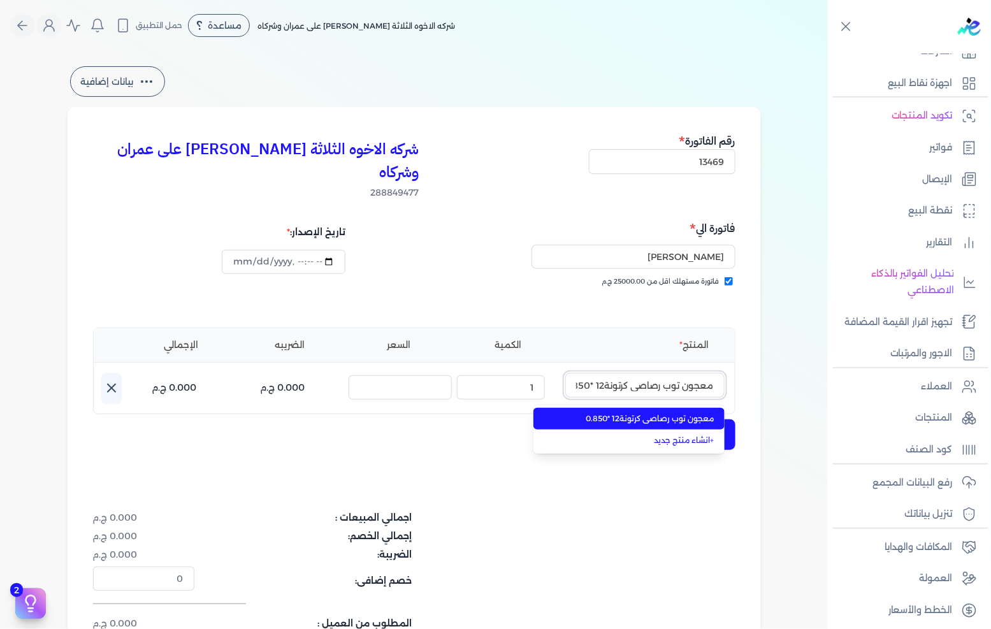
scroll to position [0, -11]
click at [658, 413] on span "معجون توب رصاصى كرتونة12 *0.850" at bounding box center [637, 418] width 156 height 11
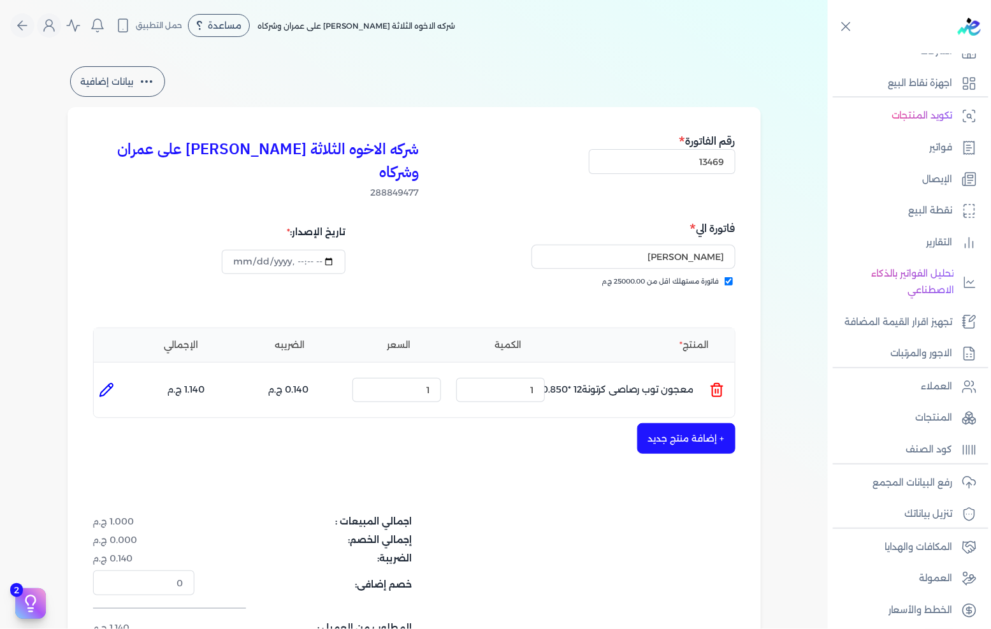
click at [721, 386] on icon at bounding box center [717, 391] width 9 height 10
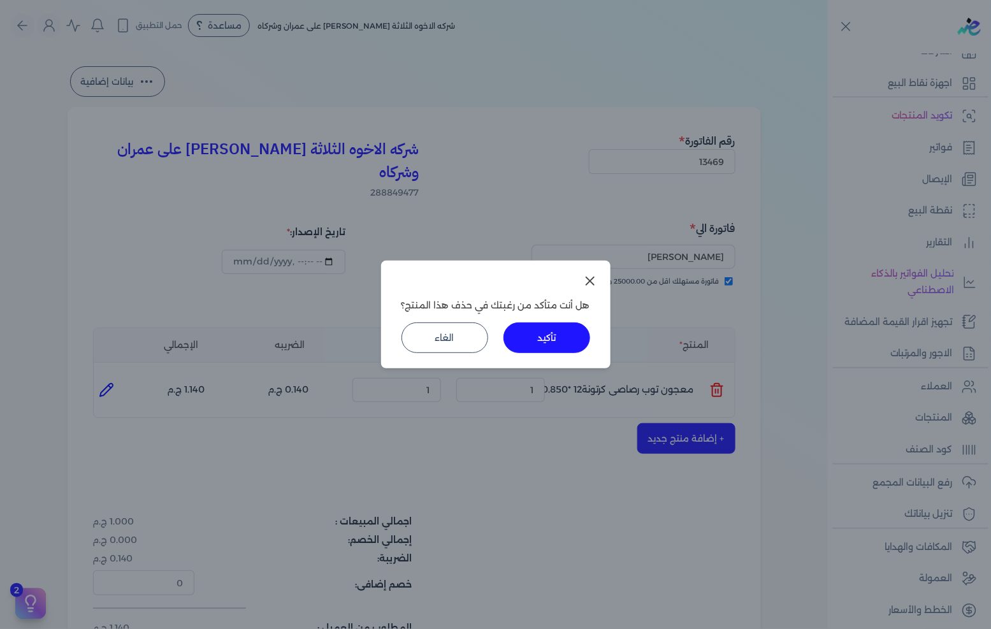
click at [568, 349] on button "تأكيد" at bounding box center [547, 337] width 87 height 31
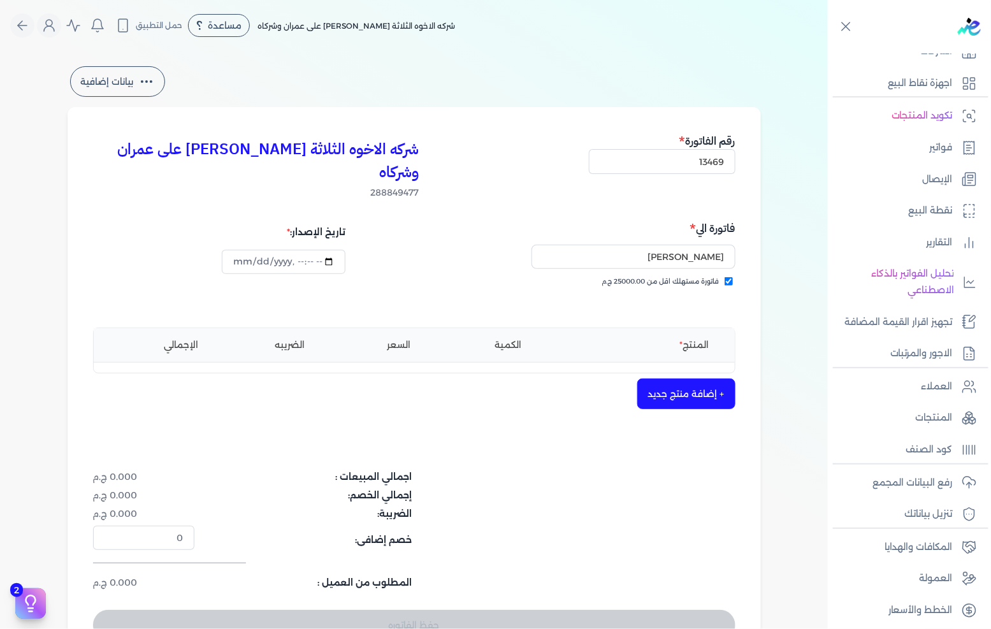
click at [674, 379] on button "+ إضافة منتج جديد" at bounding box center [686, 394] width 98 height 31
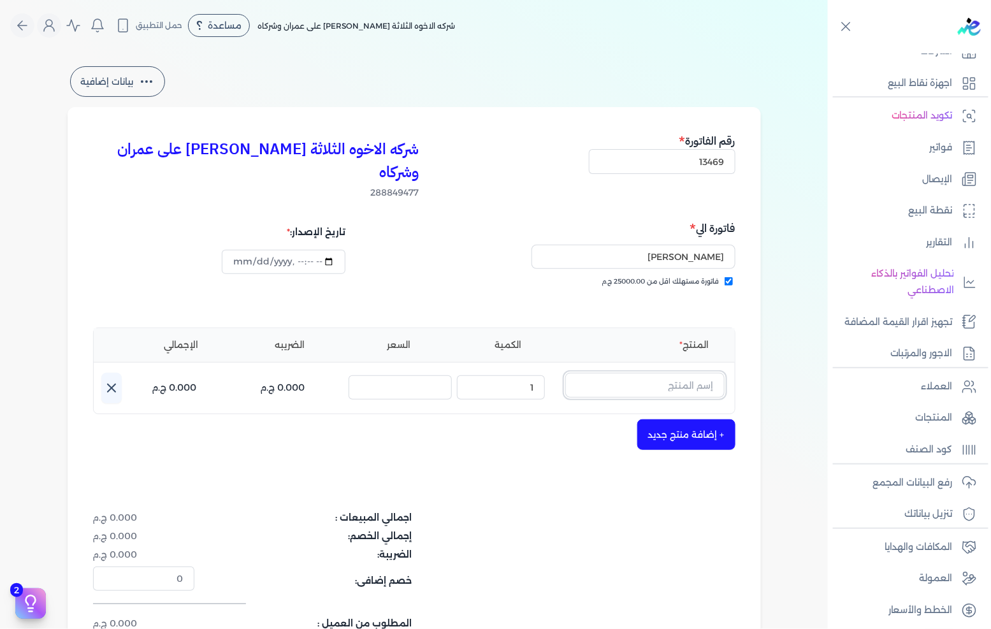
click at [676, 373] on input "text" at bounding box center [644, 385] width 159 height 24
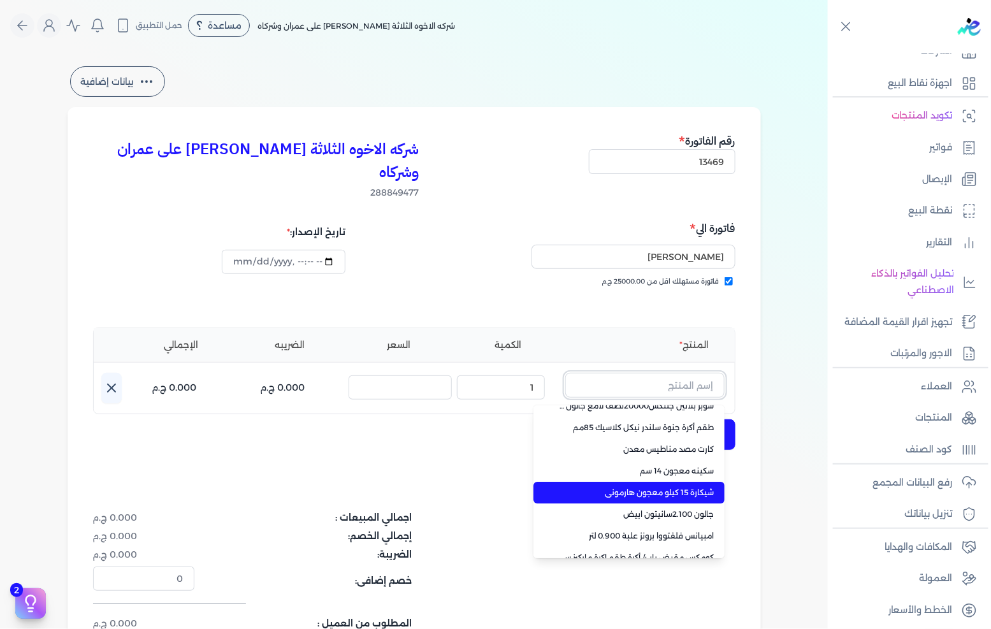
scroll to position [90, 0]
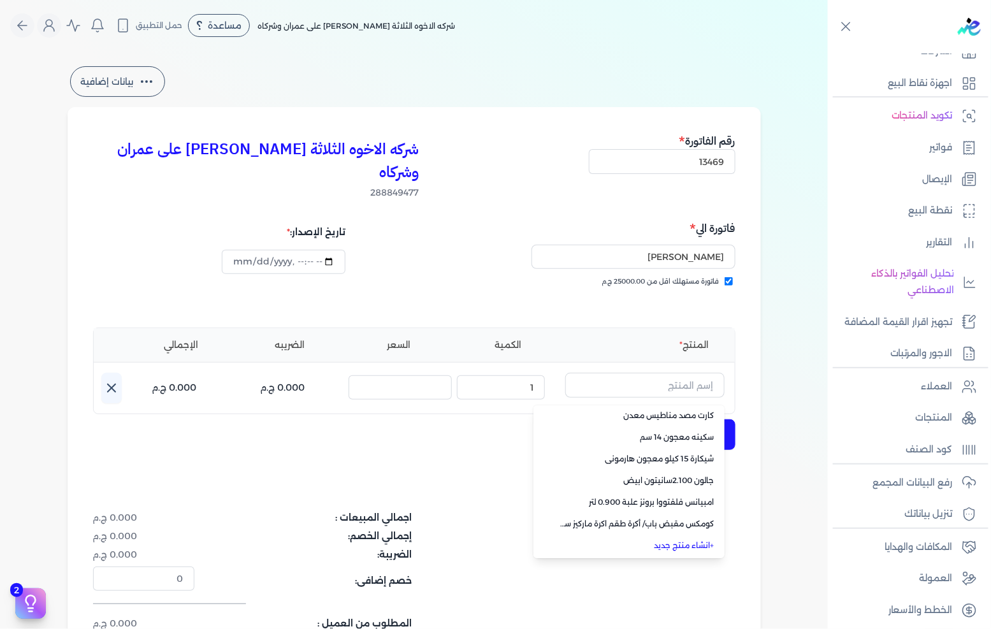
click at [690, 540] on link "+ انشاء منتج جديد" at bounding box center [637, 545] width 156 height 11
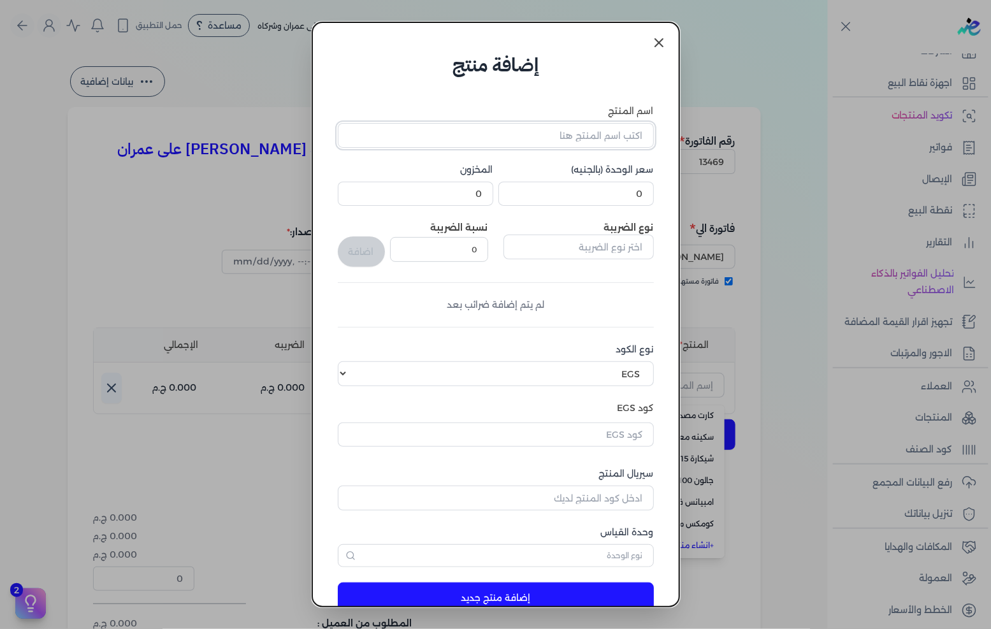
click at [607, 141] on input "اسم المنتج" at bounding box center [496, 135] width 316 height 24
paste input "معجون توب رصاصى كرتونة12 *0.850"
click at [621, 189] on input "0" at bounding box center [576, 194] width 156 height 24
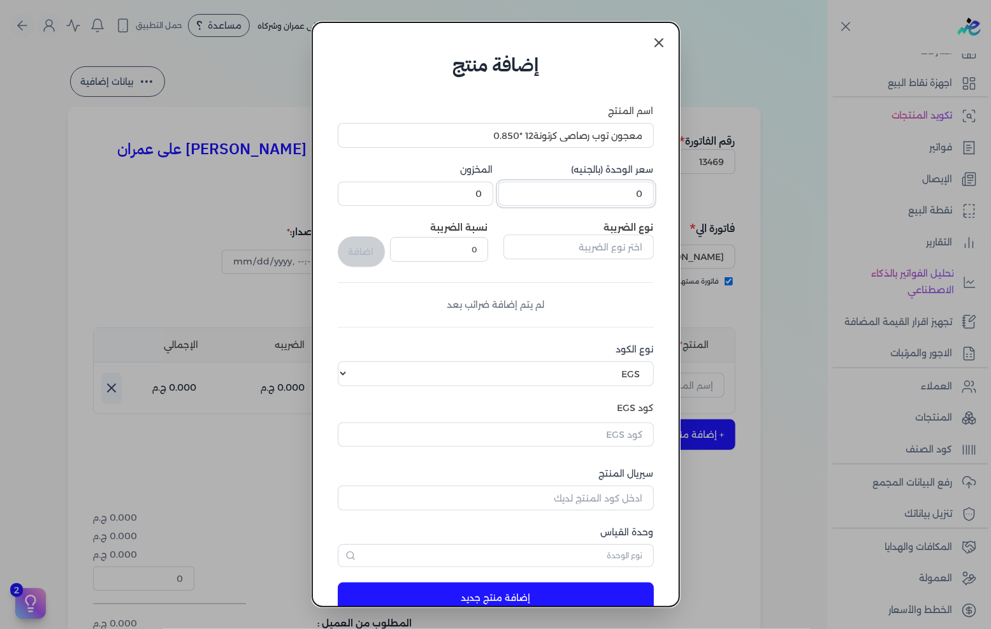
paste input "1280.09"
click at [612, 247] on input "text" at bounding box center [579, 247] width 150 height 24
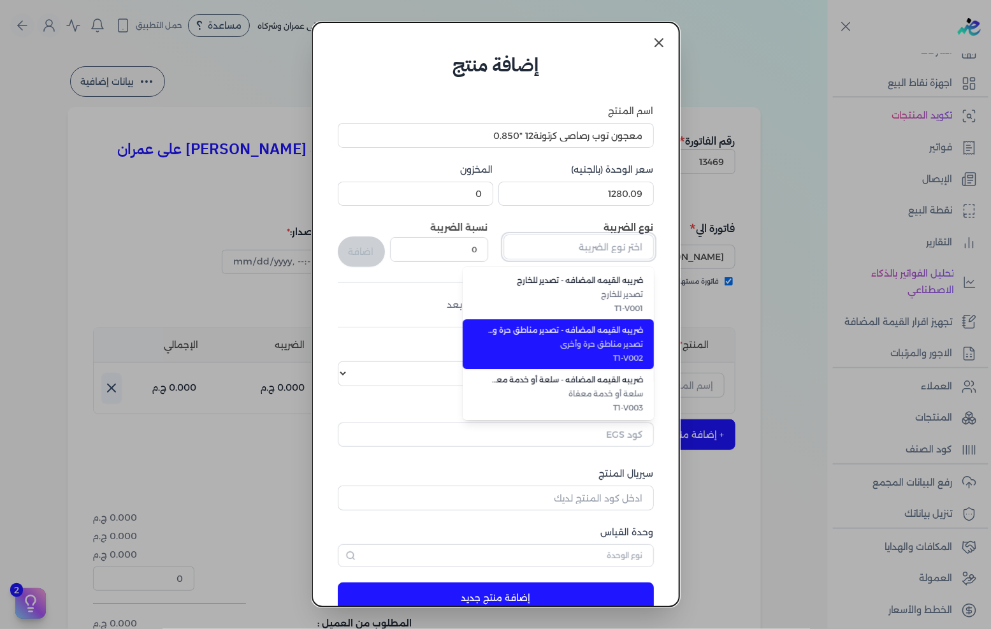
scroll to position [348, 0]
click at [619, 352] on span "T1-V009" at bounding box center [566, 357] width 156 height 11
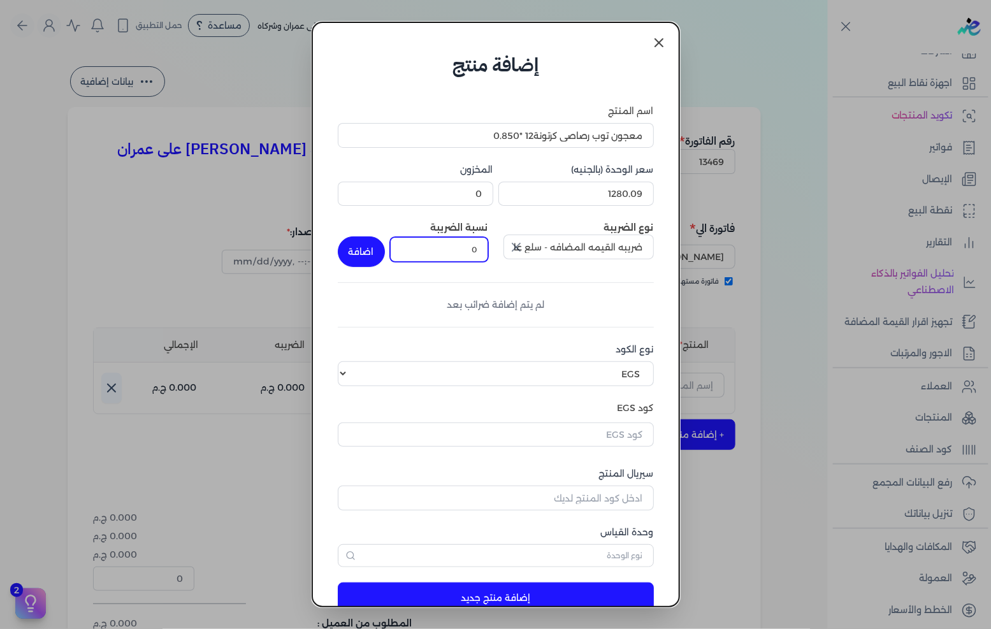
click at [482, 256] on input "0" at bounding box center [439, 249] width 98 height 24
click at [366, 250] on button "اضافة" at bounding box center [361, 251] width 47 height 31
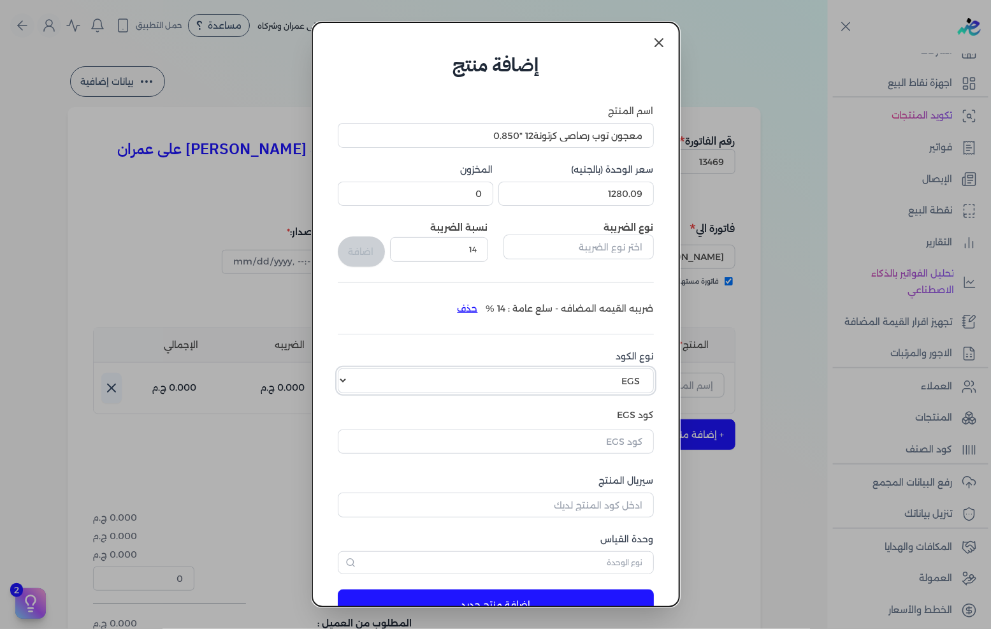
click at [613, 374] on select "اختر نوع الكود EGS GS1" at bounding box center [496, 380] width 316 height 24
click at [348, 368] on select "اختر نوع الكود EGS GS1" at bounding box center [496, 380] width 316 height 24
click at [613, 376] on select "اختر نوع الكود EGS GS1" at bounding box center [496, 380] width 316 height 24
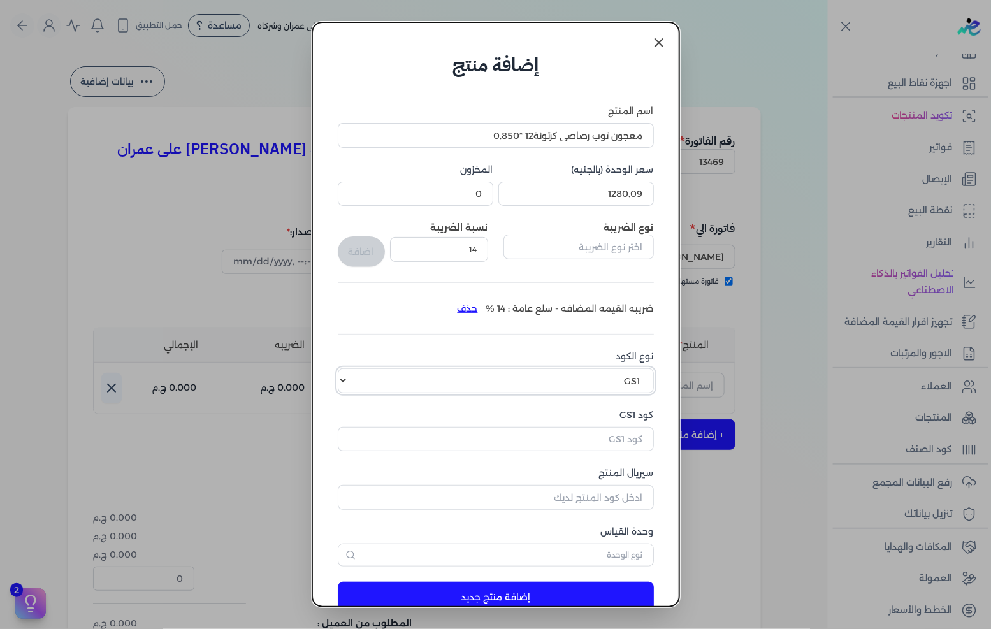
click at [348, 368] on select "اختر نوع الكود EGS GS1" at bounding box center [496, 380] width 316 height 24
click at [593, 428] on input "كود GS1" at bounding box center [496, 439] width 316 height 24
click at [589, 442] on input "كود GS1" at bounding box center [496, 439] width 316 height 24
paste input "10006378"
click at [597, 488] on input "سيريال المنتج" at bounding box center [496, 497] width 316 height 24
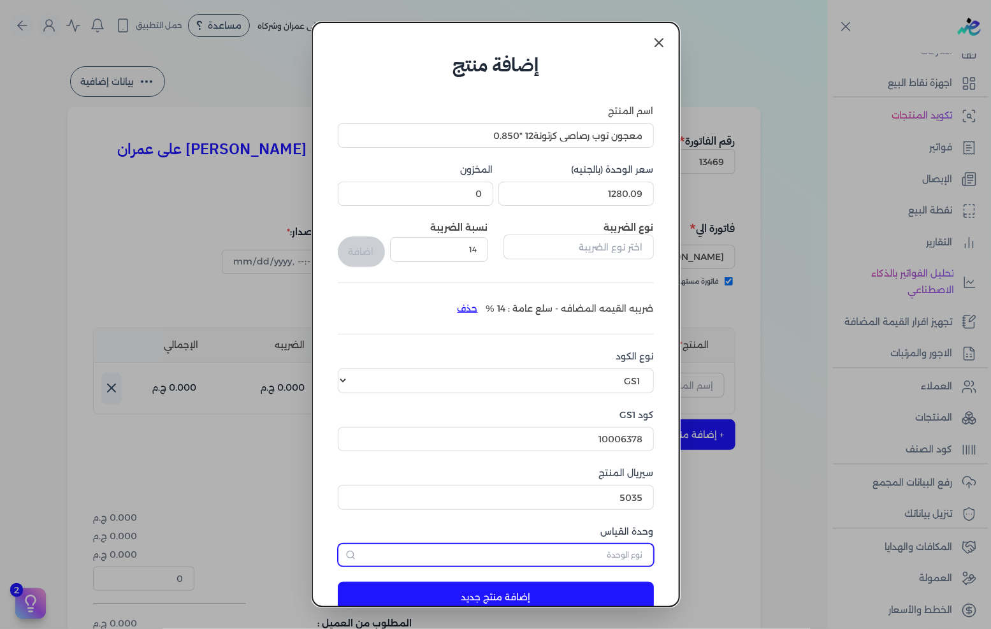
click at [609, 558] on input "text" at bounding box center [496, 555] width 316 height 23
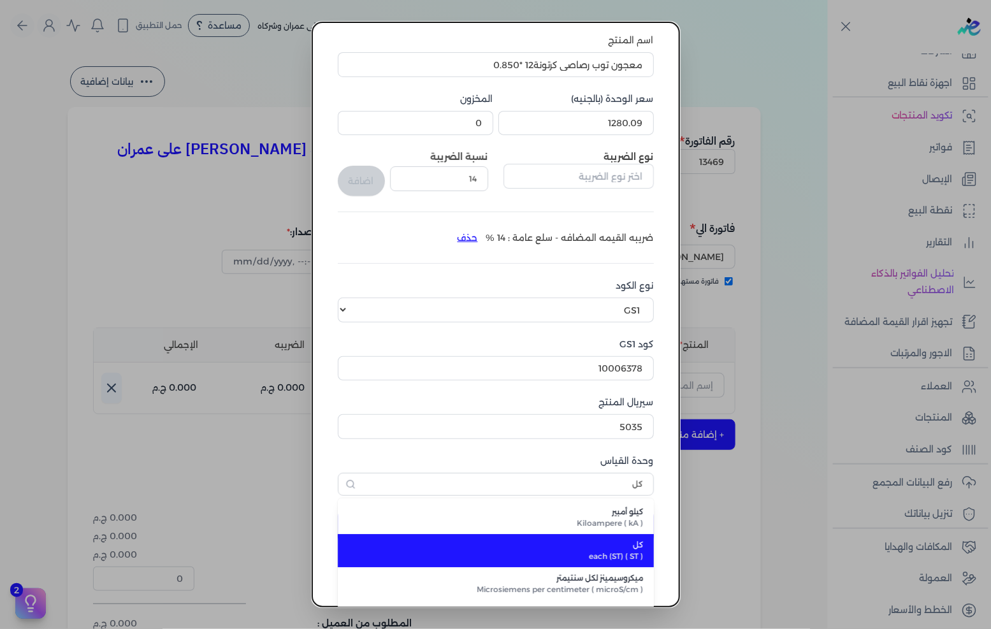
click at [609, 551] on span "each (ST) ( ST )" at bounding box center [503, 556] width 280 height 11
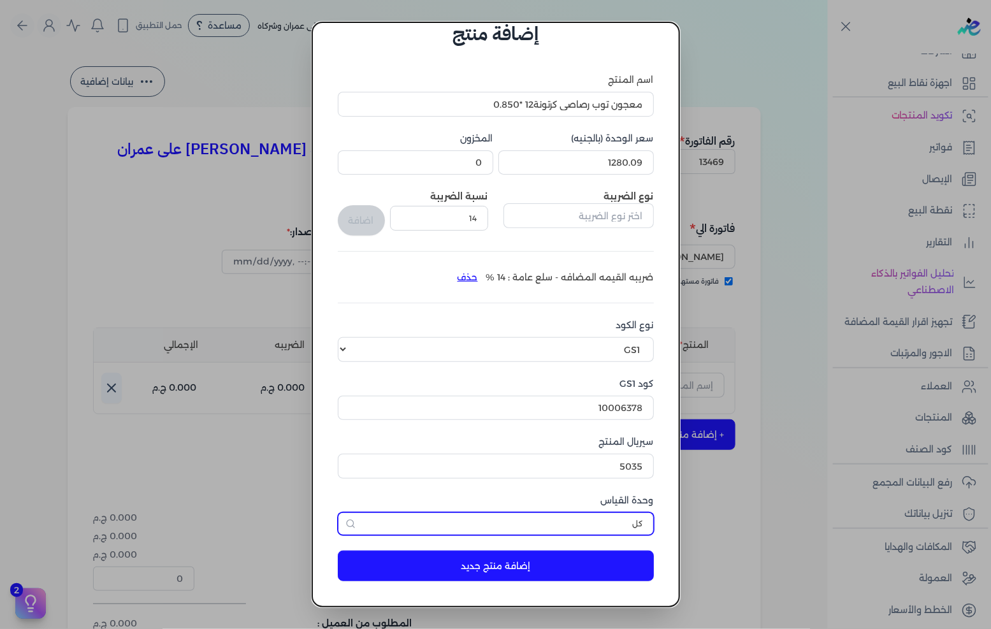
scroll to position [30, 0]
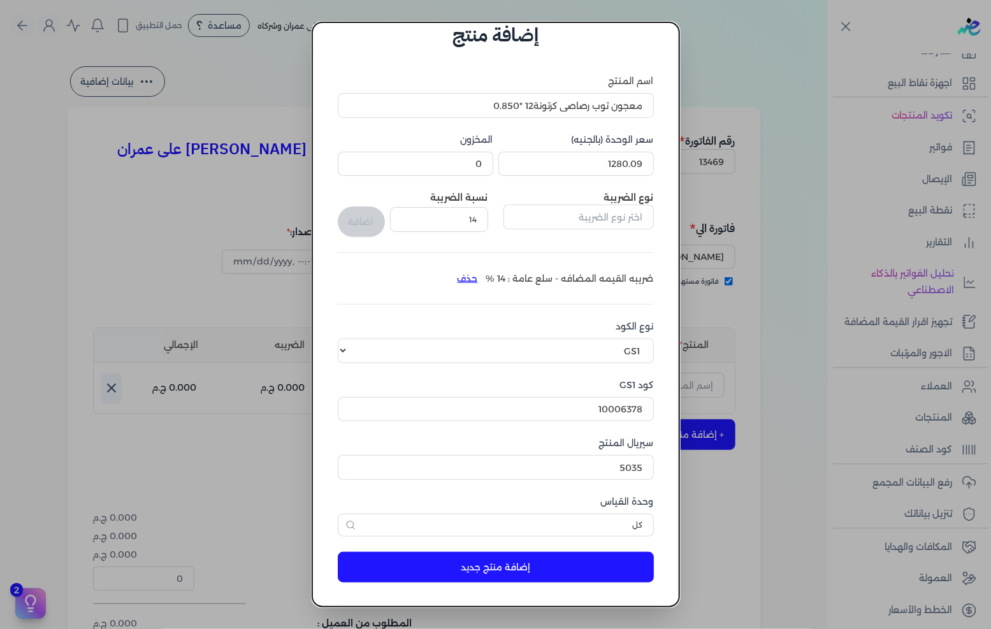
click at [589, 556] on button "إضافة منتج جديد" at bounding box center [496, 567] width 316 height 31
click at [579, 464] on input "5035" at bounding box center [496, 467] width 316 height 24
click at [581, 569] on button "إضافة منتج جديد" at bounding box center [496, 567] width 316 height 31
click at [593, 465] on input "5038" at bounding box center [496, 467] width 316 height 24
click at [565, 568] on button "إضافة منتج جديد" at bounding box center [496, 567] width 316 height 31
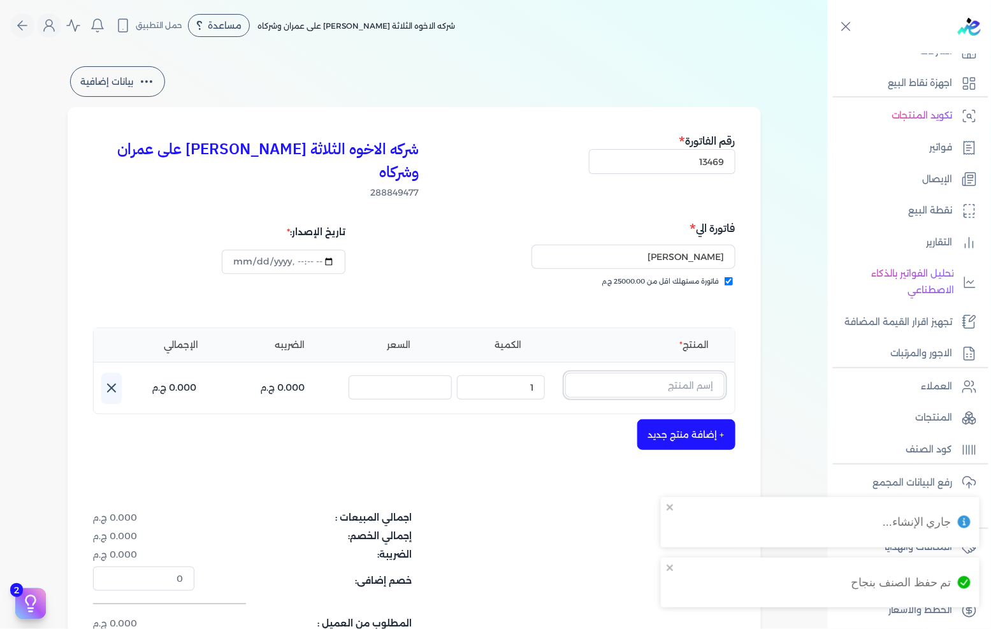
click at [644, 373] on input "text" at bounding box center [644, 385] width 159 height 24
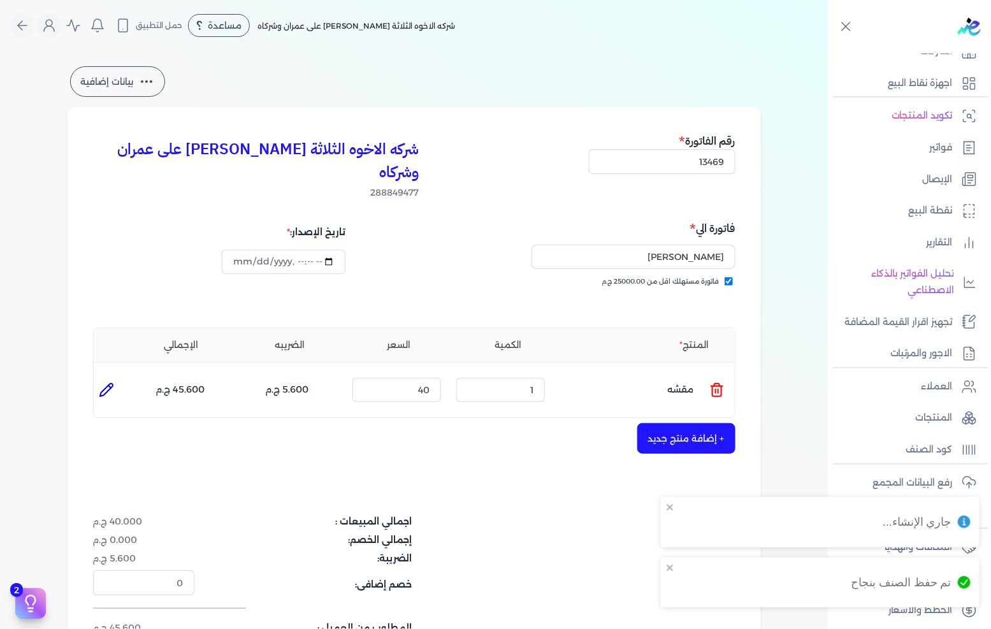
click at [721, 386] on icon at bounding box center [717, 391] width 9 height 10
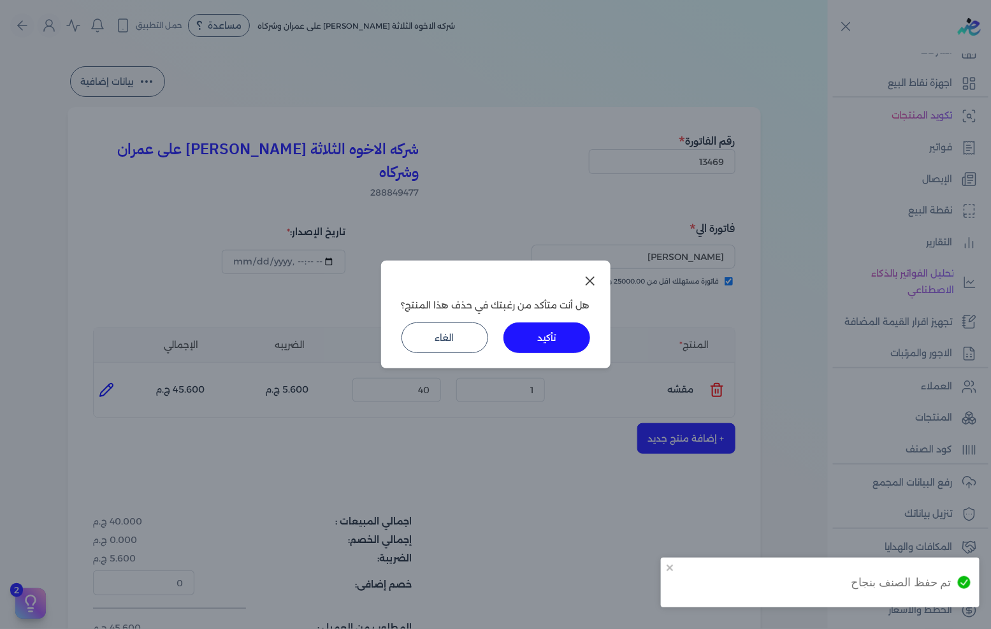
click at [543, 352] on button "تأكيد" at bounding box center [547, 337] width 87 height 31
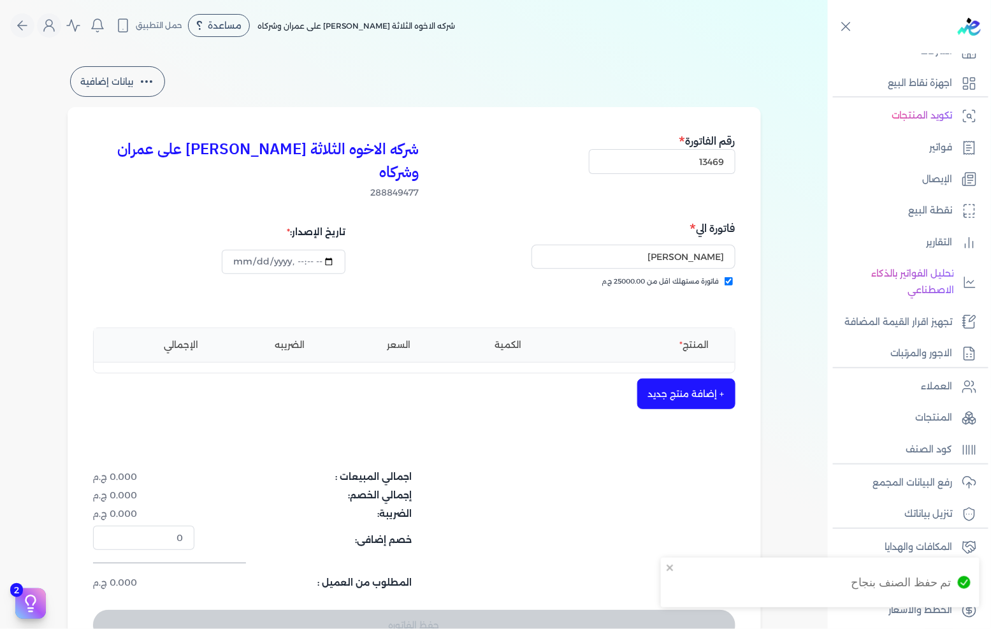
click at [684, 379] on button "+ إضافة منتج جديد" at bounding box center [686, 394] width 98 height 31
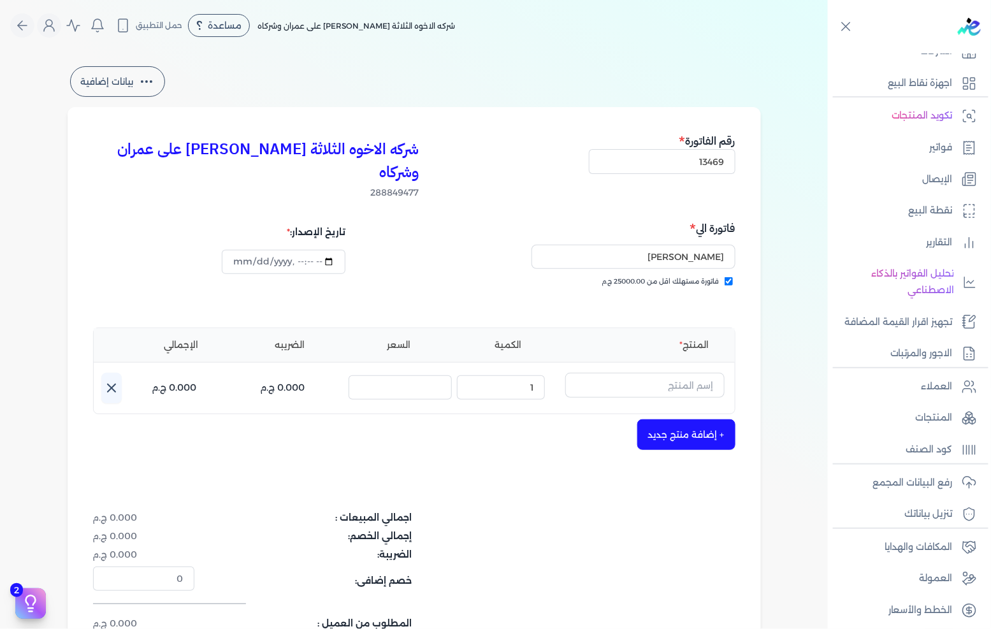
click at [688, 373] on input "text" at bounding box center [644, 385] width 159 height 24
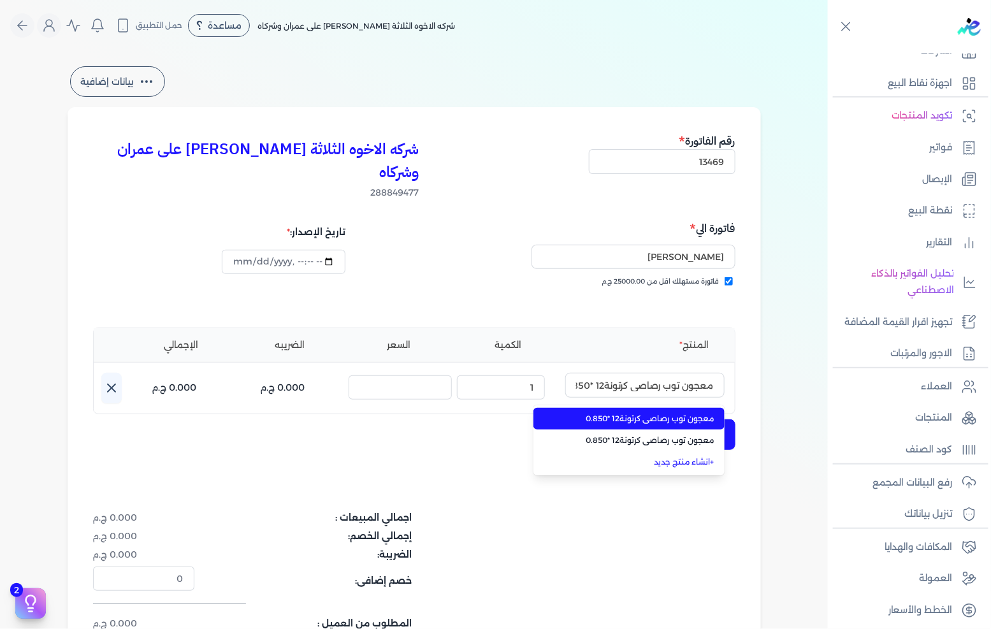
scroll to position [0, -11]
click at [655, 413] on span "معجون توب رصاصى كرتونة12 *0.850" at bounding box center [637, 418] width 156 height 11
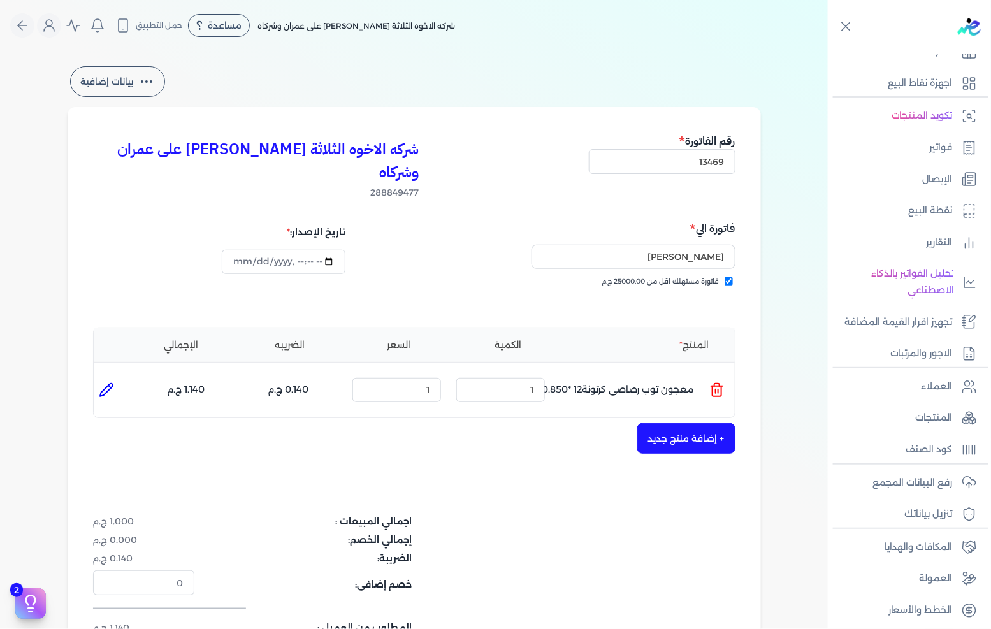
click at [728, 373] on ul "المنتج : معجون توب رصاصى كرتونة12 *0.850 الكمية : 1 السعر : 1 الضريبه : 0.140 ج…" at bounding box center [414, 390] width 641 height 34
click at [716, 382] on icon at bounding box center [716, 389] width 15 height 15
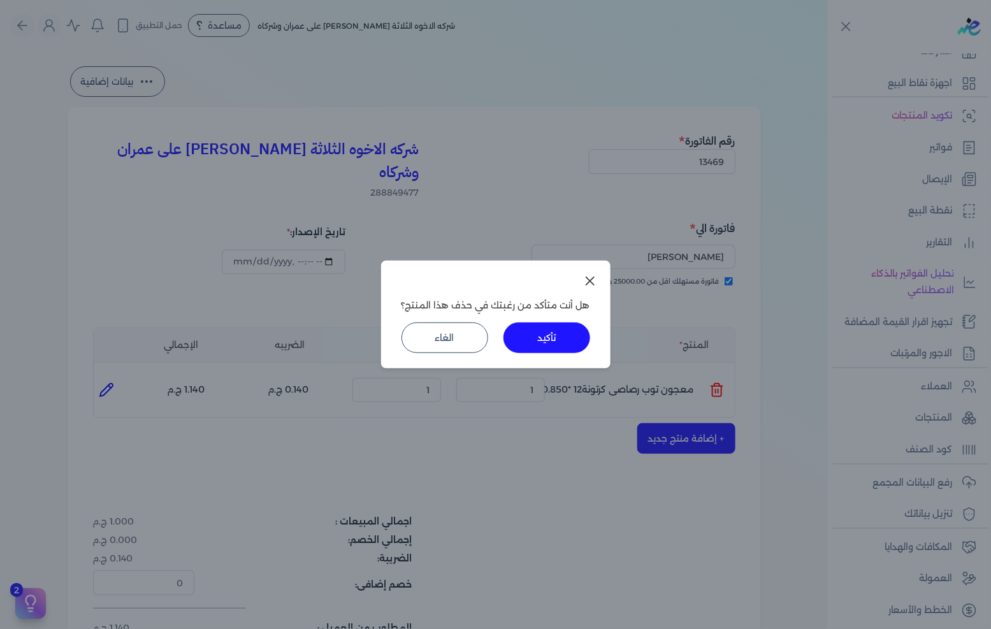
click at [570, 357] on div "هل أنت متأكد من رغبتك في حذف هذا المنتج؟ تأكيد الغاء" at bounding box center [495, 315] width 229 height 108
click at [571, 338] on button "تأكيد" at bounding box center [547, 337] width 87 height 31
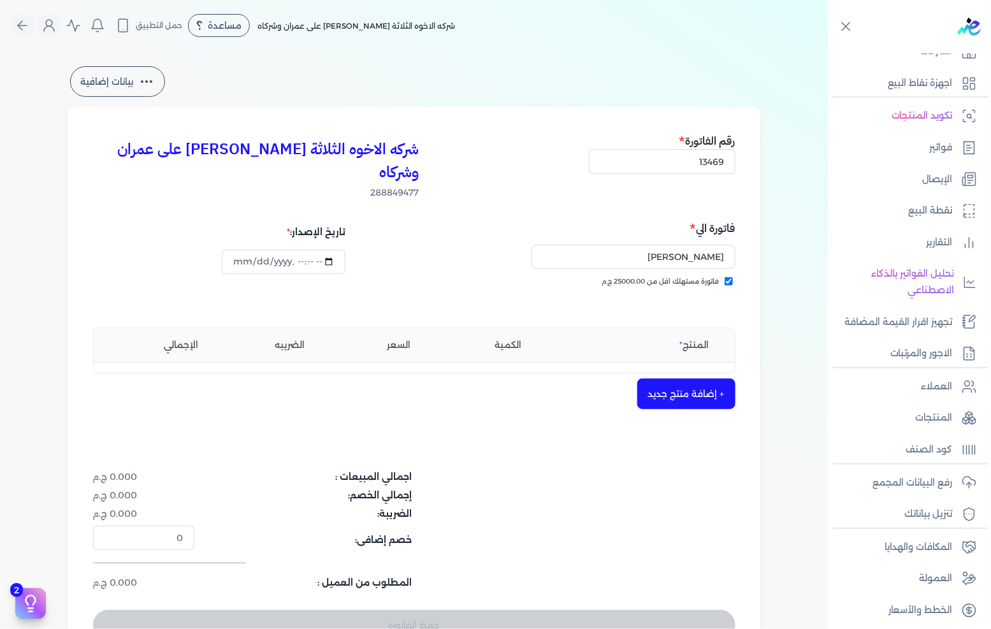
click at [662, 379] on button "+ إضافة منتج جديد" at bounding box center [686, 394] width 98 height 31
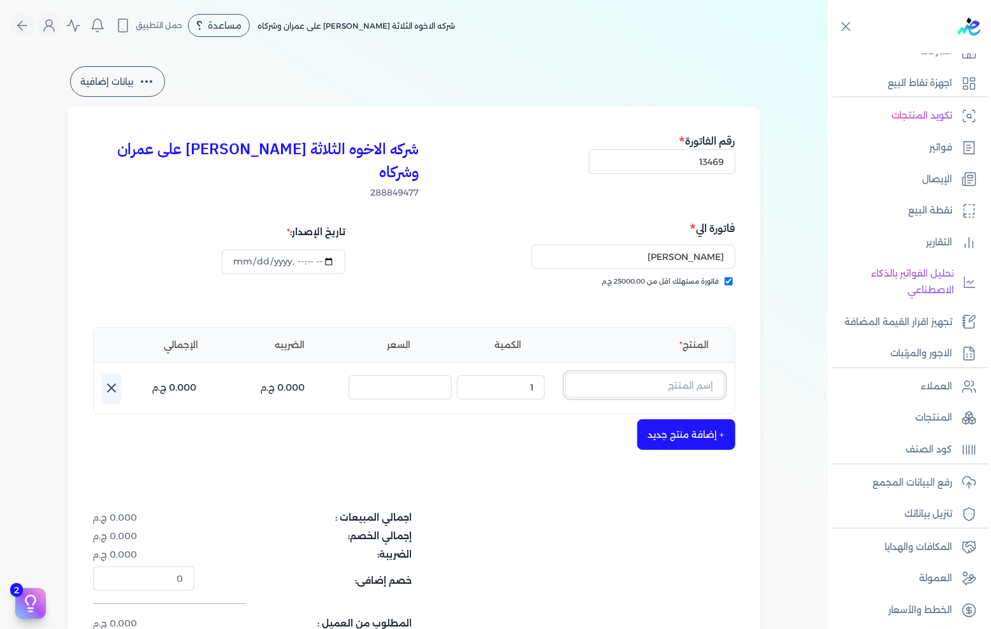
click at [665, 373] on input "text" at bounding box center [644, 385] width 159 height 24
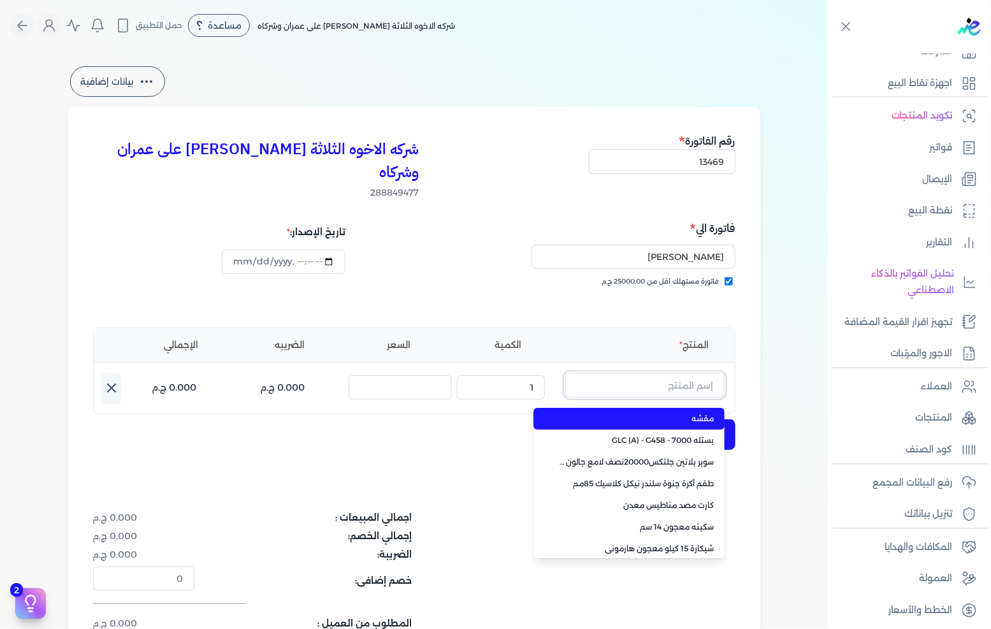
paste input "معجون توب رصاصى كرتونة12 *0.850"
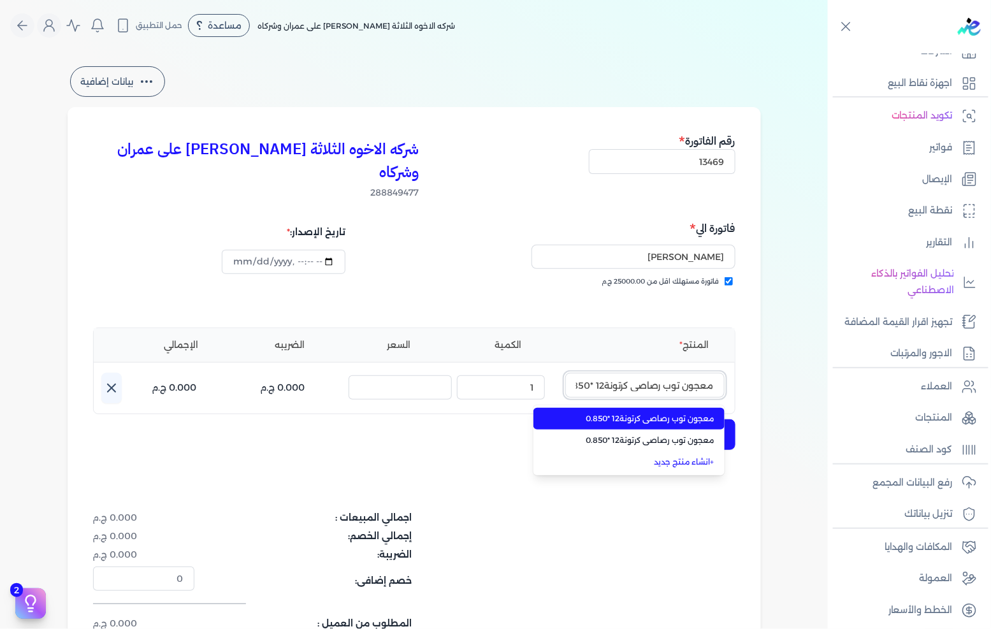
scroll to position [0, -11]
click at [644, 430] on li "معجون توب رصاصى كرتونة12 *0.850" at bounding box center [628, 441] width 191 height 22
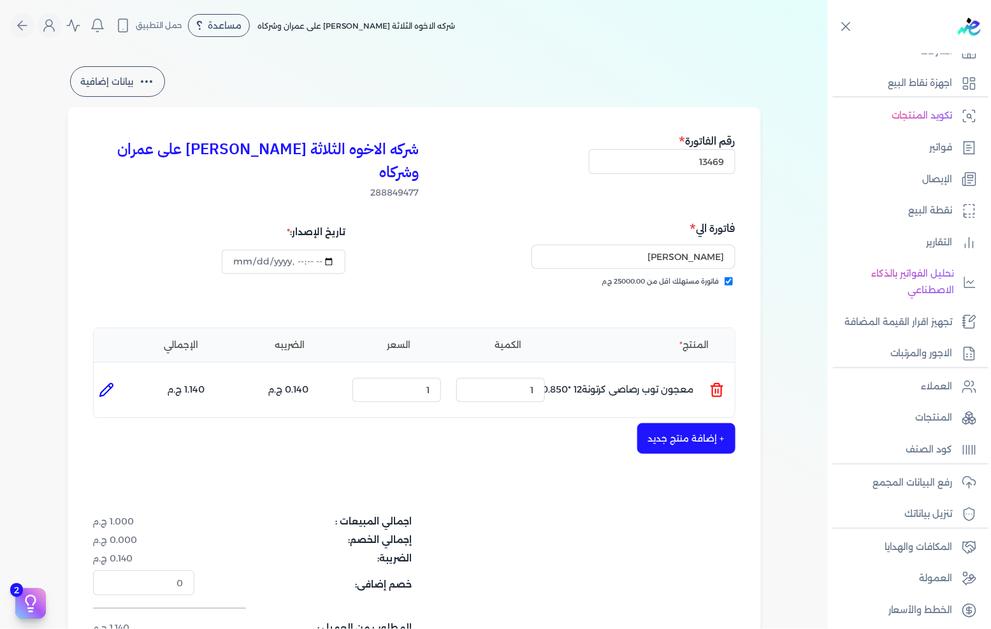
click at [710, 373] on ul "المنتج : معجون توب رصاصى كرتونة12 *0.850 الكمية : 1 السعر : 1 الضريبه : 0.140 ج…" at bounding box center [414, 390] width 641 height 34
click at [712, 382] on icon at bounding box center [716, 389] width 15 height 15
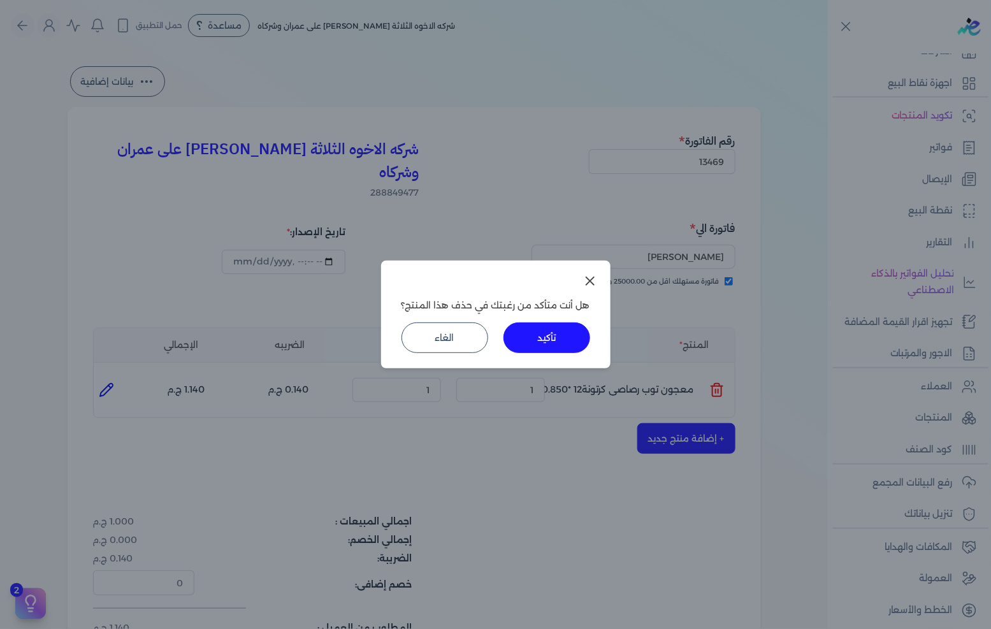
click at [569, 348] on button "تأكيد" at bounding box center [547, 337] width 87 height 31
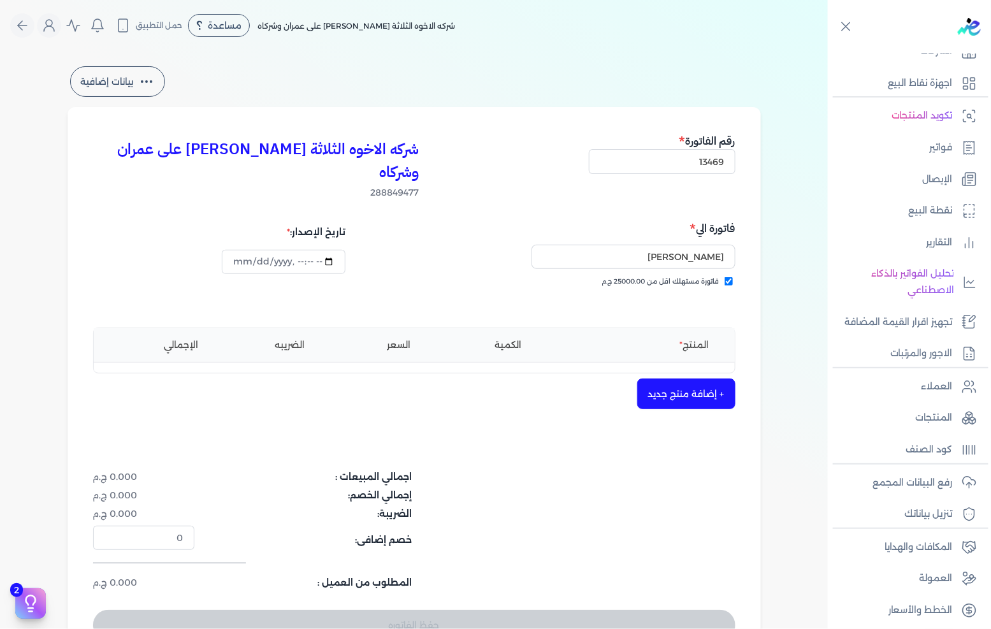
click at [673, 379] on button "+ إضافة منتج جديد" at bounding box center [686, 394] width 98 height 31
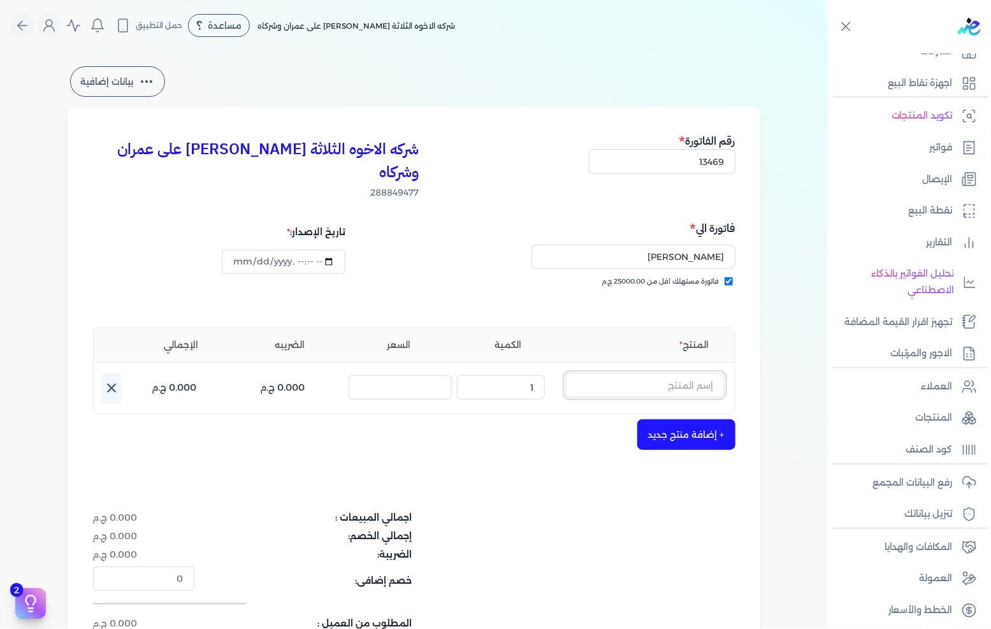
click at [684, 373] on input "text" at bounding box center [644, 385] width 159 height 24
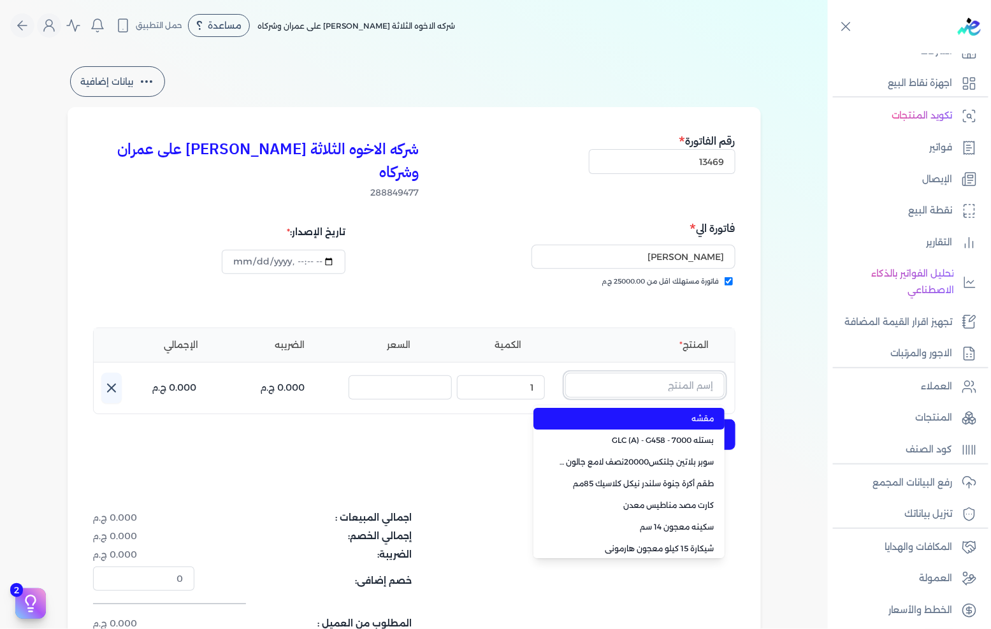
paste input "معجون توب رصاصى كرتونة12 *0.850"
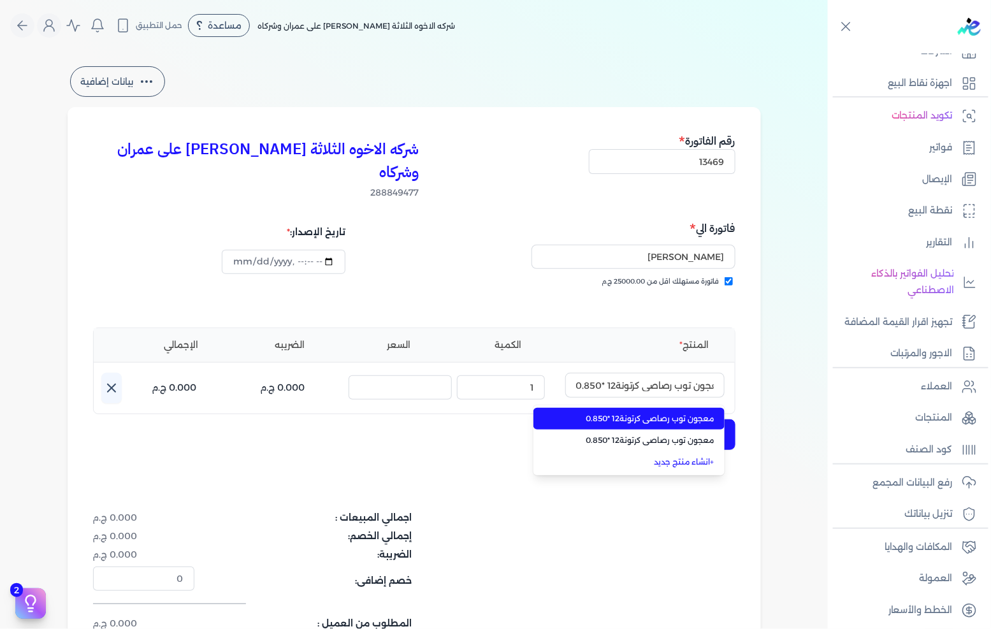
click at [604, 435] on span "معجون توب رصاصى كرتونة12 *0.850" at bounding box center [637, 440] width 156 height 11
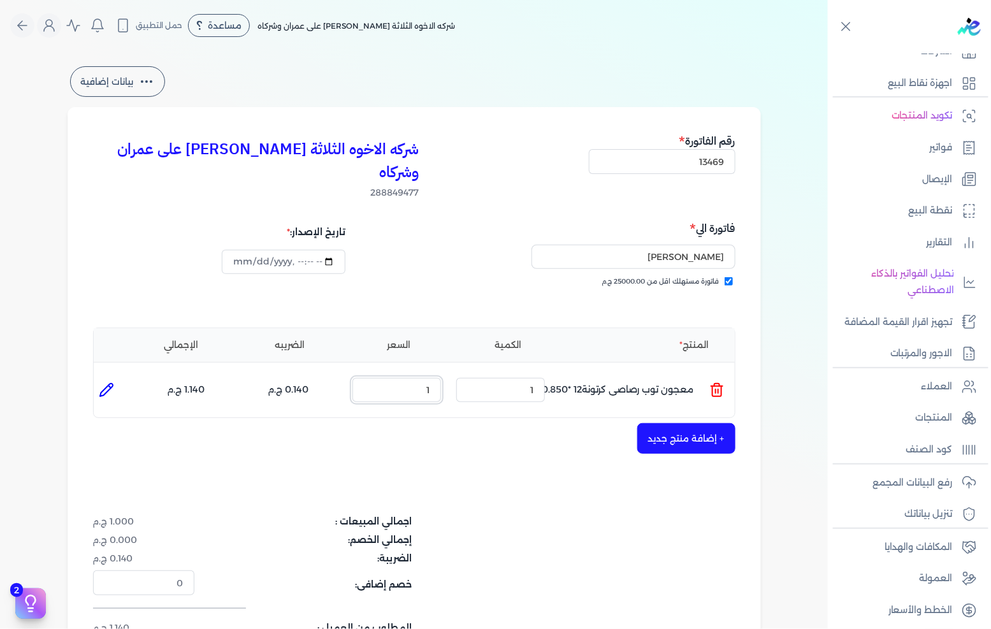
click at [431, 378] on input "1" at bounding box center [396, 390] width 89 height 24
paste input "280.09"
click at [692, 423] on button "+ إضافة منتج جديد" at bounding box center [686, 438] width 98 height 31
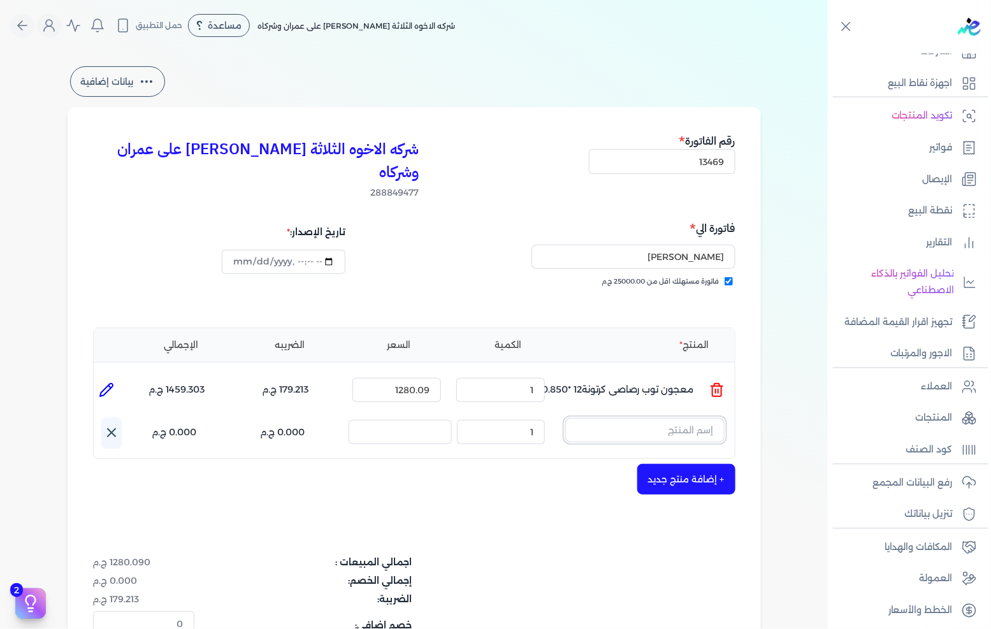
click at [636, 418] on input "text" at bounding box center [644, 430] width 159 height 24
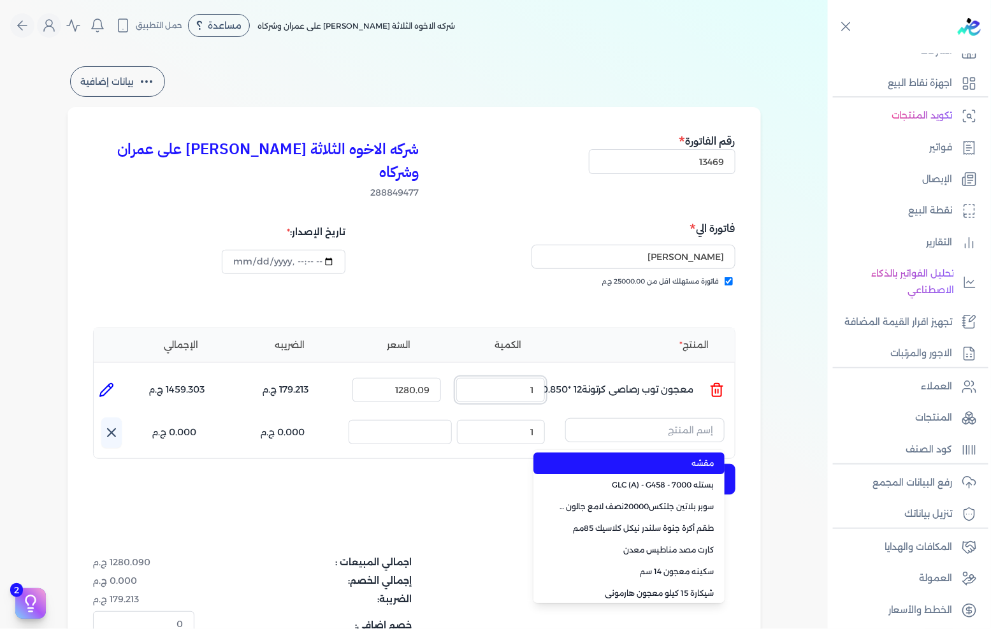
click at [531, 378] on input "1" at bounding box center [500, 390] width 89 height 24
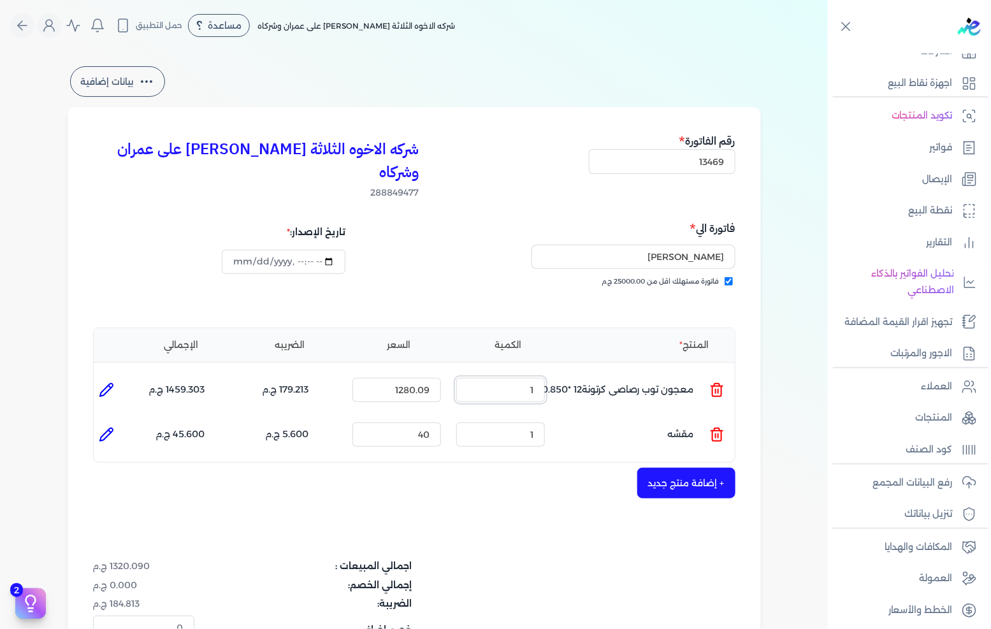
click at [531, 378] on input "1" at bounding box center [500, 390] width 89 height 24
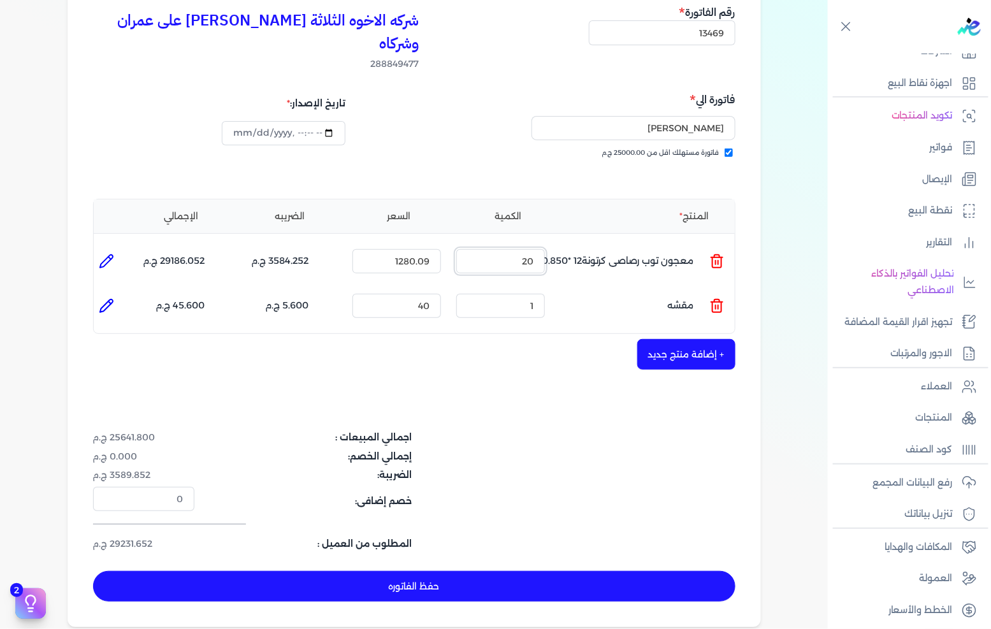
scroll to position [141, 0]
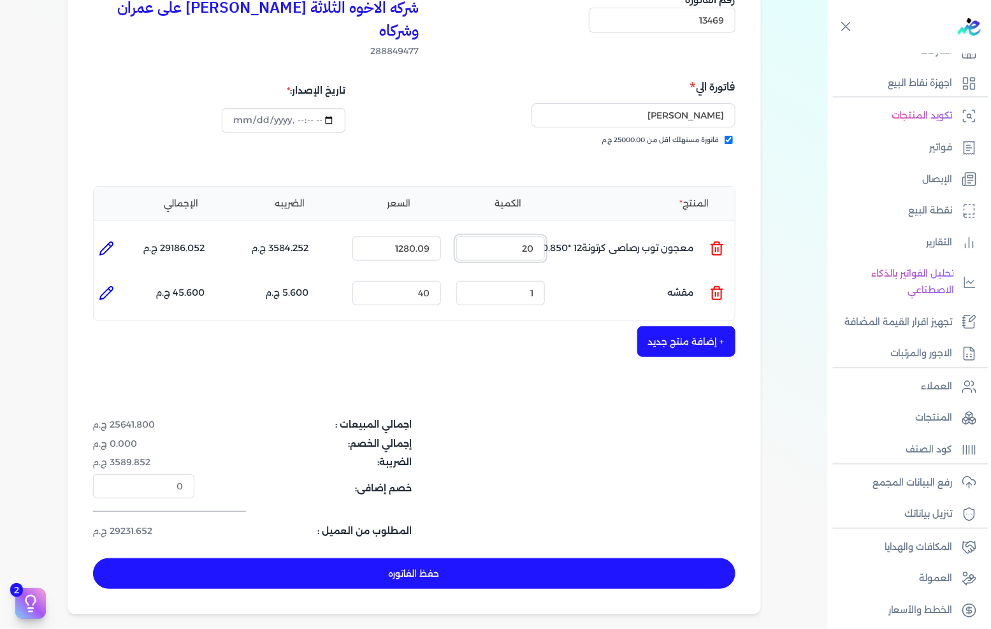
click at [501, 236] on input "20" at bounding box center [500, 248] width 89 height 24
click at [706, 276] on ul "المنتج : مقشه الكمية : 1 السعر : 40 الضريبه : 5.600 ج.م الإجمالي : 45.600 ج.م" at bounding box center [414, 293] width 641 height 34
click at [708, 276] on ul "المنتج : مقشه الكمية : 1 السعر : 40 الضريبه : 5.600 ج.م الإجمالي : 45.600 ج.م" at bounding box center [414, 293] width 641 height 34
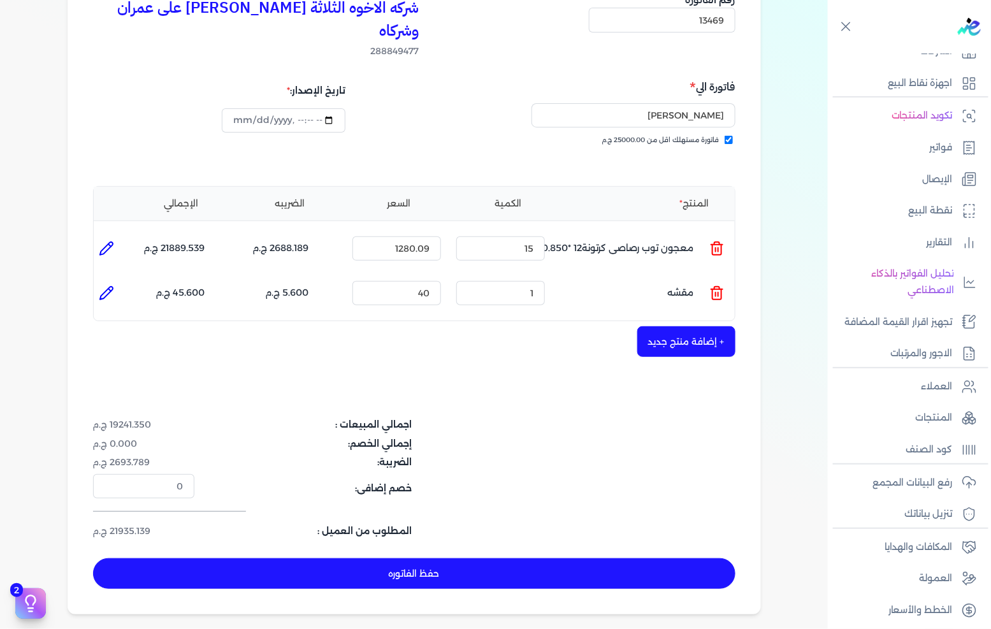
click at [714, 289] on icon at bounding box center [717, 294] width 9 height 10
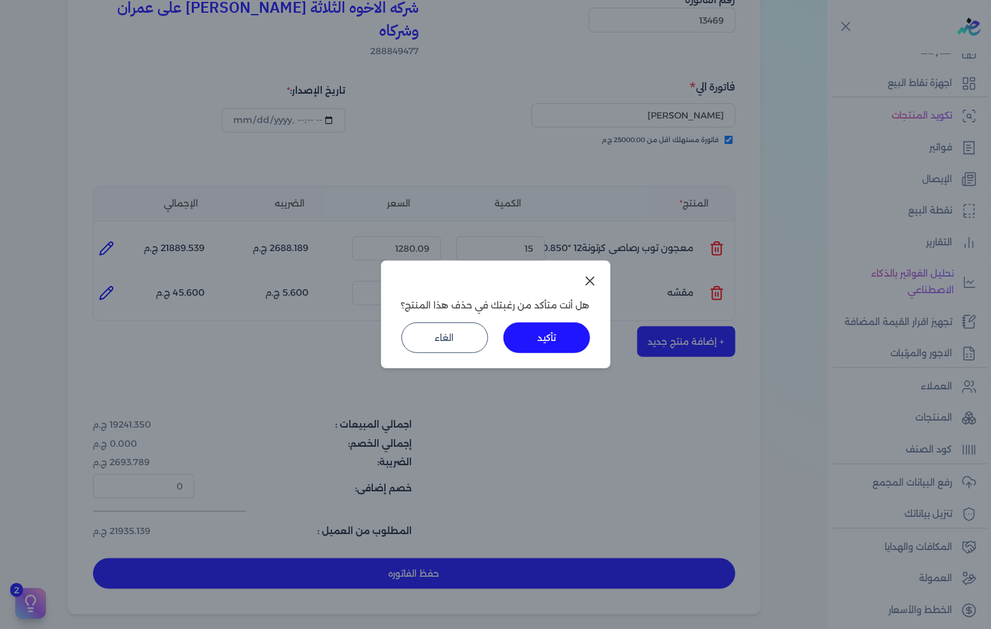
click at [549, 330] on button "تأكيد" at bounding box center [547, 337] width 87 height 31
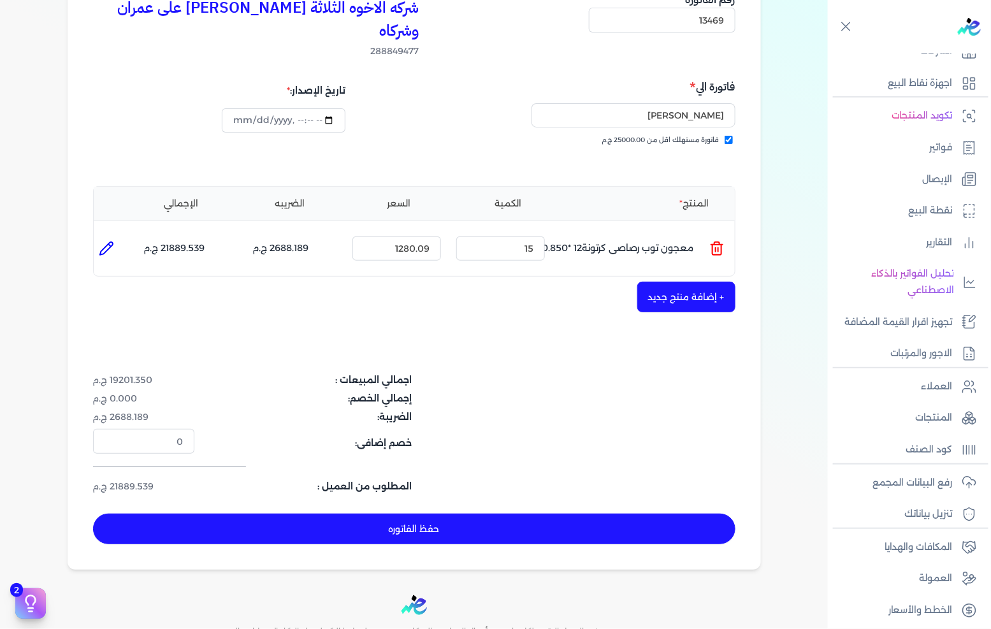
click at [687, 282] on button "+ إضافة منتج جديد" at bounding box center [686, 297] width 98 height 31
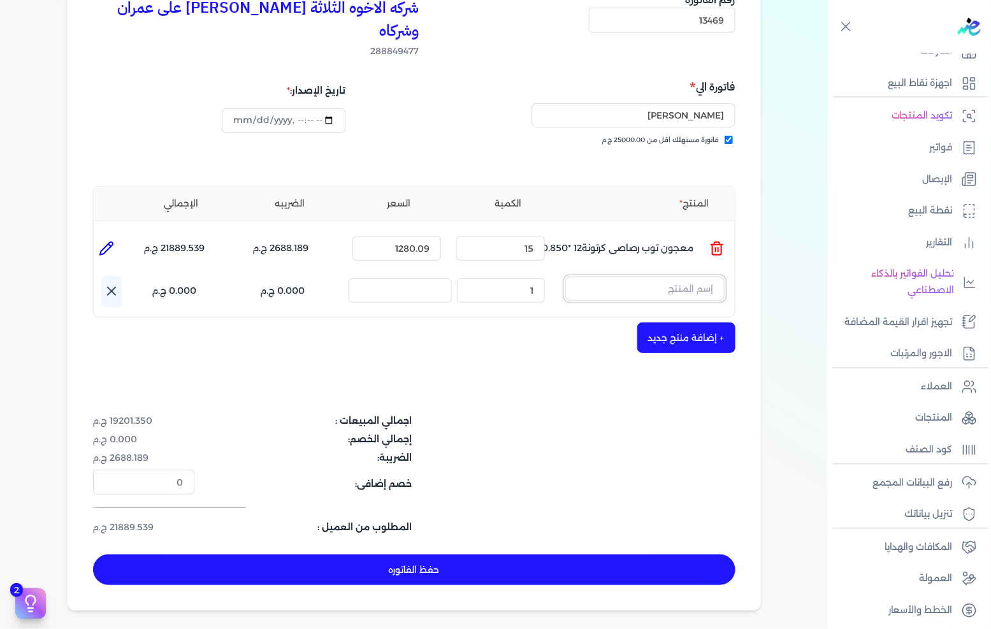
click at [690, 277] on input "text" at bounding box center [644, 289] width 159 height 24
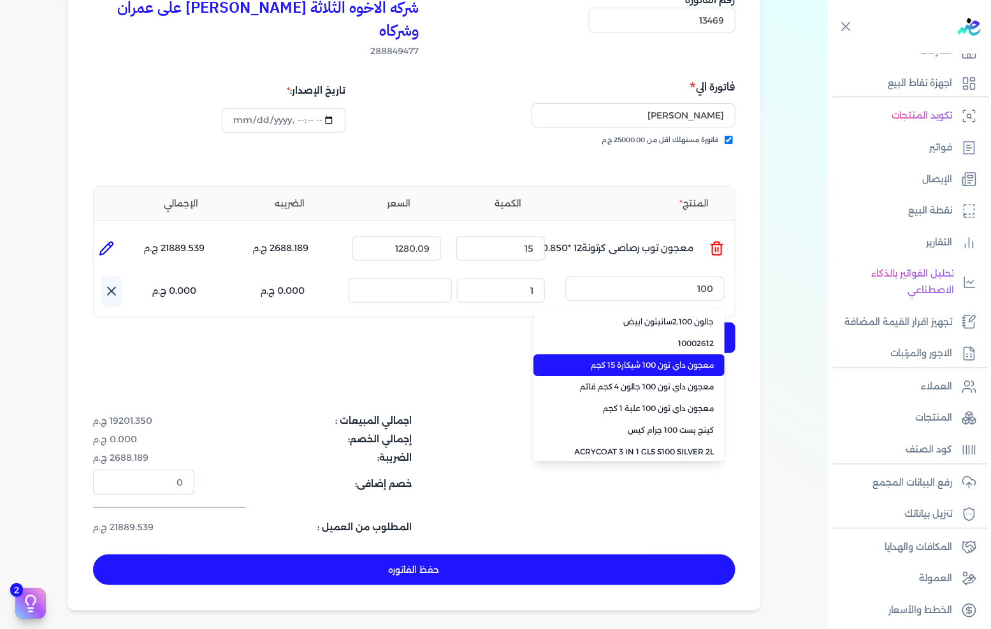
click at [646, 359] on span "معجون داي تون 100 شيكارة 15 كجم" at bounding box center [637, 364] width 156 height 11
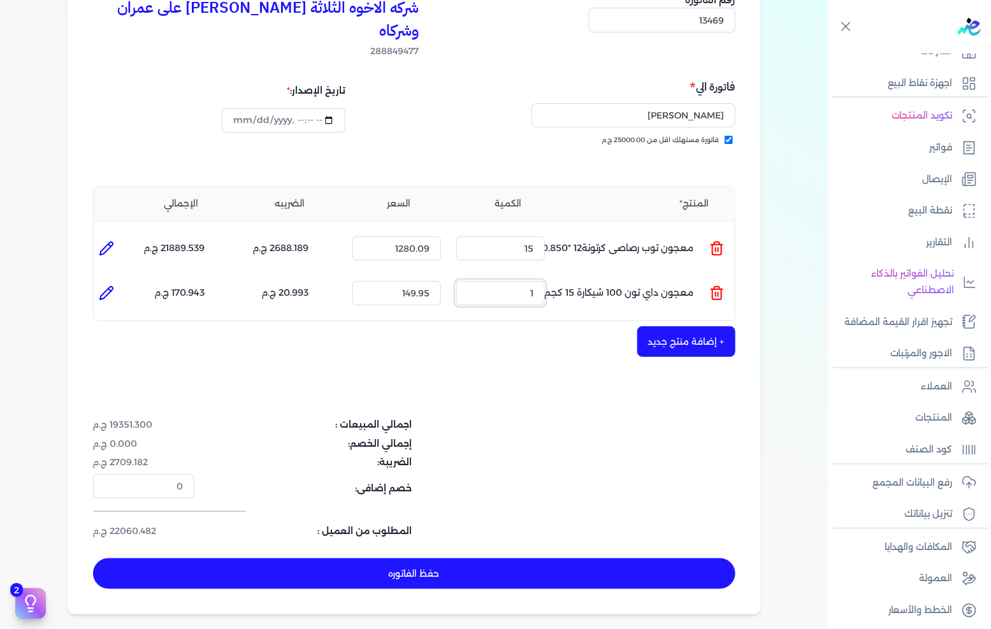
click at [525, 281] on input "1" at bounding box center [500, 293] width 89 height 24
click at [499, 558] on button "حفظ الفاتوره" at bounding box center [414, 573] width 642 height 31
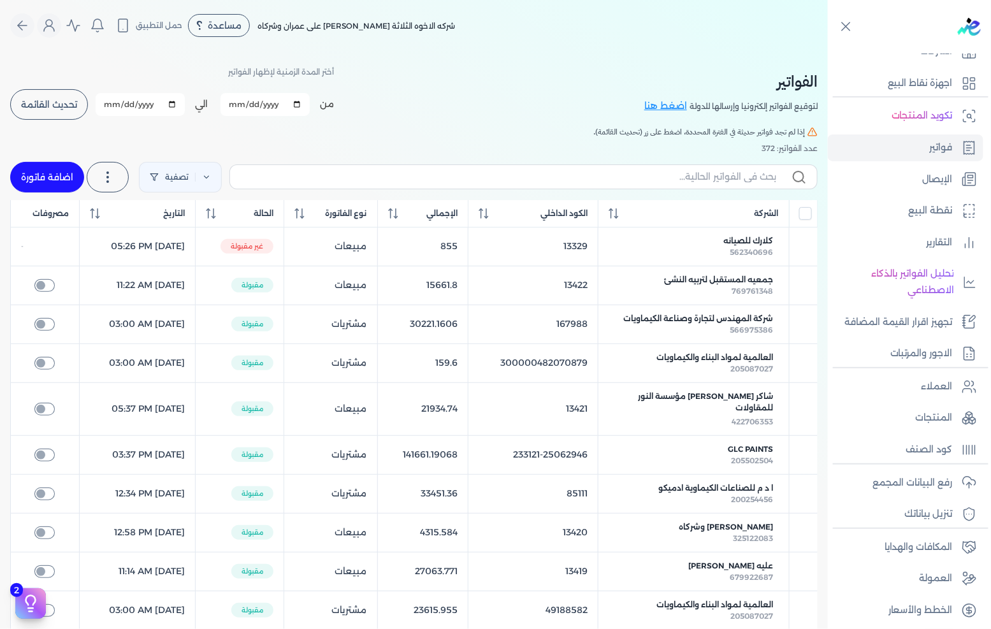
click at [78, 182] on link "اضافة فاتورة" at bounding box center [47, 177] width 74 height 31
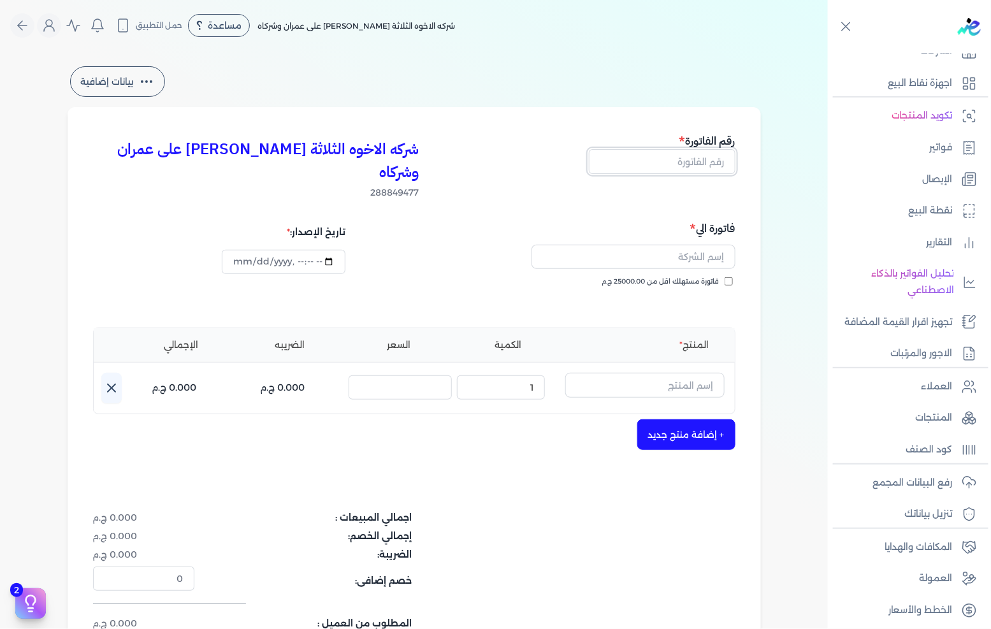
click at [686, 164] on input "text" at bounding box center [662, 161] width 147 height 24
click at [722, 277] on label "فاتورة مستهلك اقل من 25000.00 ج.م" at bounding box center [667, 282] width 131 height 10
click at [725, 277] on input "فاتورة مستهلك اقل من 25000.00 ج.م" at bounding box center [729, 281] width 8 height 8
click at [716, 245] on input "text" at bounding box center [634, 257] width 204 height 24
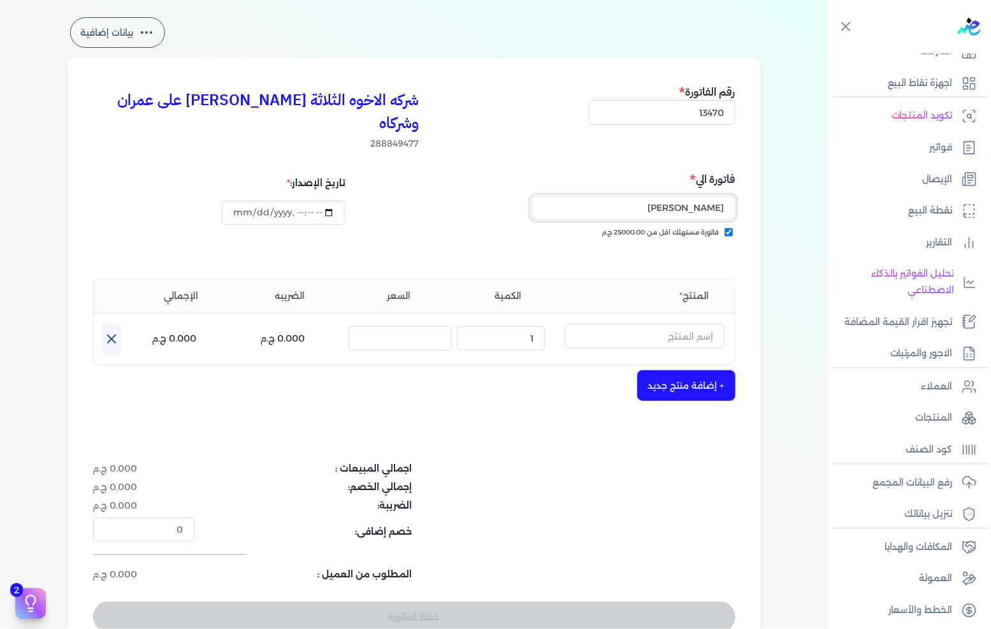
scroll to position [141, 0]
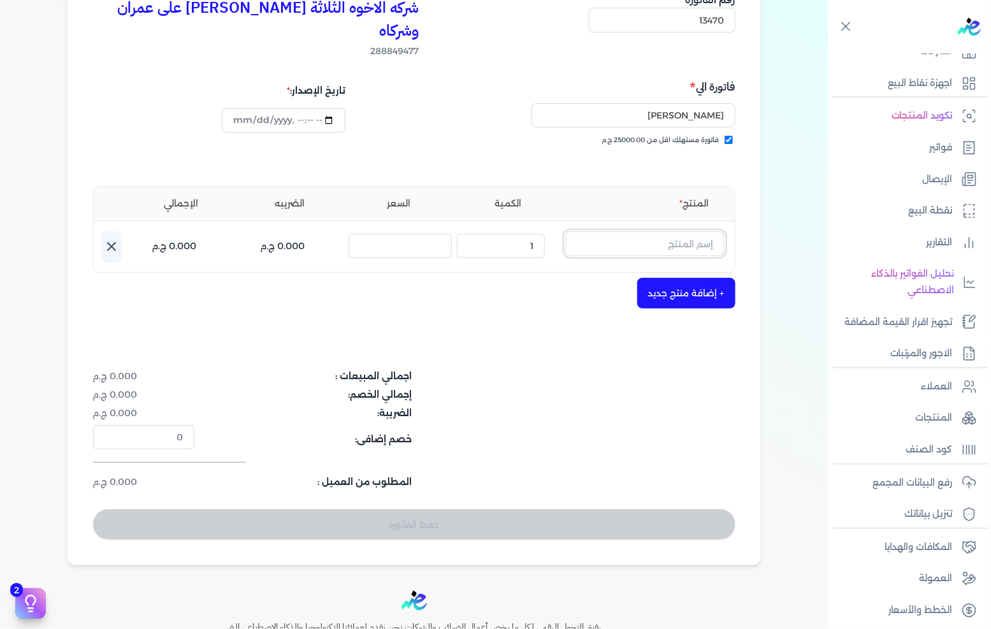
click at [686, 231] on input "text" at bounding box center [644, 243] width 159 height 24
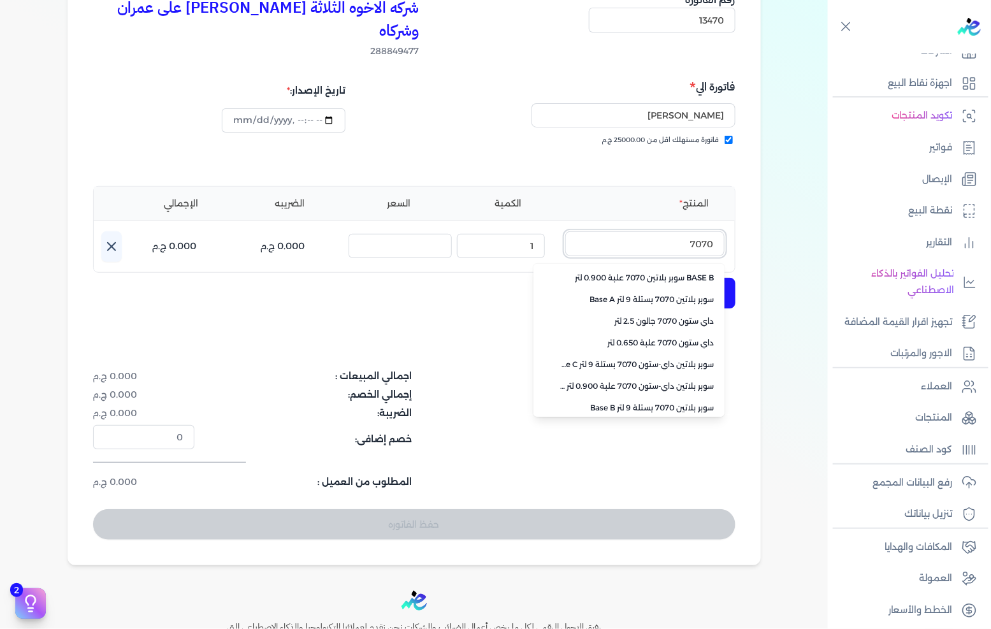
scroll to position [284, 0]
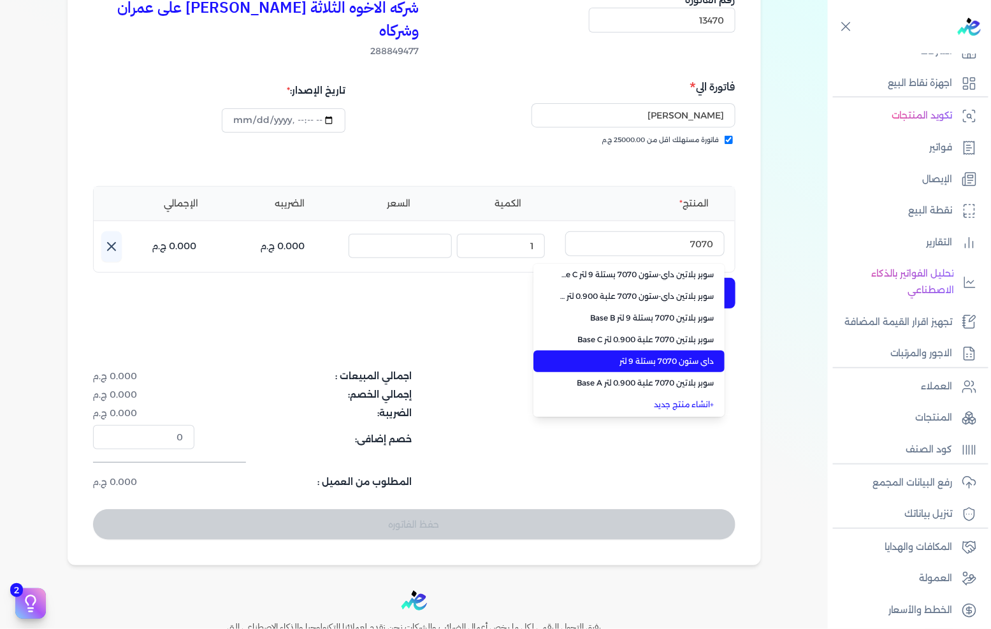
click at [663, 351] on li "داي ستون 7070 بستلة 9 لتر" at bounding box center [628, 362] width 191 height 22
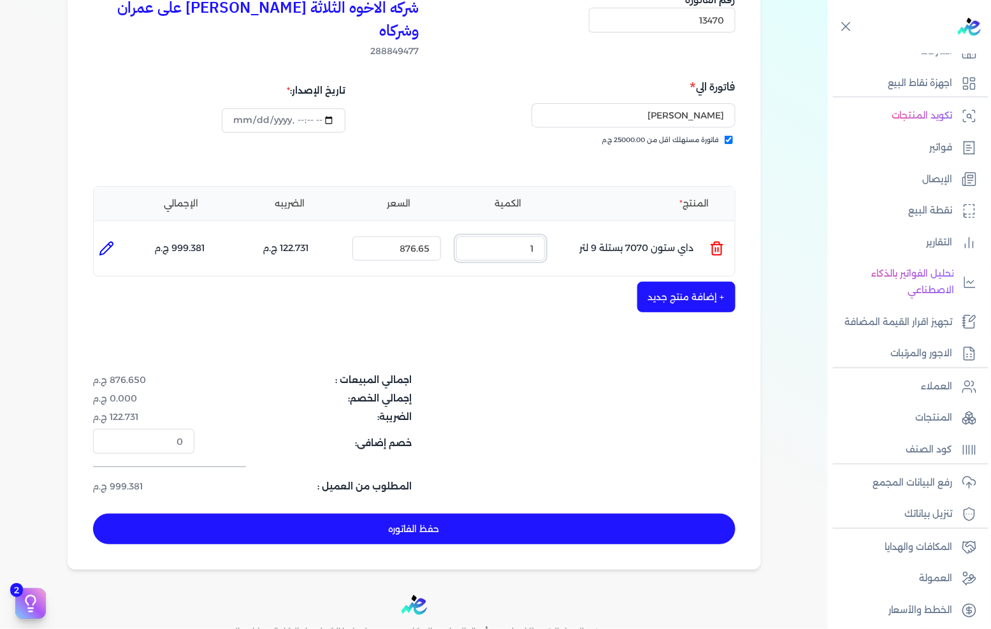
click at [526, 236] on input "1" at bounding box center [500, 248] width 89 height 24
click at [576, 514] on button "حفظ الفاتوره" at bounding box center [414, 529] width 642 height 31
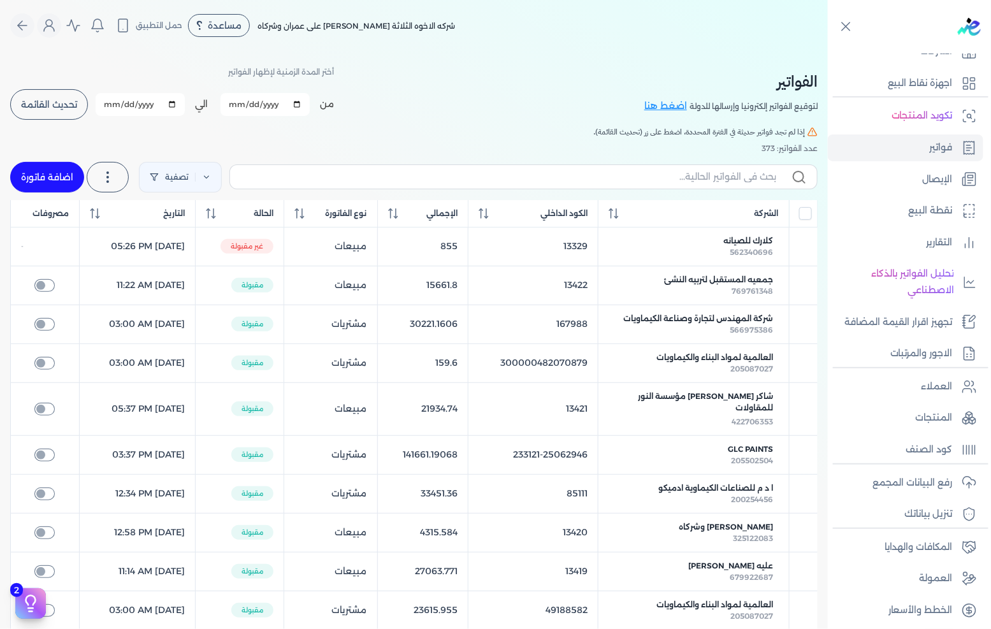
click at [26, 168] on link "اضافة فاتورة" at bounding box center [47, 177] width 74 height 31
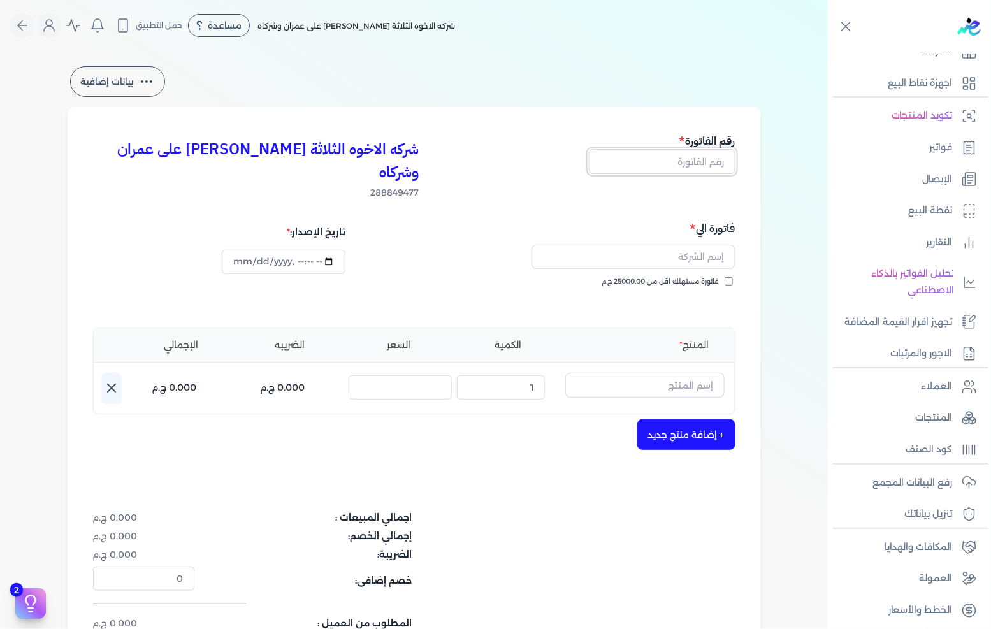
click at [701, 161] on input "text" at bounding box center [662, 161] width 147 height 24
click at [699, 277] on span "فاتورة مستهلك اقل من 25000.00 ج.م" at bounding box center [660, 282] width 117 height 10
click at [725, 277] on input "فاتورة مستهلك اقل من 25000.00 ج.م" at bounding box center [729, 281] width 8 height 8
click at [705, 245] on input "text" at bounding box center [634, 257] width 204 height 24
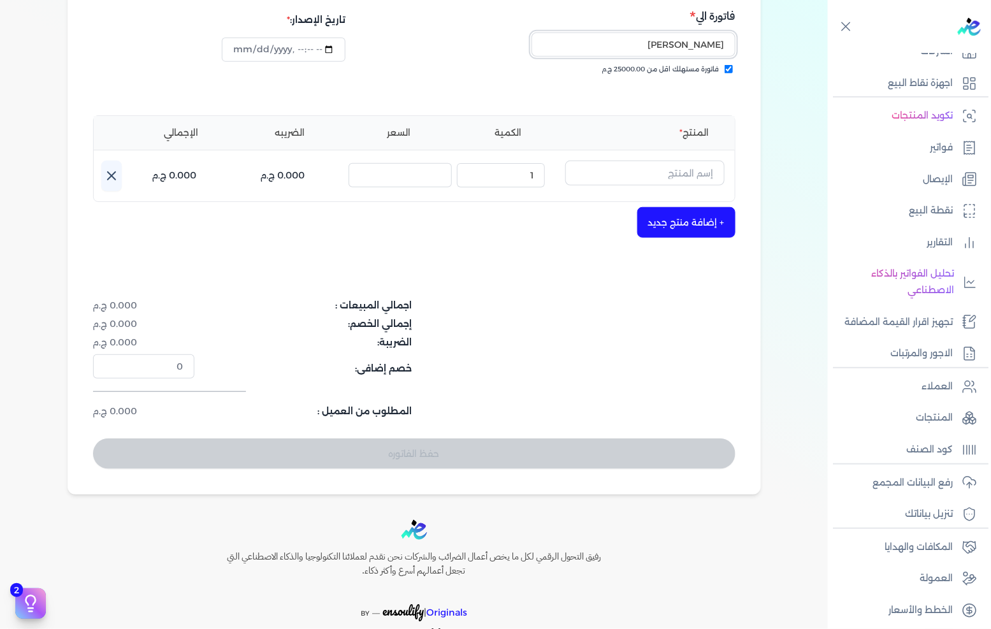
scroll to position [141, 0]
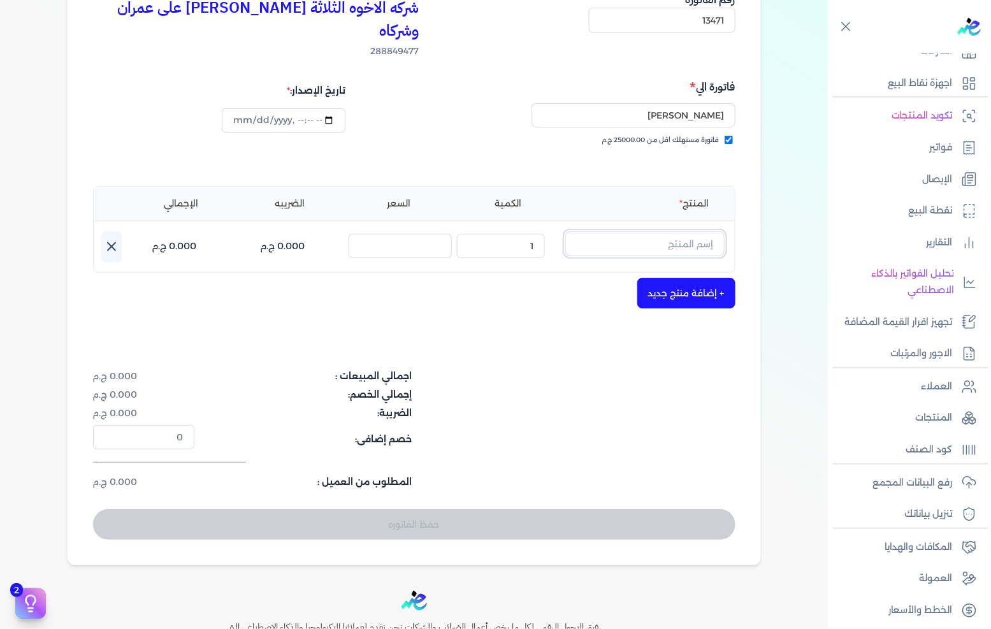
click at [654, 231] on input "text" at bounding box center [644, 243] width 159 height 24
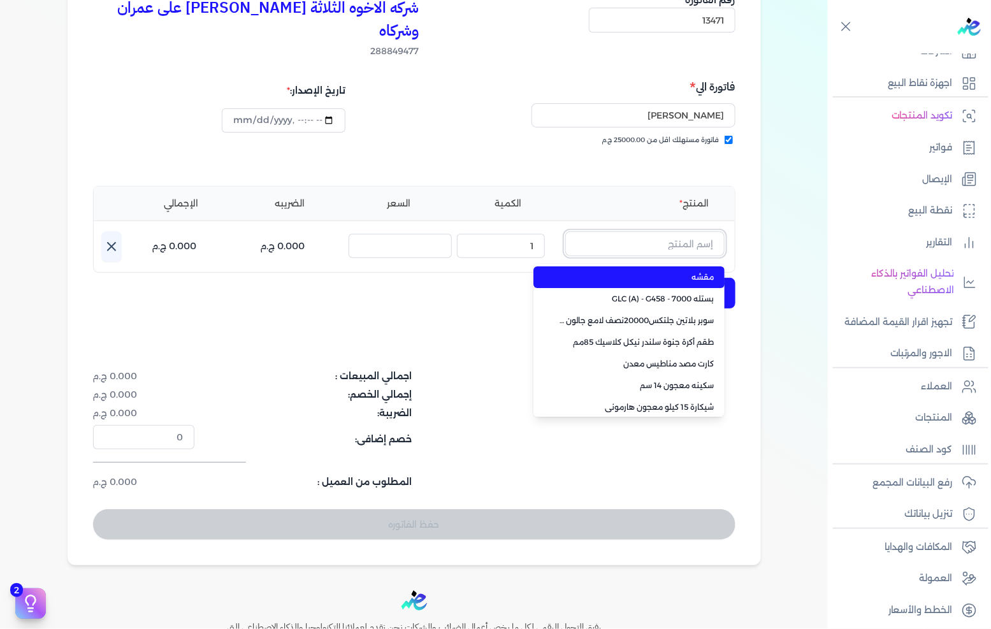
paste input ""FENOMASTIC MYHOME SMT SK BS A 9L ""
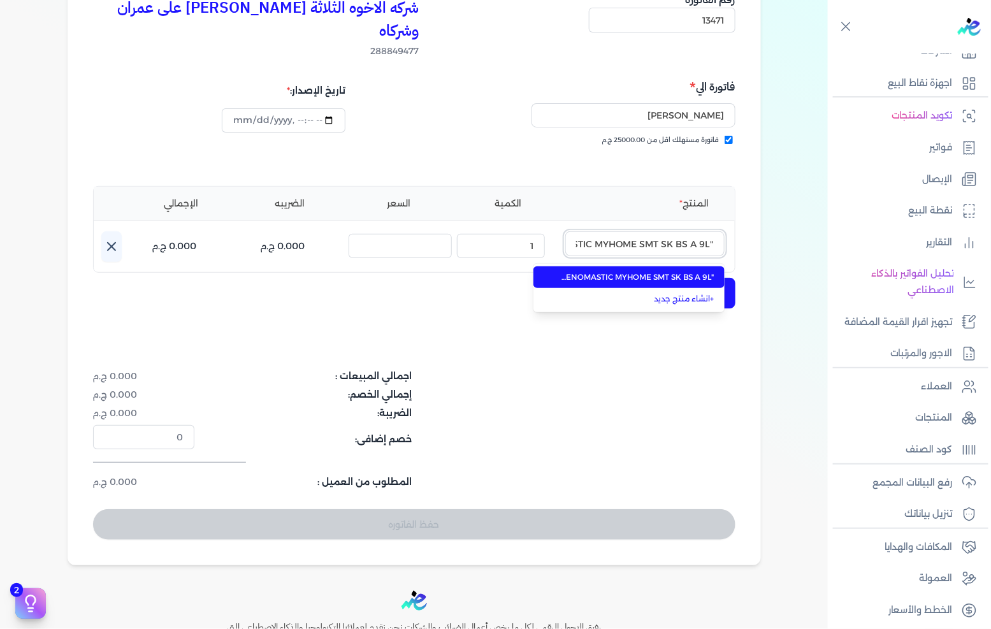
scroll to position [0, -48]
click at [650, 272] on span ""FENOMASTIC MYHOME SMT SK BS A 9L "" at bounding box center [637, 277] width 156 height 11
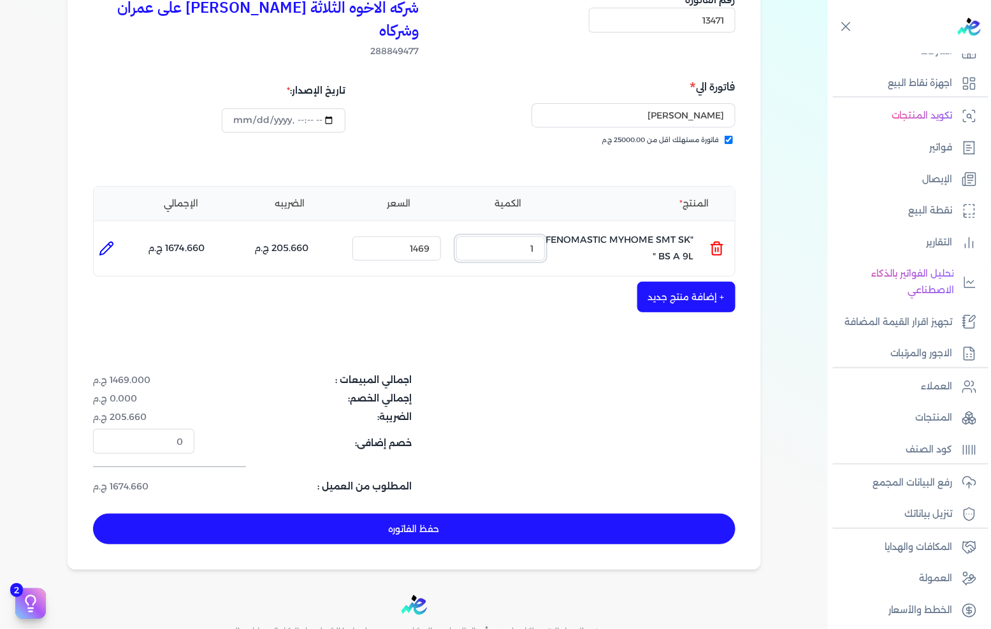
click at [518, 236] on input "1" at bounding box center [500, 248] width 89 height 24
click at [581, 514] on button "حفظ الفاتوره" at bounding box center [414, 529] width 642 height 31
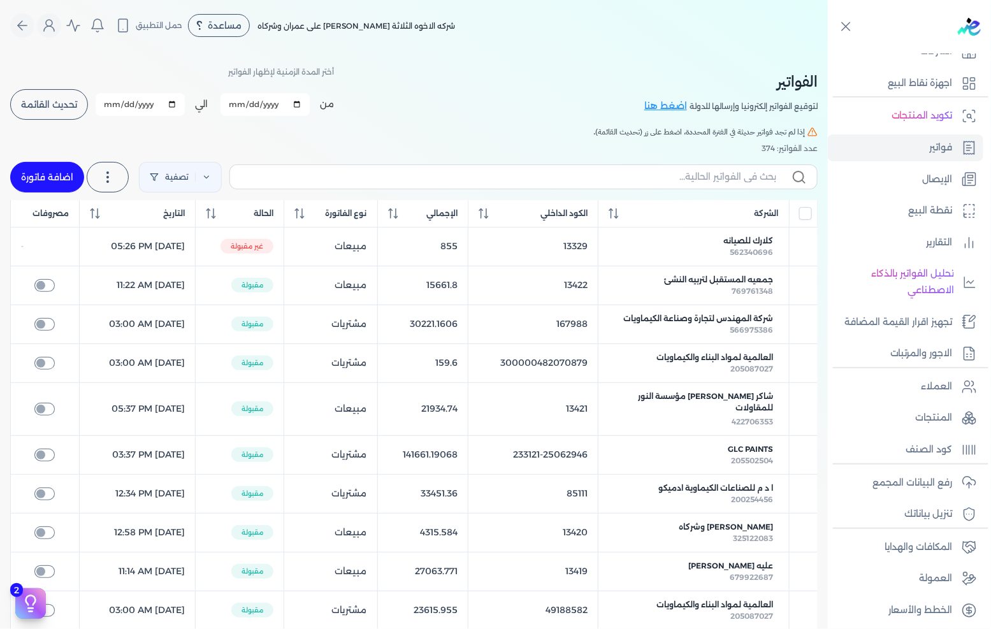
click at [54, 102] on span "تحديث القائمة" at bounding box center [49, 104] width 56 height 9
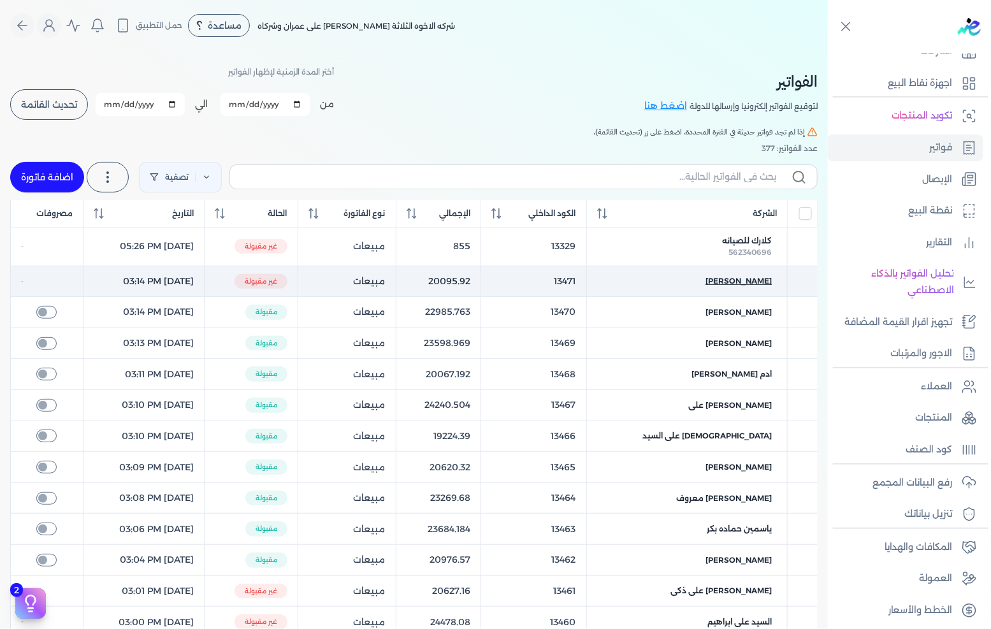
click at [750, 279] on span "مهاب السيد فوزى" at bounding box center [739, 280] width 66 height 11
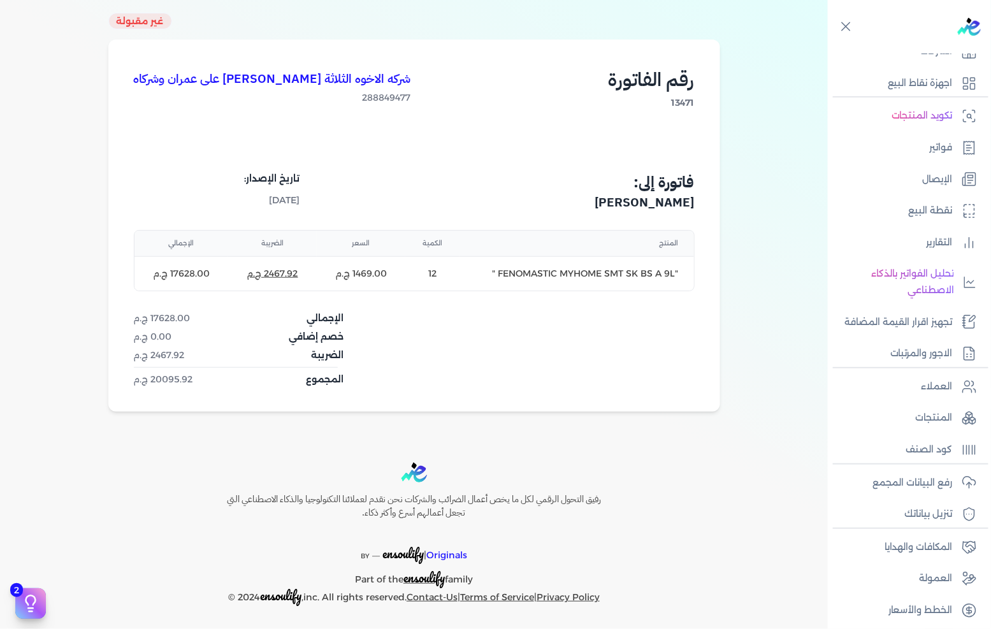
scroll to position [74, 0]
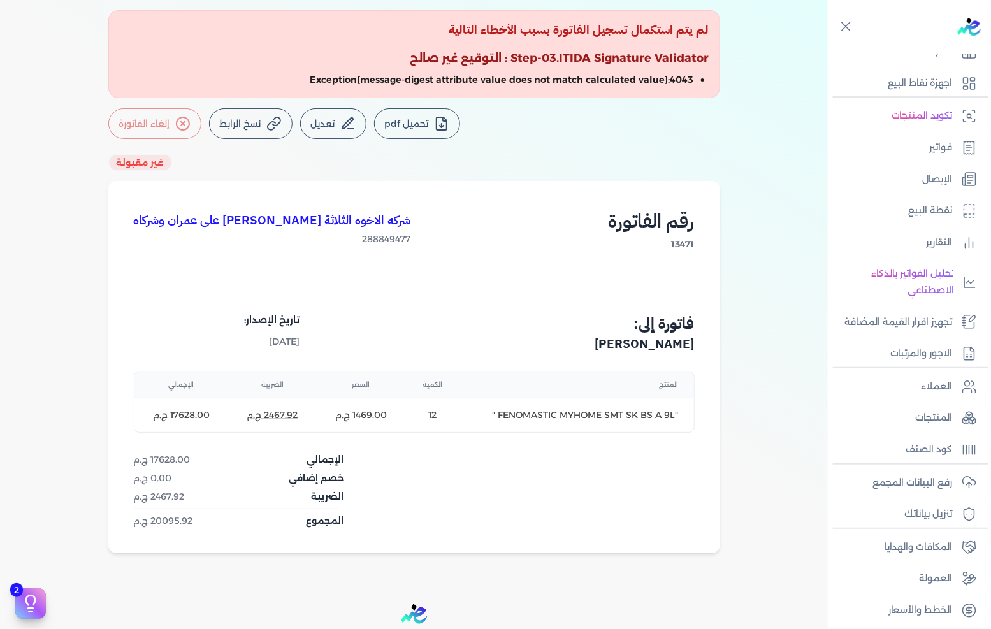
click at [277, 272] on div "شركه الاخوه الثلاثة فتحى السيد على عمران وشركاه 288849477 رقم الفاتورة 13471" at bounding box center [414, 248] width 561 height 85
click at [342, 128] on button "تعديل" at bounding box center [333, 123] width 66 height 31
click at [463, 286] on div "شركه الاخوه الثلاثة فتحى السيد على عمران وشركاه 288849477 رقم الفاتورة 13471" at bounding box center [414, 248] width 561 height 85
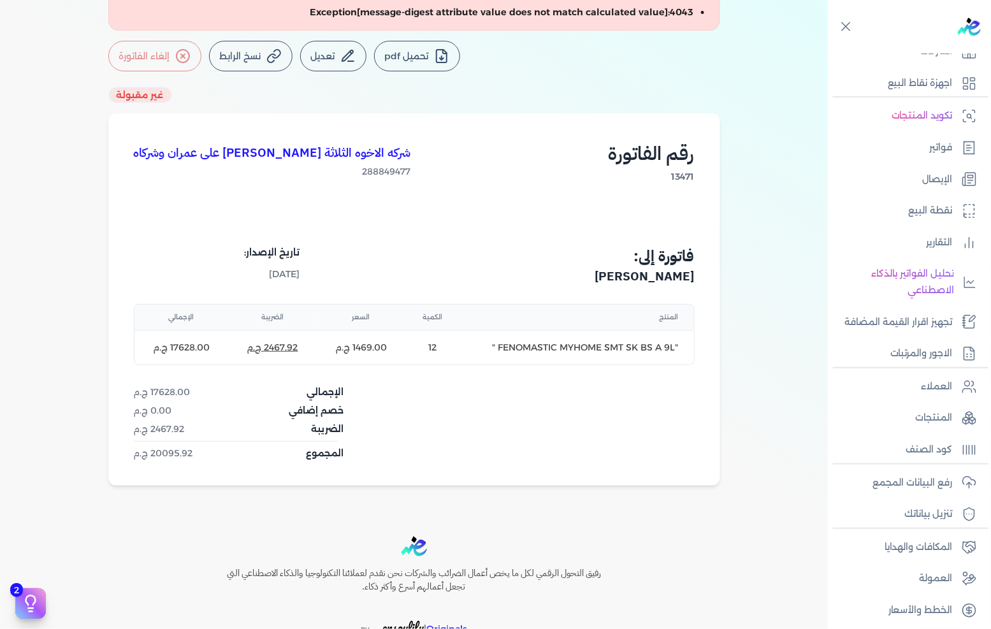
scroll to position [0, 0]
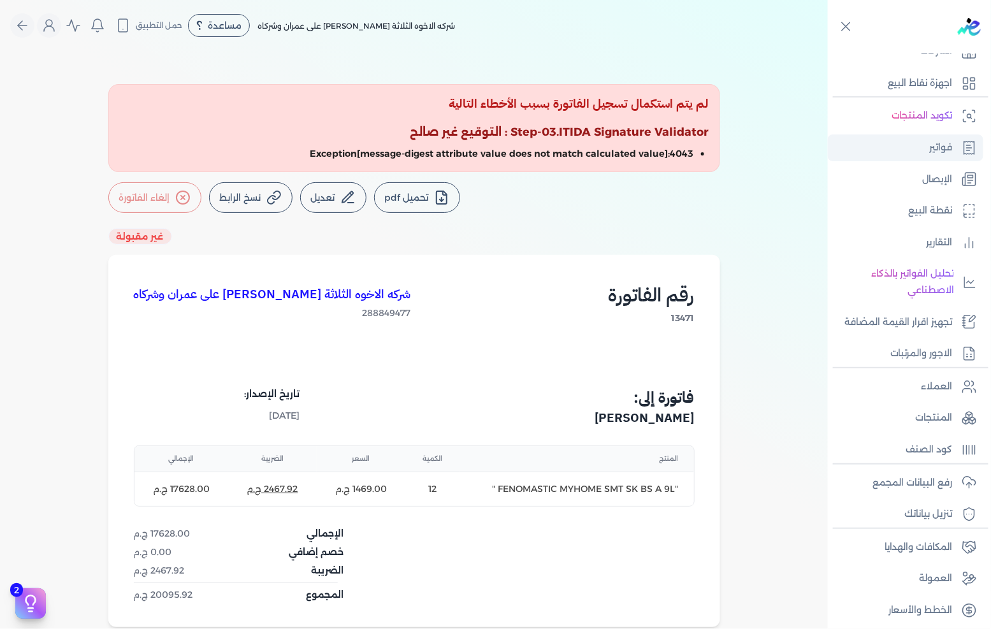
click at [941, 140] on p "فواتير" at bounding box center [941, 148] width 23 height 17
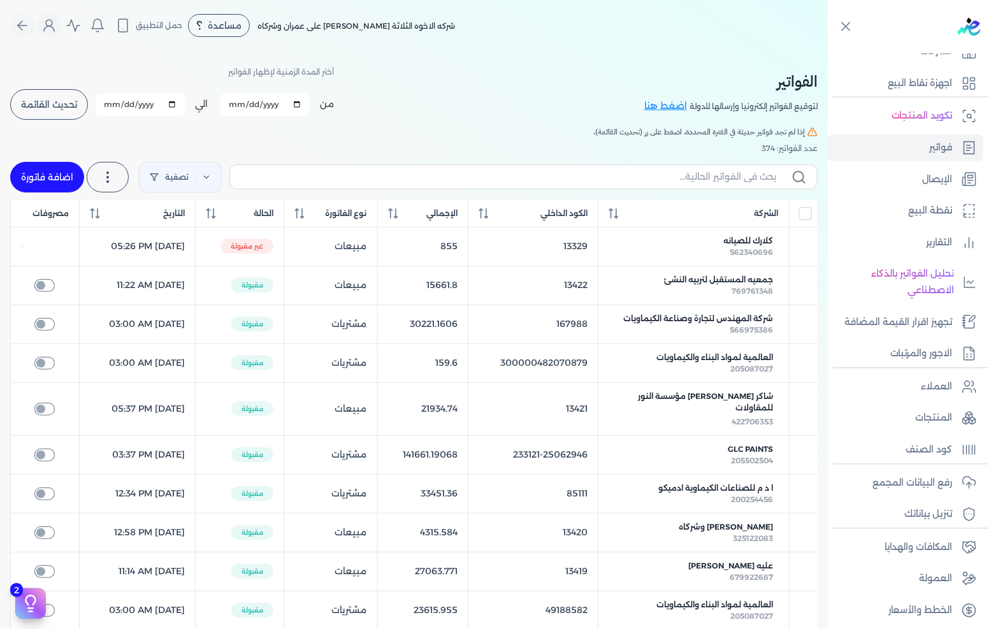
click at [57, 177] on link "اضافة فاتورة" at bounding box center [47, 177] width 74 height 31
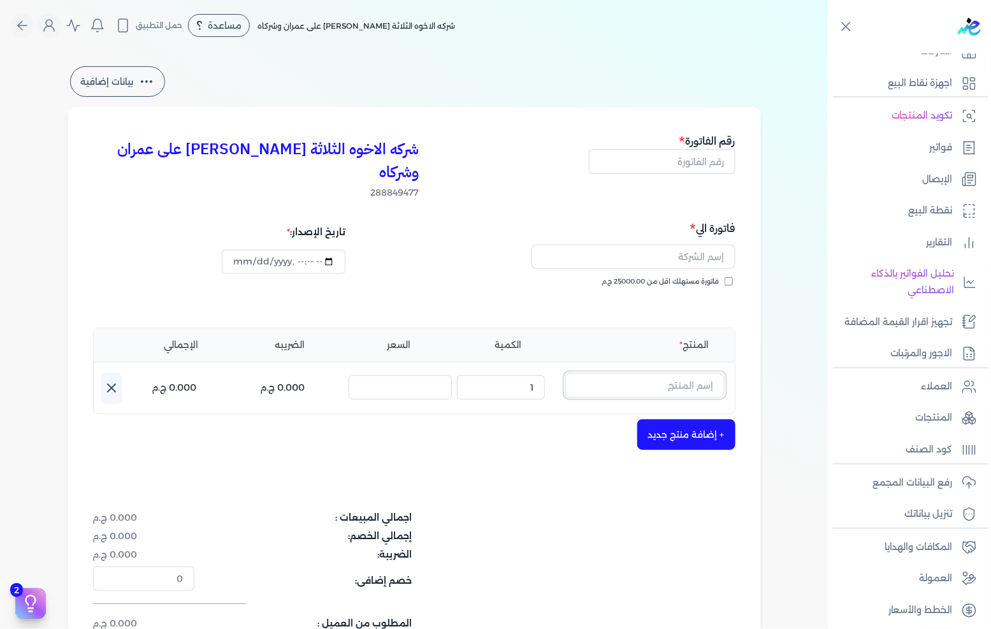
click at [672, 373] on input "text" at bounding box center [644, 385] width 159 height 24
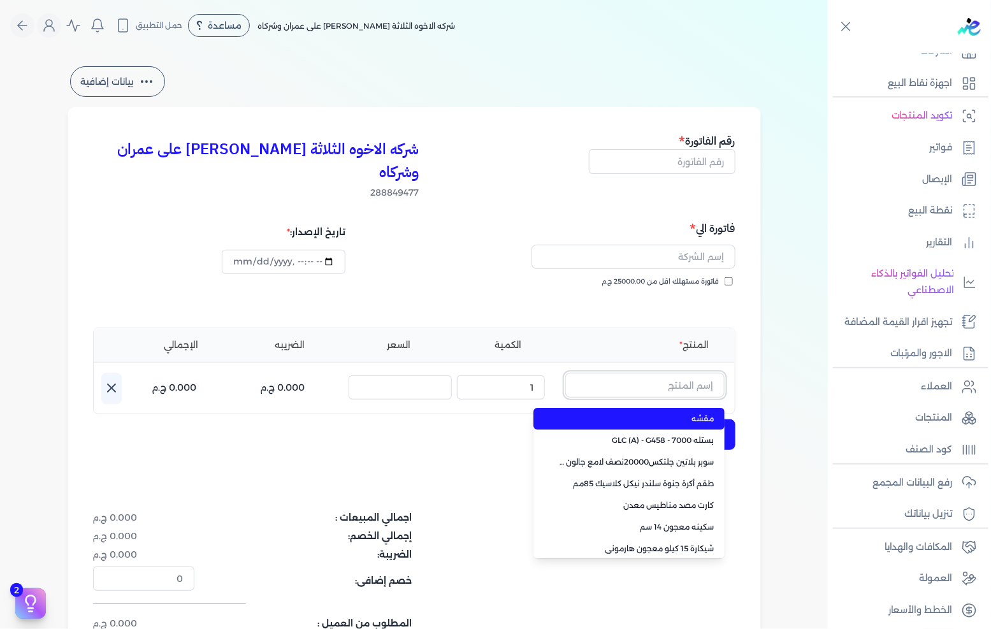
paste input ""FENOMASTIC MYHOME SMT SK BS A 9L ""
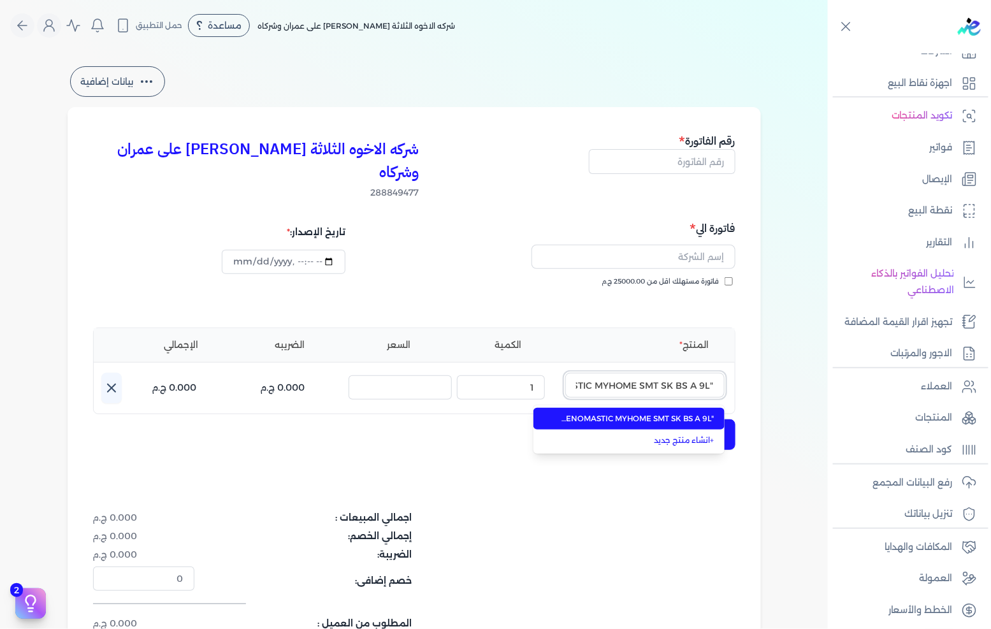
scroll to position [0, -48]
click at [653, 408] on li ""FENOMASTIC MYHOME SMT SK BS A 9L "" at bounding box center [628, 419] width 191 height 22
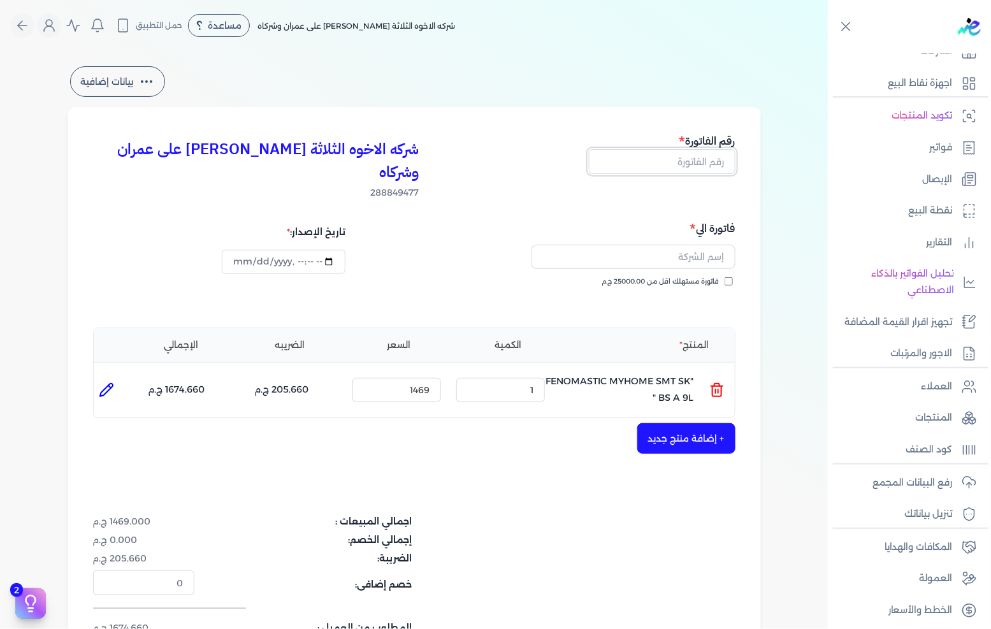
click at [706, 169] on input "text" at bounding box center [662, 161] width 147 height 24
click at [628, 245] on input "text" at bounding box center [634, 257] width 204 height 24
click at [711, 277] on span "فاتورة مستهلك اقل من 25000.00 ج.م" at bounding box center [660, 282] width 117 height 10
click at [725, 277] on input "فاتورة مستهلك اقل من 25000.00 ج.م" at bounding box center [729, 281] width 8 height 8
click at [715, 245] on input "text" at bounding box center [634, 257] width 204 height 24
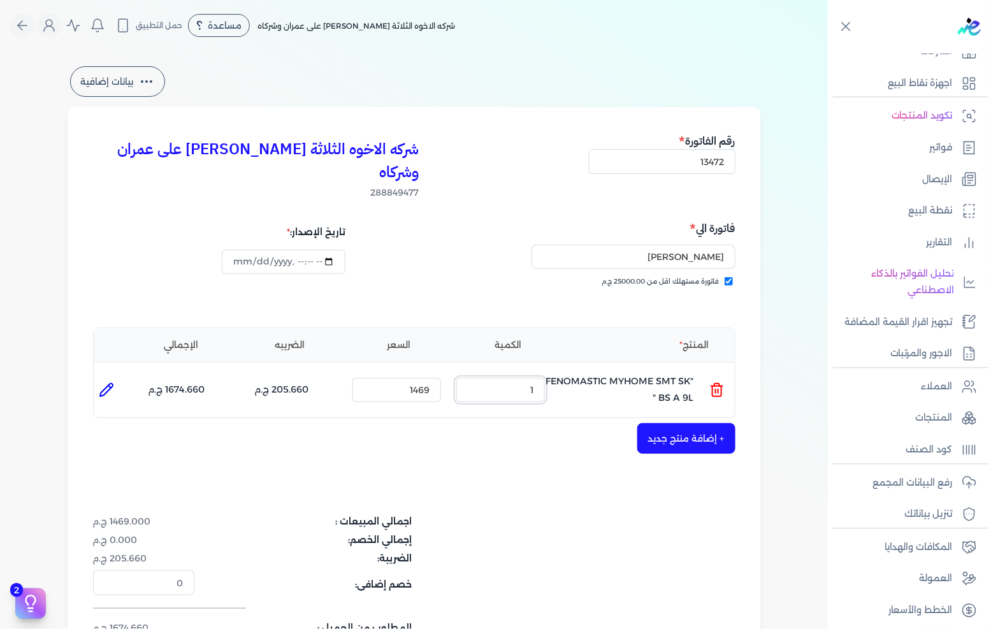
click at [537, 378] on input "1" at bounding box center [500, 390] width 89 height 24
click at [104, 382] on icon at bounding box center [106, 389] width 15 height 15
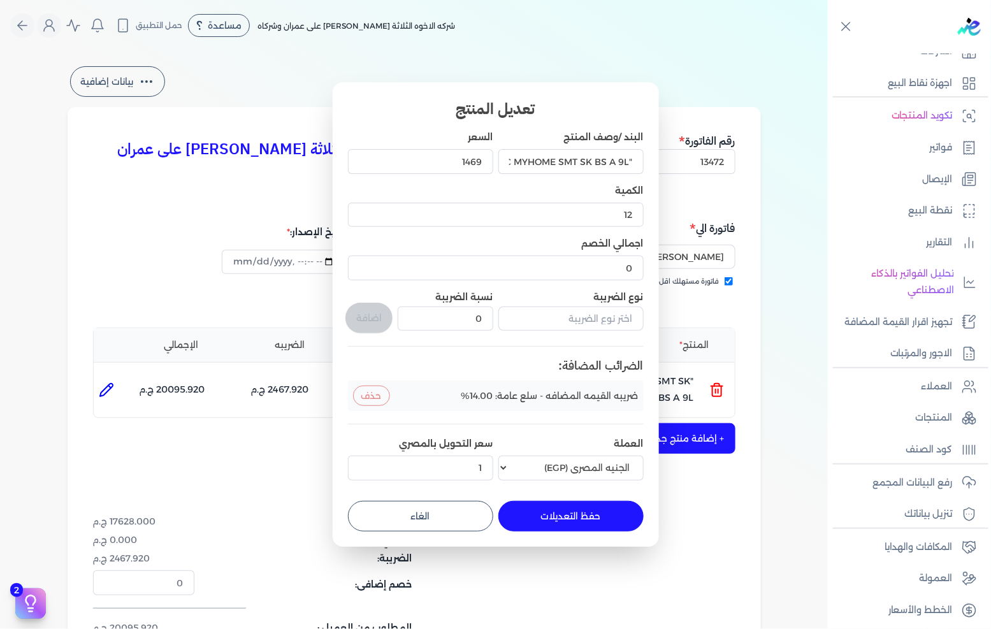
click at [437, 509] on button "الغاء" at bounding box center [420, 516] width 145 height 31
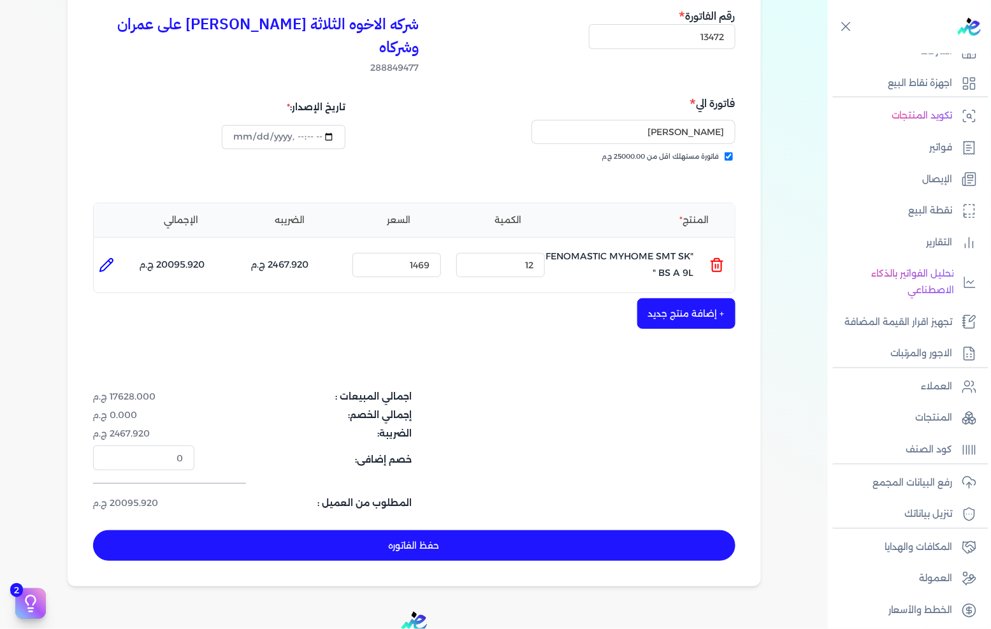
scroll to position [141, 0]
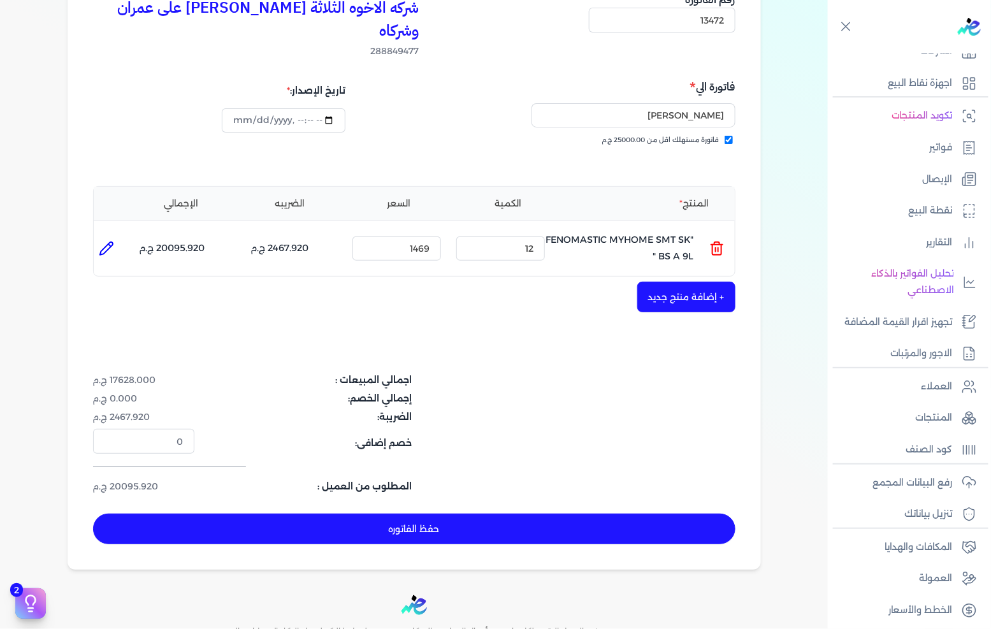
click at [438, 514] on button "حفظ الفاتوره" at bounding box center [414, 529] width 642 height 31
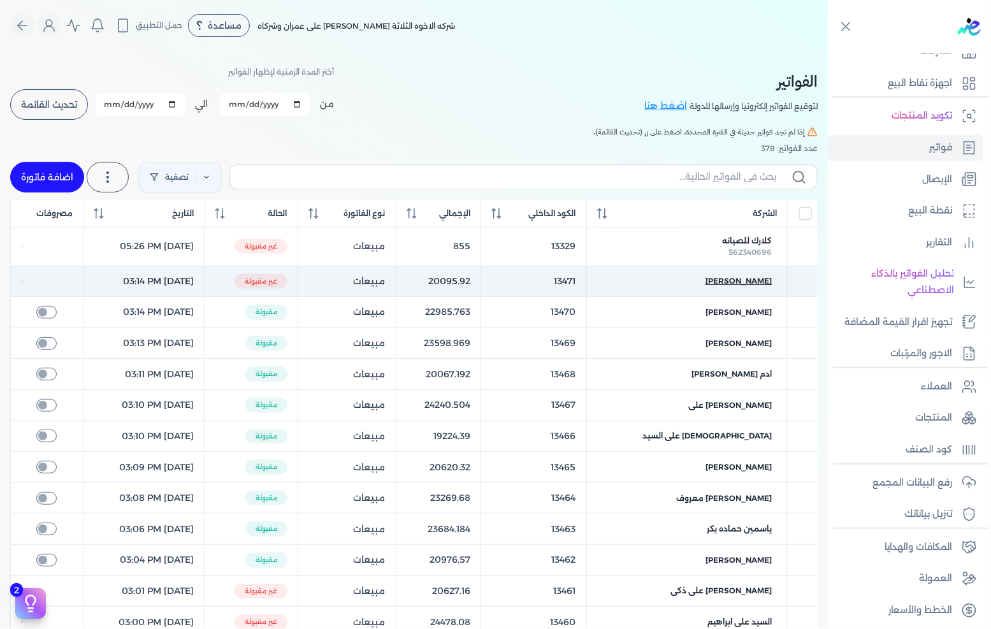
click at [718, 281] on span "مهاب السيد فوزى" at bounding box center [739, 280] width 66 height 11
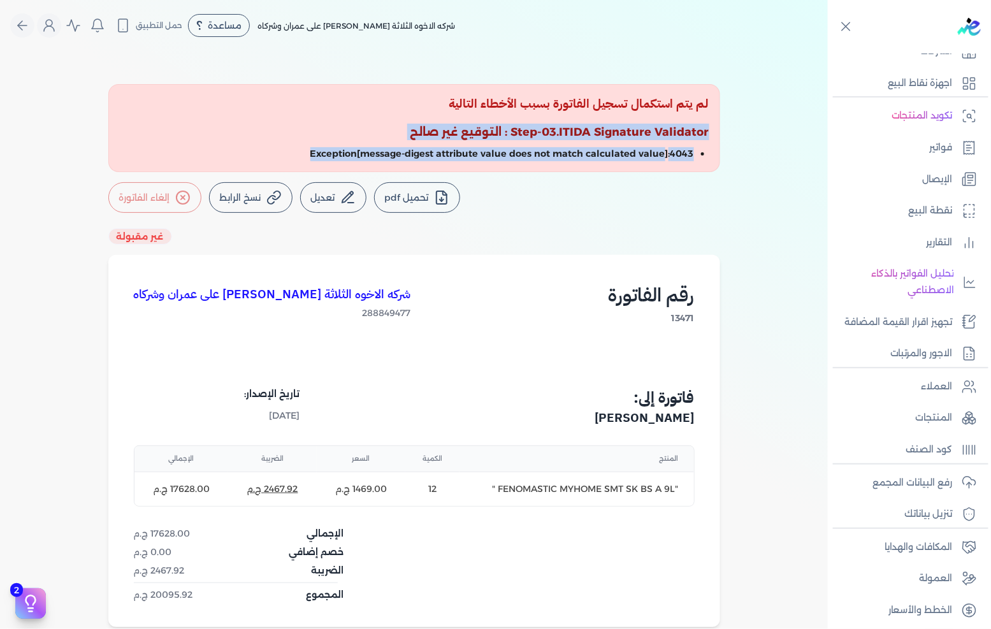
drag, startPoint x: 716, startPoint y: 130, endPoint x: 668, endPoint y: 161, distance: 57.1
click at [668, 161] on div "لم يتم استكمال تسجيل الفاتورة بسبب الأخطاء التالية Step-03.ITIDA Signature Vali…" at bounding box center [414, 128] width 612 height 88
copy li "Step-03.ITIDA Signature Validator : التوقيع غير صالح 4043:Exception[message-dig…"
click at [950, 134] on link "فواتير" at bounding box center [906, 147] width 156 height 27
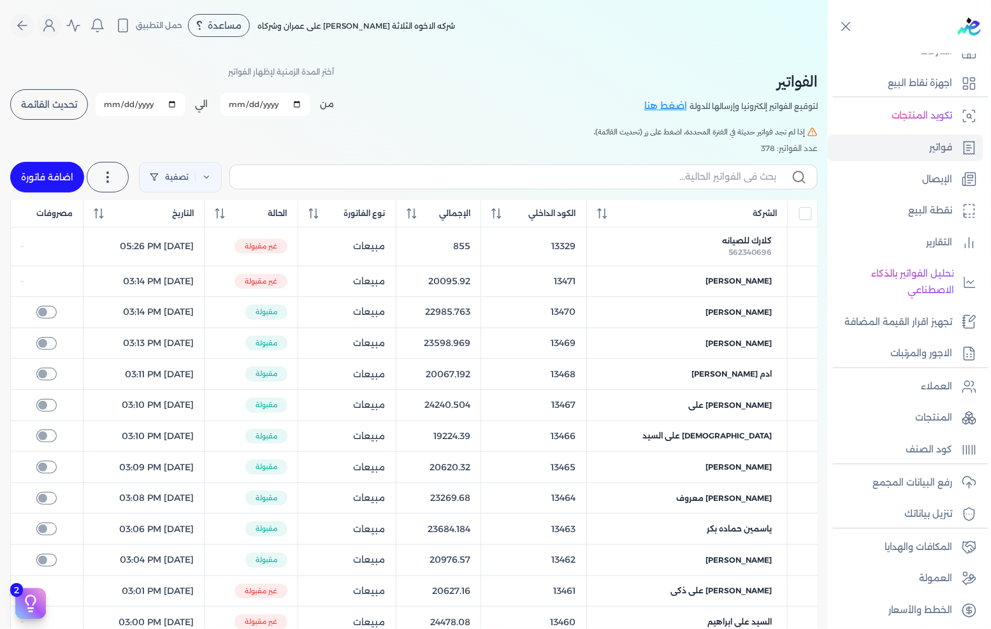
click at [239, 129] on h5 "إذا لم تجد فواتير حديثة في الفترة المحددة، اضغط على زر (تحديث القائمة)." at bounding box center [414, 131] width 808 height 11
click at [45, 177] on link "اضافة فاتورة" at bounding box center [47, 177] width 74 height 31
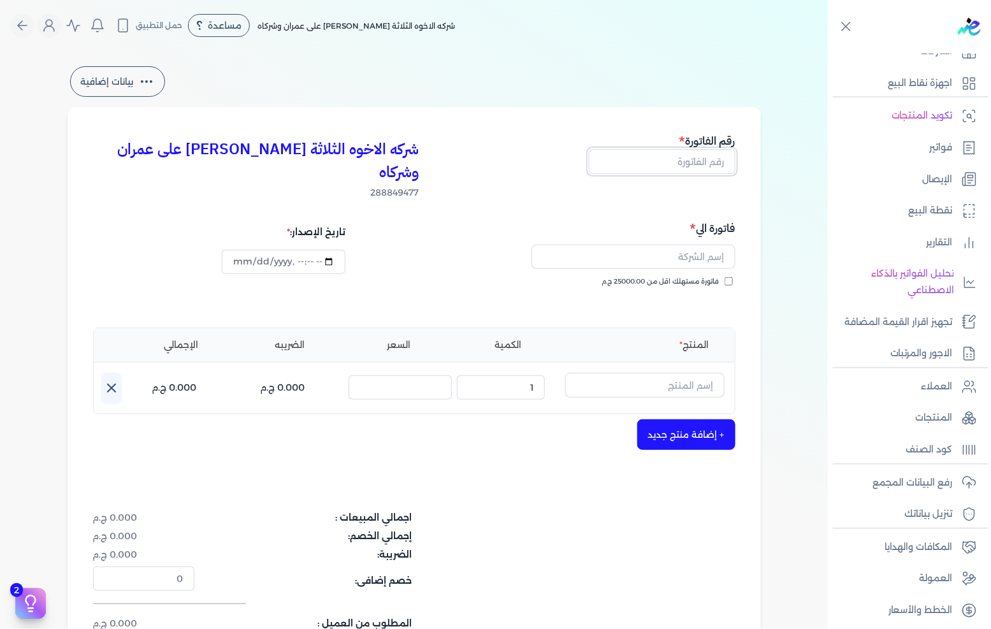
click at [705, 163] on input "text" at bounding box center [662, 161] width 147 height 24
click at [713, 277] on span "فاتورة مستهلك اقل من 25000.00 ج.م" at bounding box center [660, 282] width 117 height 10
click at [725, 277] on input "فاتورة مستهلك اقل من 25000.00 ج.م" at bounding box center [729, 281] width 8 height 8
click at [716, 245] on input "text" at bounding box center [634, 257] width 204 height 24
click at [720, 277] on span "فاتورة مستهلك اقل من 25000.00 ج.م" at bounding box center [660, 282] width 117 height 10
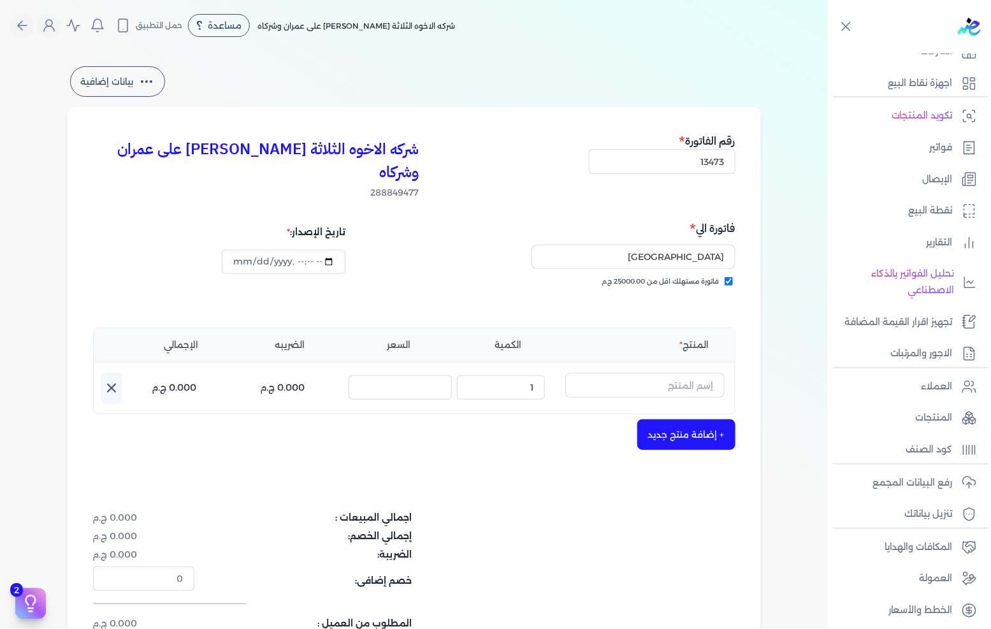
click at [725, 277] on input "فاتورة مستهلك اقل من 25000.00 ج.م" at bounding box center [729, 281] width 8 height 8
click at [667, 245] on input "مصر" at bounding box center [634, 257] width 204 height 24
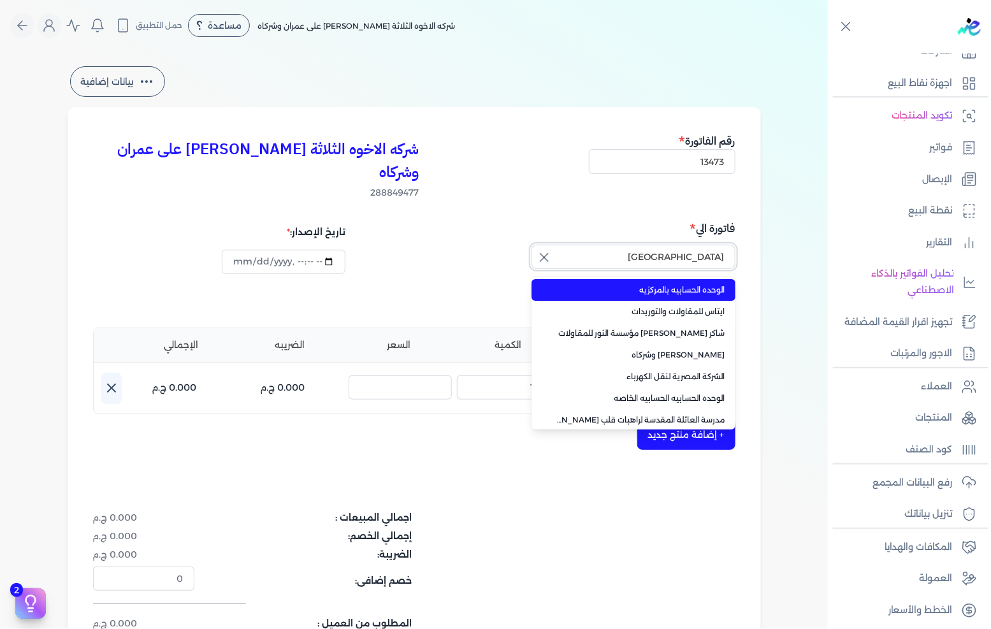
click at [532, 245] on button "مصر" at bounding box center [634, 259] width 204 height 29
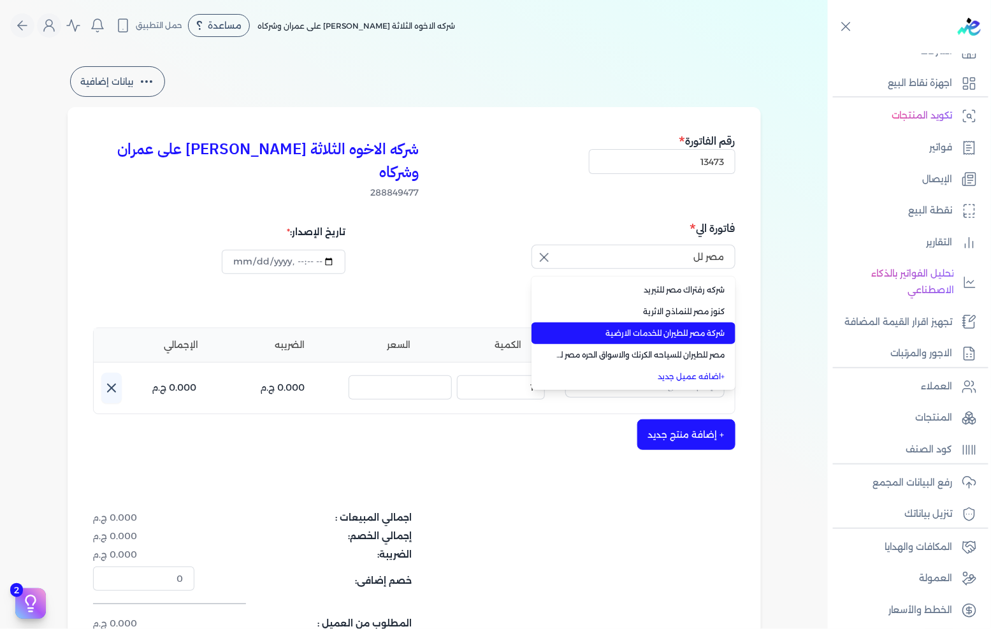
click at [661, 328] on span "شركة مصر للطيران للخدمات الارضية" at bounding box center [641, 333] width 168 height 11
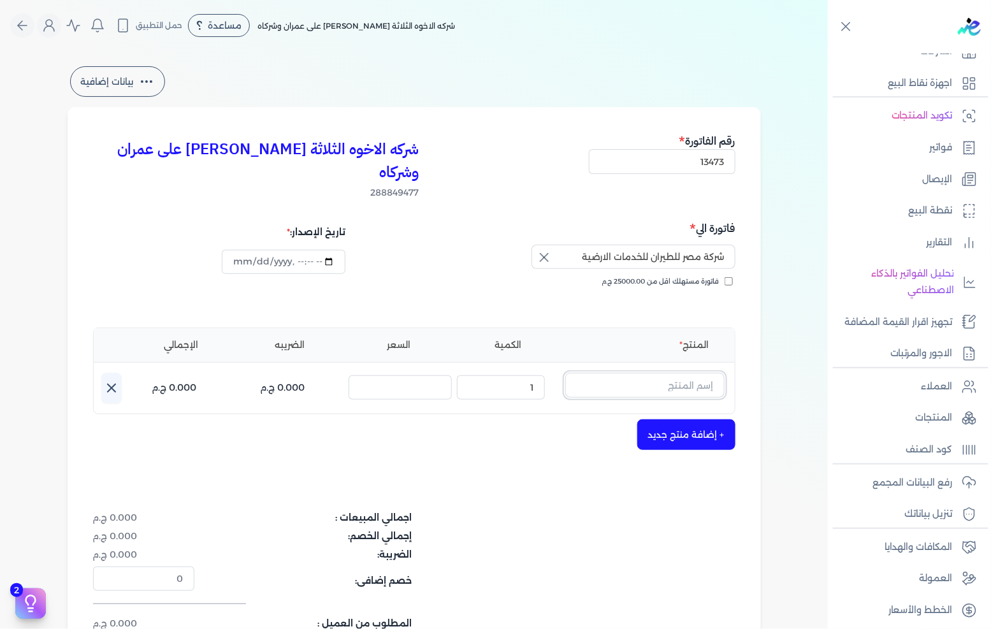
click at [639, 373] on input "text" at bounding box center [644, 385] width 159 height 24
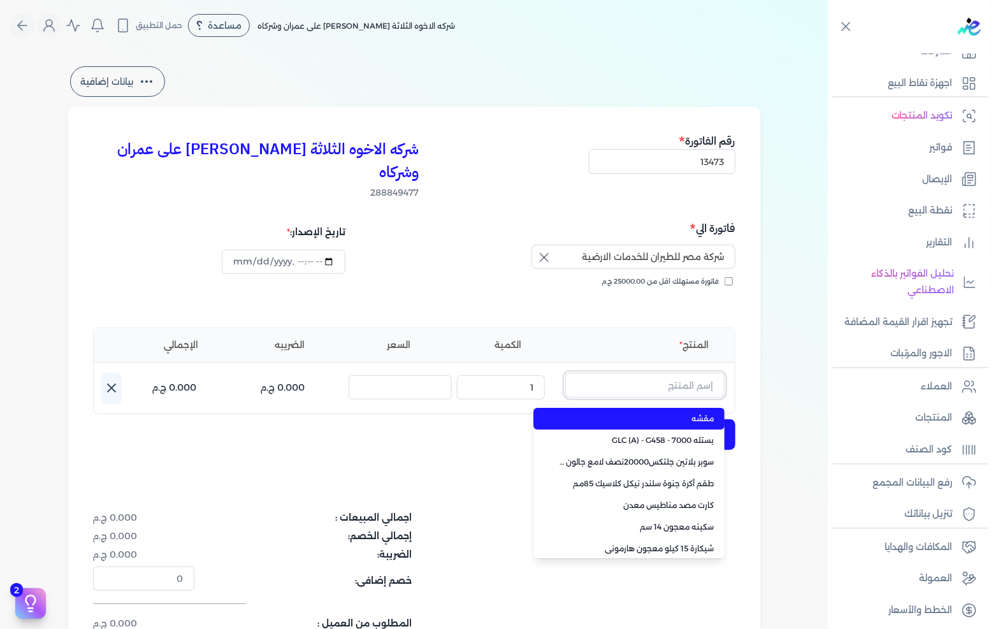
paste input "ورنيش استاندر 690 علبة 360 جرام"
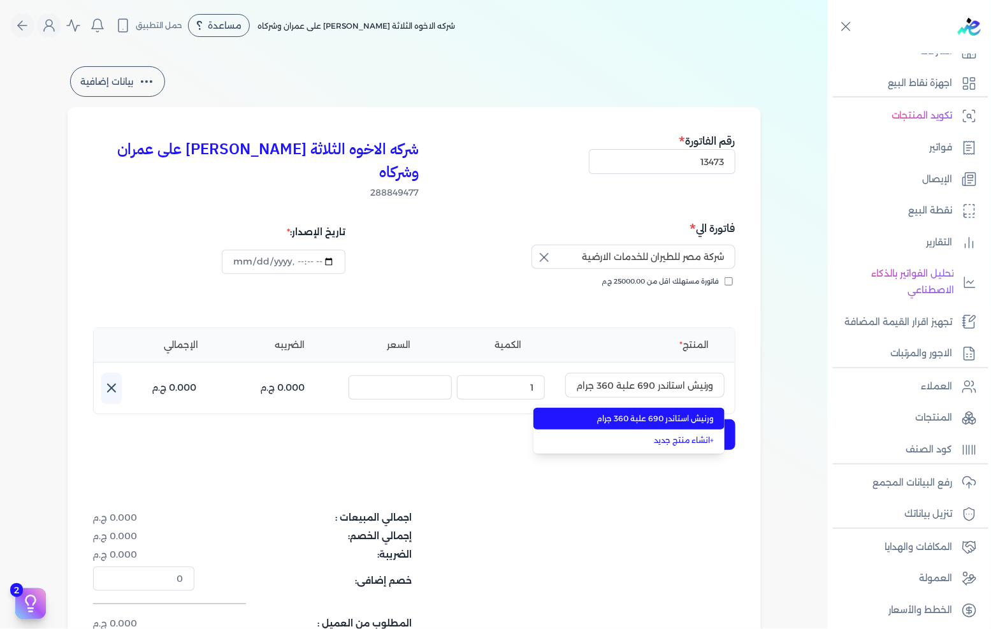
click at [641, 413] on span "ورنيش استاندر 690 علبة 360 جرام" at bounding box center [637, 418] width 156 height 11
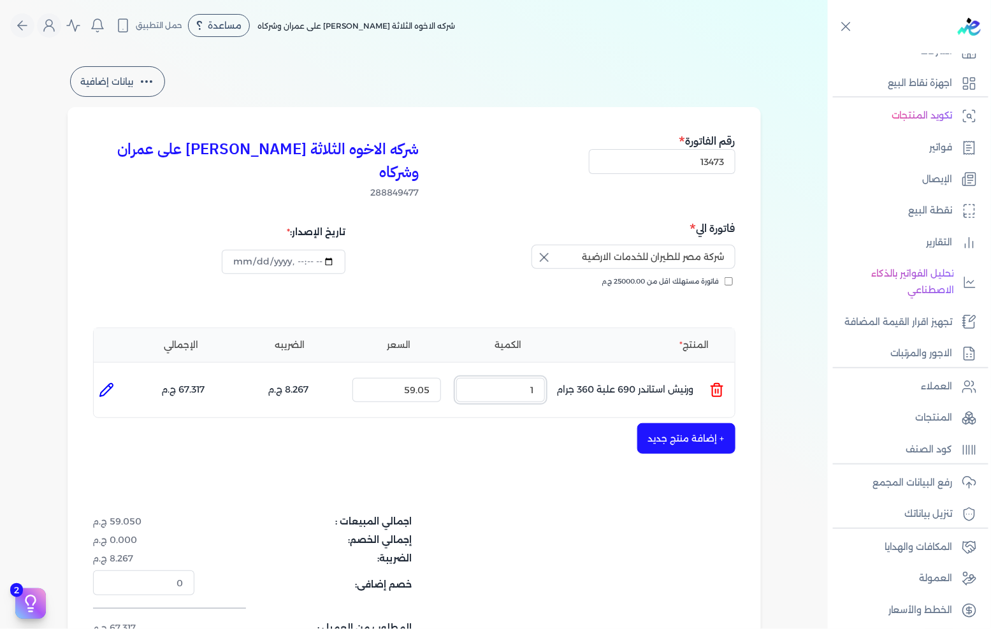
click at [532, 378] on input "1" at bounding box center [500, 390] width 89 height 24
click at [419, 378] on input "59.05" at bounding box center [396, 390] width 89 height 24
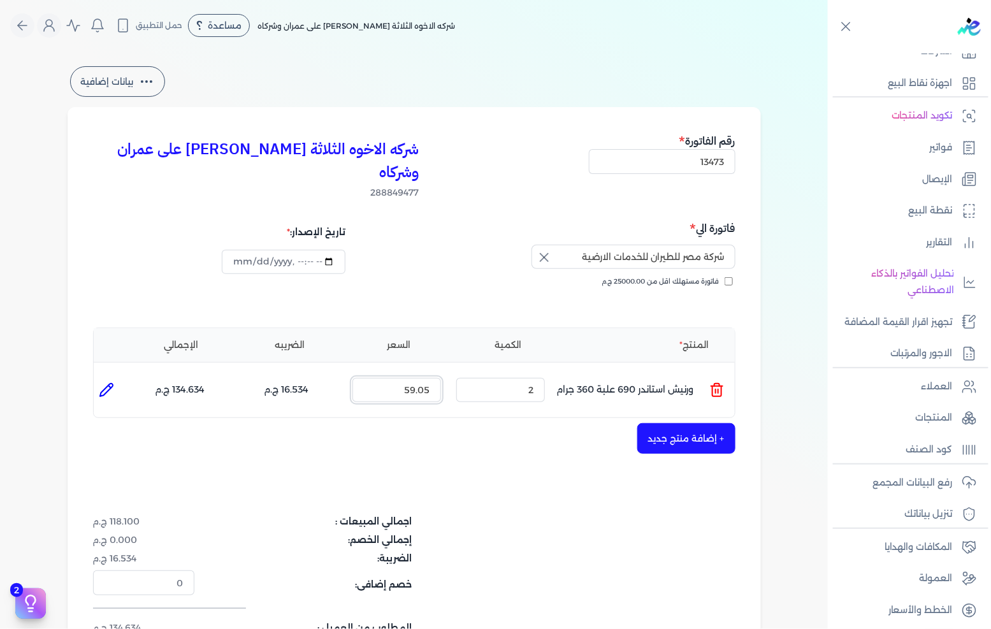
click at [419, 378] on input "59.05" at bounding box center [396, 390] width 89 height 24
click at [704, 423] on button "+ إضافة منتج جديد" at bounding box center [686, 438] width 98 height 31
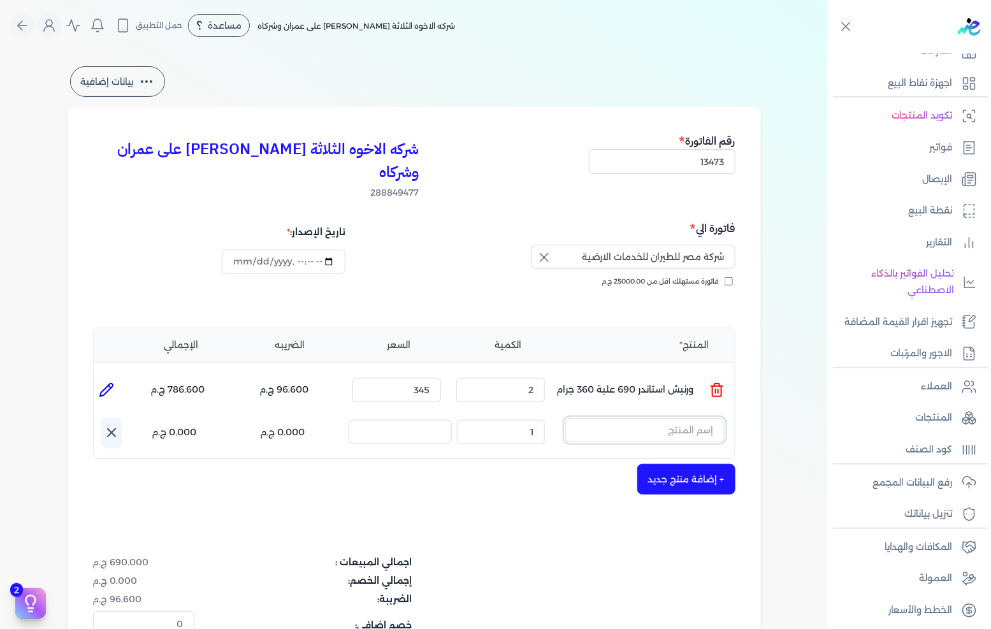
click at [695, 418] on input "text" at bounding box center [644, 430] width 159 height 24
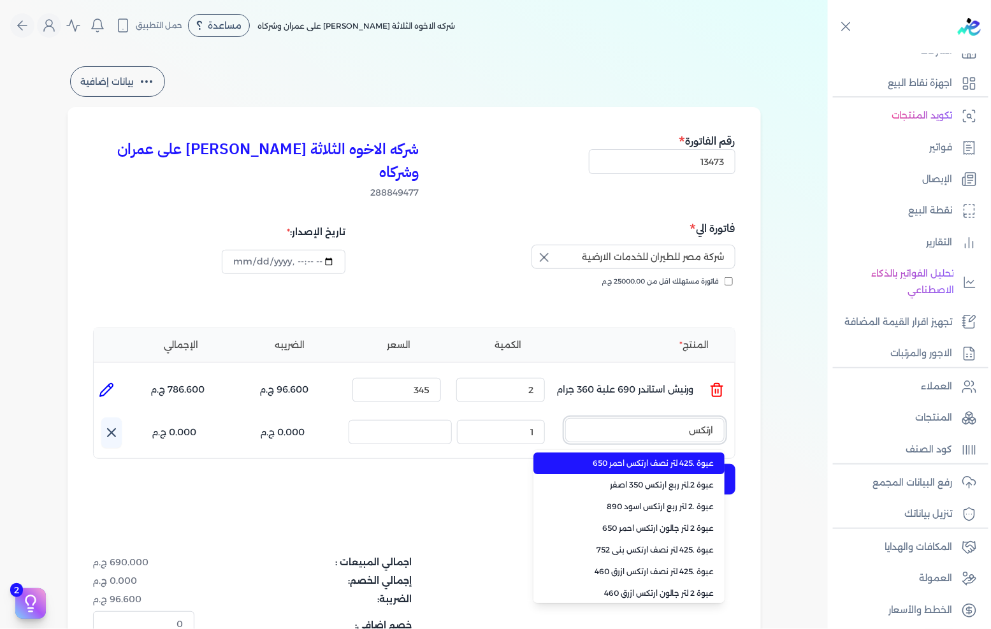
click at [565, 418] on button "ارتكس" at bounding box center [644, 432] width 159 height 29
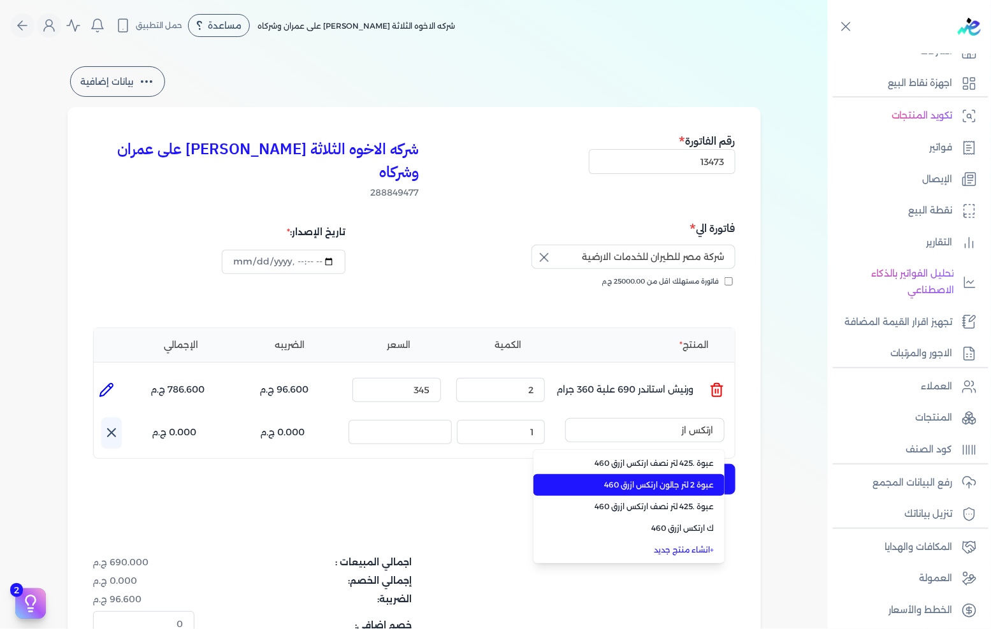
click at [683, 479] on span "عبوة 2 لتر جالون ارتكس ازرق 460" at bounding box center [637, 484] width 156 height 11
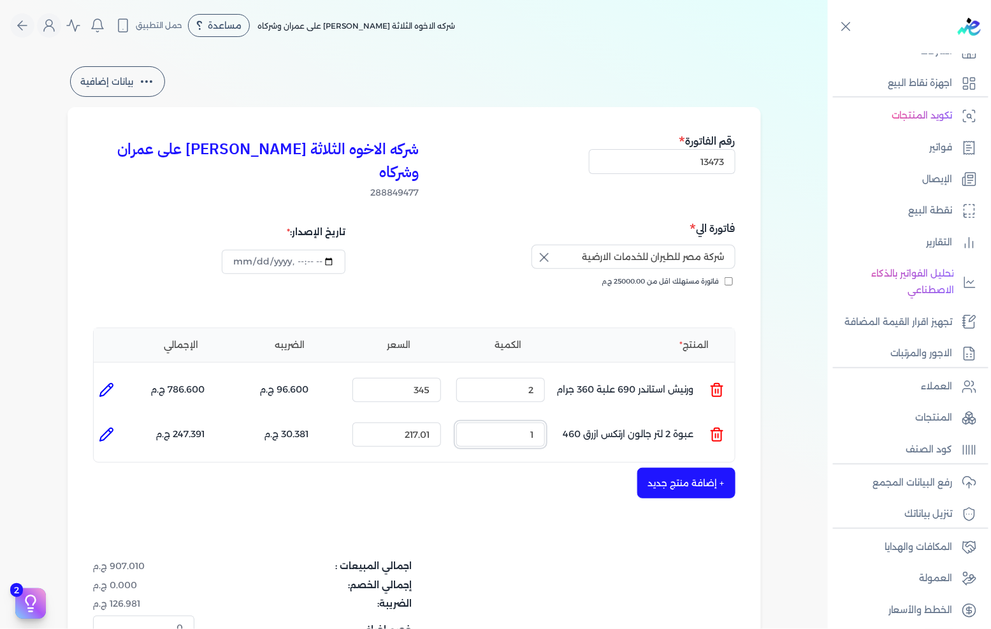
click at [507, 423] on input "1" at bounding box center [500, 435] width 89 height 24
click at [405, 423] on input "217.01" at bounding box center [396, 435] width 89 height 24
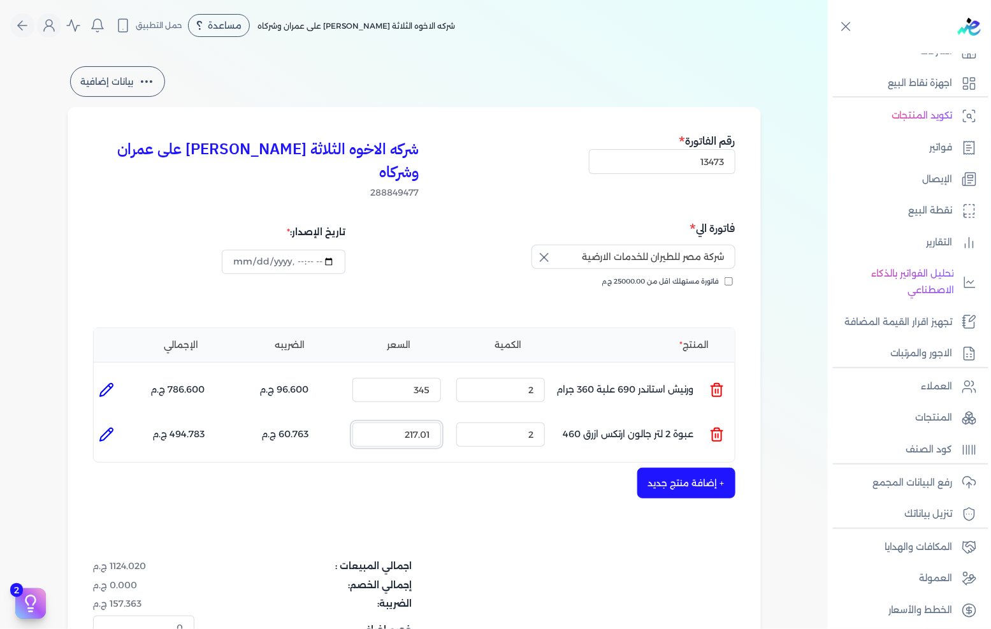
click at [405, 423] on input "217.01" at bounding box center [396, 435] width 89 height 24
click at [691, 468] on button "+ إضافة منتج جديد" at bounding box center [686, 483] width 98 height 31
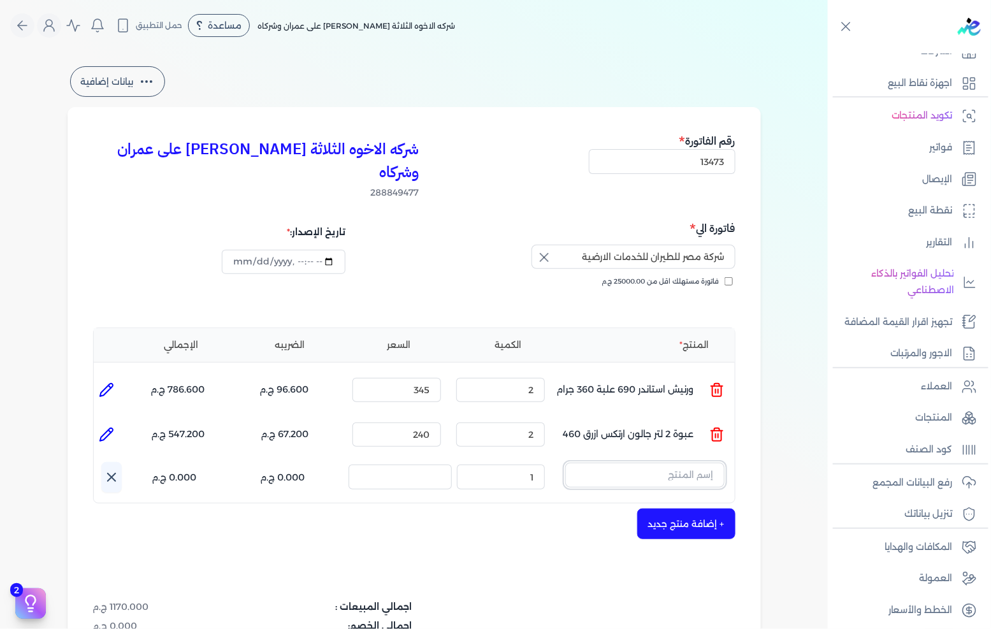
click at [644, 463] on input "text" at bounding box center [644, 475] width 159 height 24
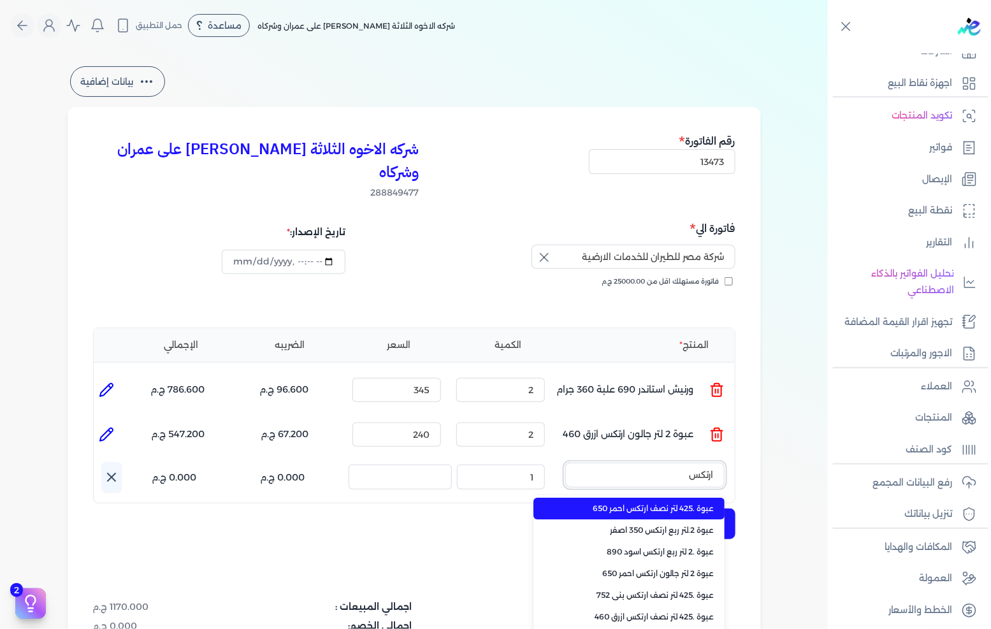
click at [565, 463] on button "ارتكس" at bounding box center [644, 477] width 159 height 29
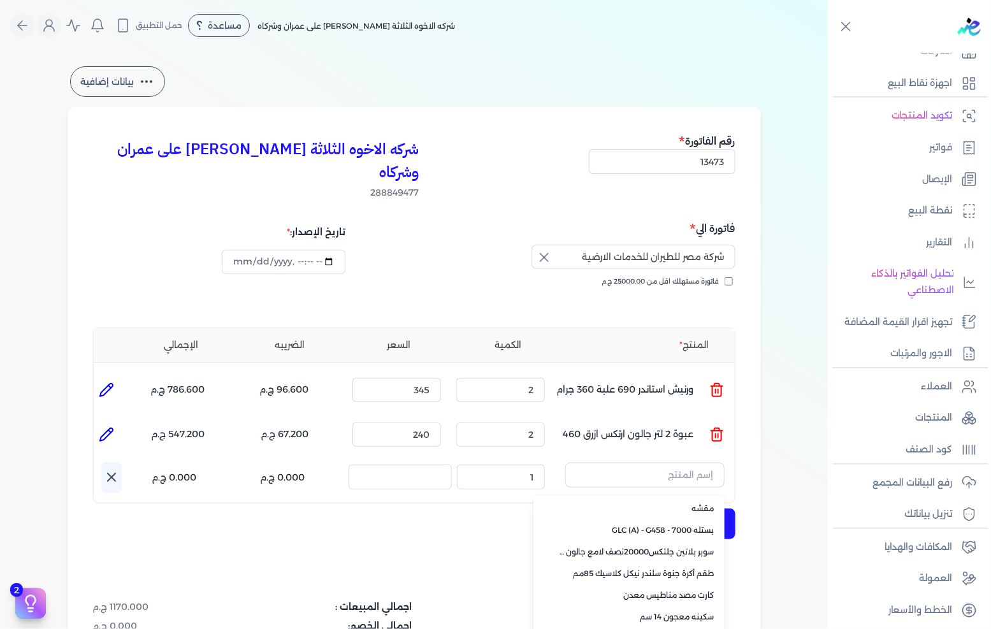
click at [494, 523] on div "شركه الاخوه الثلاثة فتحى السيد على عمران وشركاه 288849477 رقم الفاتورة 13473 فا…" at bounding box center [414, 452] width 693 height 690
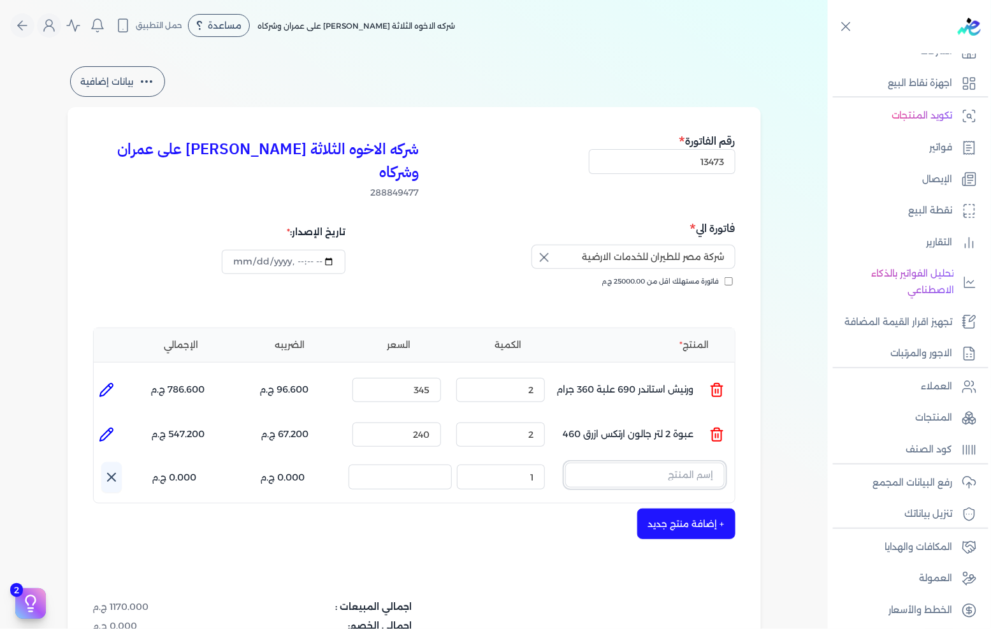
click at [618, 463] on input "text" at bounding box center [644, 475] width 159 height 24
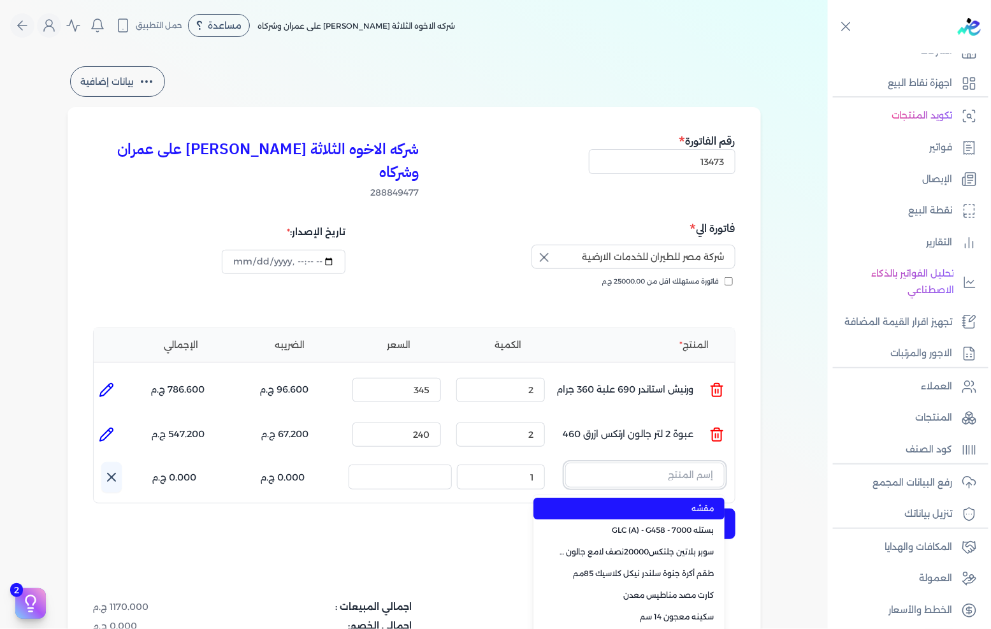
paste input "عبوة 2 لتر جالون أرتكس أبيض 810"
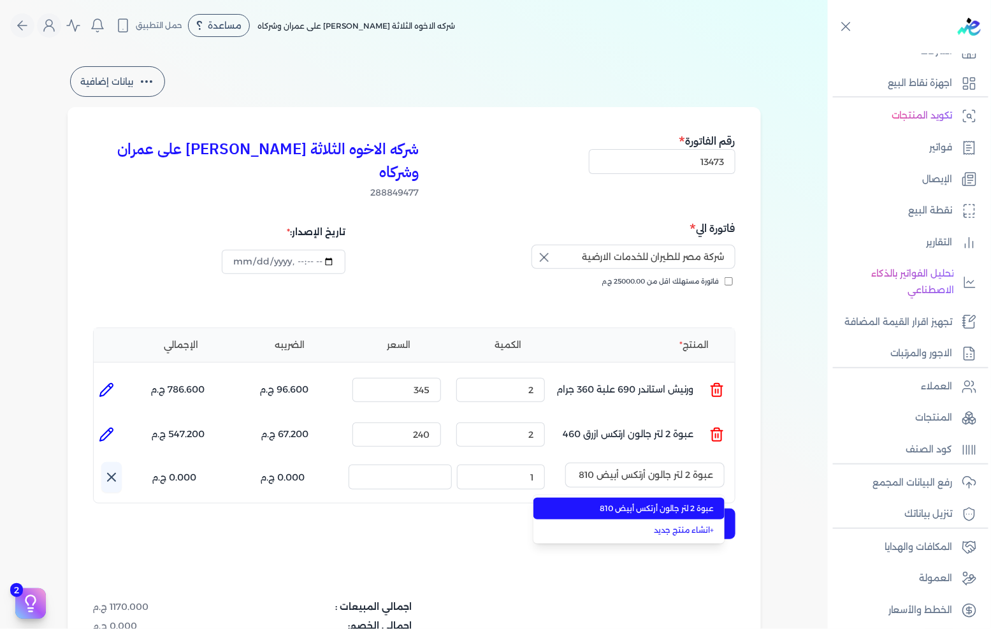
click at [649, 503] on span "عبوة 2 لتر جالون أرتكس أبيض 810" at bounding box center [637, 508] width 156 height 11
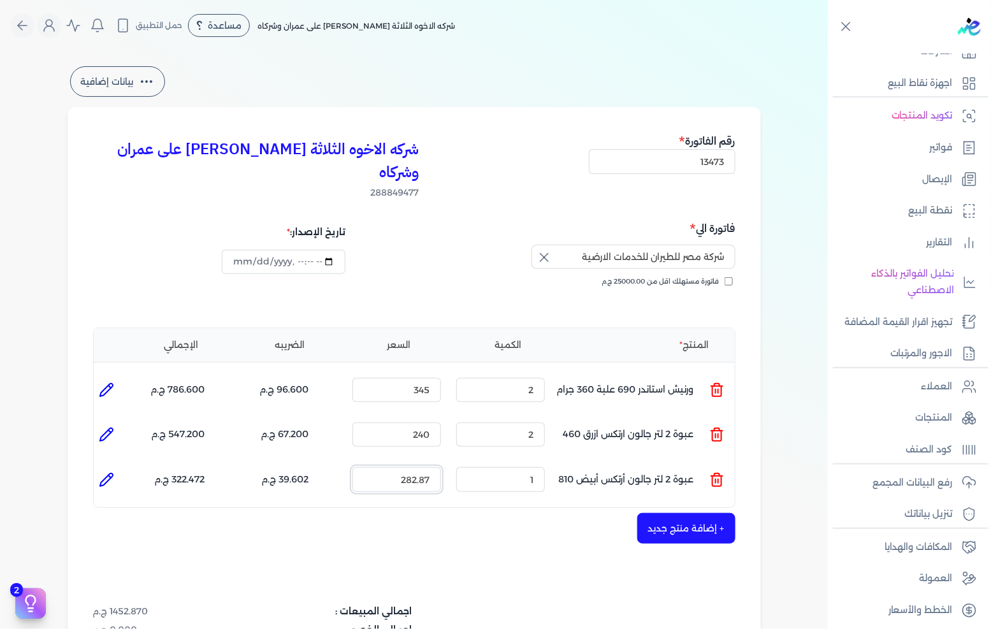
click at [423, 467] on input "282.87" at bounding box center [396, 479] width 89 height 24
click at [422, 467] on input "282.87" at bounding box center [396, 479] width 89 height 24
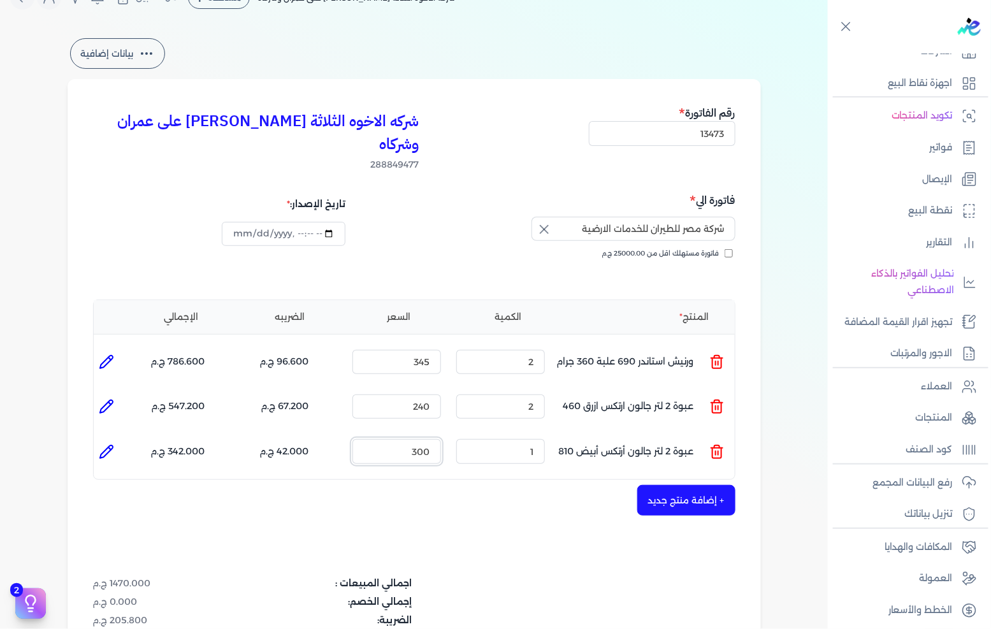
scroll to position [141, 0]
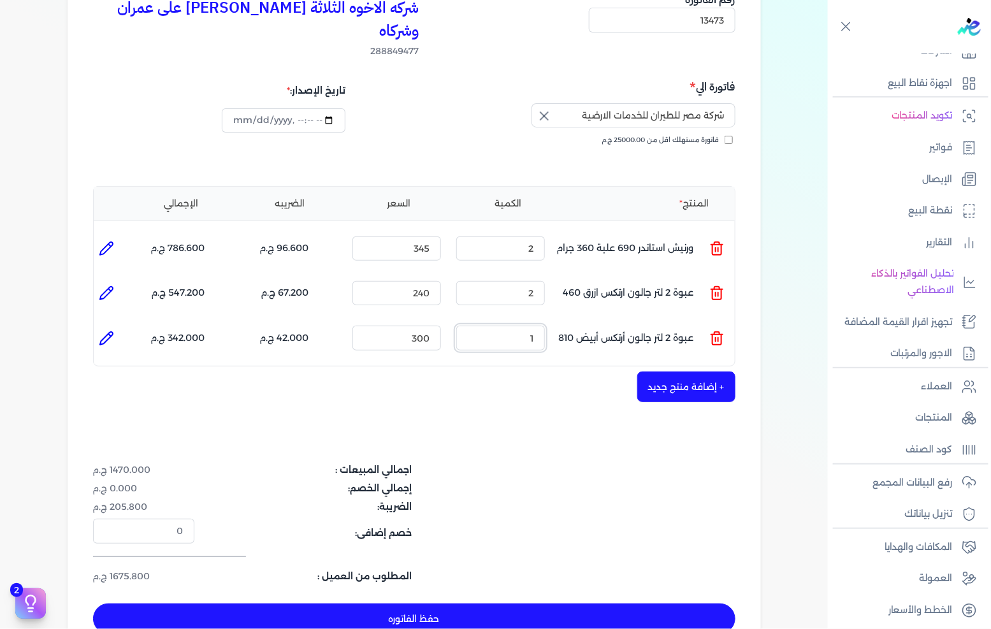
click at [523, 326] on input "1" at bounding box center [500, 338] width 89 height 24
click at [506, 372] on div "+ إضافة منتج جديد" at bounding box center [414, 387] width 642 height 31
click at [453, 604] on button "حفظ الفاتوره" at bounding box center [414, 619] width 642 height 31
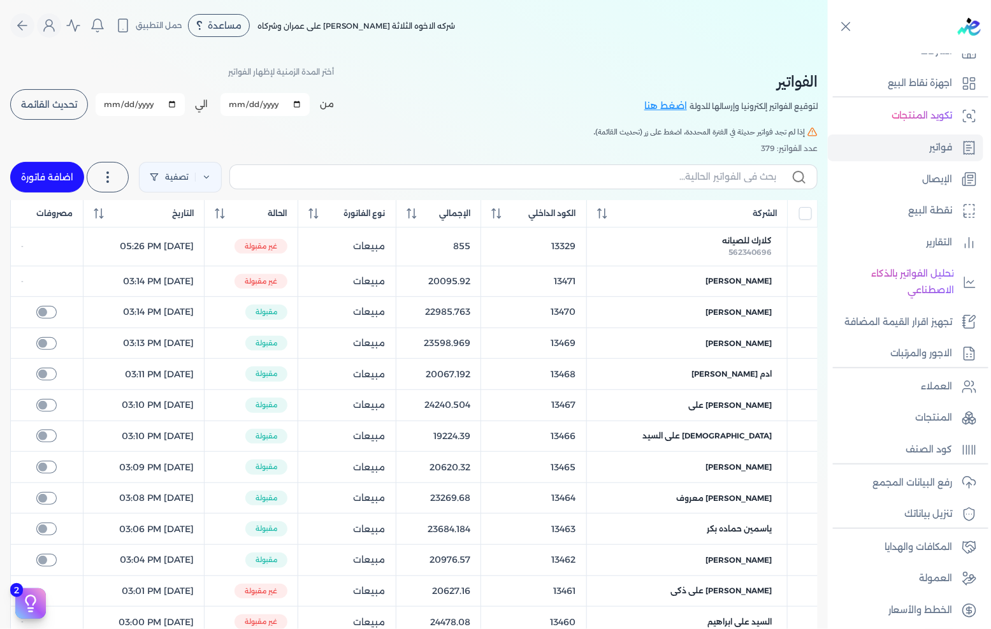
click at [61, 168] on link "اضافة فاتورة" at bounding box center [47, 177] width 74 height 31
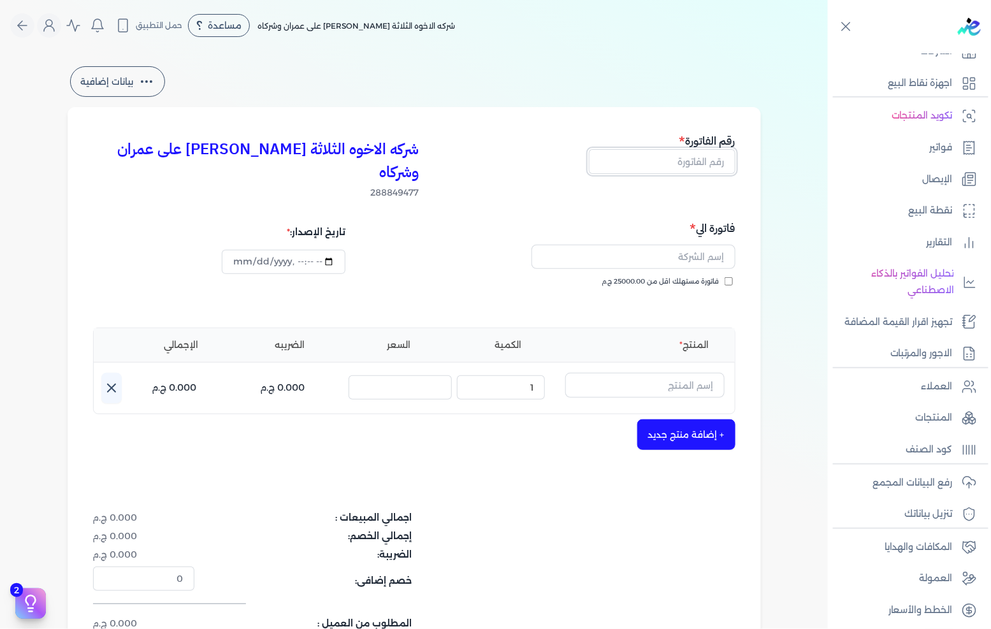
click at [667, 166] on input "text" at bounding box center [662, 161] width 147 height 24
click at [686, 250] on button "button" at bounding box center [634, 259] width 204 height 29
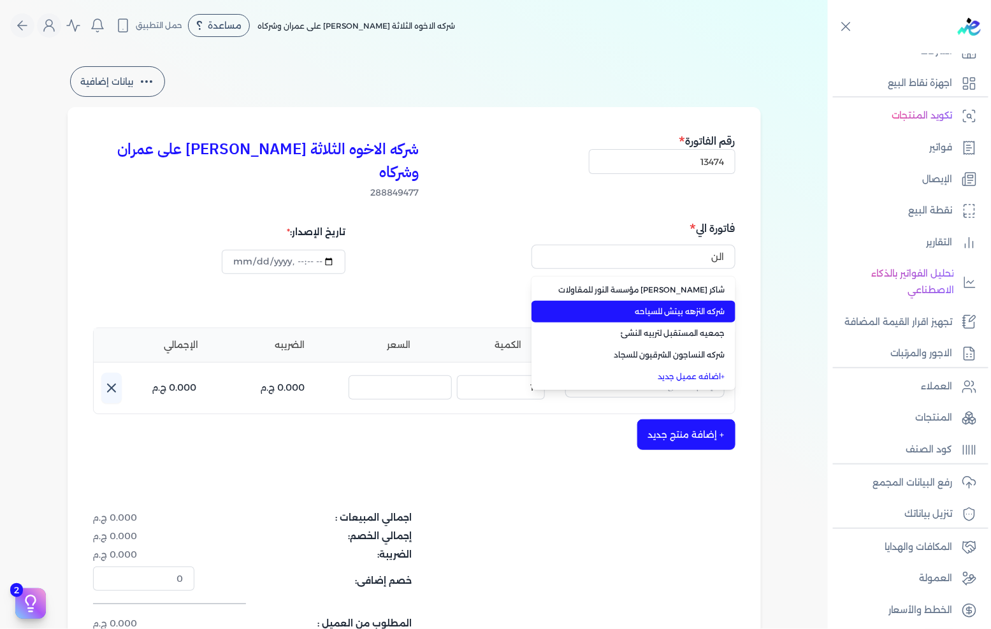
click at [647, 301] on li "شركه النزهه بيتش للسياحه" at bounding box center [634, 312] width 204 height 22
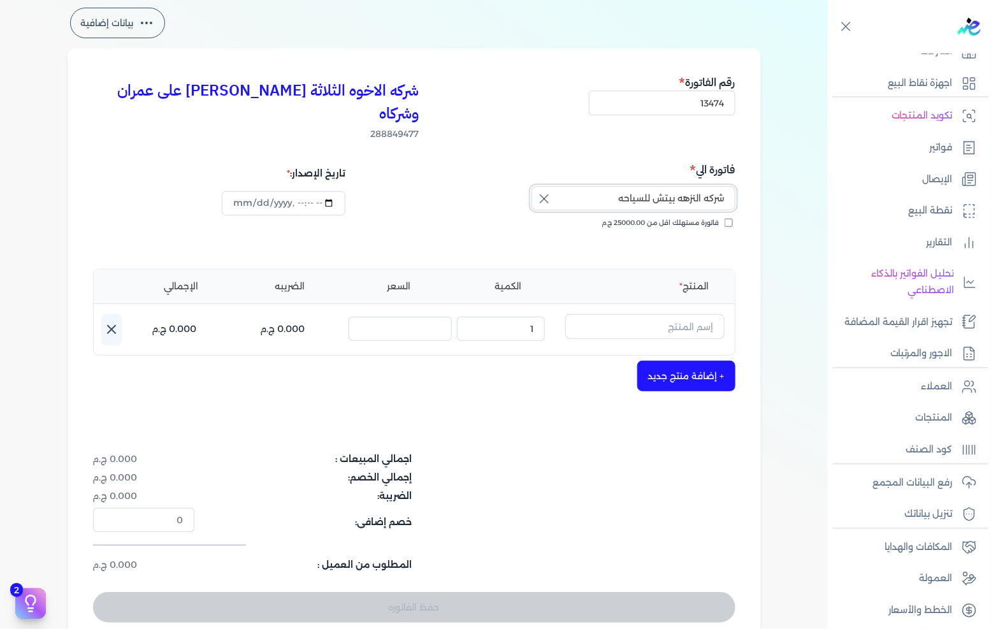
scroll to position [71, 0]
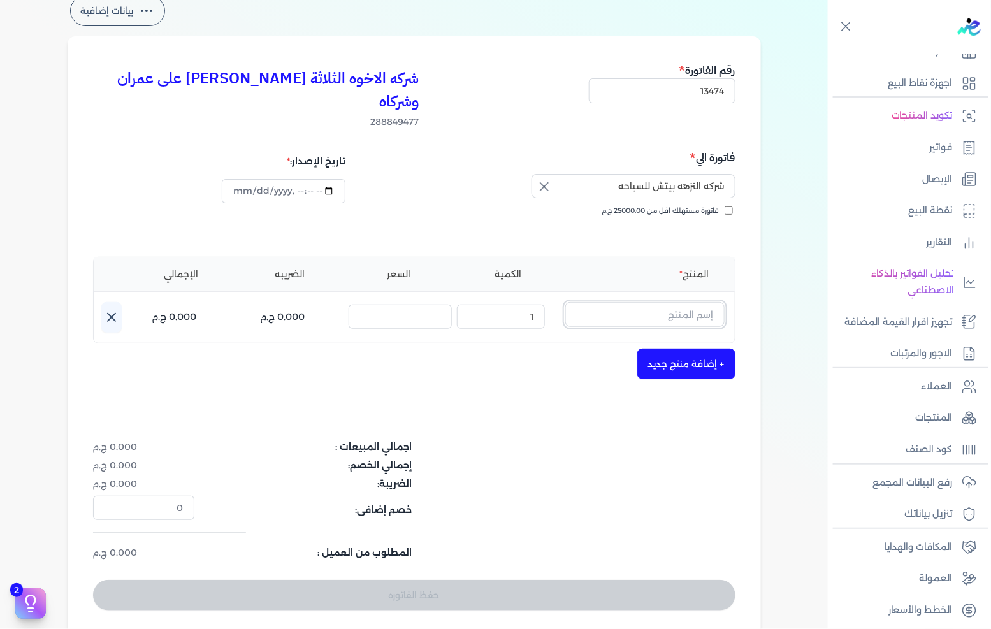
click at [690, 302] on input "text" at bounding box center [644, 314] width 159 height 24
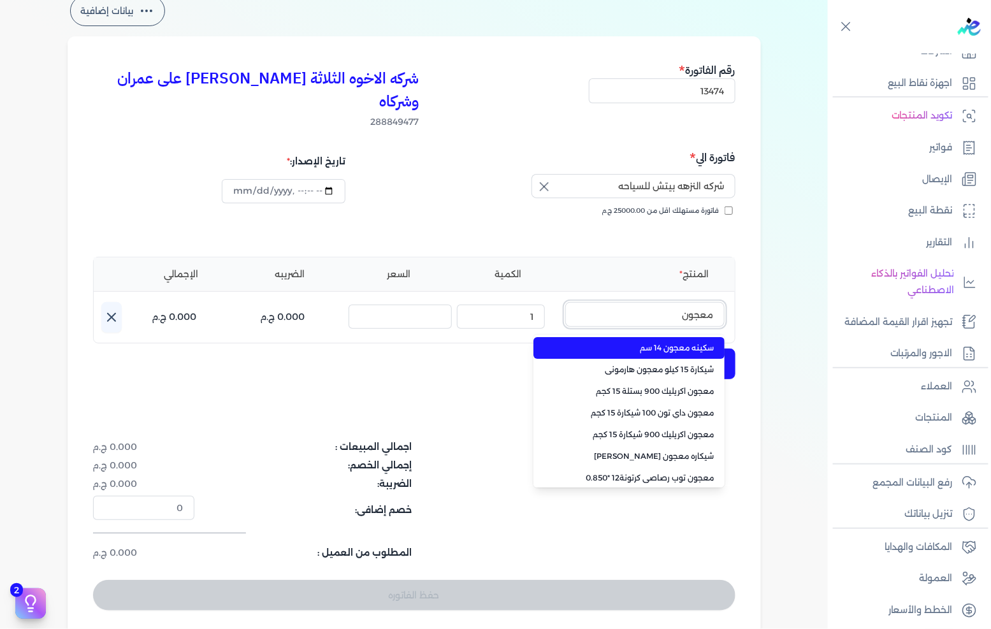
click at [565, 302] on button "معجون" at bounding box center [644, 316] width 159 height 29
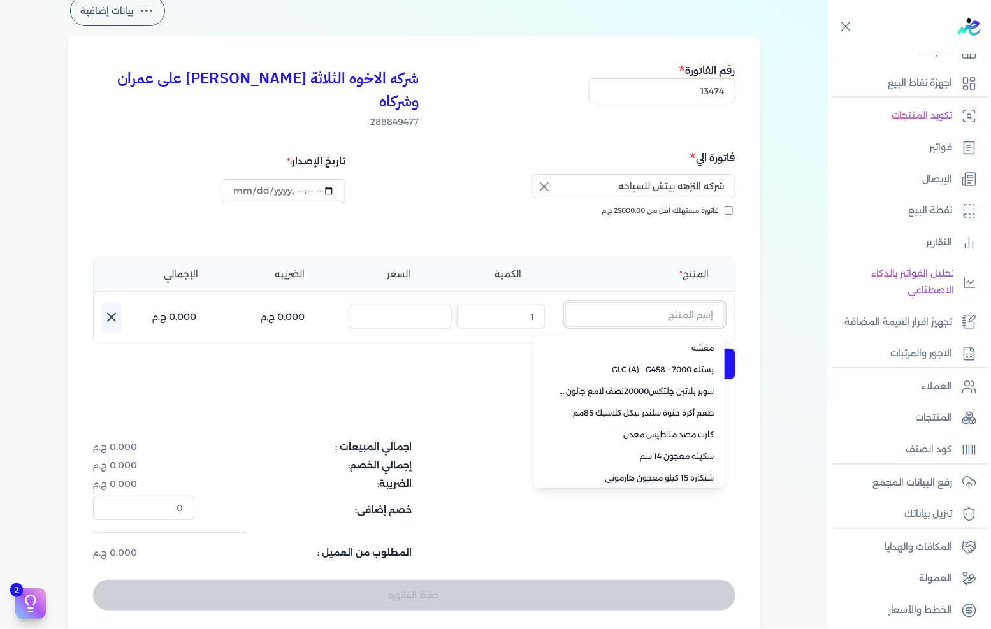
click at [671, 302] on input "text" at bounding box center [644, 314] width 159 height 24
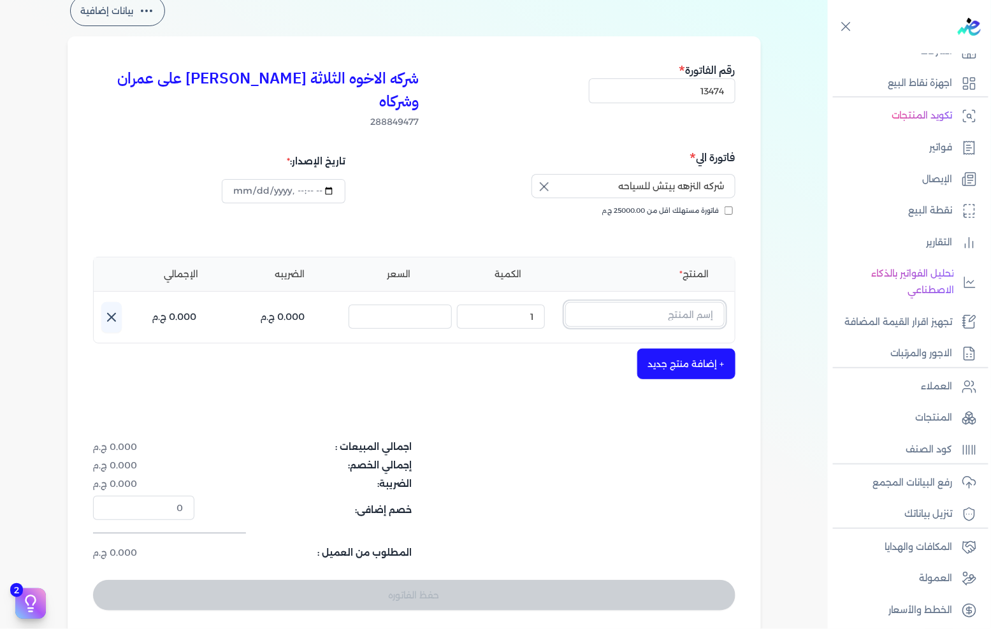
paste input "EL BREEMO HERO 15KG BAG"
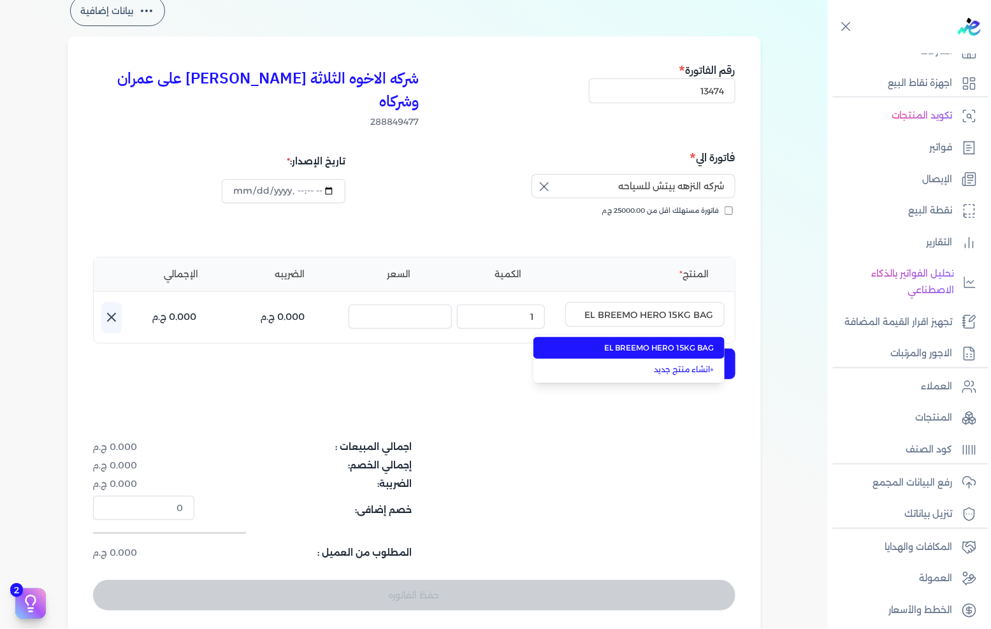
click at [648, 337] on li "EL BREEMO HERO 15KG BAG" at bounding box center [628, 348] width 191 height 22
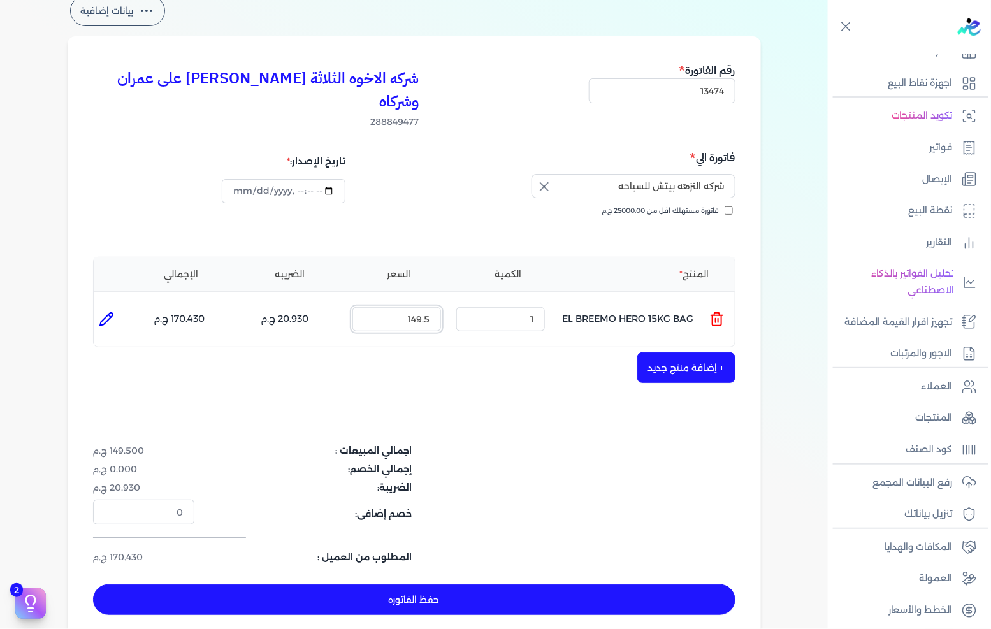
click at [435, 307] on input "149.5" at bounding box center [396, 319] width 89 height 24
click at [519, 307] on input "1" at bounding box center [500, 319] width 89 height 24
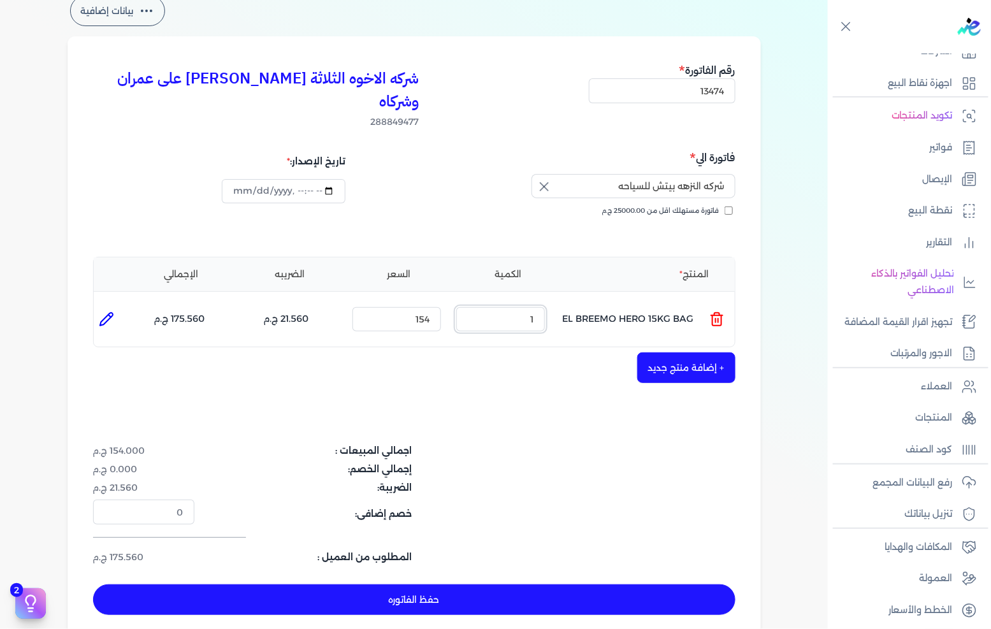
click at [519, 307] on input "1" at bounding box center [500, 319] width 89 height 24
click at [676, 352] on button "+ إضافة منتج جديد" at bounding box center [686, 367] width 98 height 31
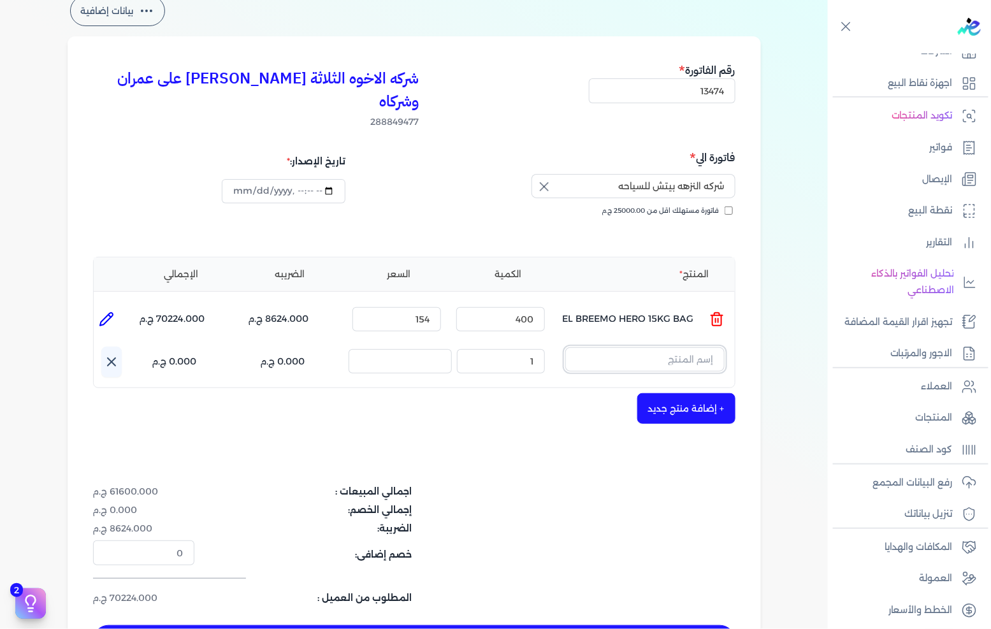
click at [665, 347] on input "text" at bounding box center [644, 359] width 159 height 24
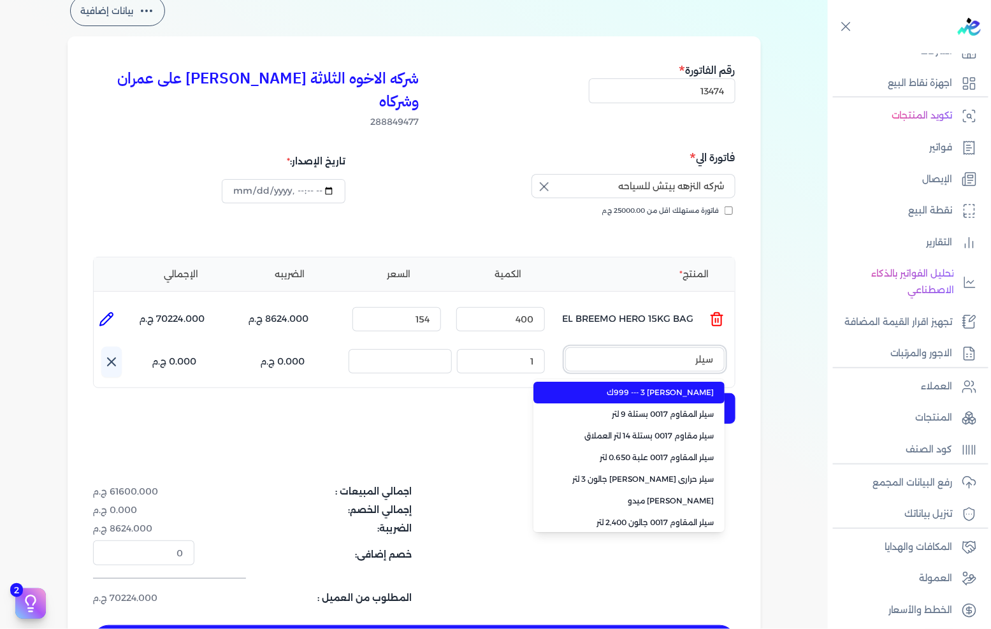
click at [565, 347] on button "سيلر" at bounding box center [644, 361] width 159 height 29
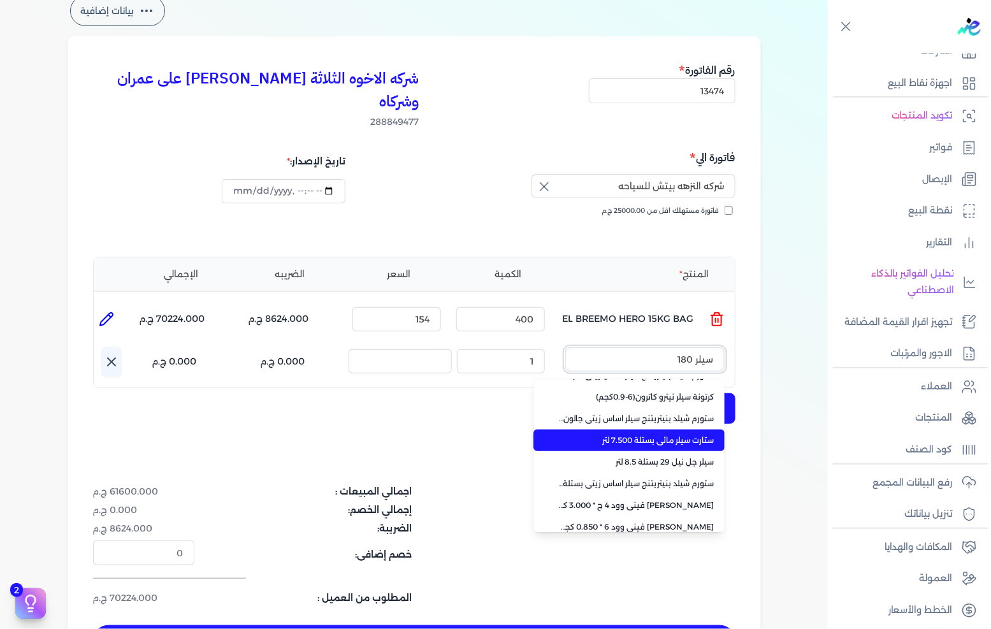
scroll to position [263, 0]
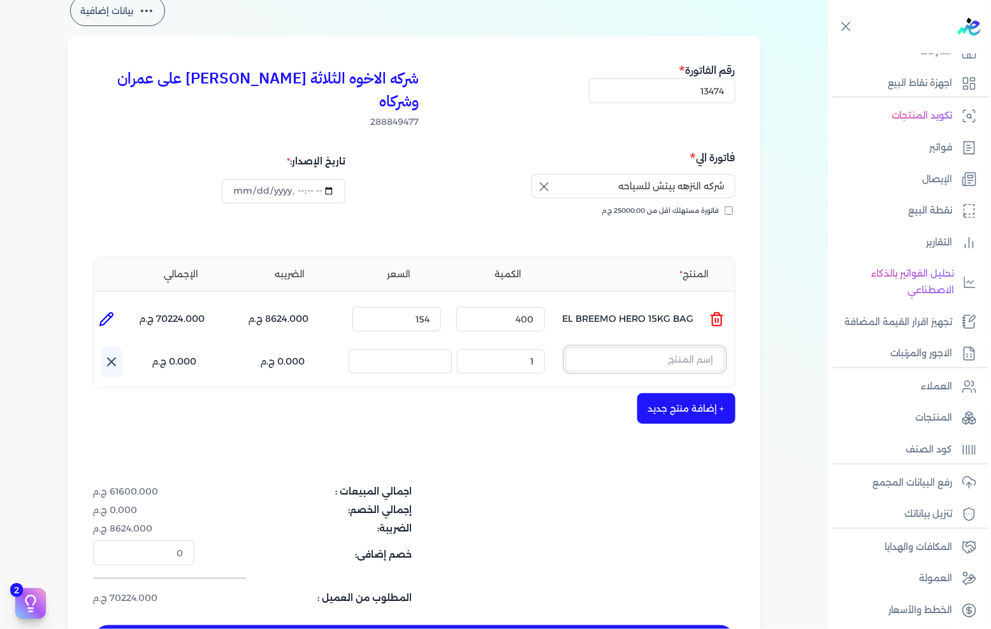
click at [627, 347] on input "text" at bounding box center [644, 359] width 159 height 24
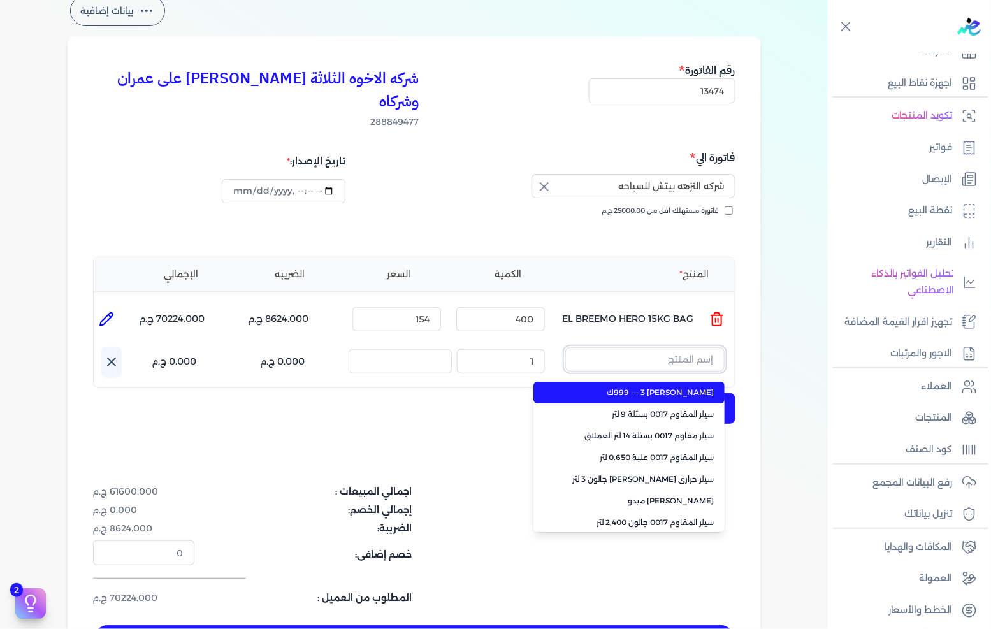
paste input "Latex sealer 1800 pail"
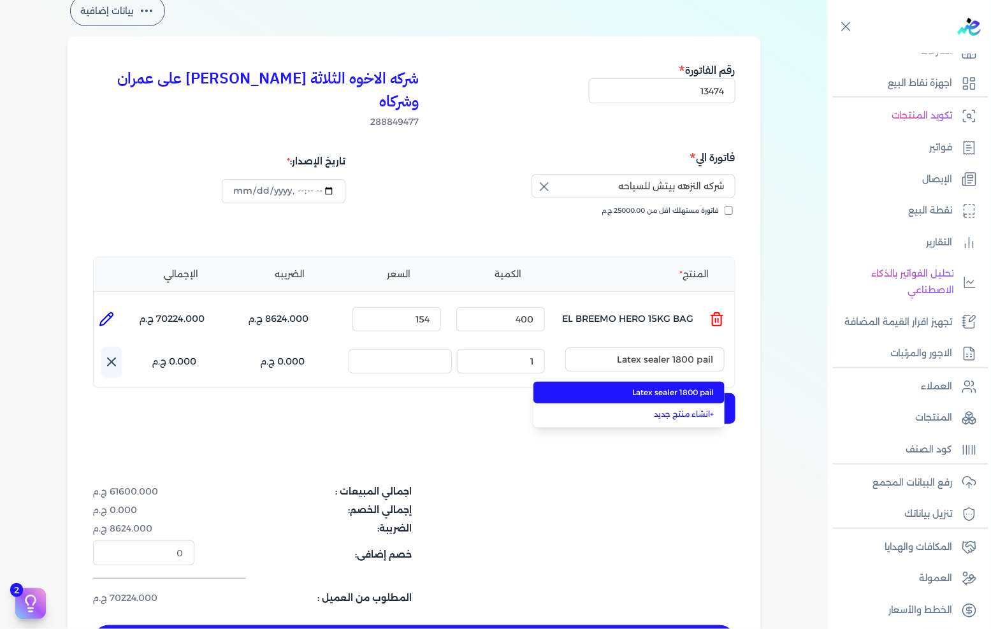
click at [632, 387] on span "Latex sealer 1800 pail" at bounding box center [637, 392] width 156 height 11
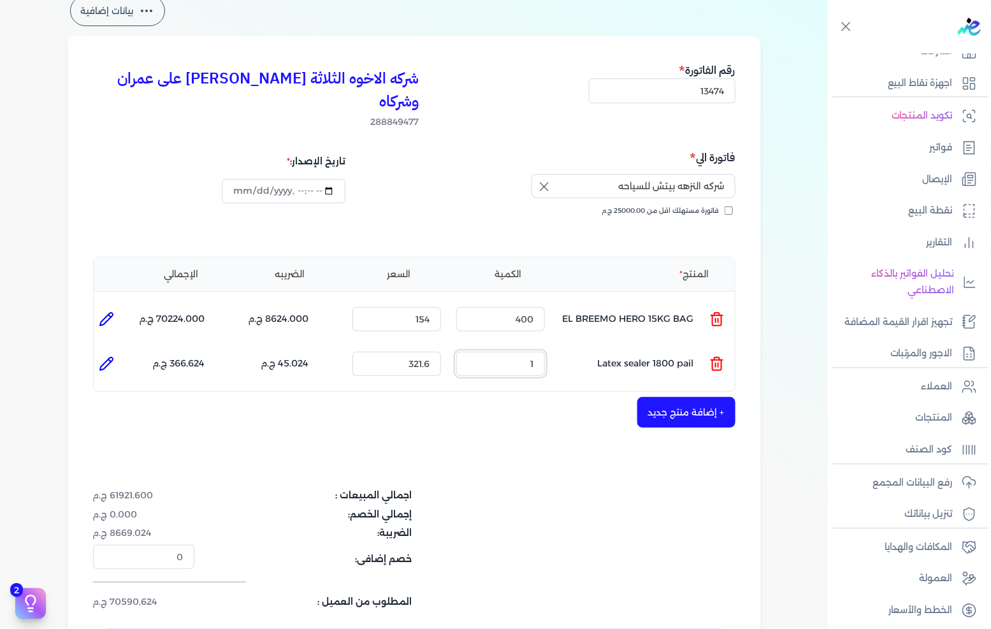
click at [528, 352] on input "1" at bounding box center [500, 364] width 89 height 24
click at [418, 352] on input "321.6" at bounding box center [396, 364] width 89 height 24
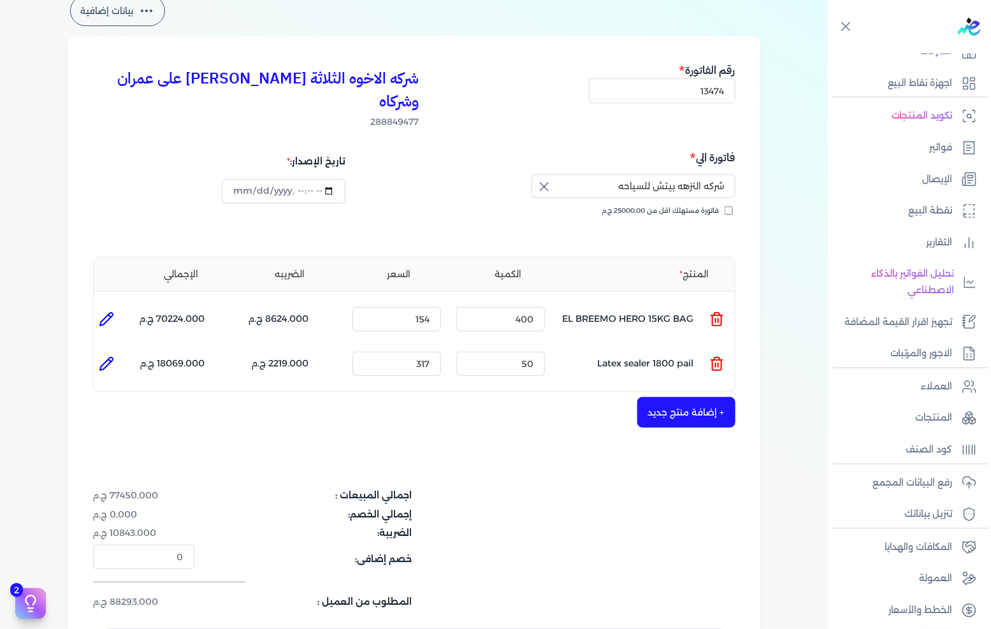
click at [652, 399] on button "+ إضافة منتج جديد" at bounding box center [686, 412] width 98 height 31
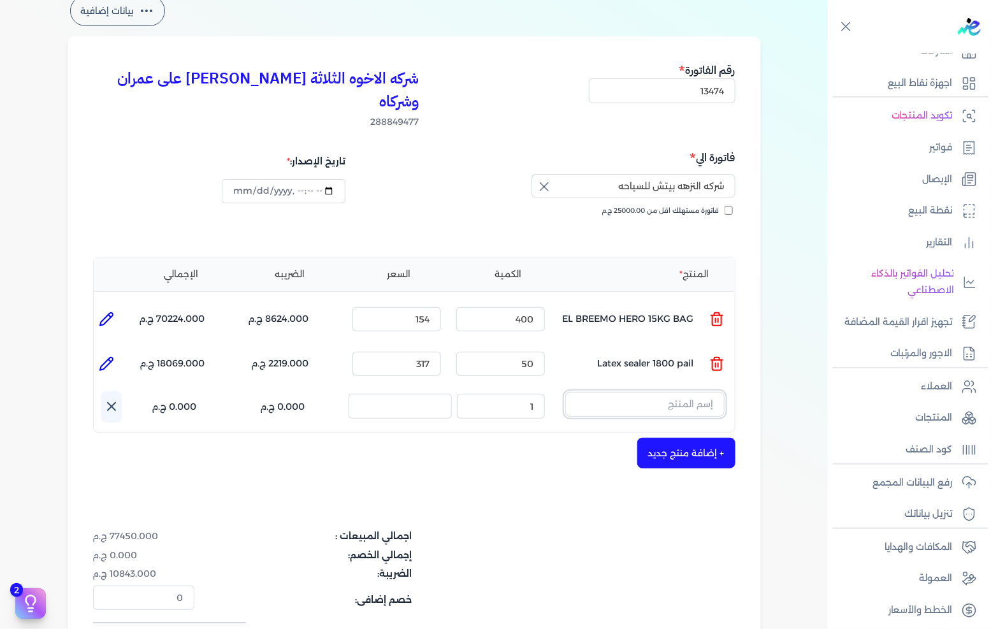
click at [714, 392] on input "text" at bounding box center [644, 404] width 159 height 24
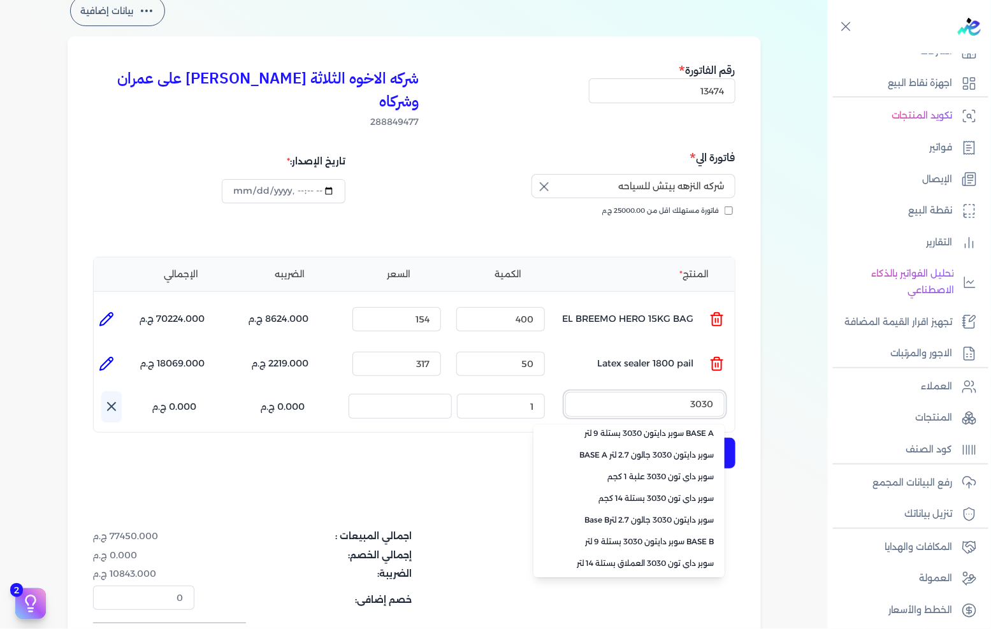
scroll to position [47, 0]
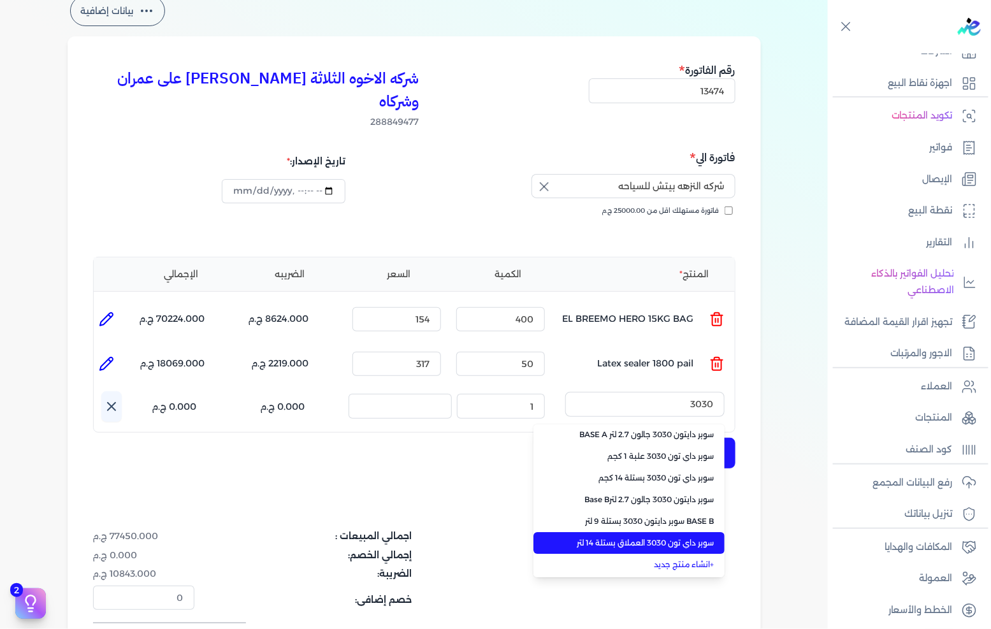
click at [636, 537] on span "سوبر داي تون 3030 العملاق بستلة 14 لتر" at bounding box center [637, 542] width 156 height 11
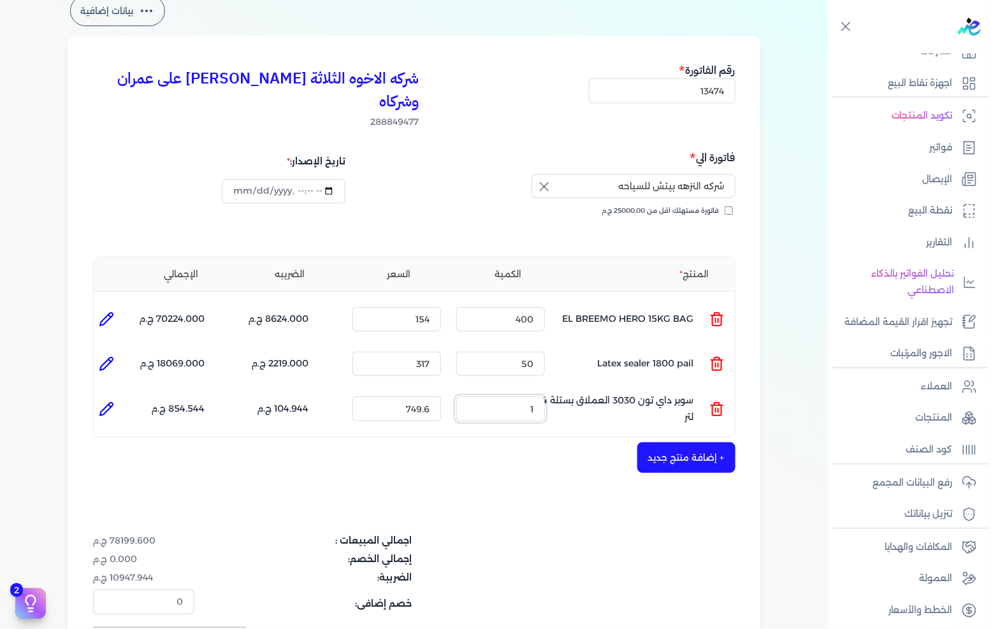
click at [512, 396] on input "1" at bounding box center [500, 408] width 89 height 24
click at [418, 396] on input "749.6" at bounding box center [396, 408] width 89 height 24
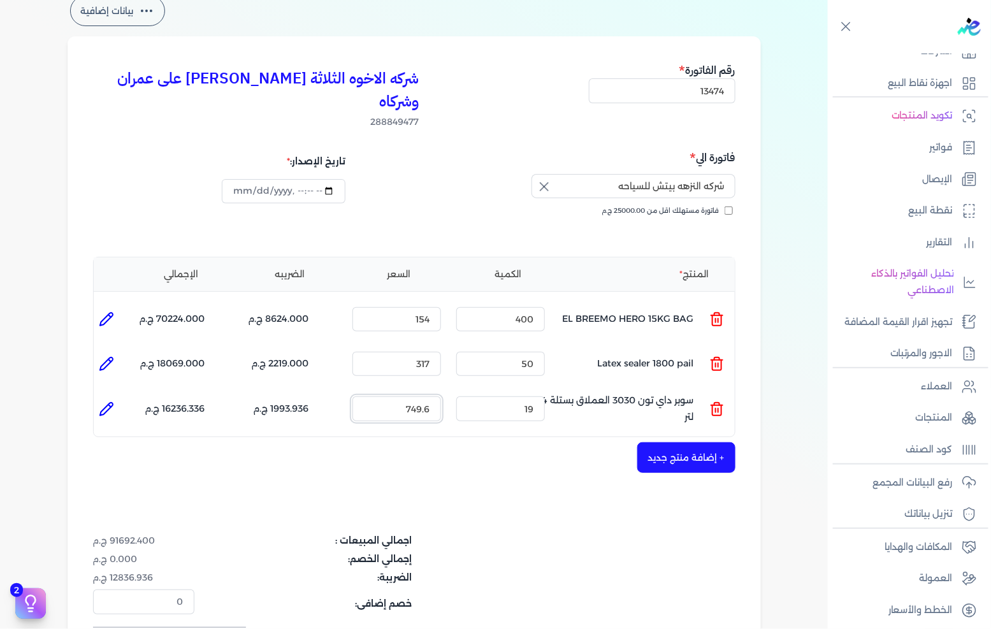
click at [418, 396] on input "749.6" at bounding box center [396, 408] width 89 height 24
click at [702, 447] on button "+ إضافة منتج جديد" at bounding box center [686, 457] width 98 height 31
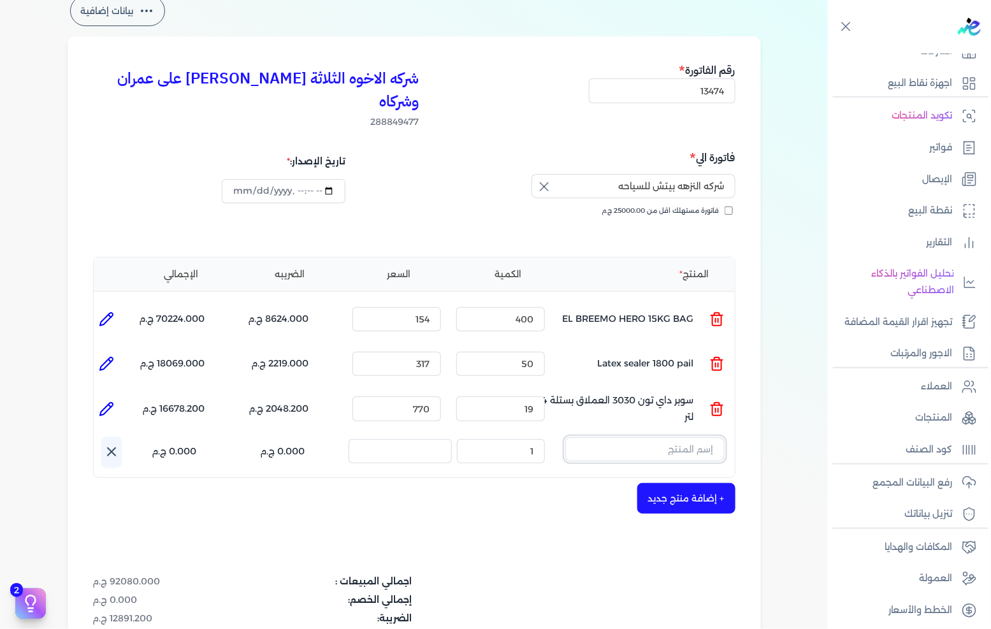
click at [697, 437] on input "text" at bounding box center [644, 449] width 159 height 24
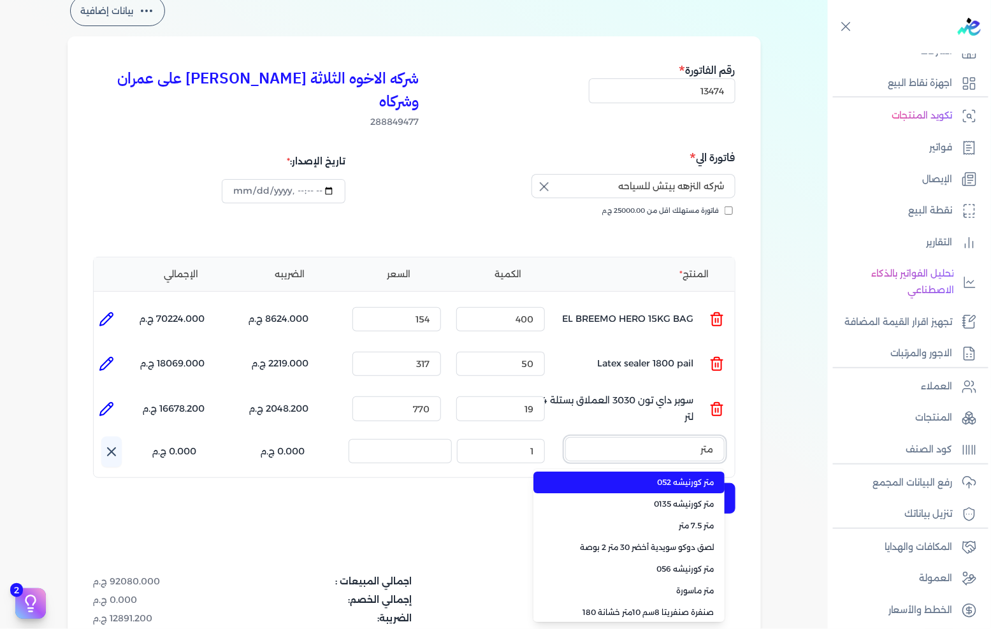
click at [565, 437] on button "متر" at bounding box center [644, 451] width 159 height 29
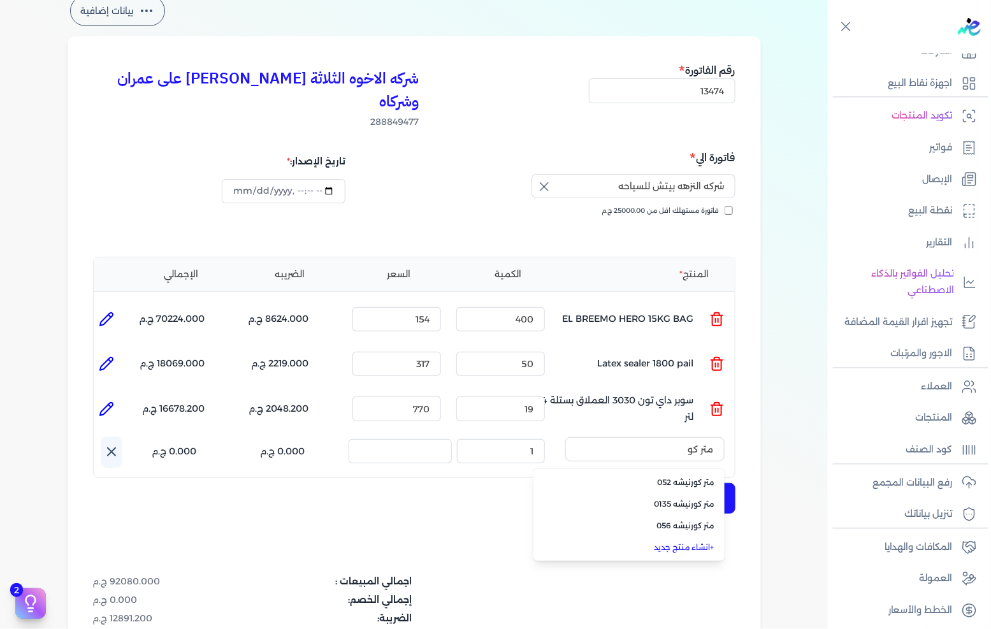
click at [678, 542] on link "+ انشاء منتج جديد" at bounding box center [637, 547] width 156 height 11
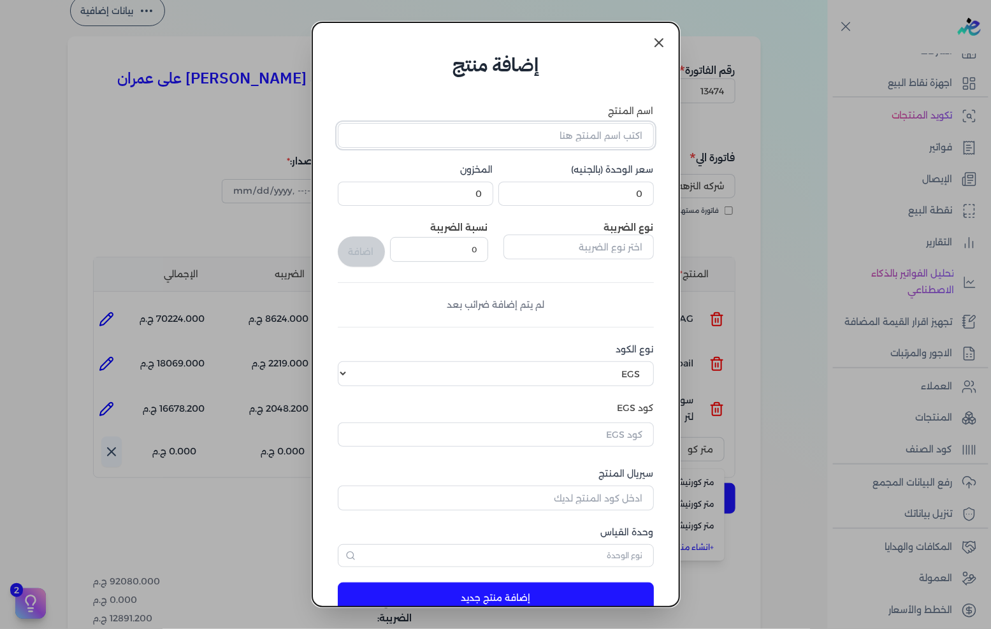
click at [622, 141] on input "اسم المنتج" at bounding box center [496, 135] width 316 height 24
click at [648, 190] on input "0" at bounding box center [576, 194] width 156 height 24
click at [560, 235] on input "text" at bounding box center [579, 247] width 150 height 24
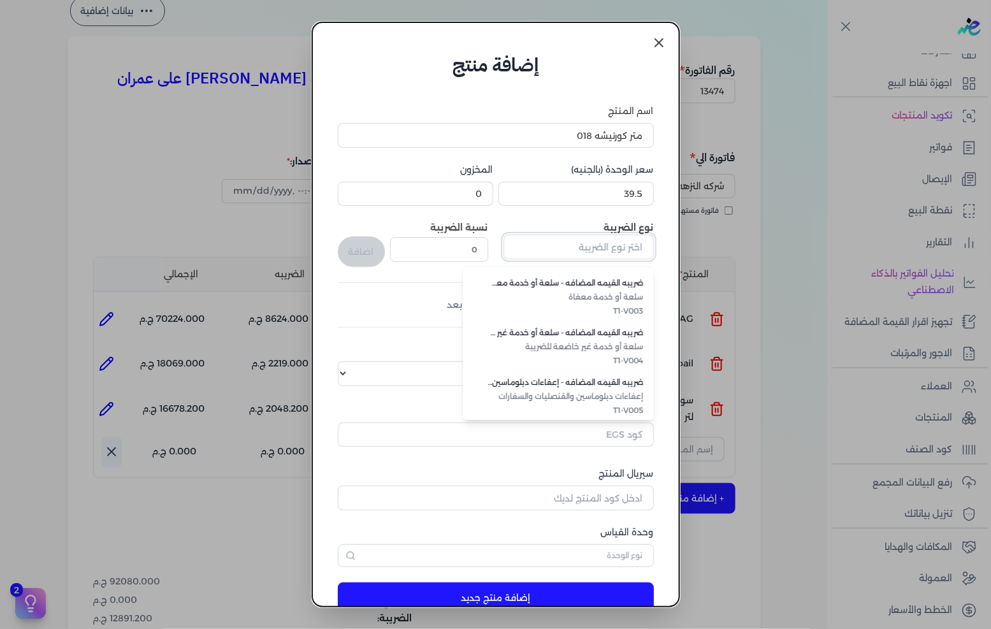
scroll to position [348, 0]
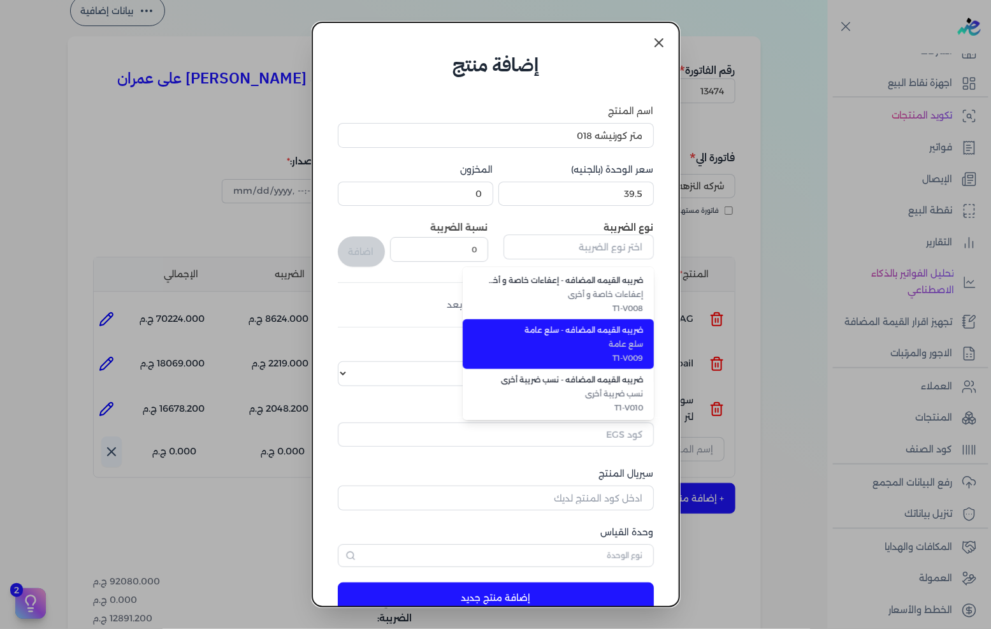
click at [612, 348] on span "سلع عامة" at bounding box center [566, 343] width 156 height 11
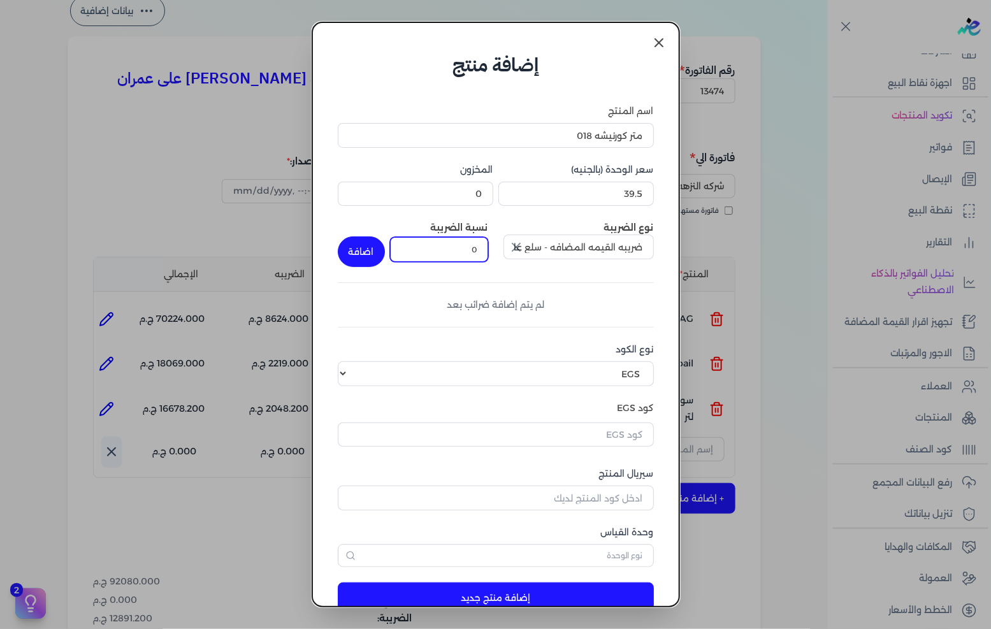
click at [479, 260] on input "0" at bounding box center [439, 249] width 98 height 24
click at [379, 249] on button "اضافة" at bounding box center [361, 251] width 47 height 31
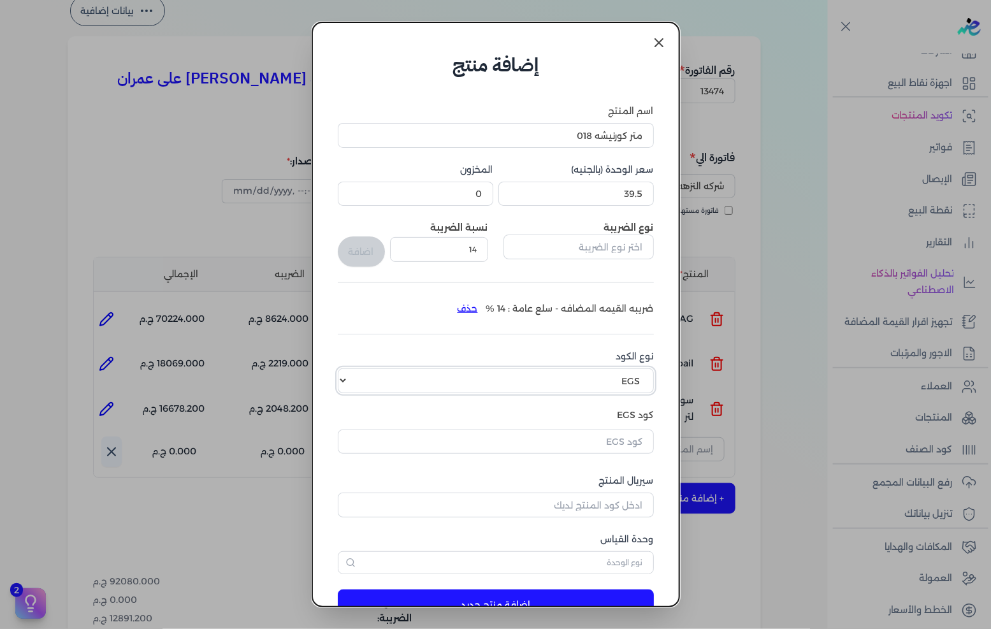
drag, startPoint x: 602, startPoint y: 381, endPoint x: 633, endPoint y: 388, distance: 31.2
click at [602, 382] on select "اختر نوع الكود EGS GS1" at bounding box center [496, 380] width 316 height 24
click at [348, 368] on select "اختر نوع الكود EGS GS1" at bounding box center [496, 380] width 316 height 24
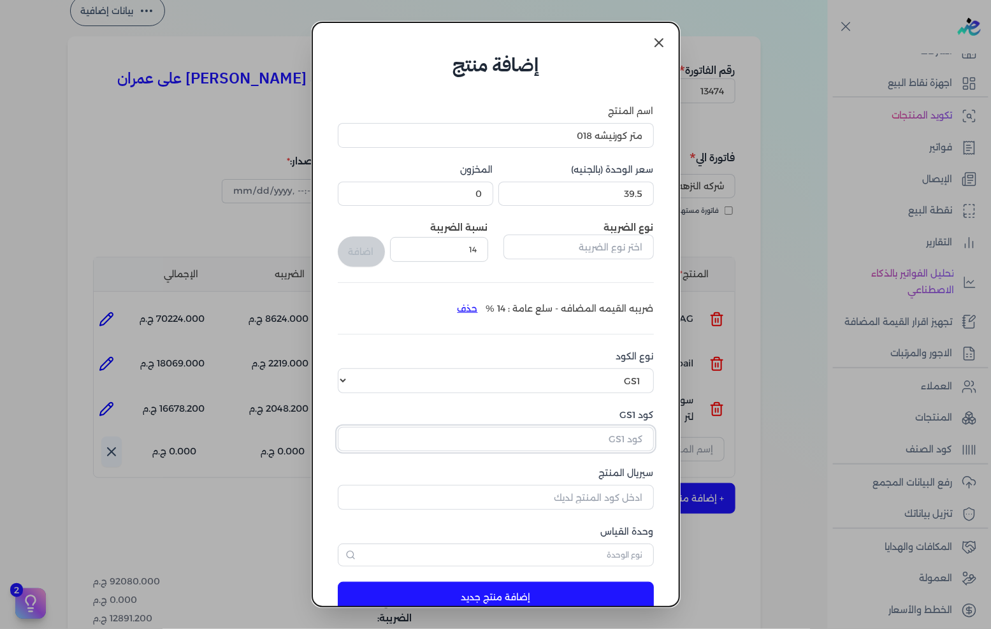
click at [608, 444] on input "كود GS1" at bounding box center [496, 439] width 316 height 24
paste input "10005730"
click at [609, 495] on input "سيريال المنتج" at bounding box center [496, 497] width 316 height 24
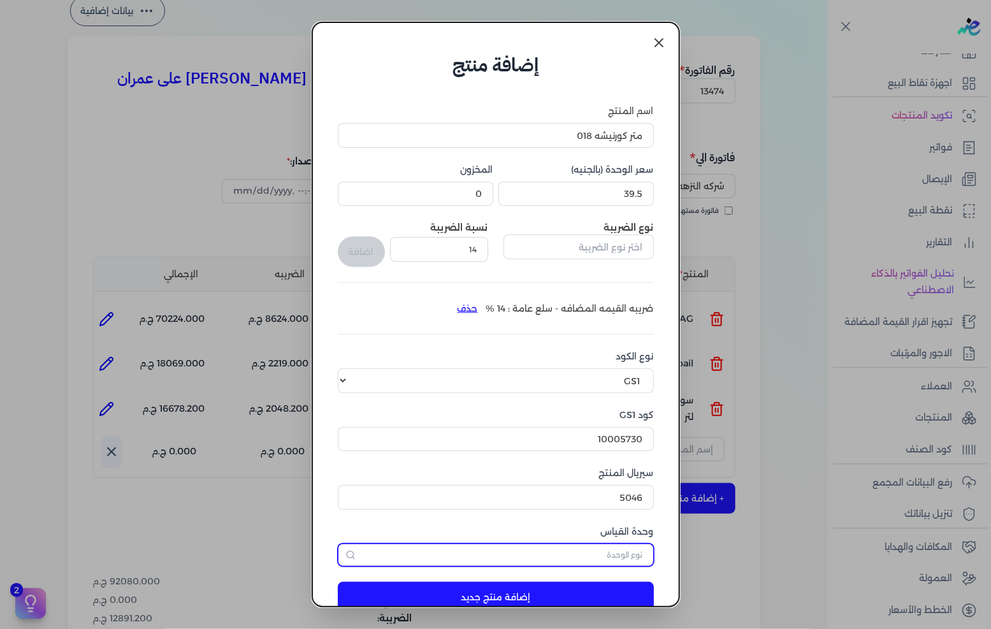
click at [644, 551] on input "text" at bounding box center [496, 555] width 316 height 23
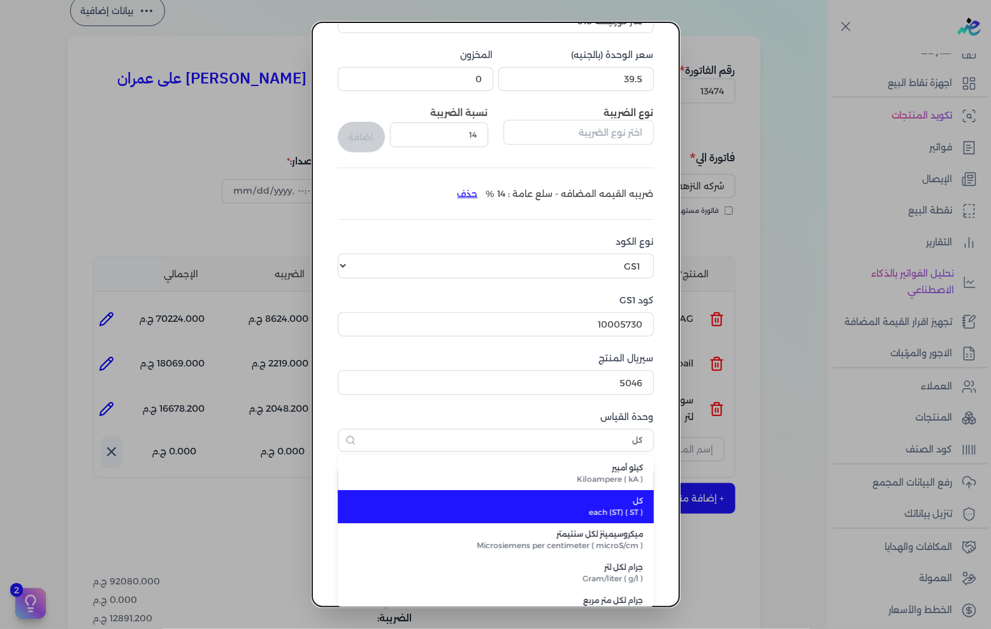
click at [636, 512] on span "each (ST) ( ST )" at bounding box center [503, 512] width 280 height 11
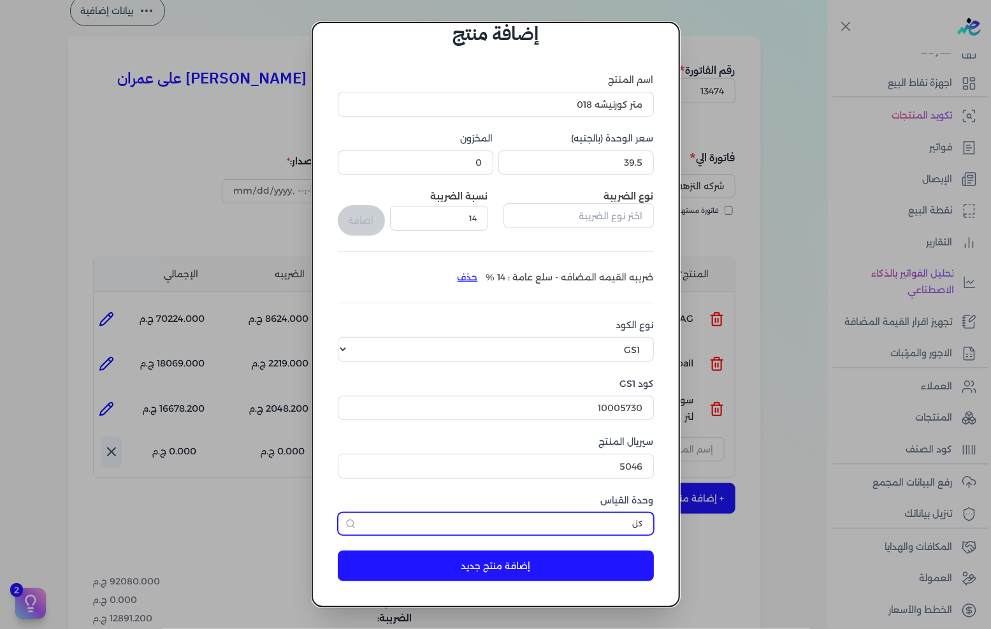
scroll to position [30, 0]
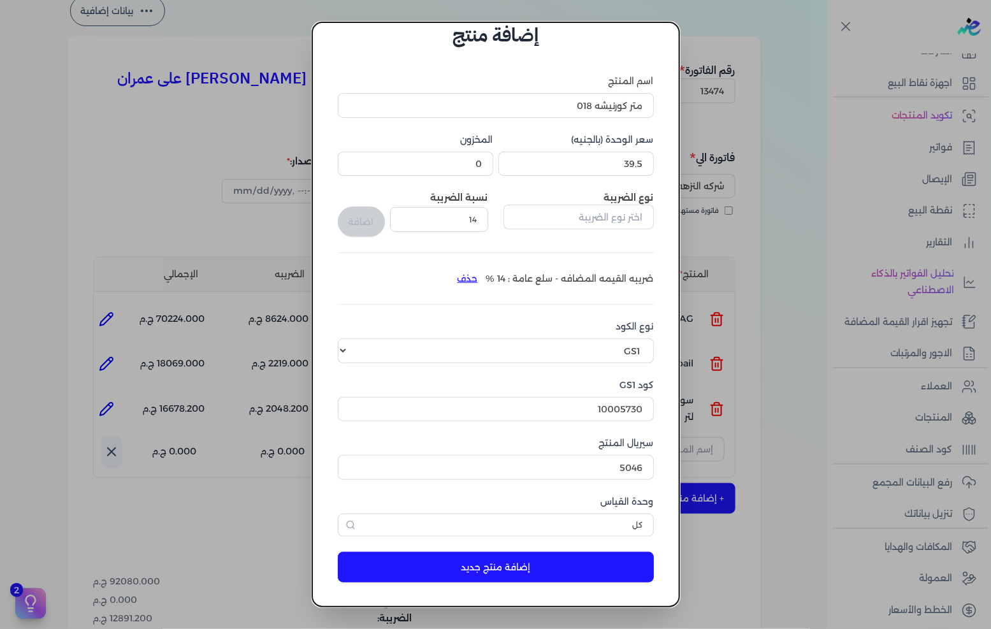
click at [584, 563] on button "إضافة منتج جديد" at bounding box center [496, 567] width 316 height 31
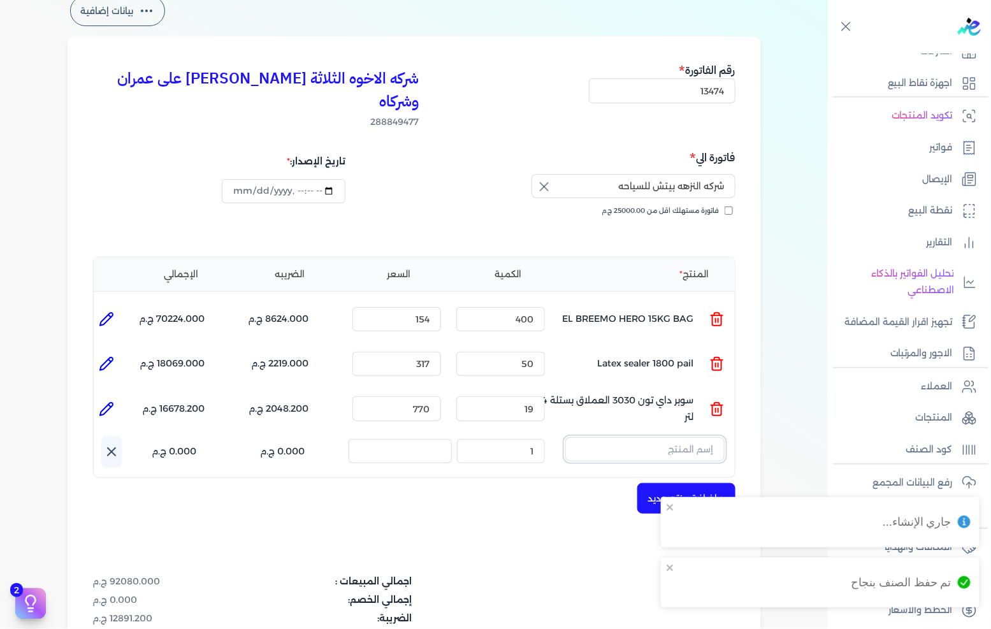
click at [660, 437] on input "text" at bounding box center [644, 449] width 159 height 24
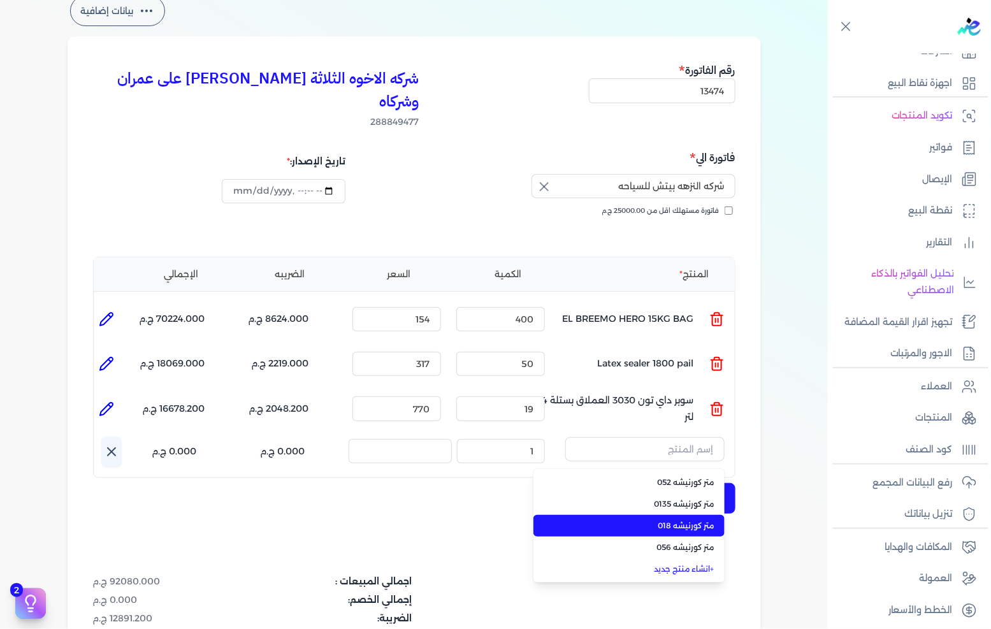
click at [653, 515] on li "متر كورنيشه 018" at bounding box center [628, 526] width 191 height 22
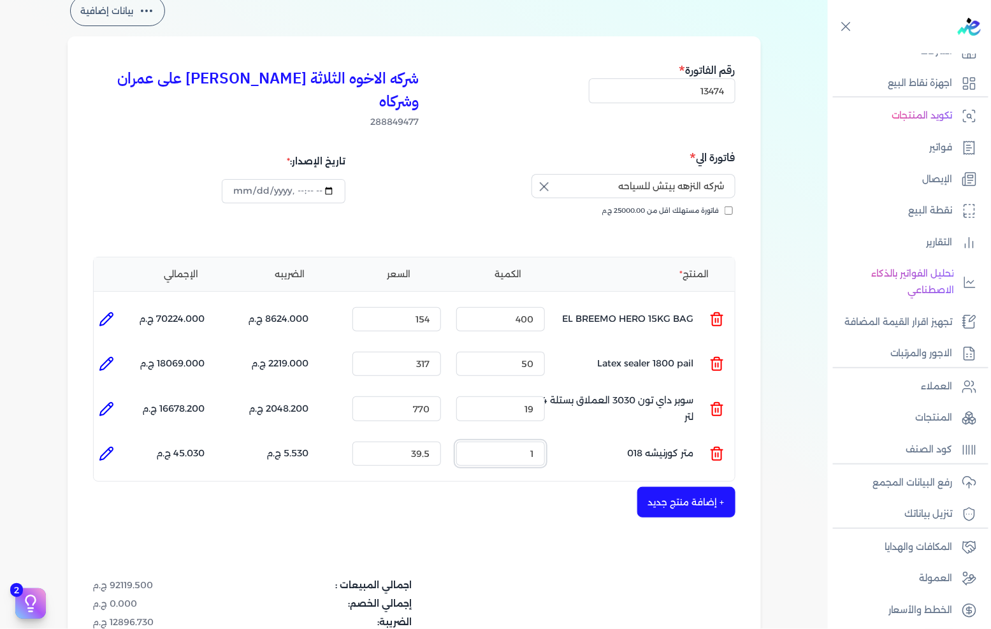
click at [532, 442] on input "1" at bounding box center [500, 454] width 89 height 24
click at [695, 487] on button "+ إضافة منتج جديد" at bounding box center [686, 502] width 98 height 31
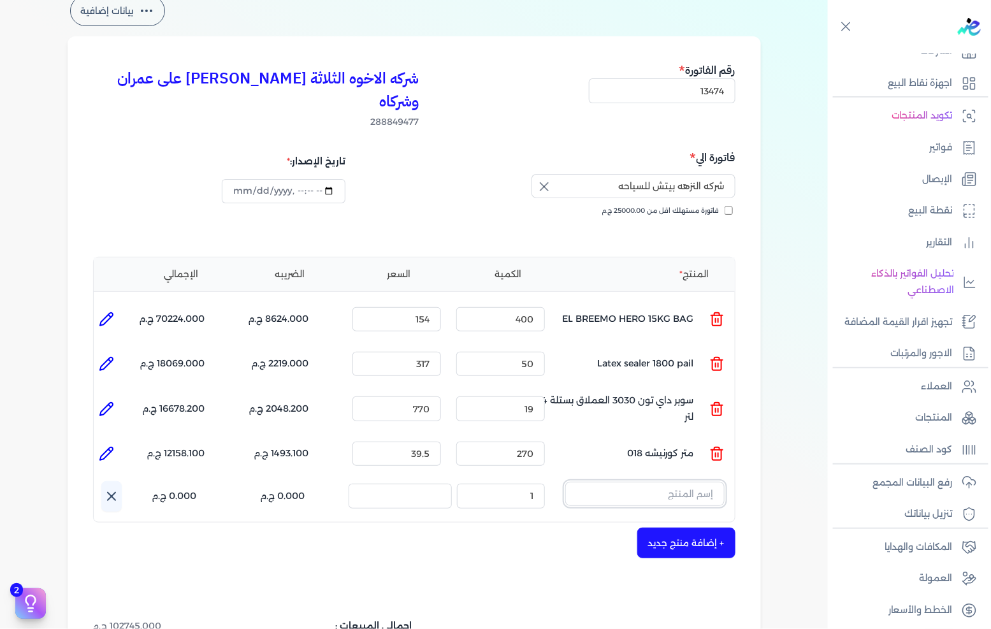
click at [690, 482] on input "text" at bounding box center [644, 494] width 159 height 24
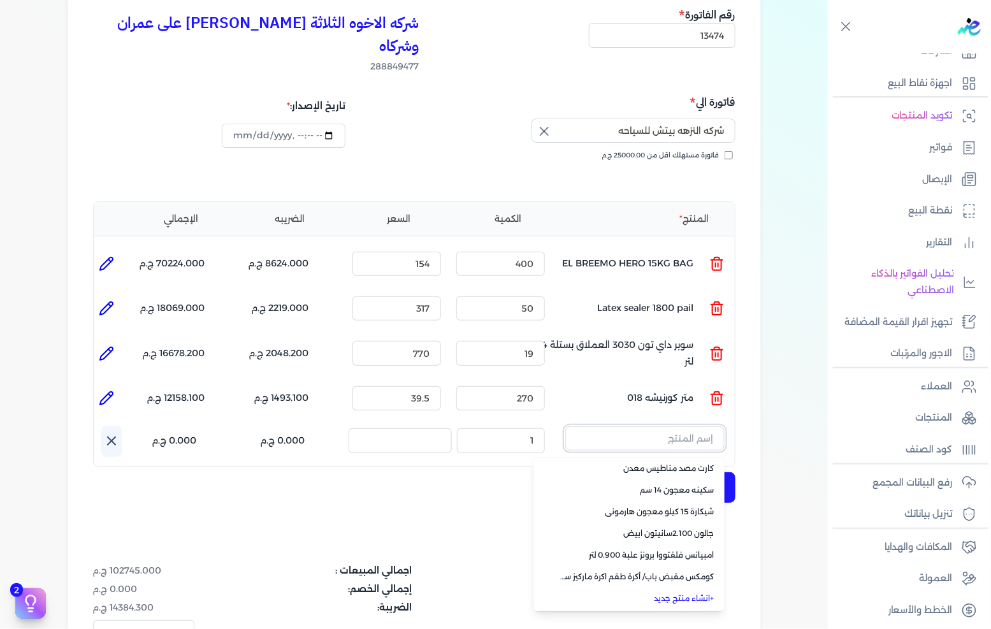
scroll to position [141, 0]
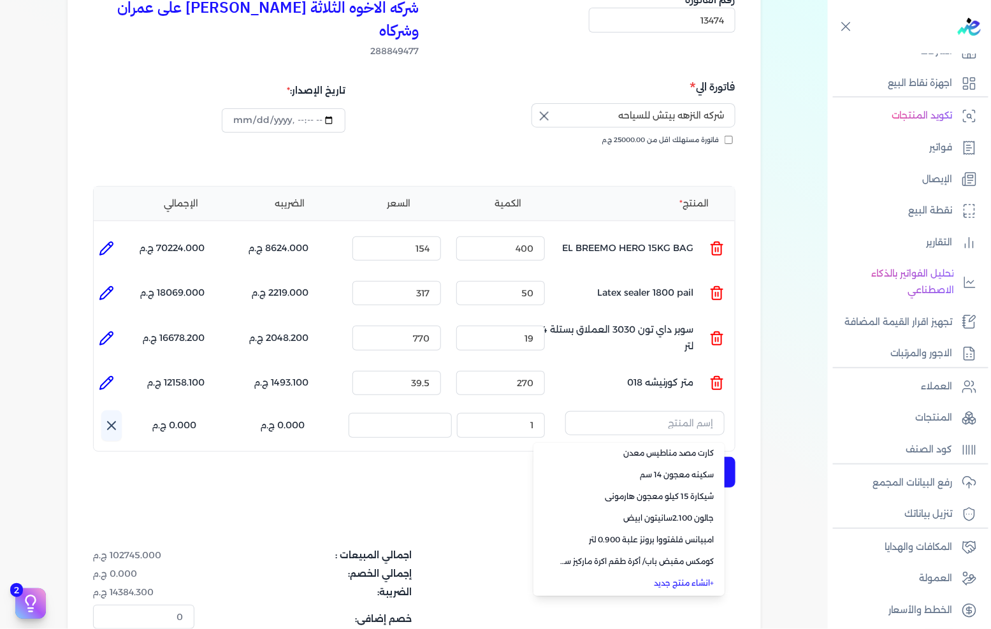
click at [693, 577] on link "+ انشاء منتج جديد" at bounding box center [637, 582] width 156 height 11
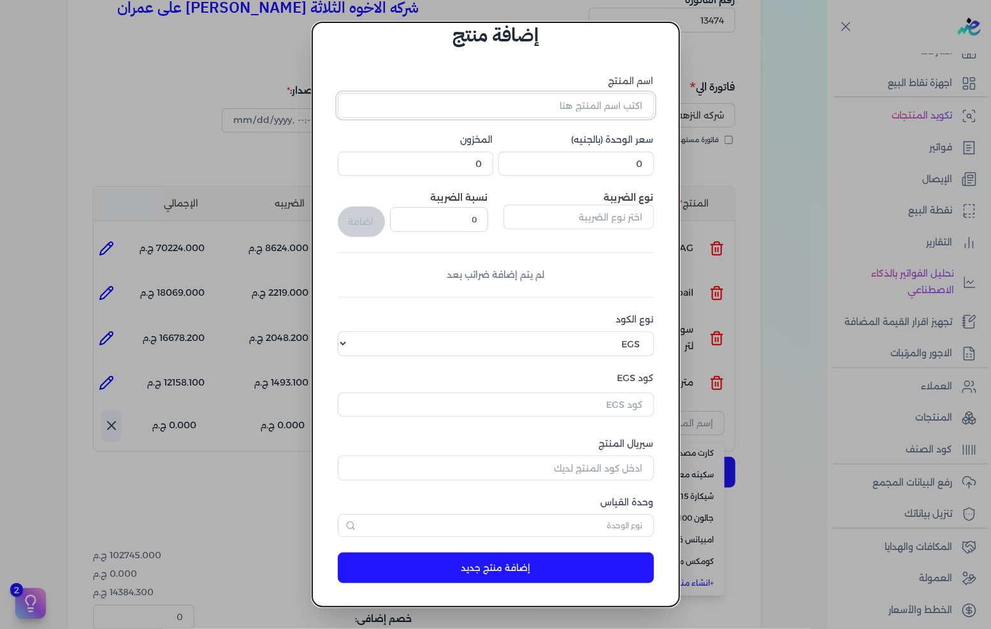
click at [588, 106] on input "اسم المنتج" at bounding box center [496, 105] width 316 height 24
click at [635, 163] on input "0" at bounding box center [576, 164] width 156 height 24
click at [591, 221] on input "text" at bounding box center [579, 217] width 150 height 24
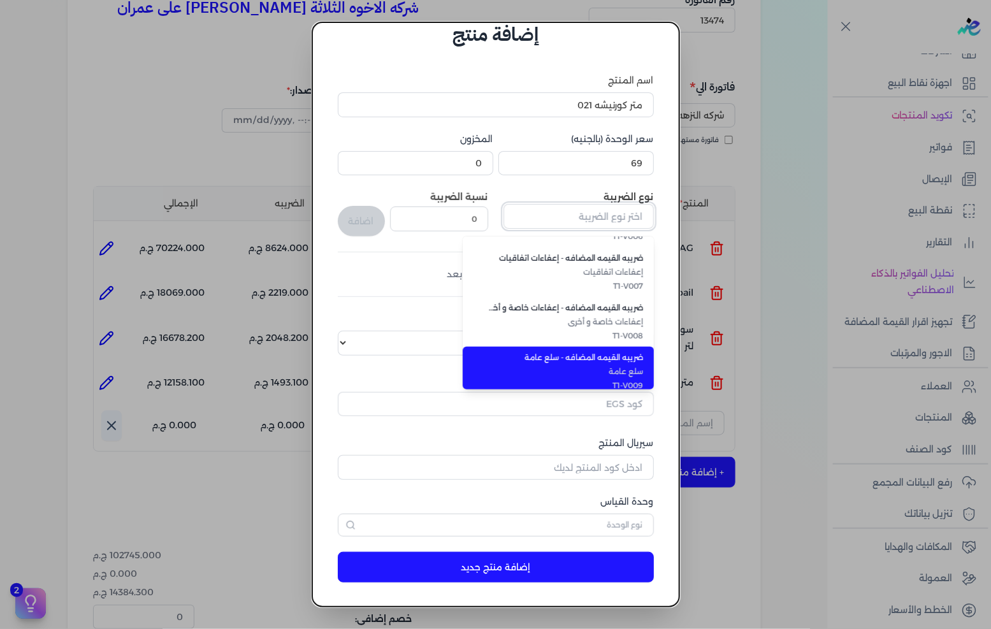
scroll to position [348, 0]
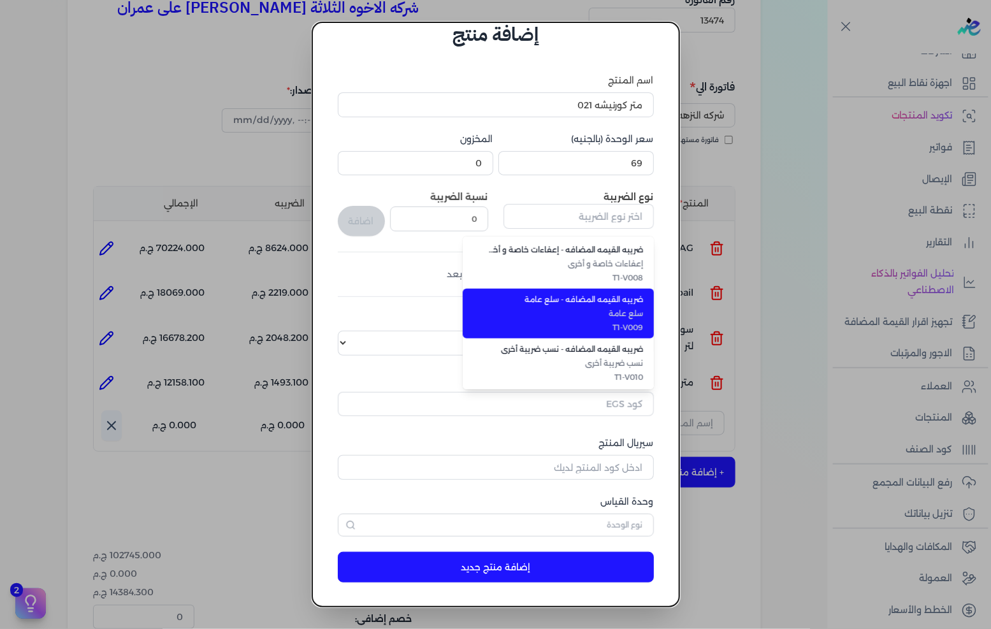
click at [591, 322] on span "T1-V009" at bounding box center [566, 327] width 156 height 11
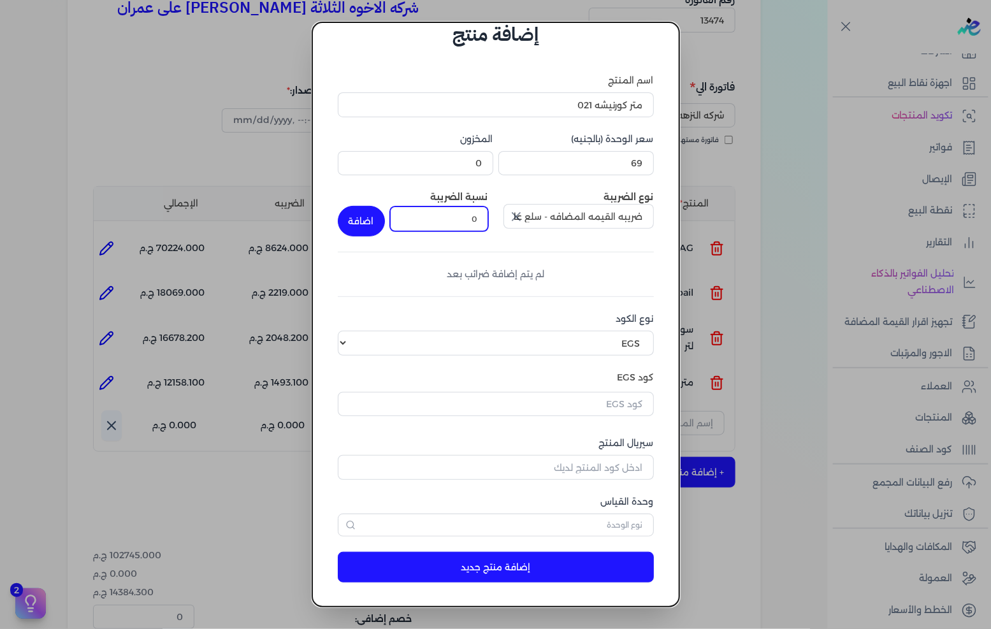
click at [474, 223] on input "0" at bounding box center [439, 218] width 98 height 24
click at [372, 227] on button "اضافة" at bounding box center [361, 221] width 47 height 31
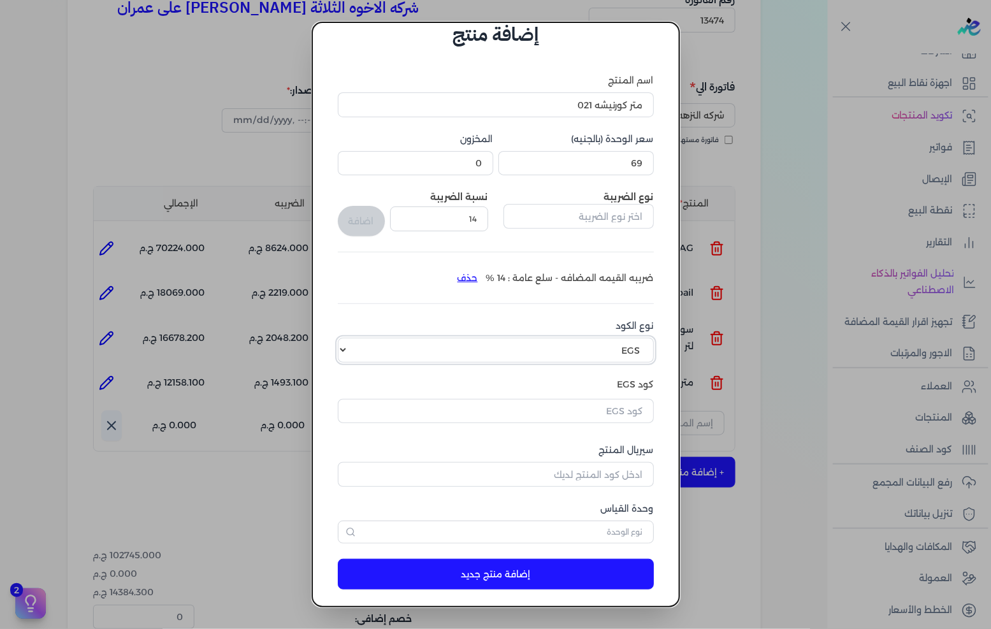
click at [582, 345] on select "اختر نوع الكود EGS GS1" at bounding box center [496, 350] width 316 height 24
click at [348, 338] on select "اختر نوع الكود EGS GS1" at bounding box center [496, 350] width 316 height 24
click at [609, 409] on input "text" at bounding box center [496, 411] width 316 height 24
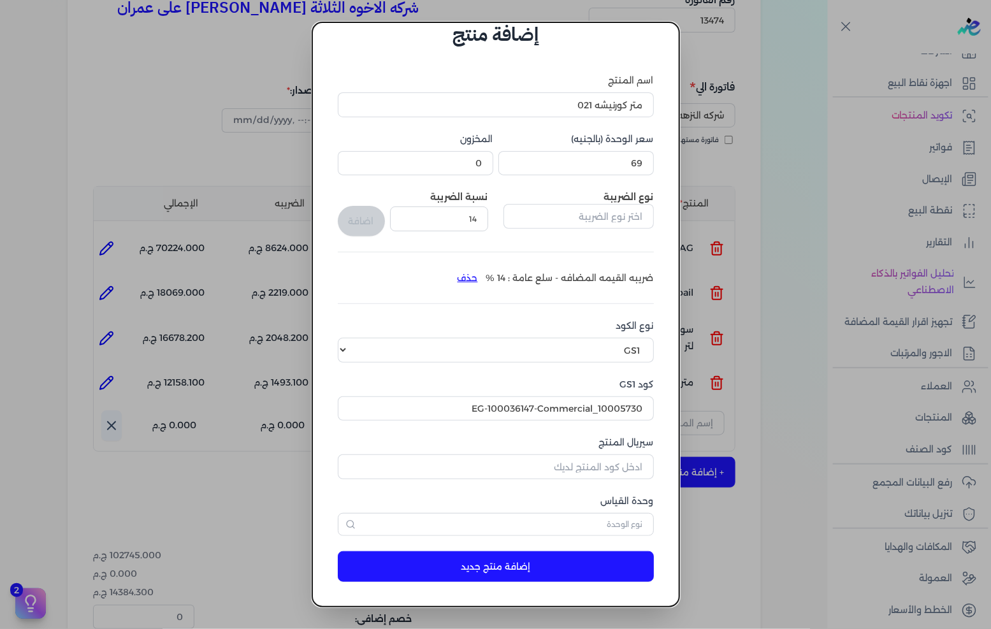
scroll to position [30, 0]
click at [529, 409] on input "EG-100036147-Commercial_10005730" at bounding box center [496, 409] width 316 height 24
paste input "text"
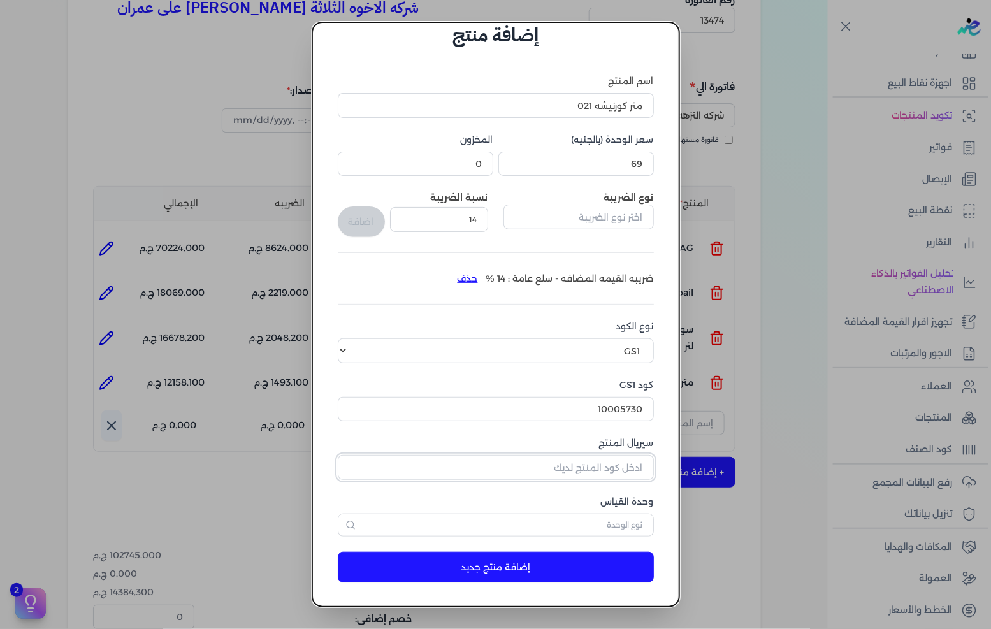
click at [600, 464] on input "سيريال المنتج" at bounding box center [496, 467] width 316 height 24
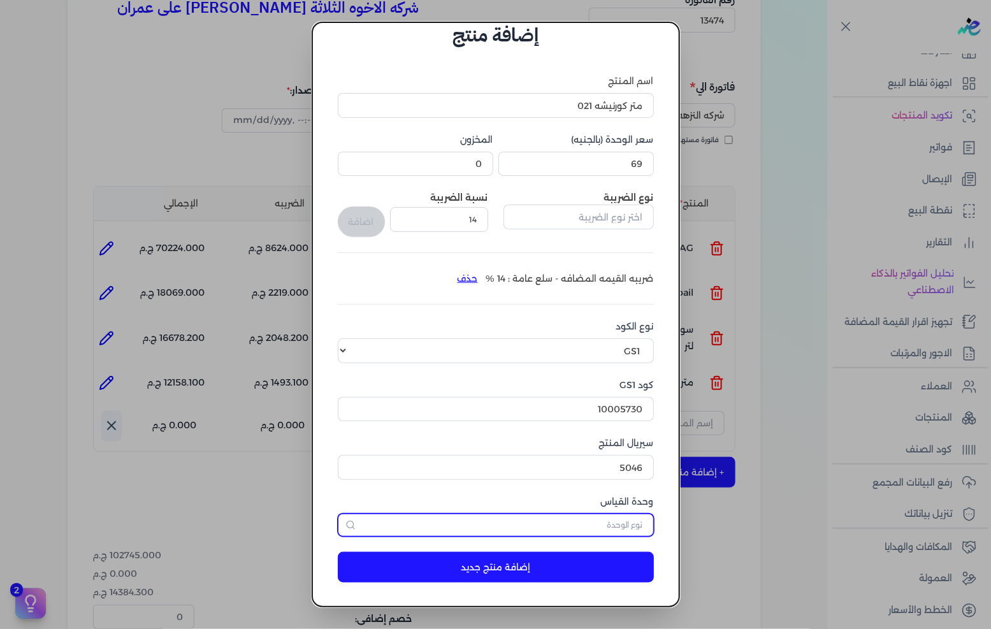
click at [570, 525] on input "text" at bounding box center [496, 525] width 316 height 23
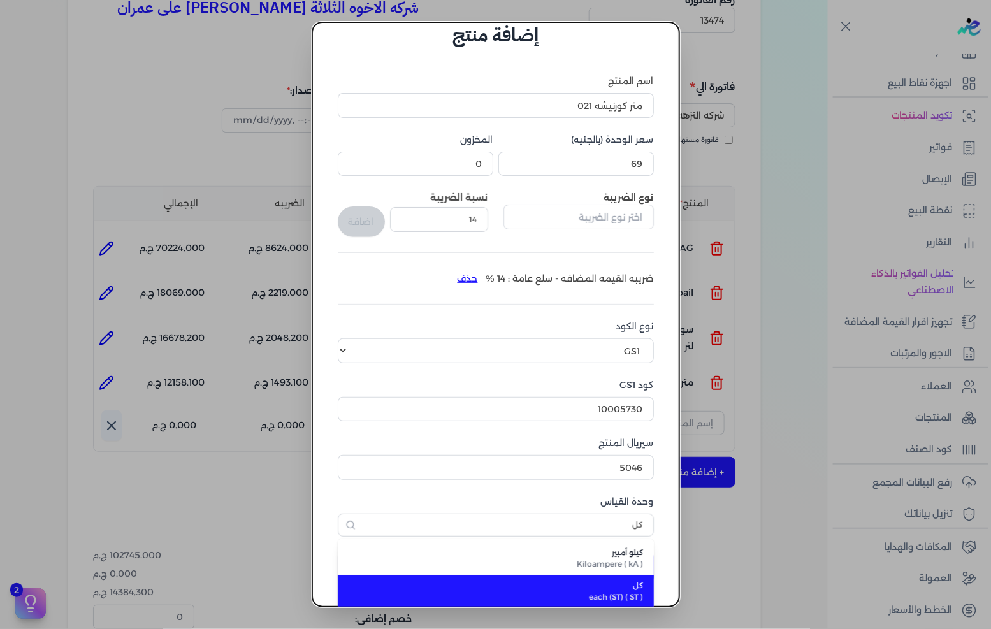
click at [612, 584] on span "كل" at bounding box center [503, 585] width 280 height 11
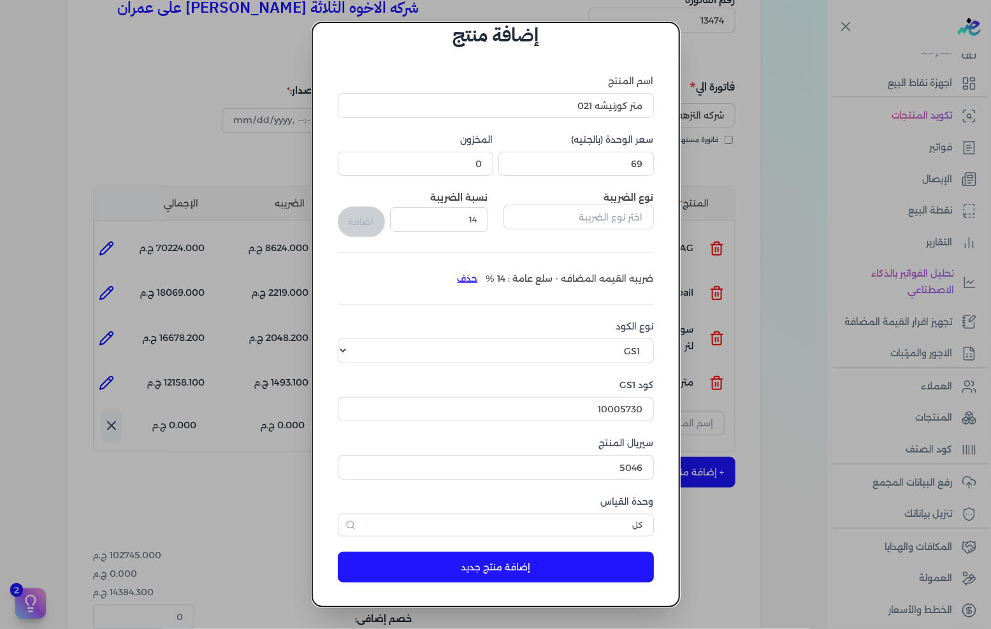
click at [594, 577] on button "إضافة منتج جديد" at bounding box center [496, 567] width 316 height 31
click at [583, 473] on input "5046" at bounding box center [496, 467] width 316 height 24
click at [561, 558] on button "إضافة منتج جديد" at bounding box center [496, 567] width 316 height 31
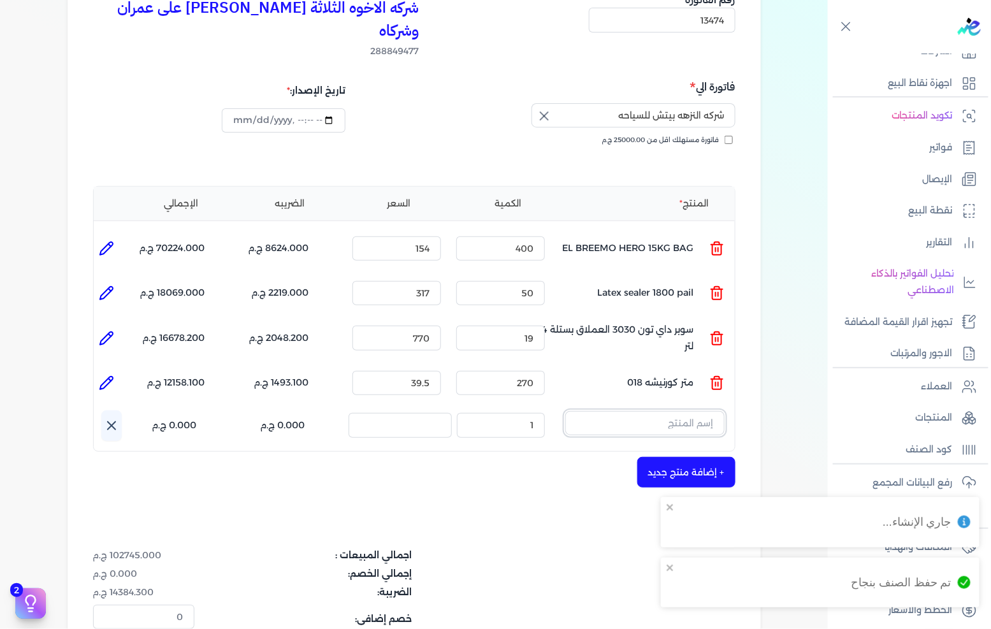
click at [651, 411] on input "text" at bounding box center [644, 423] width 159 height 24
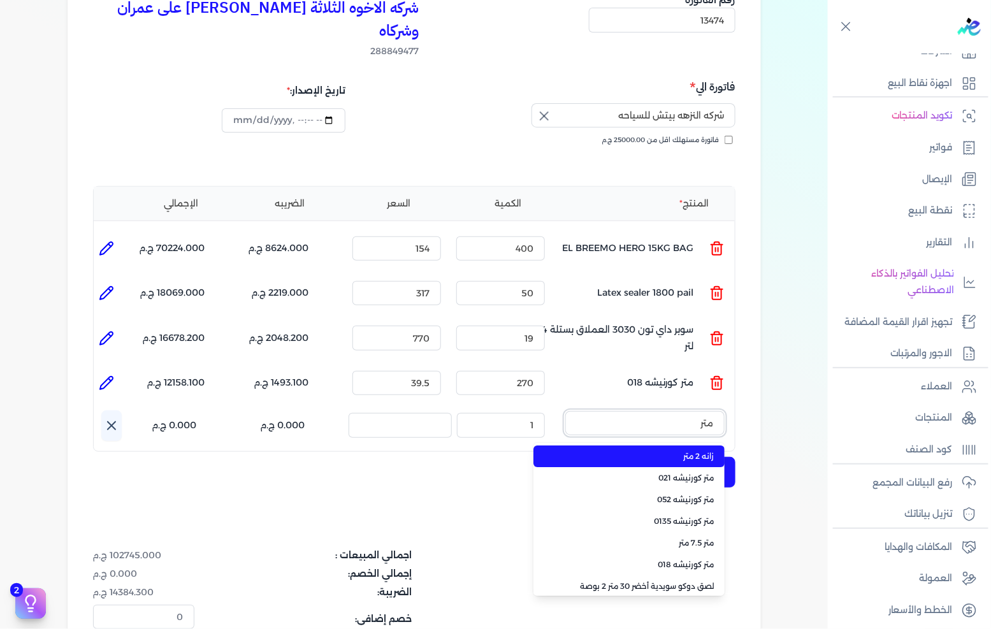
click at [565, 411] on button "متر" at bounding box center [644, 425] width 159 height 29
click at [677, 451] on span "متر كورنيشه 021" at bounding box center [637, 456] width 156 height 11
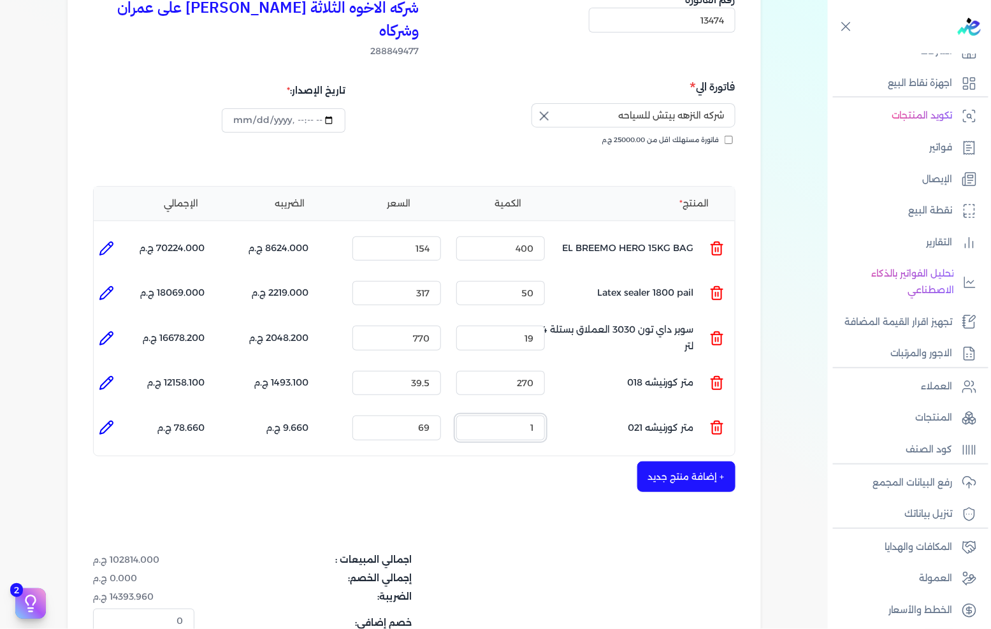
click at [526, 416] on input "1" at bounding box center [500, 428] width 89 height 24
click at [691, 461] on button "+ إضافة منتج جديد" at bounding box center [686, 476] width 98 height 31
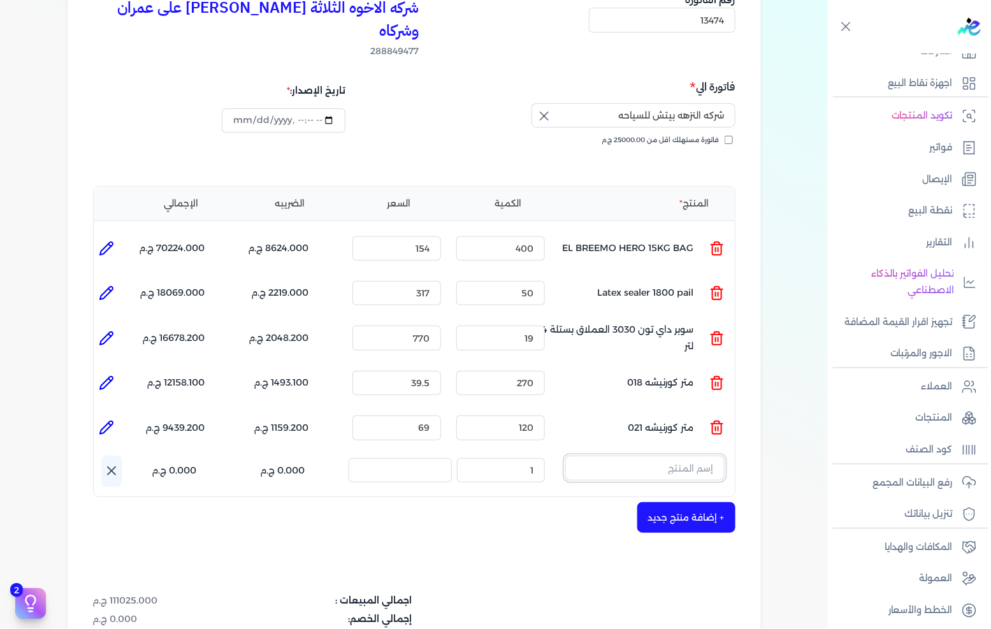
click at [659, 456] on input "text" at bounding box center [644, 468] width 159 height 24
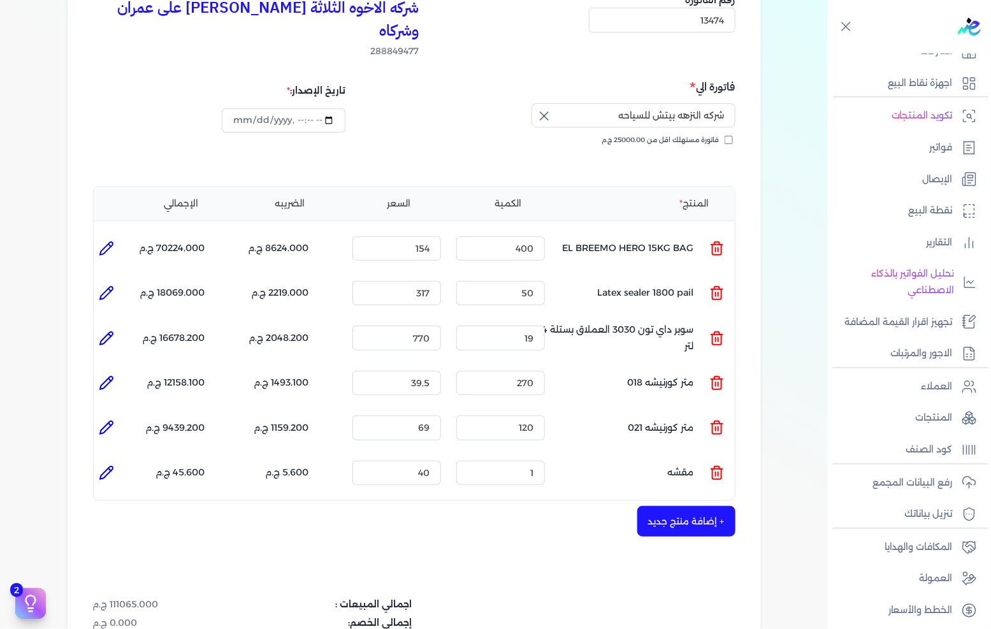
click at [721, 465] on icon at bounding box center [716, 472] width 15 height 15
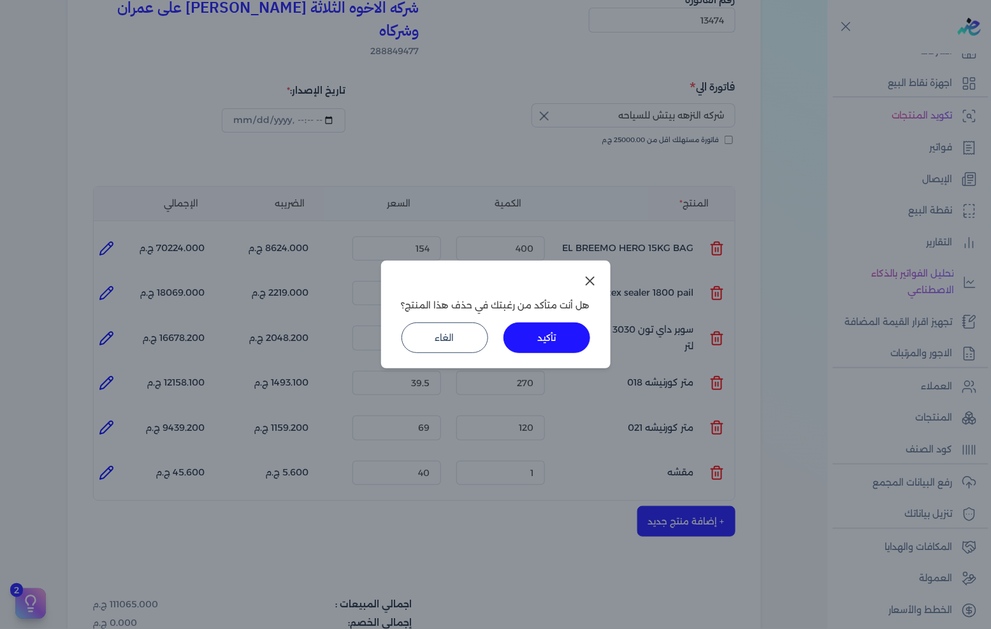
click at [544, 340] on button "تأكيد" at bounding box center [547, 337] width 87 height 31
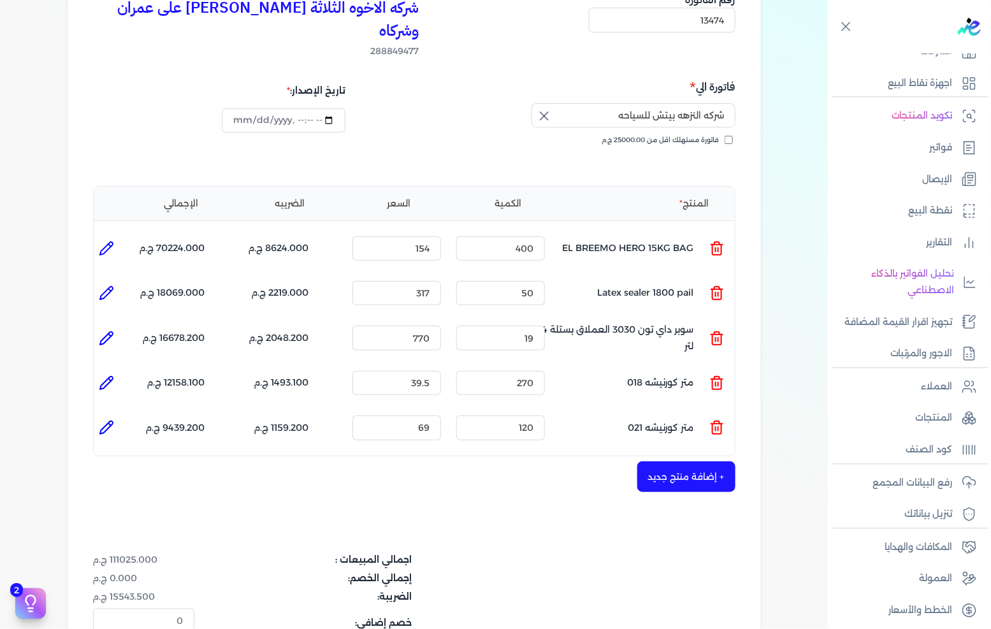
click at [718, 375] on icon at bounding box center [716, 382] width 15 height 15
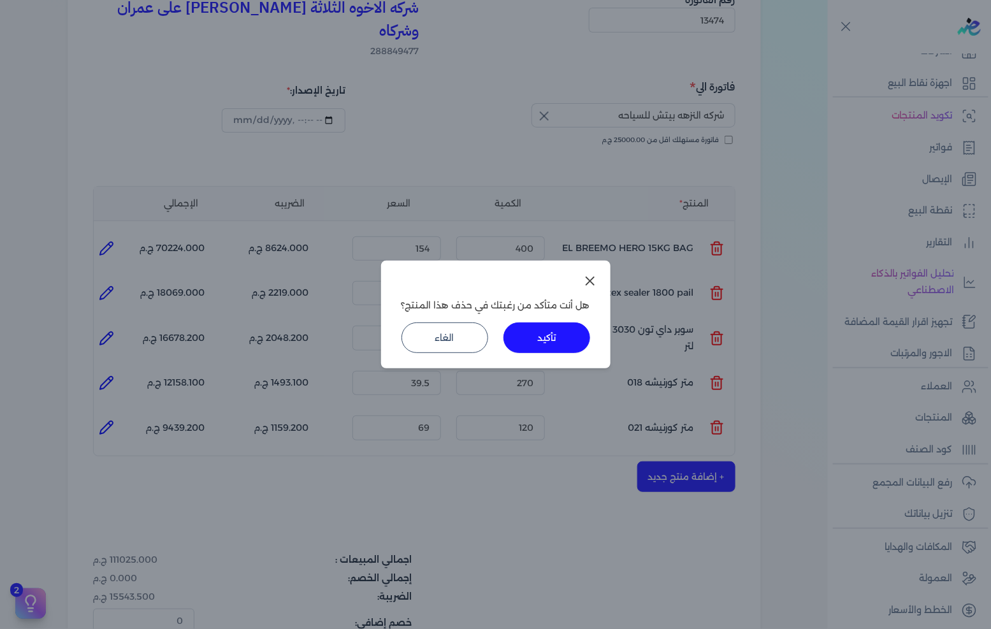
click at [512, 328] on button "تأكيد" at bounding box center [547, 337] width 87 height 31
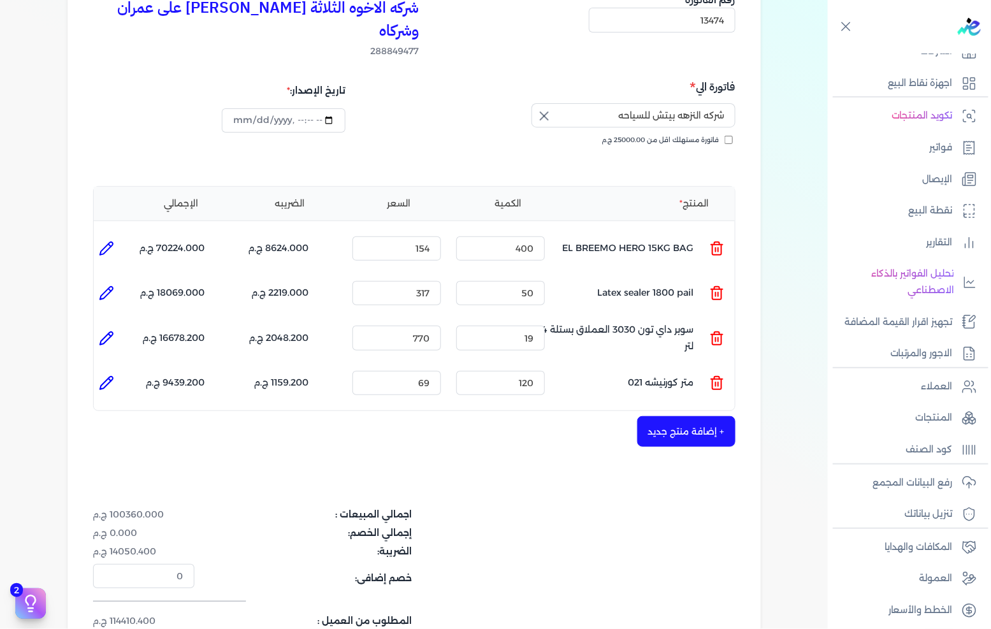
click at [682, 416] on button "+ إضافة منتج جديد" at bounding box center [686, 431] width 98 height 31
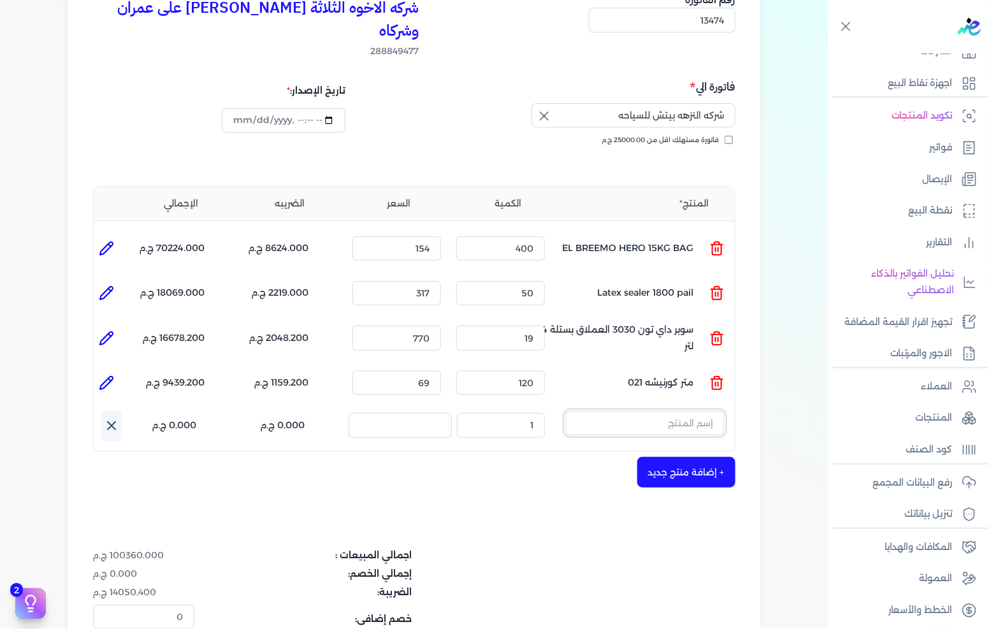
click at [690, 411] on input "text" at bounding box center [644, 423] width 159 height 24
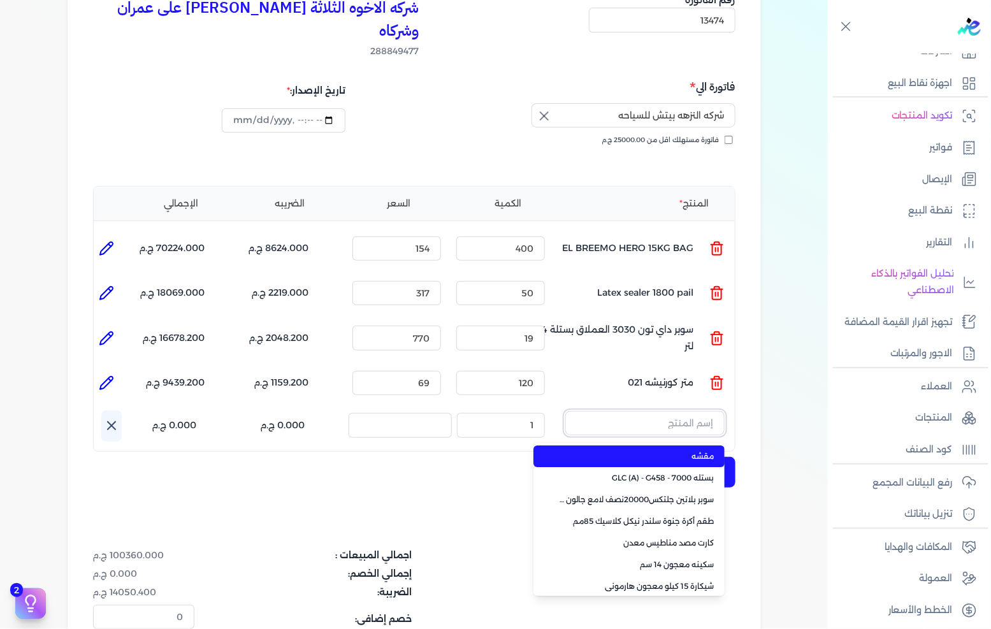
paste input "FUTEC Cornices O18 1.0 Metre"
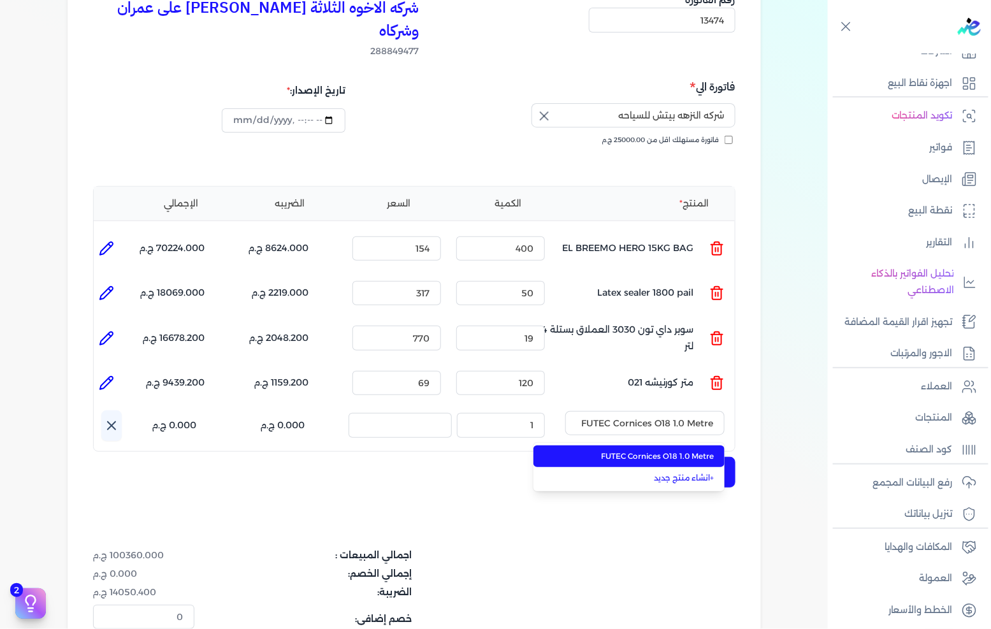
click at [654, 446] on li "FUTEC Cornices O18 1.0 Metre" at bounding box center [628, 457] width 191 height 22
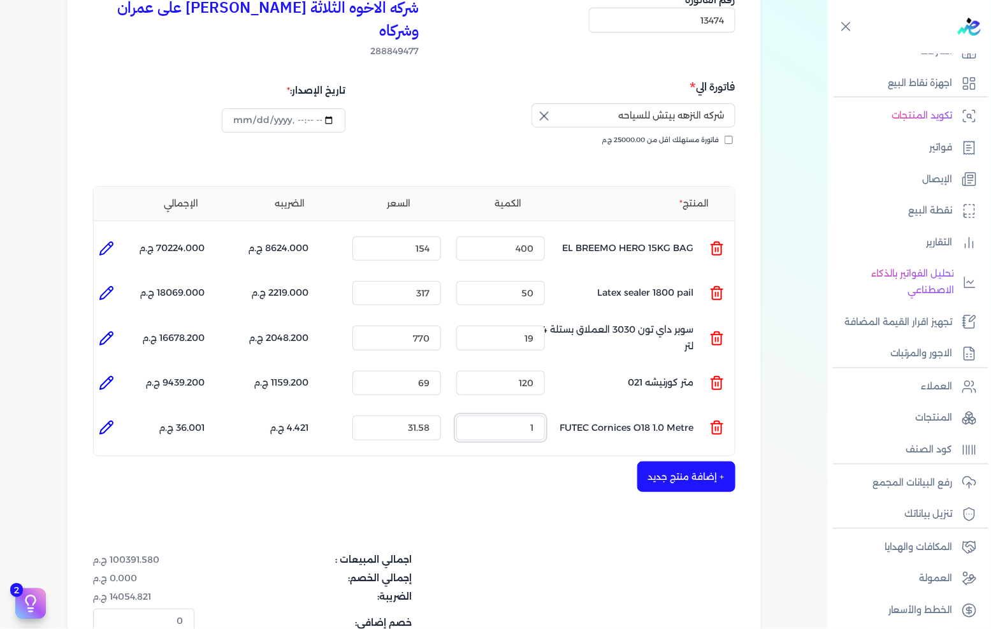
click at [514, 416] on input "1" at bounding box center [500, 428] width 89 height 24
click at [114, 420] on icon at bounding box center [106, 427] width 15 height 15
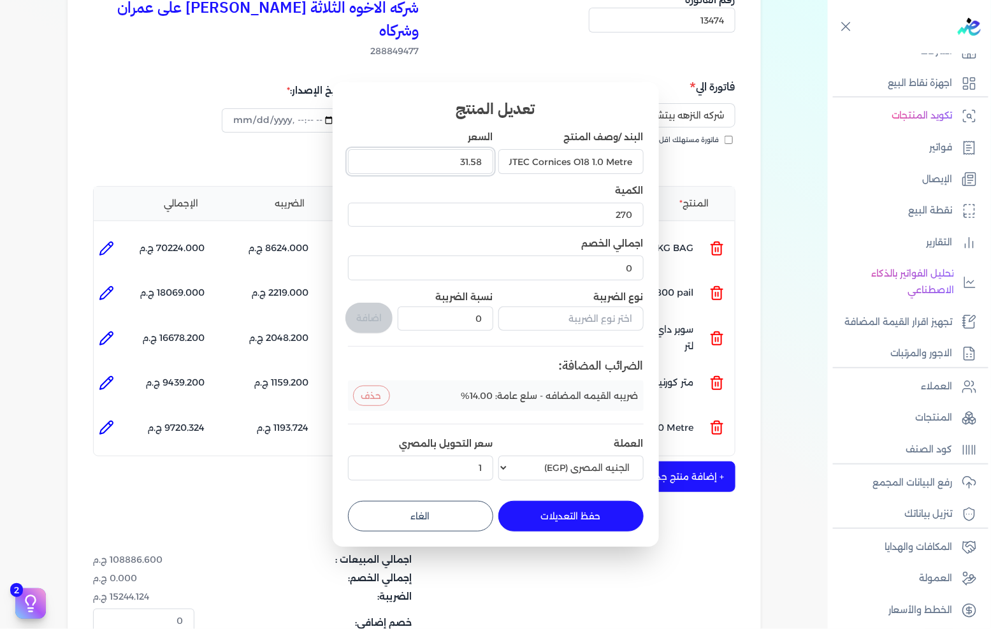
click at [479, 168] on input "31.58" at bounding box center [420, 161] width 145 height 24
click at [570, 514] on button "حفظ التعديلات" at bounding box center [570, 516] width 145 height 31
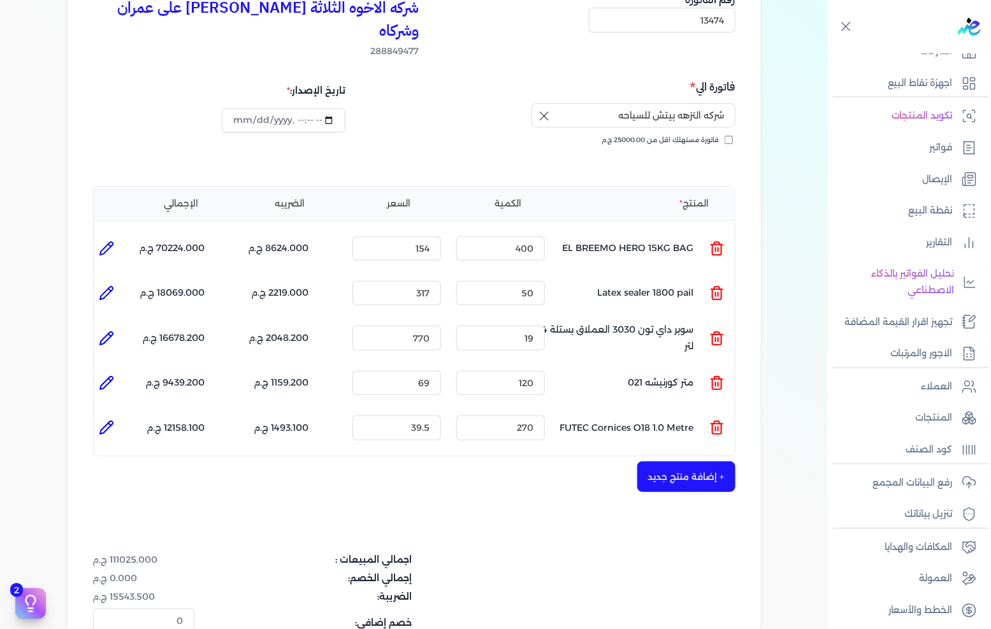
click at [724, 375] on icon at bounding box center [716, 382] width 15 height 15
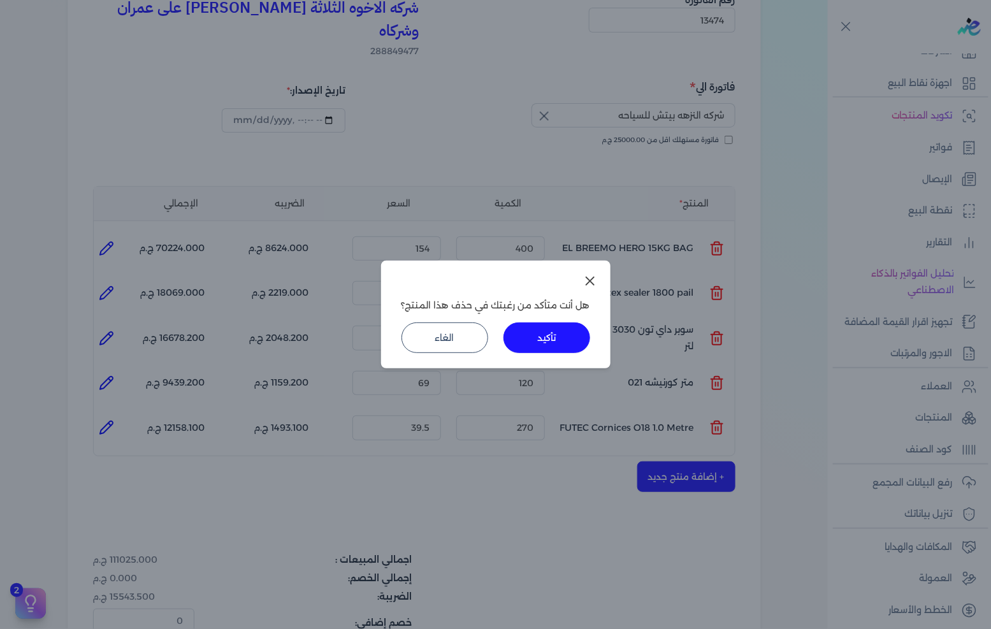
click at [538, 344] on button "تأكيد" at bounding box center [547, 337] width 87 height 31
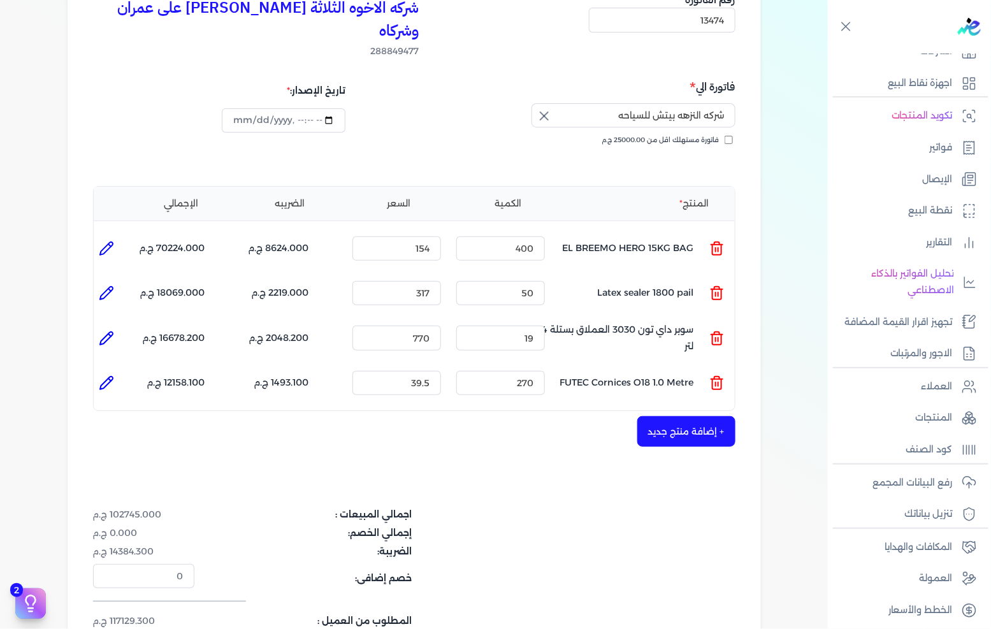
click at [681, 416] on button "+ إضافة منتج جديد" at bounding box center [686, 431] width 98 height 31
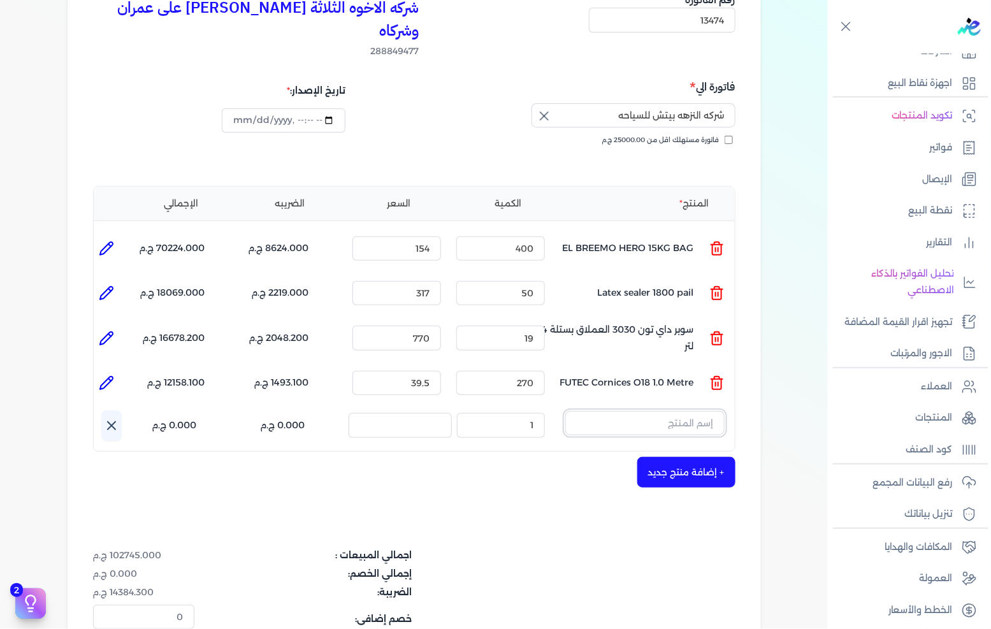
click at [683, 411] on input "text" at bounding box center [644, 423] width 159 height 24
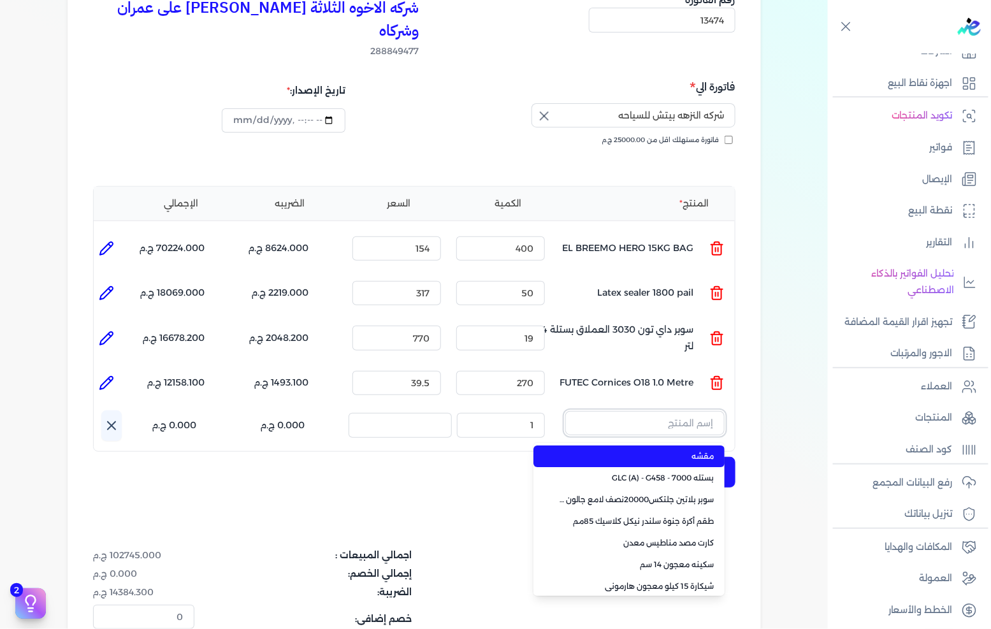
paste input "FUTEC Cornices O121 1.0 Metre"
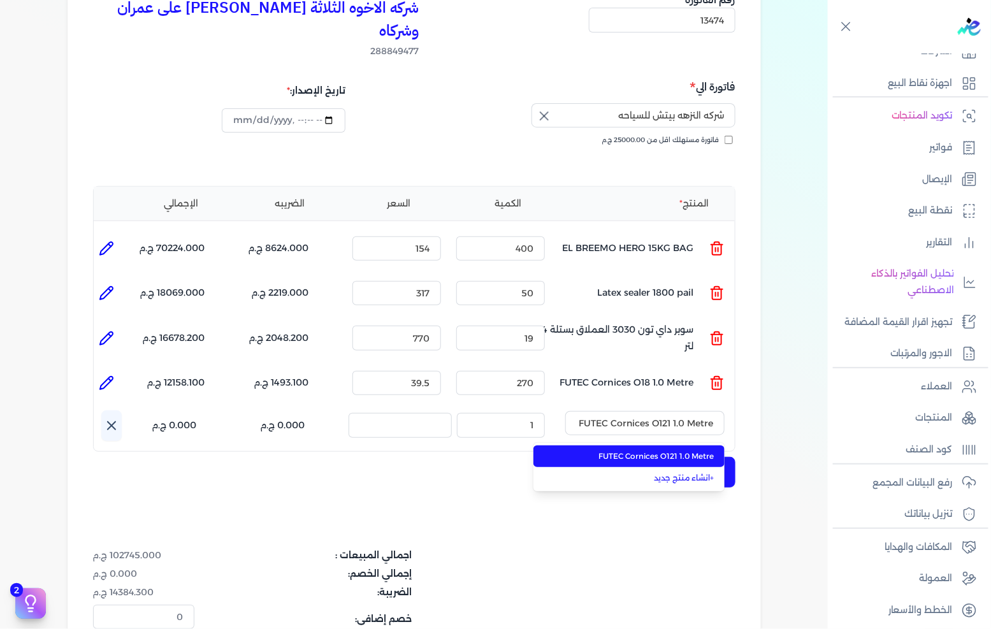
click at [647, 446] on li "FUTEC Cornices O121 1.0 Metre" at bounding box center [628, 457] width 191 height 22
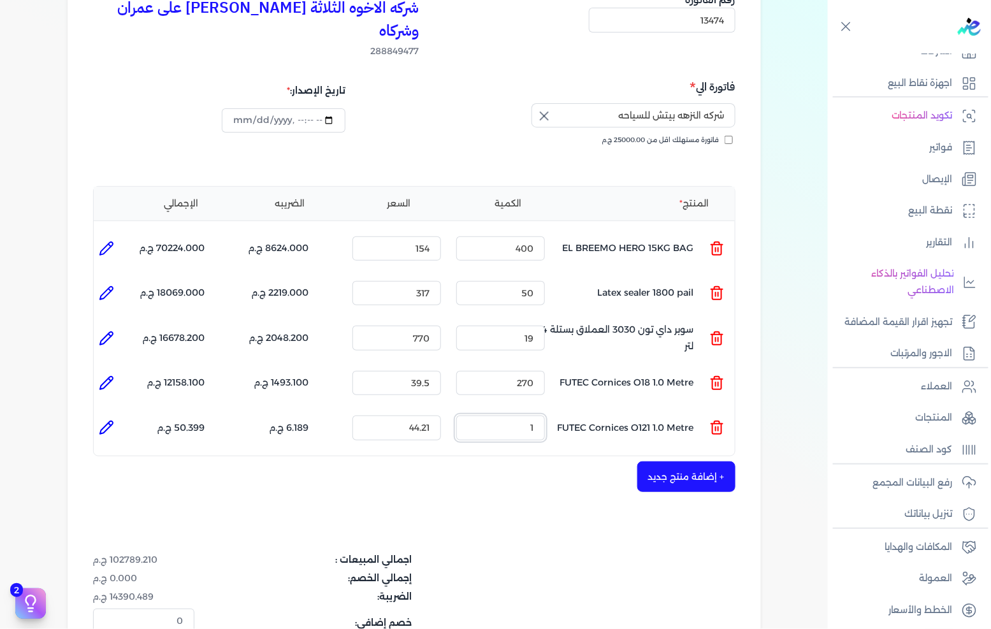
click at [525, 416] on input "1" at bounding box center [500, 428] width 89 height 24
click at [394, 416] on input "44.21" at bounding box center [396, 428] width 89 height 24
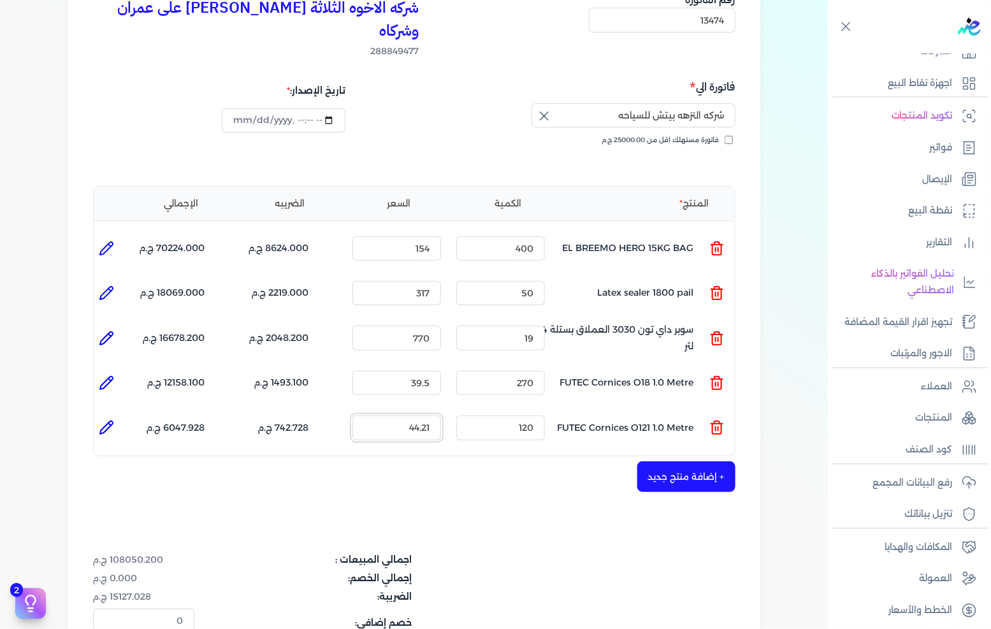
click at [394, 416] on input "44.21" at bounding box center [396, 428] width 89 height 24
click at [653, 461] on button "+ إضافة منتج جديد" at bounding box center [686, 476] width 98 height 31
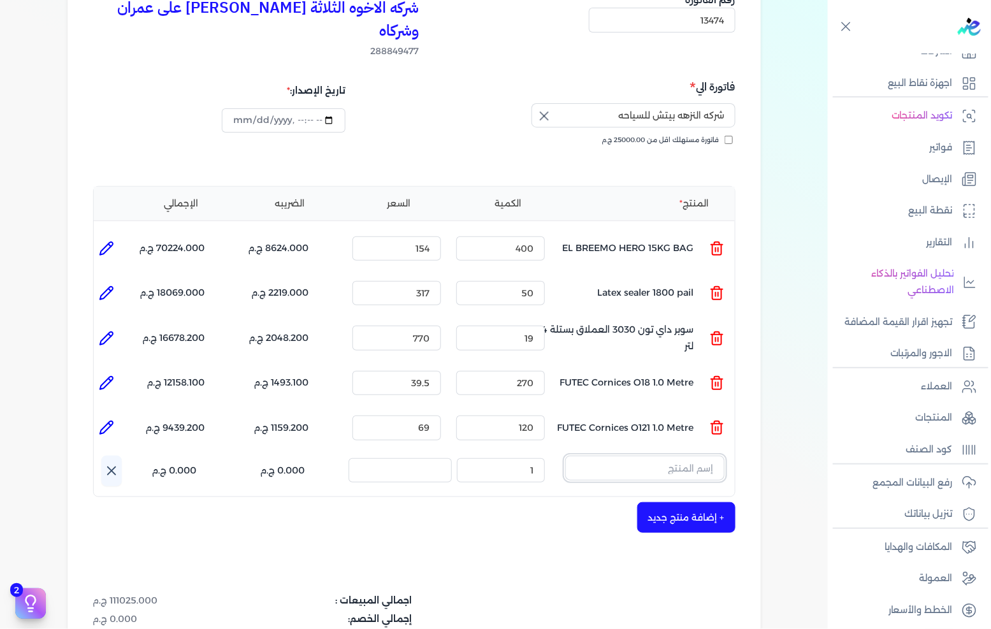
click at [659, 456] on input "text" at bounding box center [644, 468] width 159 height 24
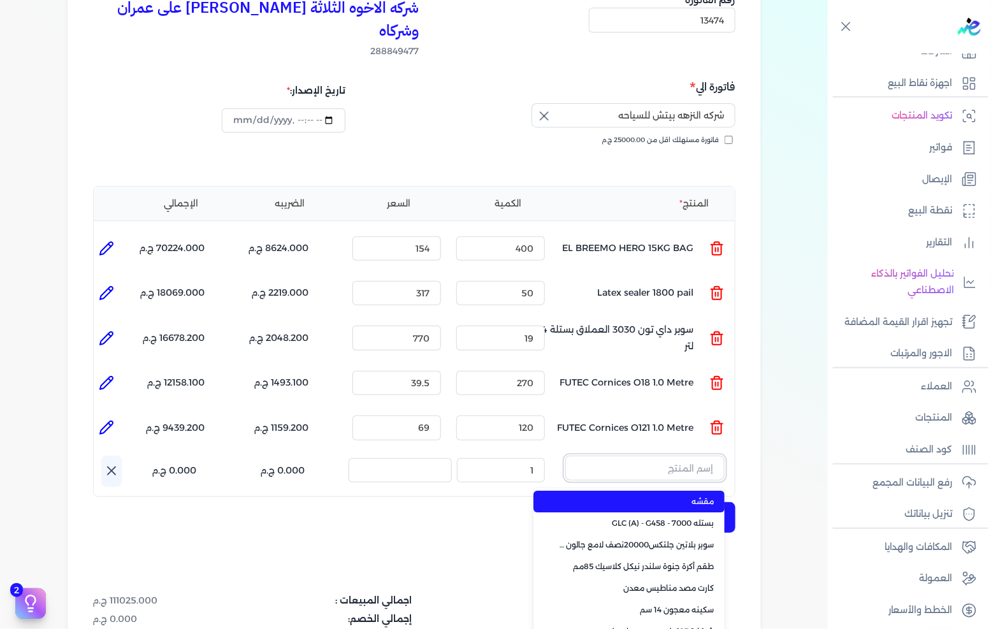
paste input "FUTEC B. Filler 5.00Kg 1.0 Piece"
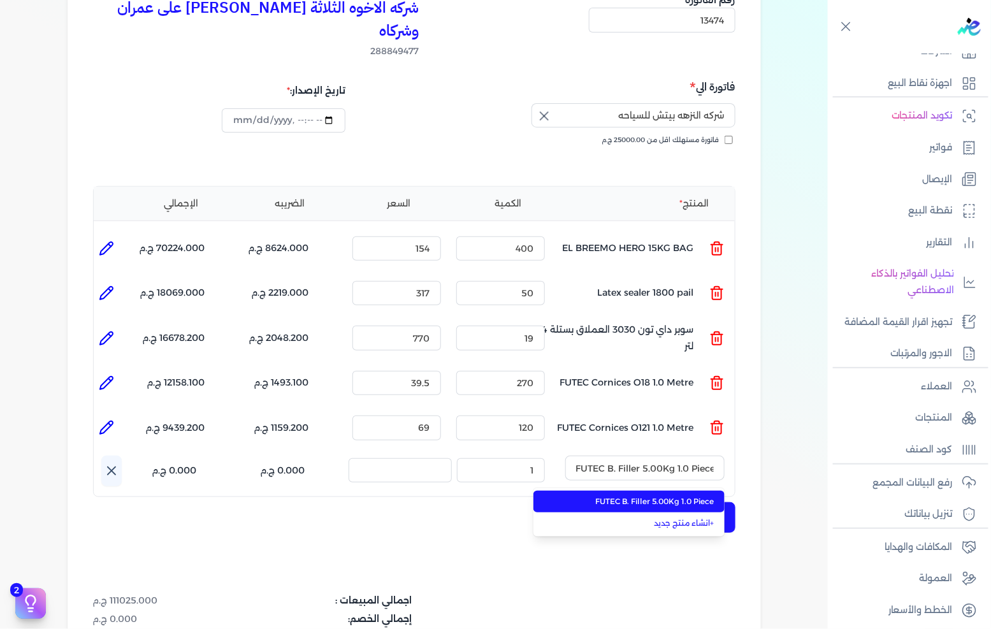
click at [646, 496] on span "FUTEC B. Filler 5.00Kg 1.0 Piece" at bounding box center [637, 501] width 156 height 11
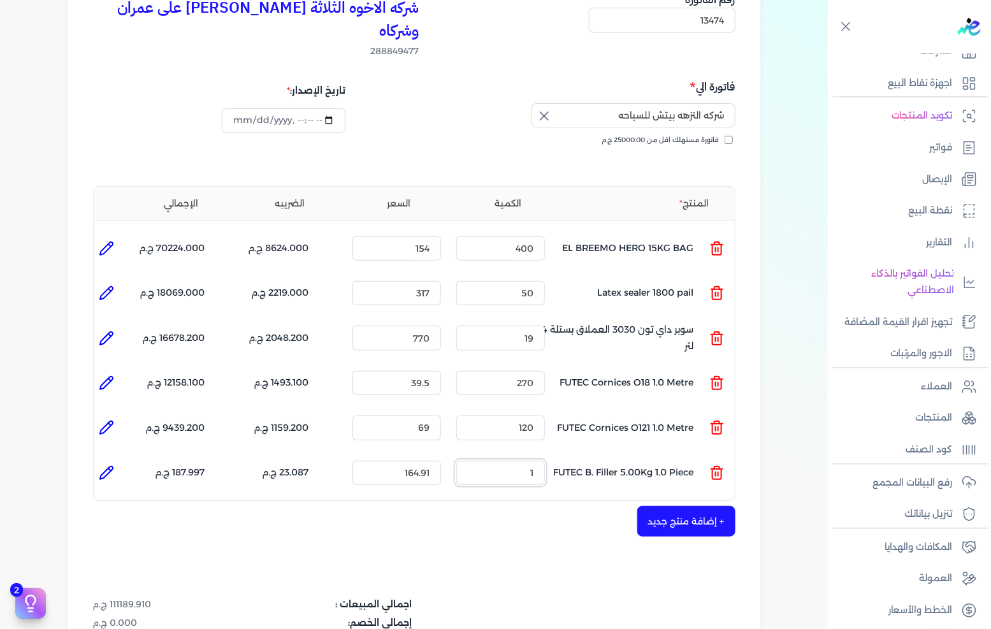
click at [511, 461] on input "1" at bounding box center [500, 473] width 89 height 24
click at [419, 461] on input "164.91" at bounding box center [396, 473] width 89 height 24
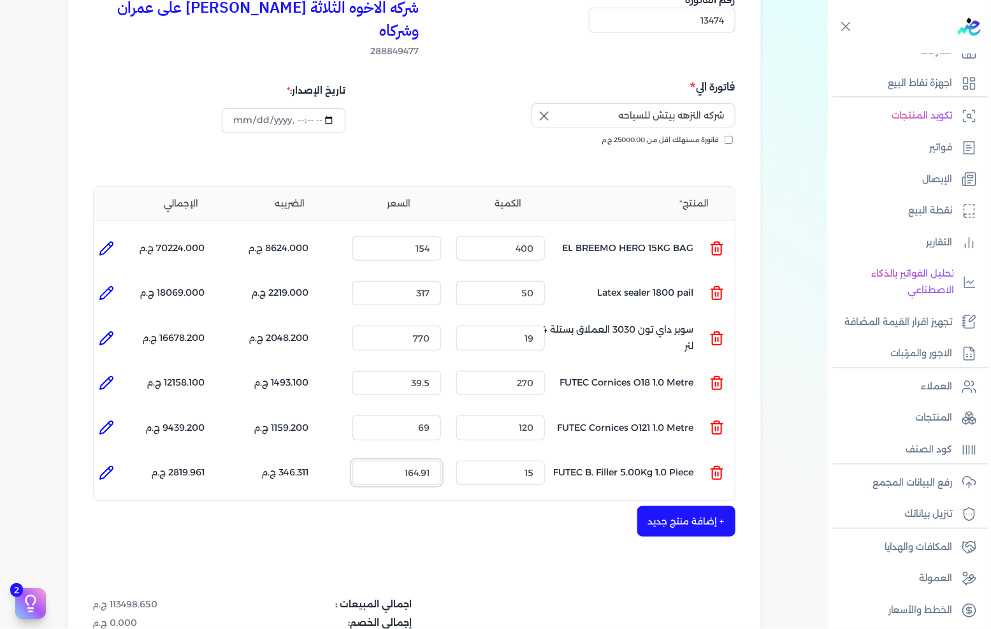
click at [419, 461] on input "164.91" at bounding box center [396, 473] width 89 height 24
click at [668, 479] on div "شركه الاخوه الثلاثة فتحى السيد على عمران وشركاه 288849477 رقم الفاتورة 13474 فا…" at bounding box center [414, 380] width 693 height 829
click at [679, 506] on button "+ إضافة منتج جديد" at bounding box center [686, 521] width 98 height 31
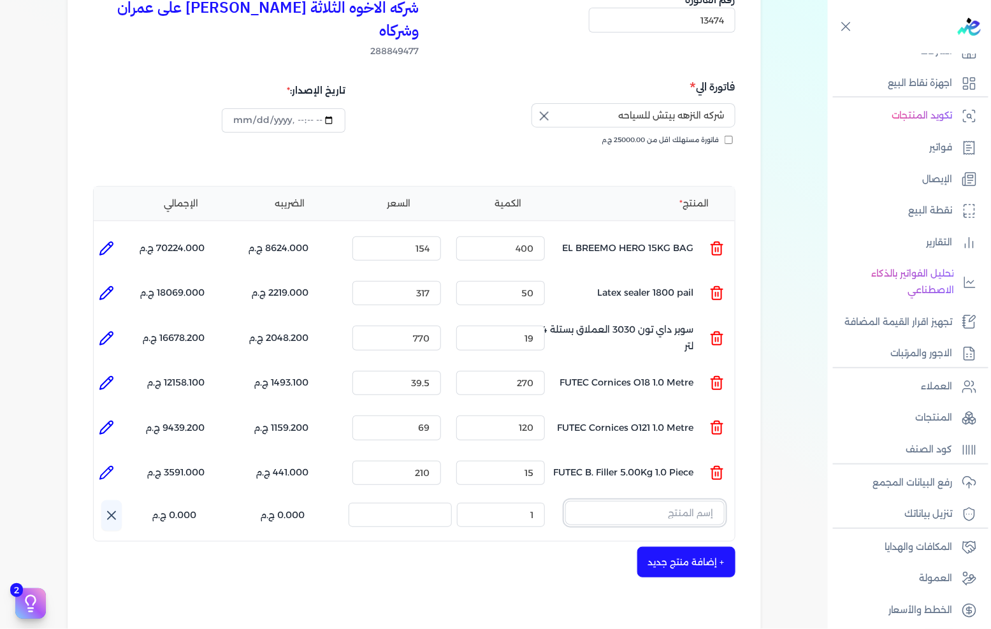
click at [692, 501] on input "text" at bounding box center [644, 513] width 159 height 24
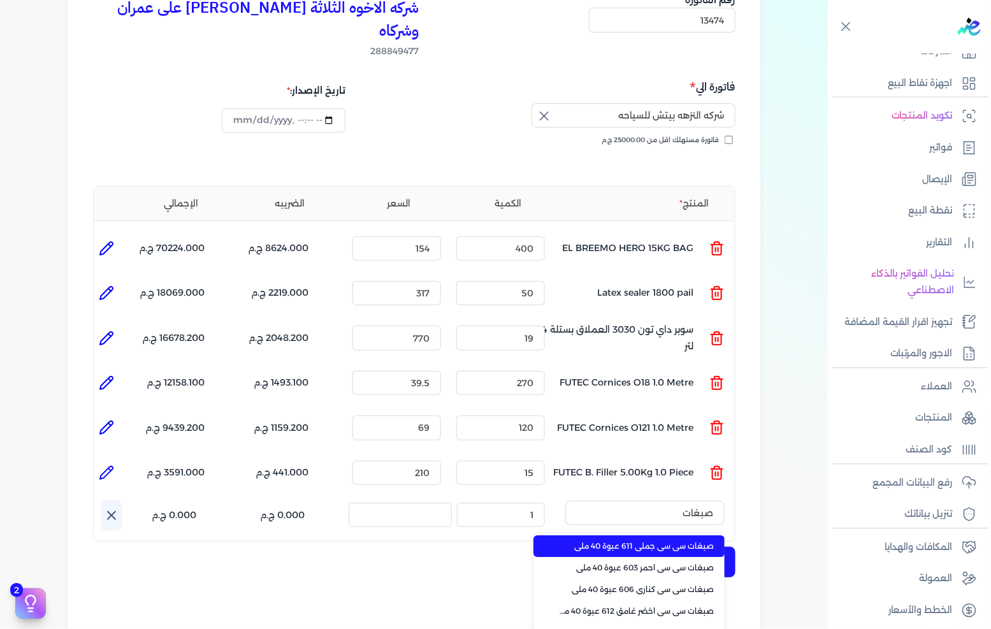
click at [667, 540] on span "صبغات سي سي جملي 611 عبوة 40 ملي" at bounding box center [637, 545] width 156 height 11
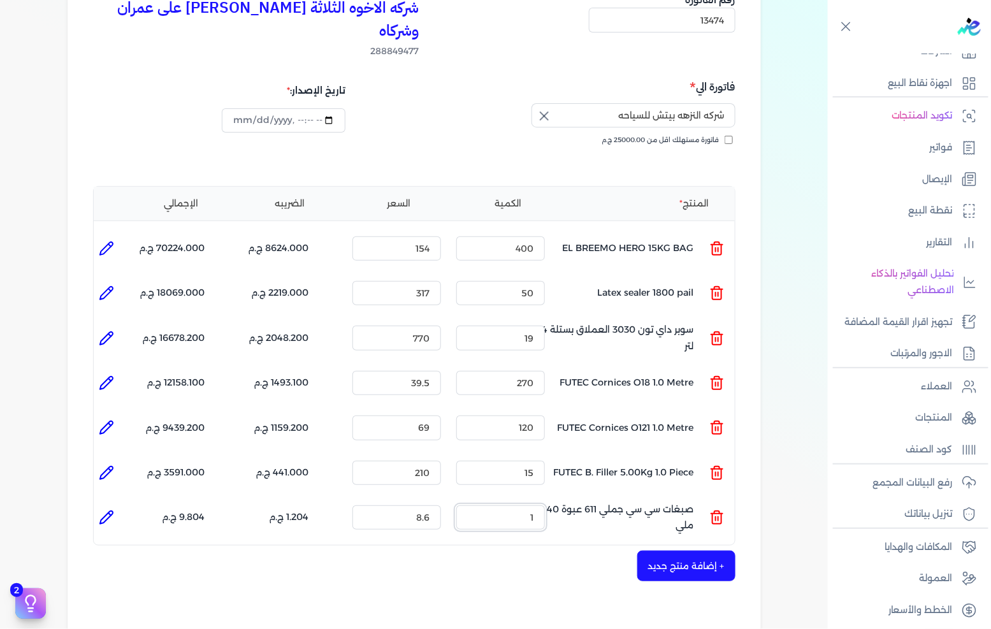
click at [526, 505] on input "1" at bounding box center [500, 517] width 89 height 24
click at [402, 505] on input "8.6" at bounding box center [396, 517] width 89 height 24
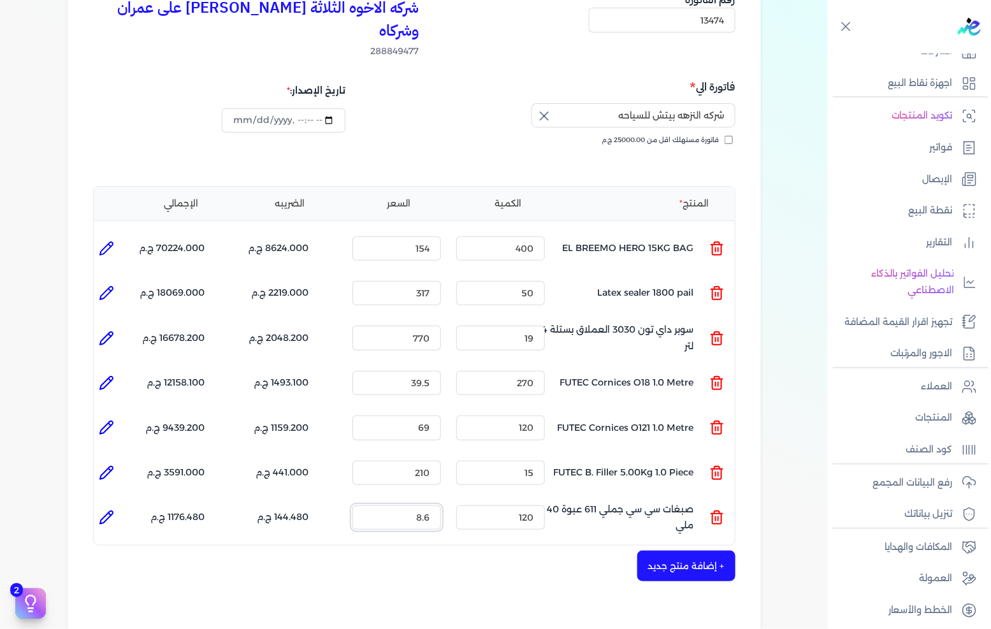
click at [402, 505] on input "8.6" at bounding box center [396, 517] width 89 height 24
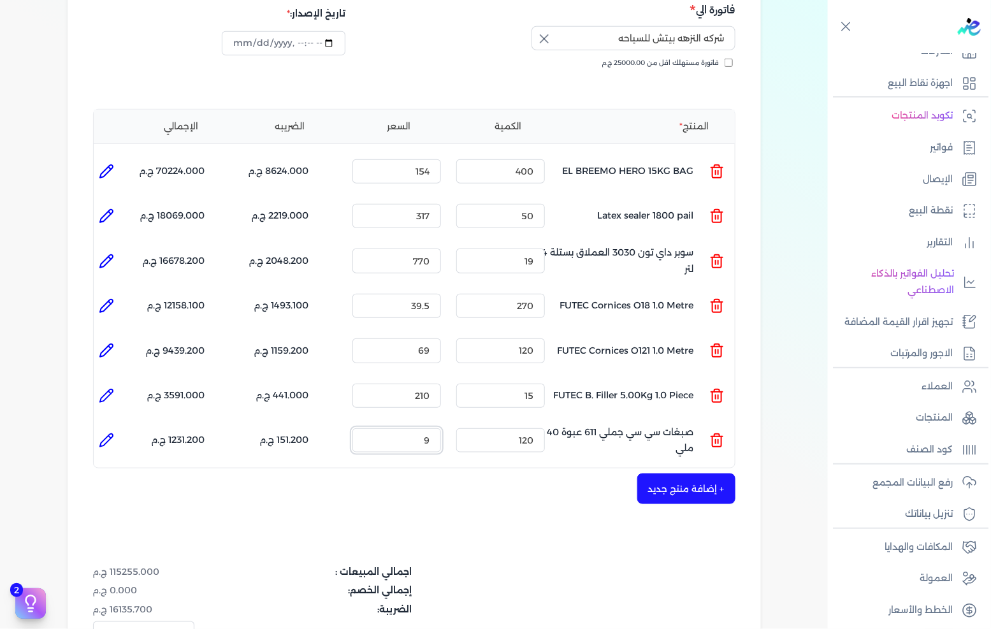
scroll to position [283, 0]
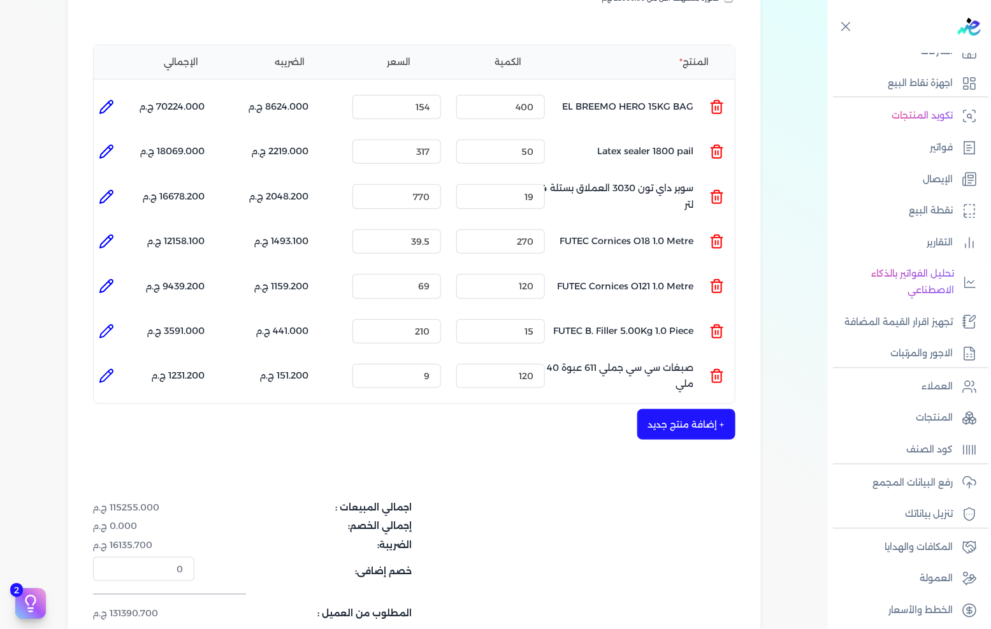
click at [706, 413] on button "+ إضافة منتج جديد" at bounding box center [686, 424] width 98 height 31
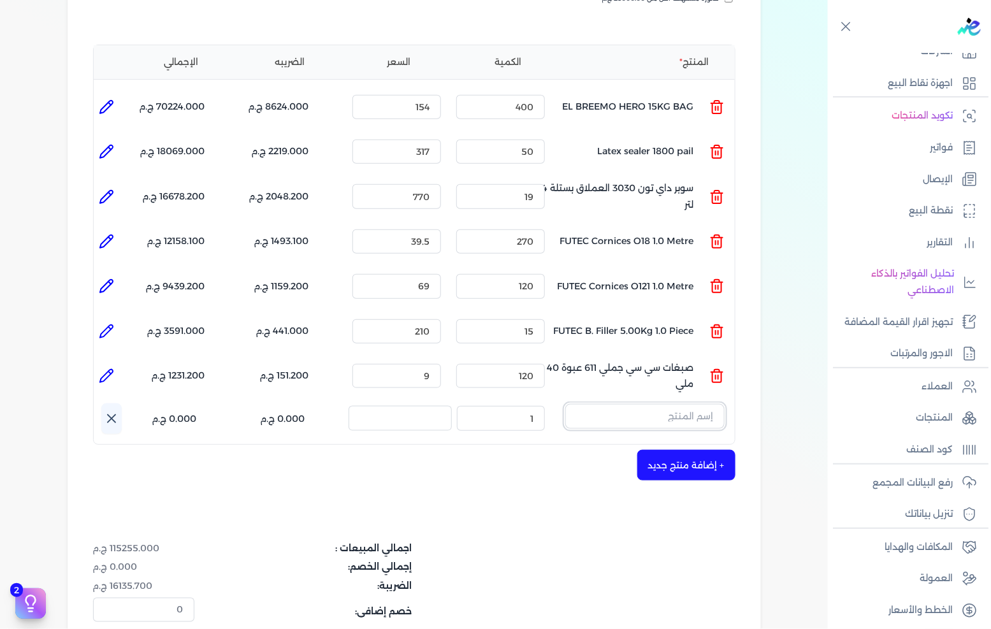
click at [693, 404] on input "text" at bounding box center [644, 416] width 159 height 24
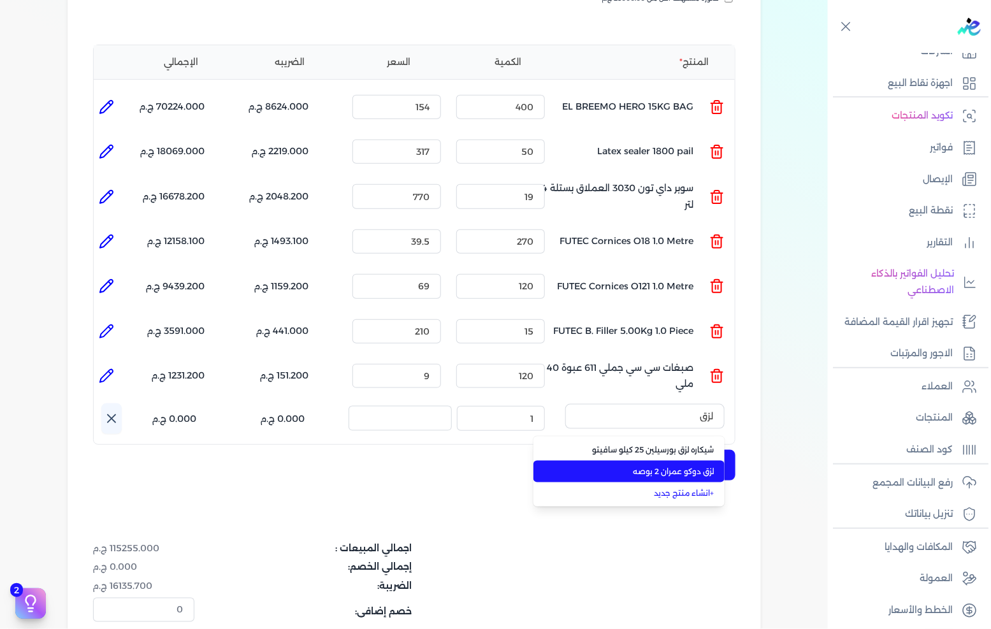
click at [686, 466] on span "لزق دوكو عمران 2 بوصه" at bounding box center [637, 471] width 156 height 11
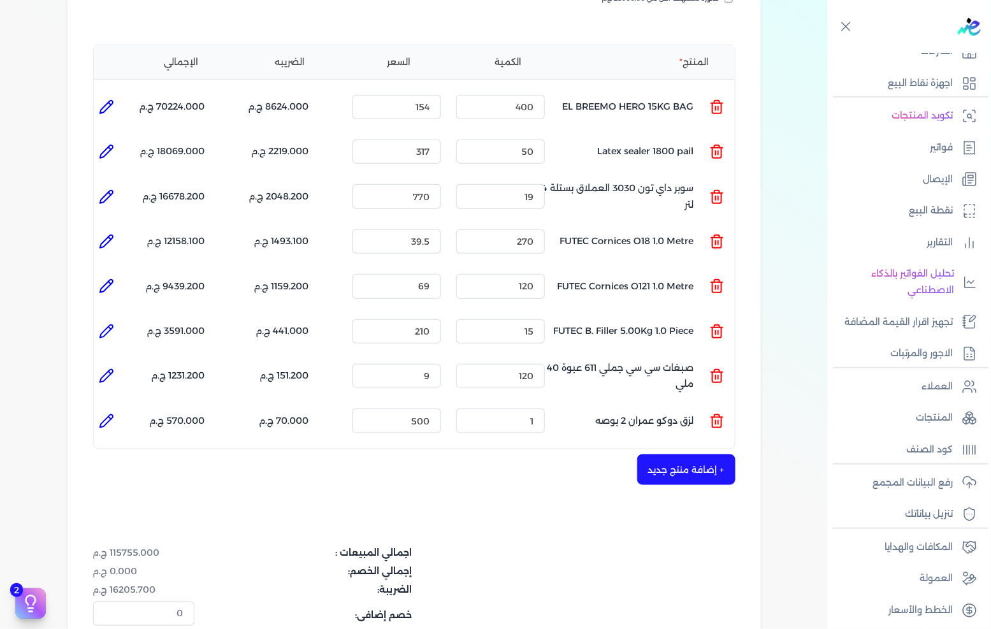
click at [112, 414] on icon at bounding box center [106, 421] width 15 height 15
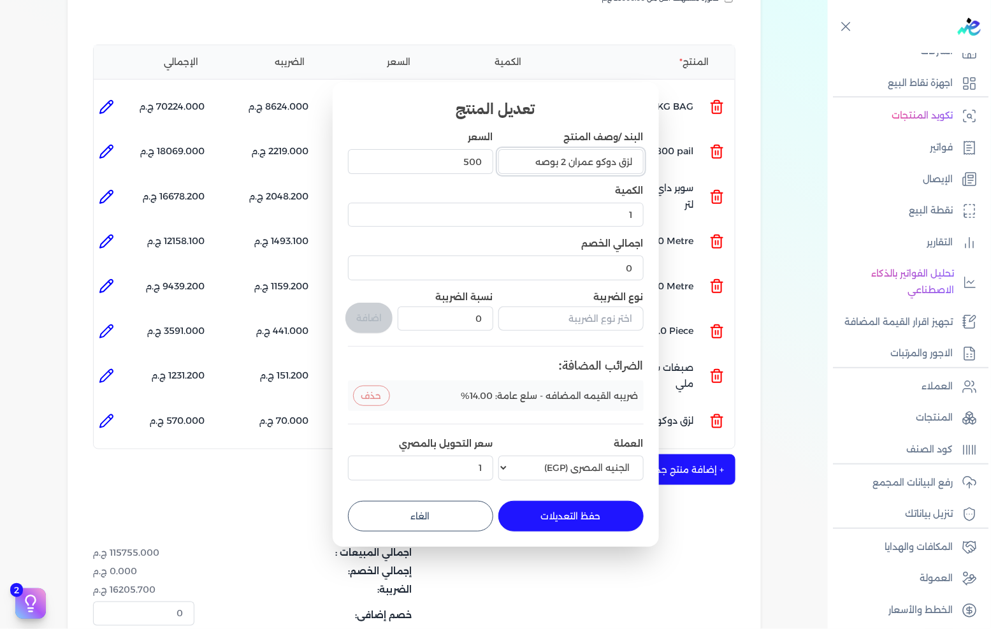
click at [640, 161] on input "لزق دوكو عمران 2 بوصه" at bounding box center [570, 161] width 145 height 24
click at [557, 519] on button "حفظ التعديلات" at bounding box center [570, 516] width 145 height 31
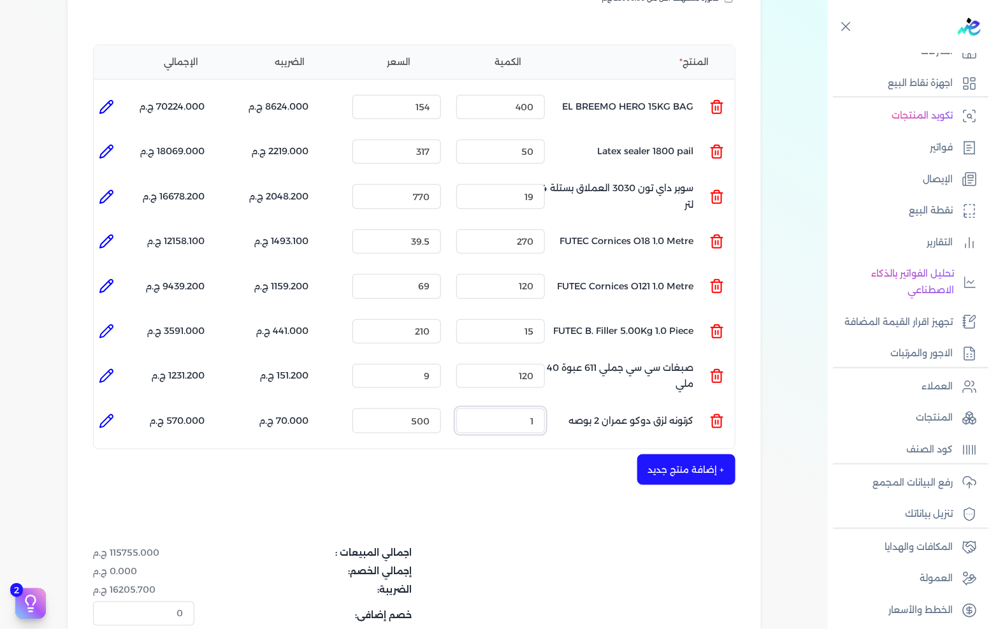
click at [539, 409] on input "1" at bounding box center [500, 421] width 89 height 24
click at [435, 409] on input "500" at bounding box center [396, 421] width 89 height 24
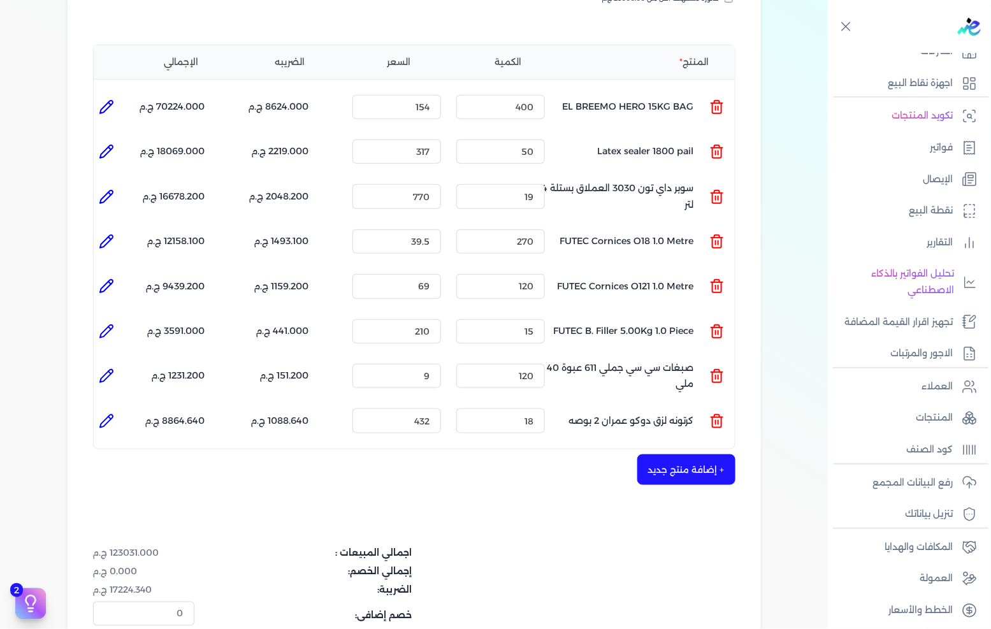
click at [666, 462] on div "شركه الاخوه الثلاثة فتحى السيد على عمران وشركاه 288849477 رقم الفاتورة 13474 فا…" at bounding box center [414, 283] width 693 height 918
click at [676, 454] on button "+ إضافة منتج جديد" at bounding box center [686, 469] width 98 height 31
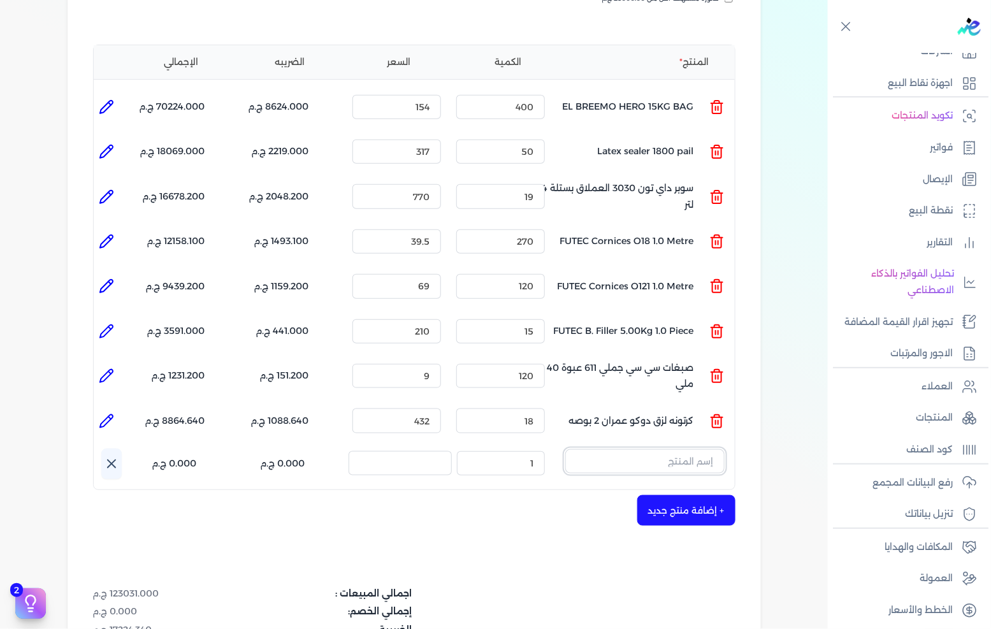
click at [686, 449] on input "text" at bounding box center [644, 461] width 159 height 24
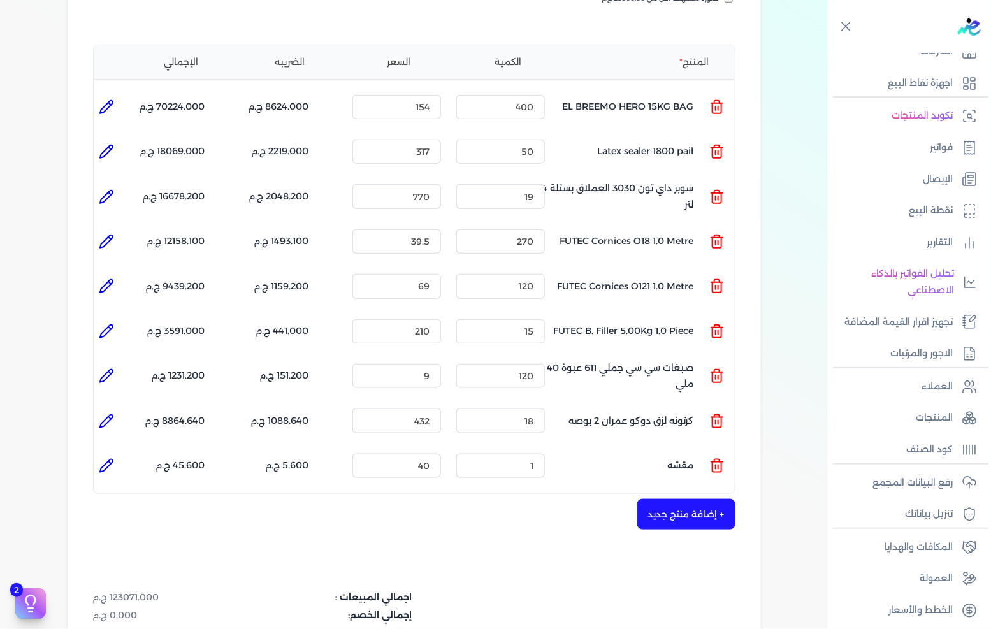
click at [716, 458] on icon at bounding box center [716, 465] width 15 height 15
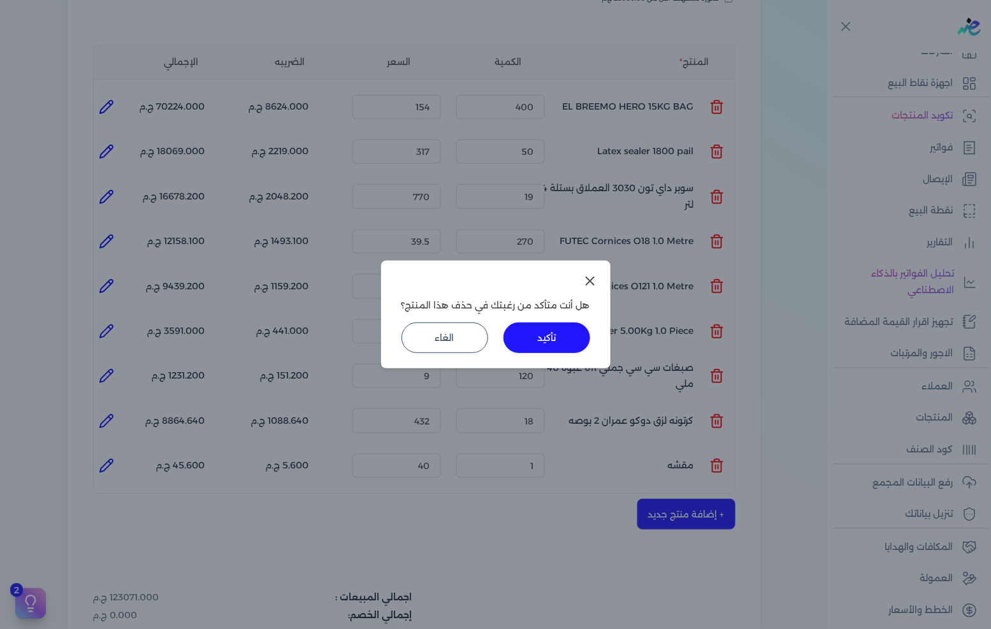
click at [567, 342] on button "تأكيد" at bounding box center [547, 337] width 87 height 31
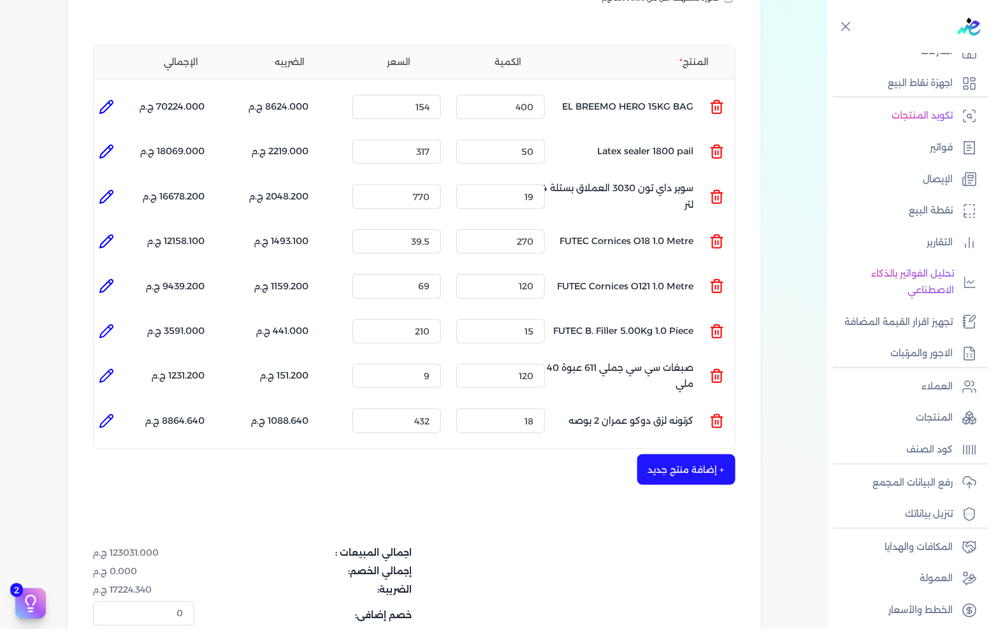
click at [685, 454] on button "+ إضافة منتج جديد" at bounding box center [686, 469] width 98 height 31
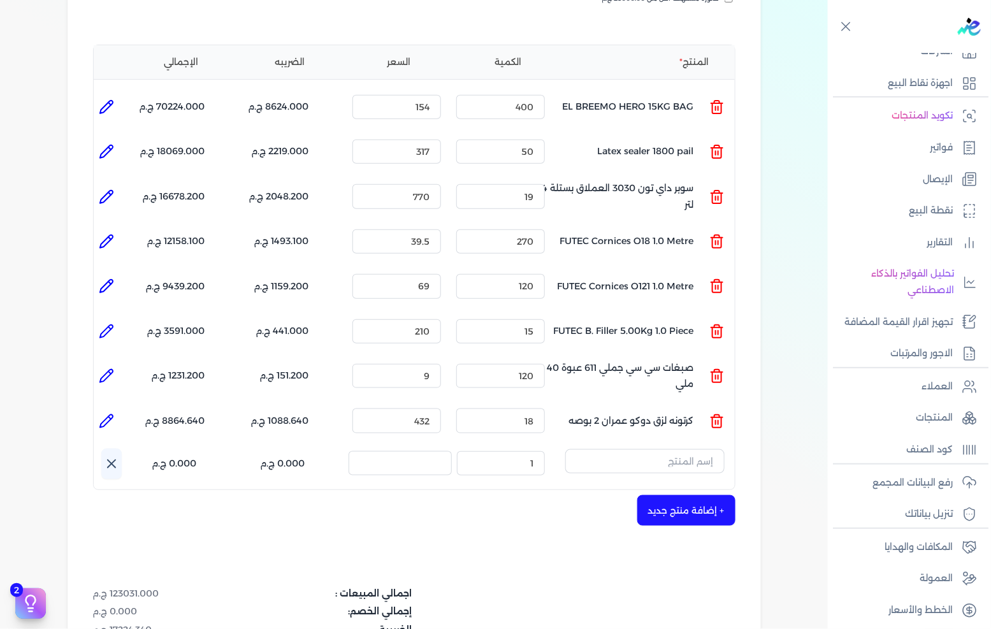
click at [692, 423] on div "المنتج الكمية السعر الضريبه الإجمالي المنتج : EL BREEMO HERO 15KG BAG الكمية : …" at bounding box center [414, 268] width 642 height 446
click at [683, 449] on input "text" at bounding box center [644, 461] width 159 height 24
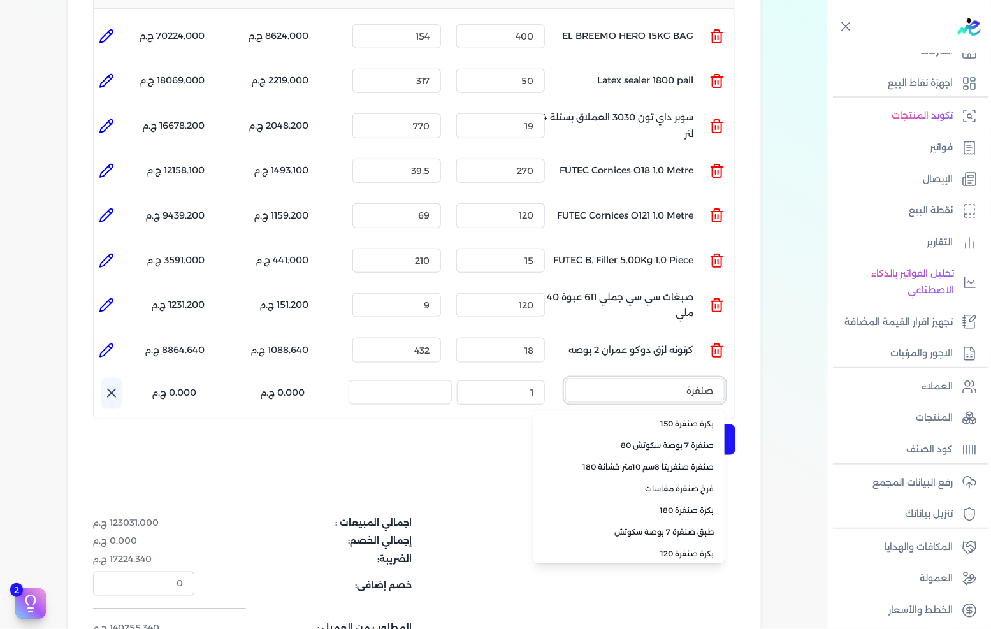
scroll to position [25, 0]
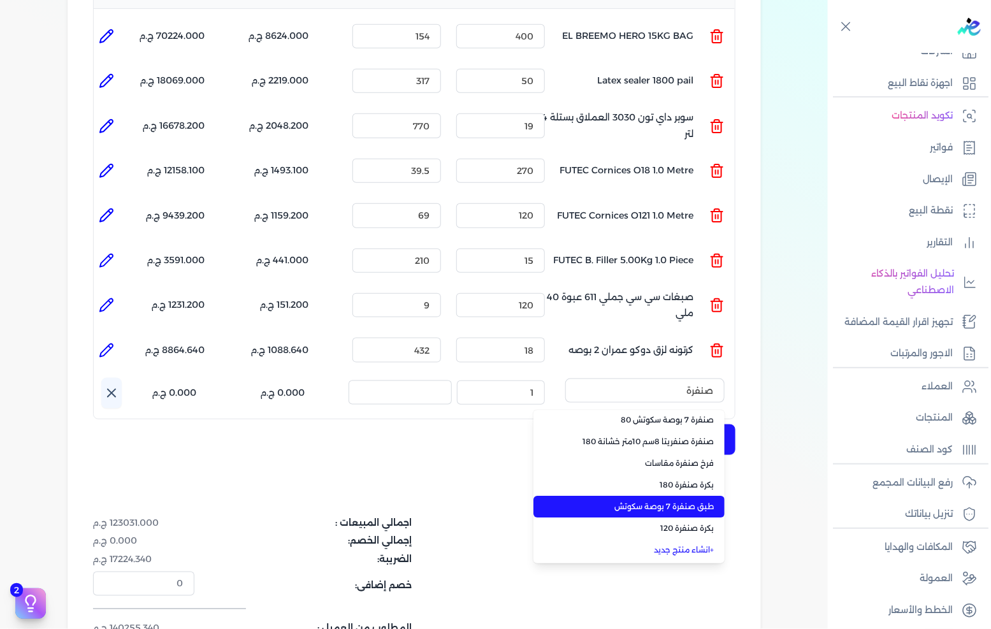
click at [674, 501] on span "طبق صنفرة 7 بوصة سكوتش" at bounding box center [637, 506] width 156 height 11
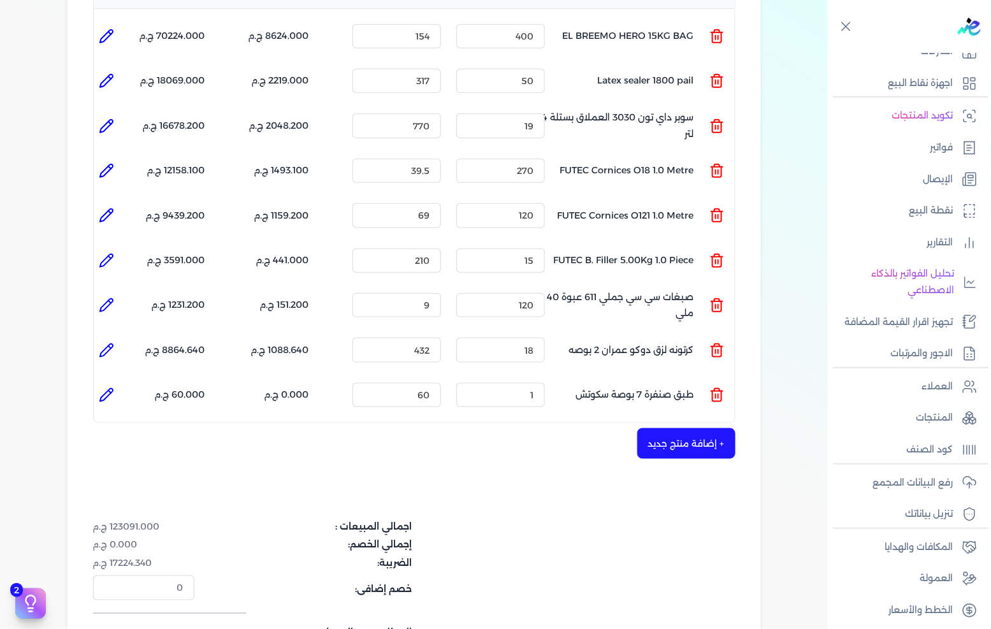
click at [118, 382] on li at bounding box center [106, 394] width 25 height 25
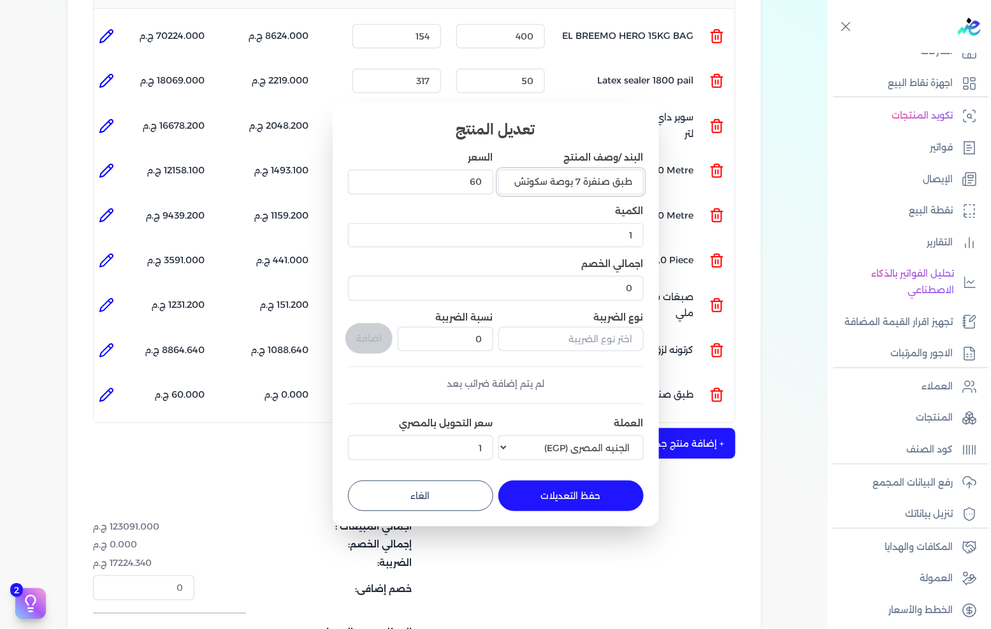
drag, startPoint x: 612, startPoint y: 180, endPoint x: 690, endPoint y: 180, distance: 77.1
click at [686, 180] on dialog "تعديل المنتج البند /وصف المنتج طبق صنفرة 7 بوصة سكوتش السعر 60 الكمية 1 اجمالي …" at bounding box center [495, 314] width 991 height 629
click at [581, 181] on input "قرص صنفرة 7 بوصة سكوتش" at bounding box center [570, 182] width 145 height 24
click at [473, 177] on input "60" at bounding box center [420, 182] width 145 height 24
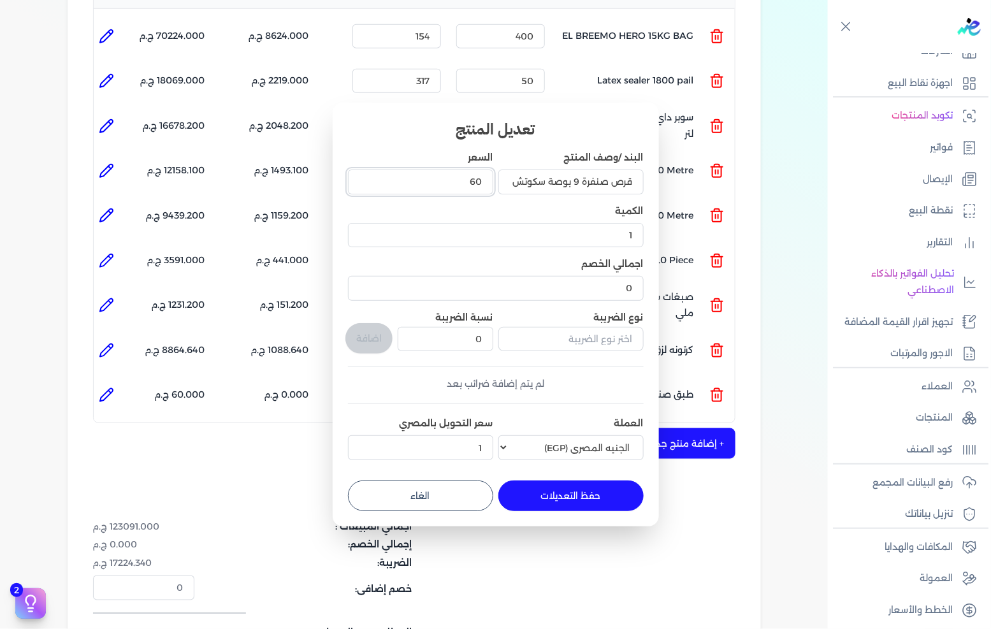
click at [473, 177] on input "60" at bounding box center [420, 182] width 145 height 24
click at [559, 478] on form "البند /وصف المنتج قرص صنفرة 9 بوصة سكوتش السعر 13 الكمية 1 اجمالي الخصم 0 نوع ا…" at bounding box center [496, 326] width 296 height 370
click at [558, 489] on button "حفظ التعديلات" at bounding box center [570, 496] width 145 height 31
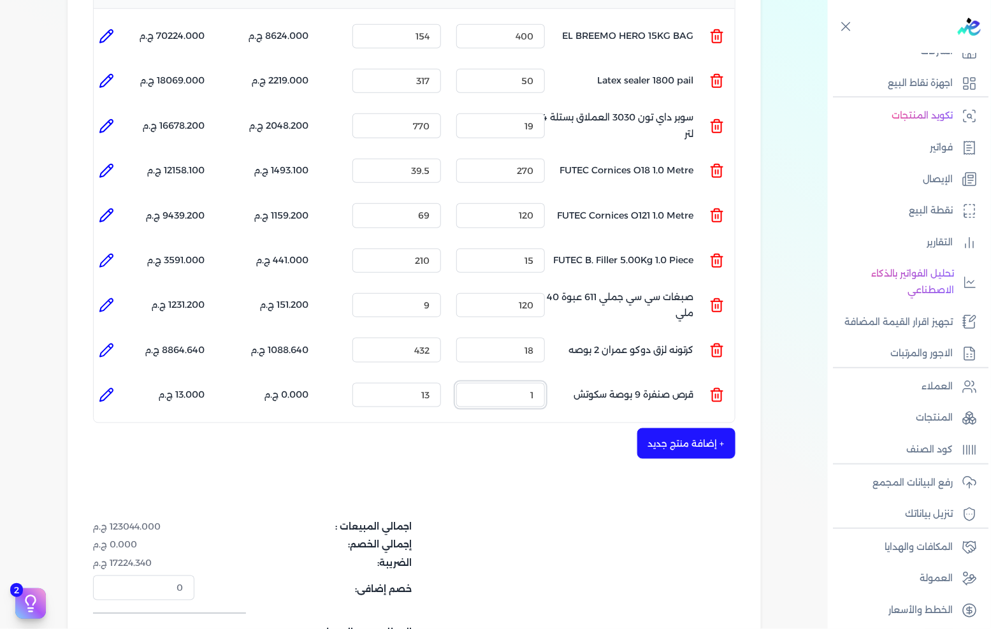
click at [506, 383] on input "1" at bounding box center [500, 395] width 89 height 24
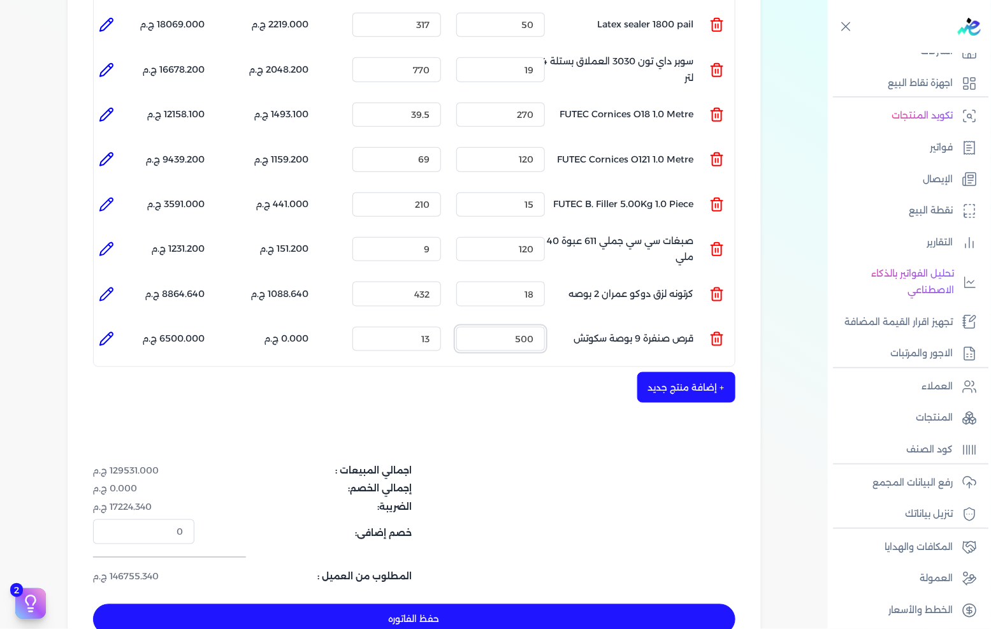
scroll to position [424, 0]
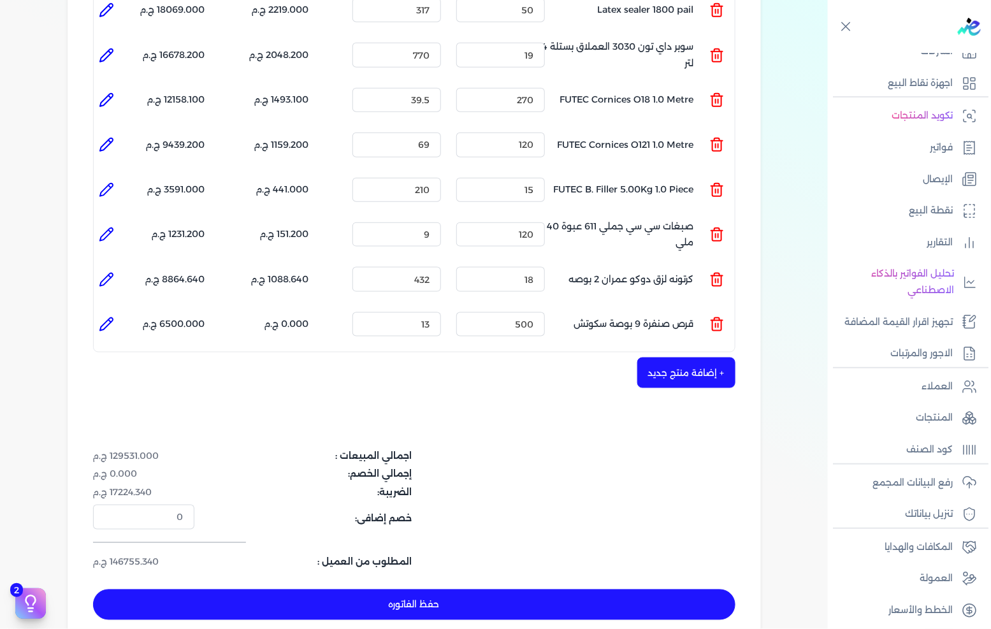
click at [518, 423] on div "شركه الاخوه الثلاثة فتحى السيد على عمران وشركاه 288849477 رقم الفاتورة 13474 فا…" at bounding box center [414, 164] width 693 height 963
click at [648, 358] on button "+ إضافة منتج جديد" at bounding box center [686, 373] width 98 height 31
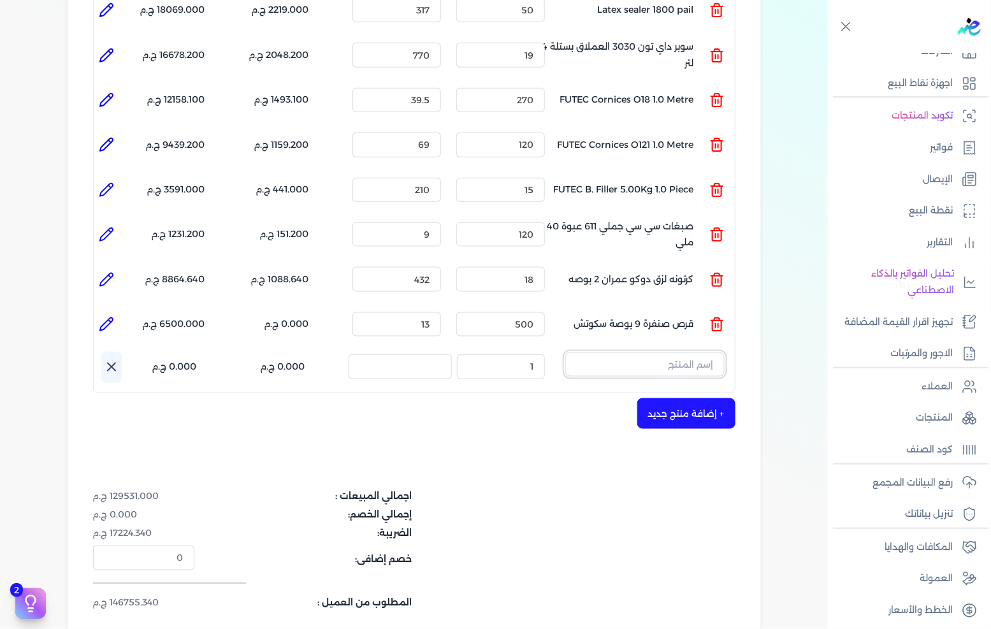
click at [674, 352] on input "text" at bounding box center [644, 364] width 159 height 24
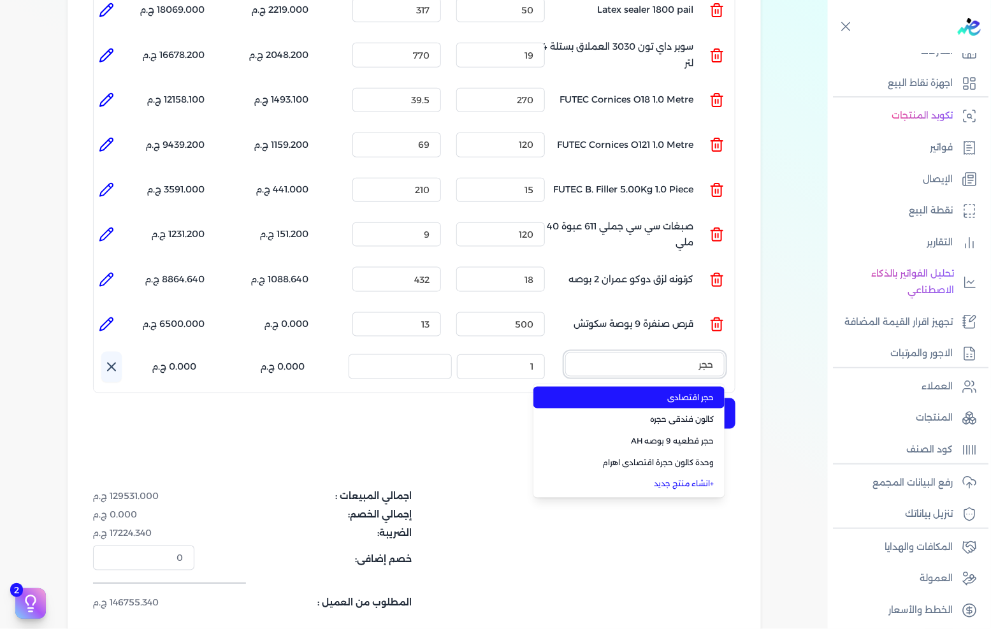
click at [565, 352] on button "حجر" at bounding box center [644, 366] width 159 height 29
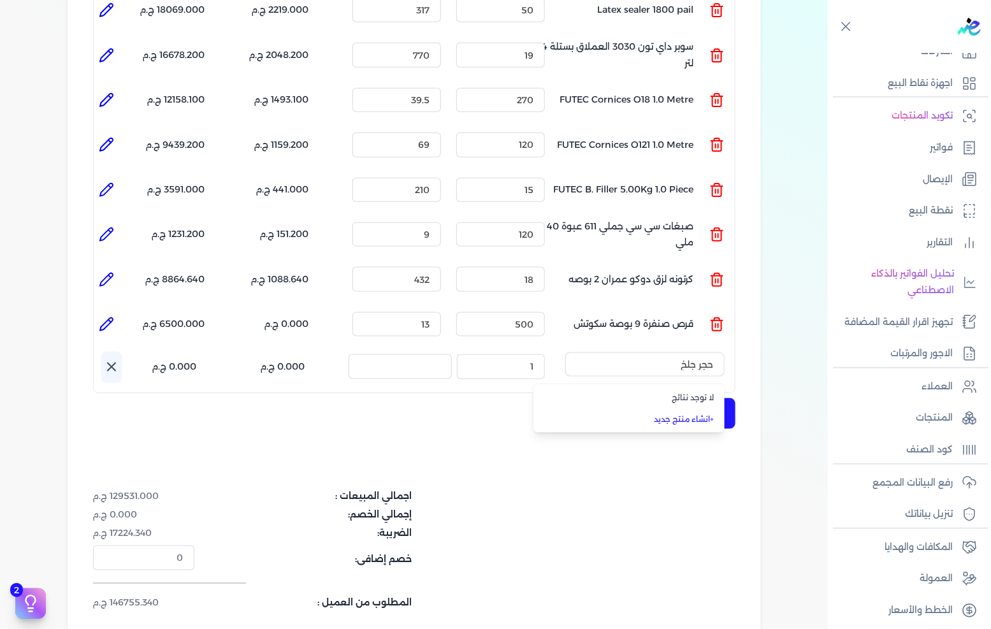
click at [686, 414] on link "+ انشاء منتج جديد" at bounding box center [637, 419] width 156 height 11
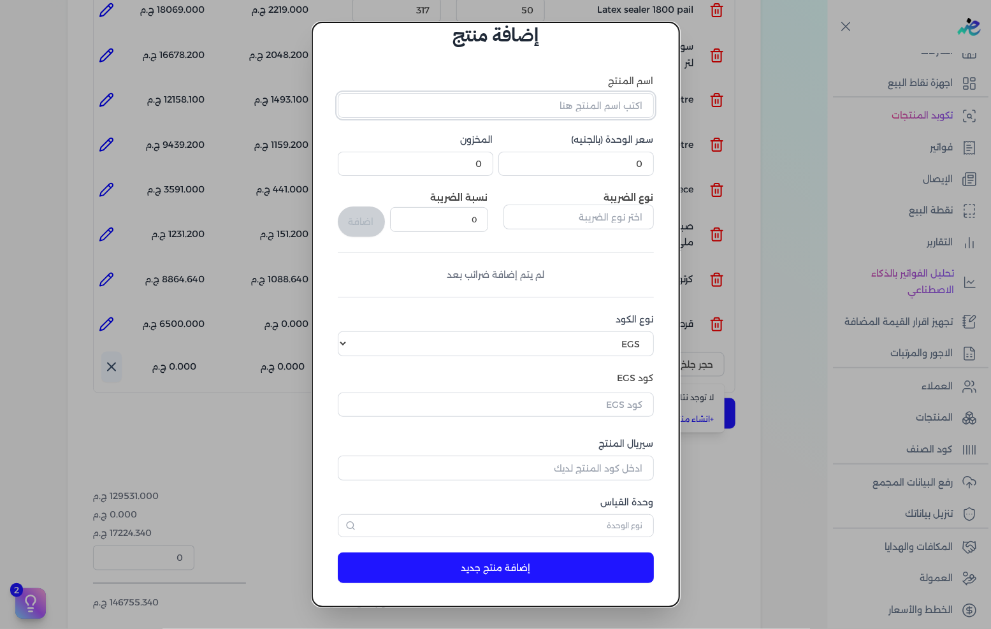
click at [595, 108] on input "اسم المنتج" at bounding box center [496, 105] width 316 height 24
click at [627, 160] on input "0" at bounding box center [576, 164] width 156 height 24
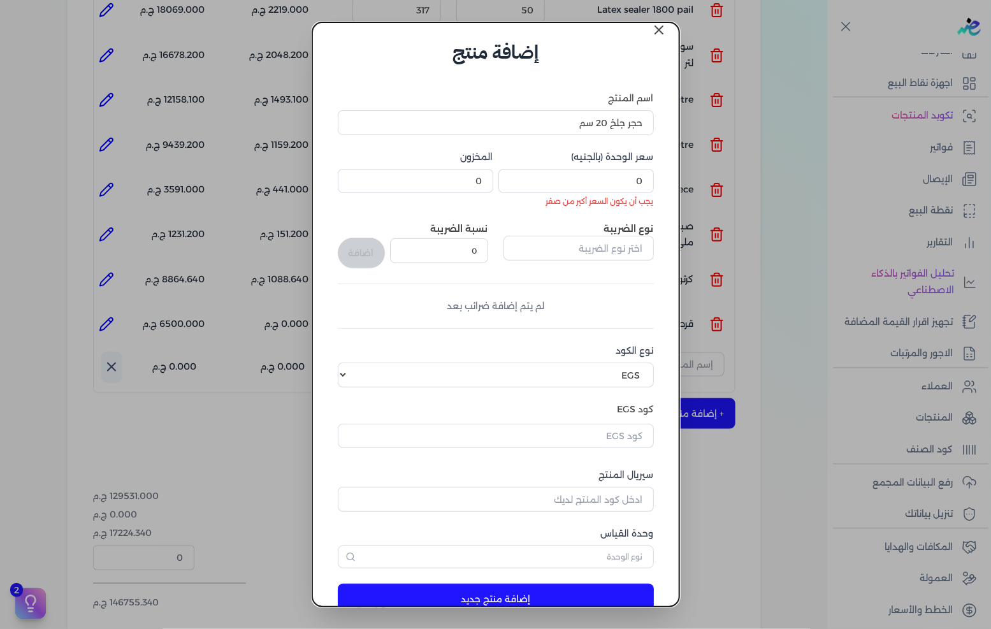
scroll to position [0, 0]
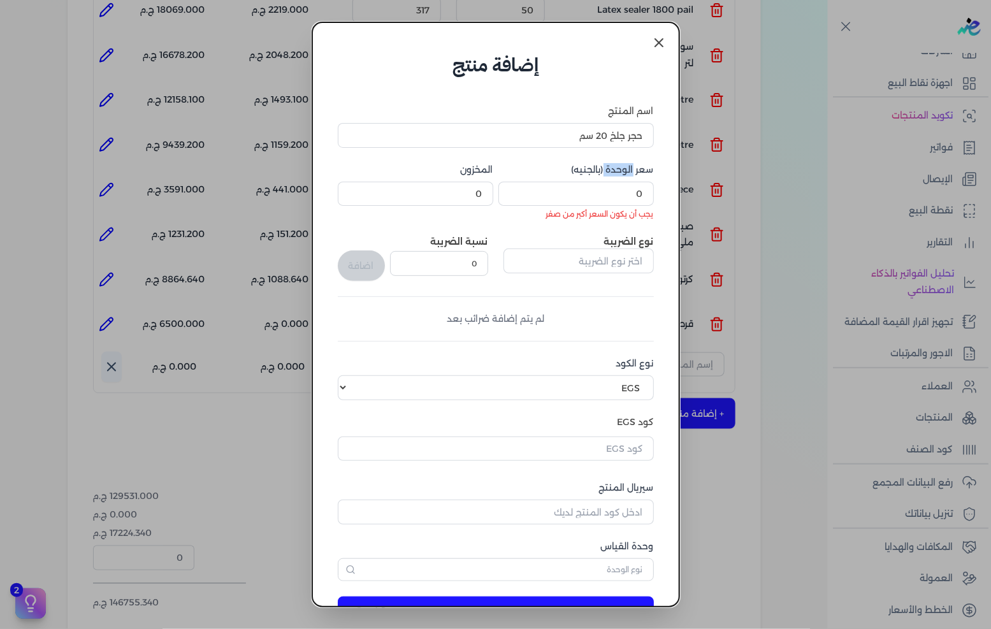
click at [627, 160] on div "اسم المنتج حجر جلخ 20 سم سعر الوحدة (بالجنيه) 0 يجب أن يكون السعر أكبر من صفر ا…" at bounding box center [496, 343] width 316 height 477
click at [630, 189] on input "0" at bounding box center [576, 194] width 156 height 24
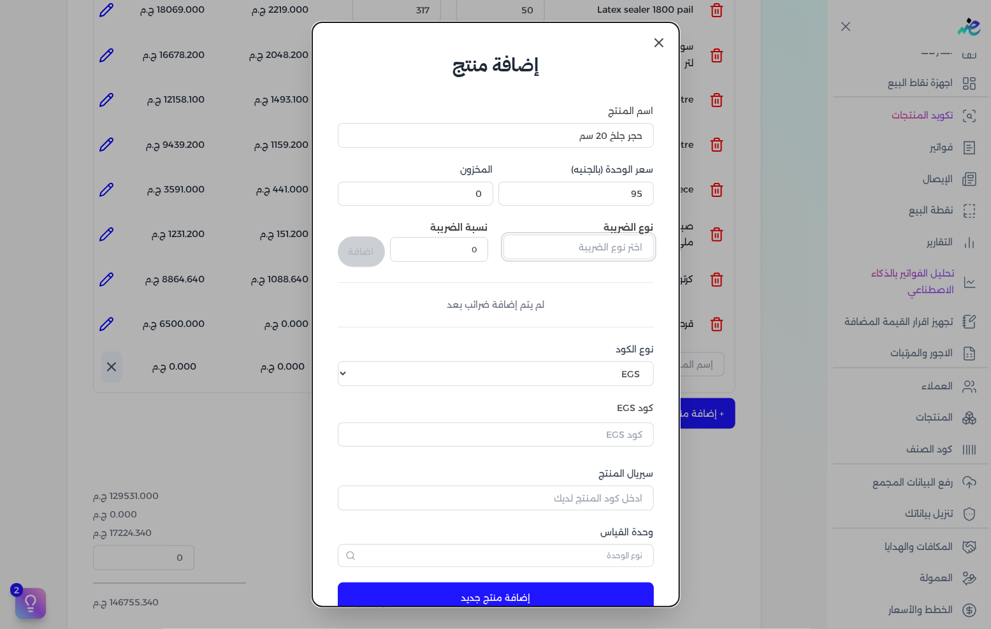
click at [602, 236] on input "text" at bounding box center [579, 247] width 150 height 24
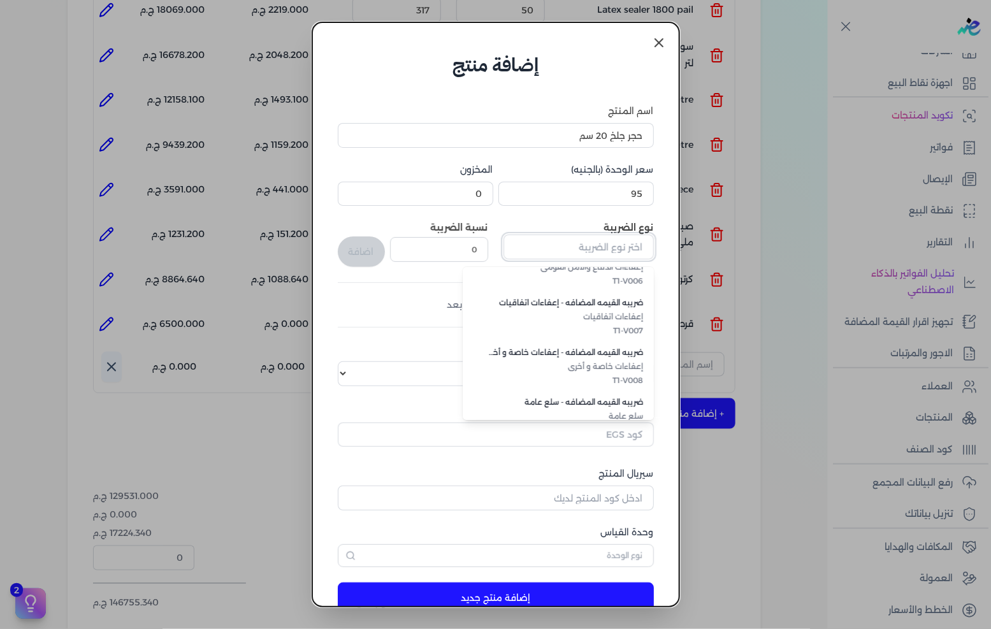
scroll to position [348, 0]
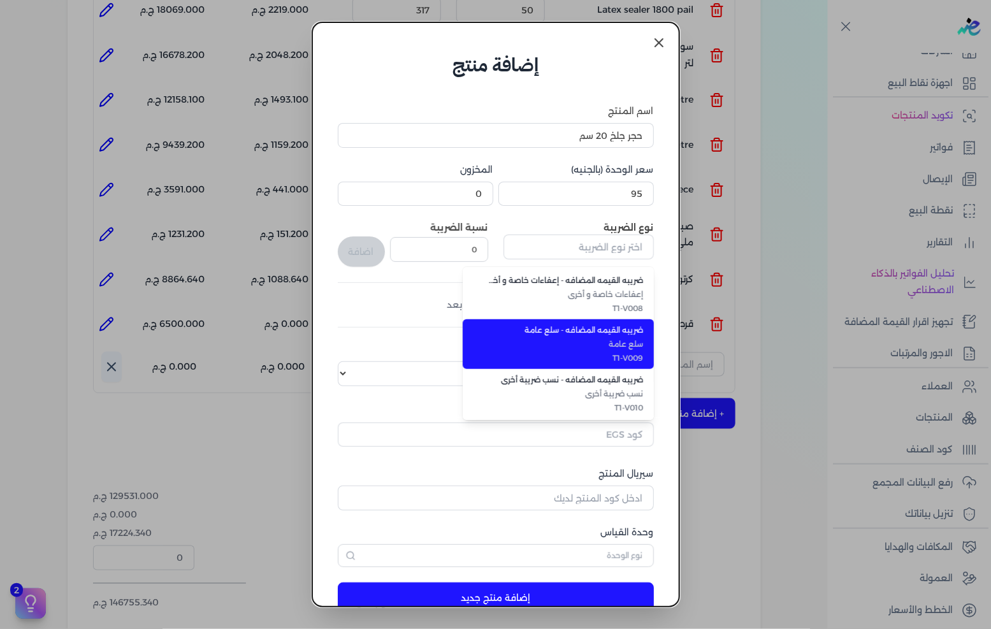
click at [607, 360] on span "T1-V009" at bounding box center [566, 357] width 156 height 11
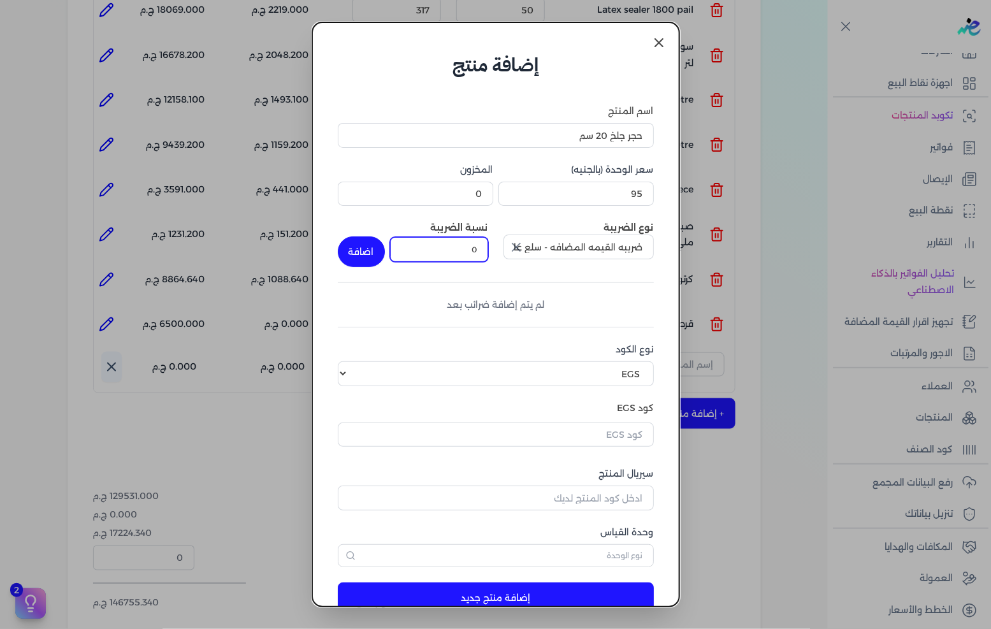
click at [478, 257] on input "0" at bounding box center [439, 249] width 98 height 24
click at [373, 257] on button "اضافة" at bounding box center [361, 251] width 47 height 31
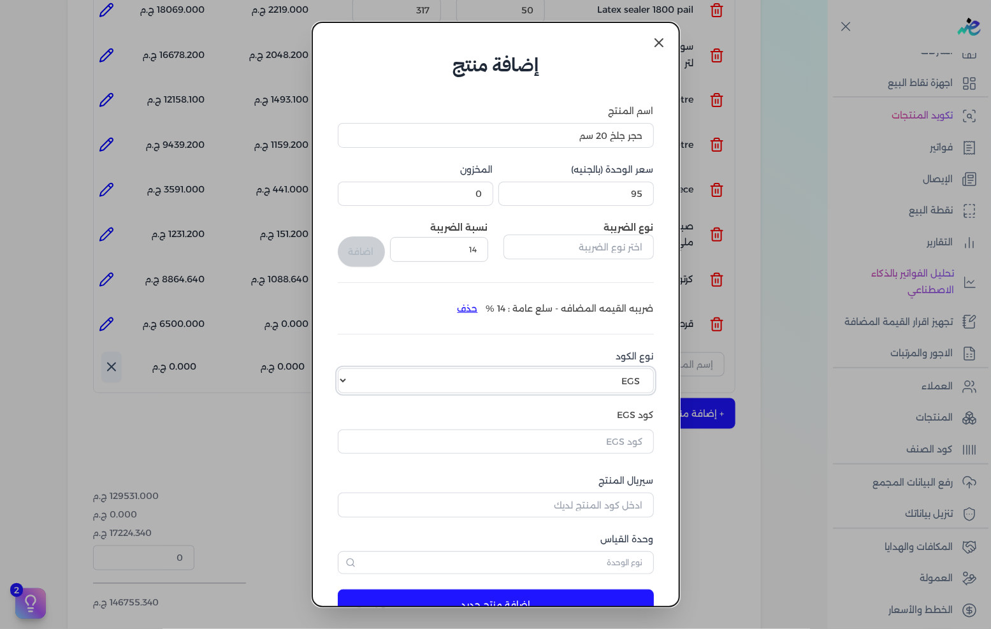
click at [595, 377] on select "اختر نوع الكود EGS GS1" at bounding box center [496, 380] width 316 height 24
click at [348, 368] on select "اختر نوع الكود EGS GS1" at bounding box center [496, 380] width 316 height 24
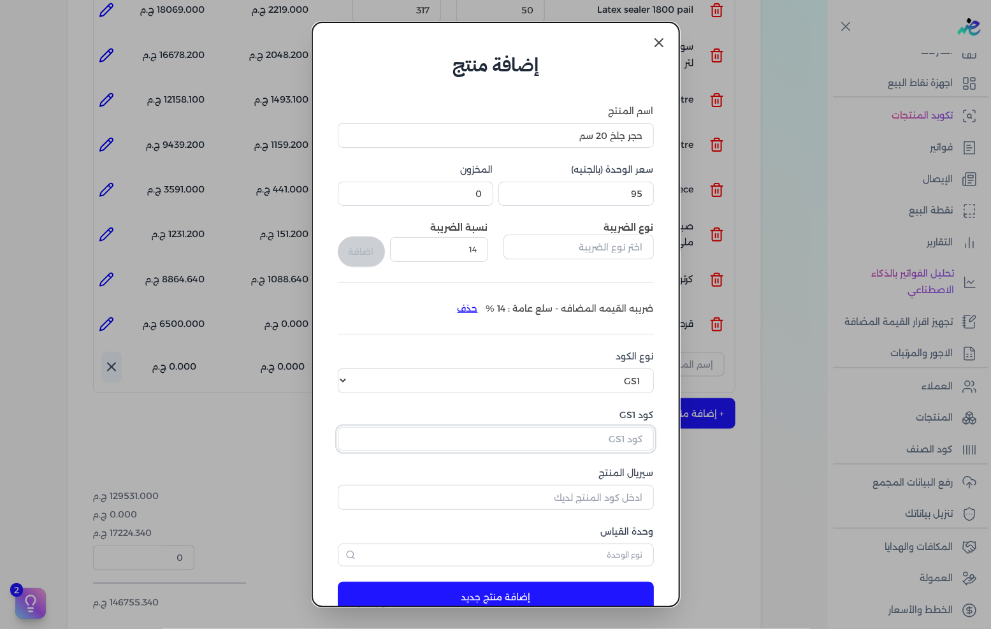
click at [604, 442] on input "كود GS1" at bounding box center [496, 439] width 316 height 24
paste input "10005730"
click at [597, 489] on input "سيريال المنتج" at bounding box center [496, 497] width 316 height 24
click at [584, 540] on div "وحدة القياس" at bounding box center [496, 545] width 316 height 41
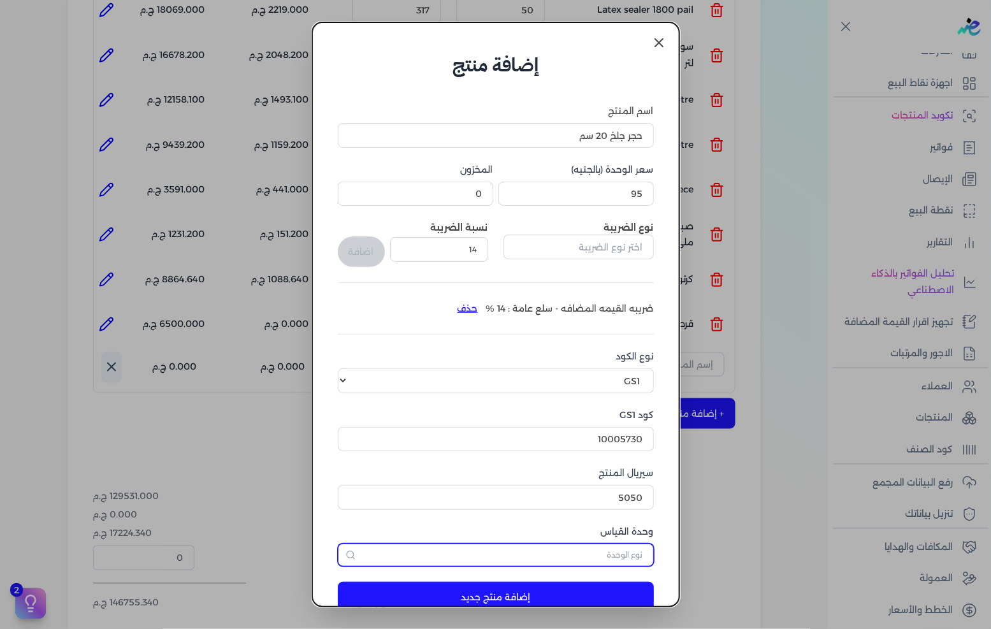
click at [584, 545] on input "text" at bounding box center [496, 555] width 316 height 23
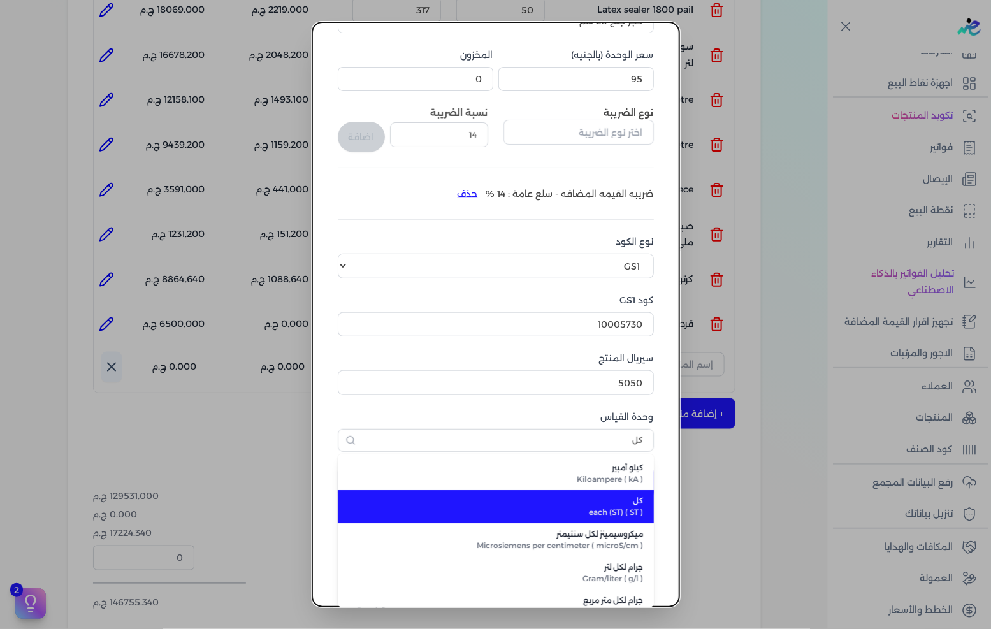
click at [594, 514] on span "each (ST) ( ST )" at bounding box center [503, 512] width 280 height 11
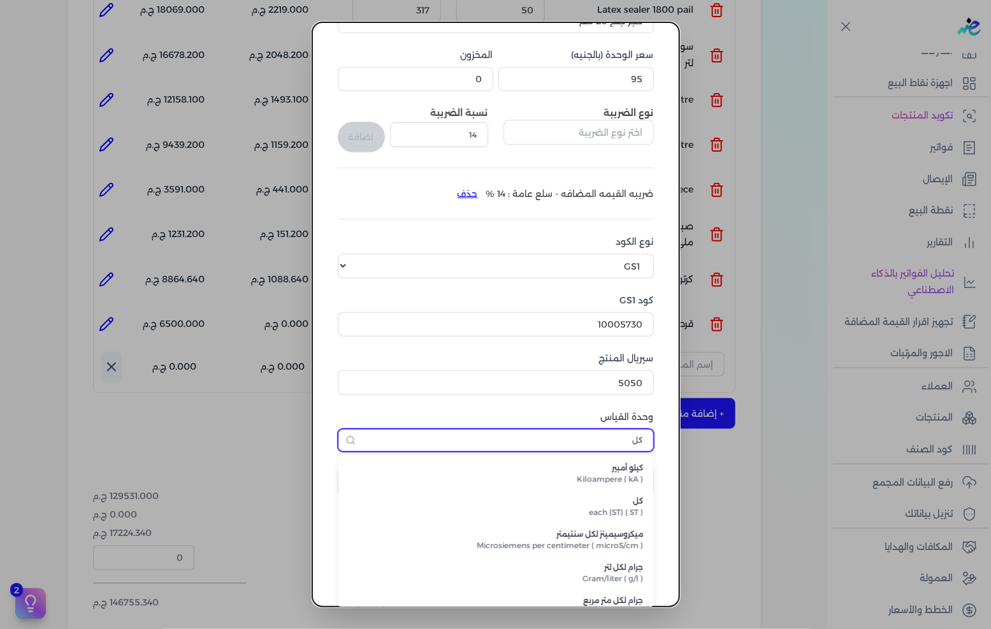
scroll to position [30, 0]
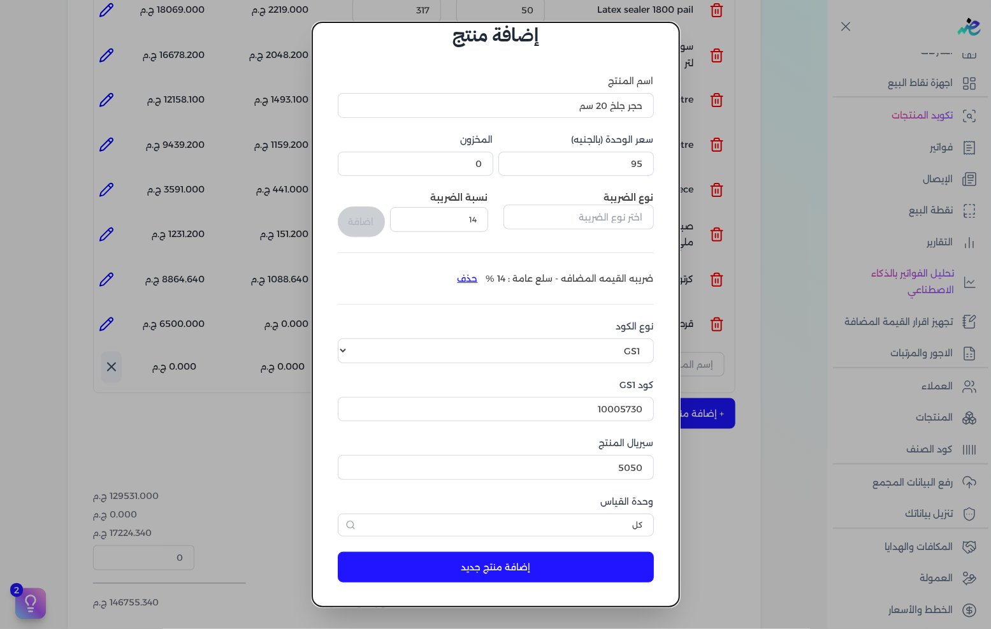
click at [551, 579] on button "إضافة منتج جديد" at bounding box center [496, 567] width 316 height 31
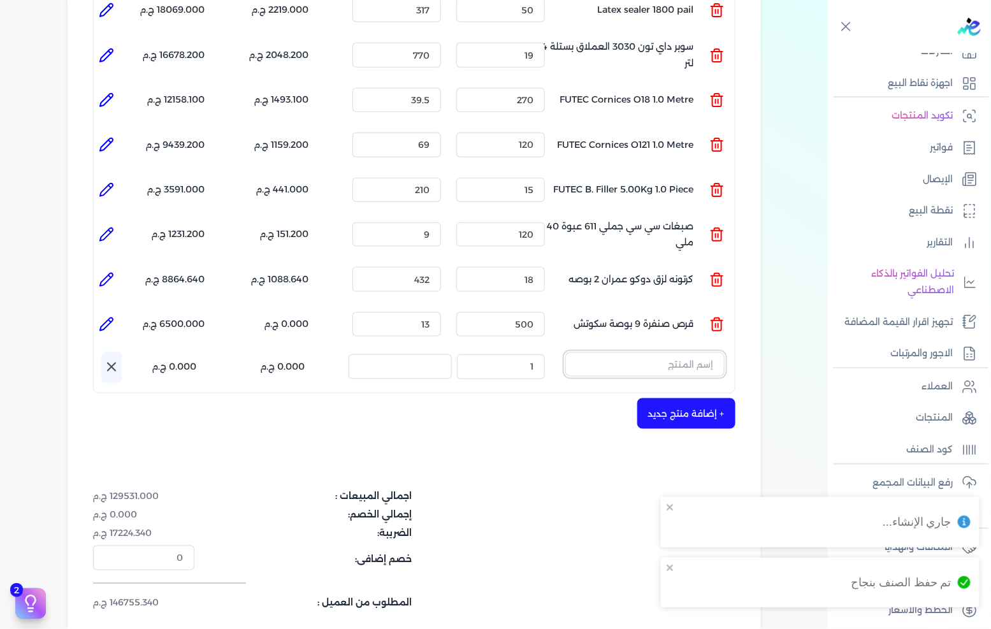
click at [674, 352] on input "text" at bounding box center [644, 364] width 159 height 24
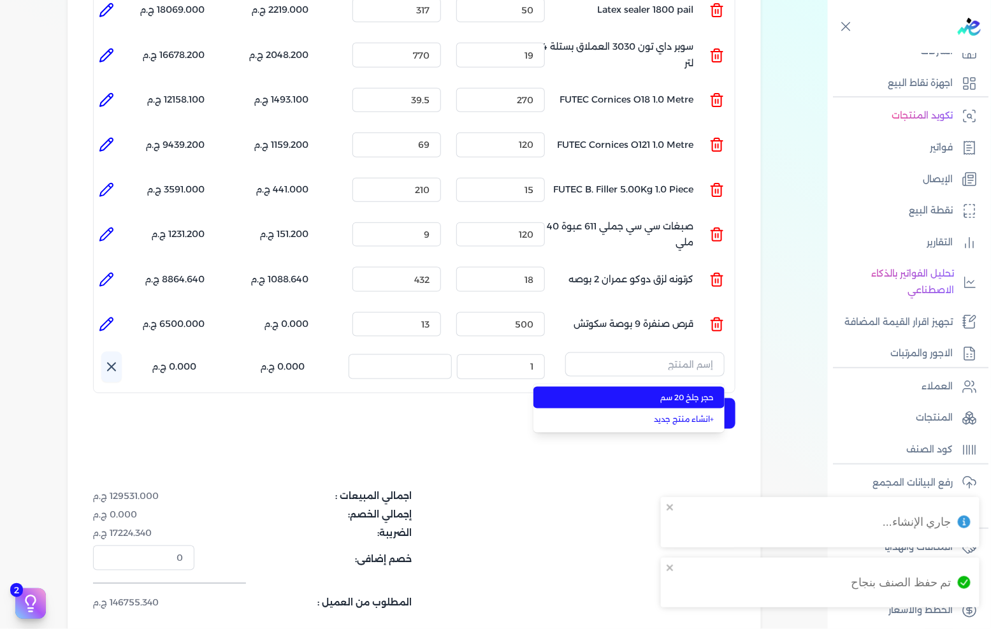
click at [666, 392] on span "حجر جلخ 20 سم" at bounding box center [637, 397] width 156 height 11
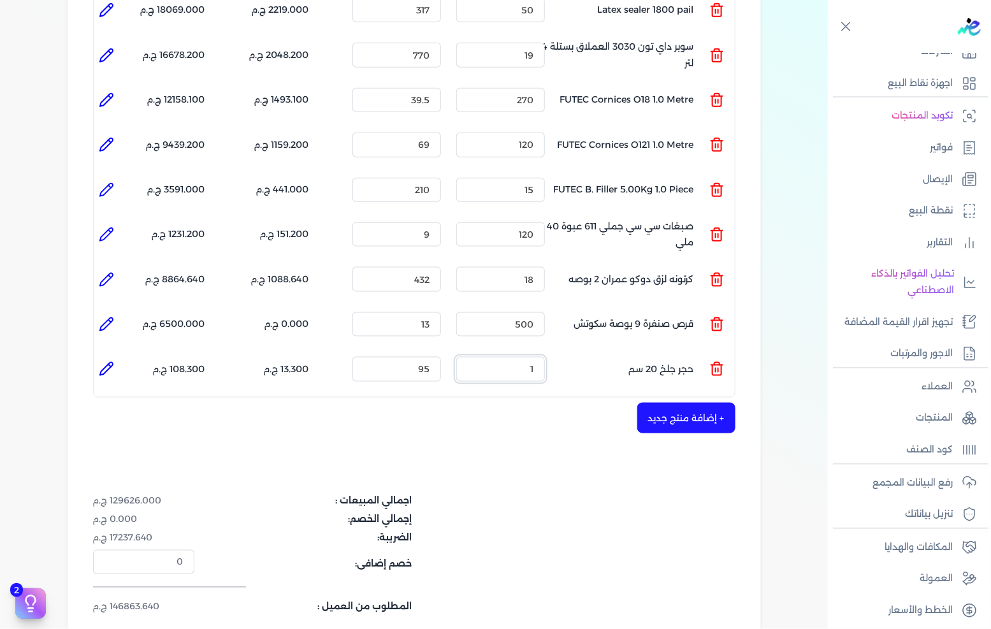
click at [512, 357] on input "1" at bounding box center [500, 369] width 89 height 24
click at [494, 444] on div "شركه الاخوه الثلاثة فتحى السيد على عمران وشركاه 288849477 رقم الفاتورة 13474 فا…" at bounding box center [414, 187] width 693 height 1008
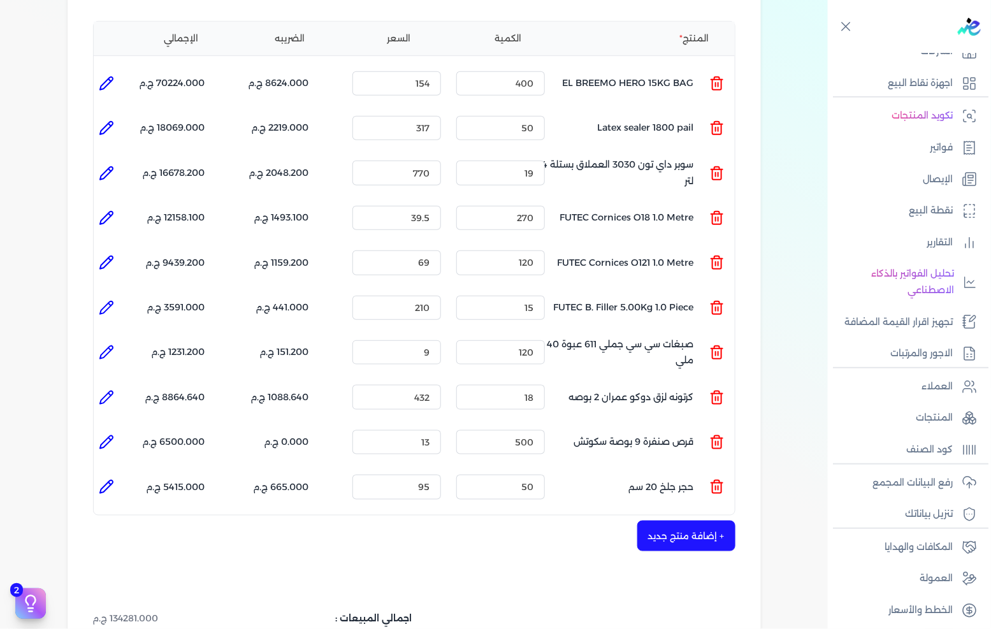
scroll to position [212, 0]
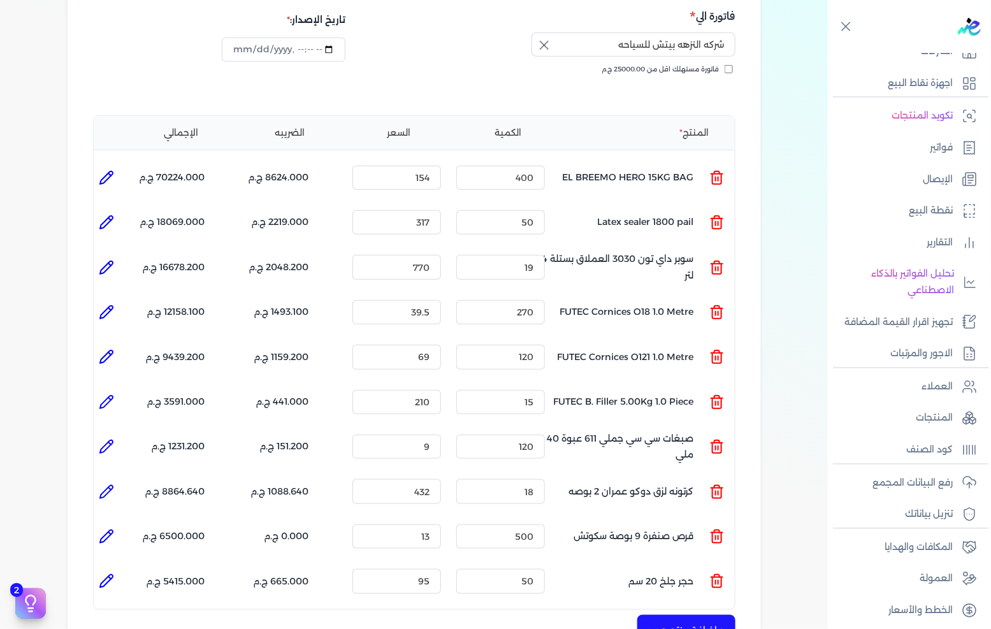
click at [114, 170] on icon at bounding box center [106, 177] width 15 height 15
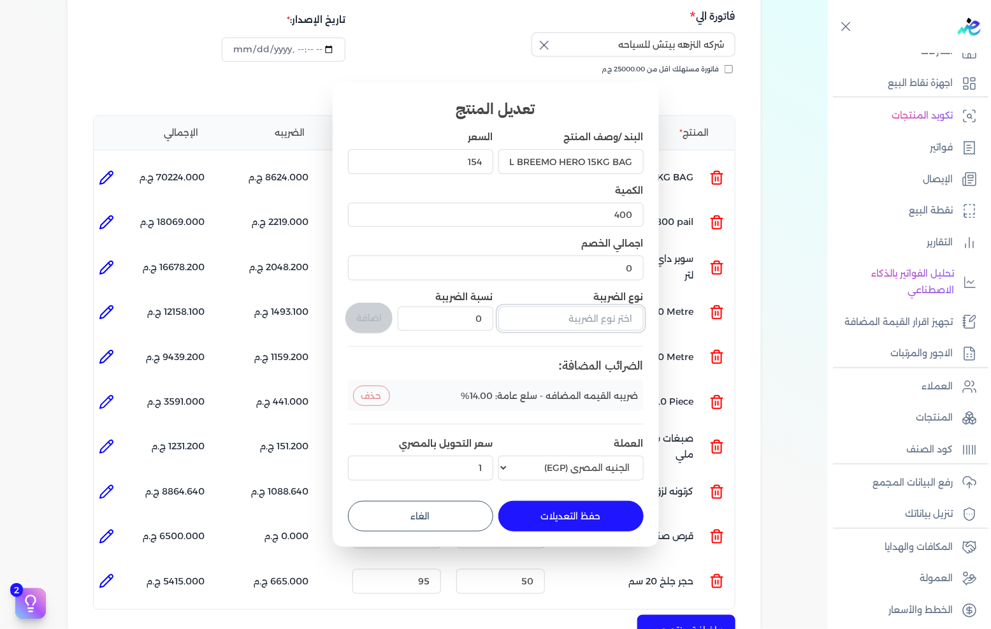
click at [576, 326] on input "text" at bounding box center [570, 319] width 145 height 24
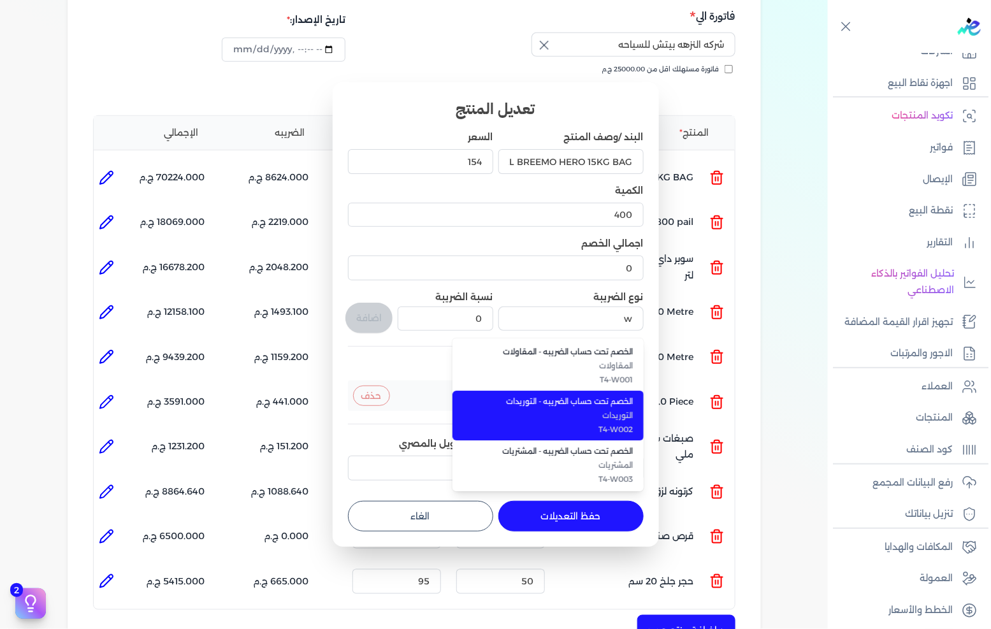
drag, startPoint x: 598, startPoint y: 400, endPoint x: 572, endPoint y: 391, distance: 27.4
click at [599, 400] on span "الخصم تحت حساب الضريبه - التوريدات" at bounding box center [556, 401] width 156 height 11
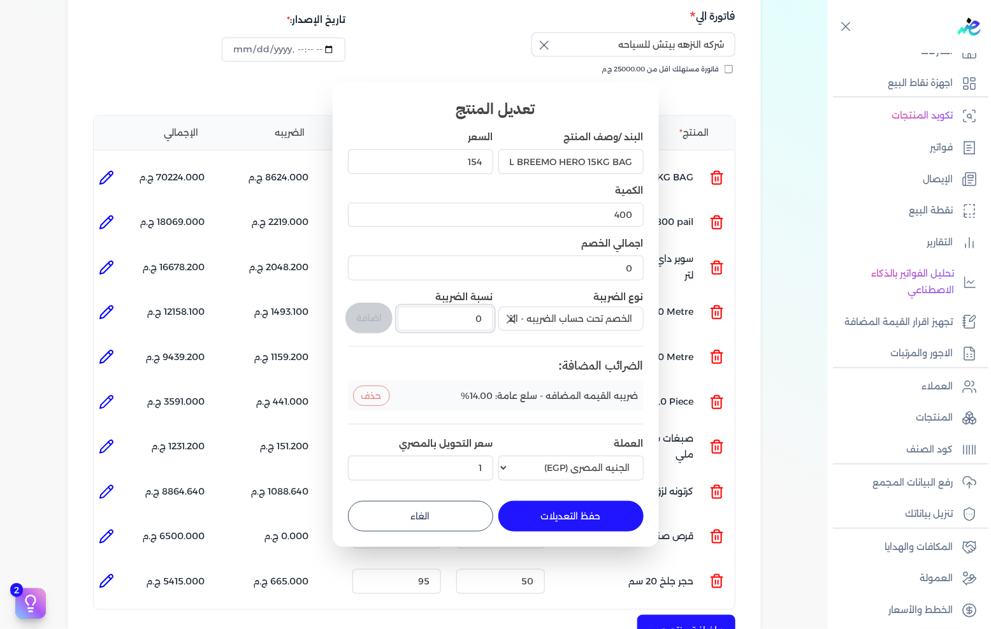
click at [479, 322] on input "0" at bounding box center [445, 319] width 95 height 24
click at [382, 315] on button "اضافة" at bounding box center [368, 318] width 47 height 31
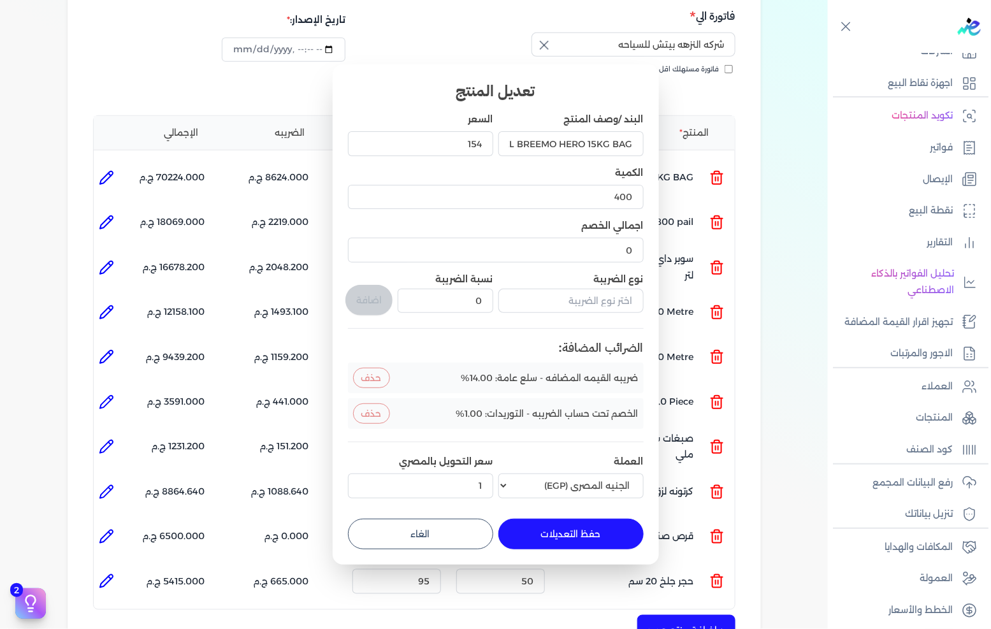
click at [564, 532] on button "حفظ التعديلات" at bounding box center [570, 534] width 145 height 31
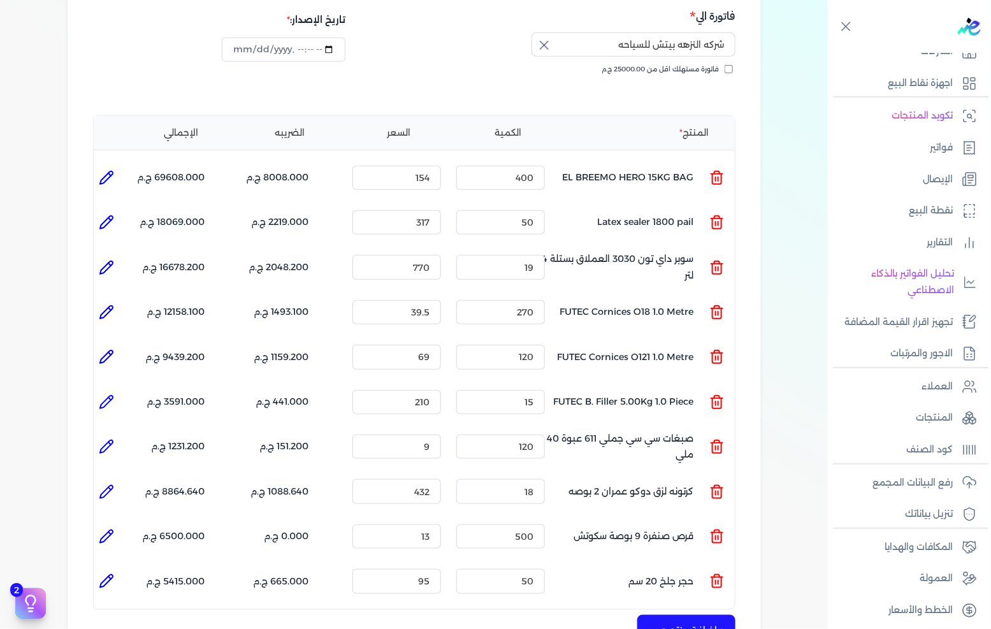
click at [112, 216] on icon at bounding box center [106, 222] width 13 height 13
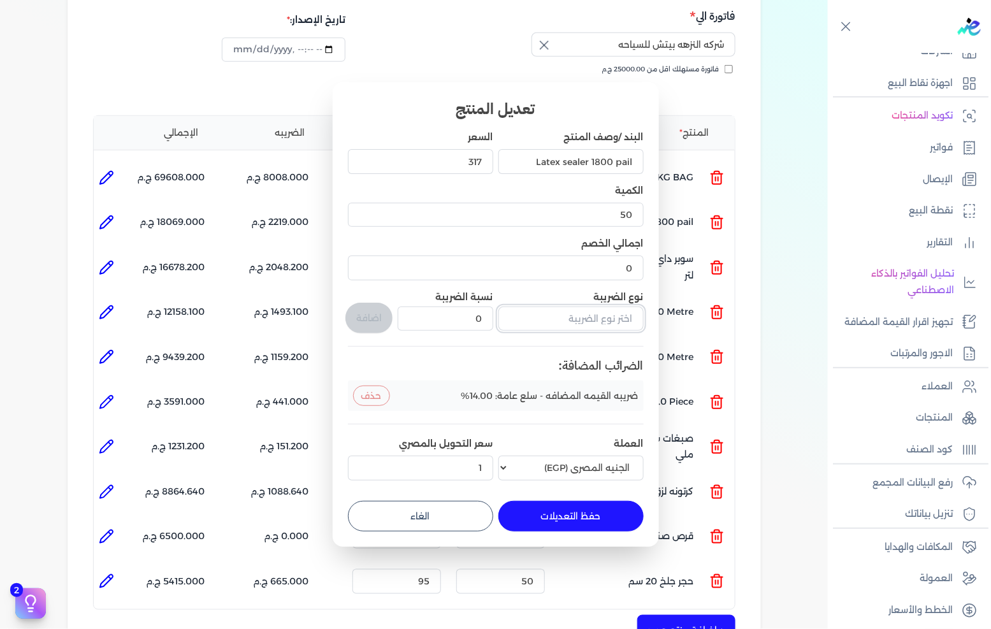
click at [551, 322] on input "text" at bounding box center [570, 319] width 145 height 24
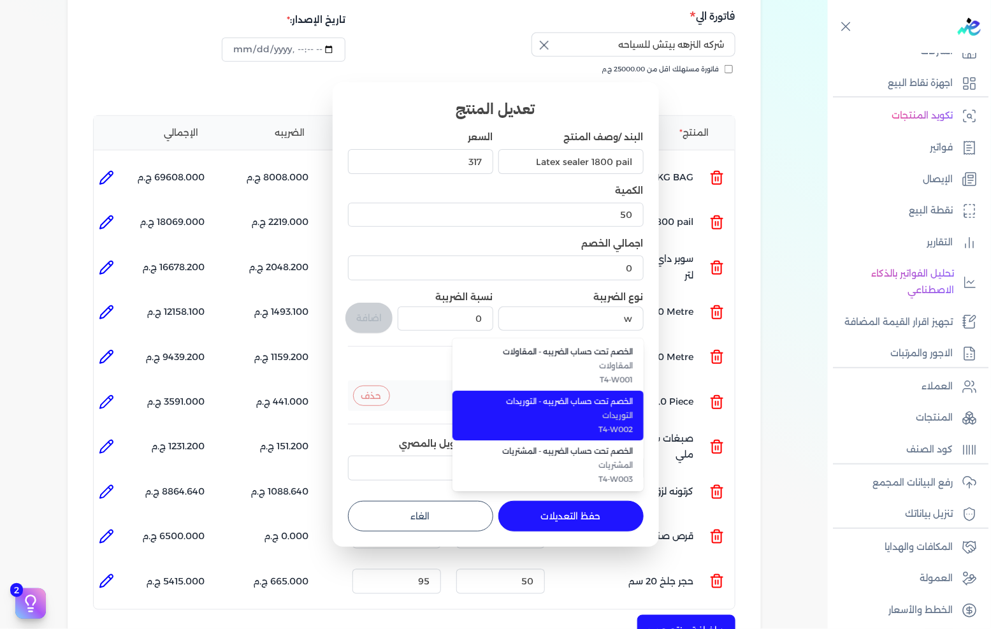
click at [597, 419] on span "التوريدات" at bounding box center [556, 415] width 156 height 11
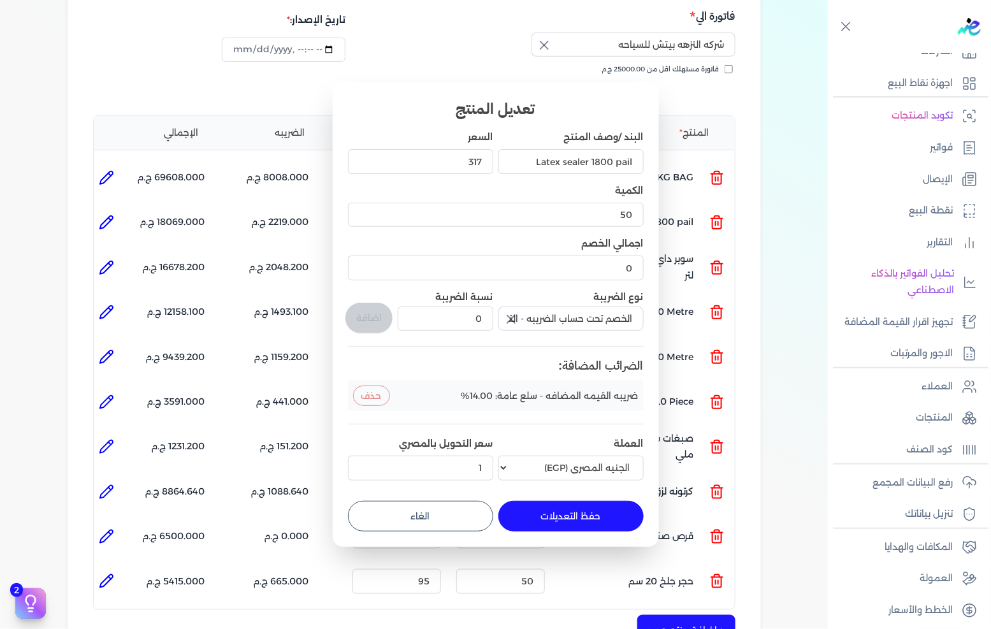
click at [472, 331] on div "0" at bounding box center [445, 318] width 95 height 29
click at [473, 319] on input "0" at bounding box center [445, 319] width 95 height 24
click at [367, 317] on button "اضافة" at bounding box center [368, 318] width 47 height 31
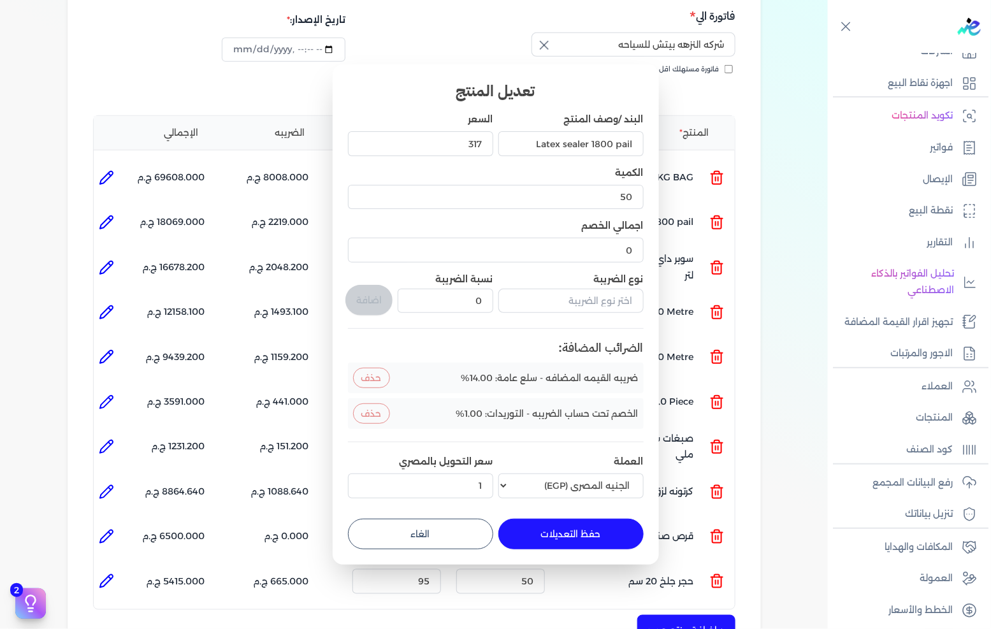
click at [551, 527] on button "حفظ التعديلات" at bounding box center [570, 534] width 145 height 31
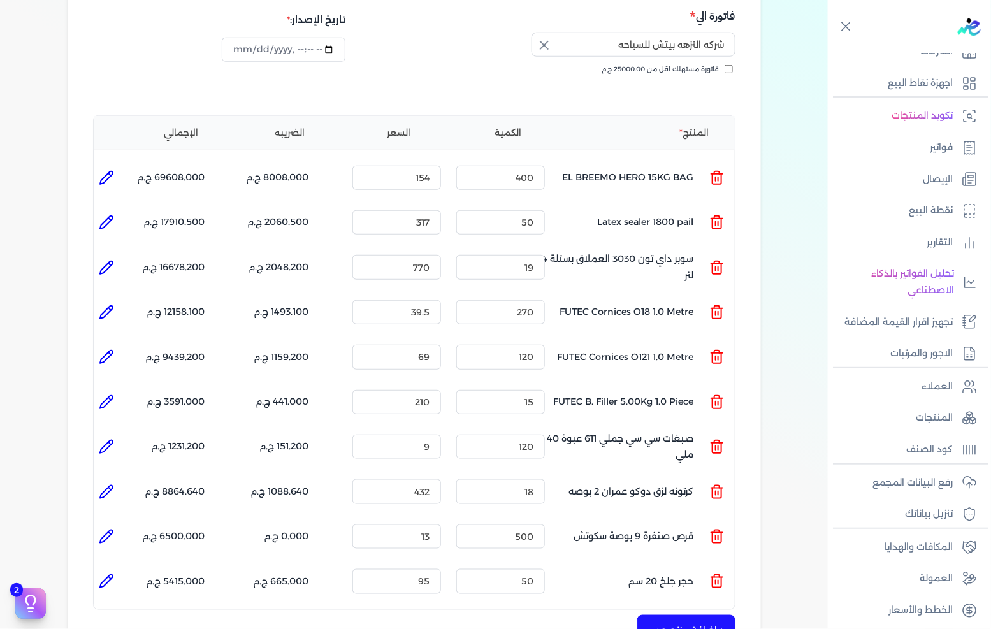
click at [117, 255] on li at bounding box center [106, 267] width 25 height 25
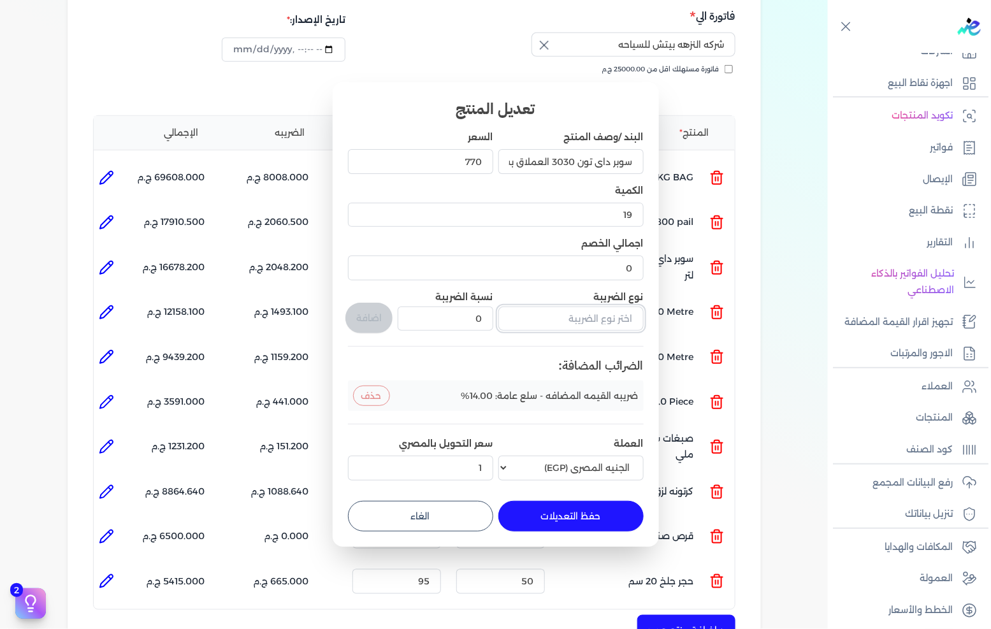
click at [589, 324] on input "text" at bounding box center [570, 319] width 145 height 24
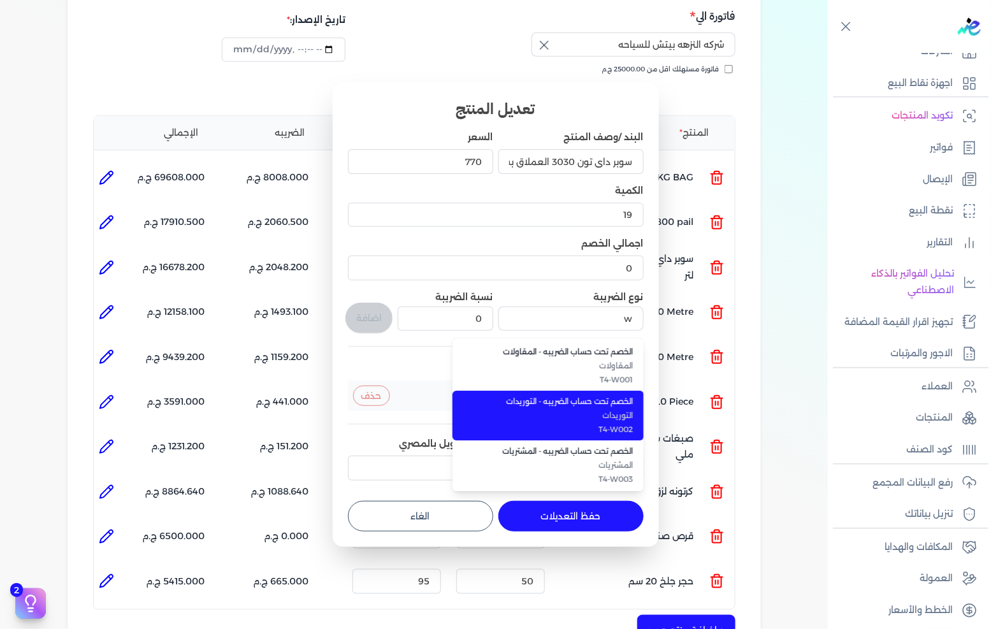
click at [612, 421] on span "التوريدات" at bounding box center [556, 415] width 156 height 11
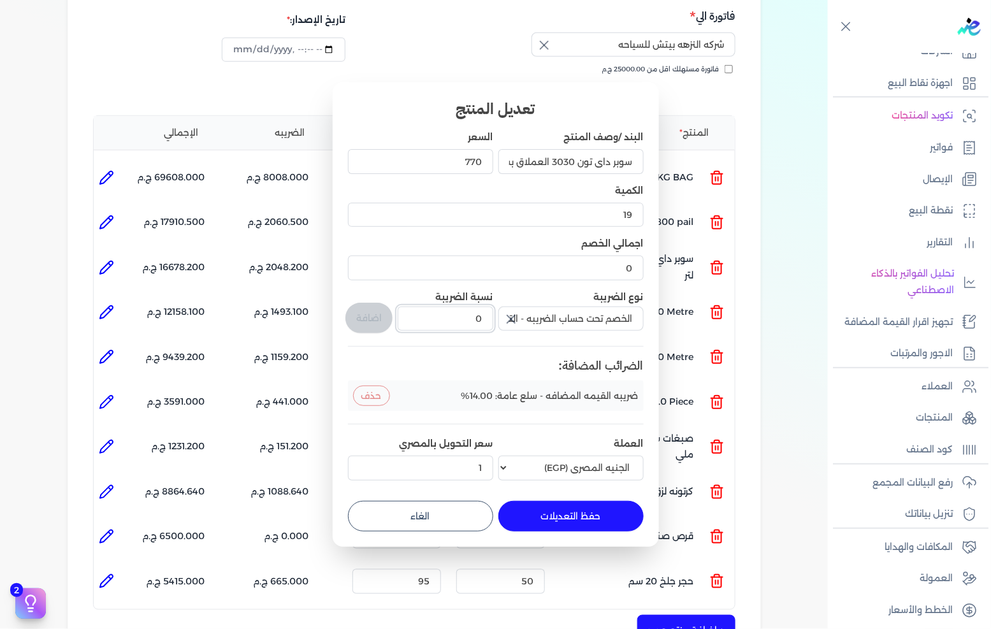
click at [477, 317] on input "0" at bounding box center [445, 319] width 95 height 24
click at [361, 317] on button "اضافة" at bounding box center [368, 318] width 47 height 31
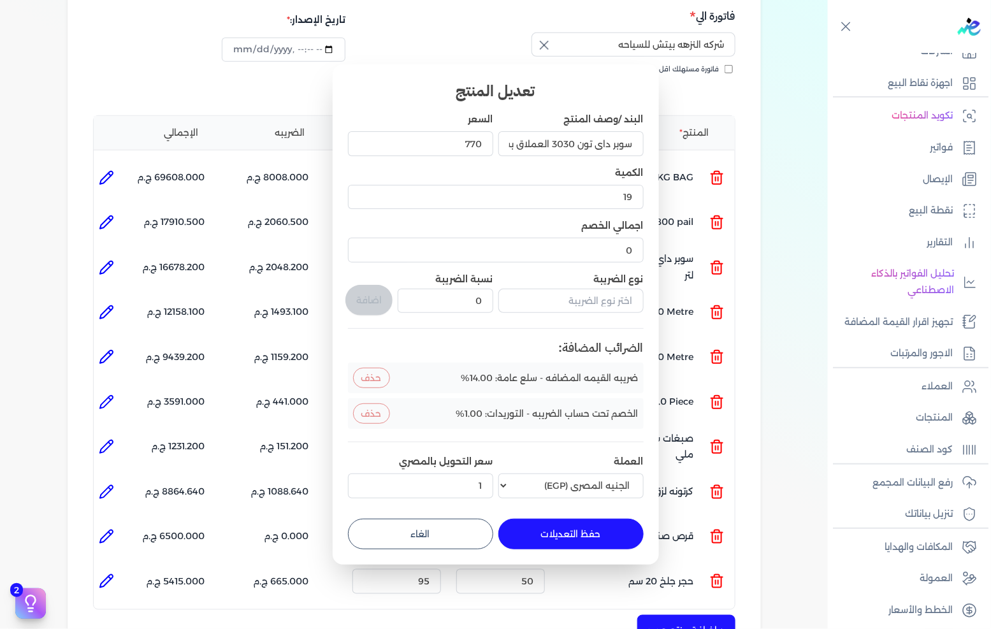
click at [567, 530] on button "حفظ التعديلات" at bounding box center [570, 534] width 145 height 31
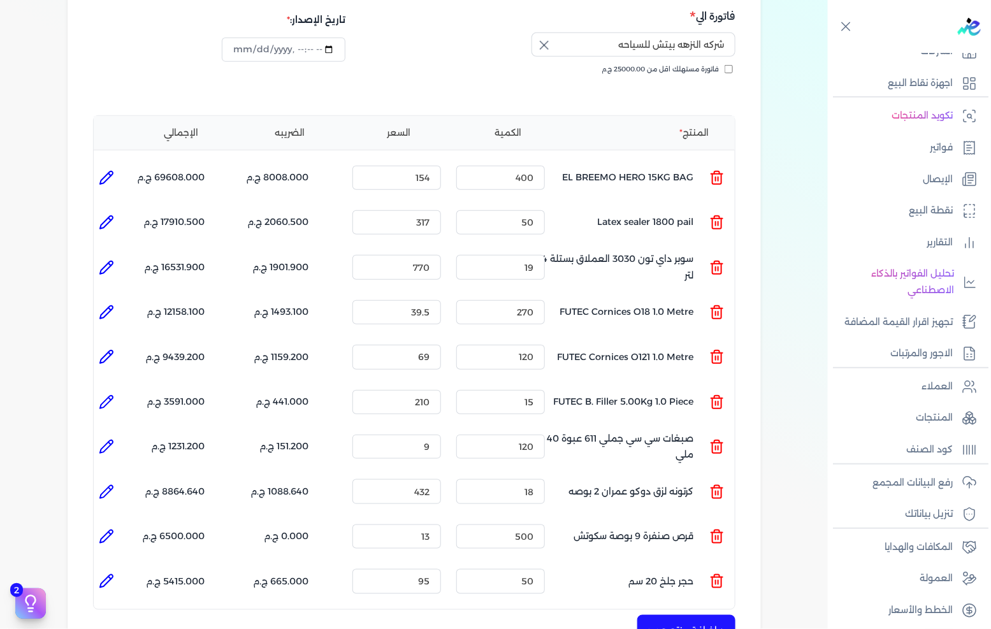
click at [107, 305] on icon at bounding box center [106, 312] width 15 height 15
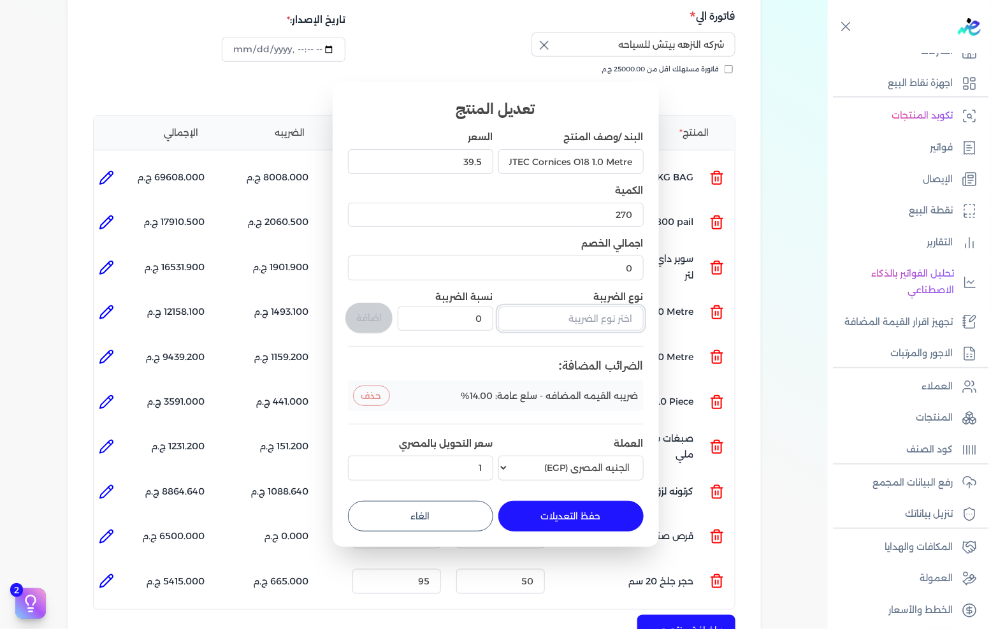
click at [561, 330] on input "text" at bounding box center [570, 319] width 145 height 24
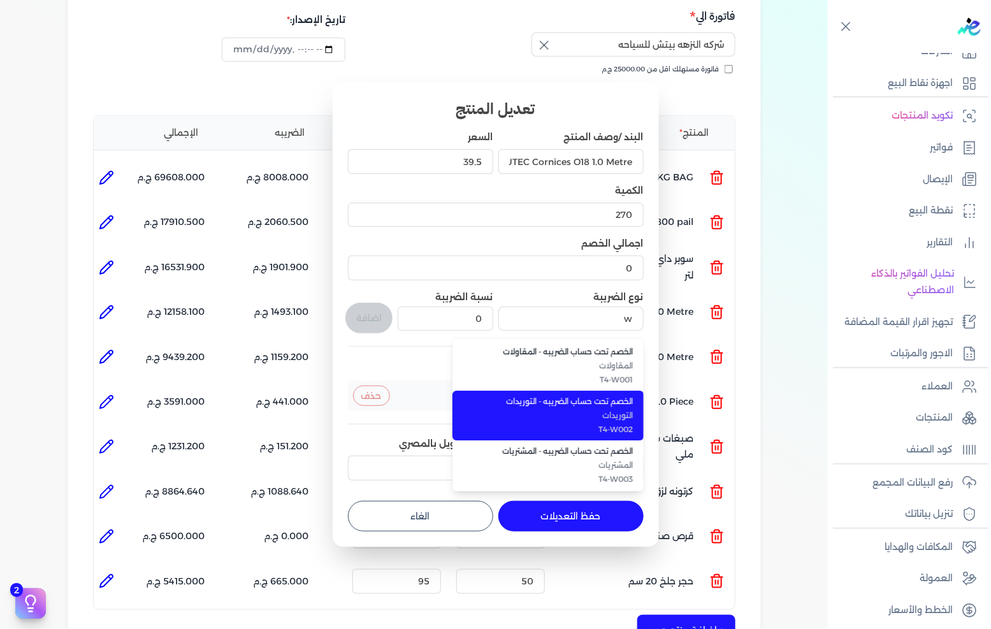
click at [588, 419] on span "التوريدات" at bounding box center [556, 415] width 156 height 11
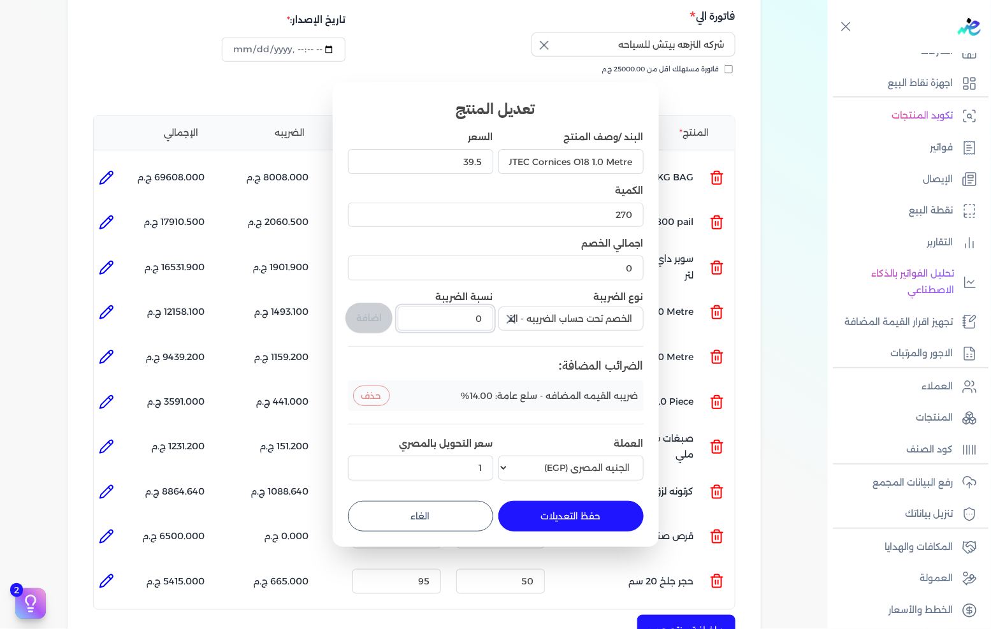
click at [479, 324] on input "0" at bounding box center [445, 319] width 95 height 24
click at [354, 312] on button "اضافة" at bounding box center [368, 318] width 47 height 31
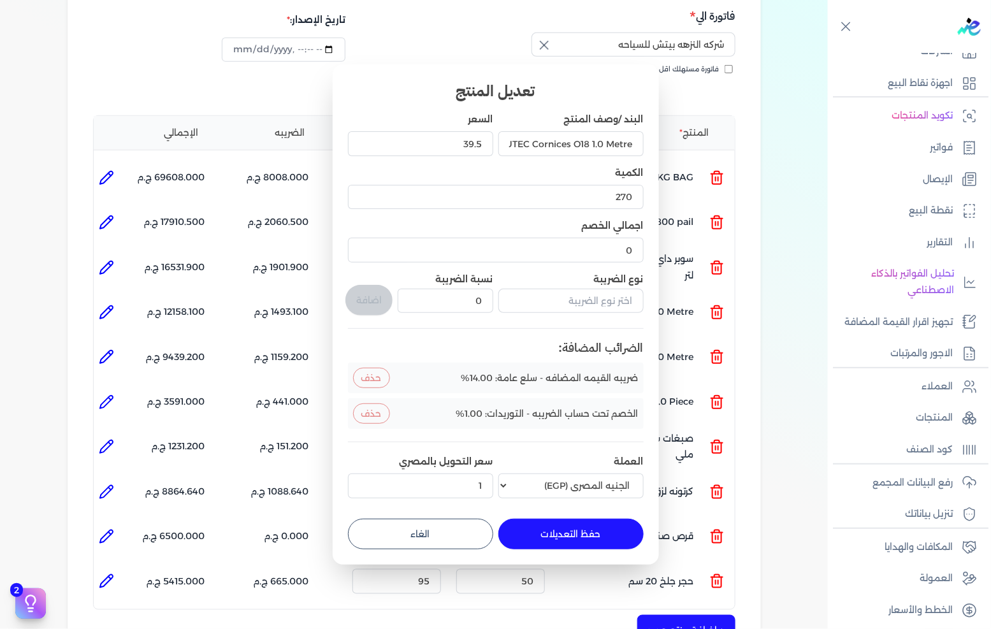
click at [544, 533] on button "حفظ التعديلات" at bounding box center [570, 534] width 145 height 31
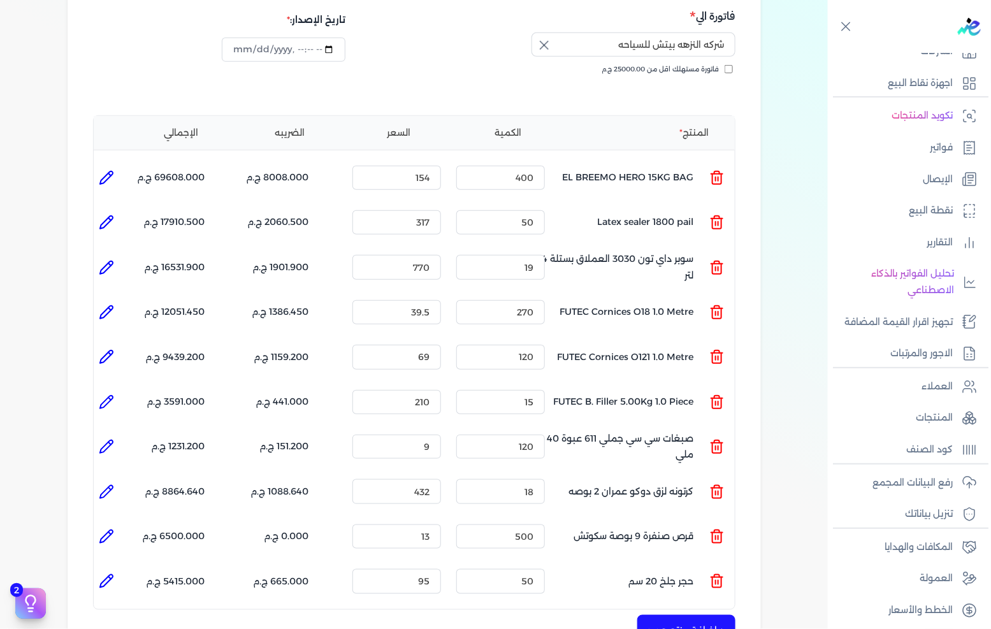
click at [113, 351] on icon at bounding box center [106, 357] width 13 height 13
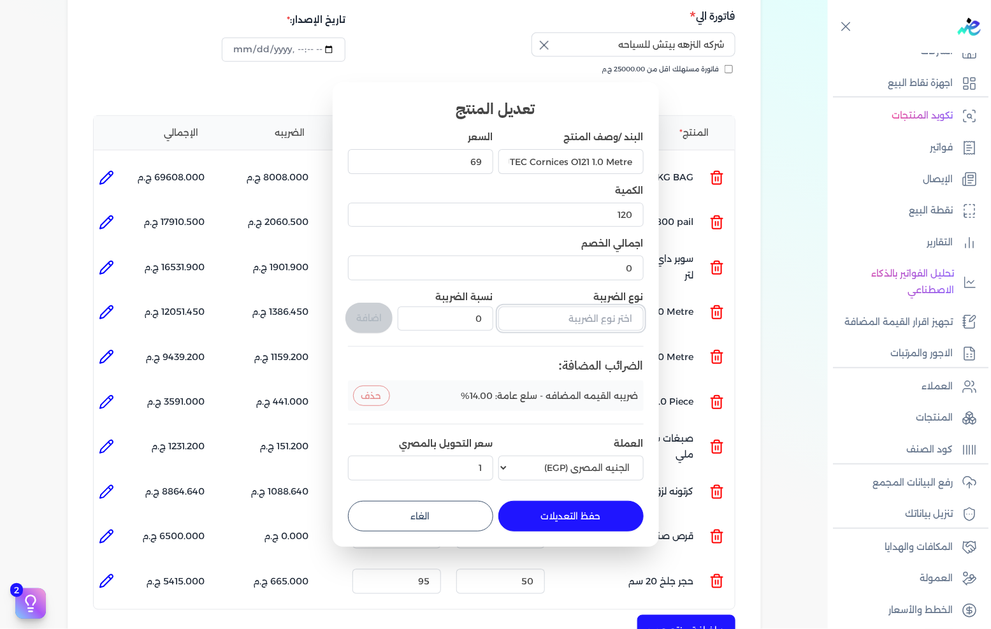
click at [545, 322] on input "text" at bounding box center [570, 319] width 145 height 24
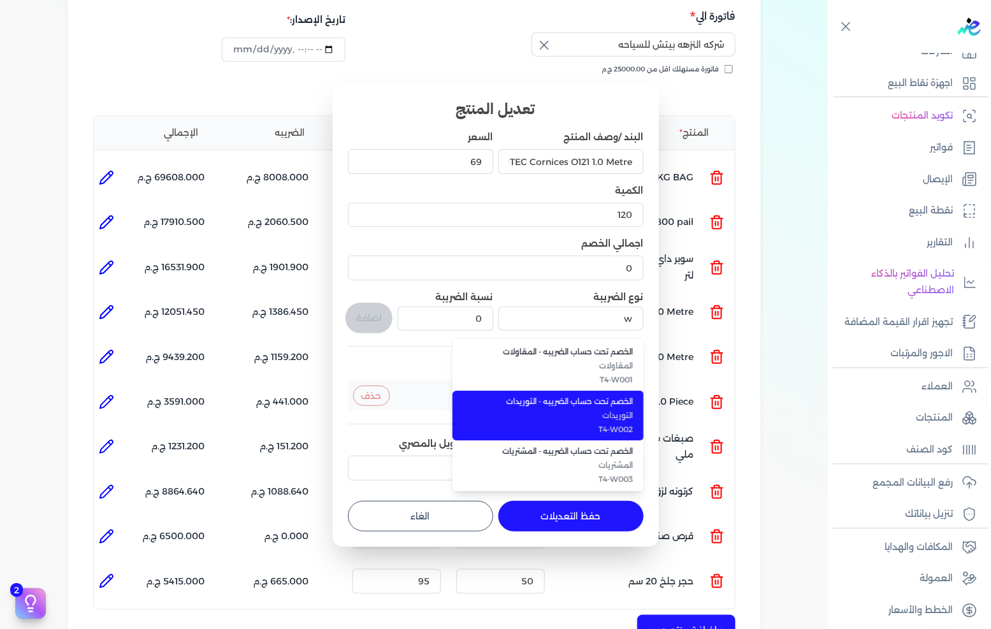
click at [613, 411] on span "التوريدات" at bounding box center [556, 415] width 156 height 11
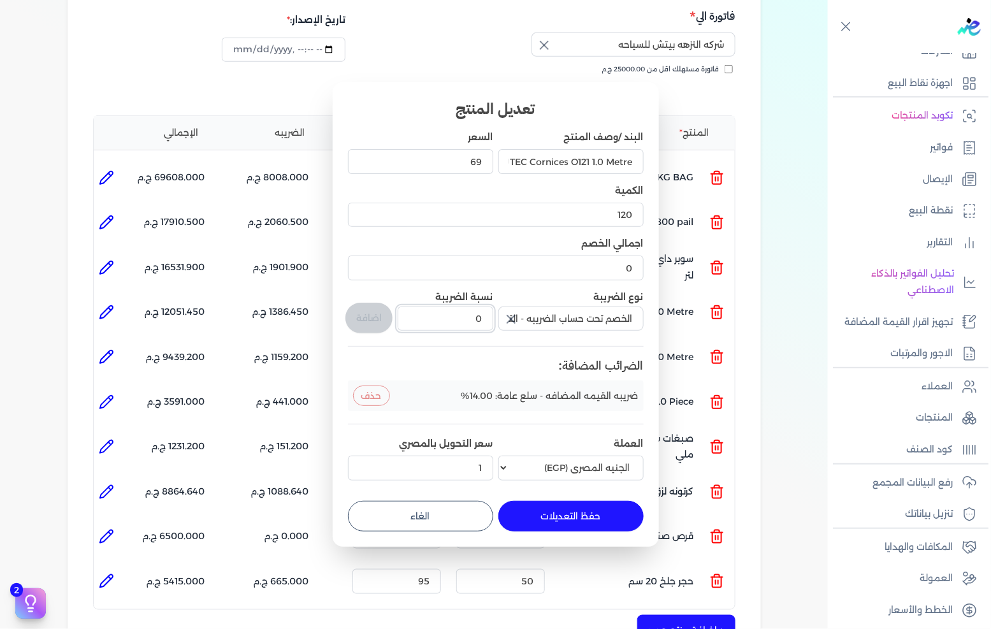
click at [482, 328] on input "0" at bounding box center [445, 319] width 95 height 24
click at [371, 320] on button "اضافة" at bounding box center [368, 318] width 47 height 31
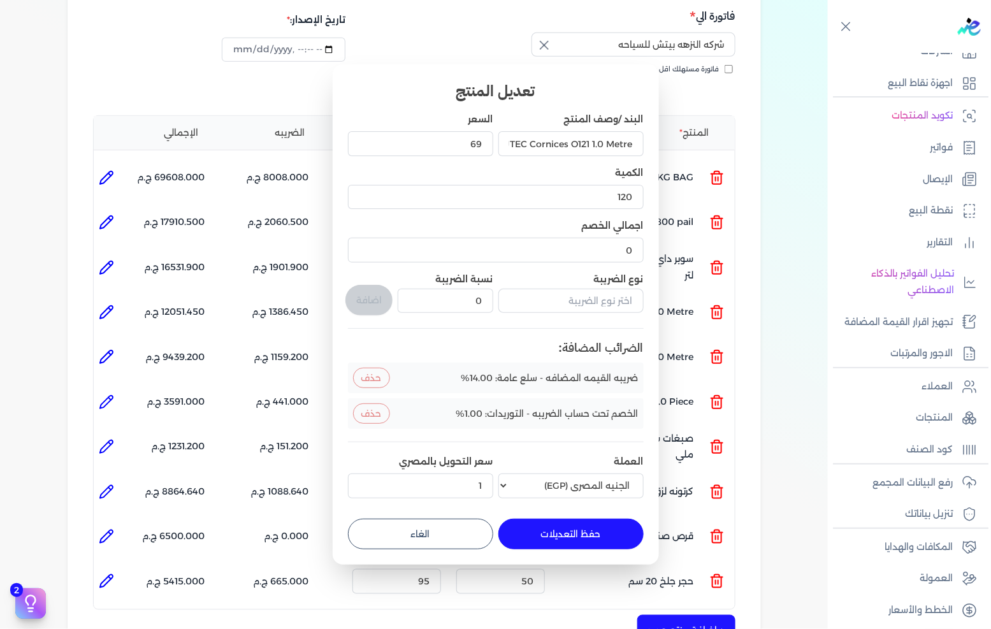
click at [542, 530] on button "حفظ التعديلات" at bounding box center [570, 534] width 145 height 31
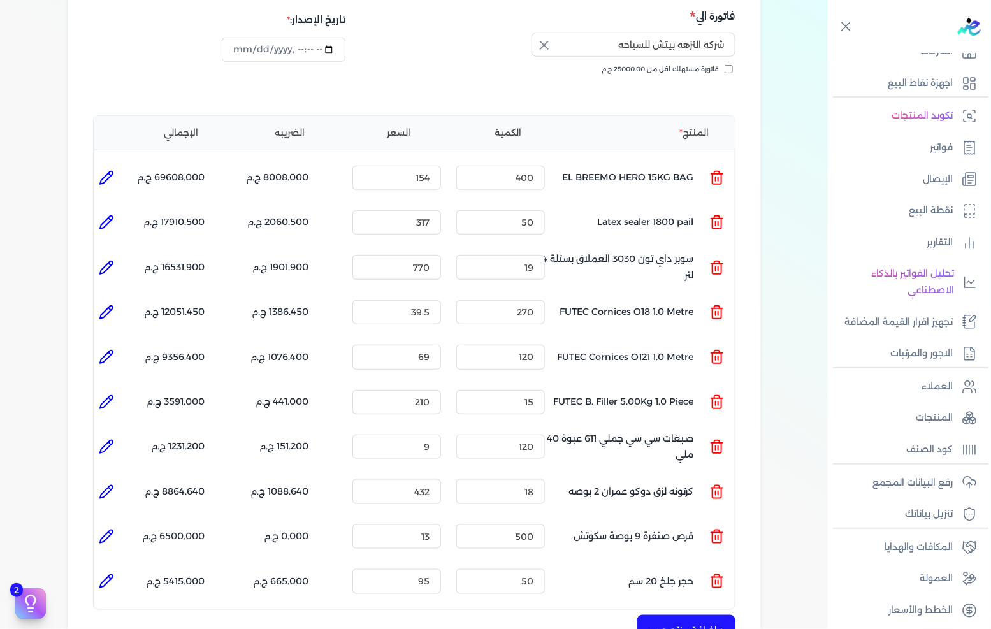
click at [114, 395] on icon at bounding box center [106, 402] width 15 height 15
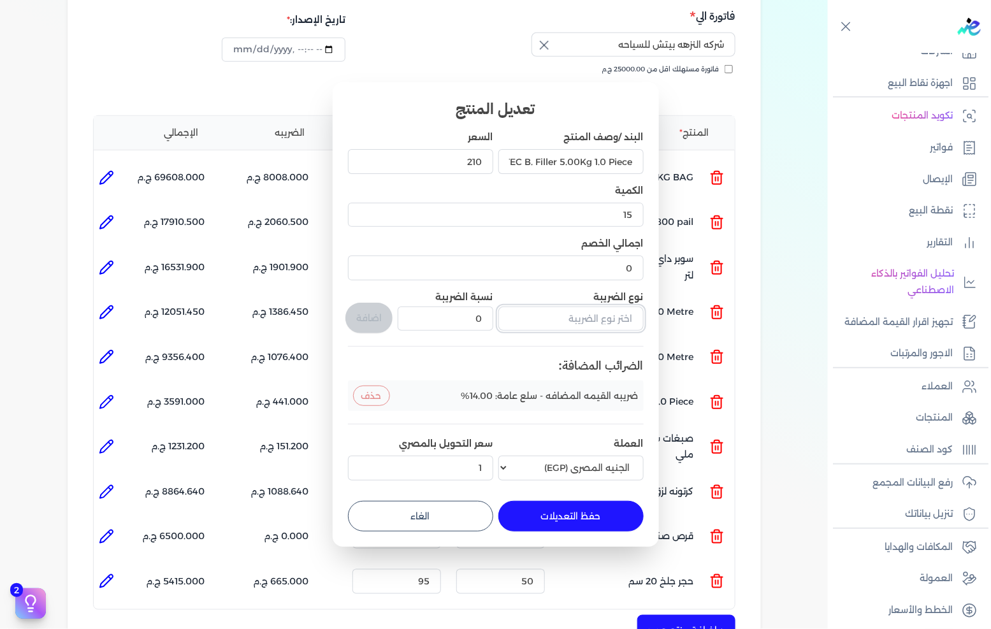
click at [593, 319] on input "text" at bounding box center [570, 319] width 145 height 24
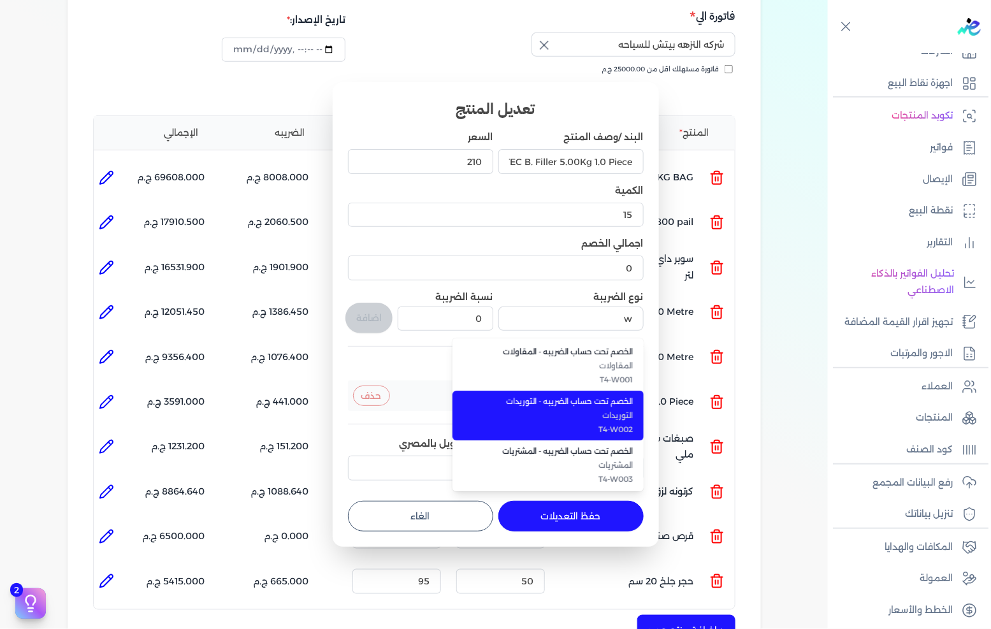
click at [607, 414] on span "التوريدات" at bounding box center [556, 415] width 156 height 11
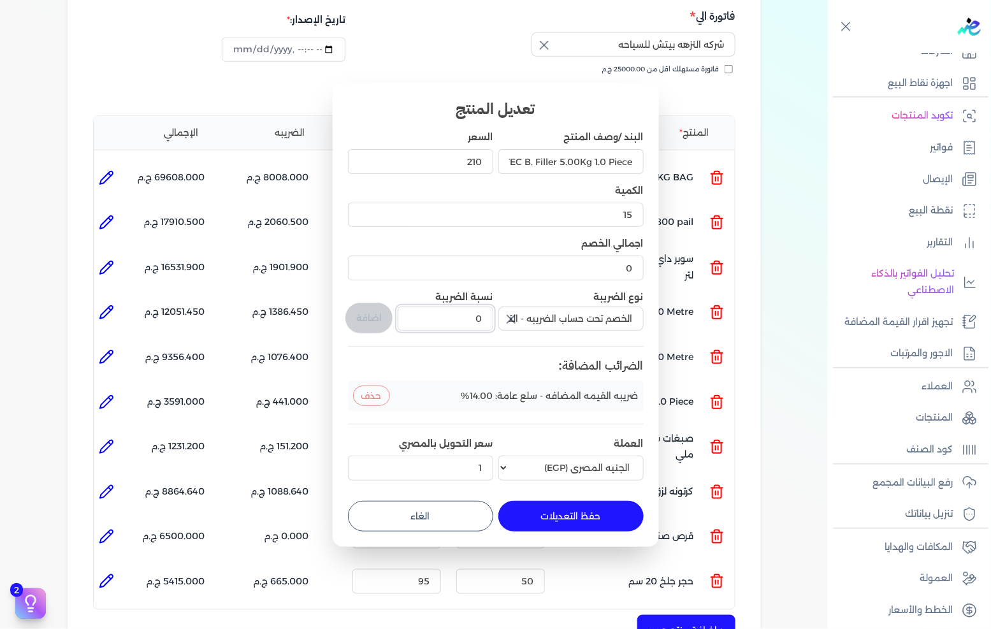
click at [451, 326] on input "0" at bounding box center [445, 319] width 95 height 24
click at [376, 315] on button "اضافة" at bounding box center [368, 318] width 47 height 31
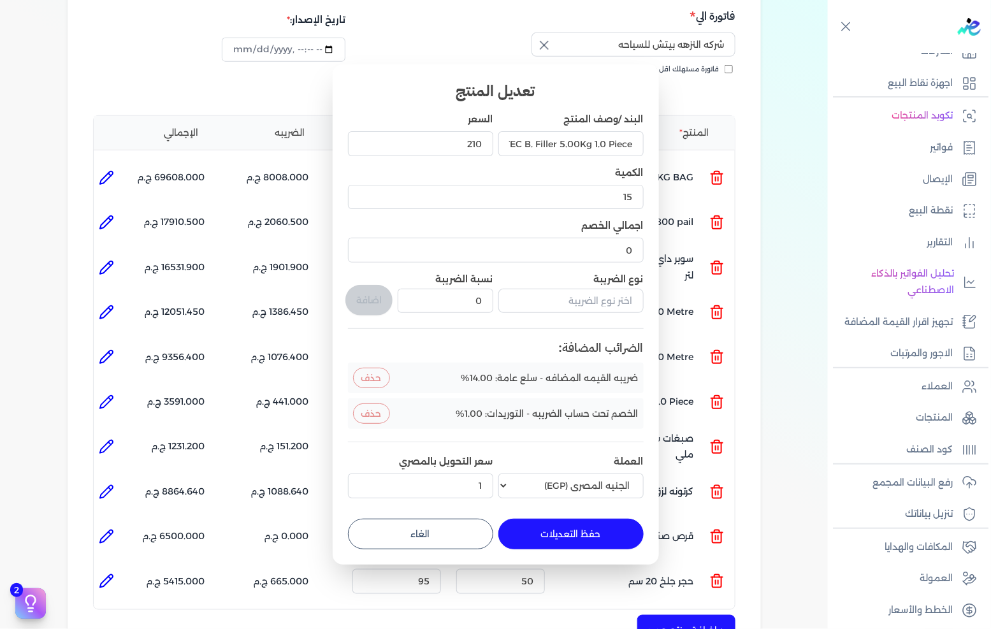
click at [540, 532] on button "حفظ التعديلات" at bounding box center [570, 534] width 145 height 31
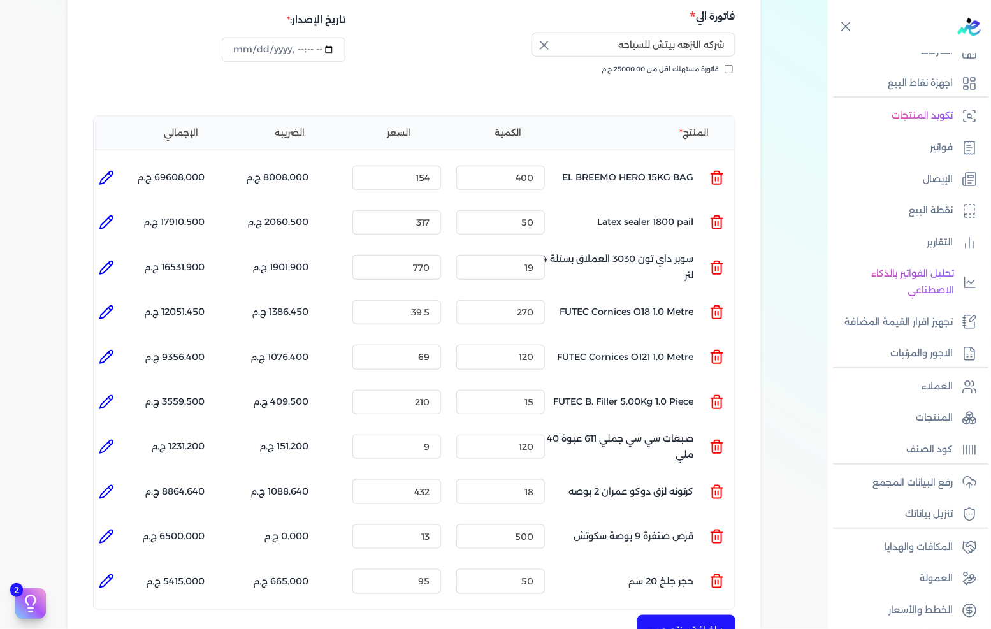
click at [105, 434] on li at bounding box center [106, 446] width 25 height 25
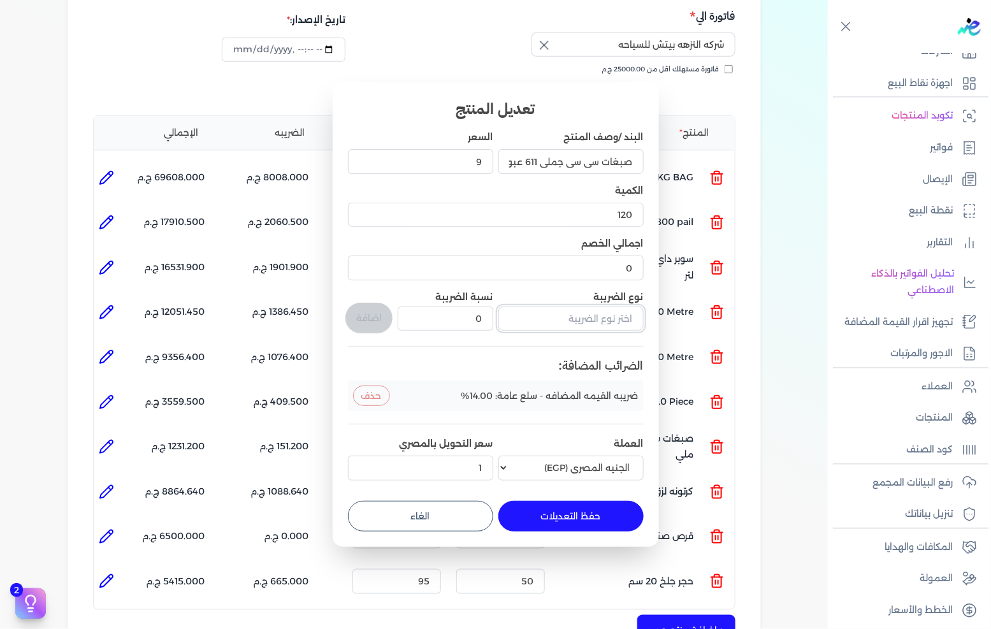
click at [556, 319] on input "text" at bounding box center [570, 319] width 145 height 24
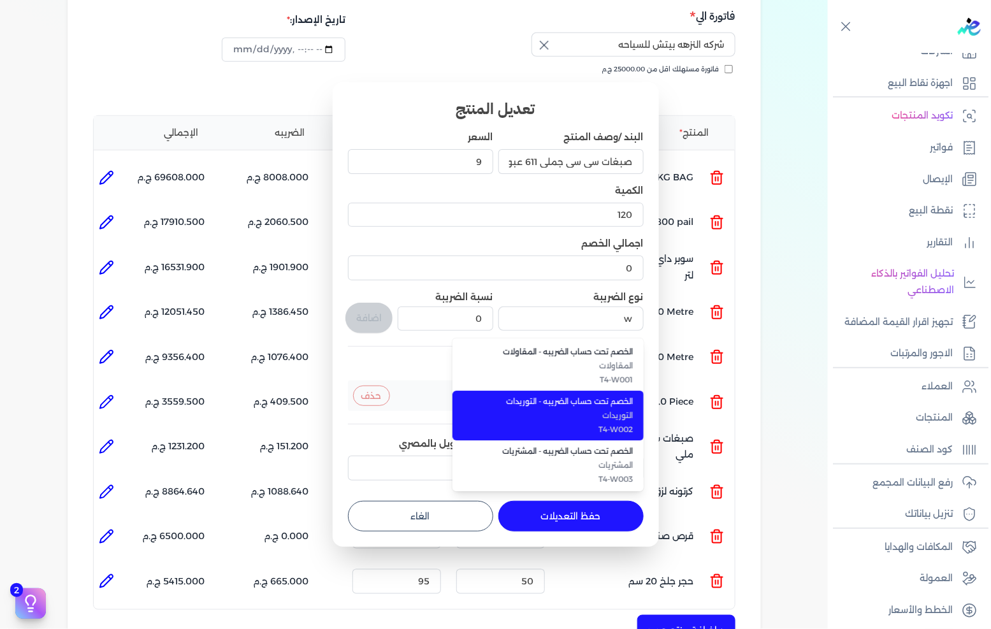
click at [595, 409] on li "الخصم تحت حساب الضريبه - التوريدات التوريدات T4-W002" at bounding box center [548, 416] width 191 height 50
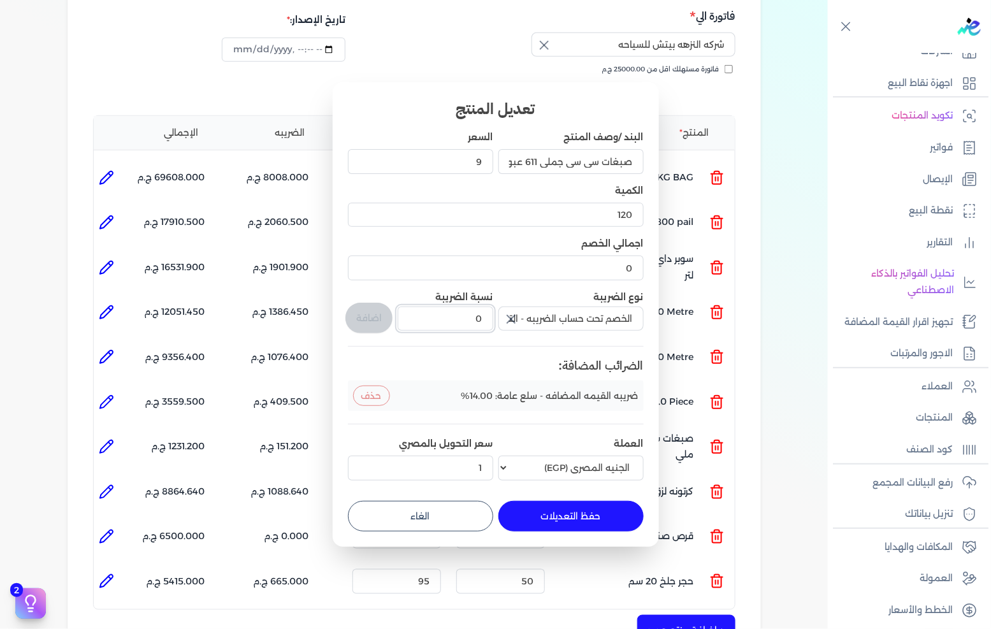
click at [461, 313] on input "0" at bounding box center [445, 319] width 95 height 24
click at [378, 324] on button "اضافة" at bounding box center [368, 318] width 47 height 31
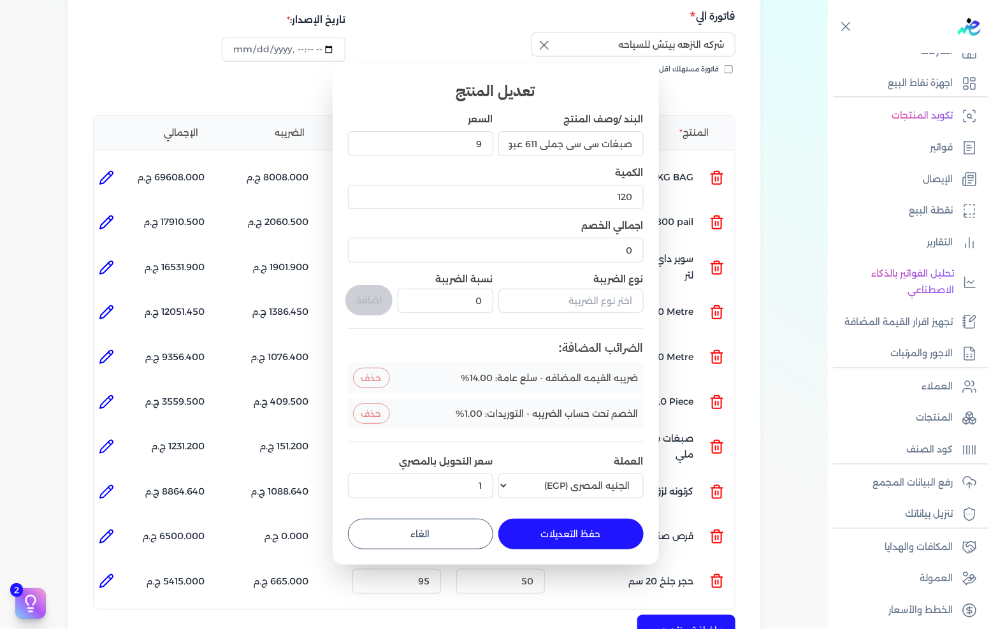
click at [555, 528] on button "حفظ التعديلات" at bounding box center [570, 534] width 145 height 31
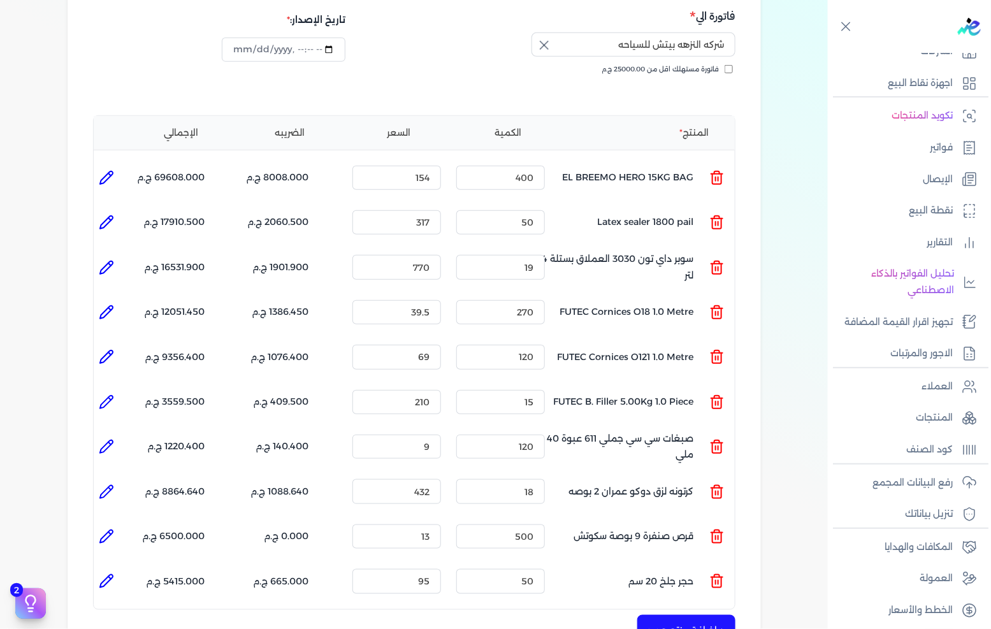
click at [108, 484] on icon at bounding box center [106, 491] width 15 height 15
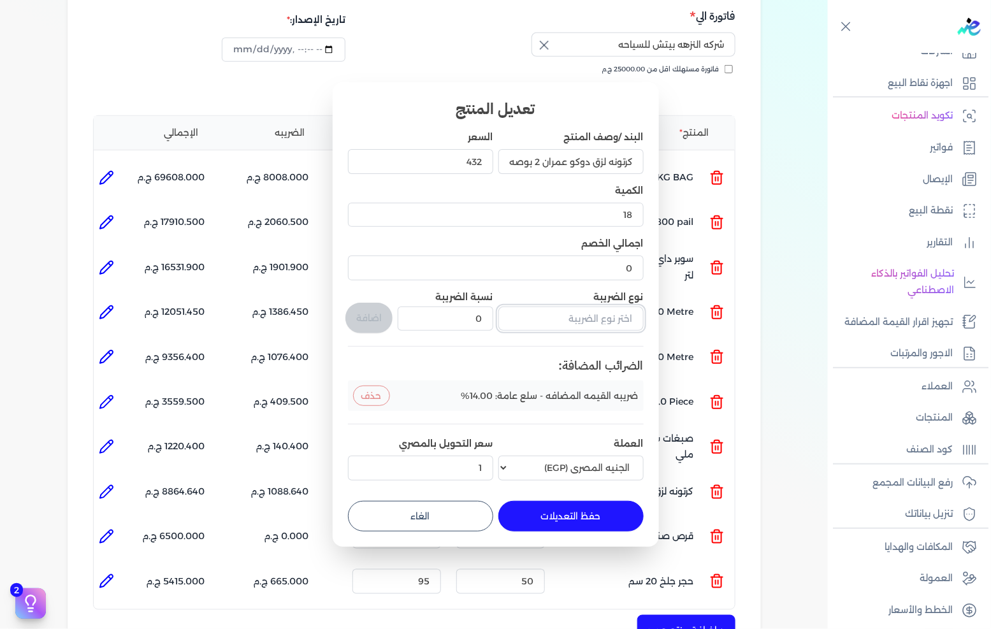
click at [602, 320] on input "text" at bounding box center [570, 319] width 145 height 24
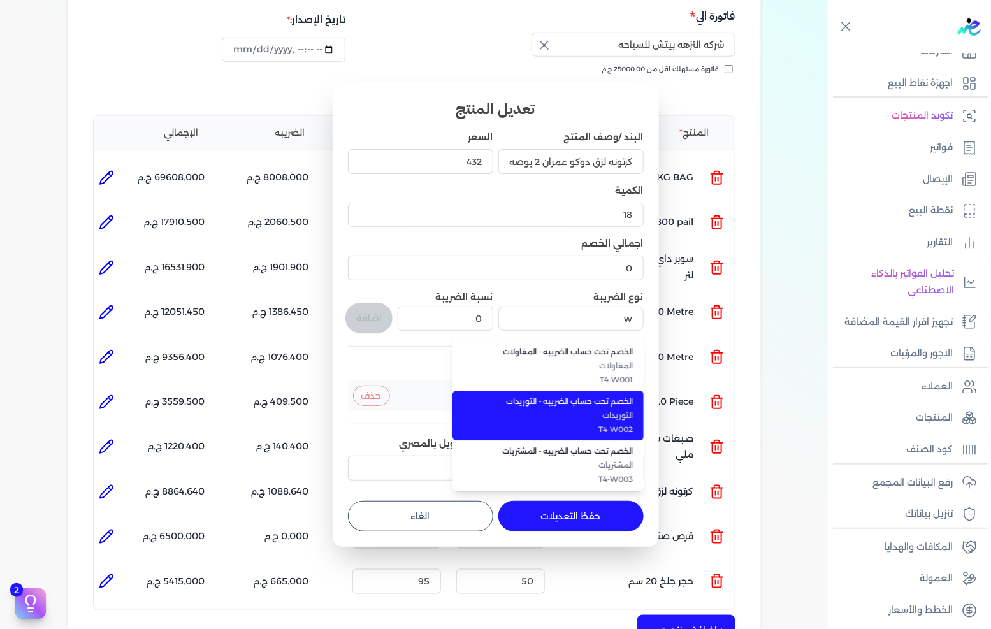
click at [593, 416] on span "التوريدات" at bounding box center [556, 415] width 156 height 11
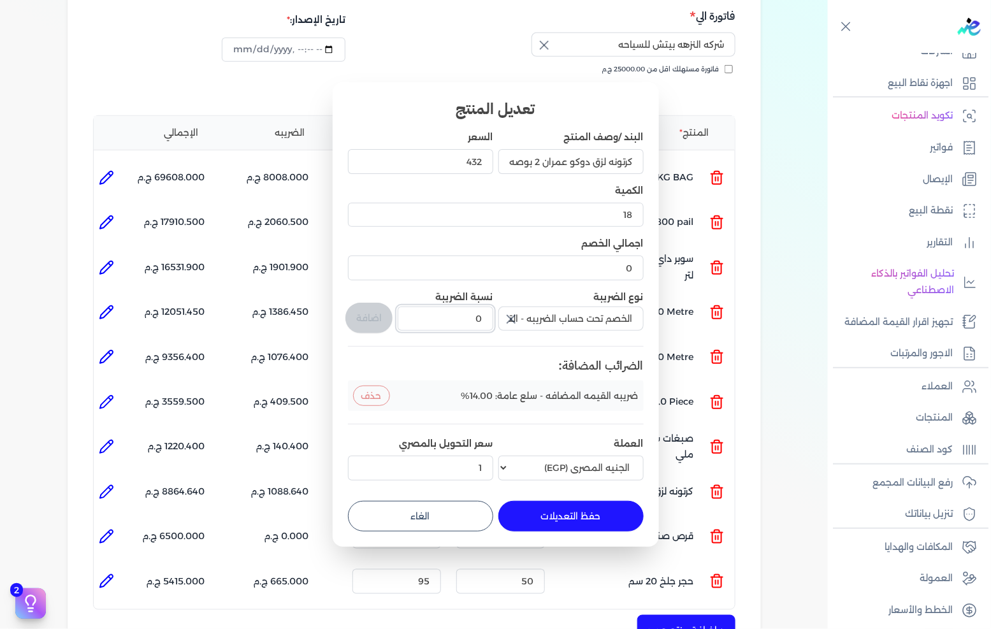
click at [487, 322] on input "0" at bounding box center [445, 319] width 95 height 24
click at [380, 320] on button "اضافة" at bounding box center [368, 318] width 47 height 31
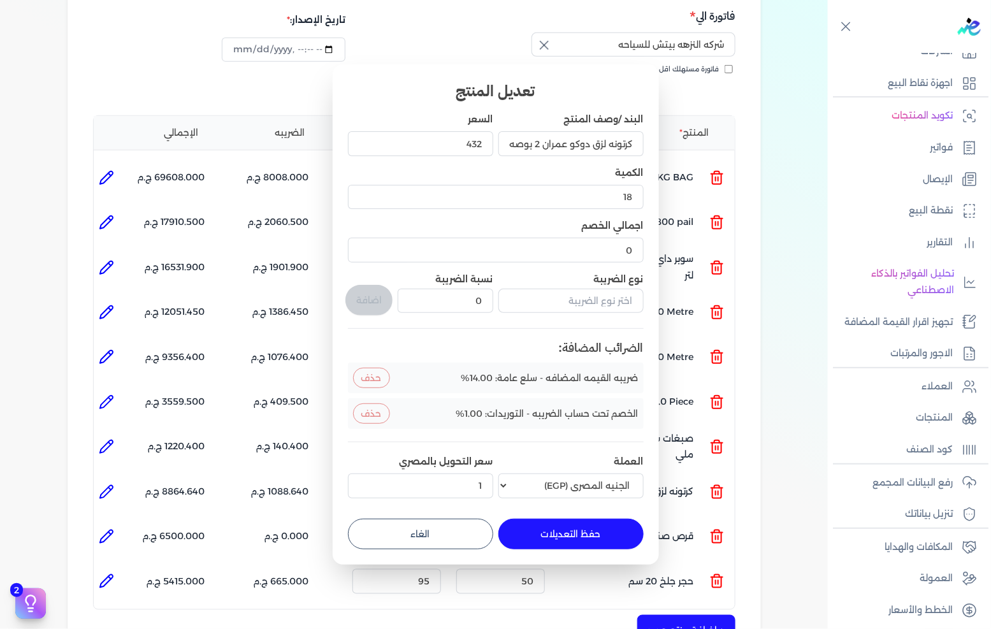
click at [577, 534] on button "حفظ التعديلات" at bounding box center [570, 534] width 145 height 31
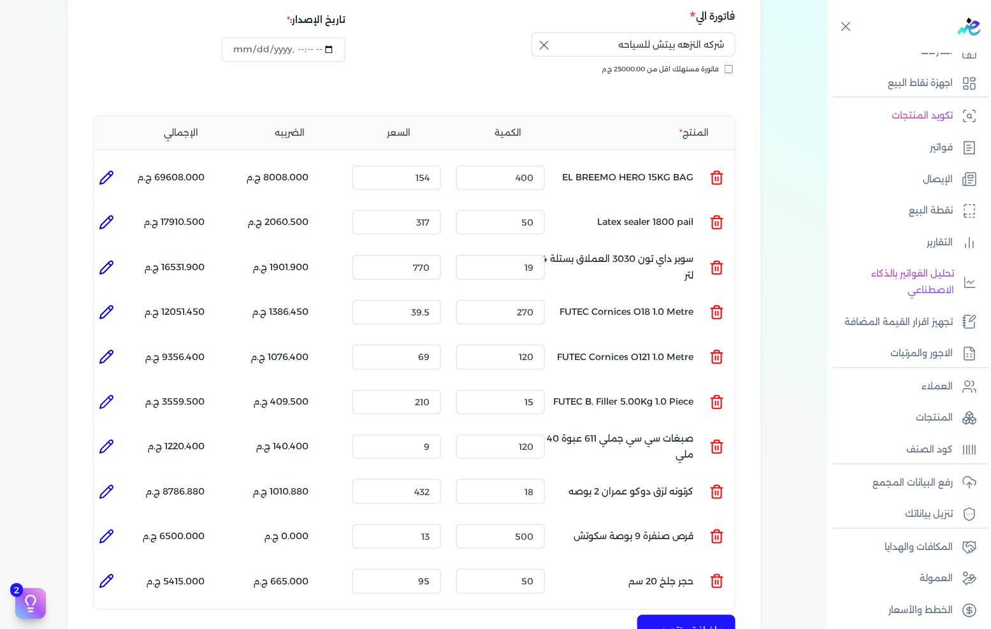
click at [105, 529] on icon at bounding box center [106, 536] width 15 height 15
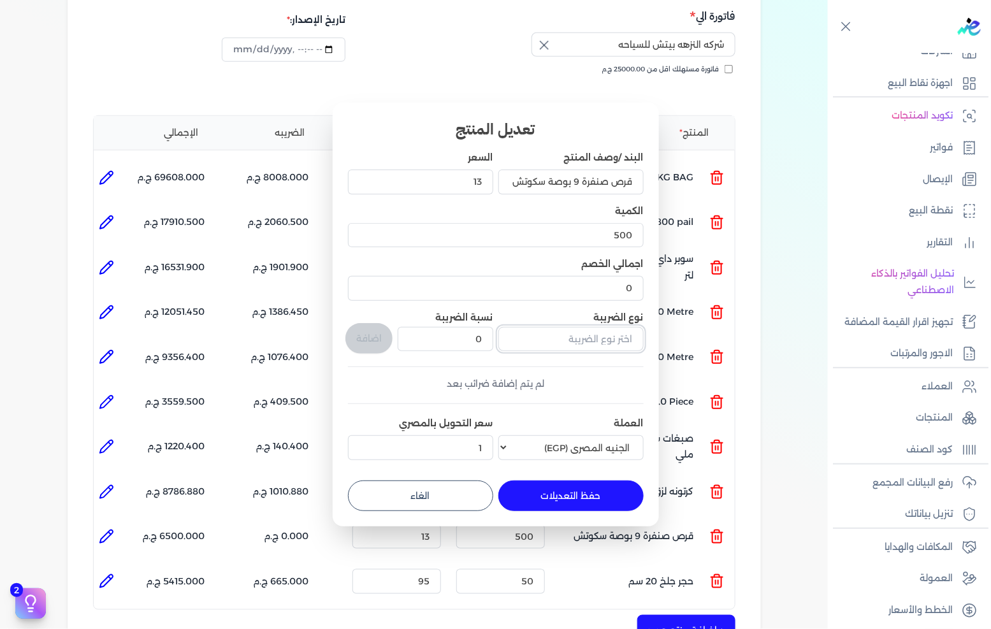
click at [583, 345] on input "text" at bounding box center [570, 339] width 145 height 24
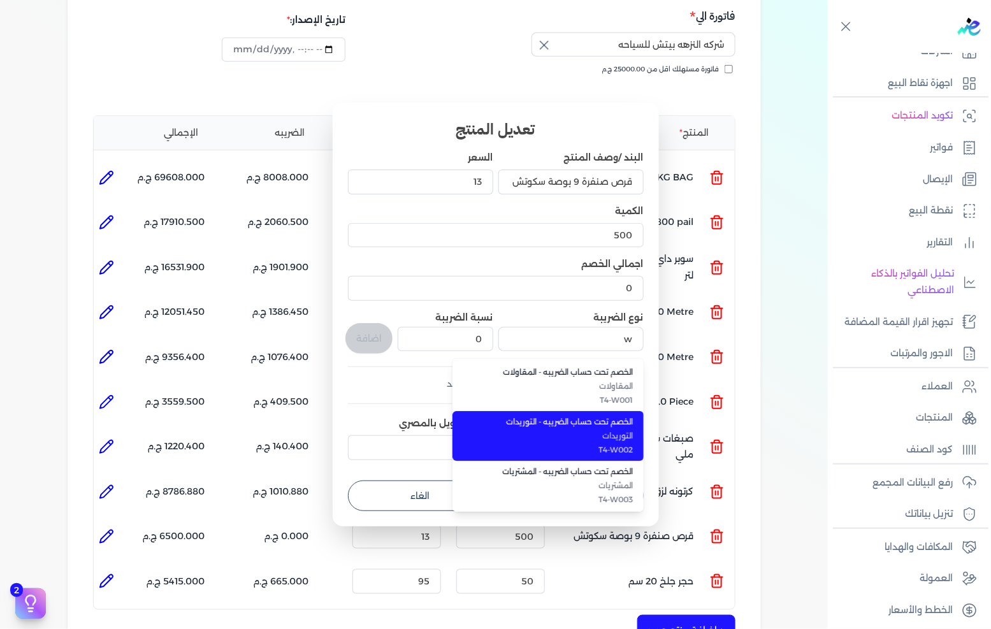
click at [597, 428] on li "الخصم تحت حساب الضريبه - التوريدات التوريدات T4-W002" at bounding box center [548, 436] width 191 height 50
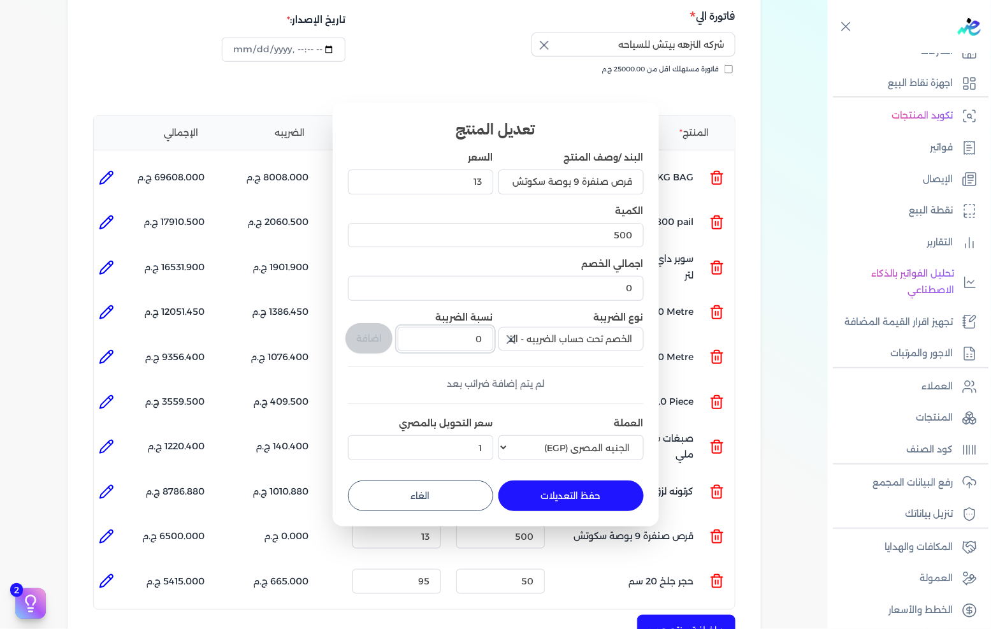
click at [481, 346] on input "0" at bounding box center [445, 339] width 95 height 24
click at [377, 348] on button "اضافة" at bounding box center [368, 338] width 47 height 31
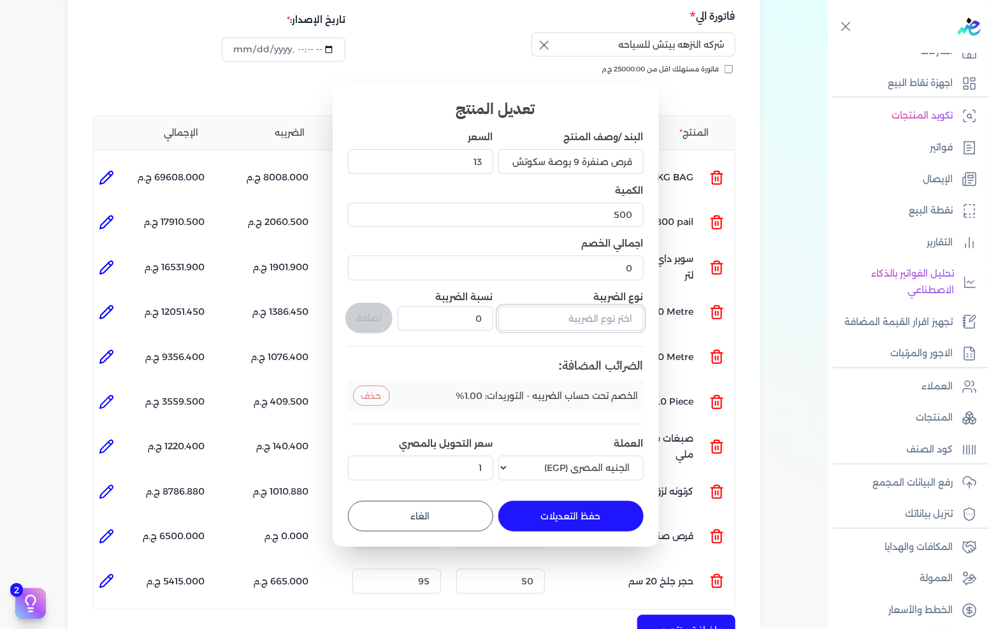
click at [595, 322] on input "text" at bounding box center [570, 319] width 145 height 24
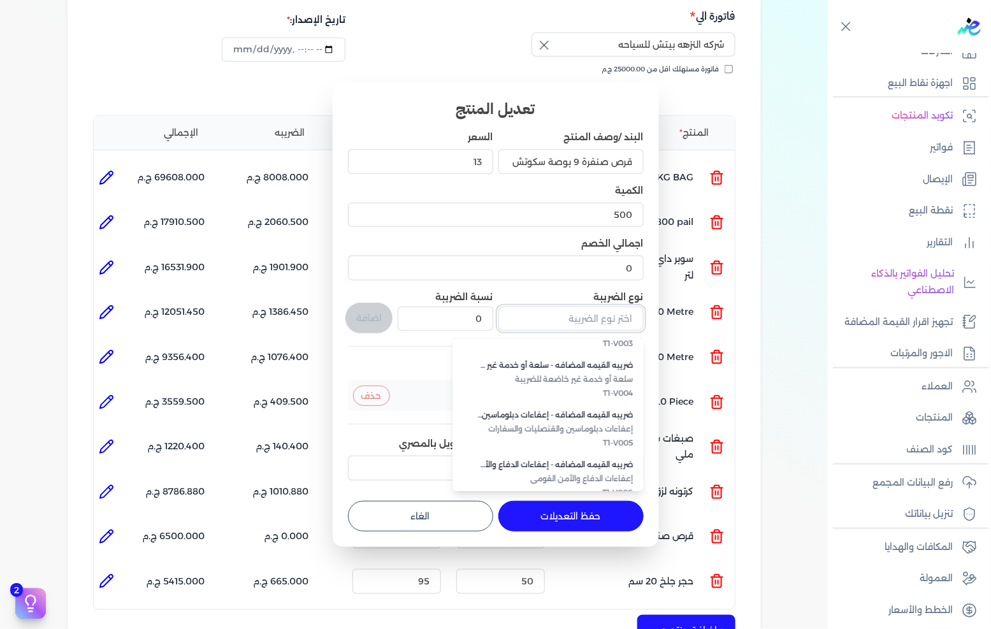
scroll to position [348, 0]
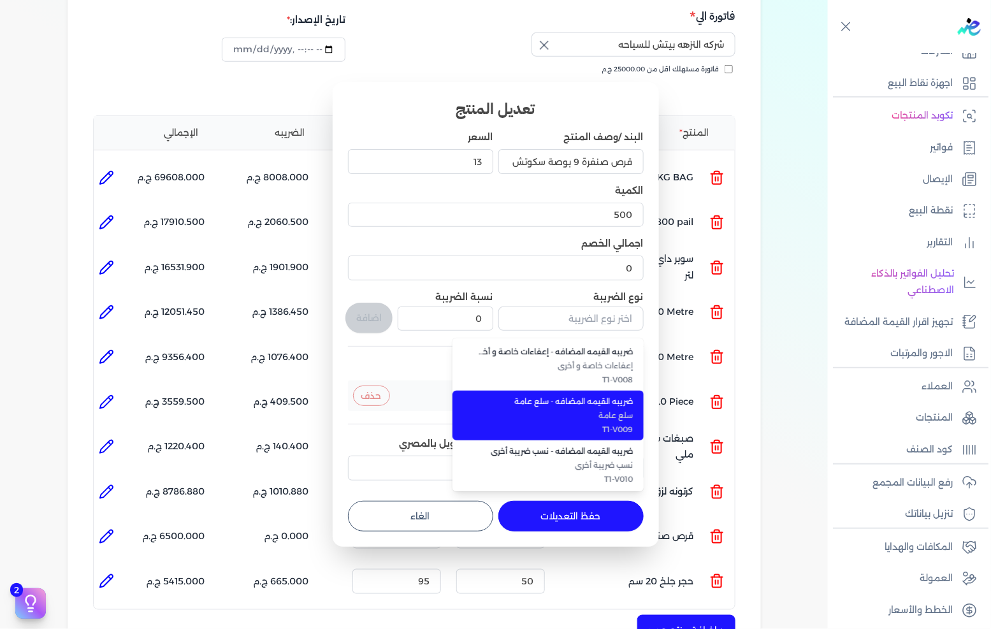
click at [605, 419] on span "سلع عامة" at bounding box center [556, 415] width 156 height 11
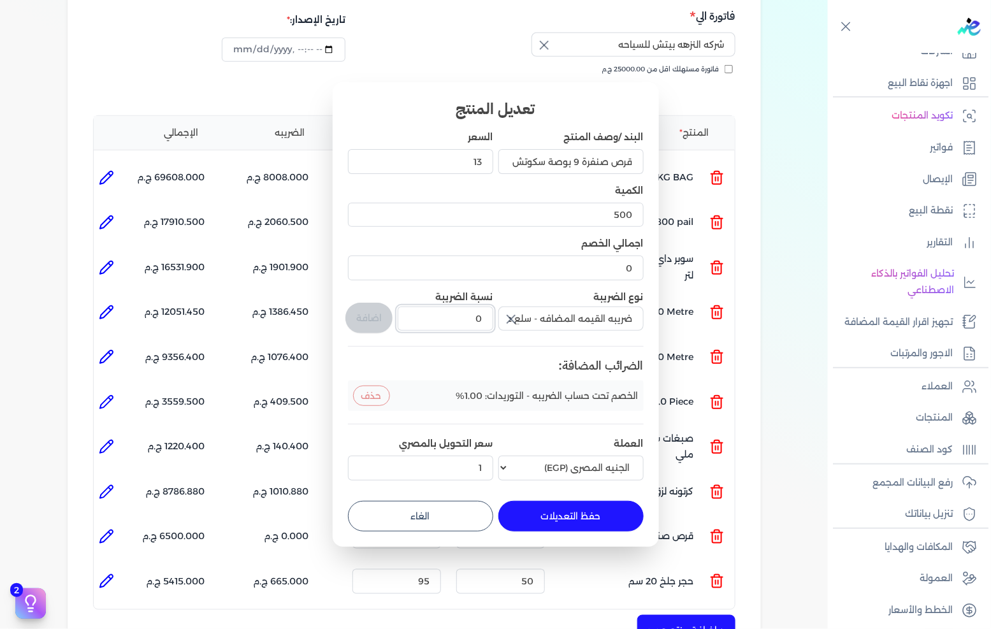
click at [446, 317] on input "0" at bounding box center [445, 319] width 95 height 24
click at [377, 322] on button "اضافة" at bounding box center [368, 318] width 47 height 31
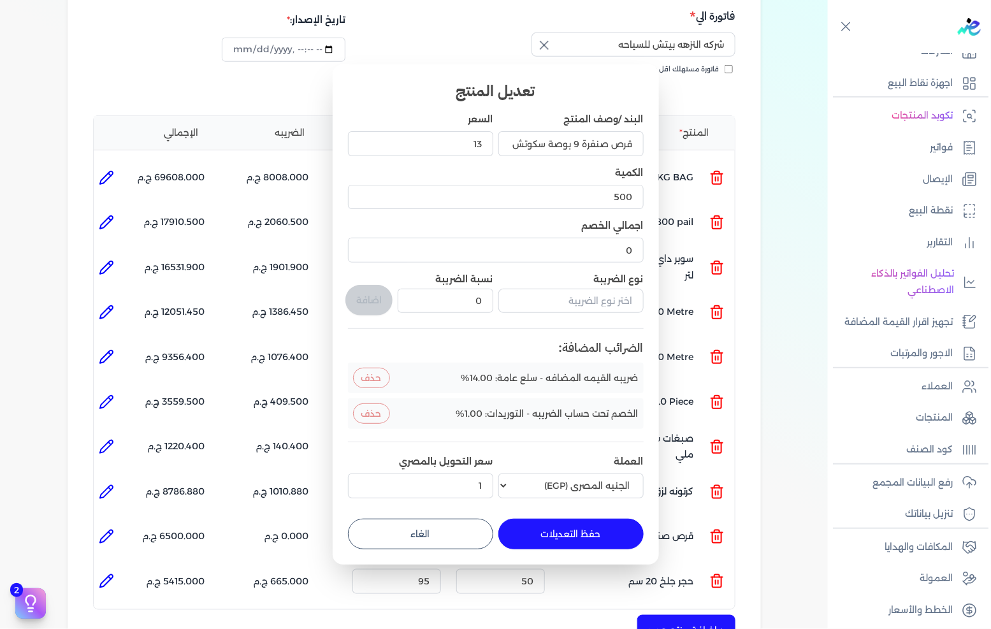
click at [543, 528] on button "حفظ التعديلات" at bounding box center [570, 534] width 145 height 31
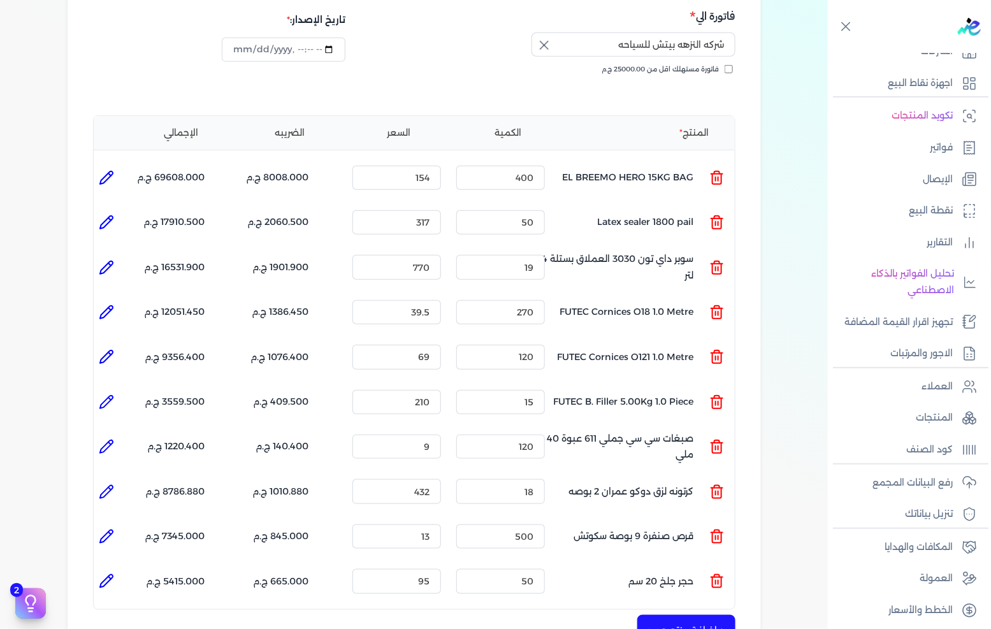
scroll to position [283, 0]
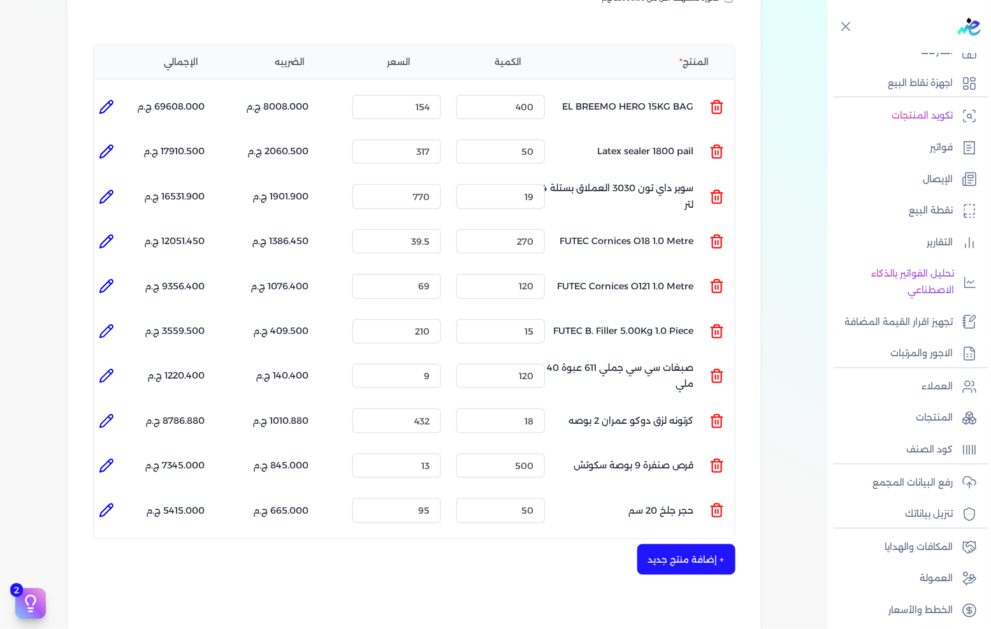
click at [110, 504] on icon at bounding box center [106, 510] width 13 height 13
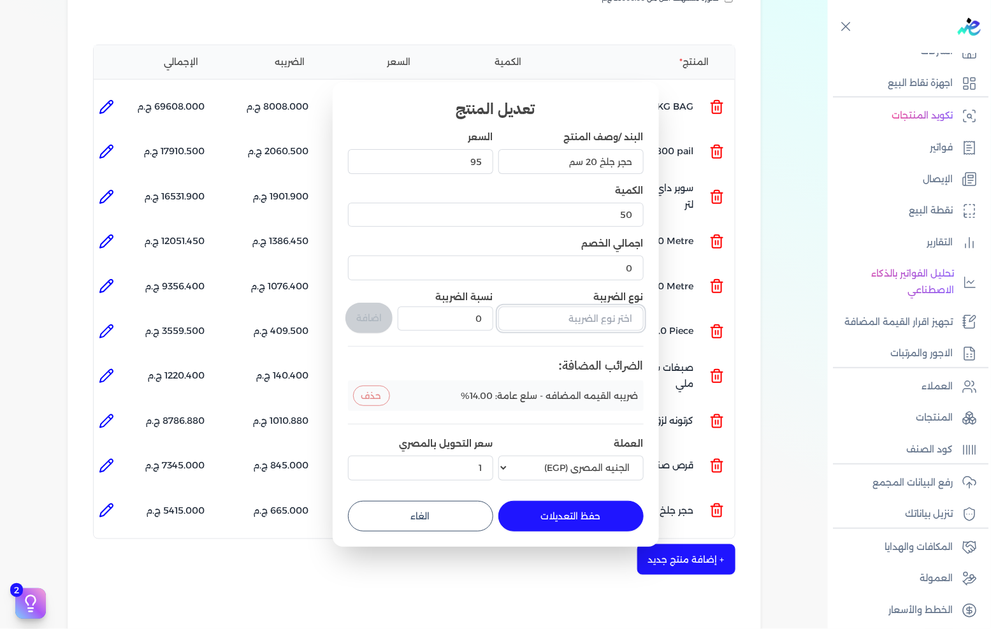
click at [597, 322] on input "text" at bounding box center [570, 319] width 145 height 24
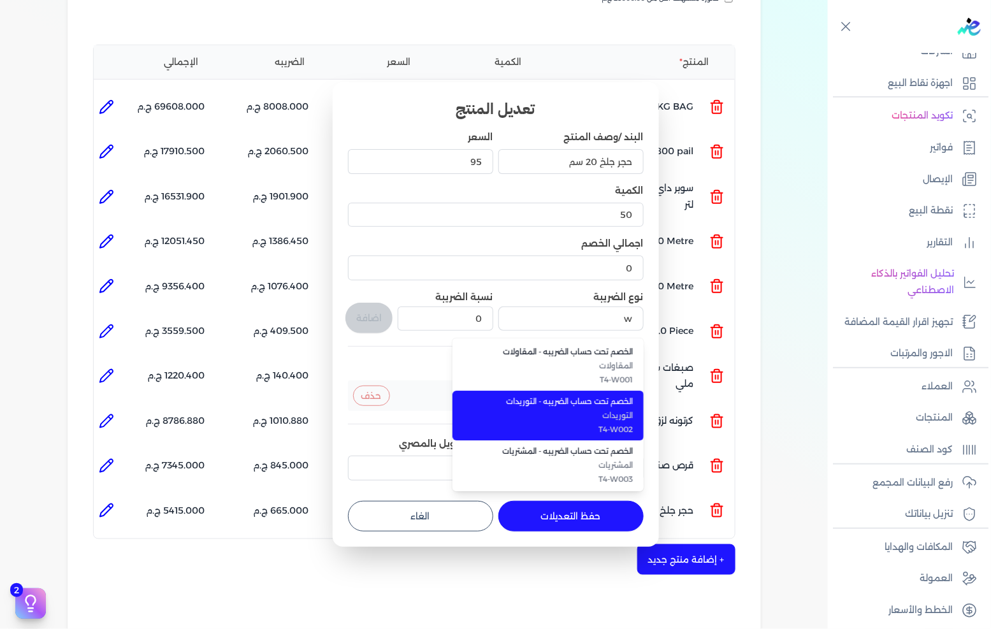
click at [621, 419] on span "التوريدات" at bounding box center [556, 415] width 156 height 11
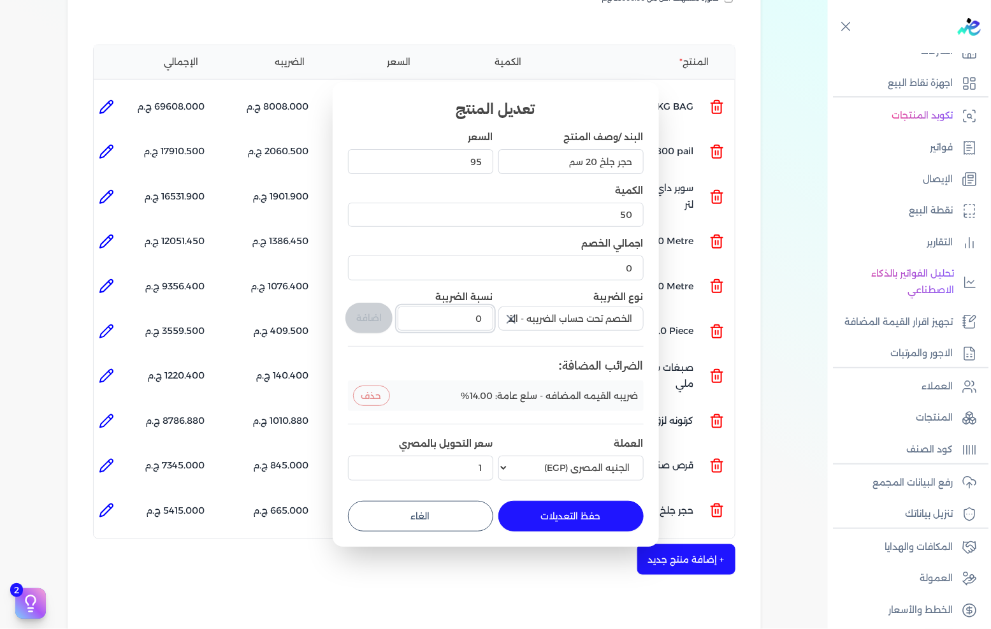
click at [473, 324] on input "0" at bounding box center [445, 319] width 95 height 24
click at [379, 322] on button "اضافة" at bounding box center [368, 318] width 47 height 31
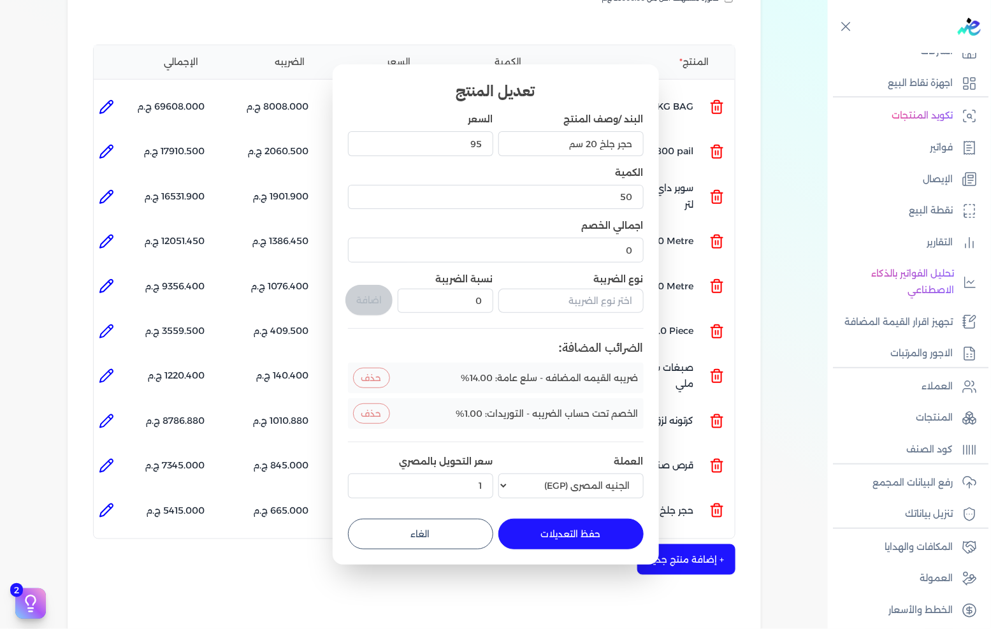
click at [572, 532] on button "حفظ التعديلات" at bounding box center [570, 534] width 145 height 31
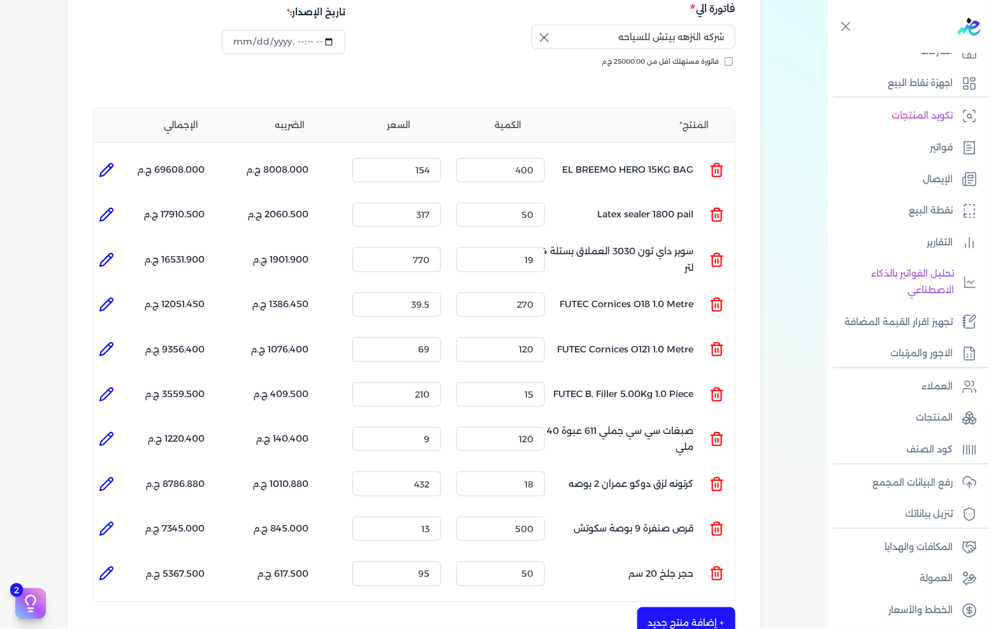
scroll to position [141, 0]
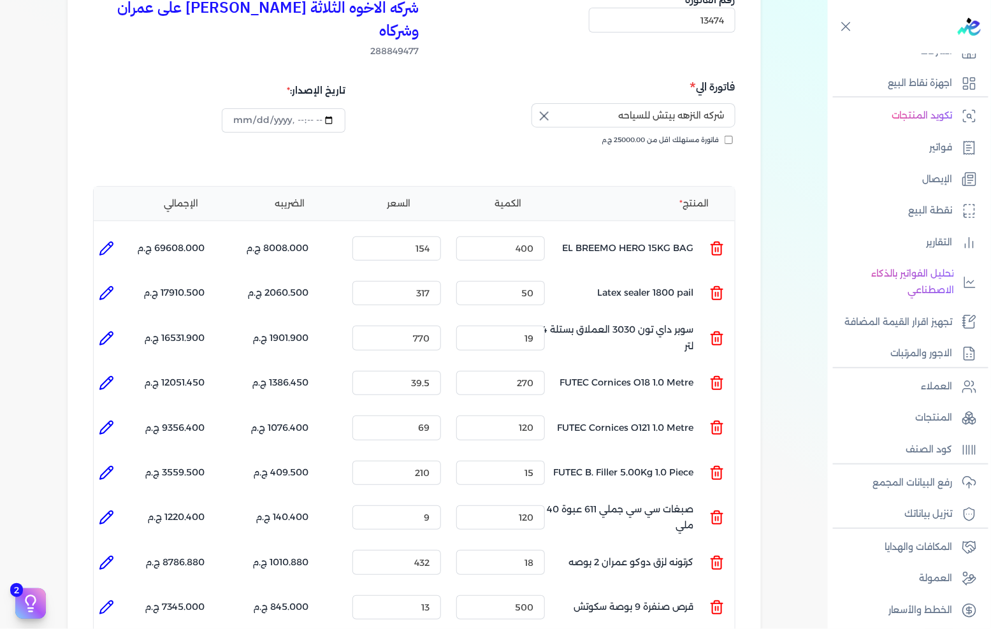
click at [498, 470] on button "حفظ التعديلات" at bounding box center [563, 483] width 131 height 27
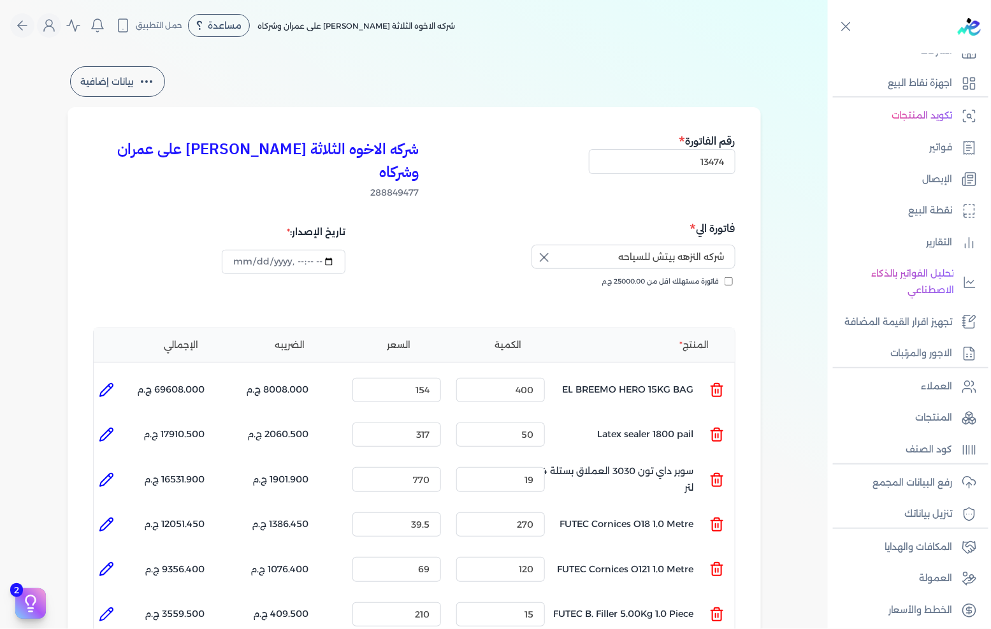
scroll to position [566, 0]
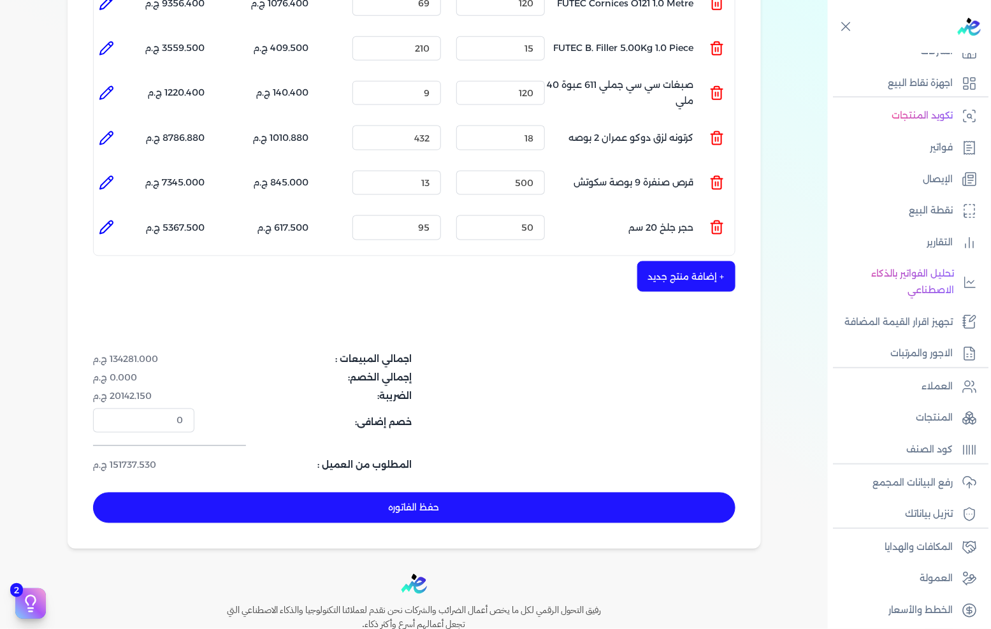
click at [459, 493] on button "حفظ الفاتوره" at bounding box center [414, 508] width 642 height 31
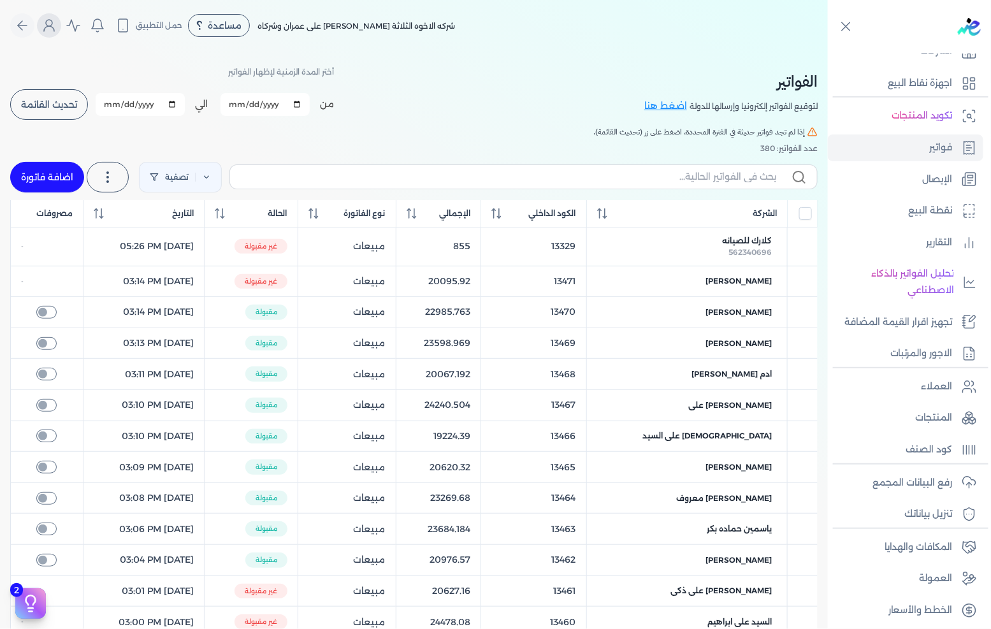
click at [56, 35] on button "Global" at bounding box center [49, 25] width 24 height 24
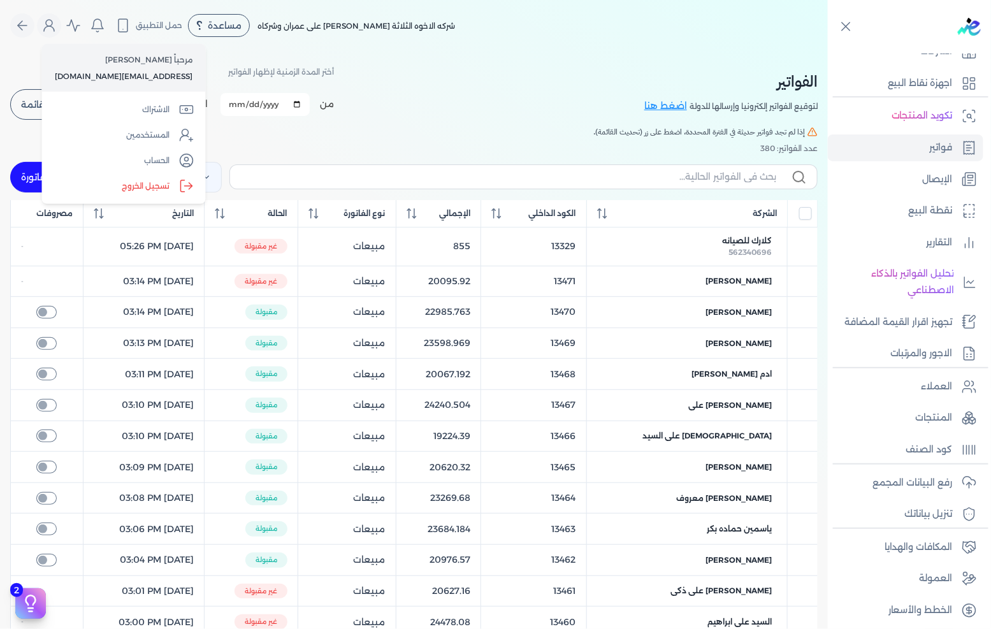
click at [142, 64] on p "مرحباً [PERSON_NAME]" at bounding box center [124, 60] width 138 height 17
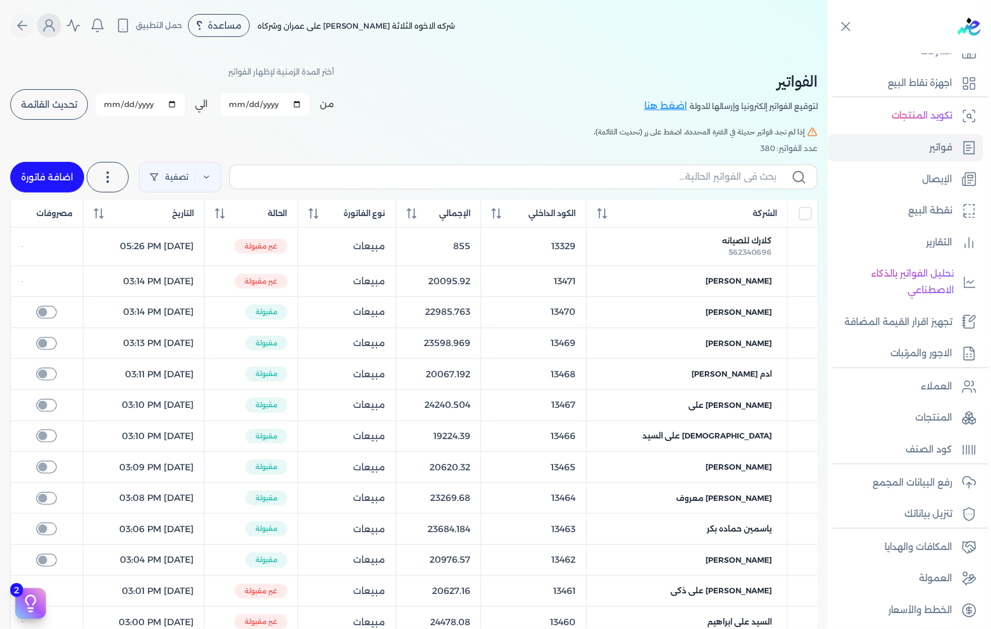
click at [52, 27] on icon "Global" at bounding box center [48, 25] width 15 height 15
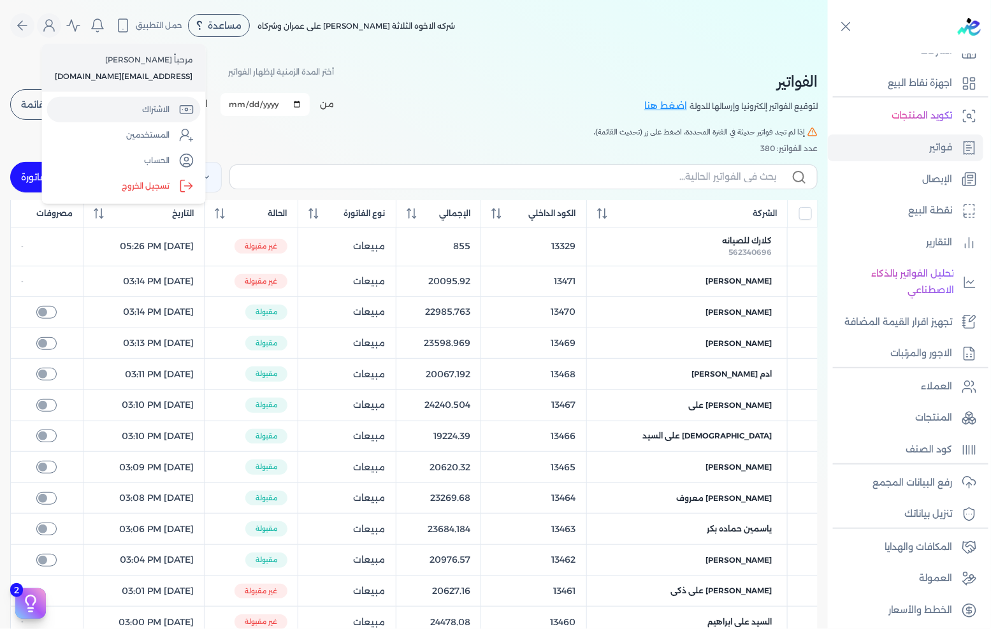
click at [156, 107] on link "الاشتراك" at bounding box center [124, 109] width 154 height 25
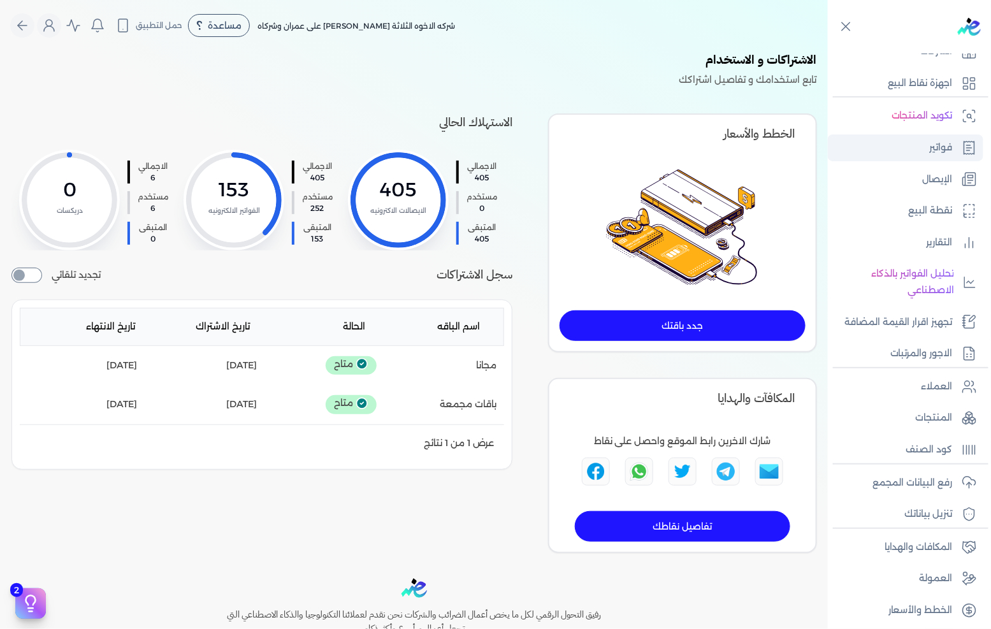
click at [927, 150] on link "فواتير" at bounding box center [906, 147] width 156 height 27
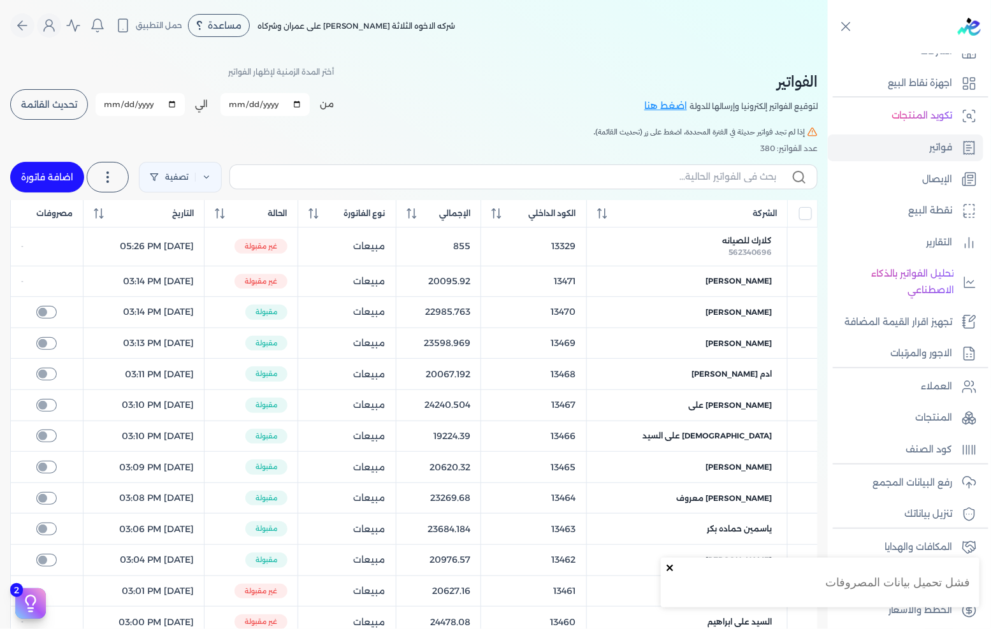
click at [672, 567] on icon "close" at bounding box center [670, 568] width 6 height 6
click at [42, 109] on button "تحديث القائمة" at bounding box center [49, 104] width 78 height 31
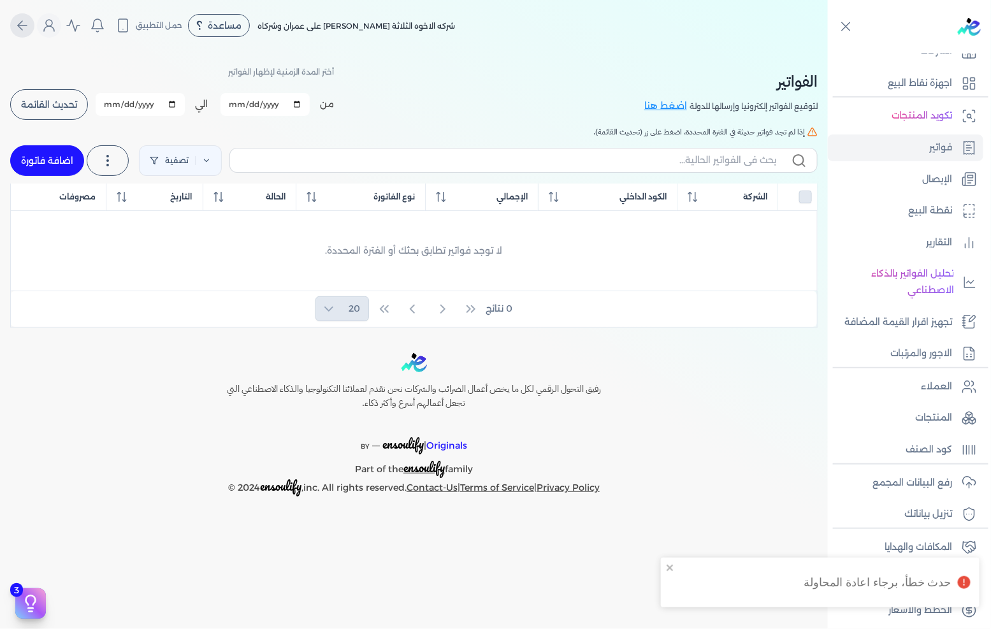
click at [27, 34] on button "Global" at bounding box center [22, 25] width 24 height 24
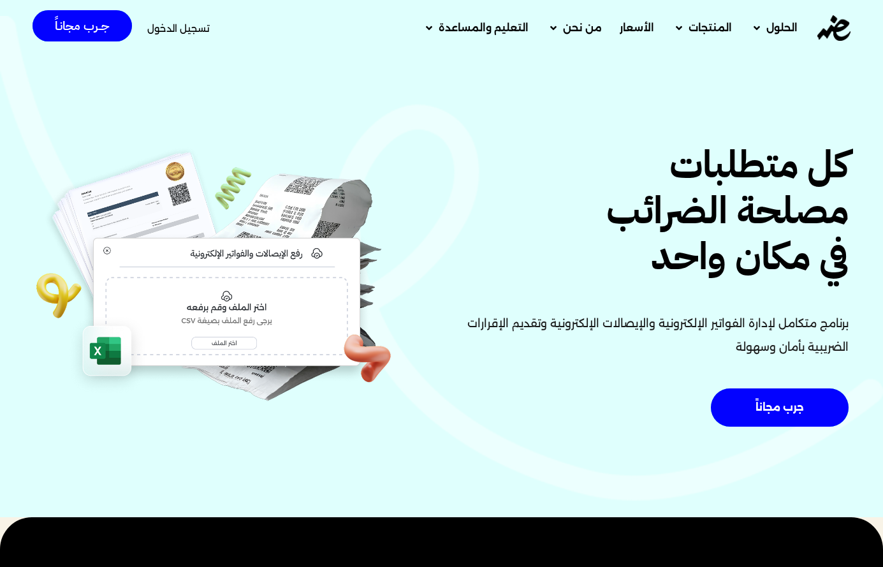
click at [175, 33] on span "تسجيل الدخول" at bounding box center [178, 29] width 62 height 10
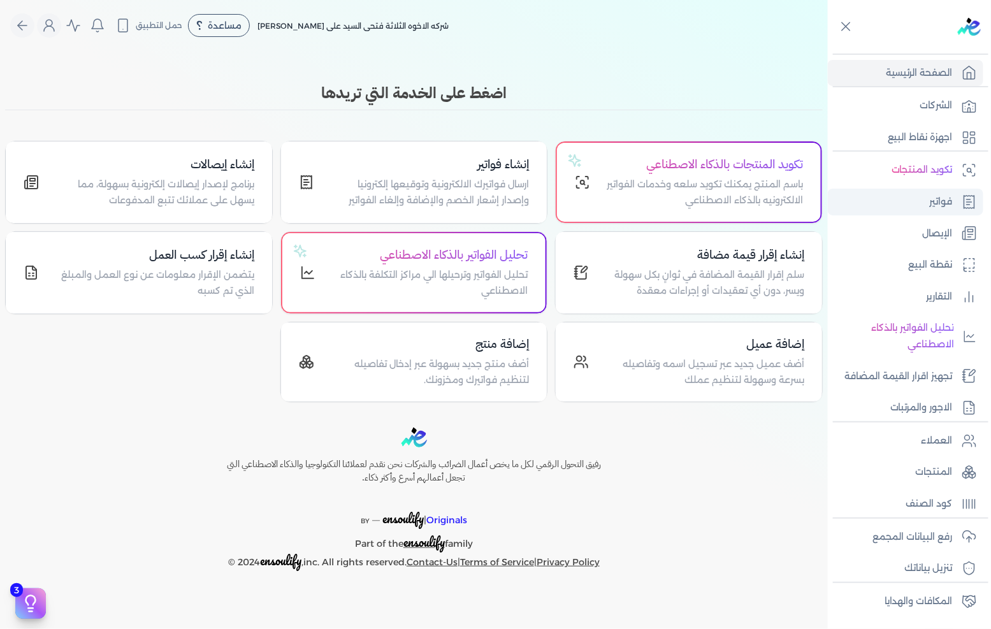
click at [953, 208] on p "فواتير" at bounding box center [941, 202] width 23 height 17
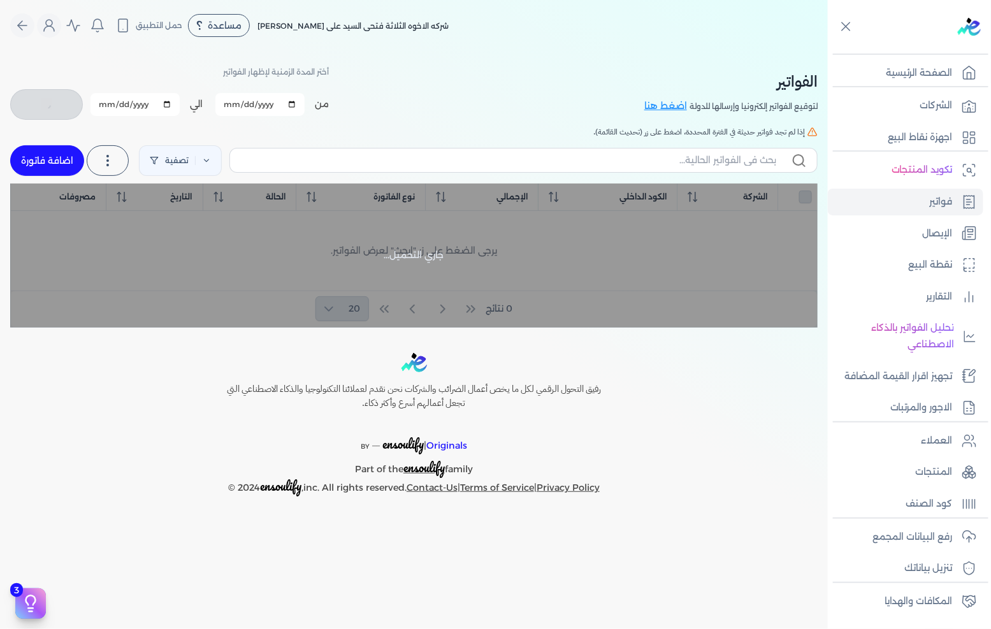
checkbox input "false"
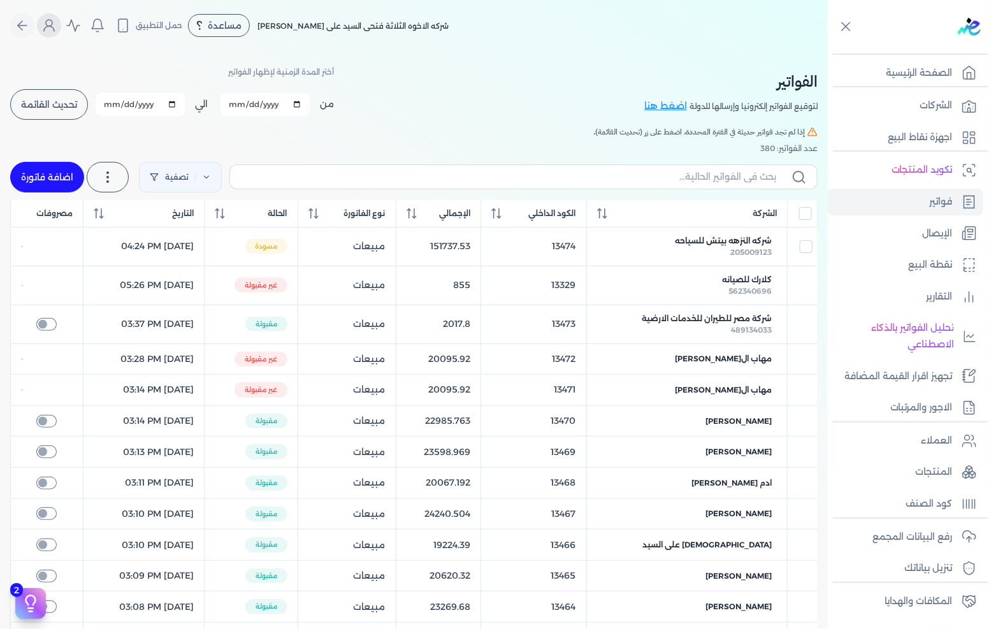
click at [55, 22] on icon "Global" at bounding box center [48, 25] width 15 height 15
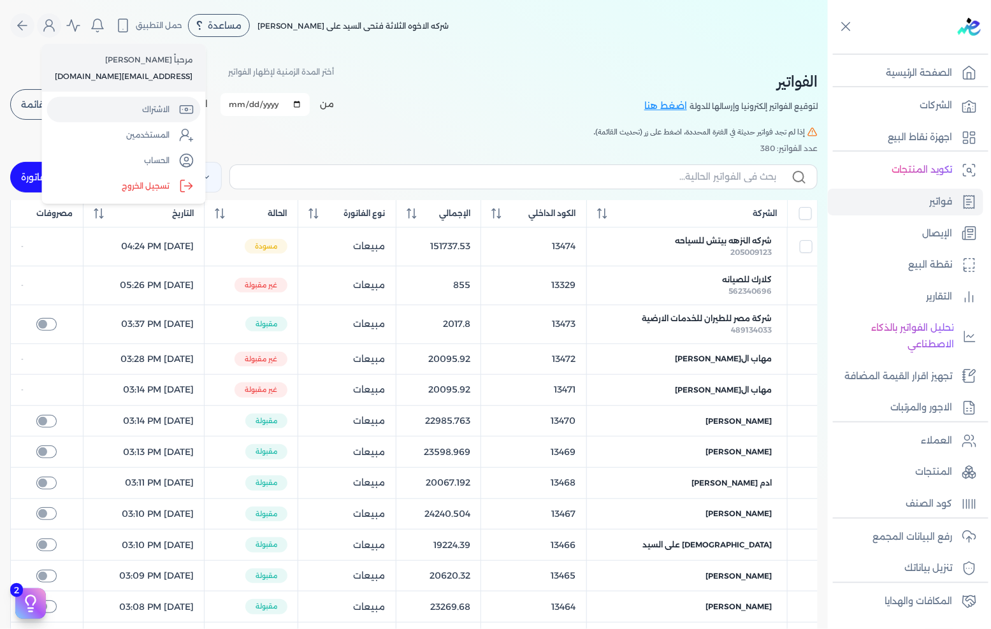
click at [148, 105] on link "الاشتراك" at bounding box center [124, 109] width 154 height 25
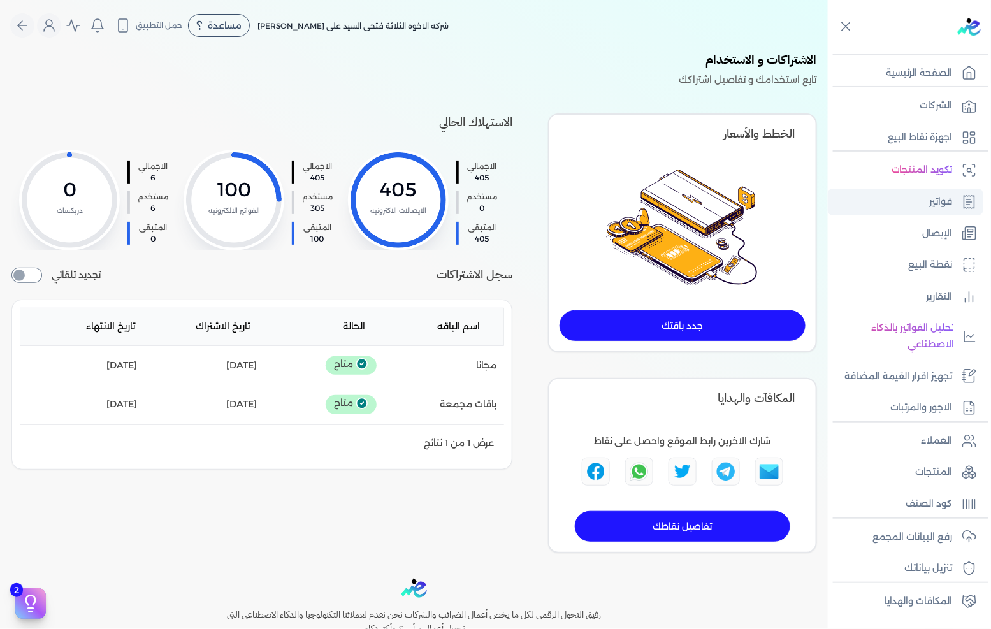
click at [962, 206] on icon at bounding box center [969, 201] width 15 height 15
